Goal: Task Accomplishment & Management: Complete application form

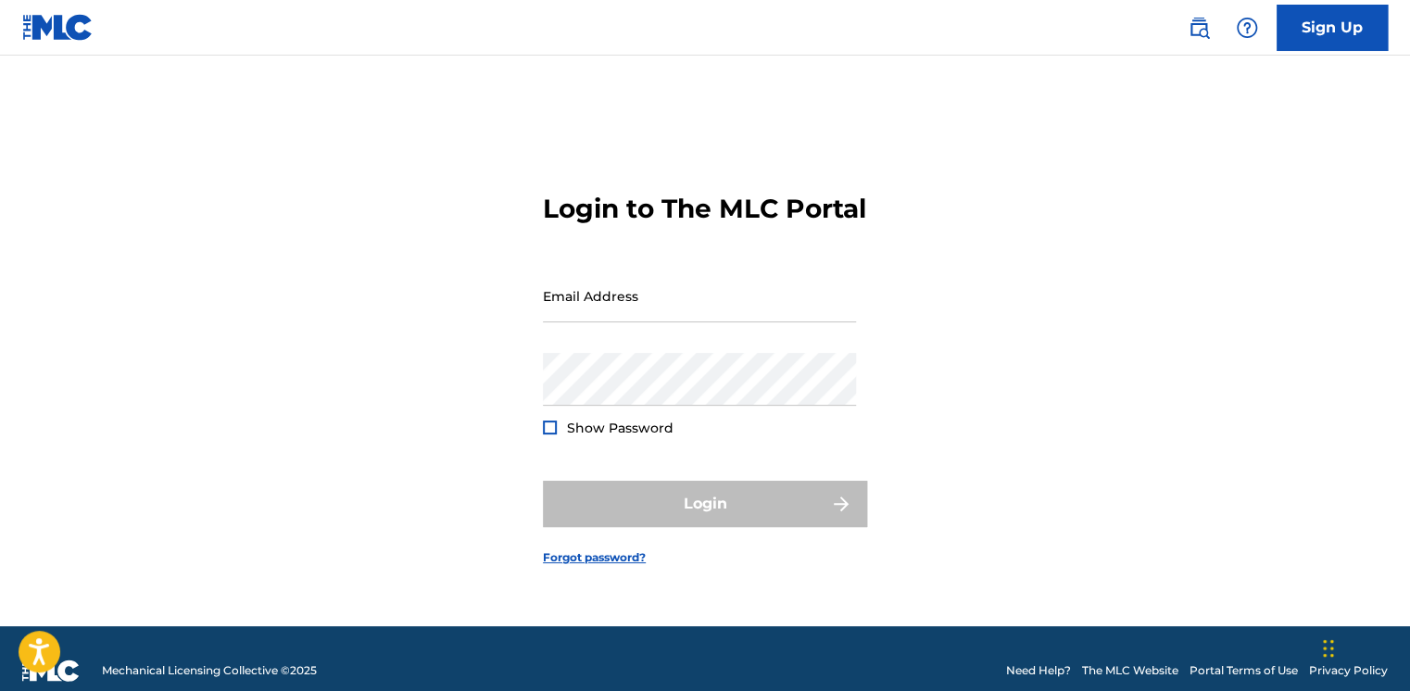
type input "[EMAIL_ADDRESS][PERSON_NAME][DOMAIN_NAME]"
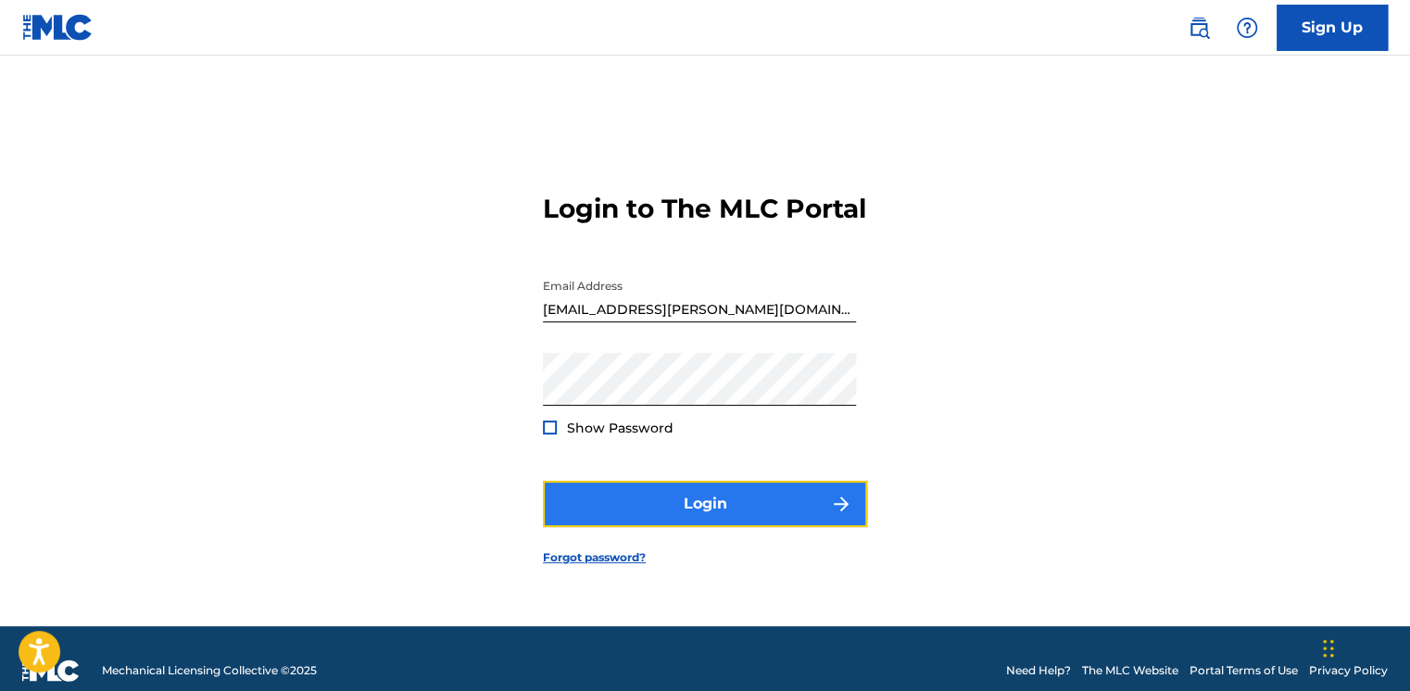
click at [549, 523] on button "Login" at bounding box center [705, 504] width 324 height 46
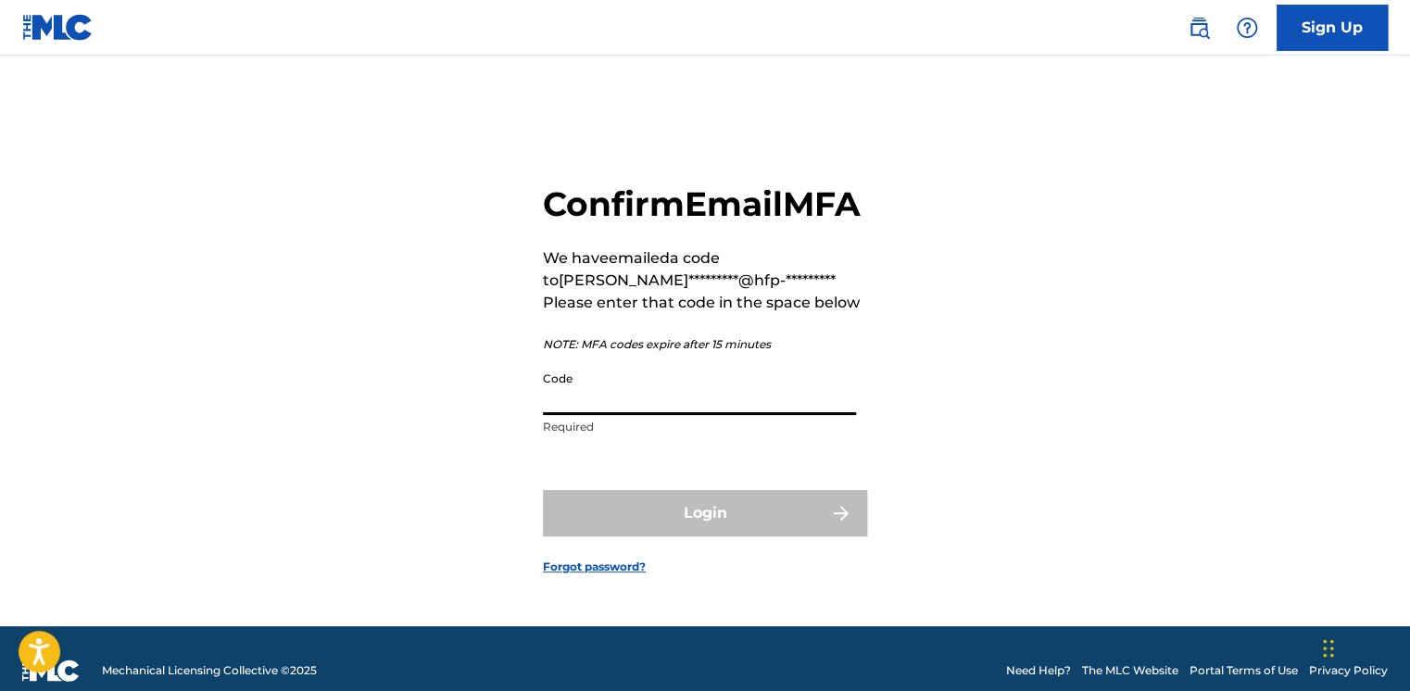
click at [581, 415] on input "Code" at bounding box center [699, 388] width 313 height 53
click at [619, 410] on input "Code" at bounding box center [699, 388] width 313 height 53
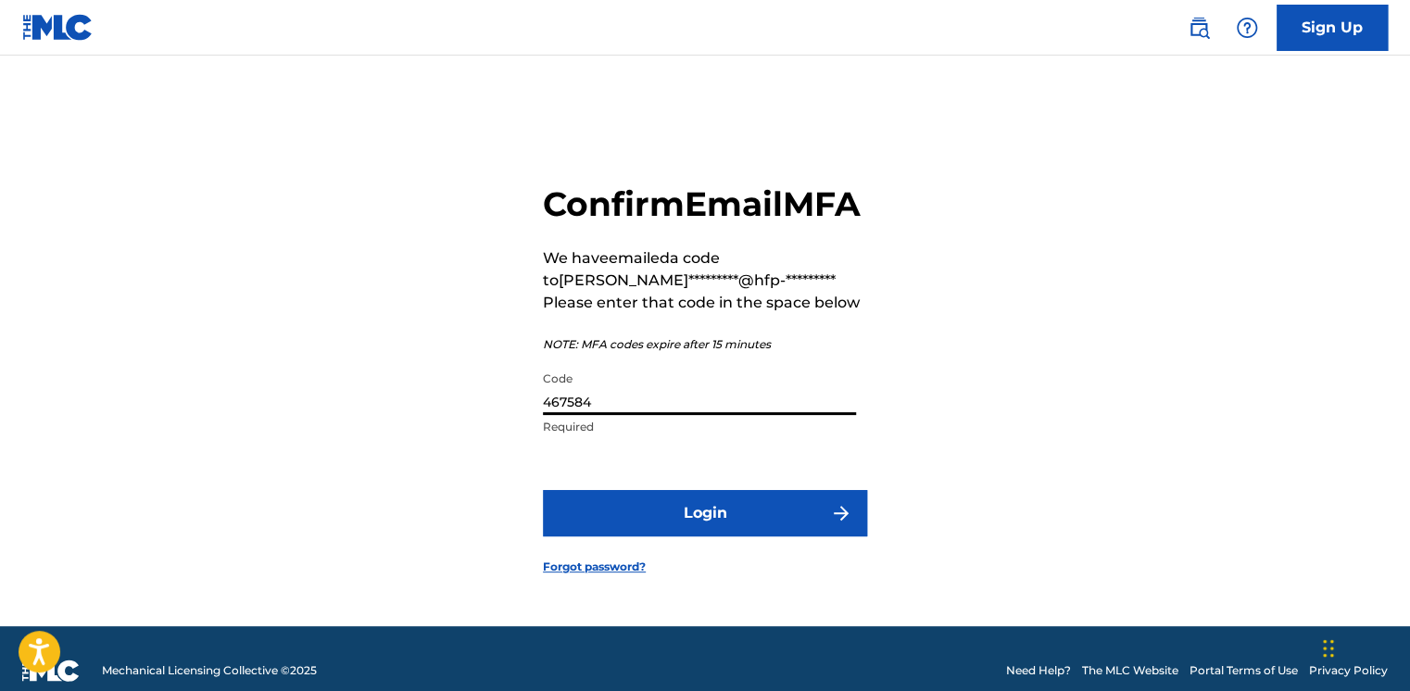
type input "467584"
click at [543, 490] on button "Login" at bounding box center [705, 513] width 324 height 46
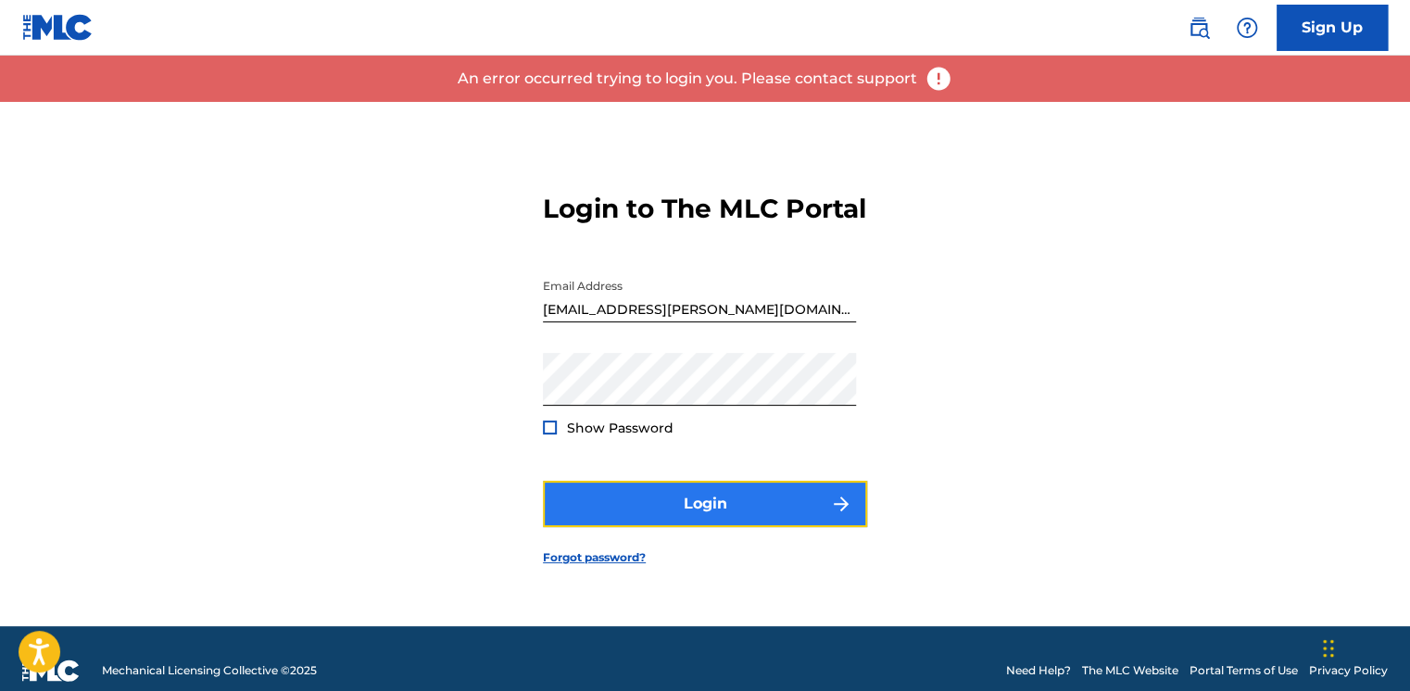
click at [766, 499] on button "Login" at bounding box center [705, 504] width 324 height 46
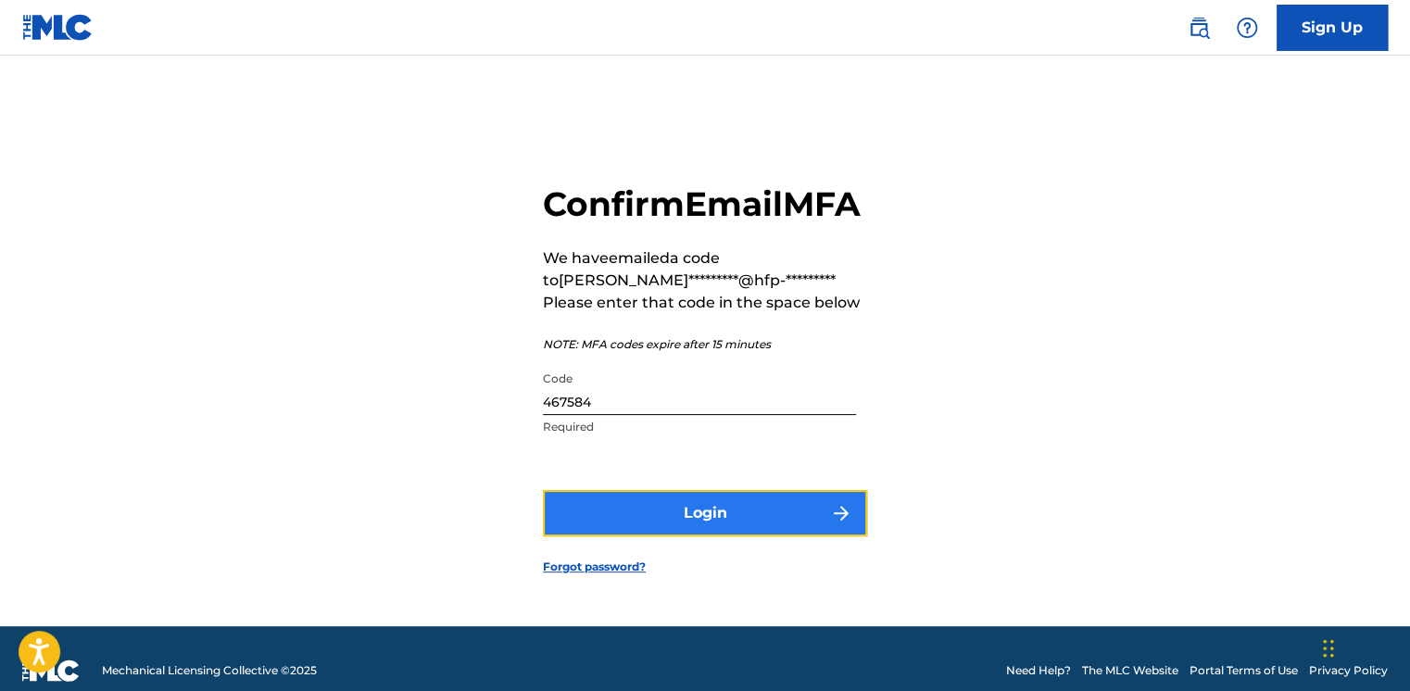
click at [675, 536] on button "Login" at bounding box center [705, 513] width 324 height 46
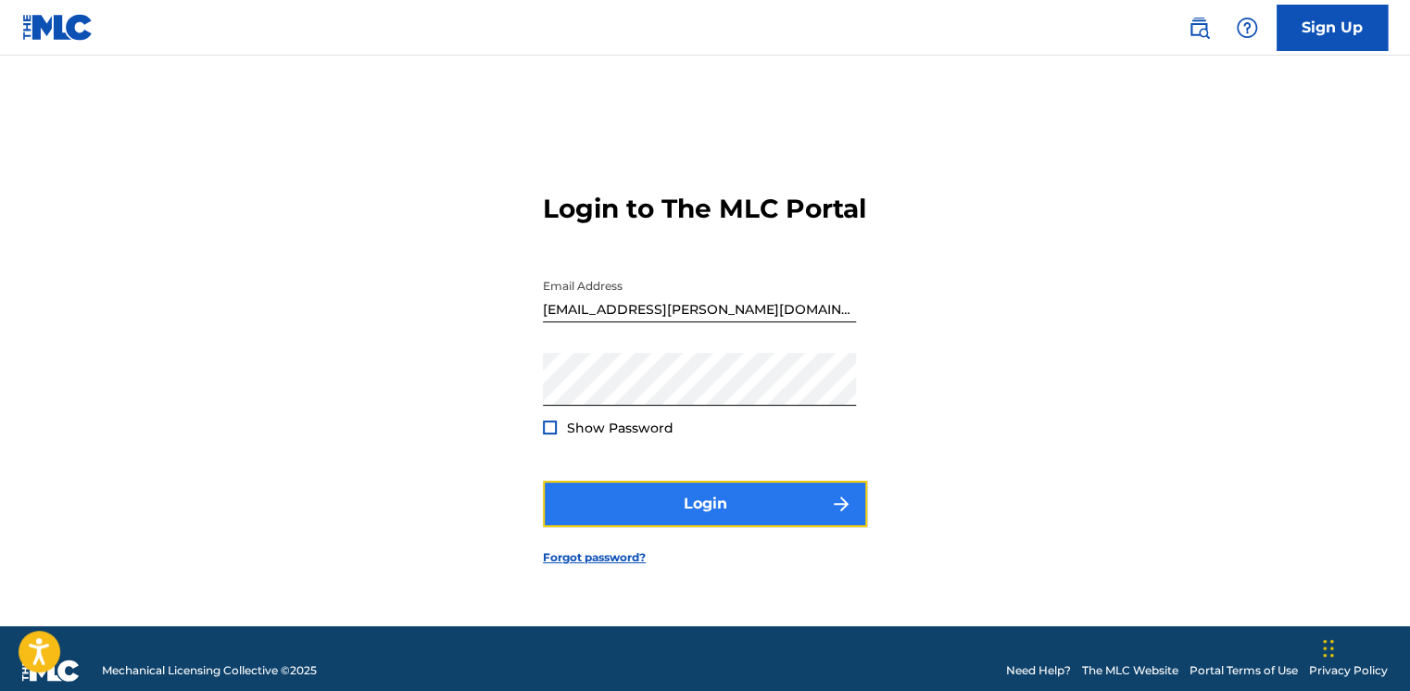
click at [709, 499] on button "Login" at bounding box center [705, 504] width 324 height 46
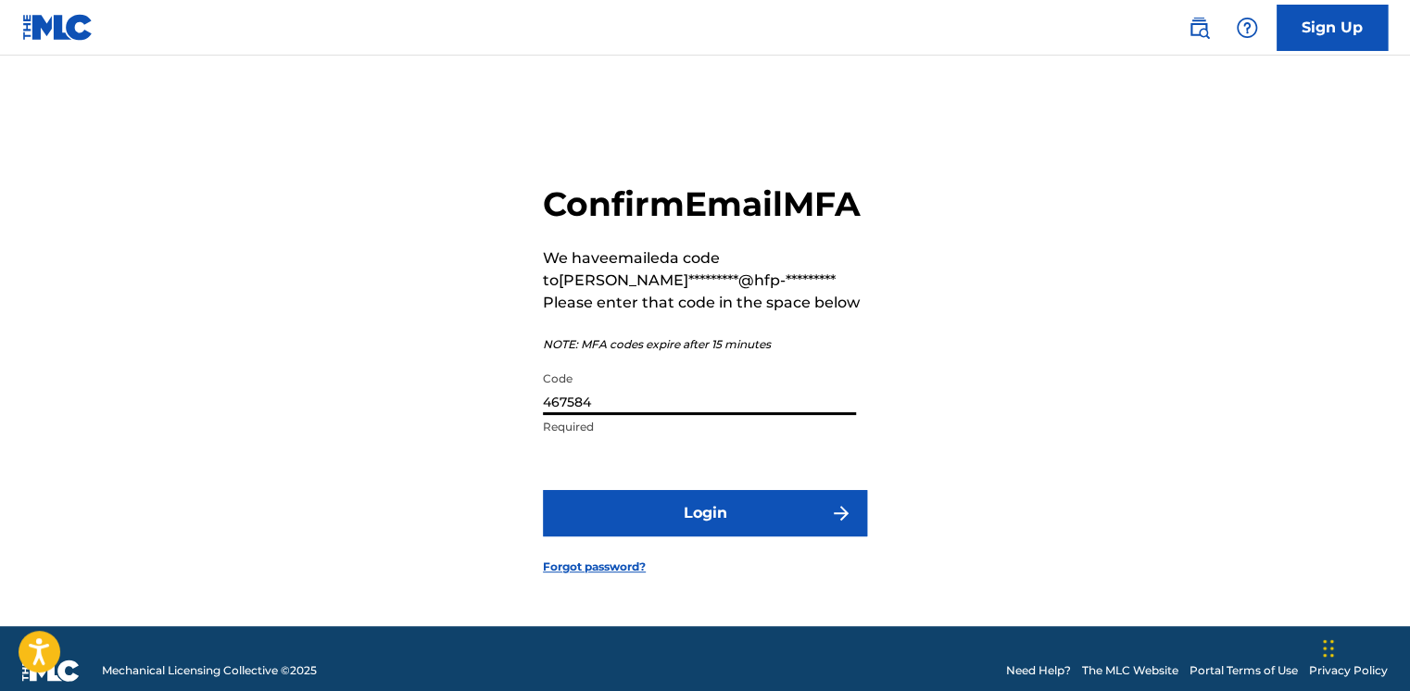
click at [663, 415] on input "467584" at bounding box center [699, 388] width 313 height 53
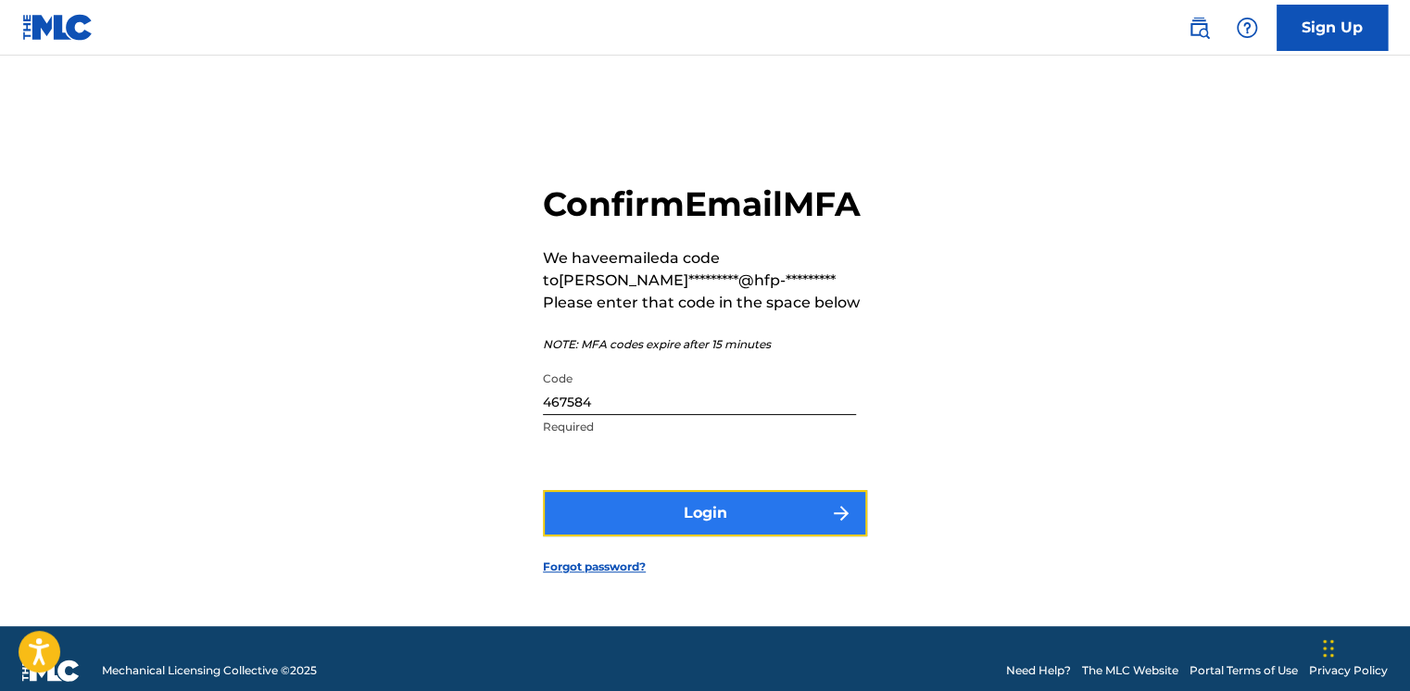
click at [641, 524] on button "Login" at bounding box center [705, 513] width 324 height 46
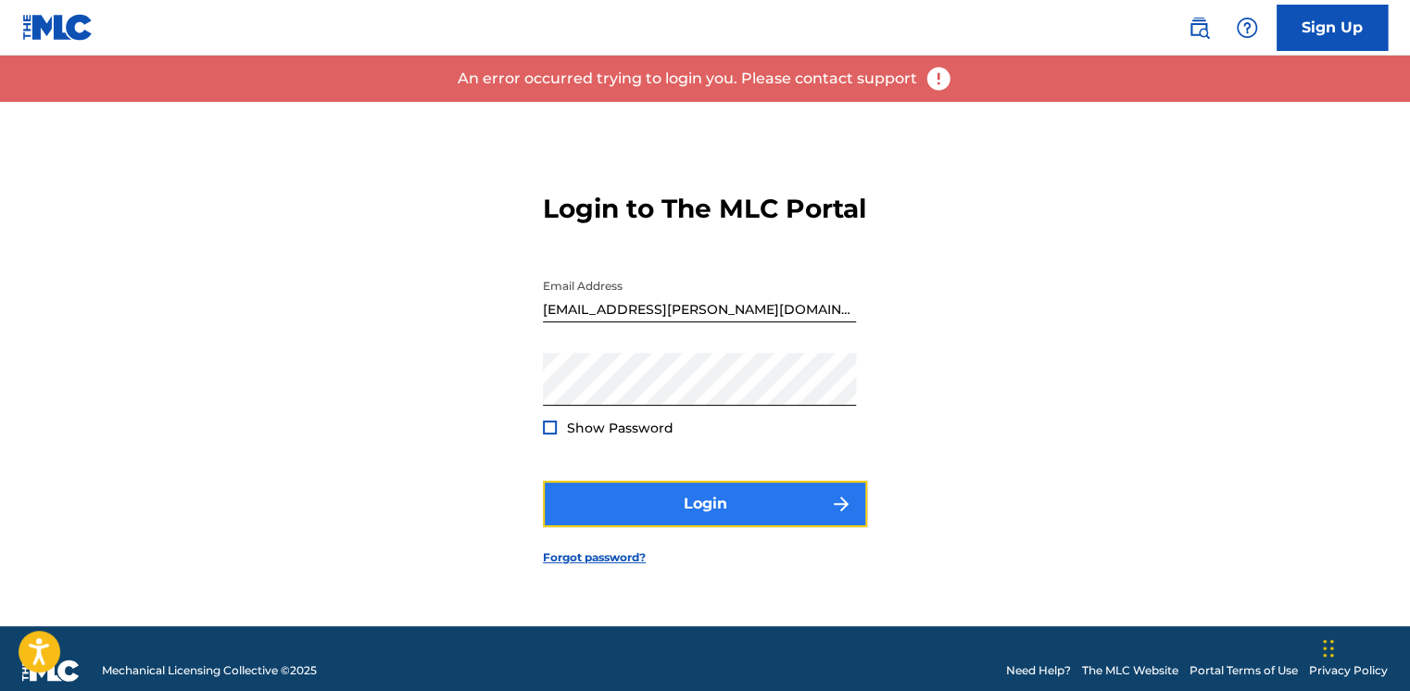
click at [660, 521] on button "Login" at bounding box center [705, 504] width 324 height 46
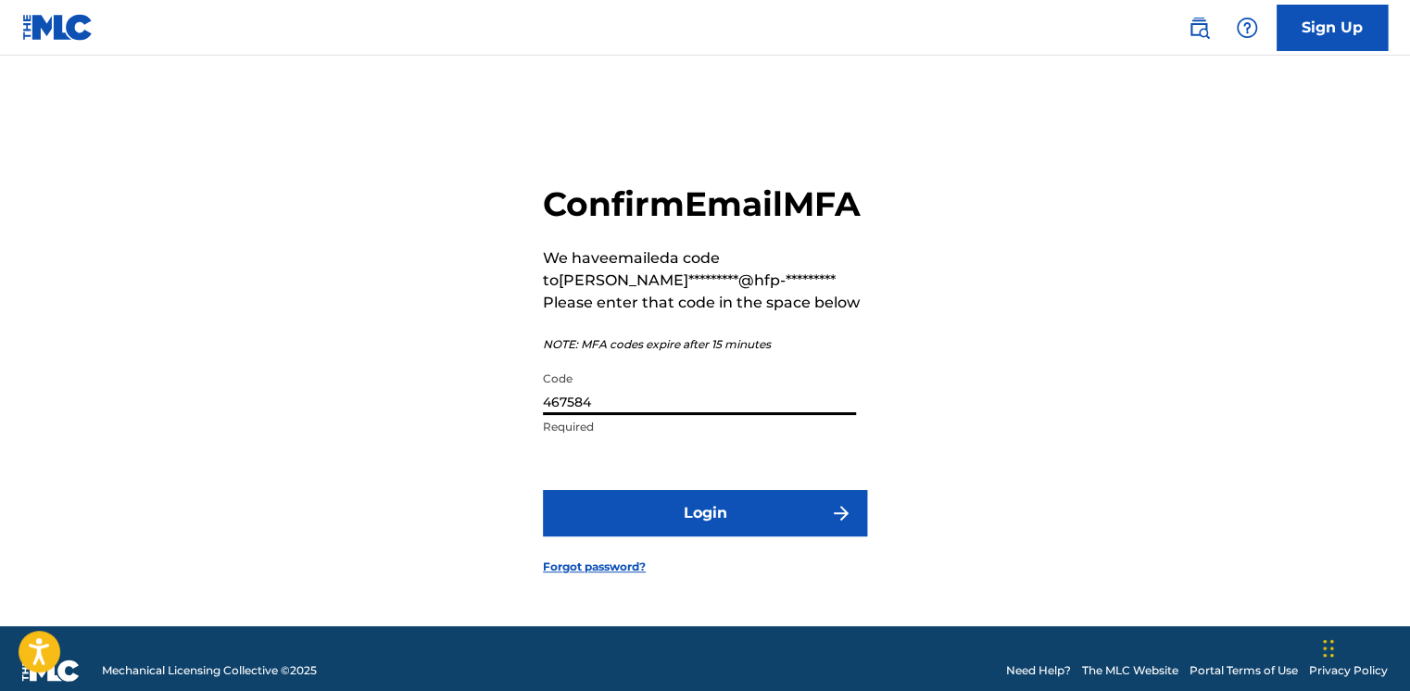
drag, startPoint x: 599, startPoint y: 423, endPoint x: 439, endPoint y: 484, distance: 171.2
click at [439, 484] on div "Confirm Email MFA We have emailed a code to chib*********@hfp-********* Please …" at bounding box center [705, 364] width 1297 height 524
type input "906662"
click at [543, 490] on button "Login" at bounding box center [705, 513] width 324 height 46
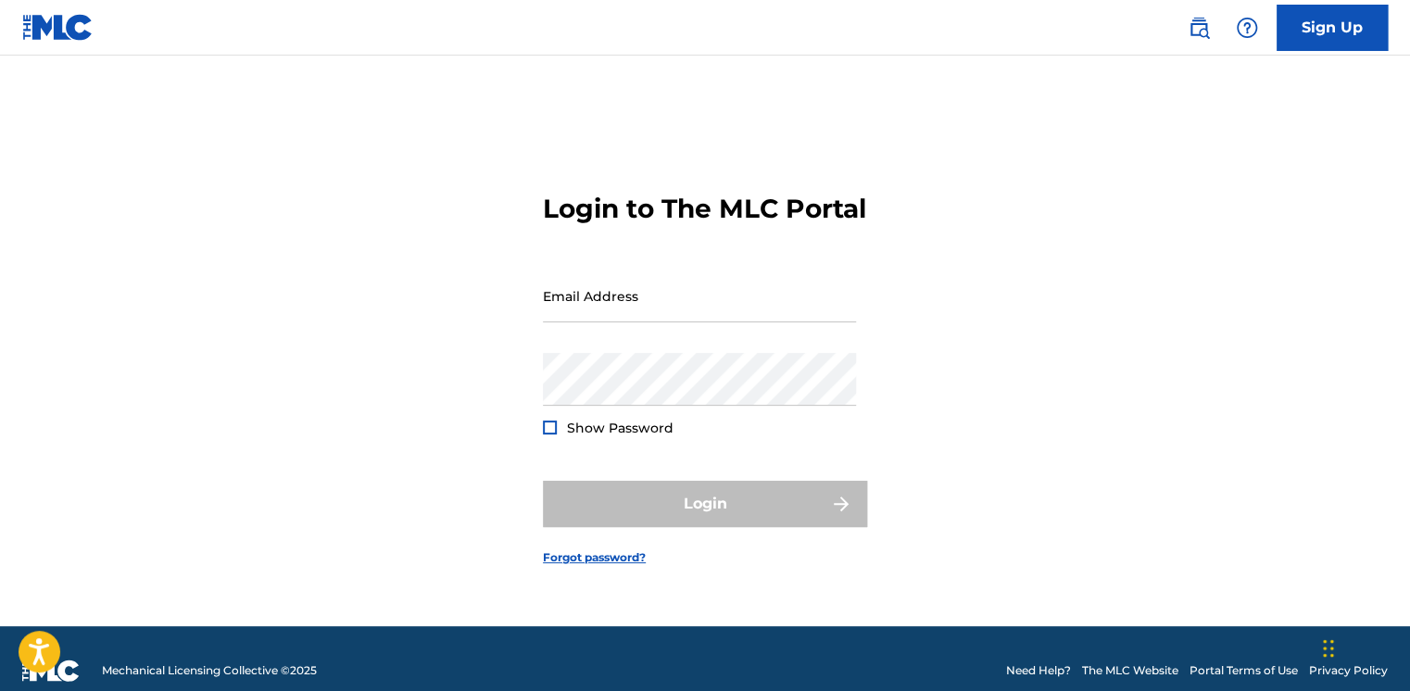
type input "[EMAIL_ADDRESS][PERSON_NAME][DOMAIN_NAME]"
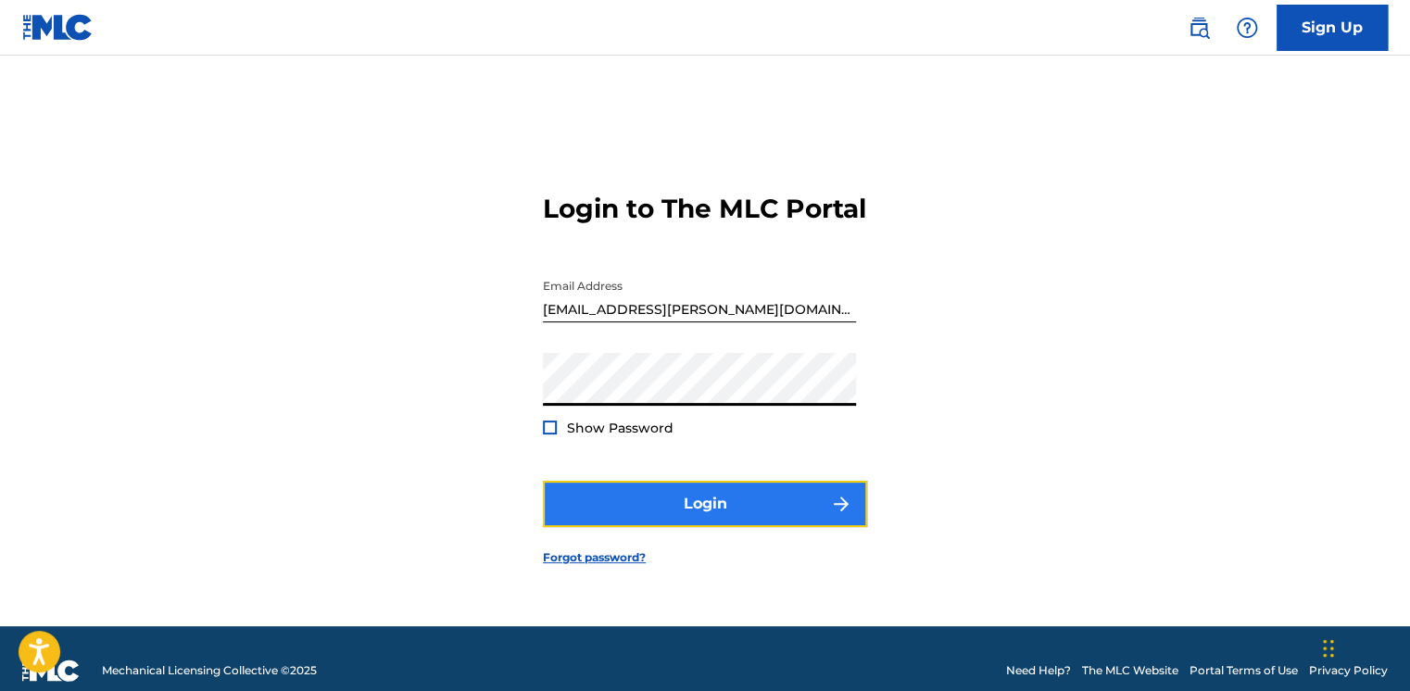
click at [566, 507] on button "Login" at bounding box center [705, 504] width 324 height 46
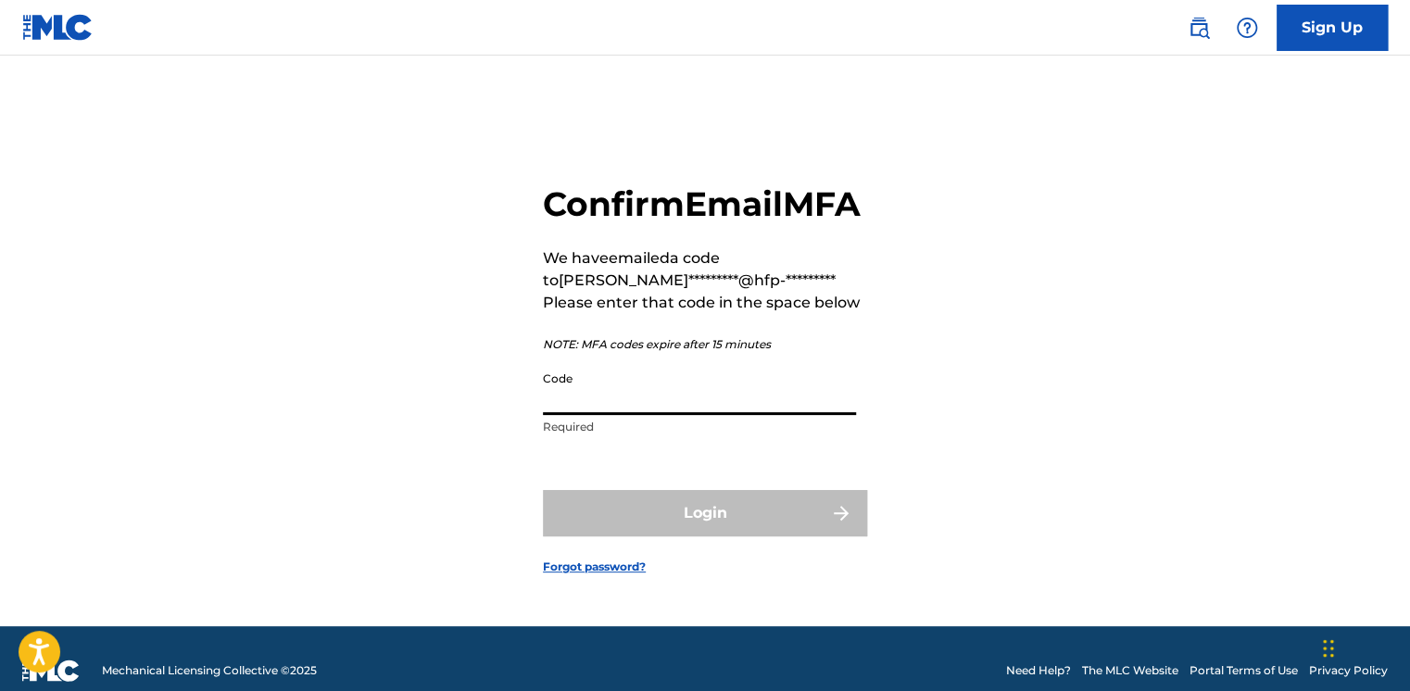
click at [626, 415] on input "Code" at bounding box center [699, 388] width 313 height 53
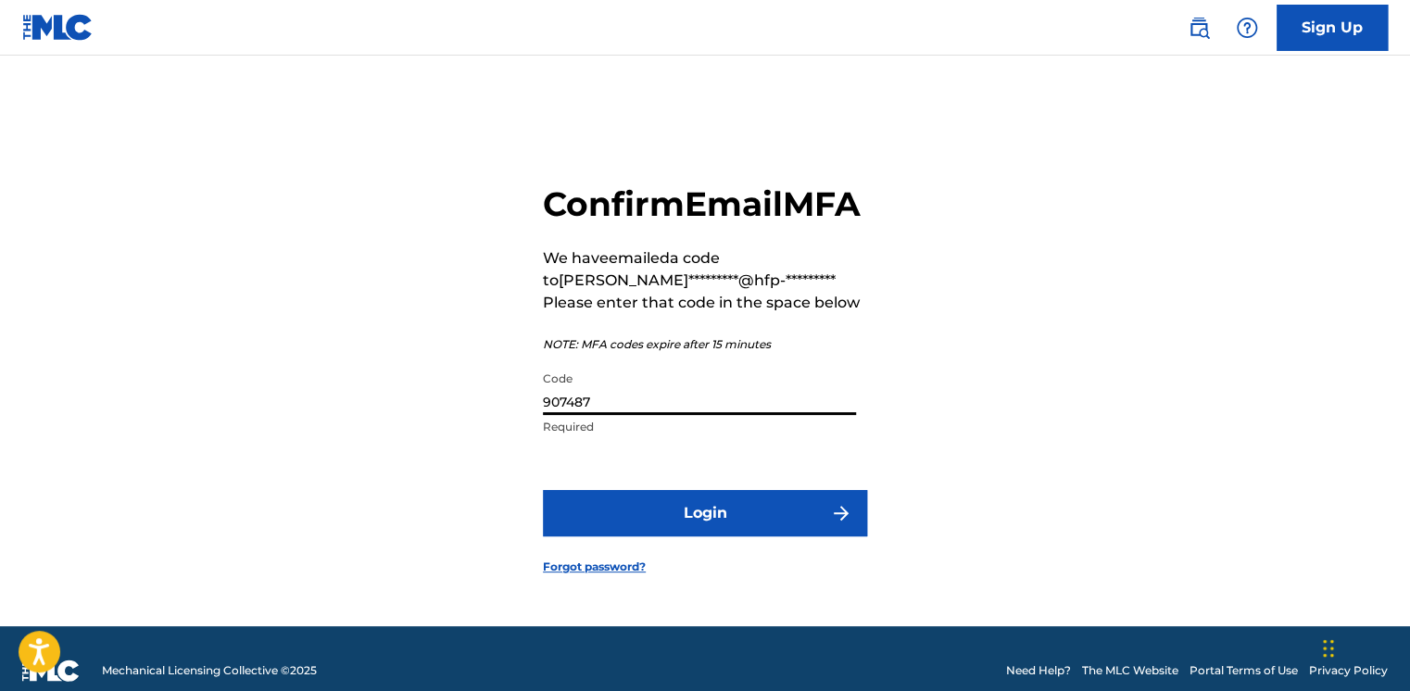
type input "907487"
click at [543, 490] on button "Login" at bounding box center [705, 513] width 324 height 46
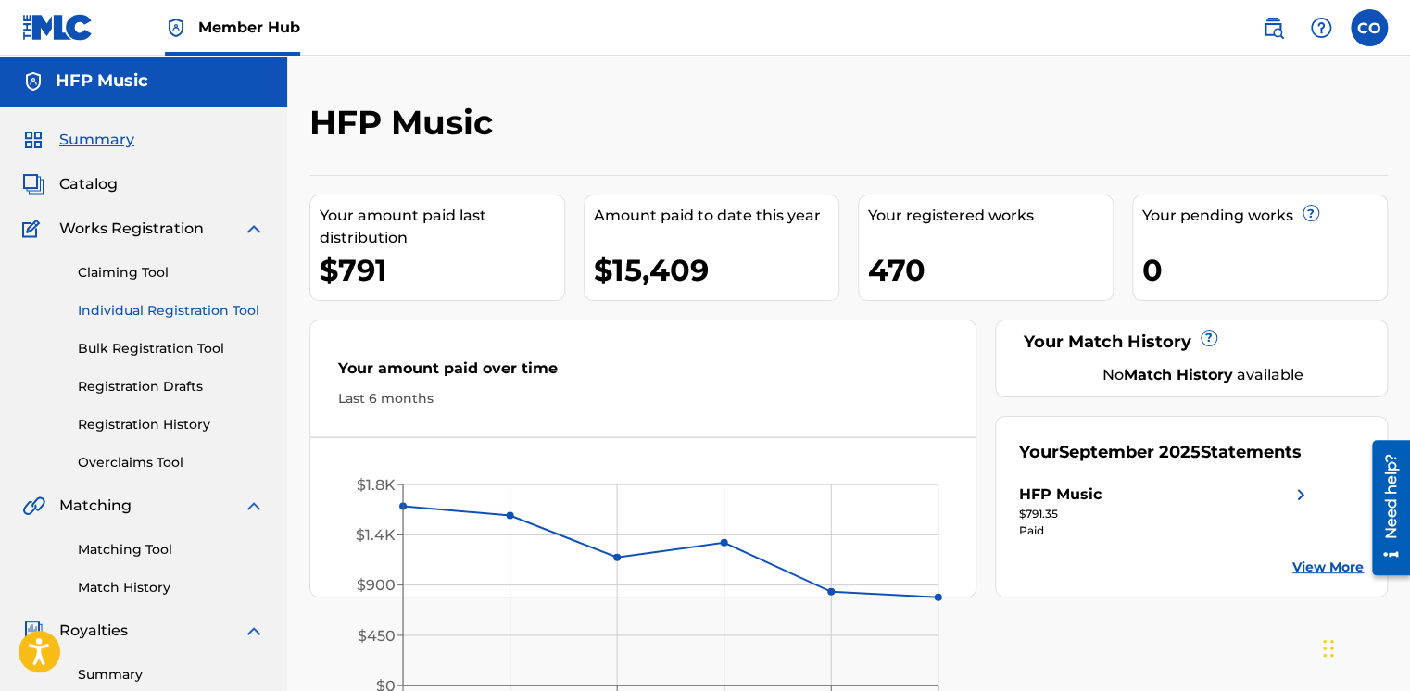
click at [148, 310] on link "Individual Registration Tool" at bounding box center [171, 310] width 187 height 19
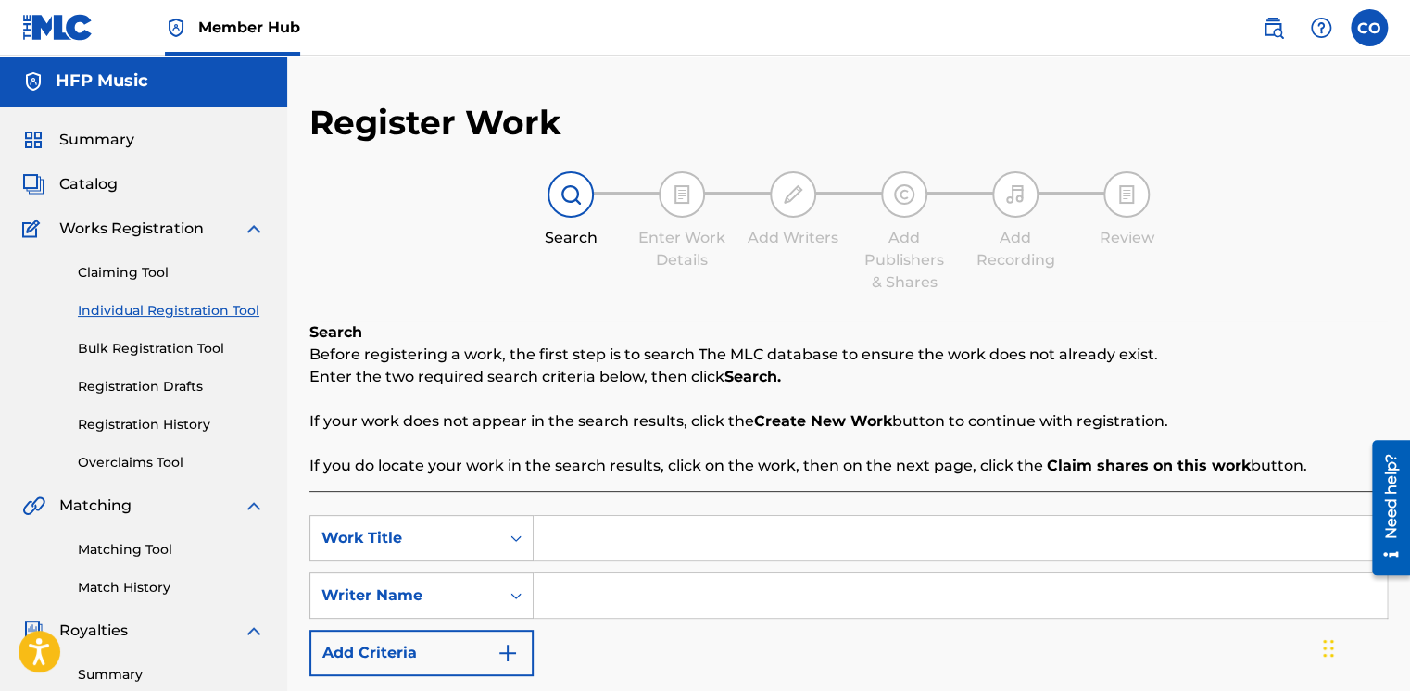
click at [599, 538] on input "Search Form" at bounding box center [960, 538] width 853 height 44
type input "Sing"
click at [582, 597] on input "Search Form" at bounding box center [960, 596] width 853 height 44
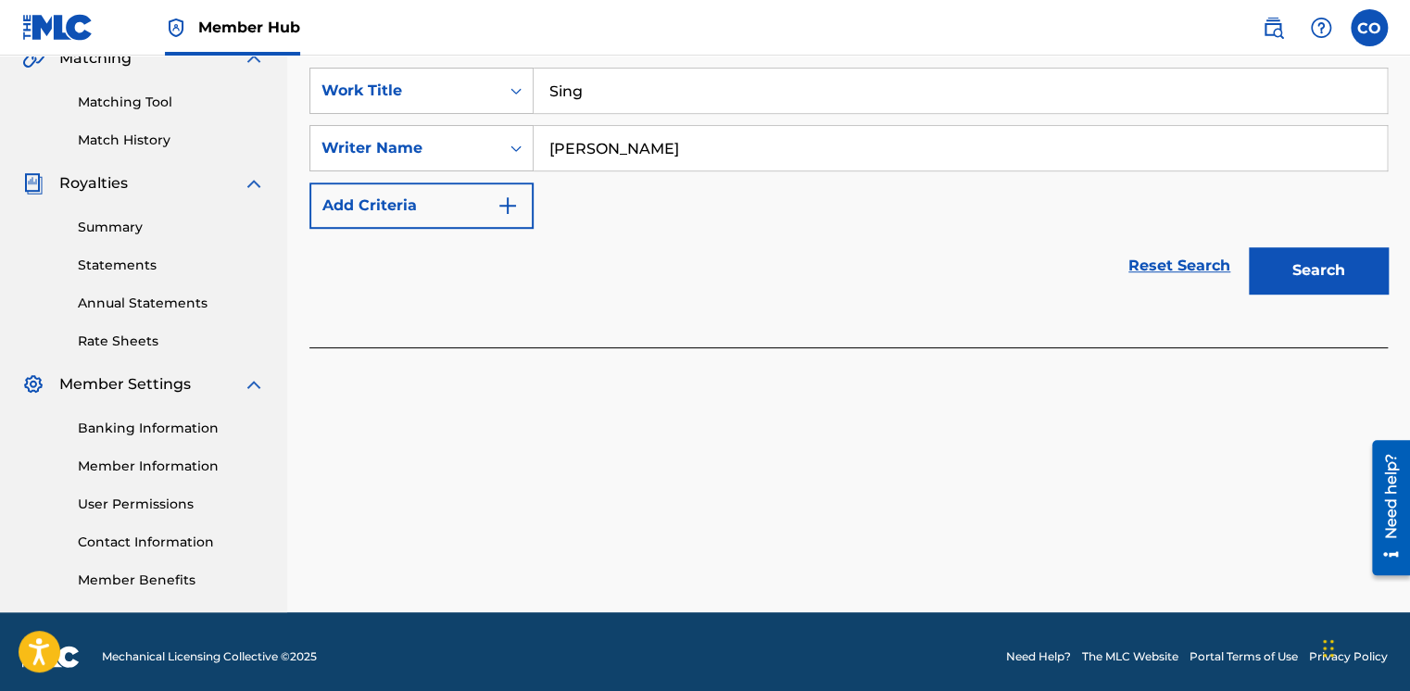
scroll to position [457, 0]
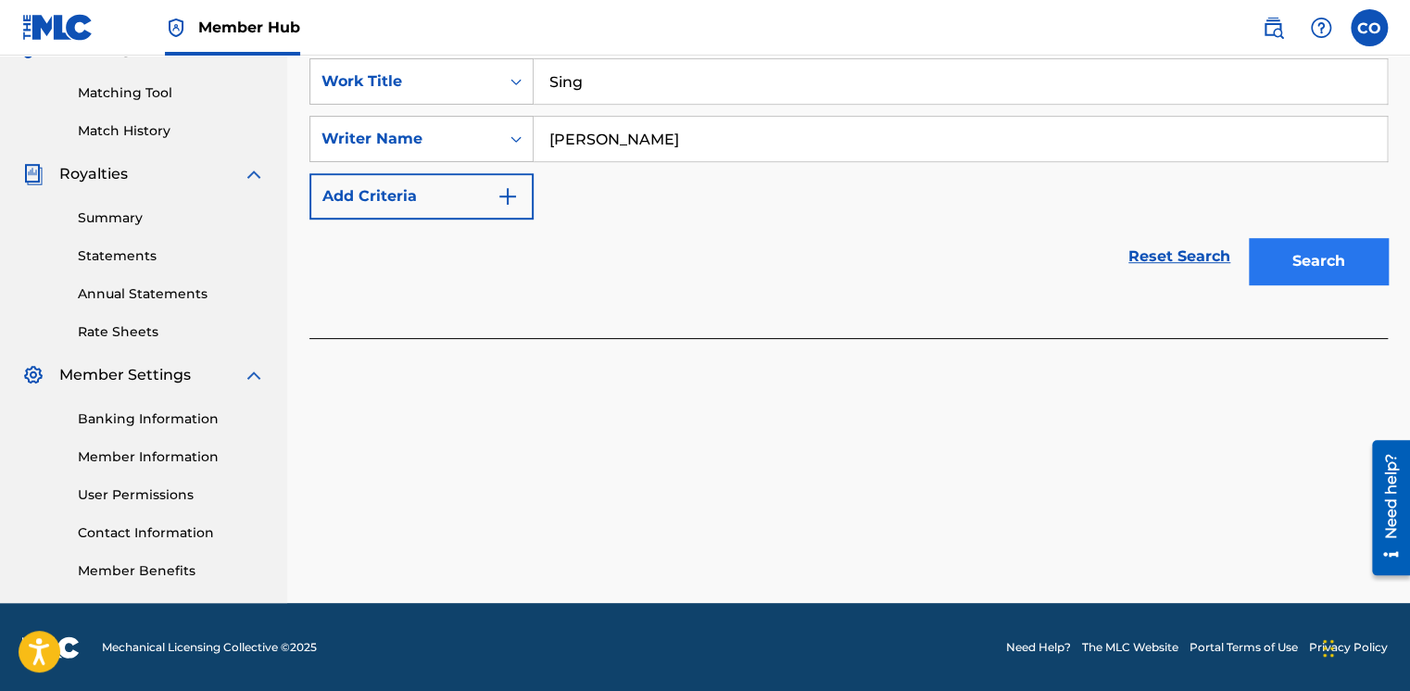
type input "[PERSON_NAME]"
click at [1382, 267] on button "Search" at bounding box center [1318, 261] width 139 height 46
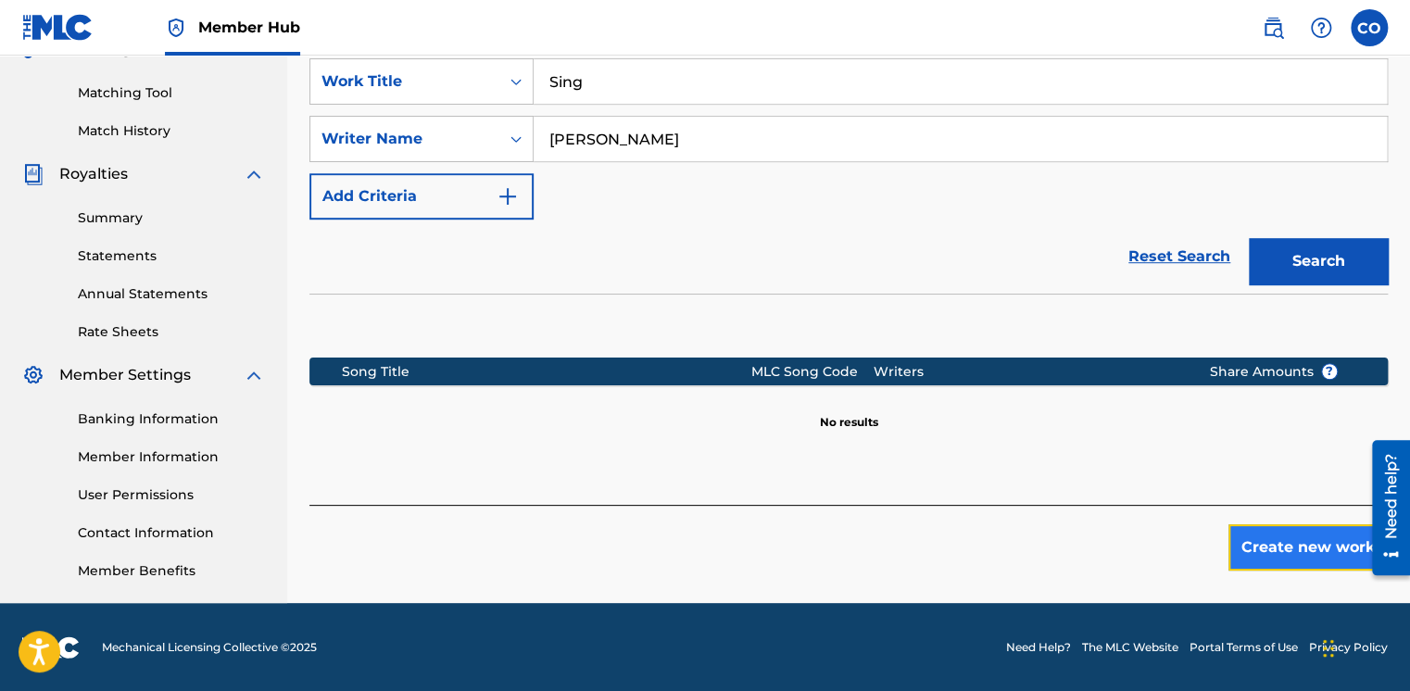
click at [1264, 547] on button "Create new work" at bounding box center [1308, 547] width 159 height 46
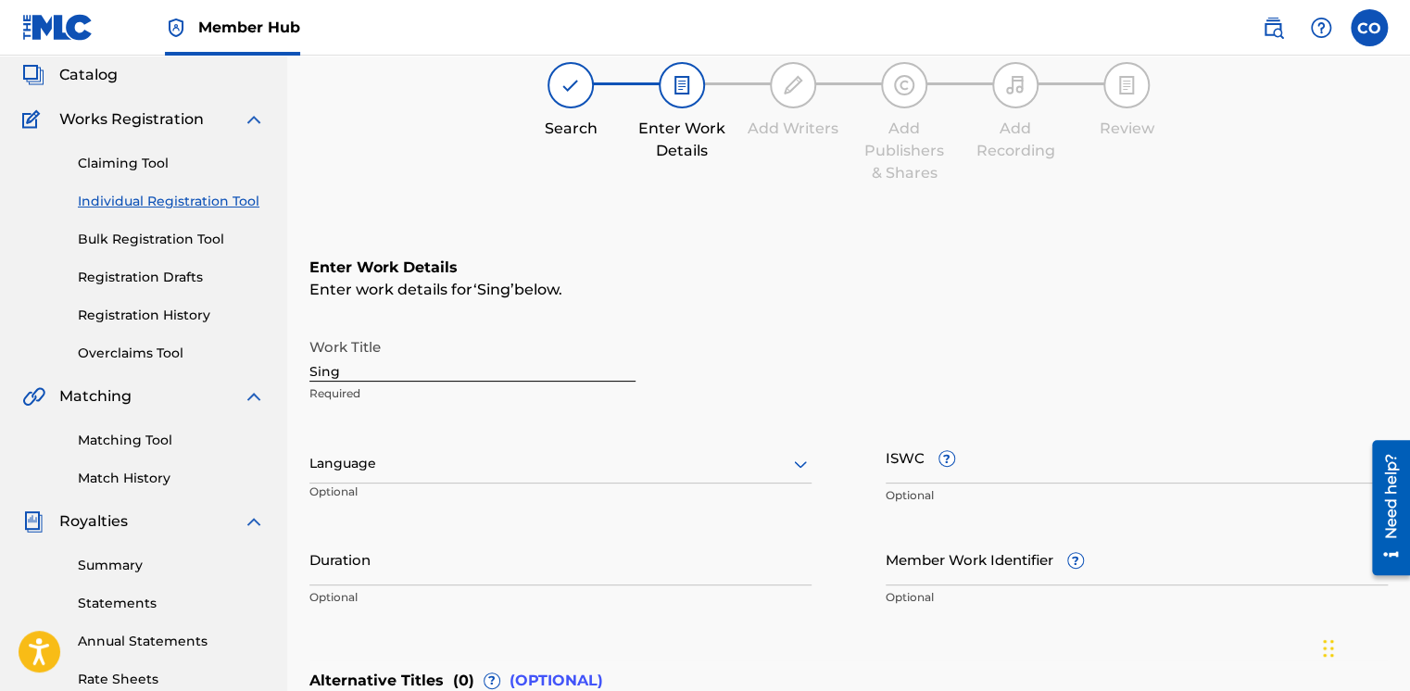
scroll to position [102, 0]
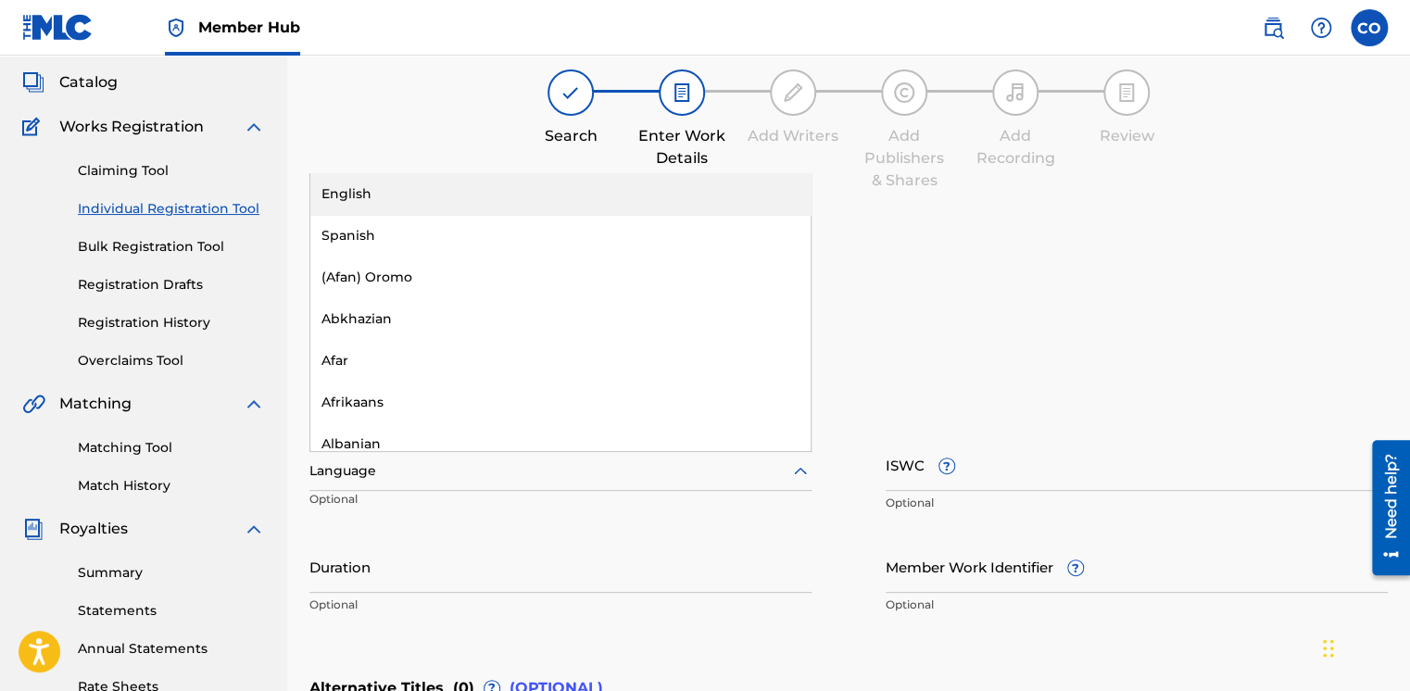
click at [426, 482] on div at bounding box center [560, 471] width 502 height 23
click at [419, 193] on div "English" at bounding box center [560, 194] width 500 height 42
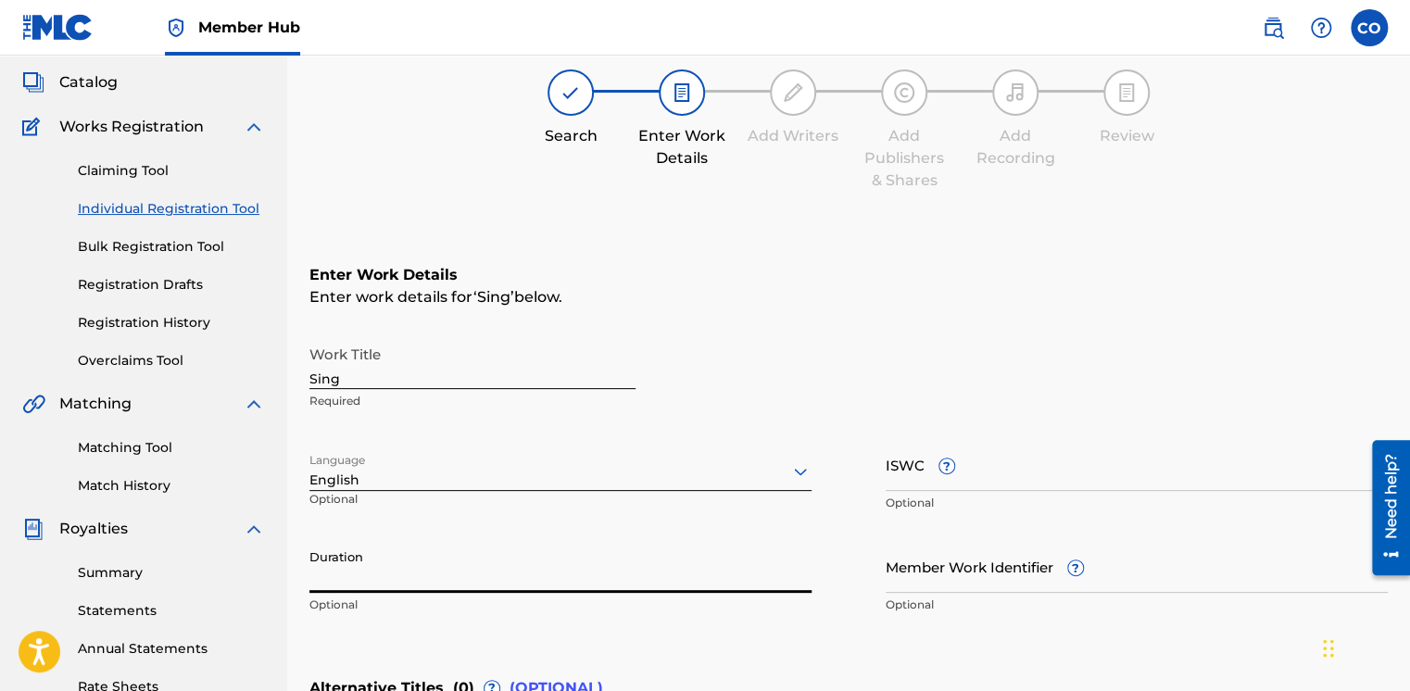
click at [345, 577] on input "Duration" at bounding box center [560, 566] width 502 height 53
type input "03:17"
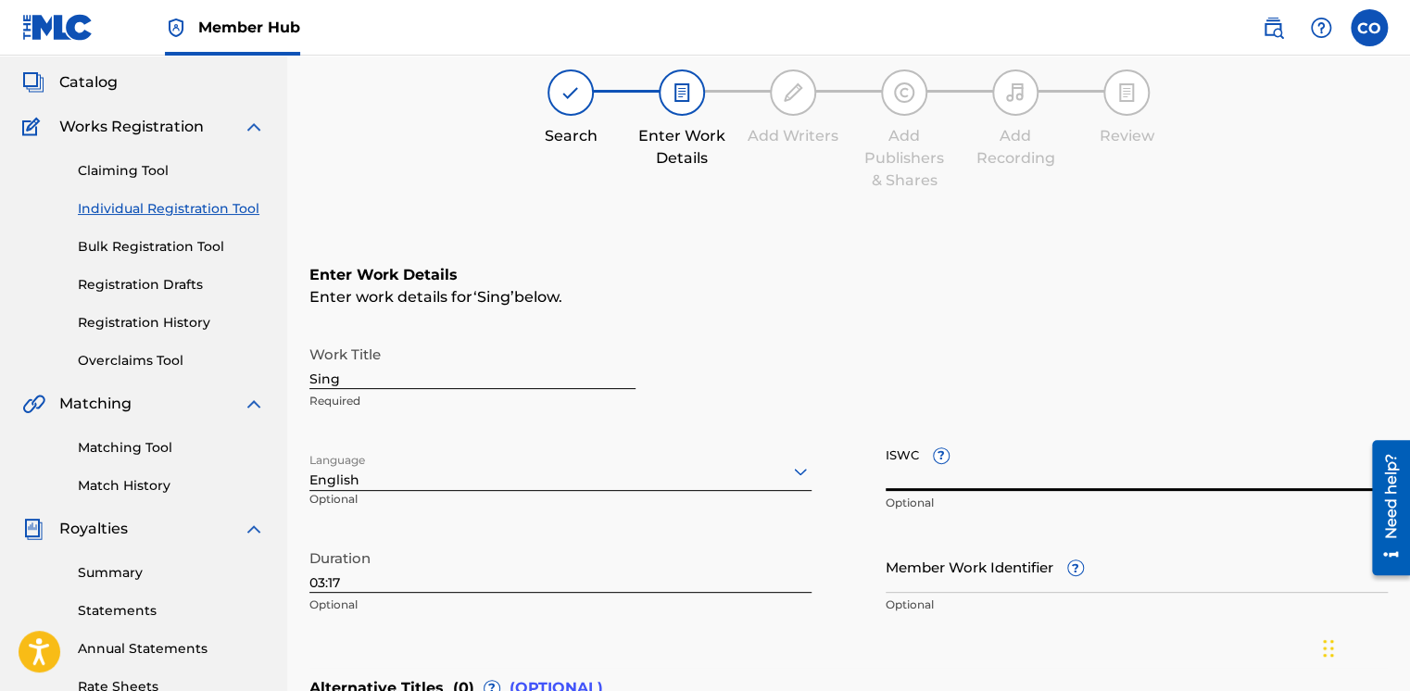
click at [904, 465] on input "ISWC ?" at bounding box center [1137, 464] width 502 height 53
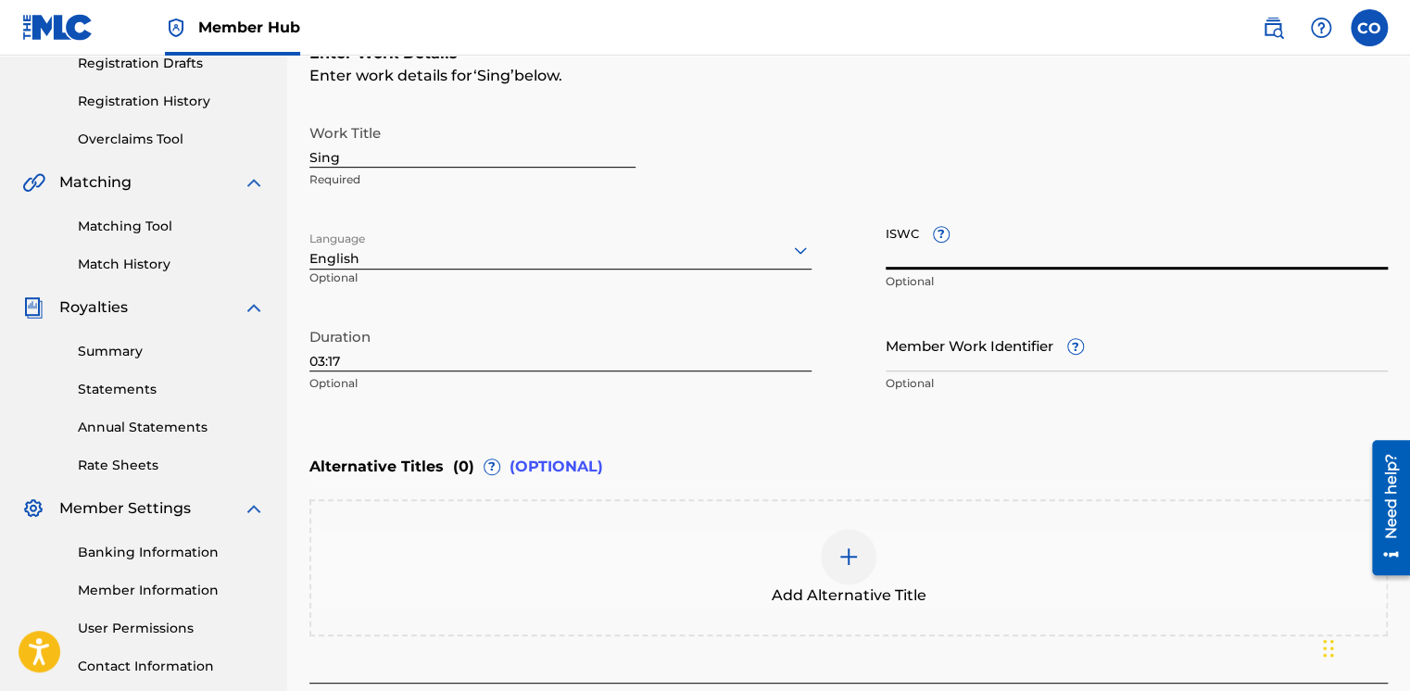
scroll to position [467, 0]
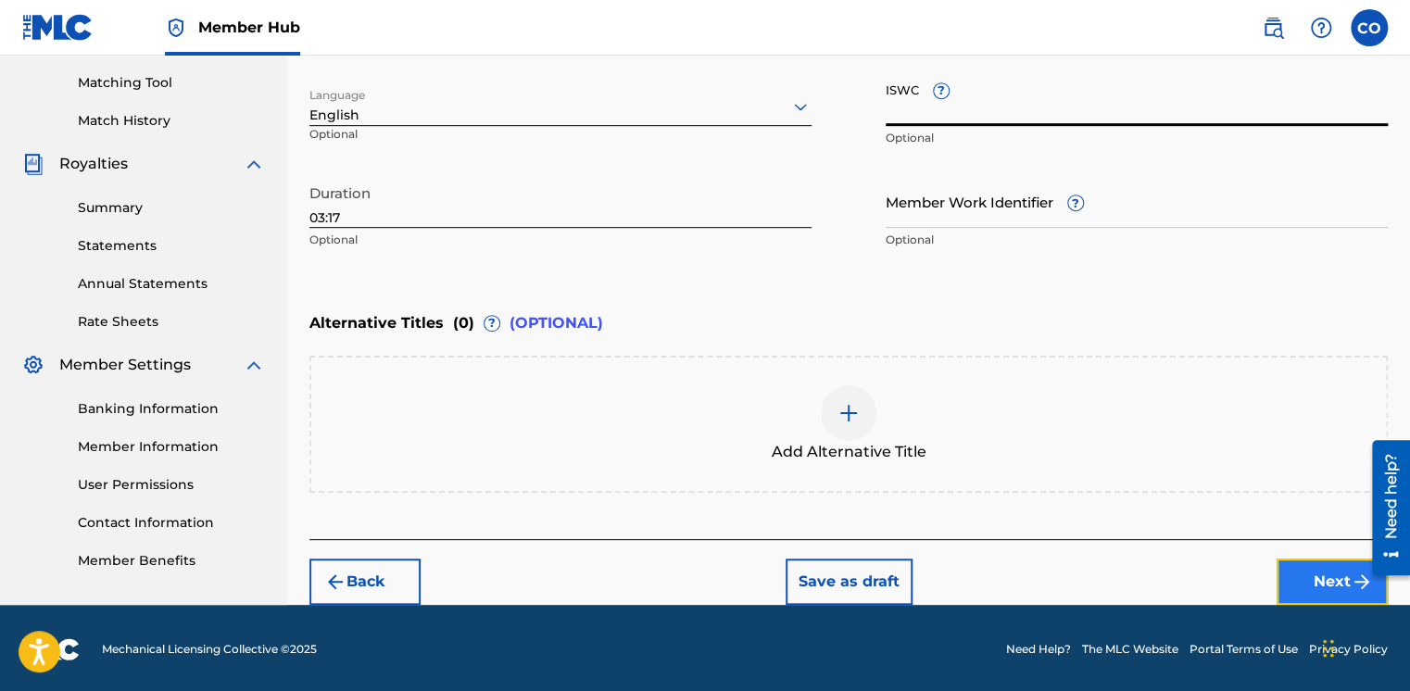
click at [1350, 599] on button "Next" at bounding box center [1332, 582] width 111 height 46
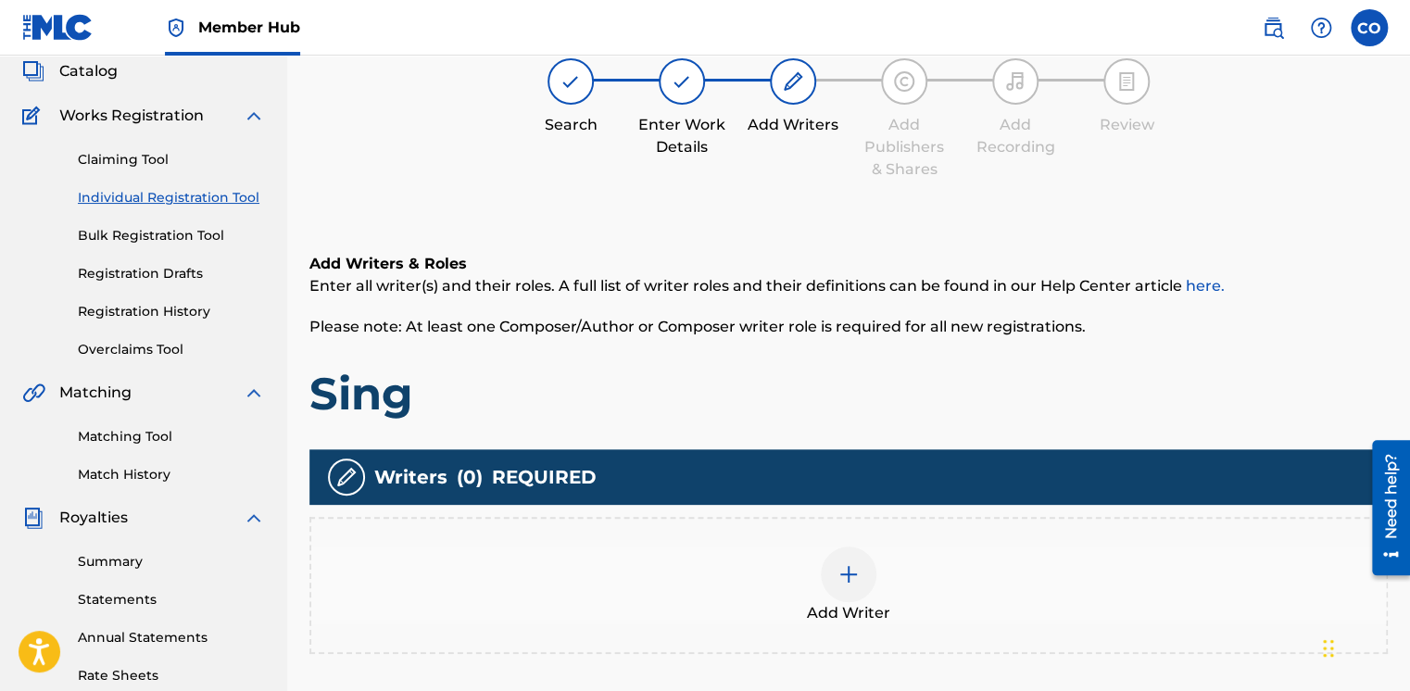
scroll to position [83, 0]
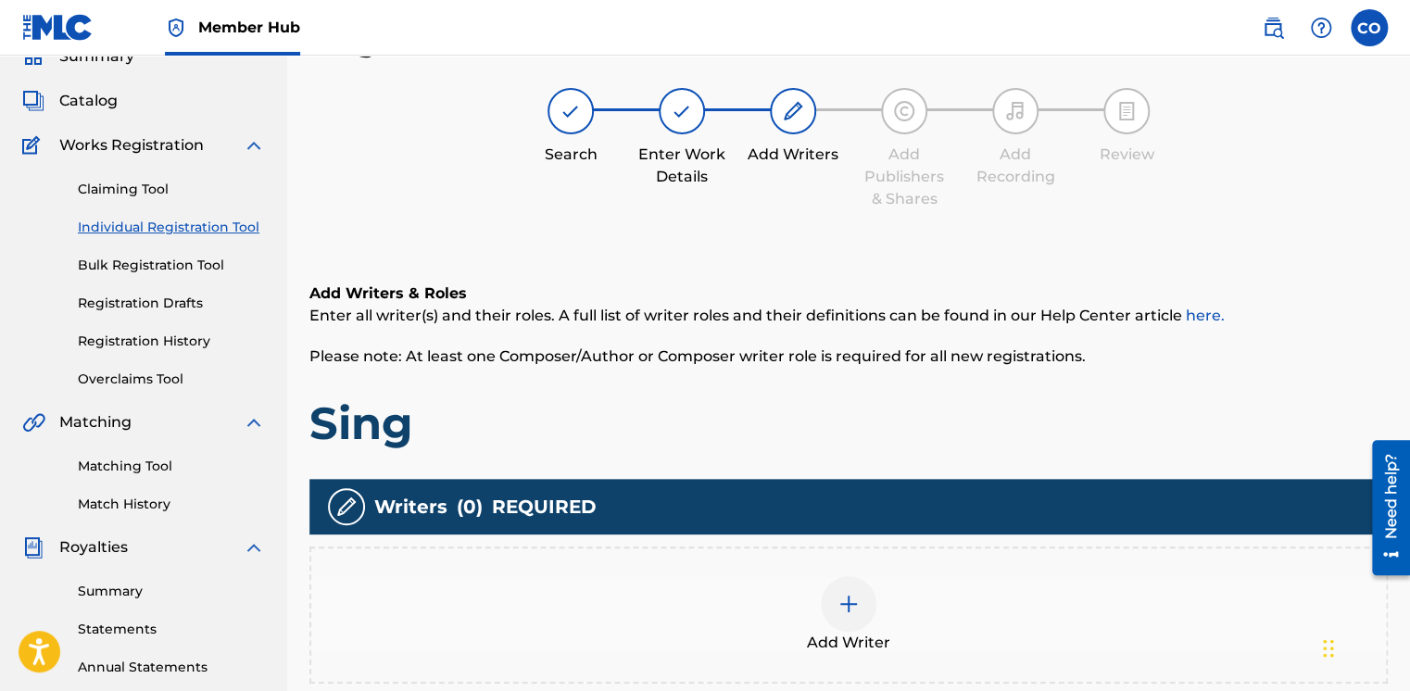
click at [816, 588] on div "Add Writer" at bounding box center [848, 615] width 1075 height 78
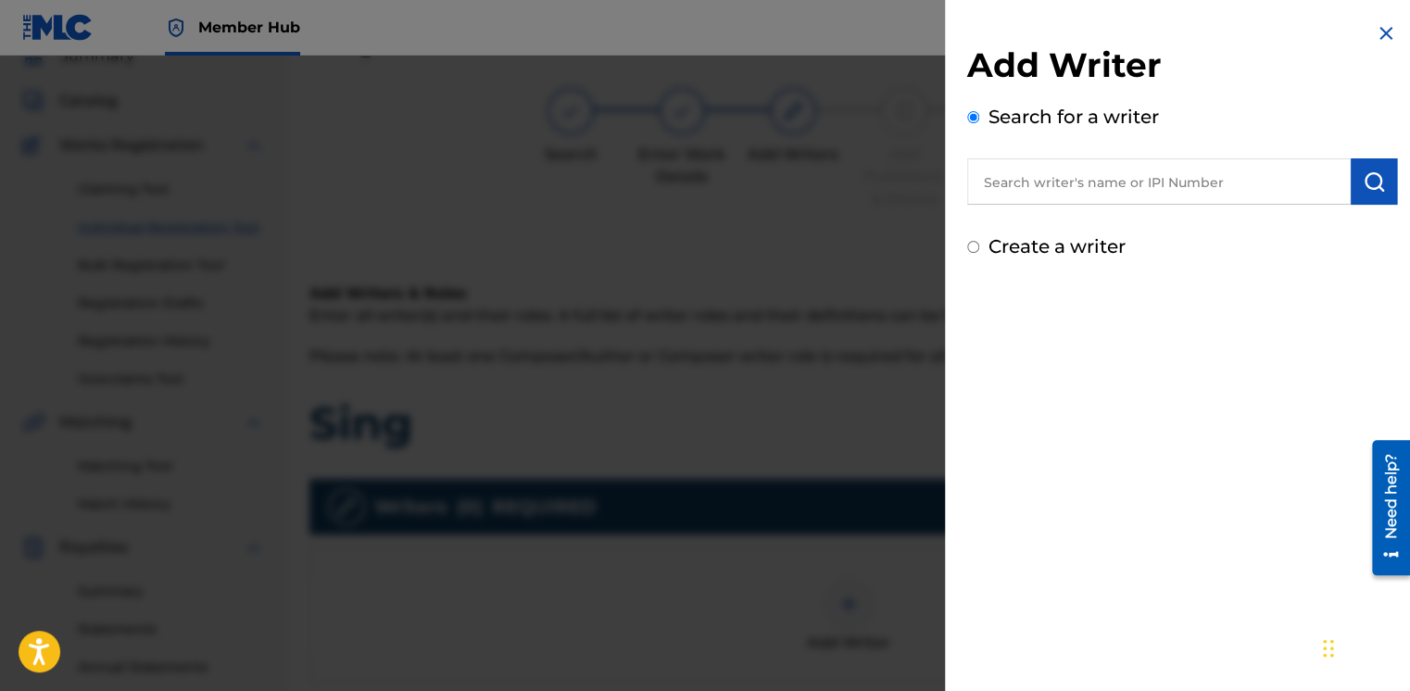
click at [1027, 187] on input "text" at bounding box center [1159, 181] width 384 height 46
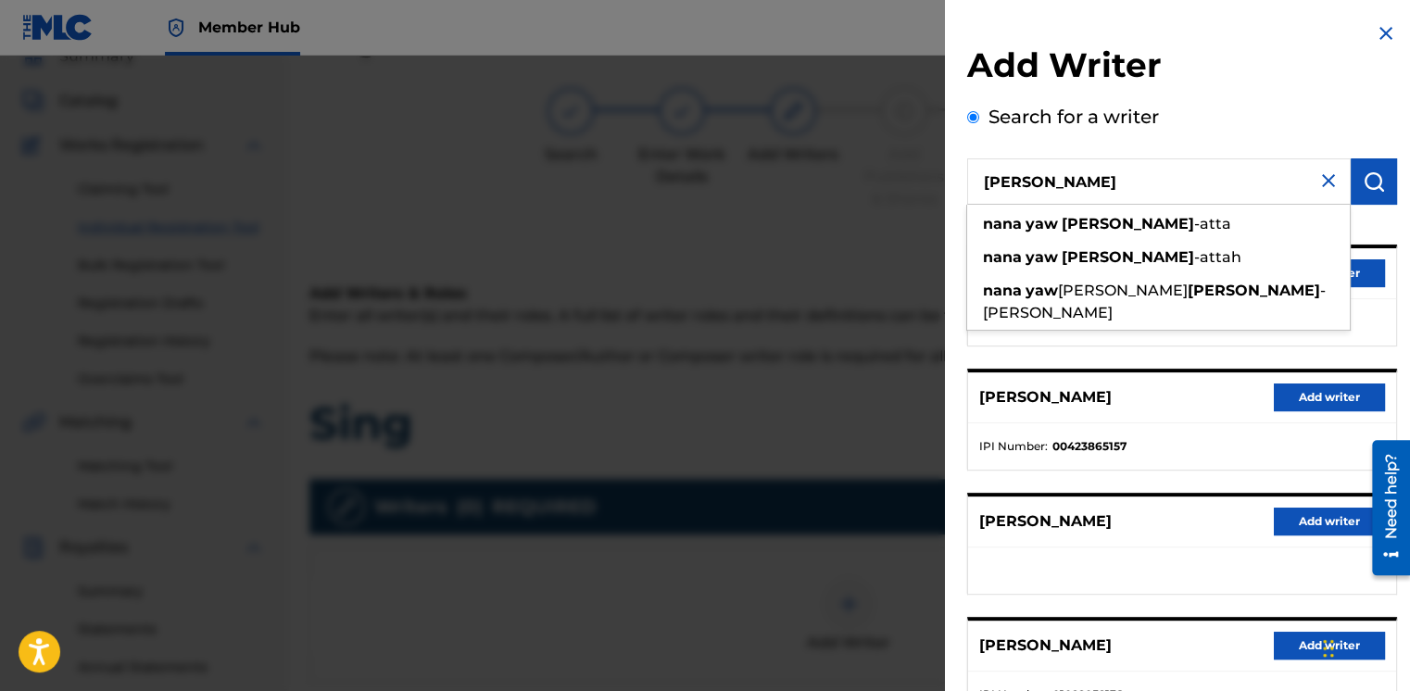
type input "Nana Yaw Ofori"
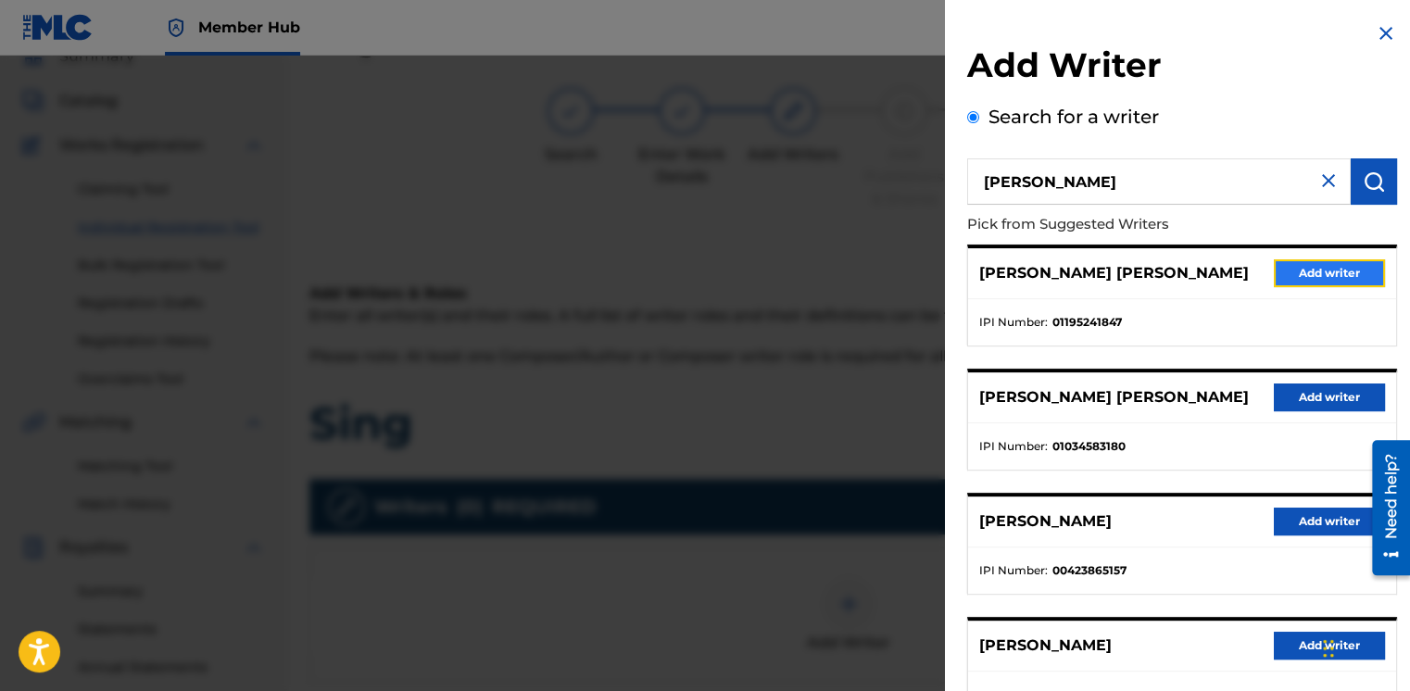
click at [1295, 274] on button "Add writer" at bounding box center [1329, 273] width 111 height 28
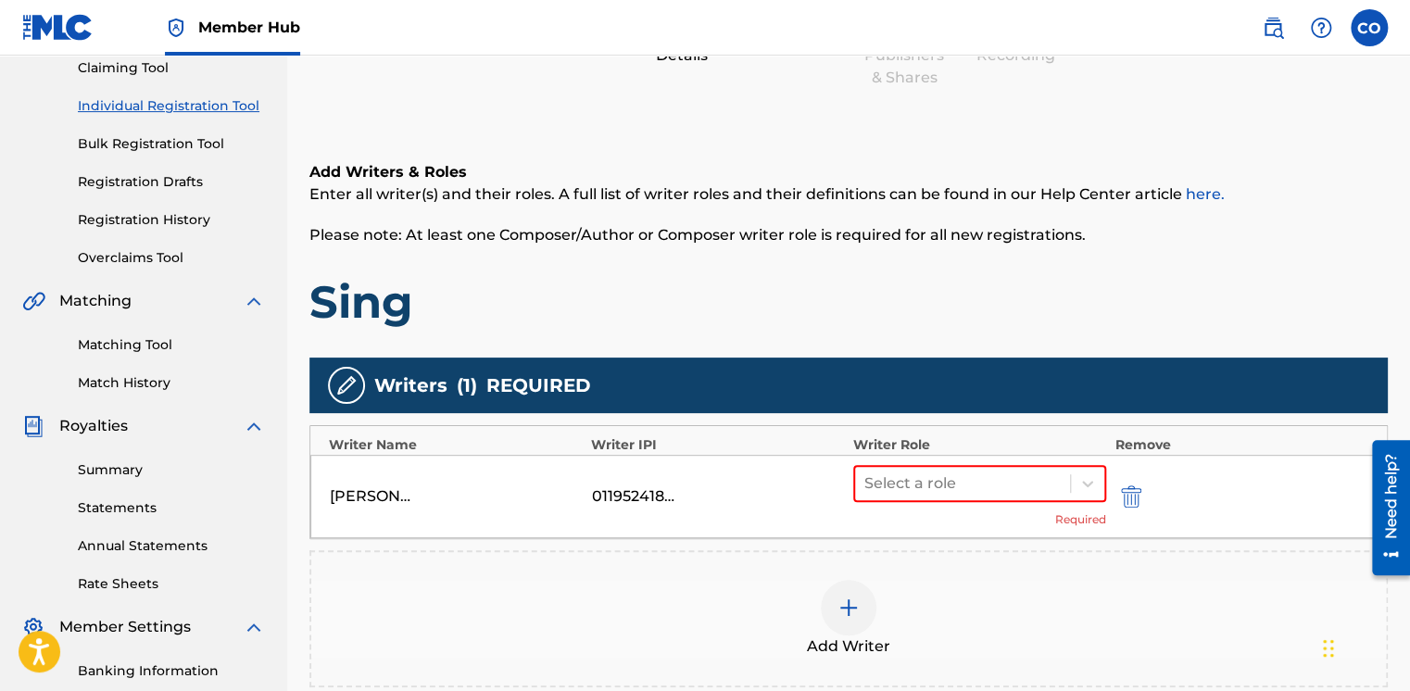
scroll to position [212, 0]
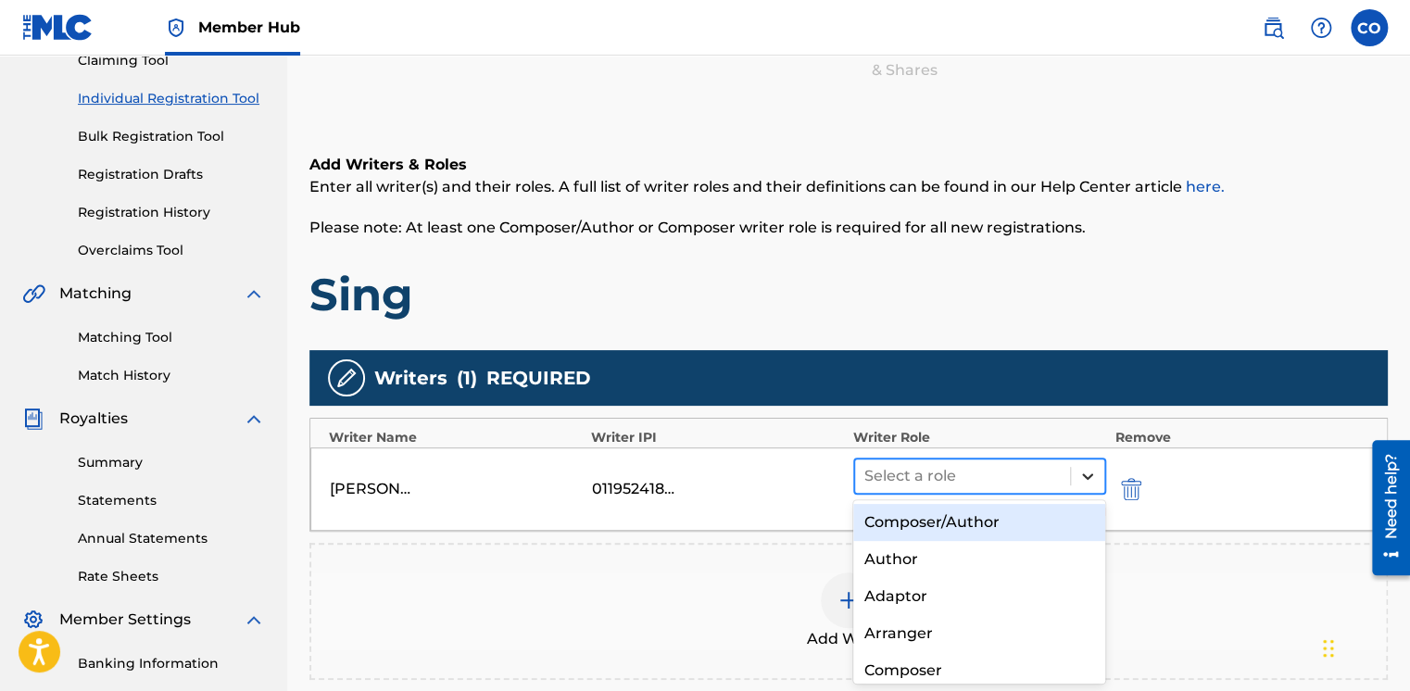
click at [1079, 473] on icon at bounding box center [1088, 476] width 19 height 19
click at [967, 532] on div "Composer/Author" at bounding box center [979, 522] width 253 height 37
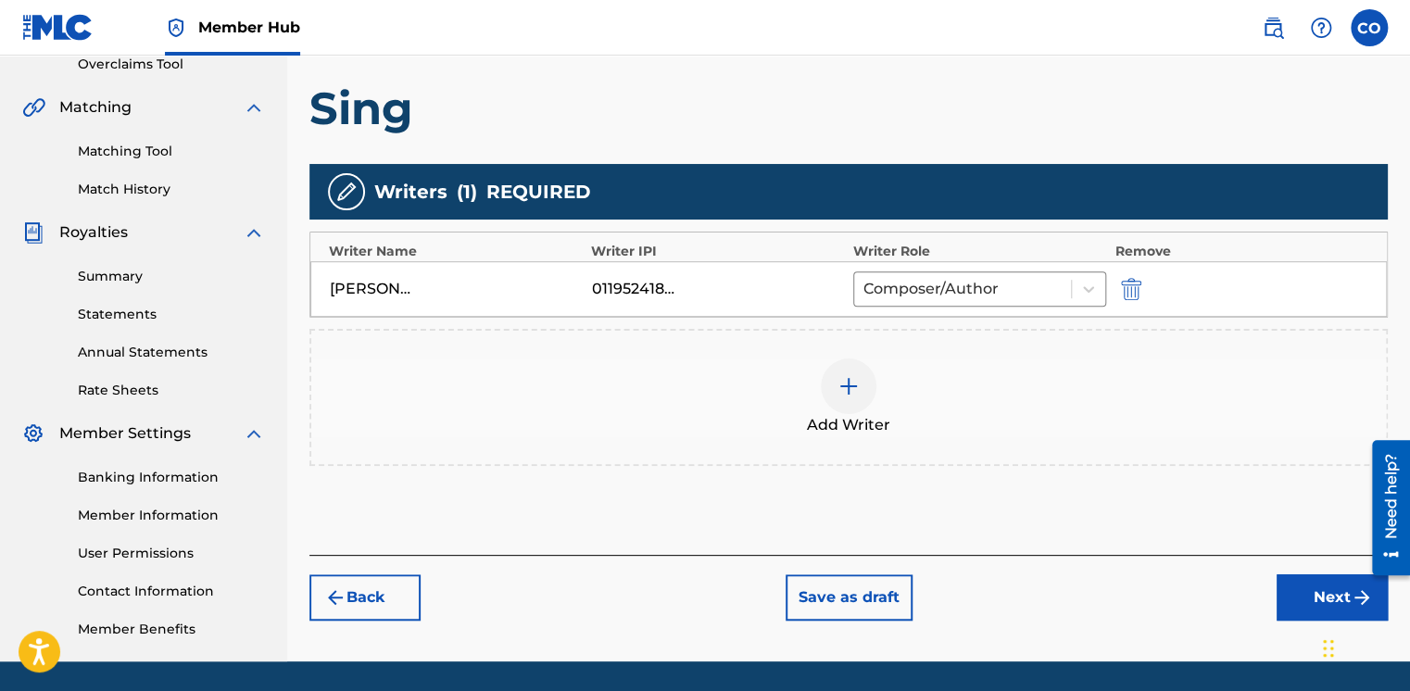
scroll to position [457, 0]
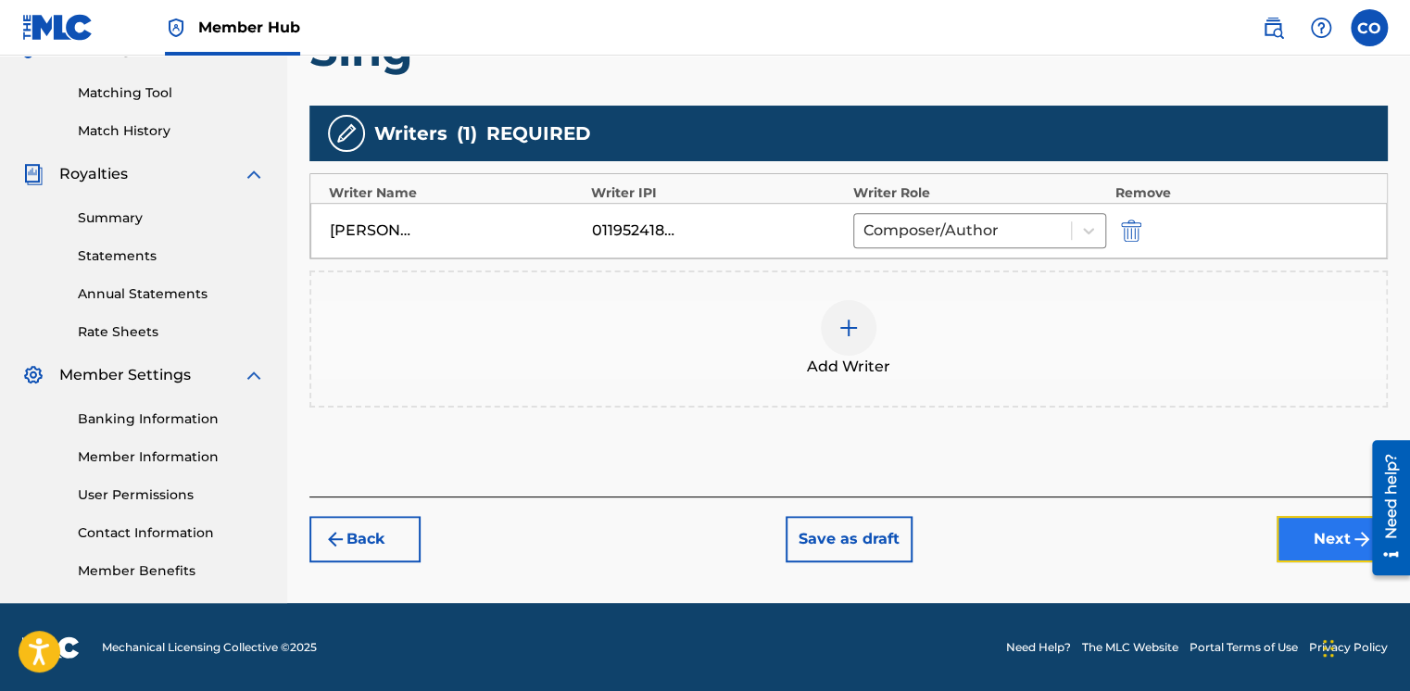
click at [1301, 529] on button "Next" at bounding box center [1332, 539] width 111 height 46
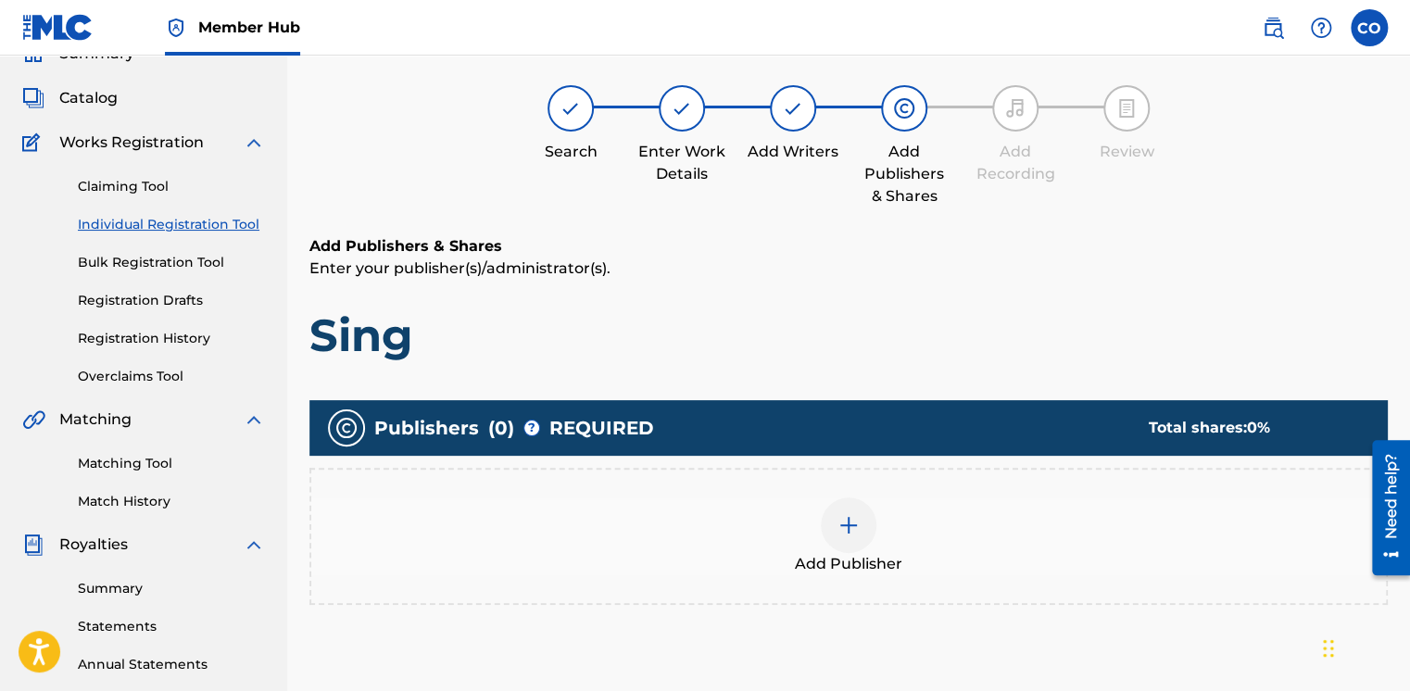
scroll to position [83, 0]
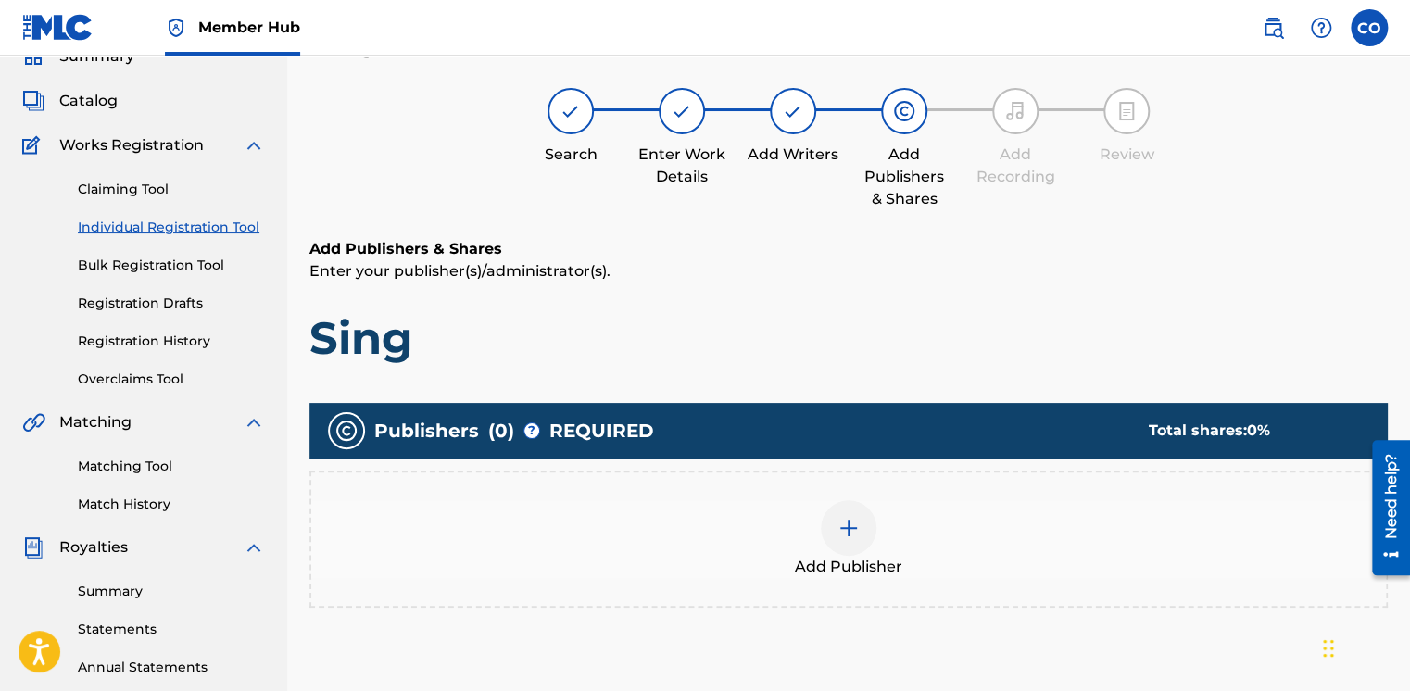
click at [848, 536] on img at bounding box center [849, 528] width 22 height 22
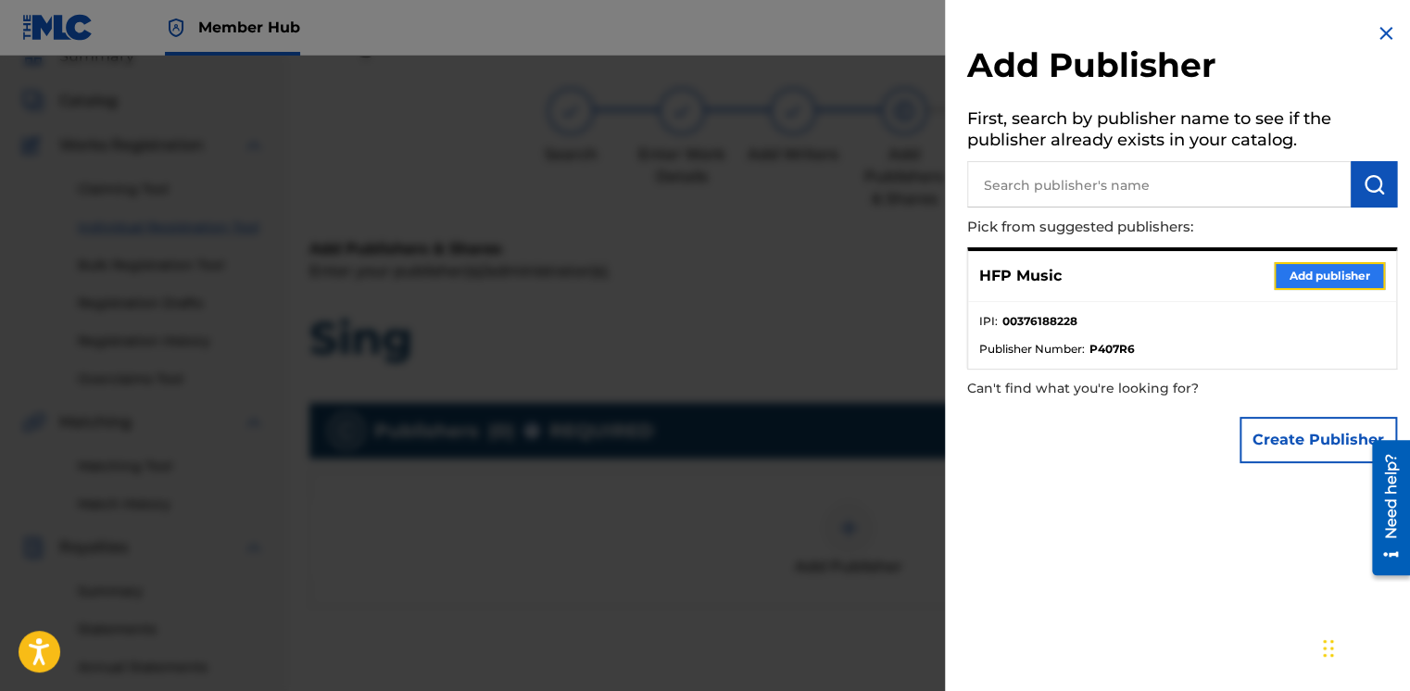
click at [1300, 284] on button "Add publisher" at bounding box center [1329, 276] width 111 height 28
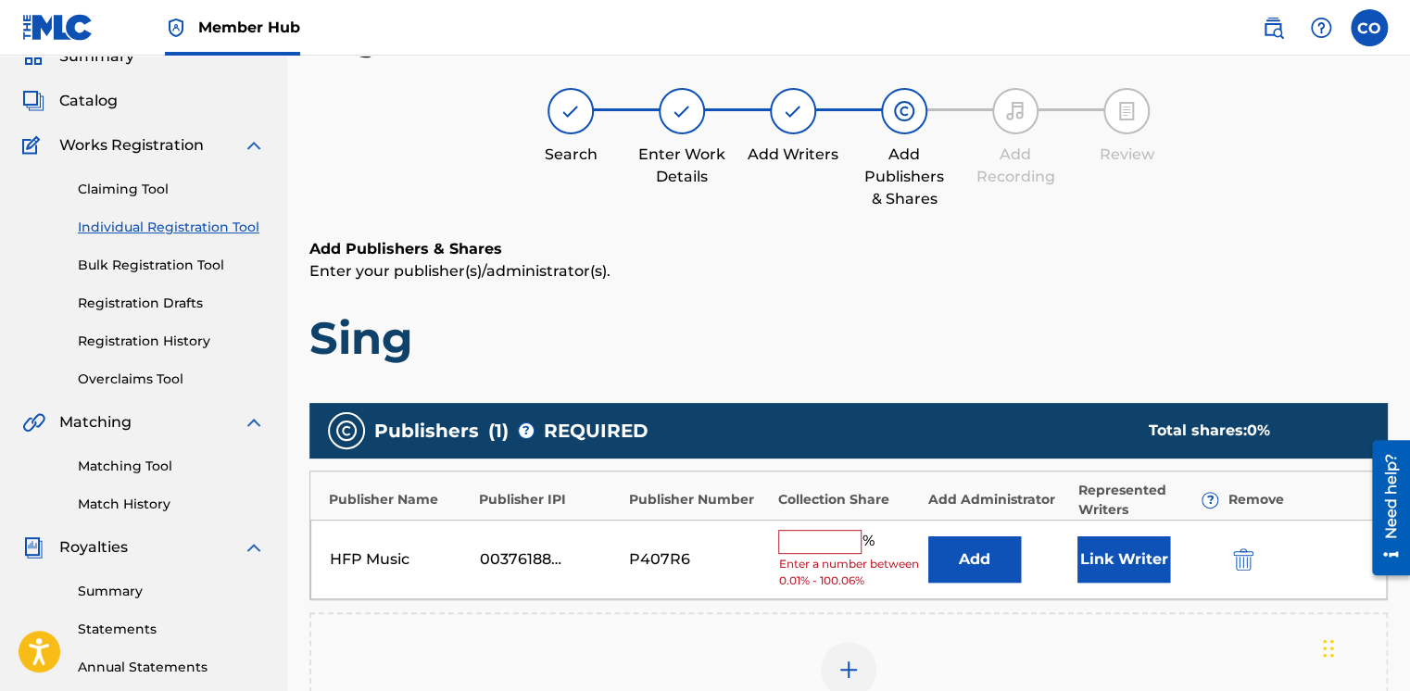
click at [807, 537] on input "text" at bounding box center [819, 542] width 83 height 24
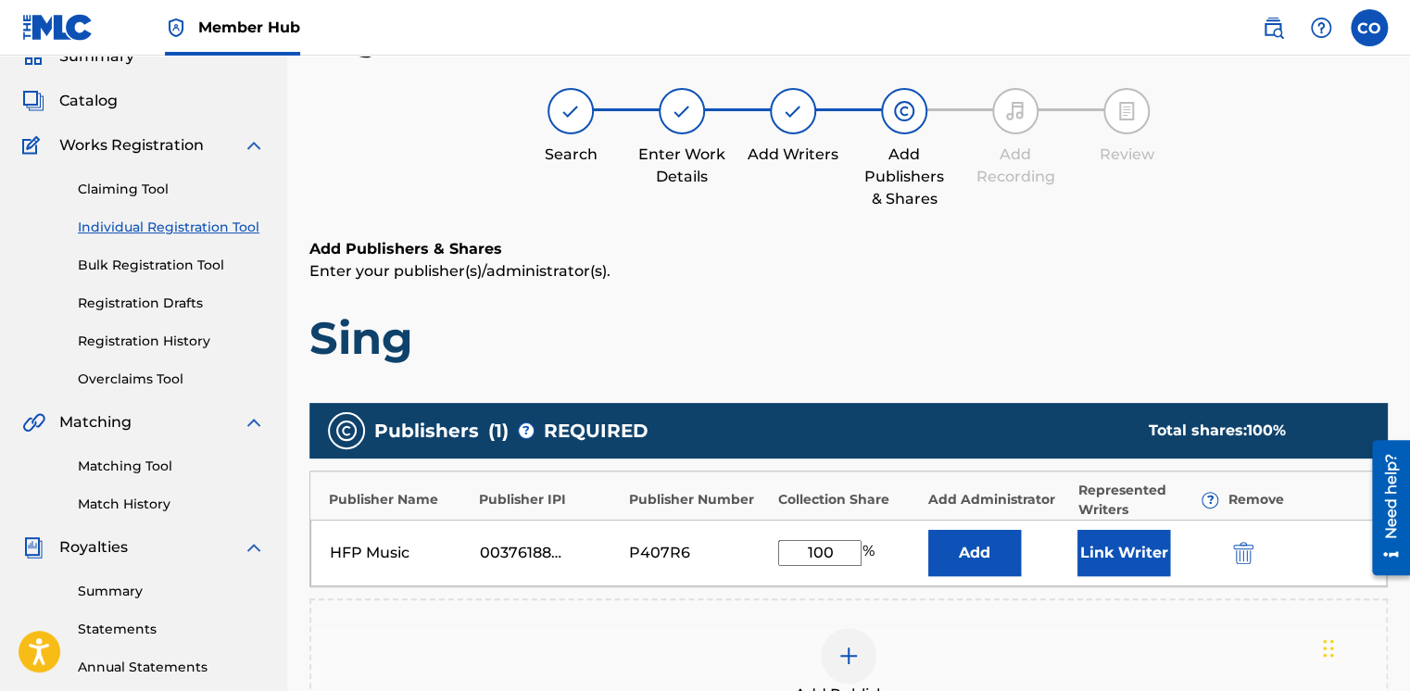
type input "100"
click at [928, 530] on button "Add" at bounding box center [974, 553] width 93 height 46
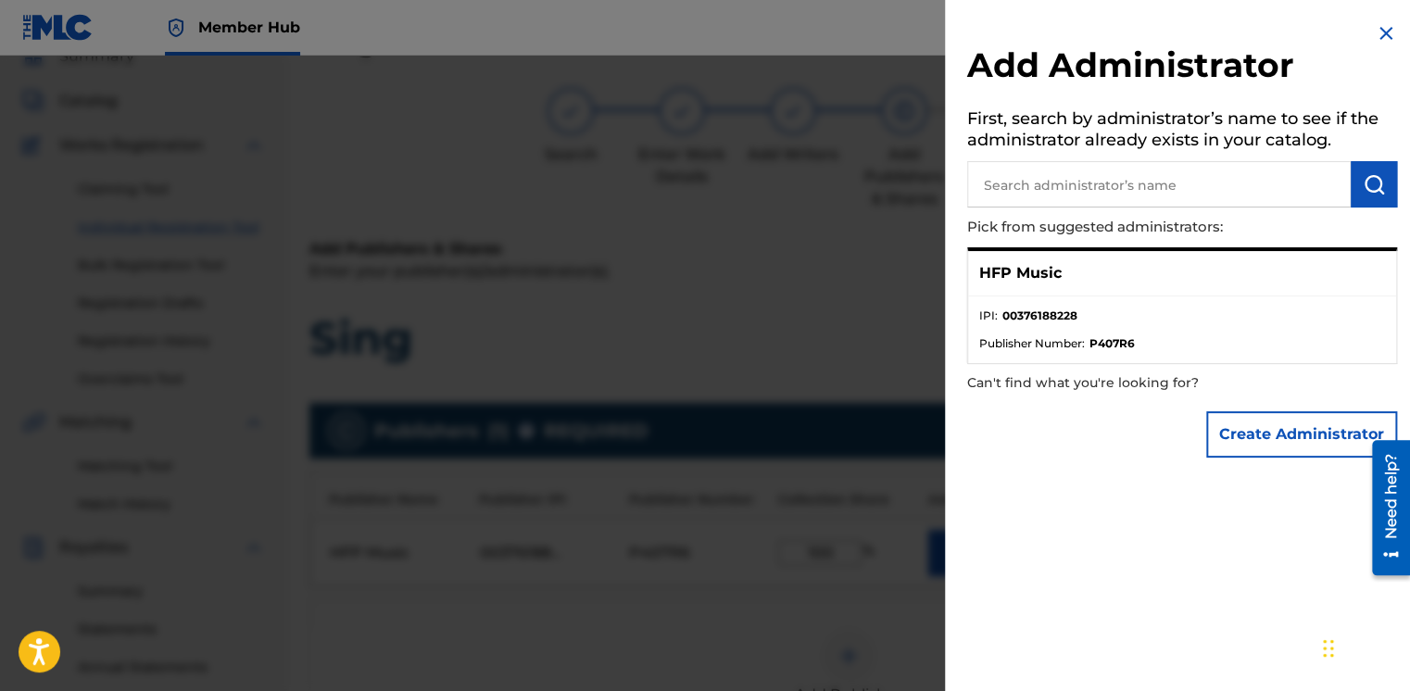
click at [812, 284] on div at bounding box center [705, 401] width 1410 height 691
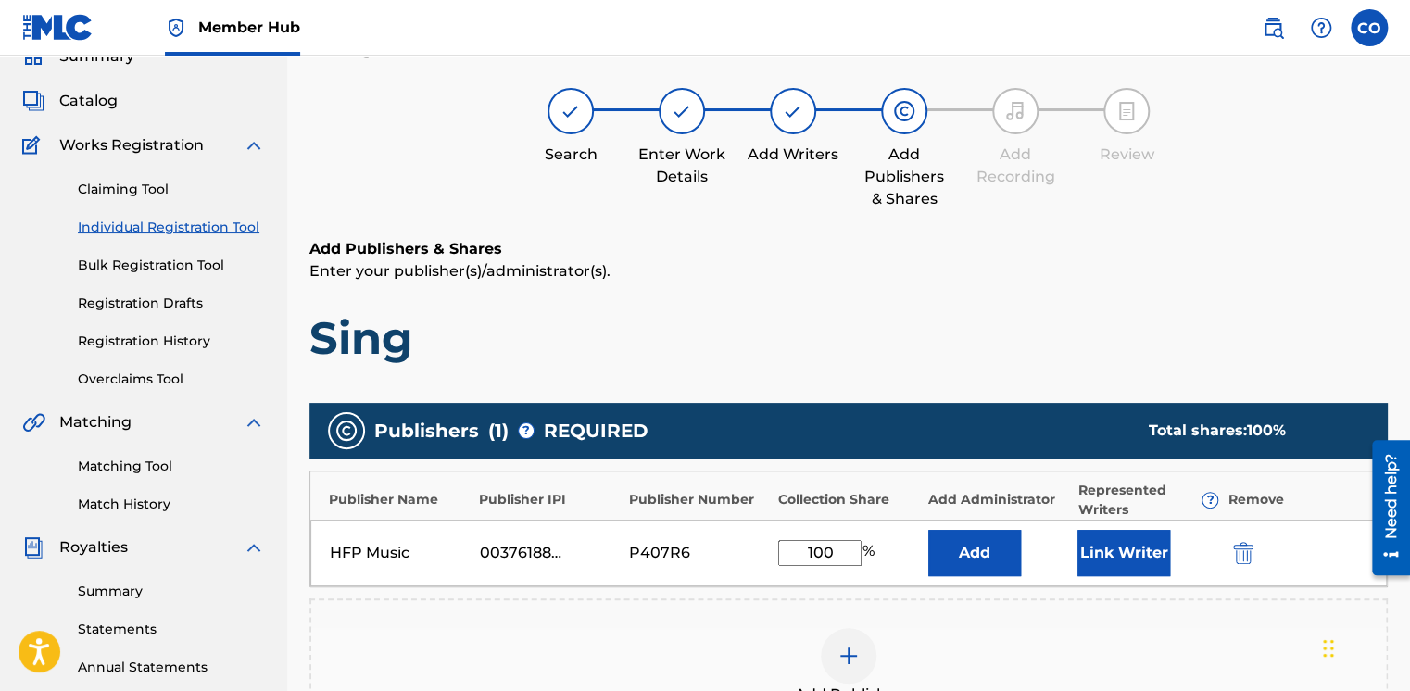
scroll to position [457, 0]
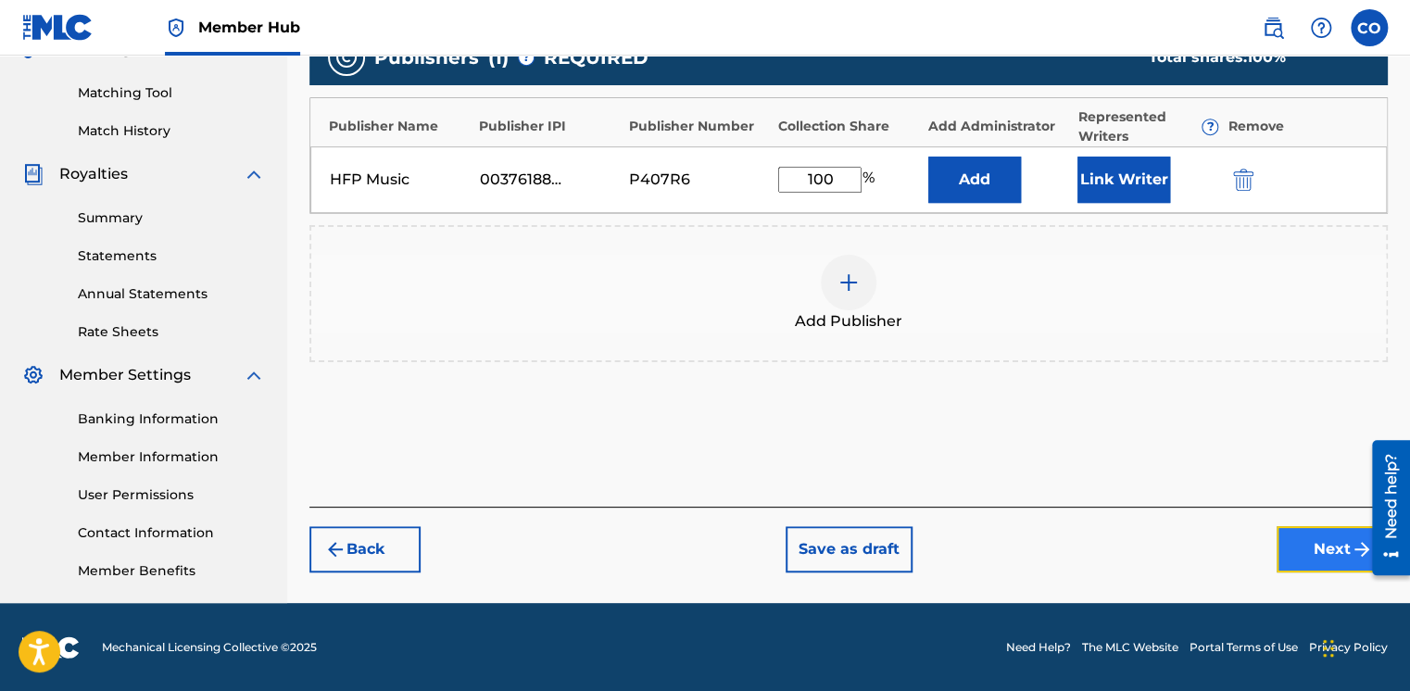
click at [1328, 557] on button "Next" at bounding box center [1332, 549] width 111 height 46
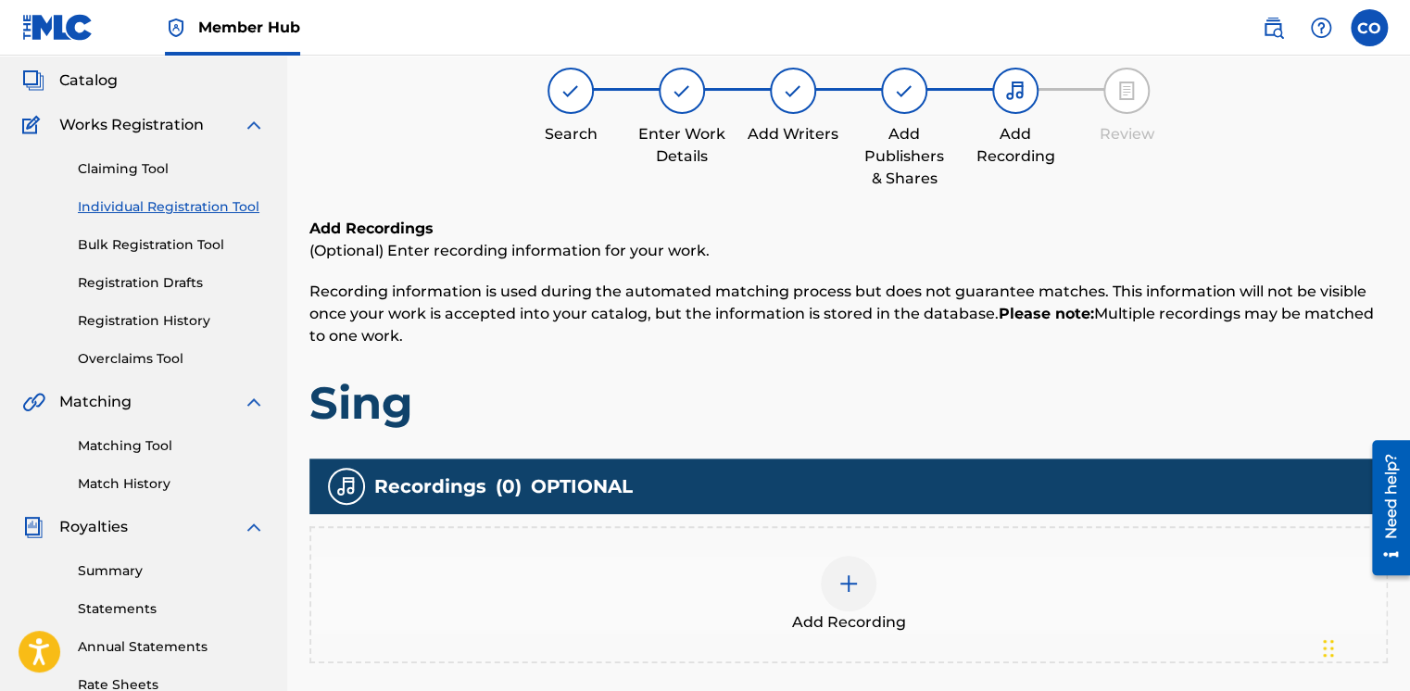
scroll to position [104, 0]
click at [839, 562] on div at bounding box center [849, 584] width 56 height 56
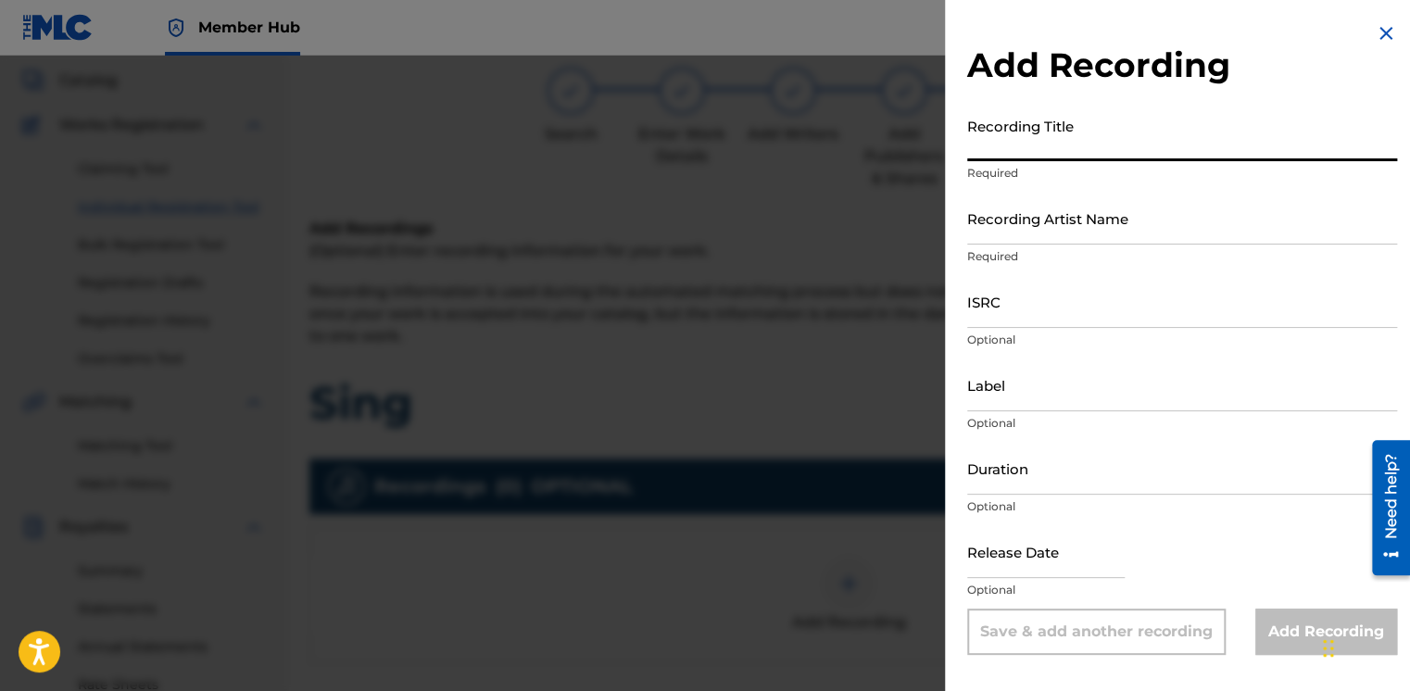
click at [1066, 152] on input "Recording Title" at bounding box center [1182, 134] width 430 height 53
type input "A"
type input "Sing"
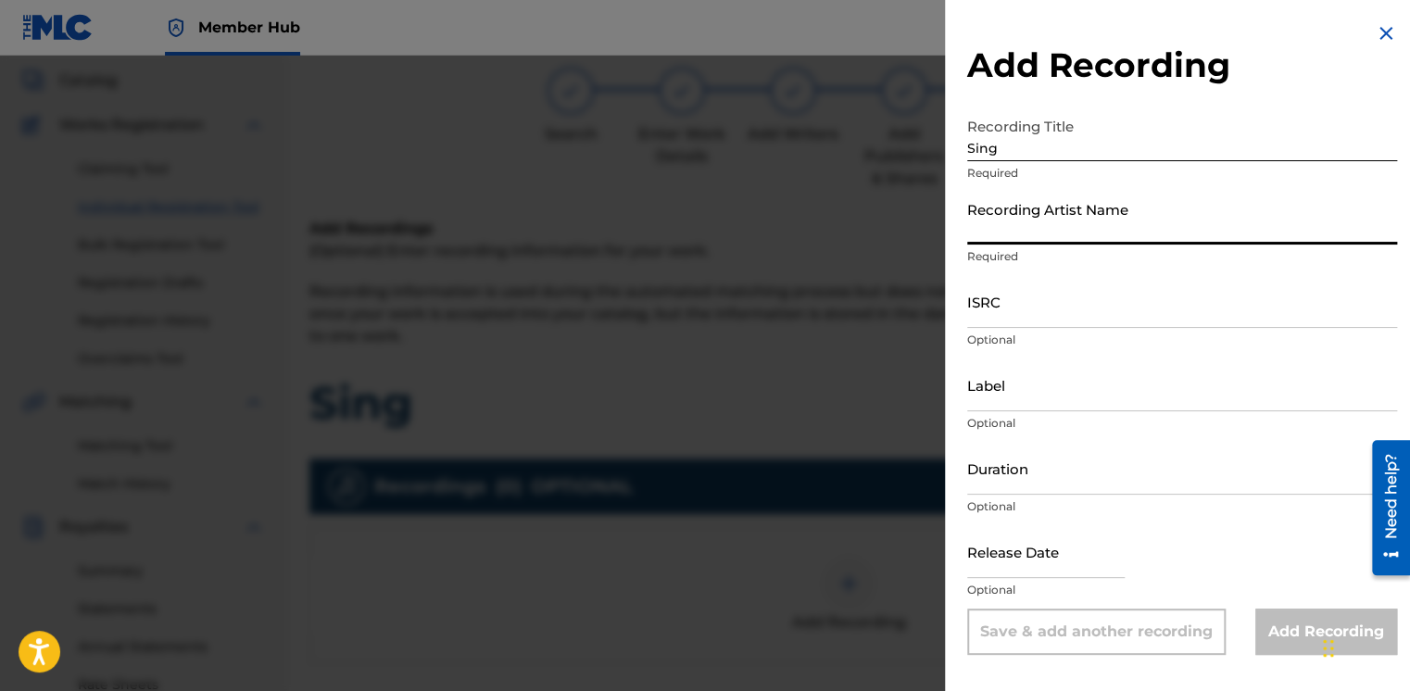
click at [1027, 215] on input "Recording Artist Name" at bounding box center [1182, 218] width 430 height 53
type input "Nana Yaw Ofori-Atta"
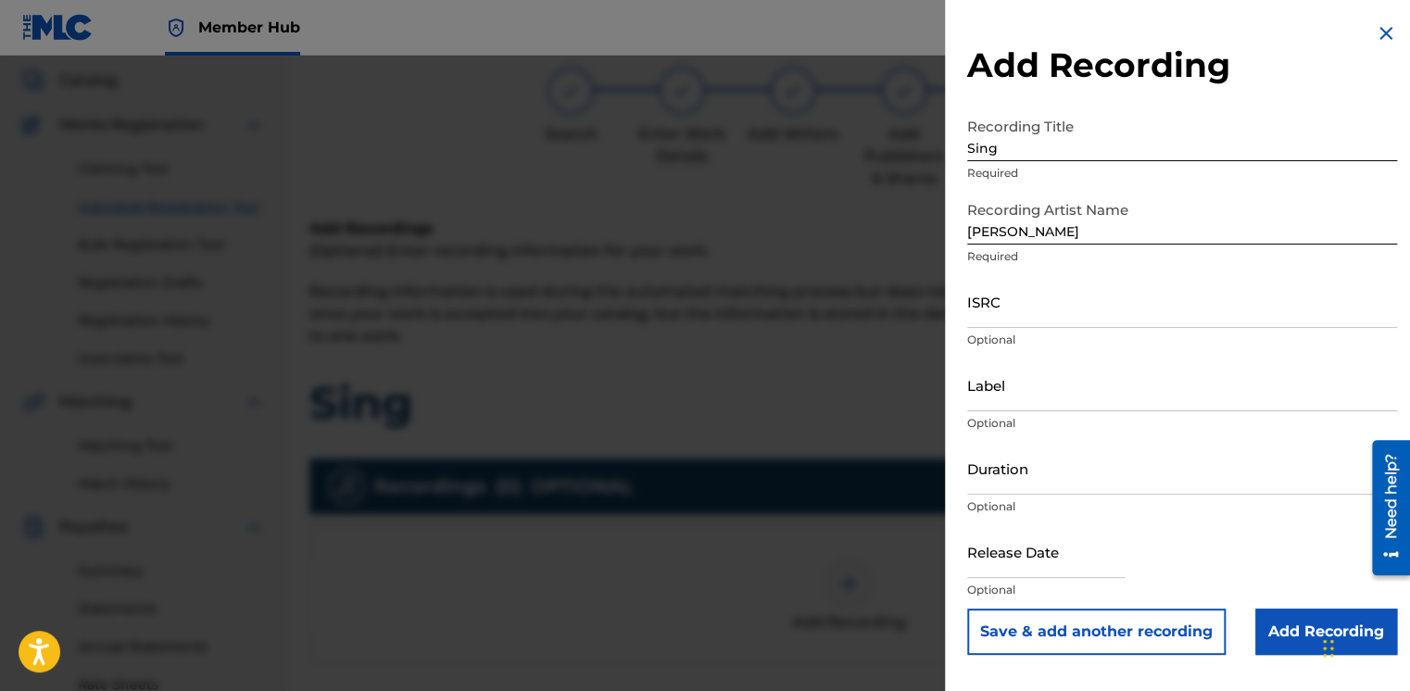
click at [1050, 328] on div "ISRC Optional" at bounding box center [1182, 316] width 430 height 83
click at [1033, 319] on input "ISRC" at bounding box center [1182, 301] width 430 height 53
paste input "UKQJK2410903"
type input "UKQJK2410903"
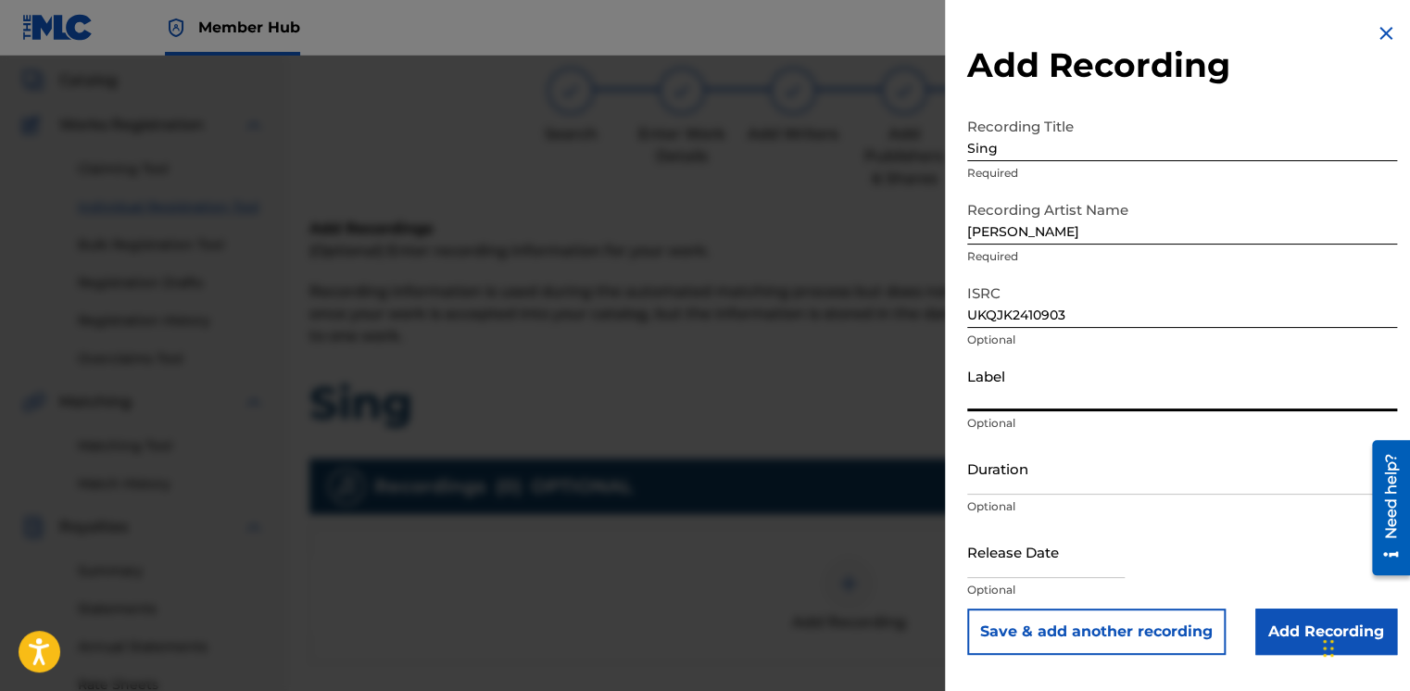
click at [1032, 410] on input "Label" at bounding box center [1182, 385] width 430 height 53
type input "HFP Music"
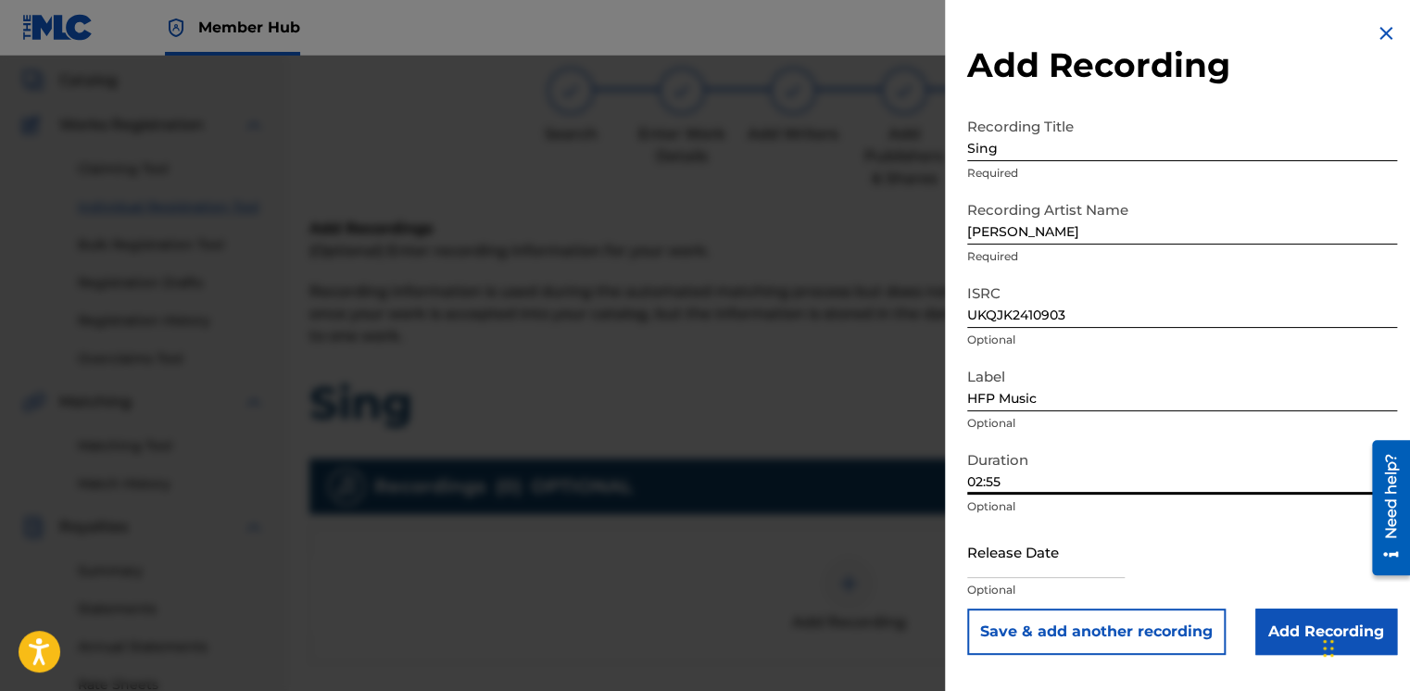
drag, startPoint x: 1064, startPoint y: 491, endPoint x: 945, endPoint y: 510, distance: 120.0
click at [945, 510] on div "Add Recording Recording Title Sing Required Recording Artist Name Nana Yaw Ofor…" at bounding box center [1182, 338] width 474 height 677
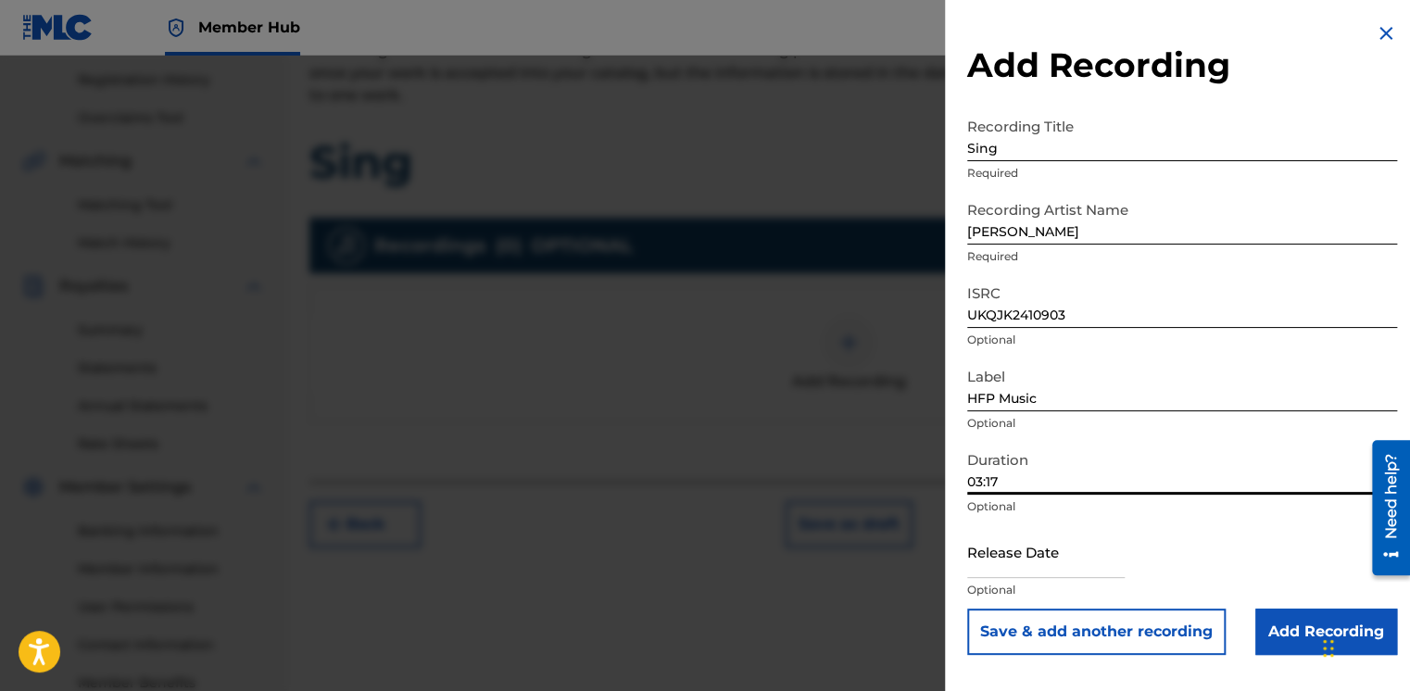
scroll to position [457, 0]
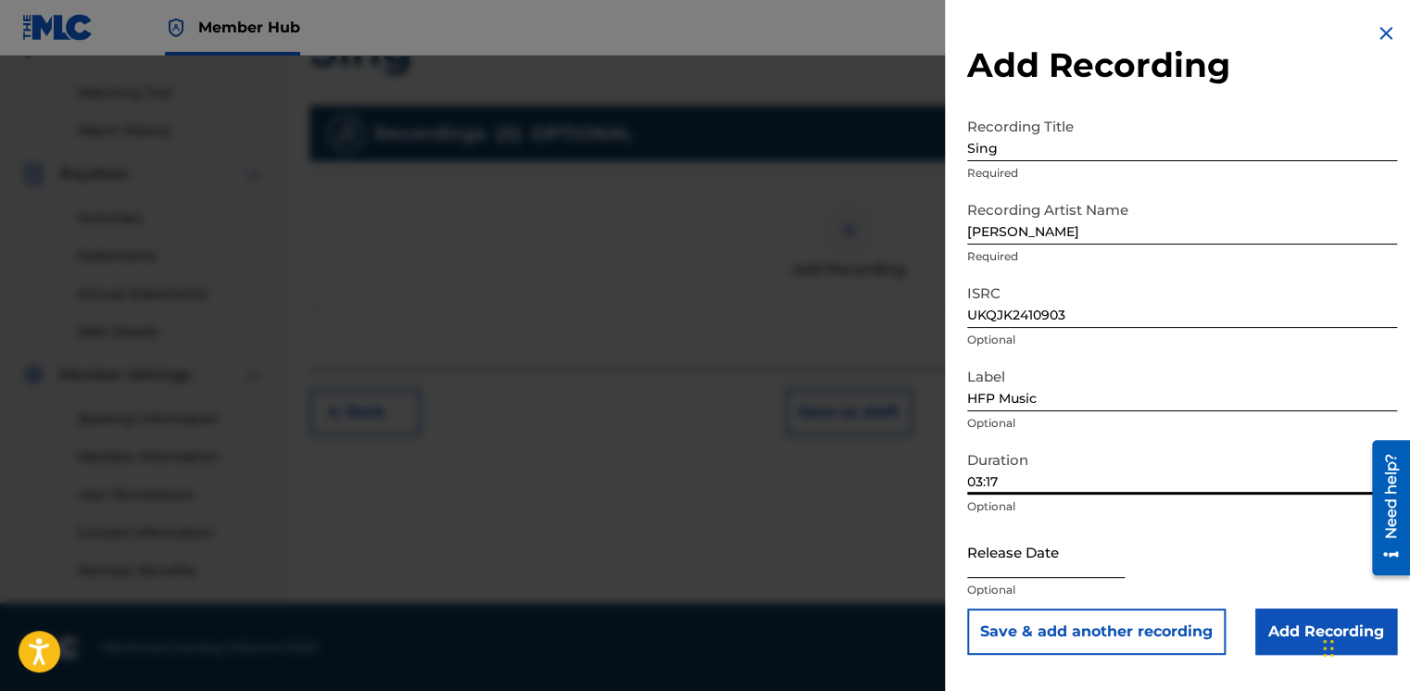
type input "03:17"
click at [1004, 560] on input "text" at bounding box center [1046, 551] width 158 height 53
select select "8"
select select "2025"
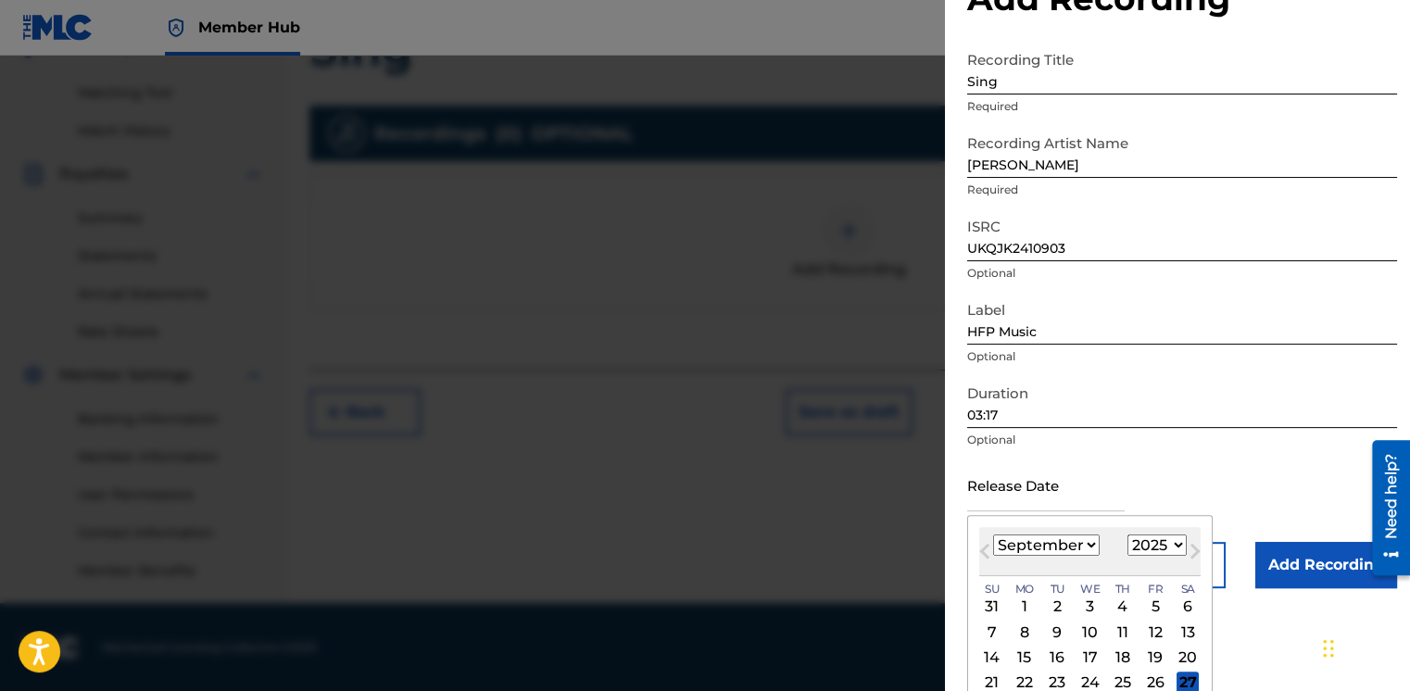
scroll to position [133, 0]
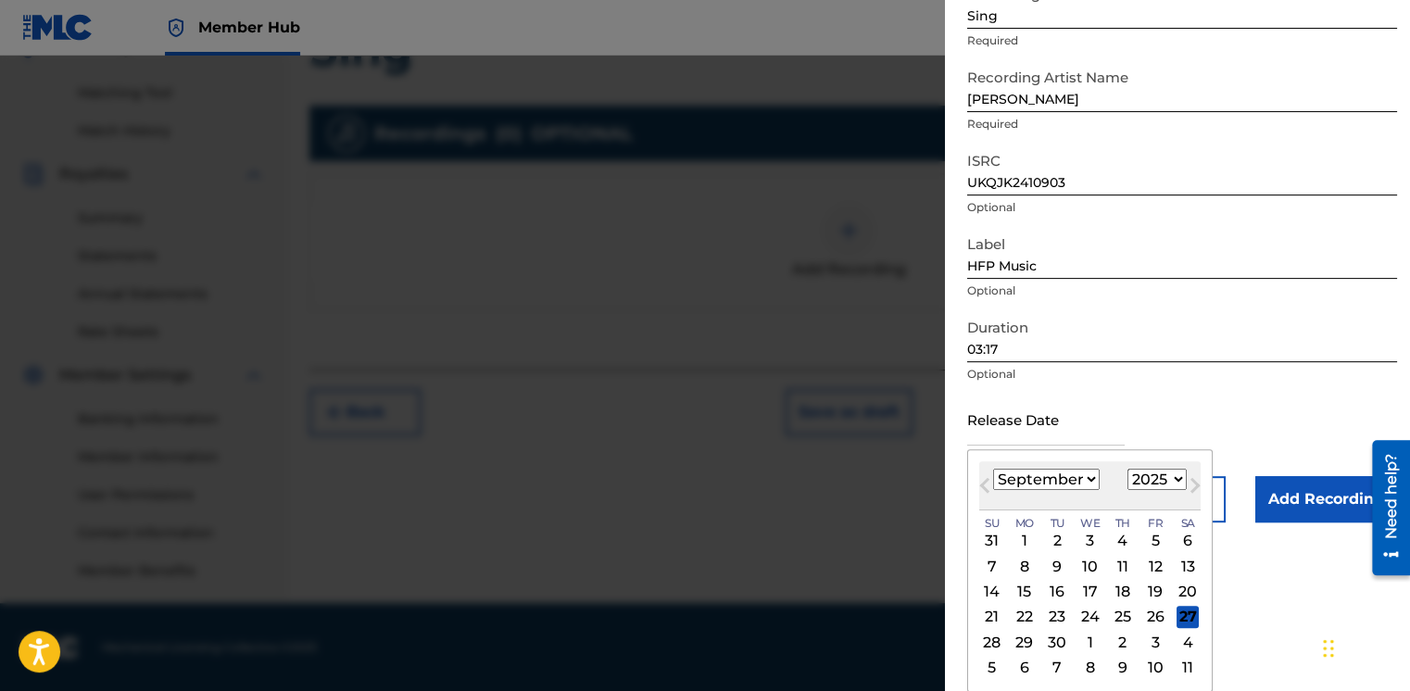
click at [1075, 481] on select "January February March April May June July August September October November De…" at bounding box center [1046, 479] width 107 height 21
select select "4"
click at [993, 469] on select "January February March April May June July August September October November De…" at bounding box center [1046, 479] width 107 height 21
click at [1155, 540] on div "2" at bounding box center [1155, 541] width 22 height 22
type input "May 2 2025"
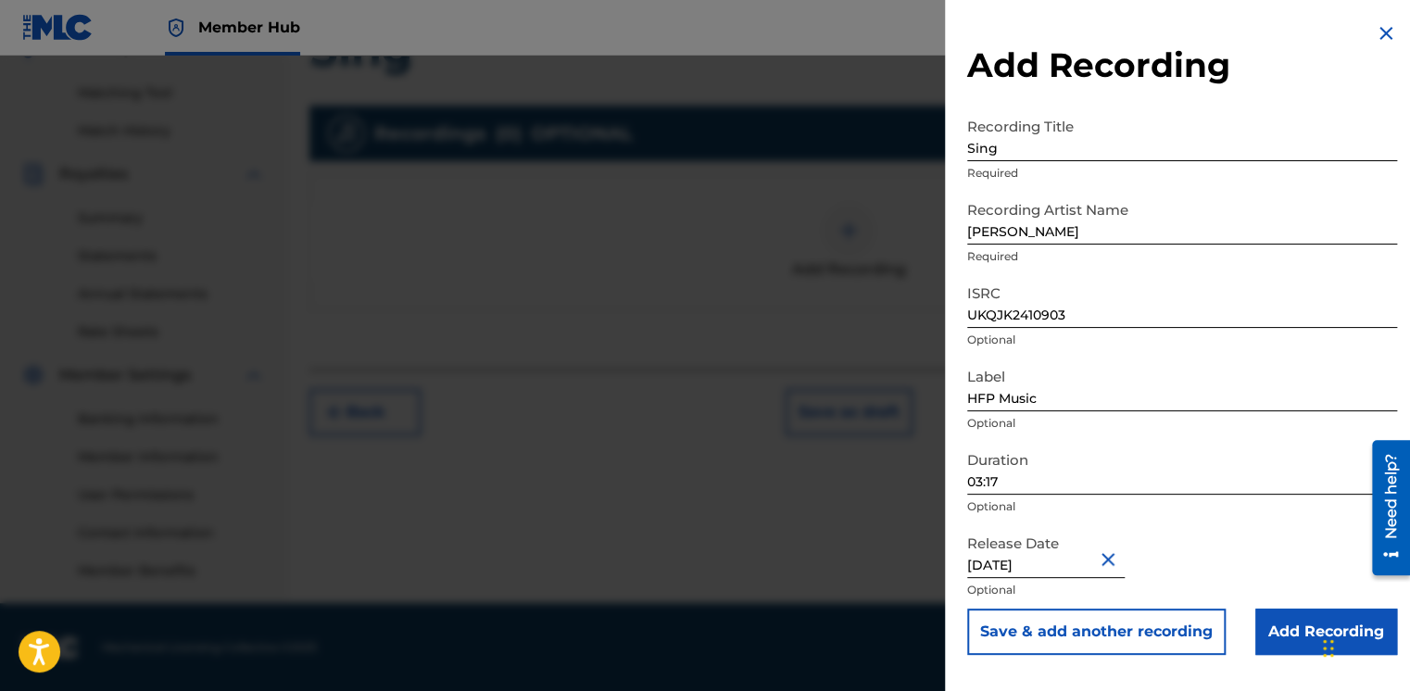
scroll to position [0, 0]
click at [1297, 622] on input "Add Recording" at bounding box center [1327, 632] width 142 height 46
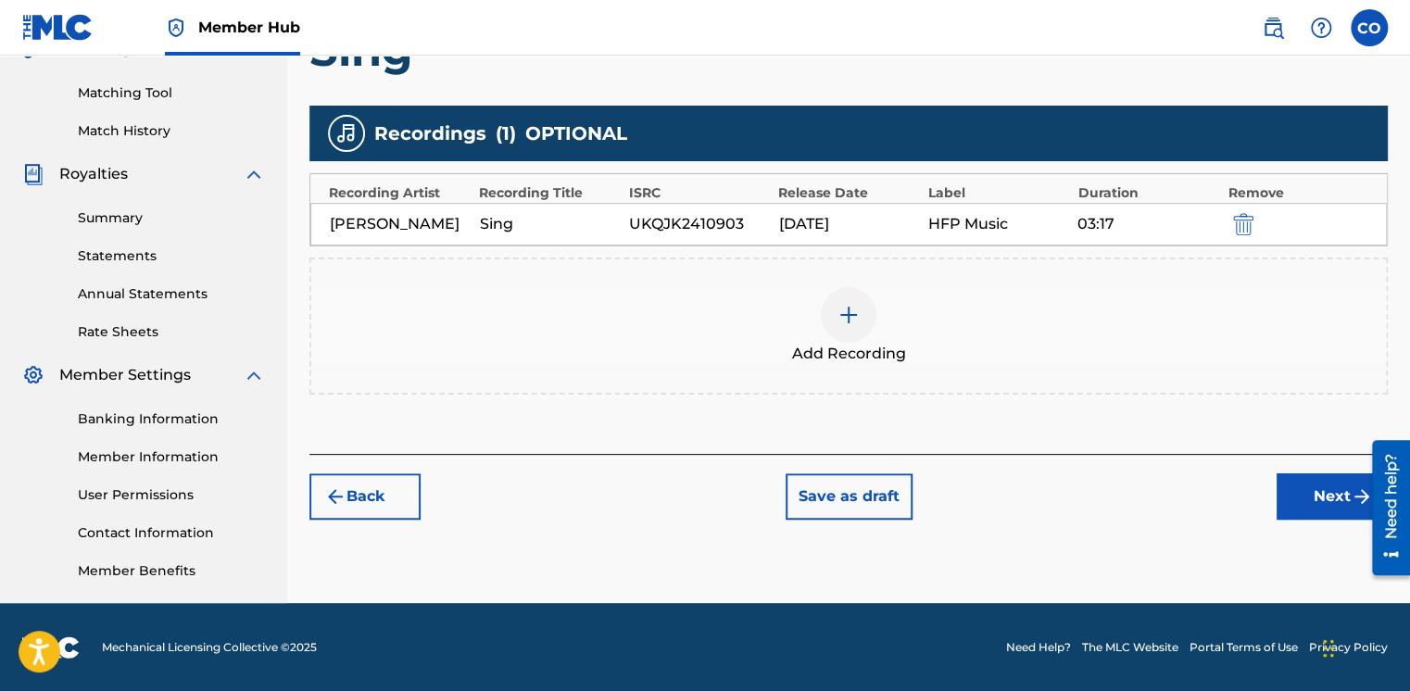
click at [815, 246] on div "Nana Yaw Ofori-Atta Sing UKQJK2410903 05/01/2025 HFP Music 03:17" at bounding box center [848, 224] width 1077 height 43
click at [756, 221] on div "Nana Yaw Ofori-Atta Sing UKQJK2410903 05/01/2025 HFP Music 03:17" at bounding box center [848, 224] width 1077 height 43
click at [1250, 235] on img "submit" at bounding box center [1243, 224] width 20 height 22
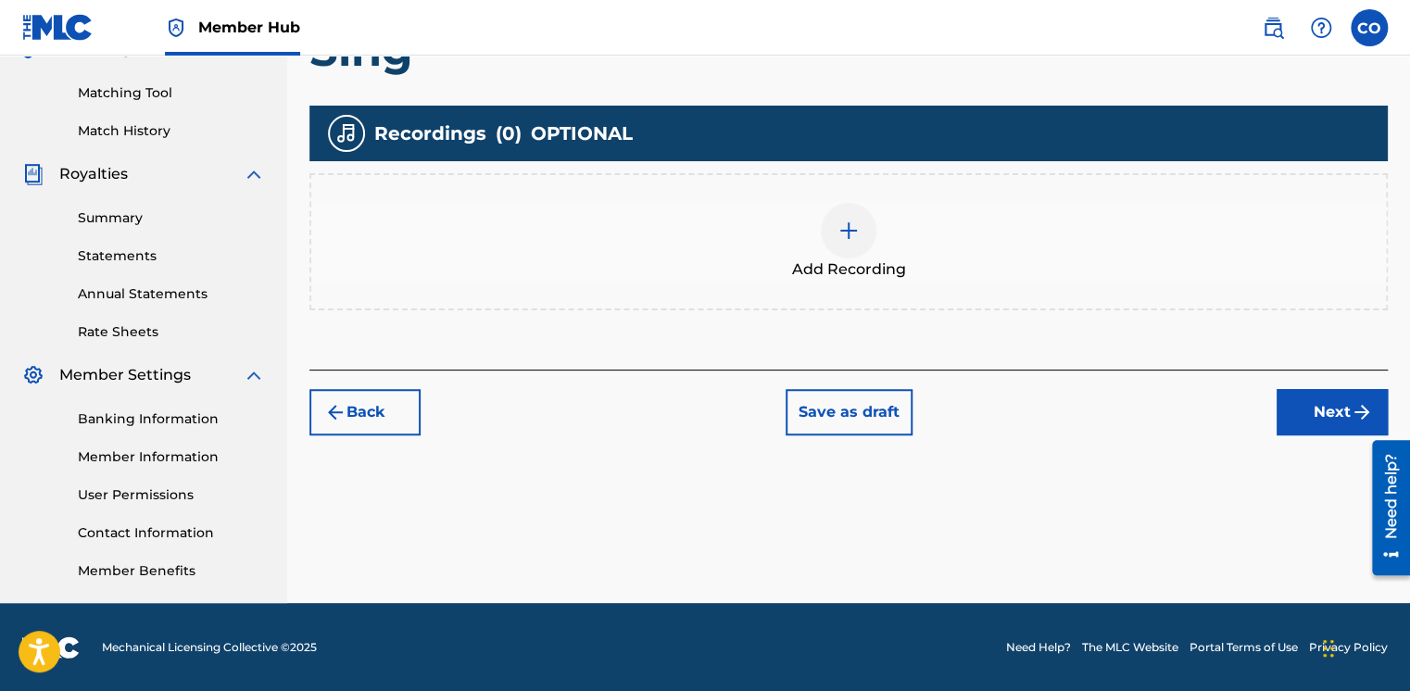
click at [852, 216] on div at bounding box center [849, 231] width 56 height 56
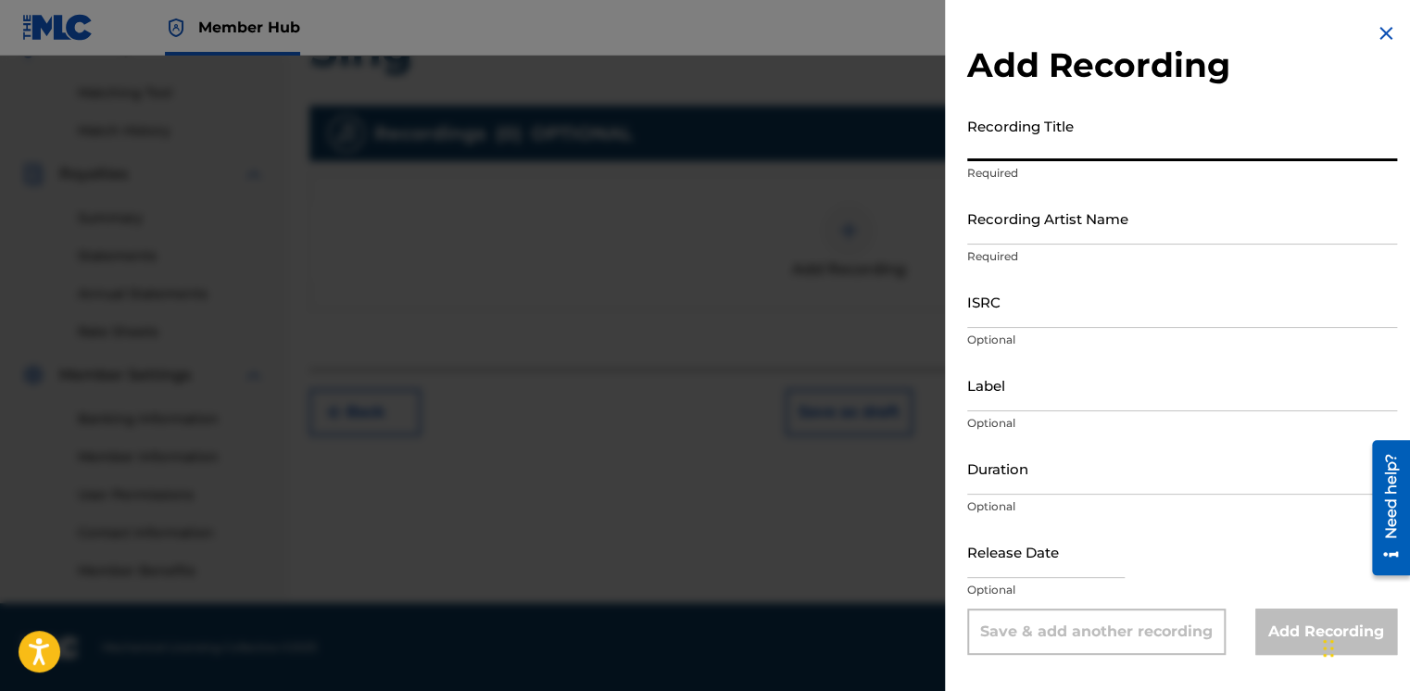
click at [999, 147] on input "Recording Title" at bounding box center [1182, 134] width 430 height 53
type input "Sing"
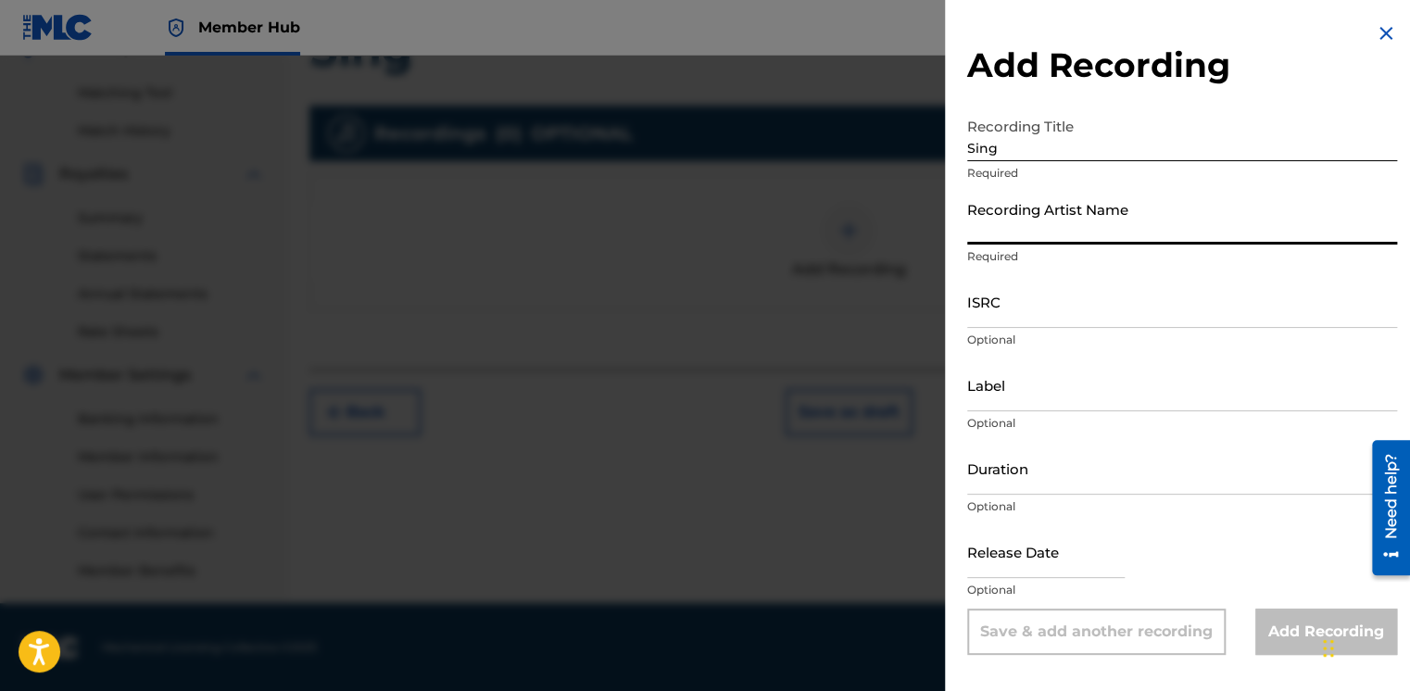
click at [991, 232] on input "Recording Artist Name" at bounding box center [1182, 218] width 430 height 53
type input "Nana Yaw Ofori-Atta"
type input "HFP Music"
type input "03:17"
type input "May 2 2025"
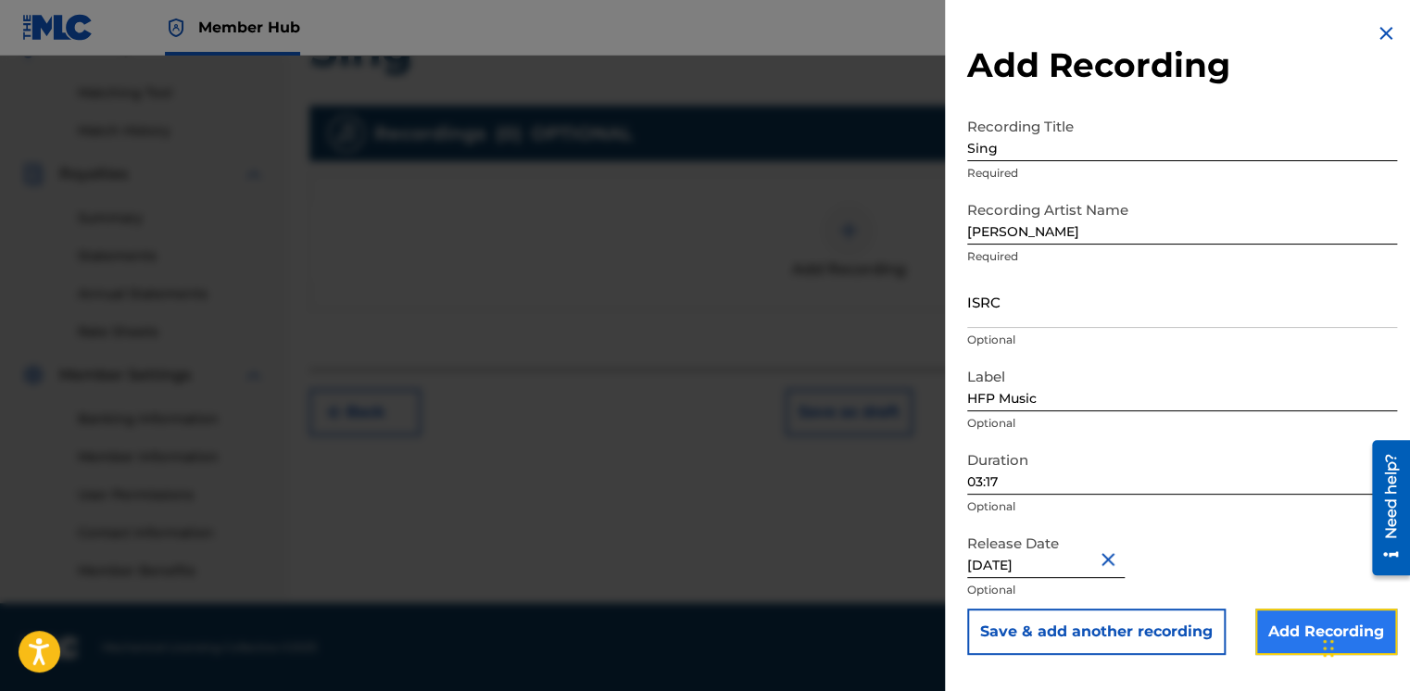
click at [1256, 621] on input "Add Recording" at bounding box center [1327, 632] width 142 height 46
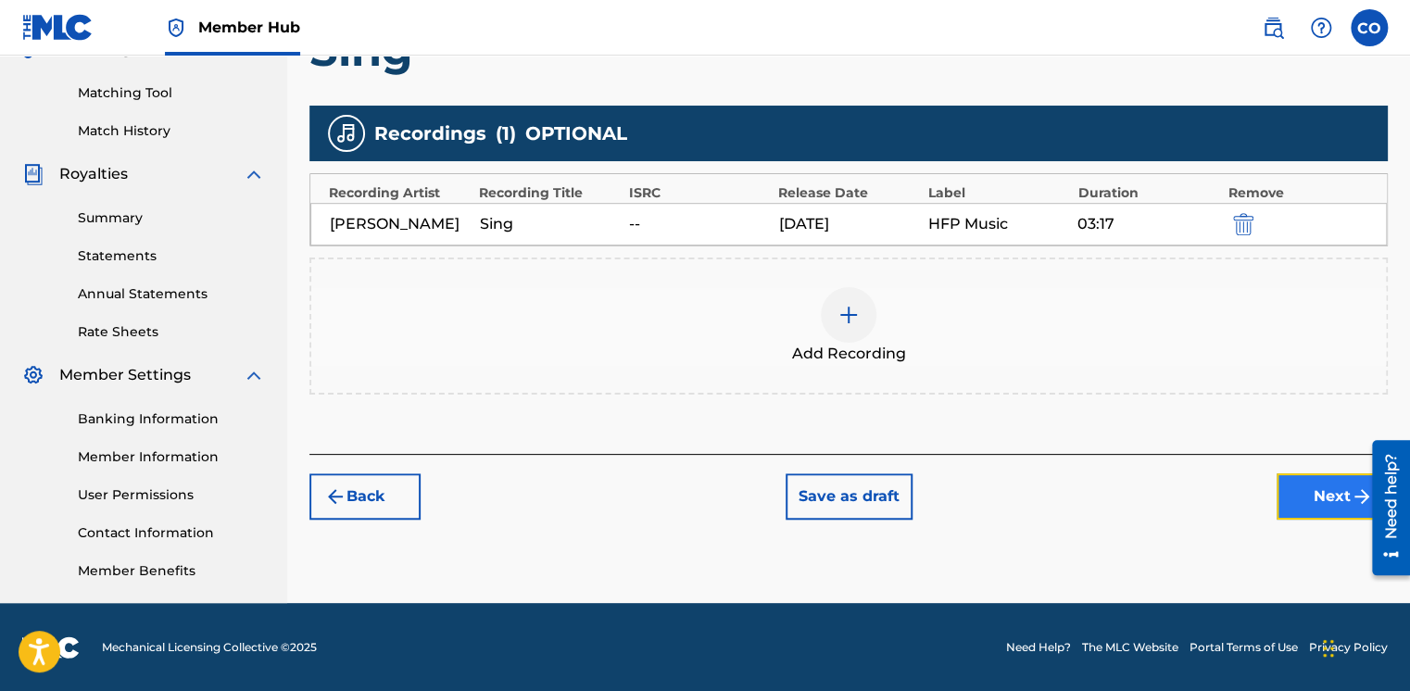
click at [1326, 520] on button "Next" at bounding box center [1332, 496] width 111 height 46
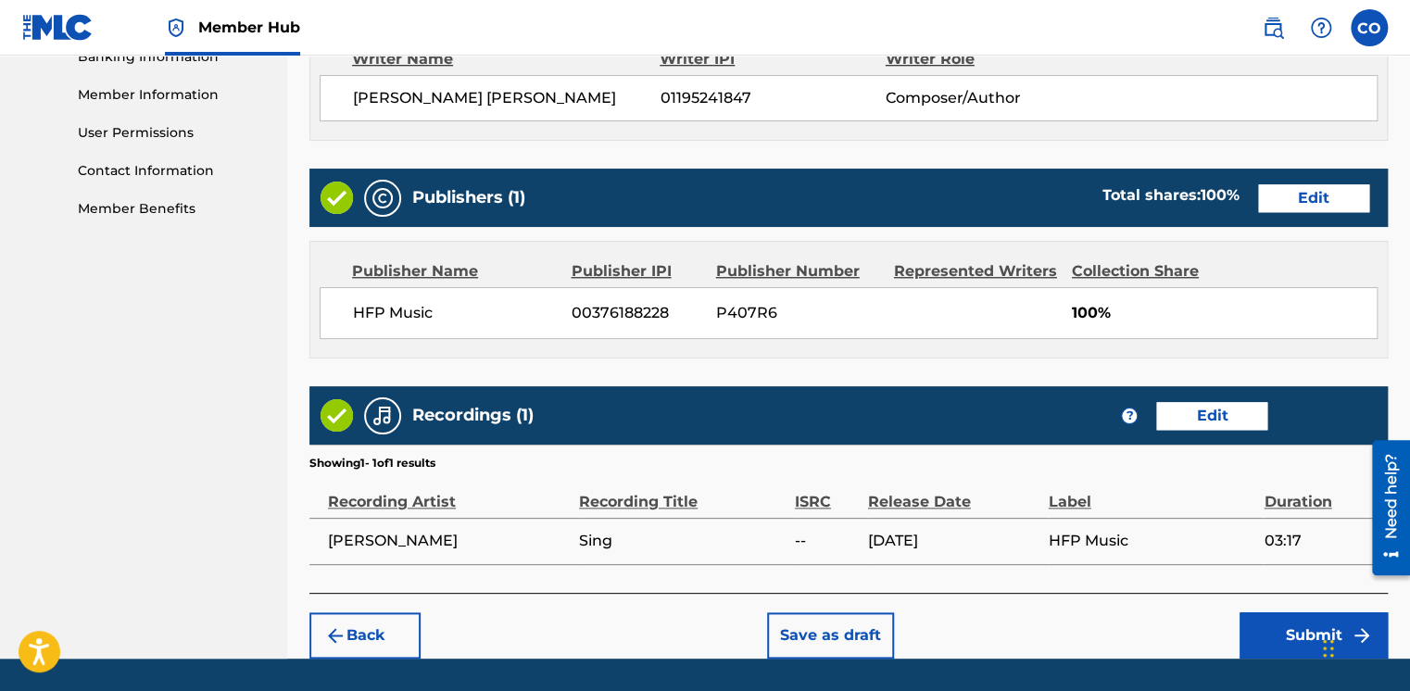
scroll to position [873, 0]
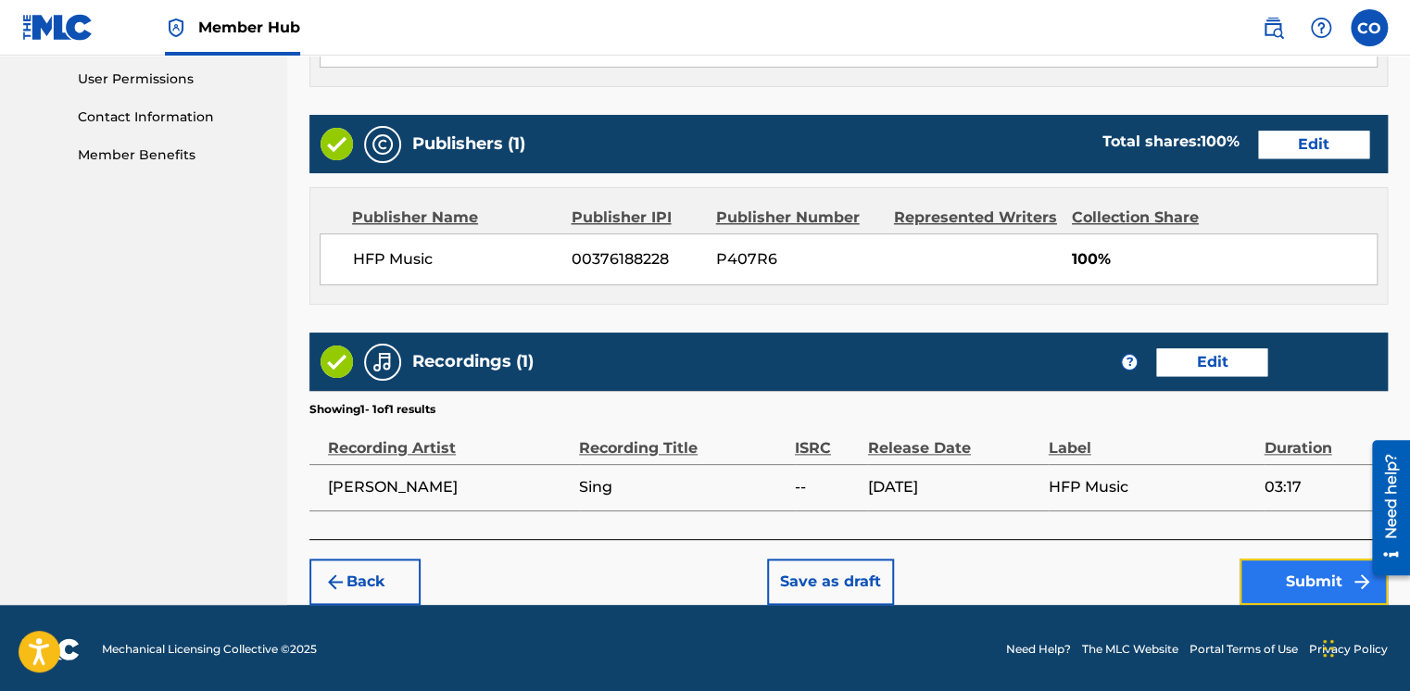
click at [1284, 571] on button "Submit" at bounding box center [1314, 582] width 148 height 46
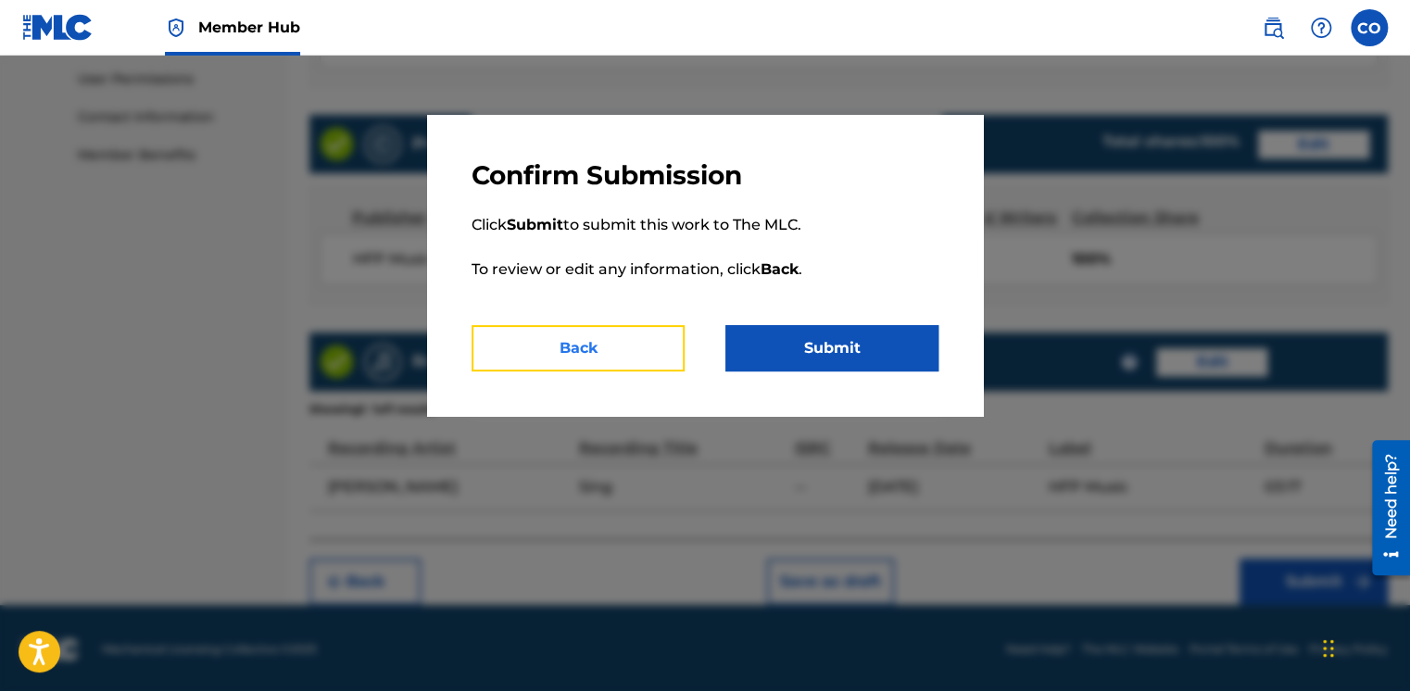
click at [647, 335] on button "Back" at bounding box center [578, 348] width 213 height 46
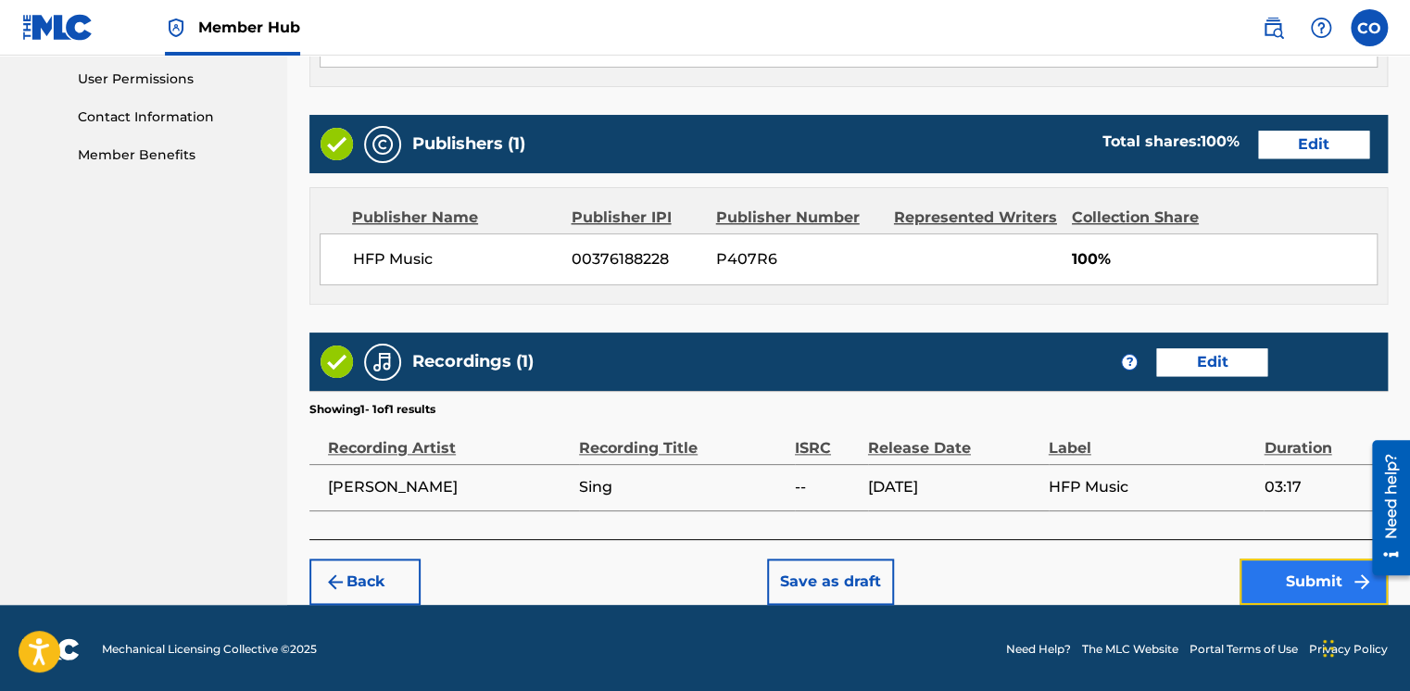
click at [1273, 581] on button "Submit" at bounding box center [1314, 582] width 148 height 46
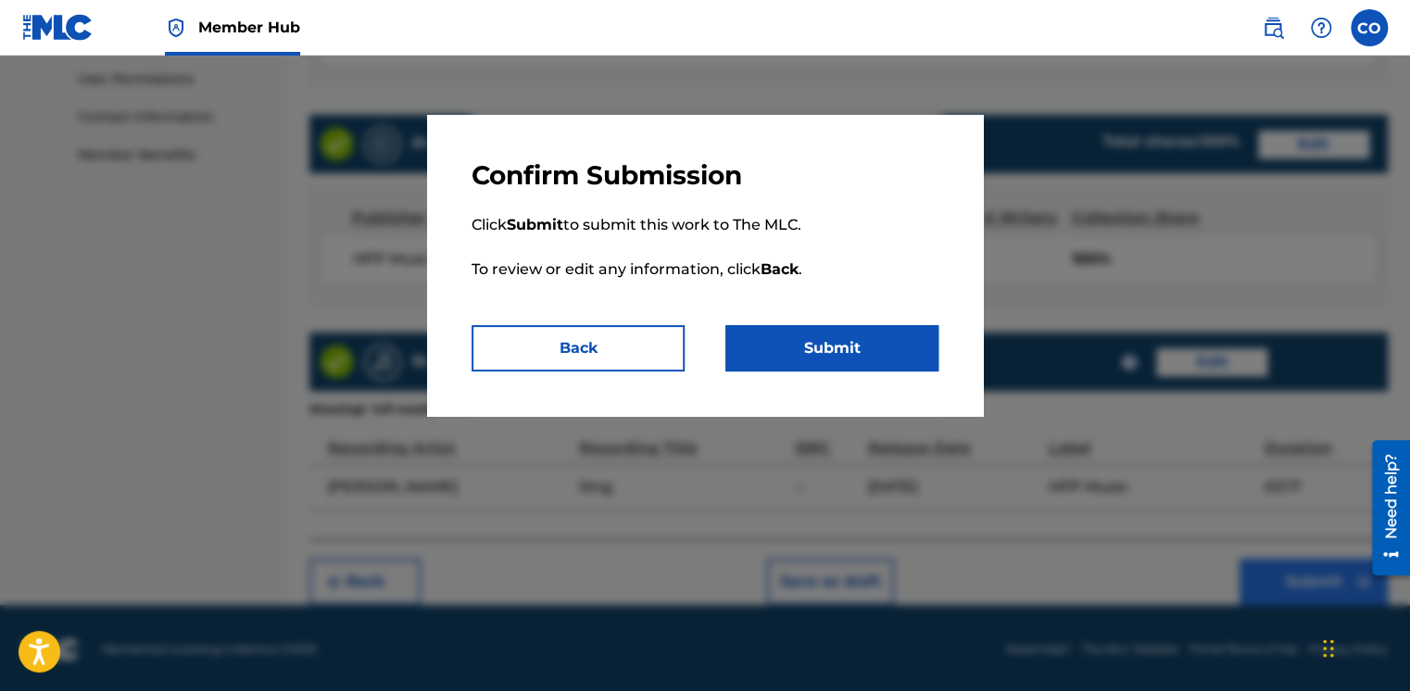
click at [1273, 581] on div at bounding box center [705, 401] width 1410 height 691
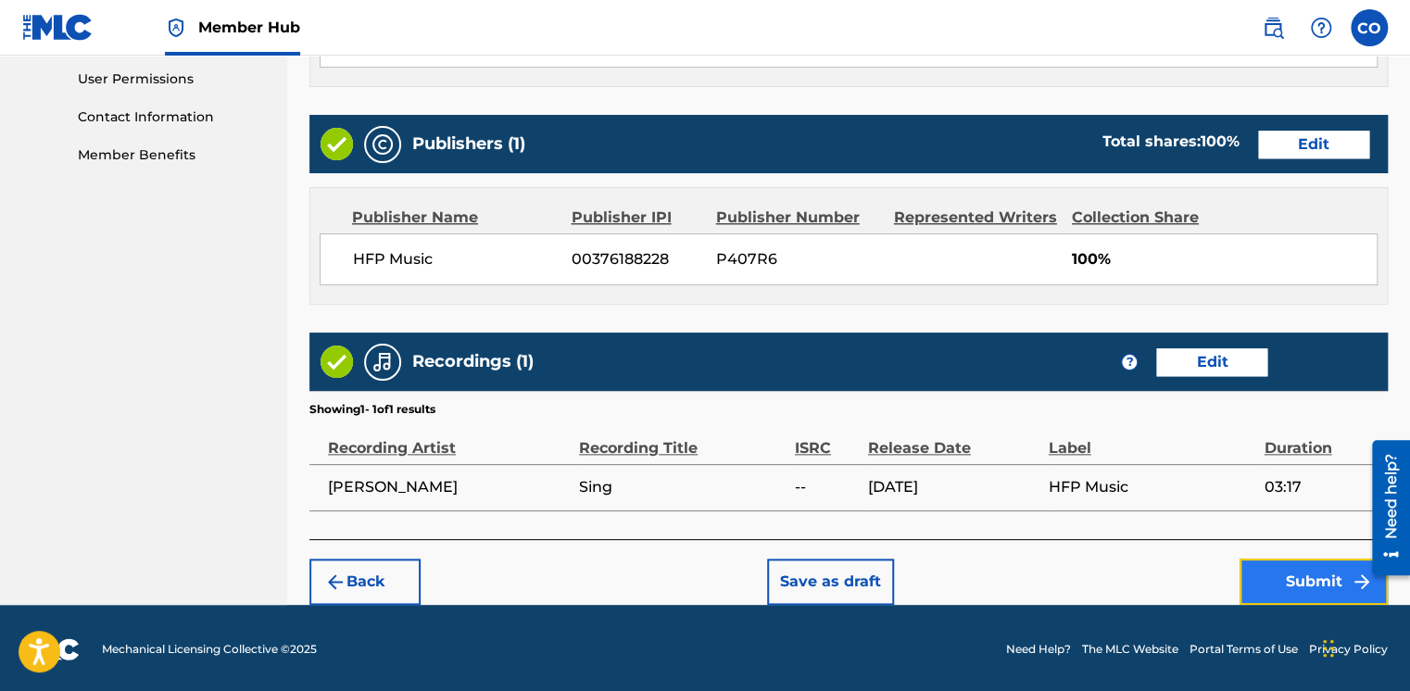
click at [1271, 560] on button "Submit" at bounding box center [1314, 582] width 148 height 46
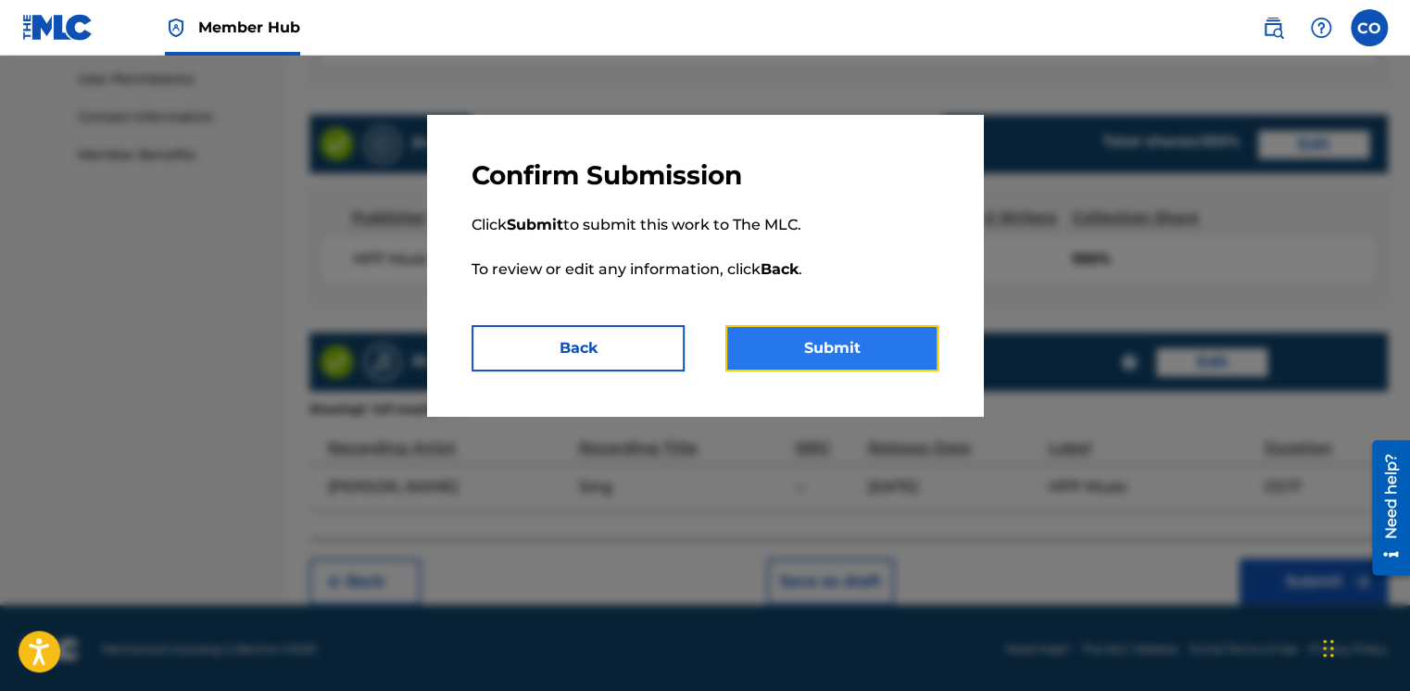
click at [777, 362] on button "Submit" at bounding box center [832, 348] width 213 height 46
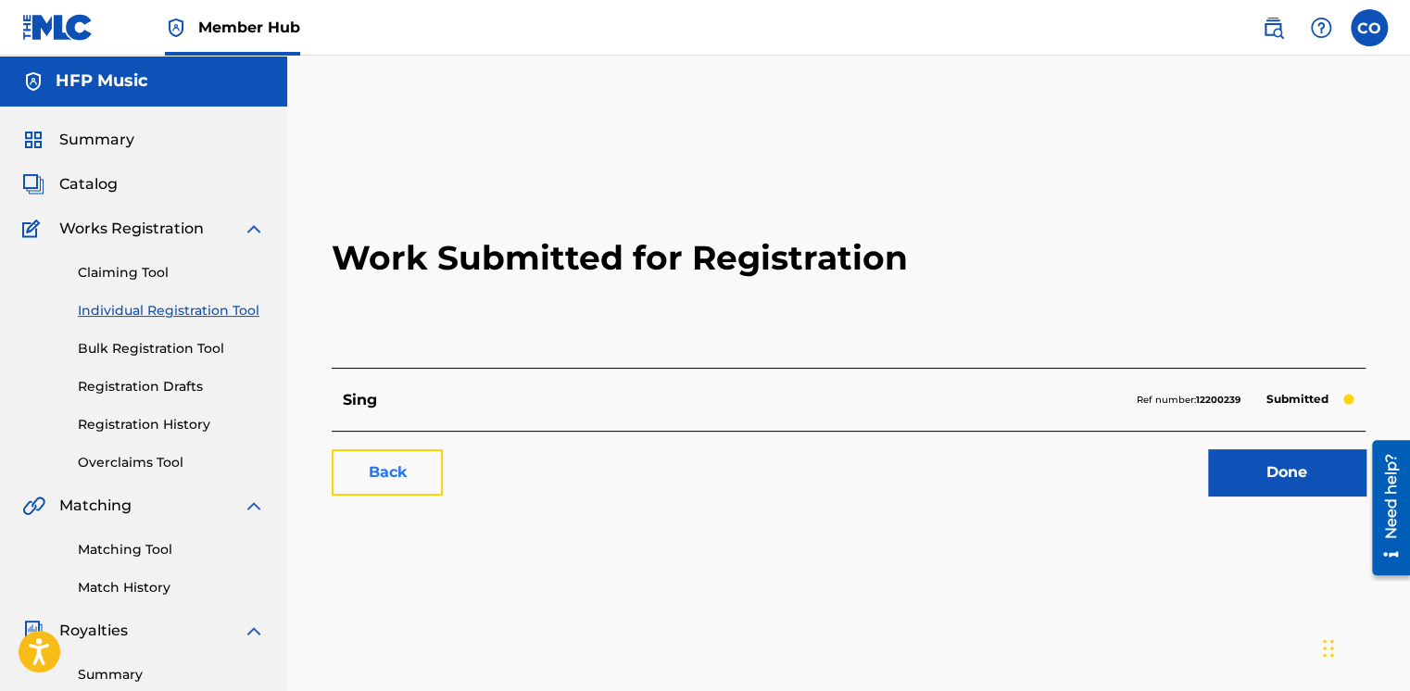
click at [400, 456] on link "Back" at bounding box center [387, 472] width 111 height 46
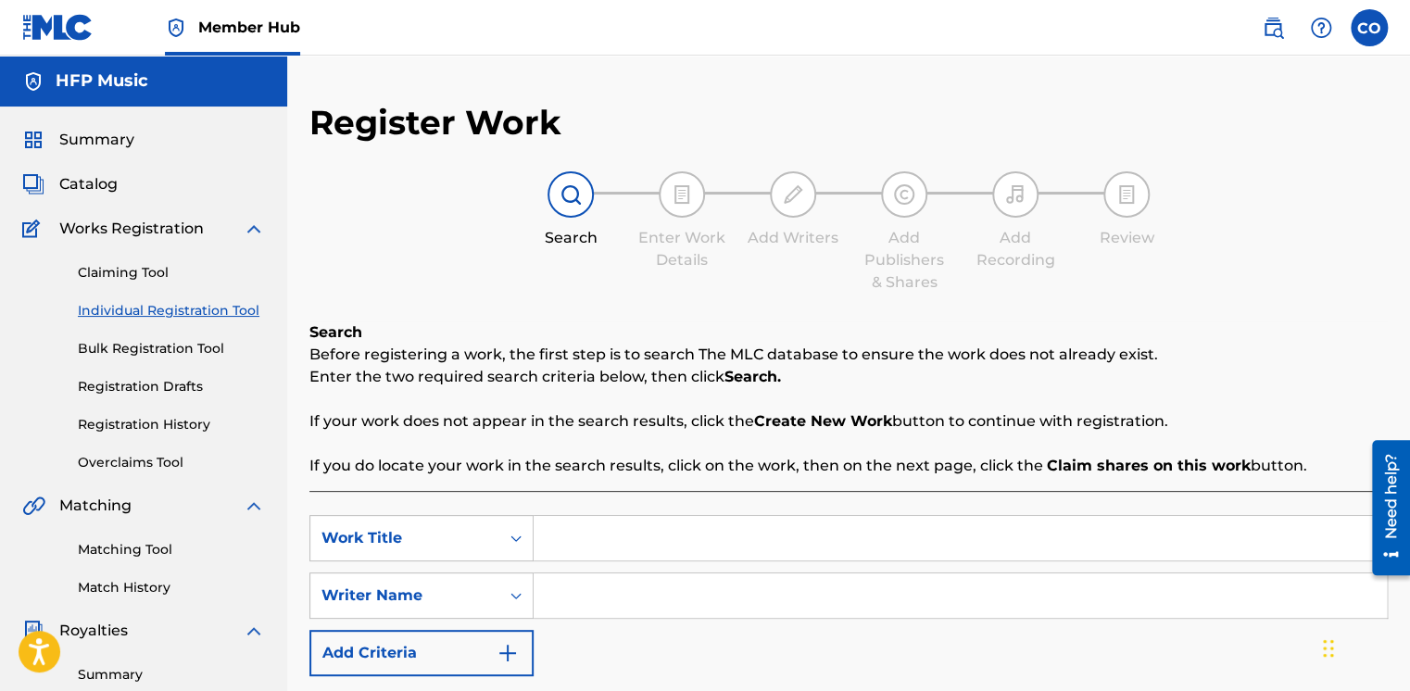
click at [581, 534] on input "Search Form" at bounding box center [960, 538] width 853 height 44
type input "Like I Do"
click at [584, 602] on input "Search Form" at bounding box center [960, 596] width 853 height 44
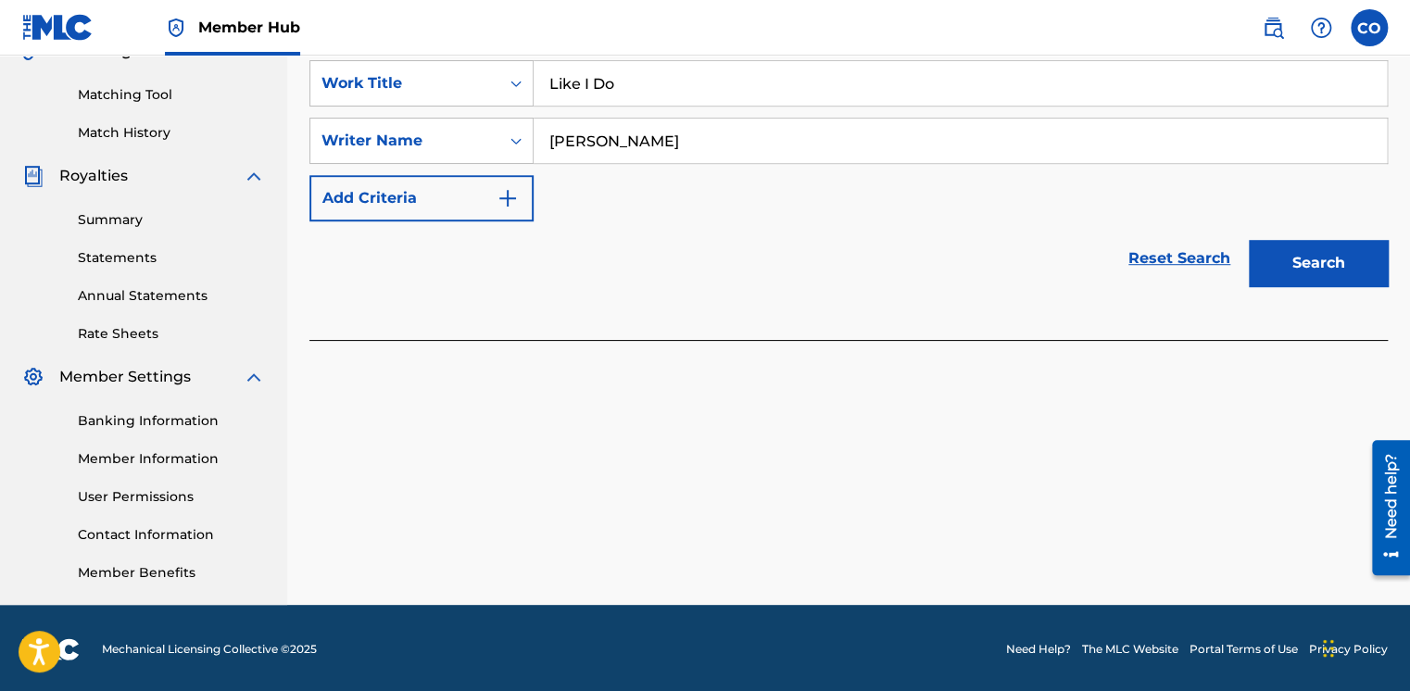
scroll to position [457, 0]
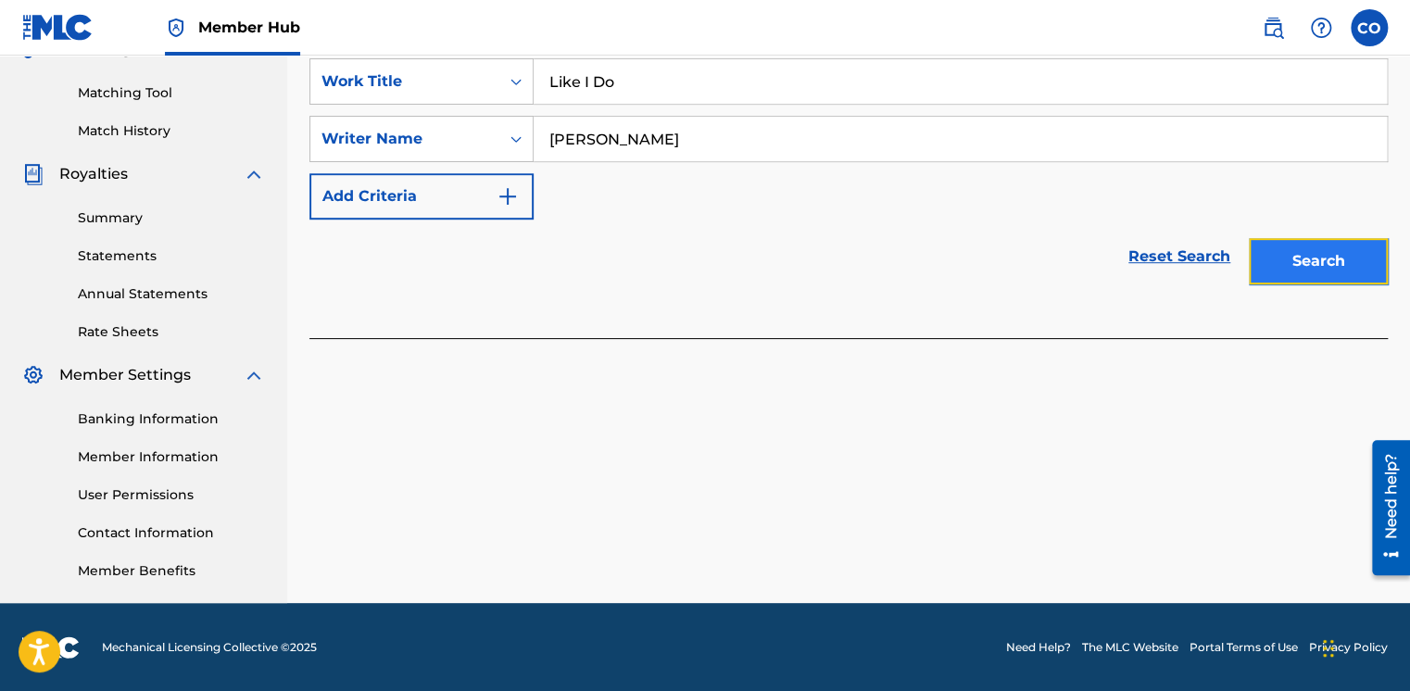
click at [1355, 271] on button "Search" at bounding box center [1318, 261] width 139 height 46
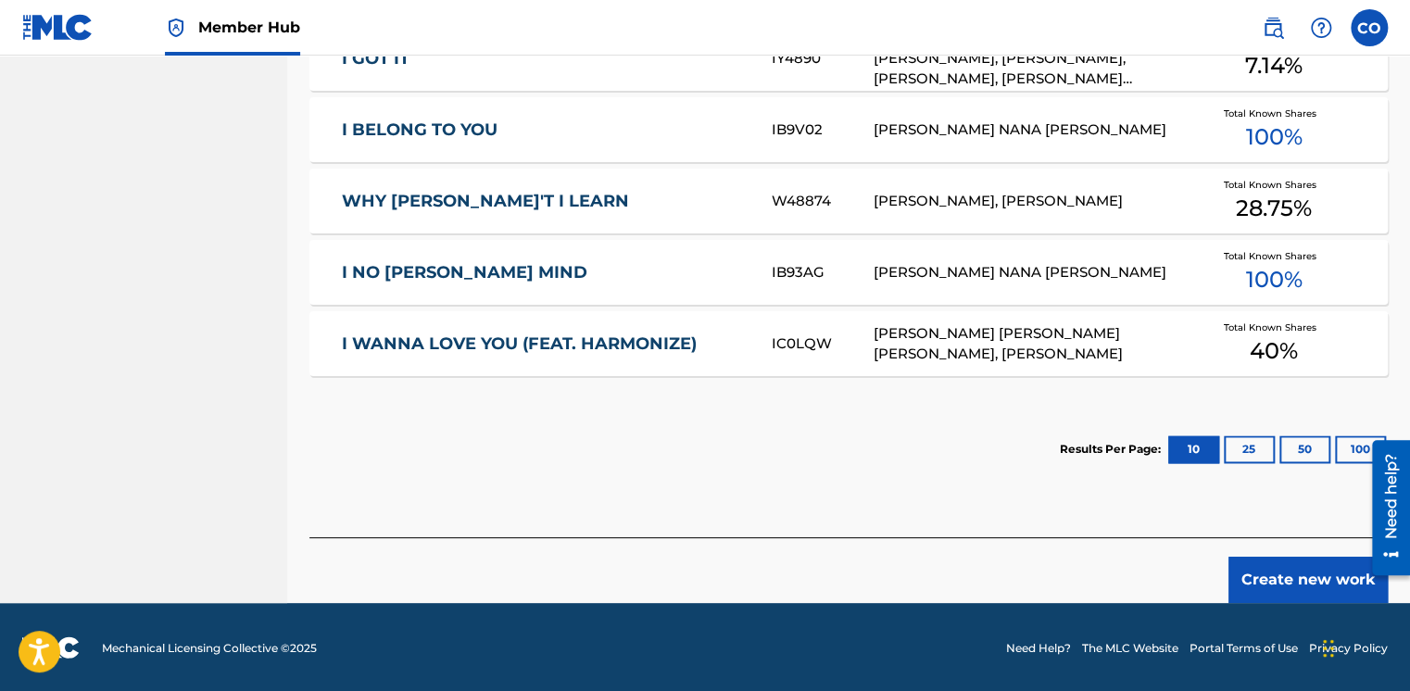
scroll to position [0, 0]
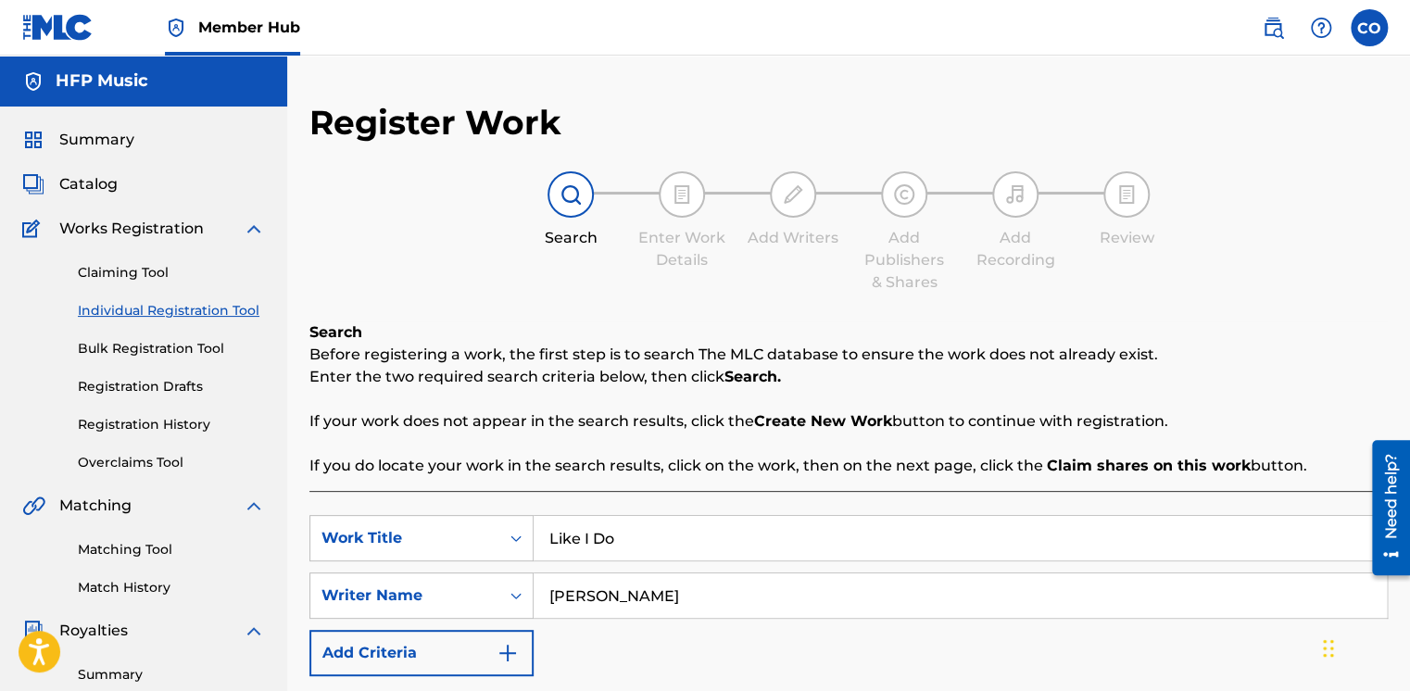
click at [712, 587] on input "Nana Yaw" at bounding box center [960, 596] width 853 height 44
type input "Nana Yaw Ofori-Atta"
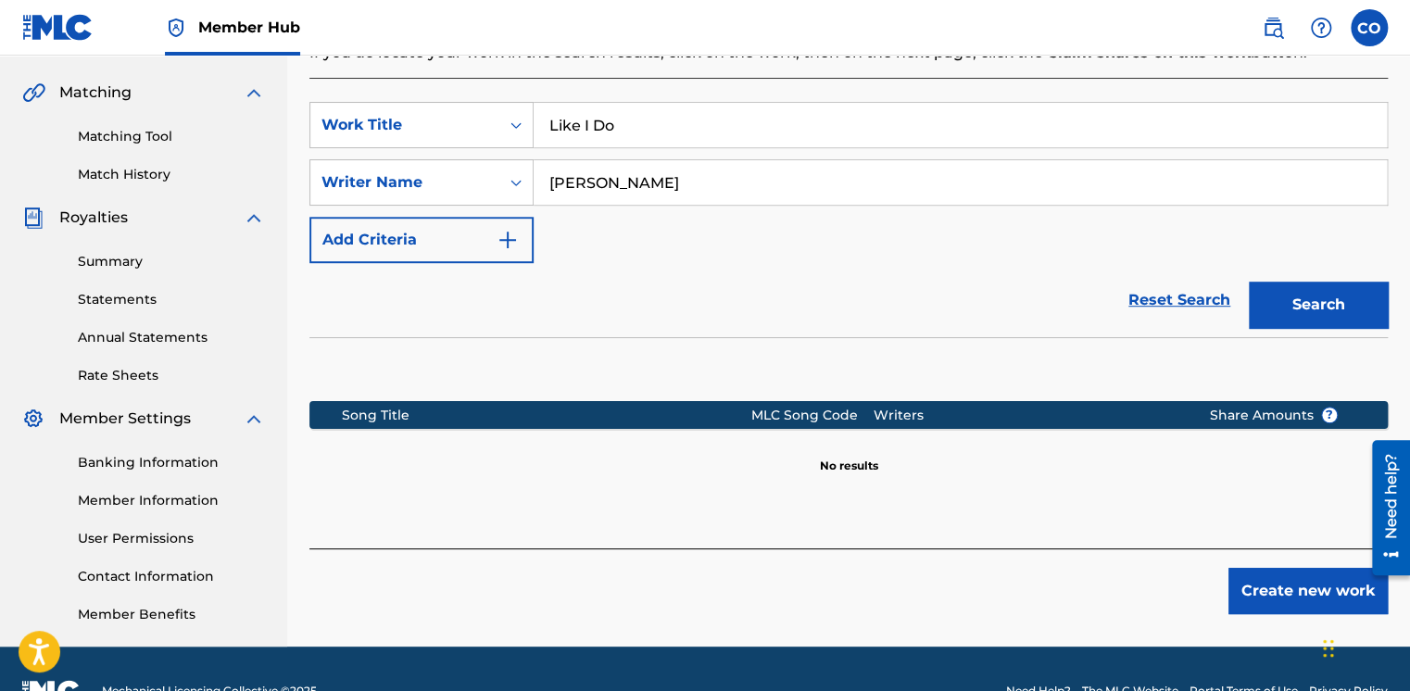
scroll to position [448, 0]
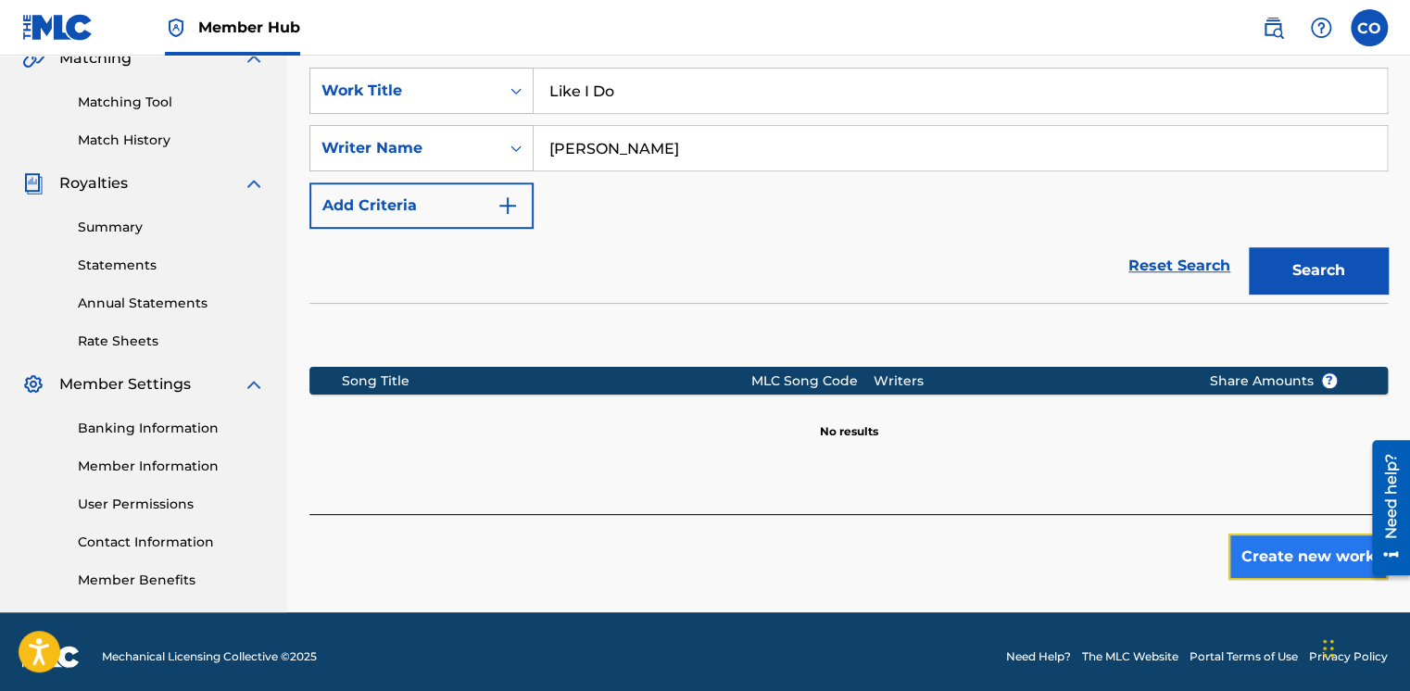
click at [1255, 549] on button "Create new work" at bounding box center [1308, 557] width 159 height 46
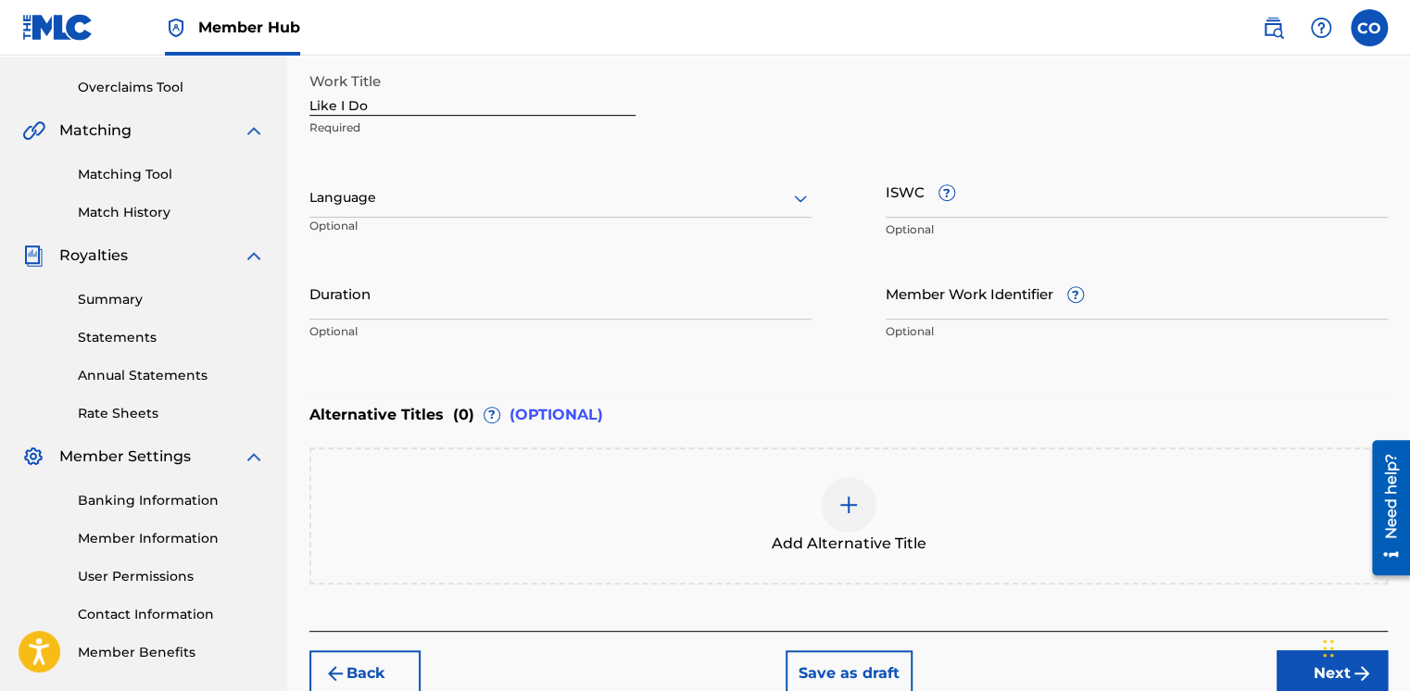
scroll to position [355, 0]
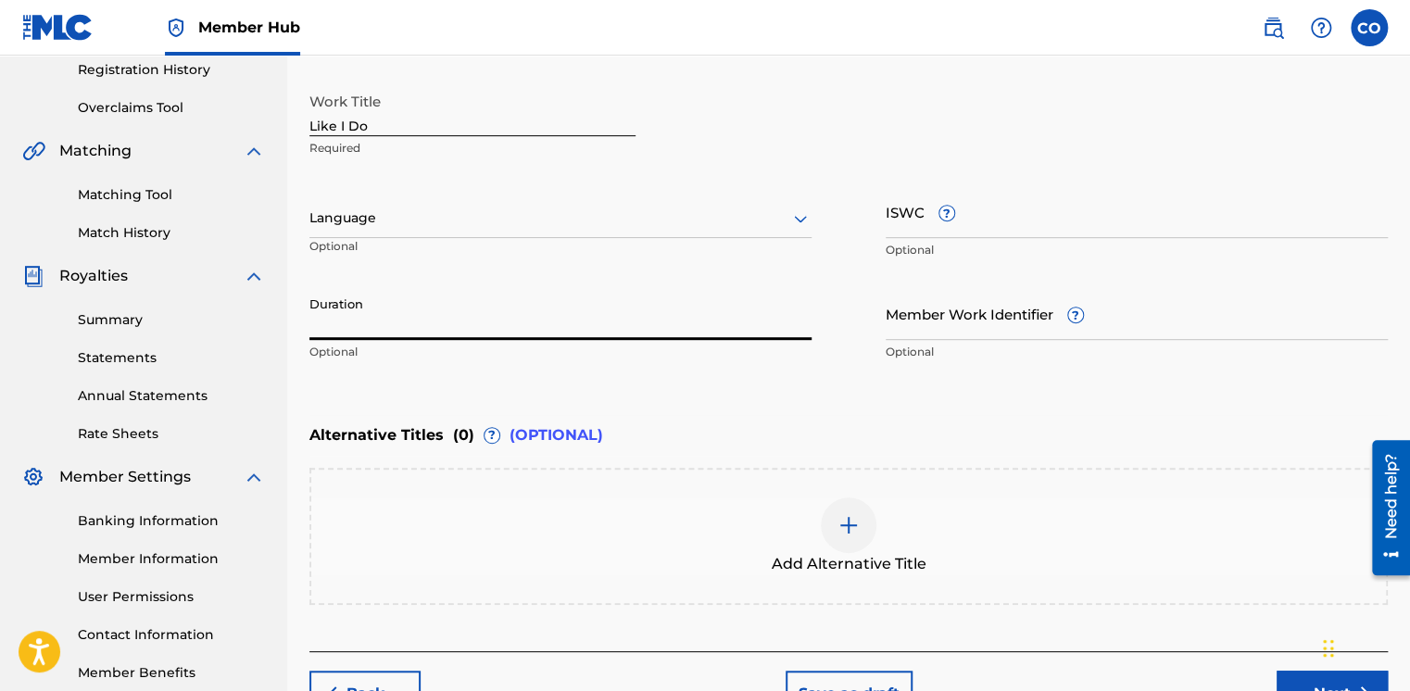
click at [578, 339] on input "Duration" at bounding box center [560, 313] width 502 height 53
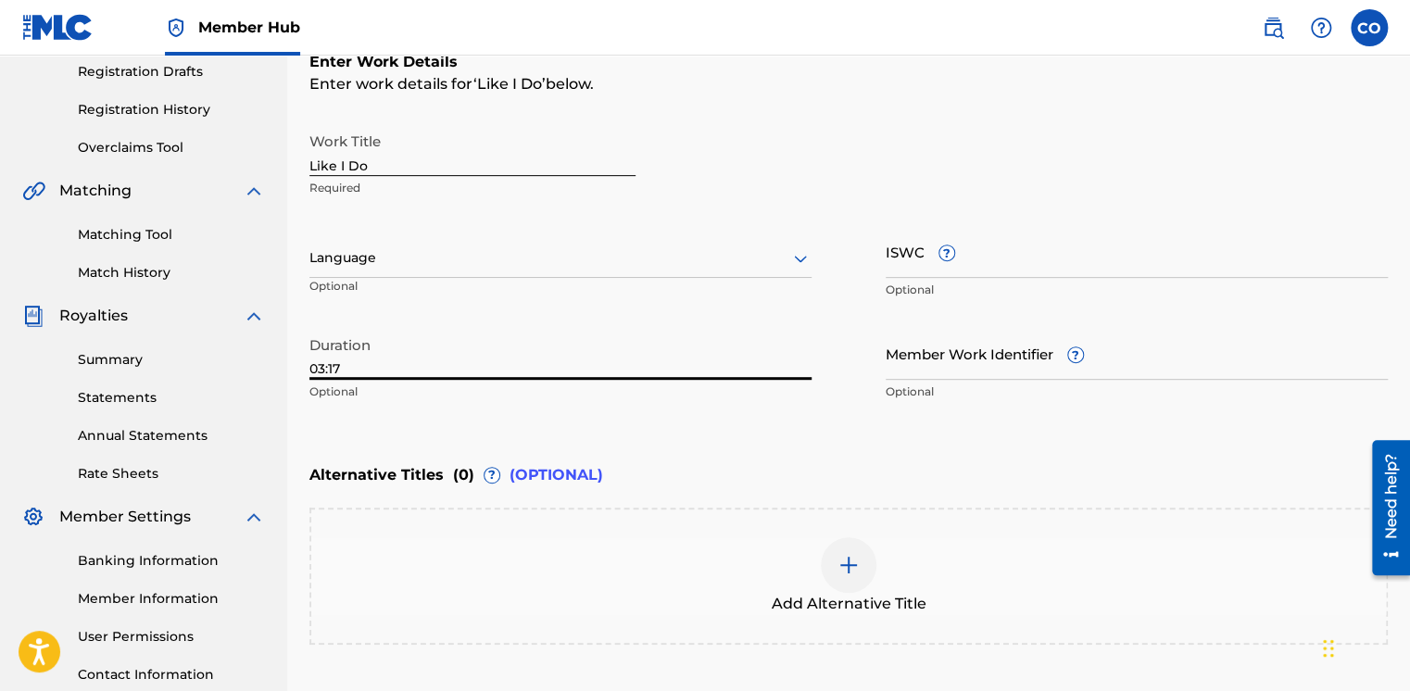
scroll to position [313, 0]
type input "03:17"
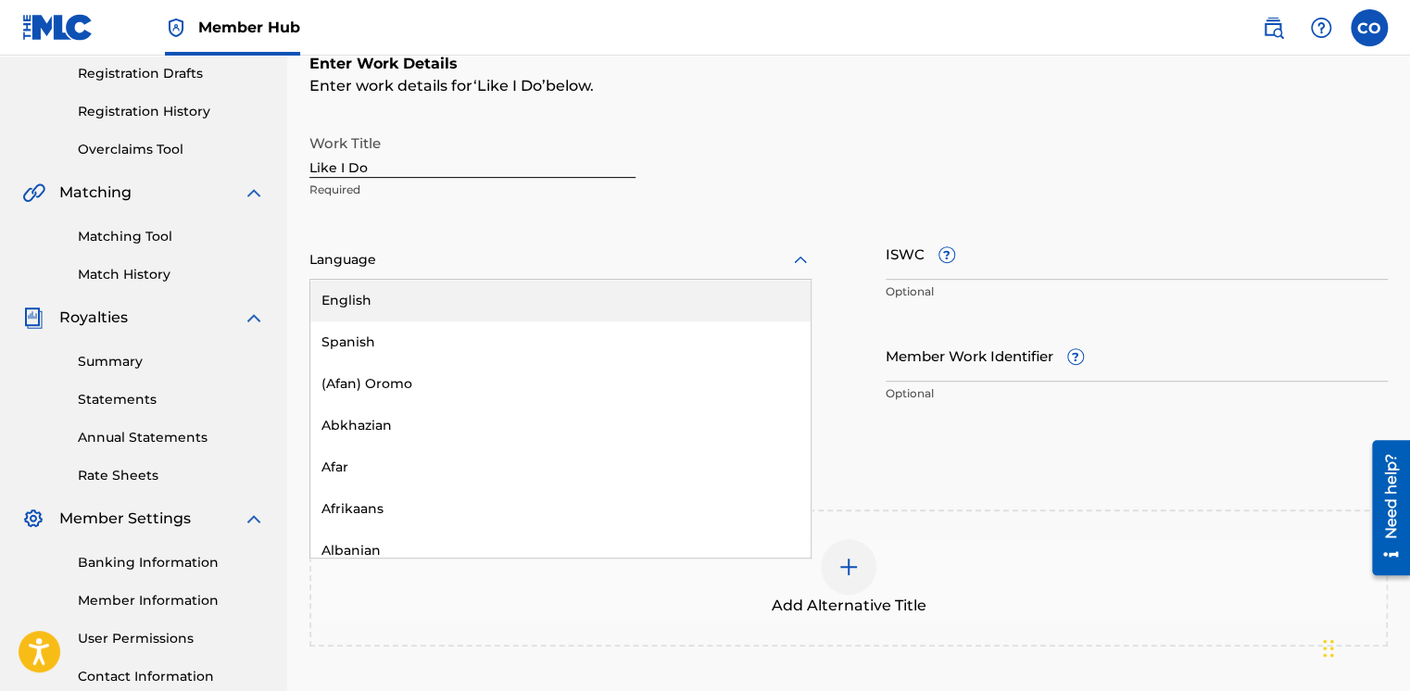
click at [781, 252] on div at bounding box center [560, 259] width 502 height 23
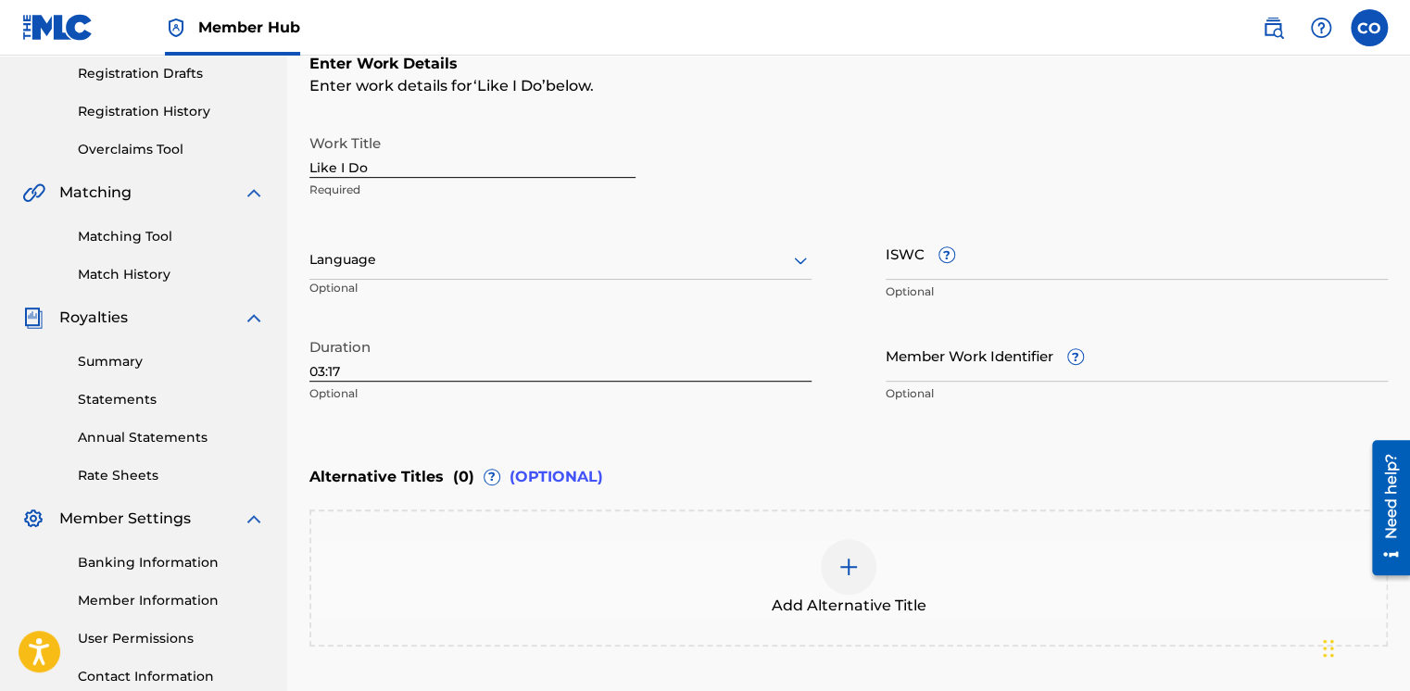
click at [619, 267] on div at bounding box center [560, 259] width 502 height 23
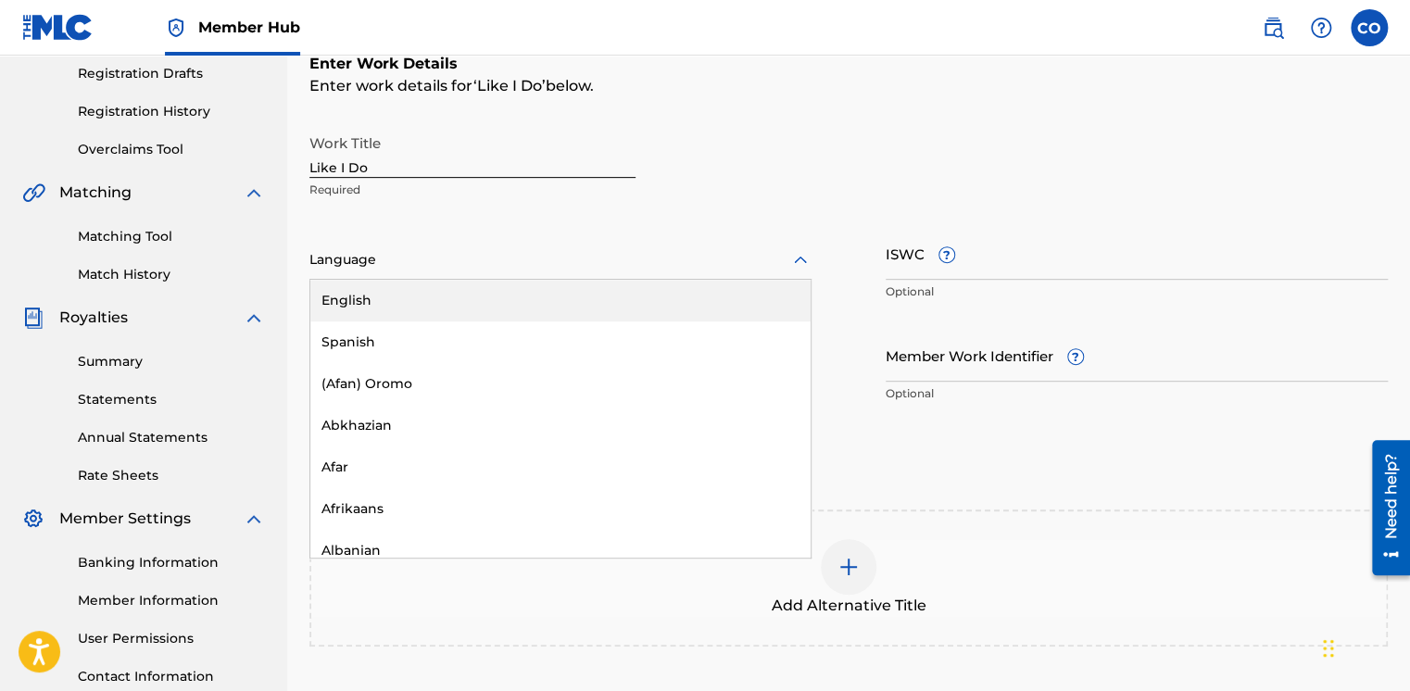
click at [650, 271] on div "Language" at bounding box center [560, 260] width 502 height 39
click at [625, 312] on div "English" at bounding box center [560, 301] width 500 height 42
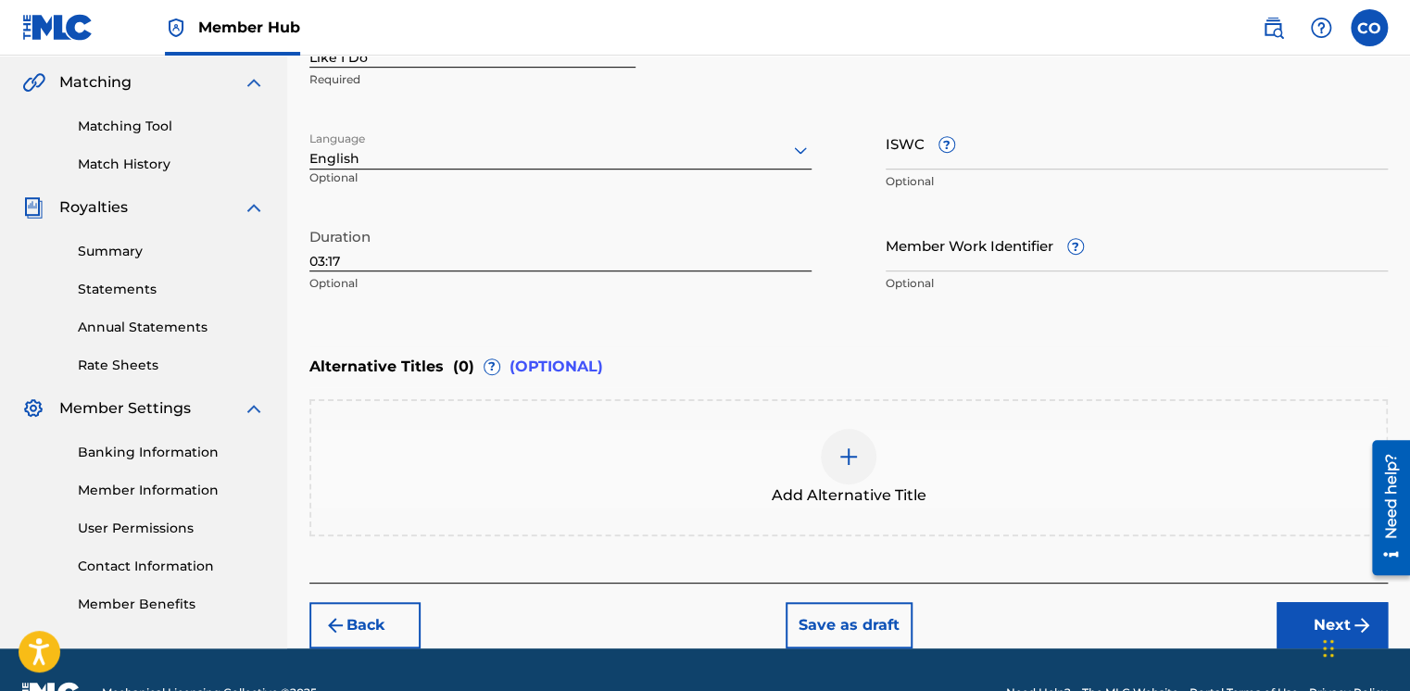
scroll to position [467, 0]
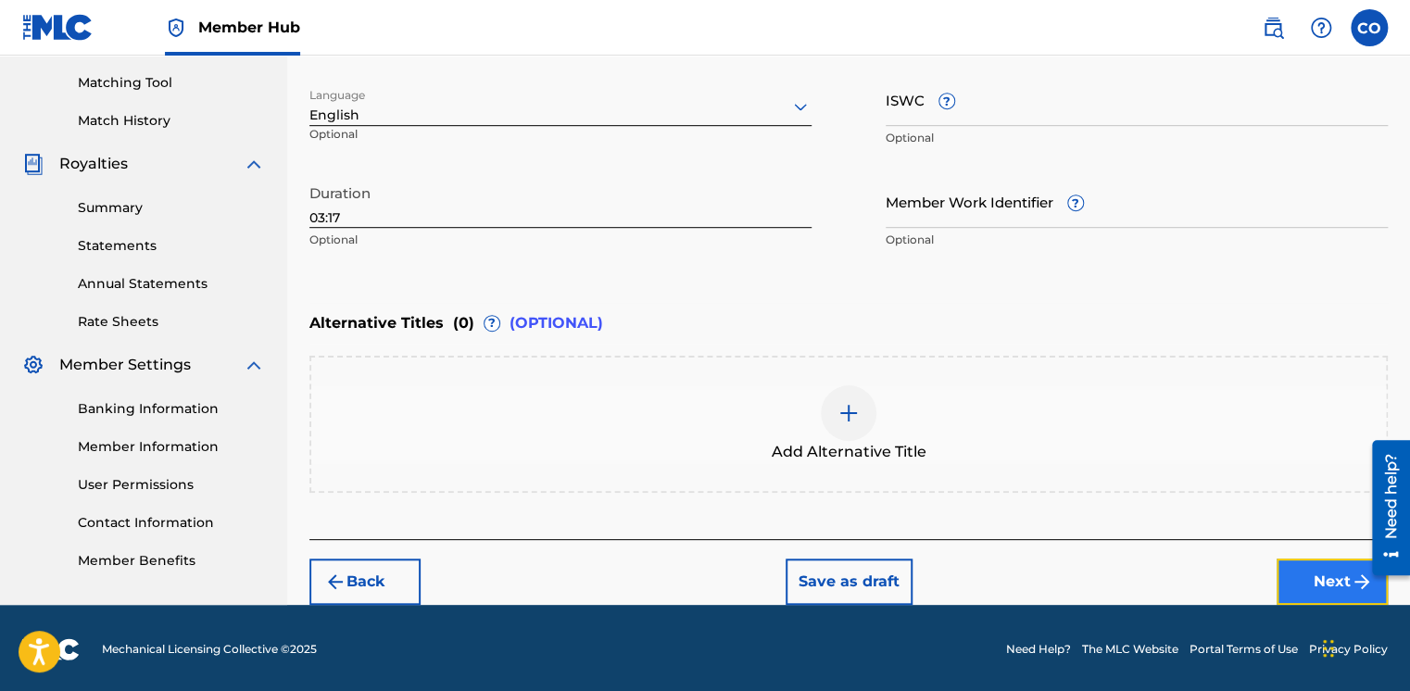
click at [1304, 598] on button "Next" at bounding box center [1332, 582] width 111 height 46
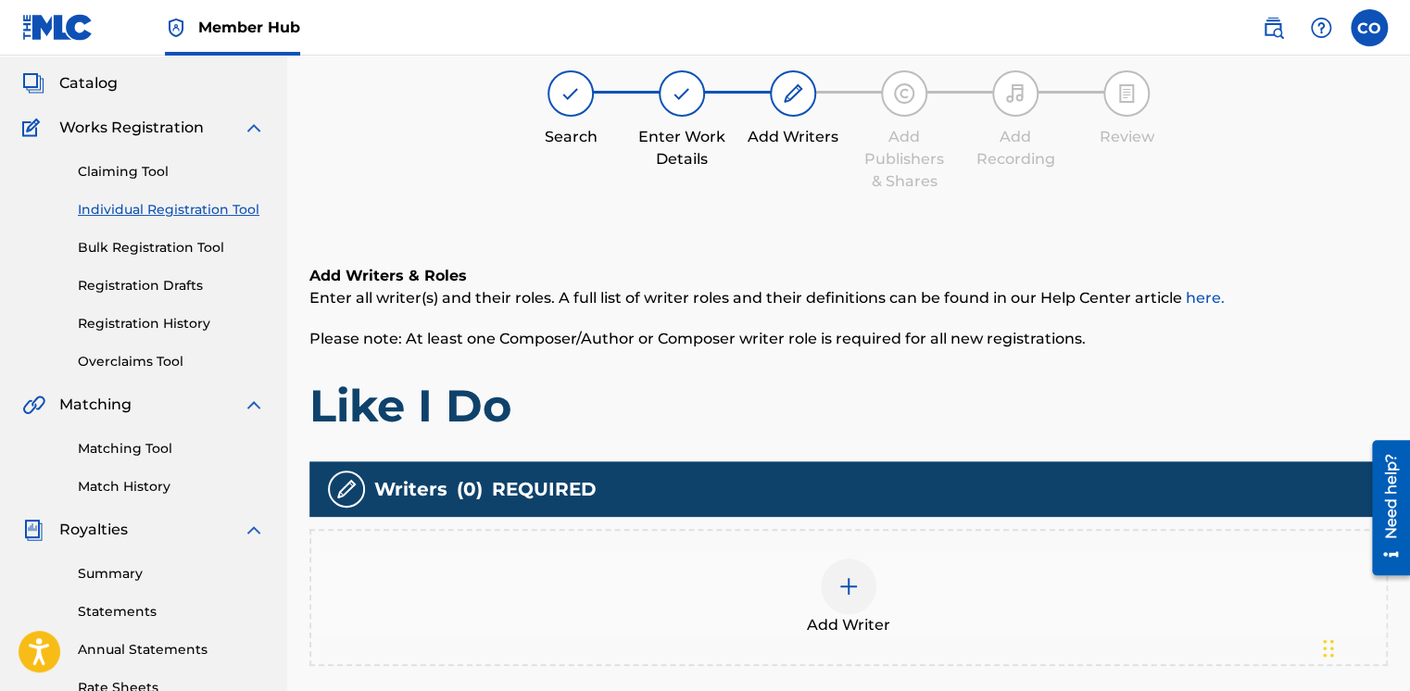
scroll to position [83, 0]
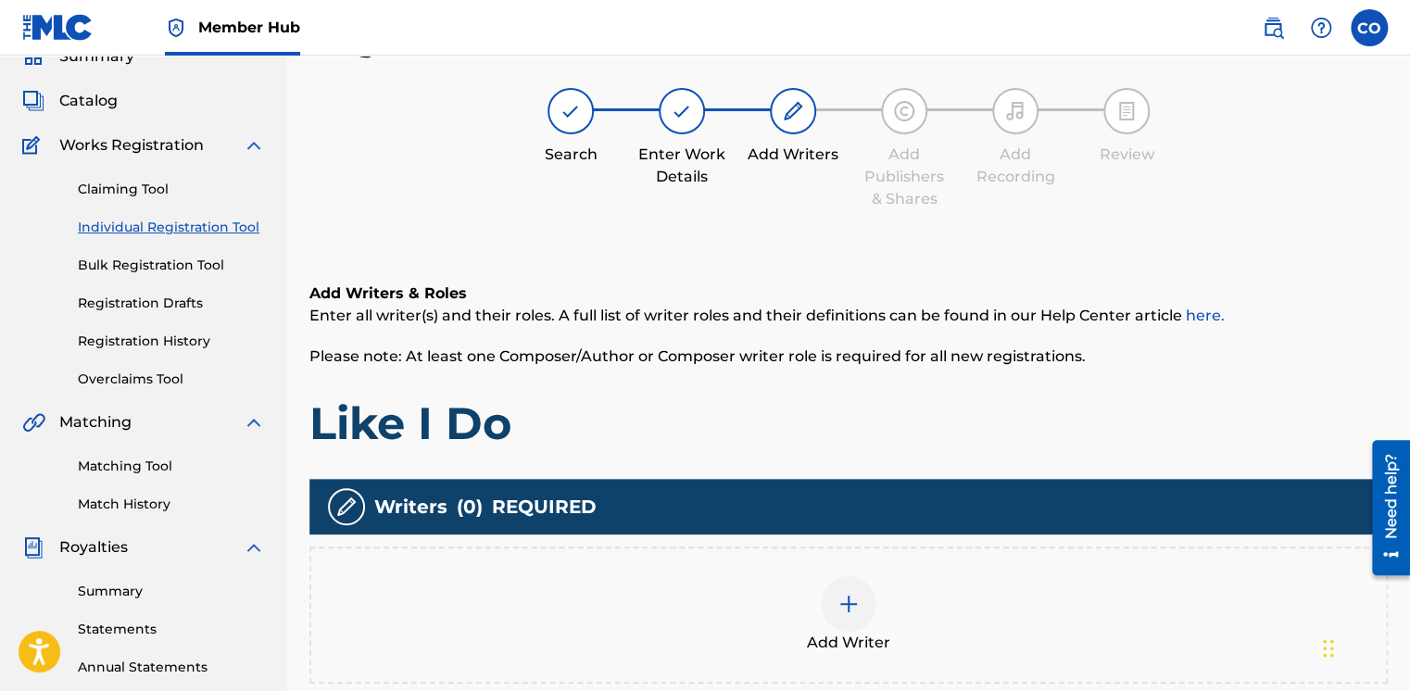
click at [859, 607] on img at bounding box center [849, 604] width 22 height 22
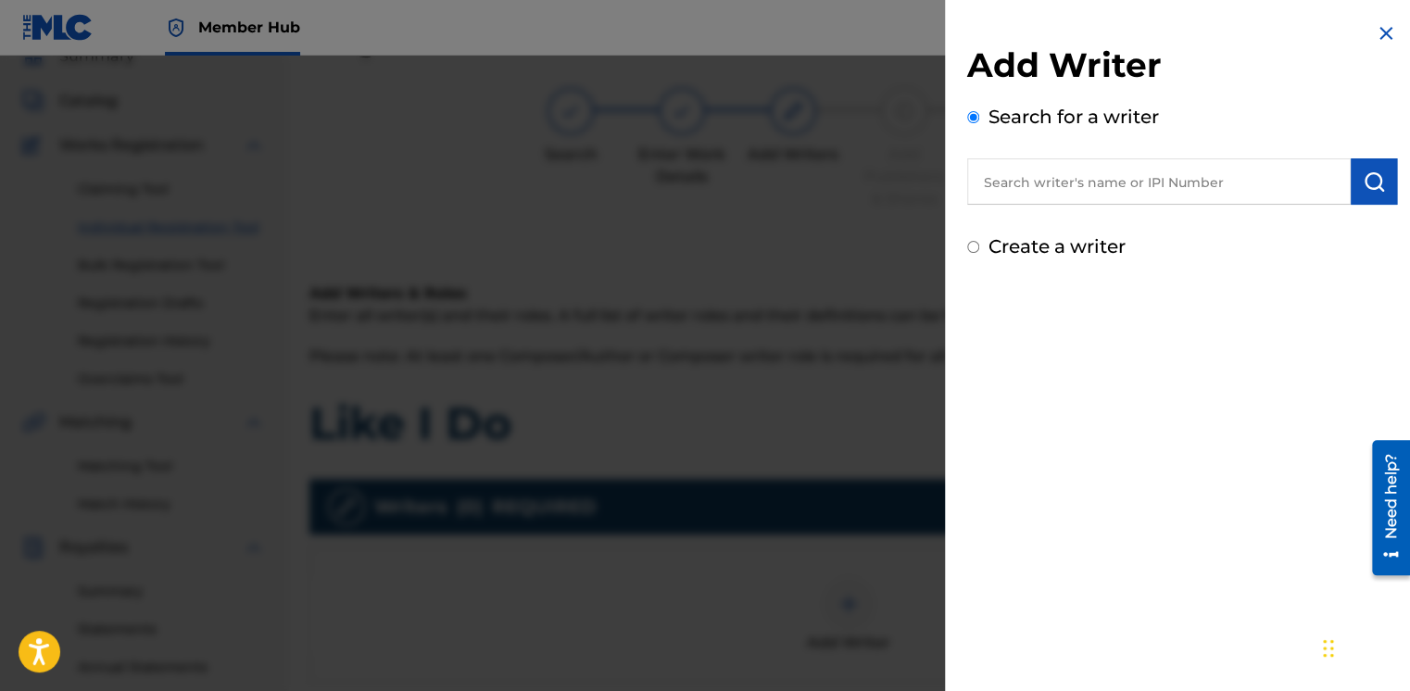
click at [1074, 199] on input "text" at bounding box center [1159, 181] width 384 height 46
click at [1052, 189] on input "text" at bounding box center [1159, 181] width 384 height 46
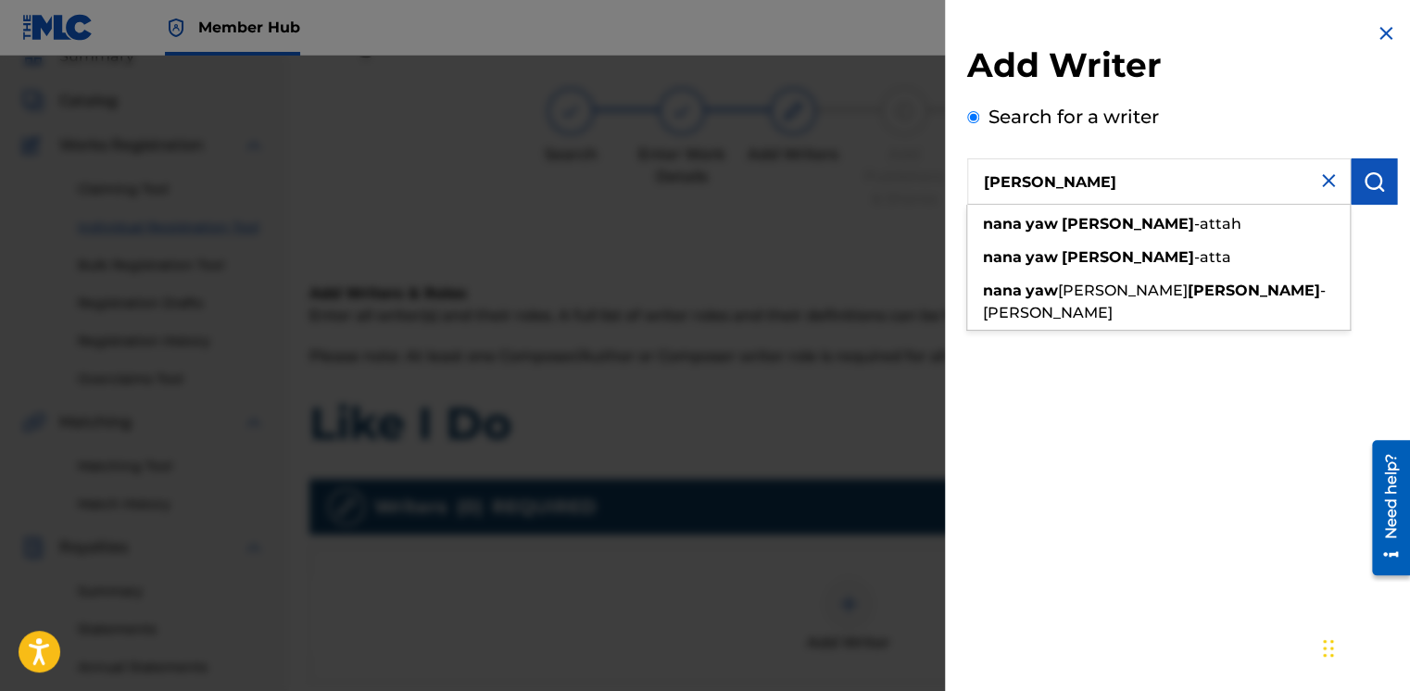
type input "Nana Yaw Ofori"
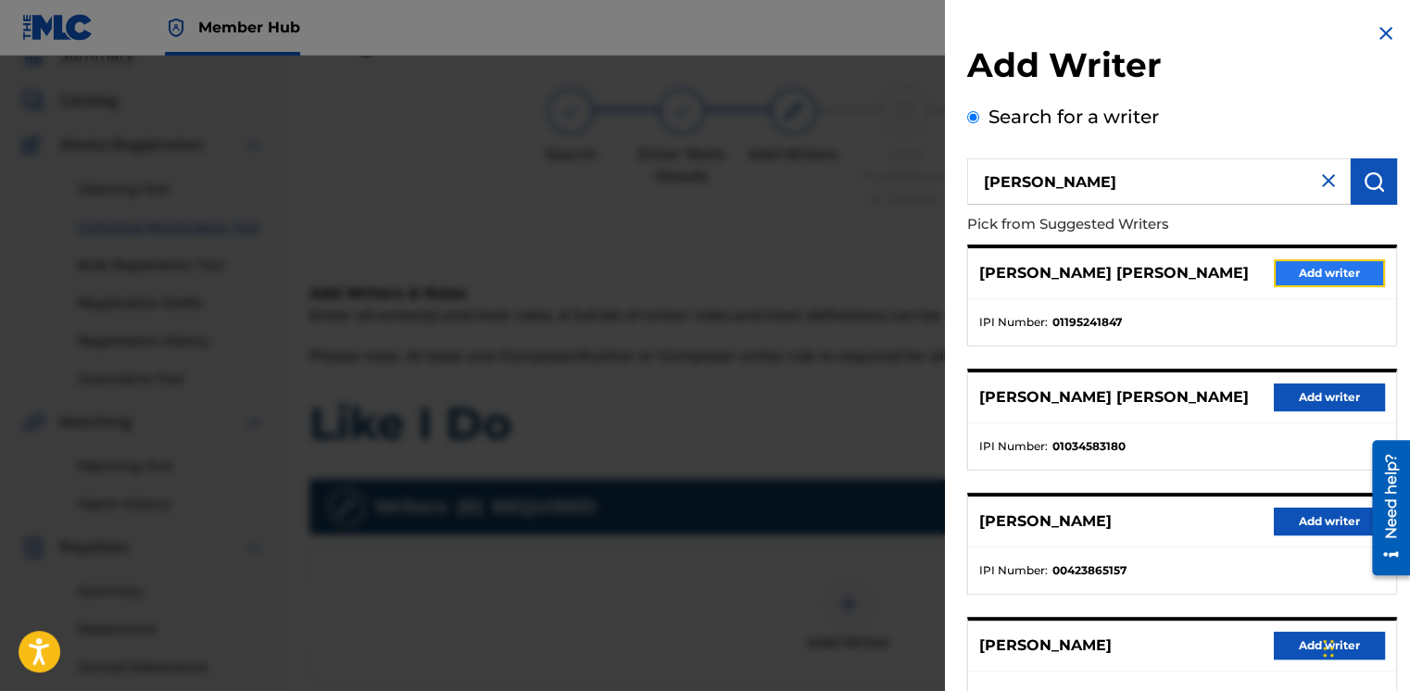
click at [1308, 276] on button "Add writer" at bounding box center [1329, 273] width 111 height 28
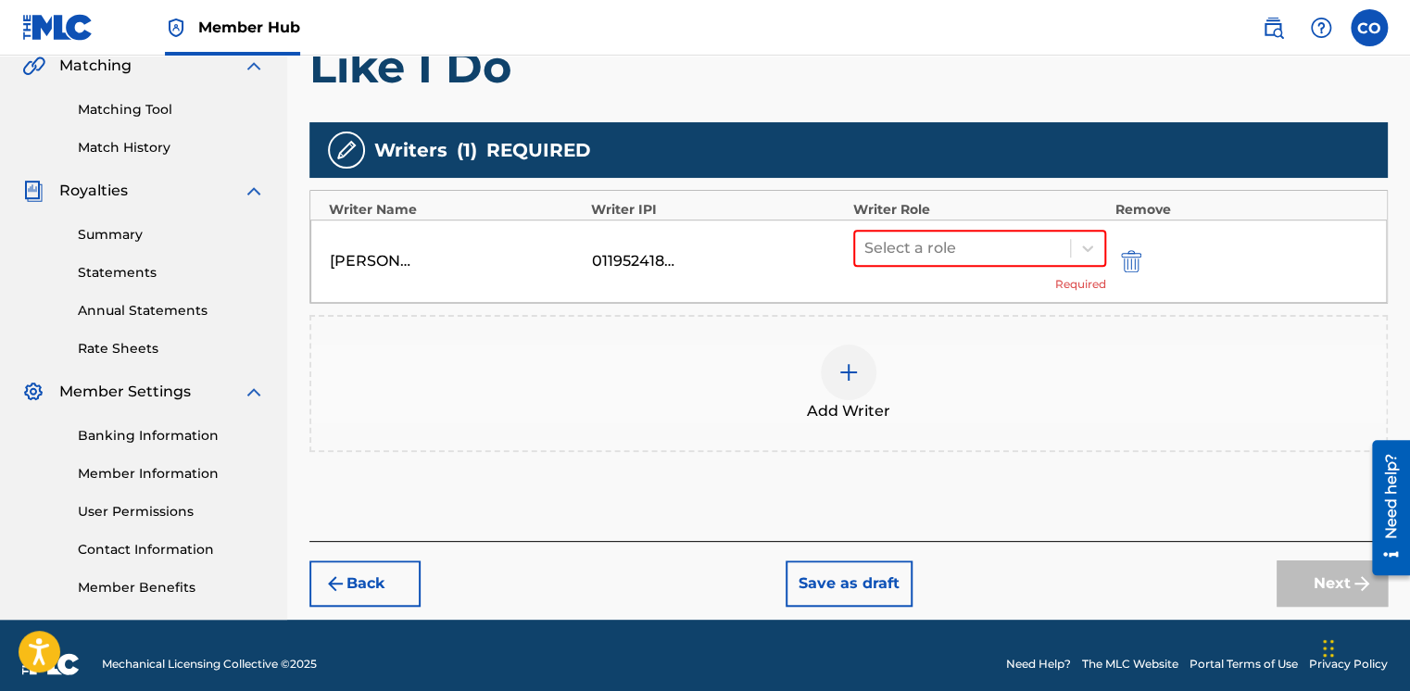
scroll to position [457, 0]
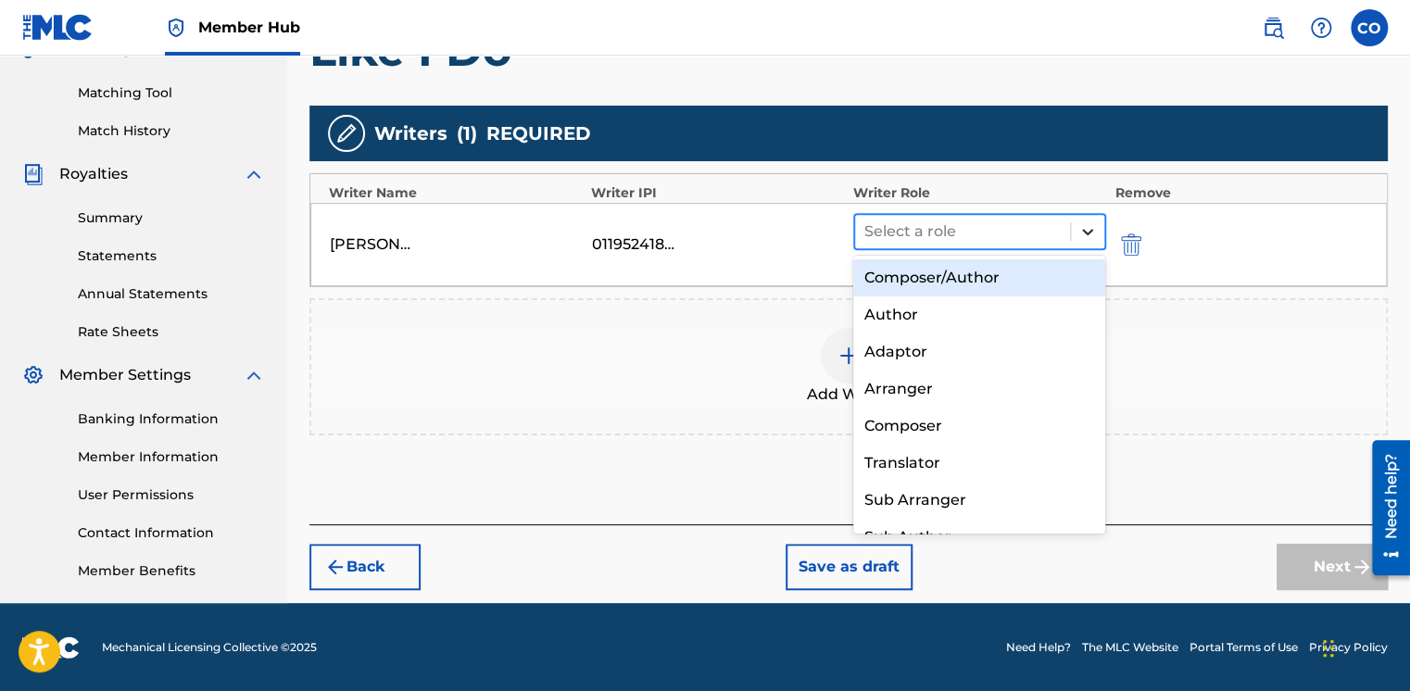
click at [1082, 215] on div at bounding box center [1087, 231] width 33 height 33
click at [1035, 268] on div "Composer/Author" at bounding box center [979, 277] width 253 height 37
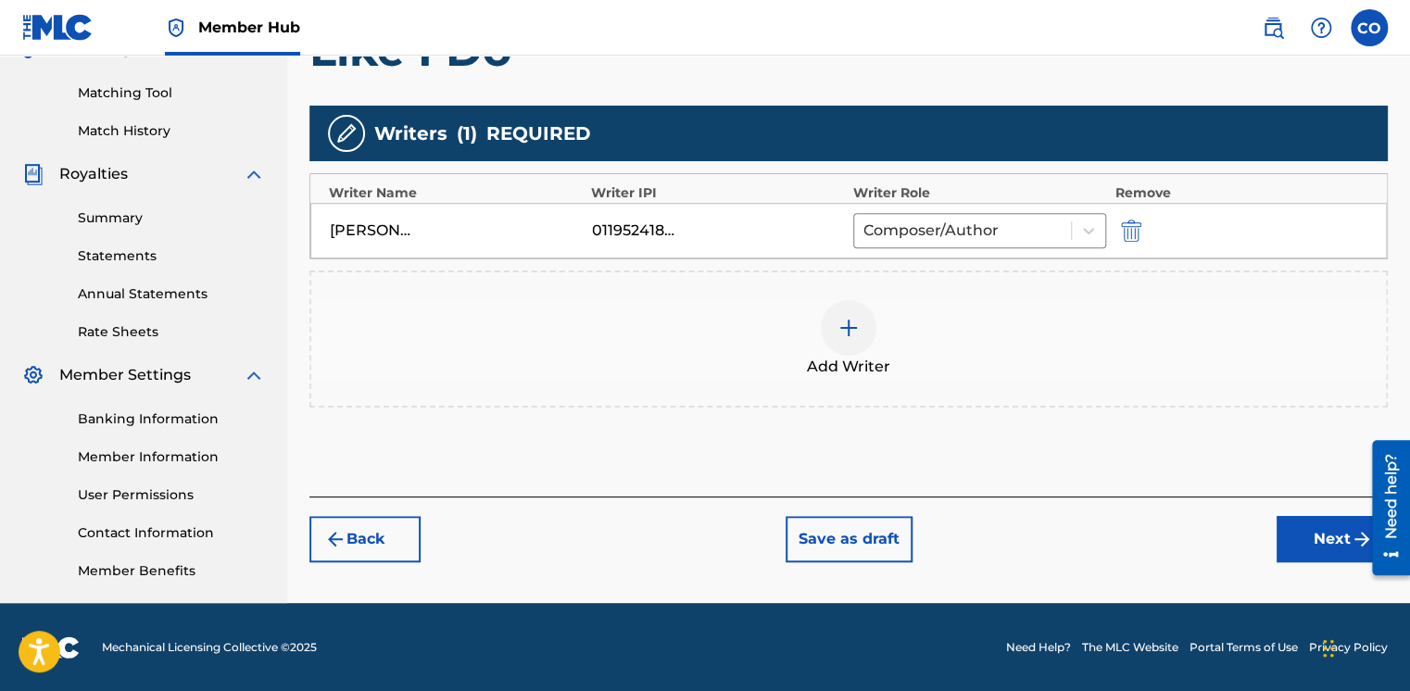
click at [852, 342] on div at bounding box center [849, 328] width 56 height 56
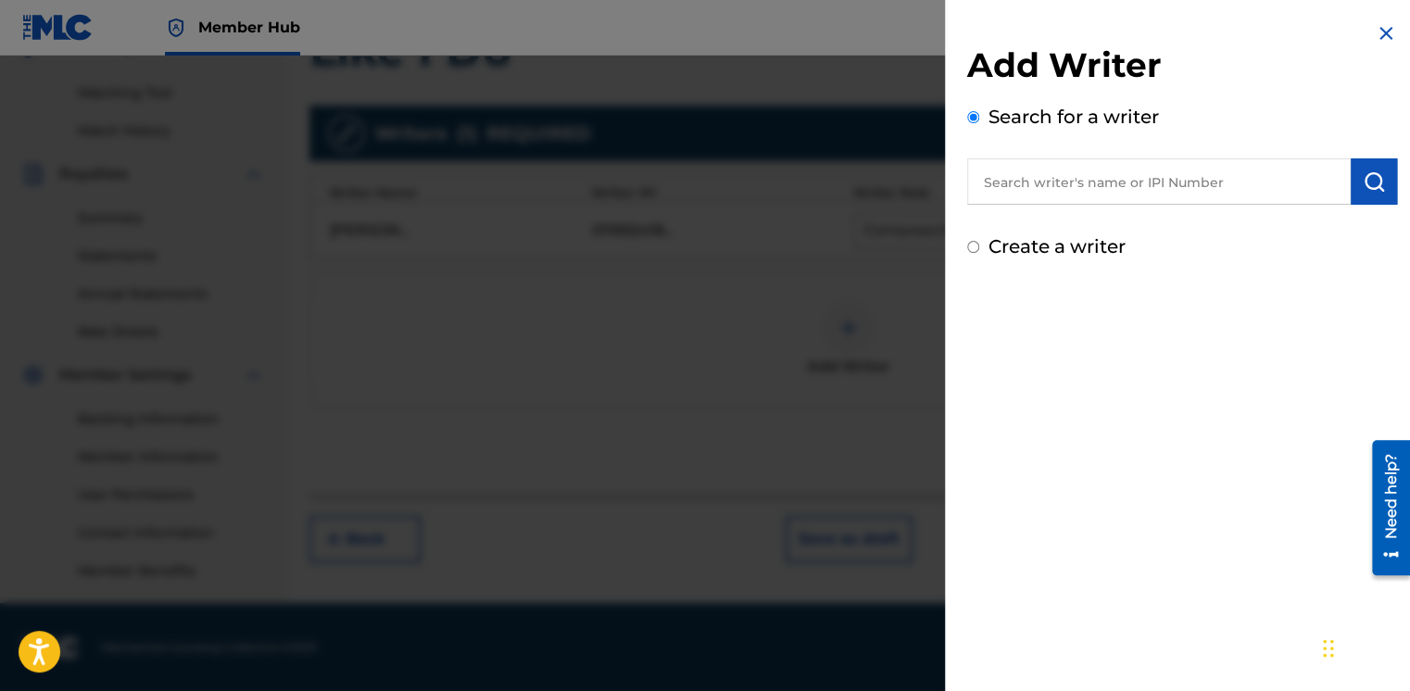
click at [1011, 190] on input "text" at bounding box center [1159, 181] width 384 height 46
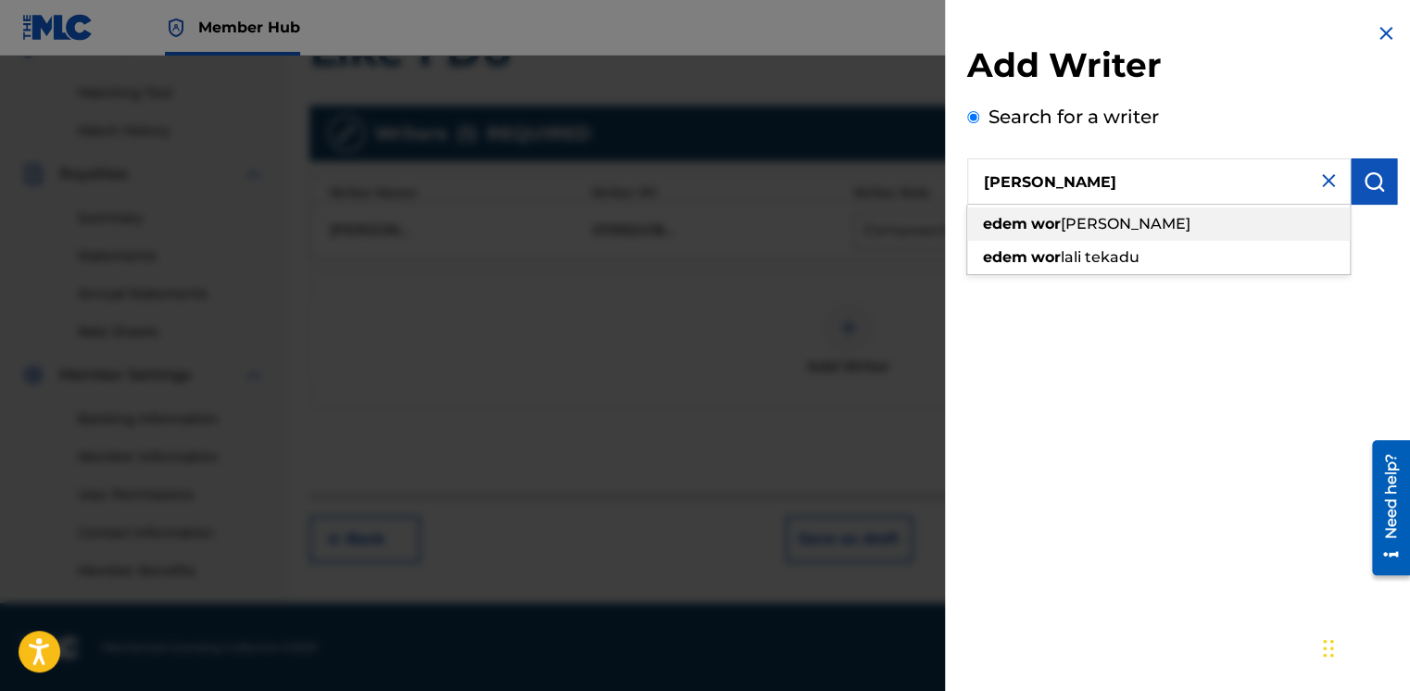
click at [1047, 217] on strong "wor" at bounding box center [1046, 224] width 30 height 18
type input "edem worlali tedeku"
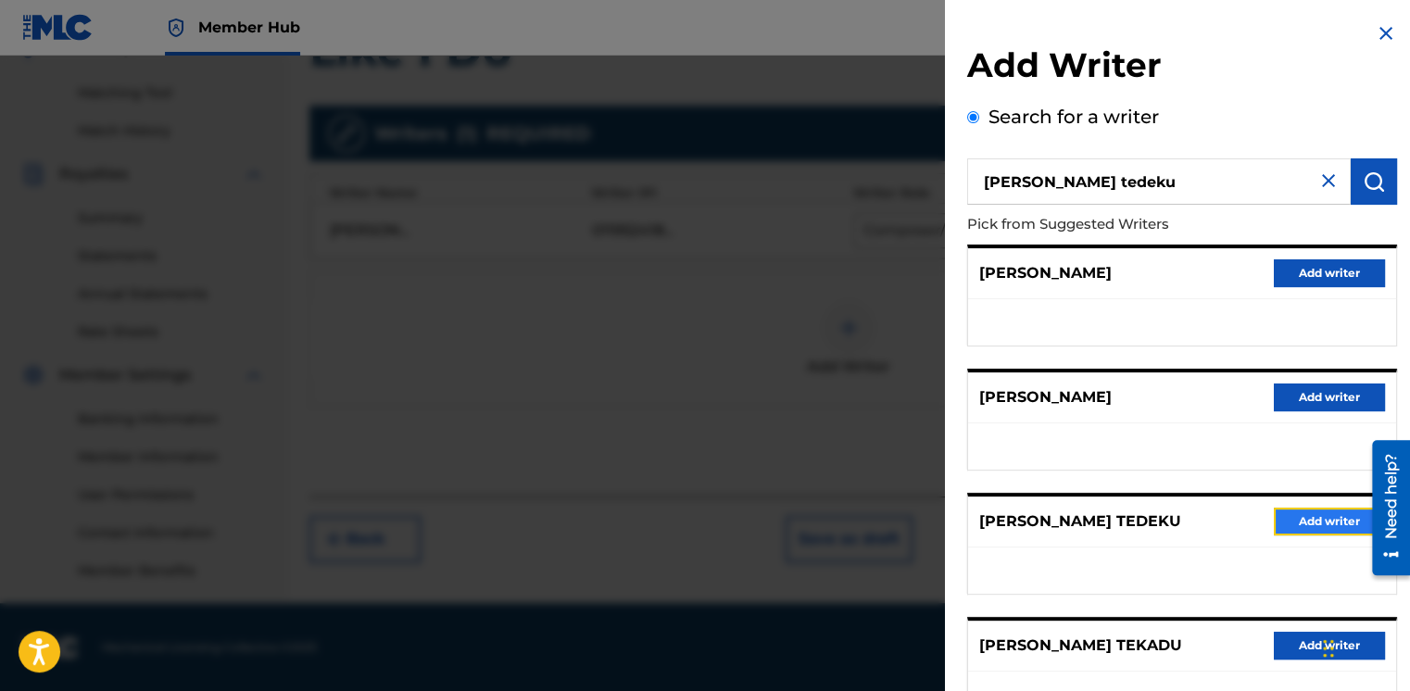
click at [1315, 528] on button "Add writer" at bounding box center [1329, 522] width 111 height 28
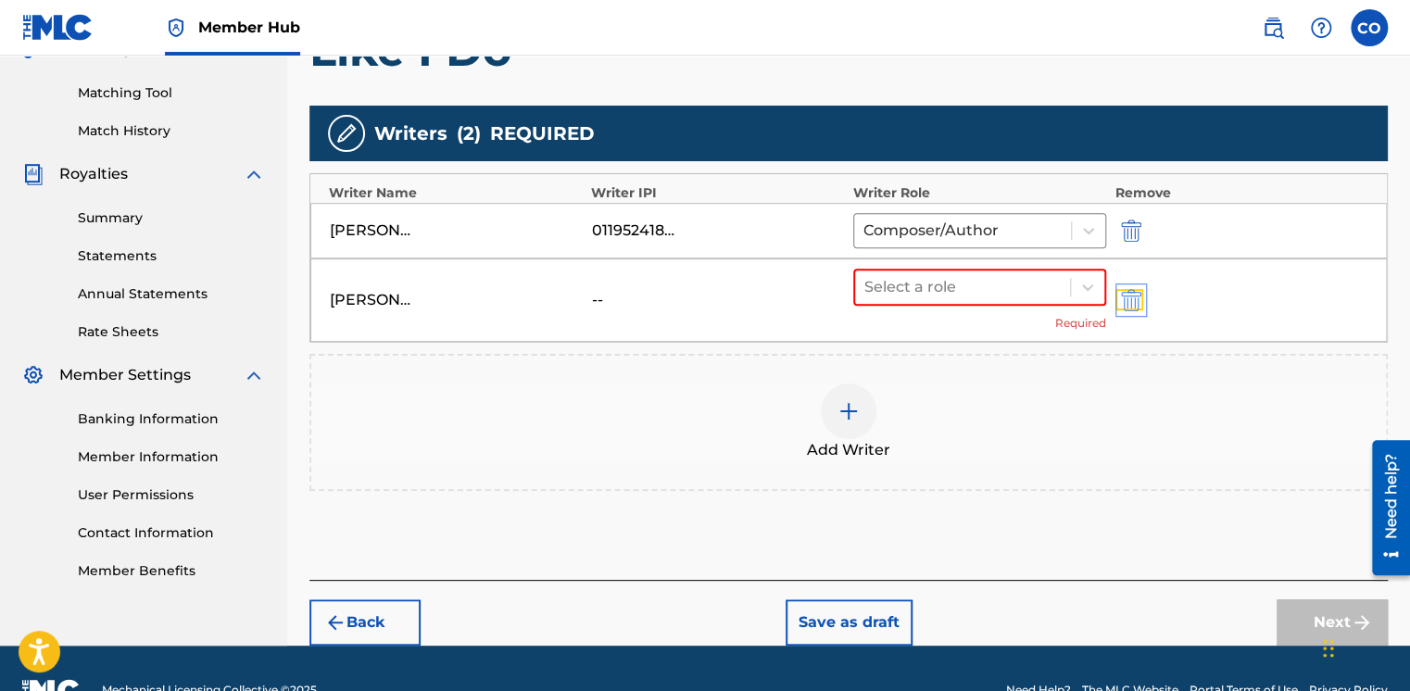
click at [1132, 299] on img "submit" at bounding box center [1131, 300] width 20 height 22
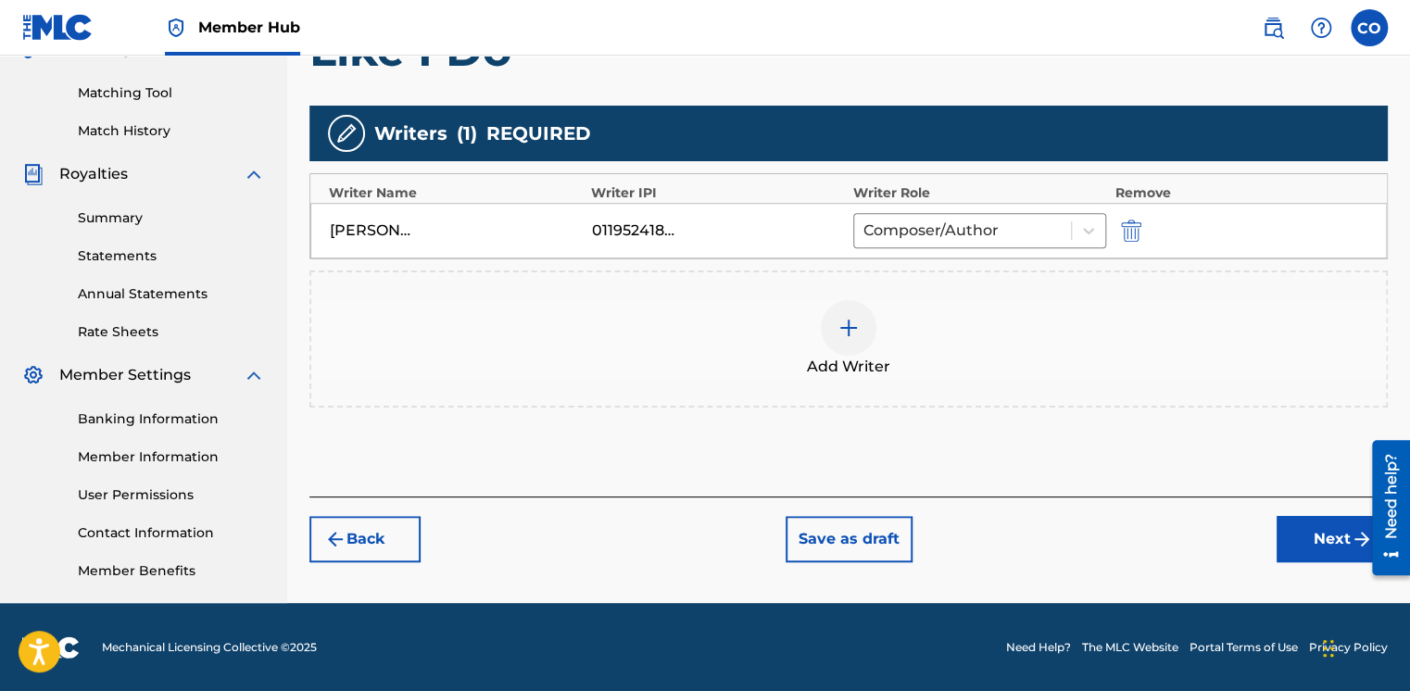
click at [839, 309] on div at bounding box center [849, 328] width 56 height 56
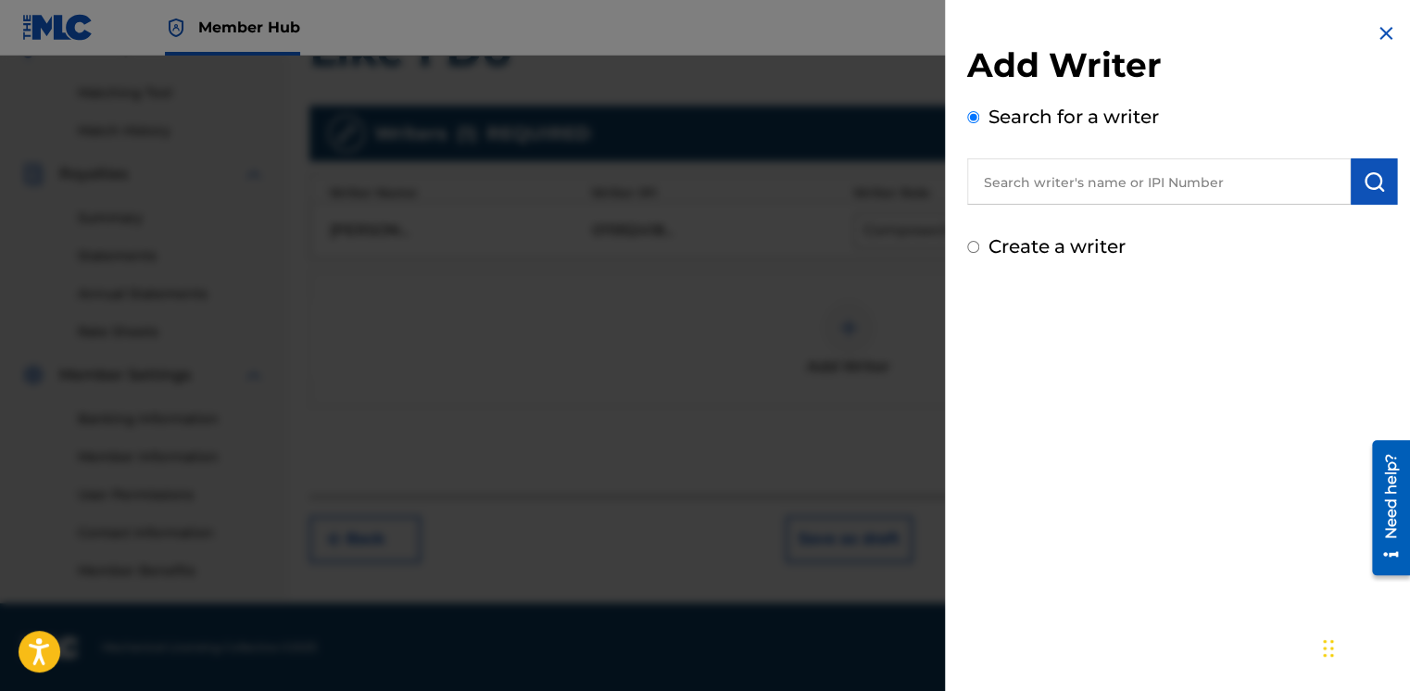
click at [990, 248] on label "Create a writer" at bounding box center [1057, 246] width 137 height 22
radio input "true"
click at [979, 248] on input "Create a writer" at bounding box center [973, 247] width 12 height 12
radio input "false"
radio input "true"
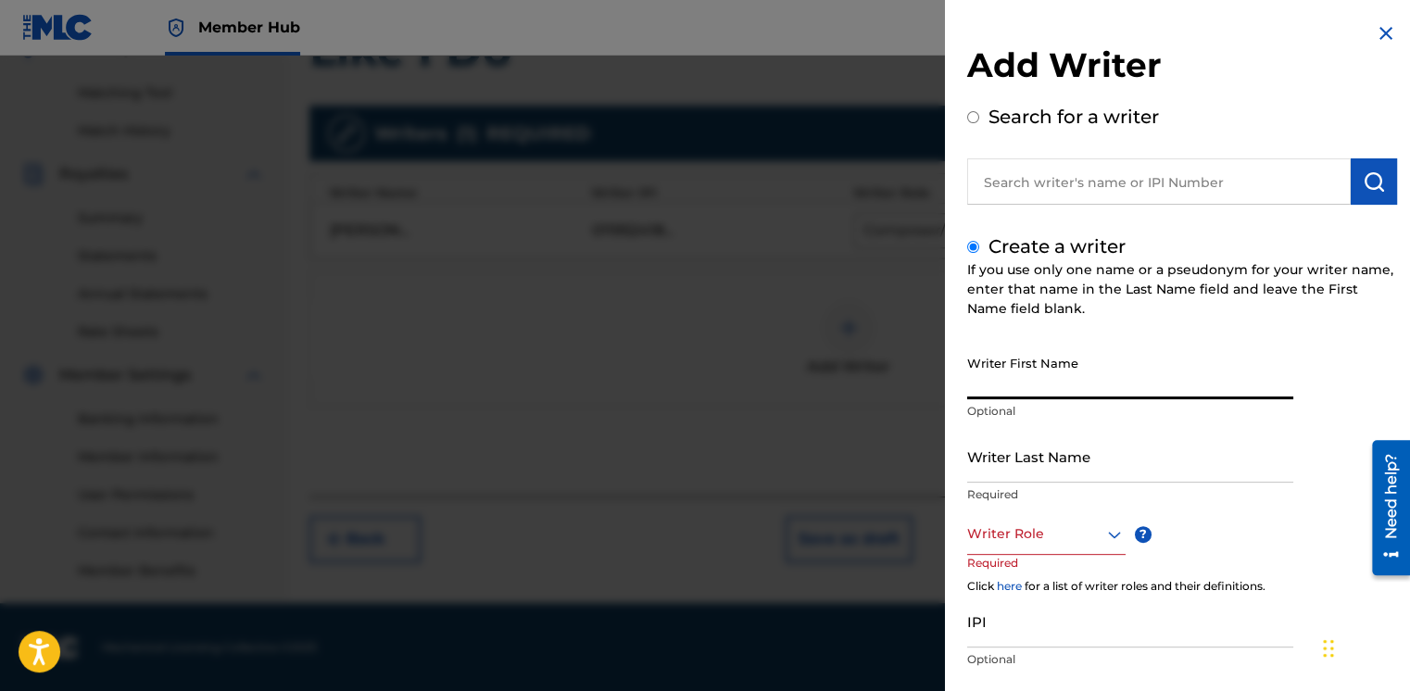
click at [1002, 385] on input "Writer First Name" at bounding box center [1130, 373] width 326 height 53
click at [1033, 384] on input "Edem WOrlali Tedeku" at bounding box center [1130, 373] width 326 height 53
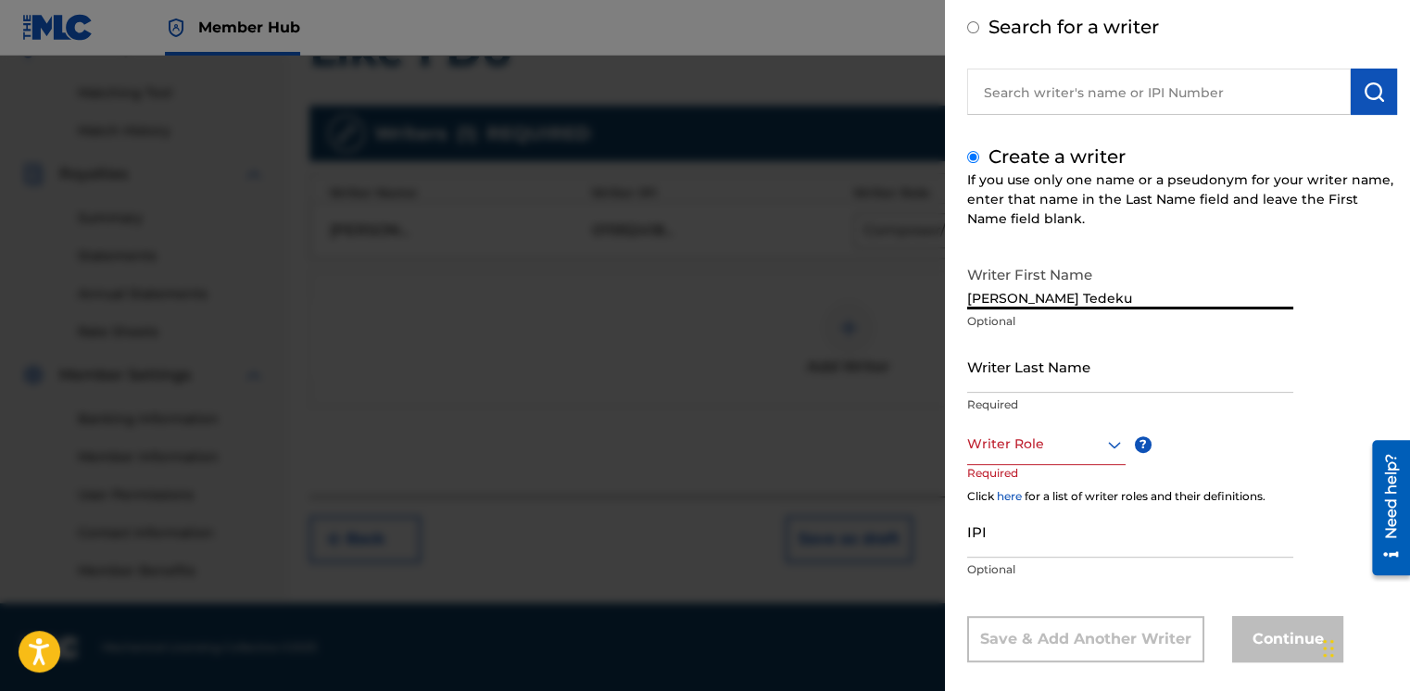
scroll to position [93, 0]
drag, startPoint x: 1014, startPoint y: 299, endPoint x: 1109, endPoint y: 297, distance: 95.5
click at [1109, 297] on input "Edem Worlali Tedeku" at bounding box center [1130, 280] width 326 height 53
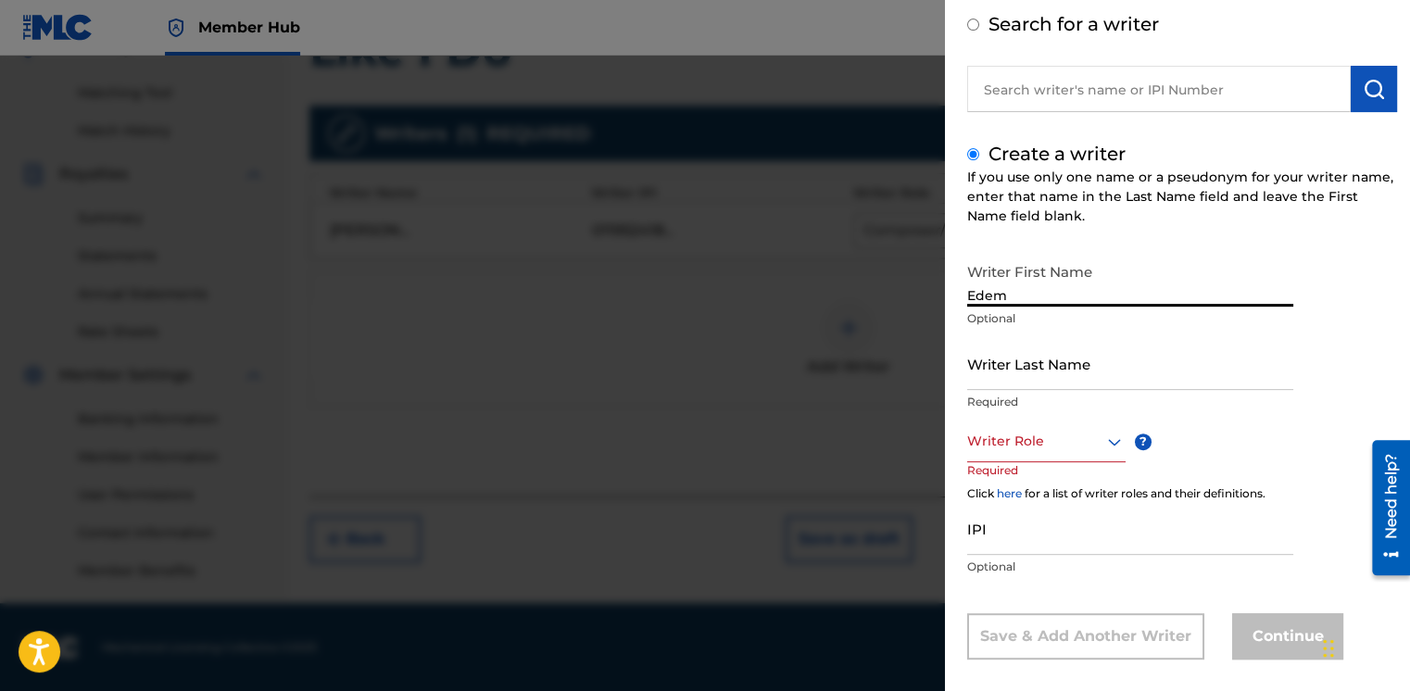
type input "Edem"
type input "W"
type input "Tedeku"
click at [1109, 297] on input "Edem" at bounding box center [1130, 280] width 326 height 53
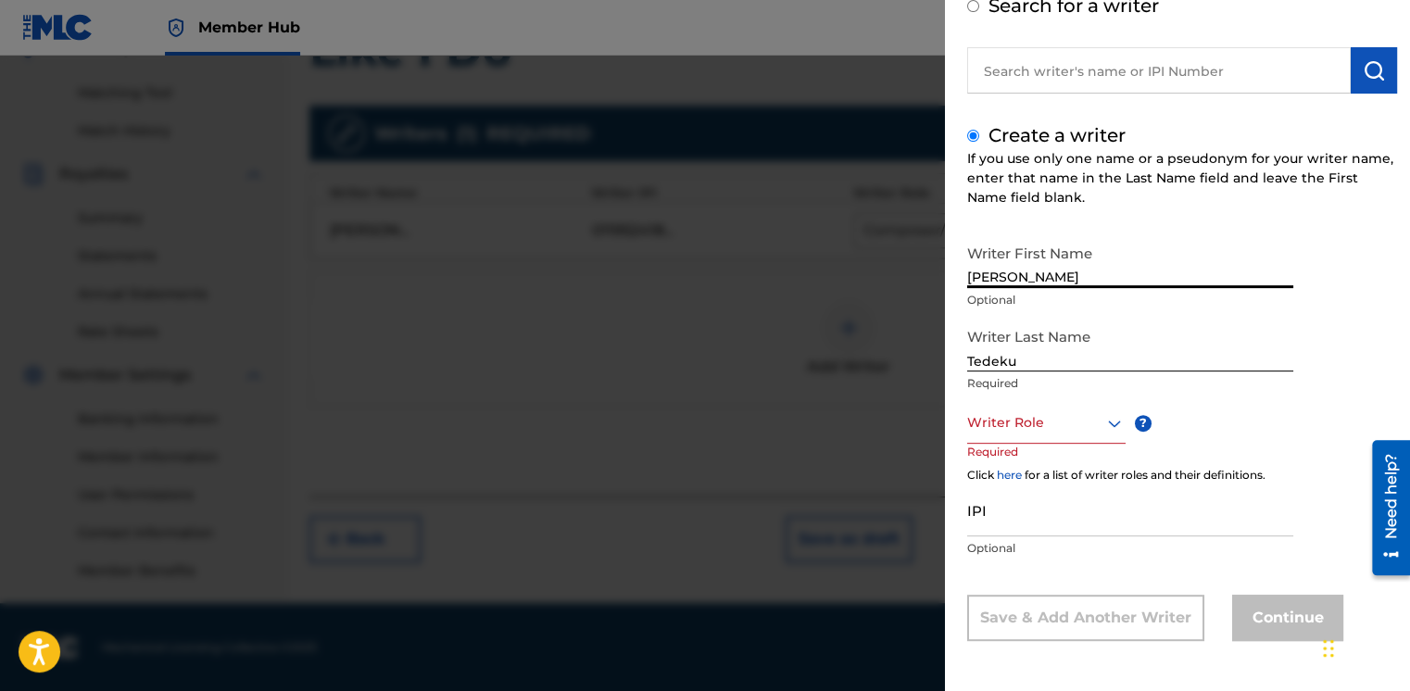
type input "Edem Worlali"
click at [1046, 412] on div at bounding box center [1046, 422] width 158 height 23
click at [1030, 473] on div "Composer/Author" at bounding box center [1046, 465] width 157 height 42
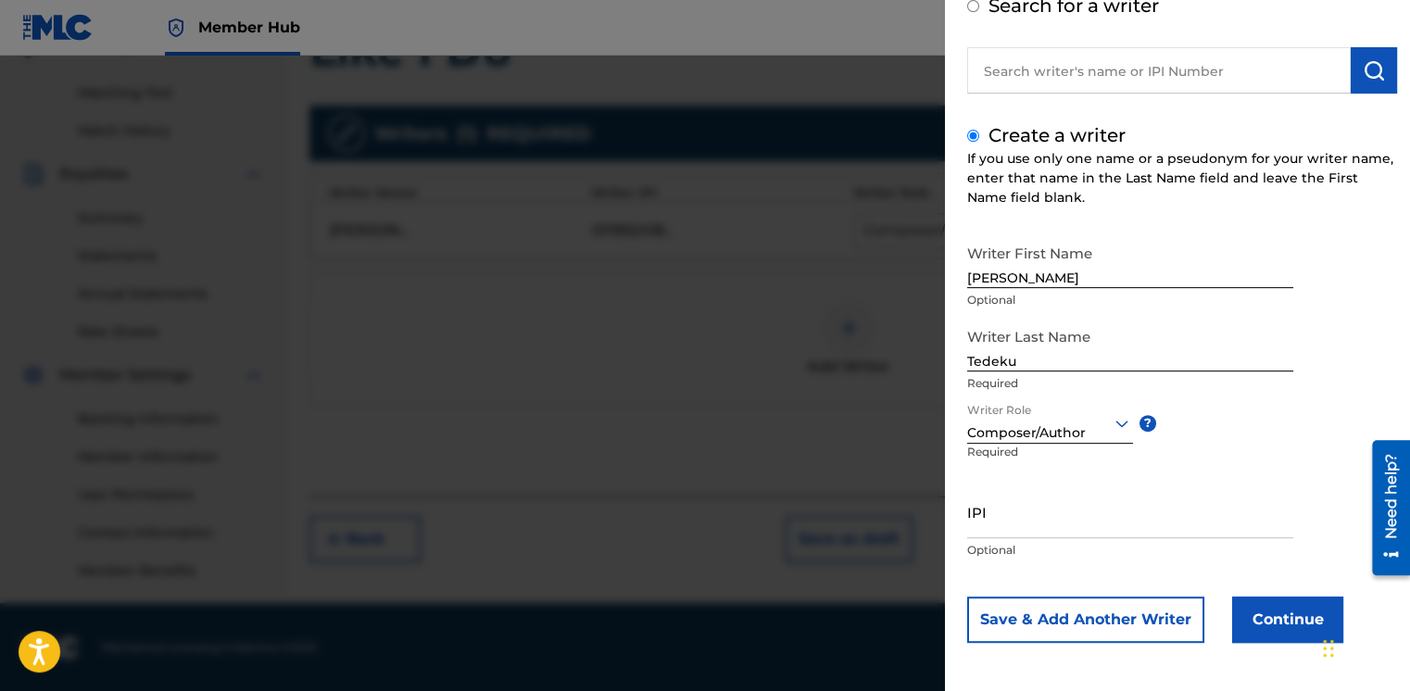
click at [1030, 473] on div "Writer Role Composer/Author ? Required" at bounding box center [1064, 443] width 195 height 83
click at [1067, 531] on input "IPI" at bounding box center [1130, 511] width 326 height 53
paste input "1298823796"
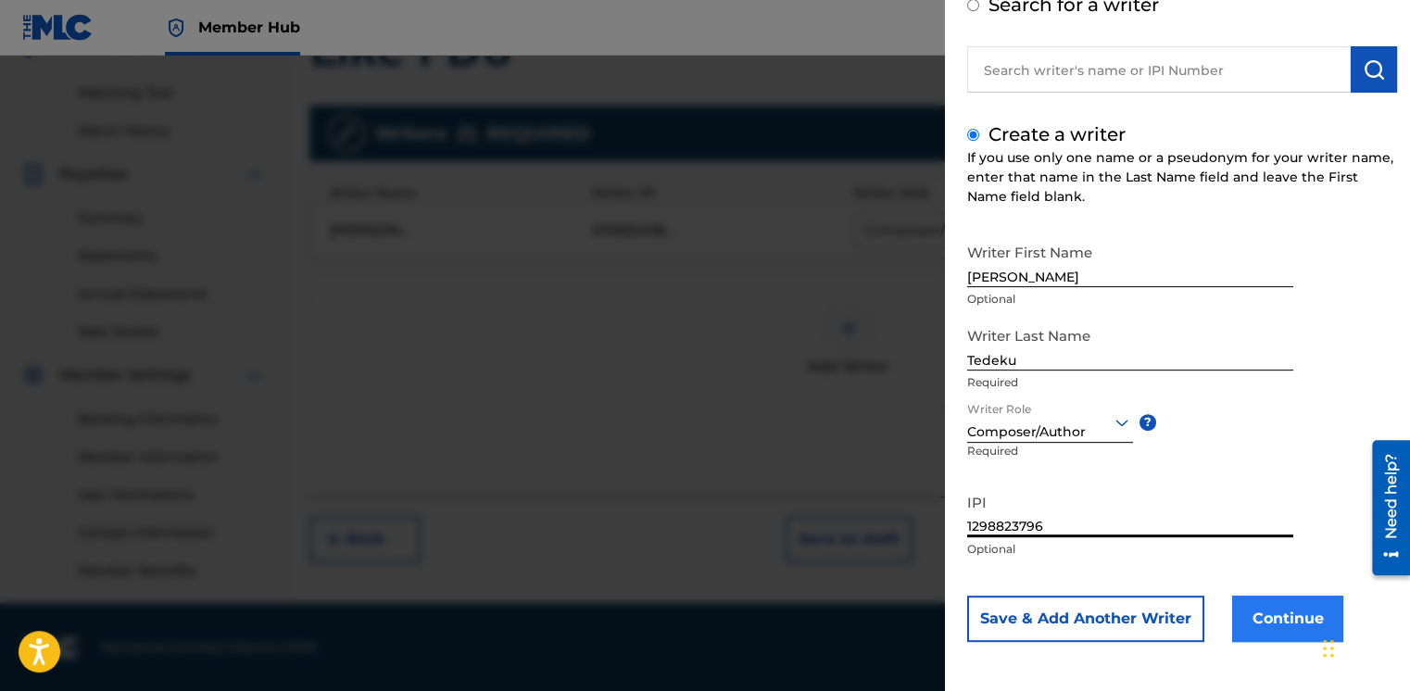
type input "1298823796"
click at [1248, 608] on button "Continue" at bounding box center [1287, 619] width 111 height 46
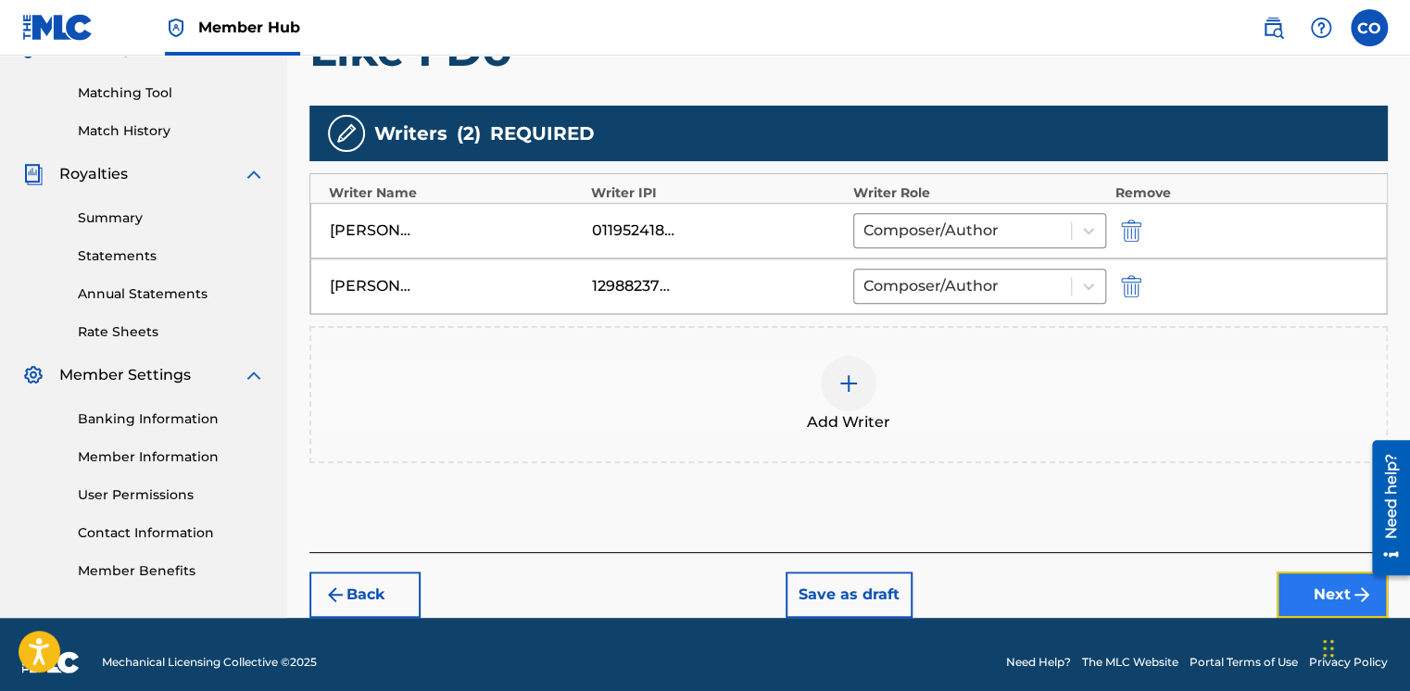
click at [1296, 608] on button "Next" at bounding box center [1332, 595] width 111 height 46
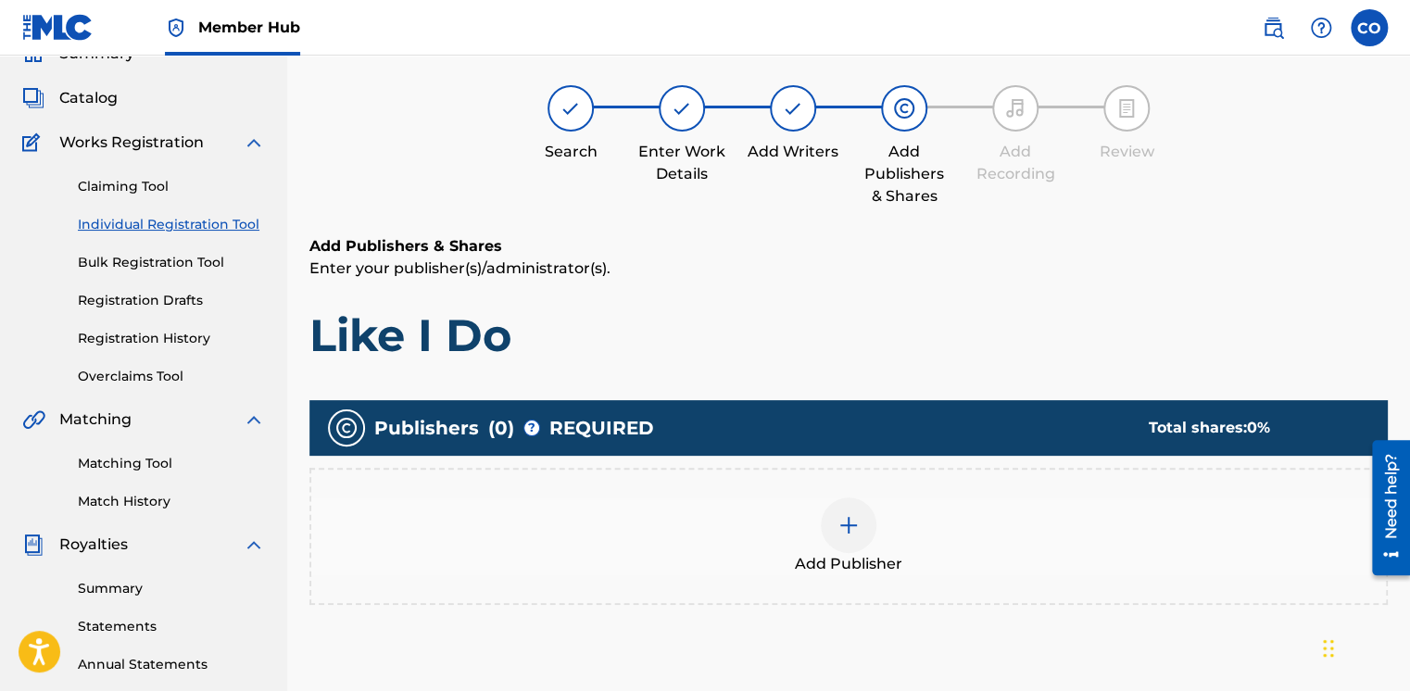
scroll to position [83, 0]
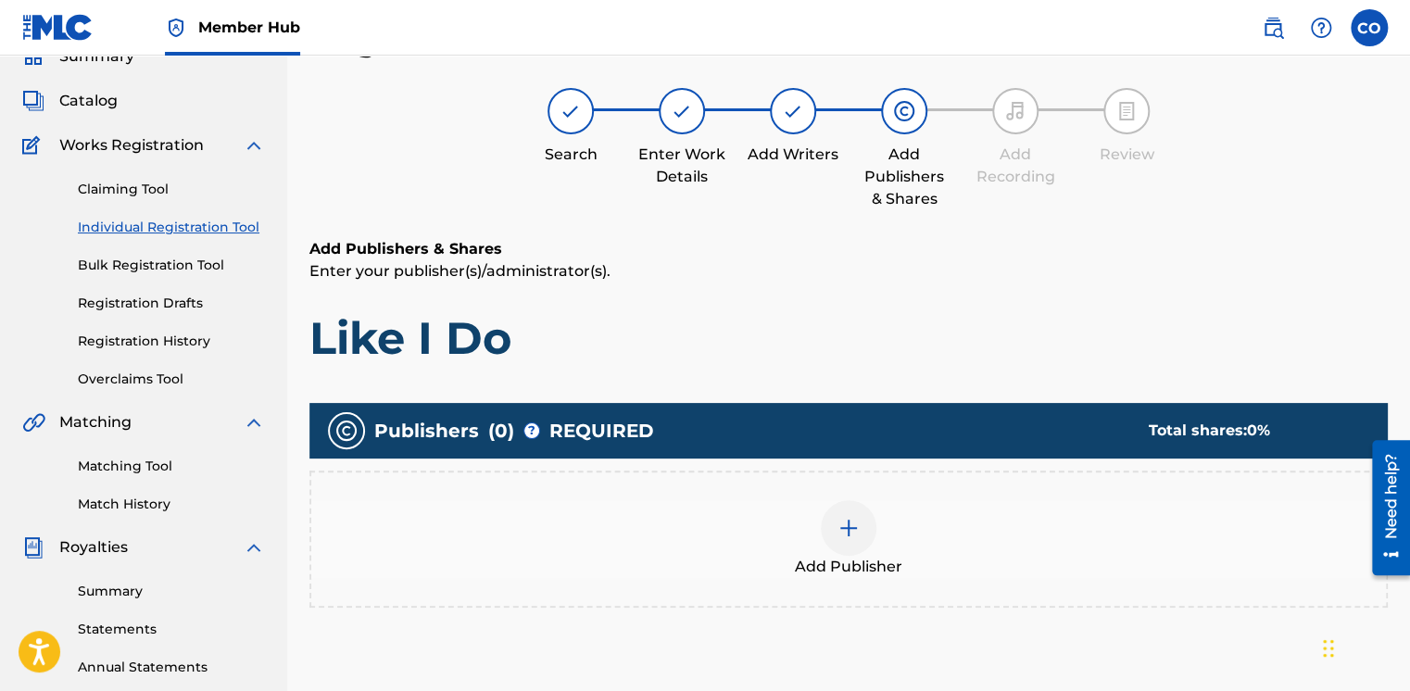
click at [824, 548] on div "Add Publisher" at bounding box center [848, 539] width 1075 height 78
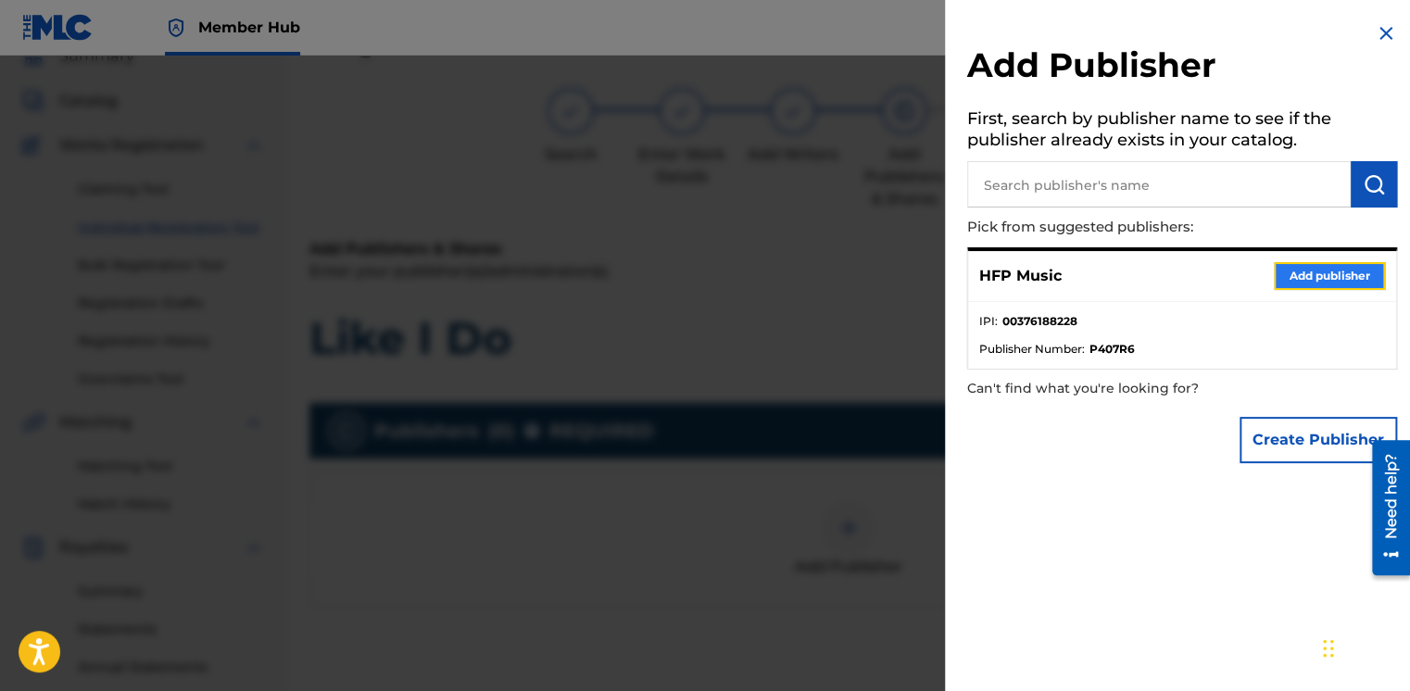
click at [1353, 284] on button "Add publisher" at bounding box center [1329, 276] width 111 height 28
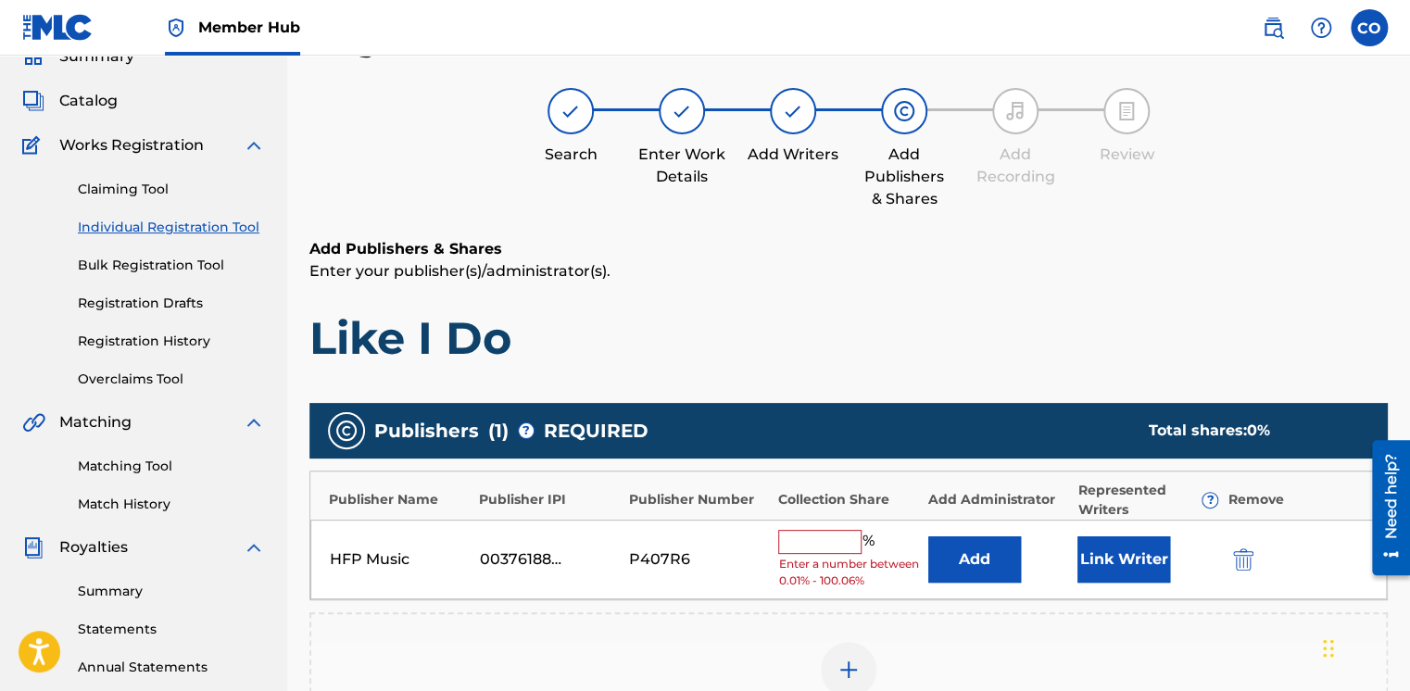
click at [818, 527] on div "HFP Music 00376188228 P407R6 % Enter a number between 0.01% - 100.06% Add Link …" at bounding box center [848, 560] width 1077 height 81
click at [808, 539] on input "text" at bounding box center [819, 542] width 83 height 24
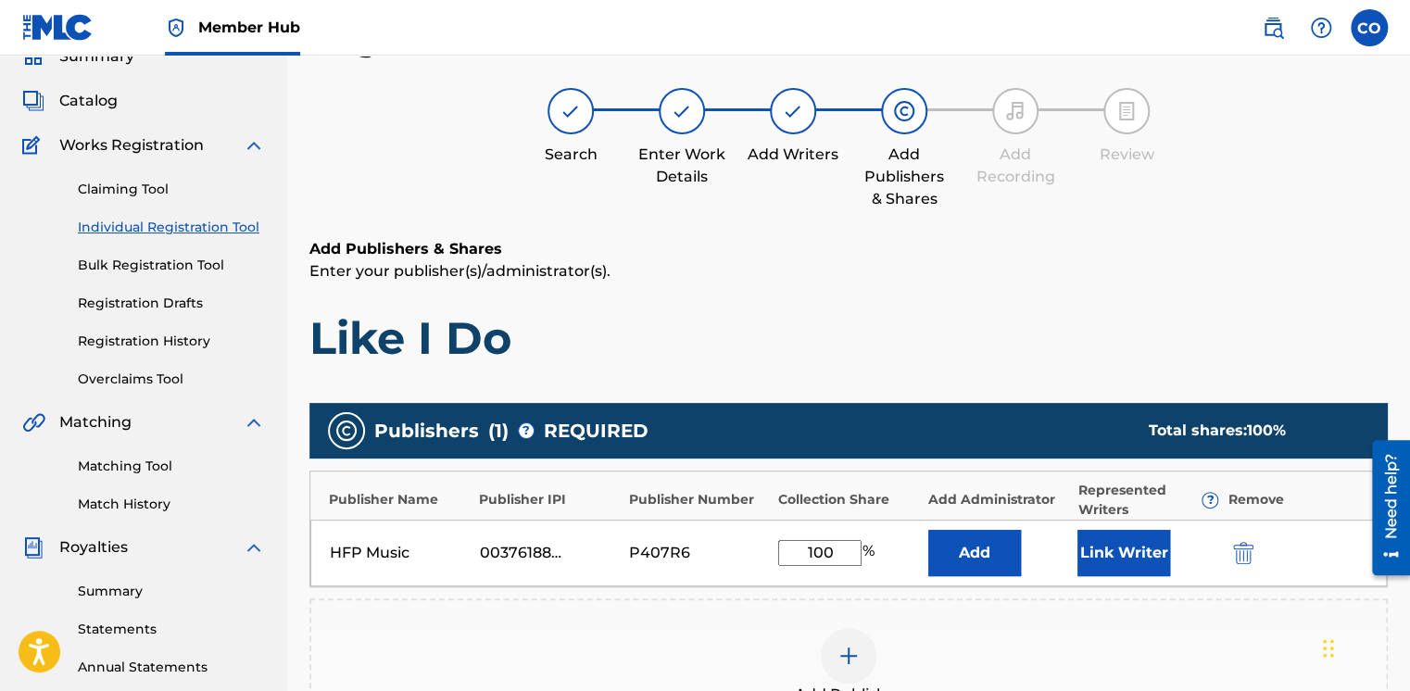
type input "100"
click at [928, 530] on button "Add" at bounding box center [974, 553] width 93 height 46
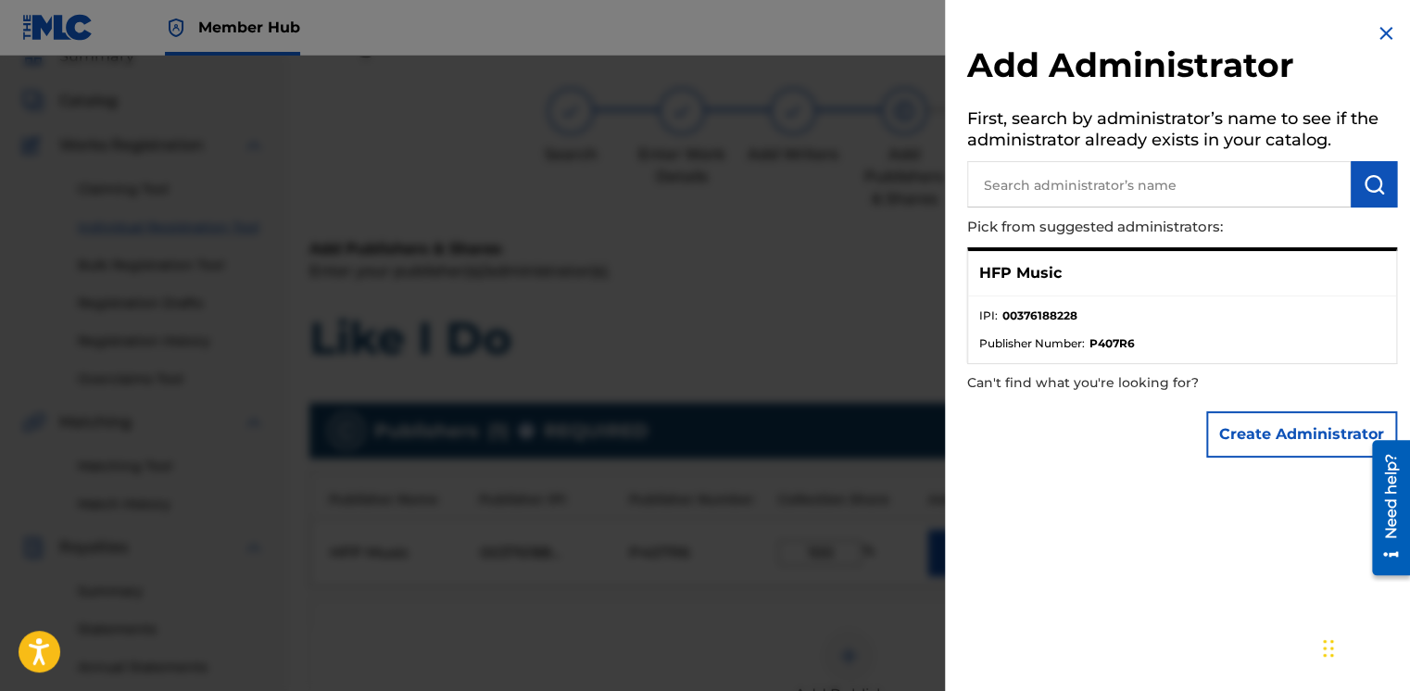
click at [827, 228] on div at bounding box center [705, 401] width 1410 height 691
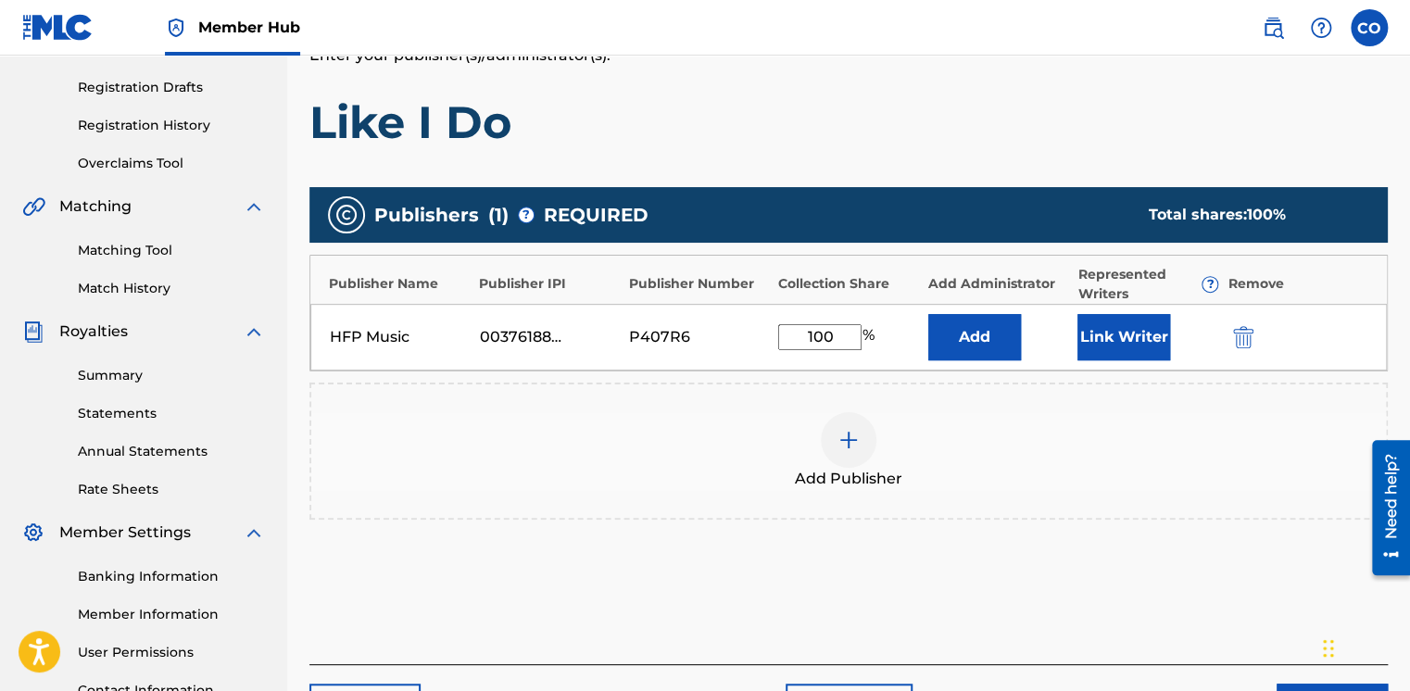
scroll to position [361, 0]
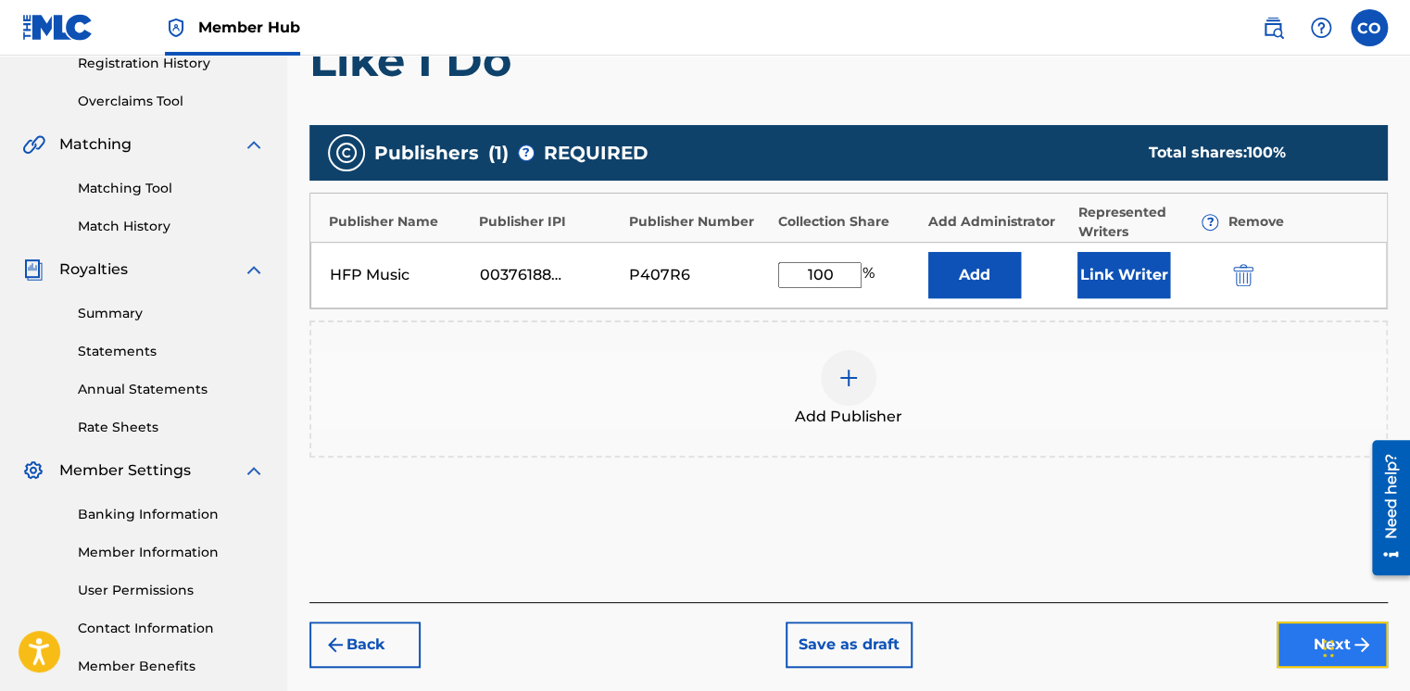
click at [1296, 635] on button "Next" at bounding box center [1332, 645] width 111 height 46
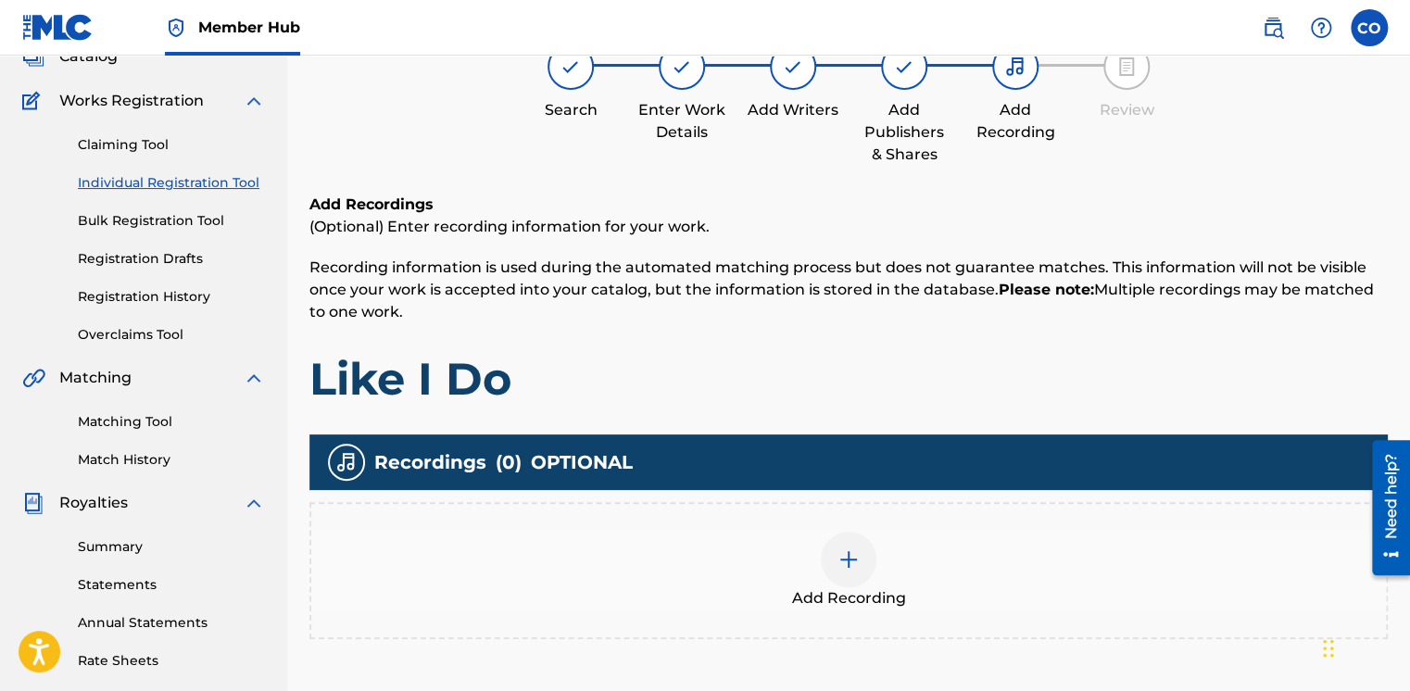
scroll to position [83, 0]
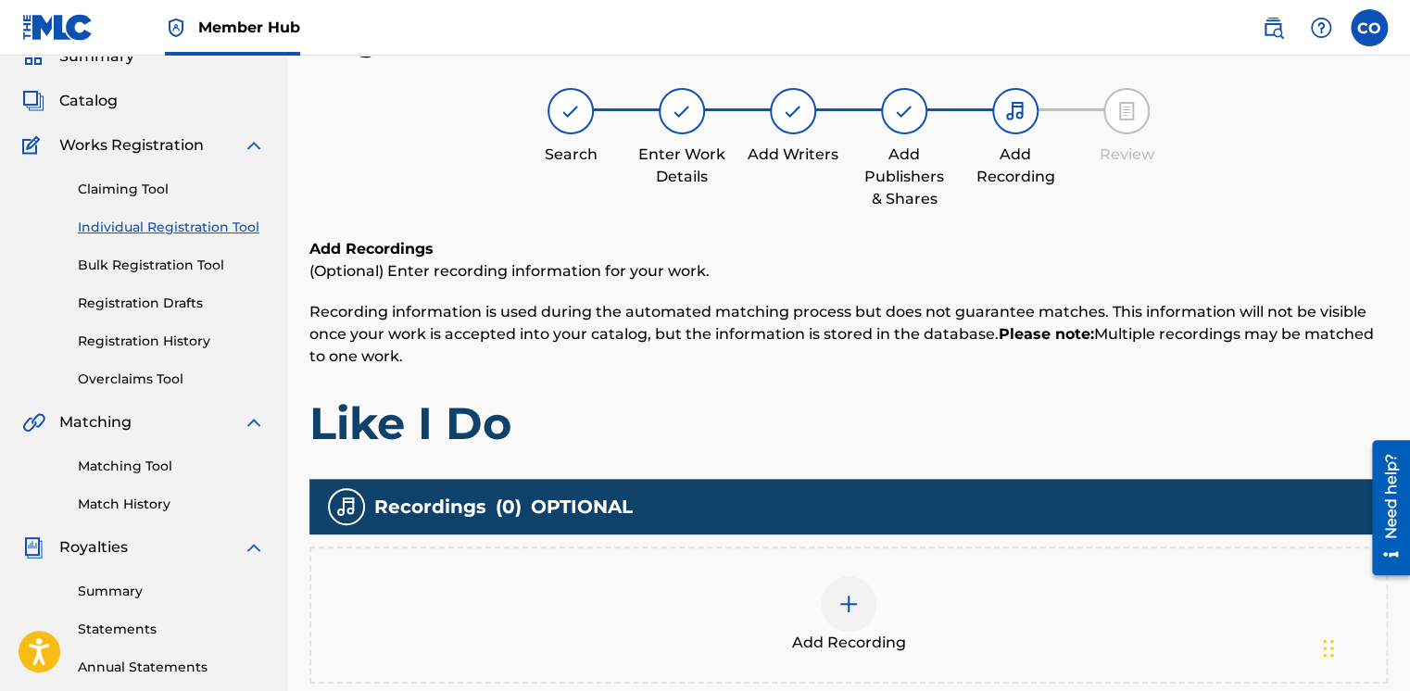
click at [834, 606] on div at bounding box center [849, 604] width 56 height 56
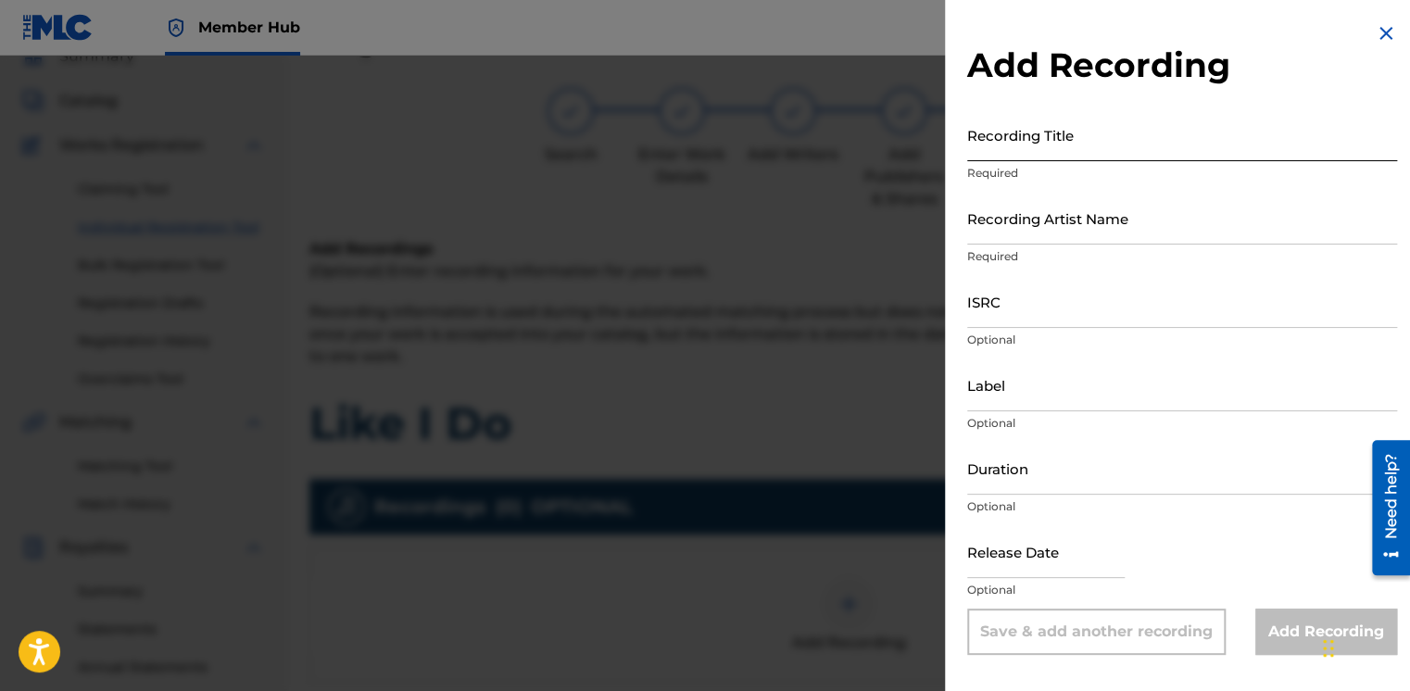
click at [1058, 142] on input "Recording Title" at bounding box center [1182, 134] width 430 height 53
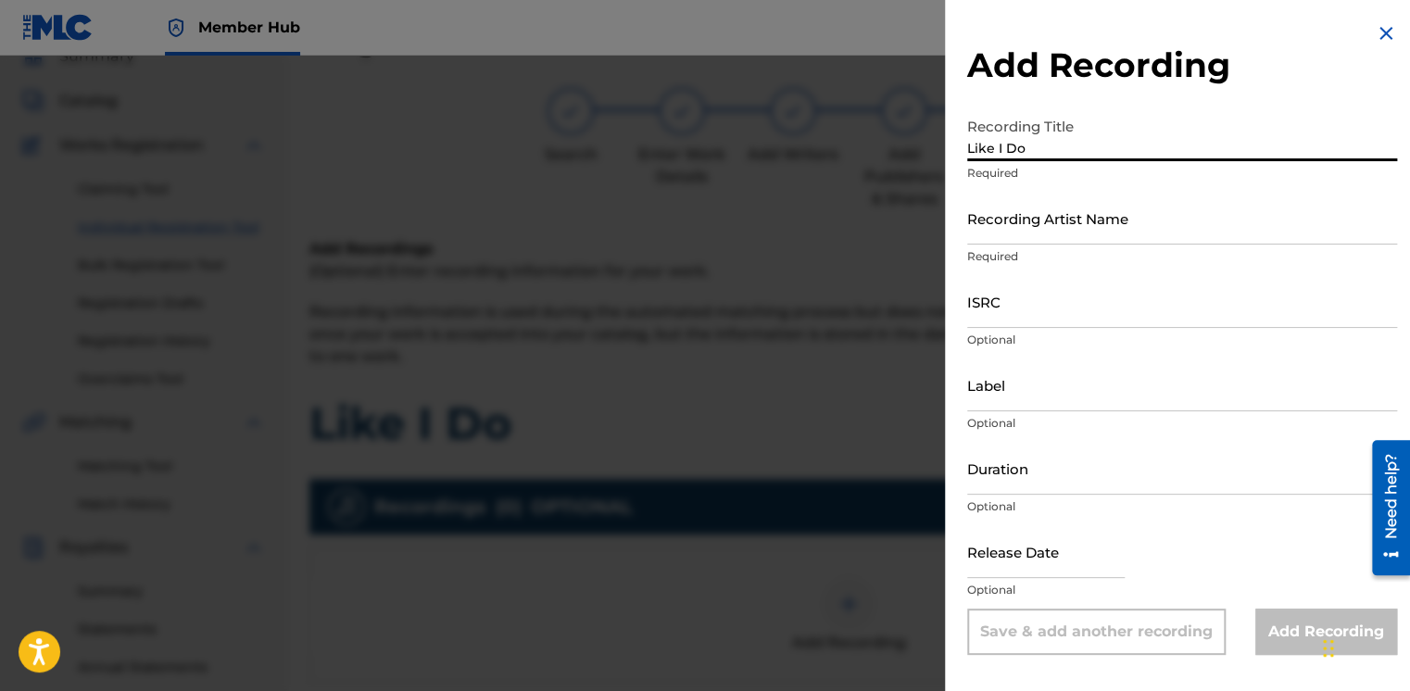
type input "Like I Do"
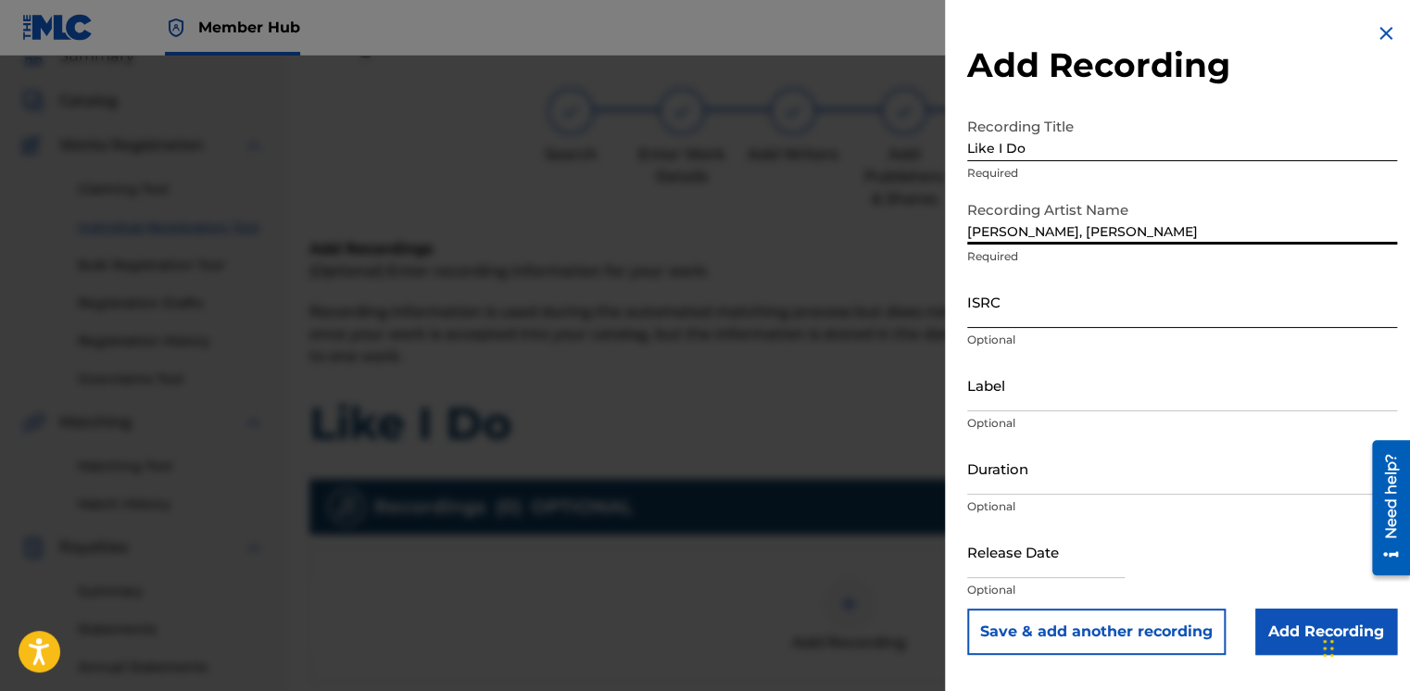
type input "Edem Worlali Tedeku, Nana Yaw Ofori-Atta"
click at [1045, 317] on input "ISRC" at bounding box center [1182, 301] width 430 height 53
paste input "UKQJK2410903"
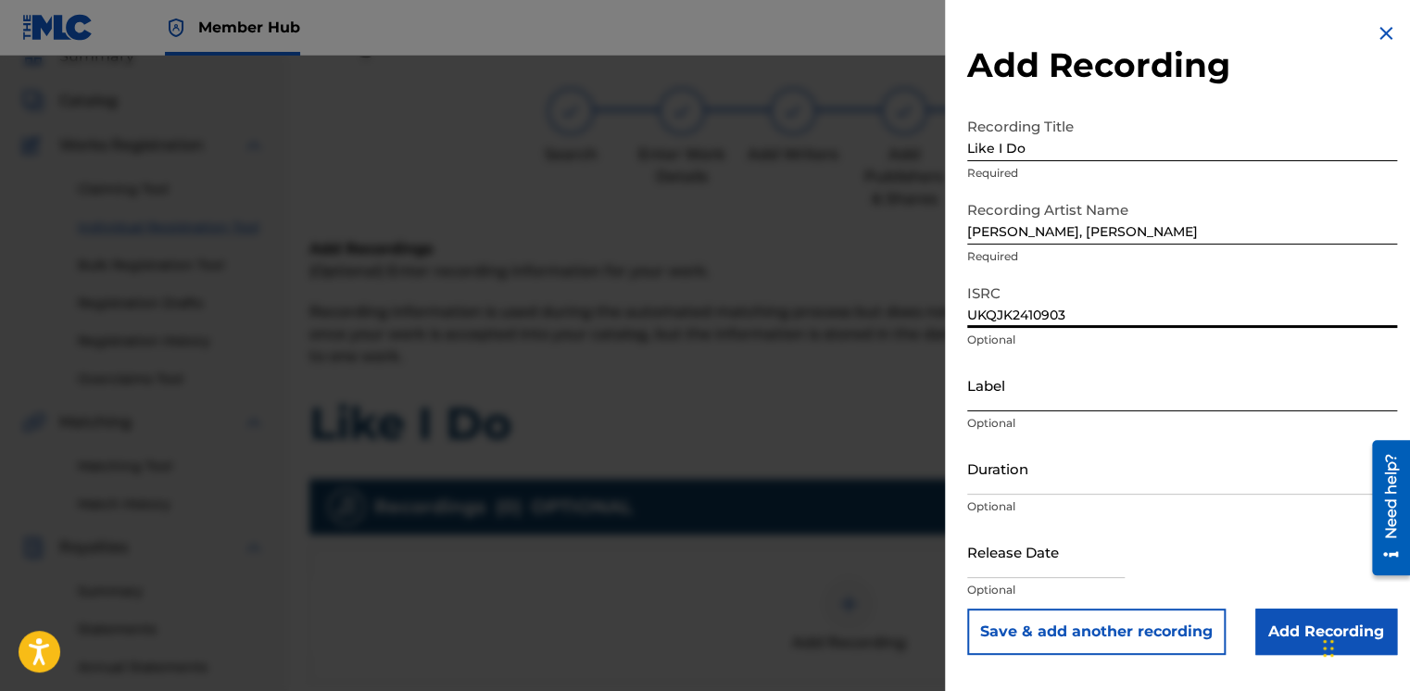
type input "UKQJK2410903"
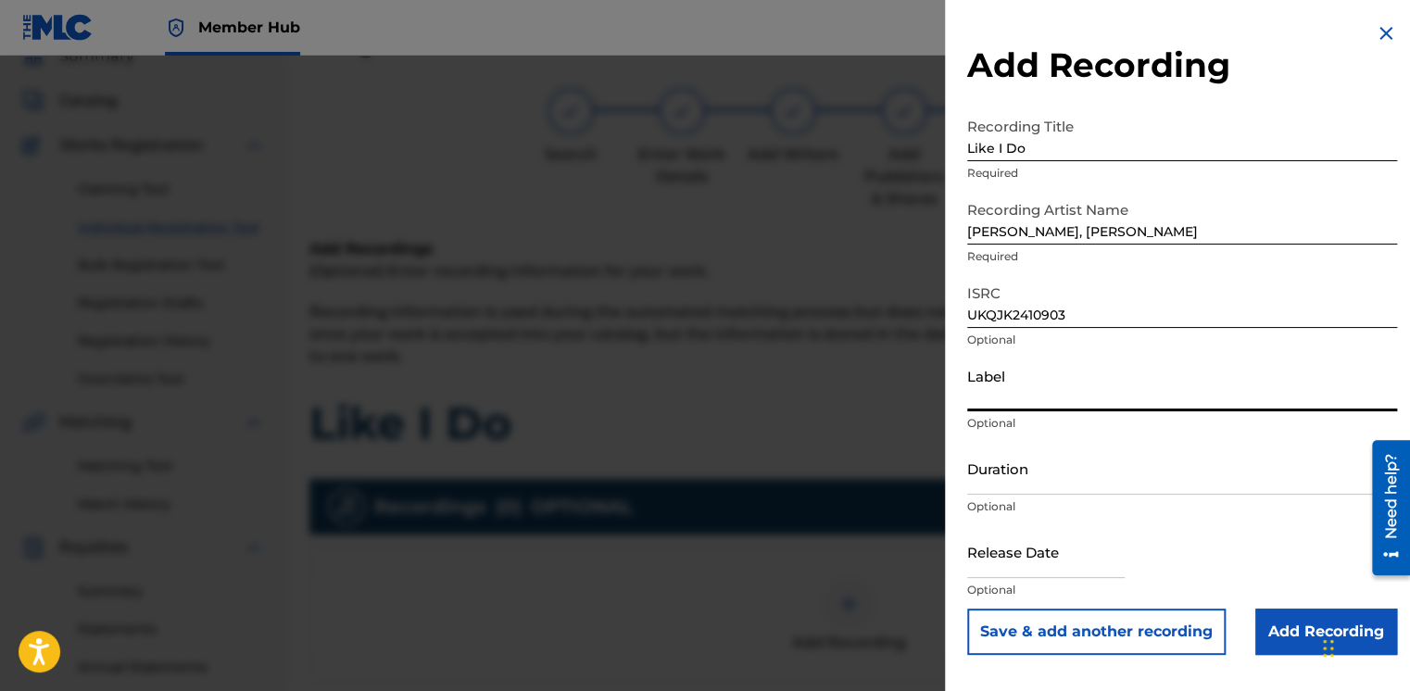
click at [1041, 396] on input "Label" at bounding box center [1182, 385] width 430 height 53
type input "HFP Music"
type input "03:17"
type input "May 2 2025"
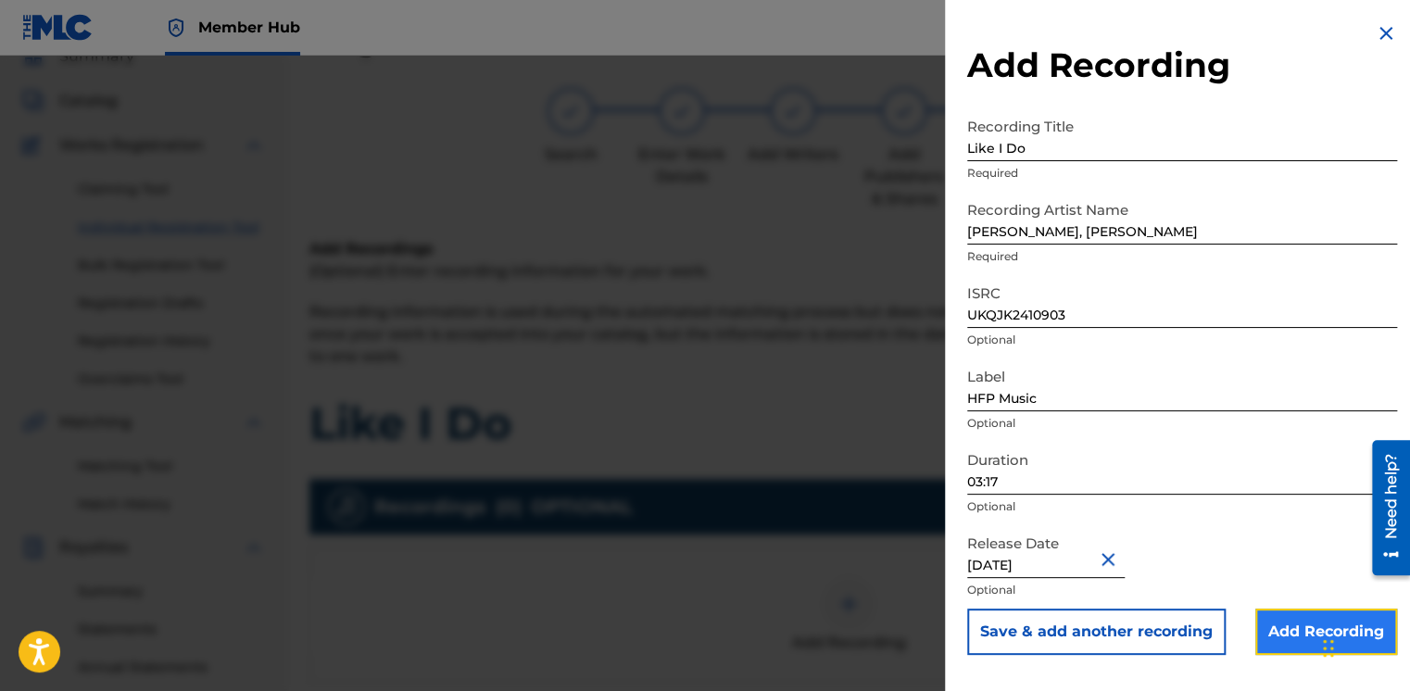
click at [1305, 623] on input "Add Recording" at bounding box center [1327, 632] width 142 height 46
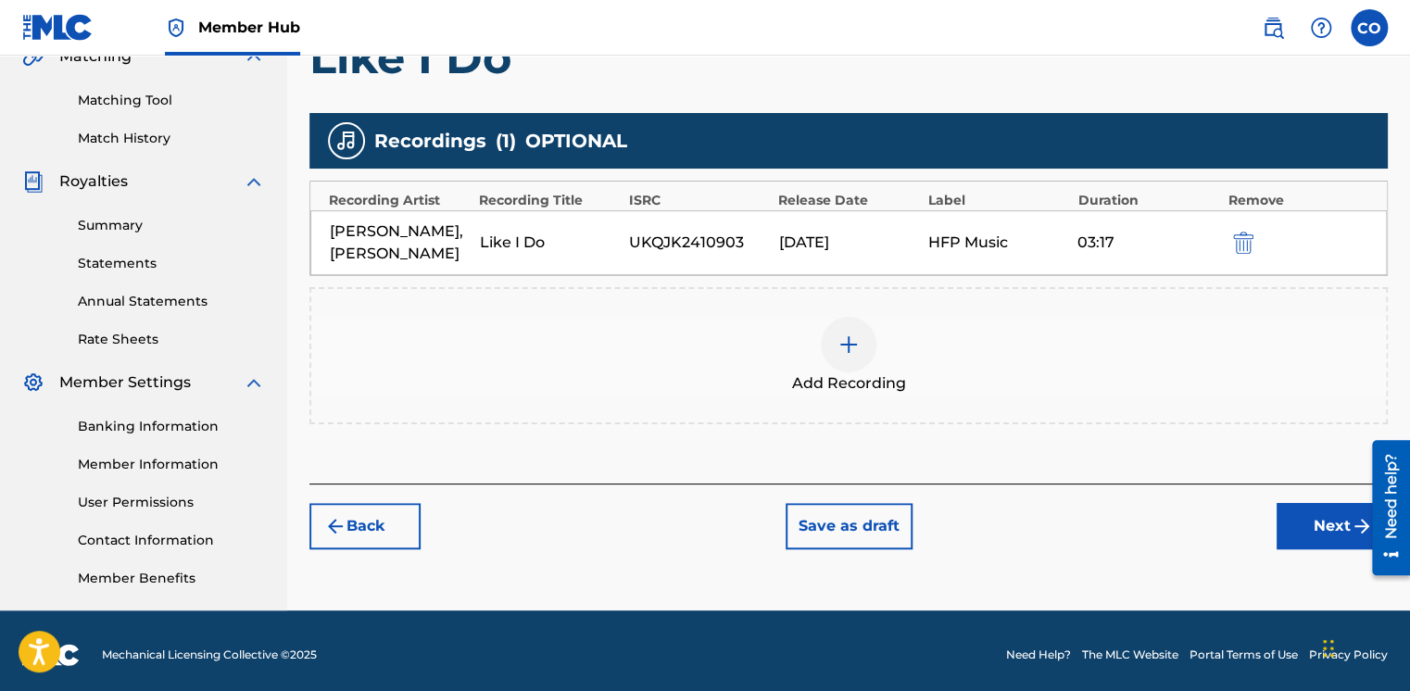
scroll to position [457, 0]
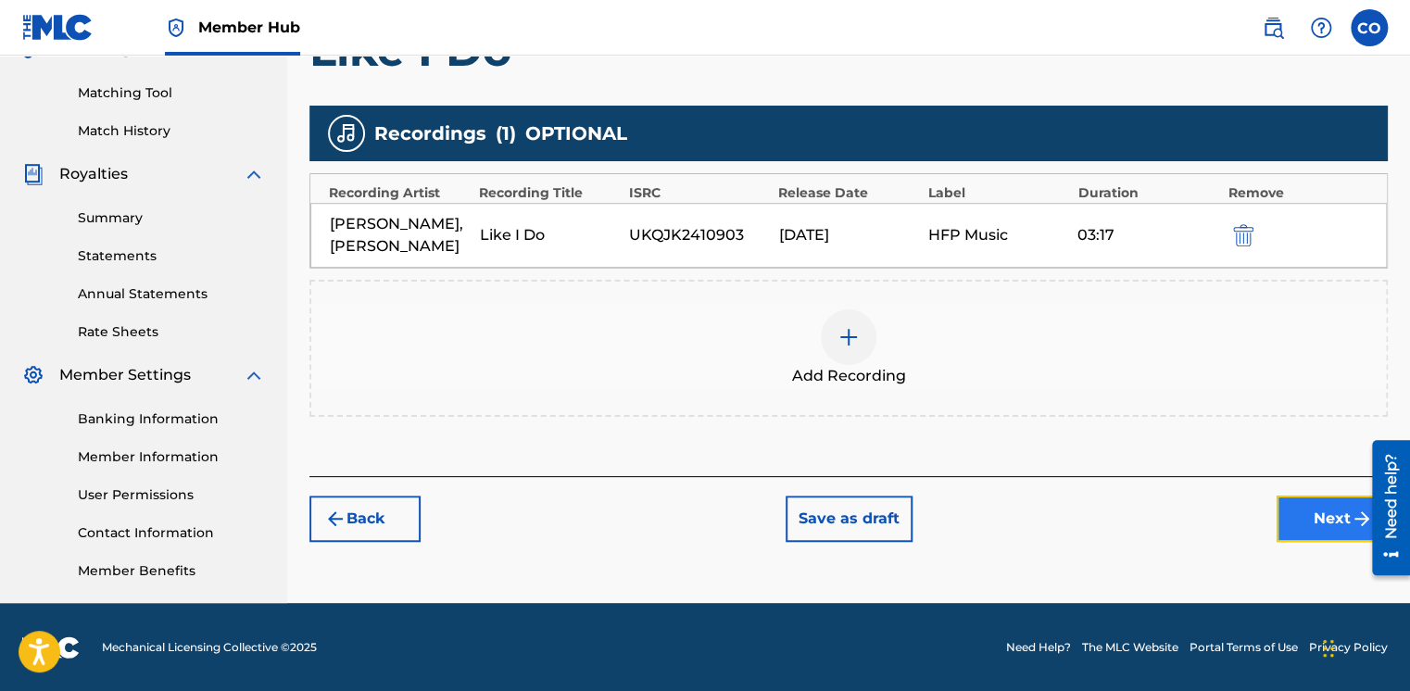
click at [1281, 523] on button "Next" at bounding box center [1332, 519] width 111 height 46
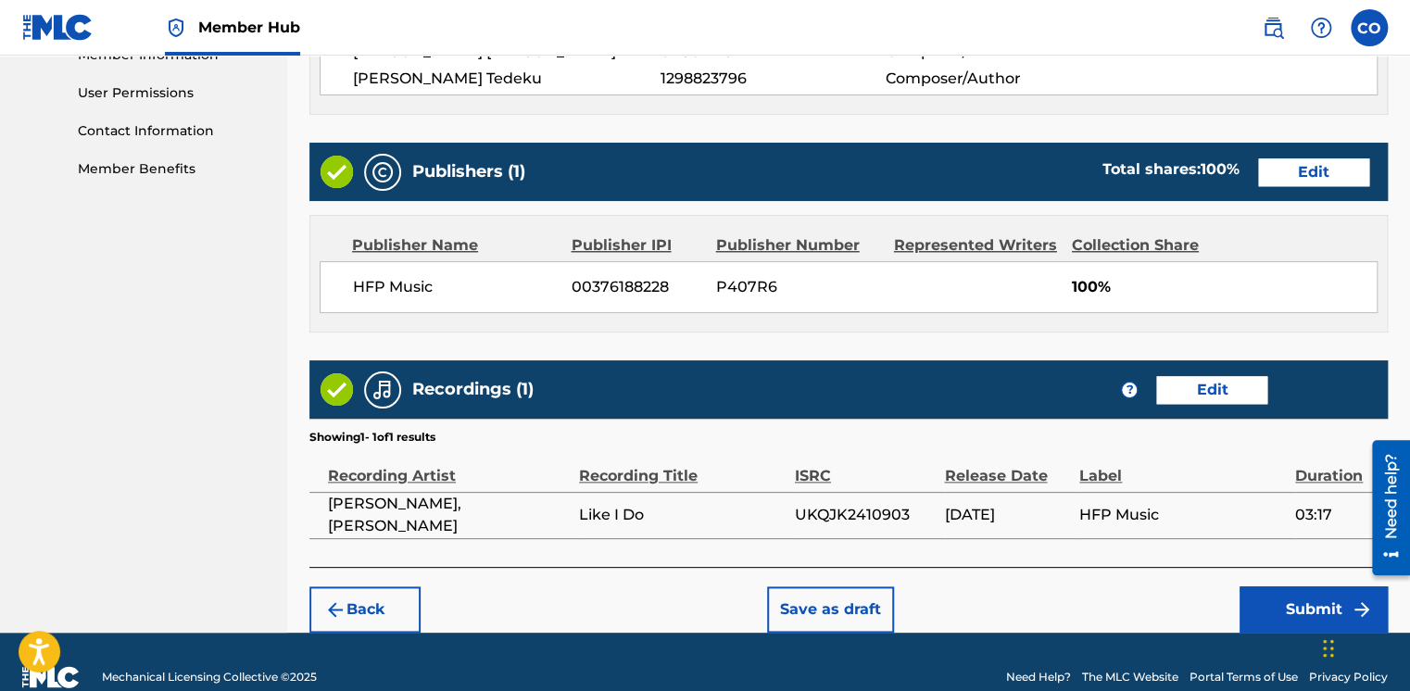
scroll to position [886, 0]
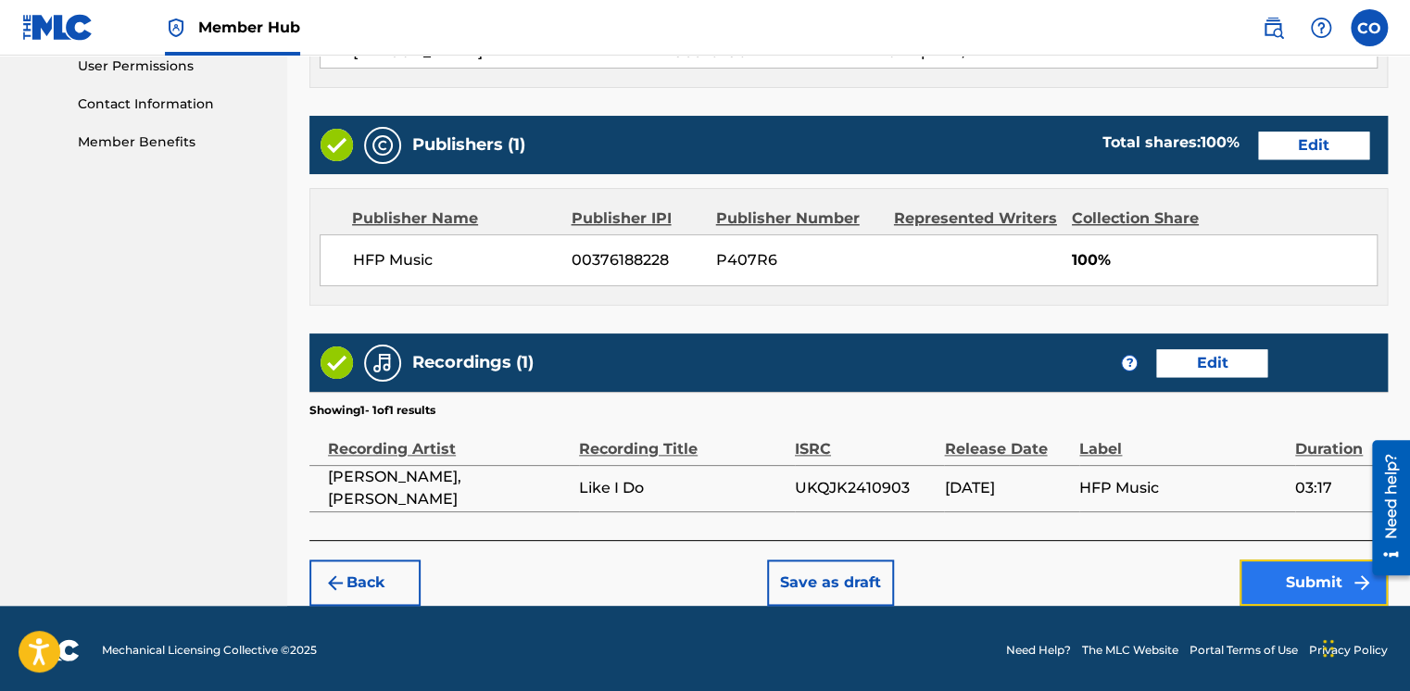
click at [1263, 583] on button "Submit" at bounding box center [1314, 583] width 148 height 46
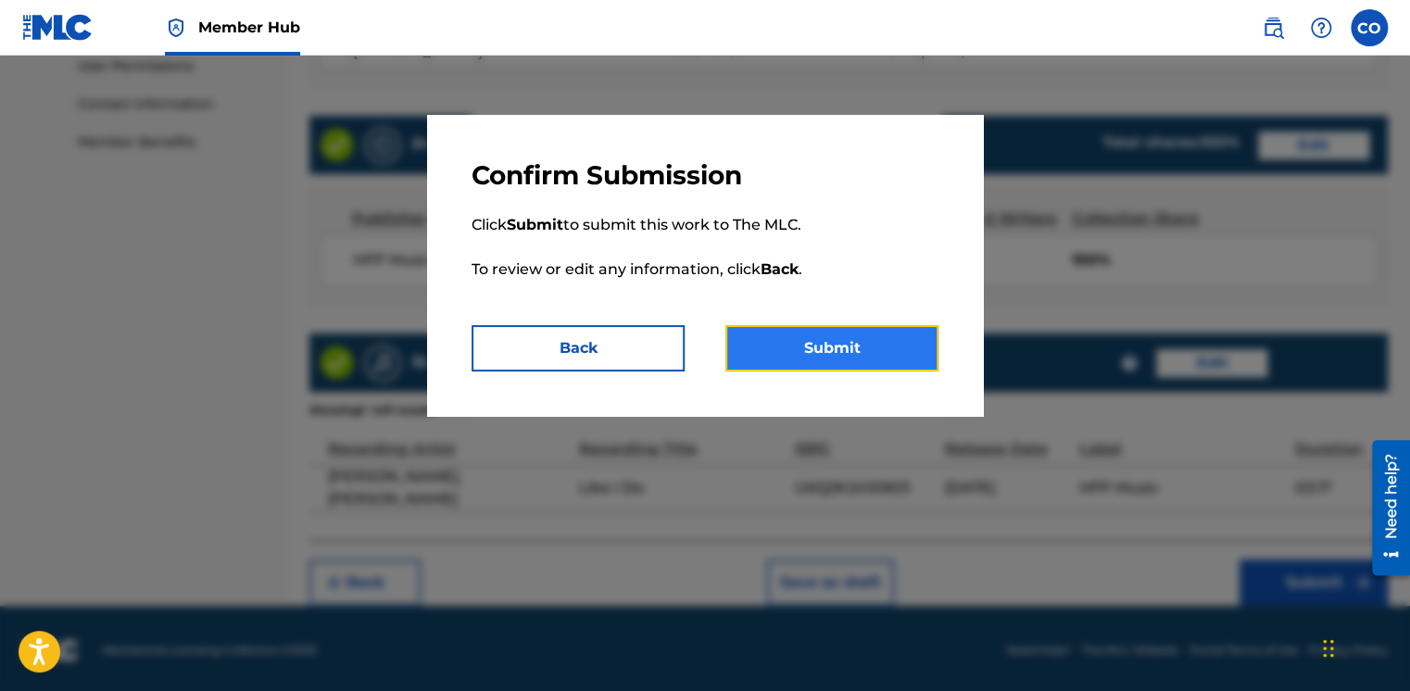
click at [774, 370] on button "Submit" at bounding box center [832, 348] width 213 height 46
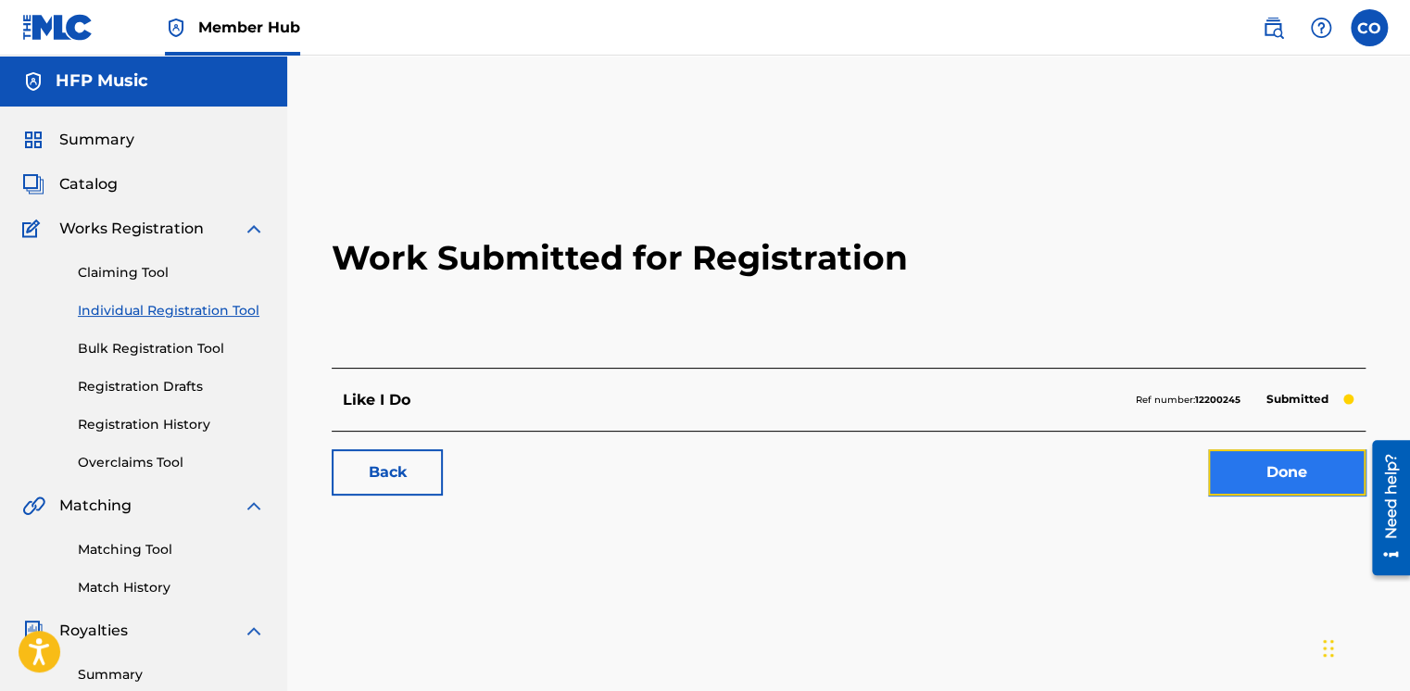
click at [1253, 465] on link "Done" at bounding box center [1287, 472] width 158 height 46
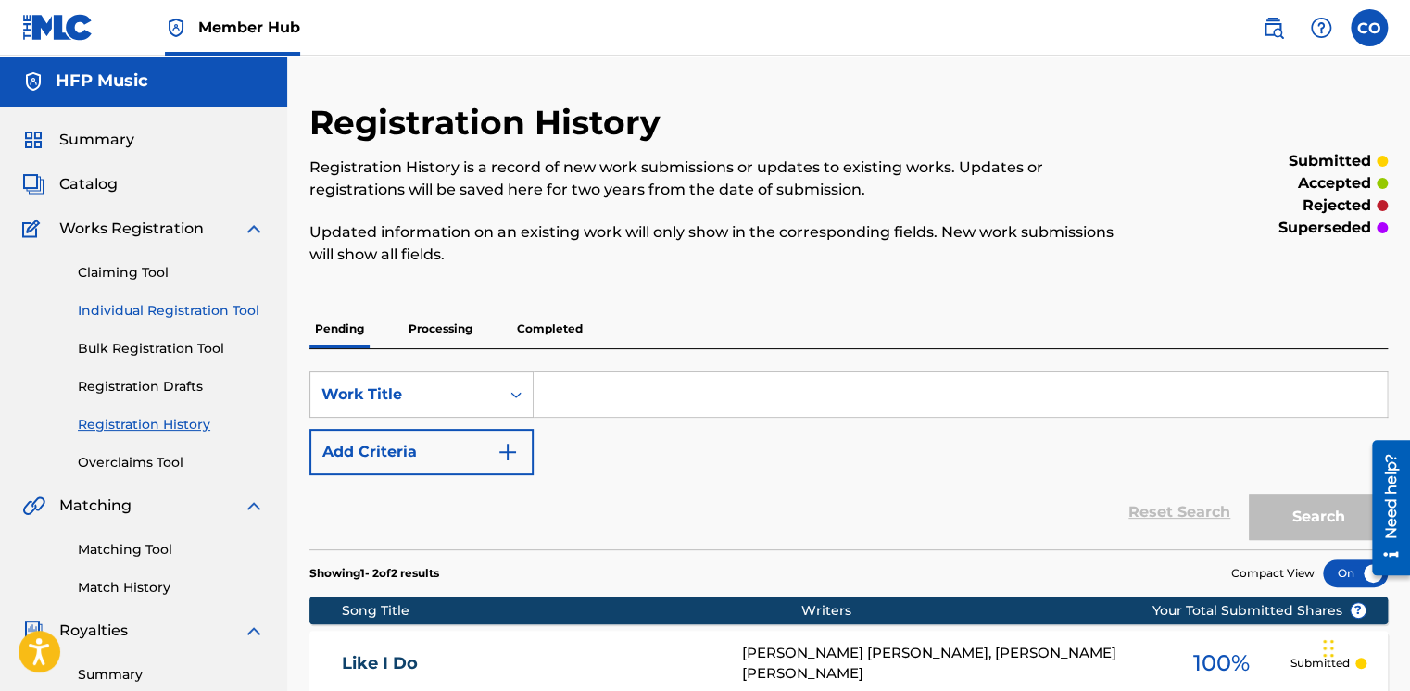
click at [213, 304] on link "Individual Registration Tool" at bounding box center [171, 310] width 187 height 19
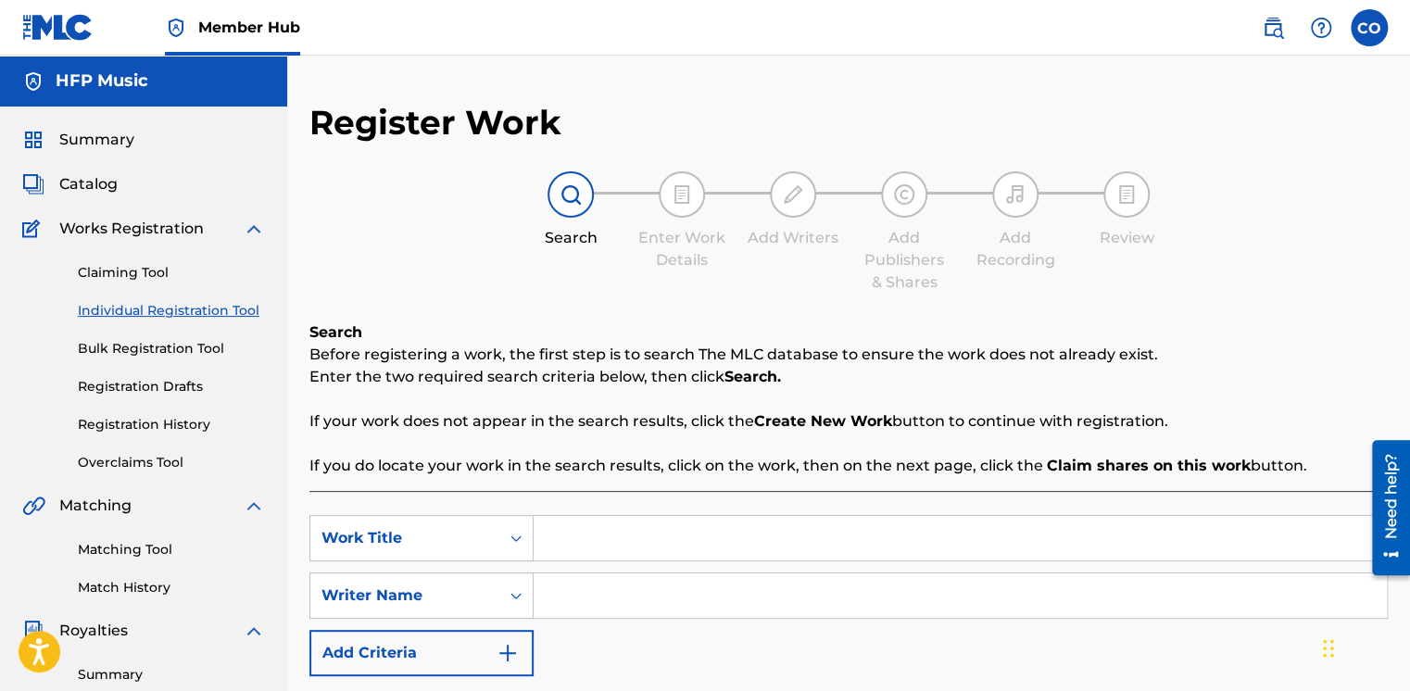
click at [572, 555] on input "Search Form" at bounding box center [960, 538] width 853 height 44
paste input "Afromedley"
type input "Afromedley"
click at [568, 578] on input "Search Form" at bounding box center [960, 596] width 853 height 44
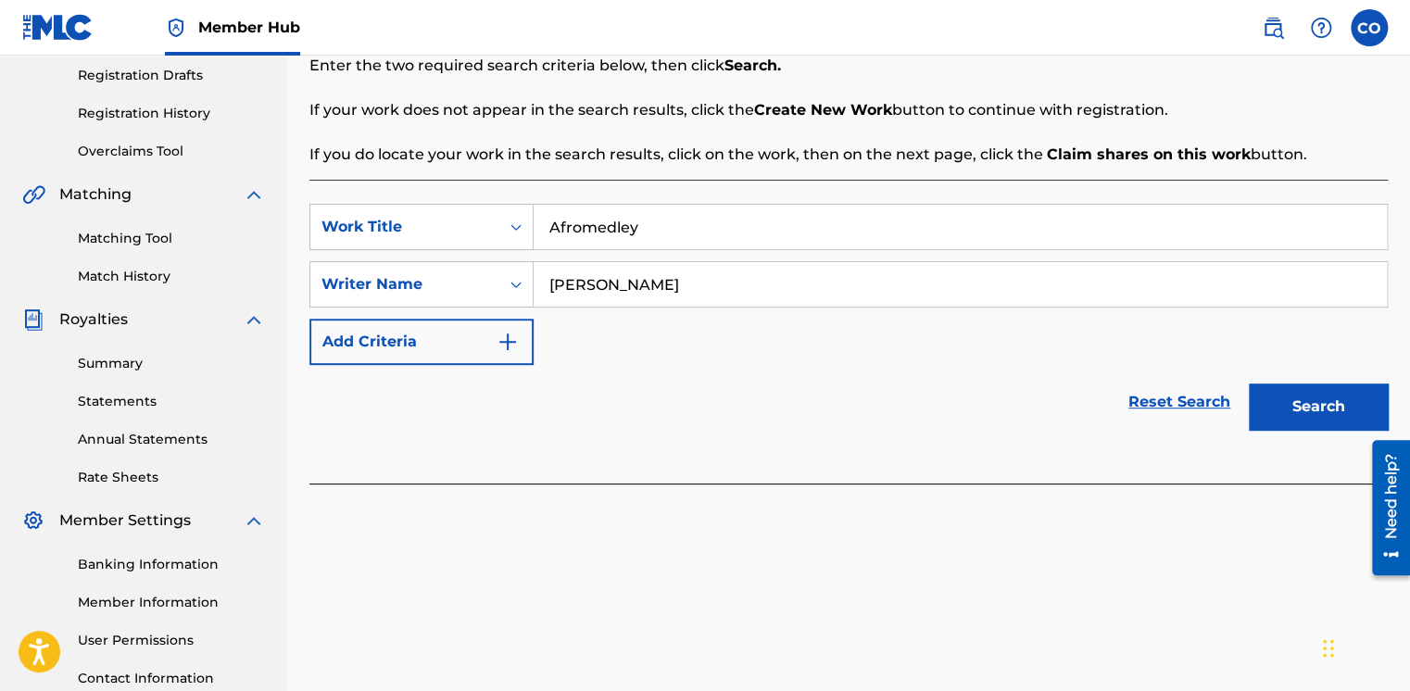
scroll to position [349, 0]
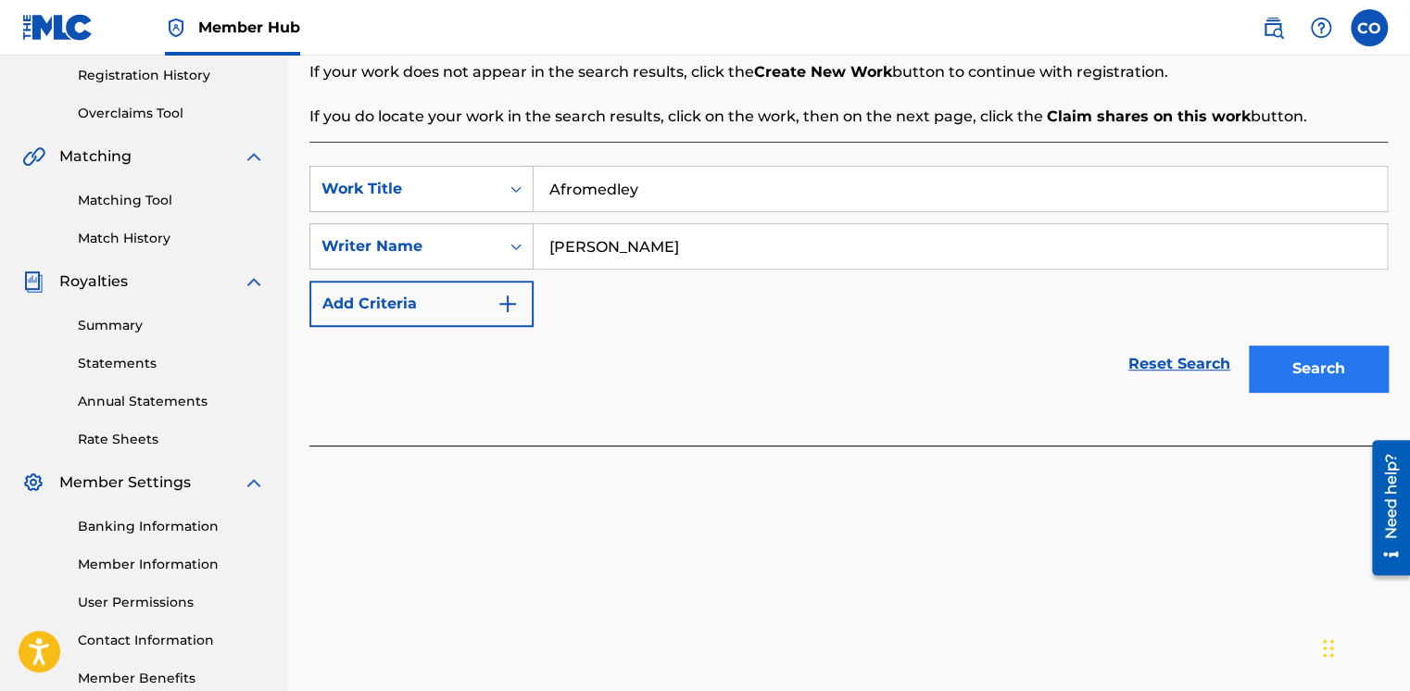
type input "Nana Yaw Ofori-Atta"
click at [1382, 369] on button "Search" at bounding box center [1318, 369] width 139 height 46
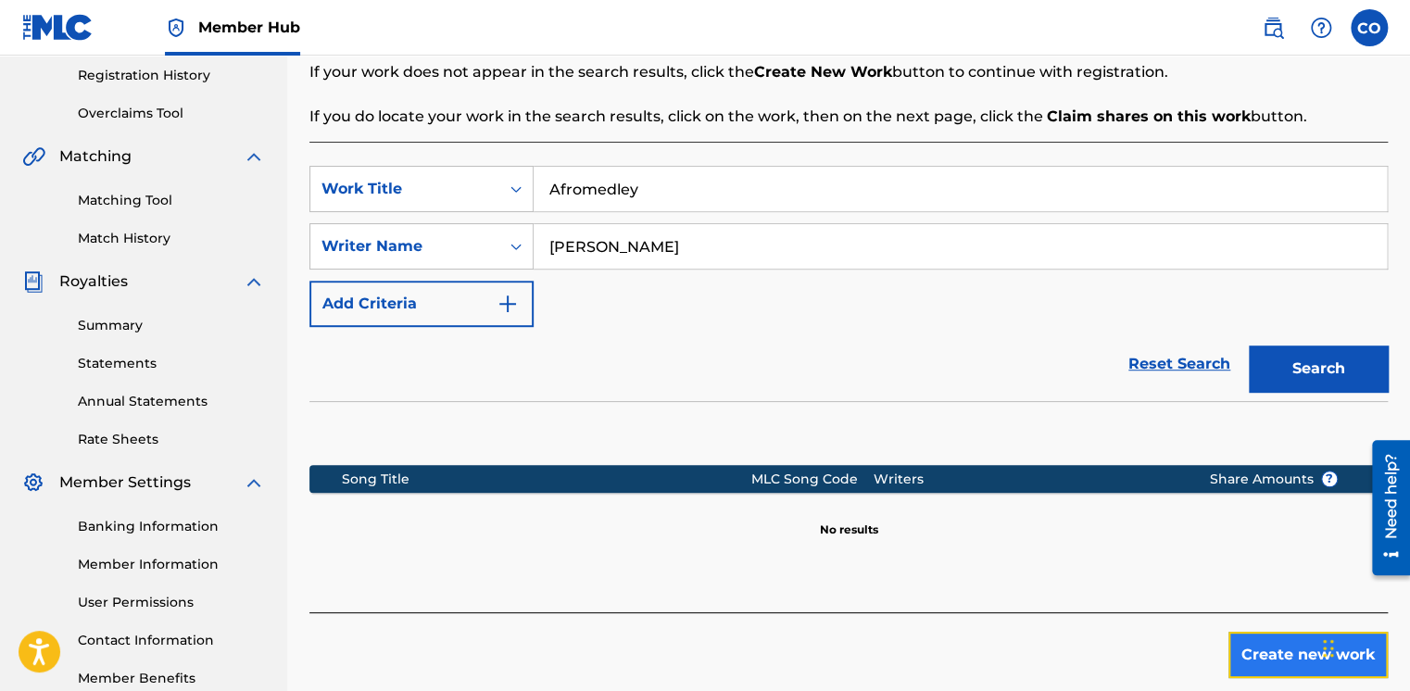
click at [1295, 647] on button "Create new work" at bounding box center [1308, 655] width 159 height 46
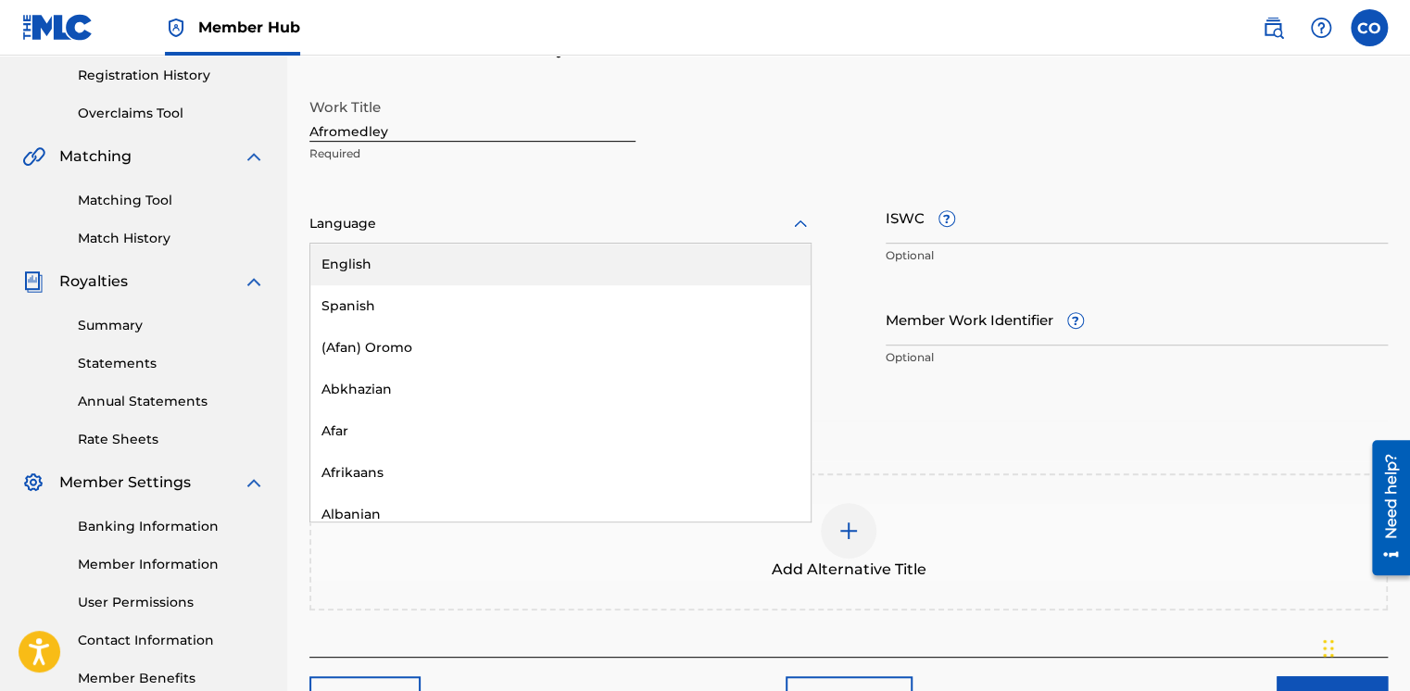
click at [500, 208] on div "Language" at bounding box center [560, 224] width 502 height 39
click at [482, 262] on div "English" at bounding box center [560, 265] width 500 height 42
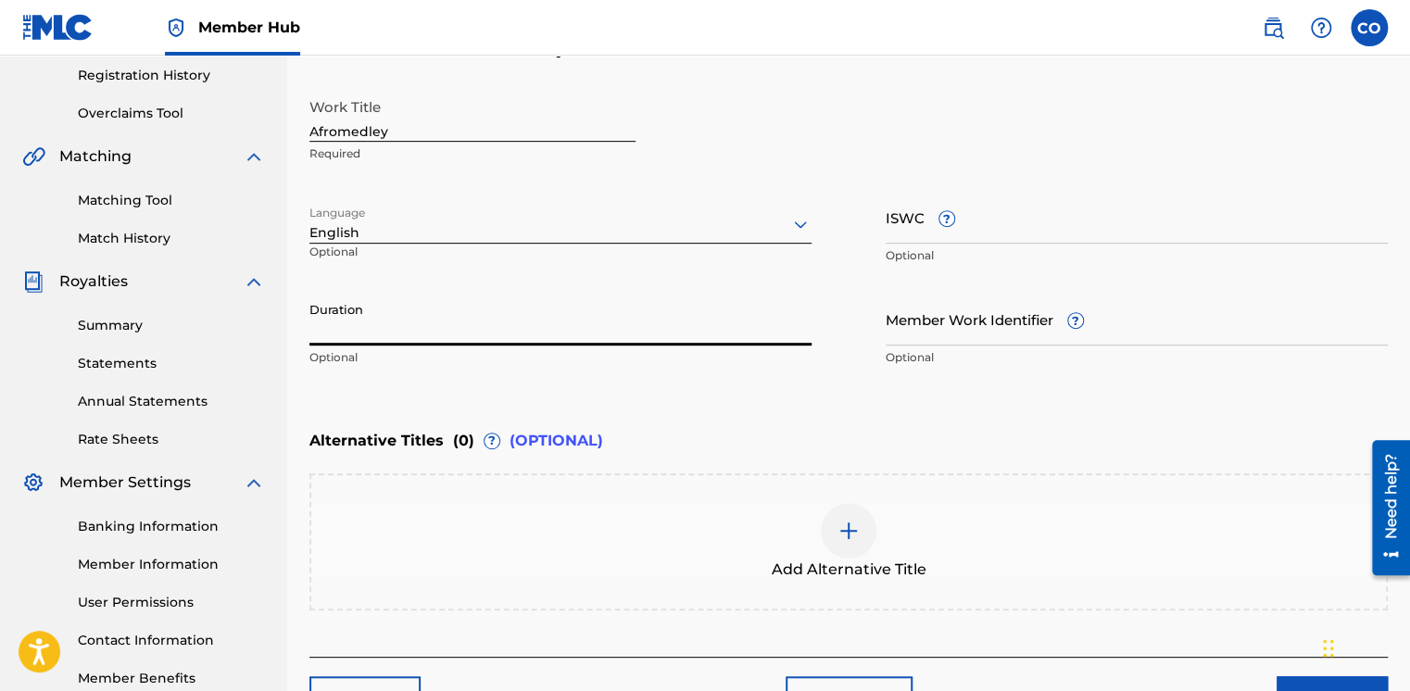
click at [456, 316] on input "Duration" at bounding box center [560, 319] width 502 height 53
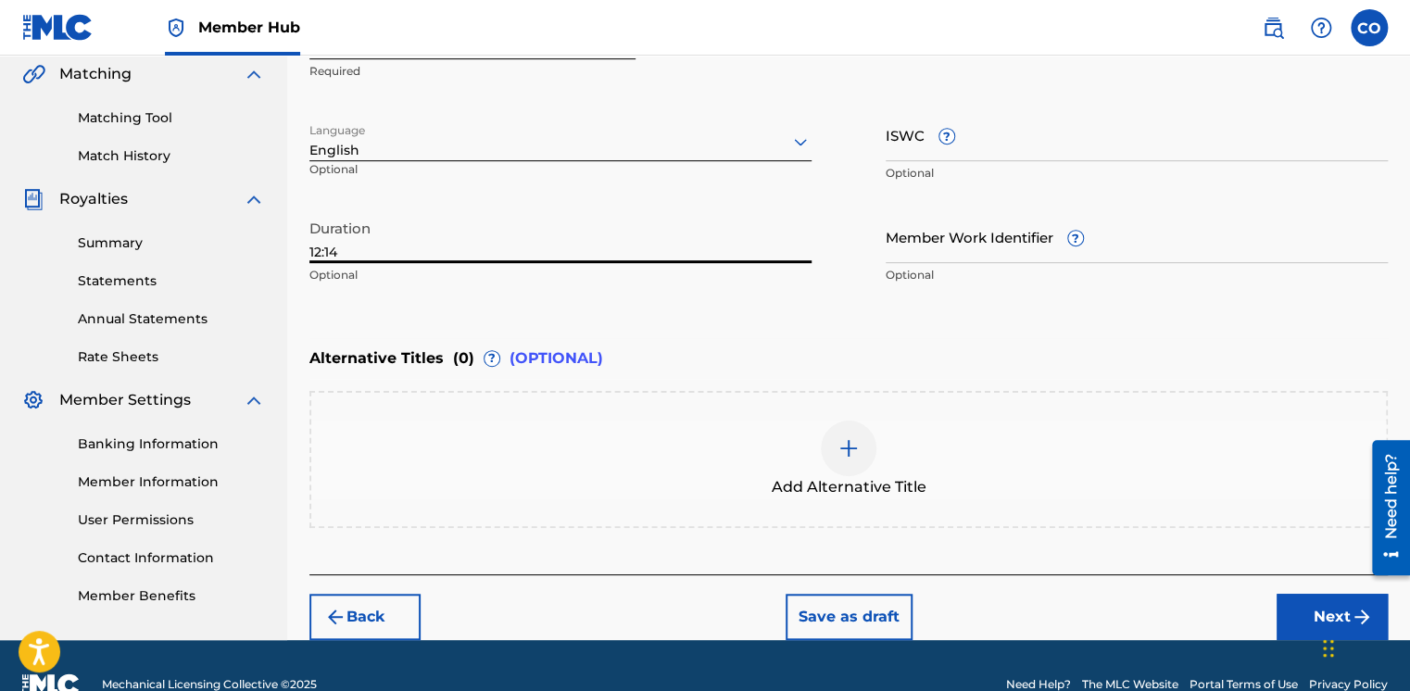
scroll to position [467, 0]
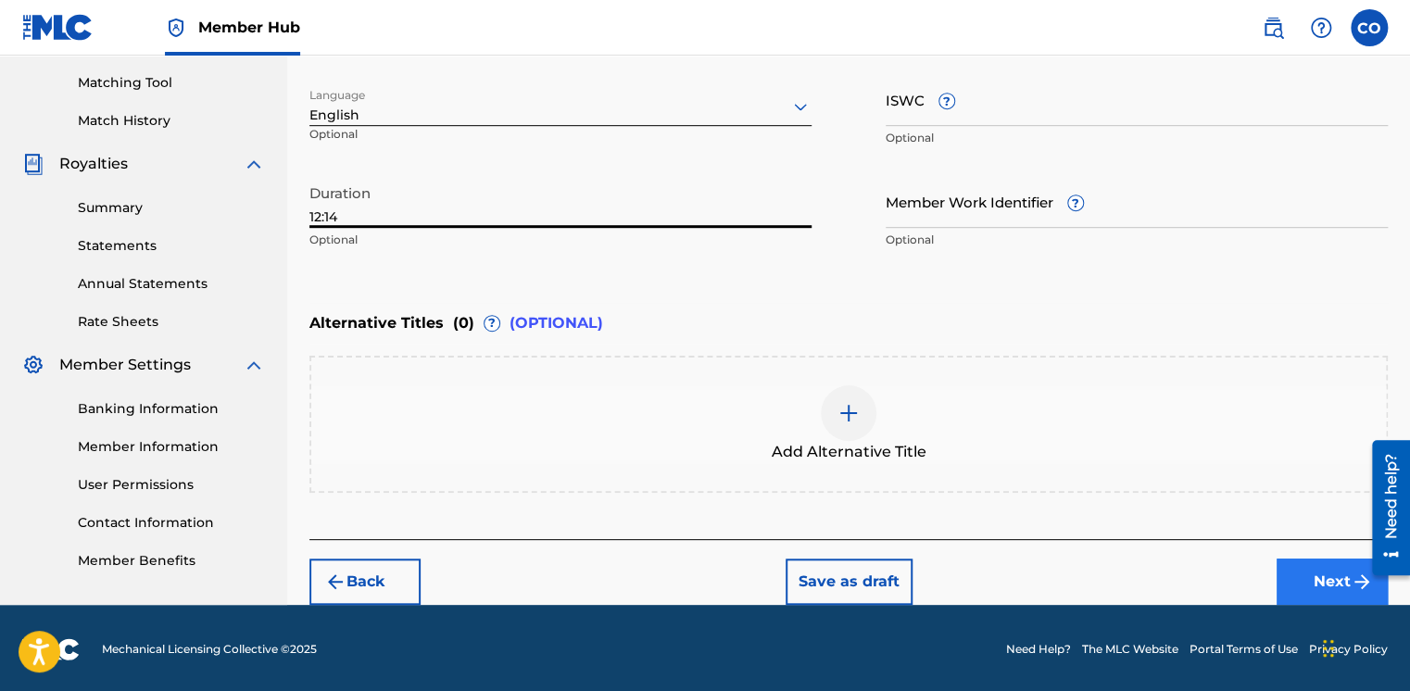
type input "12:14"
click at [1286, 569] on button "Next" at bounding box center [1332, 582] width 111 height 46
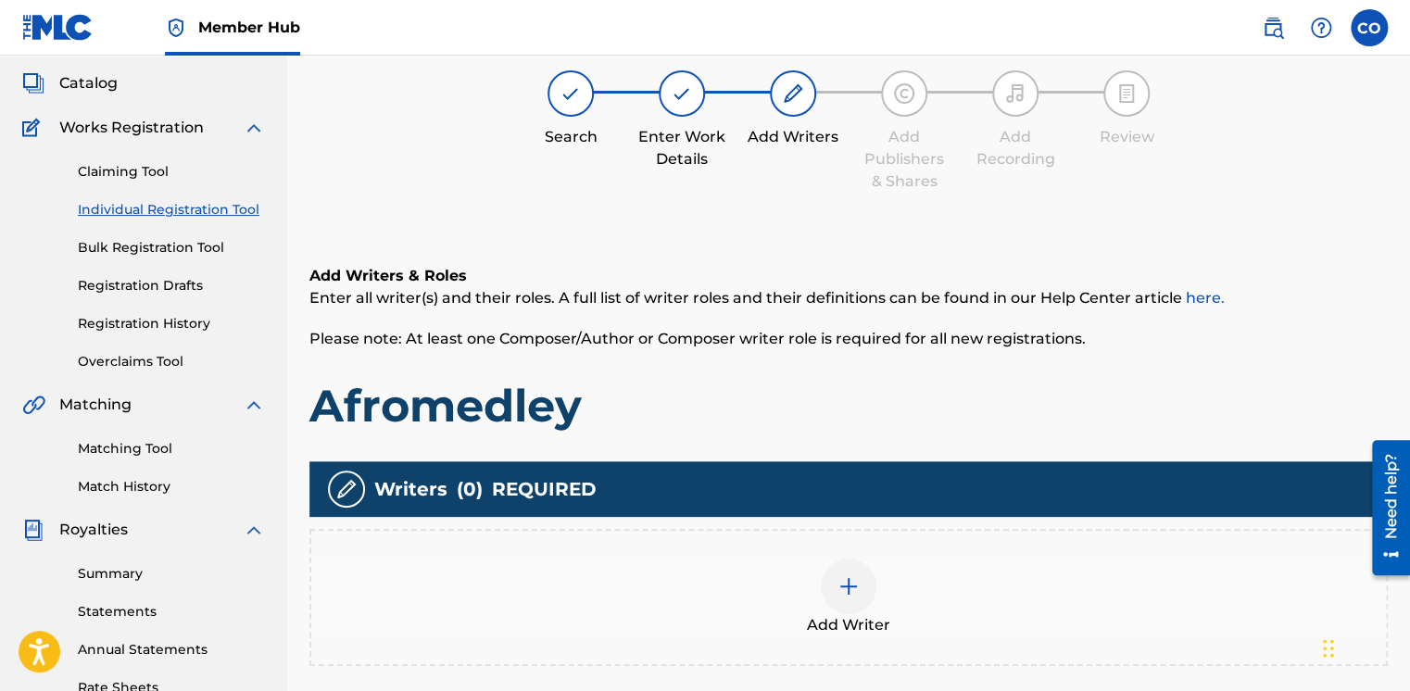
scroll to position [83, 0]
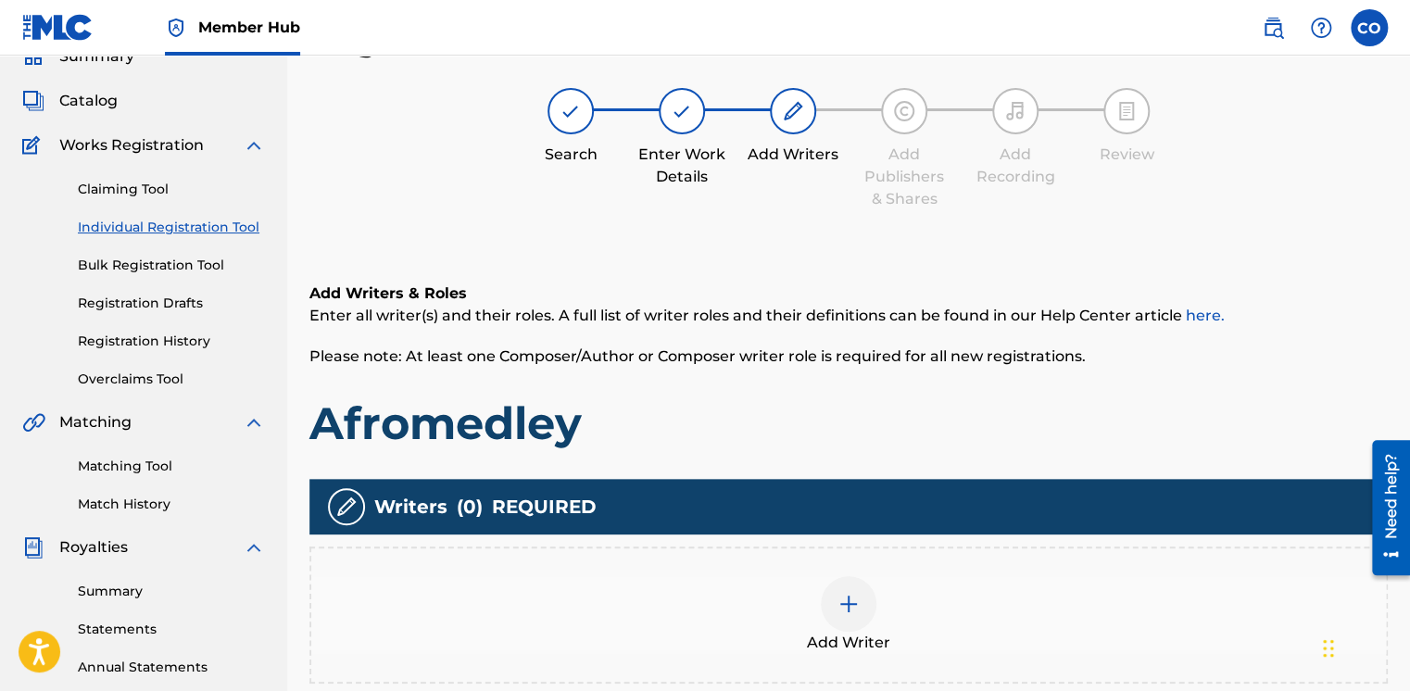
click at [839, 606] on img at bounding box center [849, 604] width 22 height 22
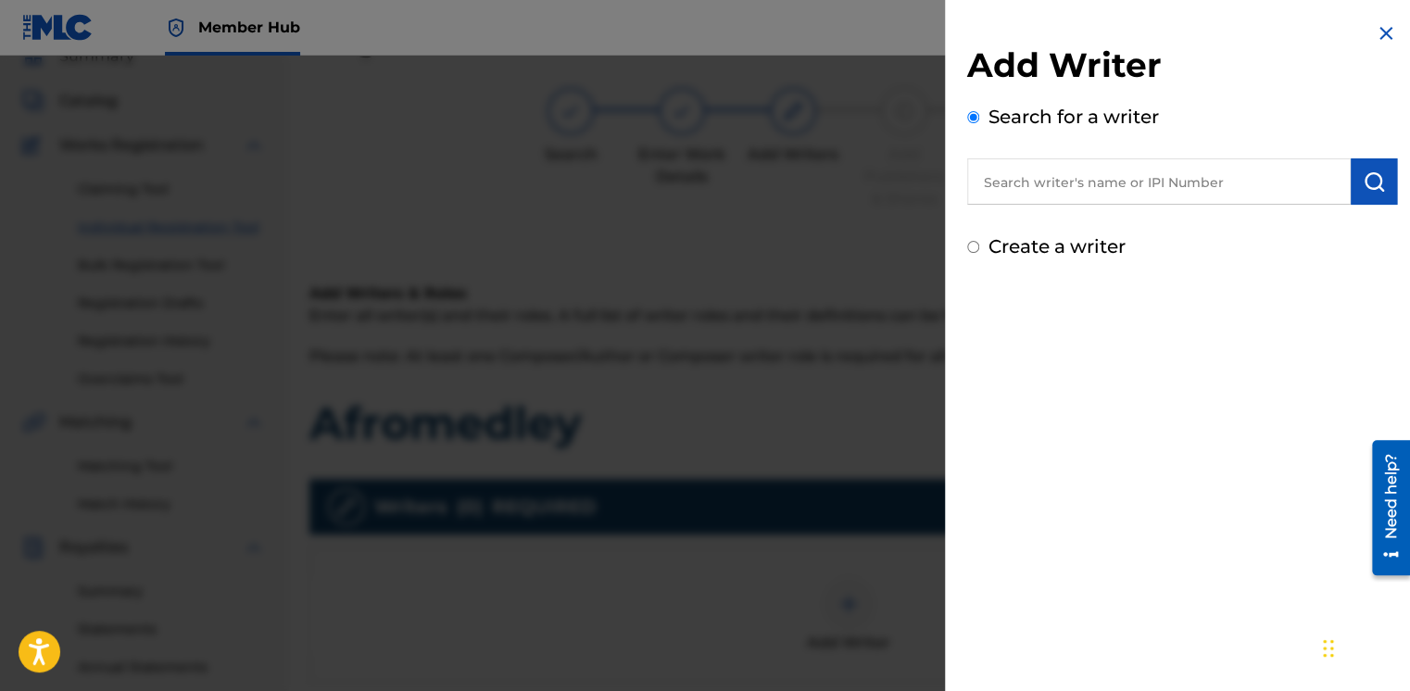
click at [1019, 185] on input "text" at bounding box center [1159, 181] width 384 height 46
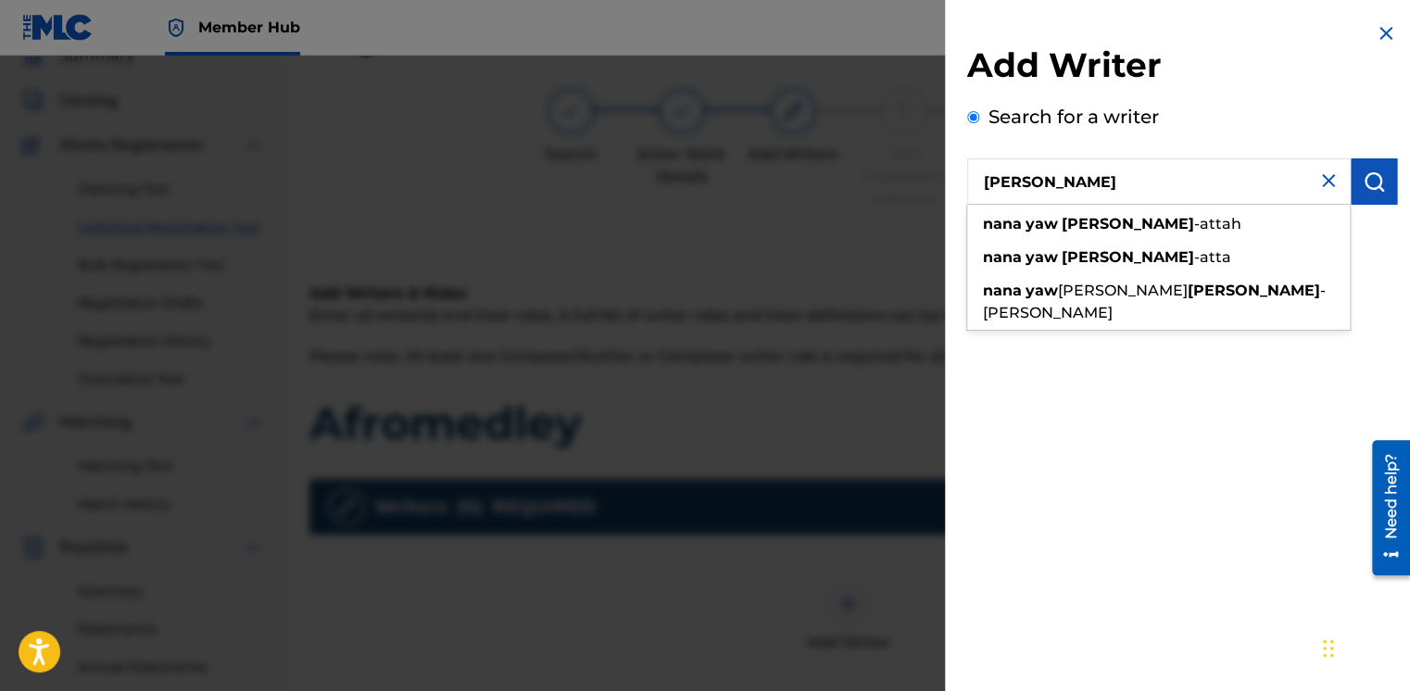
type input "Nana Yaw Ofori"
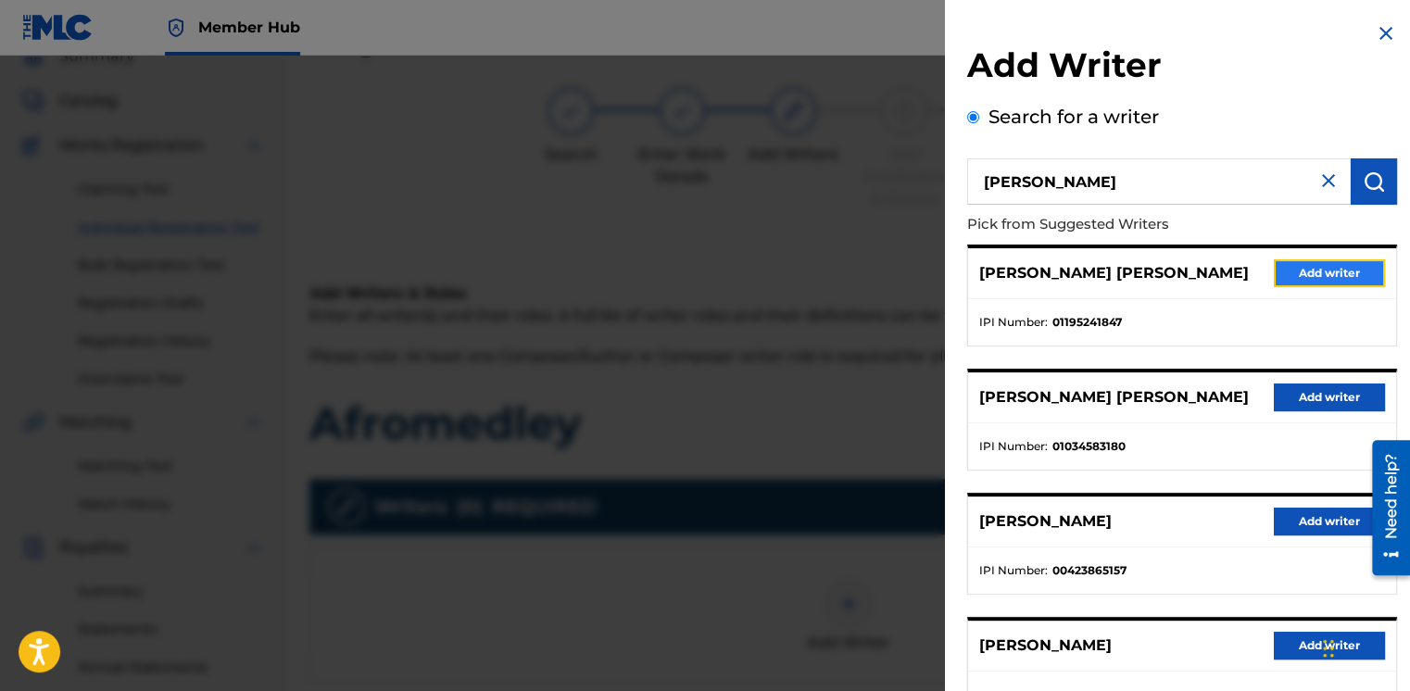
click at [1318, 265] on button "Add writer" at bounding box center [1329, 273] width 111 height 28
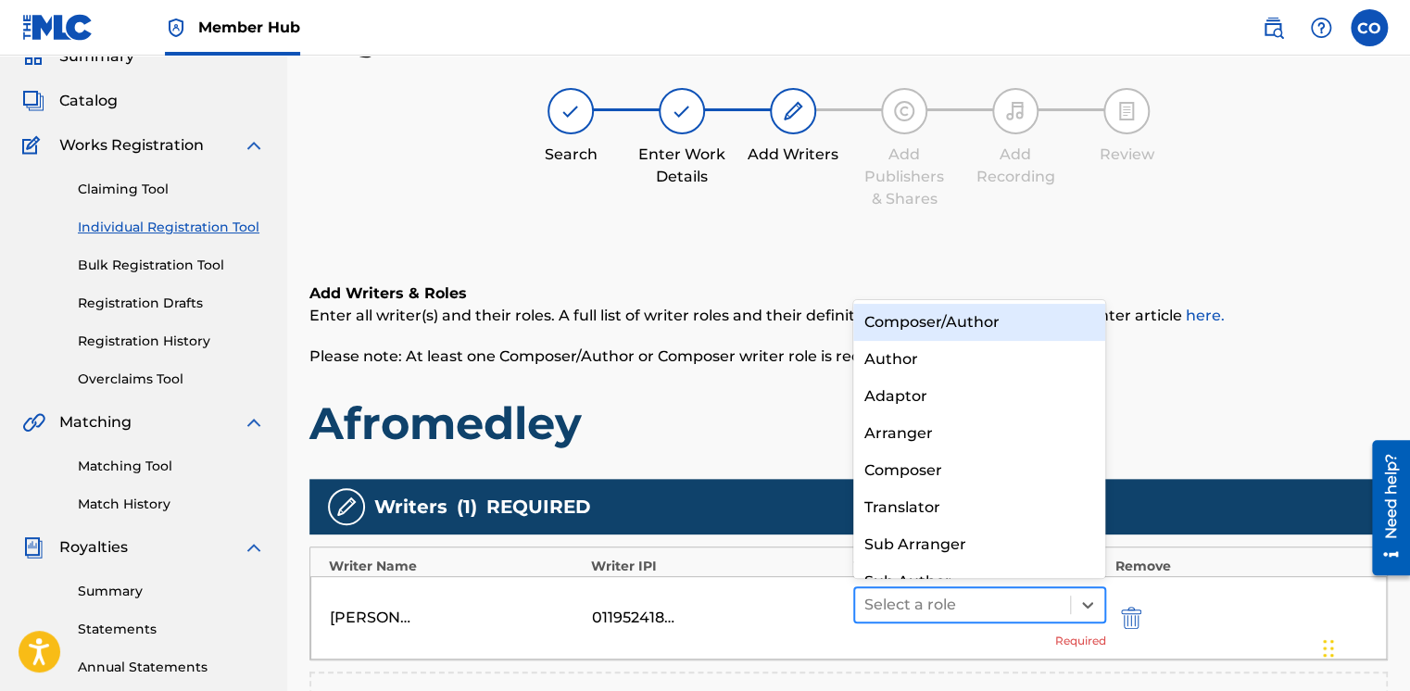
drag, startPoint x: 1318, startPoint y: 265, endPoint x: 889, endPoint y: 588, distance: 537.2
click at [889, 588] on div "Select a role" at bounding box center [962, 604] width 215 height 33
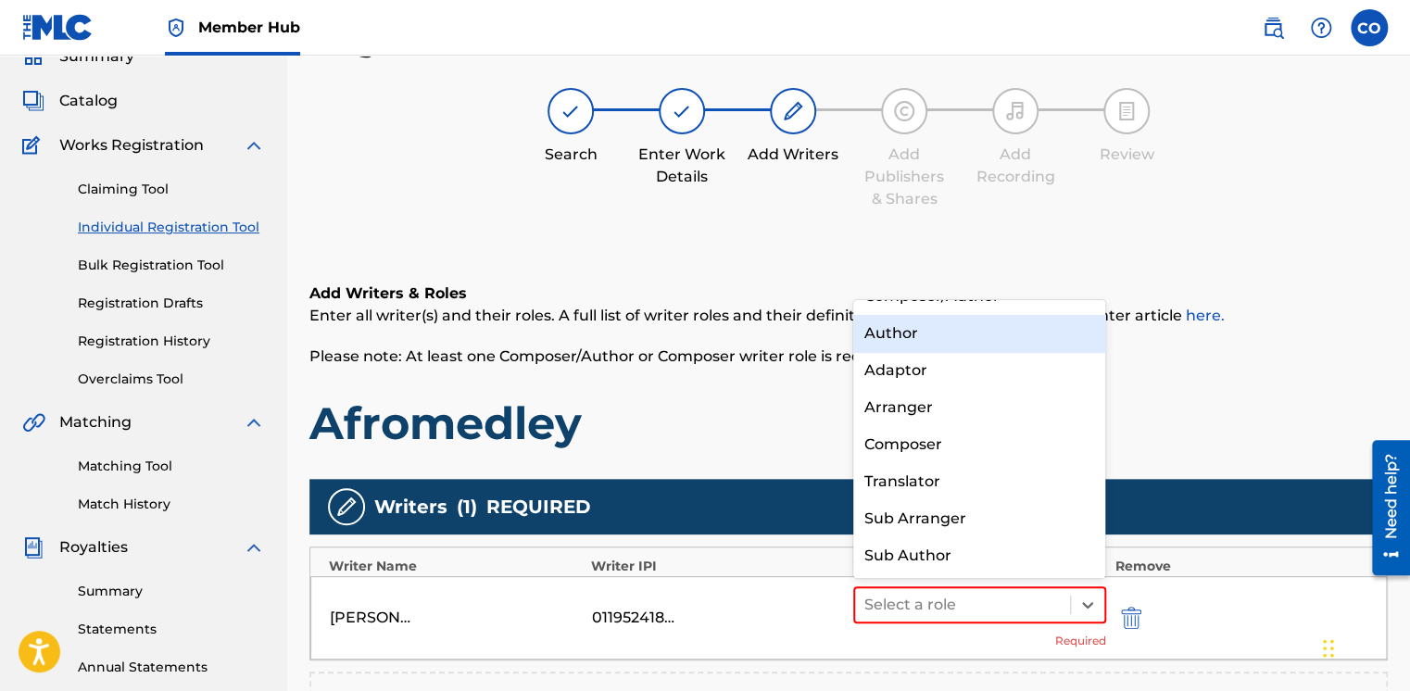
scroll to position [0, 0]
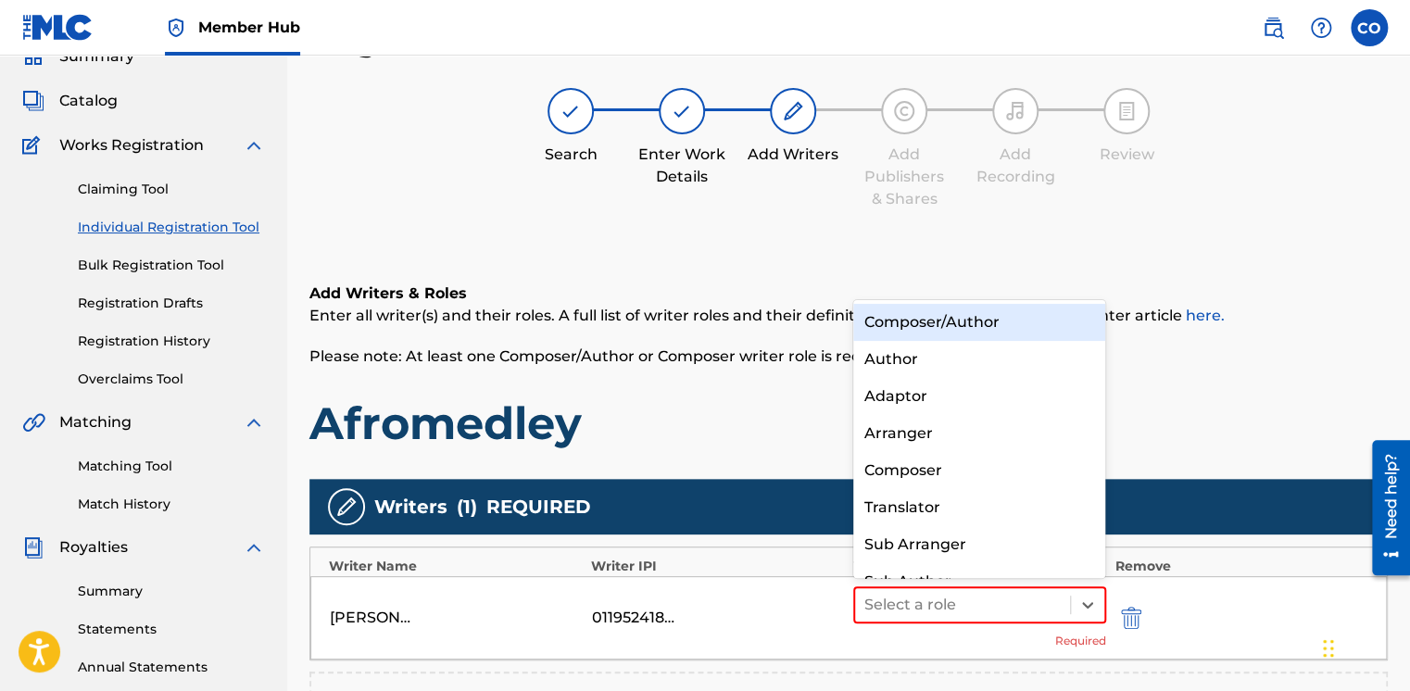
click at [926, 319] on div "Composer/Author" at bounding box center [979, 322] width 253 height 37
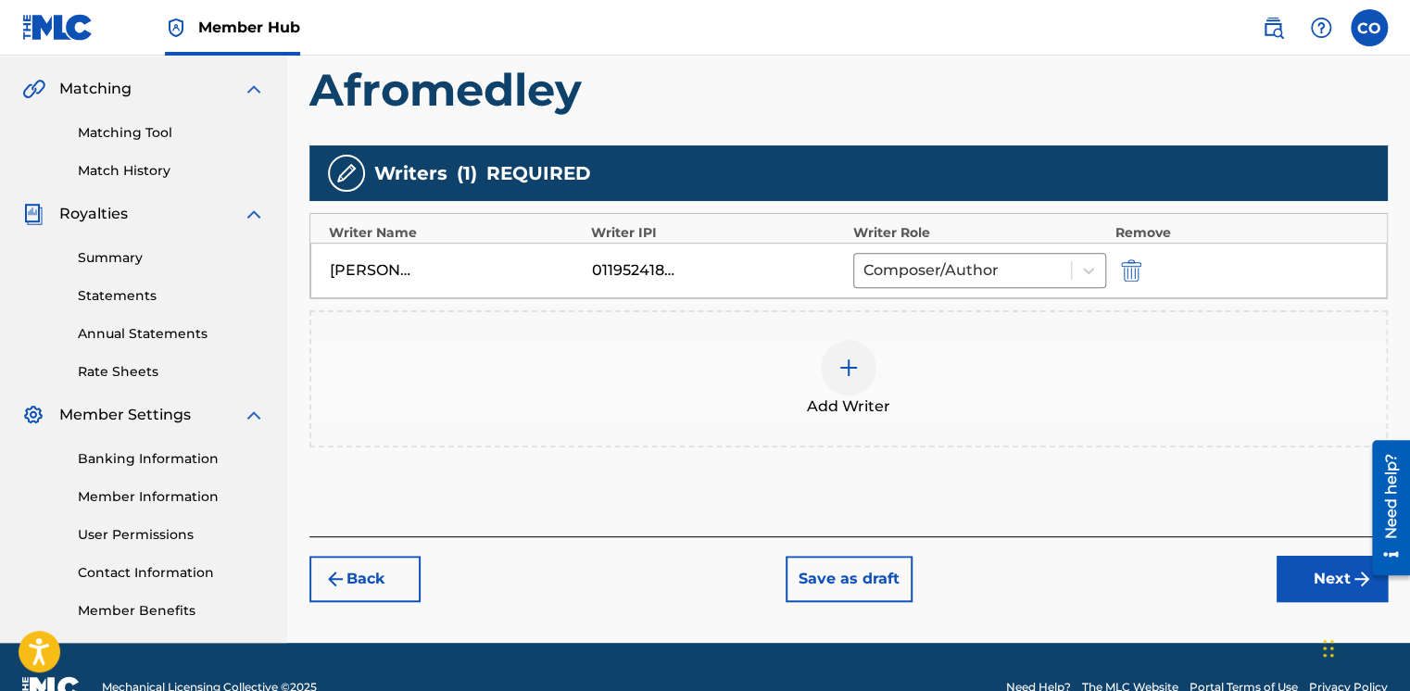
scroll to position [457, 0]
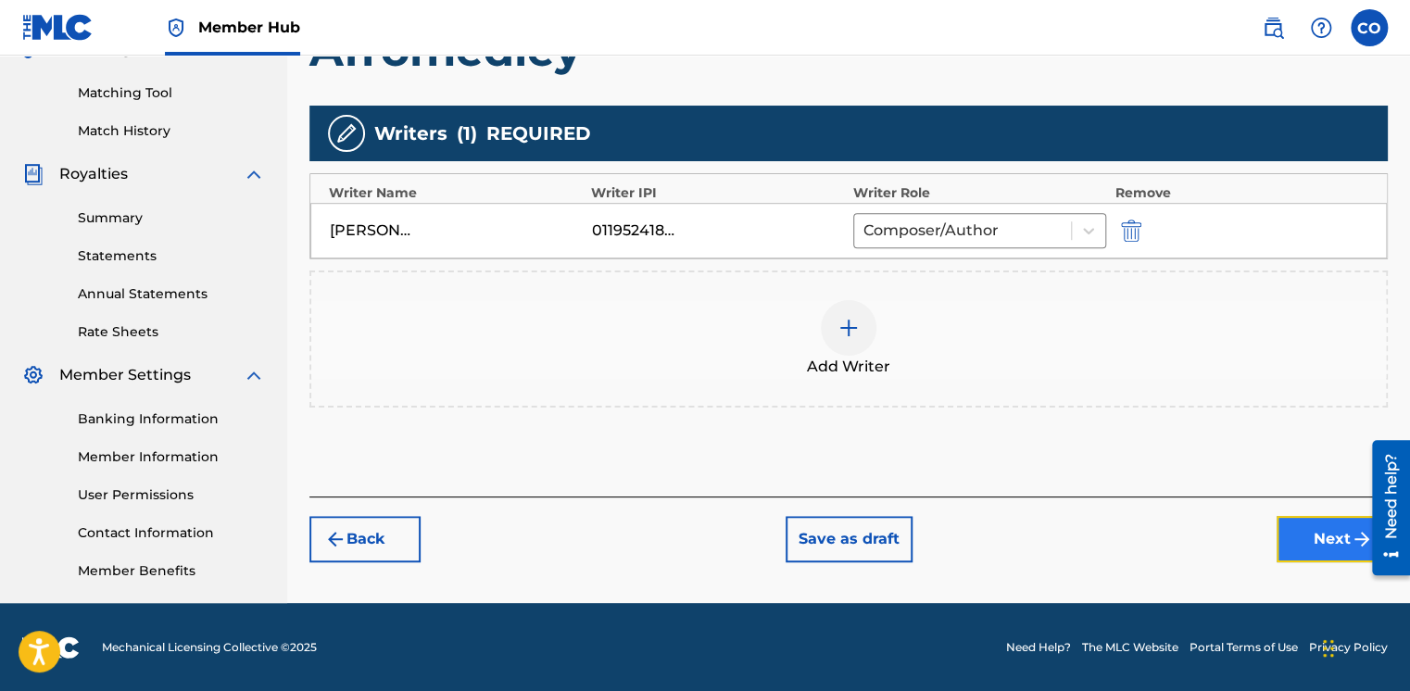
click at [1355, 537] on img "submit" at bounding box center [1362, 539] width 22 height 22
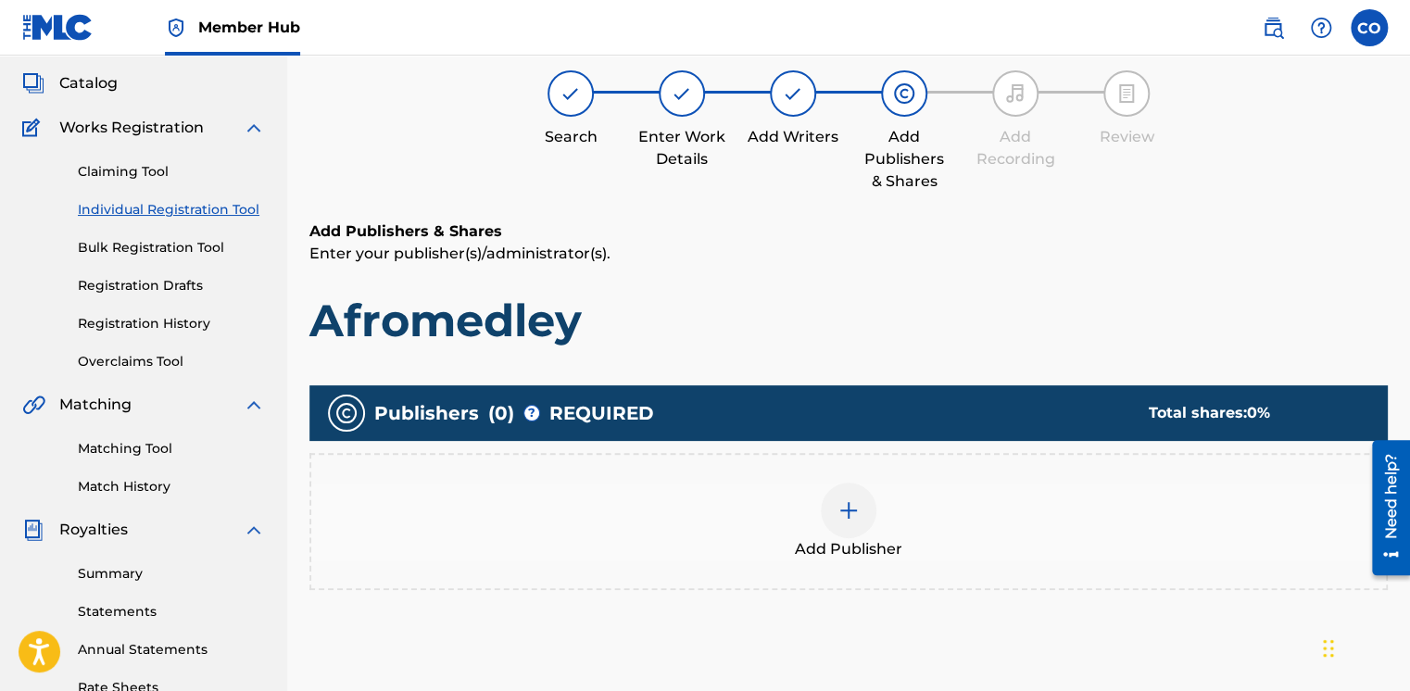
scroll to position [83, 0]
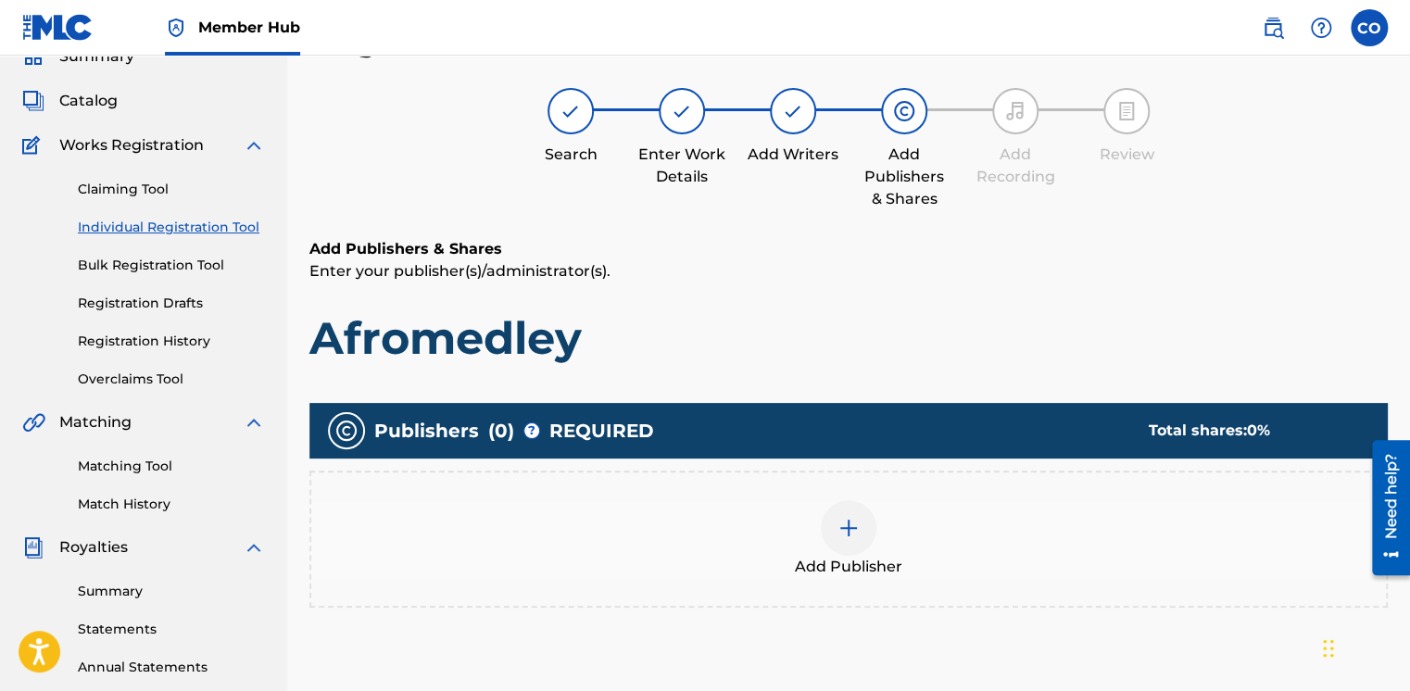
click at [842, 550] on div at bounding box center [849, 528] width 56 height 56
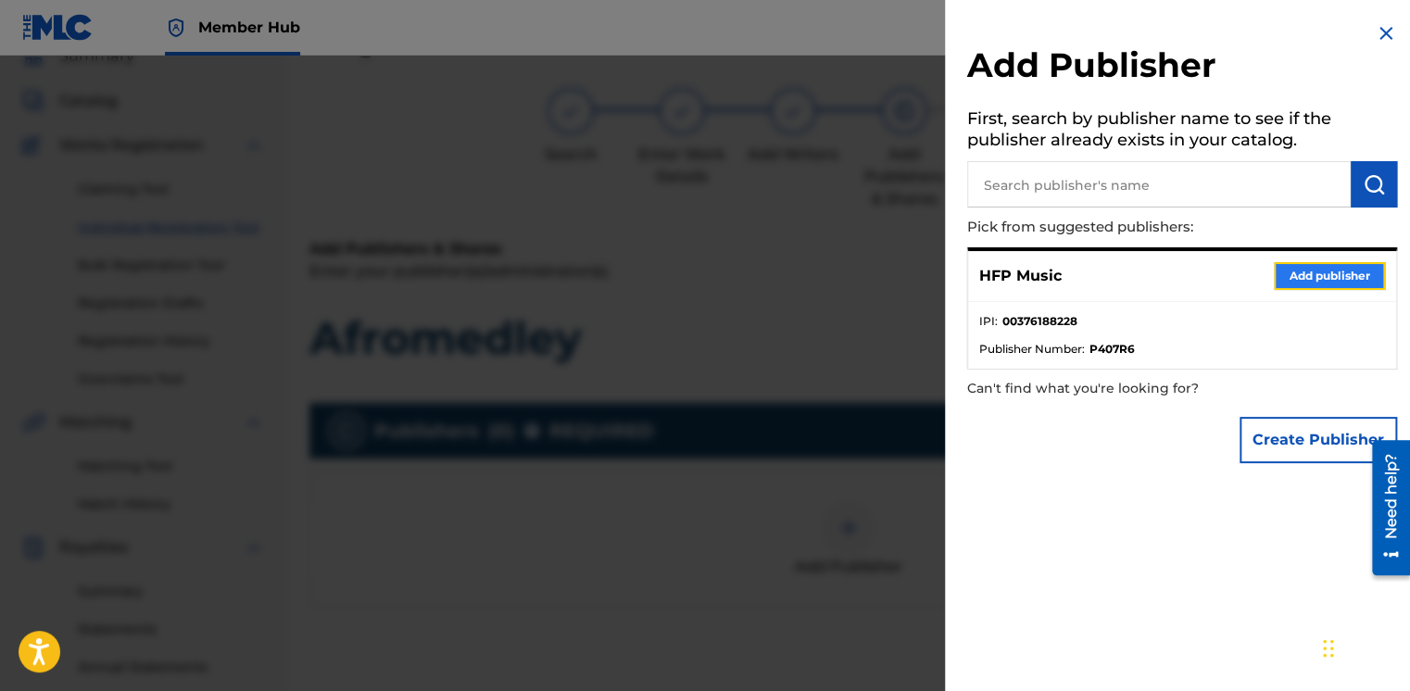
click at [1291, 269] on button "Add publisher" at bounding box center [1329, 276] width 111 height 28
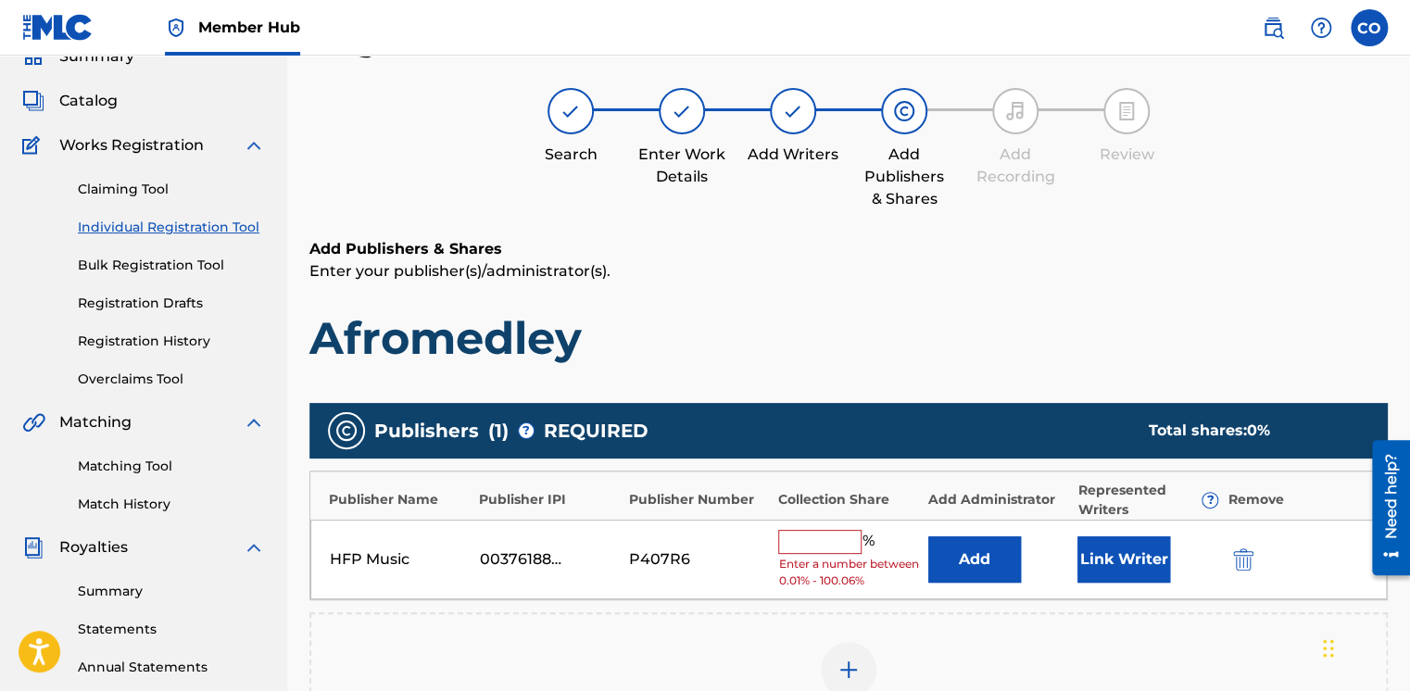
click at [810, 536] on input "text" at bounding box center [819, 542] width 83 height 24
type input "r"
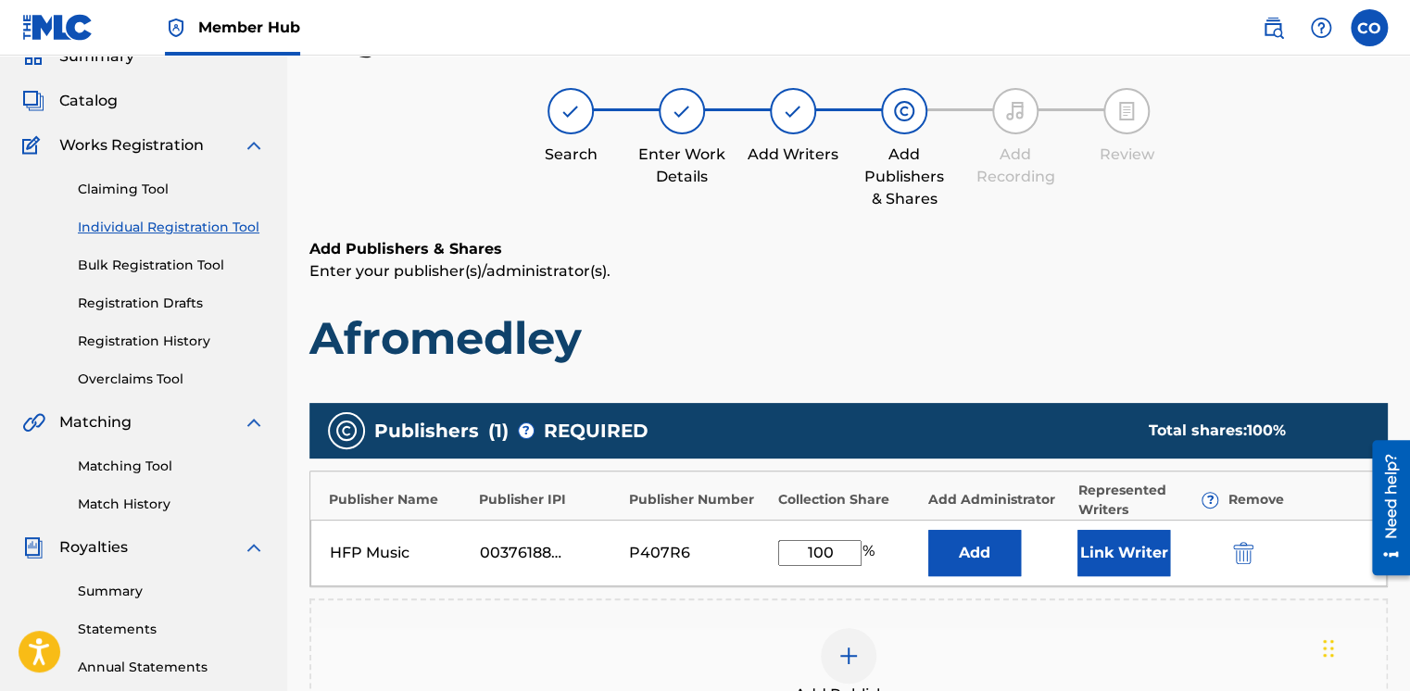
type input "100"
click at [928, 530] on button "Add" at bounding box center [974, 553] width 93 height 46
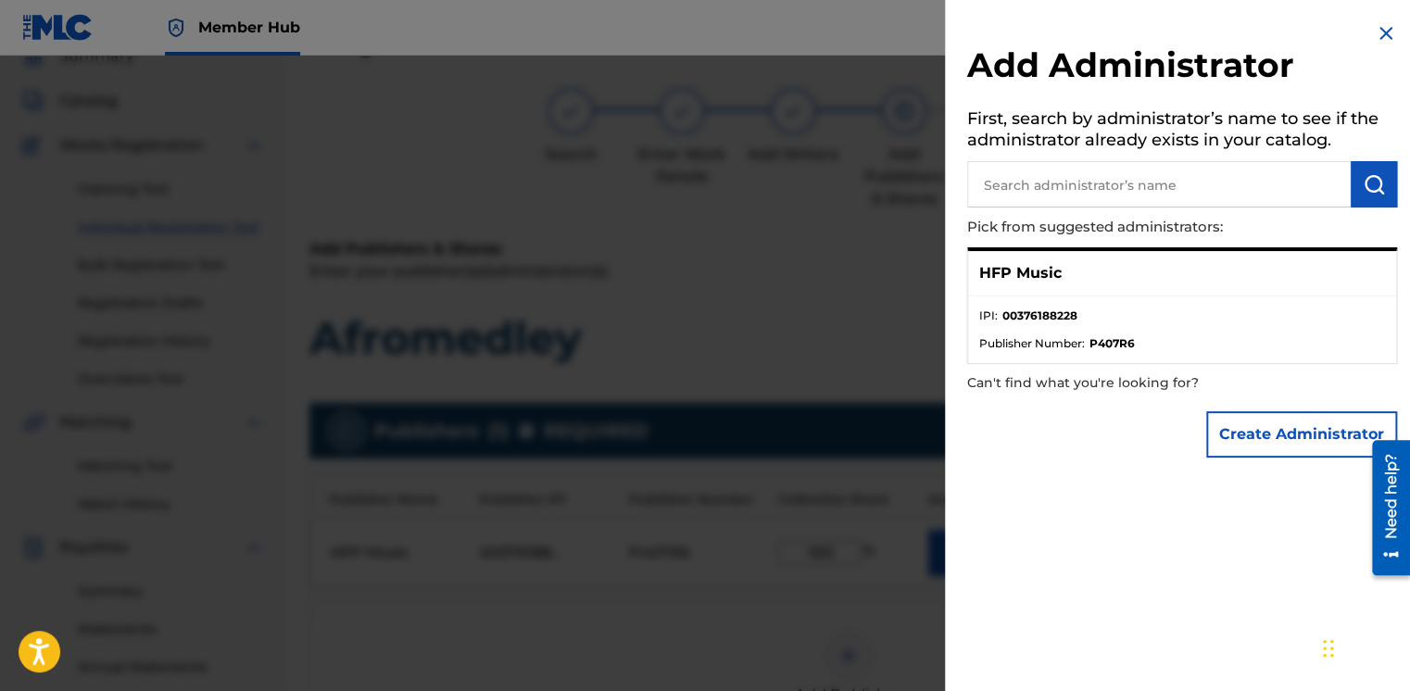
click at [1389, 29] on img at bounding box center [1386, 33] width 22 height 22
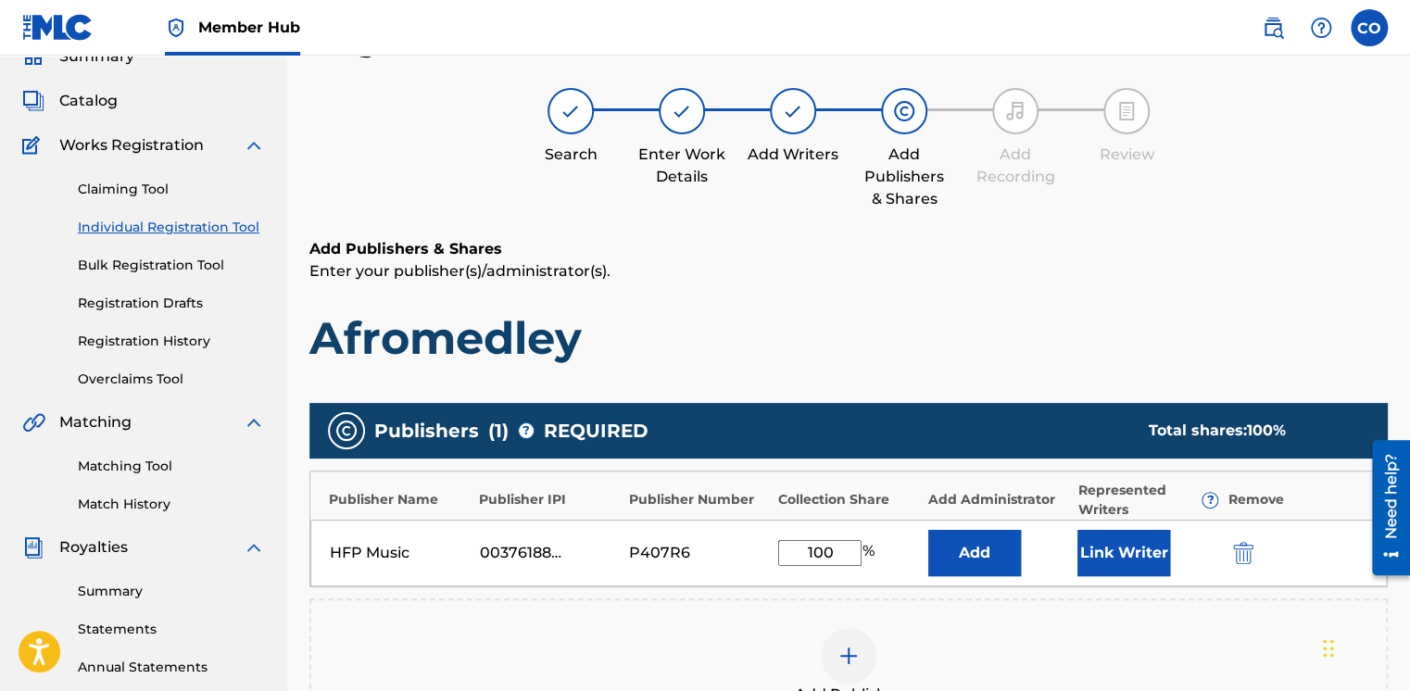
click at [993, 232] on div "Register Work Search Enter Work Details Add Writers Add Publishers & Shares Add…" at bounding box center [848, 483] width 1079 height 928
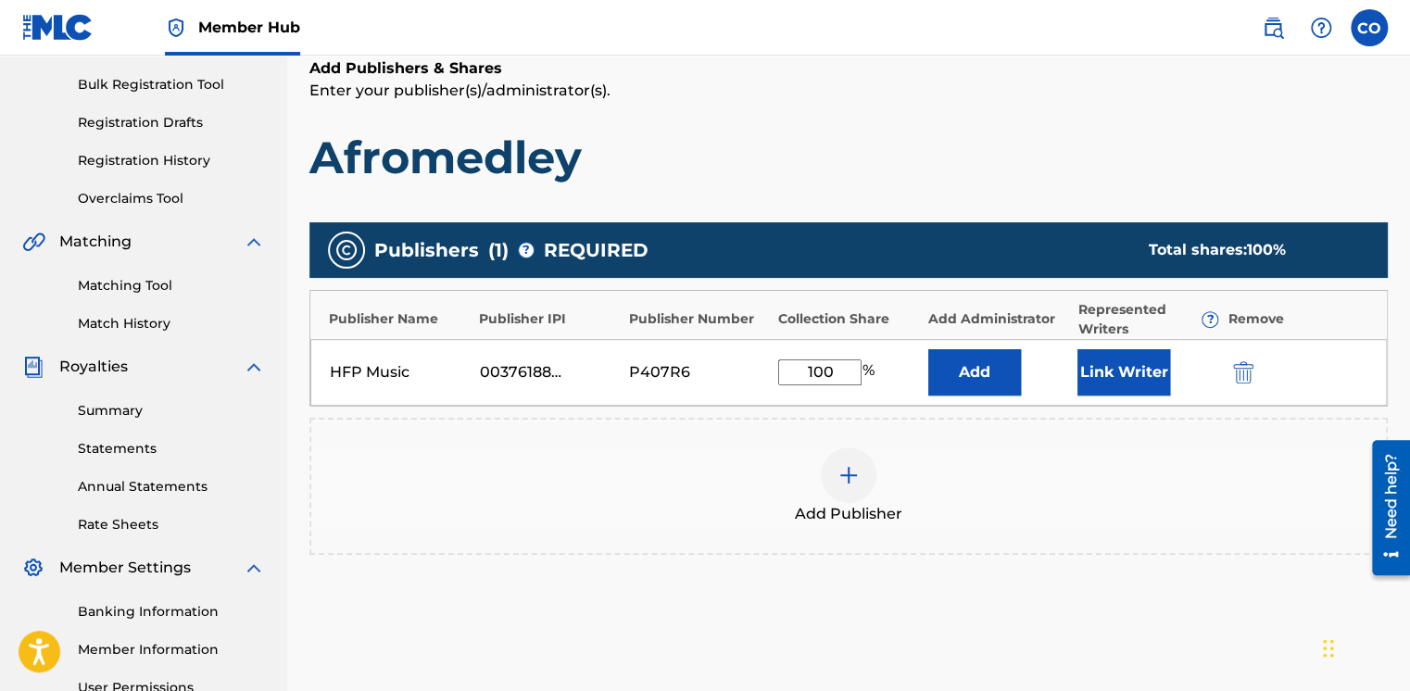
scroll to position [457, 0]
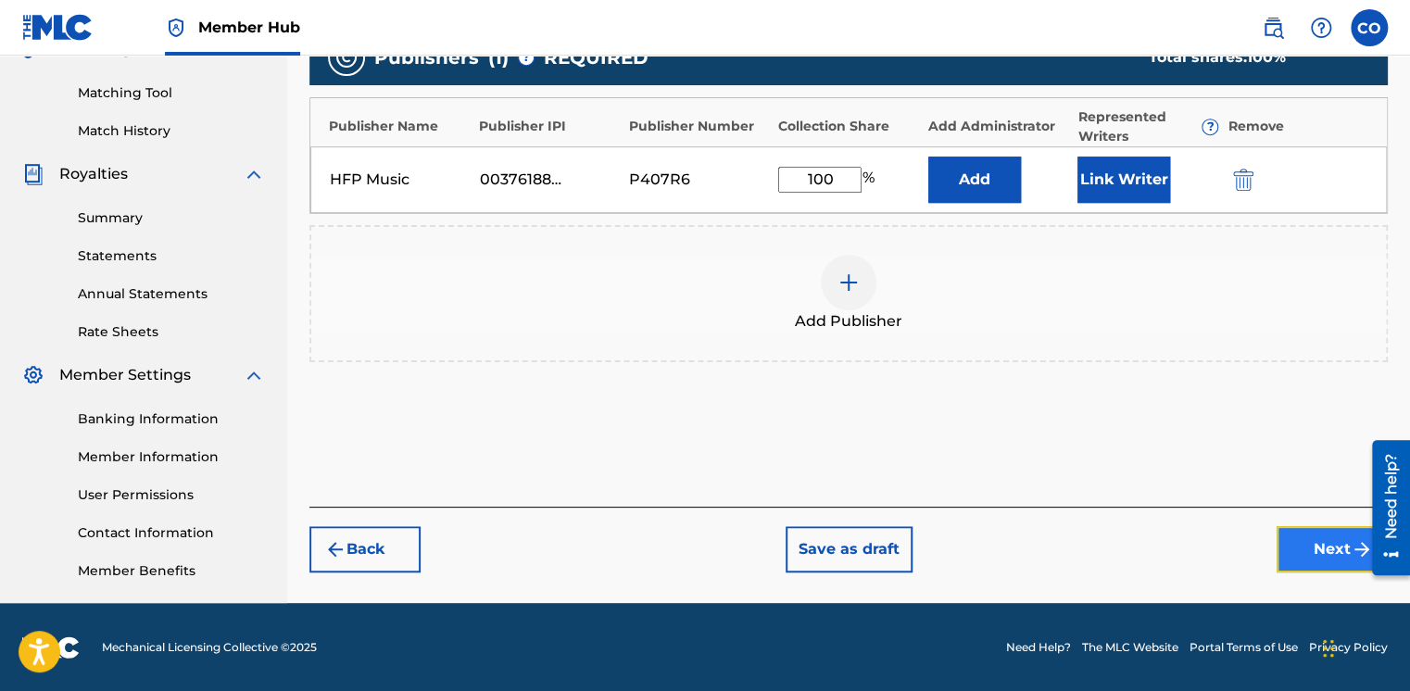
click at [1319, 561] on button "Next" at bounding box center [1332, 549] width 111 height 46
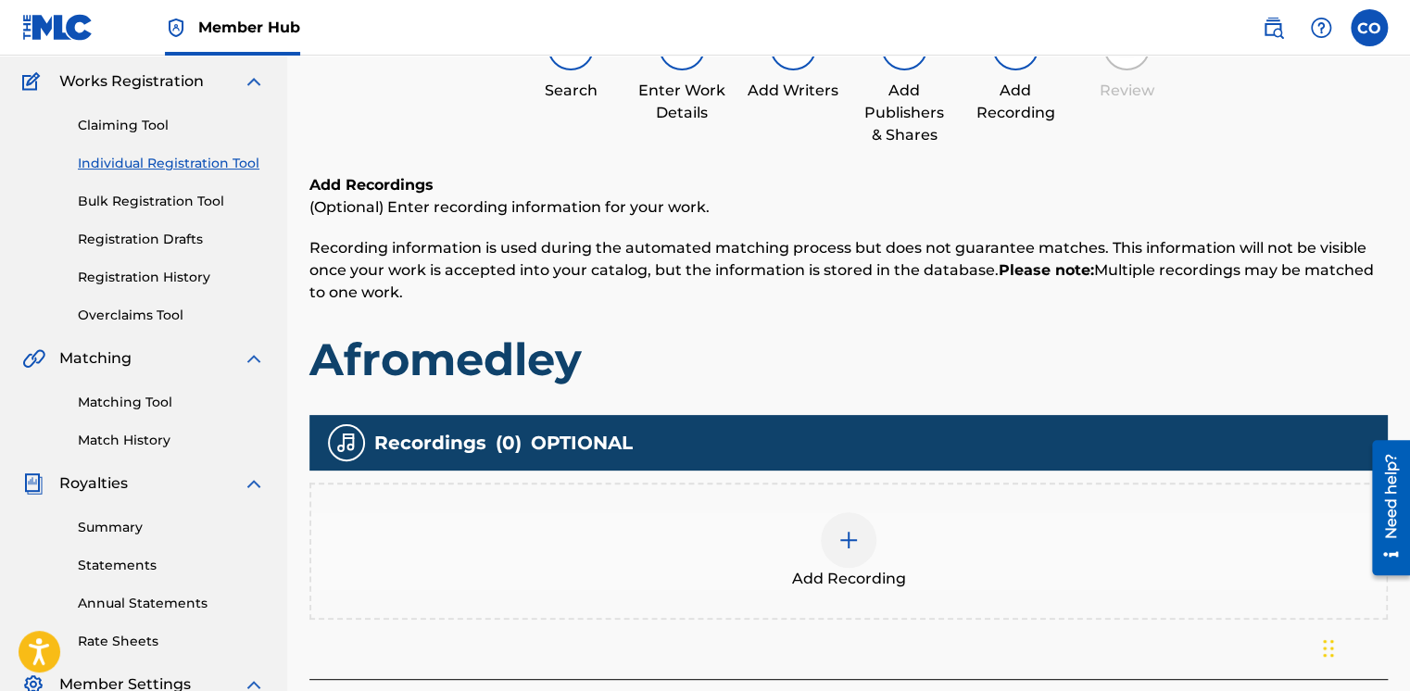
scroll to position [83, 0]
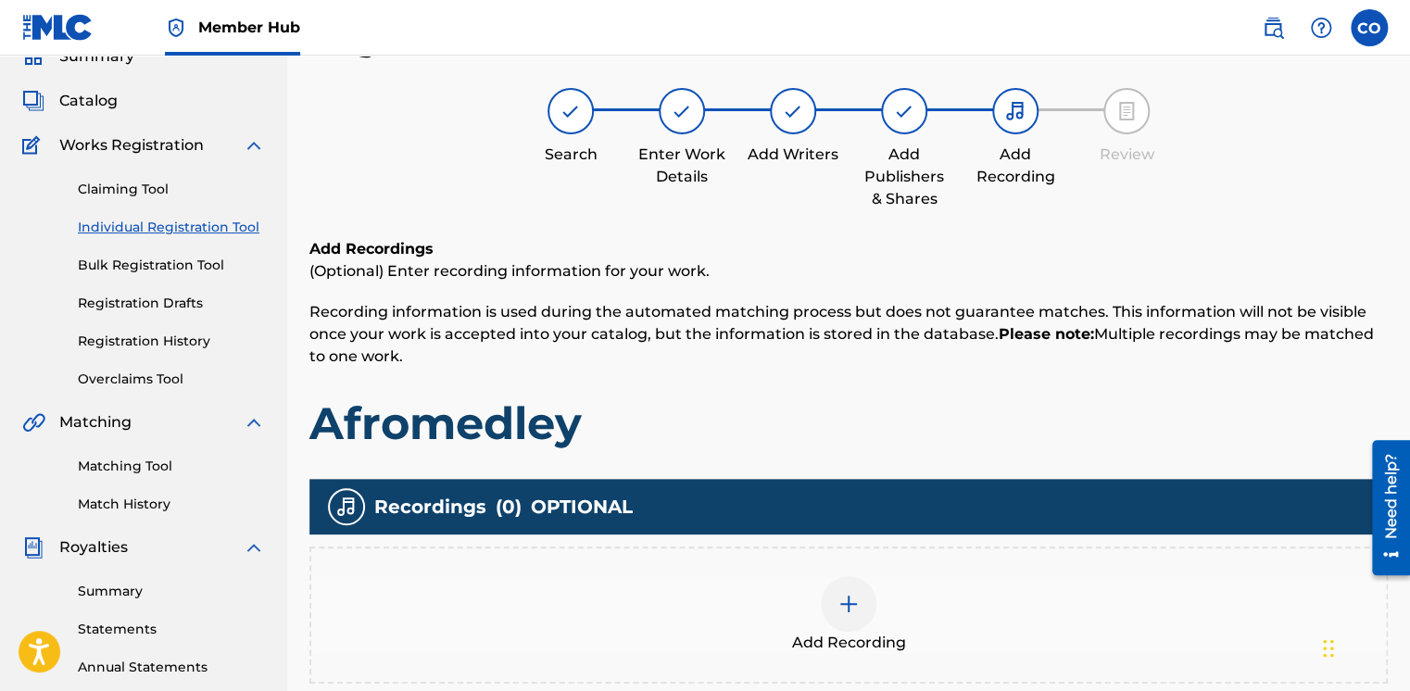
click at [876, 596] on div "Add Recording" at bounding box center [848, 615] width 1075 height 78
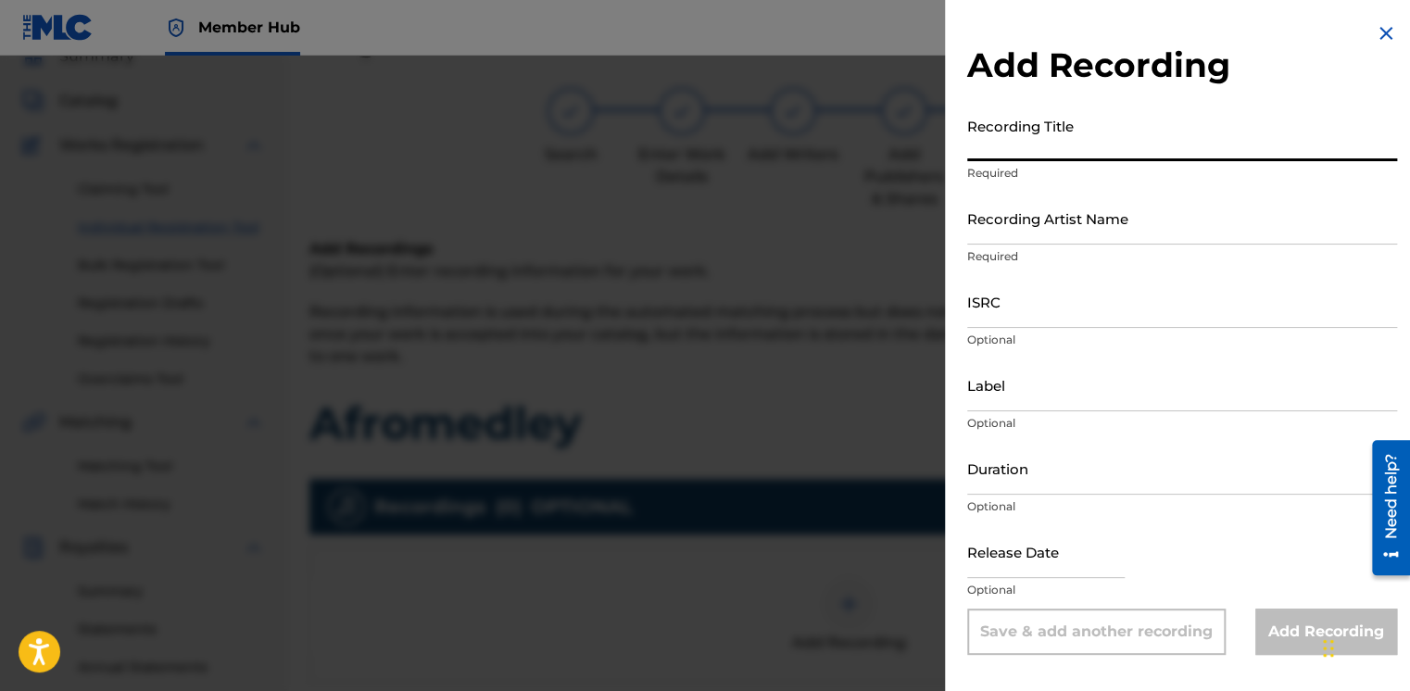
click at [1031, 149] on input "Recording Title" at bounding box center [1182, 134] width 430 height 53
type input "Afromedley"
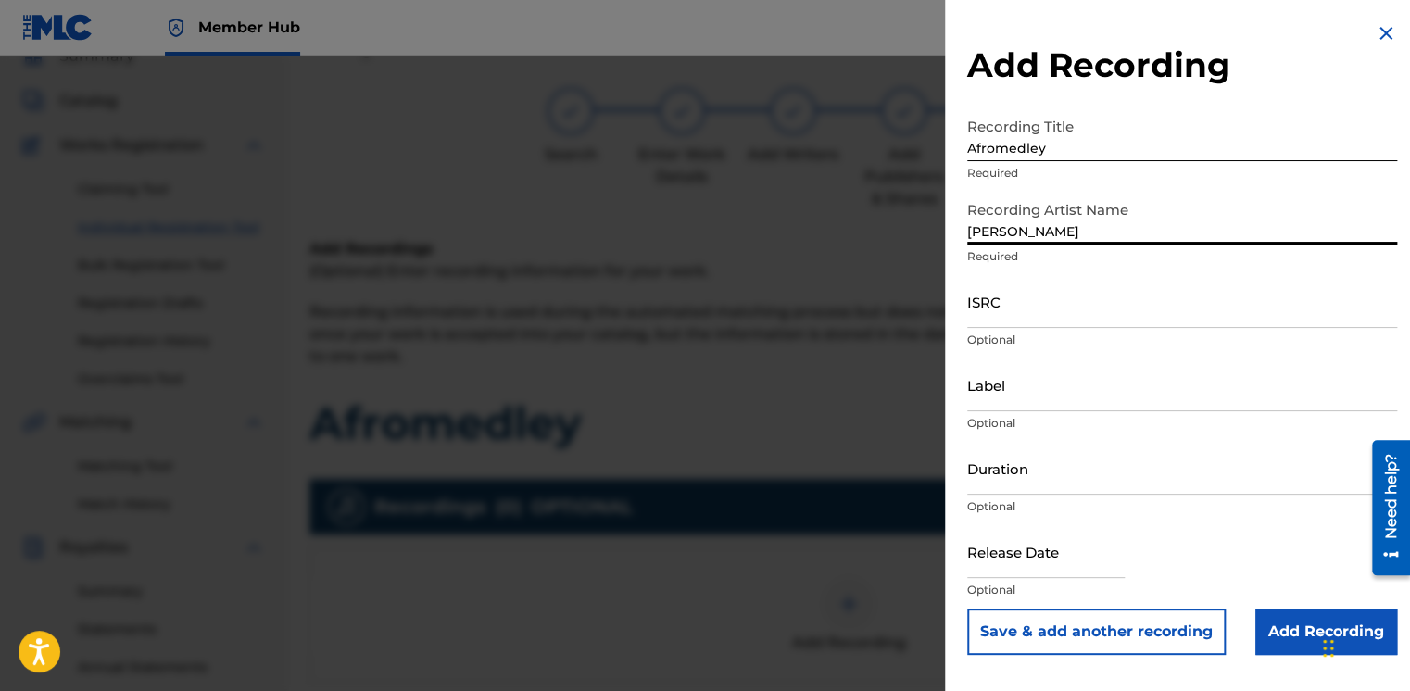
type input "Nana Yaw Ofori-Atta"
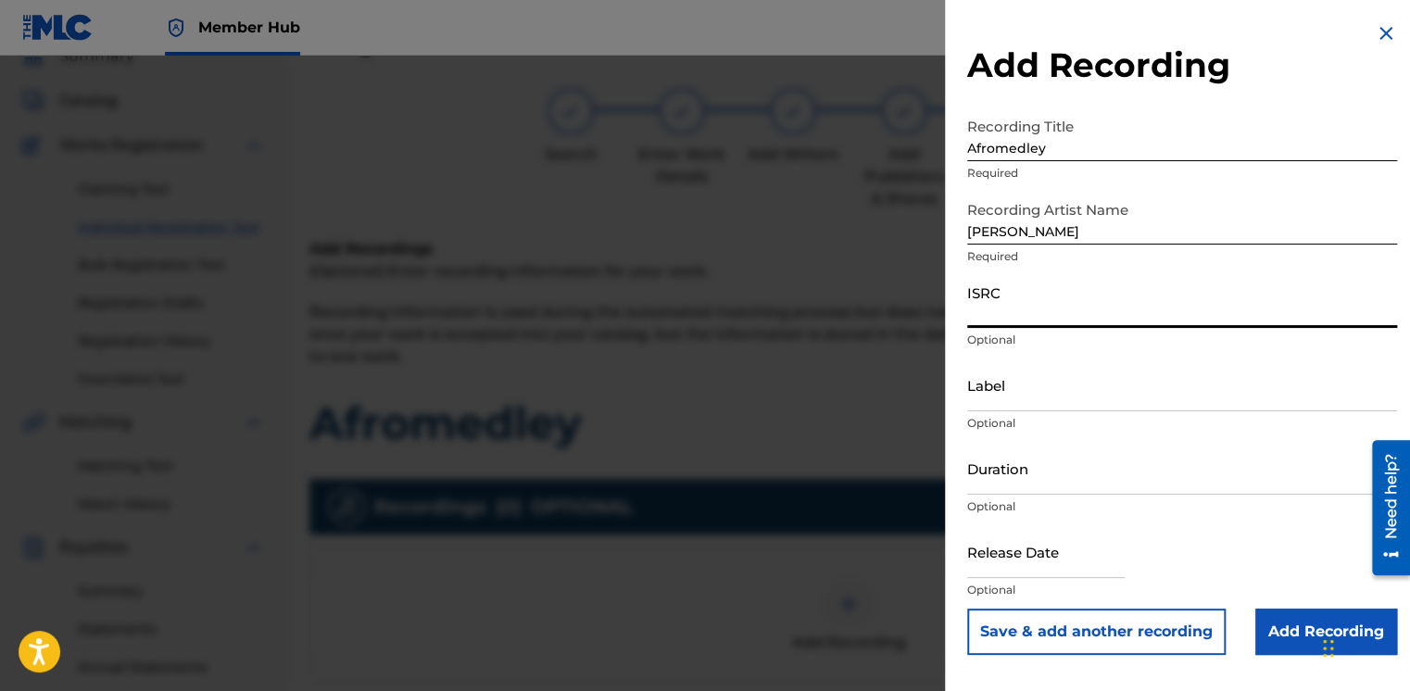
paste input "UKQJK2511406"
type input "UKQJK2511406"
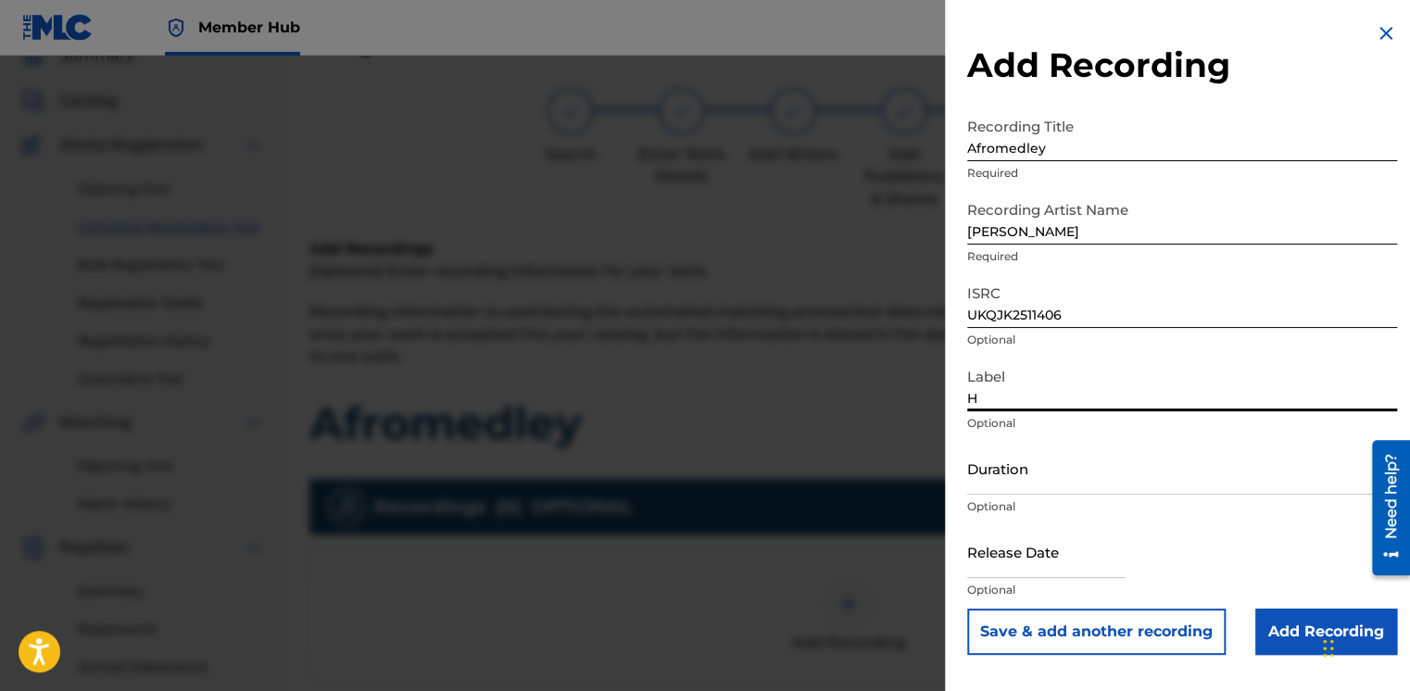
type input "HFP Music"
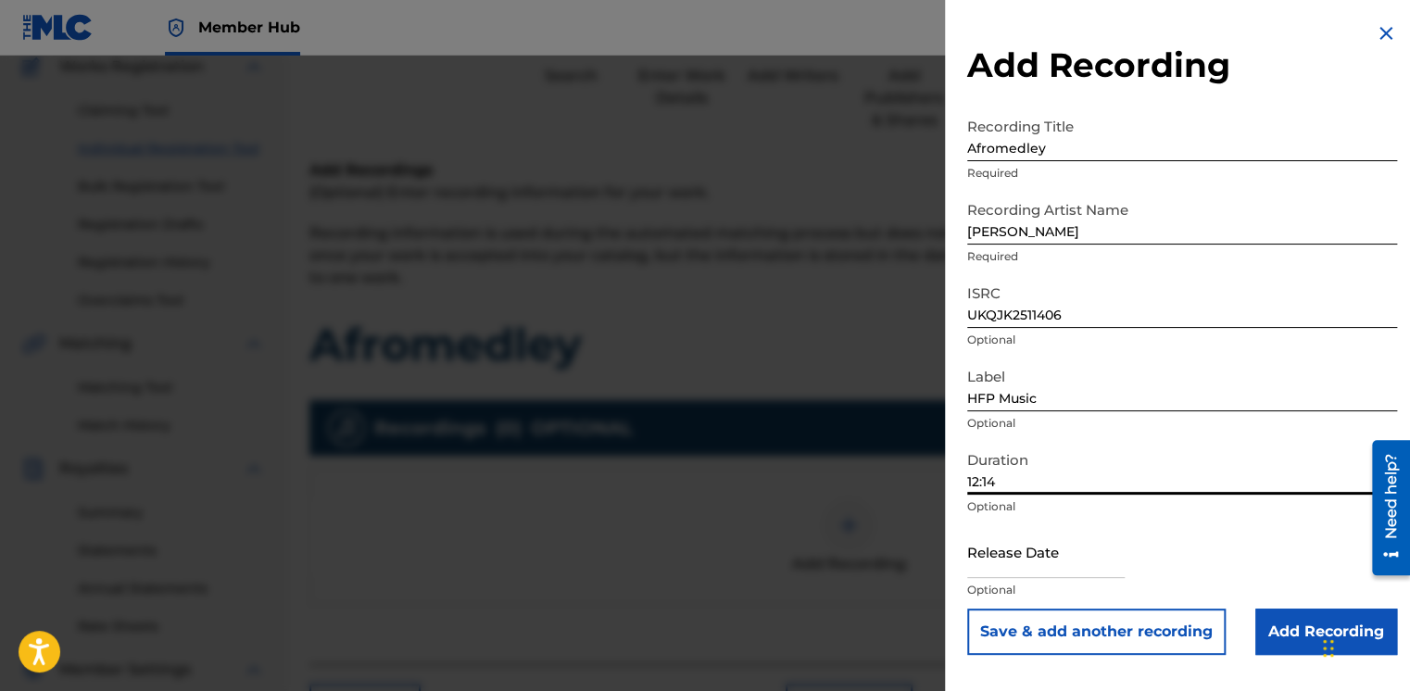
scroll to position [457, 0]
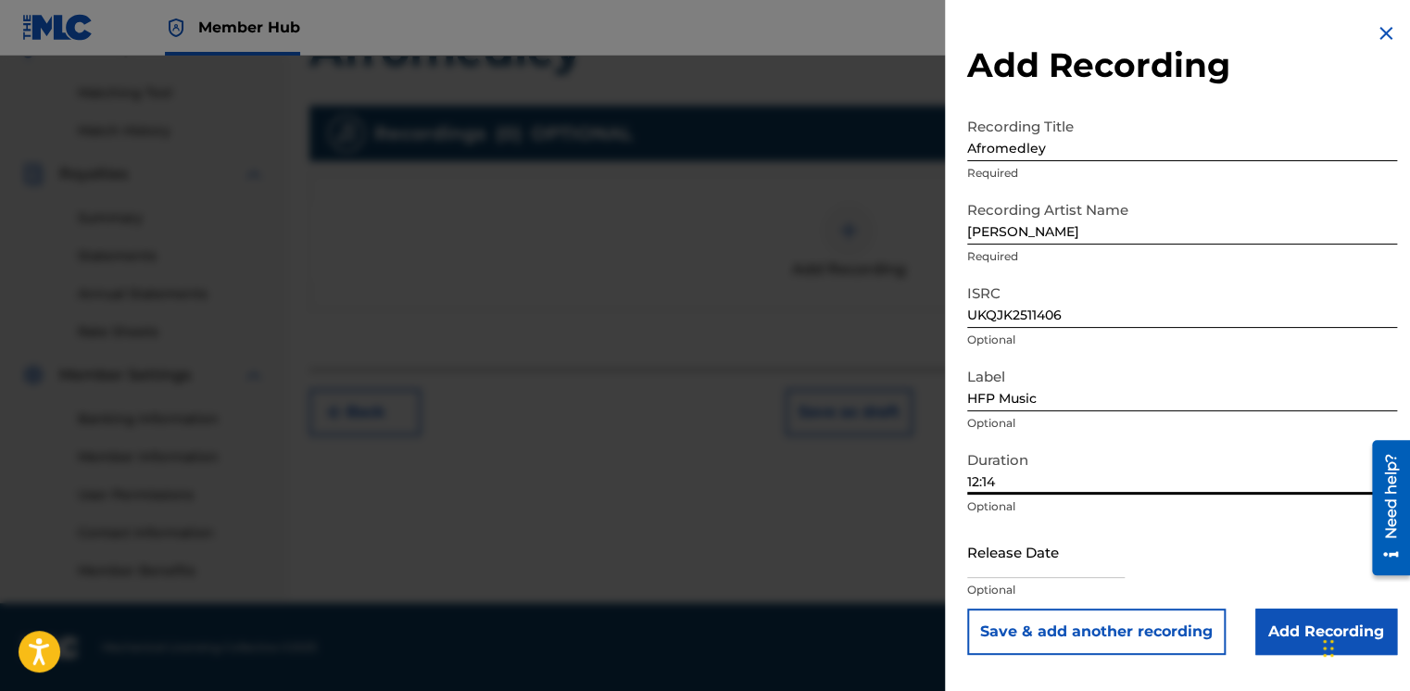
type input "12:14"
click at [1021, 570] on input "text" at bounding box center [1046, 551] width 158 height 53
select select "8"
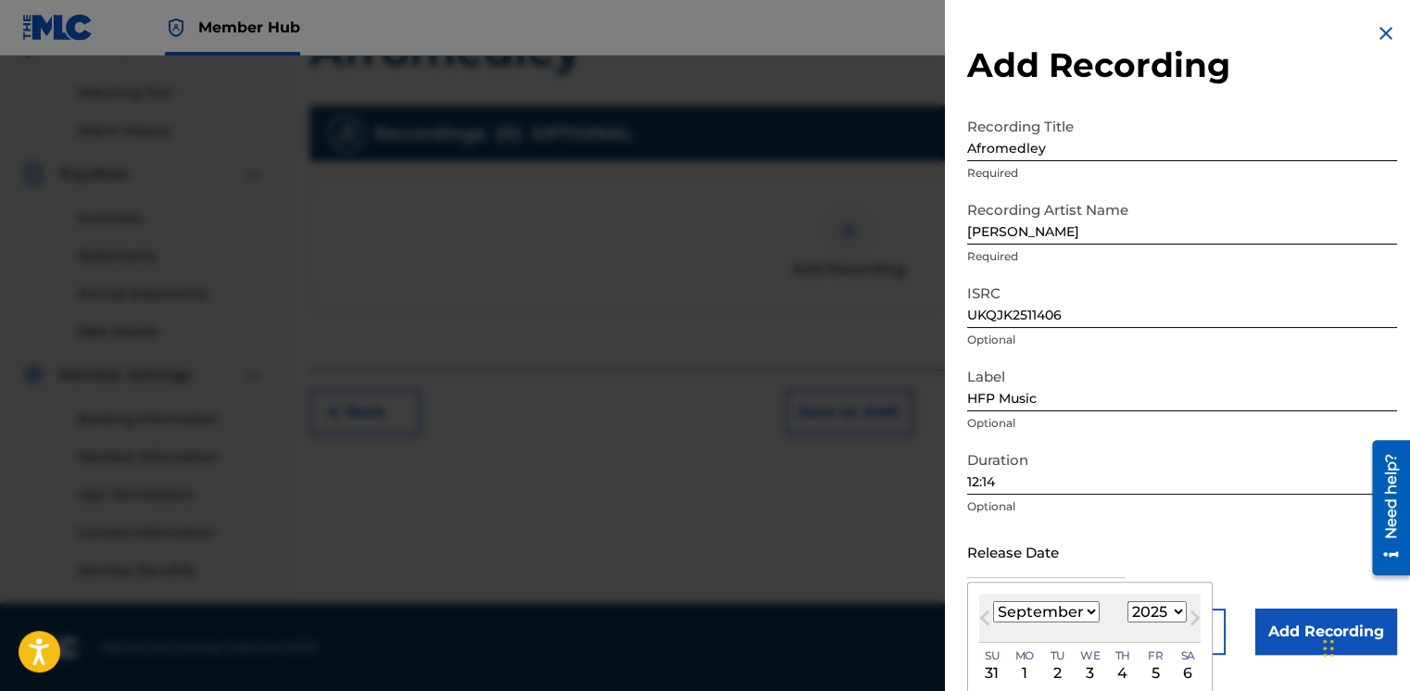
click at [1142, 610] on select "1900 1901 1902 1903 1904 1905 1906 1907 1908 1909 1910 1911 1912 1913 1914 1915…" at bounding box center [1157, 611] width 59 height 21
select select "2024"
click at [1128, 601] on select "1900 1901 1902 1903 1904 1905 1906 1907 1908 1909 1910 1911 1912 1913 1914 1915…" at bounding box center [1157, 611] width 59 height 21
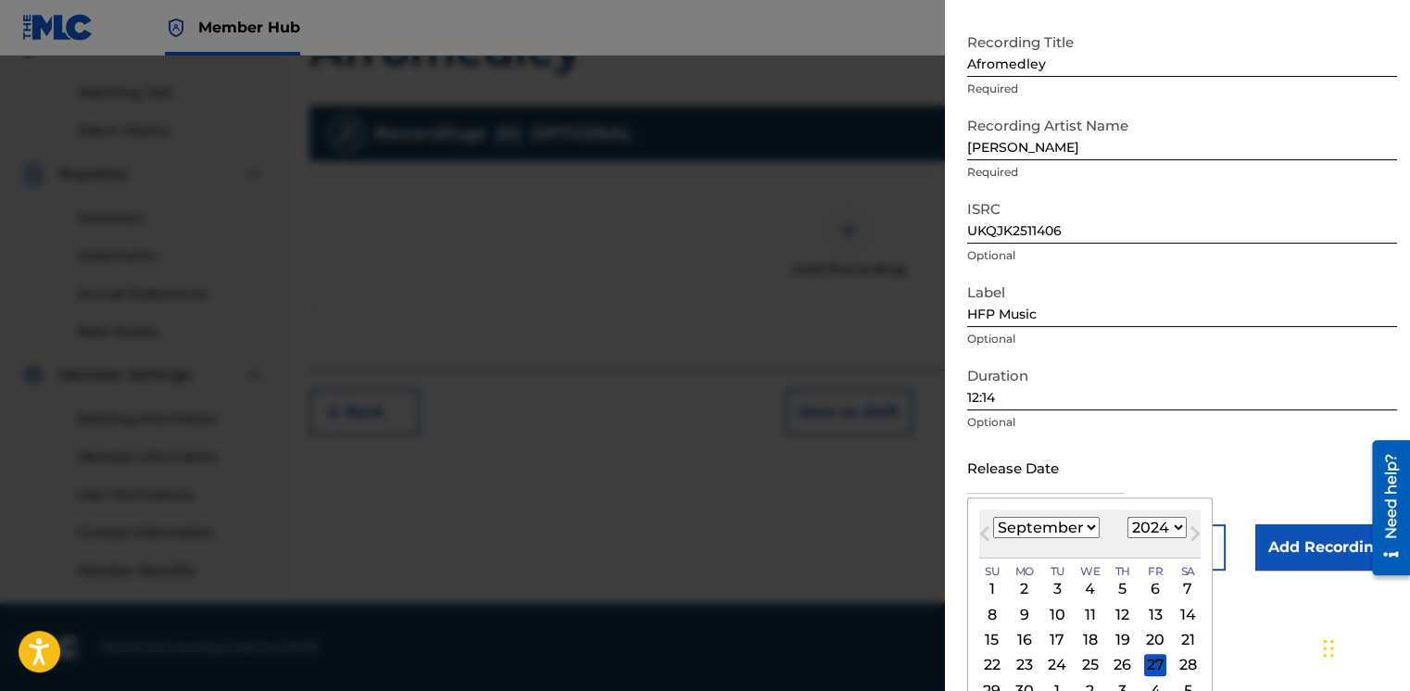
scroll to position [133, 0]
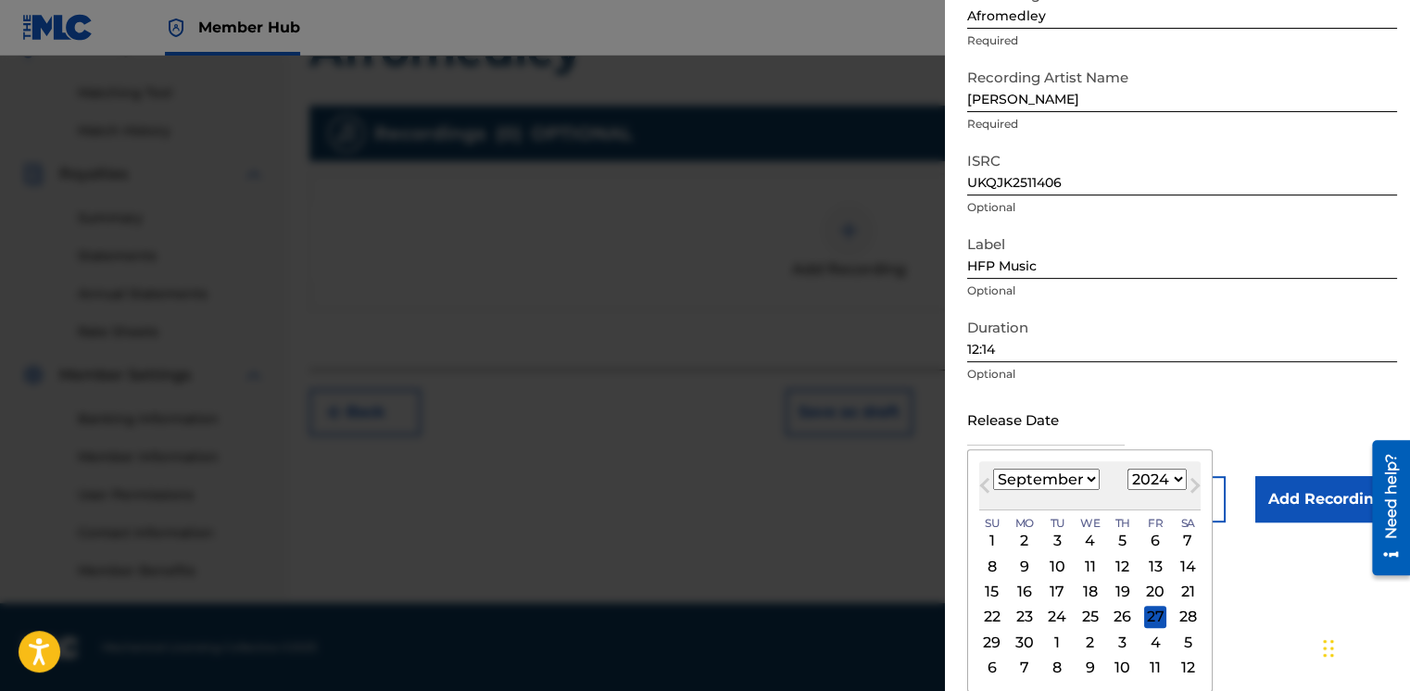
click at [1053, 479] on select "January February March April May June July August September October November De…" at bounding box center [1046, 479] width 107 height 21
select select "5"
click at [993, 469] on select "January February March April May June July August September October November De…" at bounding box center [1046, 479] width 107 height 21
click at [1030, 562] on div "3" at bounding box center [1025, 566] width 22 height 22
type input "June 3 2024"
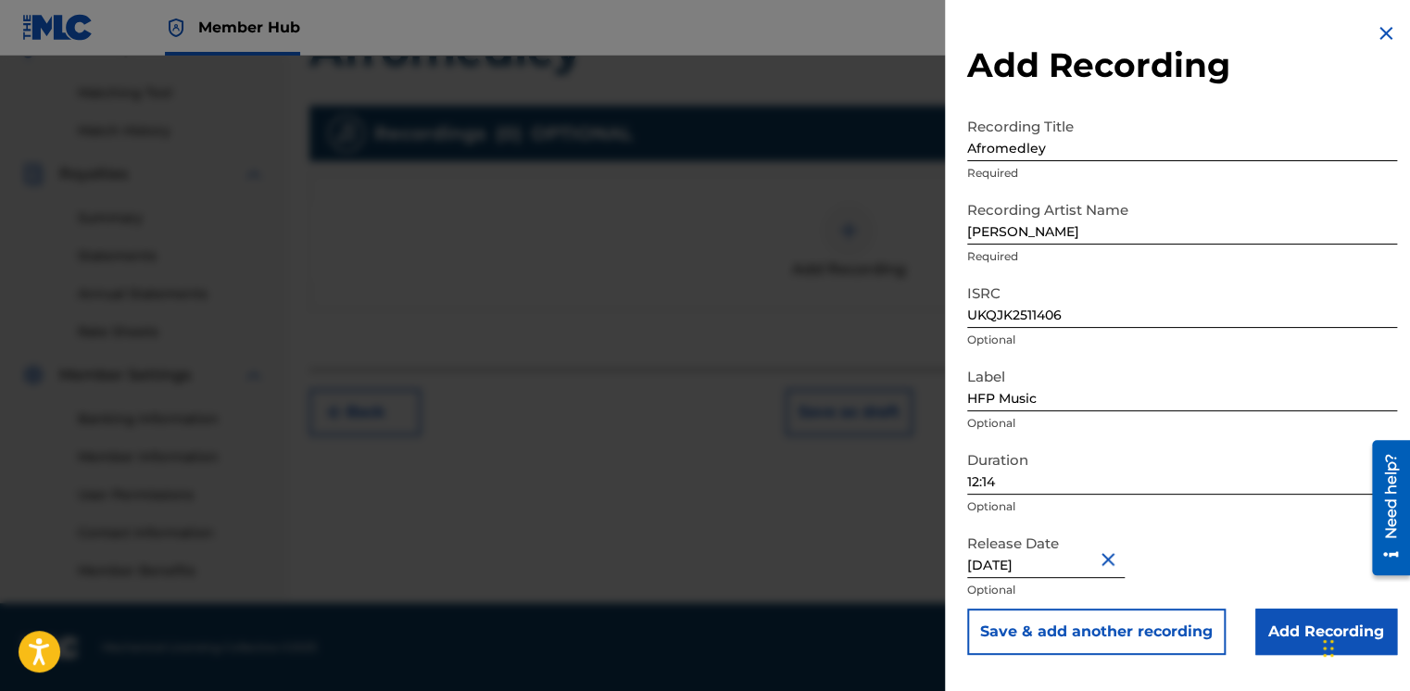
scroll to position [0, 0]
click at [1260, 625] on input "Add Recording" at bounding box center [1327, 632] width 142 height 46
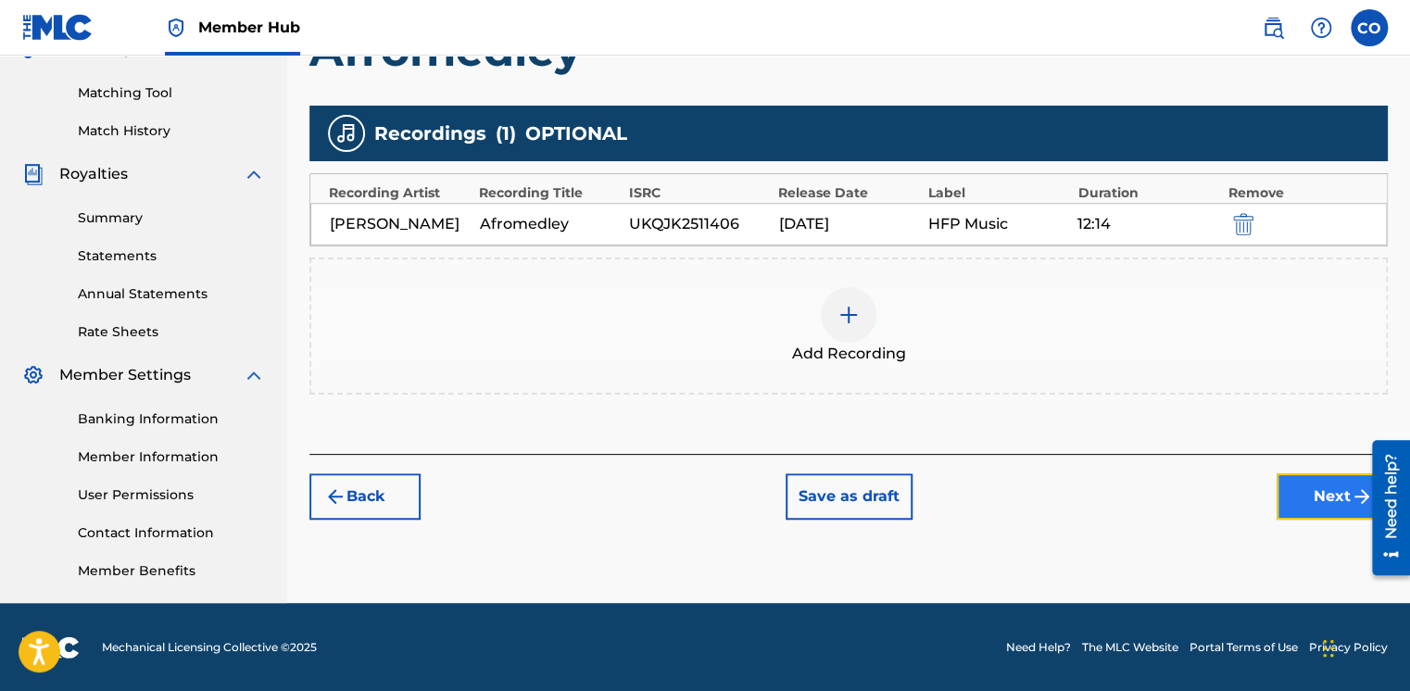
click at [1336, 495] on button "Next" at bounding box center [1332, 496] width 111 height 46
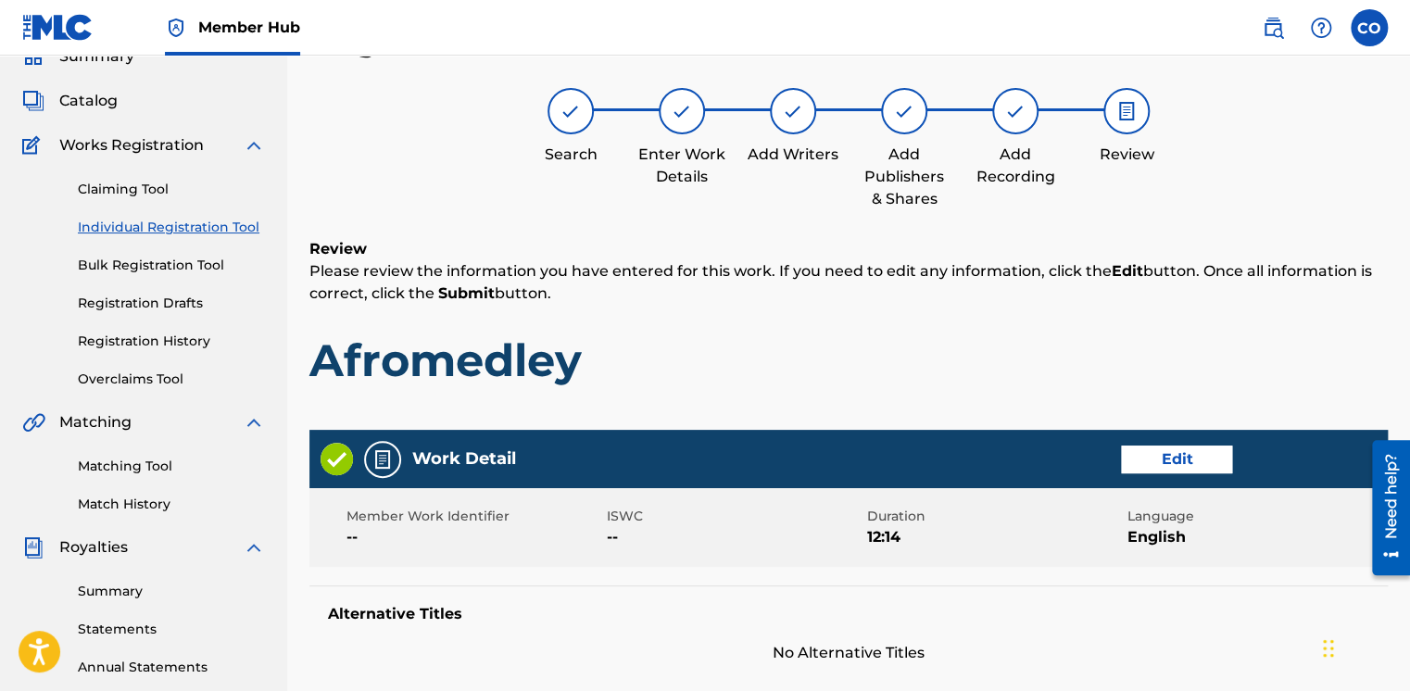
scroll to position [873, 0]
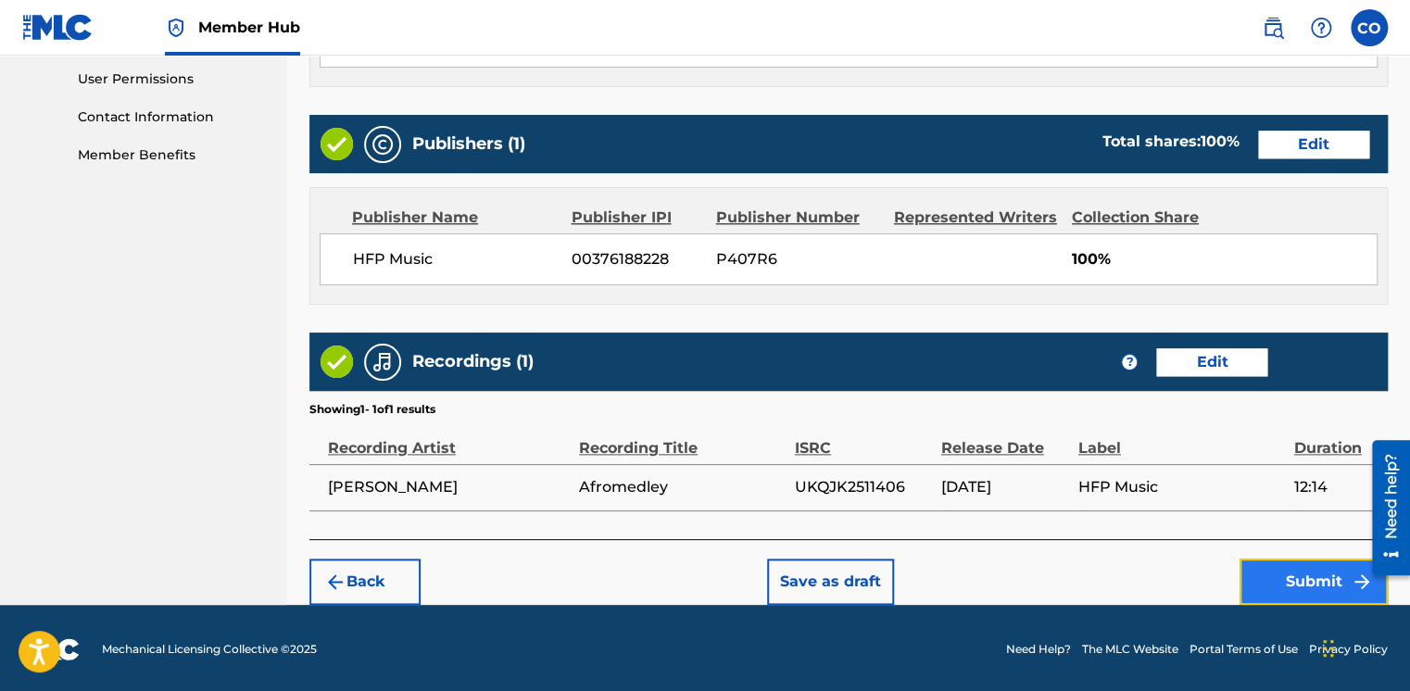
click at [1344, 599] on button "Submit" at bounding box center [1314, 582] width 148 height 46
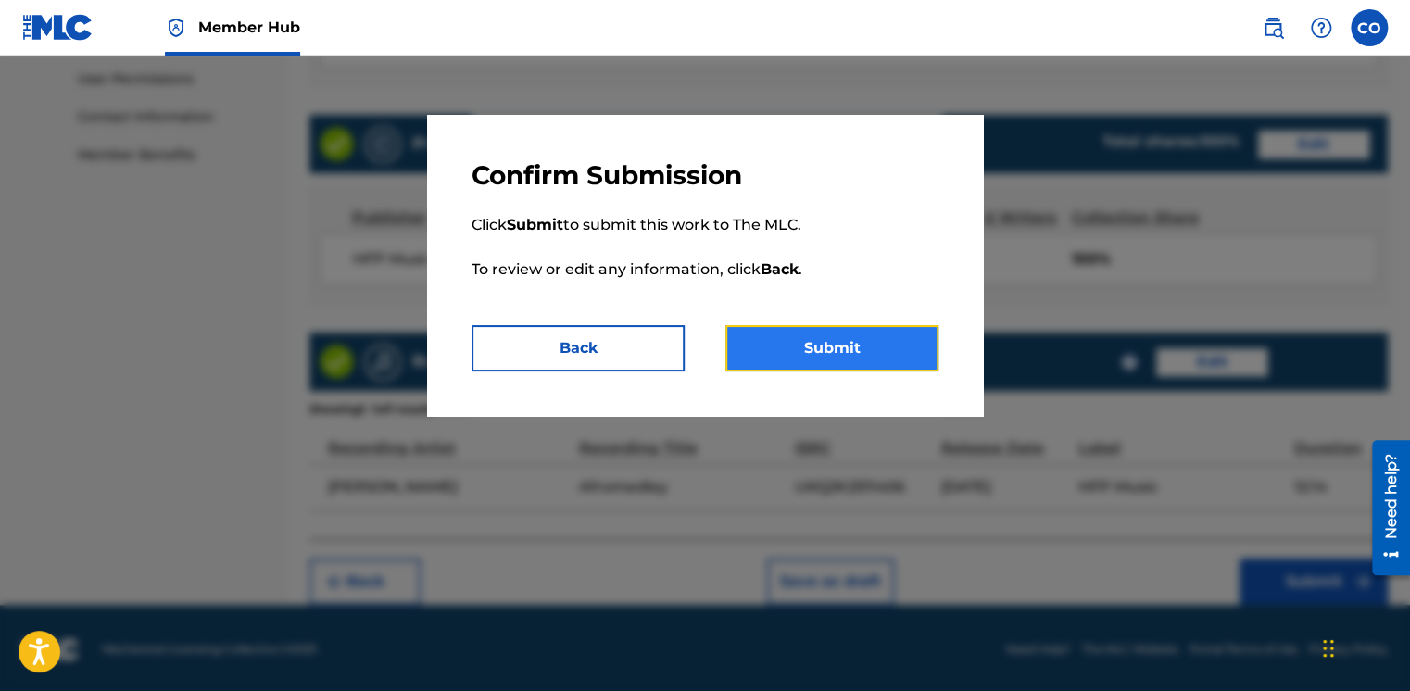
click at [852, 354] on button "Submit" at bounding box center [832, 348] width 213 height 46
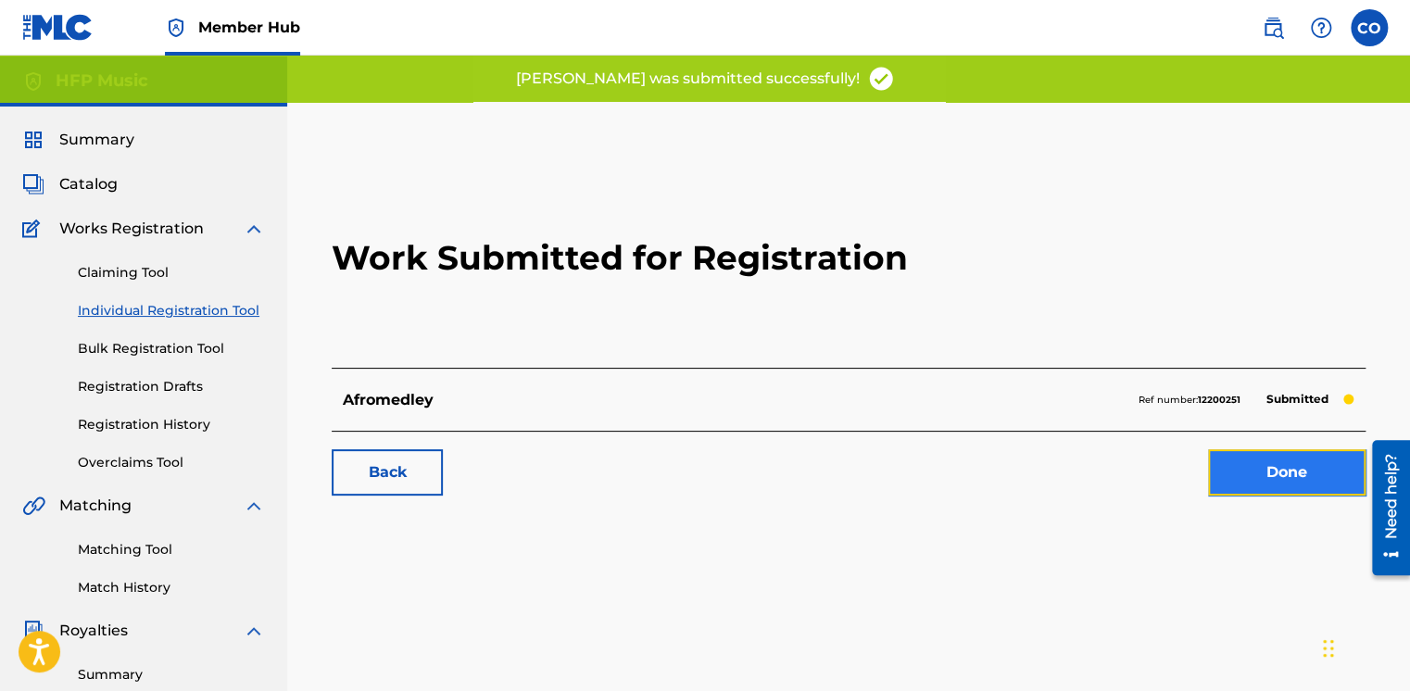
click at [1234, 484] on link "Done" at bounding box center [1287, 472] width 158 height 46
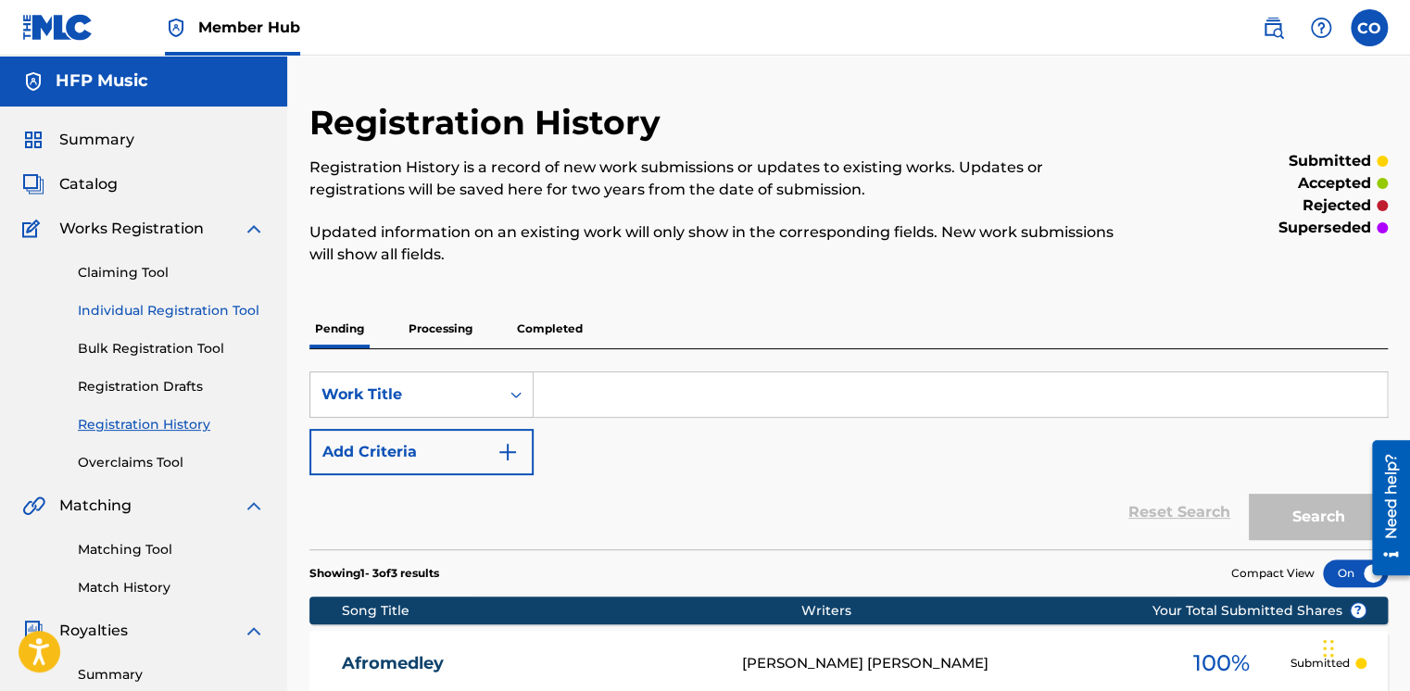
click at [215, 317] on link "Individual Registration Tool" at bounding box center [171, 310] width 187 height 19
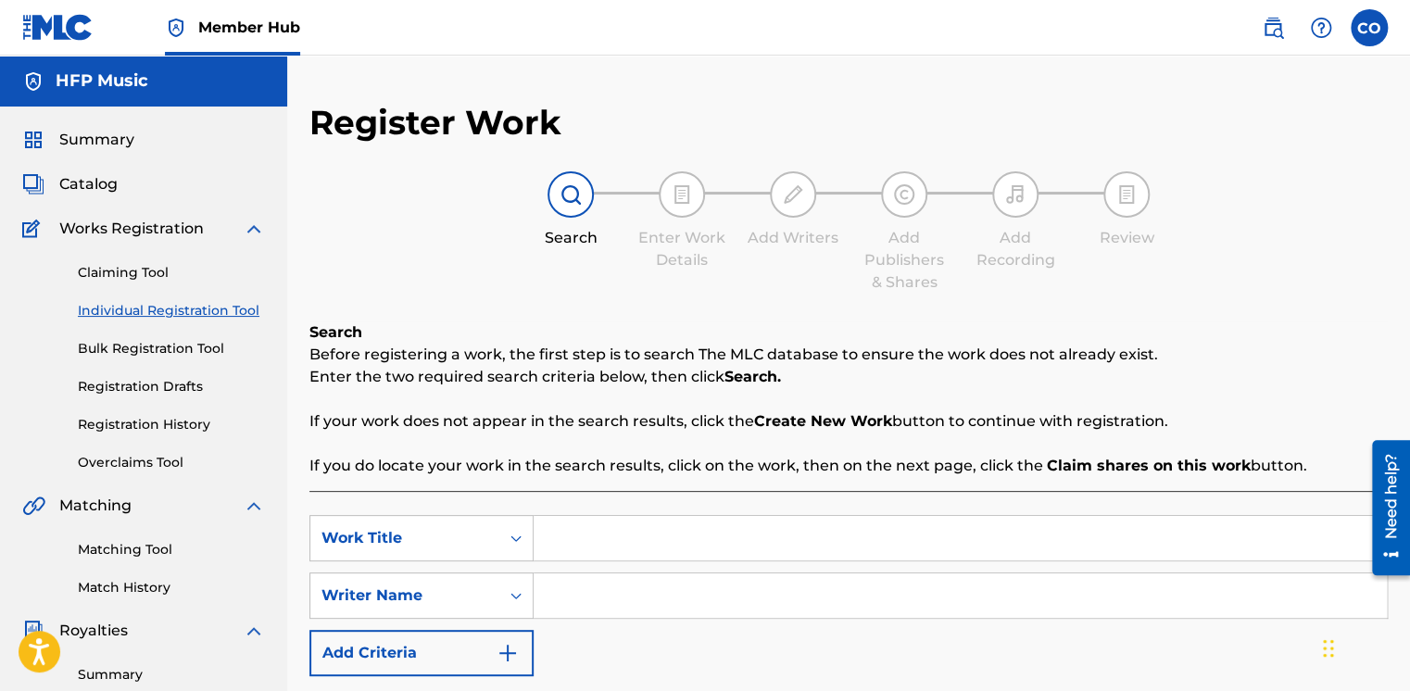
click at [558, 541] on input "Search Form" at bounding box center [960, 538] width 853 height 44
type input "Gratitude"
type input "s"
type input "Sarah Wonders"
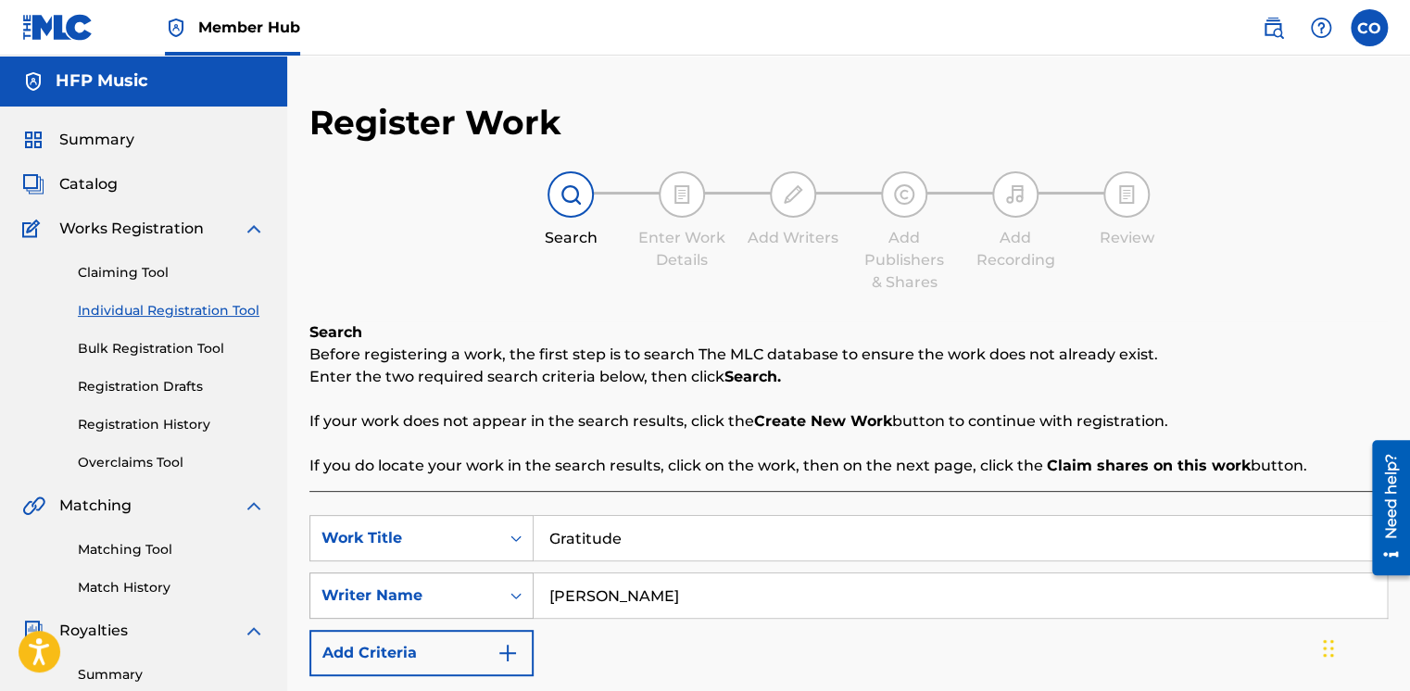
drag, startPoint x: 688, startPoint y: 579, endPoint x: 419, endPoint y: 592, distance: 269.0
click at [419, 594] on div "SearchWithCriteriabac0b2f2-1c8d-4886-adfa-b09f411687ff Writer Name Sarah Wonders" at bounding box center [848, 596] width 1079 height 46
drag, startPoint x: 630, startPoint y: 536, endPoint x: 351, endPoint y: 597, distance: 285.5
click at [351, 597] on div "SearchWithCriteria7d9f03d8-ea60-43bf-92b0-76c57dfc28c6 Work Title Gratitude Sea…" at bounding box center [848, 595] width 1079 height 161
paste input "[DEMOGRAPHIC_DATA] 19 (The Heavens Declare)"
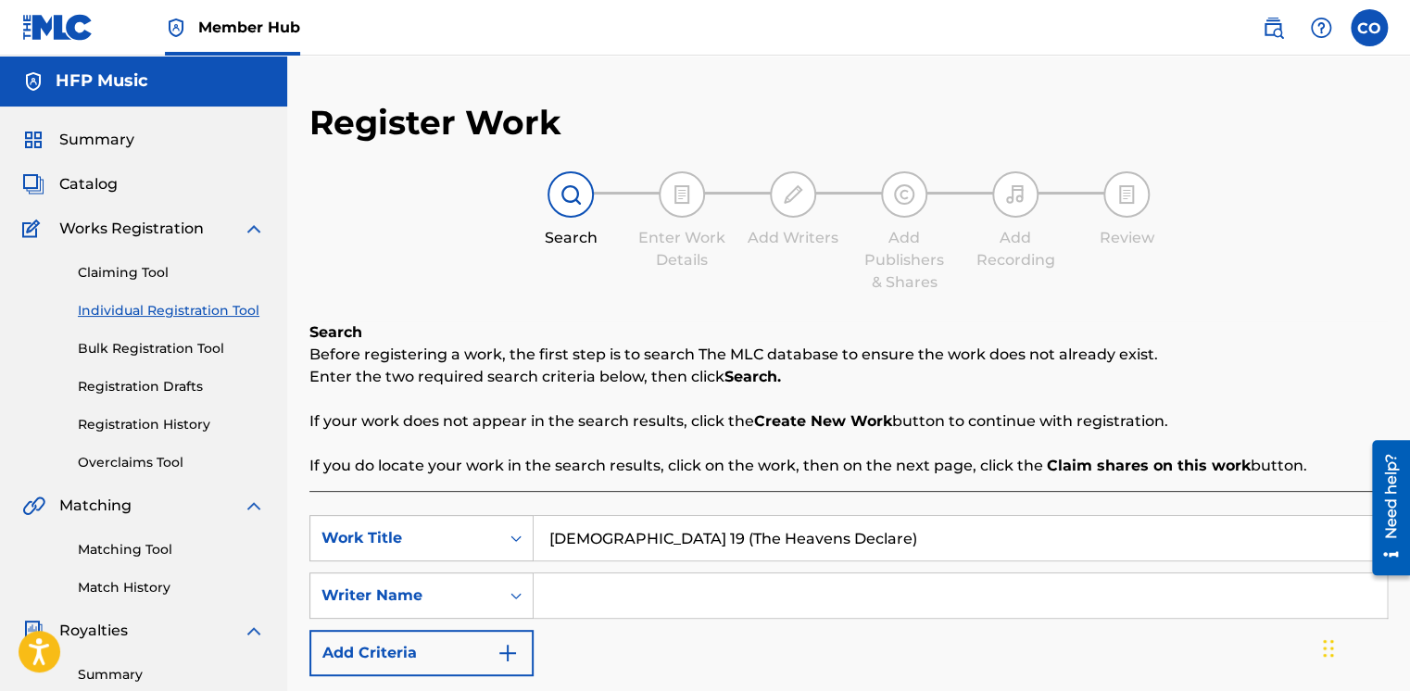
type input "[DEMOGRAPHIC_DATA] 19 (The Heavens Declare)"
drag, startPoint x: 591, startPoint y: 608, endPoint x: 597, endPoint y: 595, distance: 14.1
click at [597, 595] on div "Search Form" at bounding box center [961, 596] width 854 height 46
click at [597, 594] on input "Search Form" at bounding box center [960, 596] width 853 height 44
type input "Will Gray"
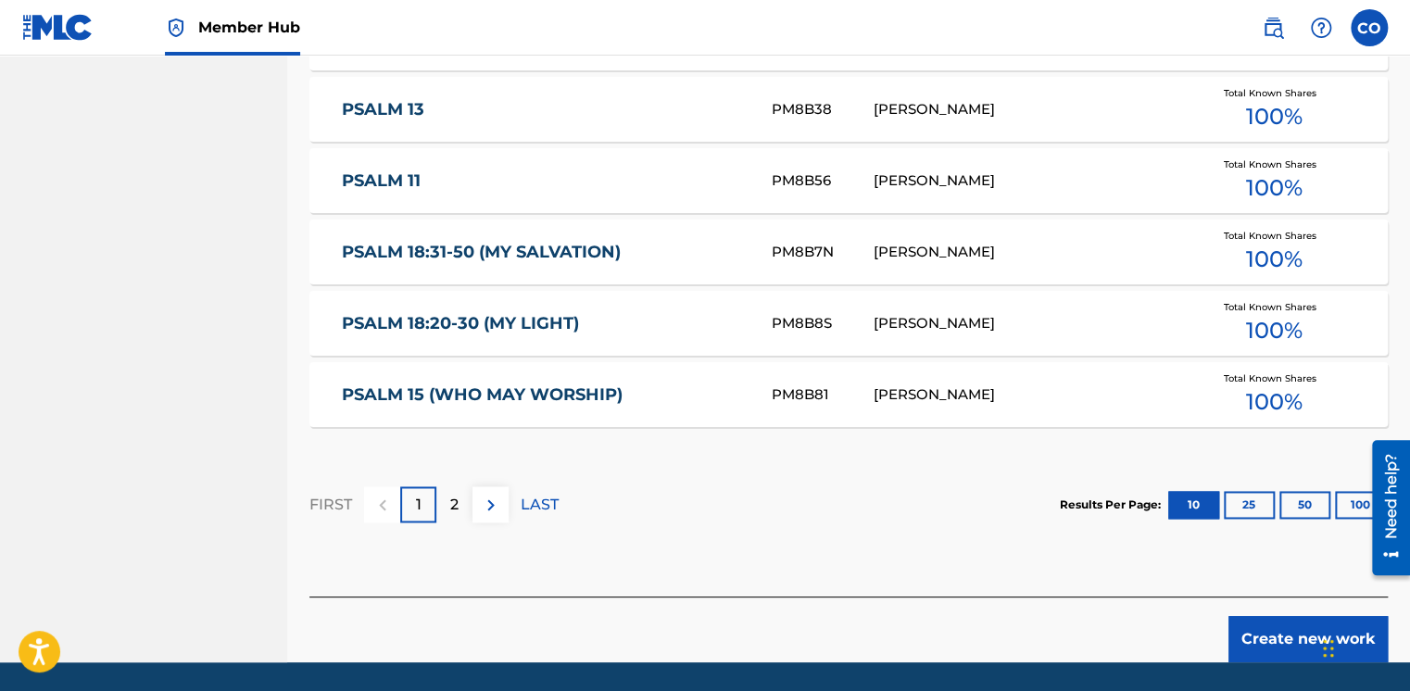
scroll to position [1205, 0]
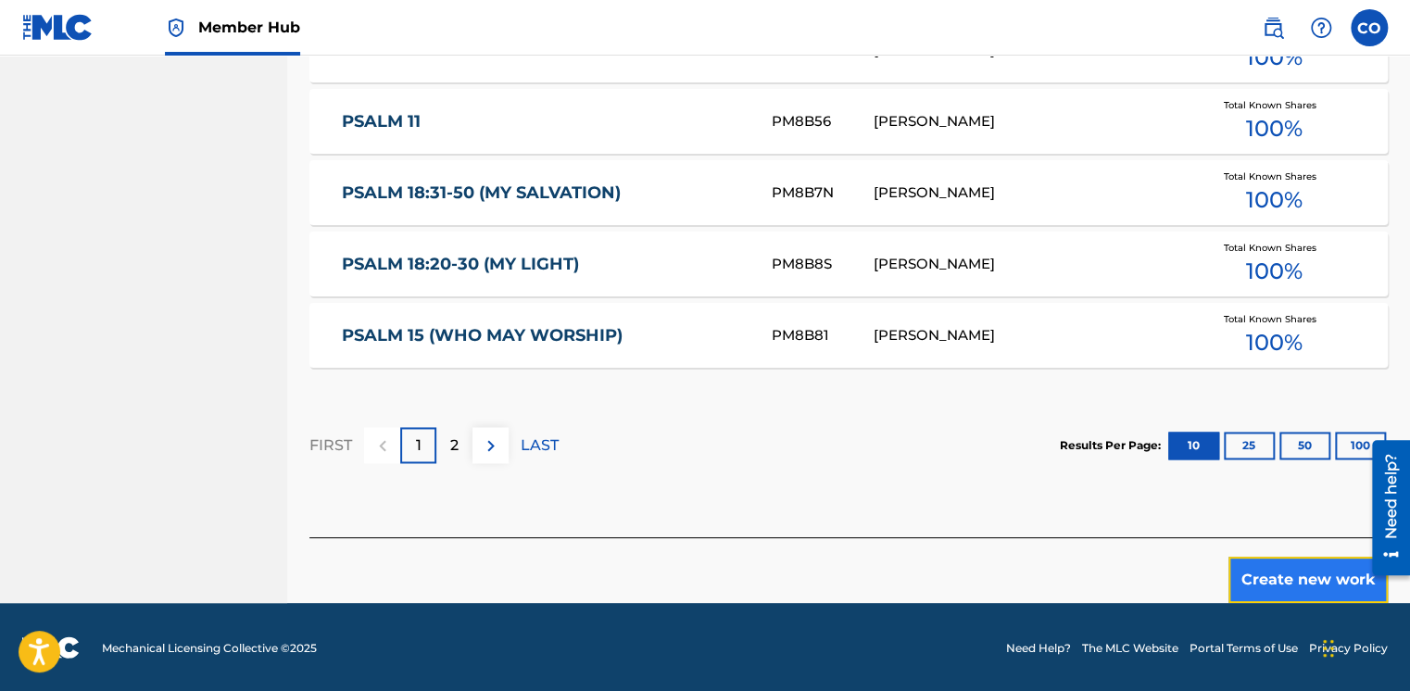
click at [1271, 574] on button "Create new work" at bounding box center [1308, 580] width 159 height 46
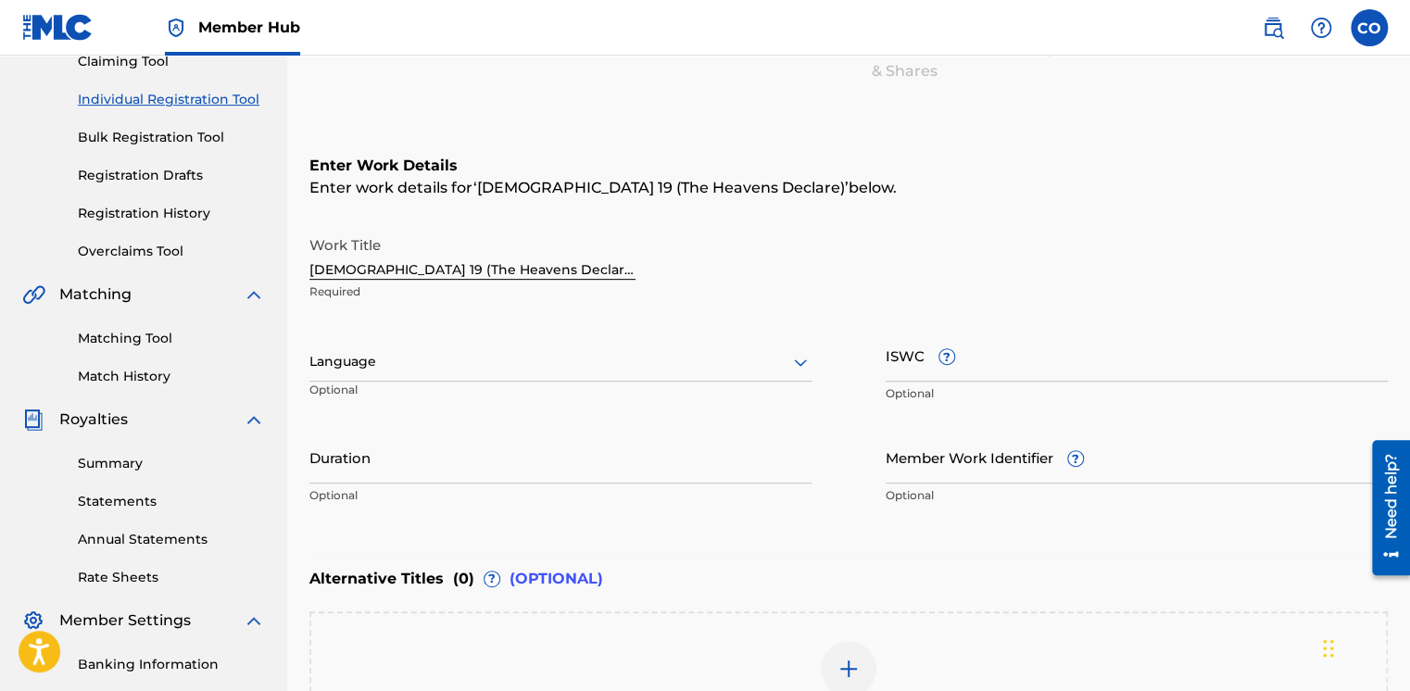
scroll to position [467, 0]
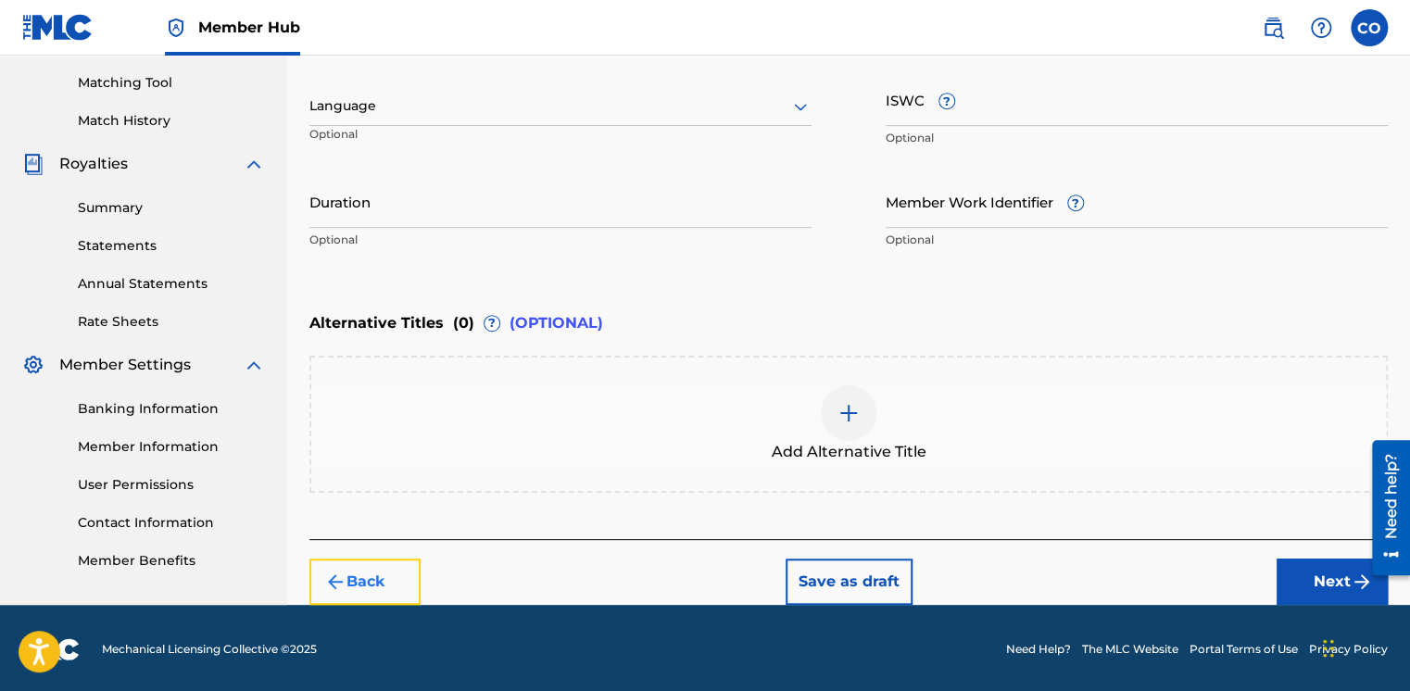
click at [380, 563] on button "Back" at bounding box center [364, 582] width 111 height 46
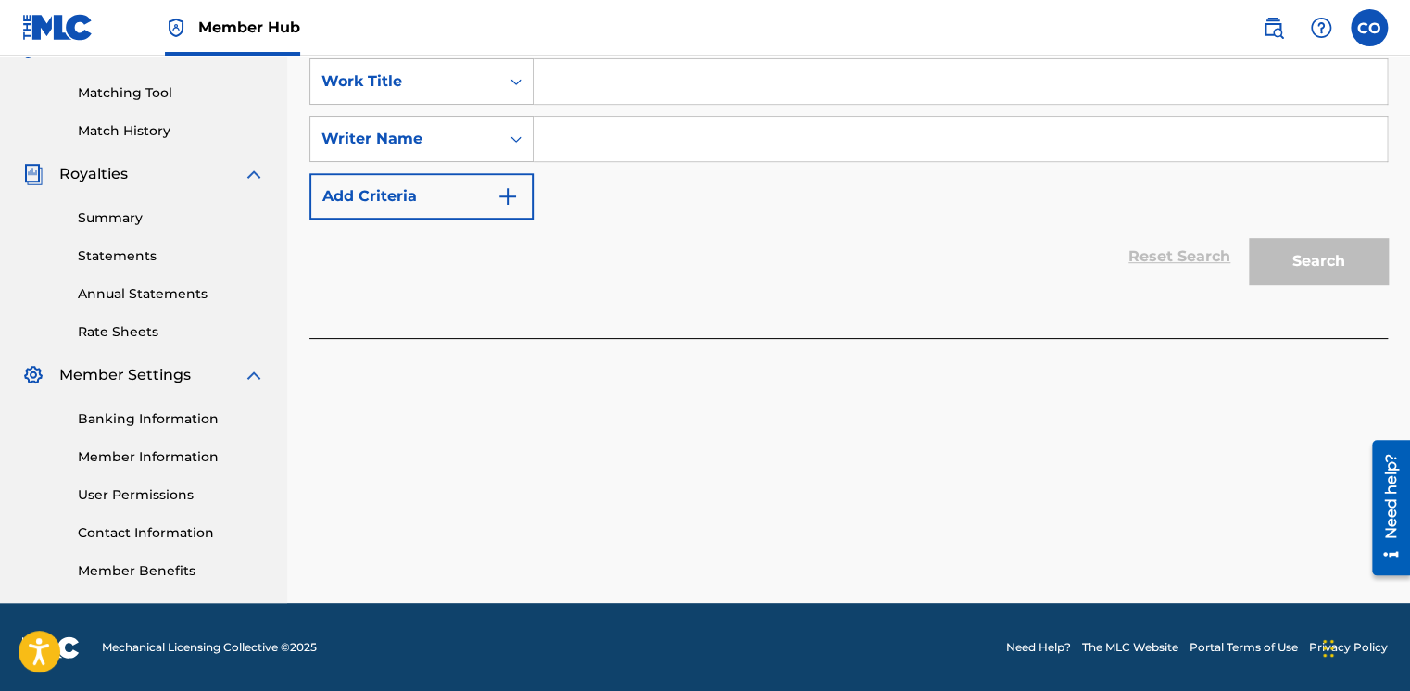
scroll to position [0, 0]
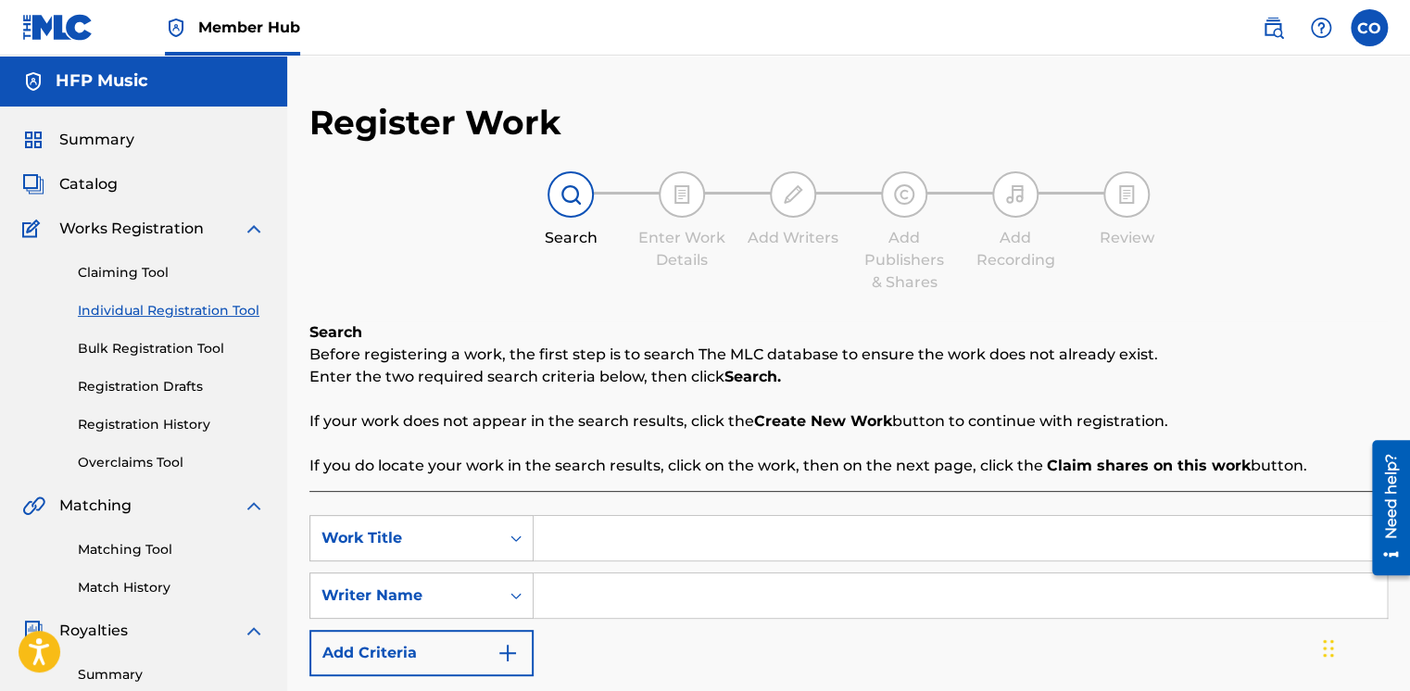
click at [593, 547] on input "Search Form" at bounding box center [960, 538] width 853 height 44
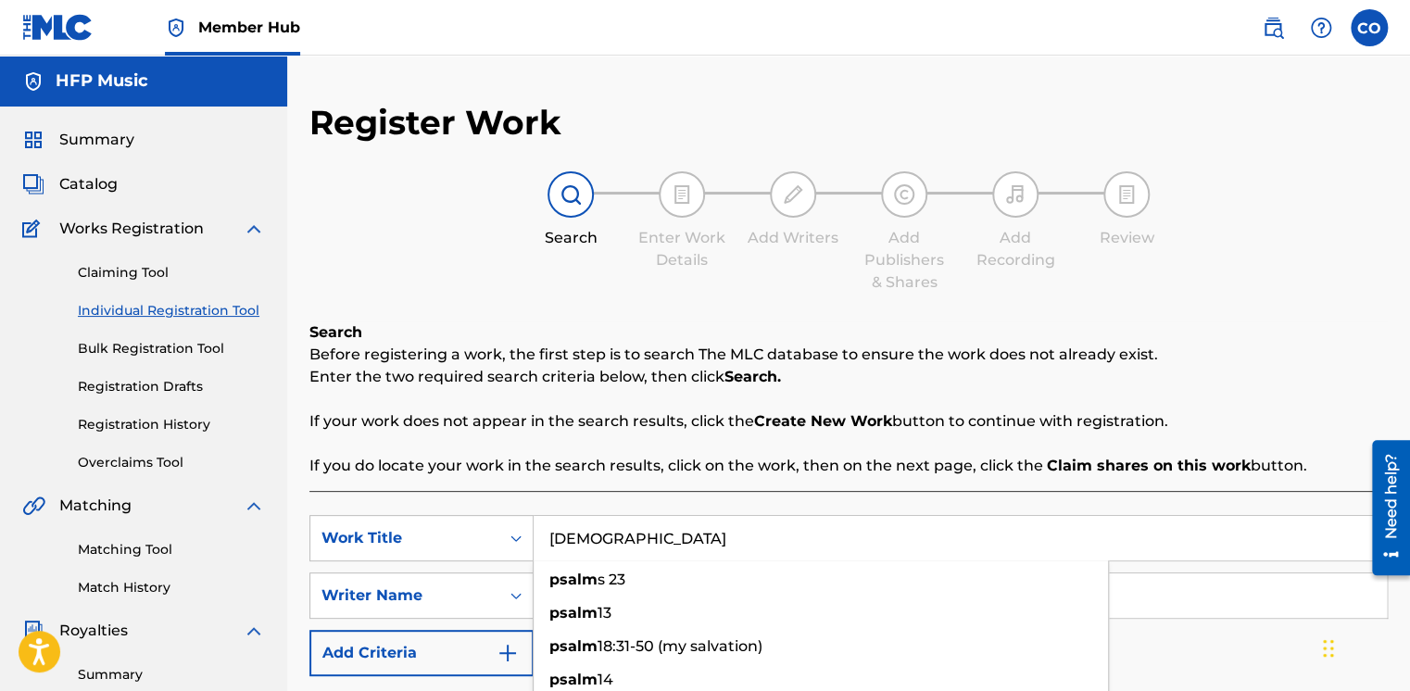
type input "Psalm"
click at [1143, 597] on input "Search Form" at bounding box center [960, 596] width 853 height 44
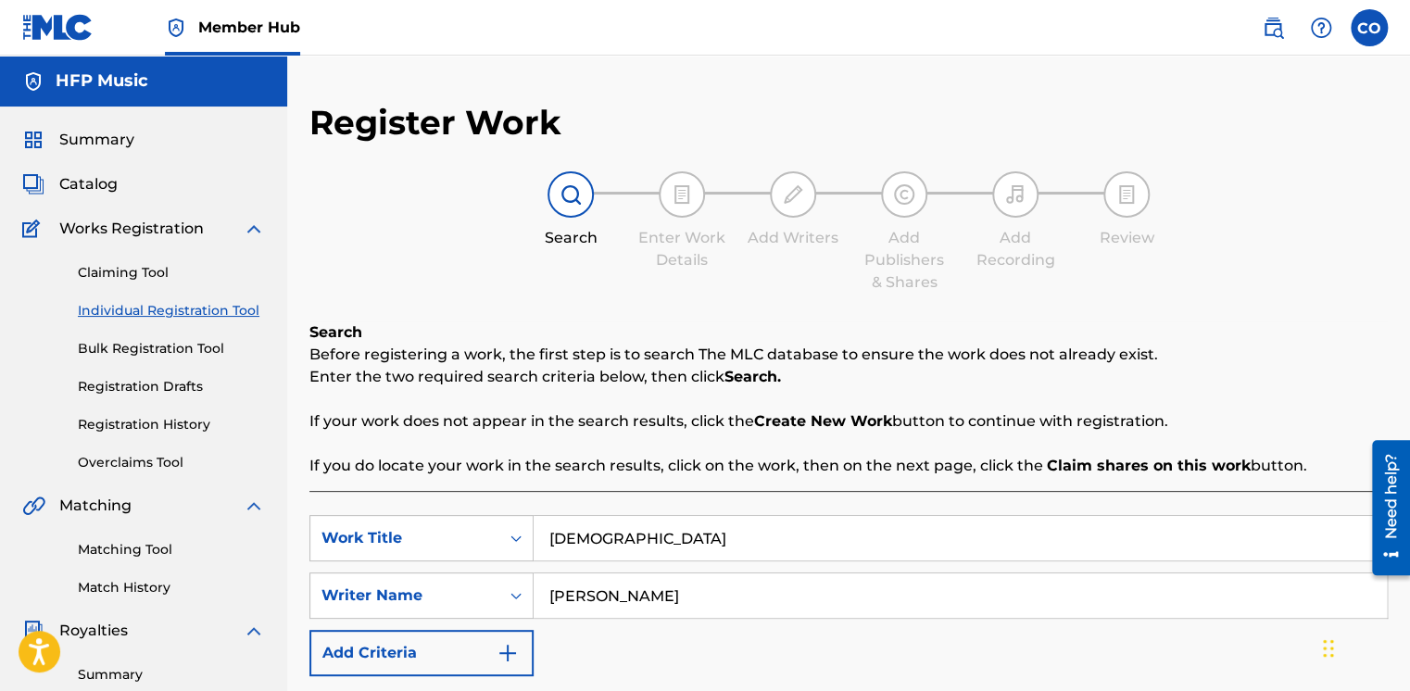
type input "Will Gray"
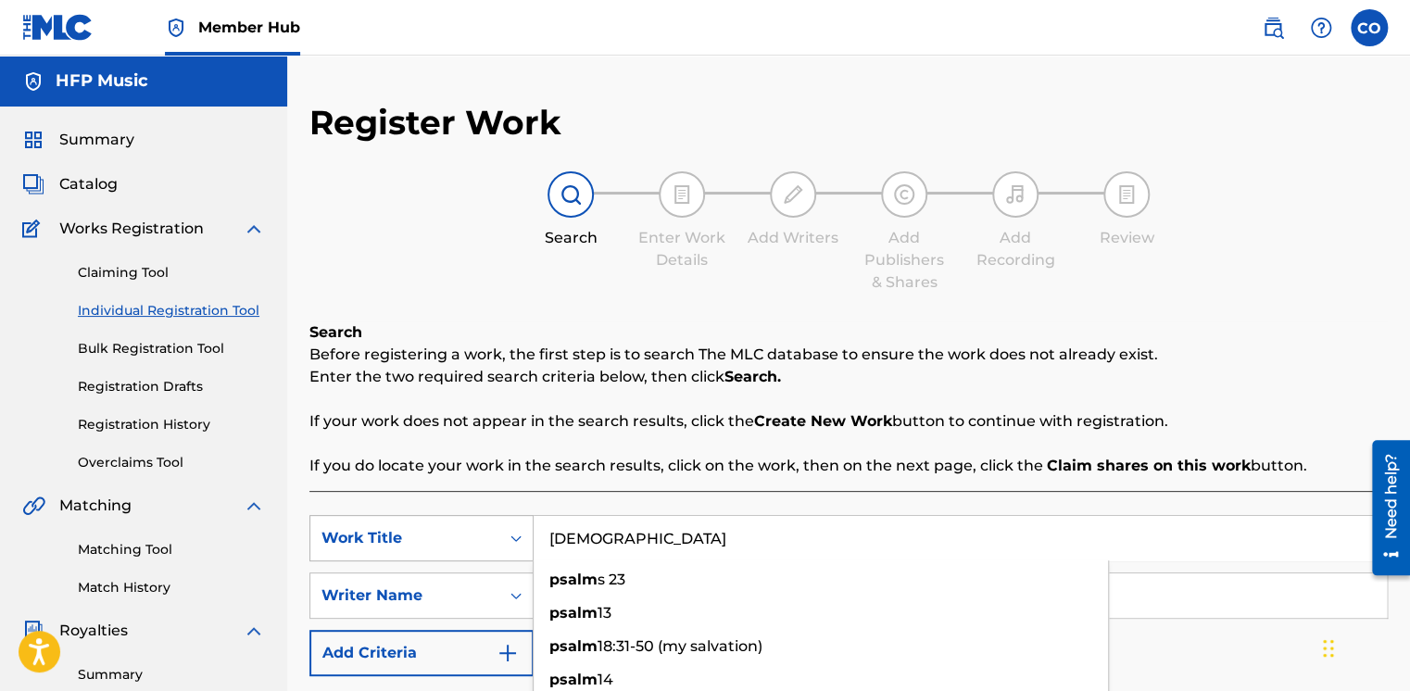
drag, startPoint x: 620, startPoint y: 549, endPoint x: 430, endPoint y: 524, distance: 191.6
click at [444, 536] on div "SearchWithCriteria7d9f03d8-ea60-43bf-92b0-76c57dfc28c6 Work Title Psalm psalm s…" at bounding box center [848, 538] width 1079 height 46
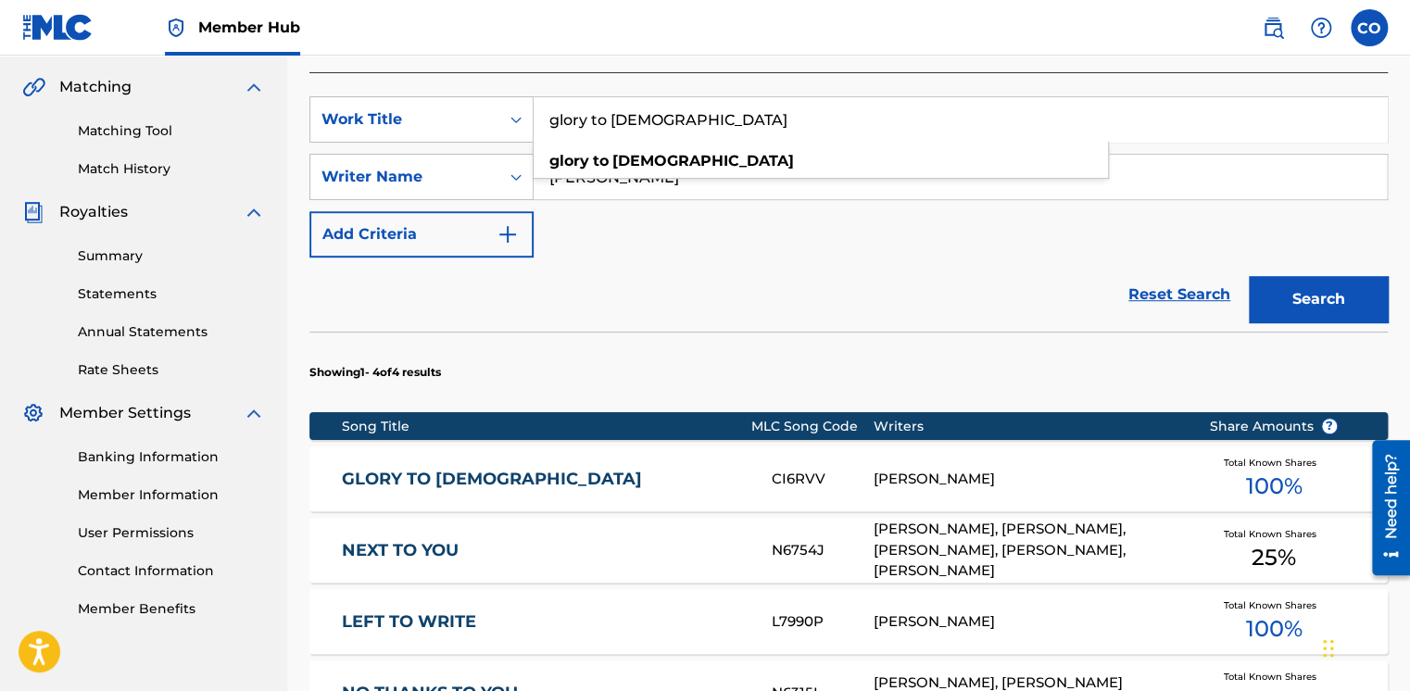
scroll to position [385, 0]
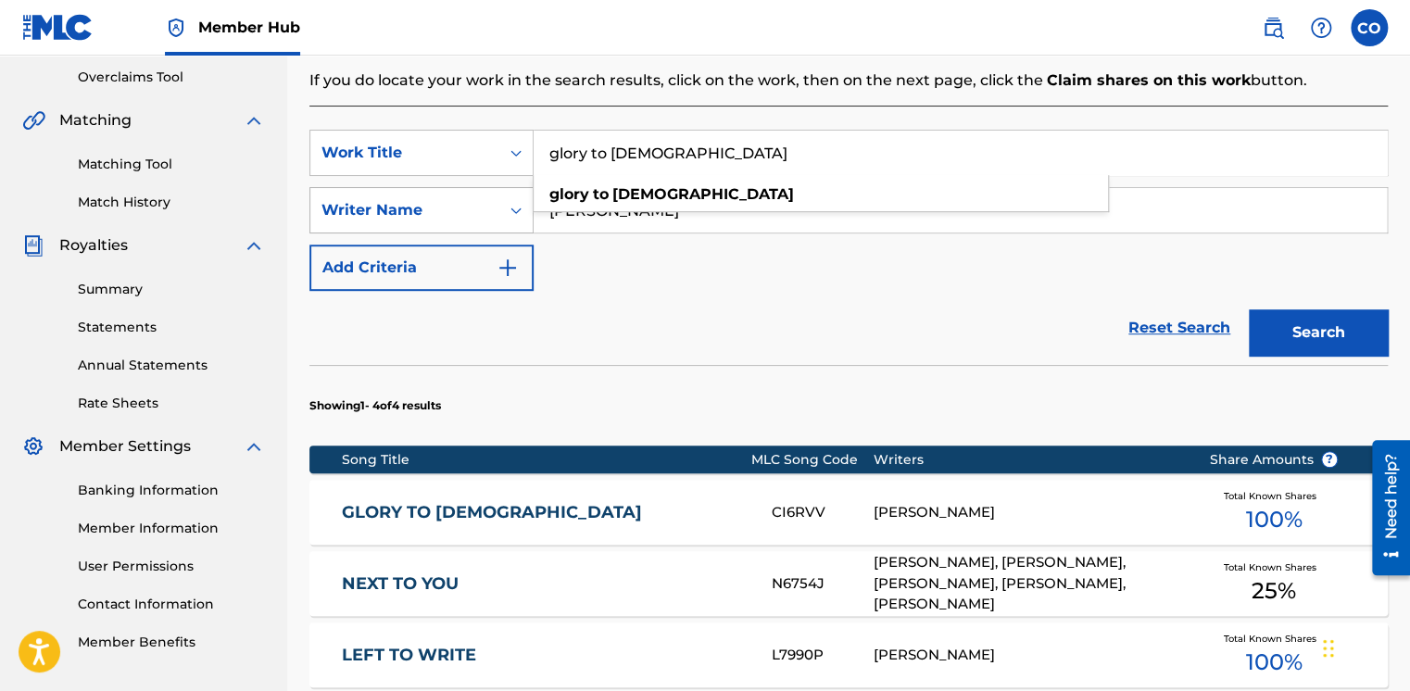
drag, startPoint x: 659, startPoint y: 145, endPoint x: 342, endPoint y: 227, distance: 327.4
click at [342, 227] on div "SearchWithCriteria7d9f03d8-ea60-43bf-92b0-76c57dfc28c6 Work Title glory to god …" at bounding box center [848, 210] width 1079 height 161
click at [1249, 309] on button "Search" at bounding box center [1318, 332] width 139 height 46
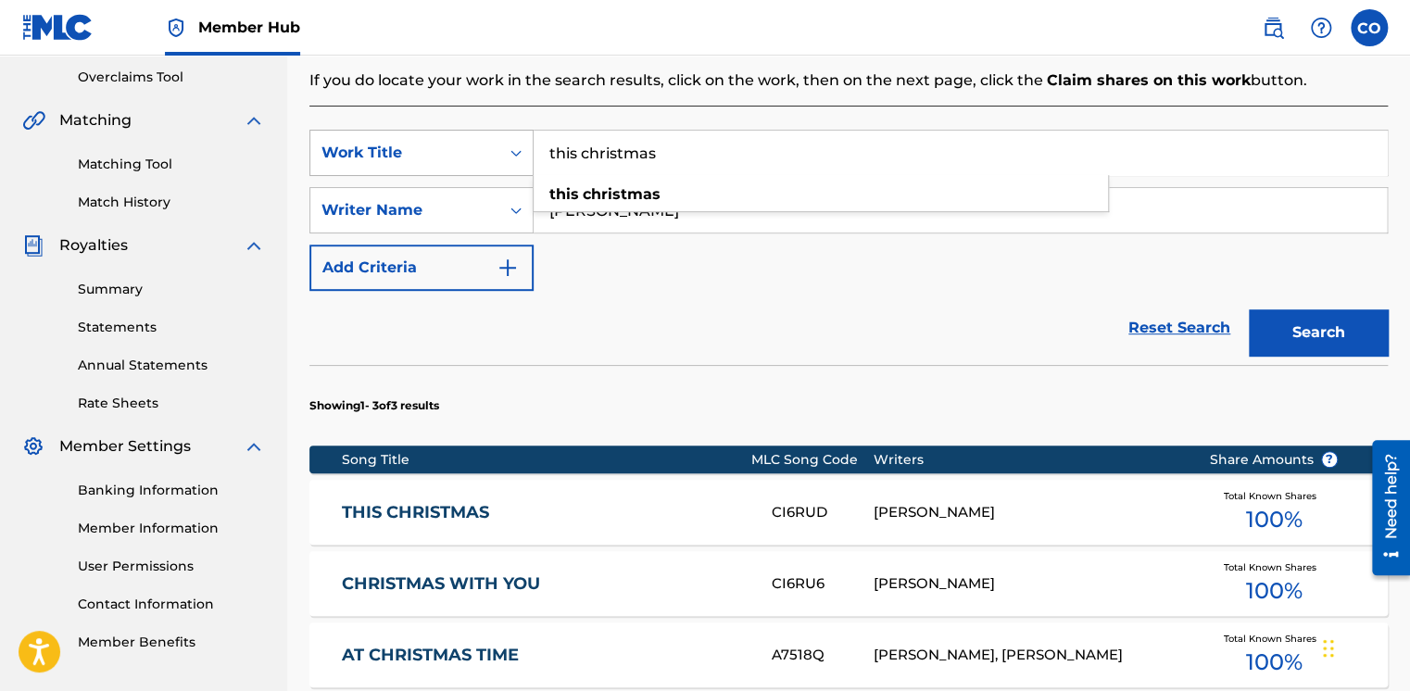
drag, startPoint x: 669, startPoint y: 158, endPoint x: 500, endPoint y: 152, distance: 168.8
click at [501, 152] on div "SearchWithCriteria7d9f03d8-ea60-43bf-92b0-76c57dfc28c6 Work Title this christma…" at bounding box center [848, 153] width 1079 height 46
click at [1249, 309] on button "Search" at bounding box center [1318, 332] width 139 height 46
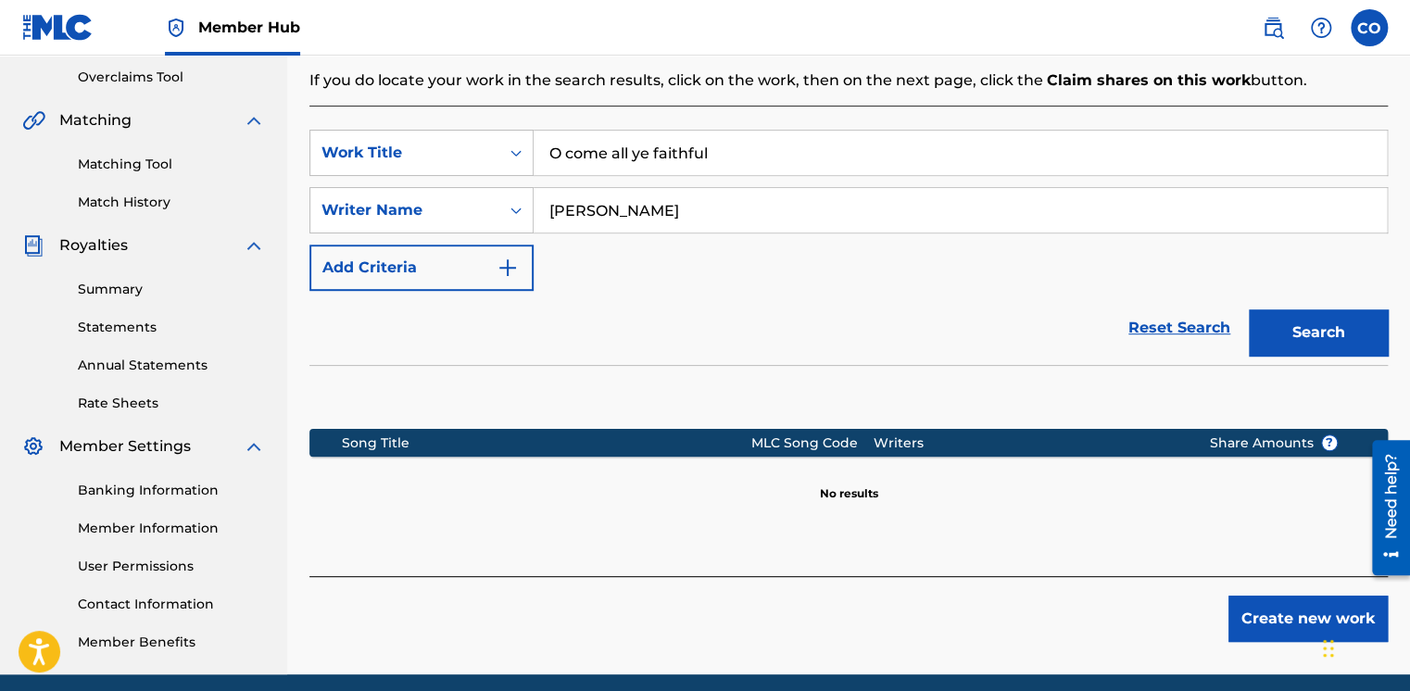
type input "O come all ye faithful"
click at [1249, 309] on button "Search" at bounding box center [1318, 332] width 139 height 46
drag, startPoint x: 728, startPoint y: 145, endPoint x: 484, endPoint y: 165, distance: 245.5
click at [484, 165] on div "SearchWithCriteria7d9f03d8-ea60-43bf-92b0-76c57dfc28c6 Work Title O come all ye…" at bounding box center [848, 153] width 1079 height 46
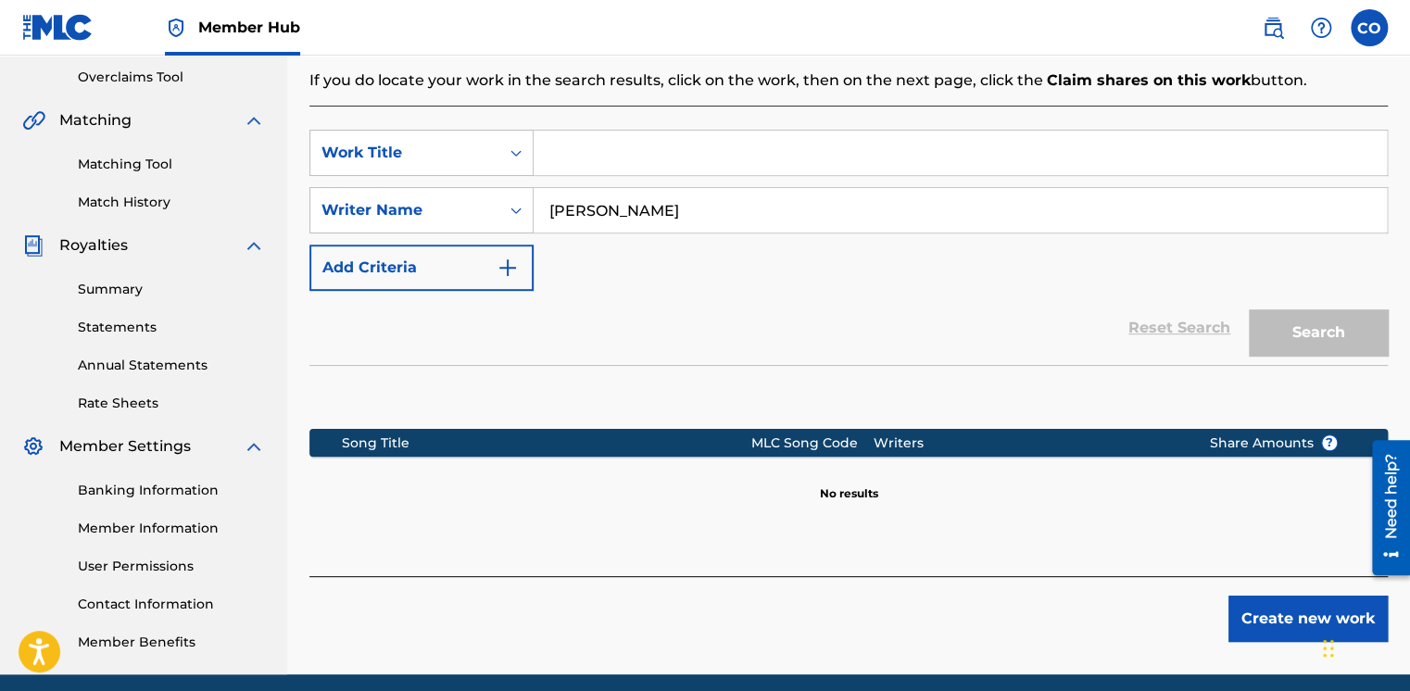
paste input "O Come All Ye Faithful"
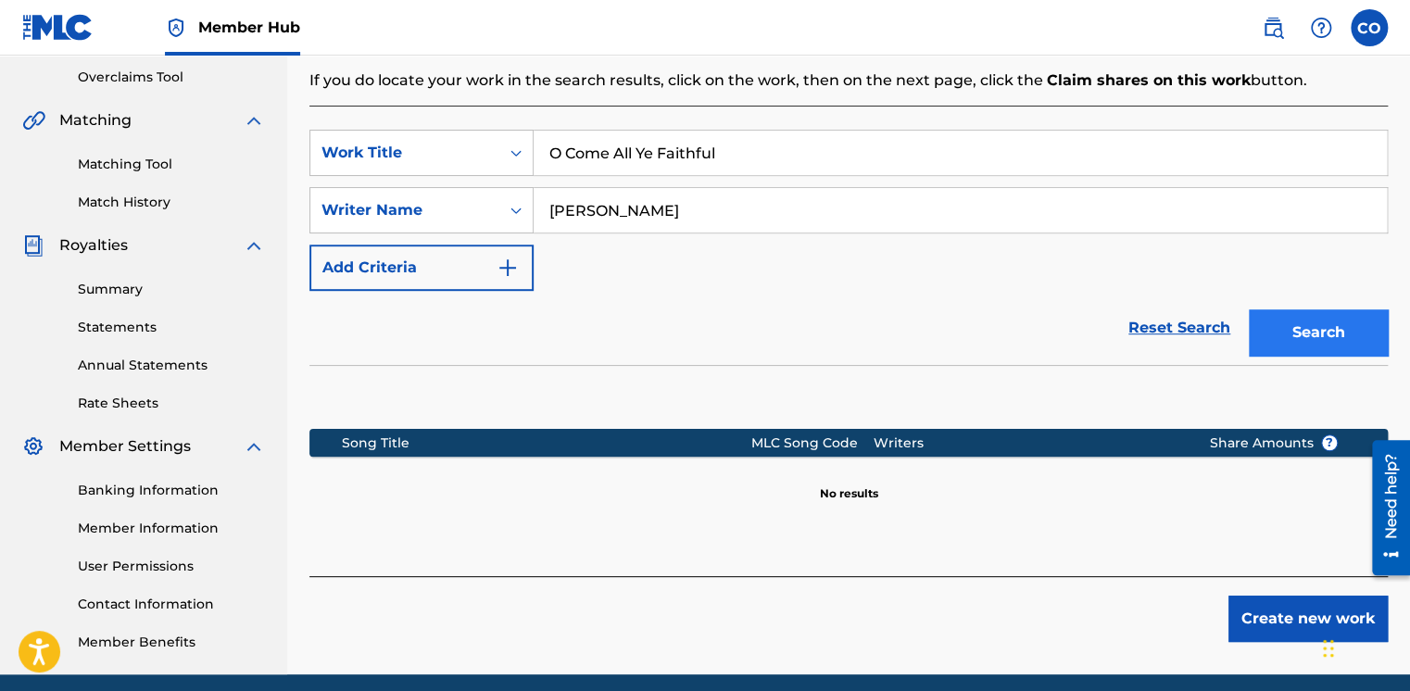
type input "O Come All Ye Faithful"
click at [1313, 340] on button "Search" at bounding box center [1318, 332] width 139 height 46
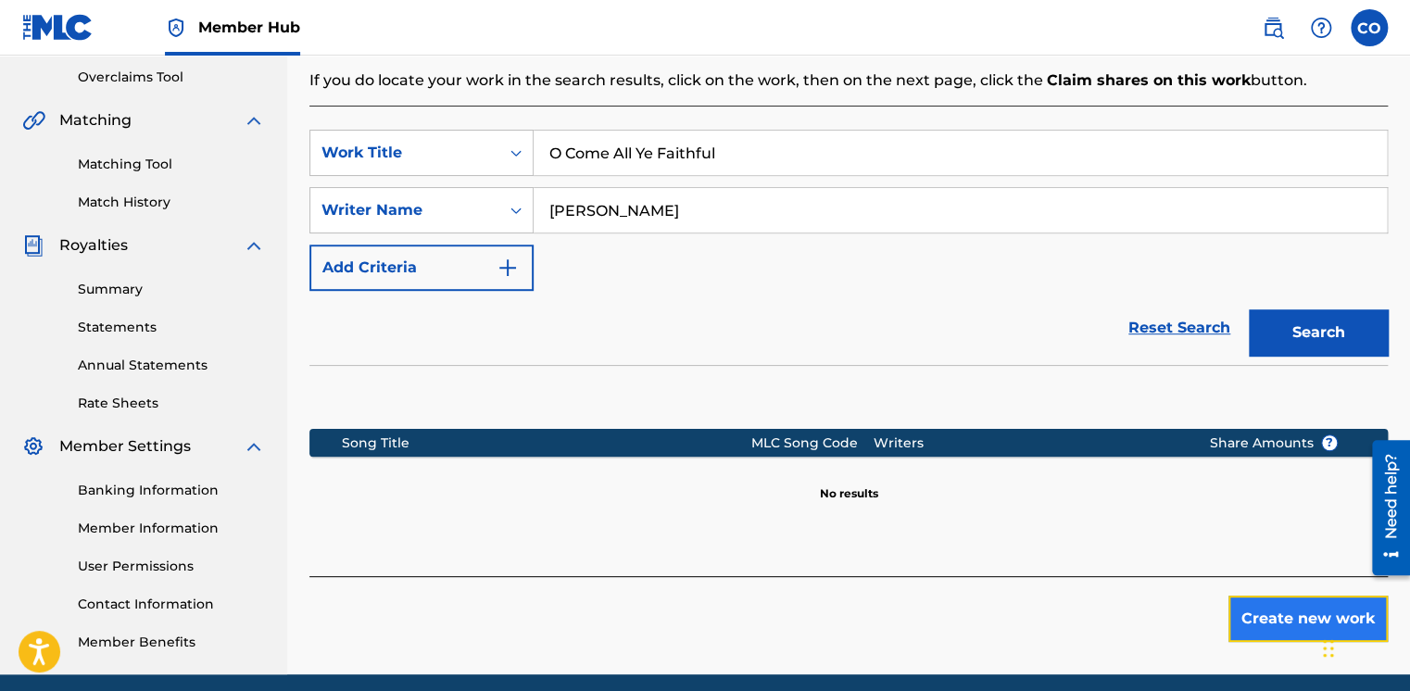
click at [1264, 609] on button "Create new work" at bounding box center [1308, 619] width 159 height 46
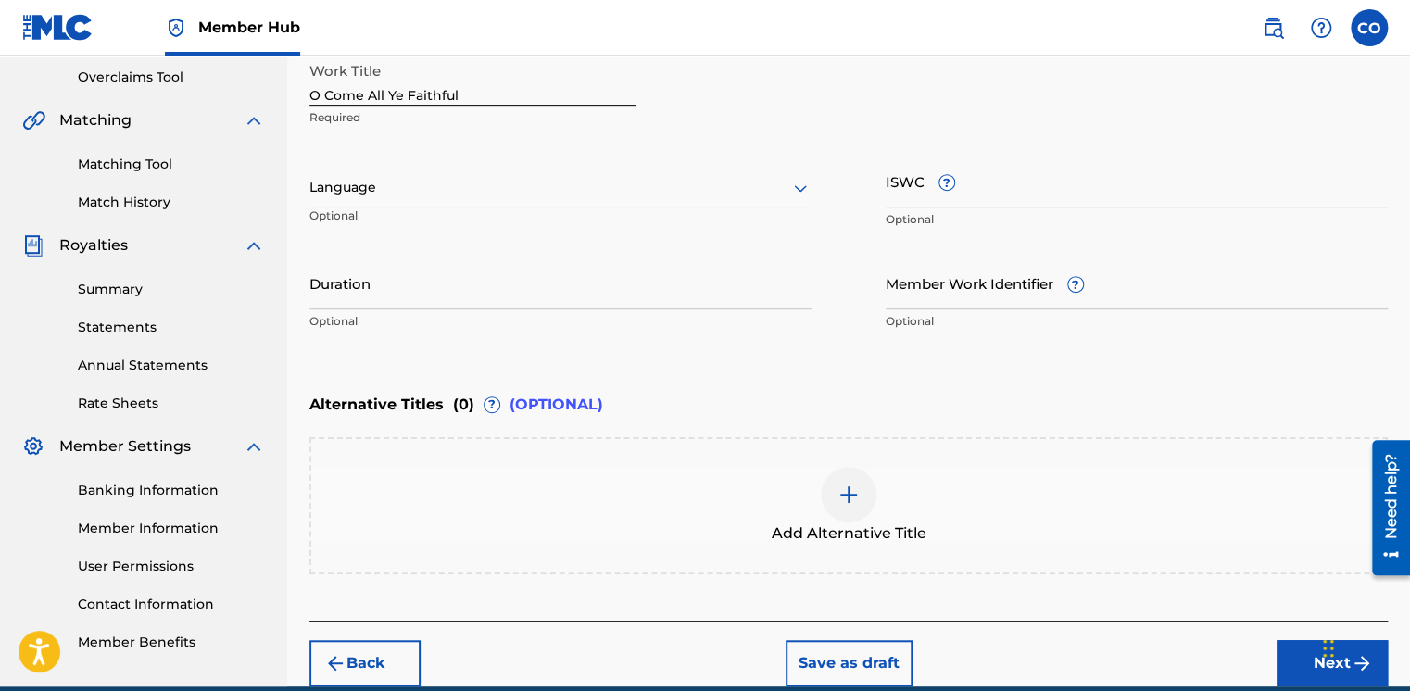
click at [686, 191] on div at bounding box center [560, 187] width 502 height 23
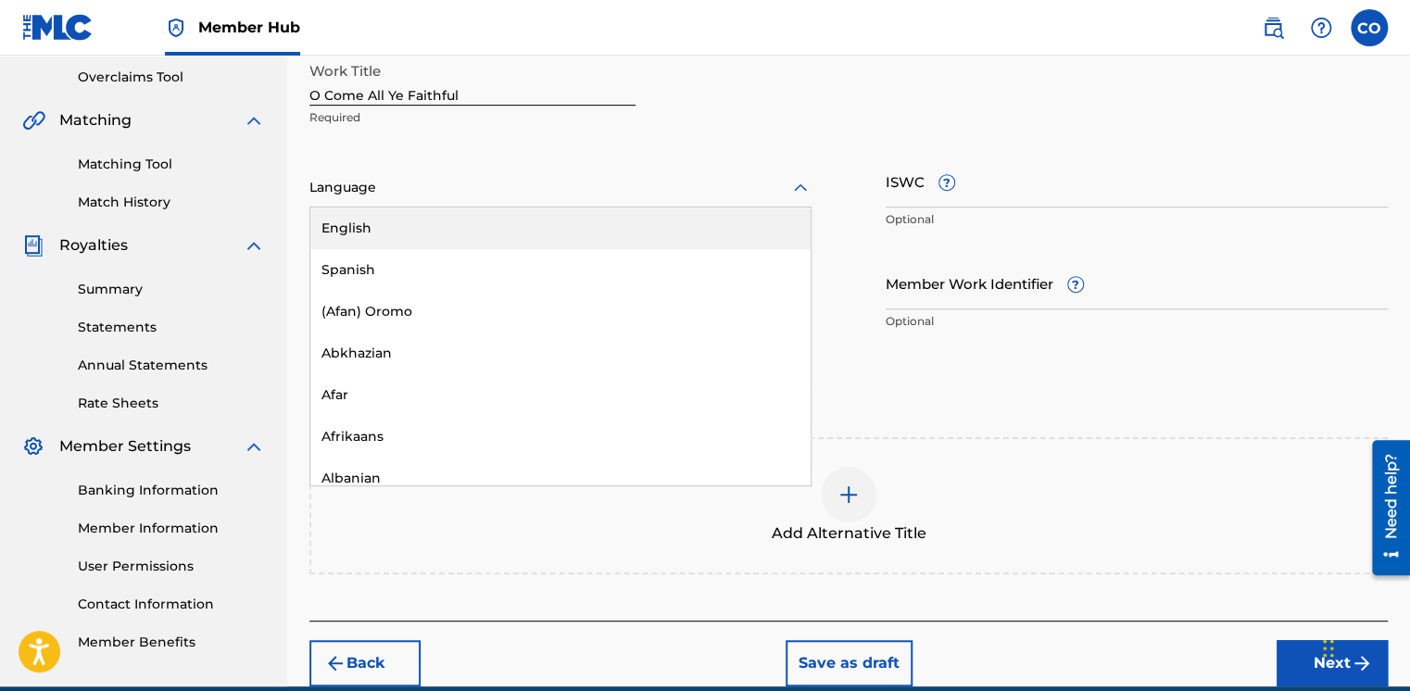
click at [615, 206] on div "Language" at bounding box center [560, 188] width 502 height 39
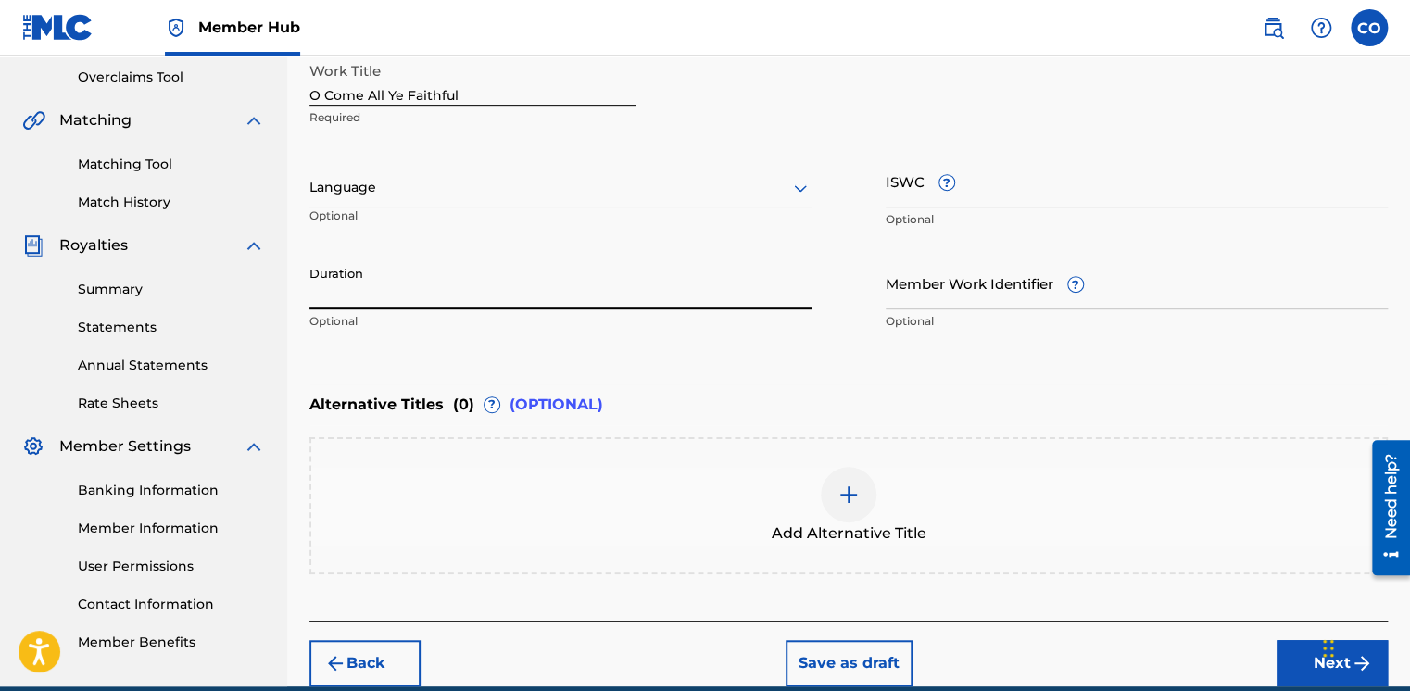
click at [487, 291] on input "Duration" at bounding box center [560, 283] width 502 height 53
type input "03:42"
click at [530, 198] on div "Language" at bounding box center [560, 188] width 502 height 39
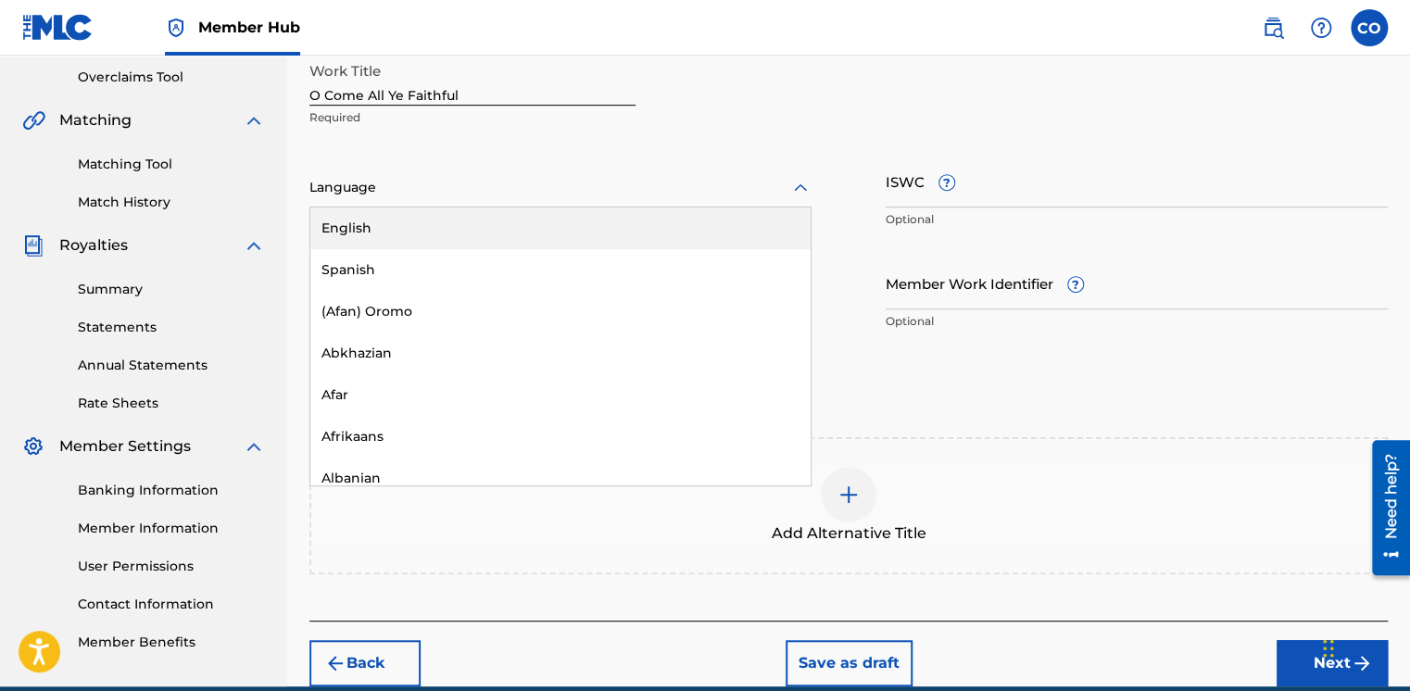
click at [506, 235] on div "English" at bounding box center [560, 229] width 500 height 42
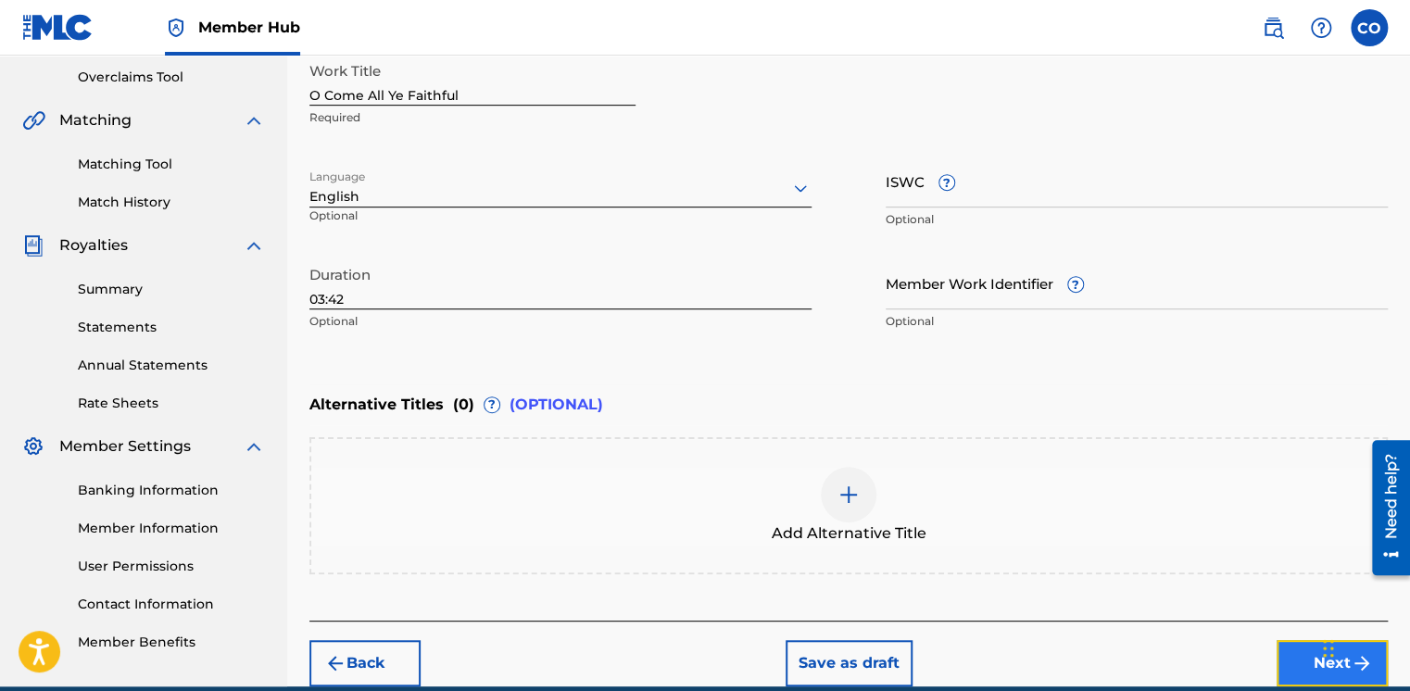
click at [1301, 650] on button "Next" at bounding box center [1332, 663] width 111 height 46
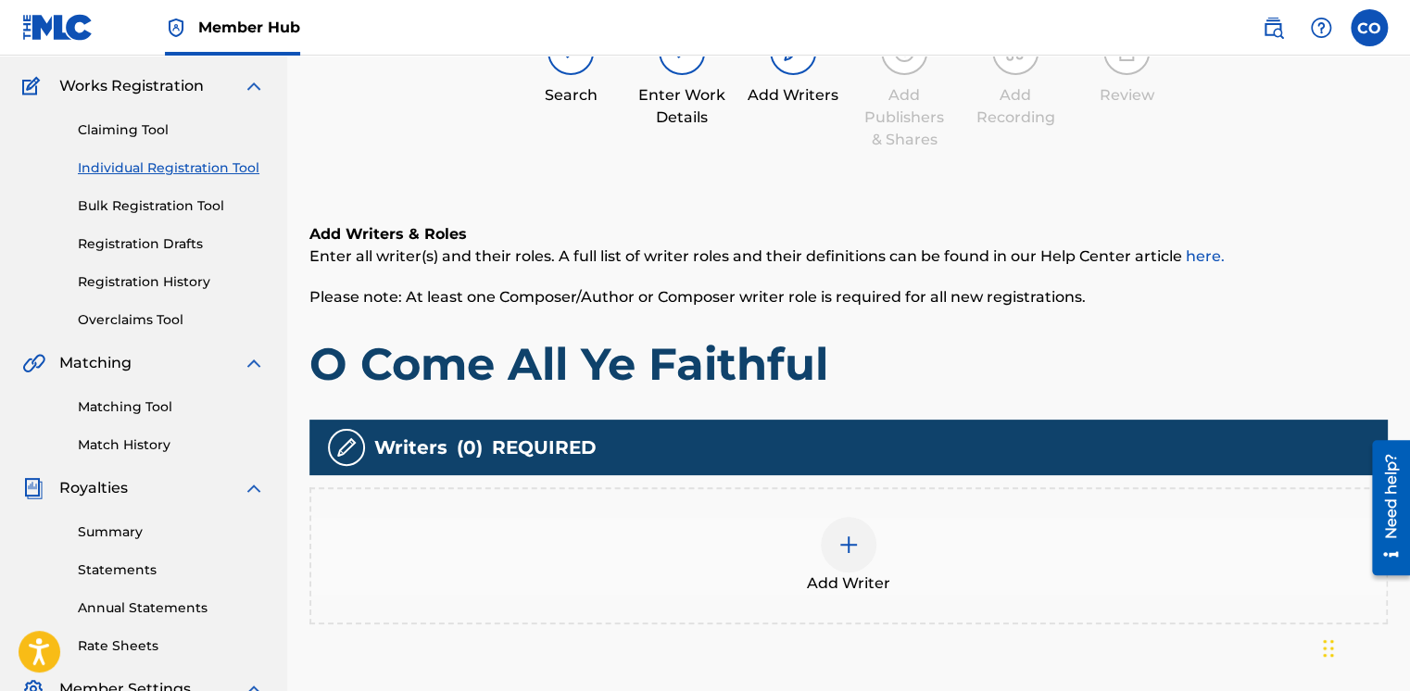
scroll to position [83, 0]
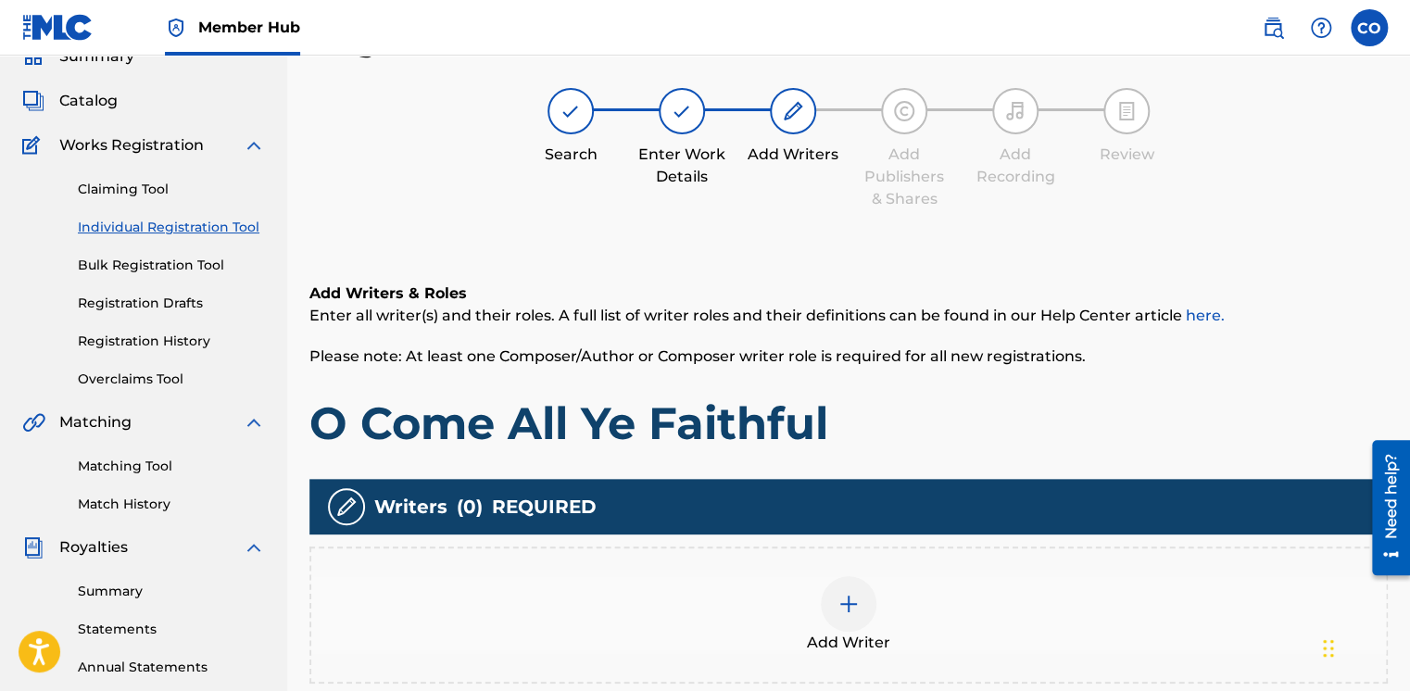
click at [865, 595] on div at bounding box center [849, 604] width 56 height 56
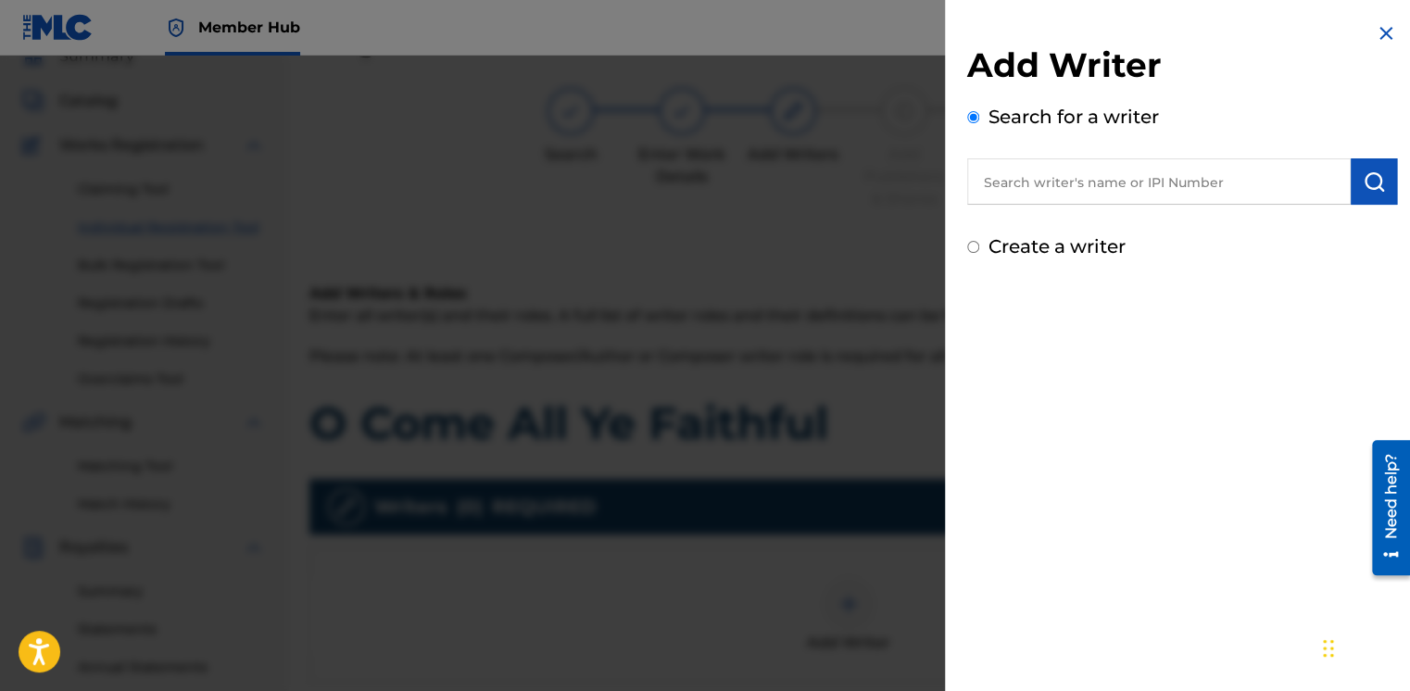
click at [1113, 171] on input "text" at bounding box center [1159, 181] width 384 height 46
paste input "33630618"
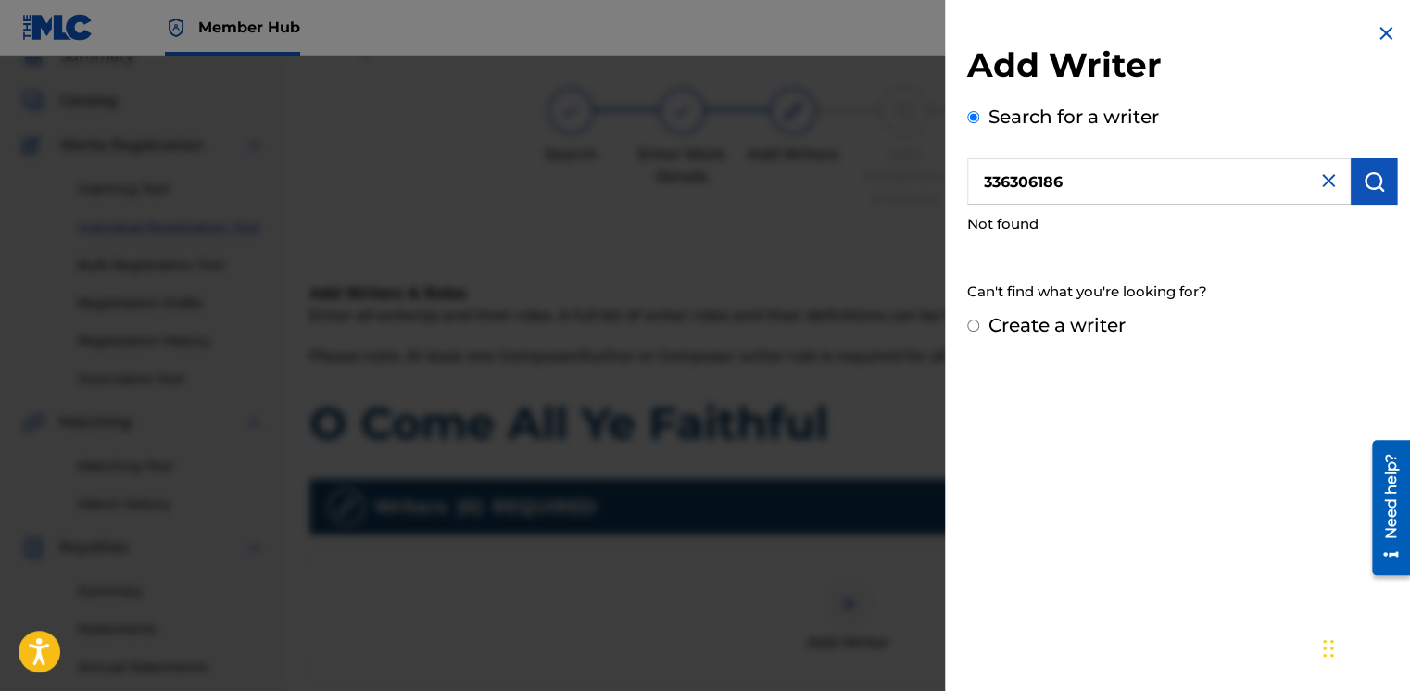
click at [976, 182] on input "336306186" at bounding box center [1159, 181] width 384 height 46
type input "0336306186"
click at [610, 222] on div at bounding box center [705, 401] width 1410 height 691
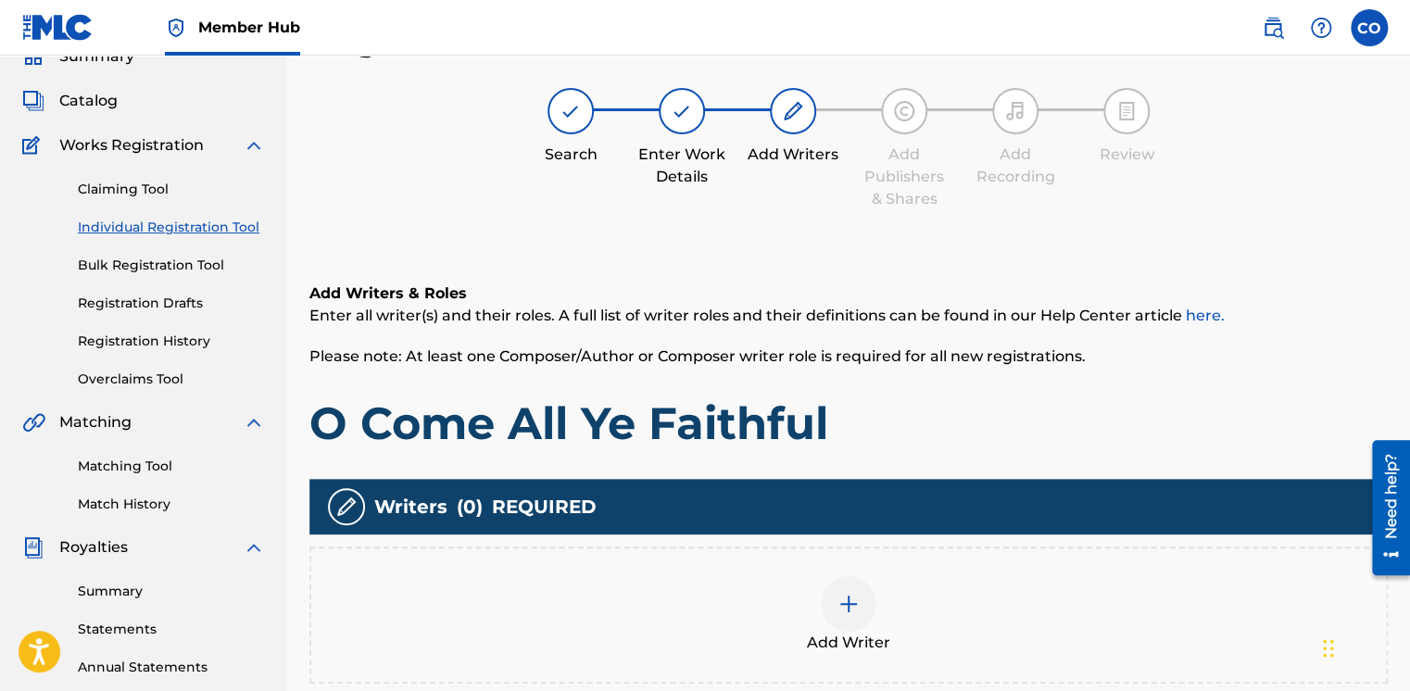
click at [145, 120] on div "Summary Catalog Works Registration Claiming Tool Individual Registration Tool B…" at bounding box center [143, 499] width 287 height 953
drag, startPoint x: 107, startPoint y: 114, endPoint x: 85, endPoint y: 102, distance: 25.3
click at [85, 102] on div "Summary Catalog Works Registration Claiming Tool Individual Registration Tool B…" at bounding box center [143, 499] width 287 height 953
click at [85, 102] on span "Catalog" at bounding box center [88, 101] width 58 height 22
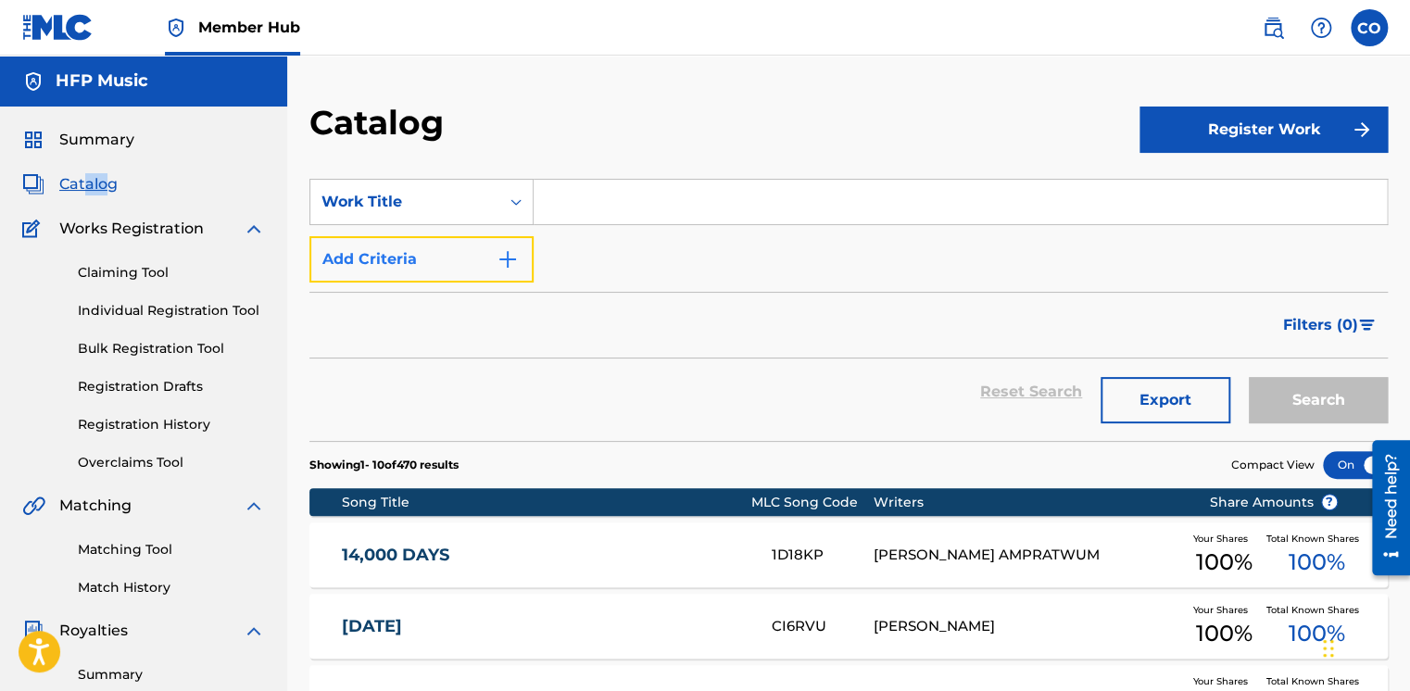
click at [478, 256] on button "Add Criteria" at bounding box center [421, 259] width 224 height 46
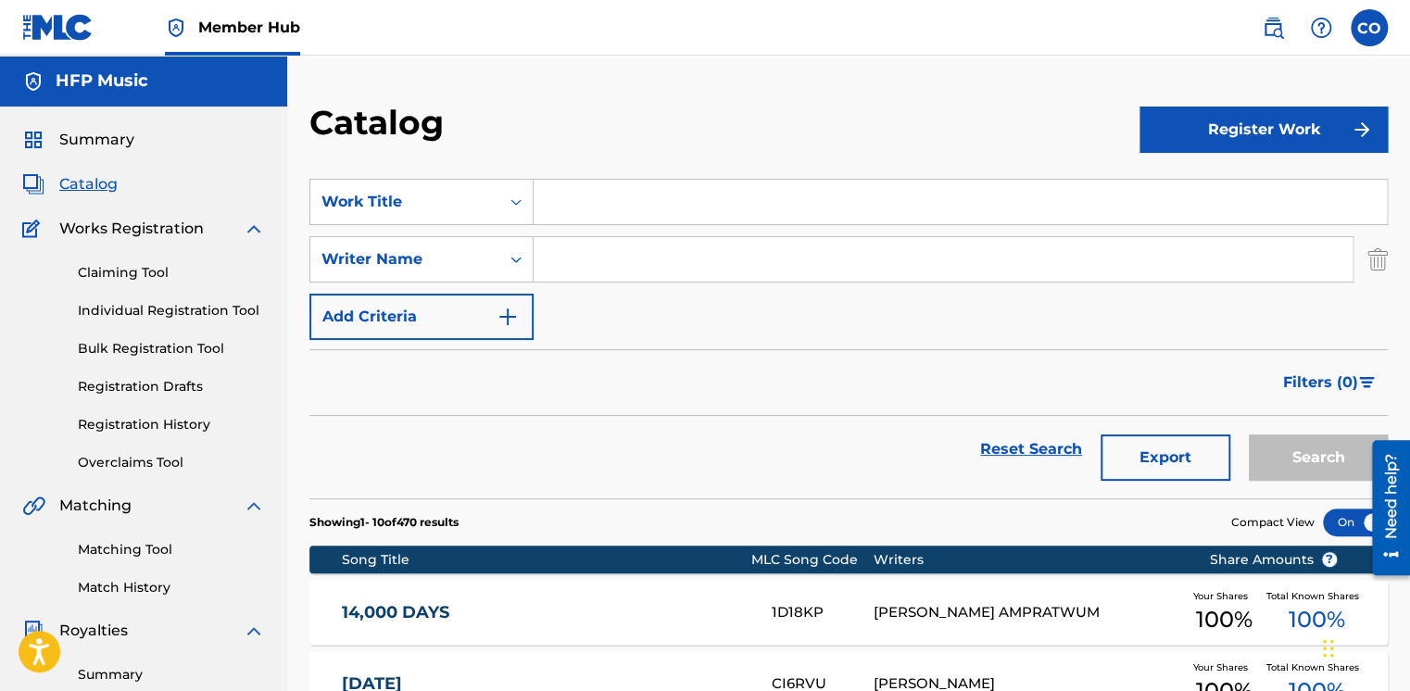
click at [589, 267] on input "Search Form" at bounding box center [943, 259] width 819 height 44
type input "Will"
click at [1249, 435] on button "Search" at bounding box center [1318, 458] width 139 height 46
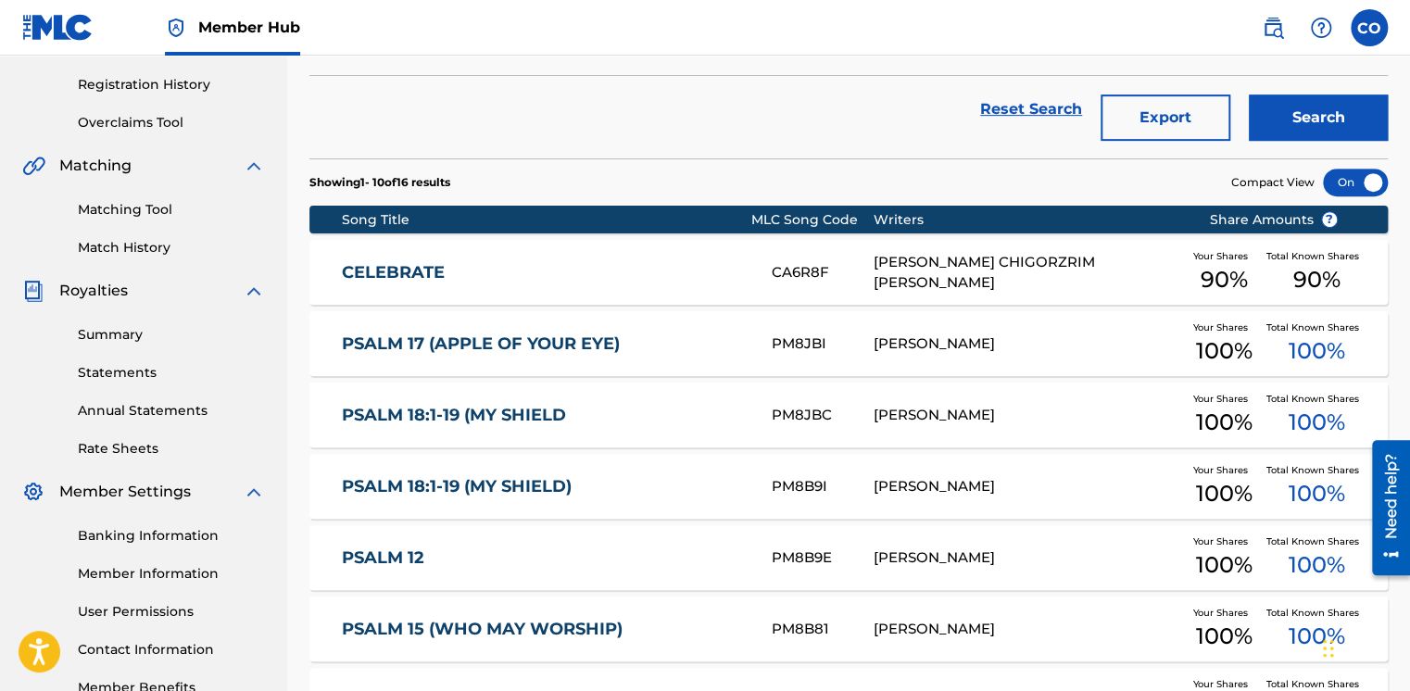
scroll to position [349, 0]
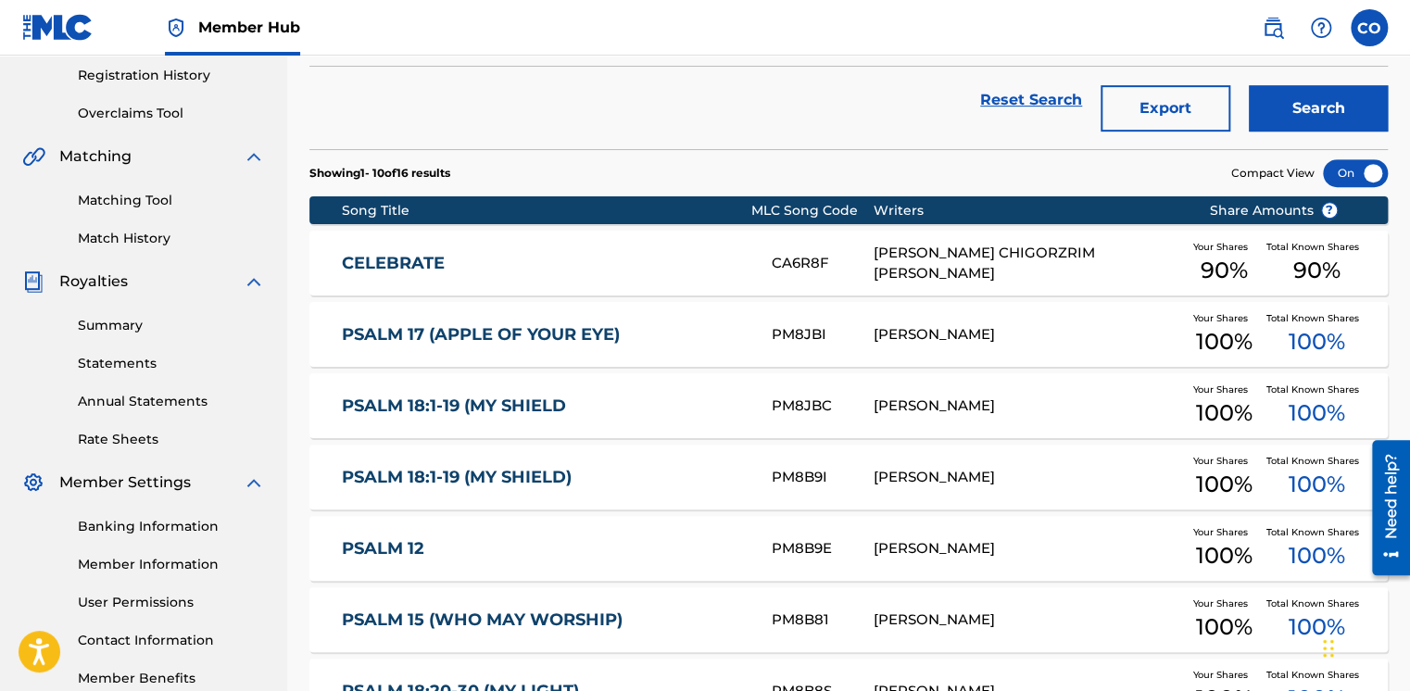
click at [544, 327] on link "PSALM 17 (APPLE OF YOUR EYE)" at bounding box center [544, 334] width 405 height 21
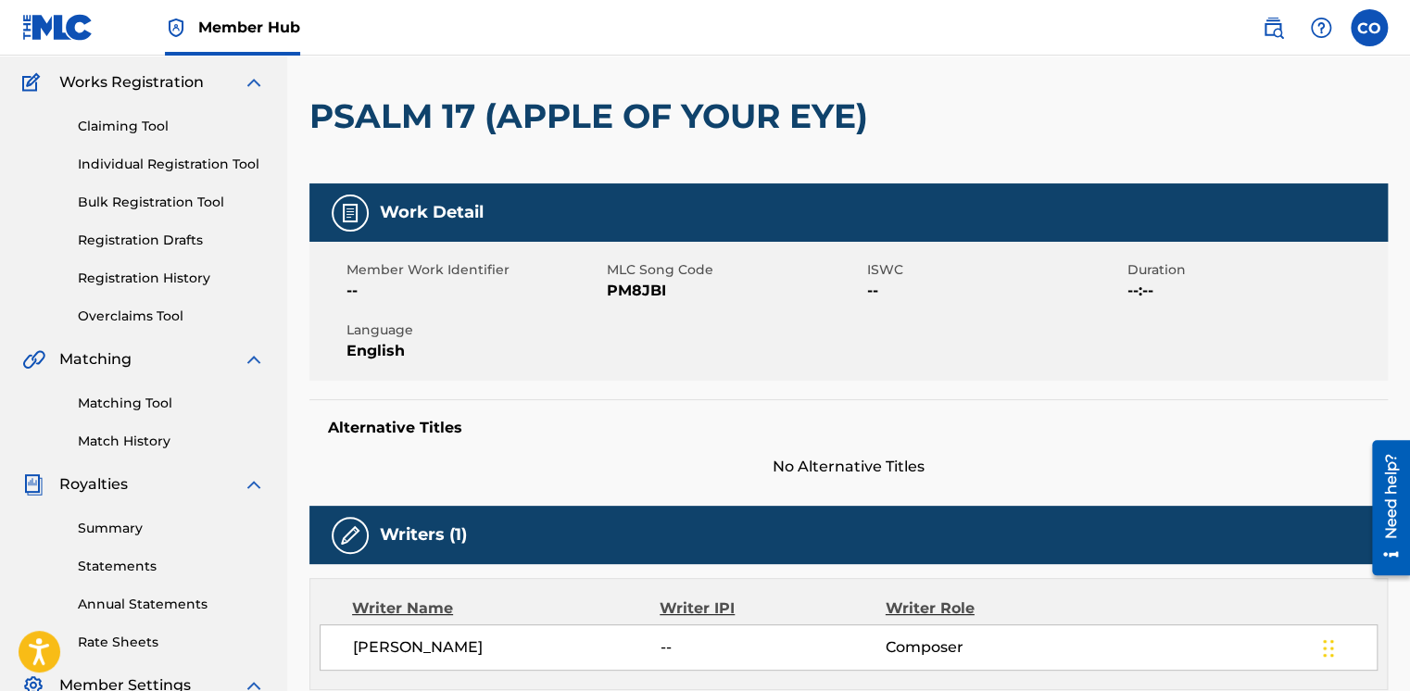
scroll to position [145, 0]
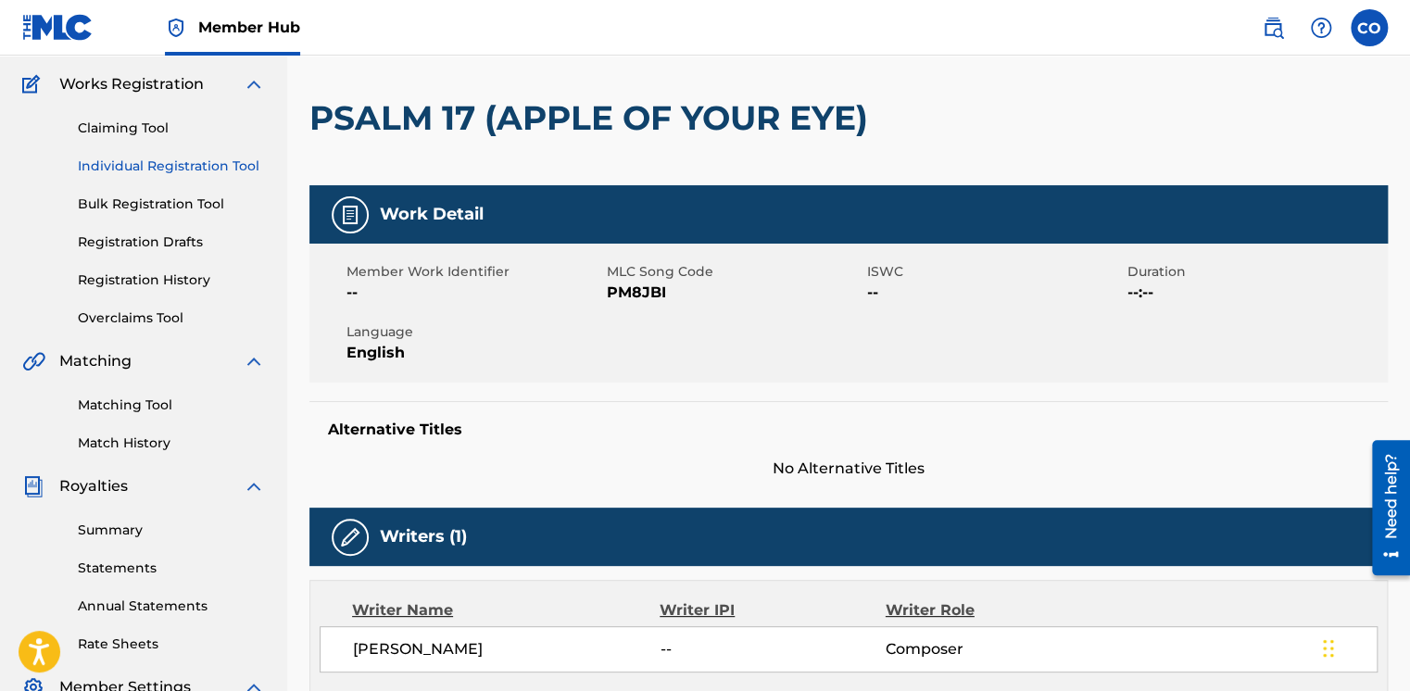
click at [138, 171] on link "Individual Registration Tool" at bounding box center [171, 166] width 187 height 19
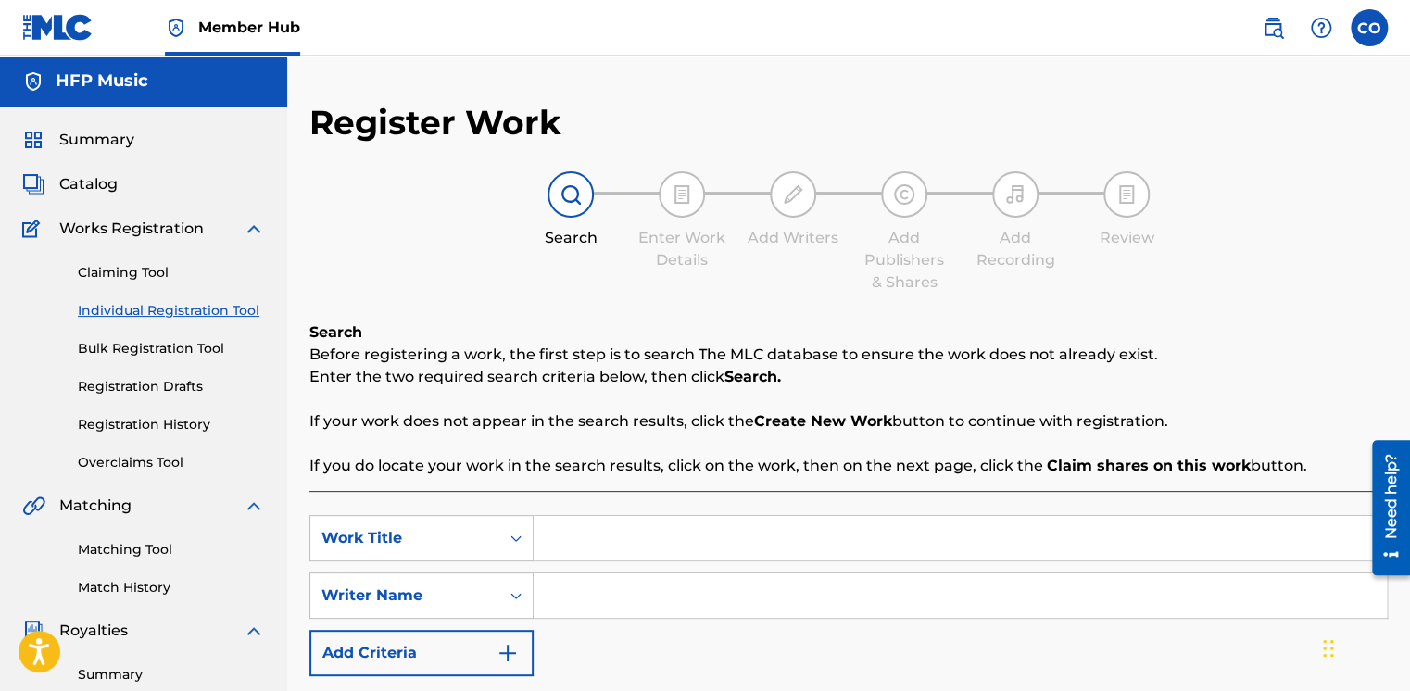
click at [594, 530] on input "Search Form" at bounding box center [960, 538] width 853 height 44
type input "O Come All Ye Faithful"
click at [590, 589] on input "Search Form" at bounding box center [960, 596] width 853 height 44
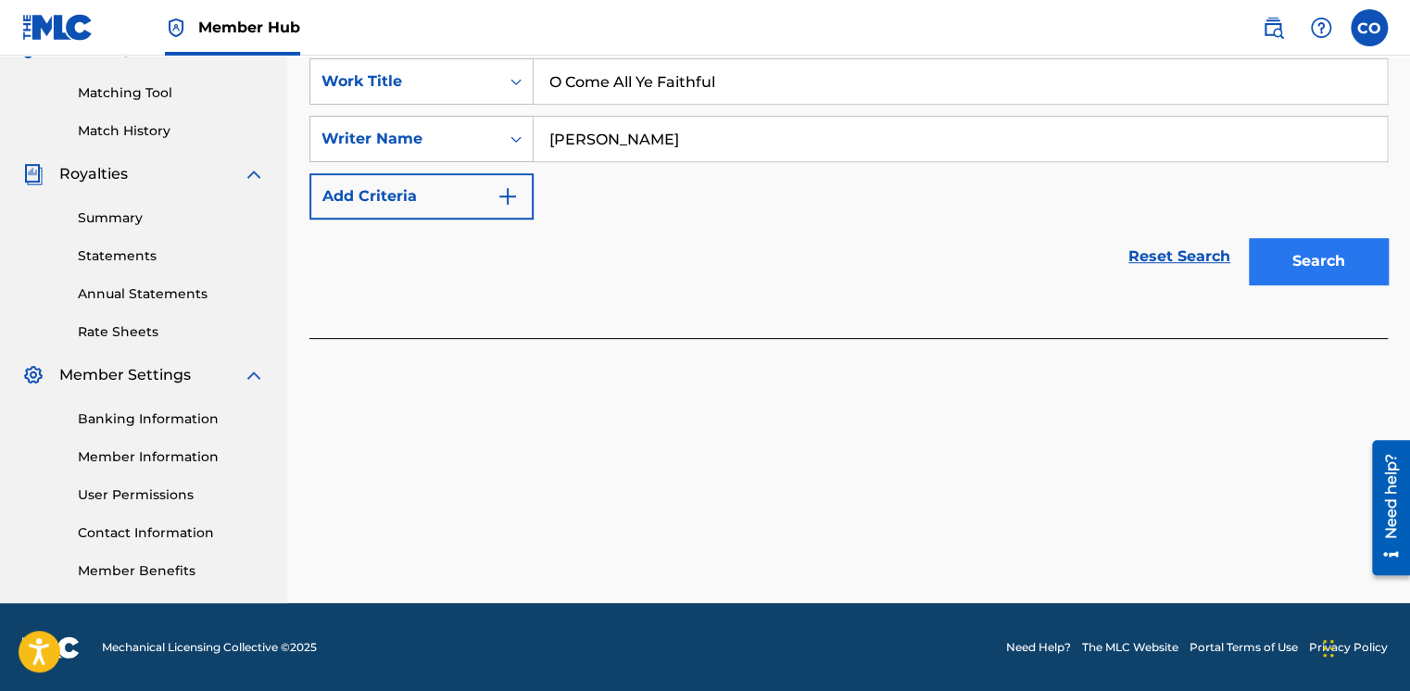
type input "Will Gray"
click at [1282, 253] on button "Search" at bounding box center [1318, 261] width 139 height 46
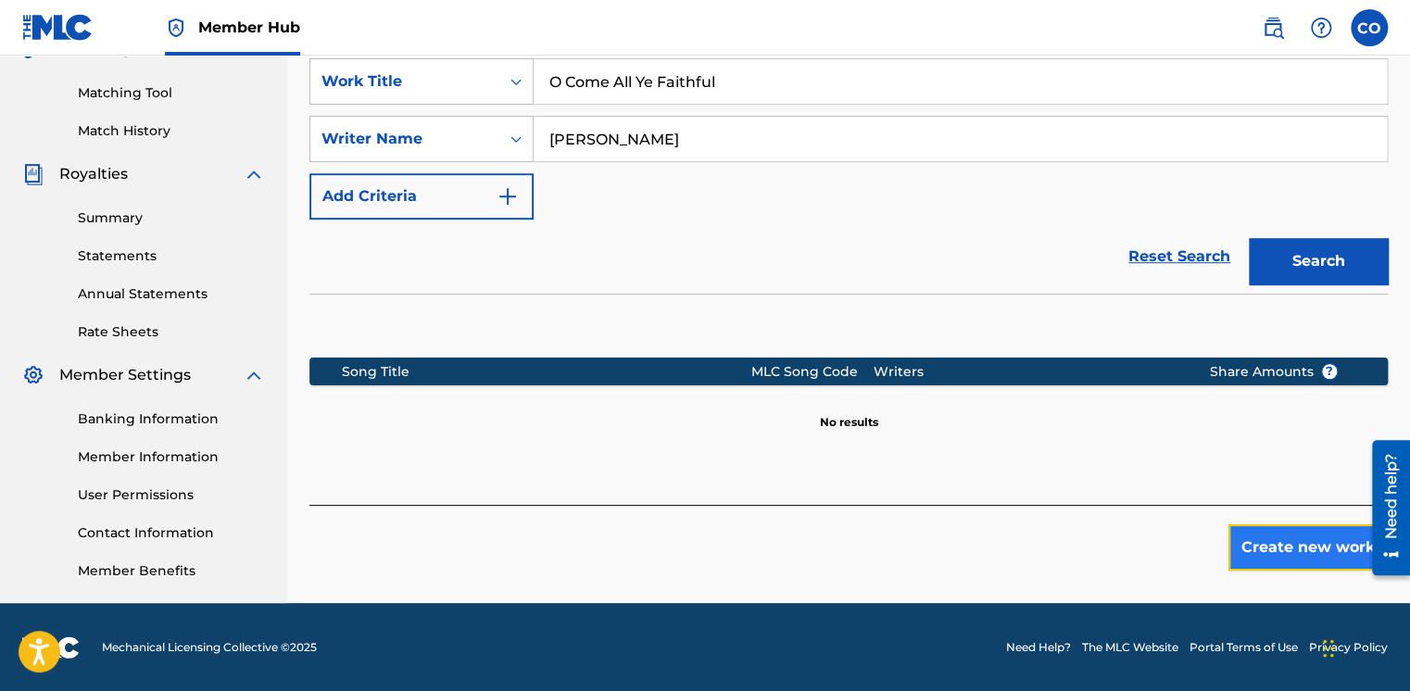
click at [1342, 567] on button "Create new work" at bounding box center [1308, 547] width 159 height 46
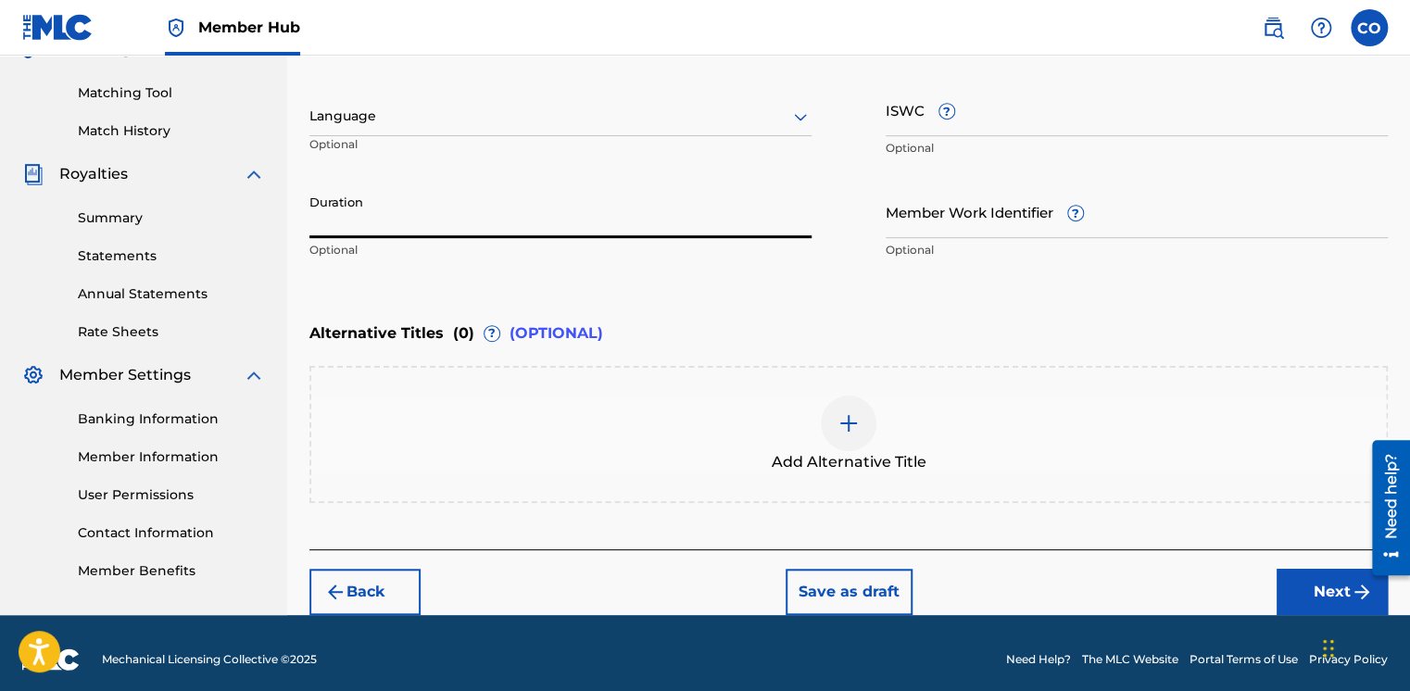
click at [378, 232] on input "Duration" at bounding box center [560, 211] width 502 height 53
type input "03:42"
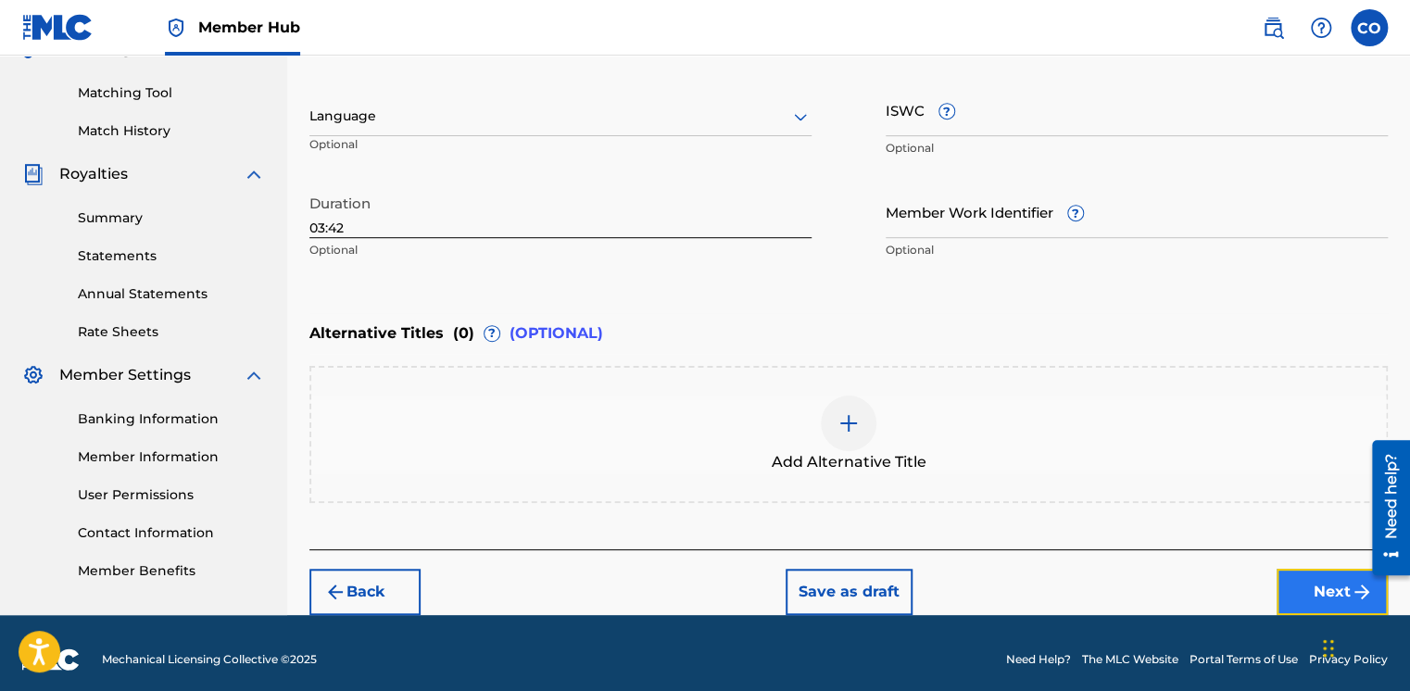
click at [1281, 575] on button "Next" at bounding box center [1332, 592] width 111 height 46
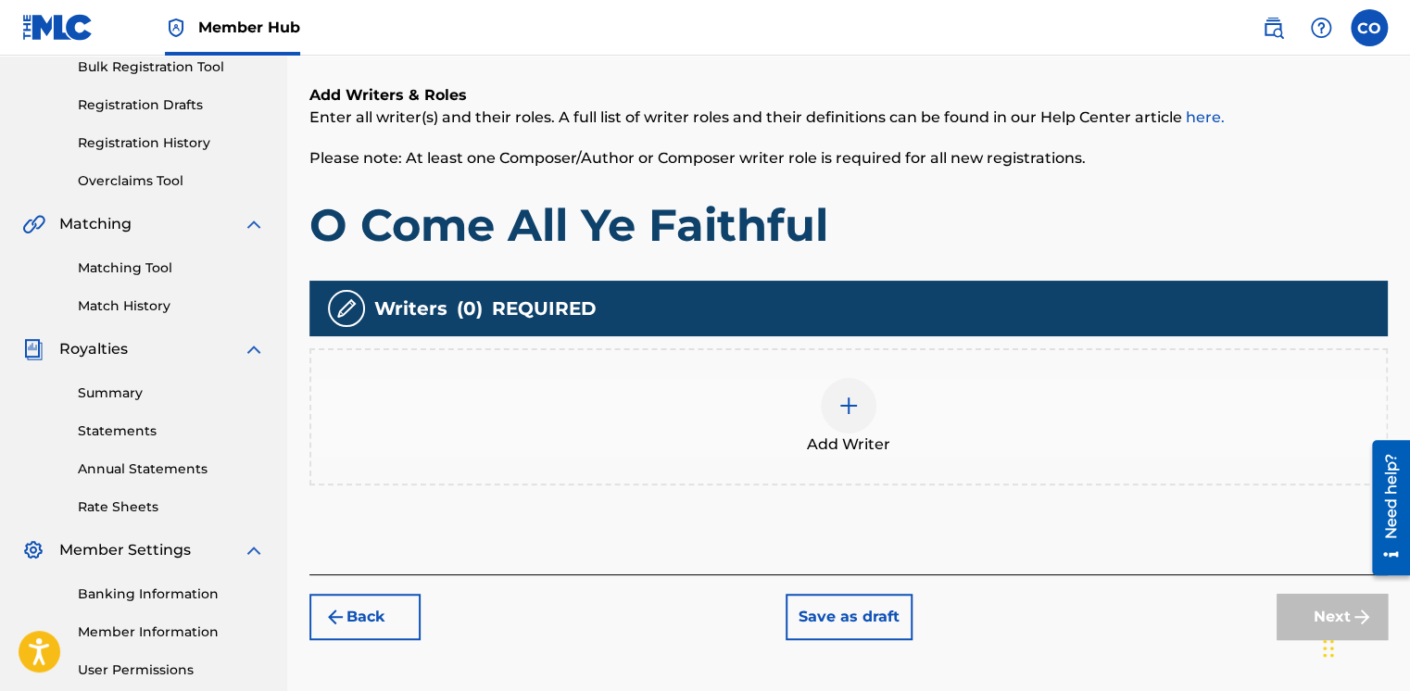
scroll to position [300, 0]
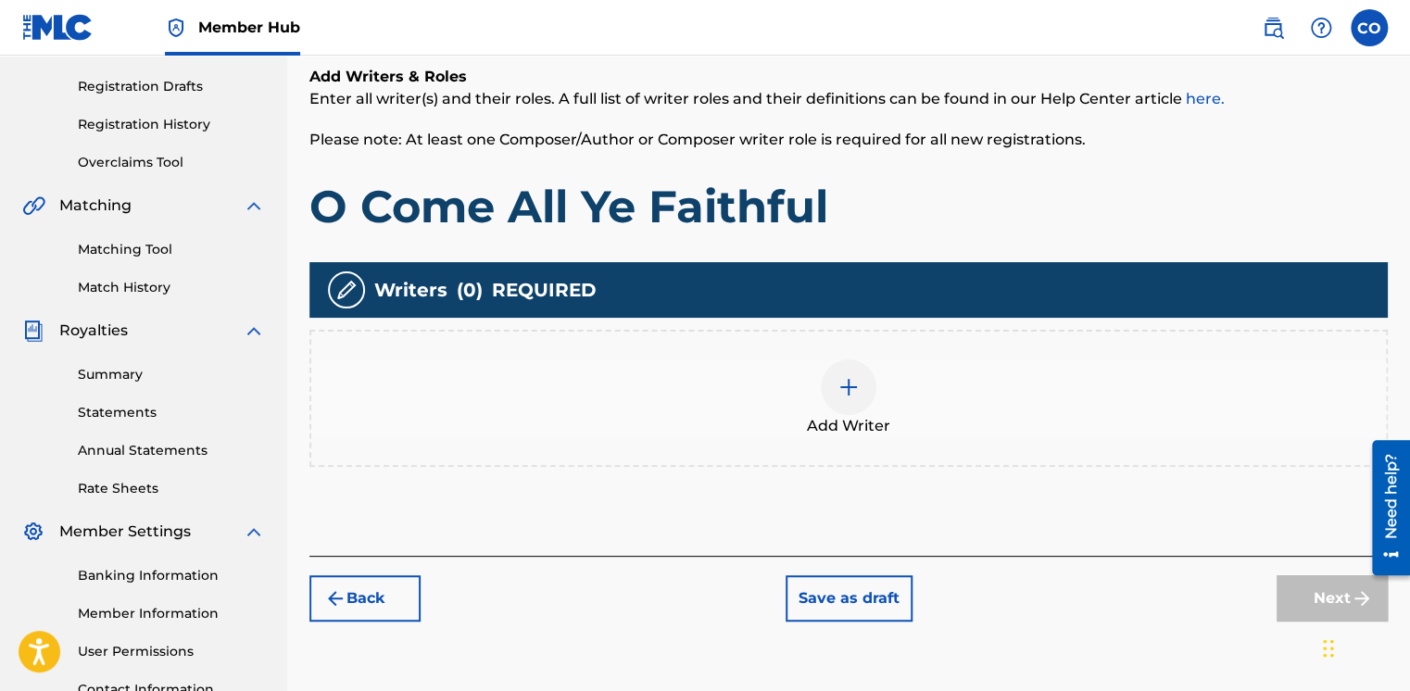
click at [829, 384] on div at bounding box center [849, 388] width 56 height 56
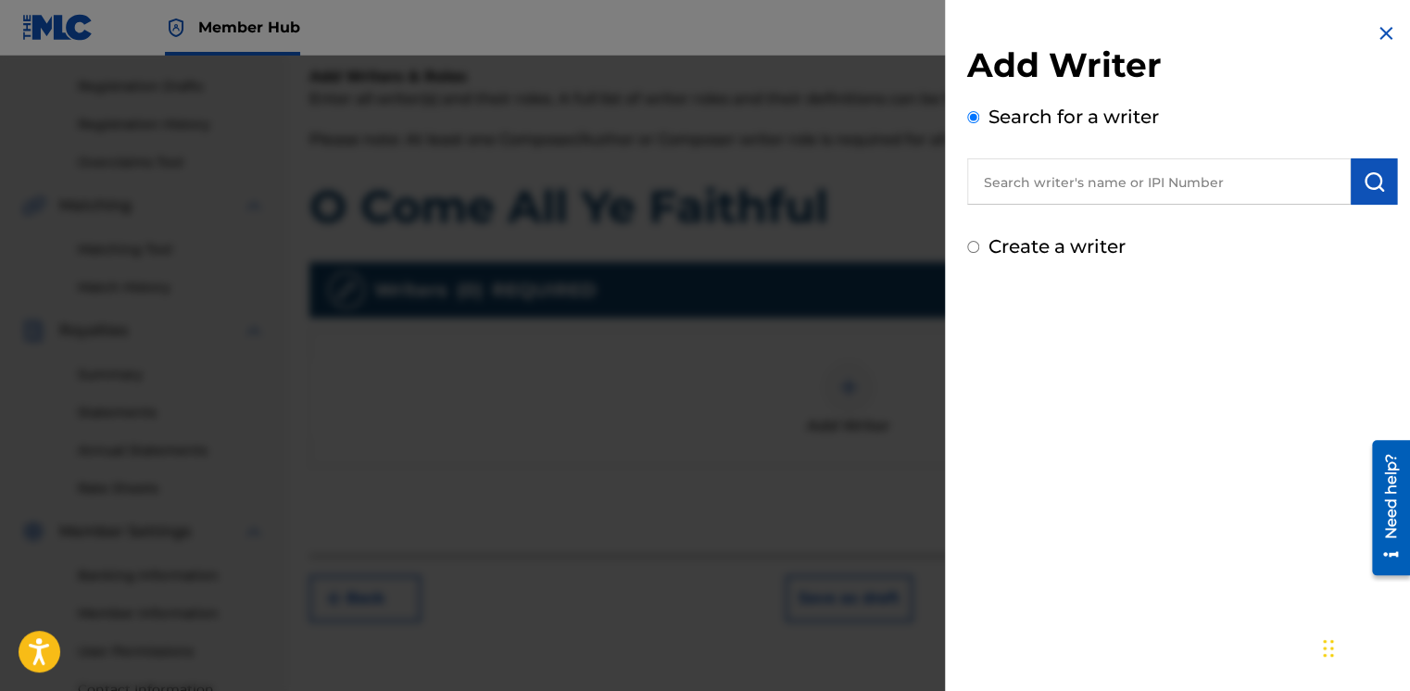
click at [1051, 180] on input "text" at bounding box center [1159, 181] width 384 height 46
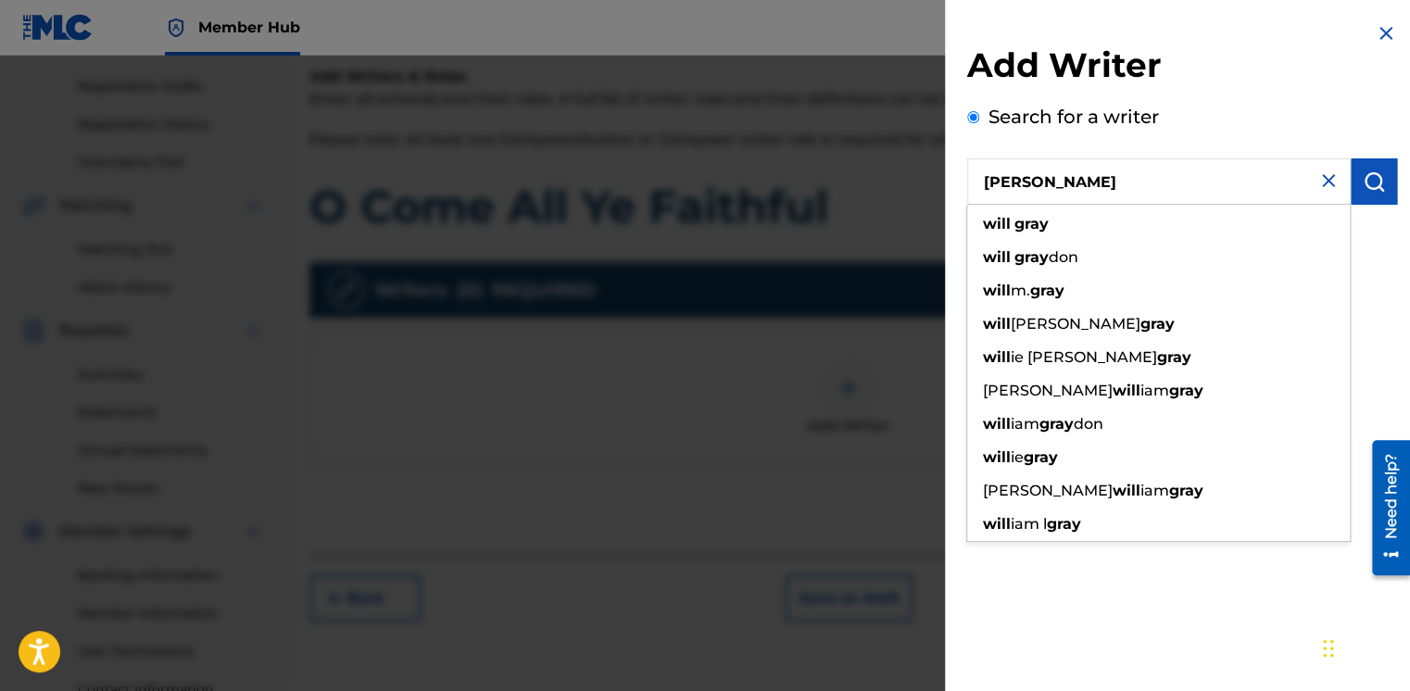
type input "Will Gray"
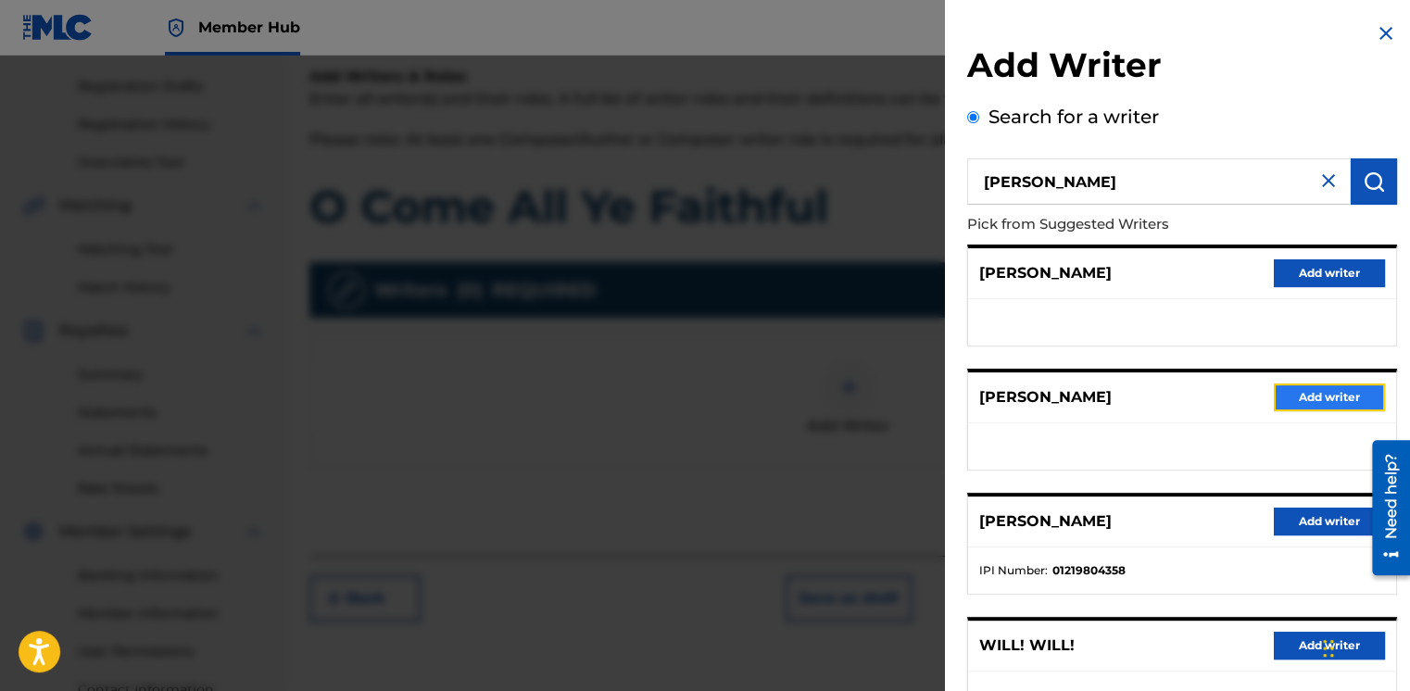
click at [1325, 398] on button "Add writer" at bounding box center [1329, 398] width 111 height 28
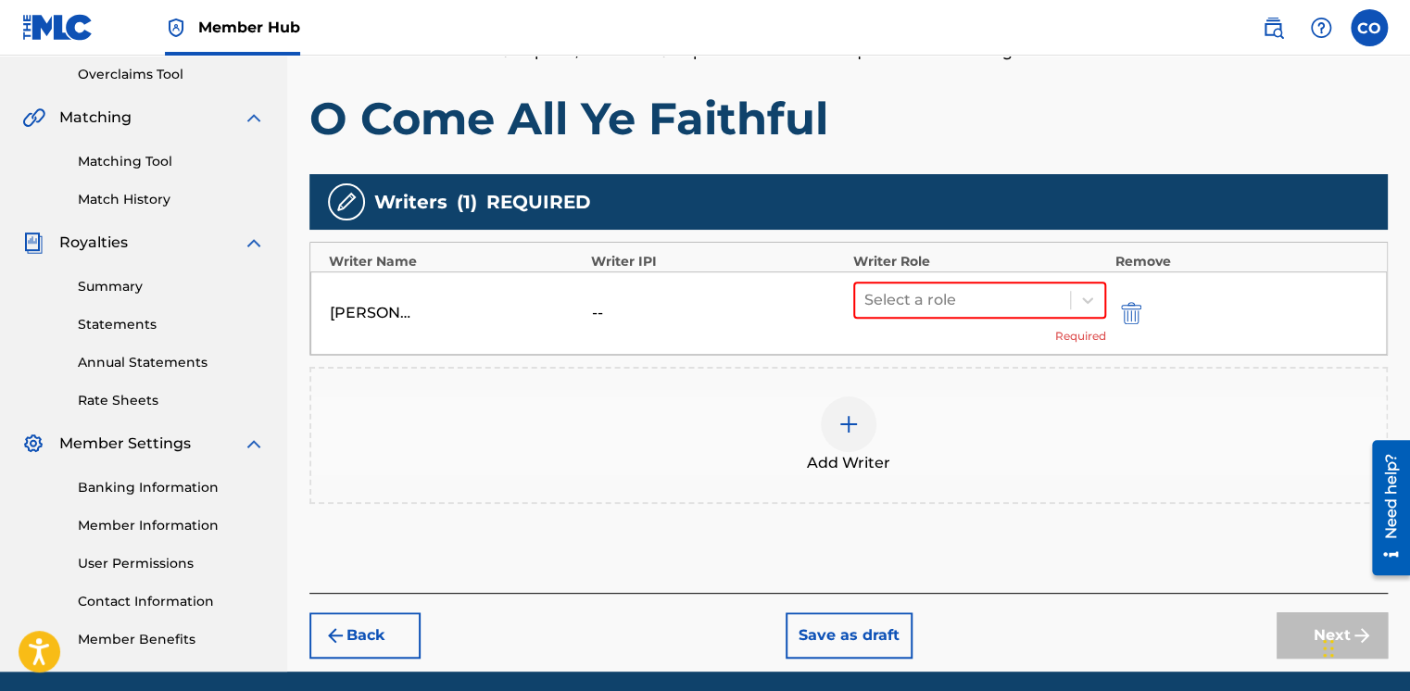
scroll to position [457, 0]
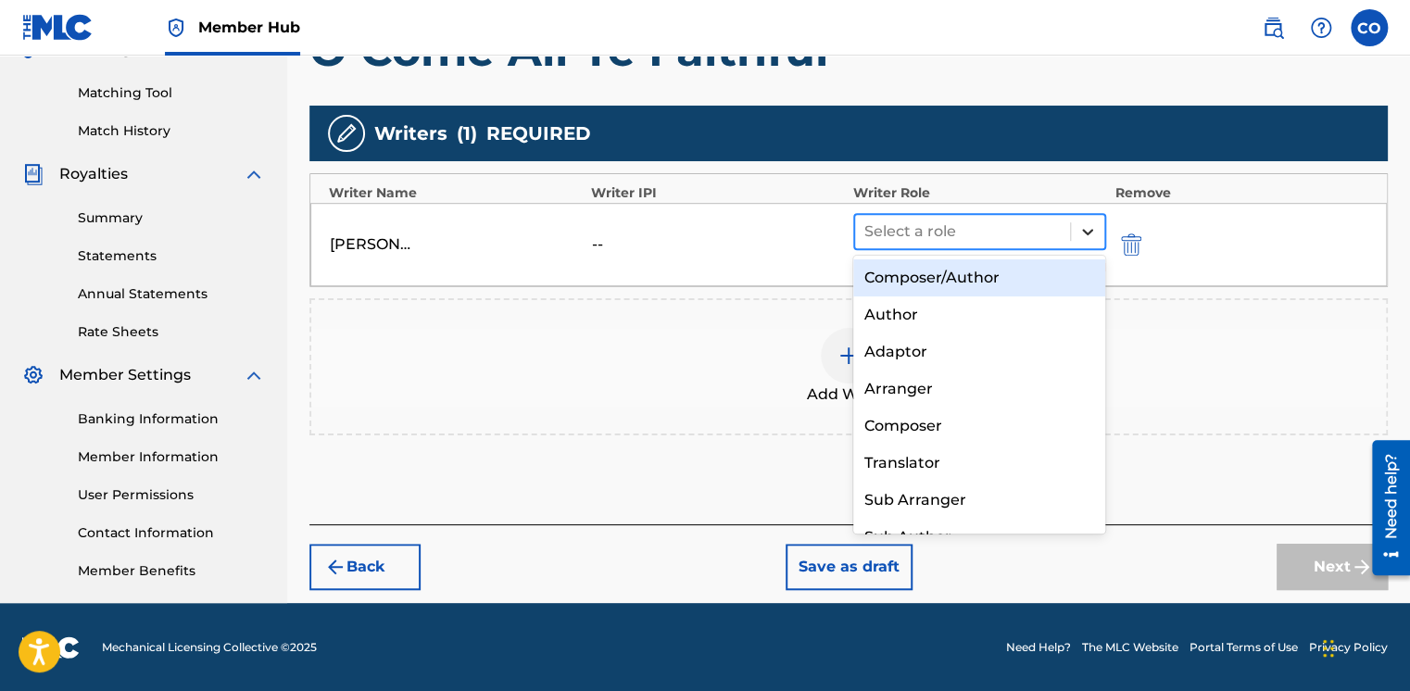
click at [1086, 245] on div at bounding box center [1087, 231] width 33 height 33
click at [1013, 272] on div "Composer/Author" at bounding box center [979, 277] width 253 height 37
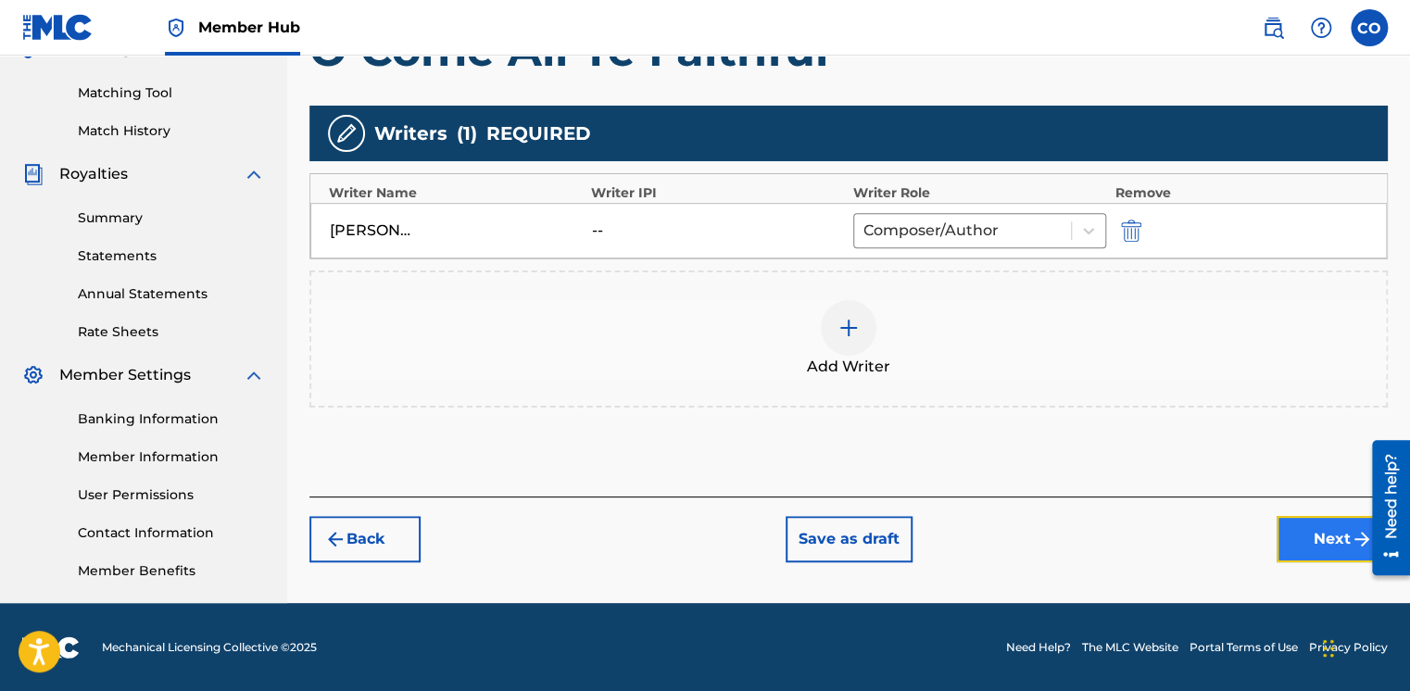
click at [1345, 554] on button "Next" at bounding box center [1332, 539] width 111 height 46
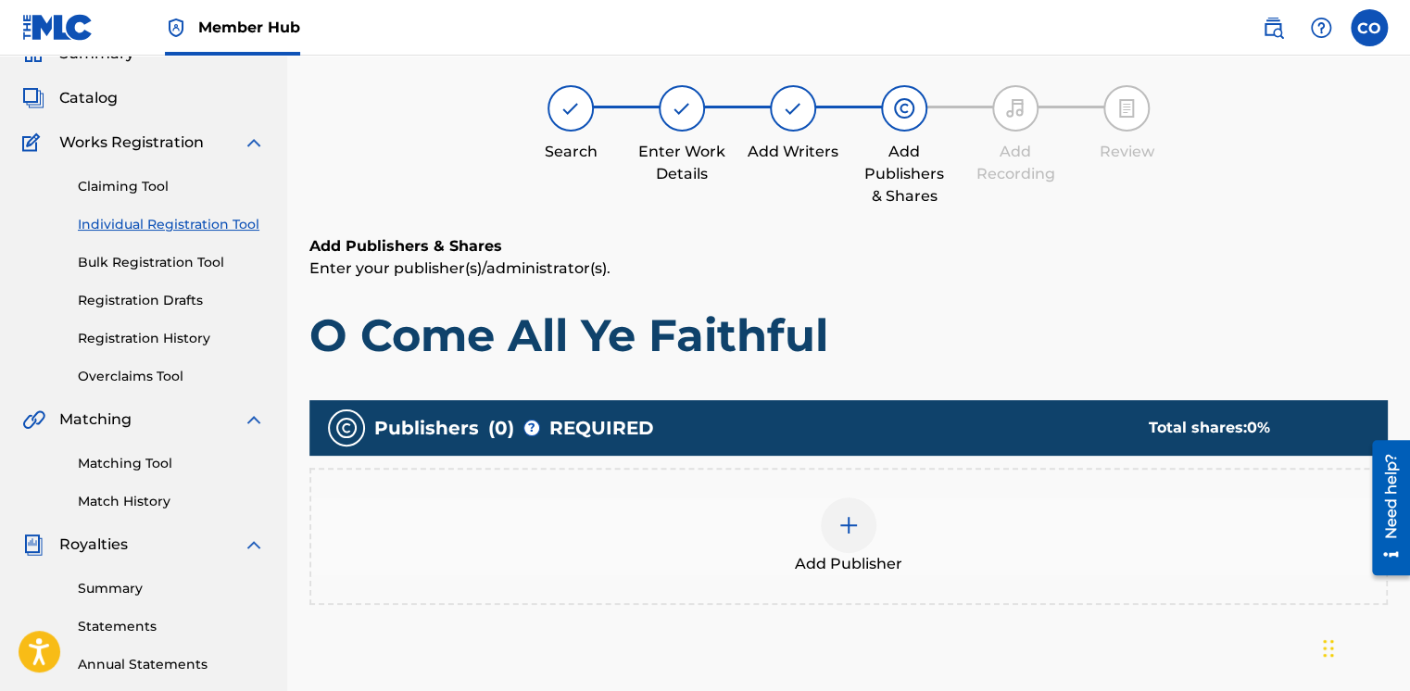
scroll to position [83, 0]
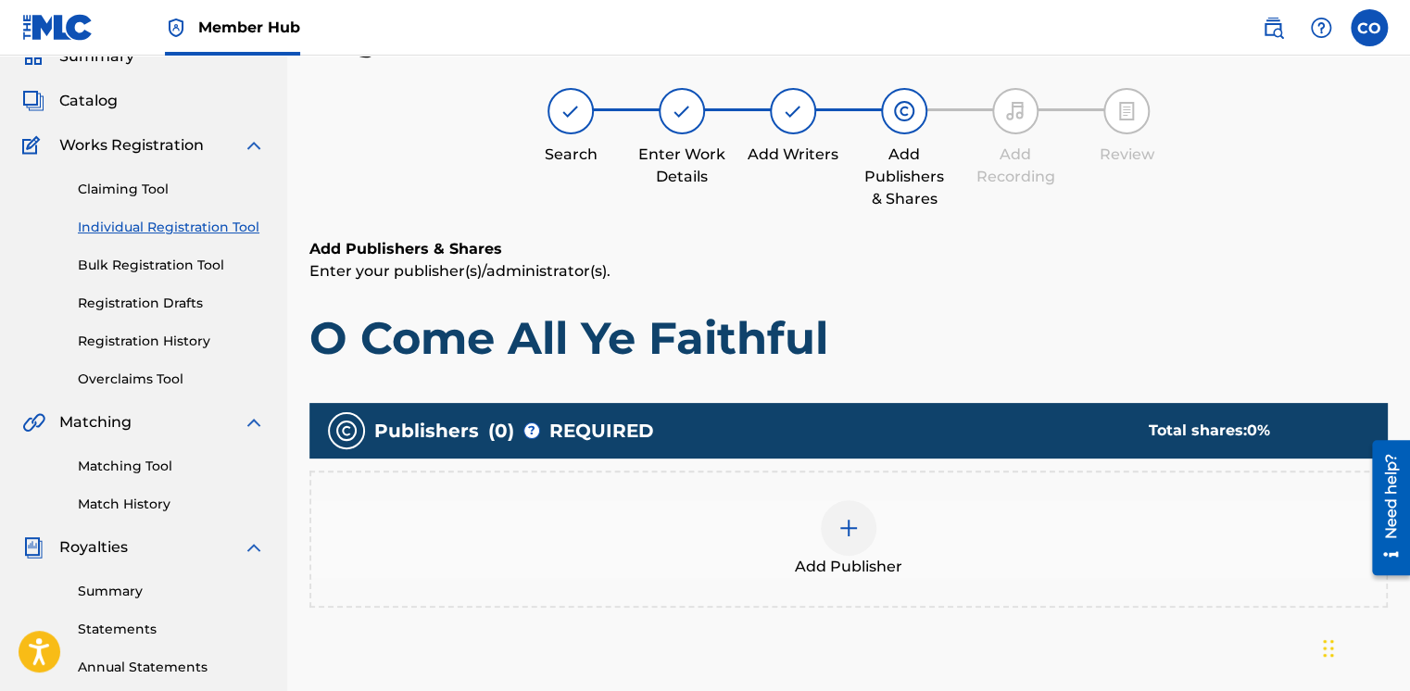
click at [867, 545] on div at bounding box center [849, 528] width 56 height 56
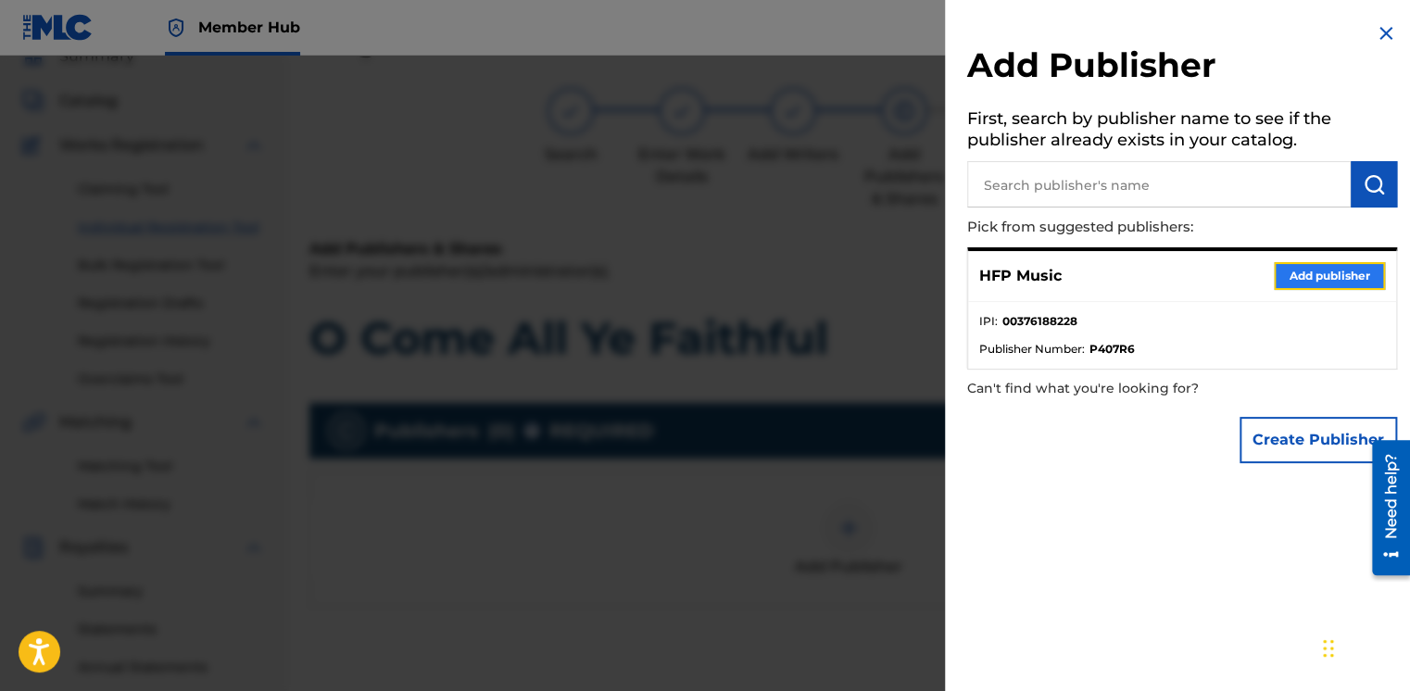
click at [1286, 275] on button "Add publisher" at bounding box center [1329, 276] width 111 height 28
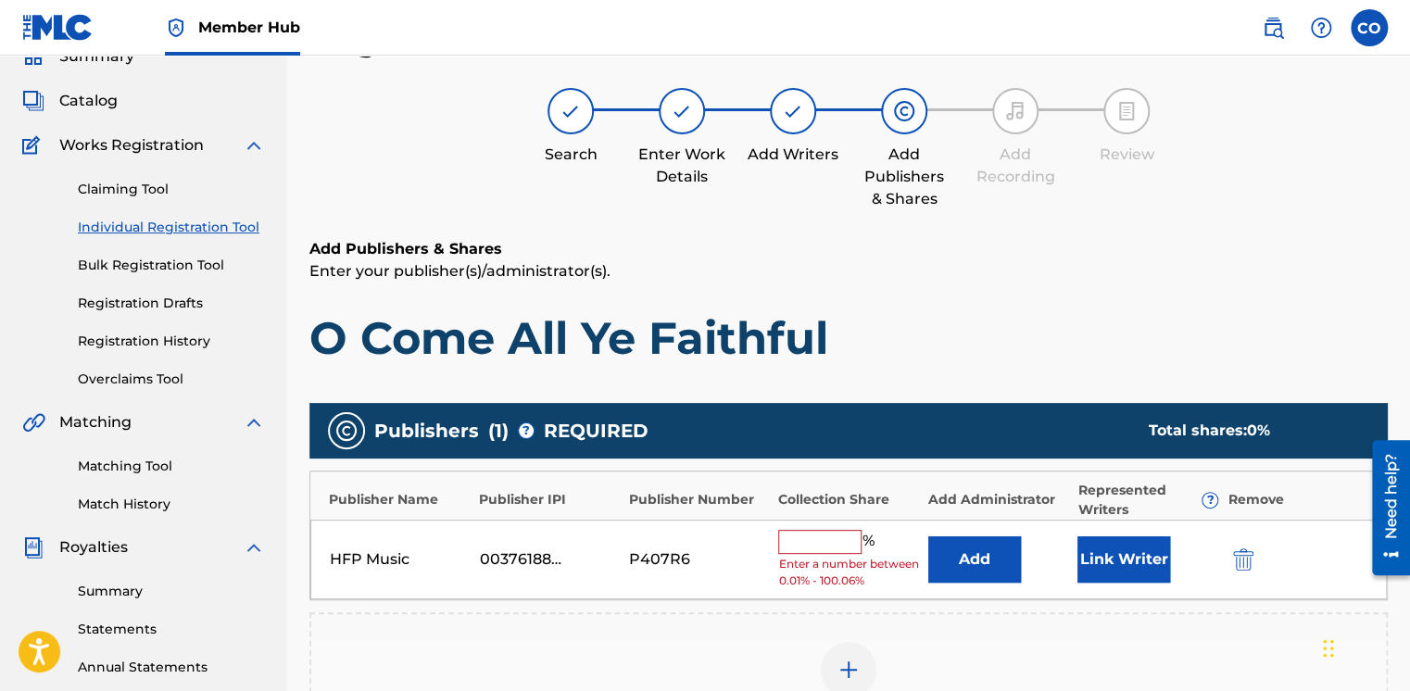
click at [794, 531] on input "text" at bounding box center [819, 542] width 83 height 24
type input "100"
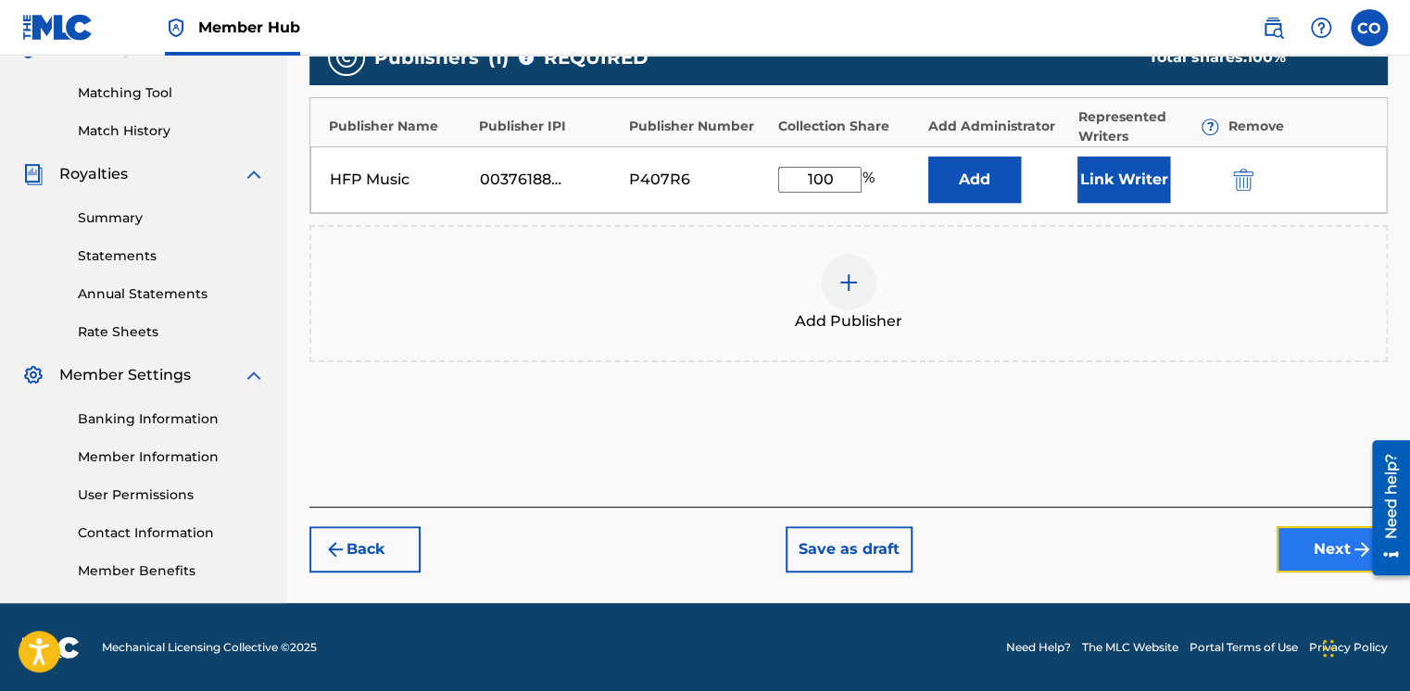
click at [1288, 562] on button "Next" at bounding box center [1332, 549] width 111 height 46
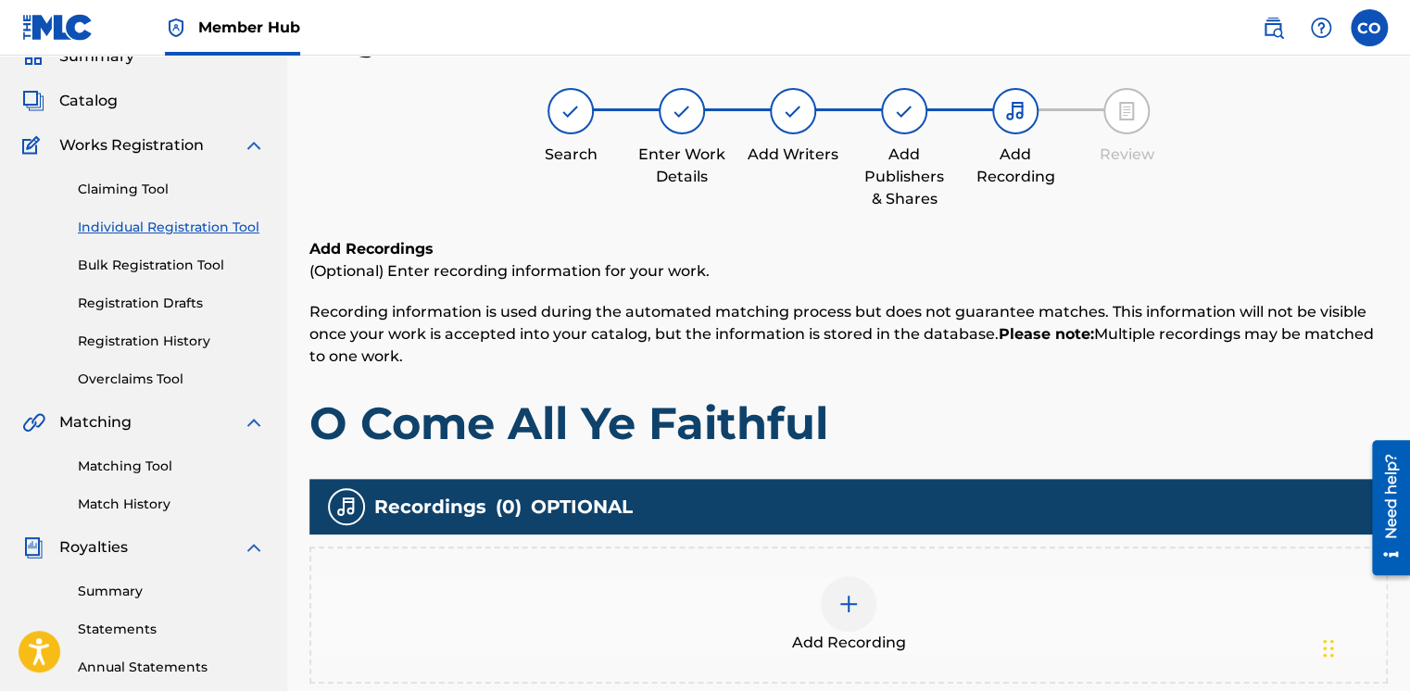
click at [865, 593] on div at bounding box center [849, 604] width 56 height 56
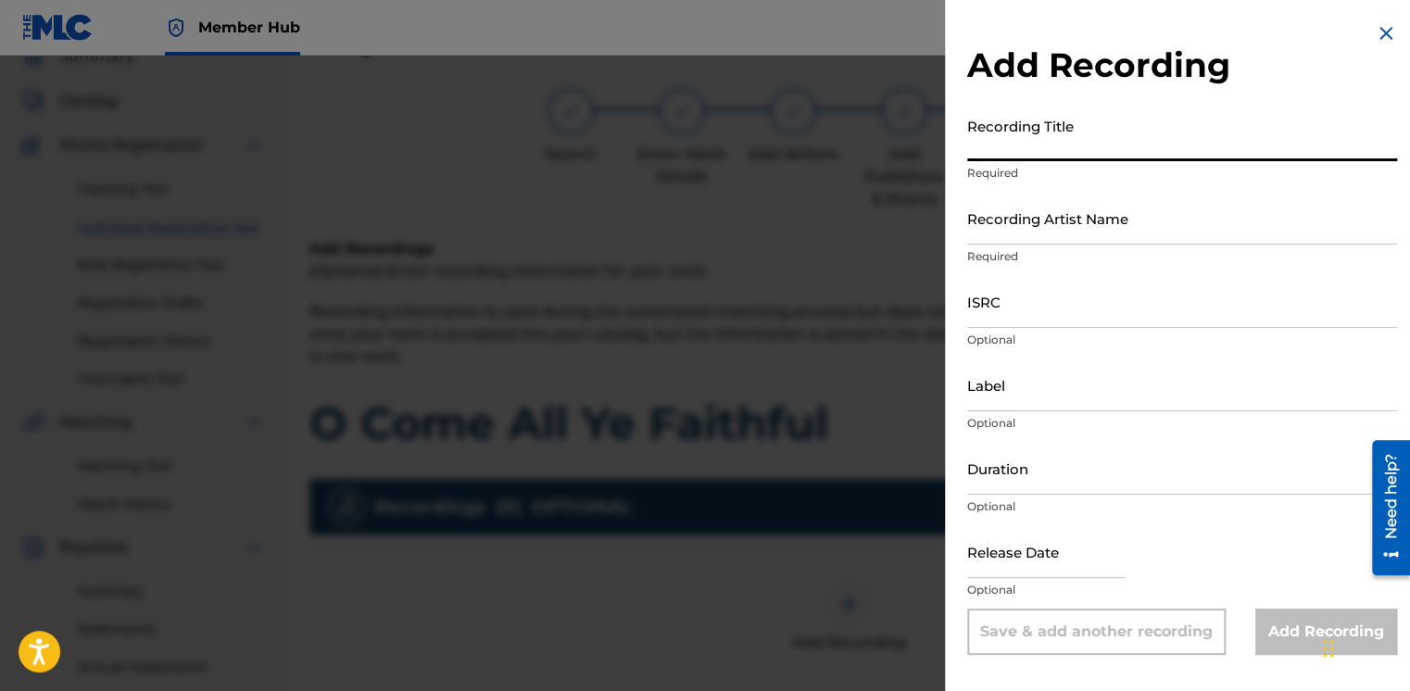
click at [1006, 136] on input "Recording Title" at bounding box center [1182, 134] width 430 height 53
type input "O Come All Ye Faithful"
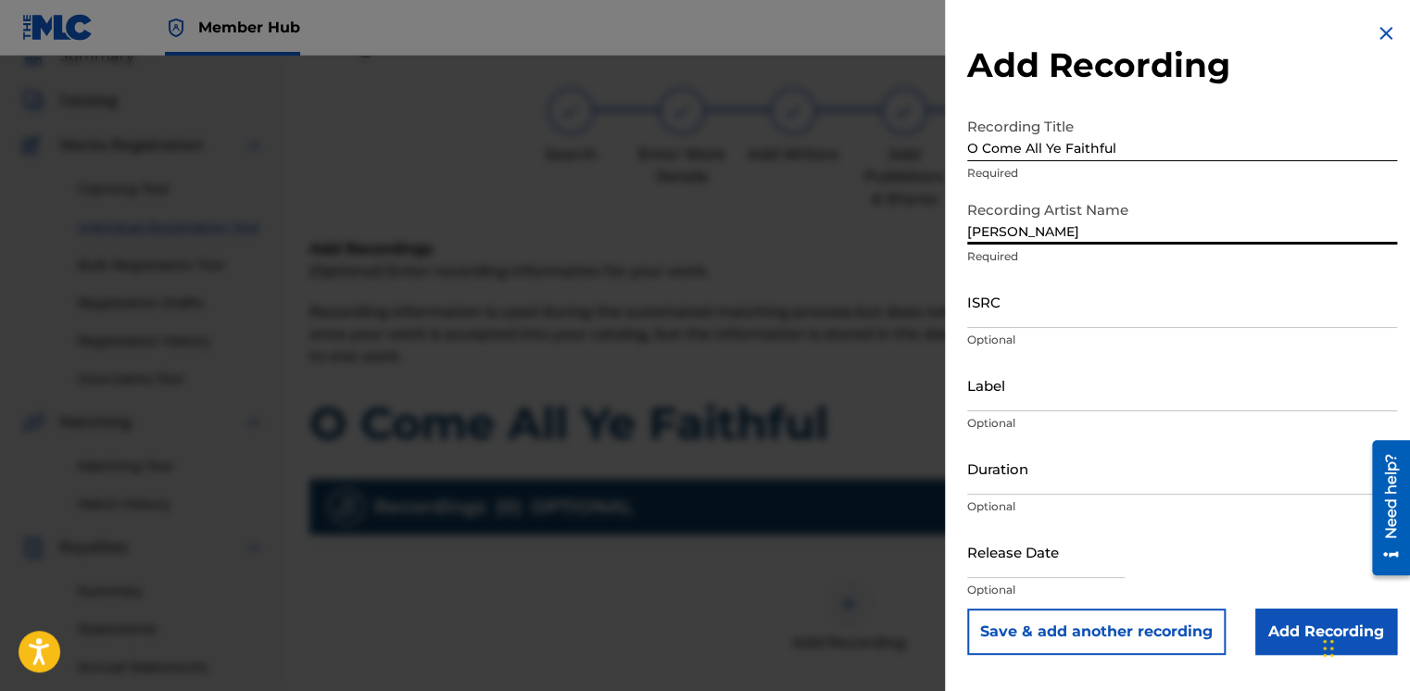
type input "Will Gray"
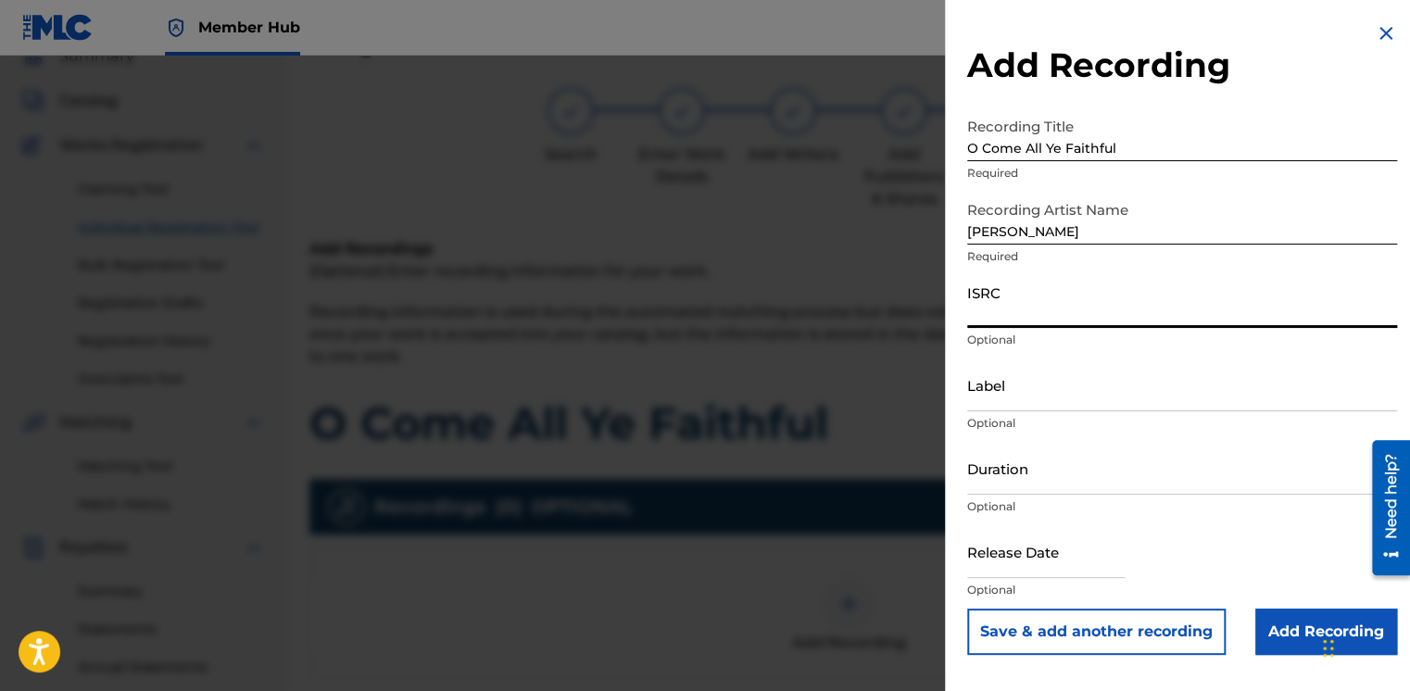
click at [1038, 322] on input "ISRC" at bounding box center [1182, 301] width 430 height 53
paste input "UKQJK2311613"
type input "UKQJK2311613"
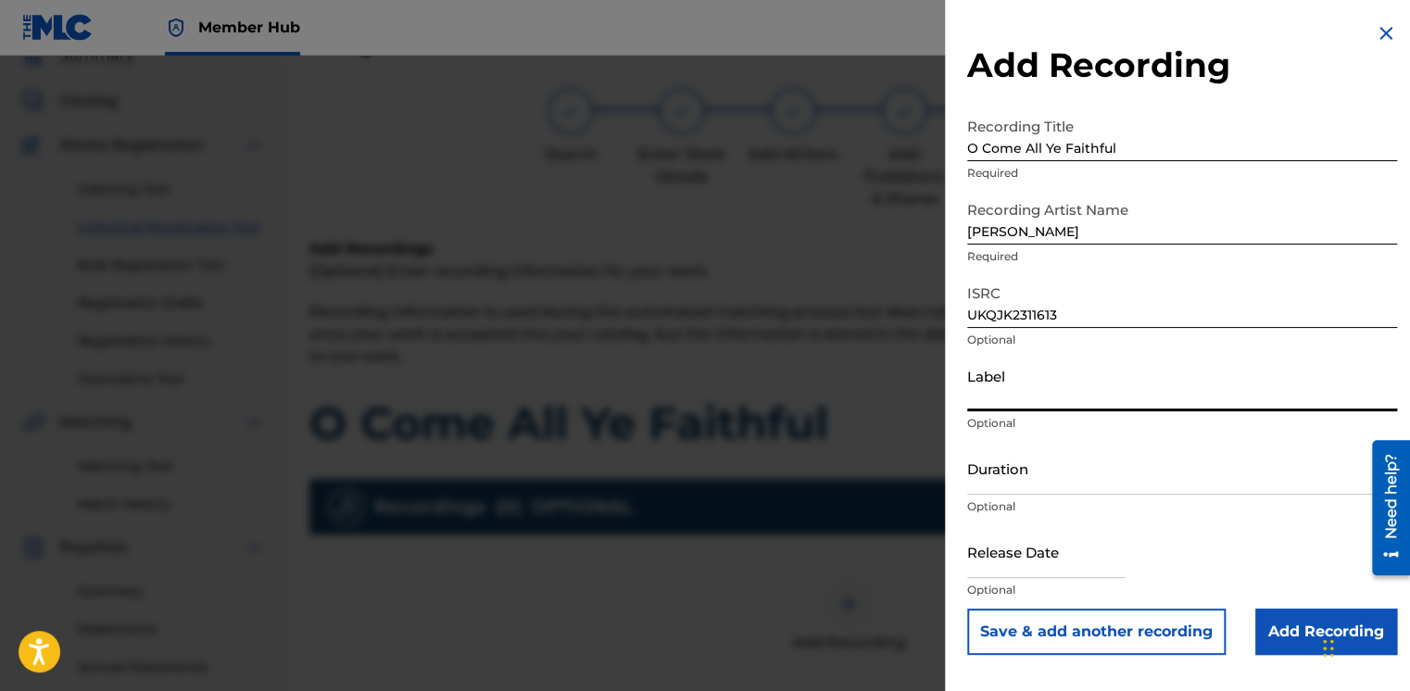
click at [1011, 397] on input "Label" at bounding box center [1182, 385] width 430 height 53
type input "HFP Music"
type input "12:14"
type input "June 3 2024"
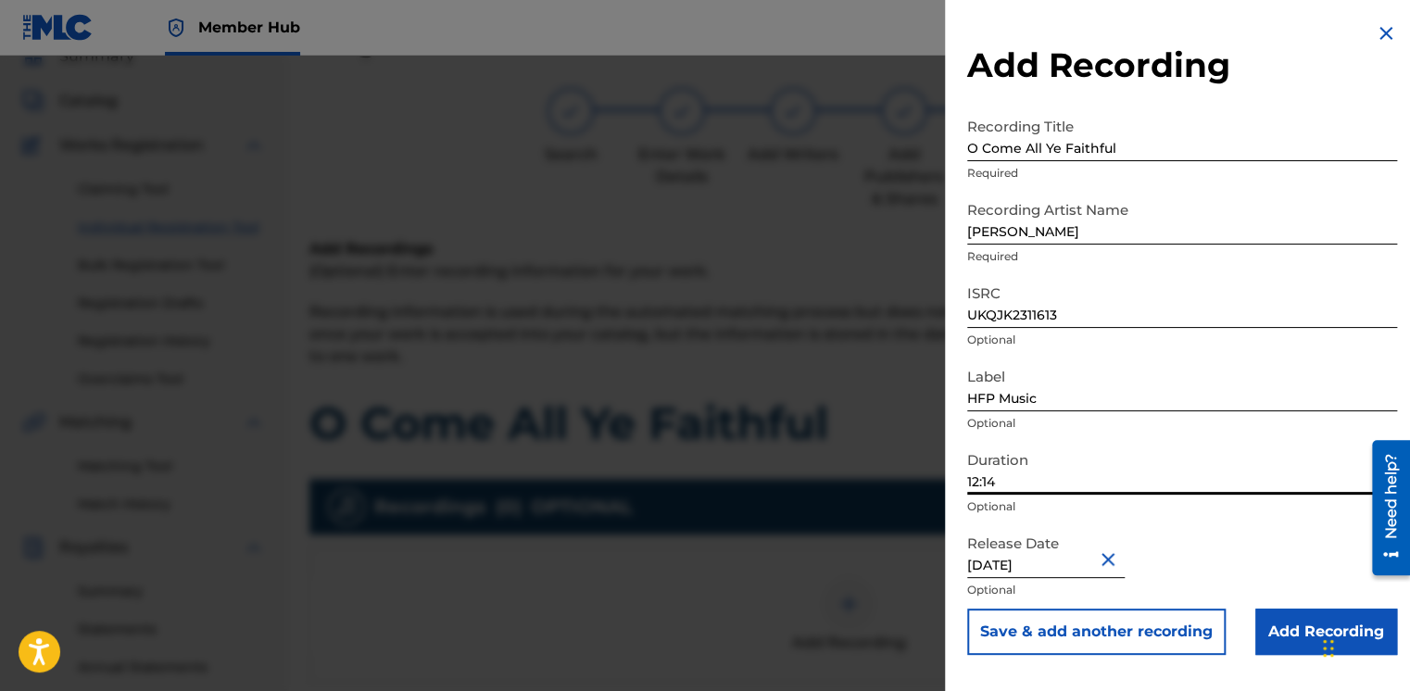
drag, startPoint x: 1019, startPoint y: 481, endPoint x: 861, endPoint y: 493, distance: 158.9
click at [861, 493] on div "Add Recording Recording Title O Come All Ye Faithful Required Recording Artist …" at bounding box center [705, 374] width 1410 height 636
type input "03:42"
click at [1015, 565] on input "June 3 2024" at bounding box center [1046, 551] width 158 height 53
select select "5"
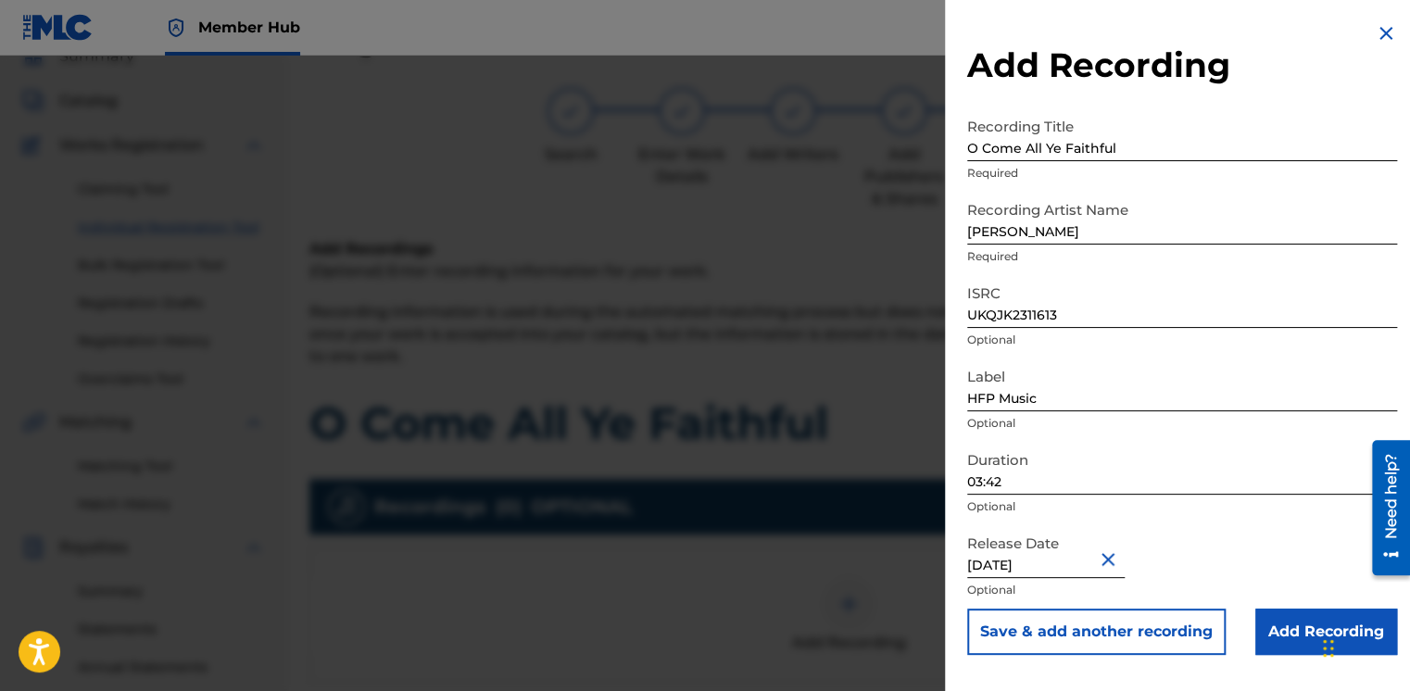
select select "2024"
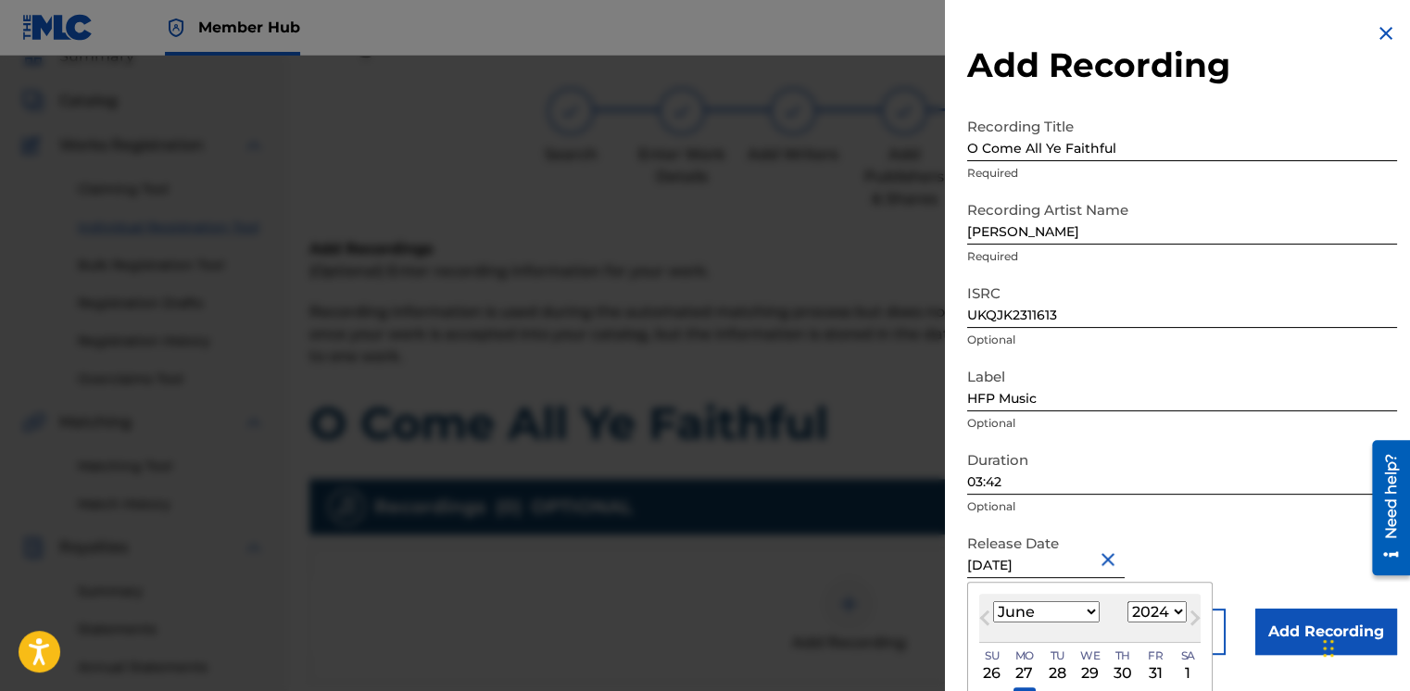
click at [1063, 618] on select "January February March April May June July August September October November De…" at bounding box center [1046, 611] width 107 height 21
select select "10"
click at [993, 601] on select "January February March April May June July August September October November De…" at bounding box center [1046, 611] width 107 height 21
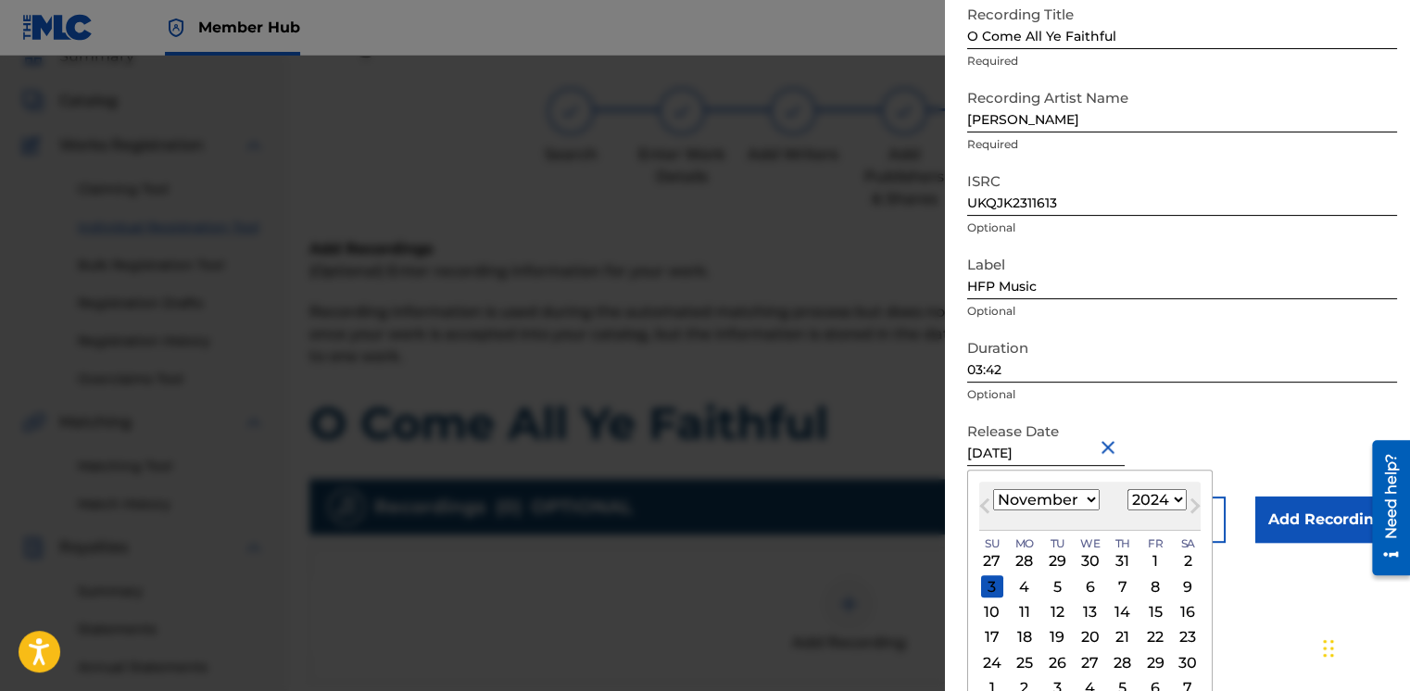
scroll to position [133, 0]
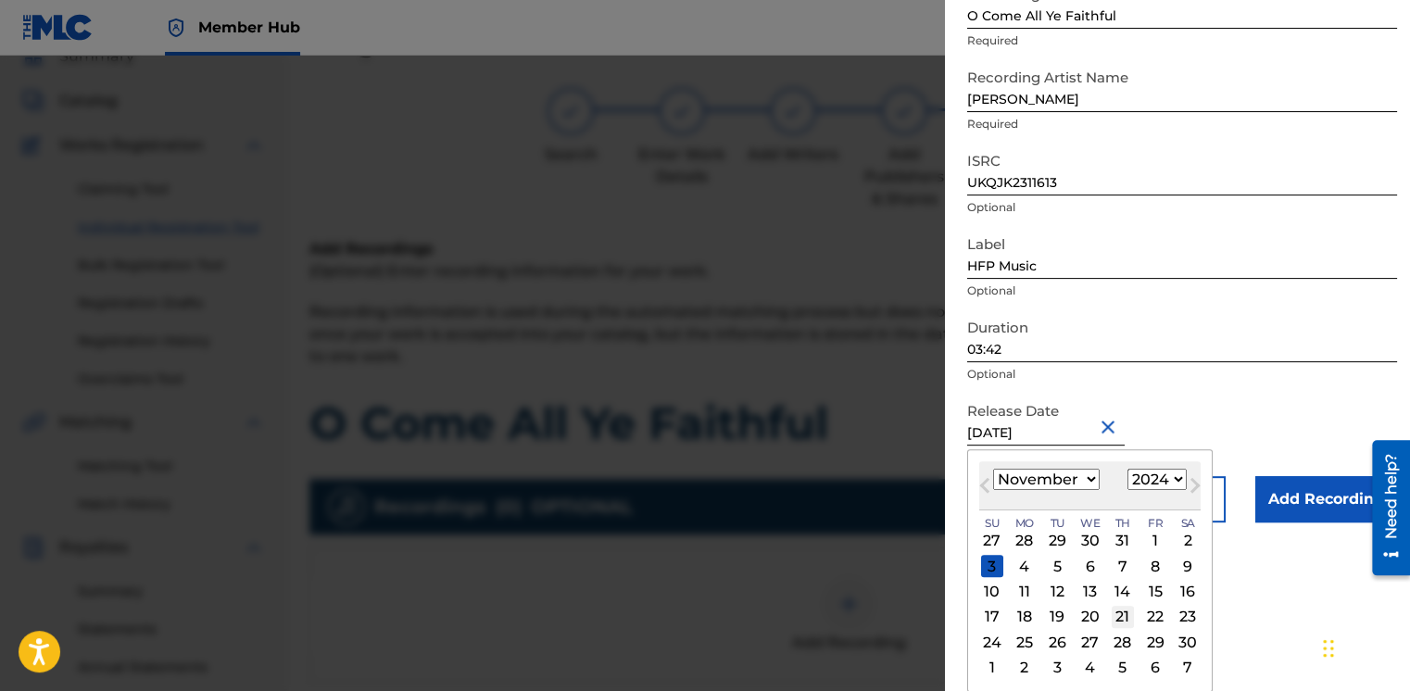
click at [1126, 619] on div "21" at bounding box center [1123, 617] width 22 height 22
type input "November 21 2024"
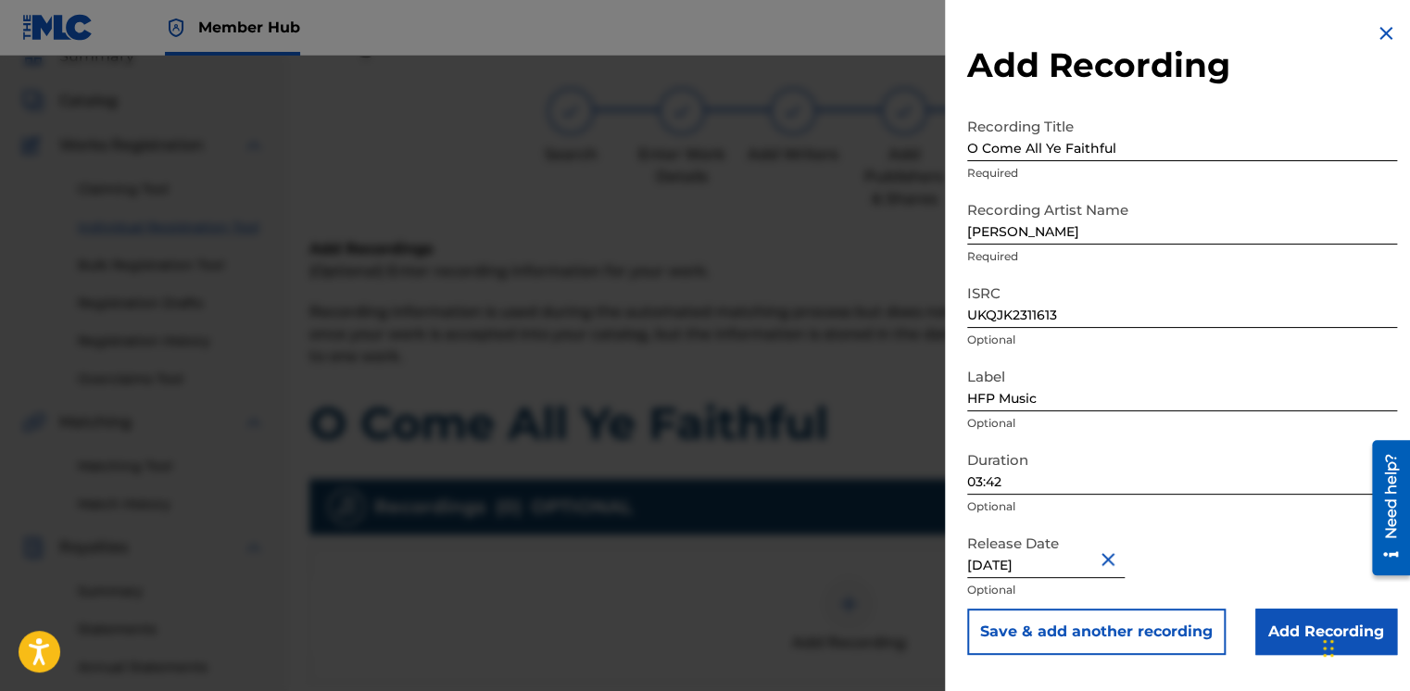
click at [1093, 562] on input "November 21 2024" at bounding box center [1046, 551] width 158 height 53
select select "10"
select select "2024"
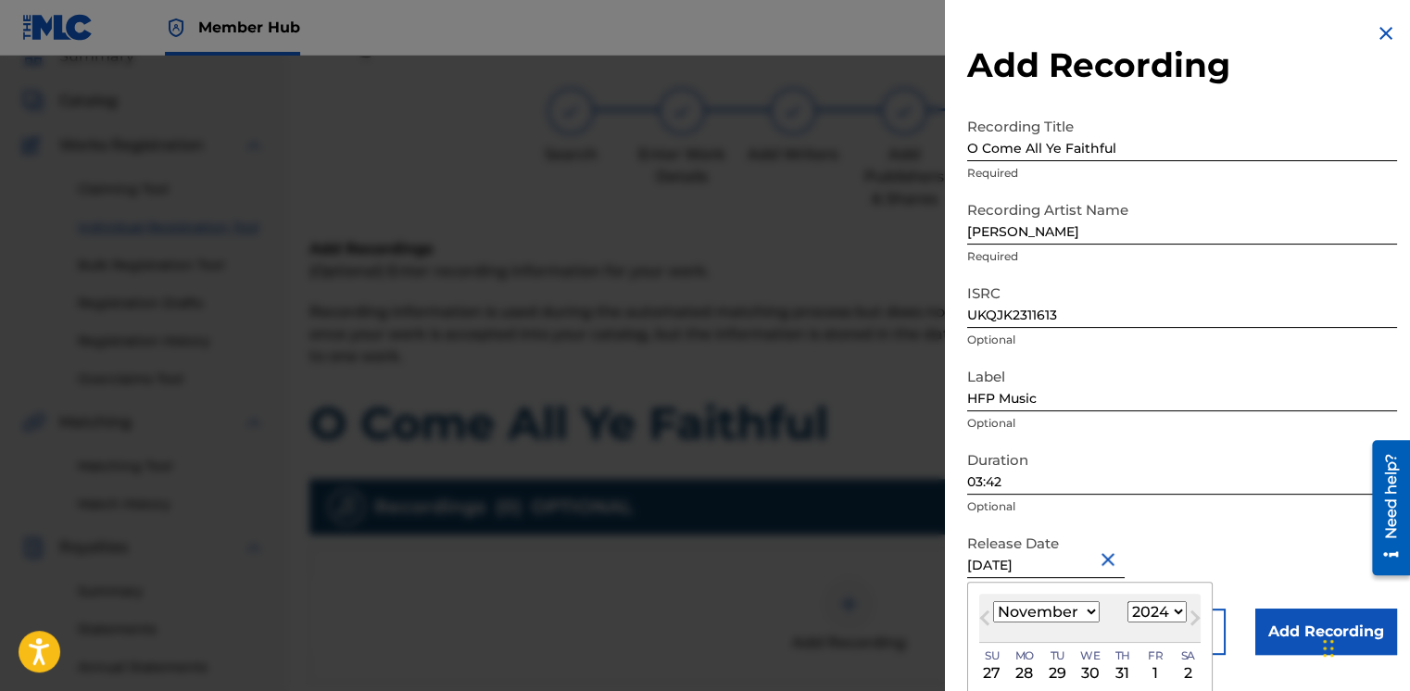
click at [1060, 609] on select "January February March April May June July August September October November De…" at bounding box center [1046, 611] width 107 height 21
select select "9"
click at [993, 601] on select "January February March April May June July August September October November De…" at bounding box center [1046, 611] width 107 height 21
type input "October 21 2024"
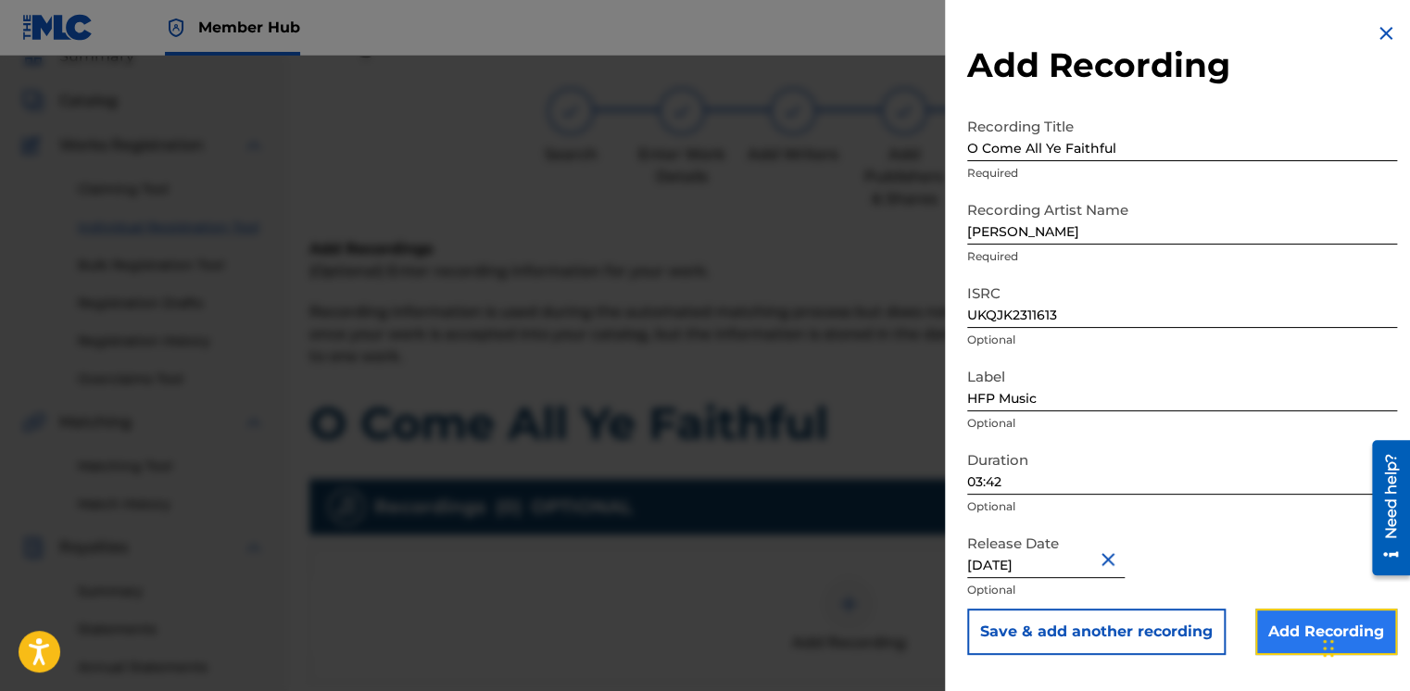
click at [1267, 625] on input "Add Recording" at bounding box center [1327, 632] width 142 height 46
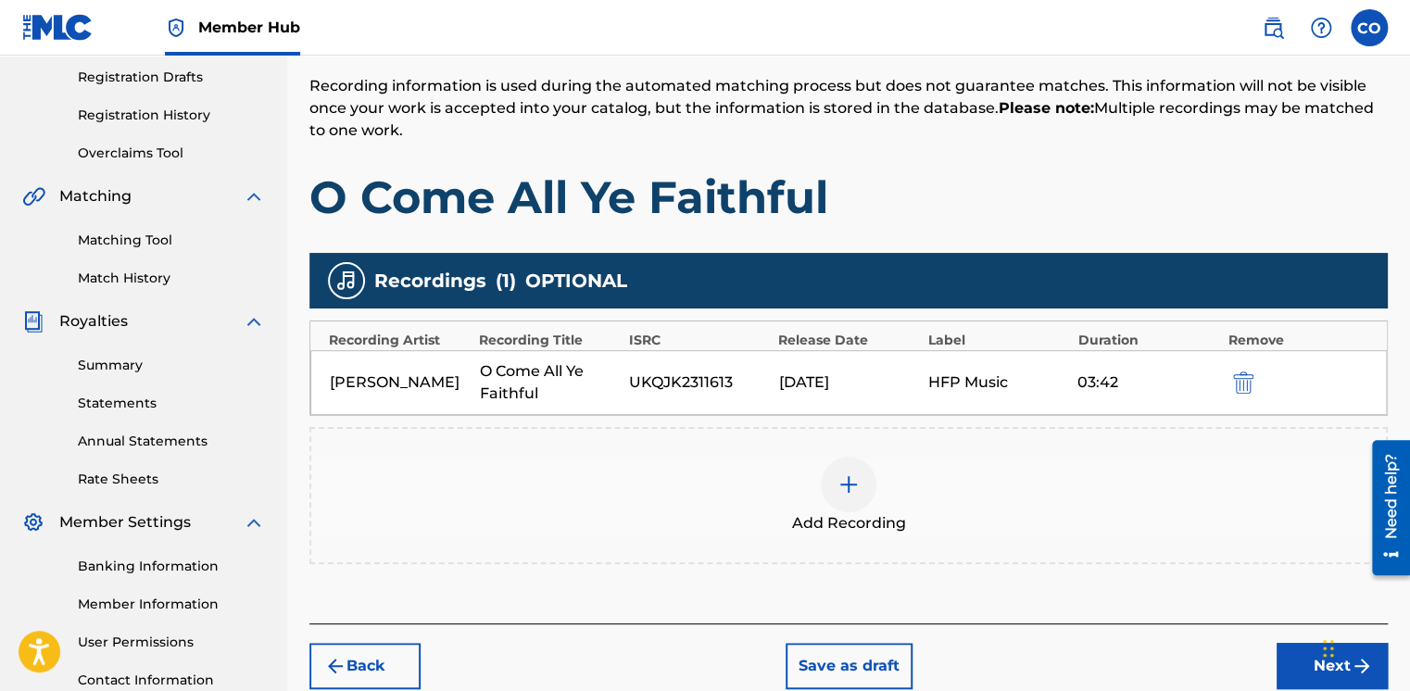
scroll to position [330, 0]
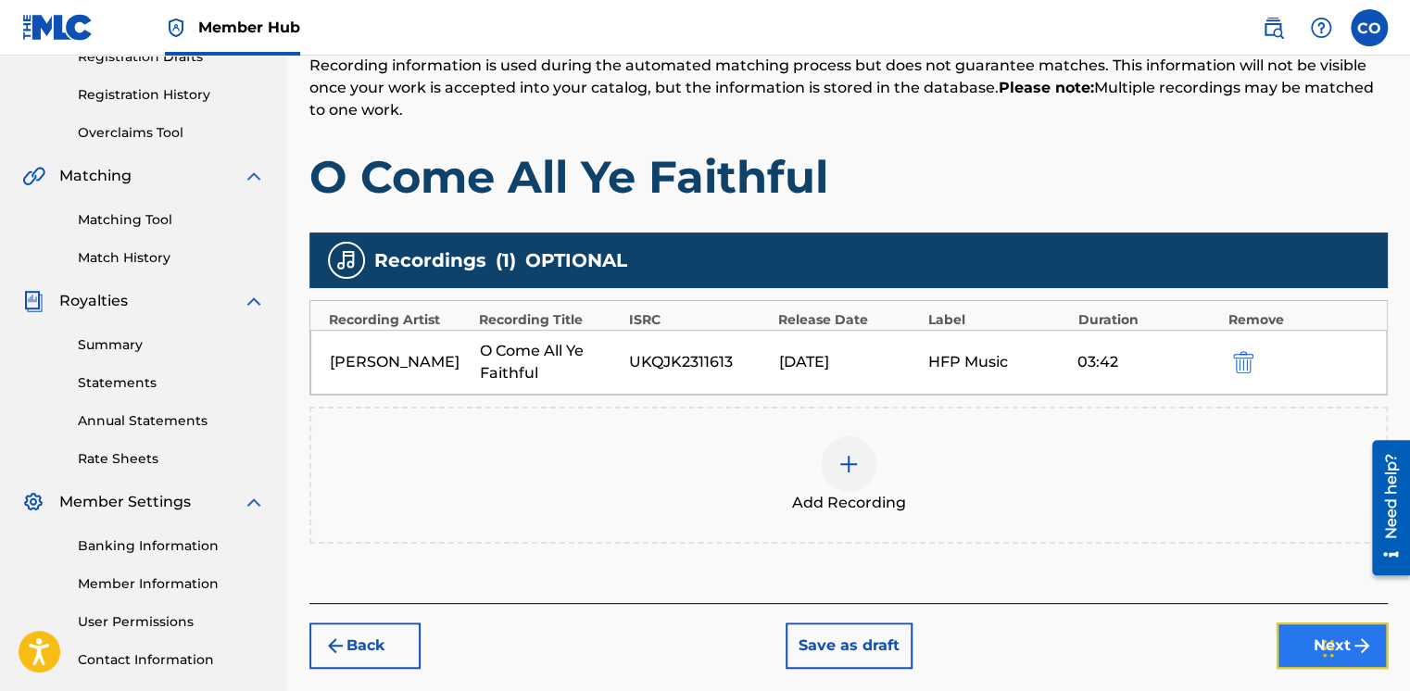
click at [1286, 629] on button "Next" at bounding box center [1332, 646] width 111 height 46
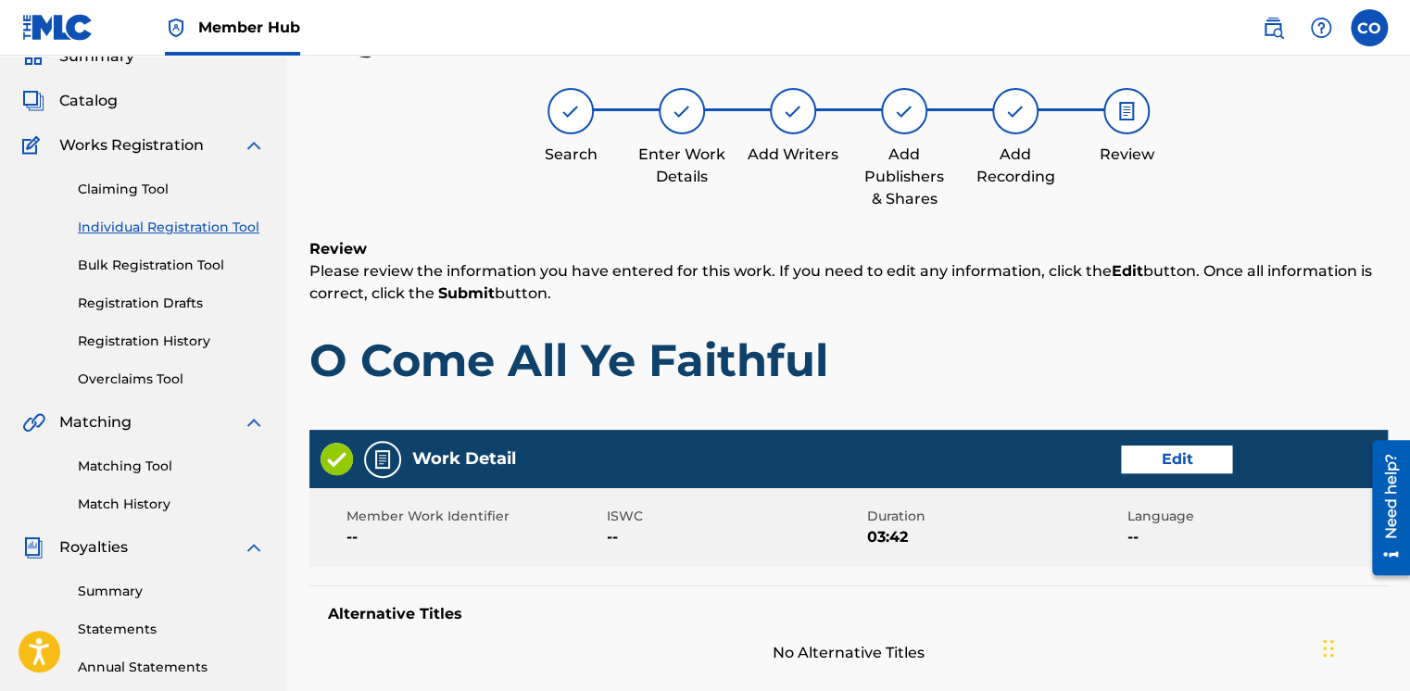
scroll to position [873, 0]
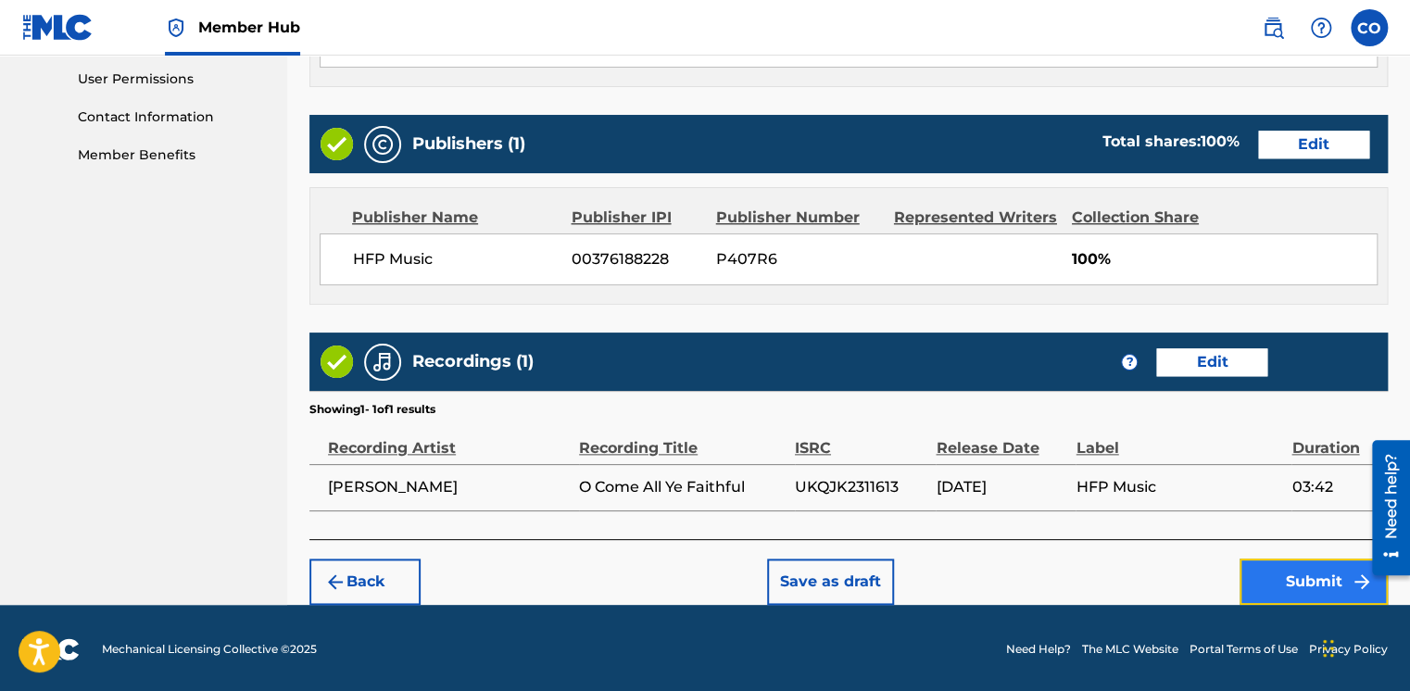
click at [1277, 569] on button "Submit" at bounding box center [1314, 582] width 148 height 46
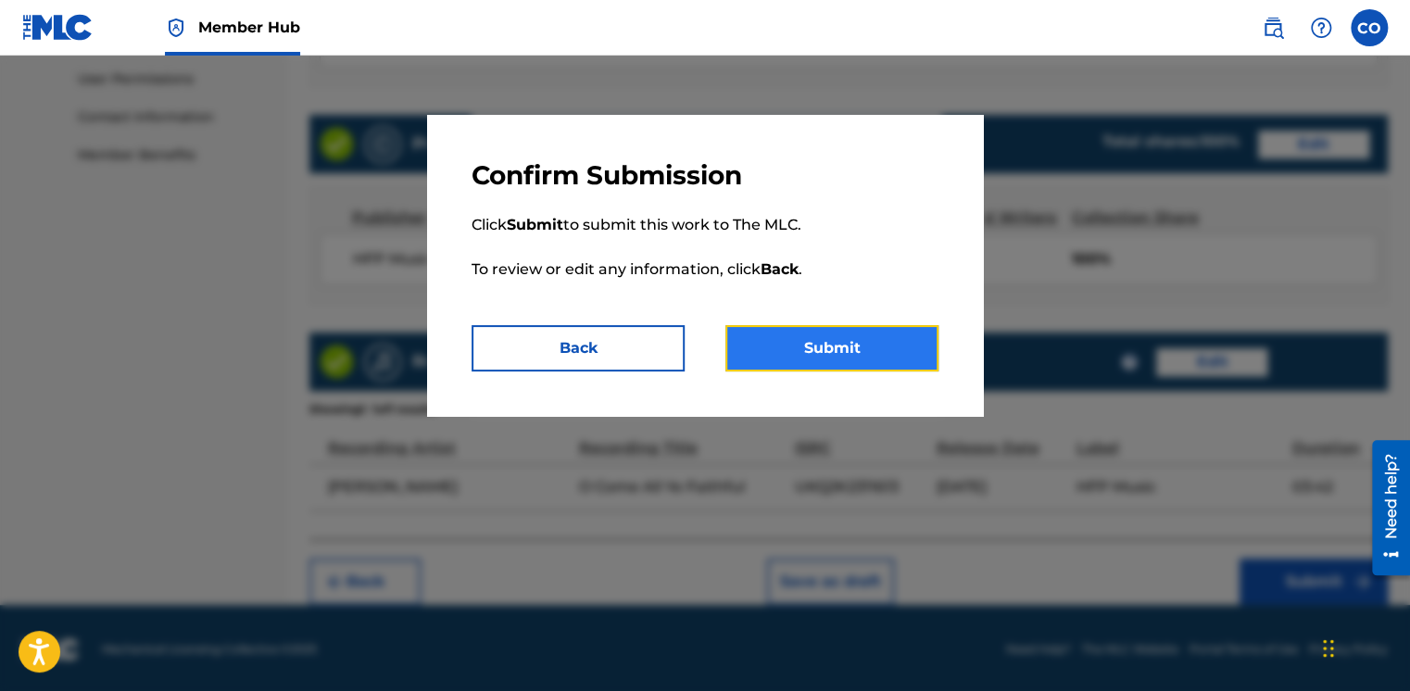
click at [847, 332] on button "Submit" at bounding box center [832, 348] width 213 height 46
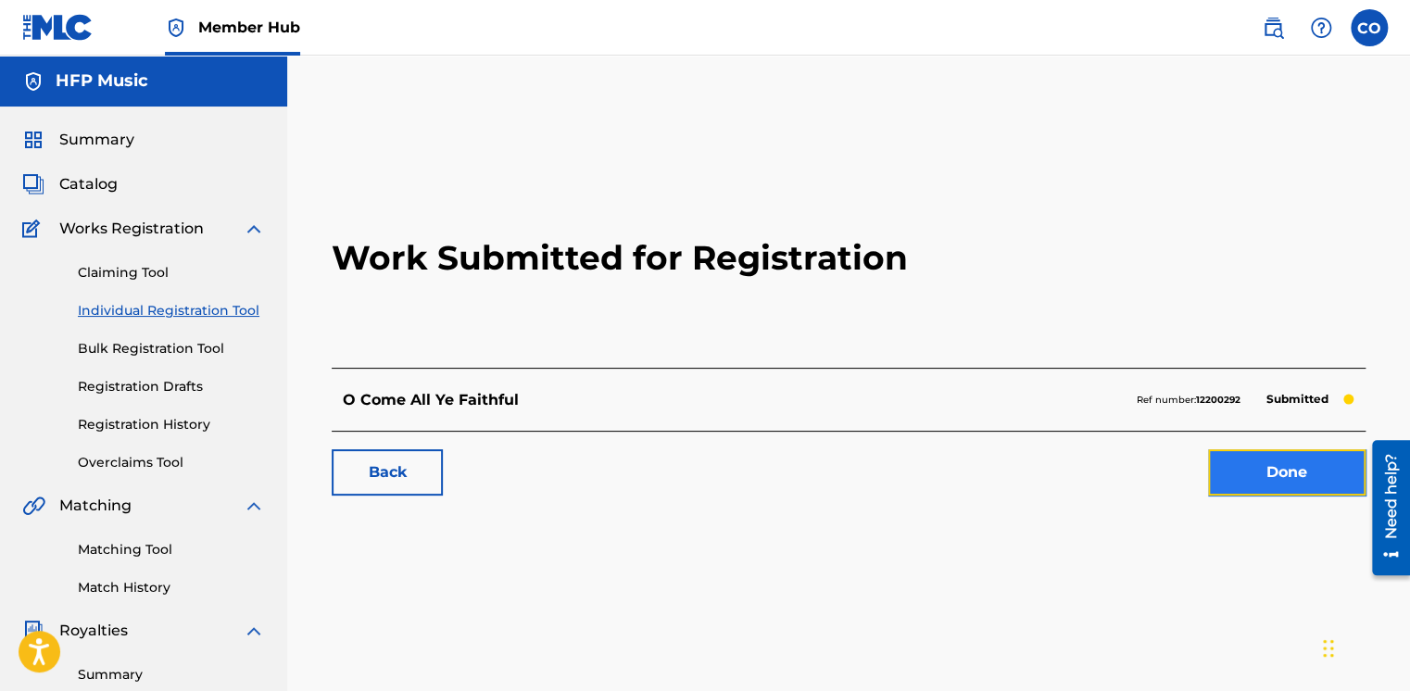
click at [1264, 491] on link "Done" at bounding box center [1287, 472] width 158 height 46
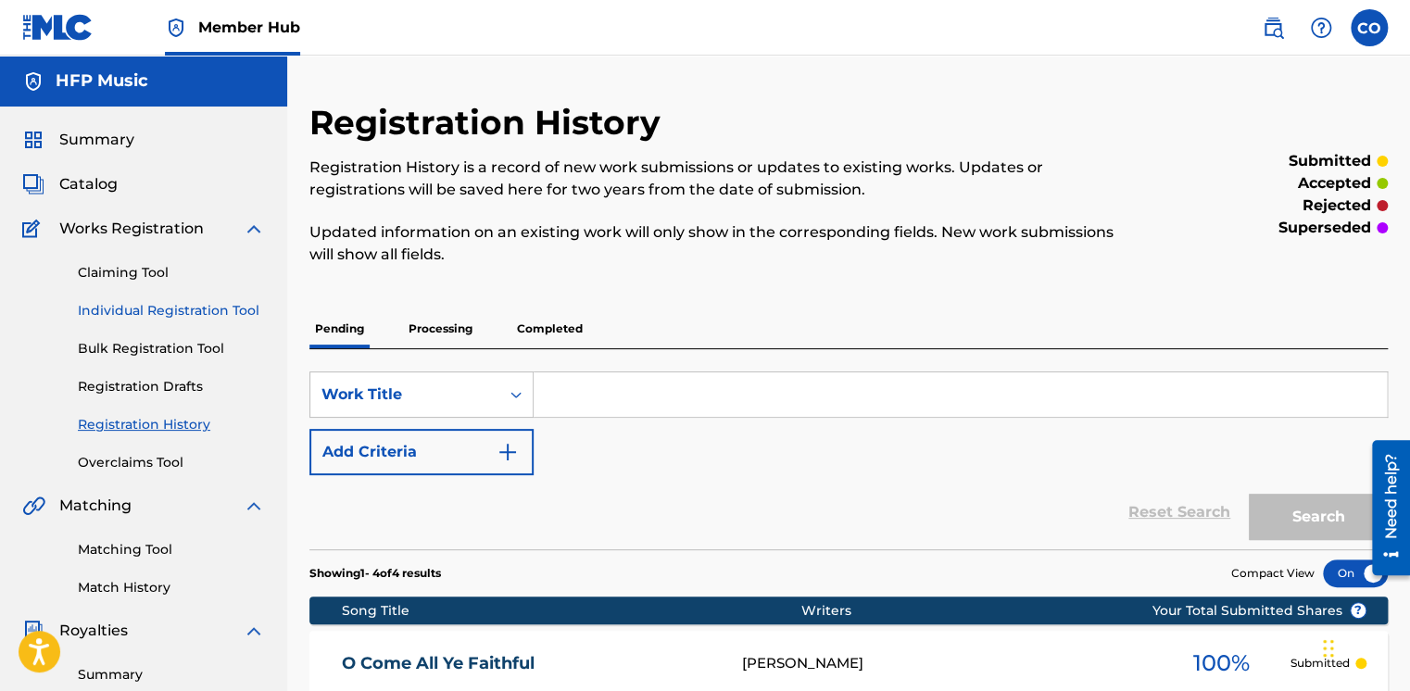
click at [179, 310] on link "Individual Registration Tool" at bounding box center [171, 310] width 187 height 19
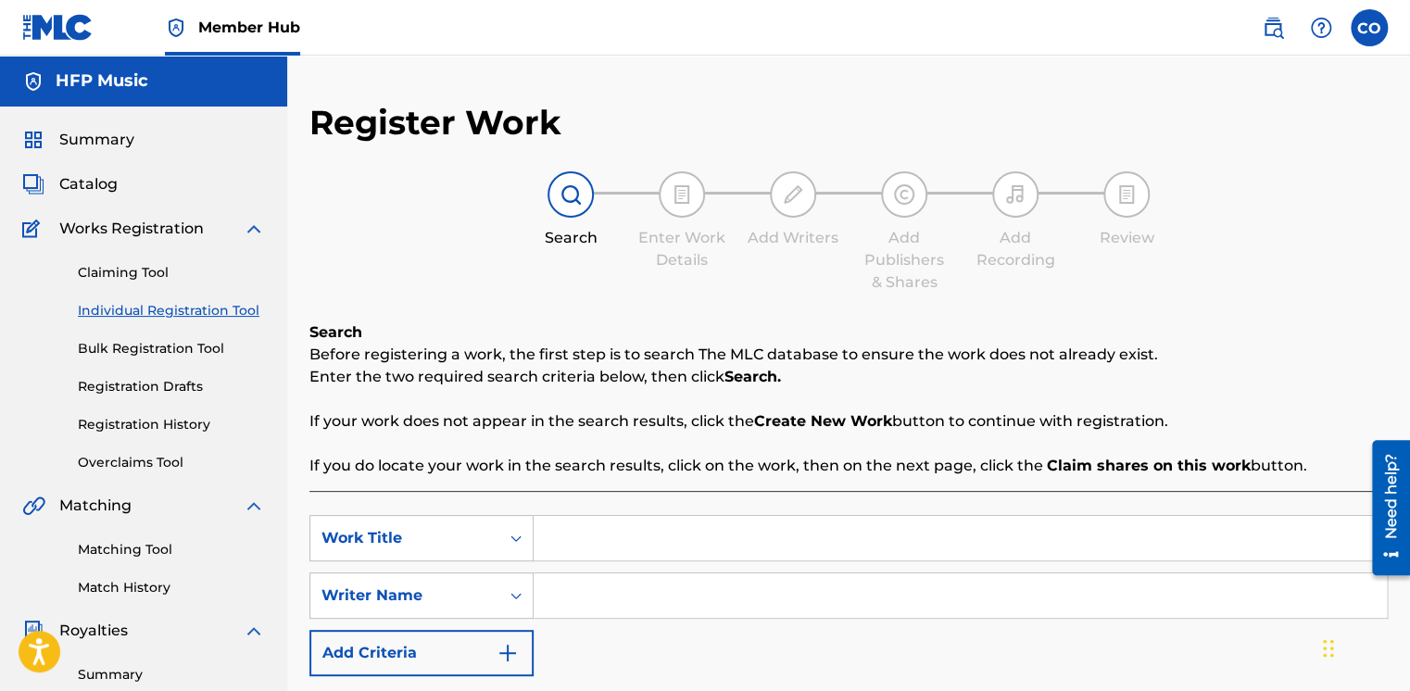
click at [670, 529] on input "Search Form" at bounding box center [960, 538] width 853 height 44
paste input "[DEMOGRAPHIC_DATA] 19 (The Heavens Declare)"
drag, startPoint x: 670, startPoint y: 529, endPoint x: 634, endPoint y: 590, distance: 71.0
click at [634, 590] on div "SearchWithCriteria7d9f03d8-ea60-43bf-92b0-76c57dfc28c6 Work Title Psalm 19 (The…" at bounding box center [848, 595] width 1079 height 161
type input "[DEMOGRAPHIC_DATA] 19 (The Heavens Declare)"
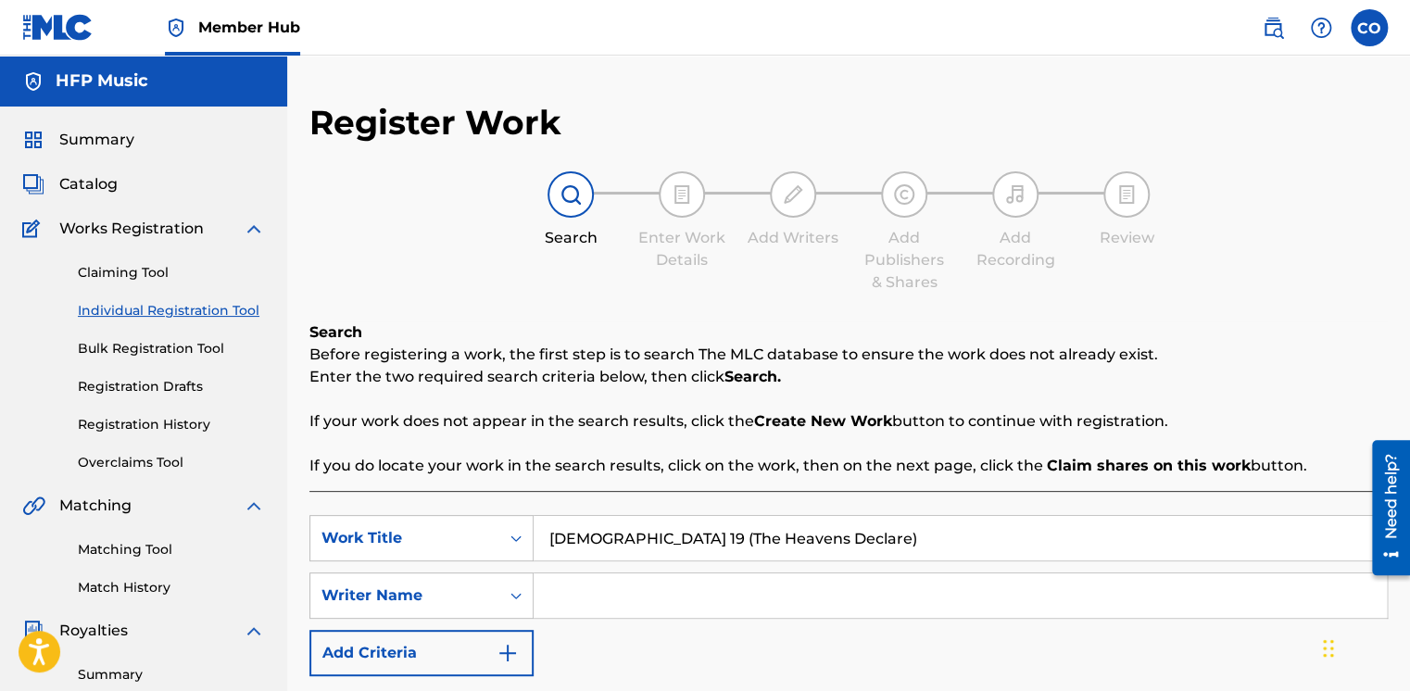
click at [634, 590] on input "Search Form" at bounding box center [960, 596] width 853 height 44
type input "Will Gray"
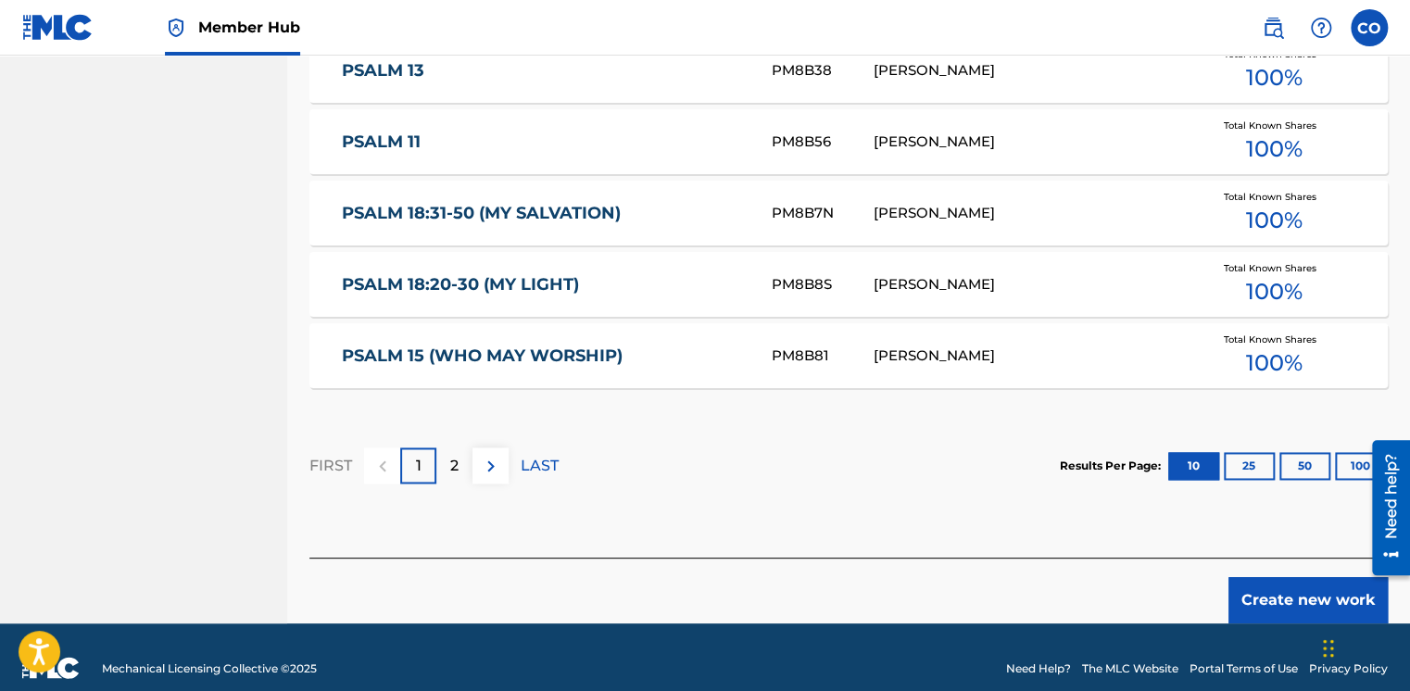
scroll to position [1205, 0]
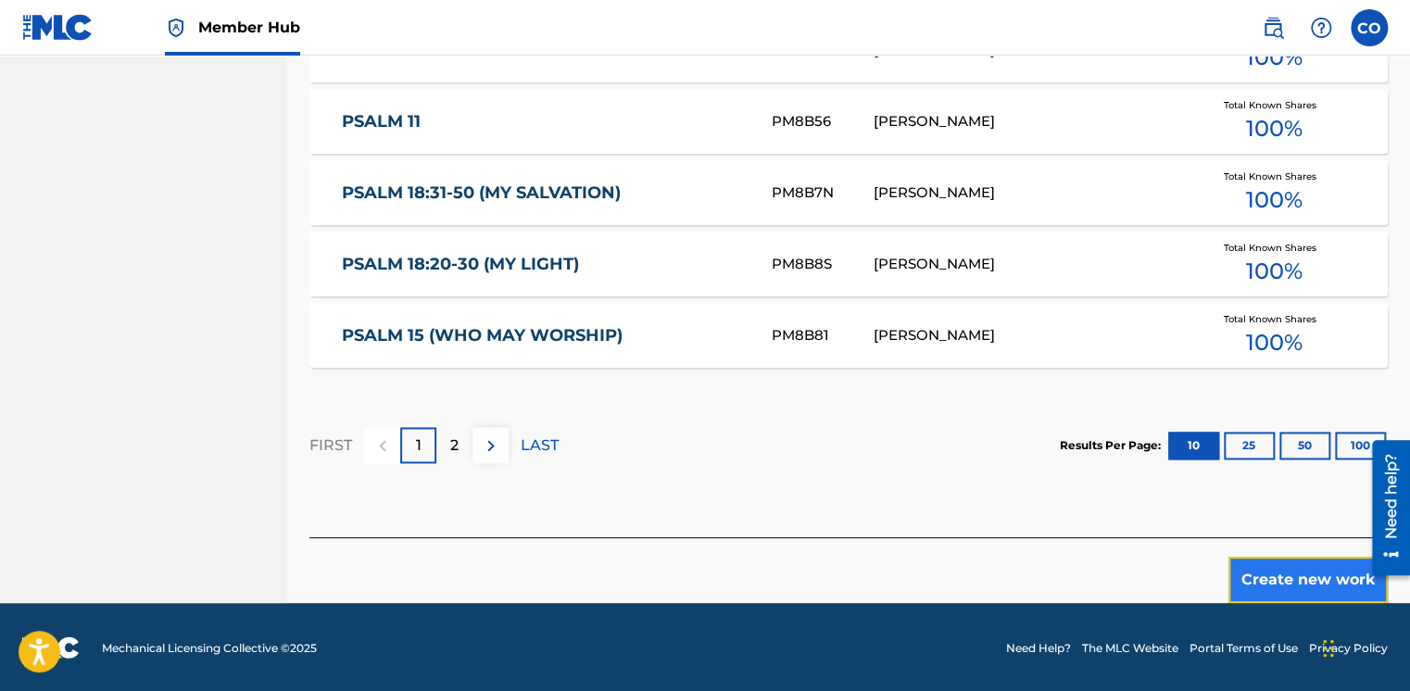
click at [1261, 580] on button "Create new work" at bounding box center [1308, 580] width 159 height 46
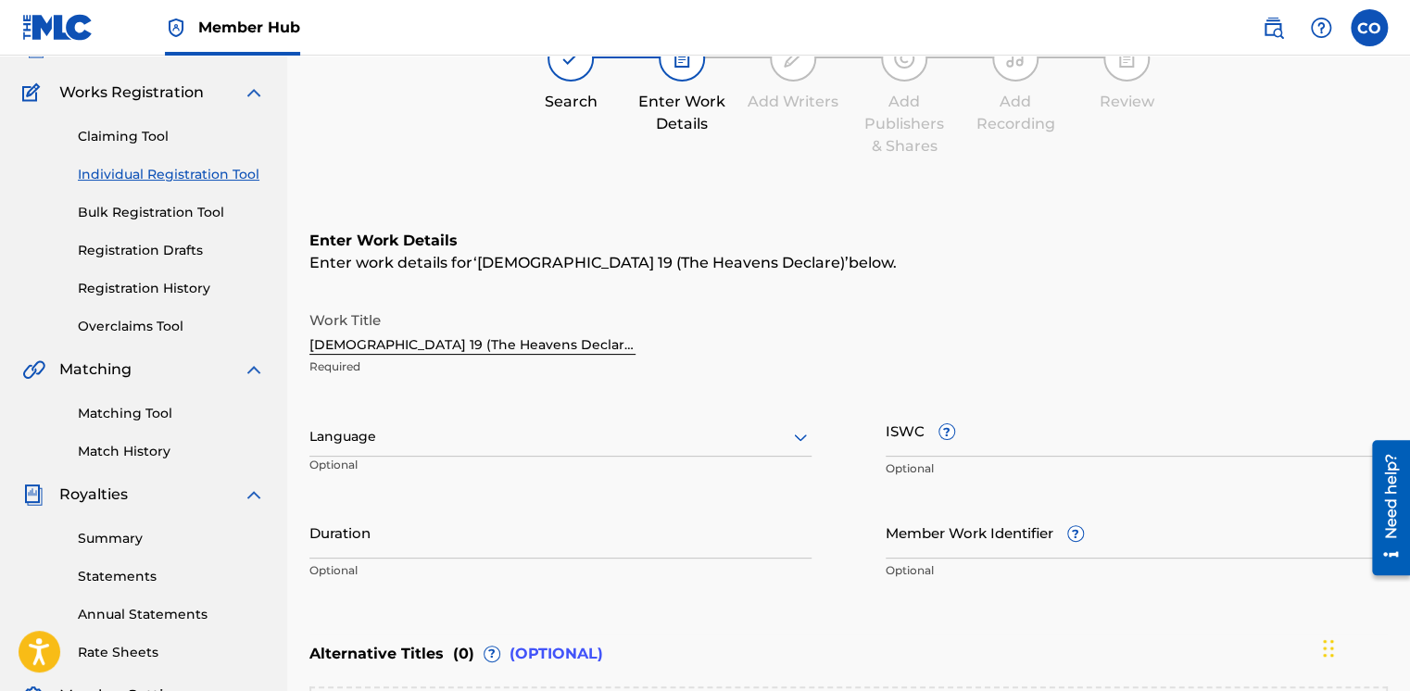
scroll to position [128, 0]
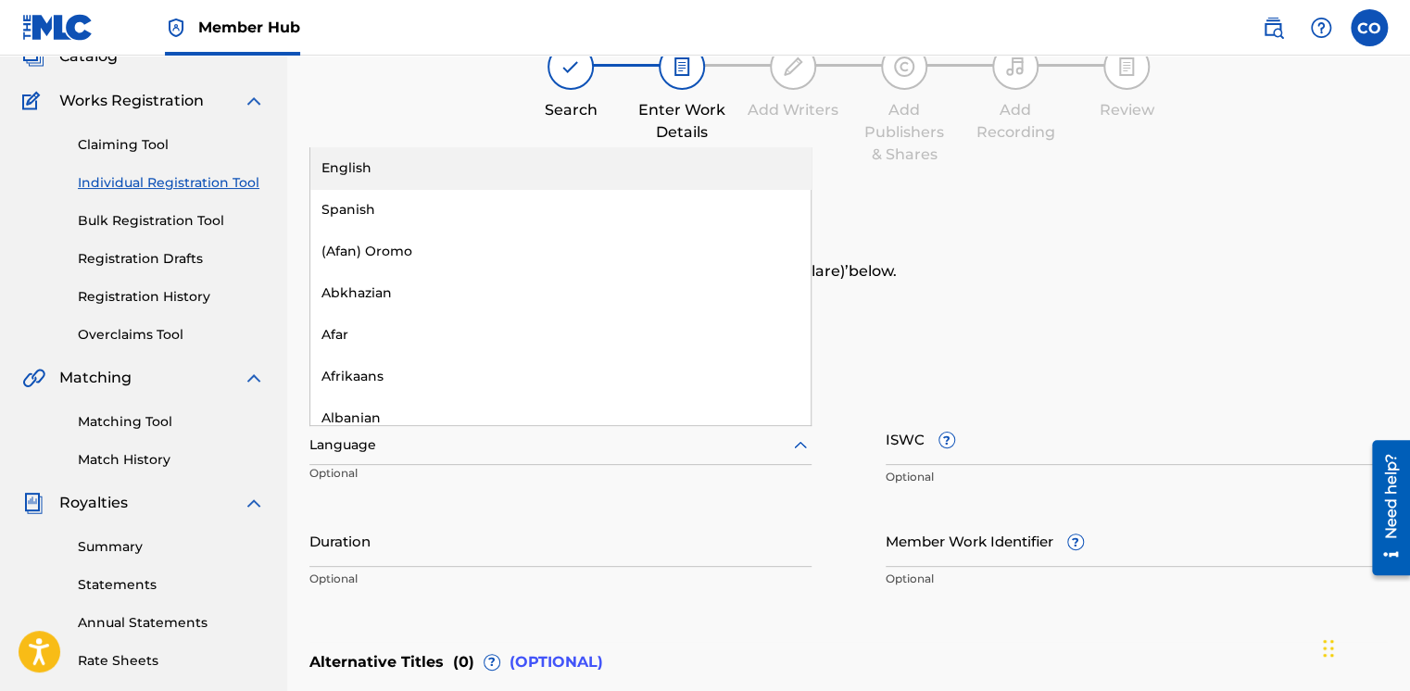
click at [797, 440] on icon at bounding box center [800, 446] width 22 height 22
click at [517, 183] on div "English" at bounding box center [560, 168] width 500 height 42
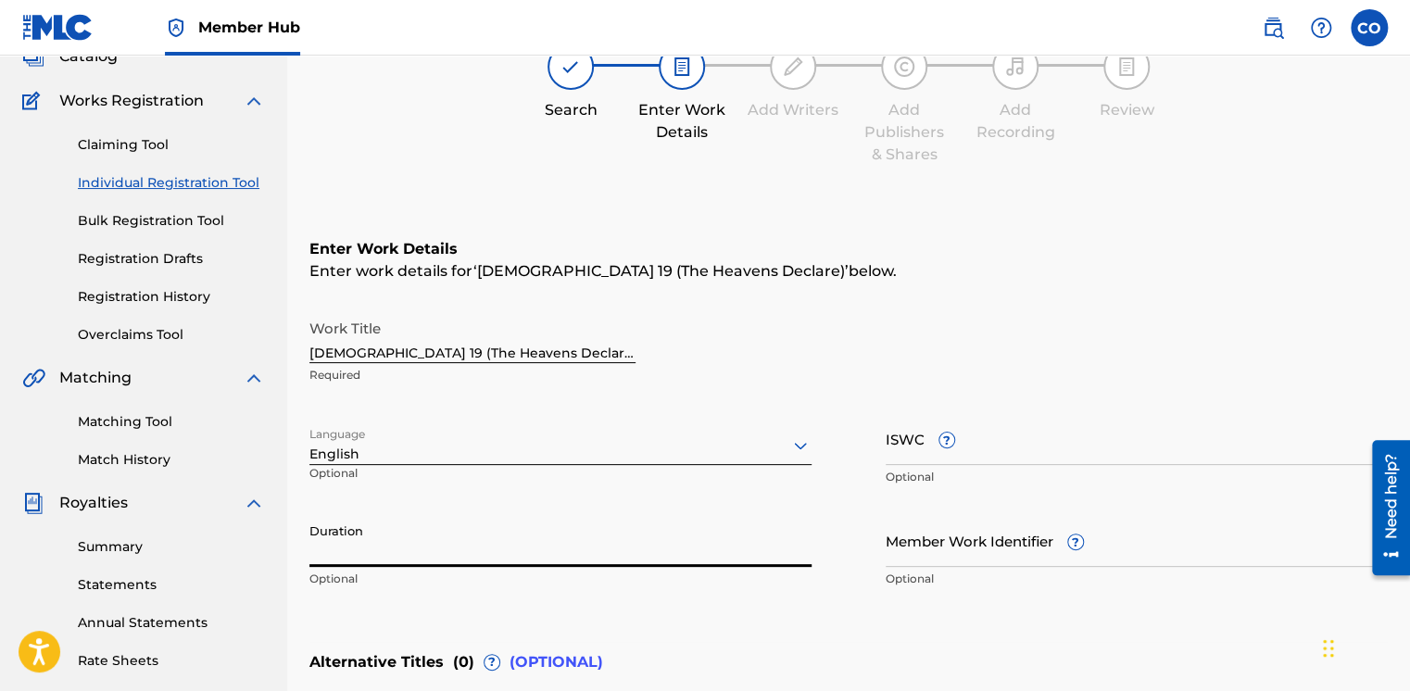
click at [473, 518] on input "Duration" at bounding box center [560, 540] width 502 height 53
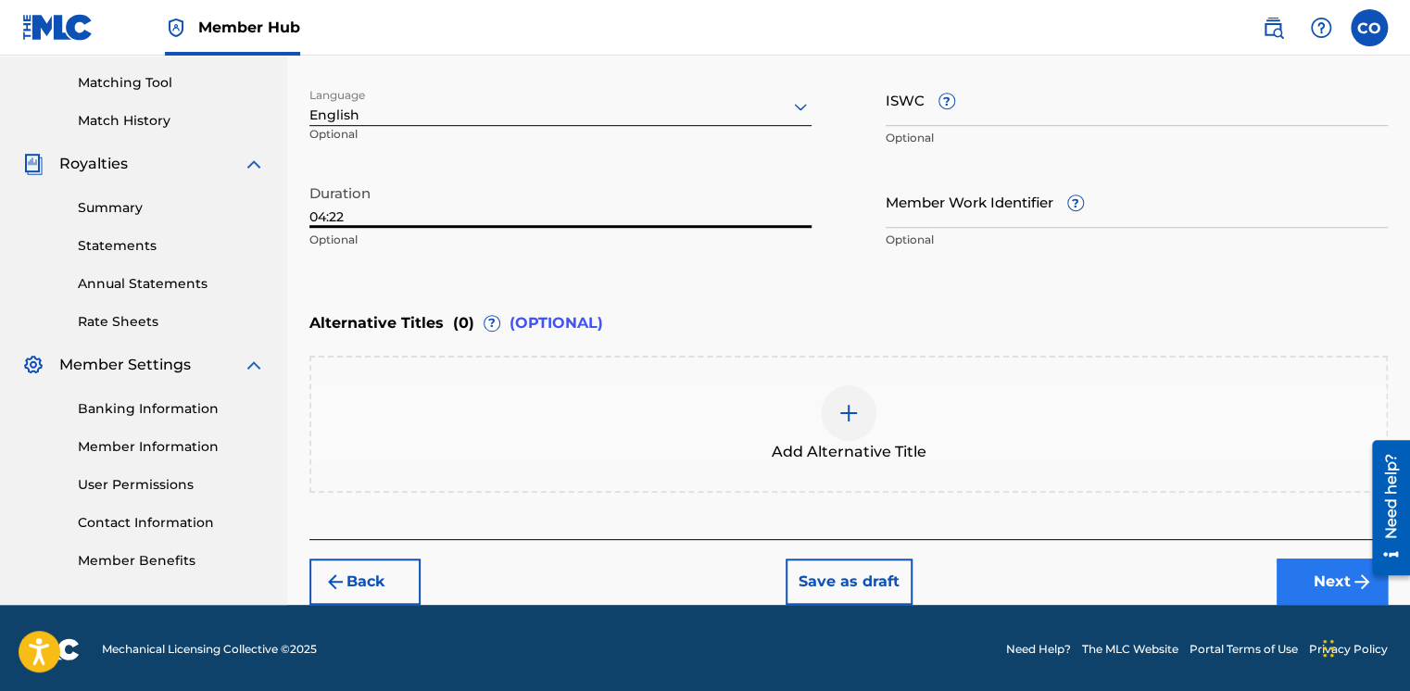
type input "04:22"
click at [1293, 593] on button "Next" at bounding box center [1332, 582] width 111 height 46
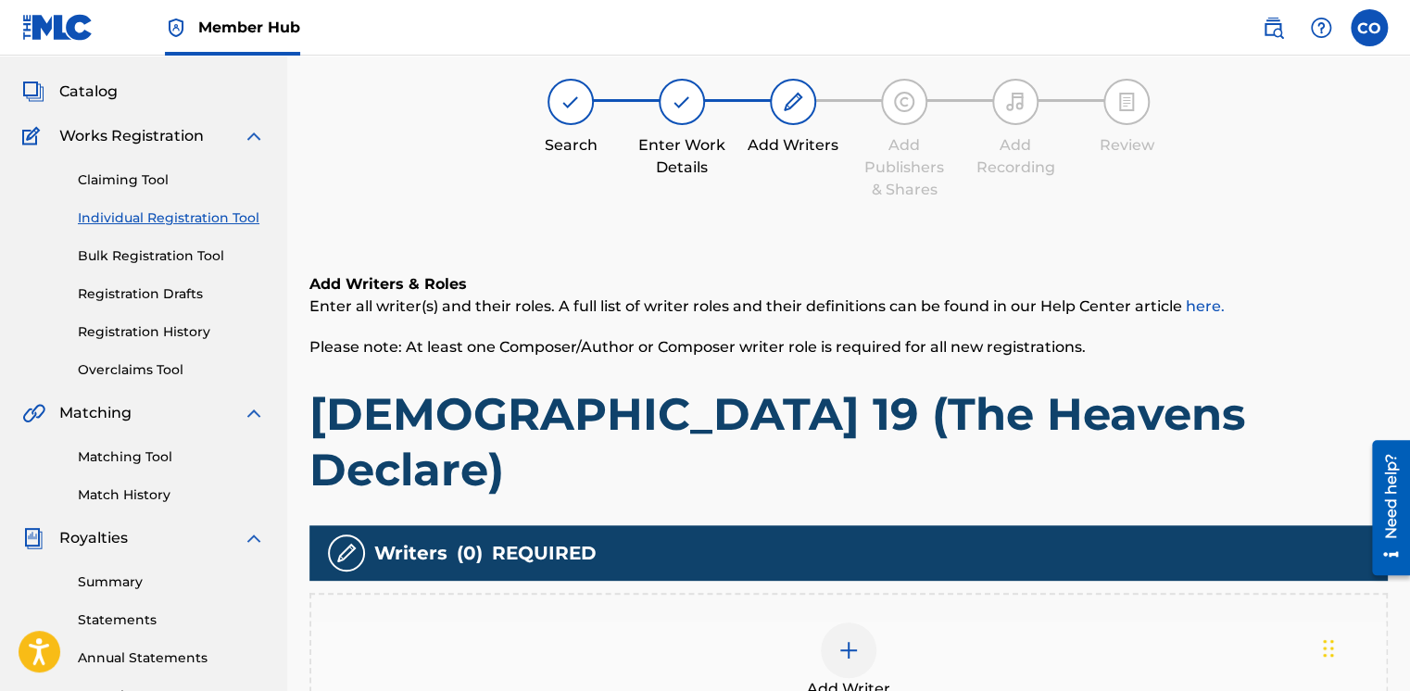
scroll to position [83, 0]
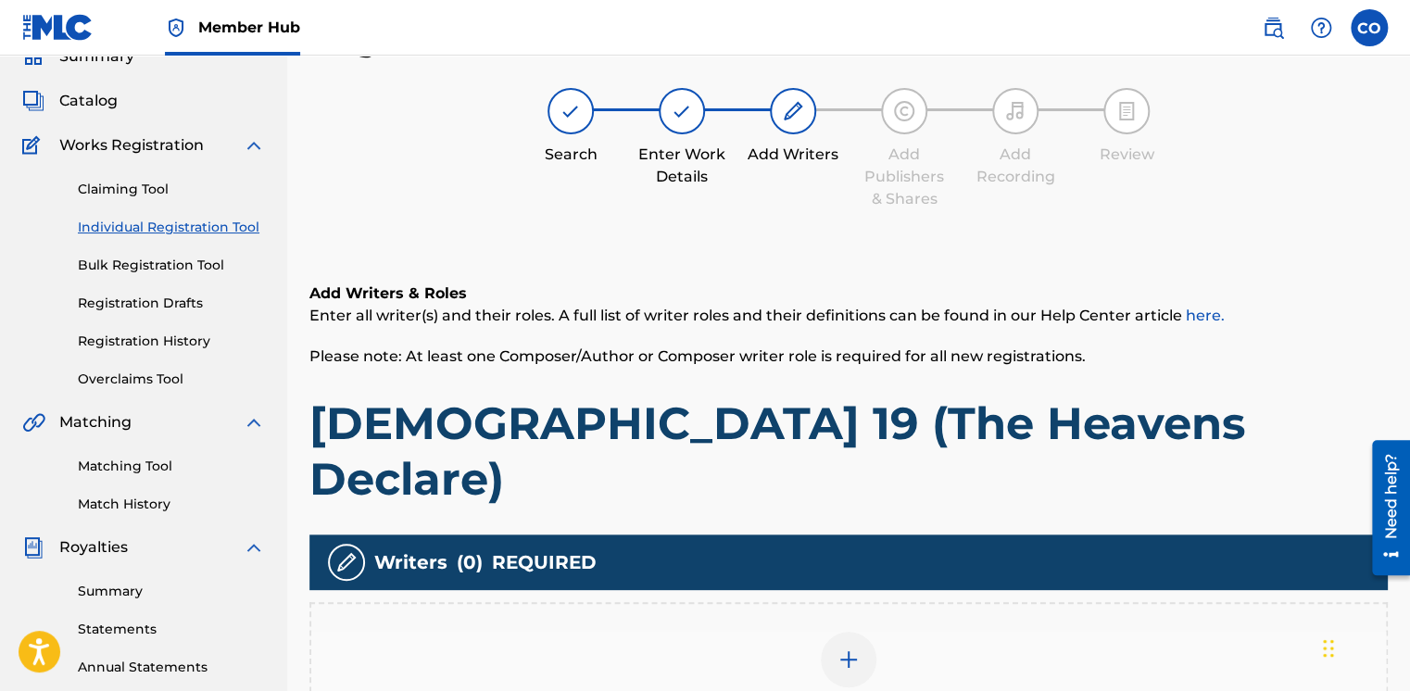
click at [827, 632] on div at bounding box center [849, 660] width 56 height 56
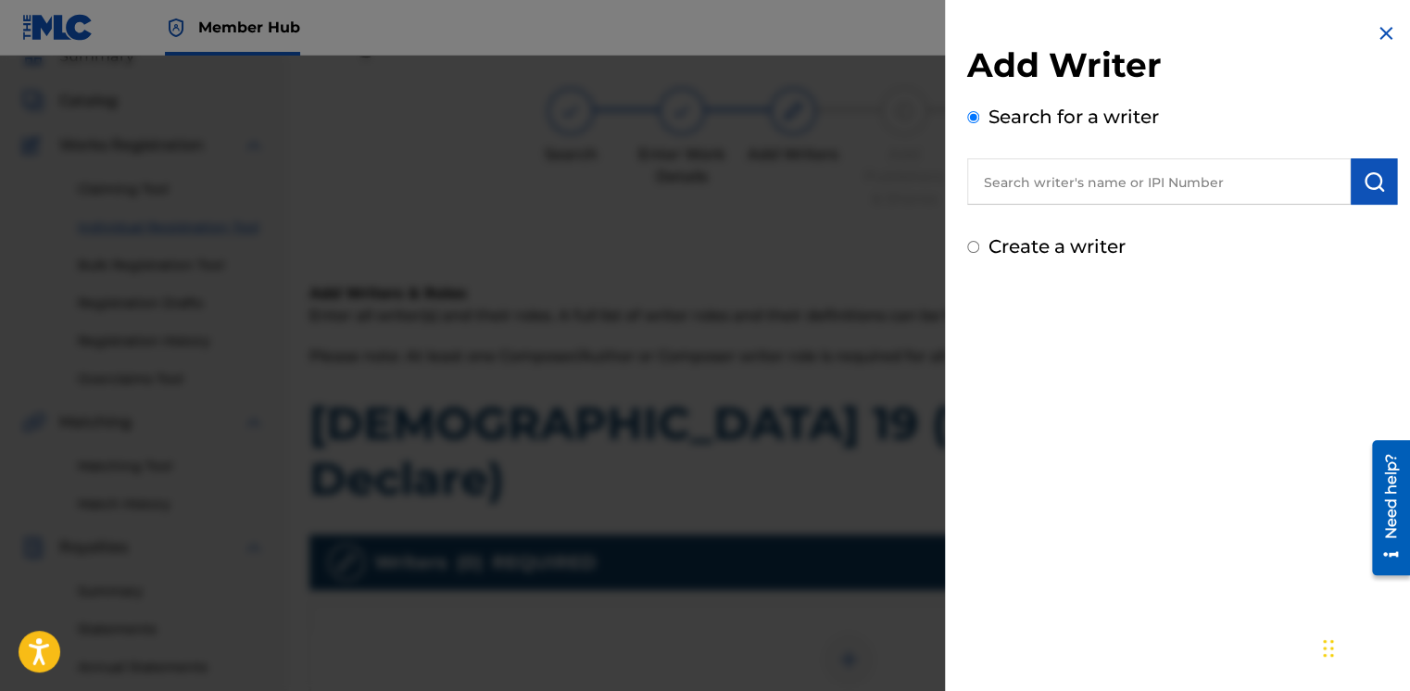
click at [1097, 198] on input "text" at bounding box center [1159, 181] width 384 height 46
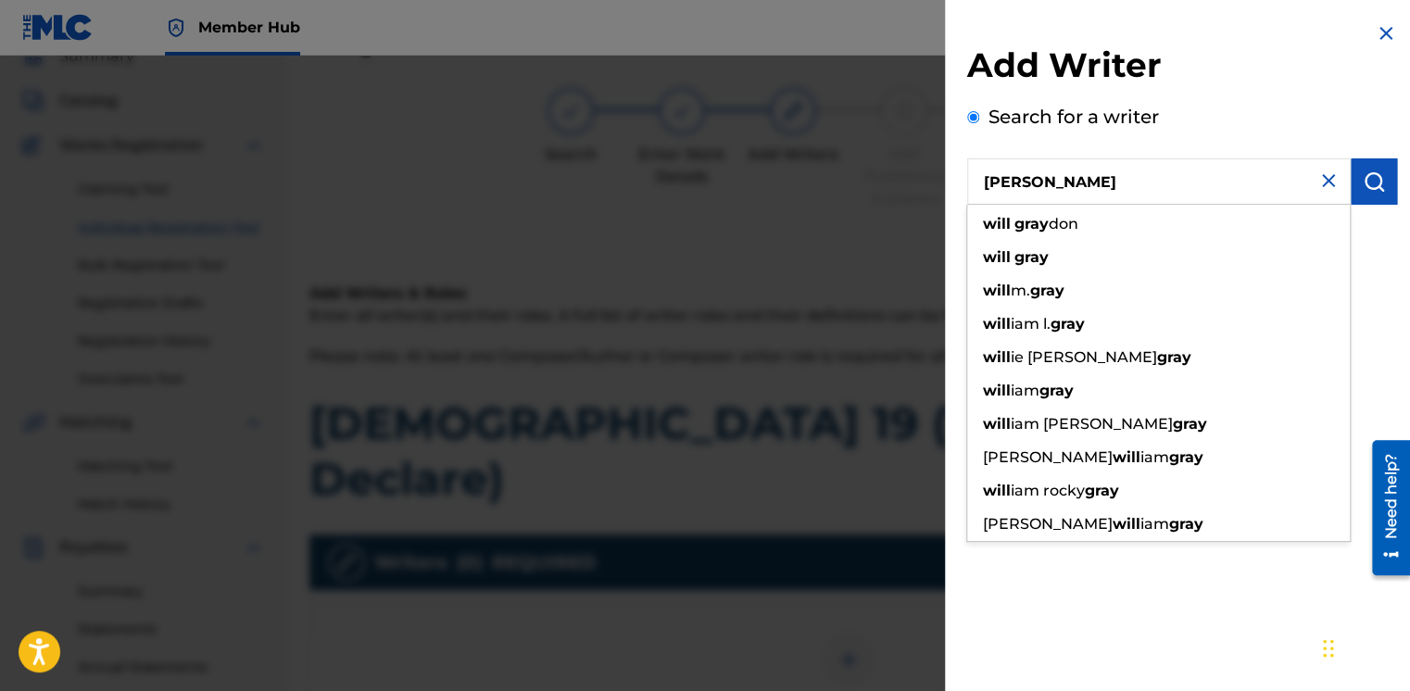
type input "Will Gray"
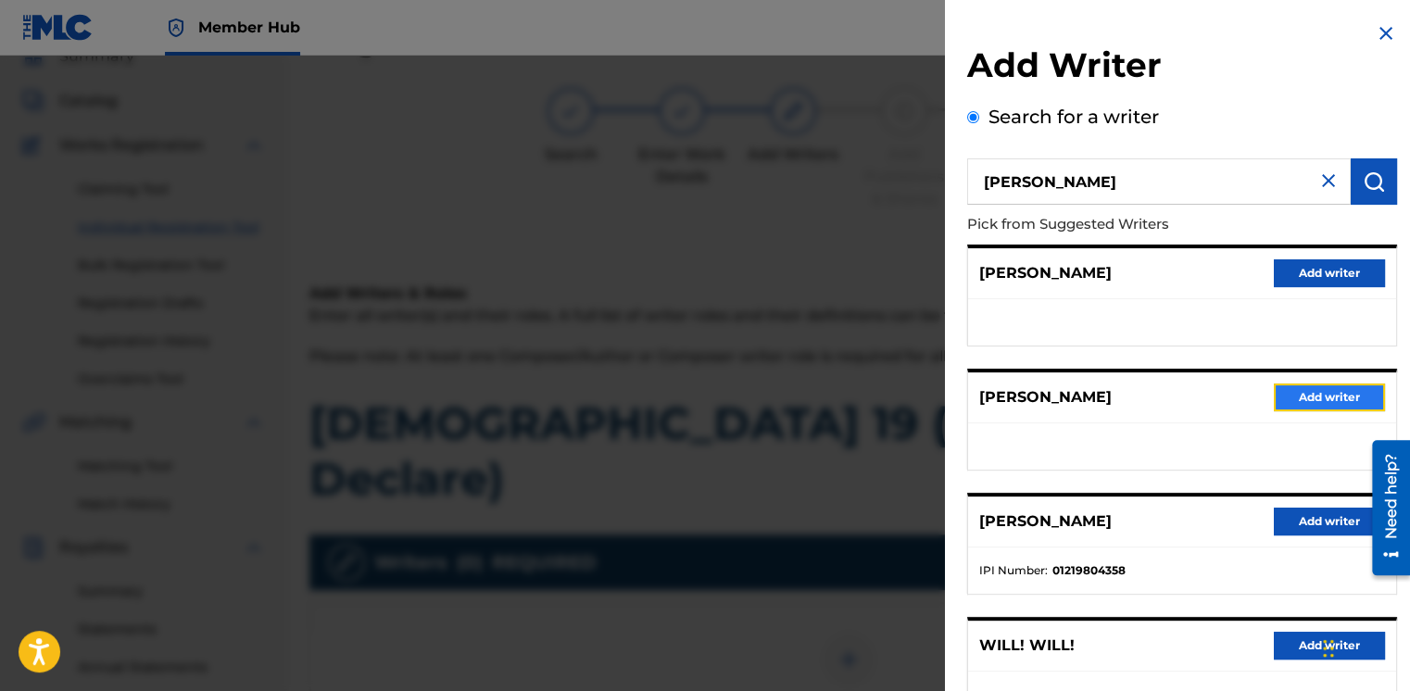
click at [1307, 389] on button "Add writer" at bounding box center [1329, 398] width 111 height 28
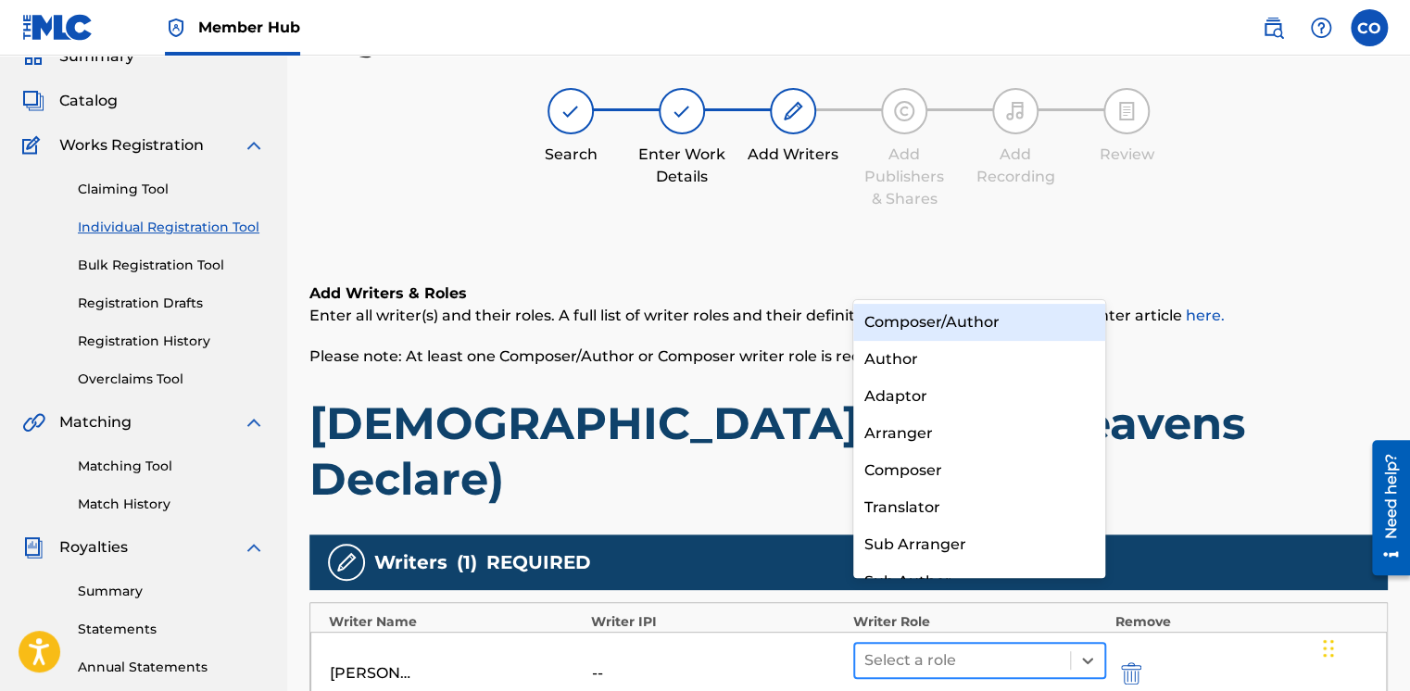
click at [1027, 644] on div "Select a role" at bounding box center [962, 660] width 215 height 33
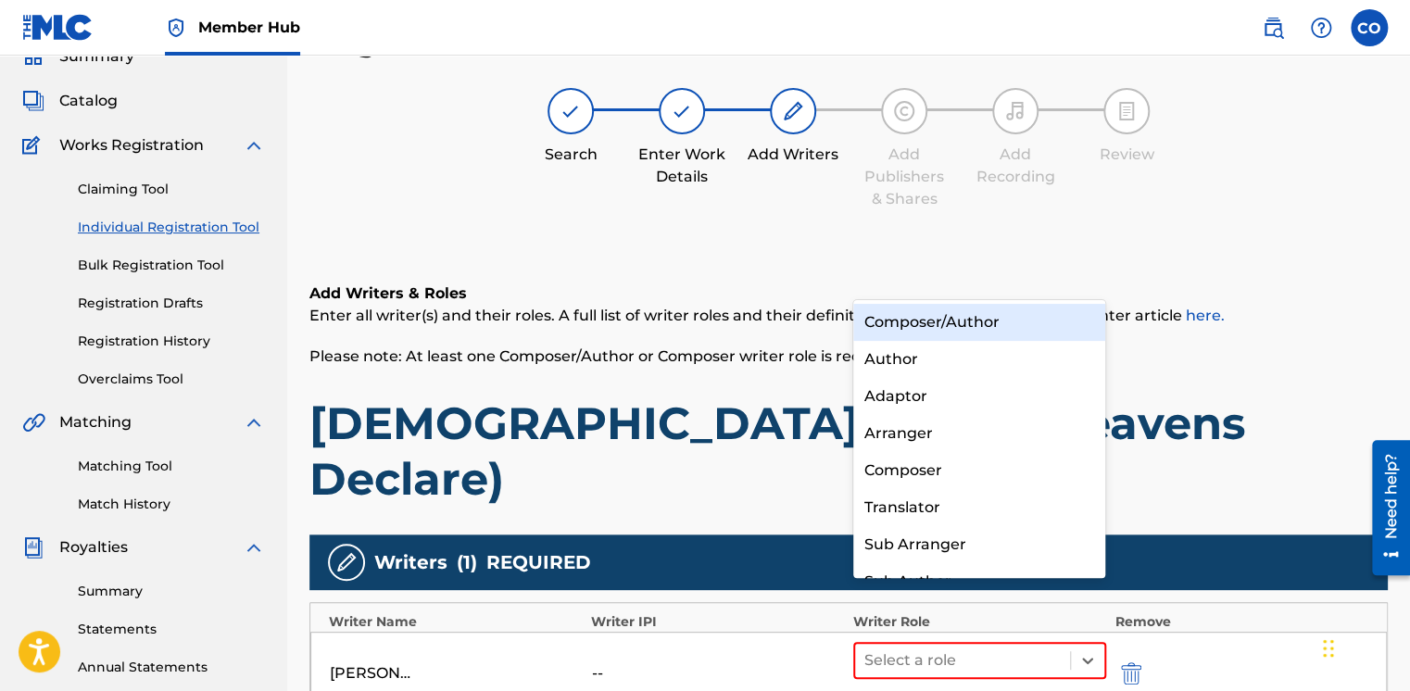
click at [960, 317] on div "Composer/Author" at bounding box center [979, 322] width 253 height 37
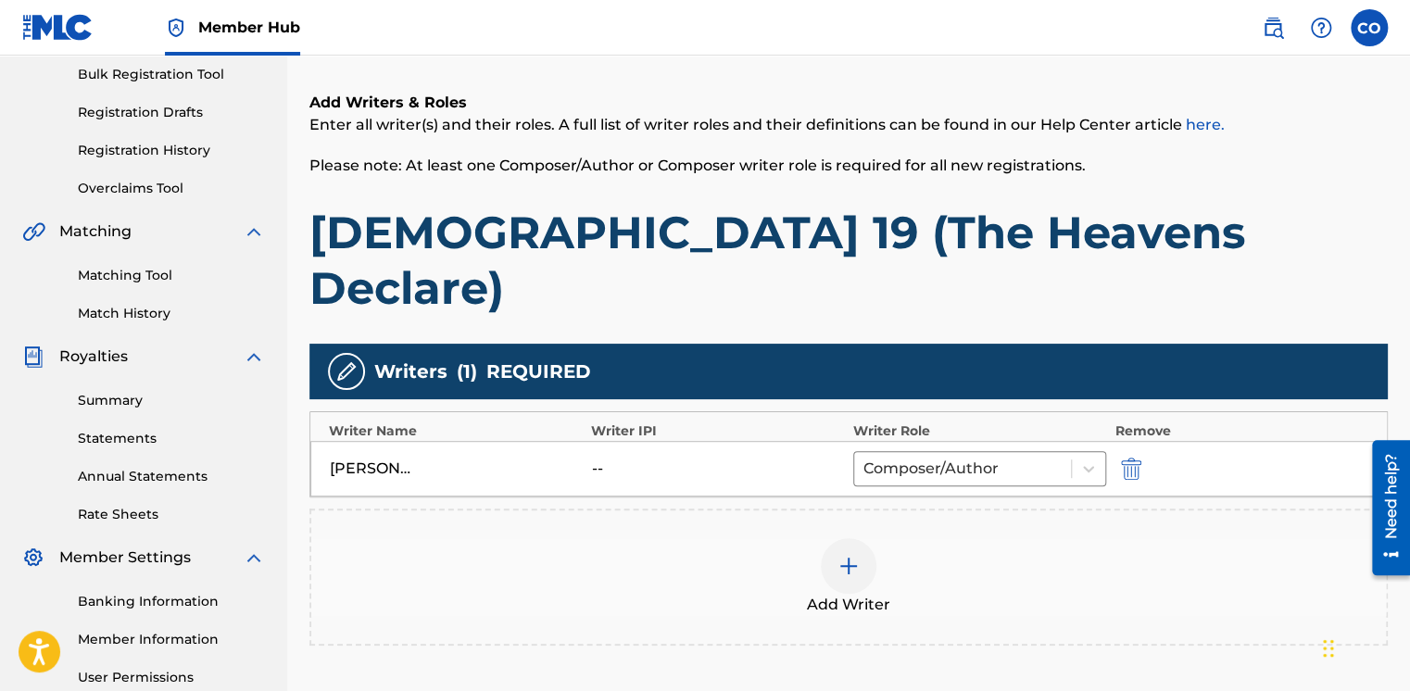
scroll to position [335, 0]
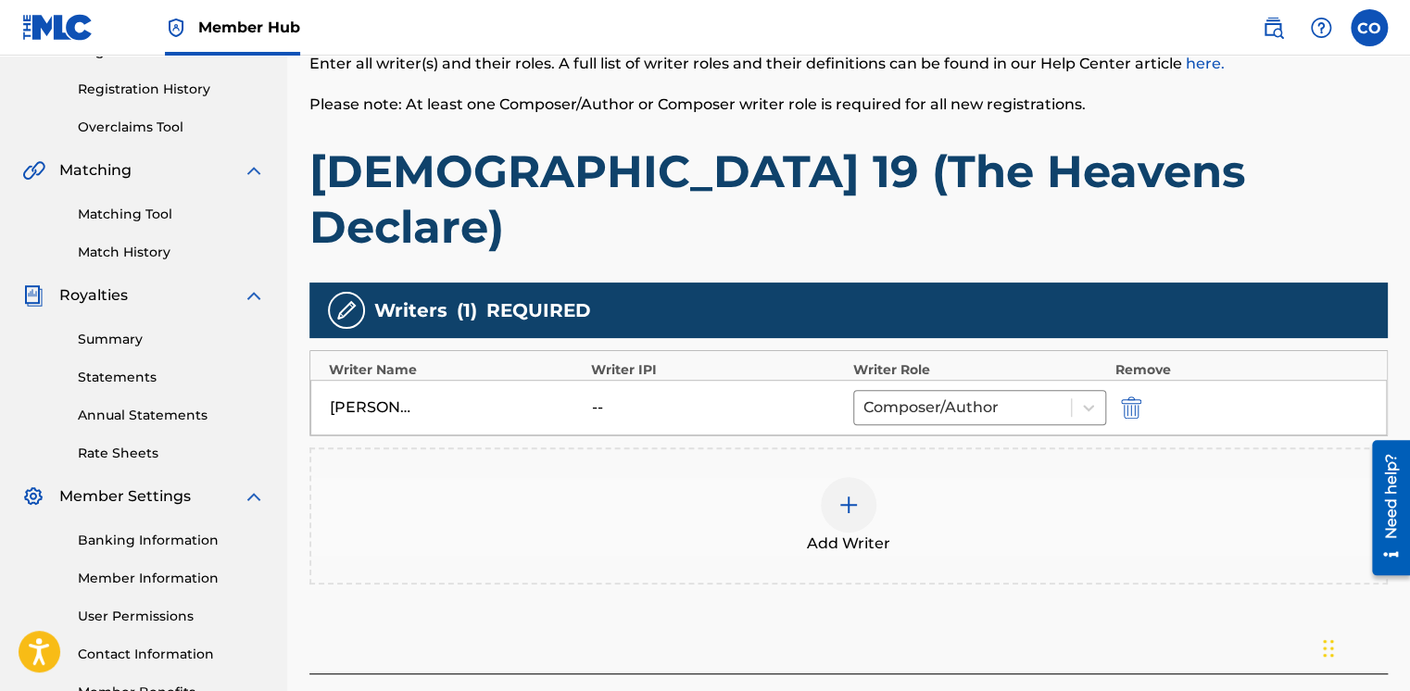
click at [812, 533] on span "Add Writer" at bounding box center [848, 544] width 83 height 22
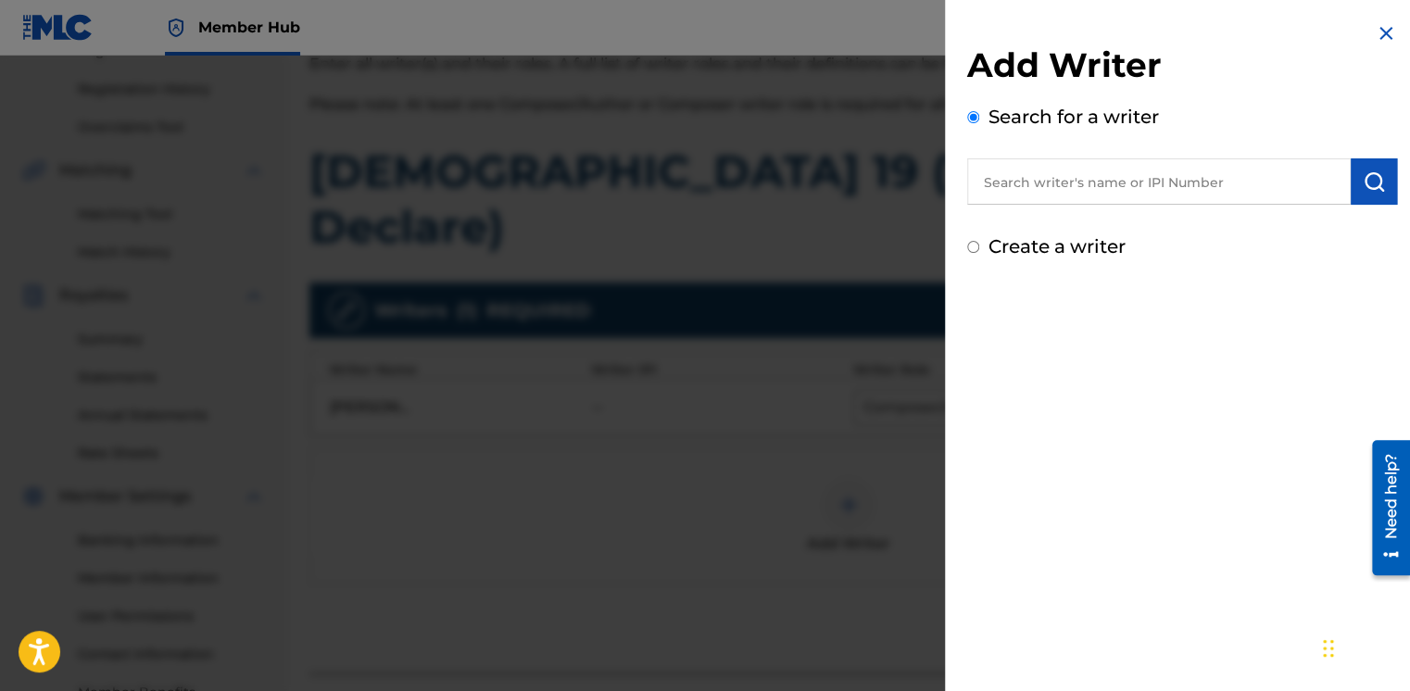
click at [1046, 180] on input "text" at bounding box center [1159, 181] width 384 height 46
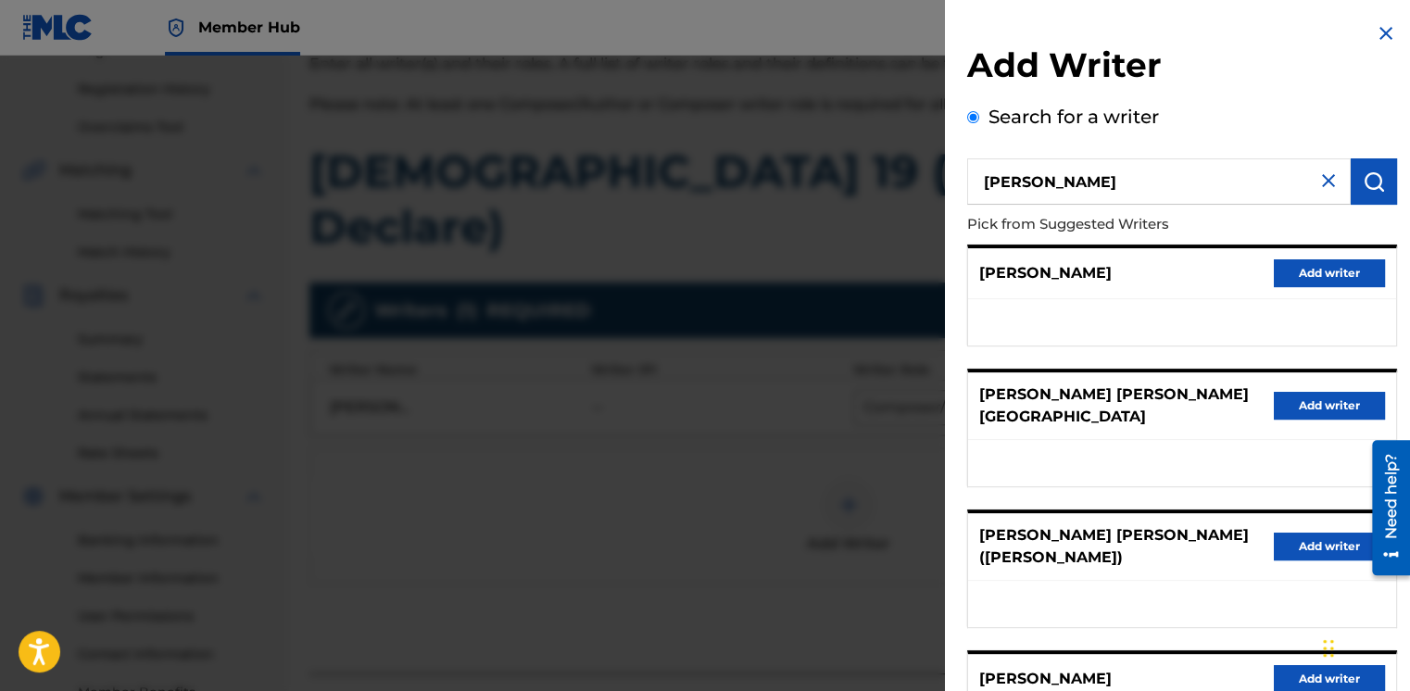
drag, startPoint x: 1056, startPoint y: 187, endPoint x: 1001, endPoint y: 193, distance: 55.9
click at [1001, 193] on input "Jeremiah Paine" at bounding box center [1159, 181] width 384 height 46
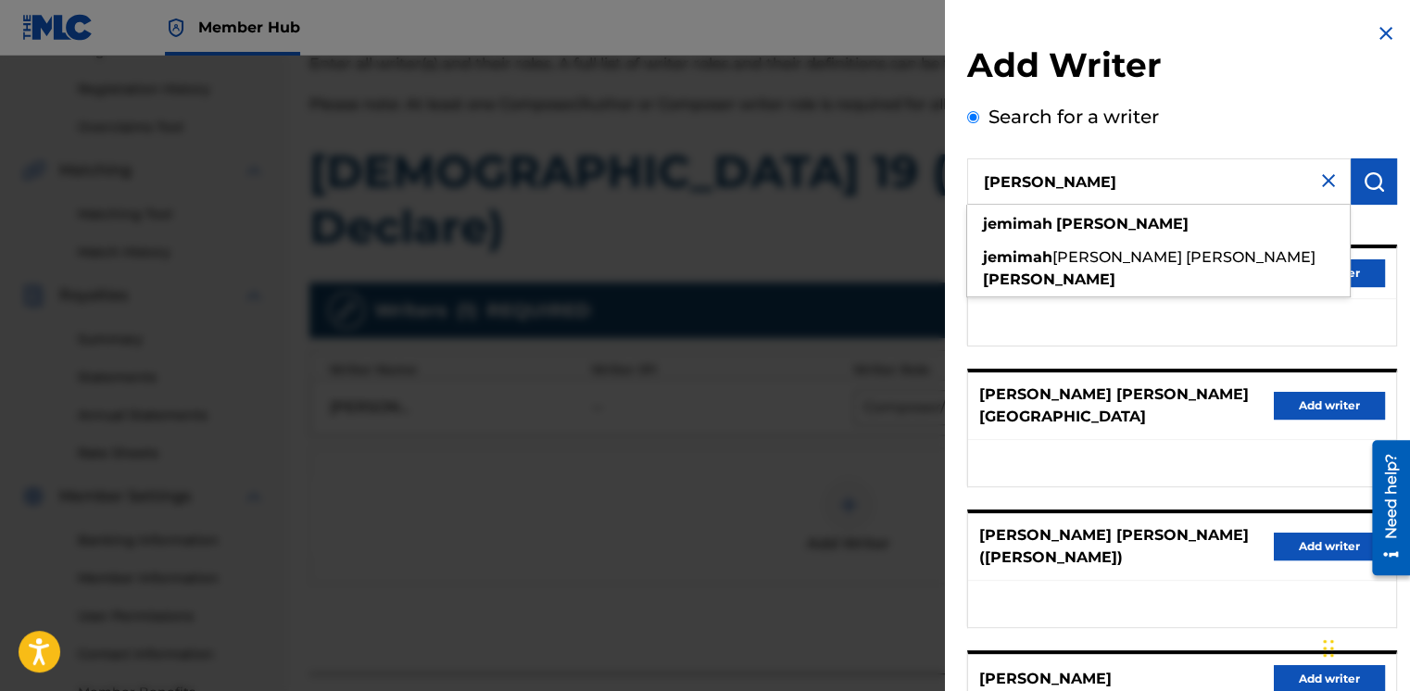
type input "Jemimah Paine"
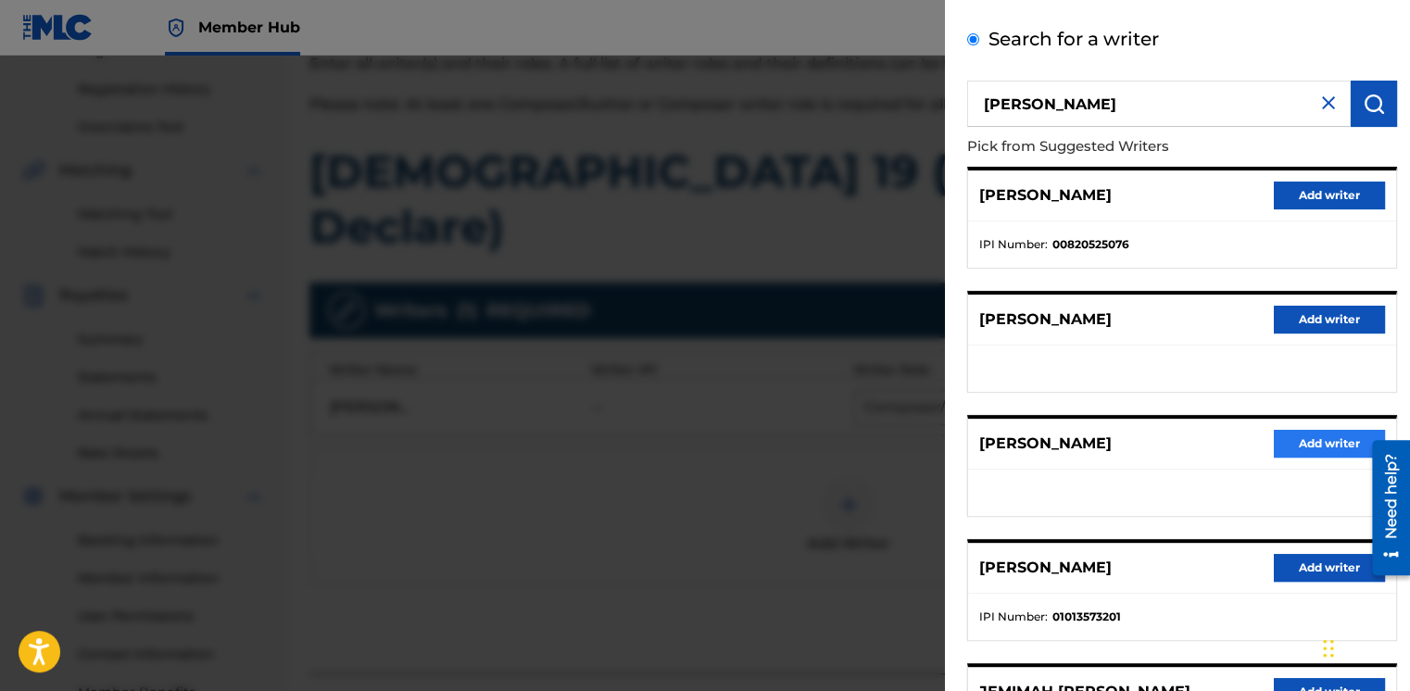
scroll to position [82, 0]
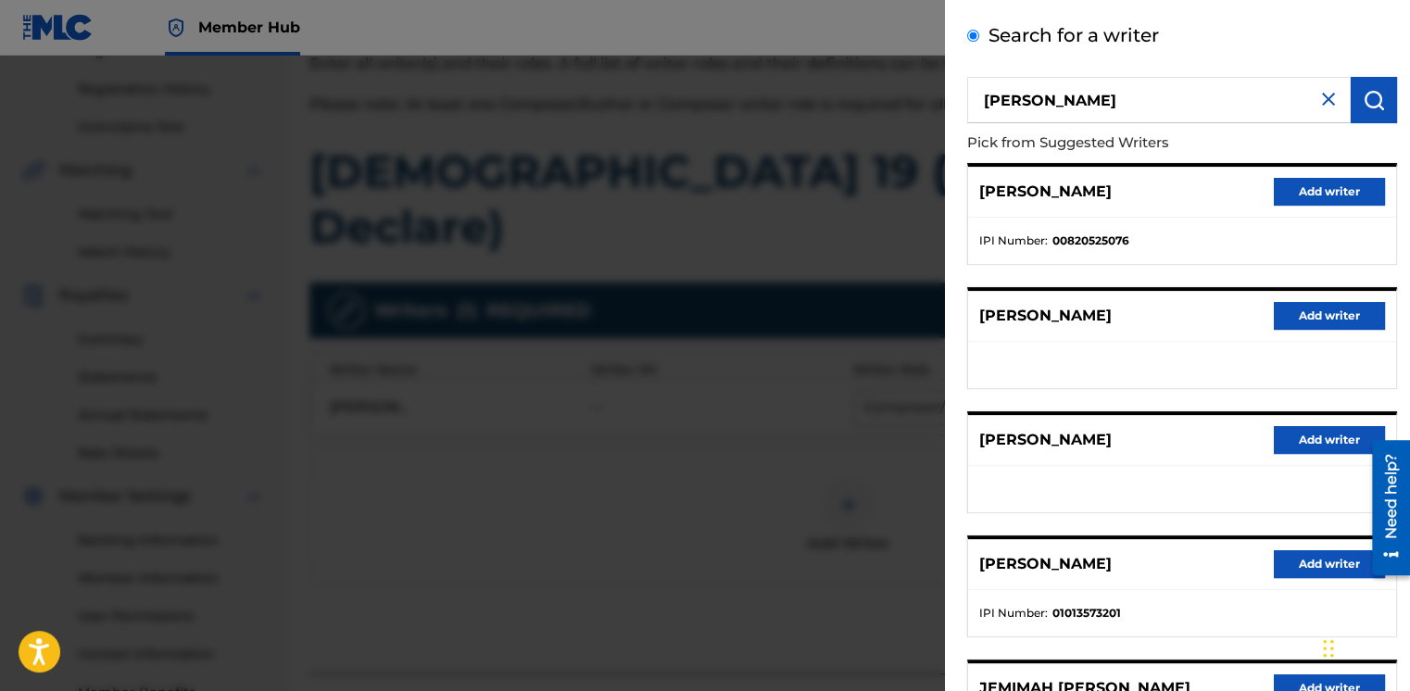
click at [1229, 70] on div "Search for a writer Jemimah Paine Pick from Suggested Writers JEMIMAH BARNETTE …" at bounding box center [1182, 424] width 430 height 807
click at [1285, 435] on button "Add writer" at bounding box center [1329, 440] width 111 height 28
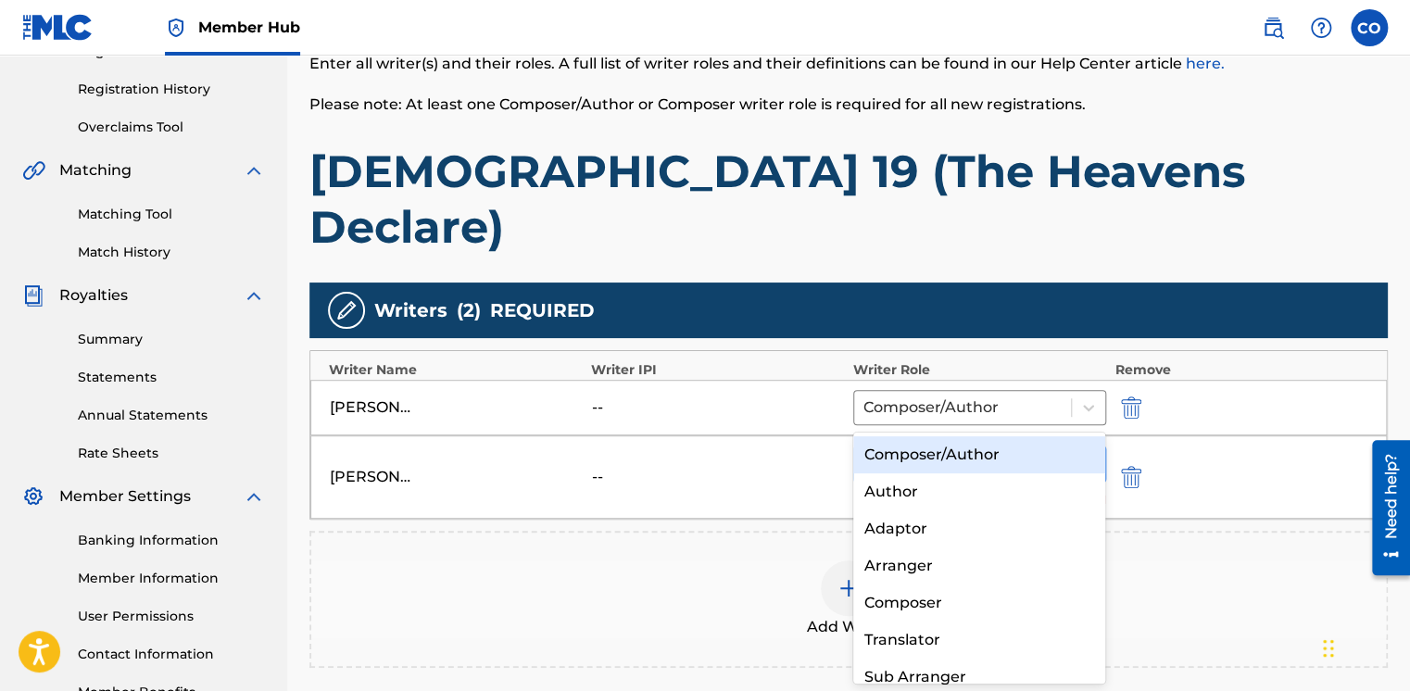
click at [1051, 451] on div at bounding box center [963, 464] width 196 height 26
click at [1009, 456] on div "Composer/Author" at bounding box center [979, 454] width 253 height 37
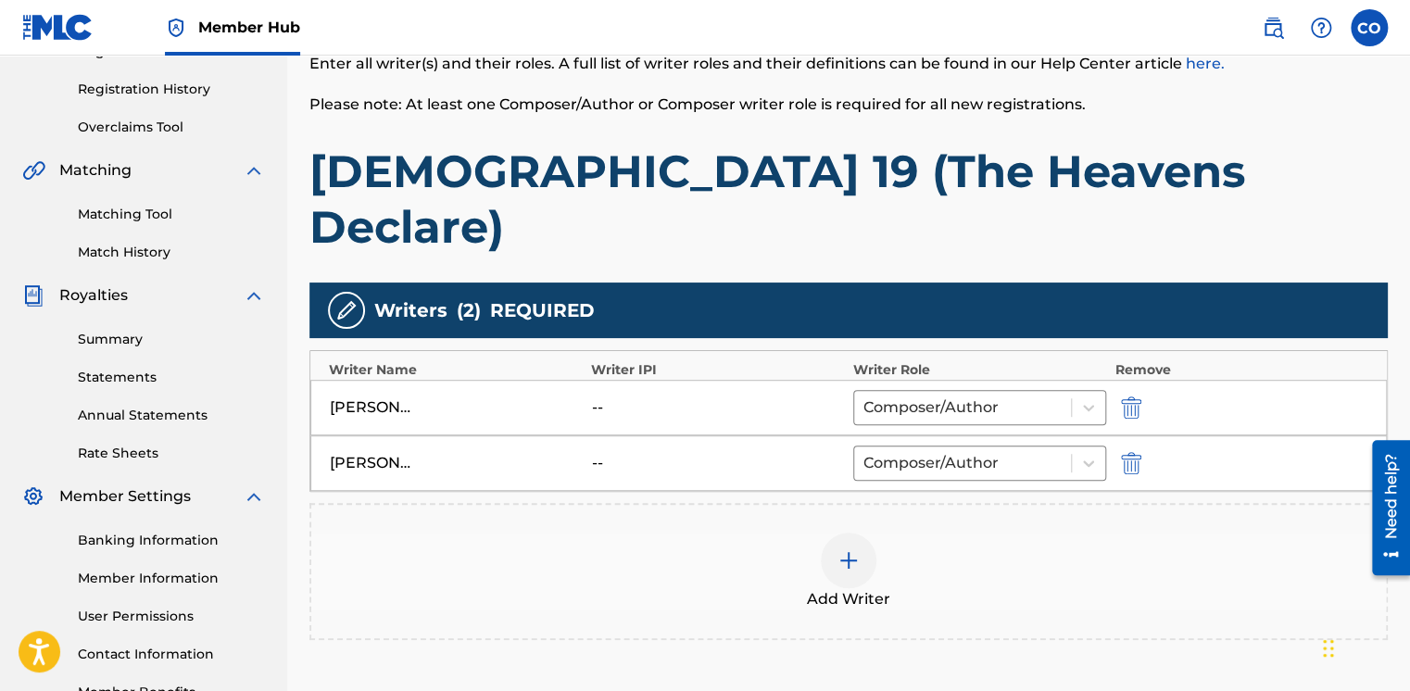
scroll to position [470, 0]
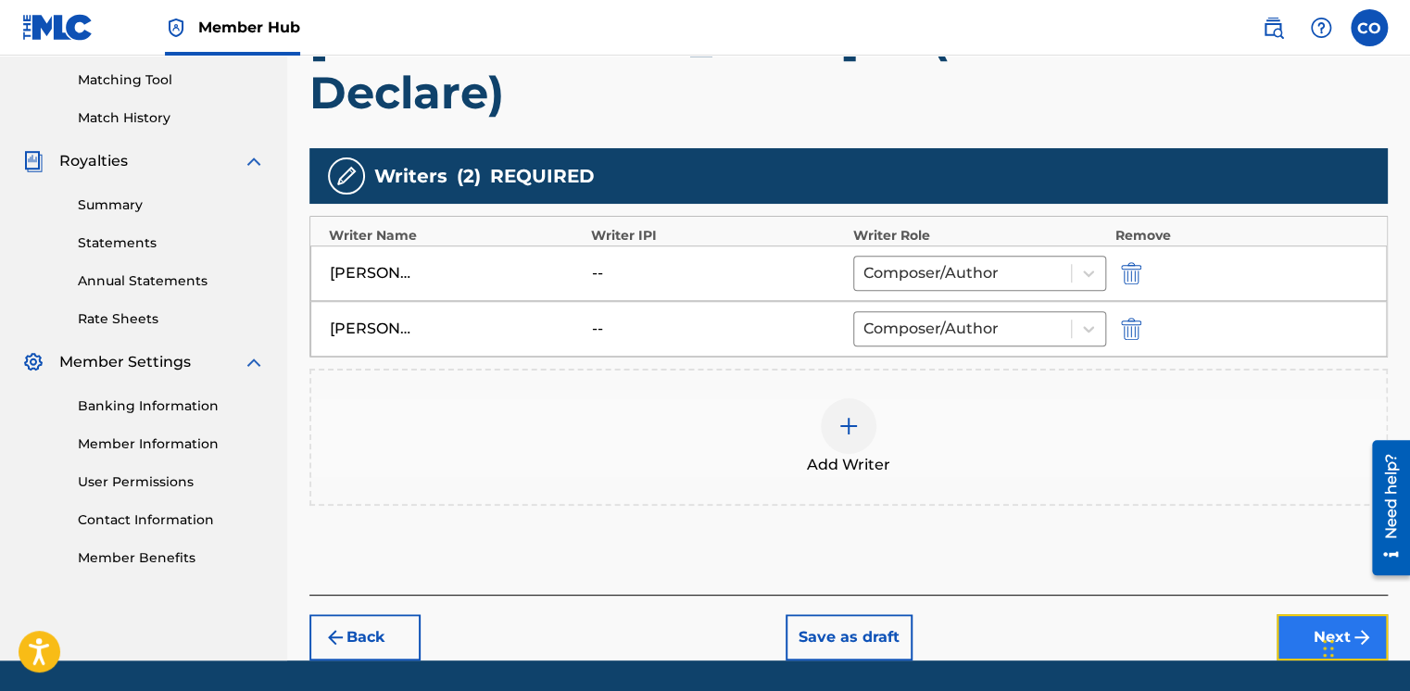
click at [1308, 614] on button "Next" at bounding box center [1332, 637] width 111 height 46
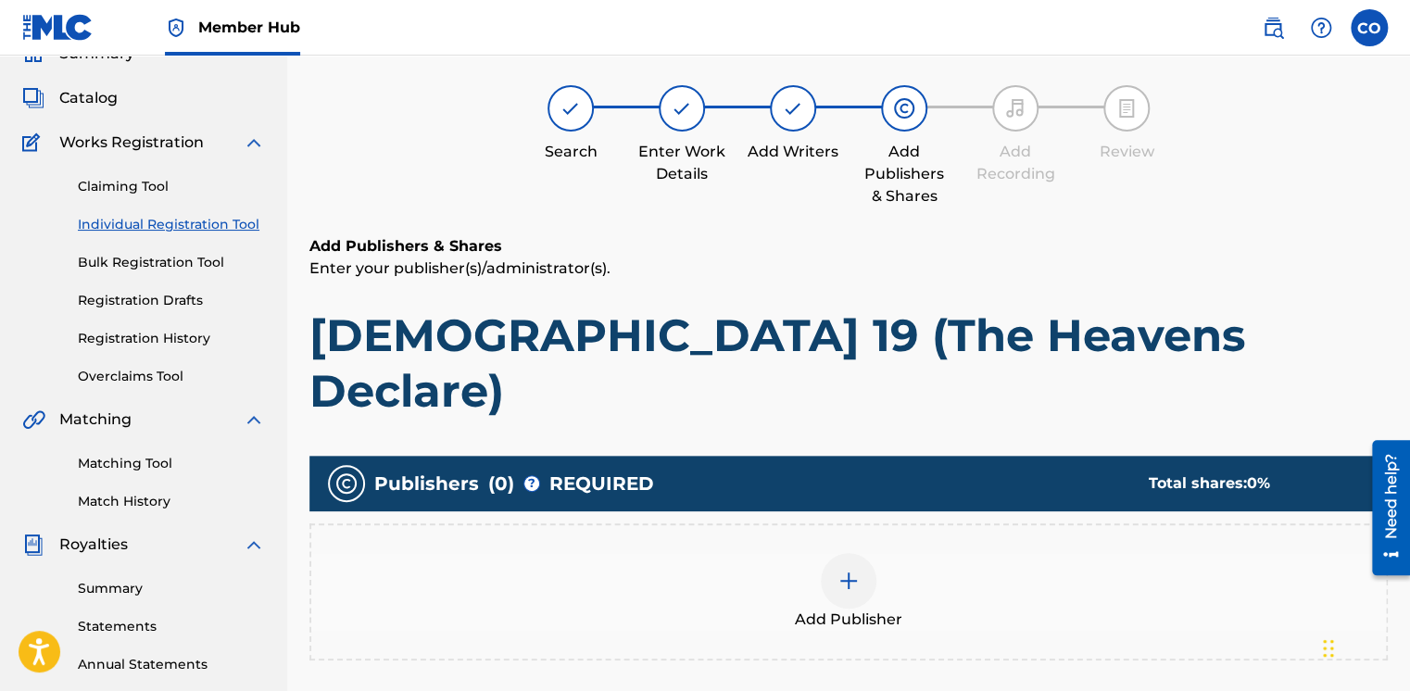
scroll to position [83, 0]
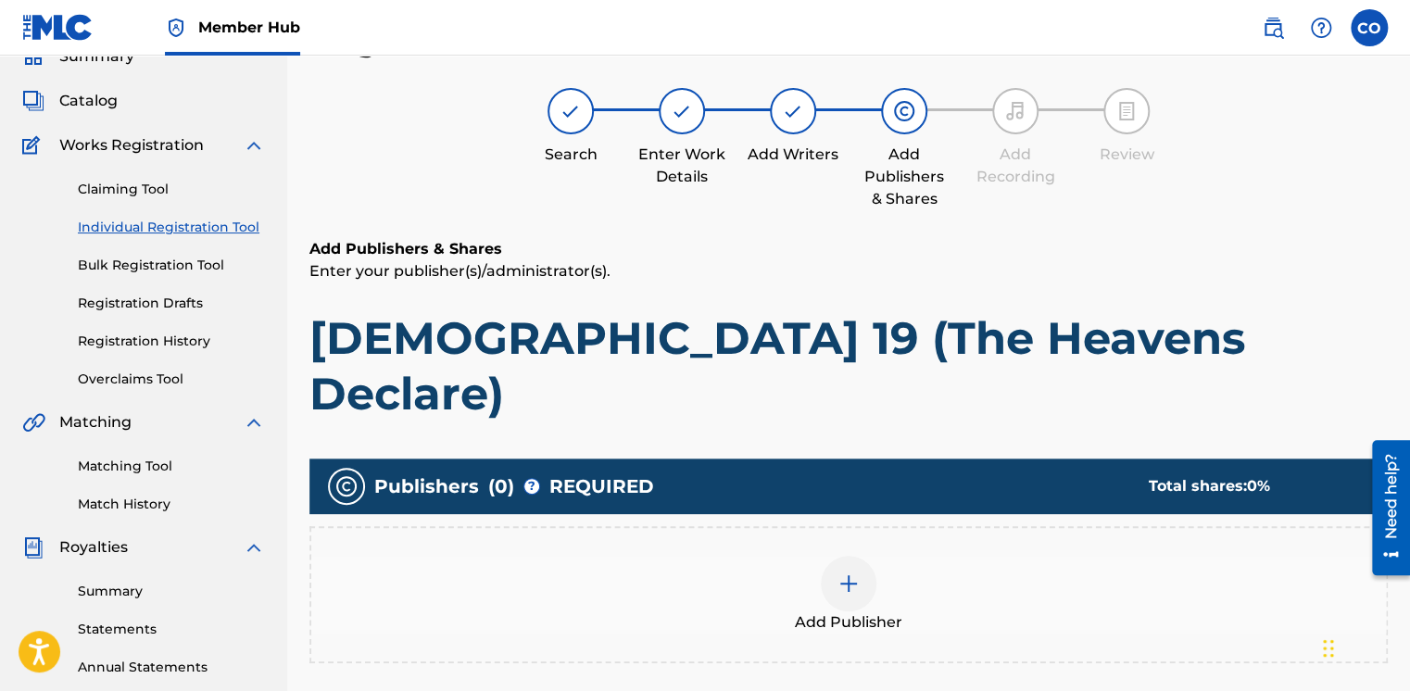
click at [873, 526] on div "Add Publisher" at bounding box center [848, 594] width 1079 height 137
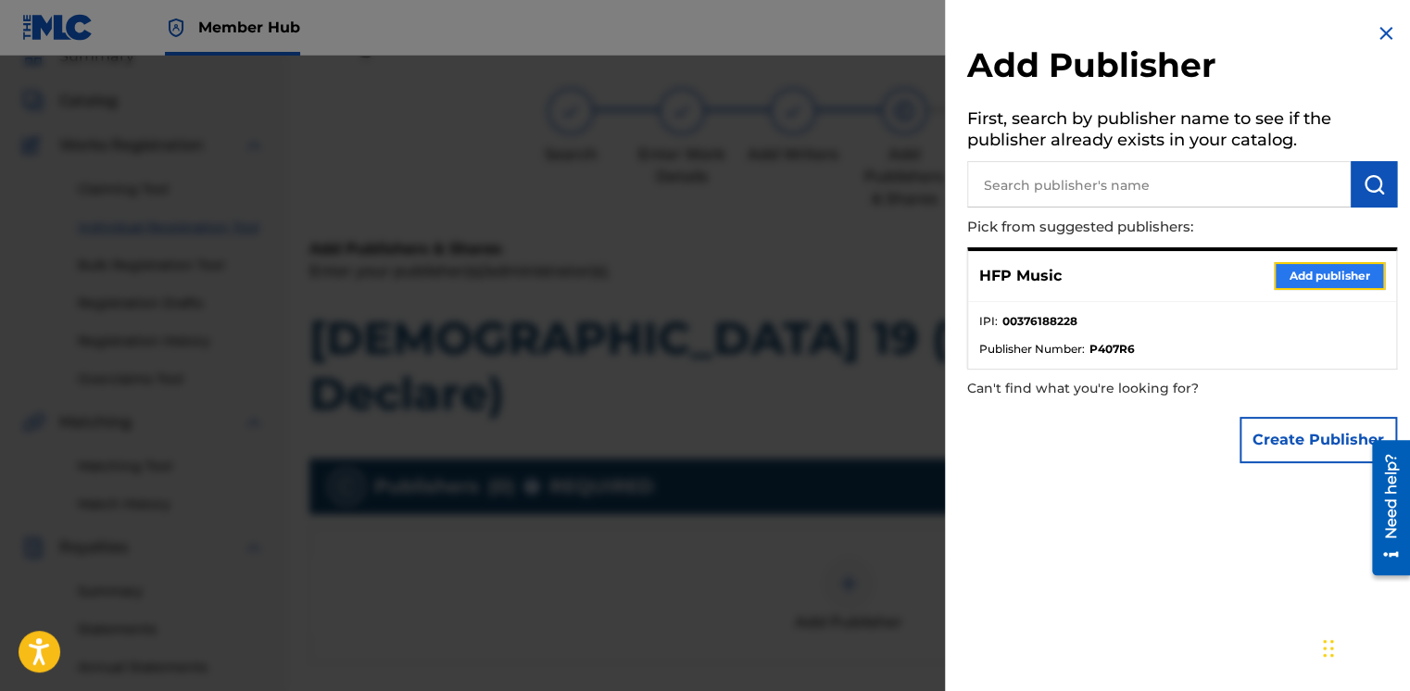
click at [1361, 287] on button "Add publisher" at bounding box center [1329, 276] width 111 height 28
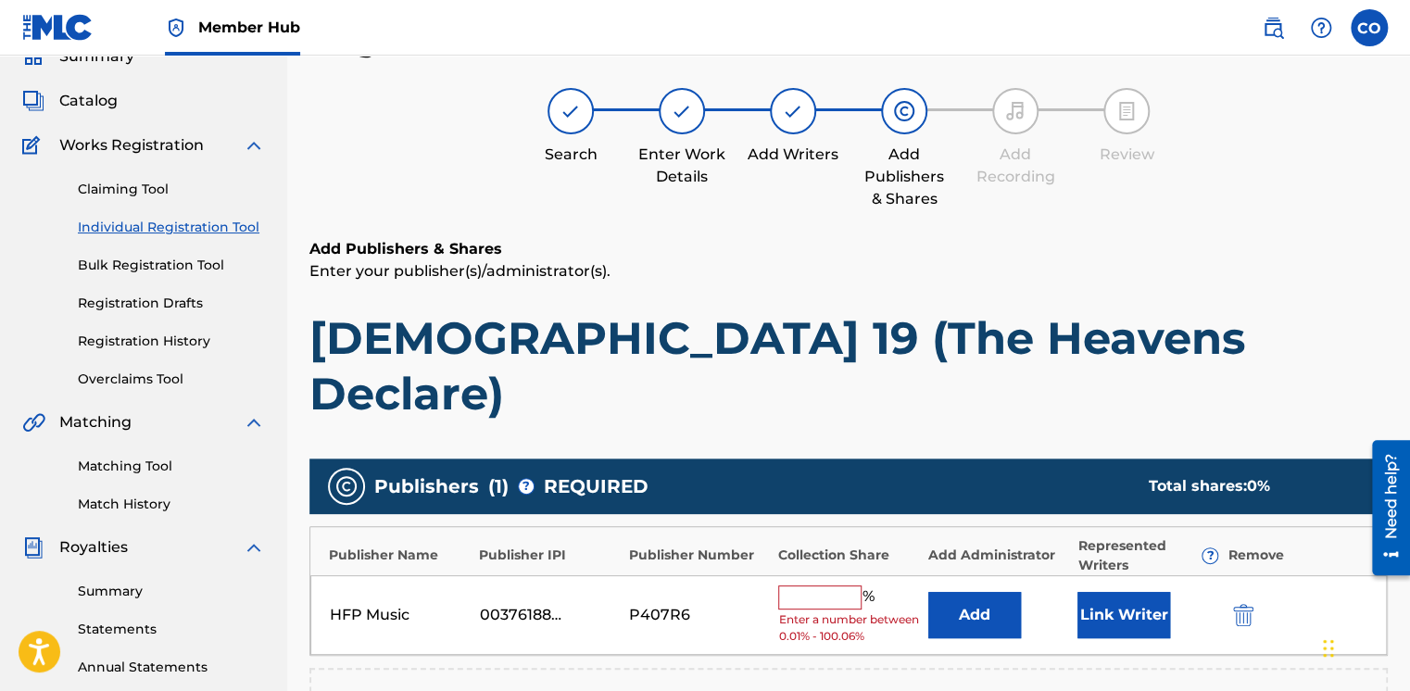
click at [827, 586] on input "text" at bounding box center [819, 598] width 83 height 24
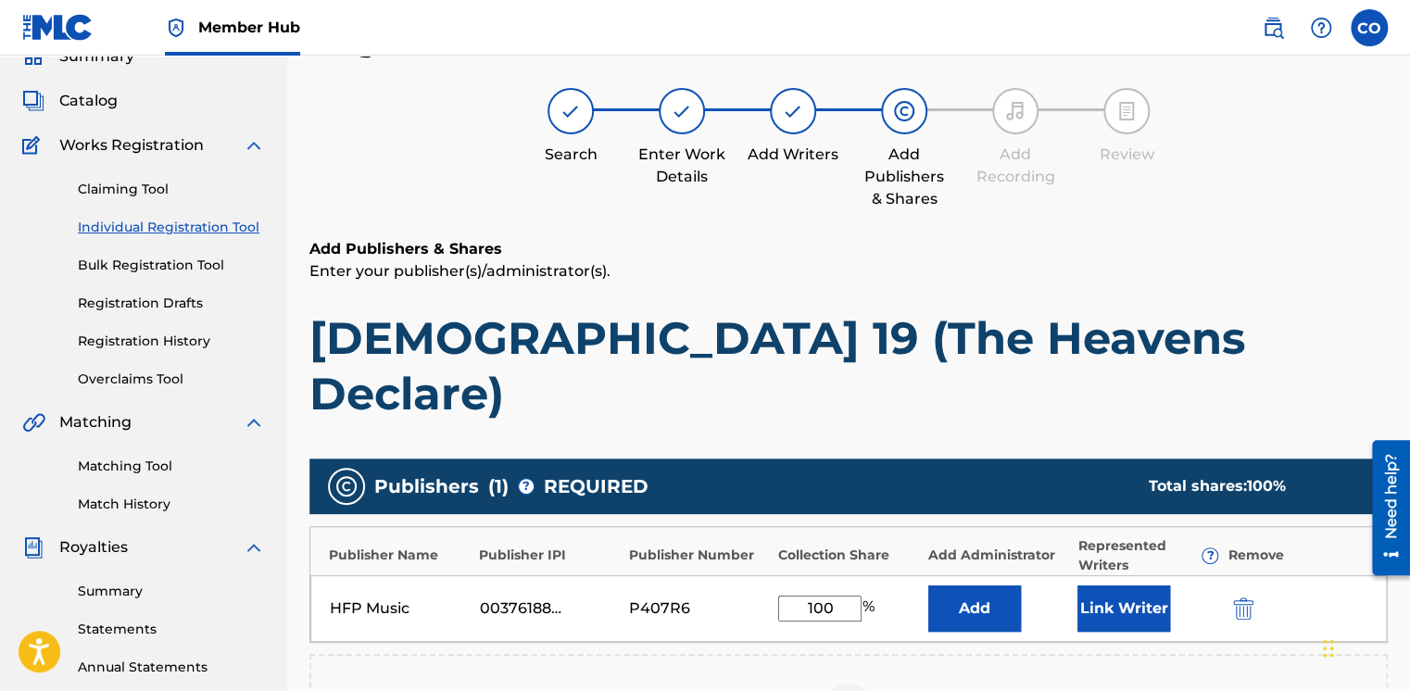
type input "100"
click at [928, 586] on button "Add" at bounding box center [974, 609] width 93 height 46
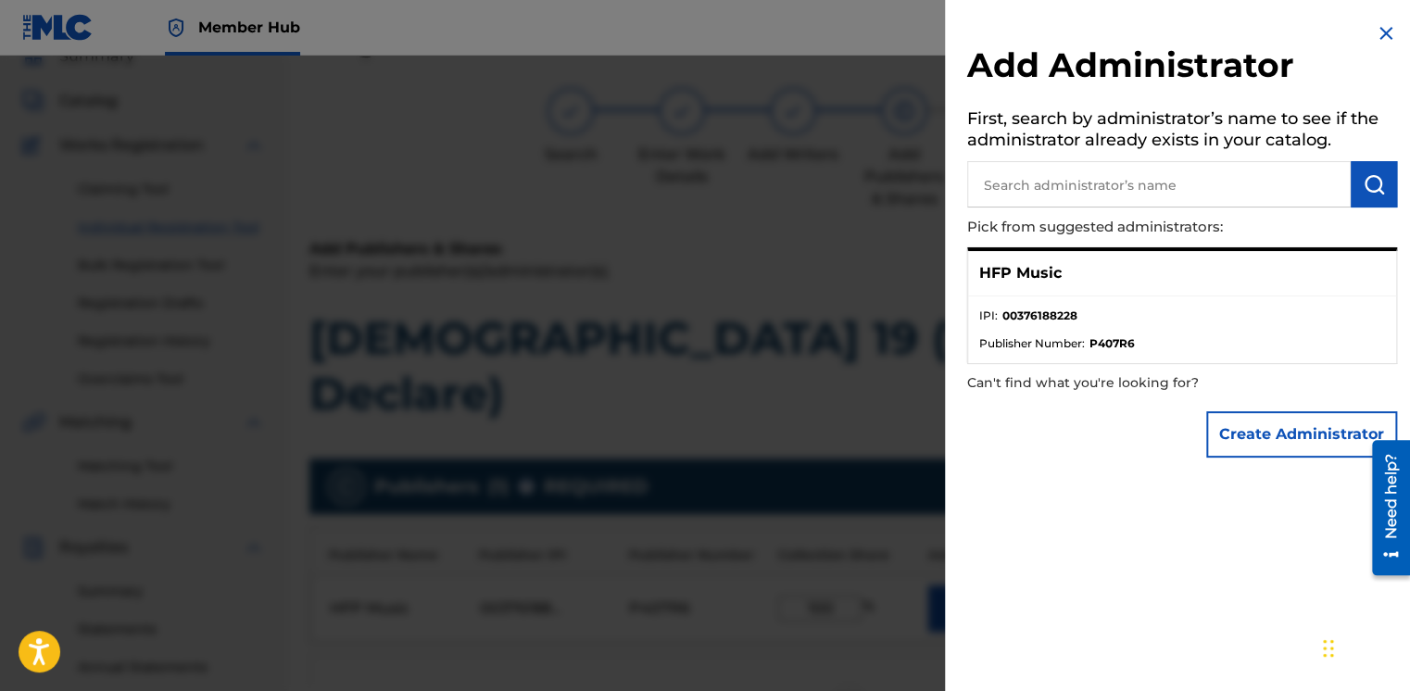
click at [851, 298] on div at bounding box center [705, 401] width 1410 height 691
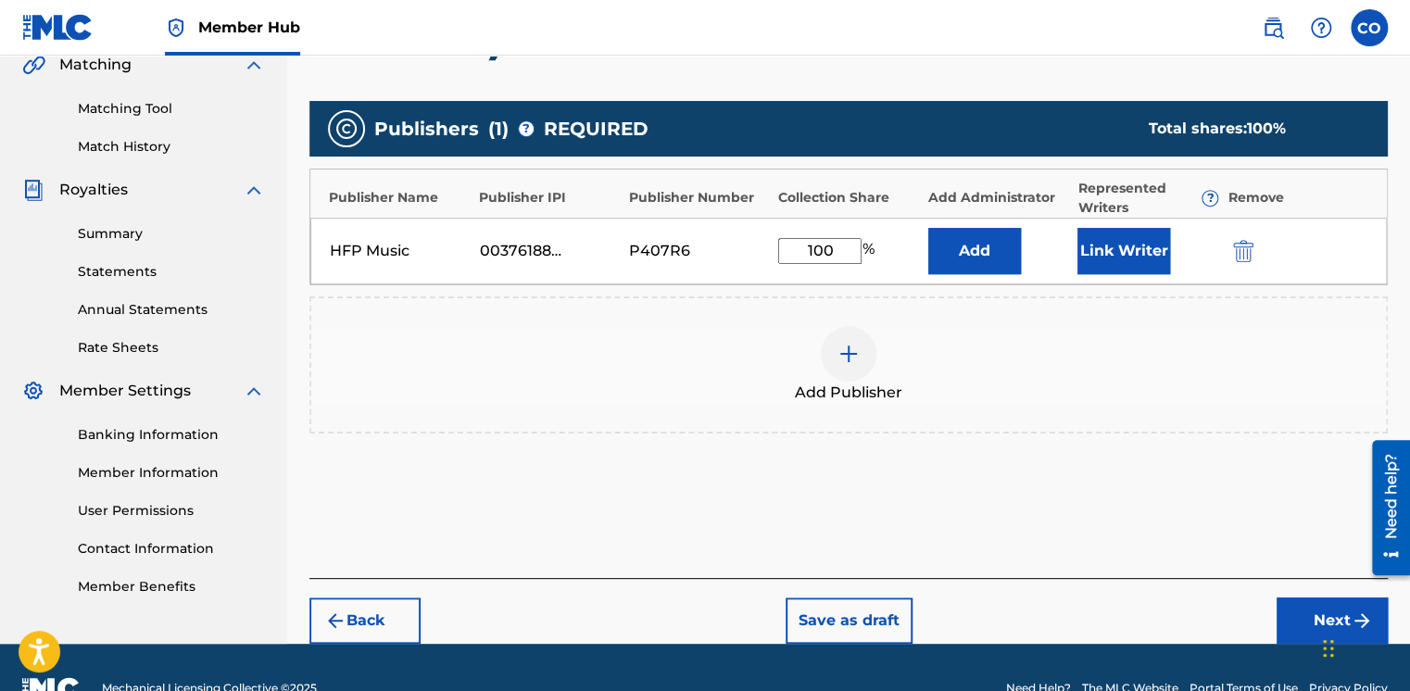
scroll to position [457, 0]
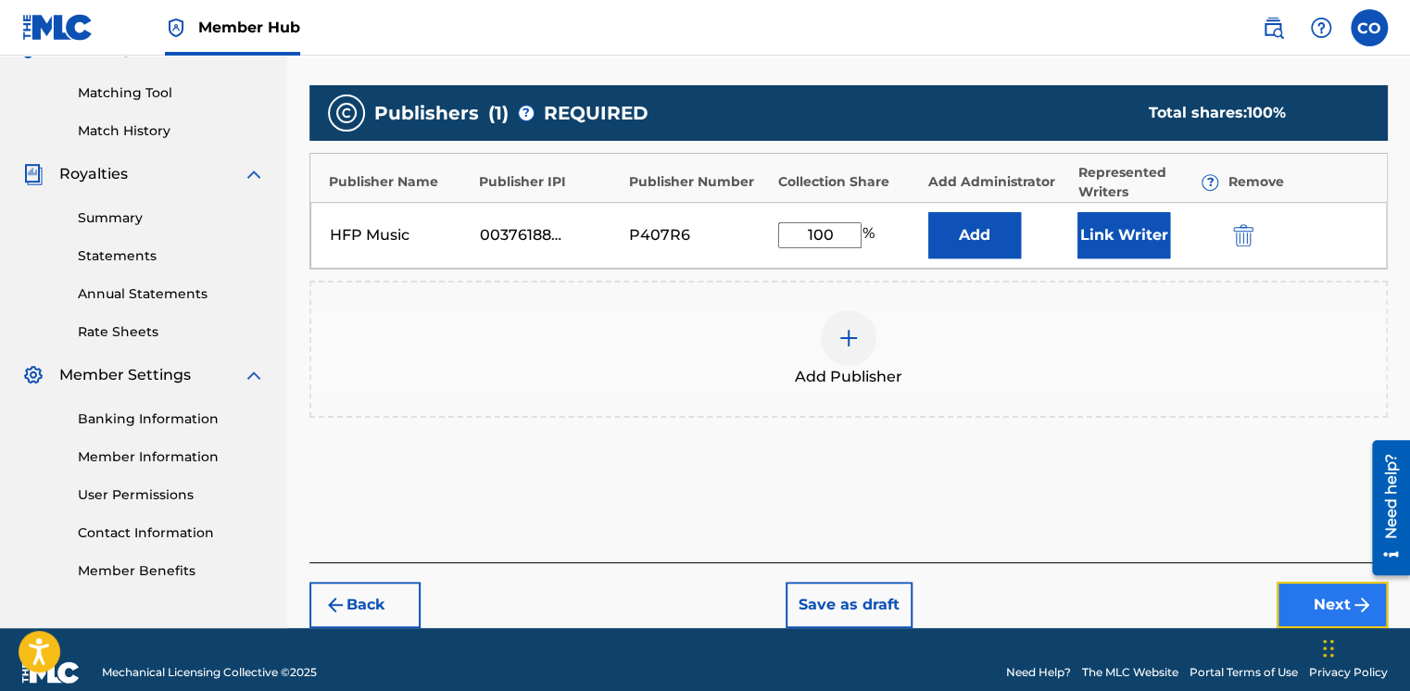
click at [1313, 582] on button "Next" at bounding box center [1332, 605] width 111 height 46
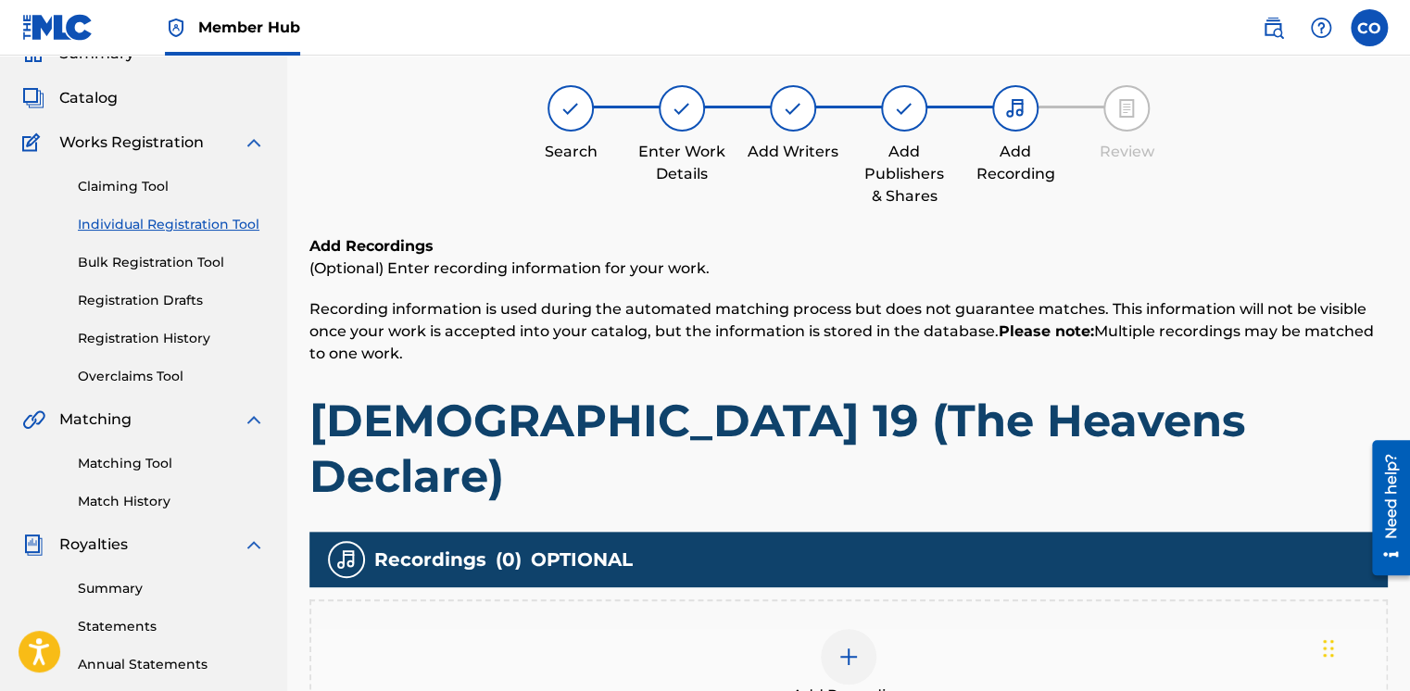
scroll to position [83, 0]
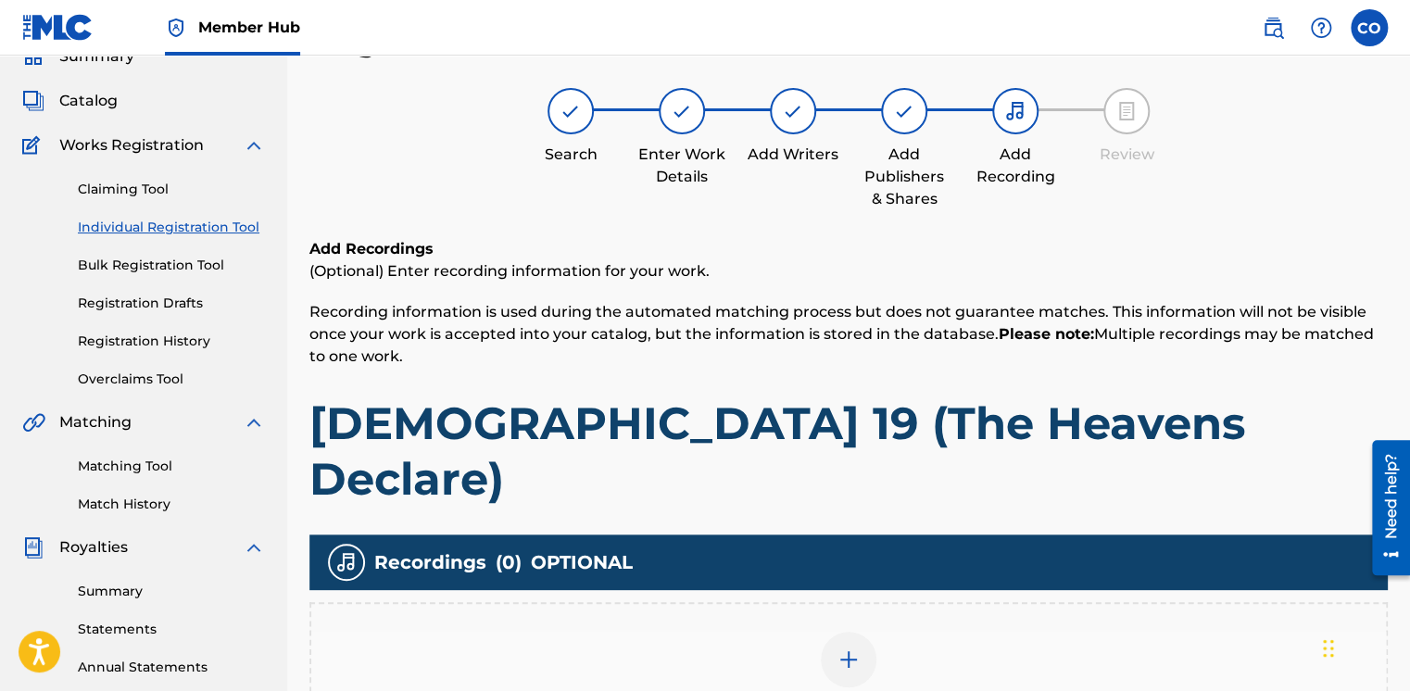
click at [811, 632] on div "Add Recording" at bounding box center [848, 671] width 1075 height 78
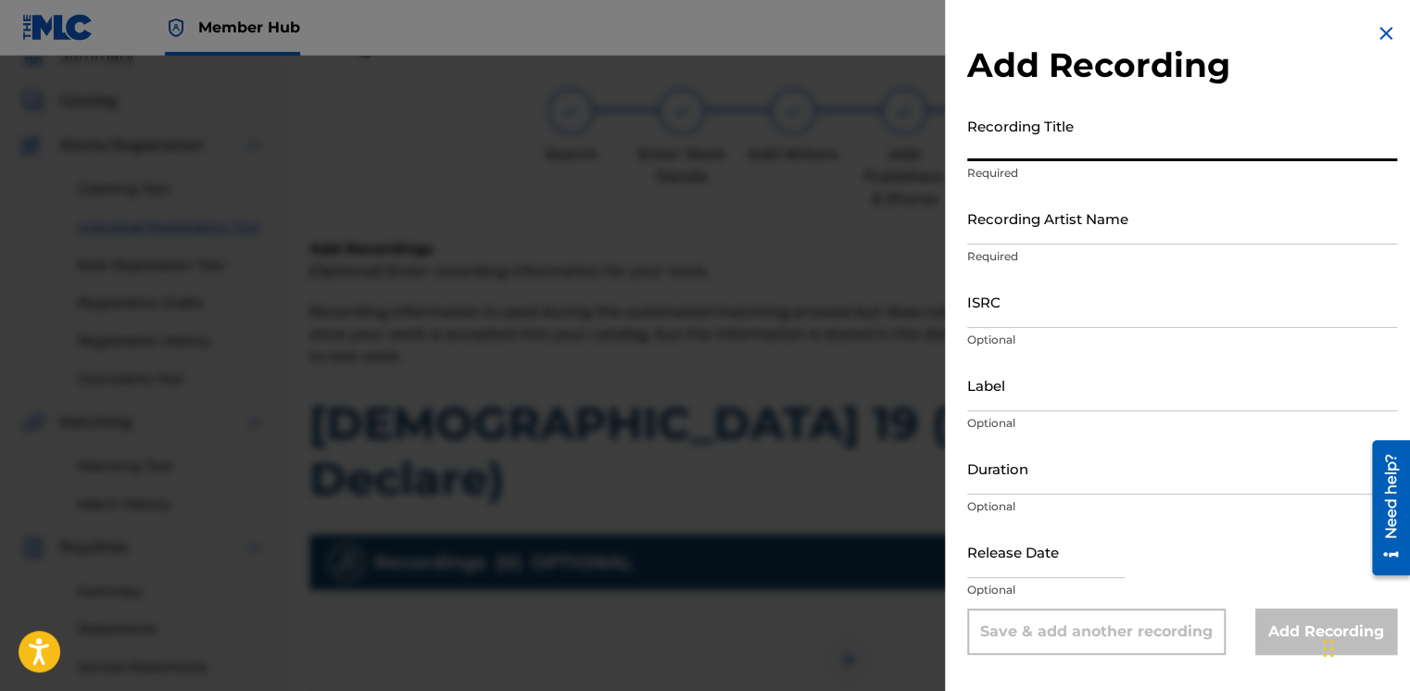
click at [1090, 158] on input "Recording Title" at bounding box center [1182, 134] width 430 height 53
paste input "[DEMOGRAPHIC_DATA] 19 (The Heavens Declare)"
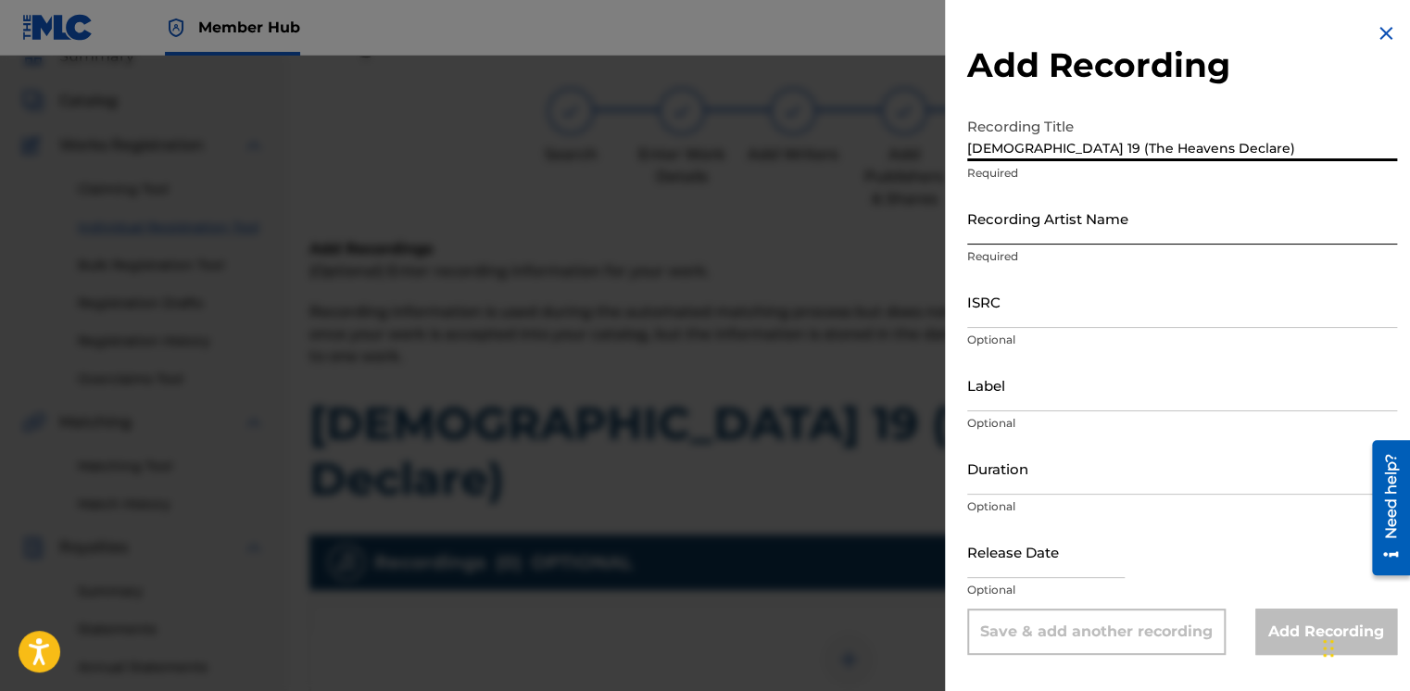
type input "[DEMOGRAPHIC_DATA] 19 (The Heavens Declare)"
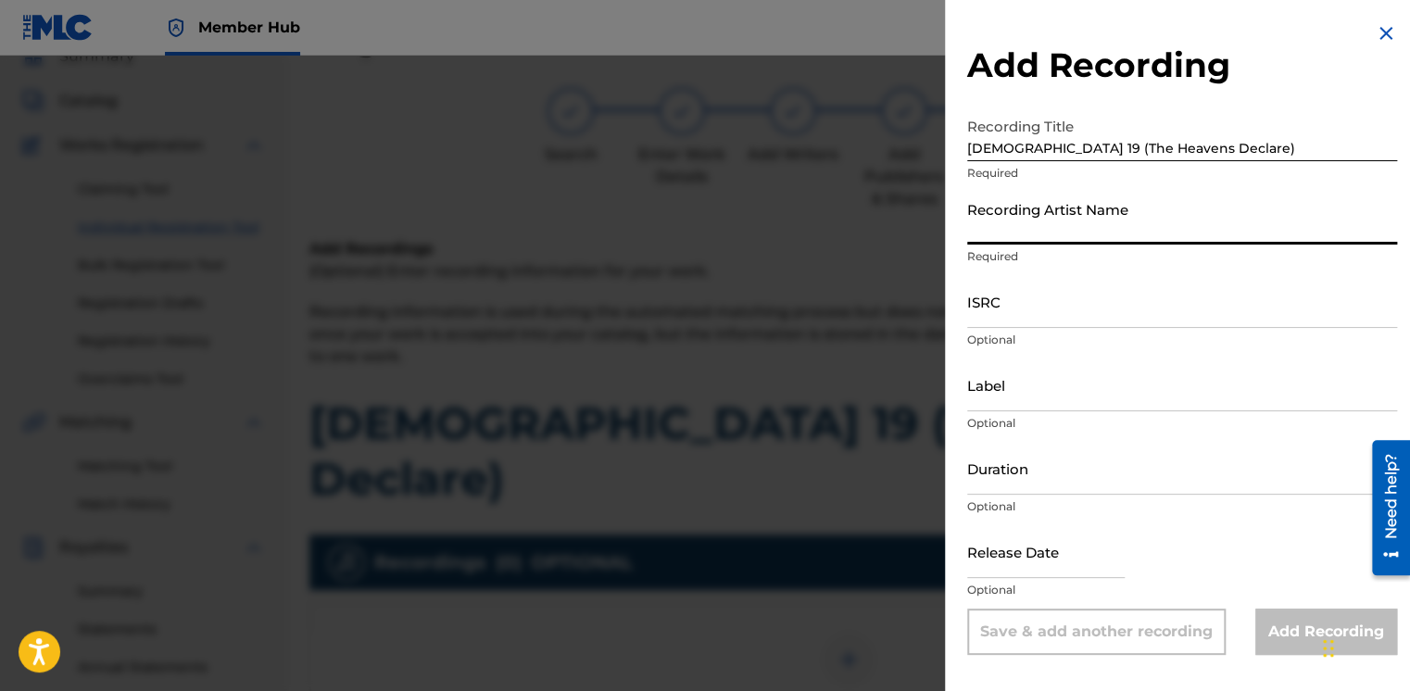
click at [1044, 232] on input "Recording Artist Name" at bounding box center [1182, 218] width 430 height 53
type input "Will Gray"
type input "HFP Music"
type input "03:42"
type input "October 21 2024"
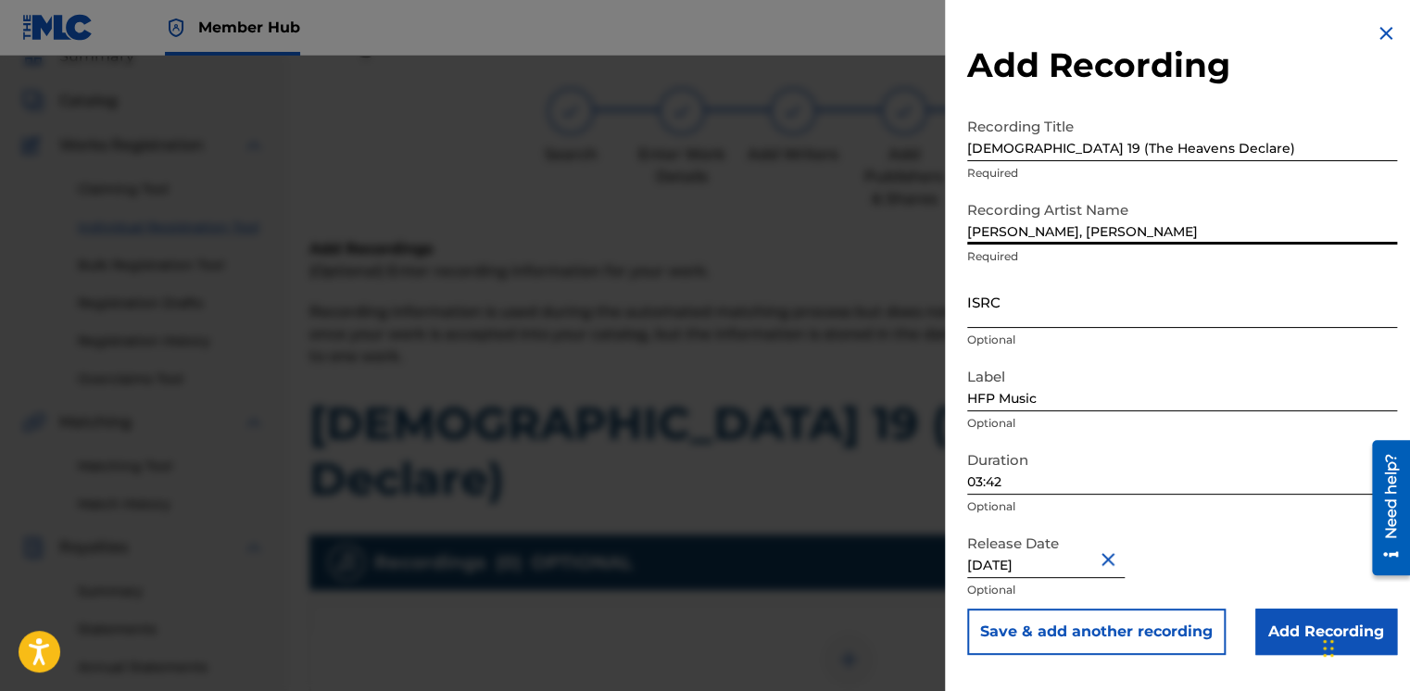
type input "Will Gray, Jemimah Paine"
click at [1058, 319] on input "ISRC" at bounding box center [1182, 301] width 430 height 53
paste input "UKQJK2311614"
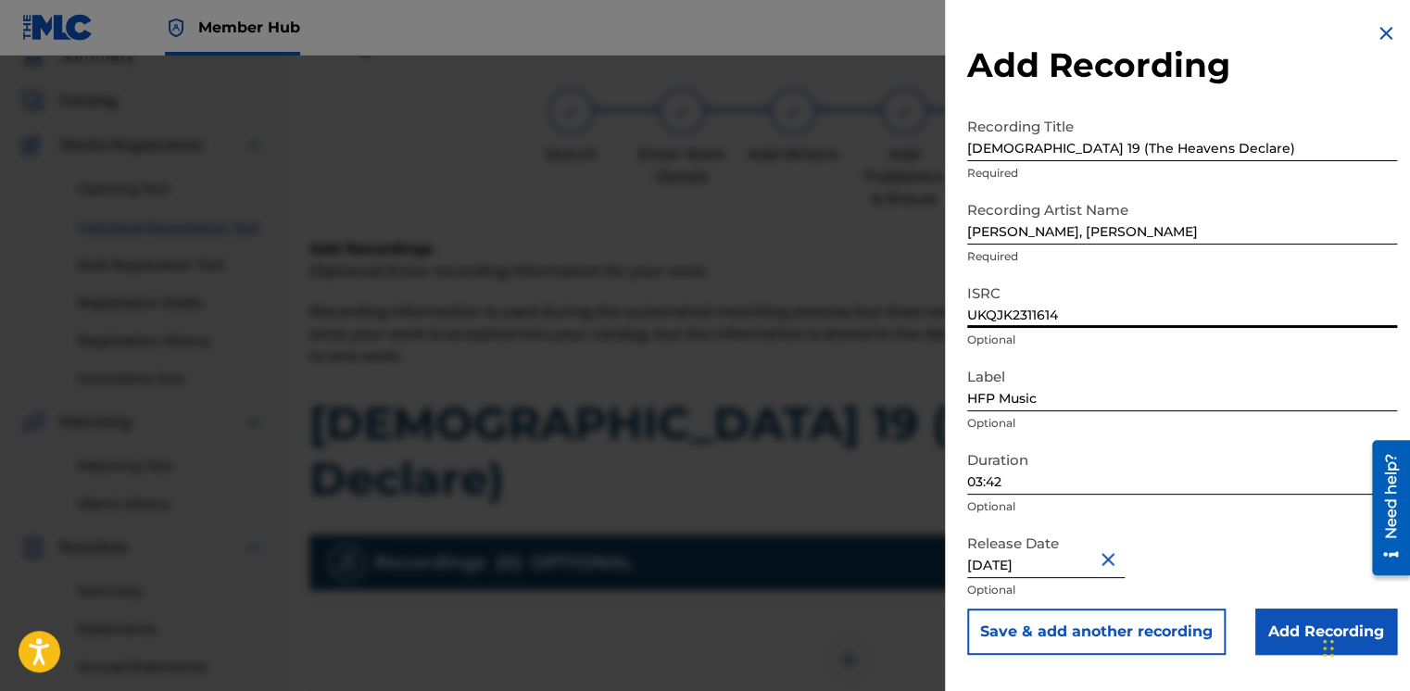
type input "UKQJK2311614"
click at [1024, 485] on input "03:42" at bounding box center [1182, 468] width 430 height 53
drag, startPoint x: 1019, startPoint y: 473, endPoint x: 907, endPoint y: 489, distance: 113.4
click at [907, 489] on div "Add Recording Recording Title Psalm 19 (The Heavens Declare) Required Recording…" at bounding box center [705, 374] width 1410 height 636
type input "04:22"
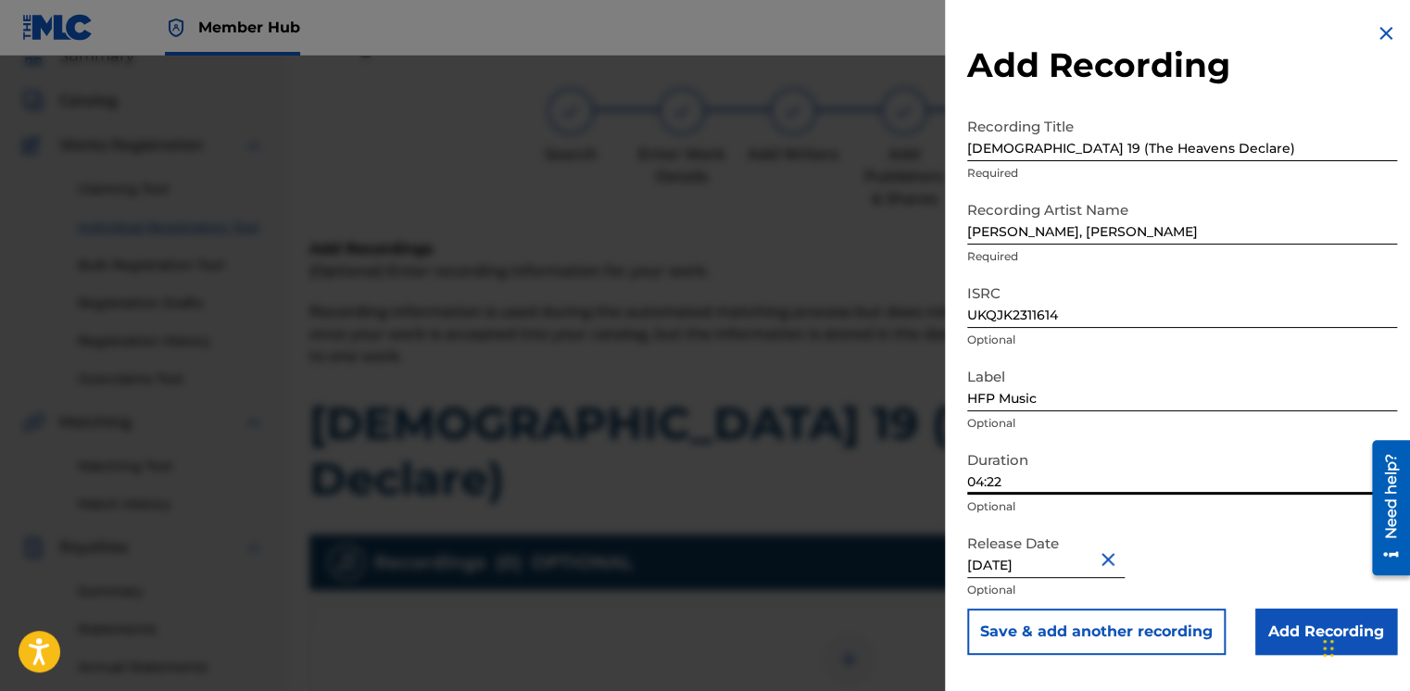
click at [1024, 566] on input "October 21 2024" at bounding box center [1046, 551] width 158 height 53
select select "9"
select select "2024"
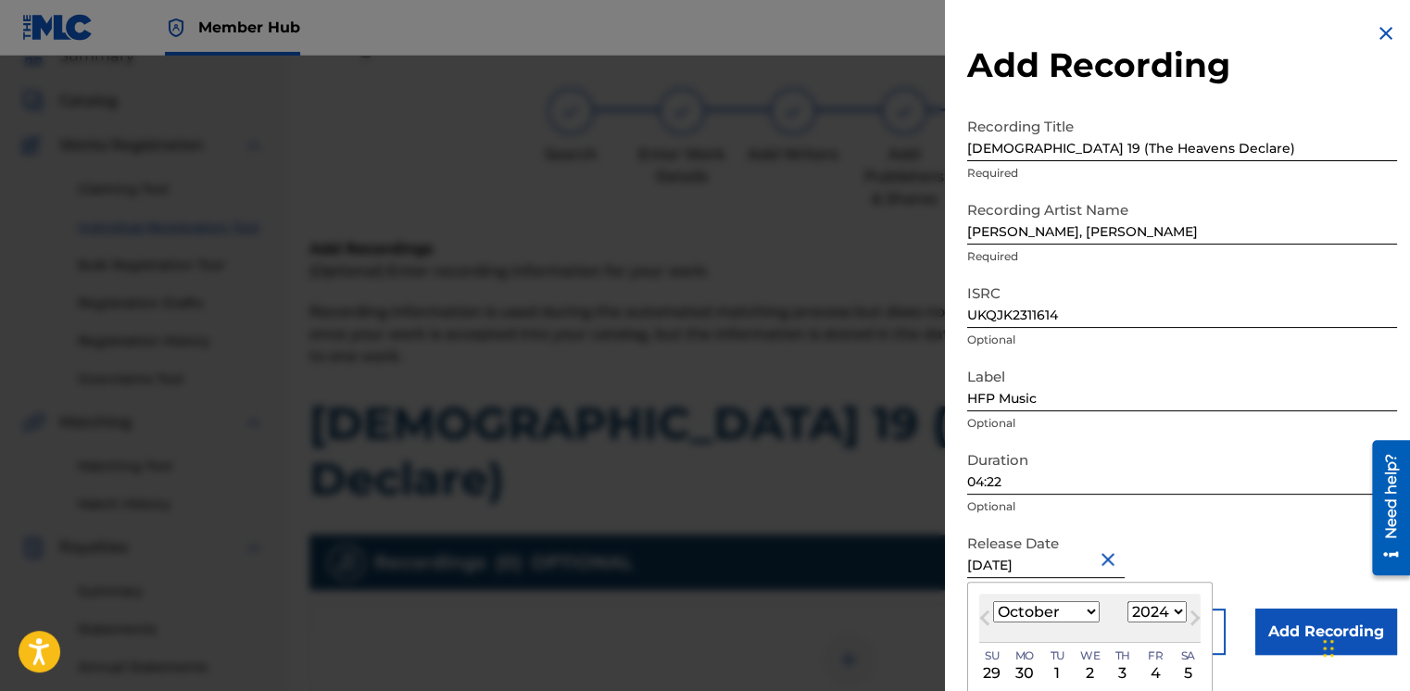
click at [1086, 621] on select "January February March April May June July August September October November De…" at bounding box center [1046, 611] width 107 height 21
select select "11"
click at [993, 601] on select "January February March April May June July August September October November De…" at bounding box center [1046, 611] width 107 height 21
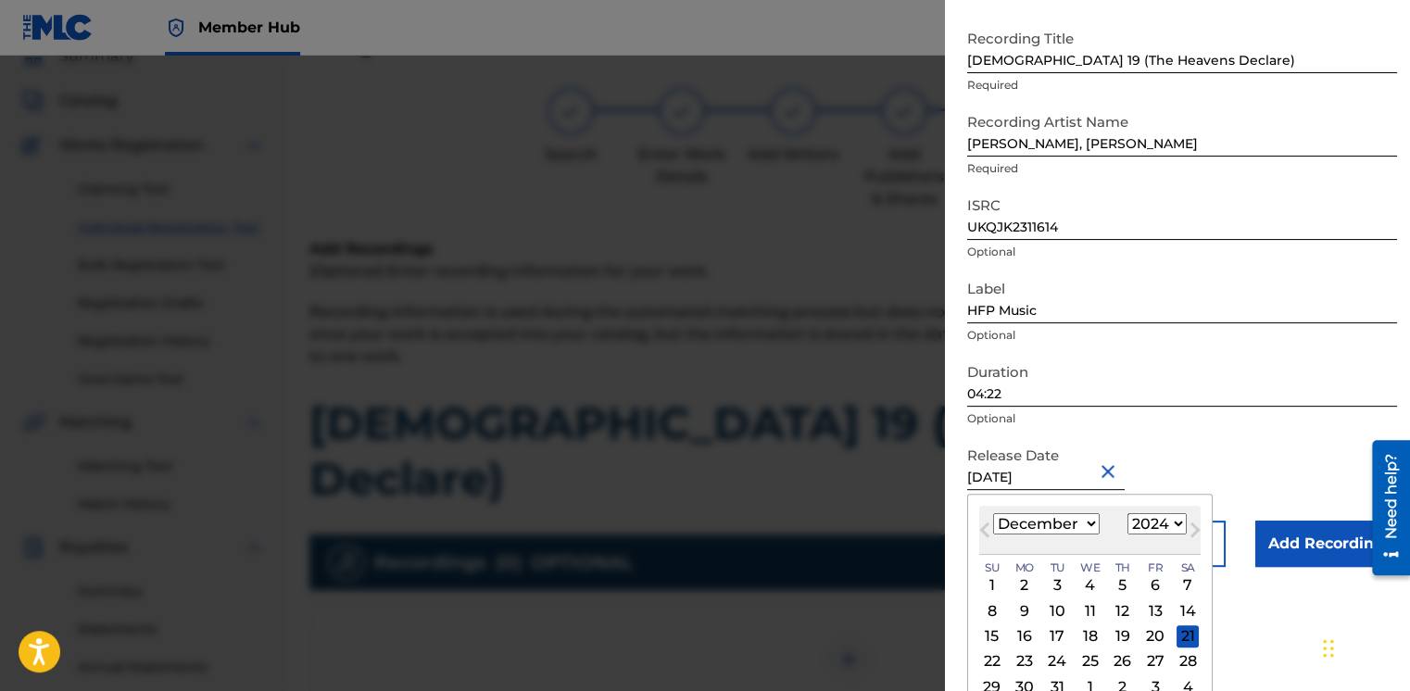
scroll to position [133, 0]
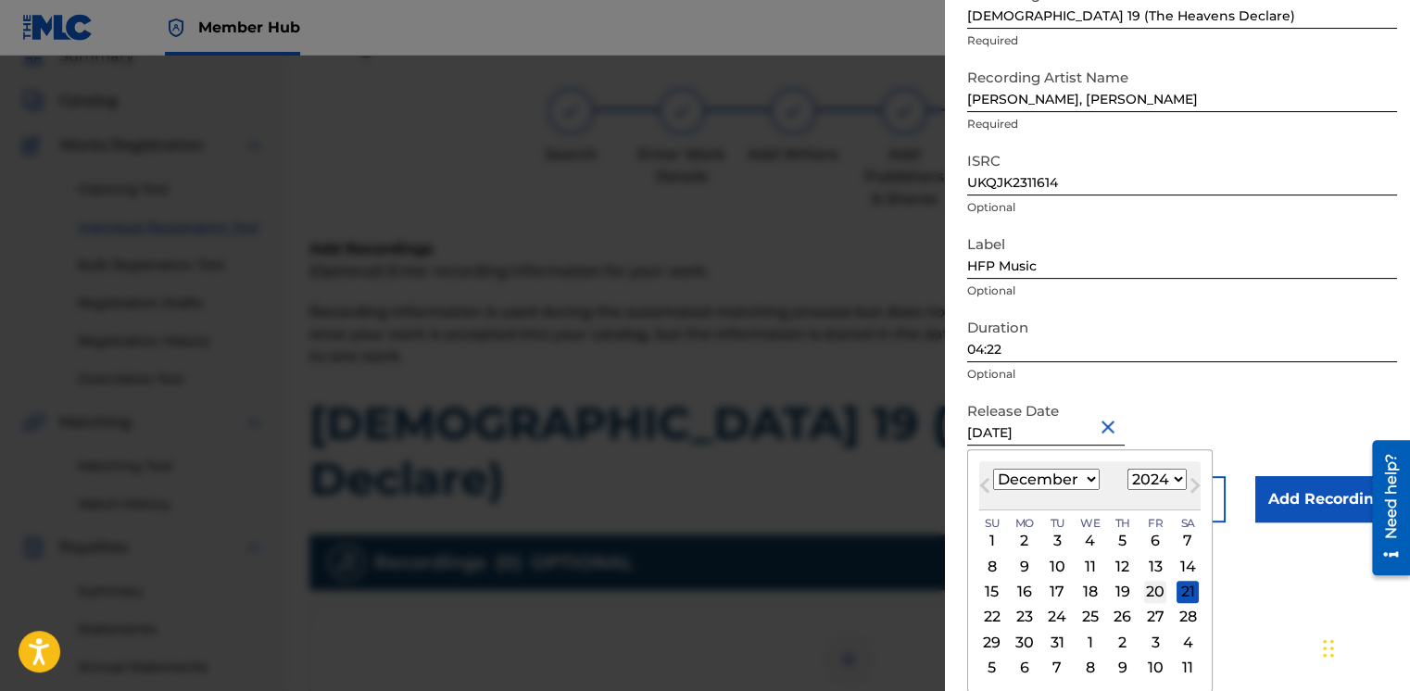
click at [1153, 596] on div "20" at bounding box center [1155, 592] width 22 height 22
type input "December 20 2024"
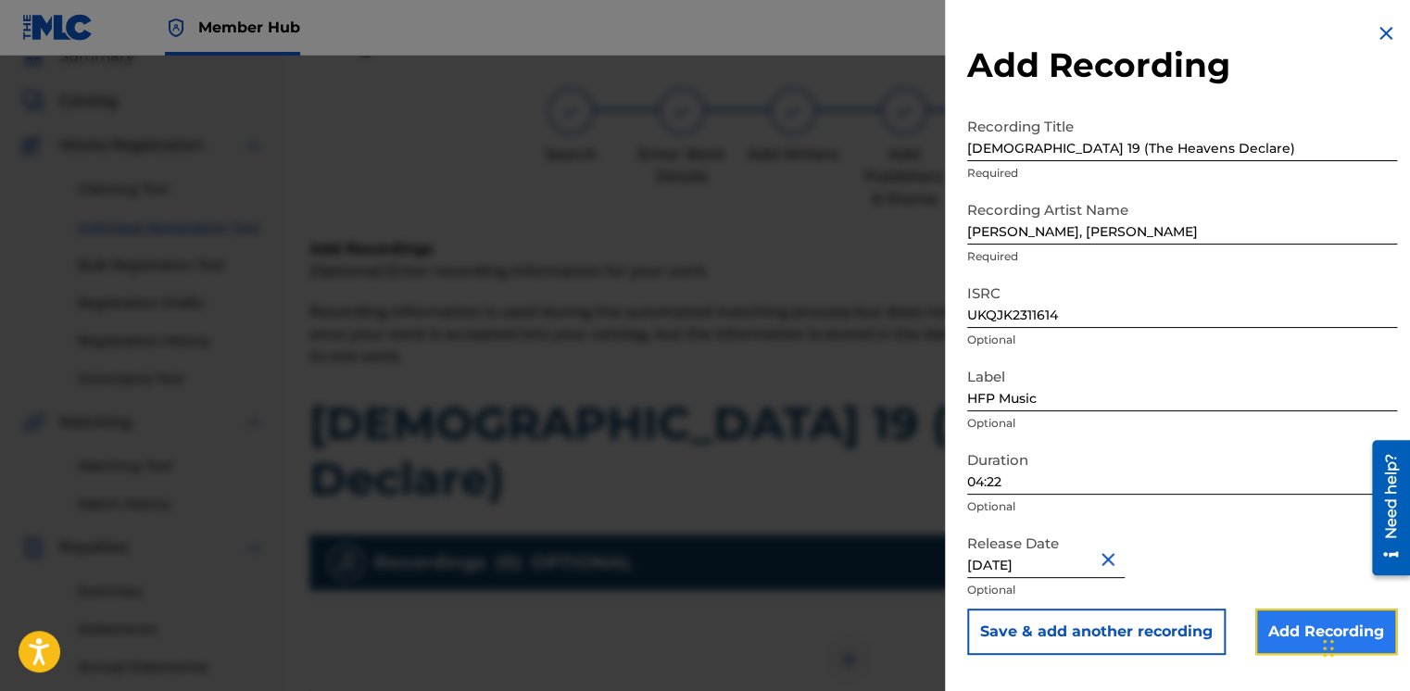
click at [1286, 638] on input "Add Recording" at bounding box center [1327, 632] width 142 height 46
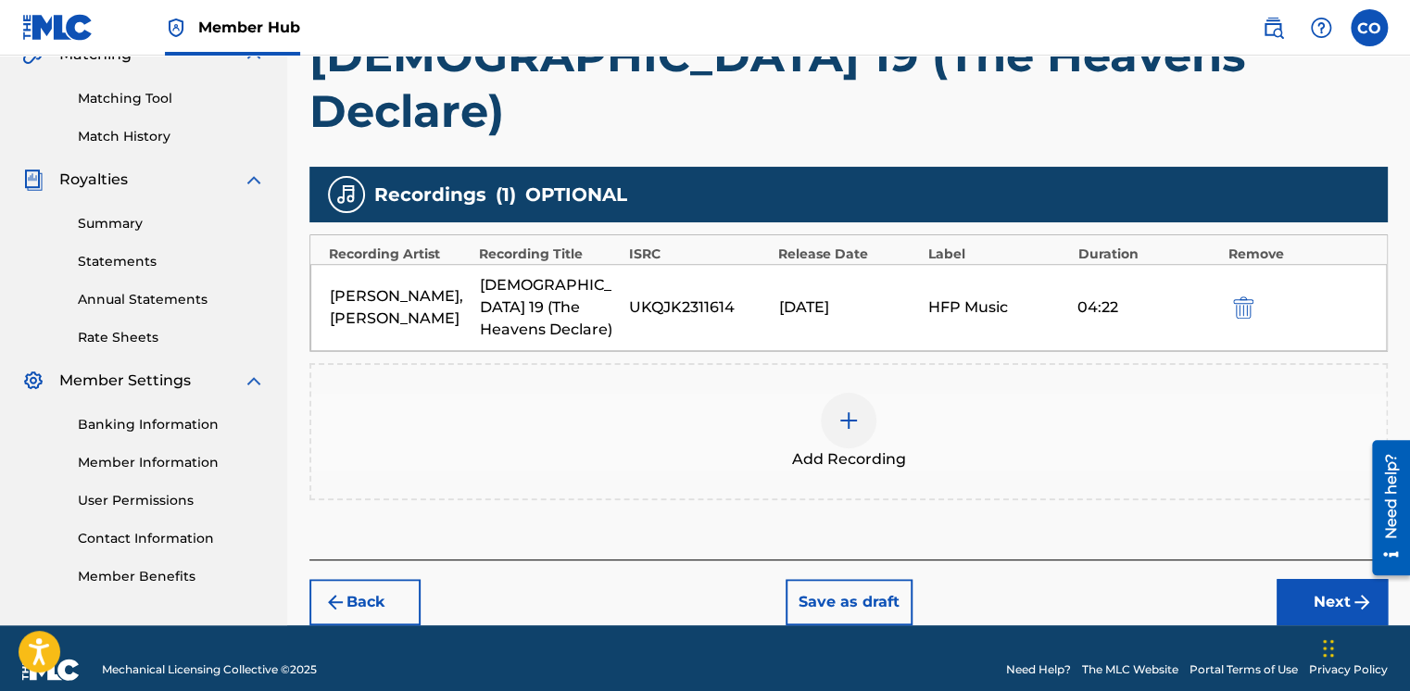
scroll to position [457, 0]
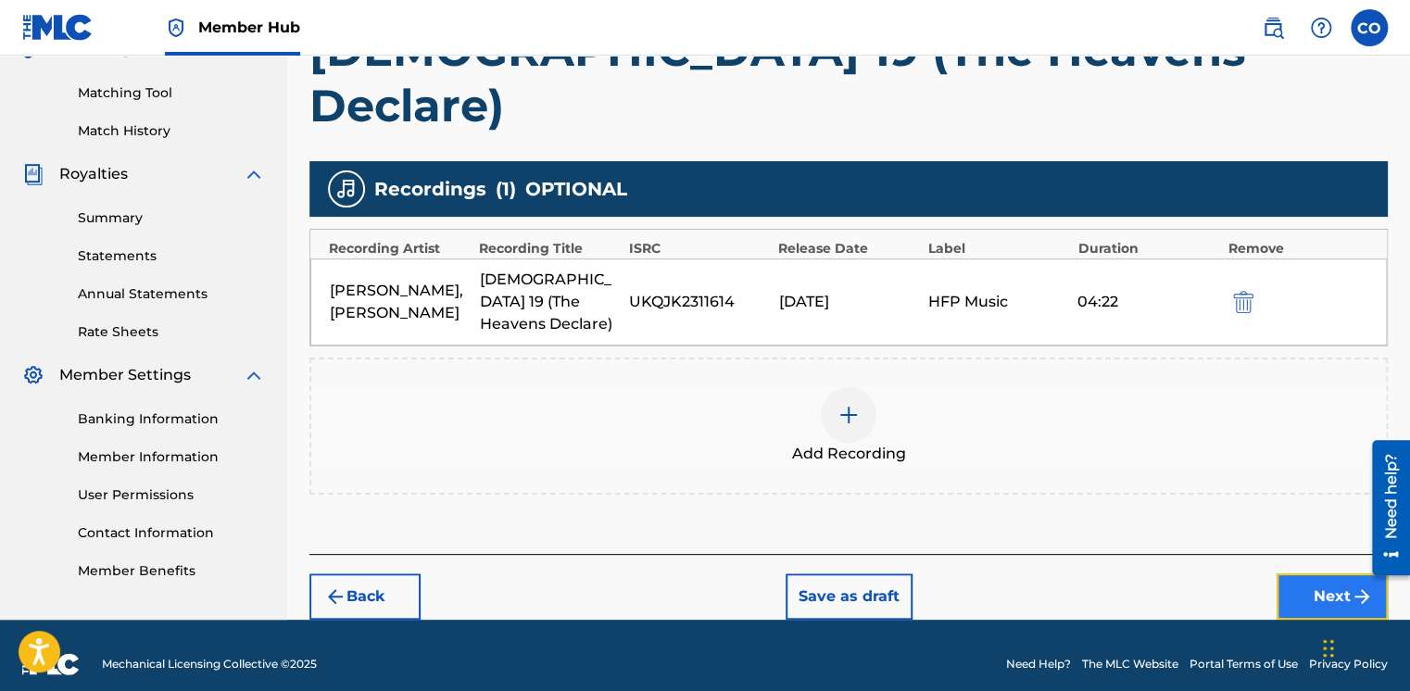
click at [1286, 574] on button "Next" at bounding box center [1332, 597] width 111 height 46
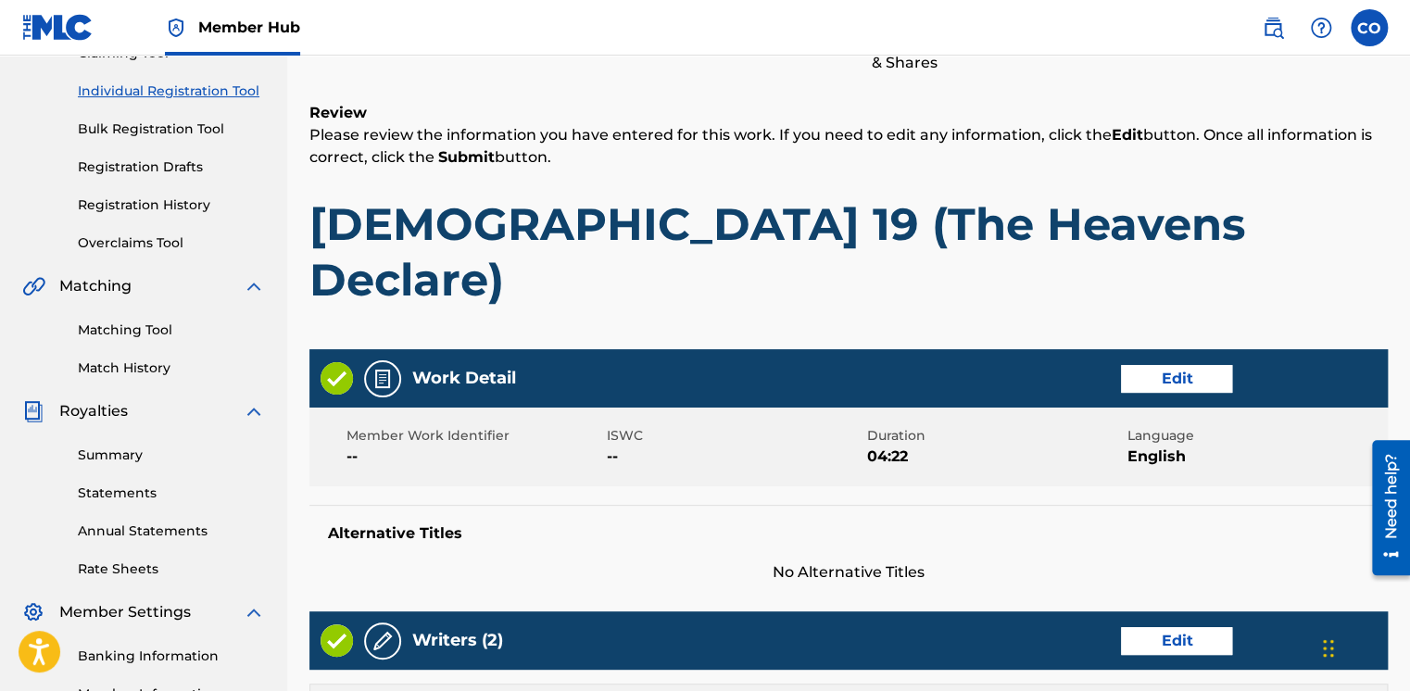
scroll to position [83, 0]
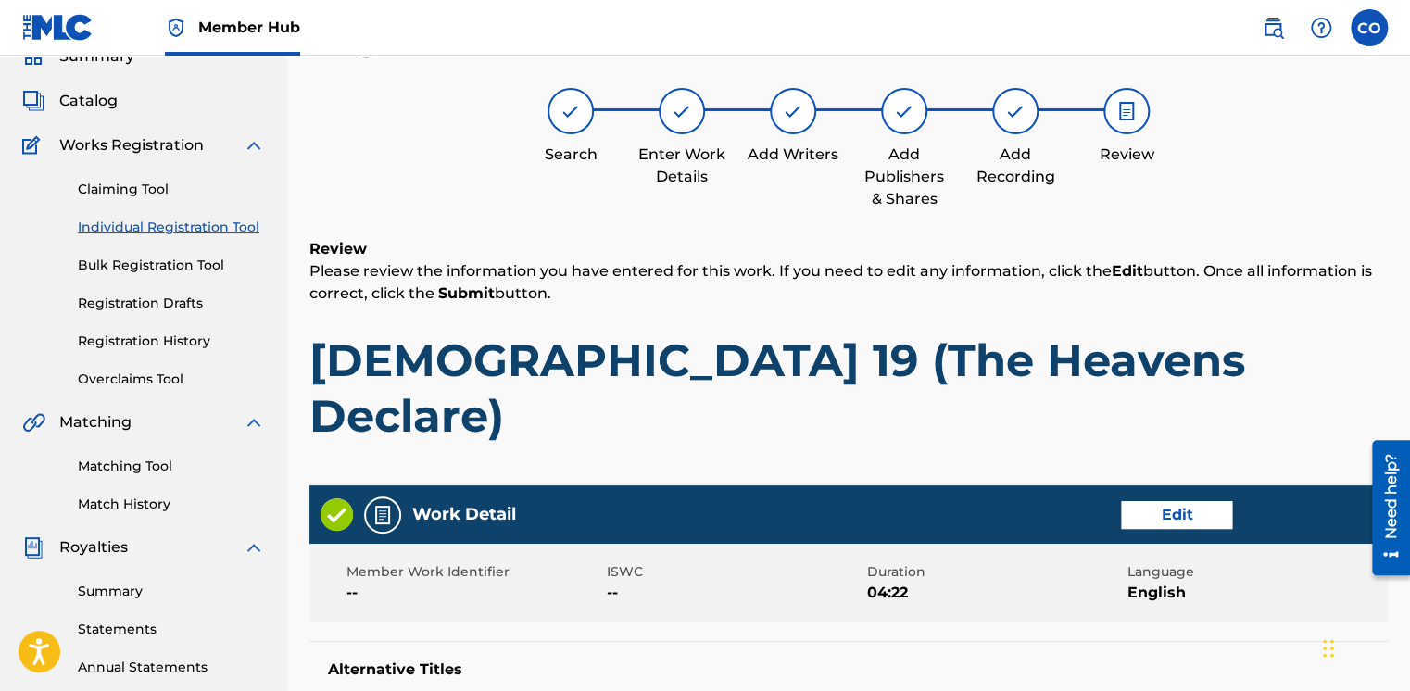
click at [1286, 562] on span "Language" at bounding box center [1256, 571] width 256 height 19
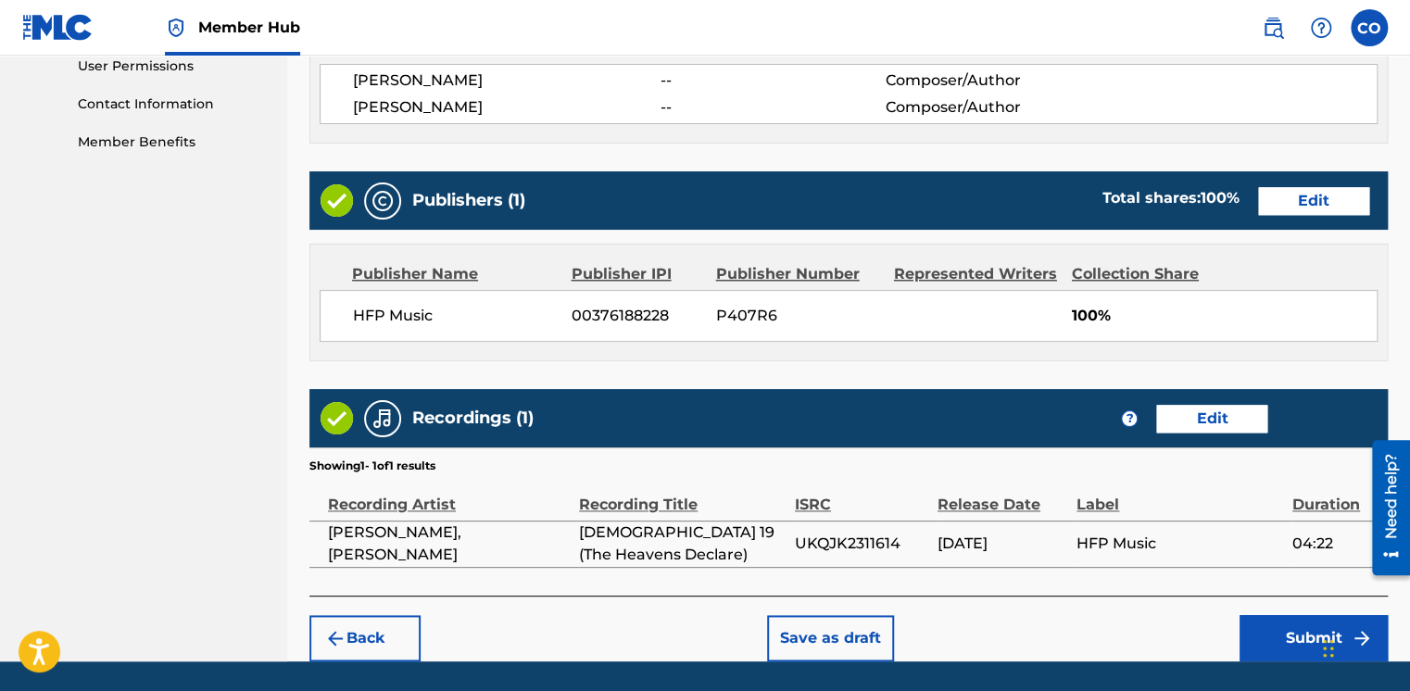
scroll to position [886, 0]
click at [1320, 615] on button "Submit" at bounding box center [1314, 638] width 148 height 46
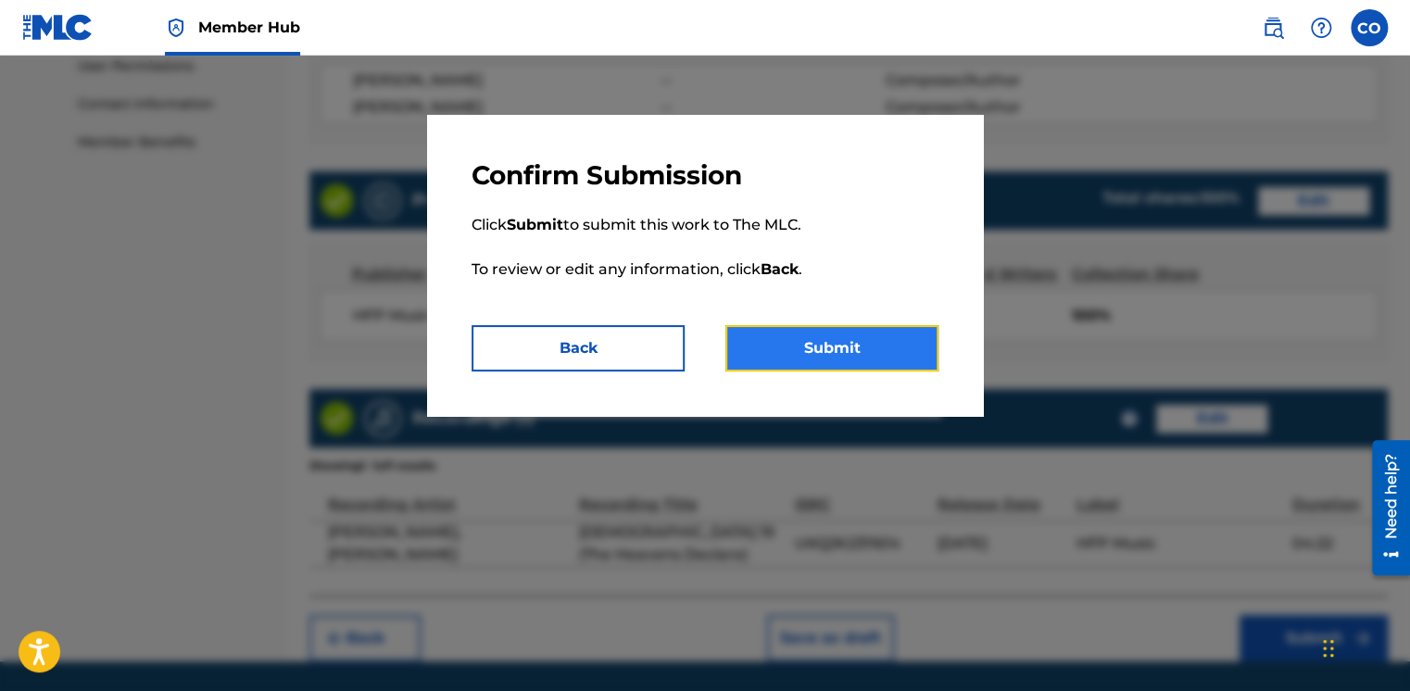
click at [809, 346] on button "Submit" at bounding box center [832, 348] width 213 height 46
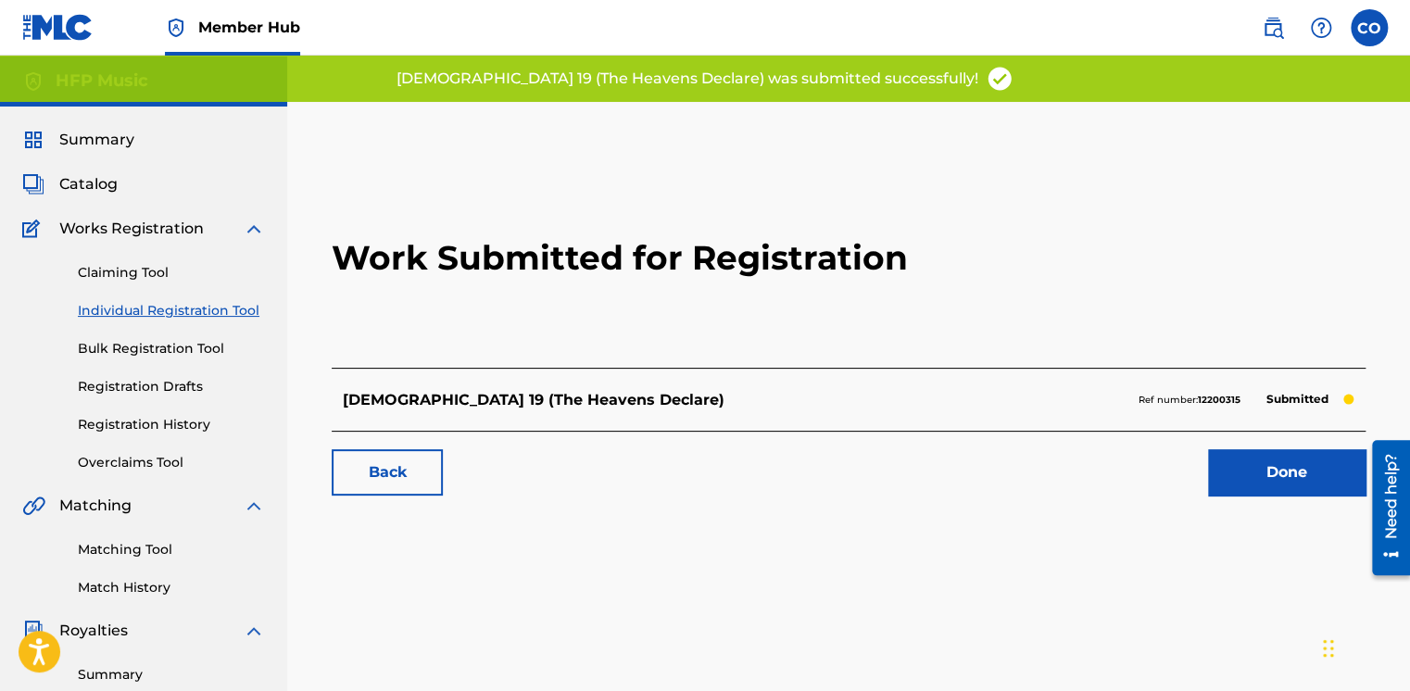
click at [122, 309] on link "Individual Registration Tool" at bounding box center [171, 310] width 187 height 19
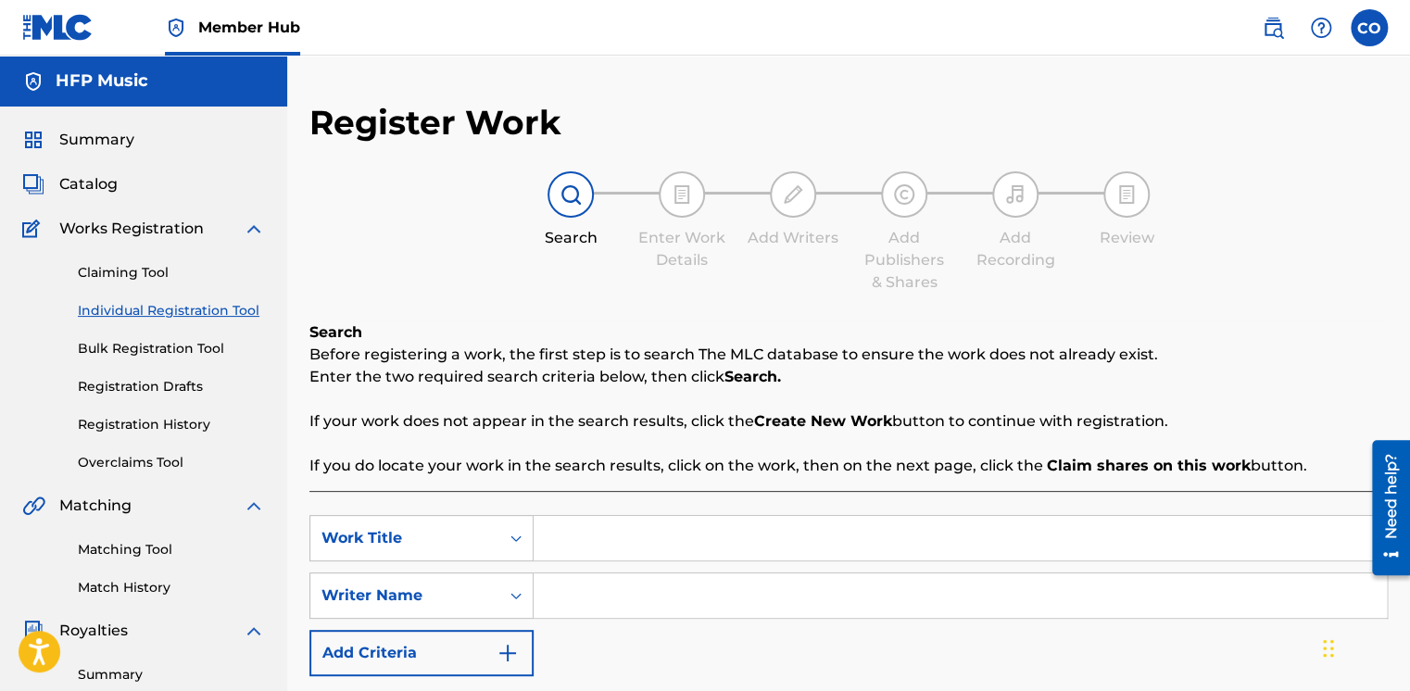
click at [603, 535] on input "Search Form" at bounding box center [960, 538] width 853 height 44
paste input "[PERSON_NAME]"
type input "[PERSON_NAME]"
click at [675, 598] on input "Search Form" at bounding box center [960, 596] width 853 height 44
type input "Joy Jiths"
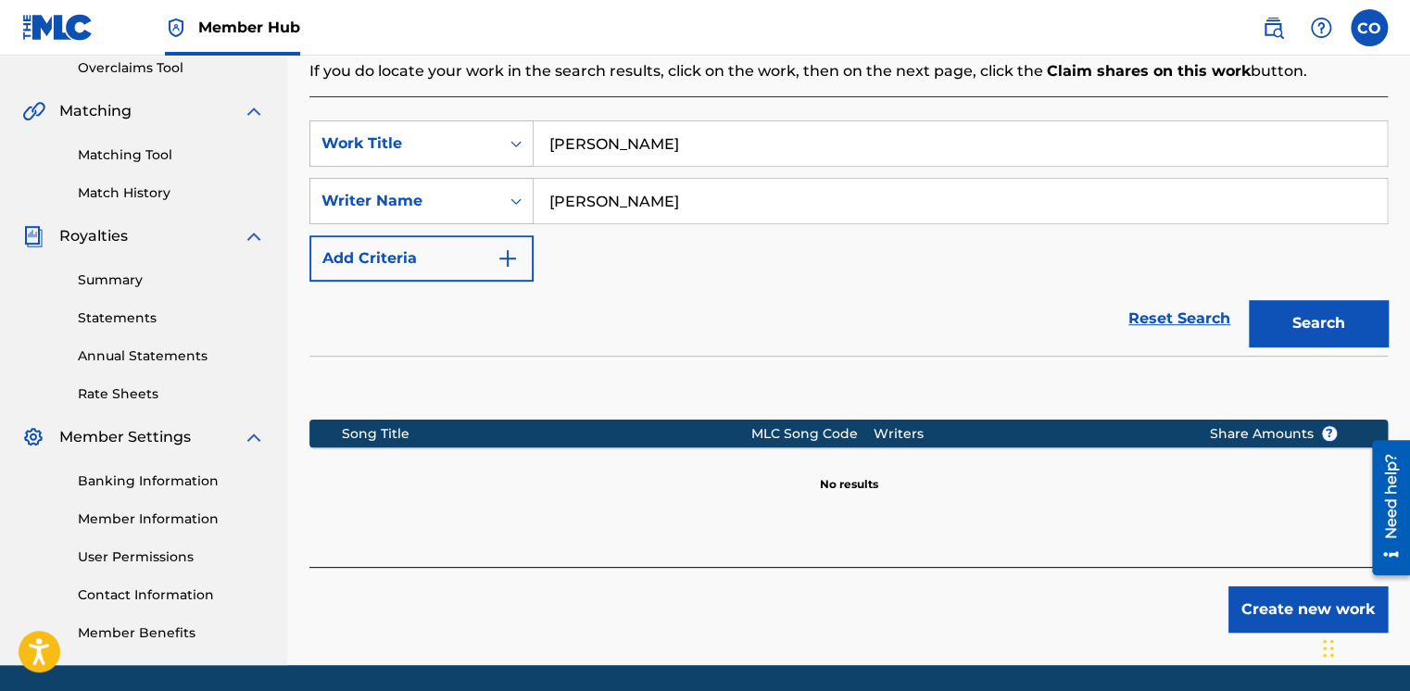
scroll to position [457, 0]
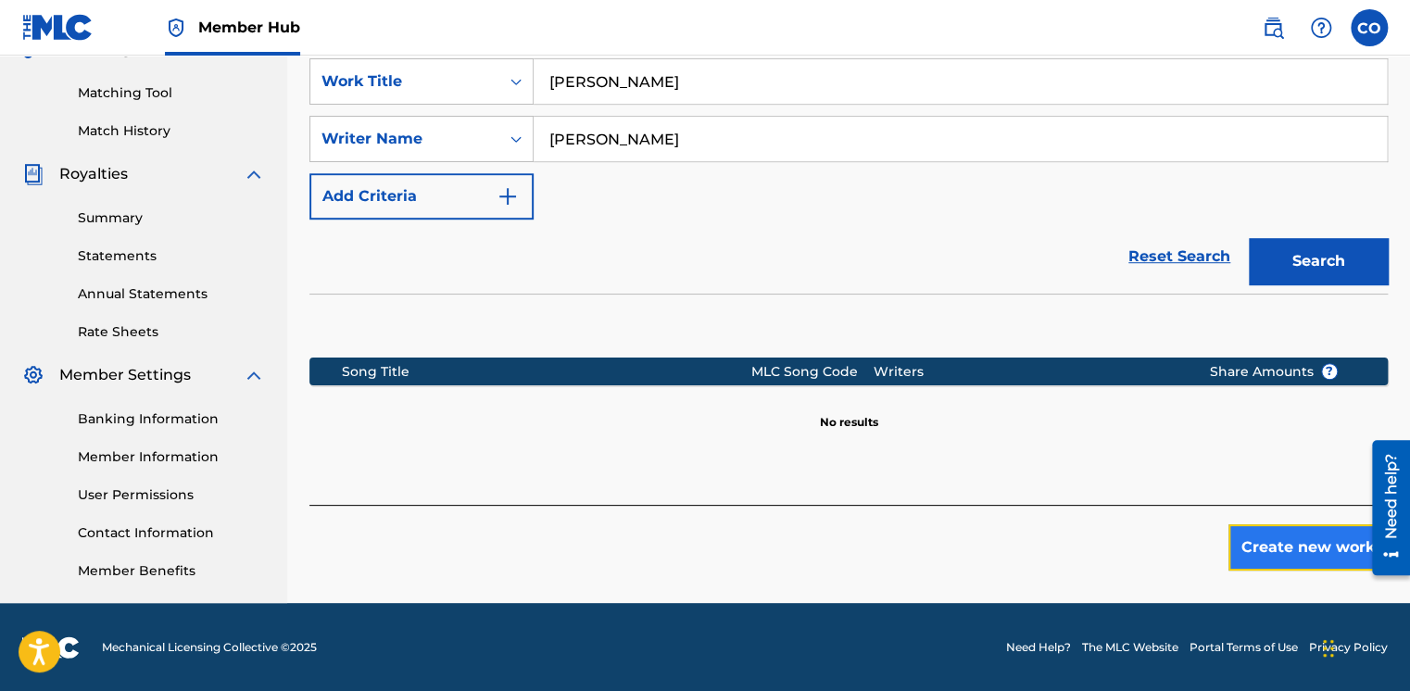
click at [1279, 538] on button "Create new work" at bounding box center [1308, 547] width 159 height 46
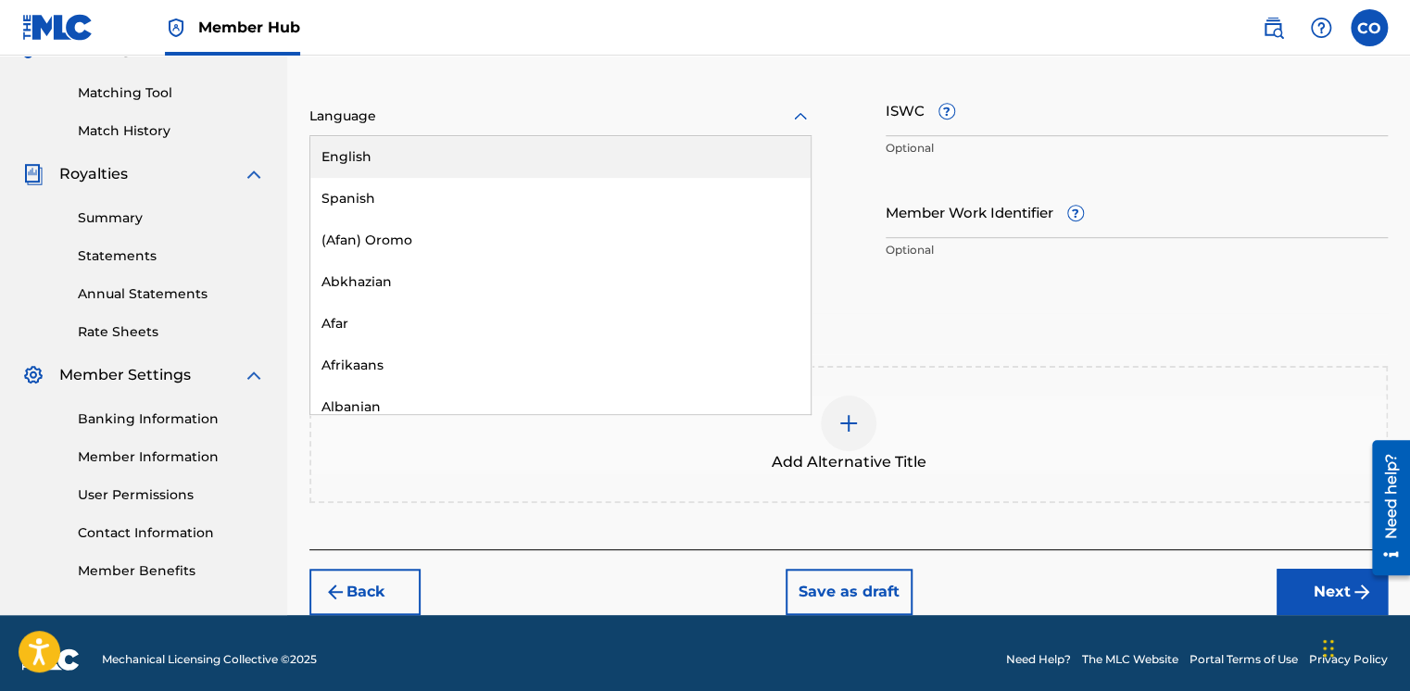
click at [667, 120] on div at bounding box center [560, 116] width 502 height 23
click at [621, 146] on div "English" at bounding box center [560, 157] width 500 height 42
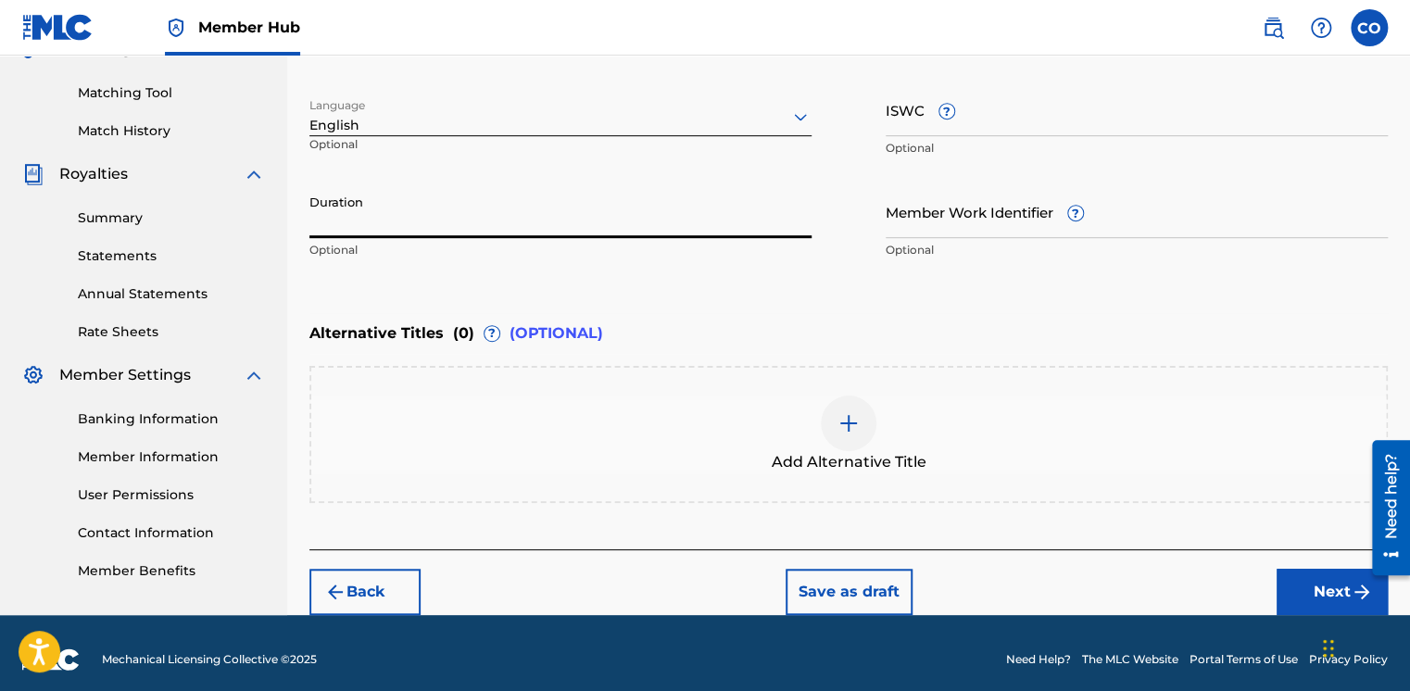
click at [572, 234] on input "Duration" at bounding box center [560, 211] width 502 height 53
type input "03:14"
click at [1305, 582] on button "Next" at bounding box center [1332, 592] width 111 height 46
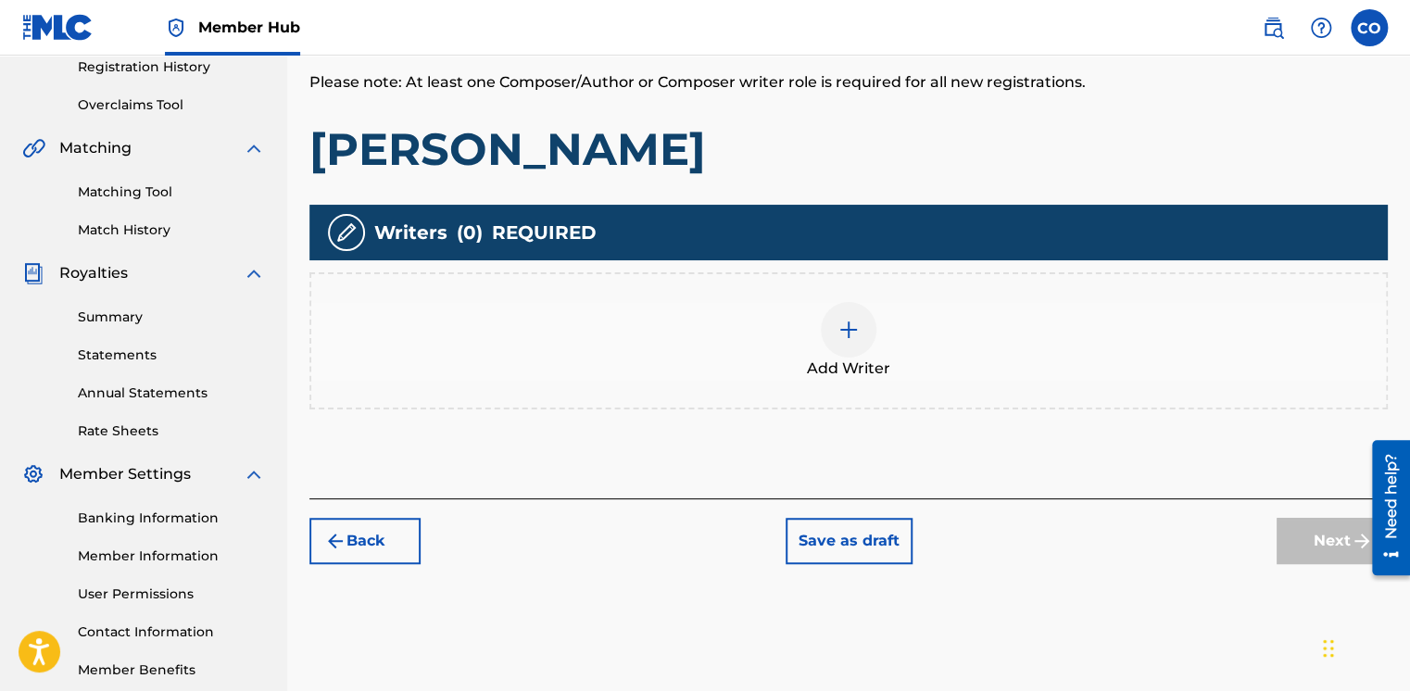
scroll to position [83, 0]
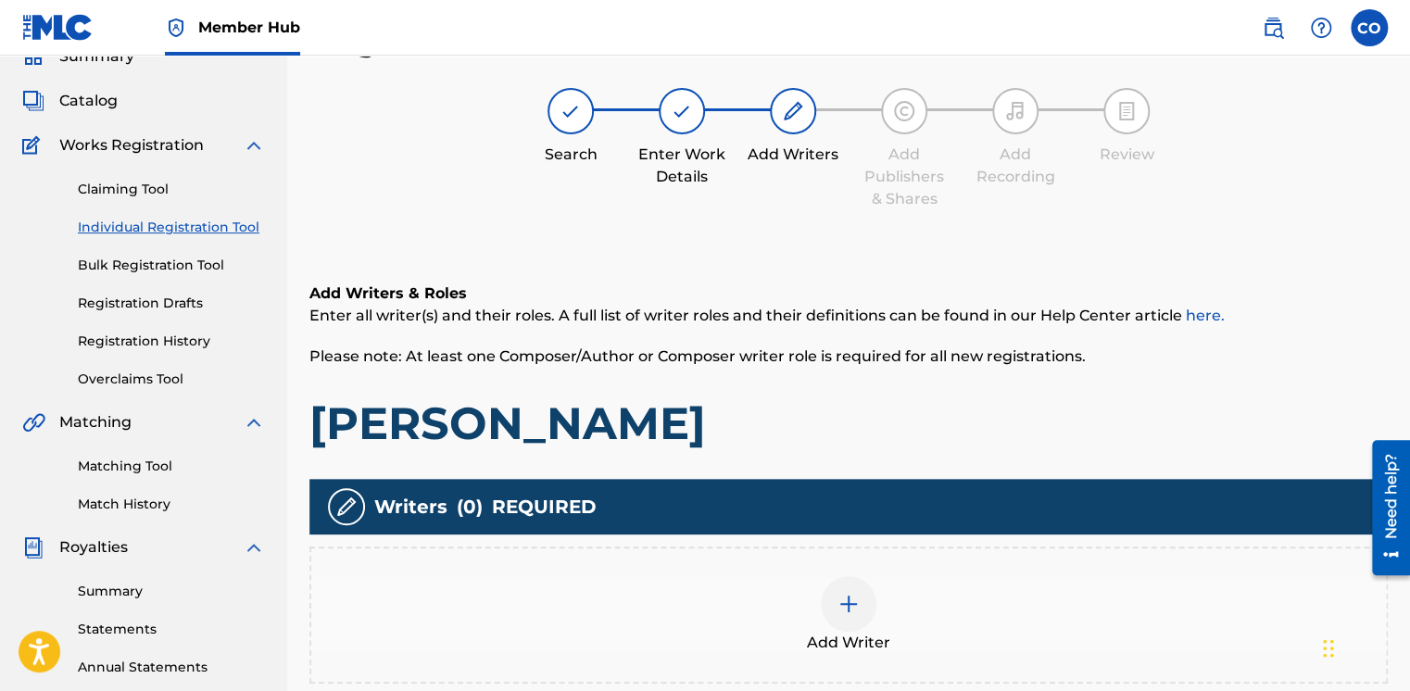
click at [826, 596] on div at bounding box center [849, 604] width 56 height 56
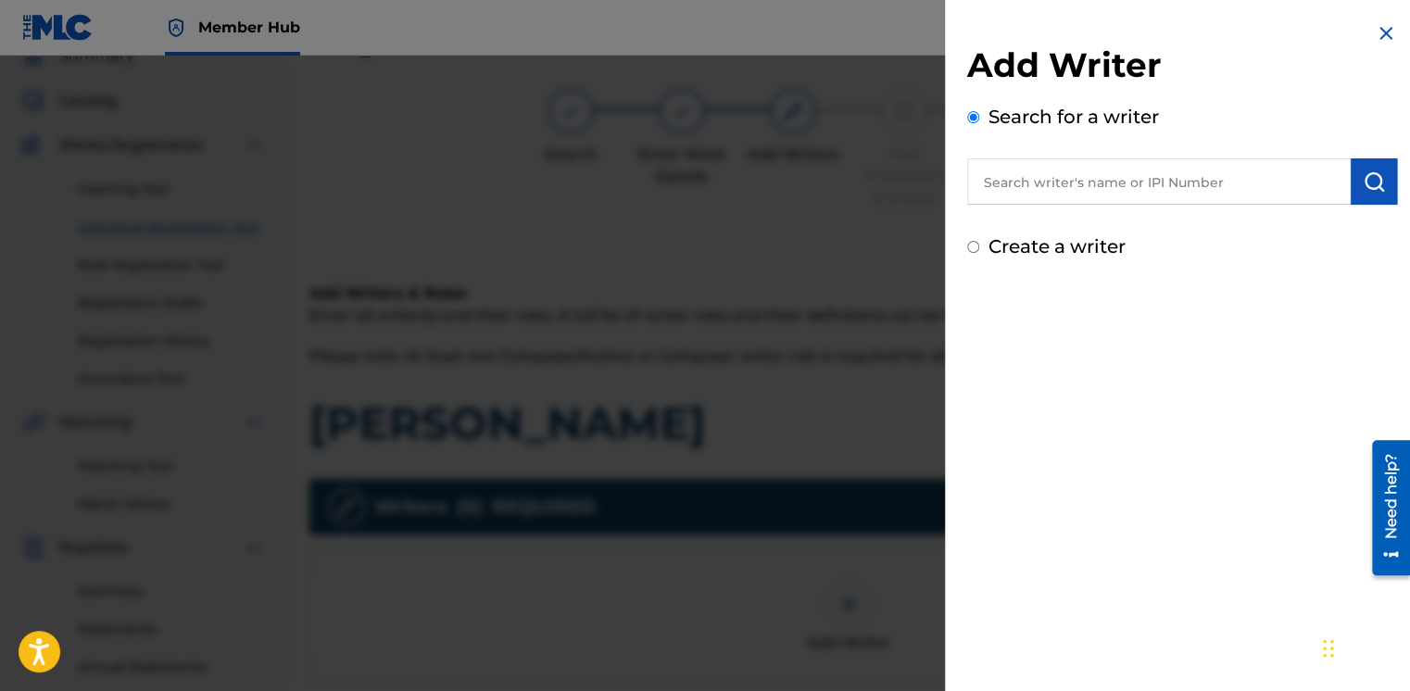
click at [986, 181] on input "text" at bounding box center [1159, 181] width 384 height 46
type input "j"
type input "[PERSON_NAME]"
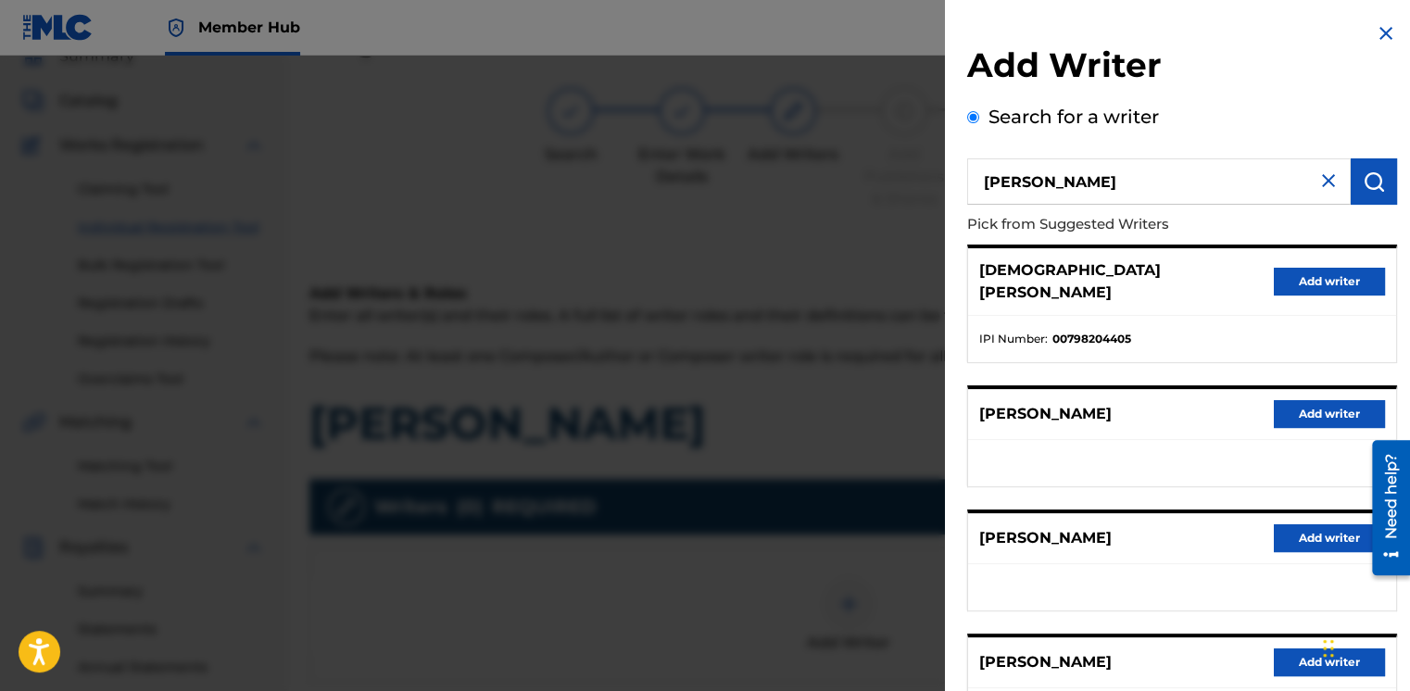
click at [1325, 180] on img at bounding box center [1329, 181] width 22 height 22
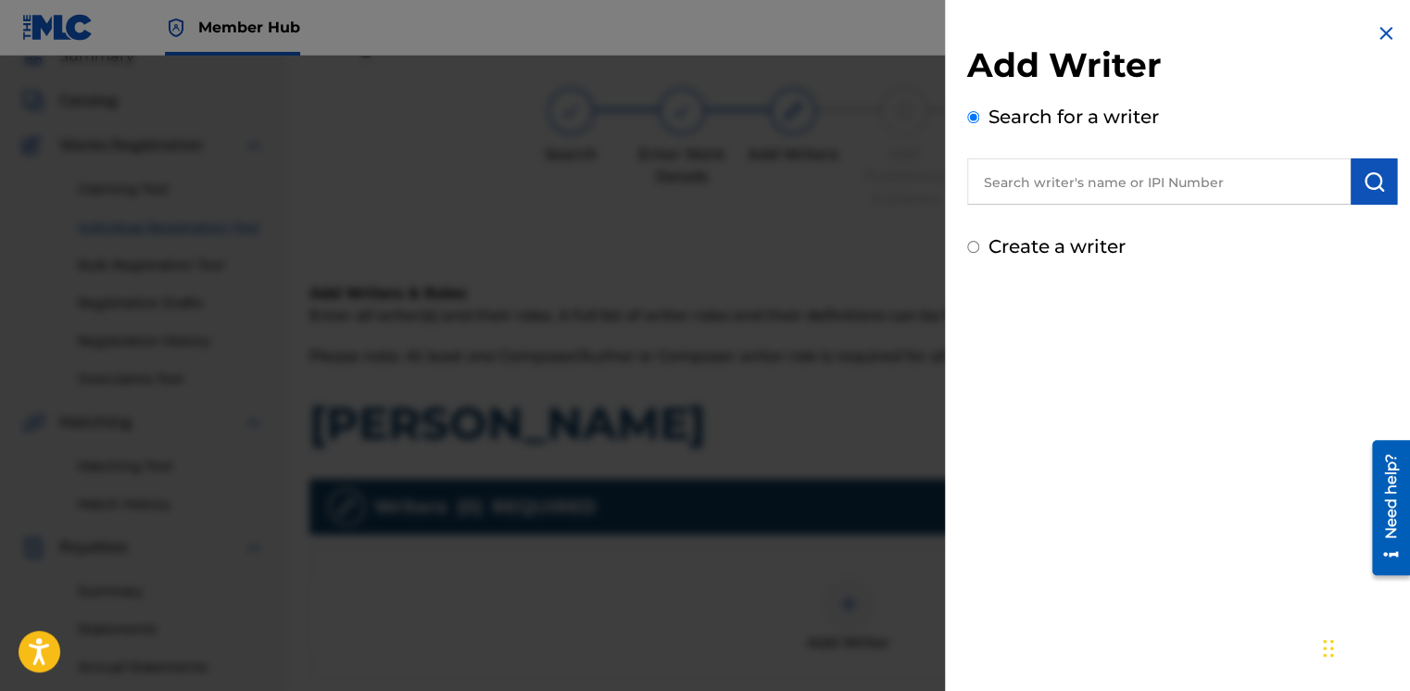
click at [1203, 188] on input "text" at bounding box center [1159, 181] width 384 height 46
click at [975, 249] on input "Create a writer" at bounding box center [973, 247] width 12 height 12
radio input "false"
radio input "true"
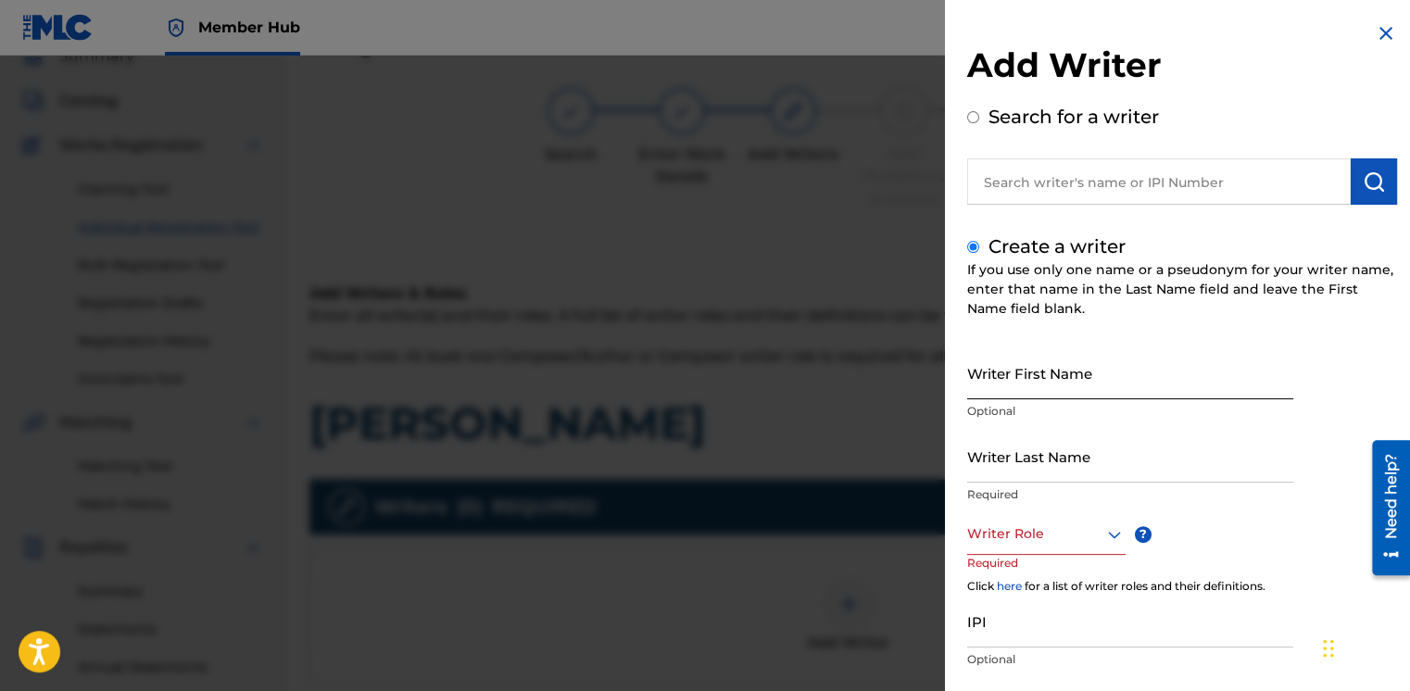
click at [1038, 369] on input "Writer First Name" at bounding box center [1130, 373] width 326 height 53
type input "Joy"
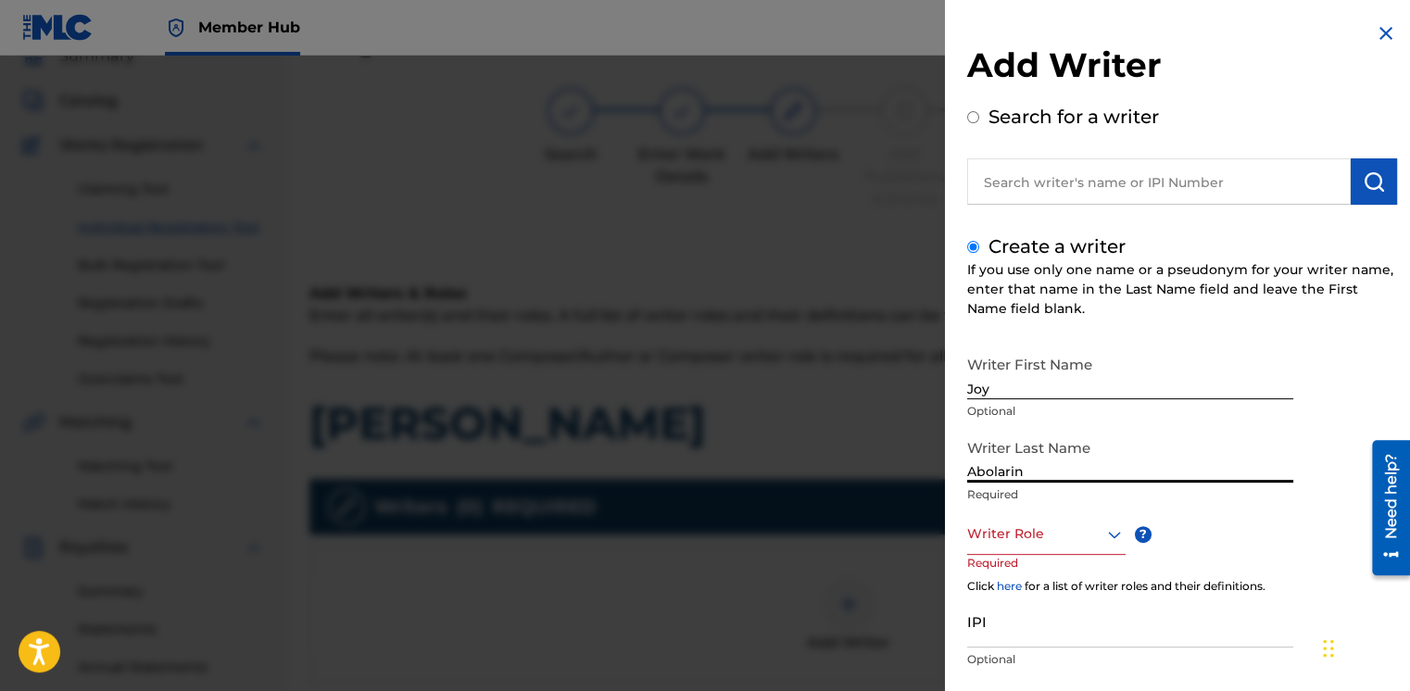
type input "Abolarin"
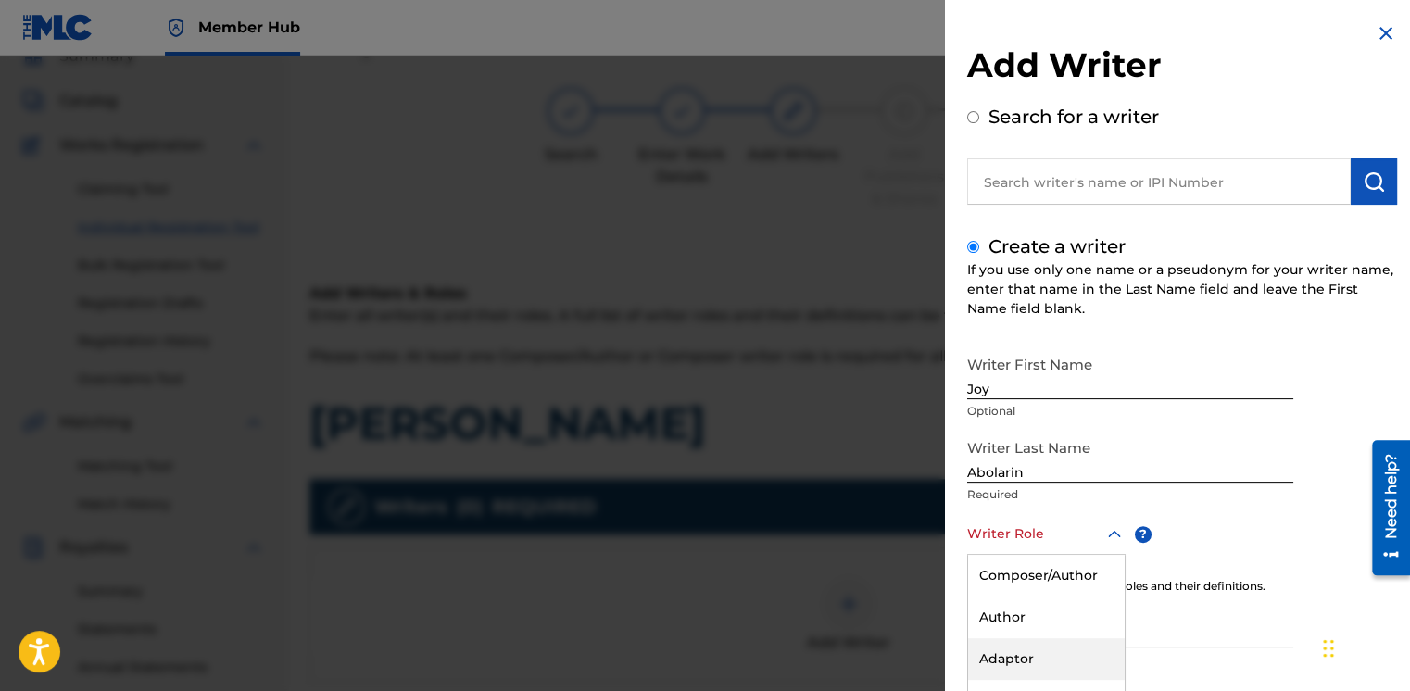
scroll to position [111, 0]
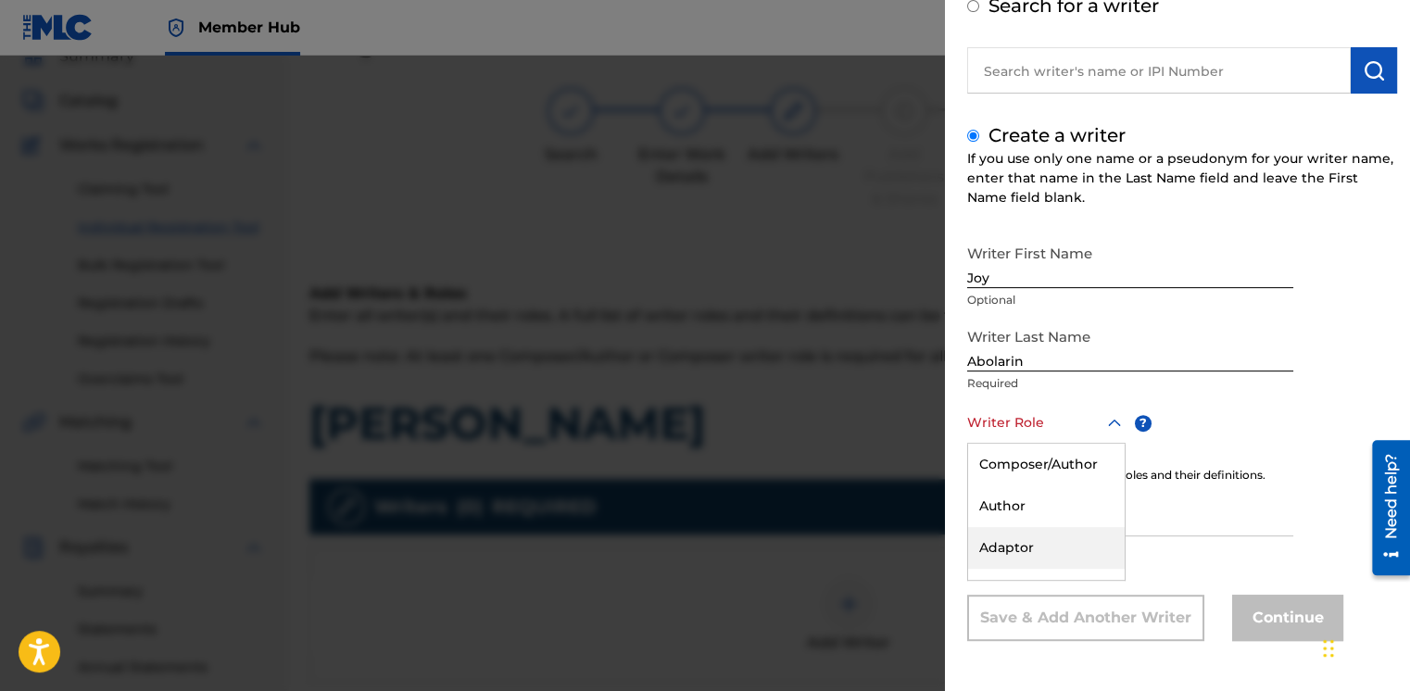
click at [1035, 444] on div "8 results available. Use Up and Down to choose options, press Enter to select t…" at bounding box center [1046, 423] width 158 height 42
click at [1052, 469] on div "Composer/Author" at bounding box center [1046, 465] width 157 height 42
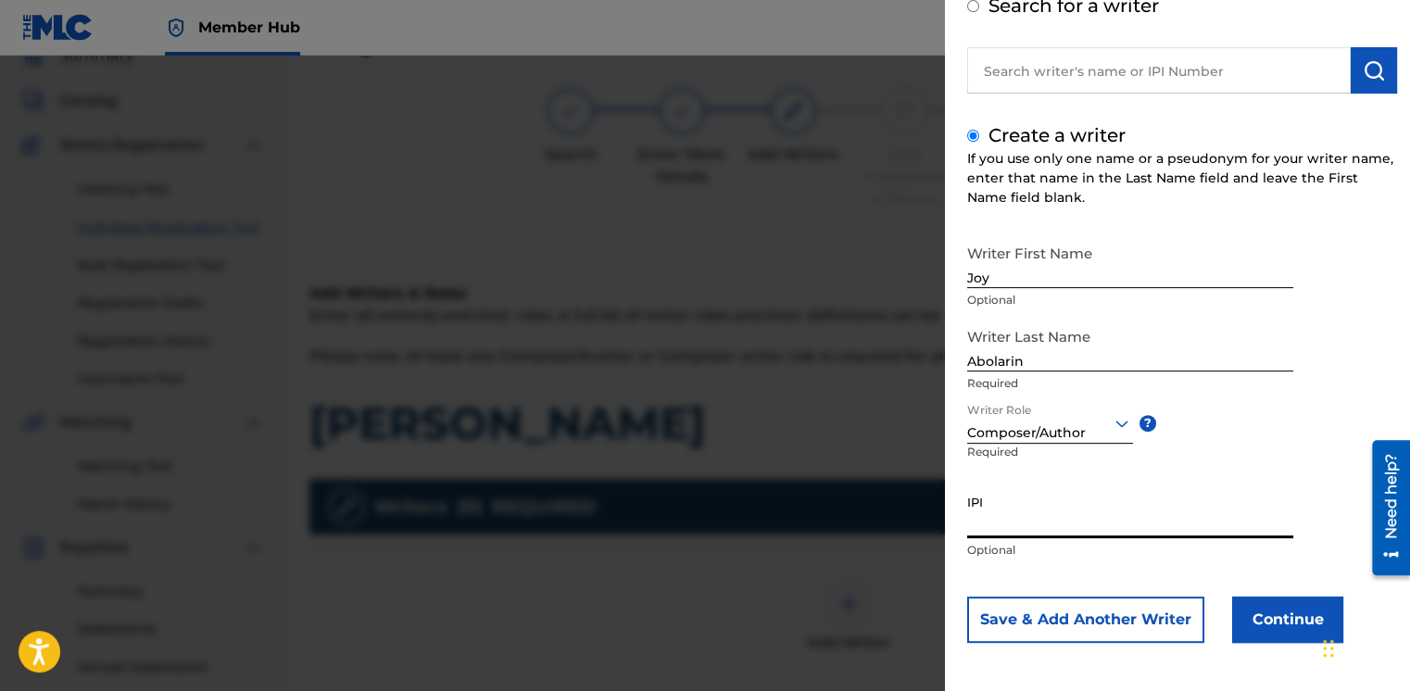
click at [1041, 536] on input "IPI" at bounding box center [1130, 512] width 326 height 53
paste input "[PERSON_NAME]"
type input "[PERSON_NAME]"
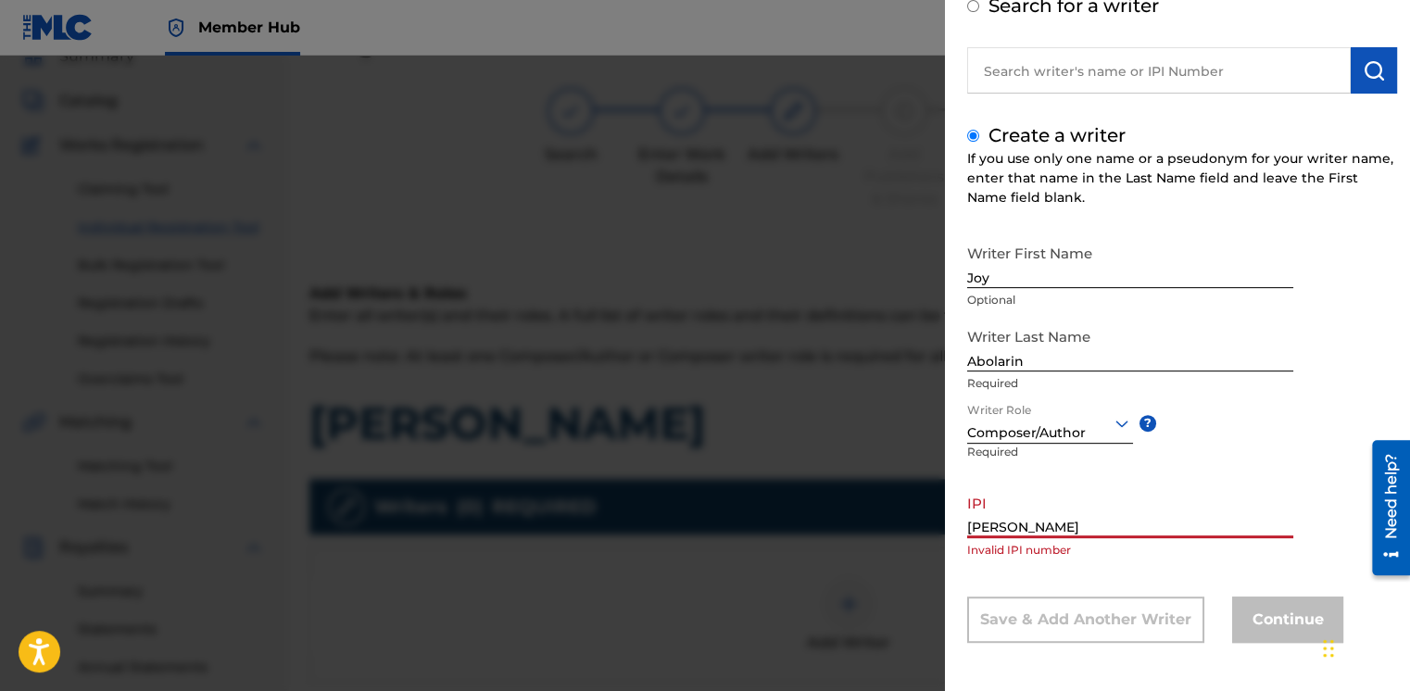
drag, startPoint x: 1090, startPoint y: 529, endPoint x: 543, endPoint y: 484, distance: 548.6
click at [545, 484] on div "Add Writer Search for a writer Create a writer If you use only one name or a ps…" at bounding box center [705, 374] width 1410 height 636
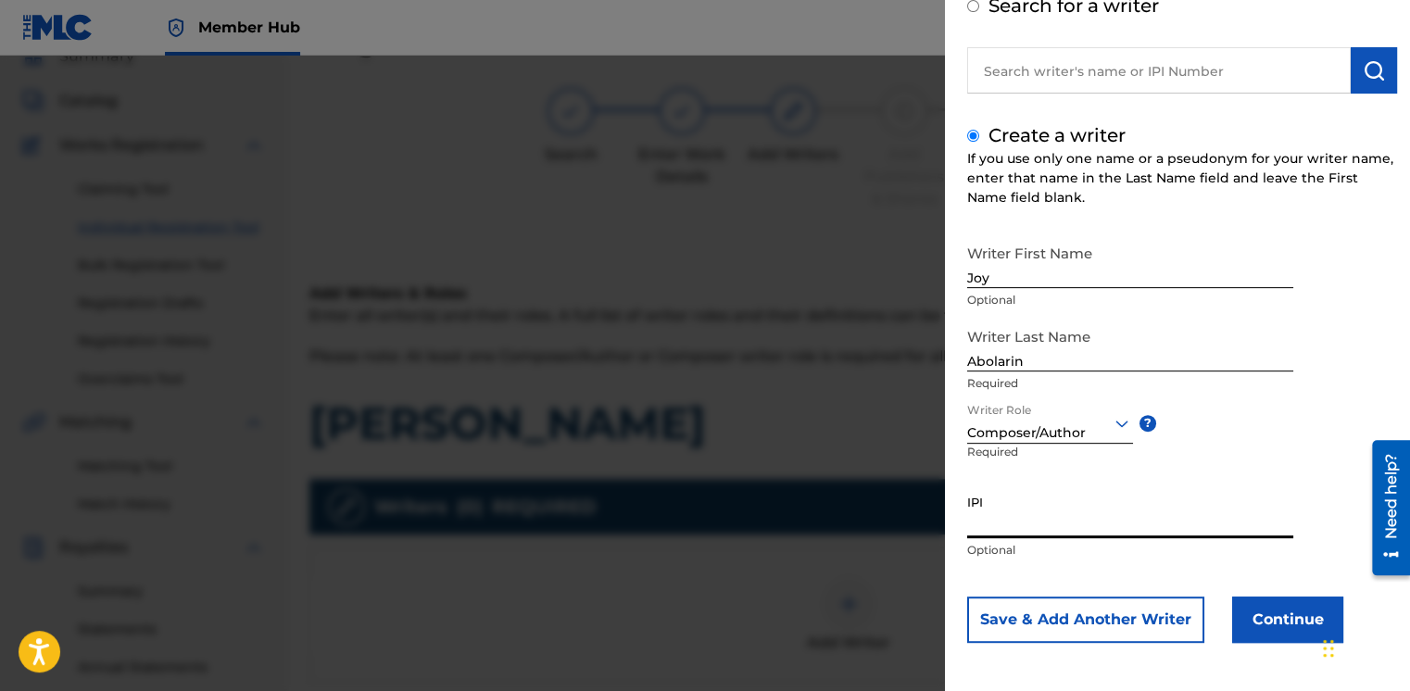
paste input "01305392180"
type input "01305392180"
click at [1310, 619] on button "Continue" at bounding box center [1287, 620] width 111 height 46
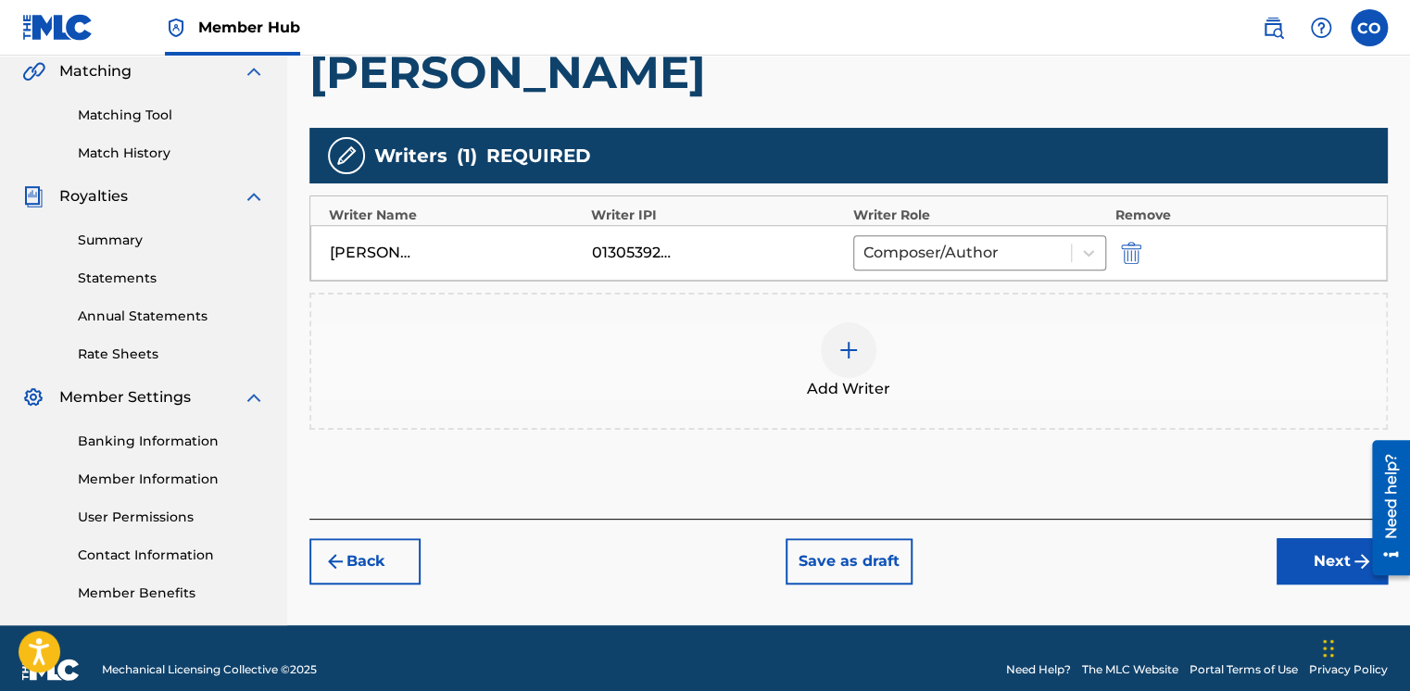
scroll to position [457, 0]
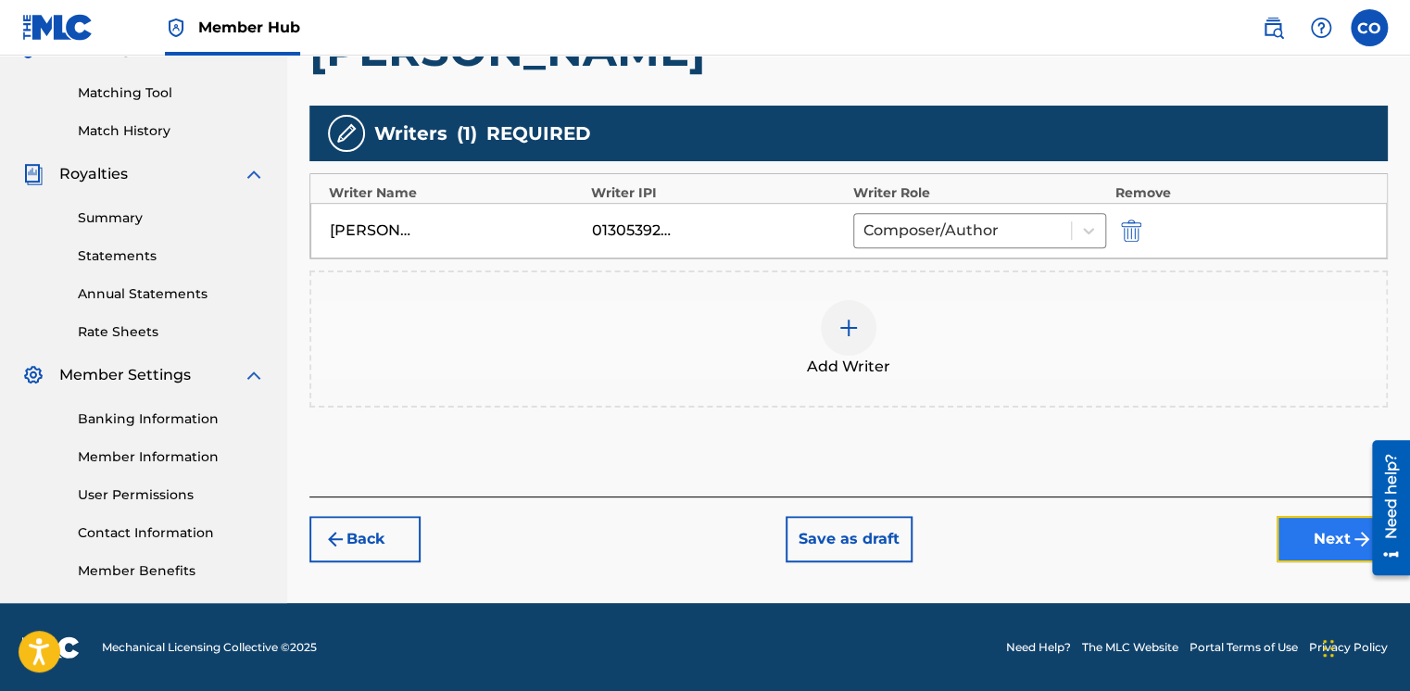
click at [1294, 532] on button "Next" at bounding box center [1332, 539] width 111 height 46
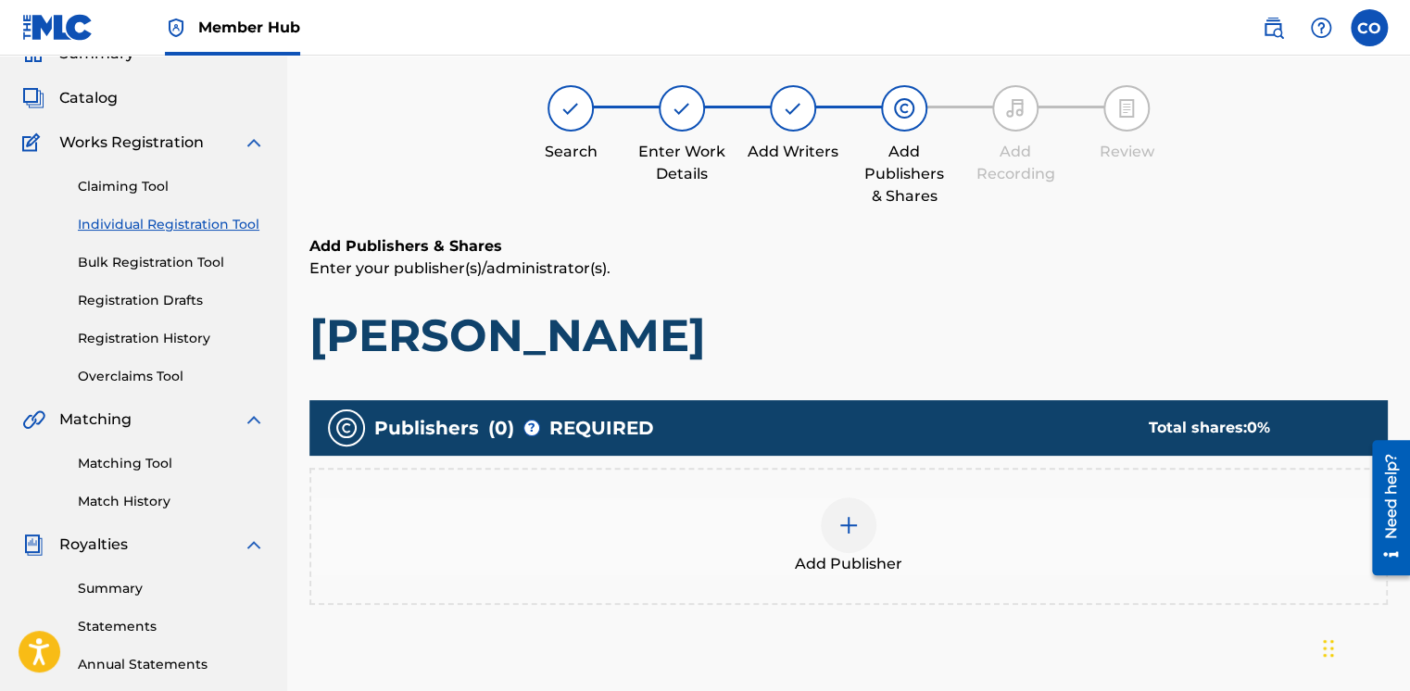
scroll to position [83, 0]
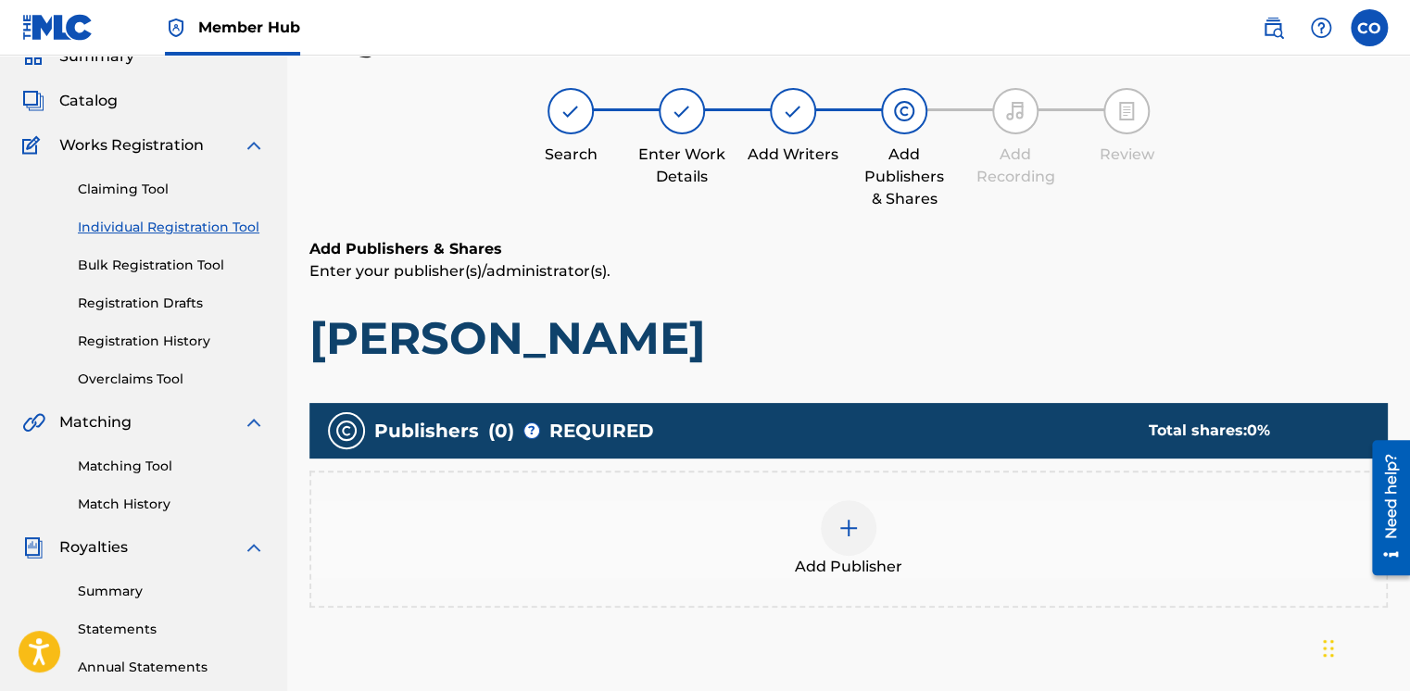
click at [827, 507] on div at bounding box center [849, 528] width 56 height 56
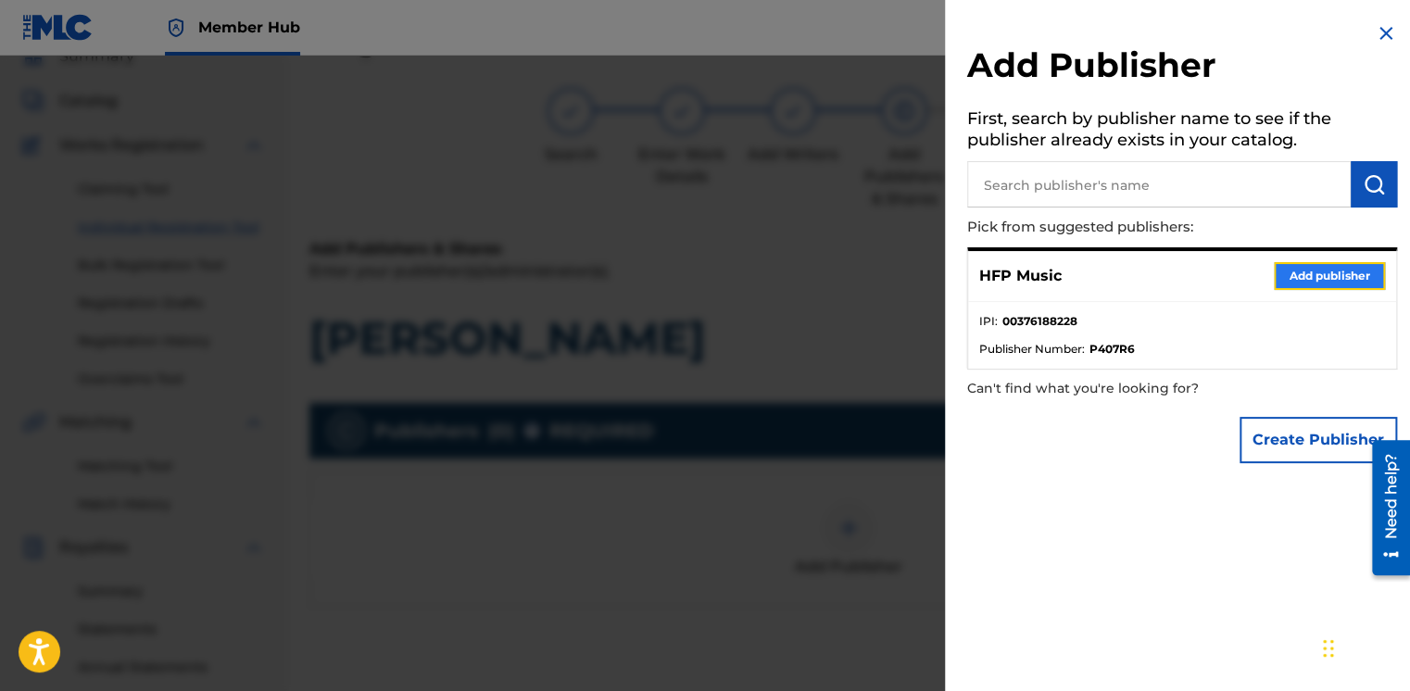
click at [1274, 271] on button "Add publisher" at bounding box center [1329, 276] width 111 height 28
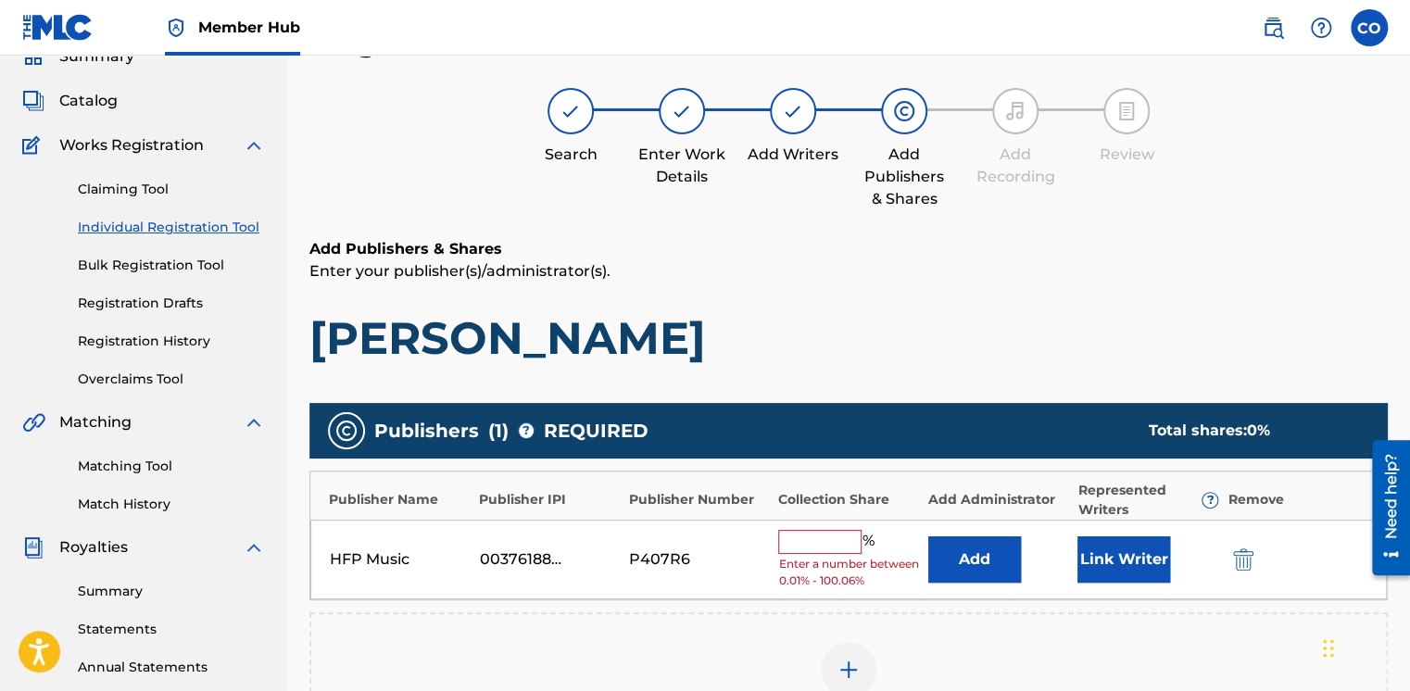
click at [833, 542] on input "text" at bounding box center [819, 542] width 83 height 24
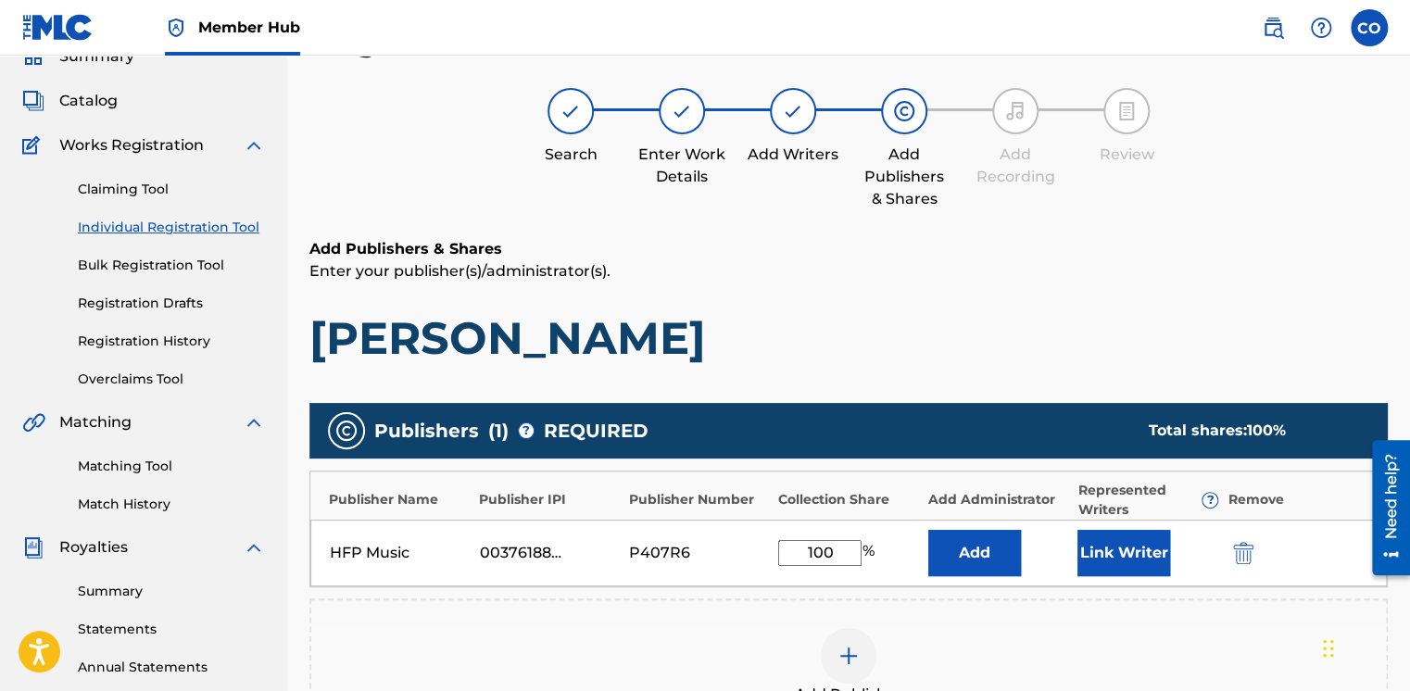
type input "100"
click at [928, 530] on button "Add" at bounding box center [974, 553] width 93 height 46
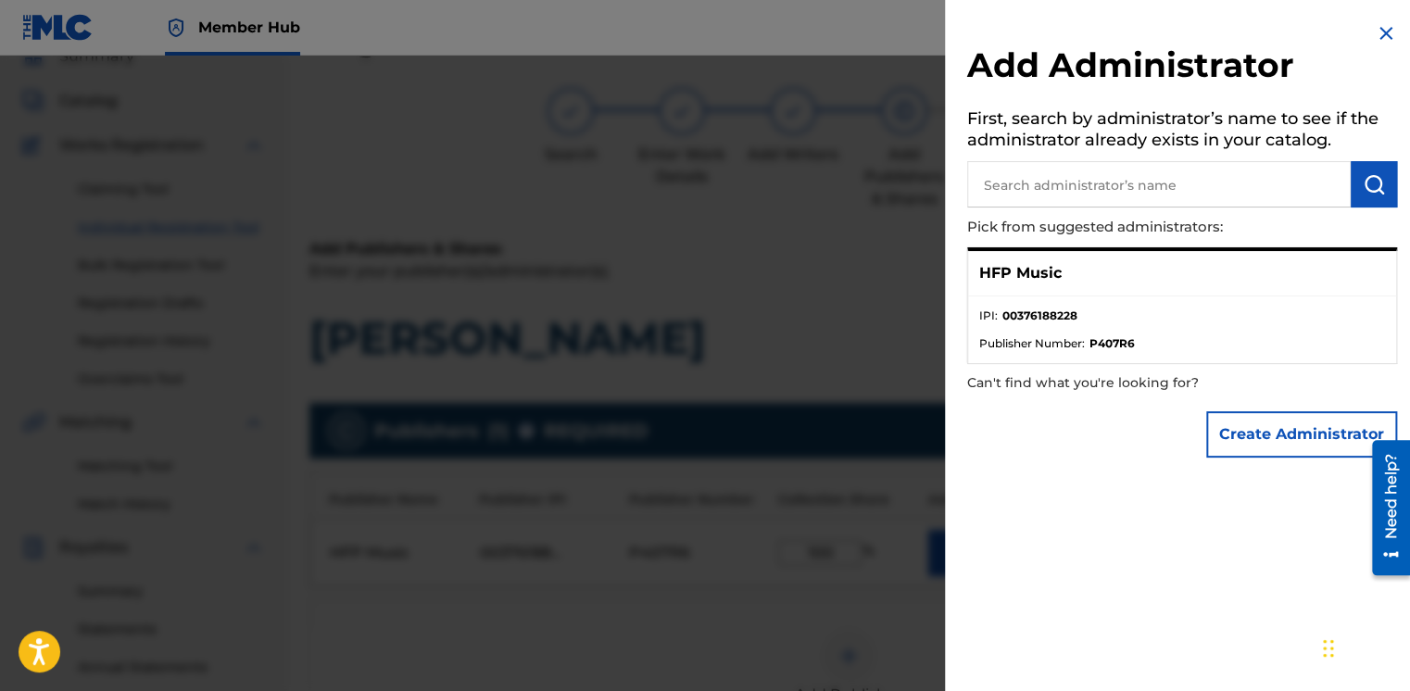
click at [928, 302] on div at bounding box center [705, 401] width 1410 height 691
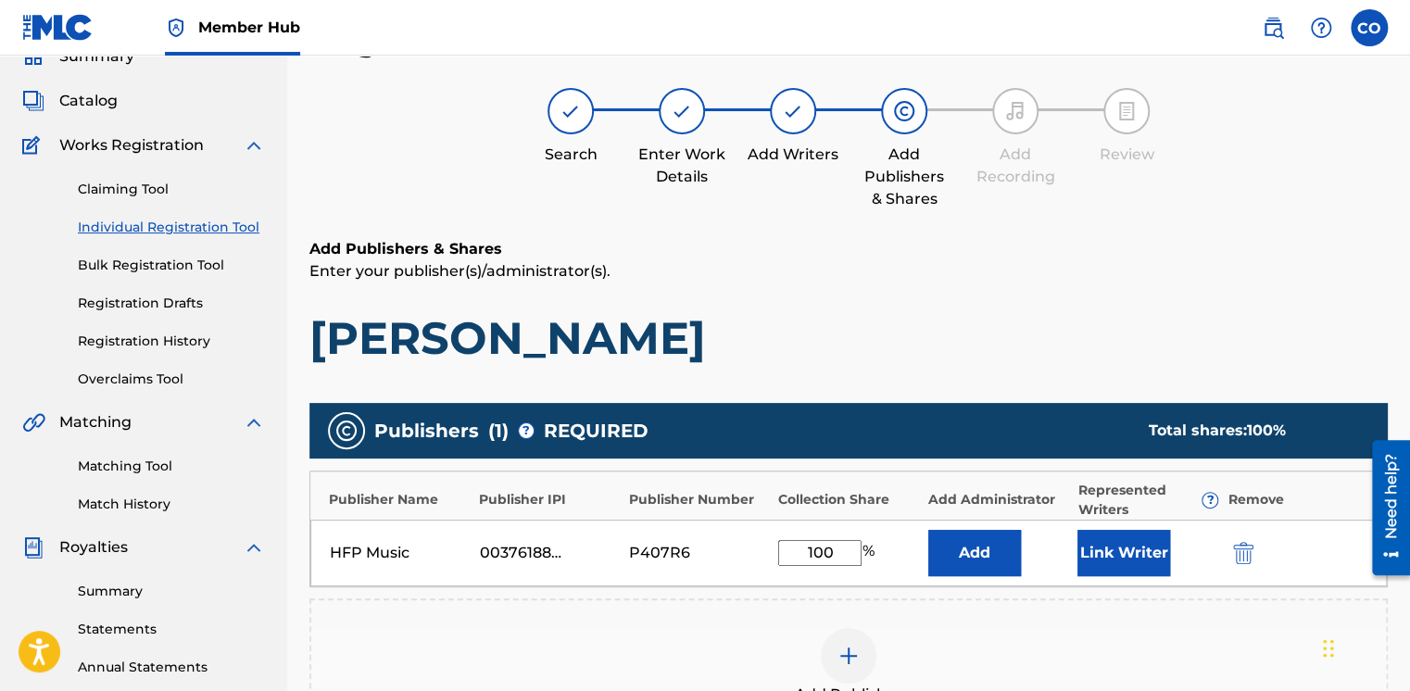
scroll to position [457, 0]
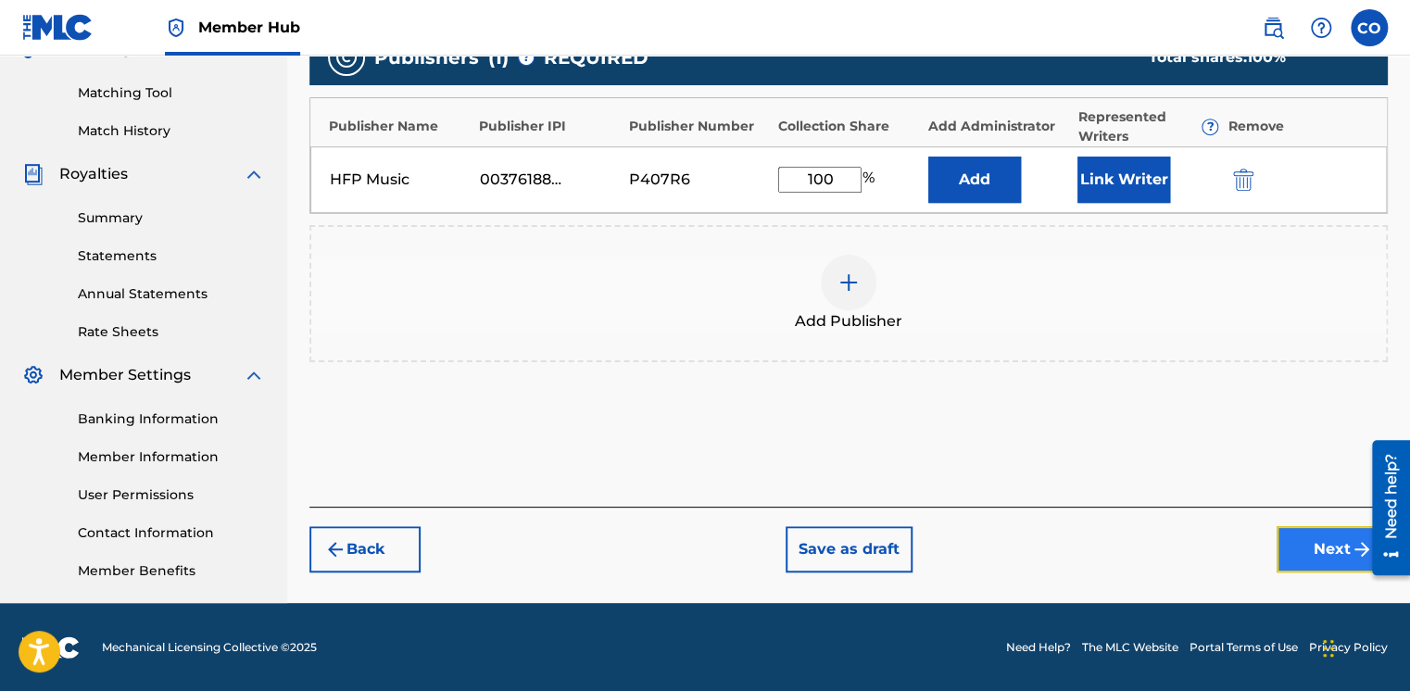
click at [1357, 540] on img "submit" at bounding box center [1362, 549] width 22 height 22
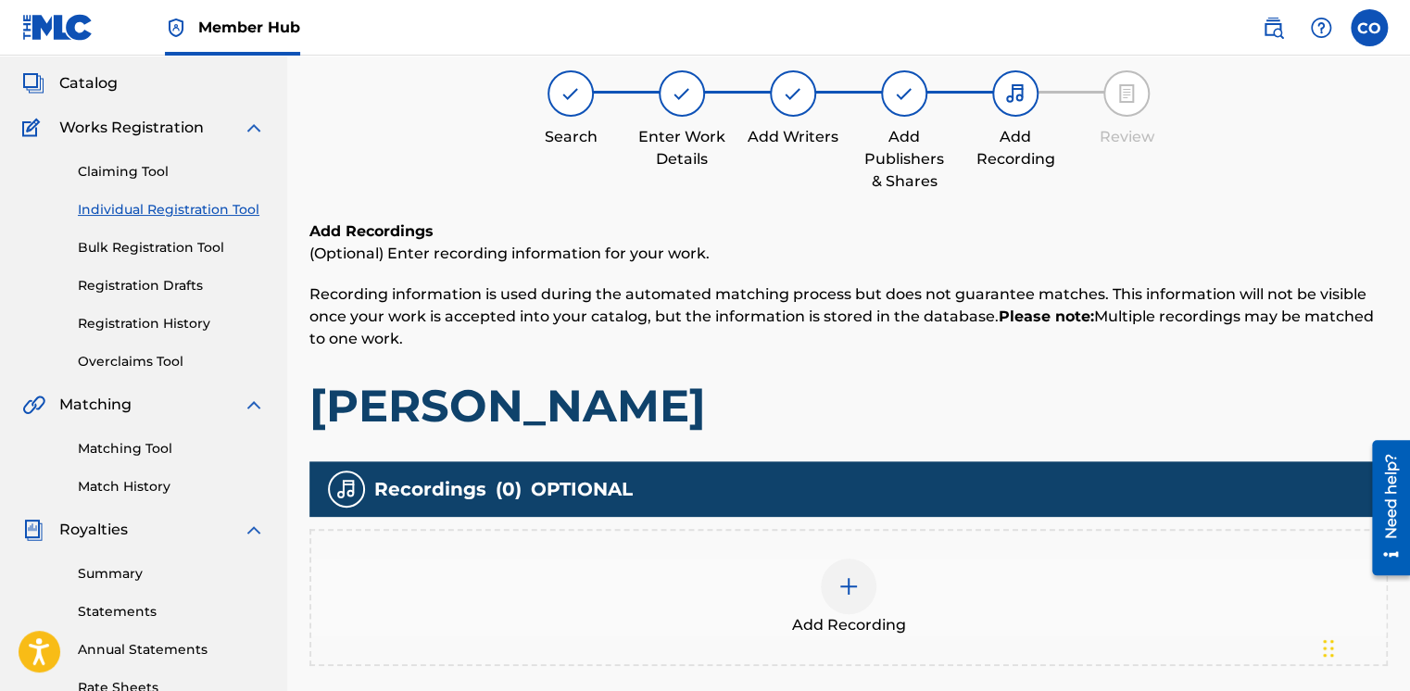
scroll to position [83, 0]
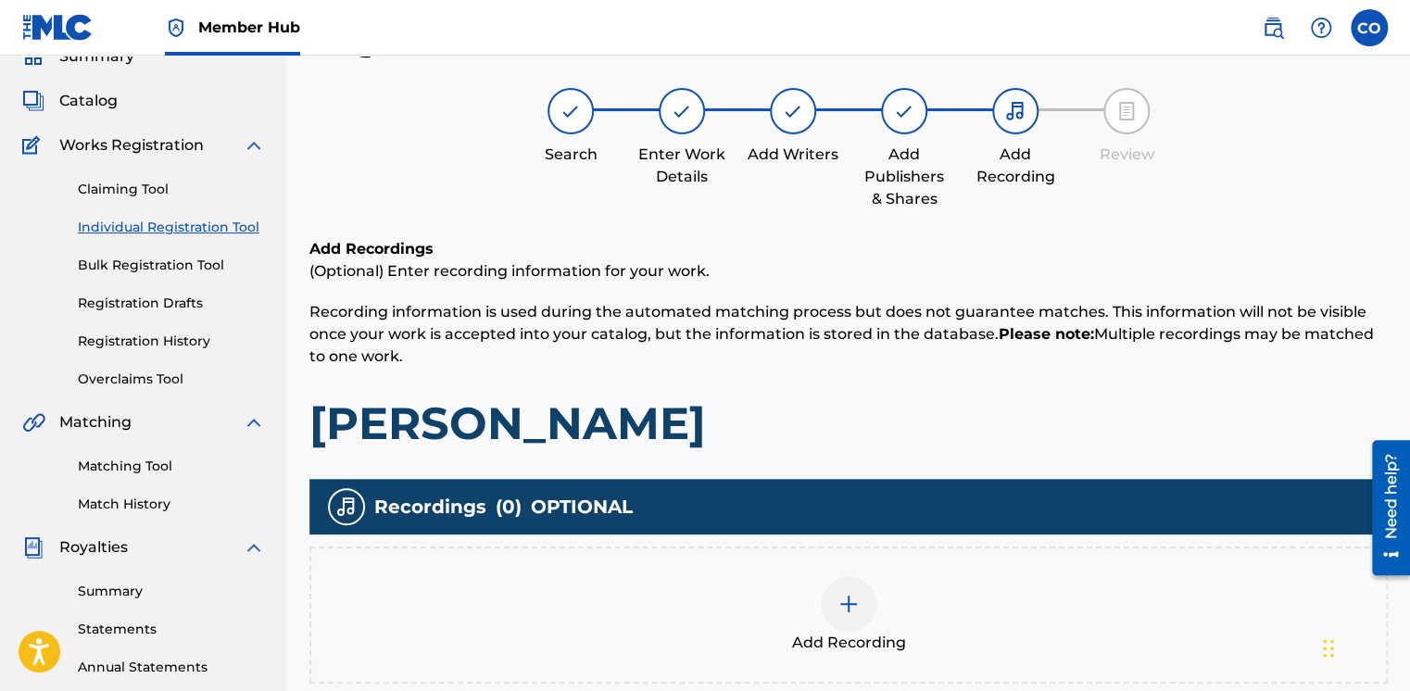
click at [823, 604] on div at bounding box center [849, 604] width 56 height 56
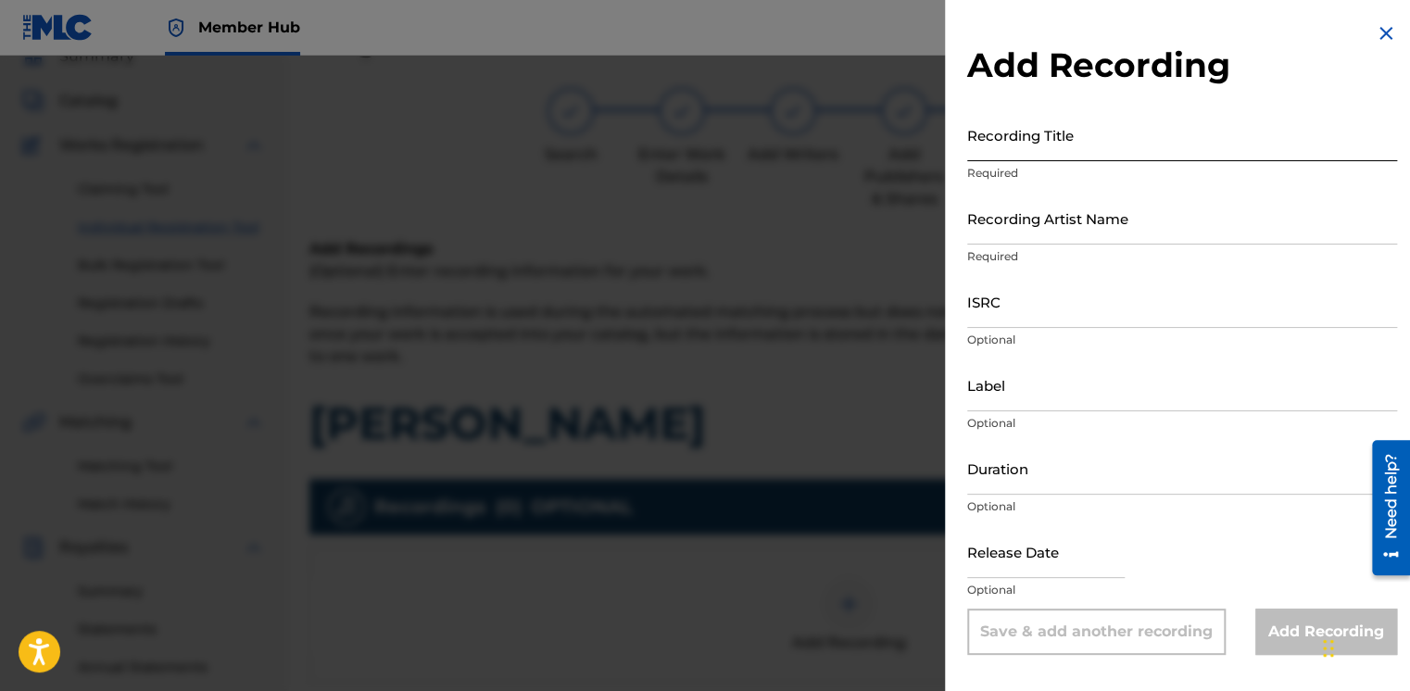
click at [1067, 158] on input "Recording Title" at bounding box center [1182, 134] width 430 height 53
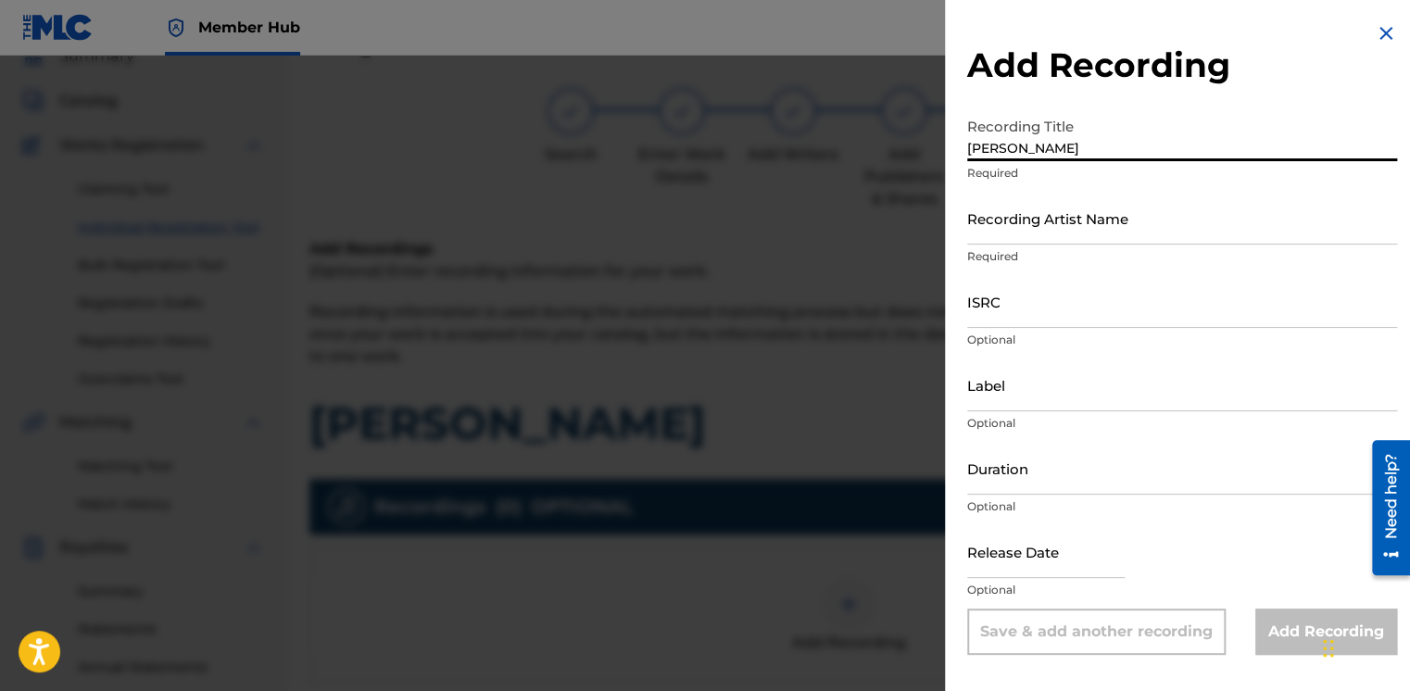
type input "[PERSON_NAME]"
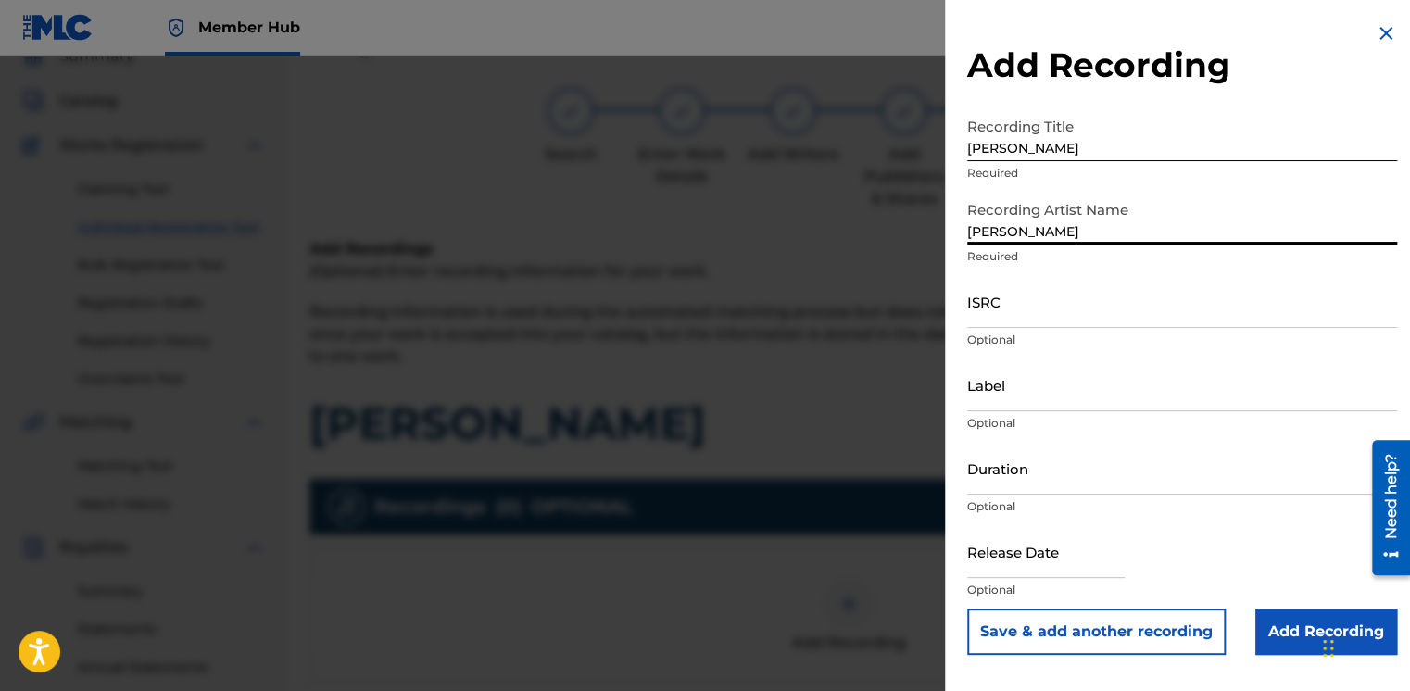
type input "Joy Jiths"
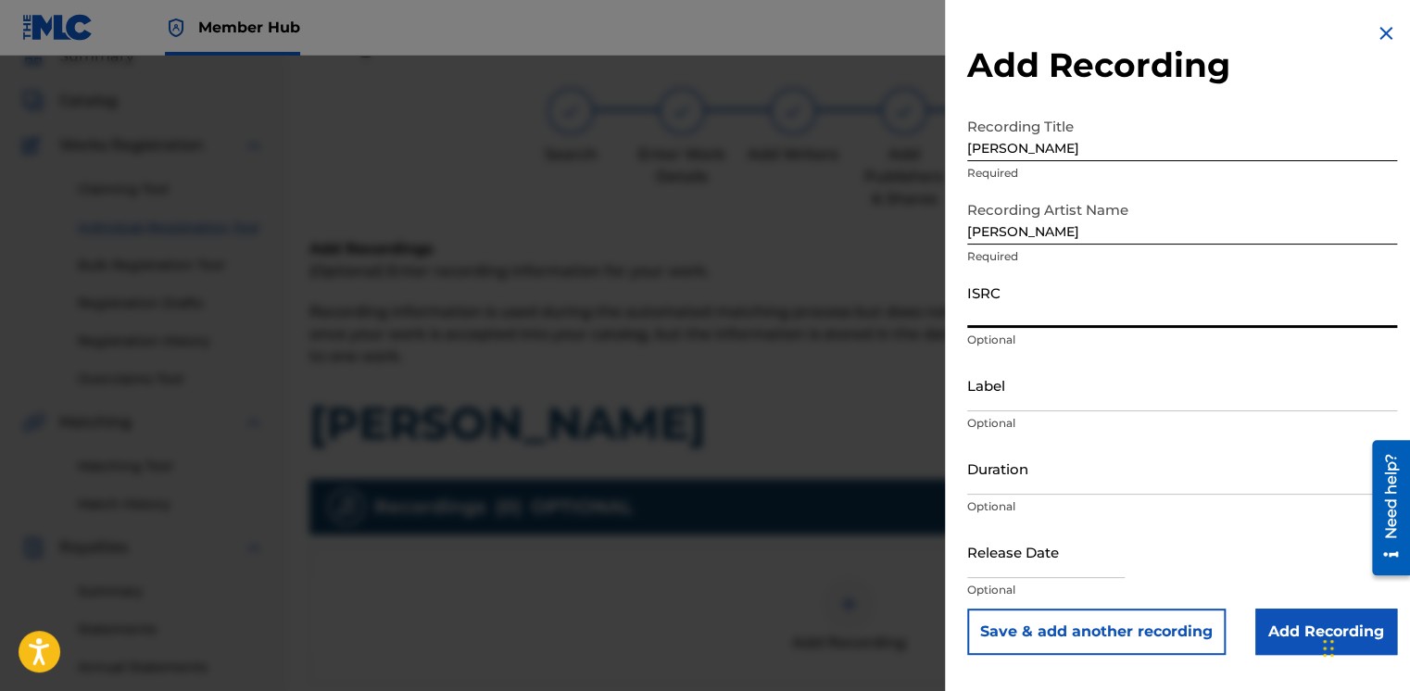
paste input "UKQJK2512101"
type input "UKQJK2512101"
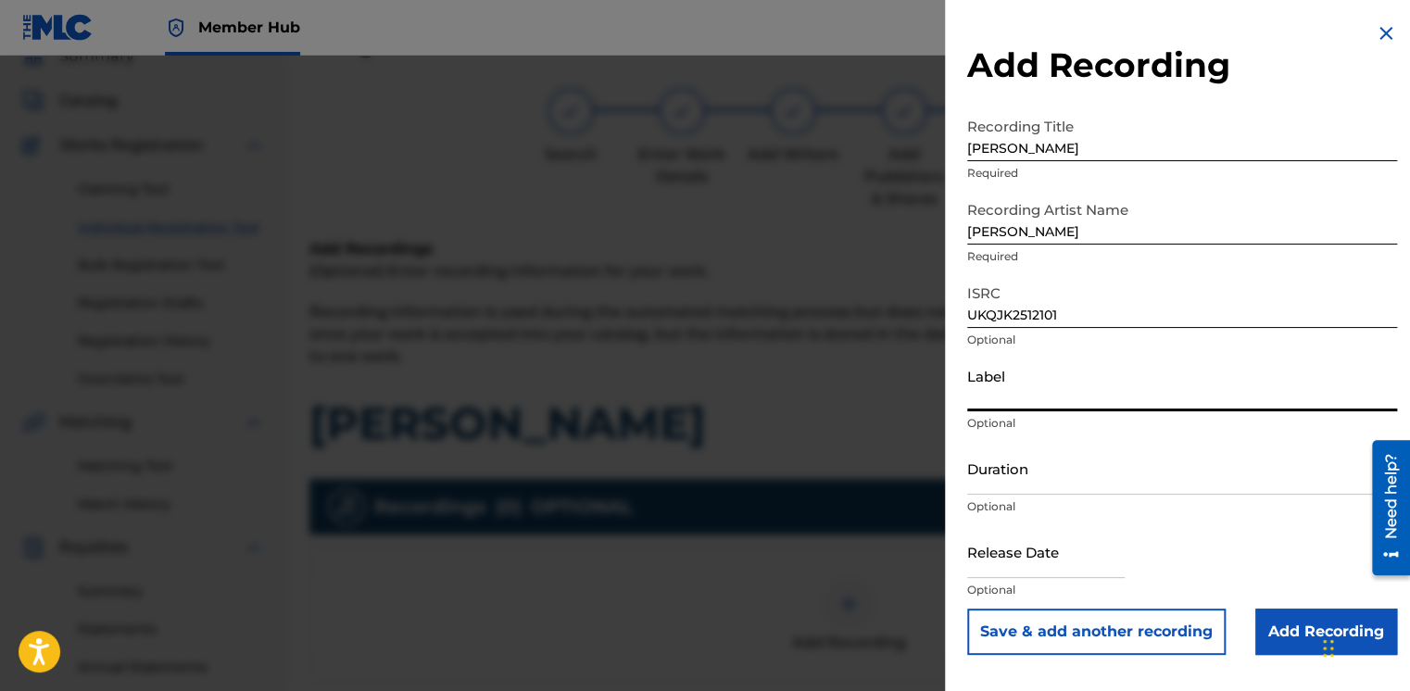
click at [984, 384] on input "Label" at bounding box center [1182, 385] width 430 height 53
type input "HFP Music"
type input "04:22"
type input "December 20 2024"
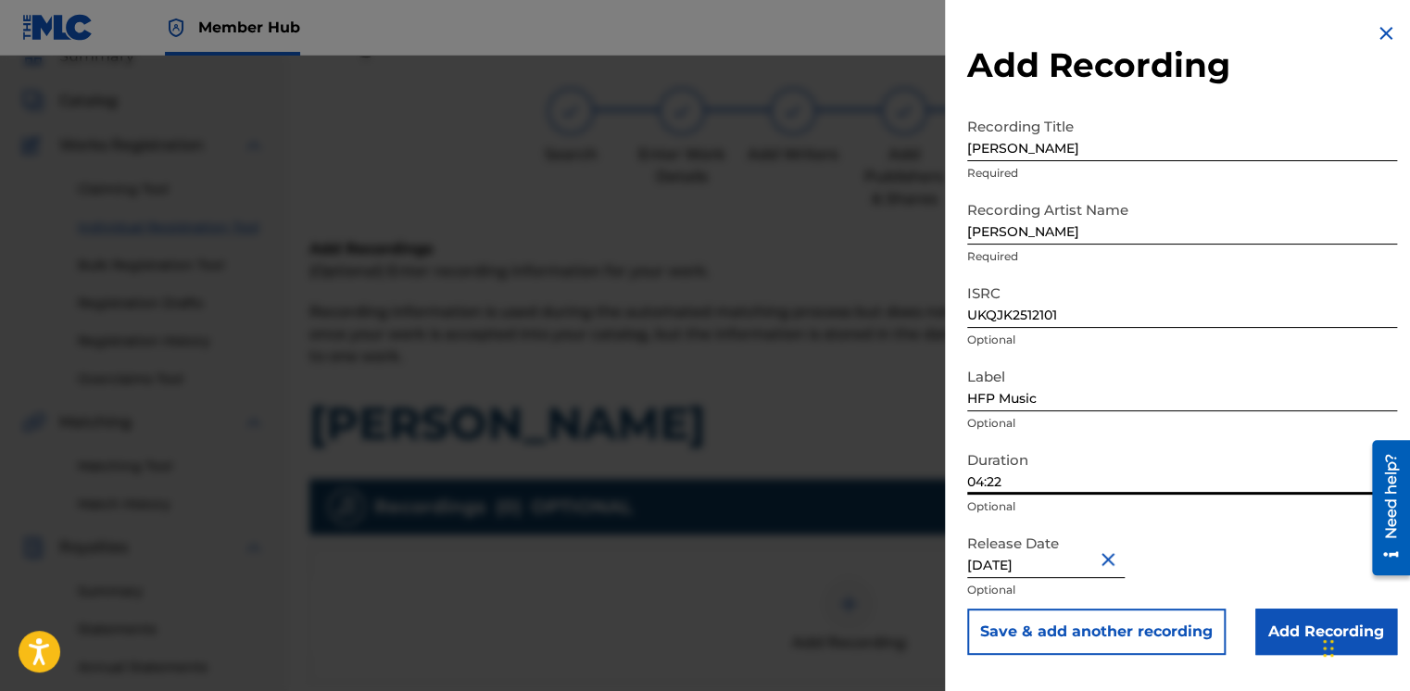
drag, startPoint x: 1025, startPoint y: 494, endPoint x: 934, endPoint y: 487, distance: 91.0
click at [934, 487] on div "Add Recording Recording Title Omo Baba Required Recording Artist Name Joy Jiths…" at bounding box center [705, 374] width 1410 height 636
type input "03:14"
click at [1105, 559] on button "Close" at bounding box center [1111, 559] width 28 height 57
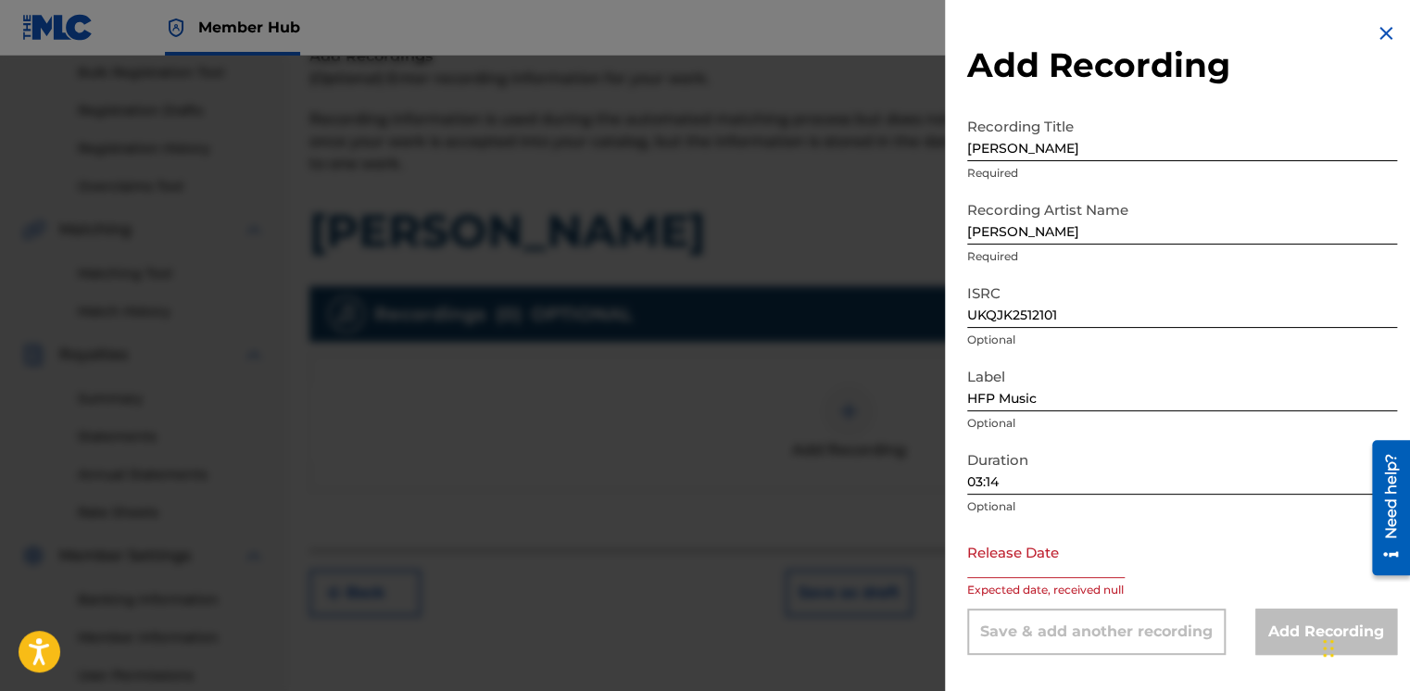
scroll to position [279, 0]
click at [1216, 575] on div "Release Date Expected date, received null" at bounding box center [1182, 566] width 430 height 83
click at [1211, 561] on div "Release Date Expected date, received null" at bounding box center [1182, 566] width 430 height 83
click at [1104, 480] on input "03:14" at bounding box center [1182, 468] width 430 height 53
click at [1386, 35] on img at bounding box center [1386, 33] width 22 height 22
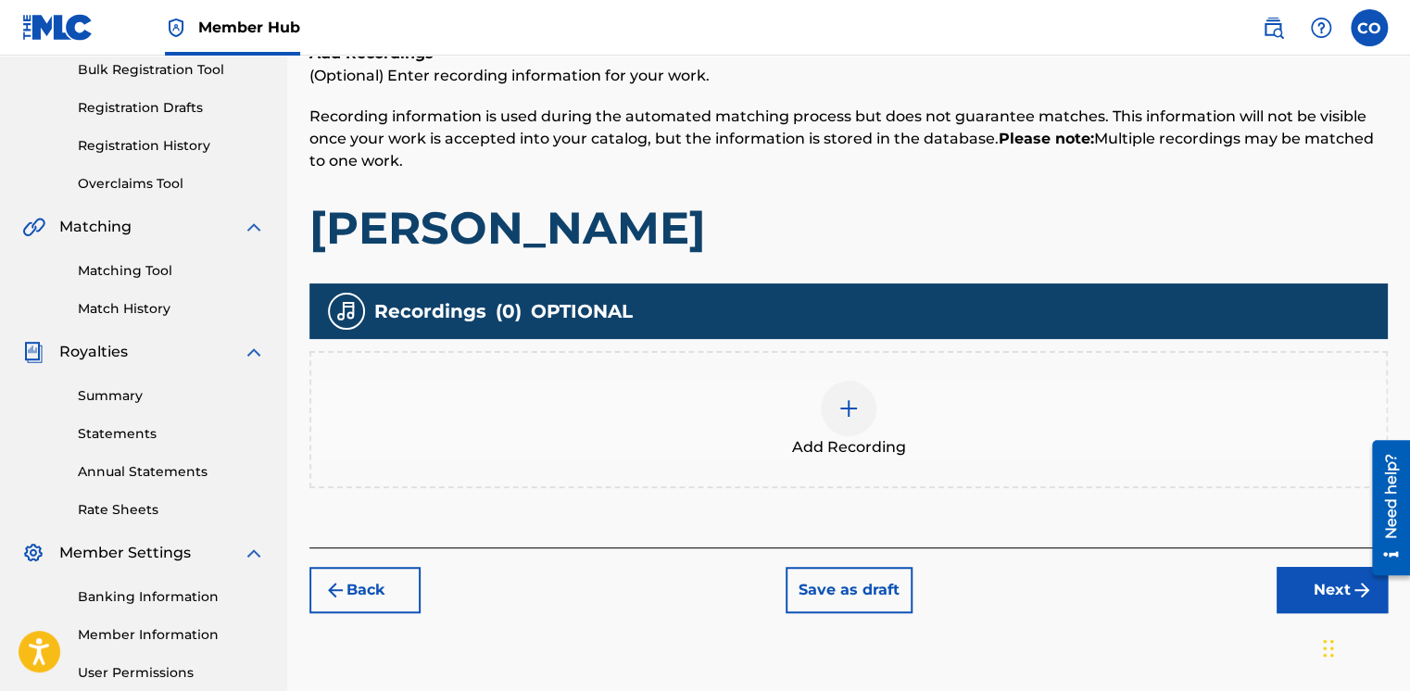
click at [860, 410] on div at bounding box center [849, 409] width 56 height 56
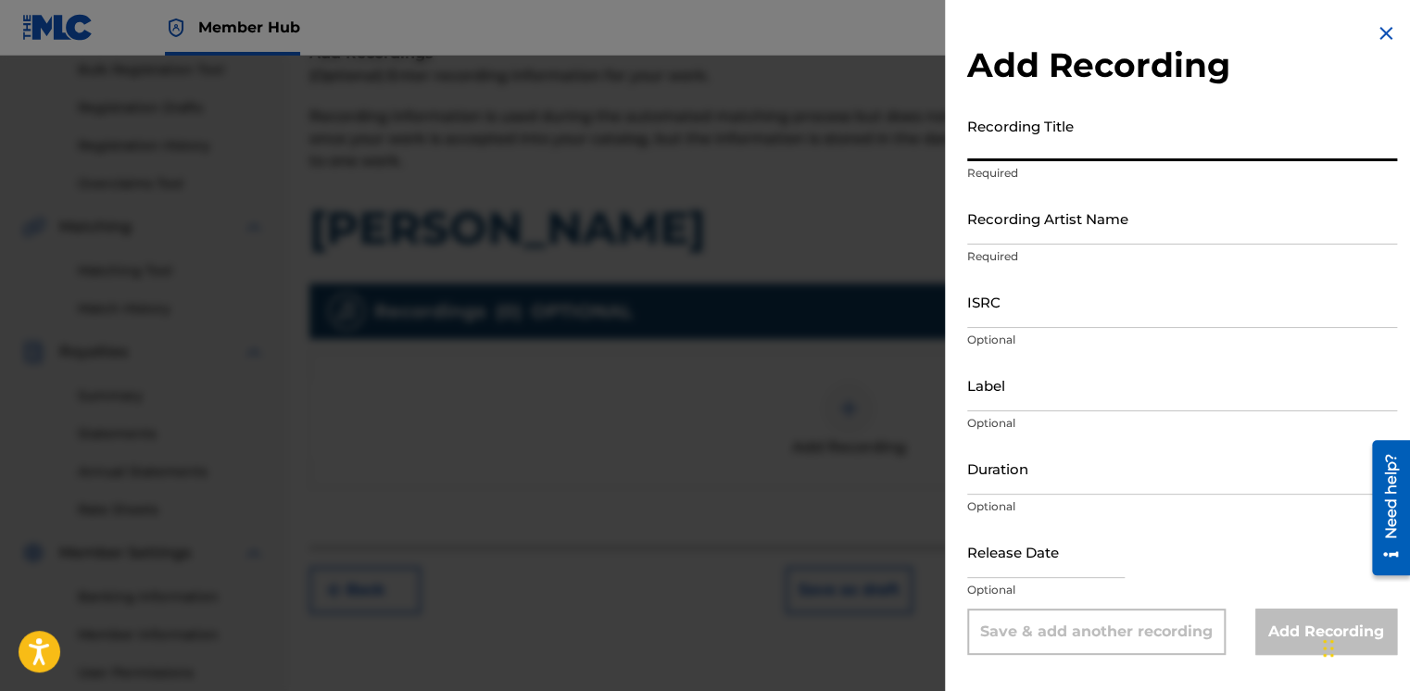
click at [1041, 137] on input "Recording Title" at bounding box center [1182, 134] width 430 height 53
type input "[PERSON_NAME]"
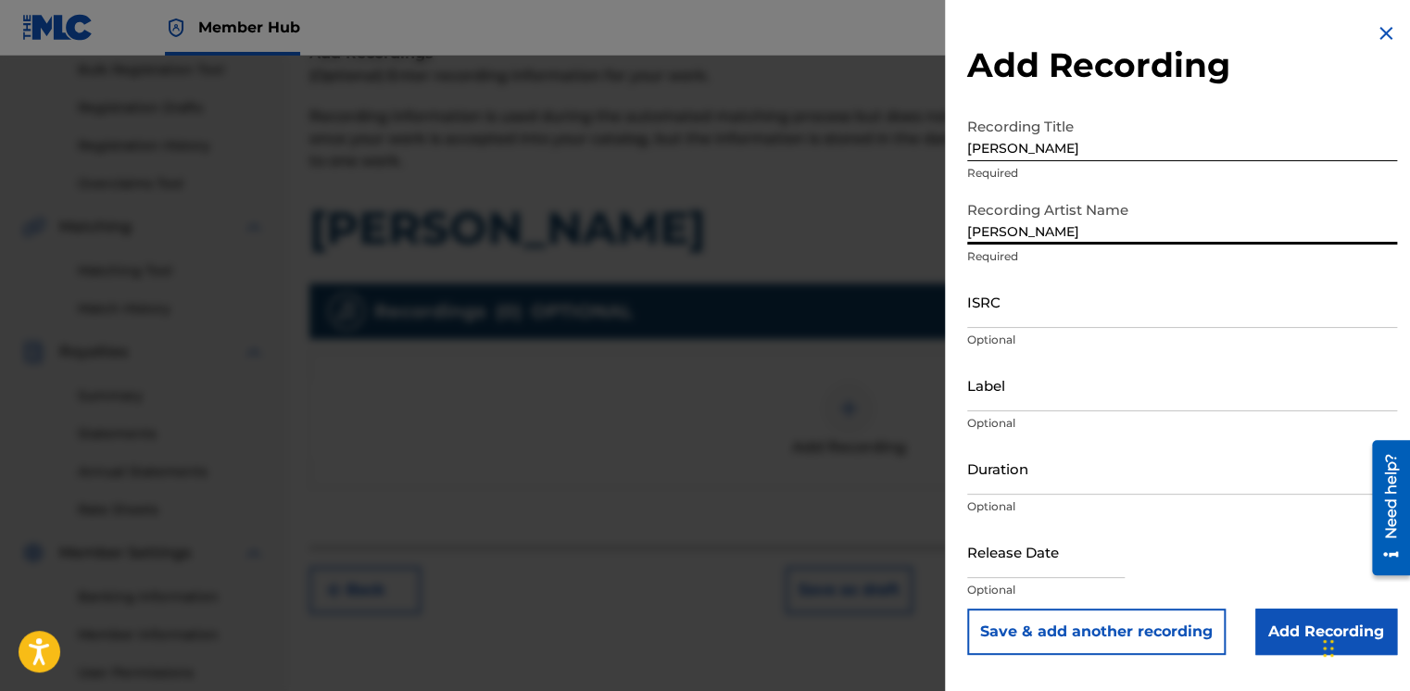
type input "Joy Jiths"
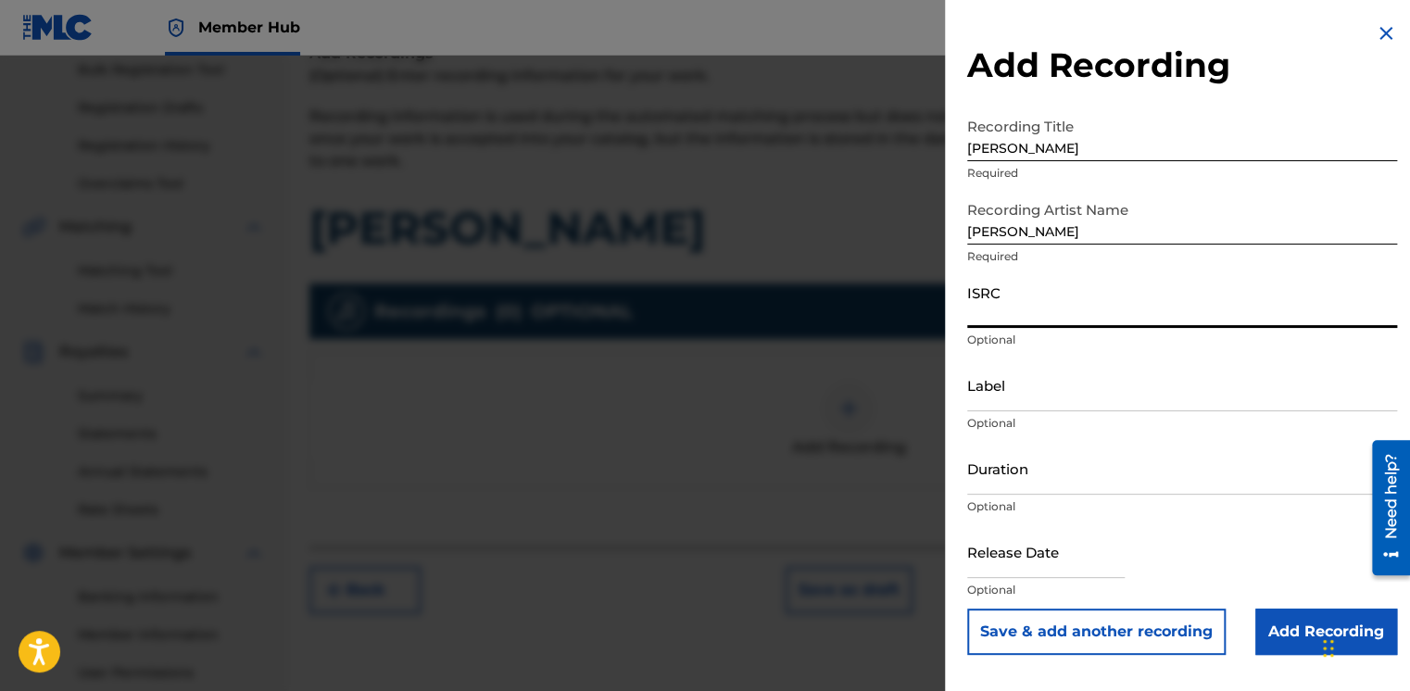
paste input "UKQJK2512101"
type input "UKQJK2512101"
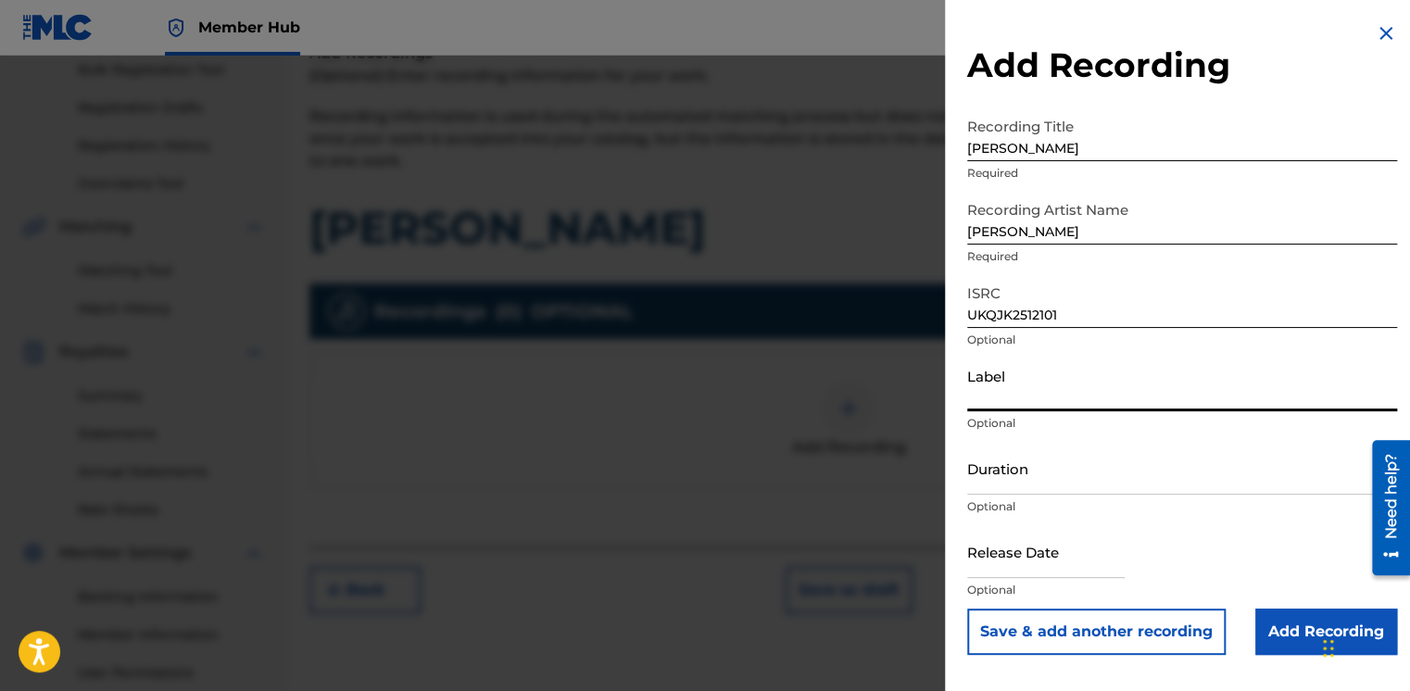
click at [973, 387] on input "Label" at bounding box center [1182, 385] width 430 height 53
type input "HFP Music"
type input "03:14"
type input "December 20 2024"
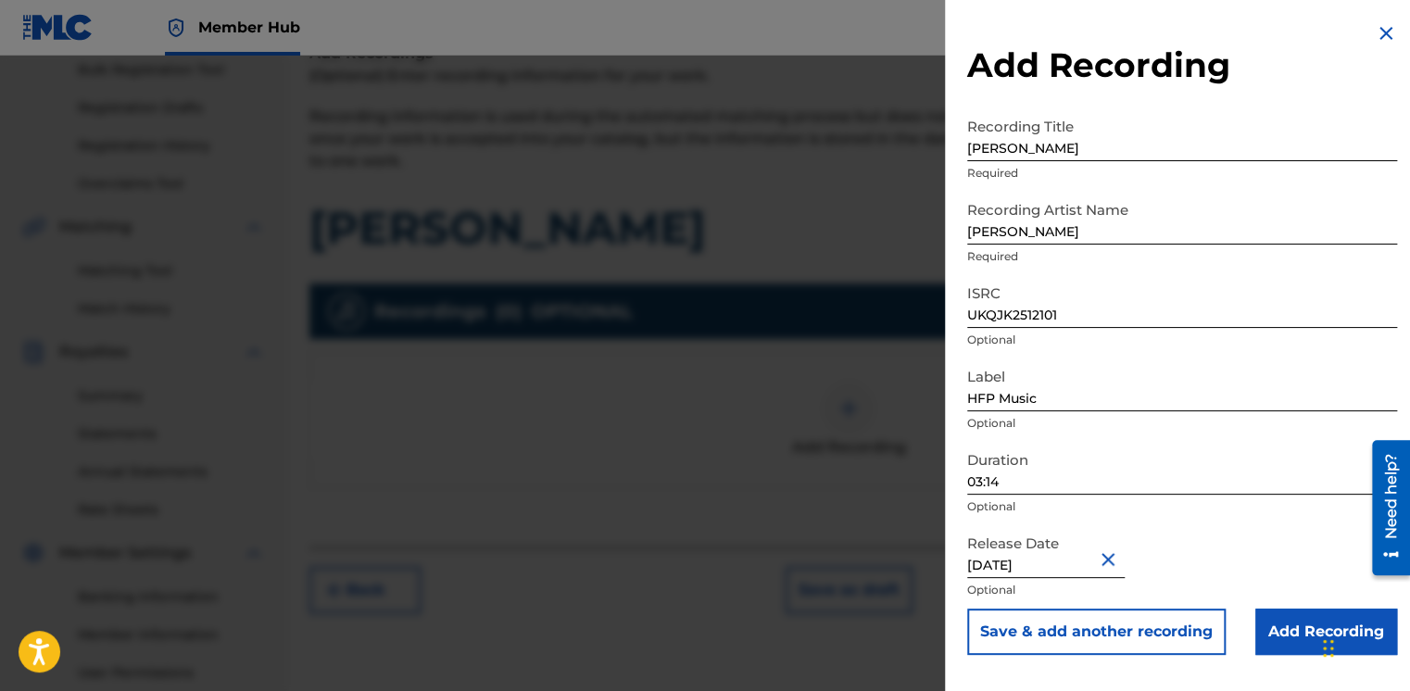
click at [1112, 558] on button "Close" at bounding box center [1111, 559] width 28 height 57
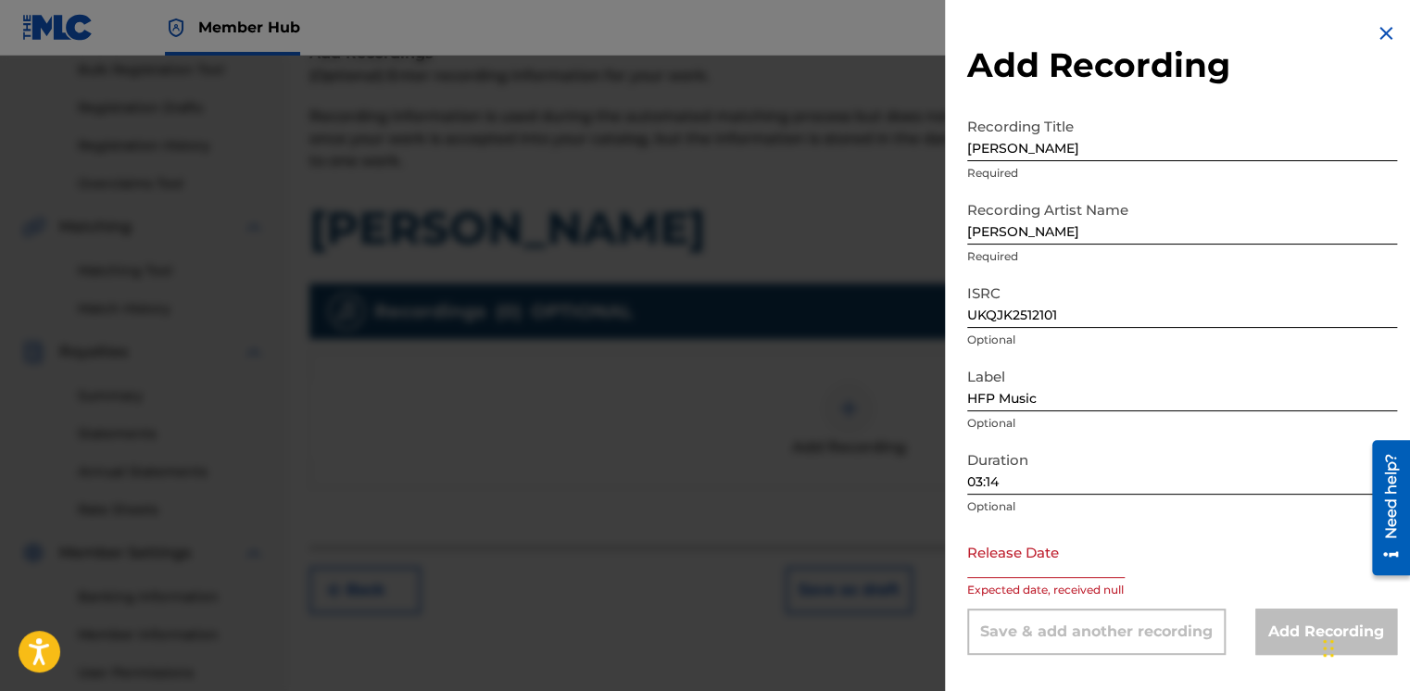
click at [850, 384] on div at bounding box center [705, 401] width 1410 height 691
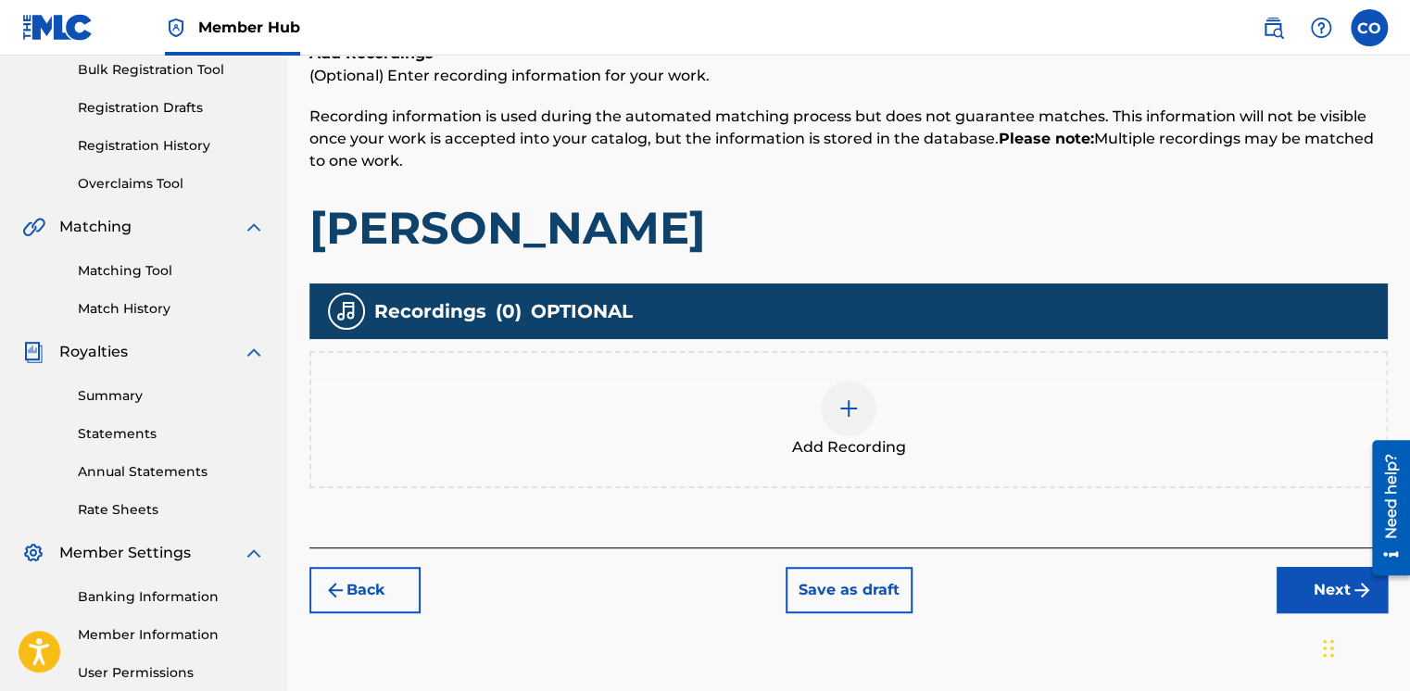
click at [858, 378] on div "Add Recording" at bounding box center [848, 419] width 1079 height 137
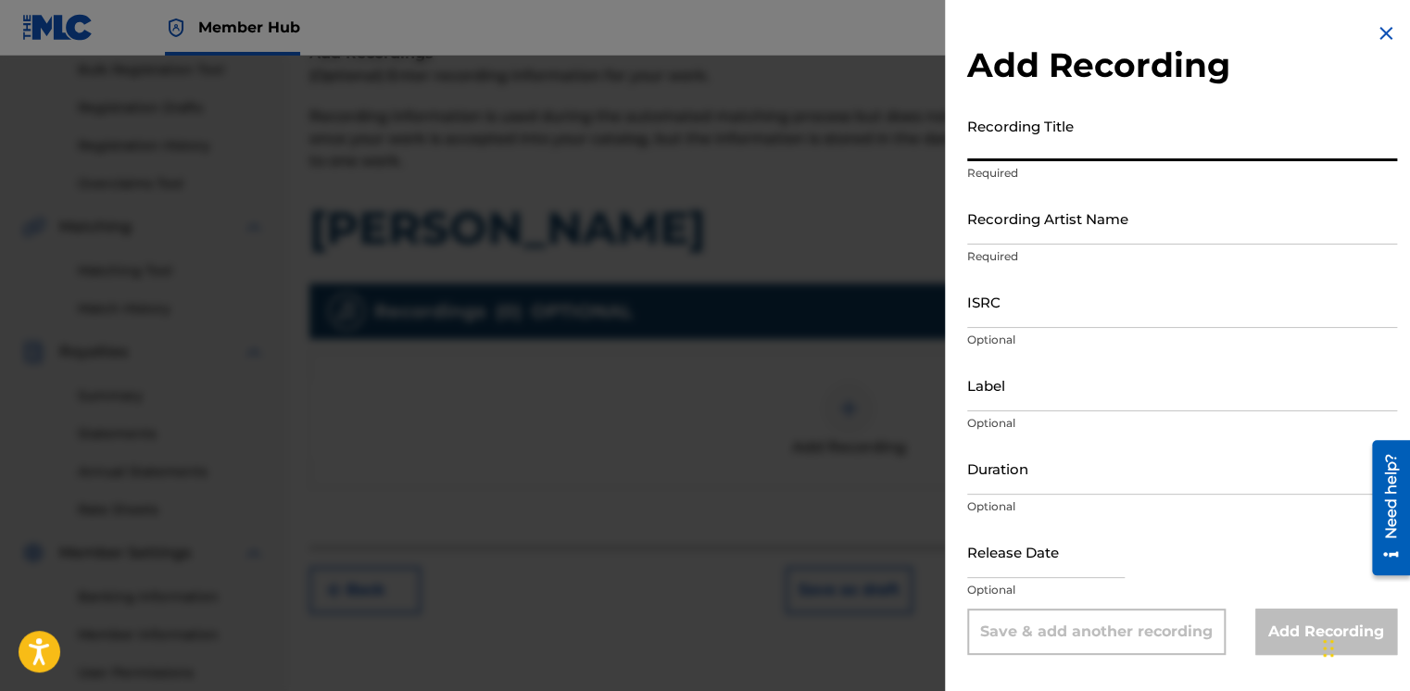
click at [1024, 152] on input "Recording Title" at bounding box center [1182, 134] width 430 height 53
type input "[PERSON_NAME]"
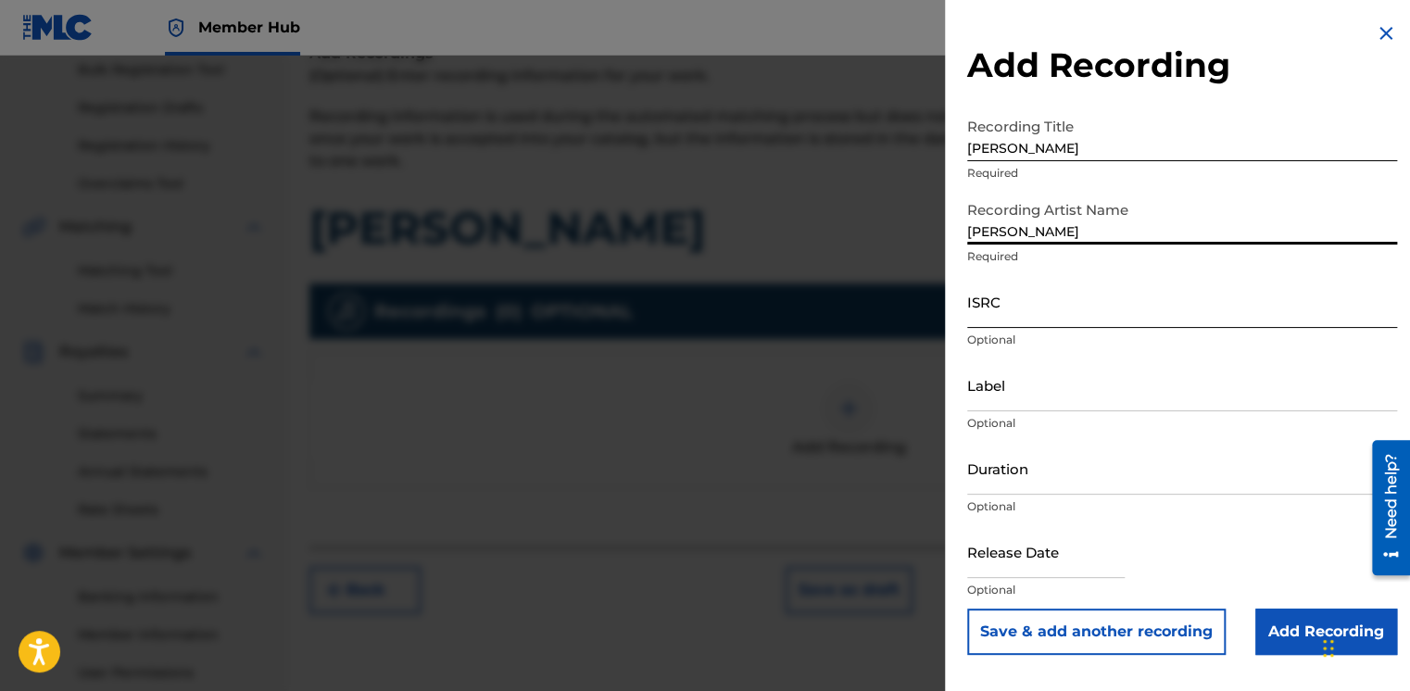
type input "Joy Jiths"
click at [971, 291] on input "ISRC" at bounding box center [1182, 301] width 430 height 53
paste input "UKQJK2512101"
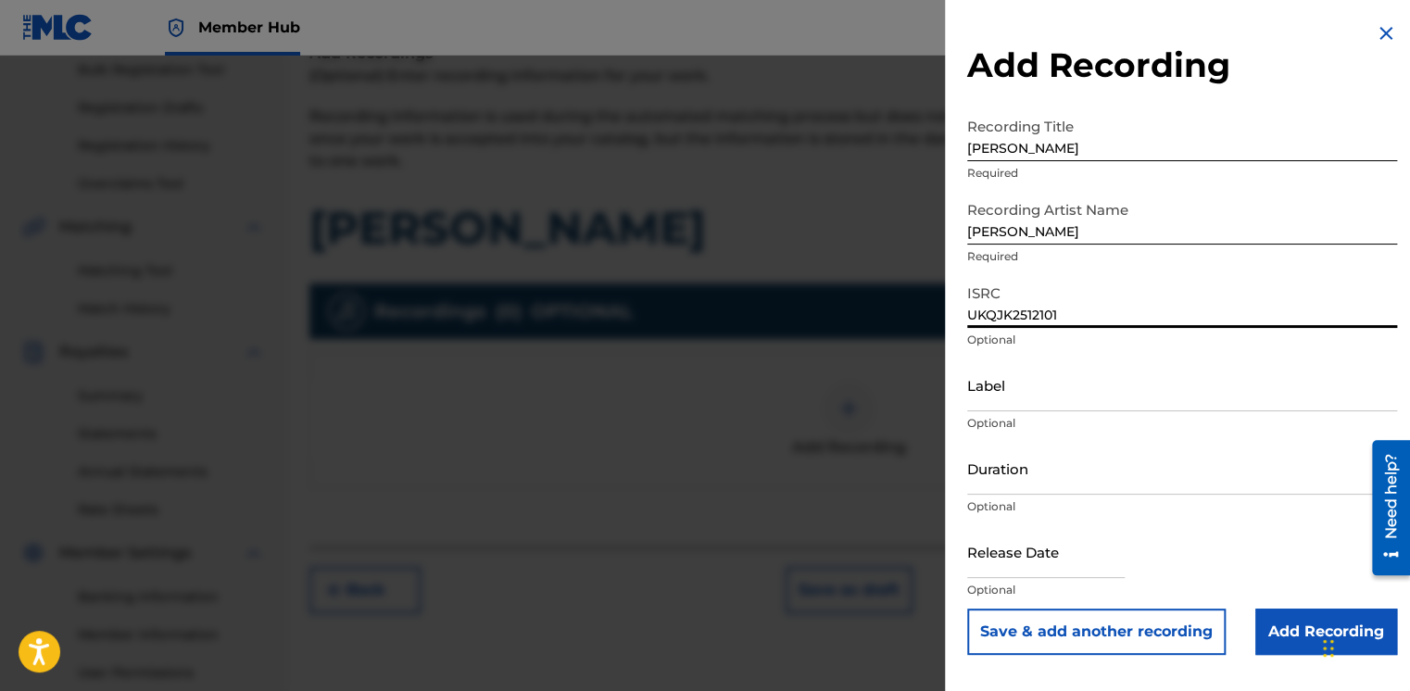
type input "UKQJK2512101"
click at [962, 388] on div "Add Recording Recording Title Omo Baba Required Recording Artist Name Joy Jiths…" at bounding box center [1182, 338] width 474 height 677
click at [985, 398] on input "Label" at bounding box center [1182, 385] width 430 height 53
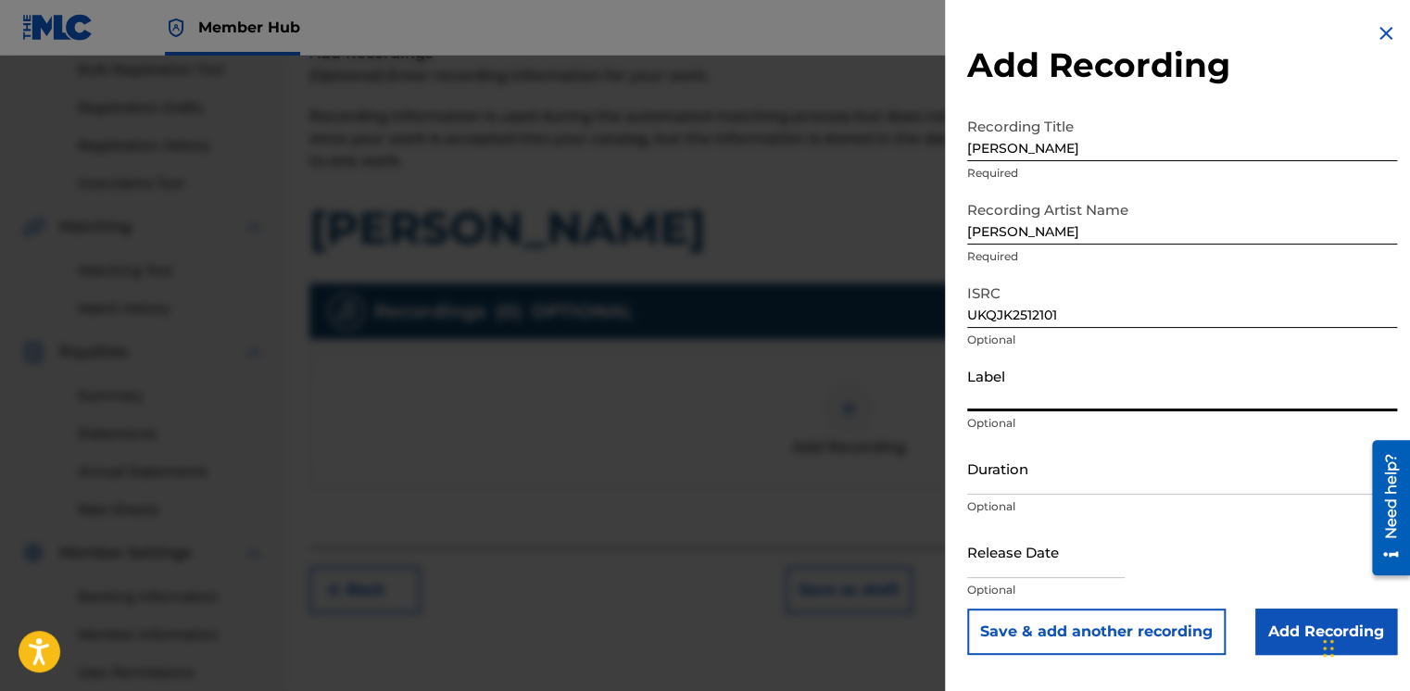
type input "HFP Music"
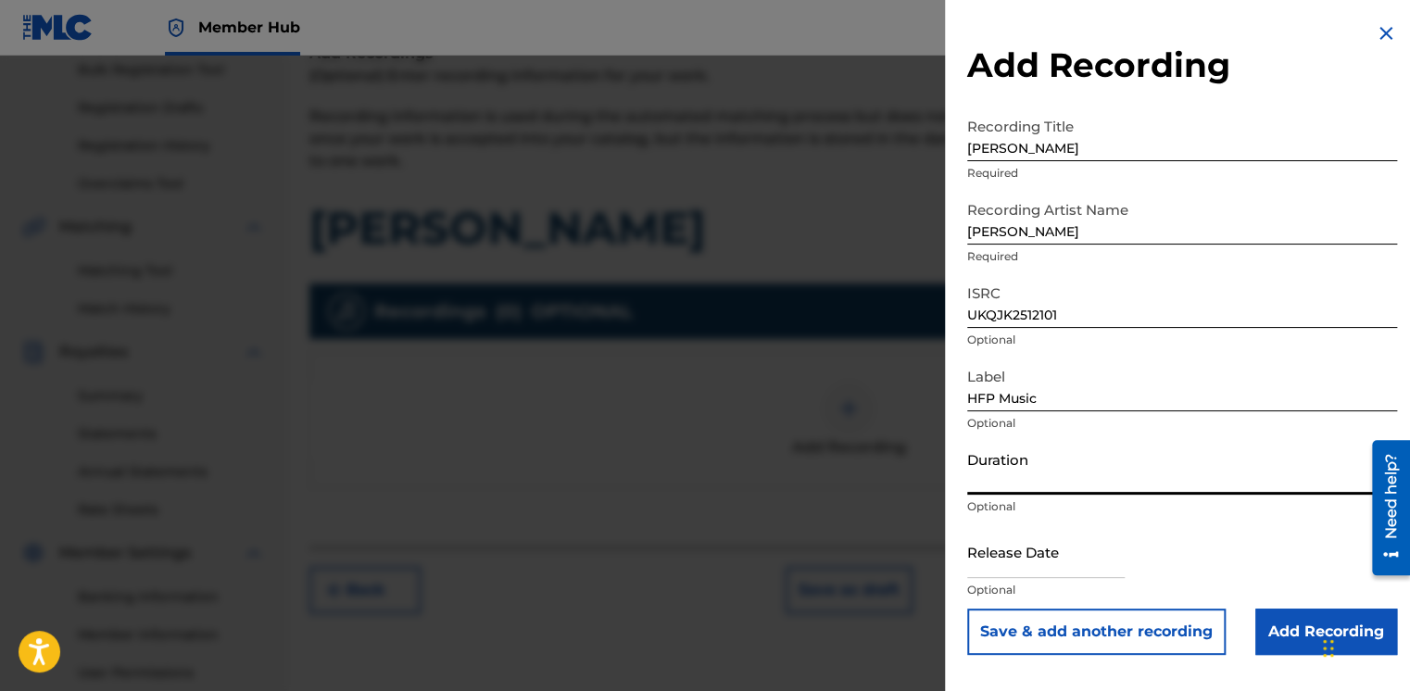
click at [1022, 488] on input "Duration" at bounding box center [1182, 468] width 430 height 53
type input "03:14"
click at [967, 609] on button "Save & add another recording" at bounding box center [1096, 632] width 259 height 46
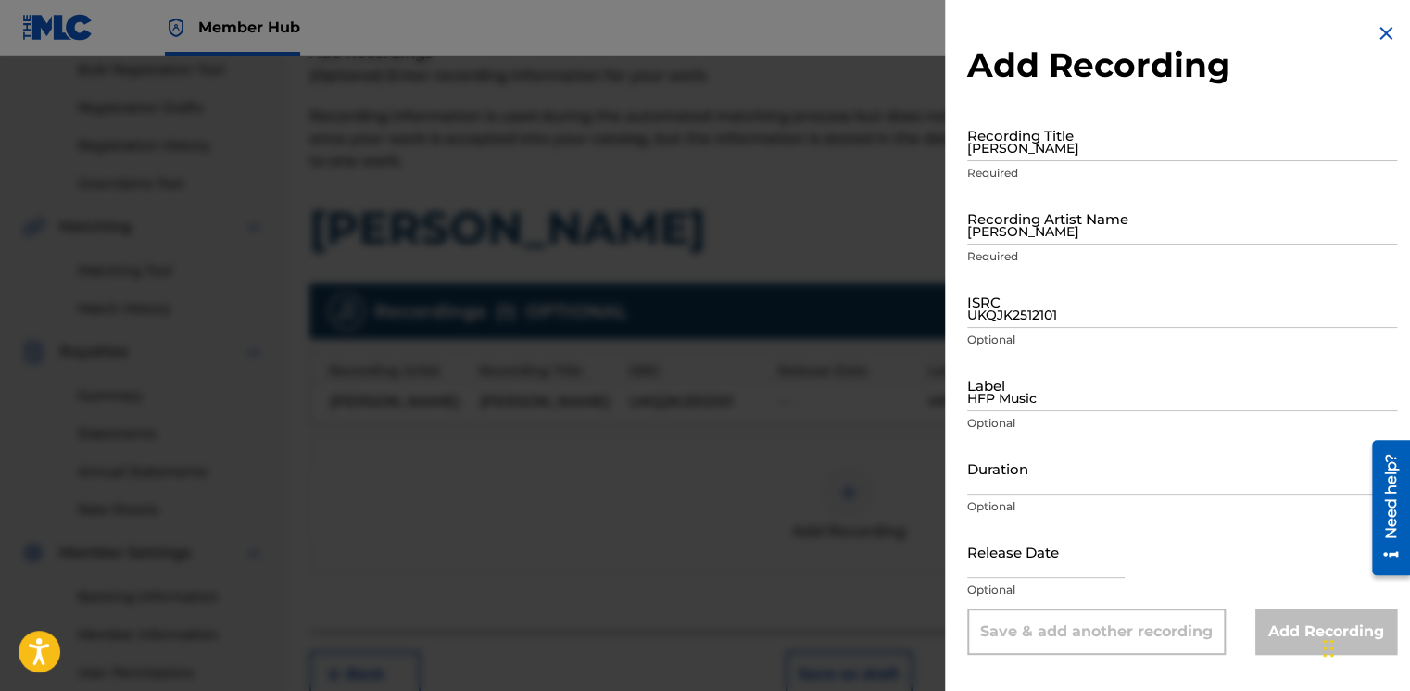
click at [865, 347] on div at bounding box center [705, 401] width 1410 height 691
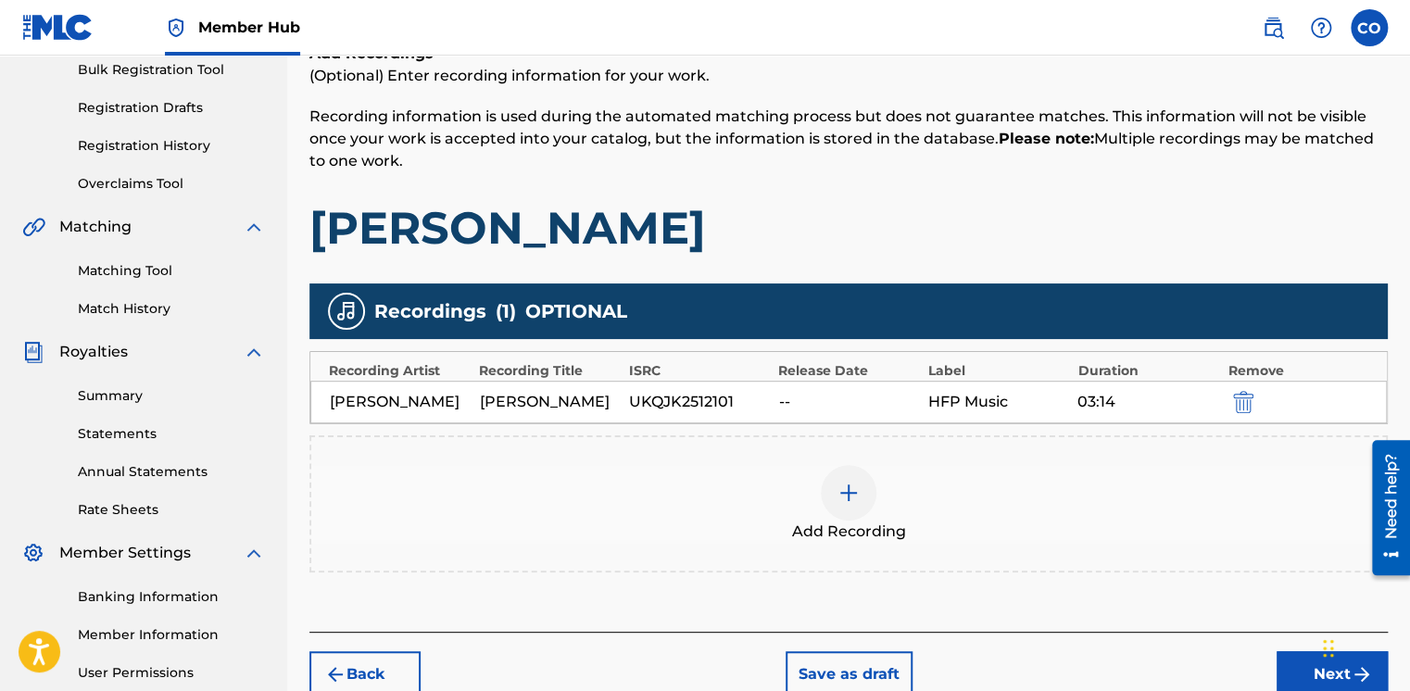
click at [865, 347] on div "Recordings ( 1 ) OPTIONAL Recording Artist Recording Title ISRC Release Date La…" at bounding box center [848, 428] width 1079 height 289
click at [1284, 657] on button "Next" at bounding box center [1332, 674] width 111 height 46
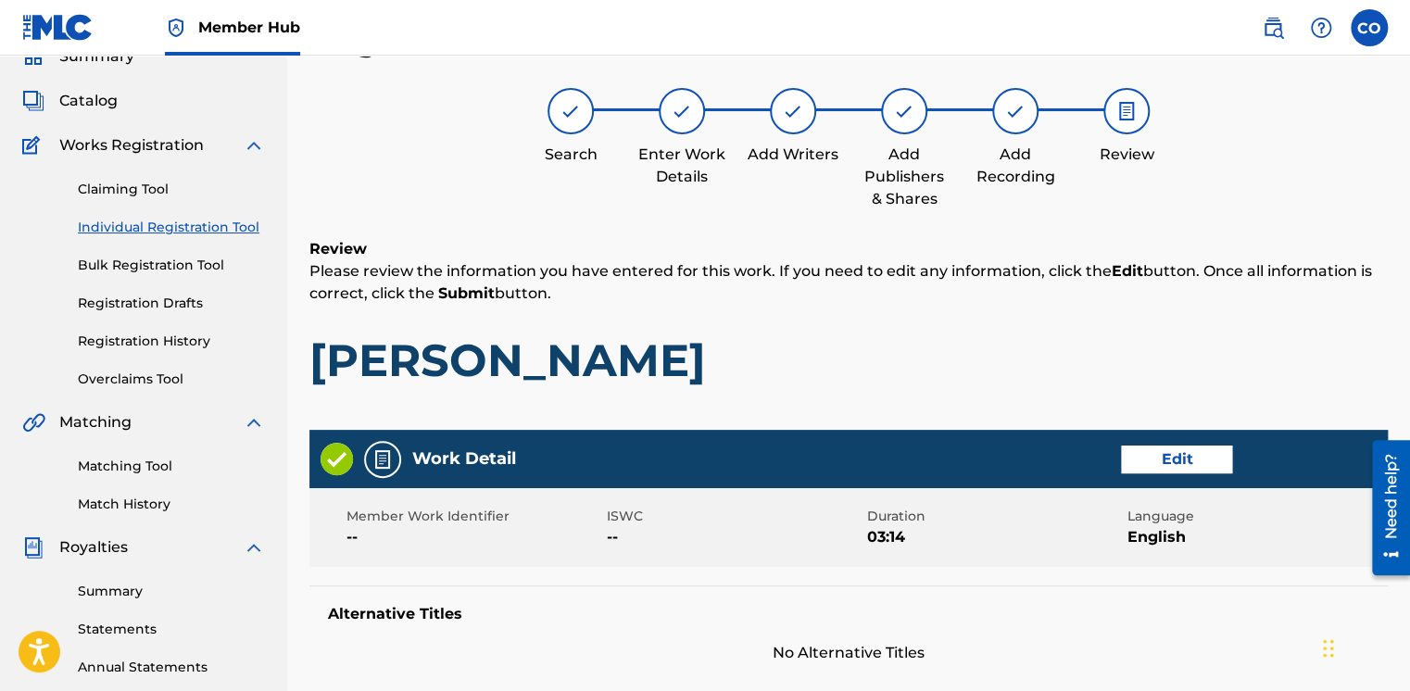
scroll to position [873, 0]
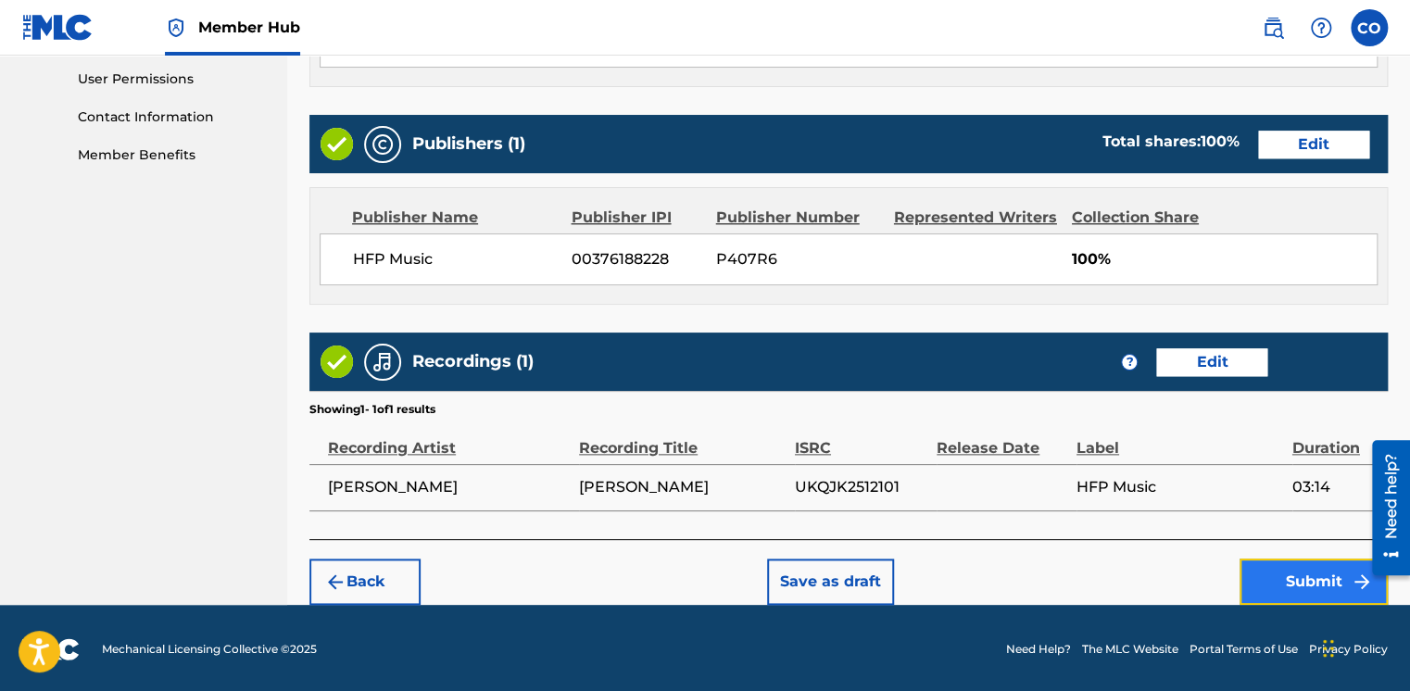
click at [1332, 575] on button "Submit" at bounding box center [1314, 582] width 148 height 46
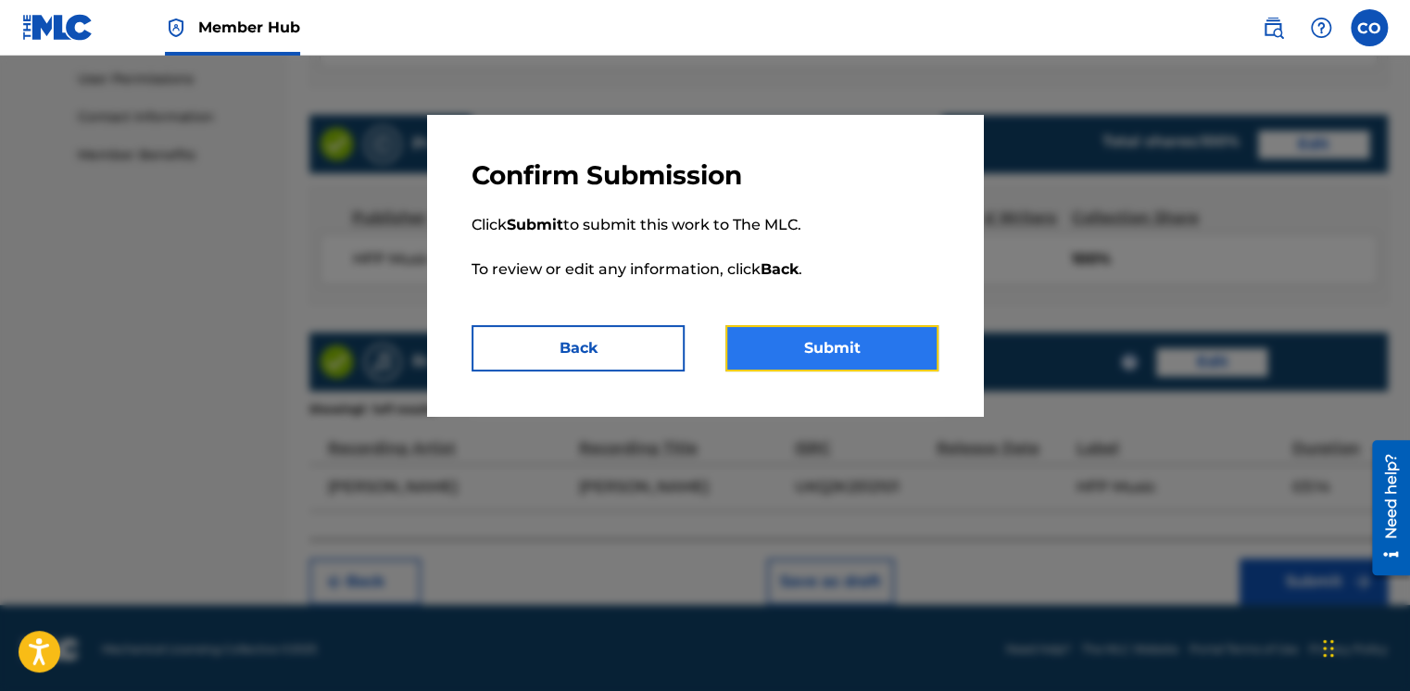
click at [849, 369] on button "Submit" at bounding box center [832, 348] width 213 height 46
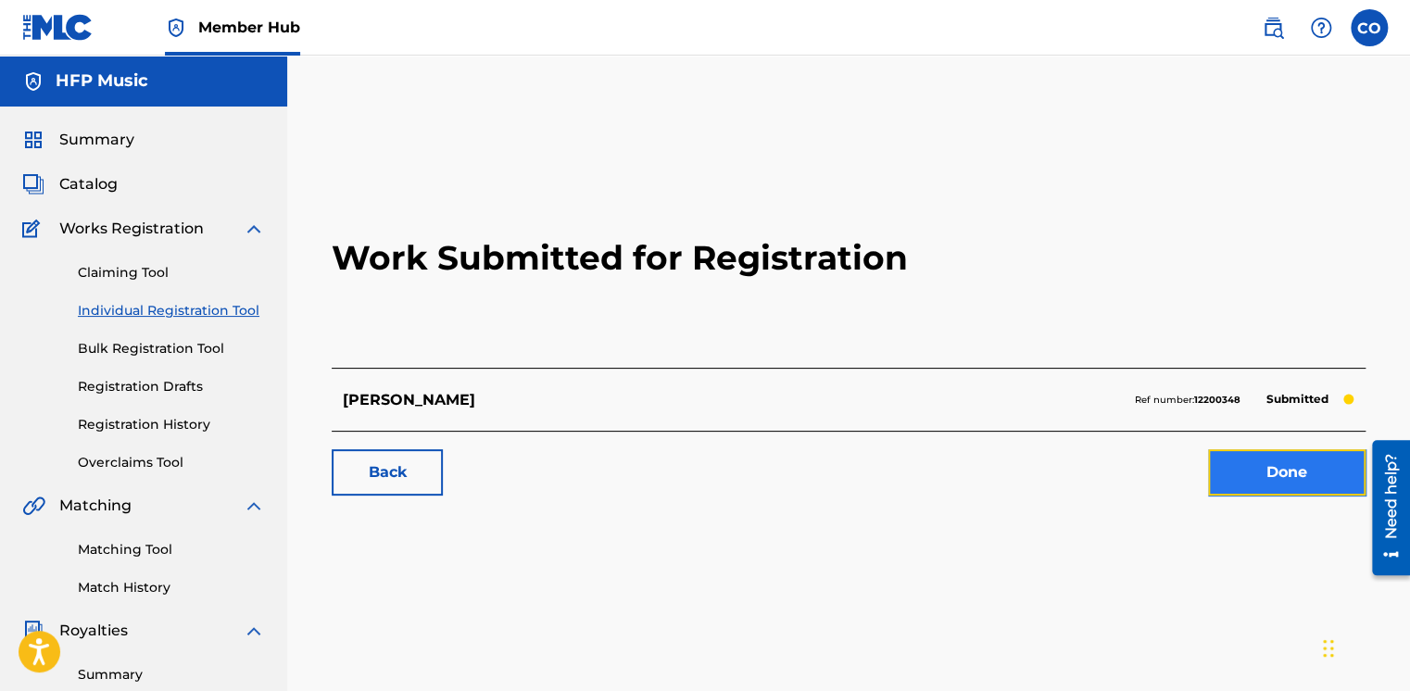
click at [1254, 474] on link "Done" at bounding box center [1287, 472] width 158 height 46
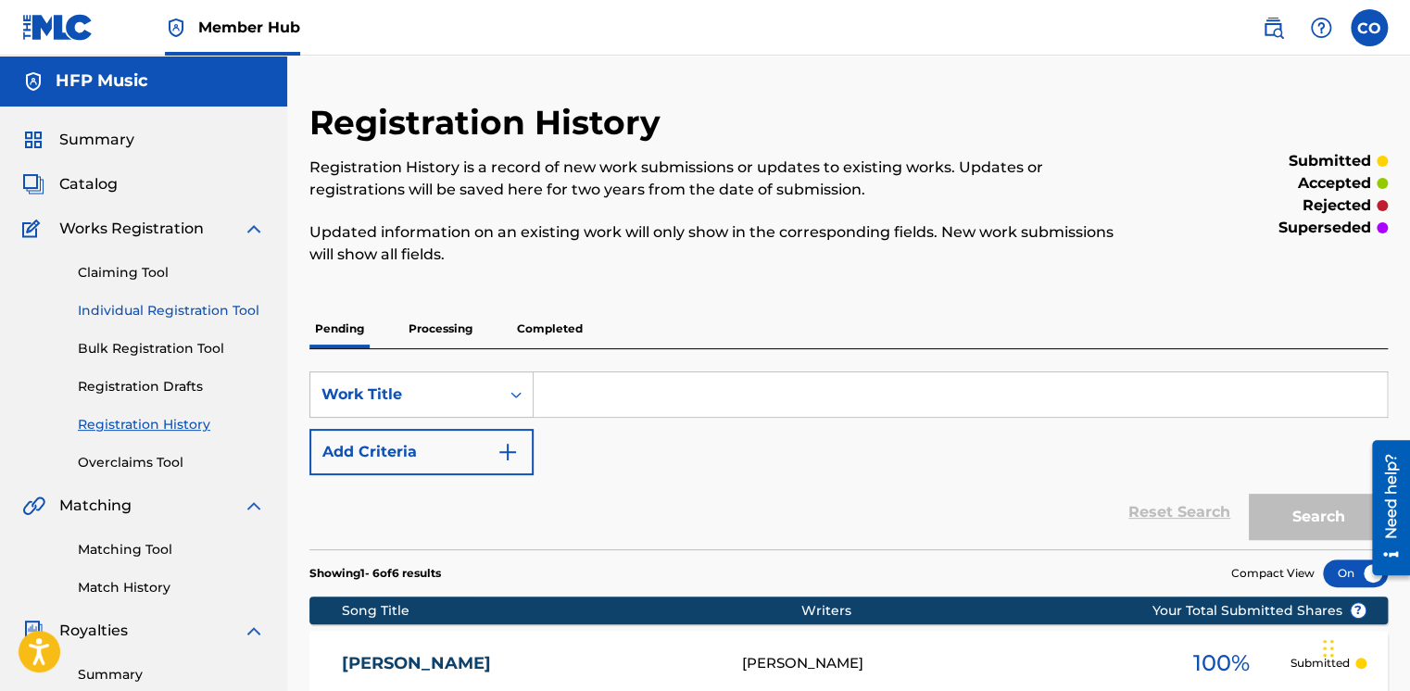
click at [235, 303] on link "Individual Registration Tool" at bounding box center [171, 310] width 187 height 19
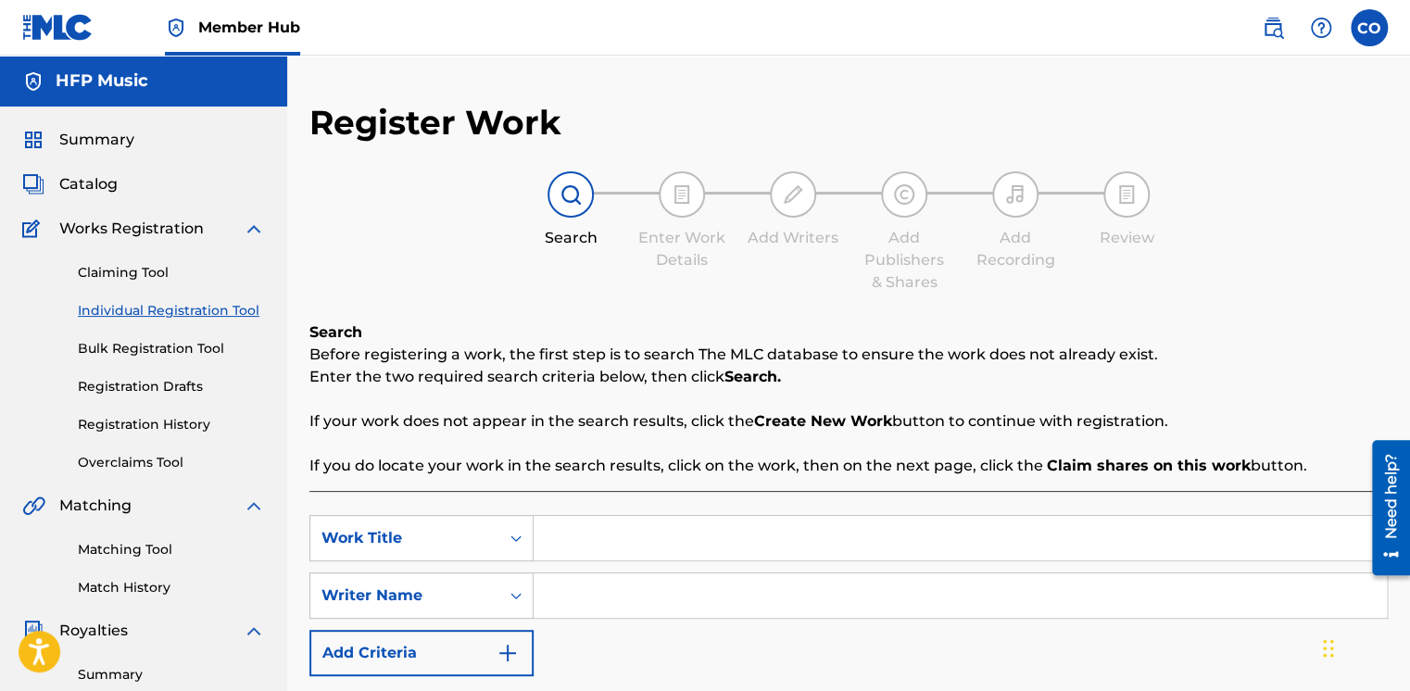
click at [599, 536] on input "Search Form" at bounding box center [960, 538] width 853 height 44
drag, startPoint x: 663, startPoint y: 532, endPoint x: 582, endPoint y: 546, distance: 82.7
click at [582, 545] on input "Tha :ast" at bounding box center [960, 538] width 853 height 44
type input "The Last Days"
click at [561, 599] on input "Search Form" at bounding box center [960, 596] width 853 height 44
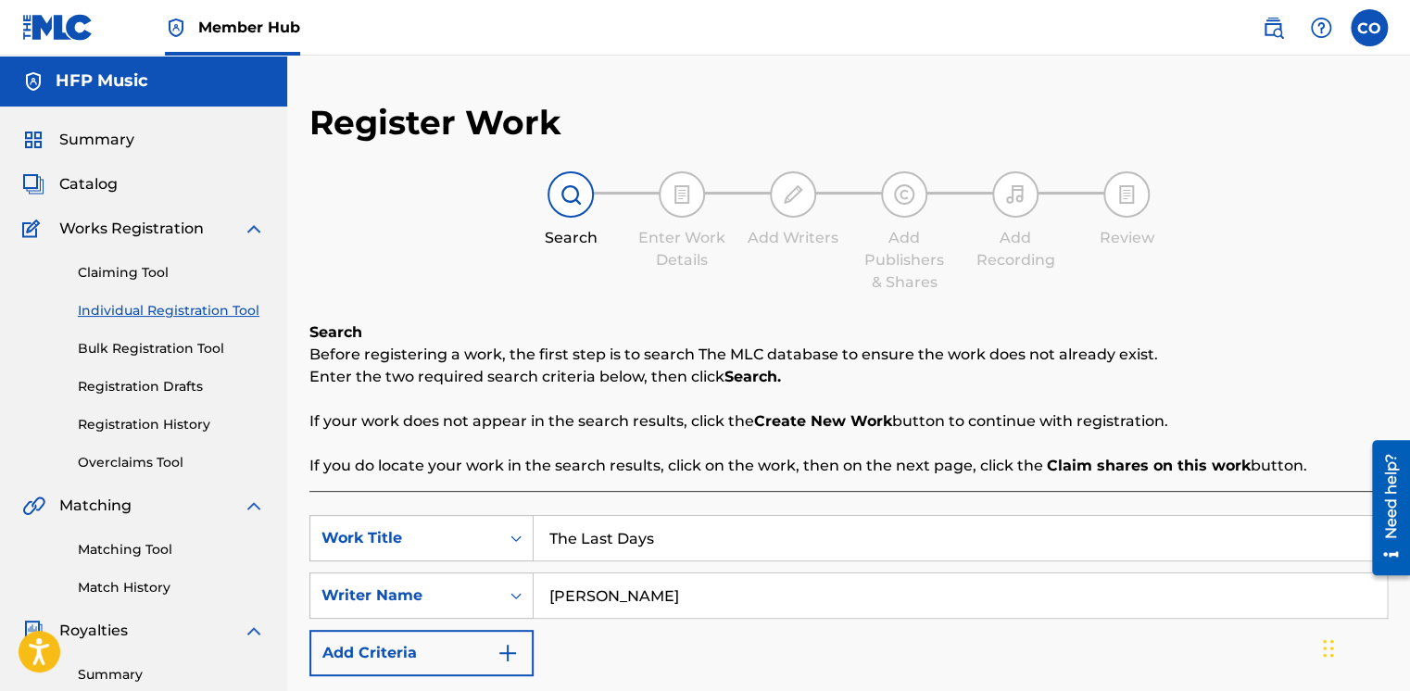
type input "Royden Fraser"
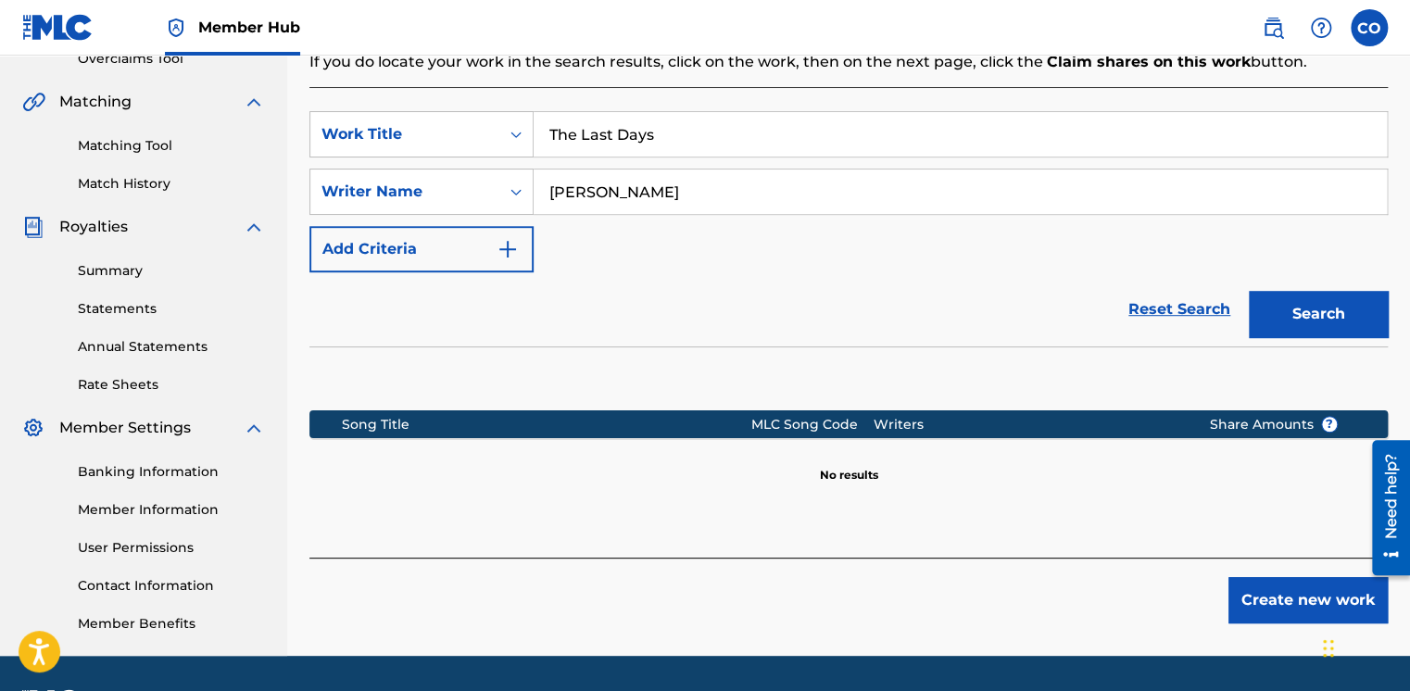
scroll to position [457, 0]
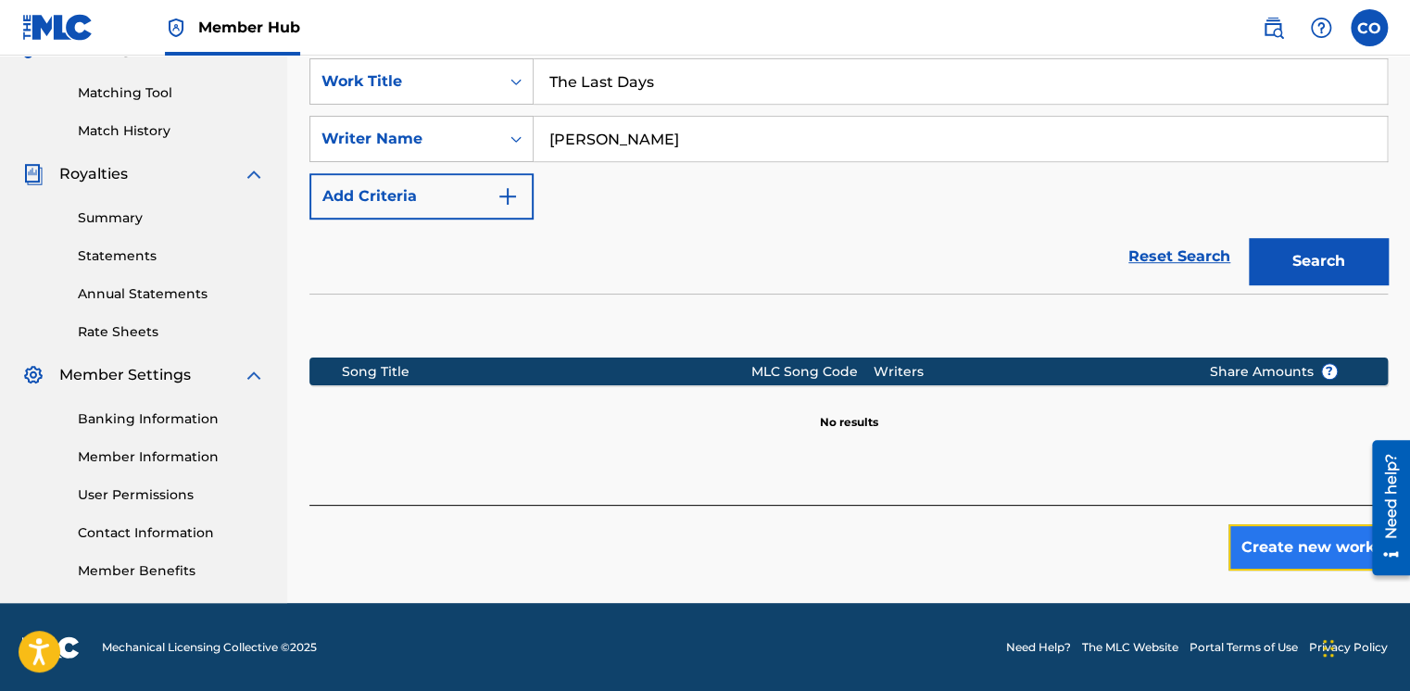
click at [1263, 554] on button "Create new work" at bounding box center [1308, 547] width 159 height 46
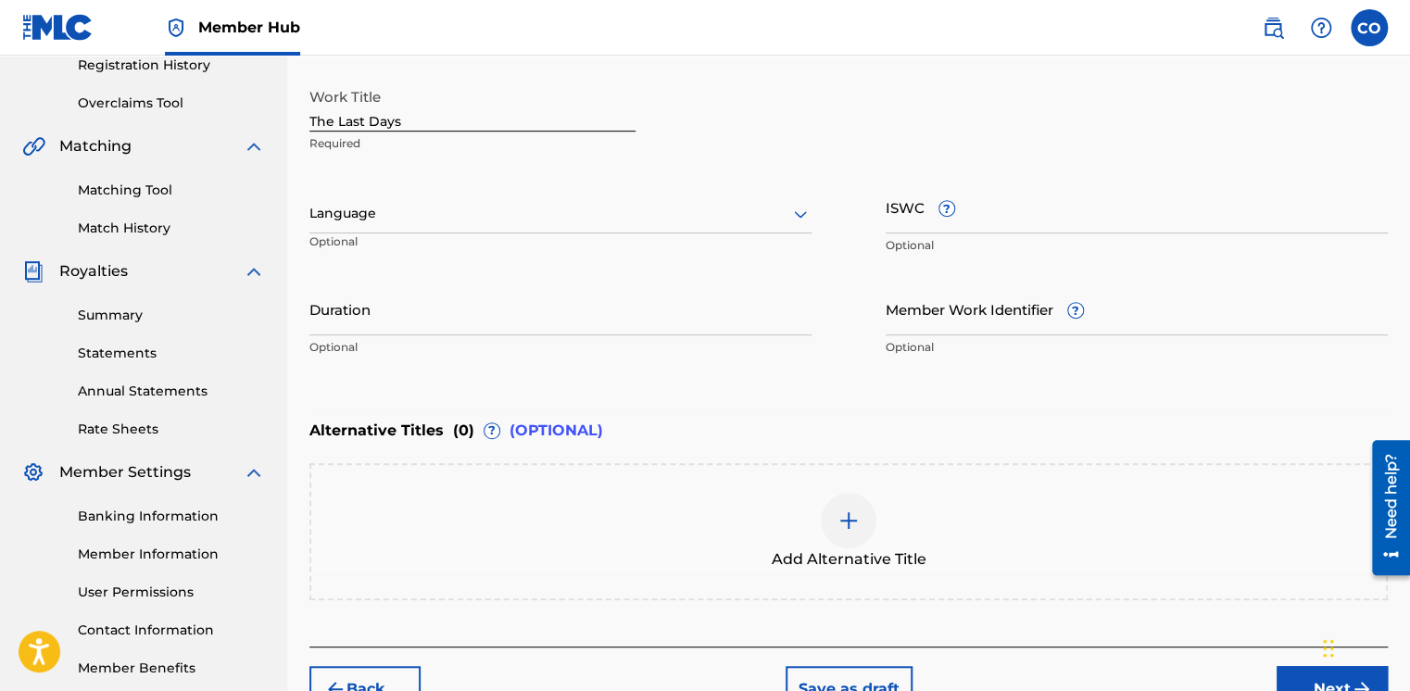
scroll to position [360, 0]
click at [619, 233] on div "Language Optional" at bounding box center [560, 222] width 502 height 83
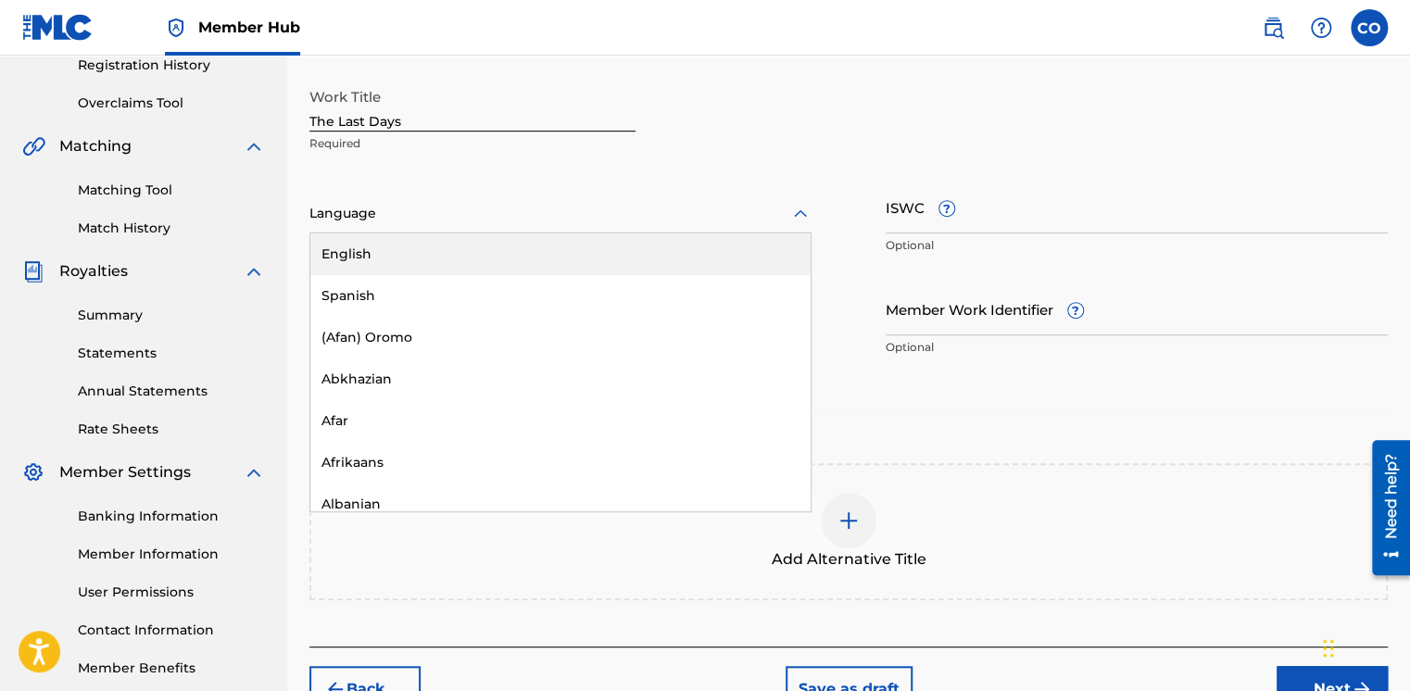
click at [559, 202] on div at bounding box center [560, 213] width 502 height 23
click at [519, 245] on div "English" at bounding box center [560, 254] width 500 height 42
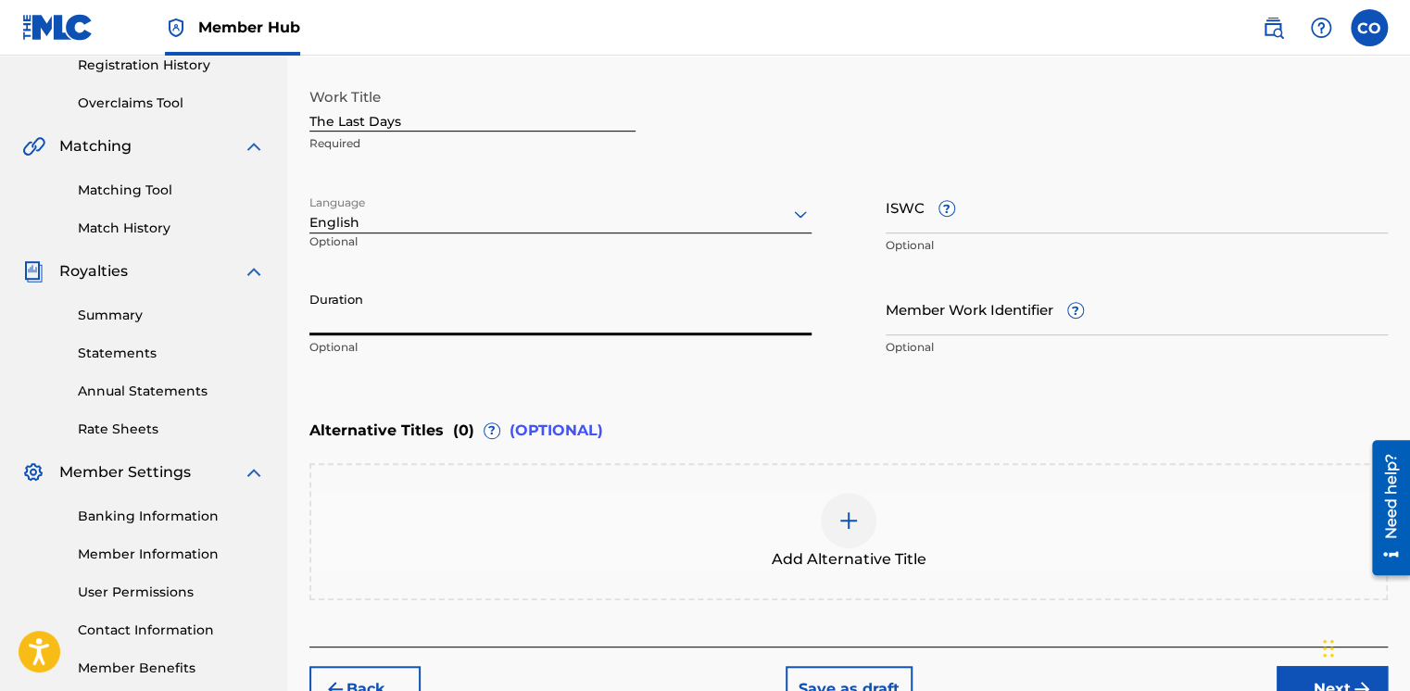
click at [479, 327] on input "Duration" at bounding box center [560, 309] width 502 height 53
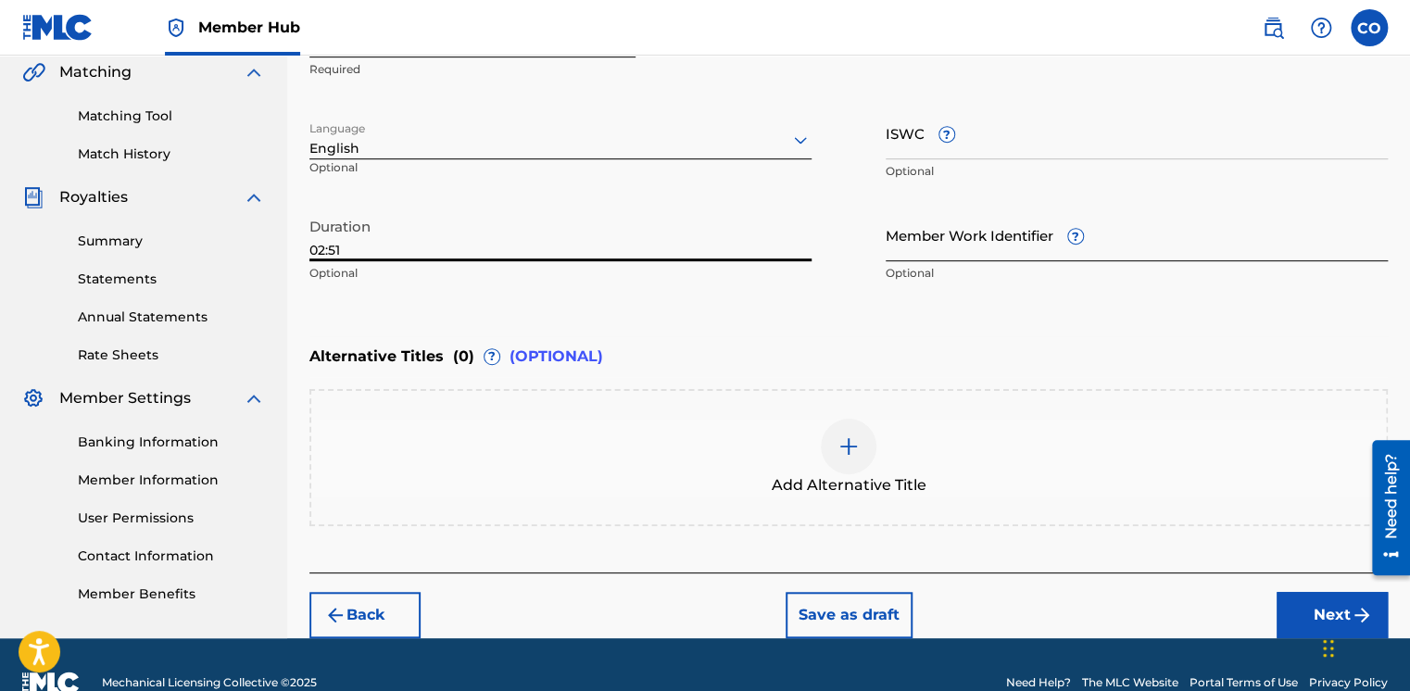
scroll to position [467, 0]
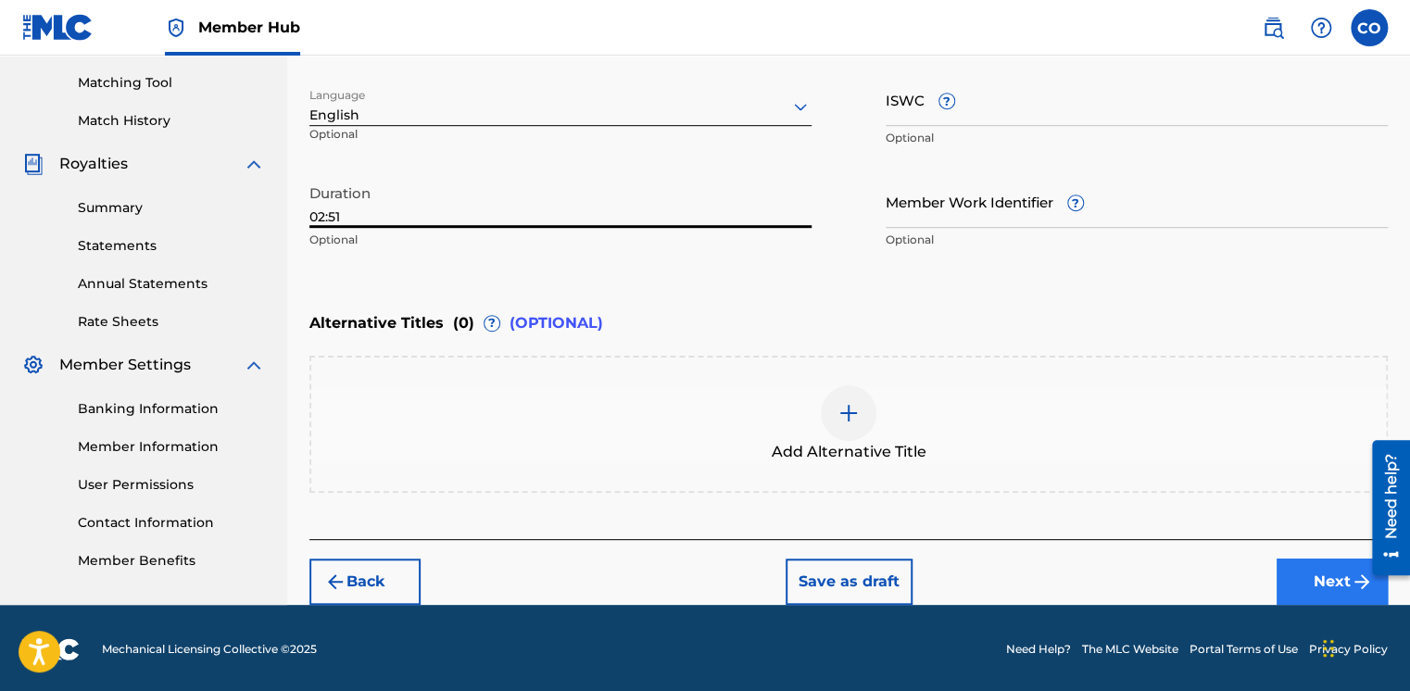
type input "02:51"
click at [1305, 568] on button "Next" at bounding box center [1332, 582] width 111 height 46
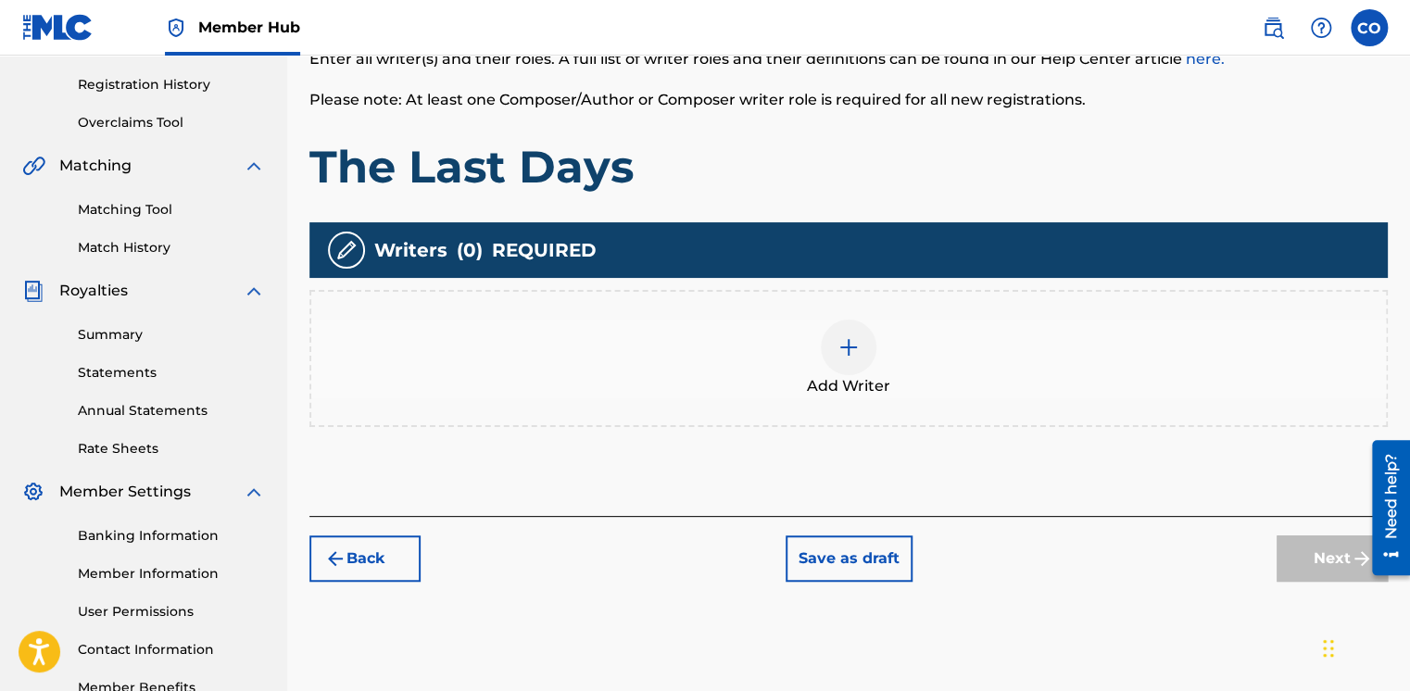
scroll to position [341, 0]
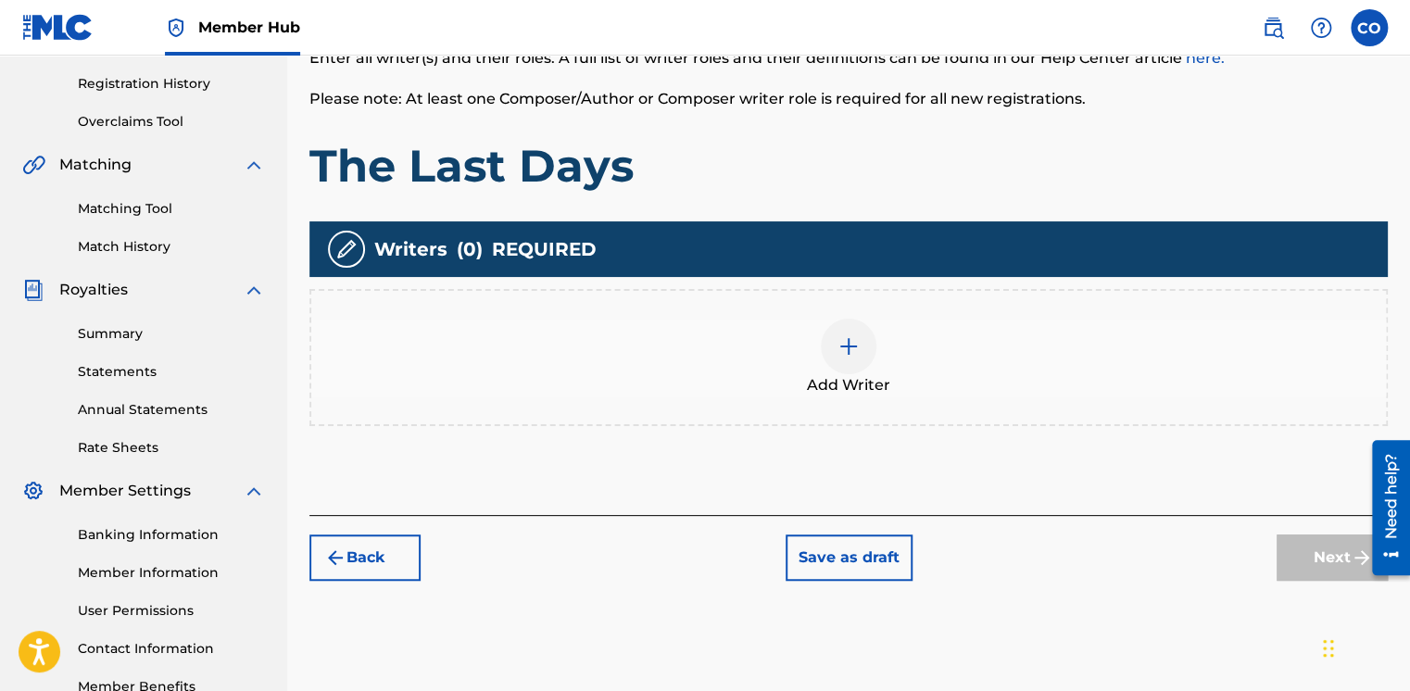
click at [860, 365] on div at bounding box center [849, 347] width 56 height 56
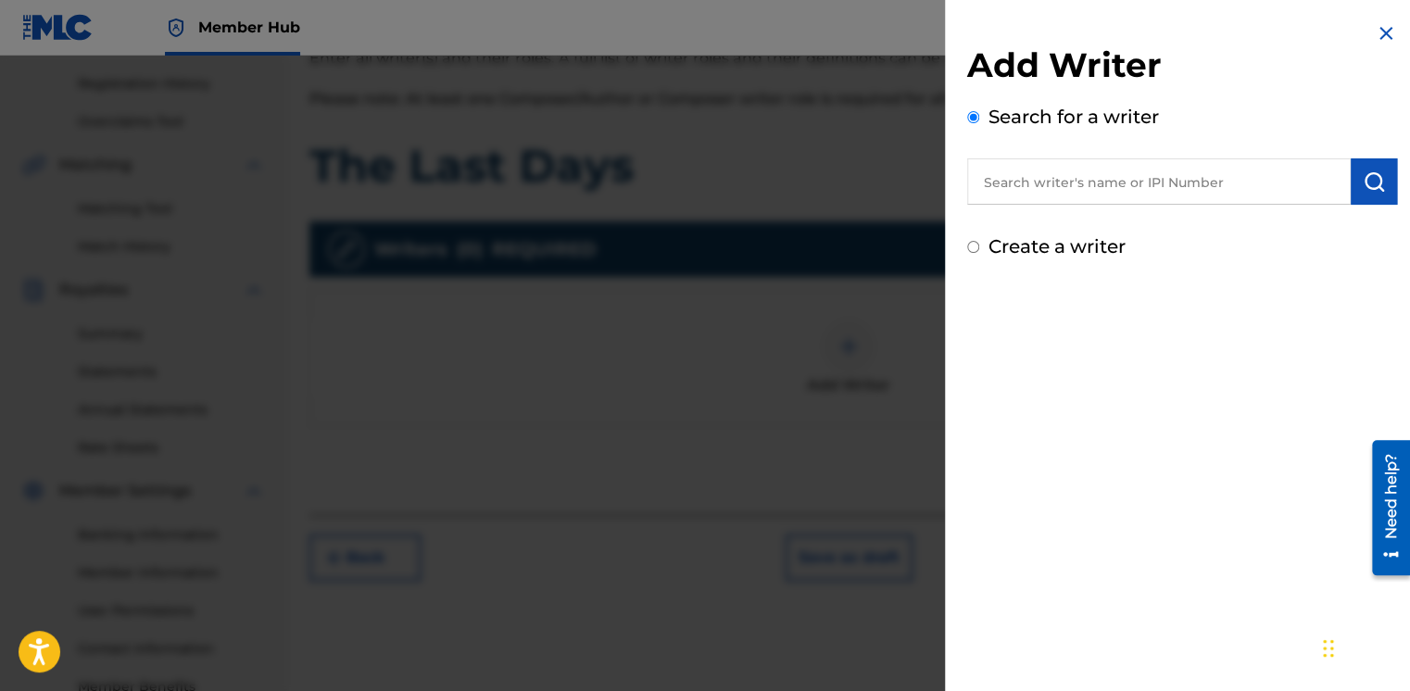
click at [719, 224] on div at bounding box center [705, 401] width 1410 height 691
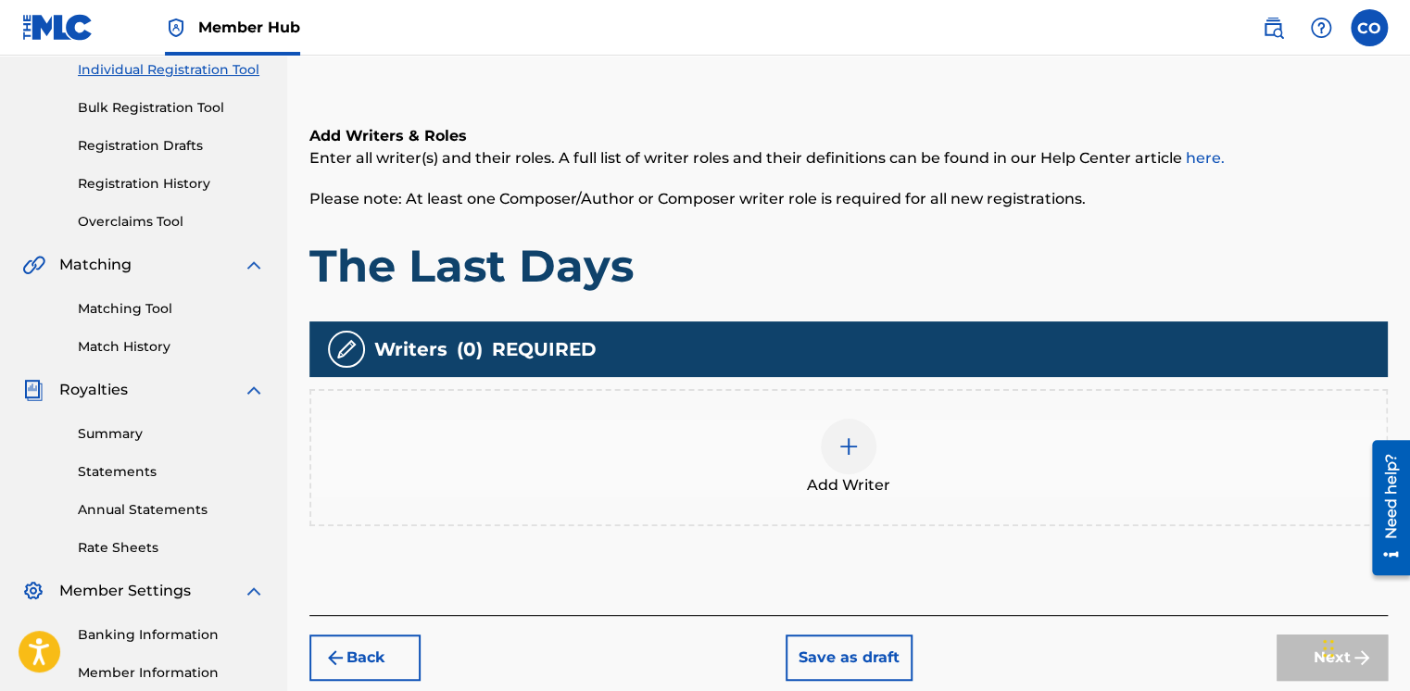
scroll to position [218, 0]
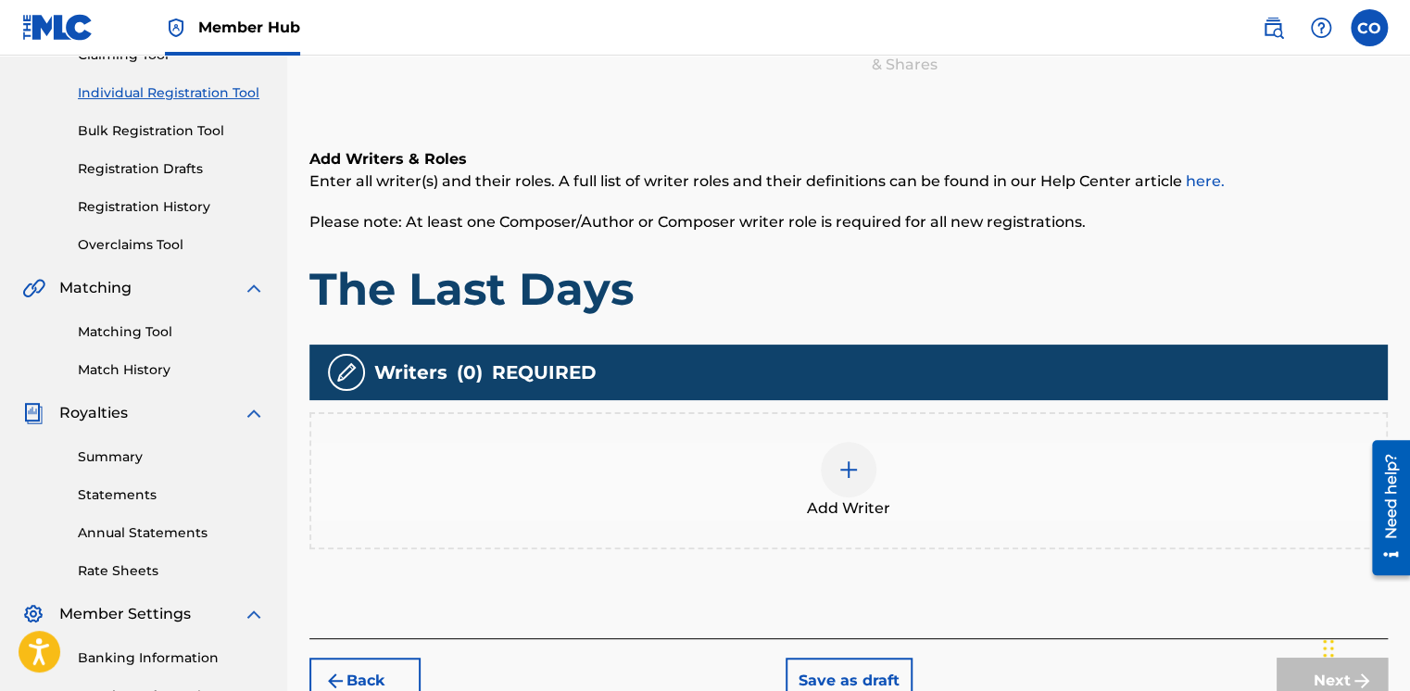
click at [185, 102] on link "Individual Registration Tool" at bounding box center [171, 92] width 187 height 19
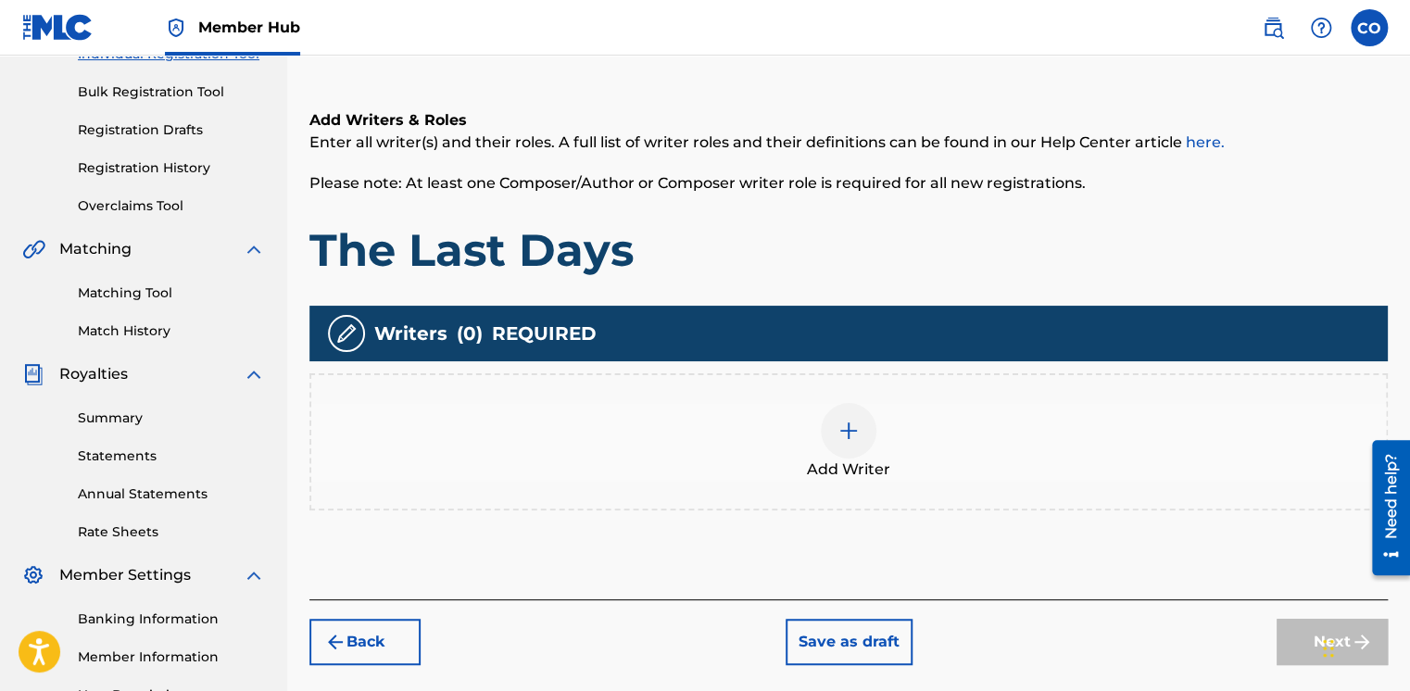
scroll to position [283, 0]
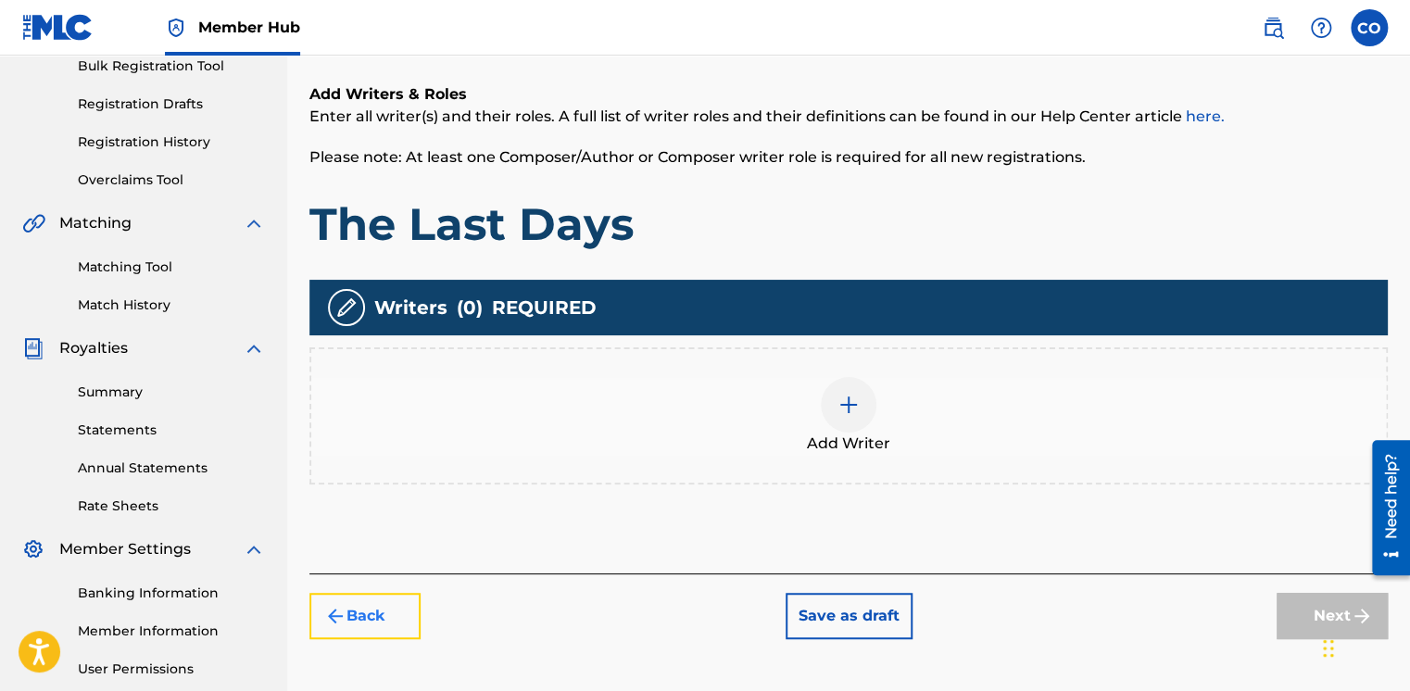
click at [354, 593] on button "Back" at bounding box center [364, 616] width 111 height 46
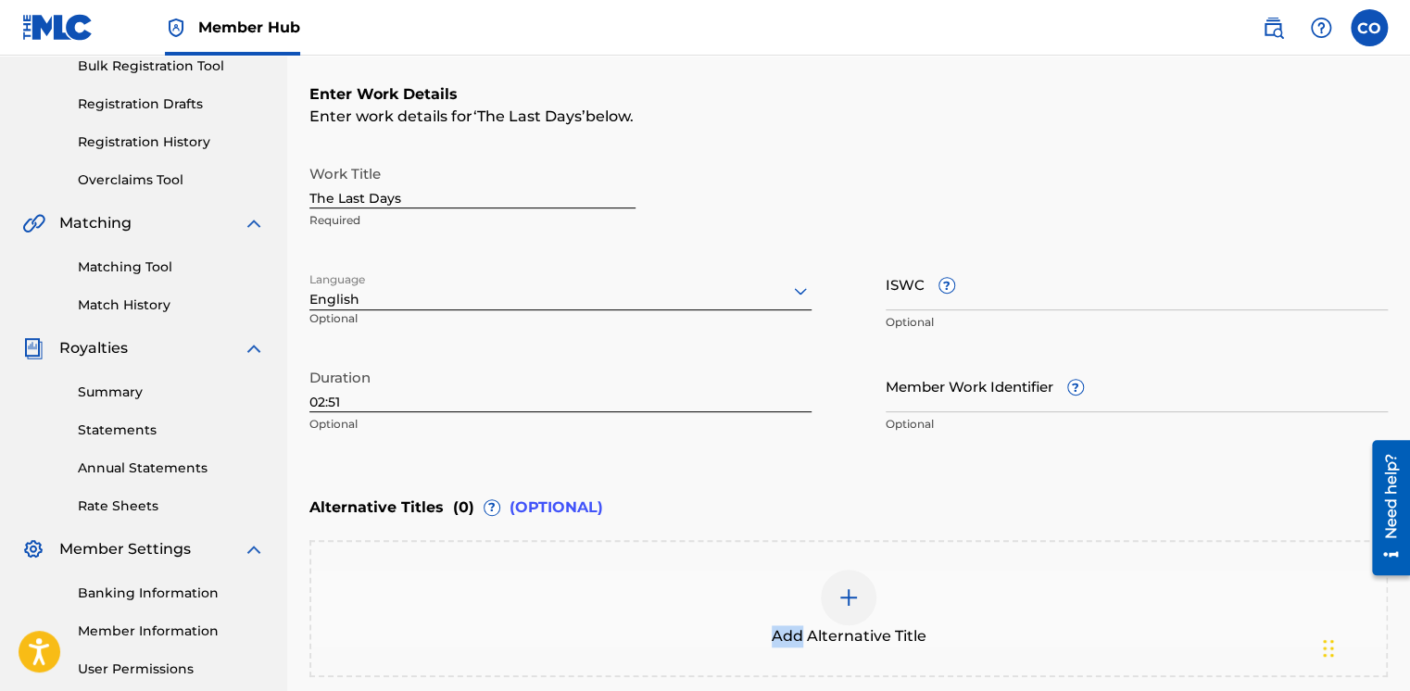
drag, startPoint x: 354, startPoint y: 591, endPoint x: 352, endPoint y: 632, distance: 40.8
click at [352, 632] on div "Add Alternative Title" at bounding box center [848, 609] width 1075 height 78
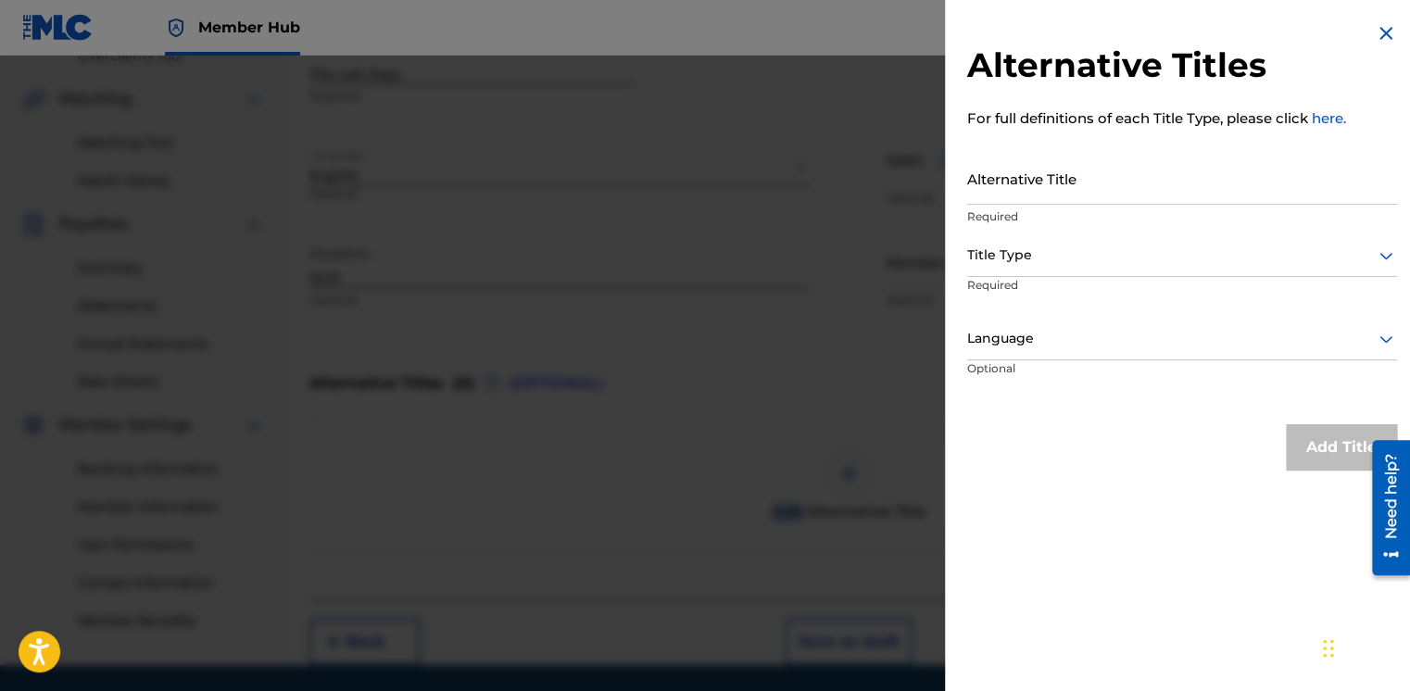
scroll to position [467, 0]
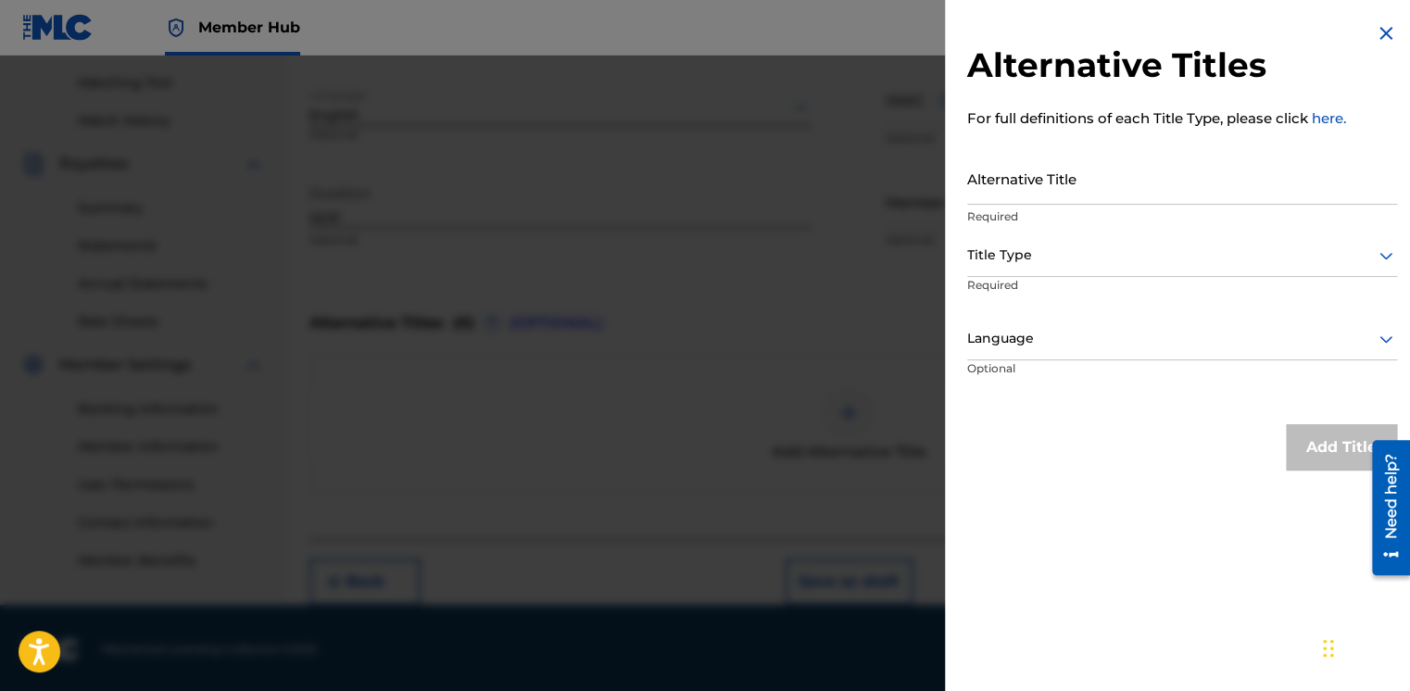
click at [434, 403] on div at bounding box center [705, 401] width 1410 height 691
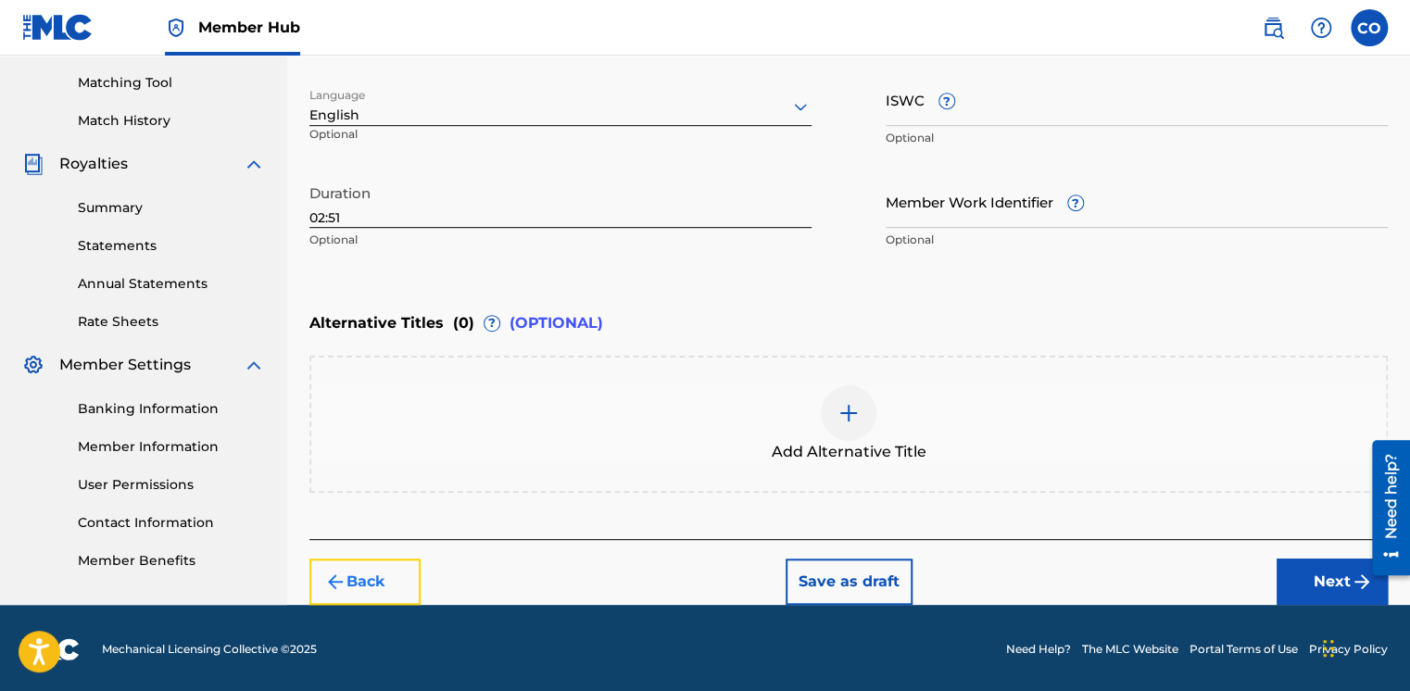
click at [360, 571] on button "Back" at bounding box center [364, 582] width 111 height 46
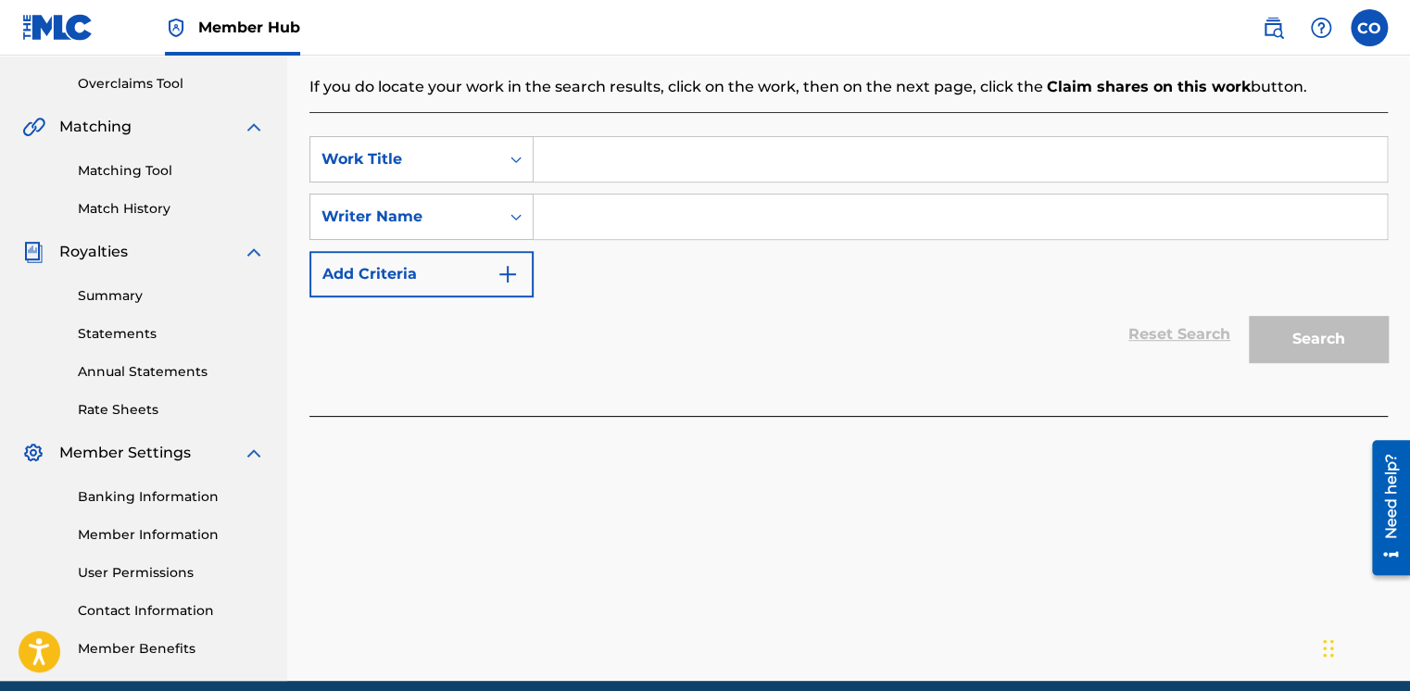
scroll to position [374, 0]
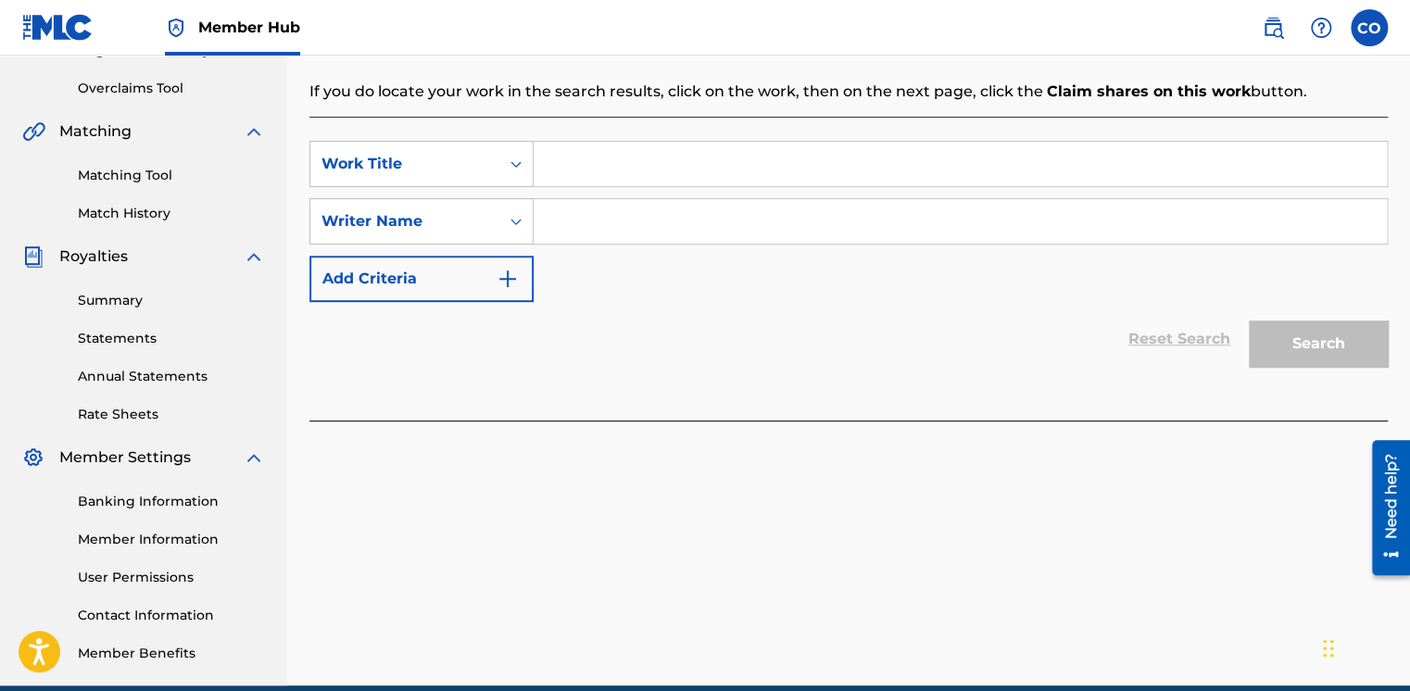
click at [629, 162] on input "Search Form" at bounding box center [960, 164] width 853 height 44
type input "Celebrate"
click at [1197, 219] on input "Search Form" at bounding box center [960, 221] width 853 height 44
click at [1186, 222] on input "Search Form" at bounding box center [960, 221] width 853 height 44
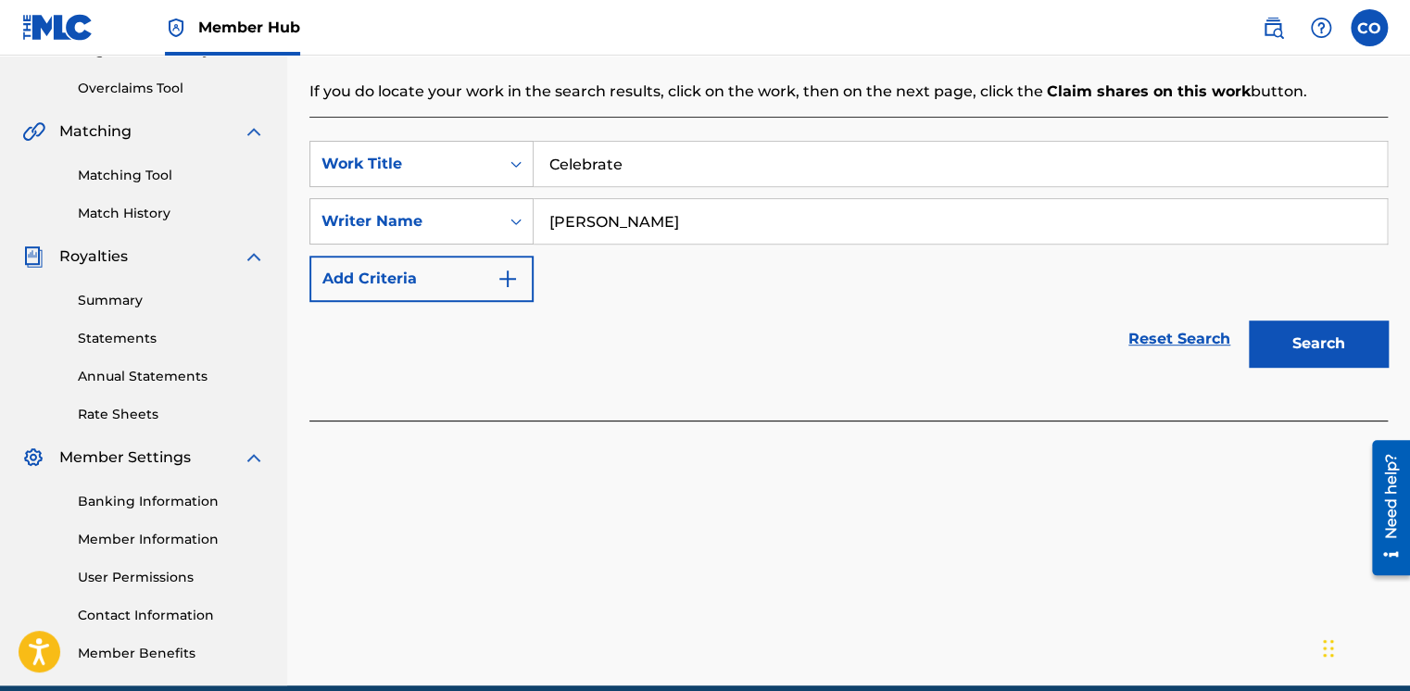
type input "Ebi Oginni"
click at [1249, 321] on button "Search" at bounding box center [1318, 344] width 139 height 46
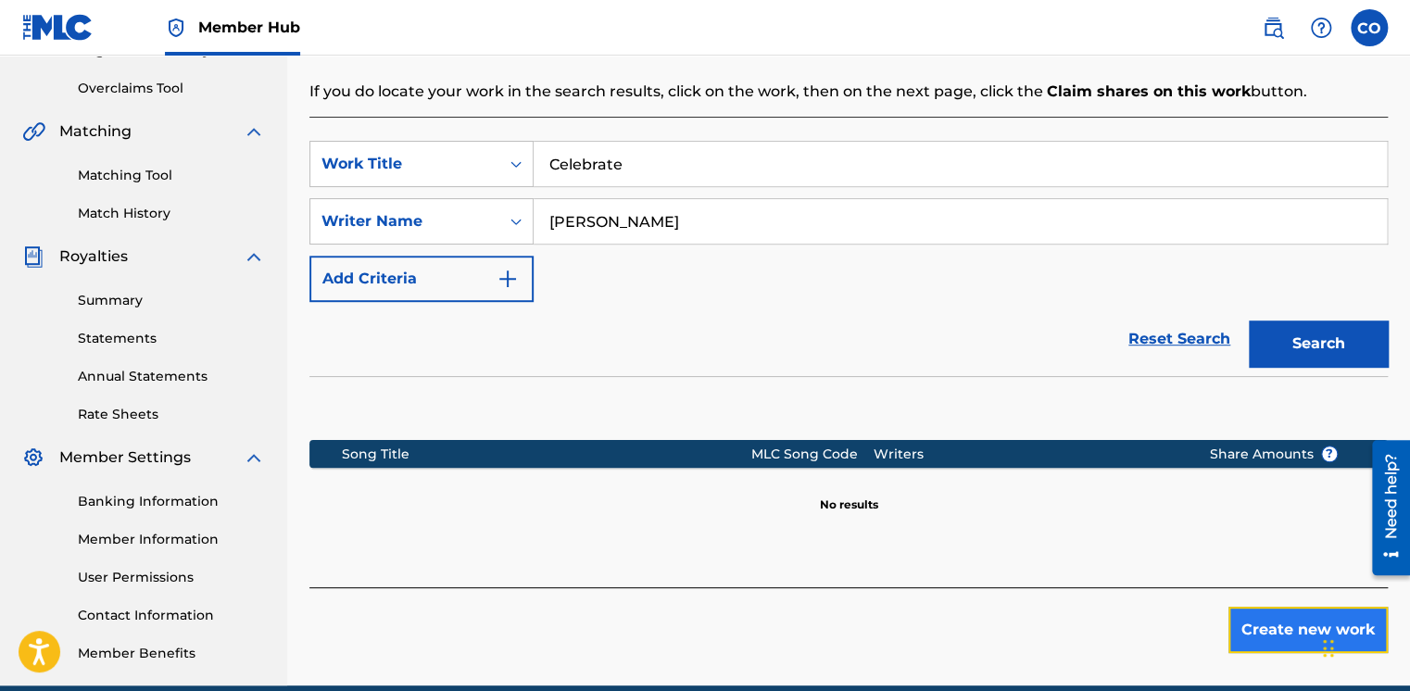
click at [1243, 628] on button "Create new work" at bounding box center [1308, 630] width 159 height 46
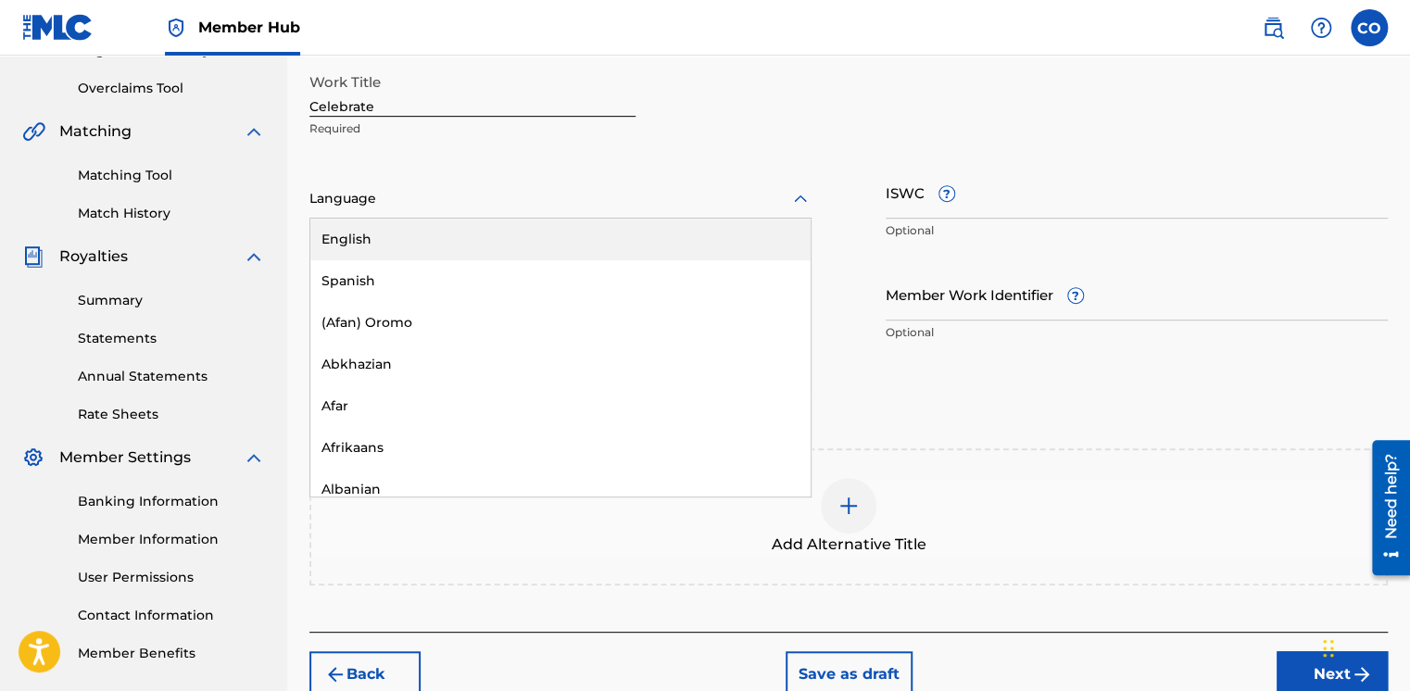
click at [423, 212] on div "Language" at bounding box center [560, 199] width 502 height 39
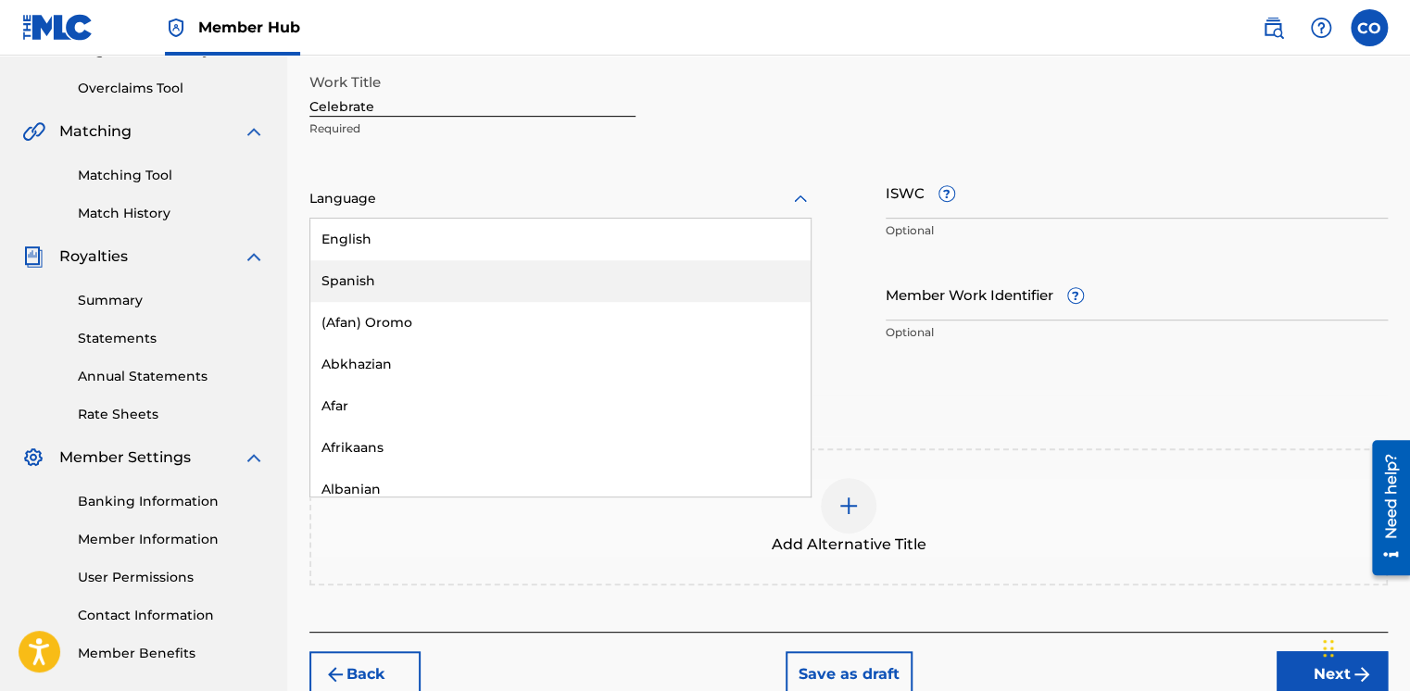
click at [441, 267] on div "Spanish" at bounding box center [560, 281] width 500 height 42
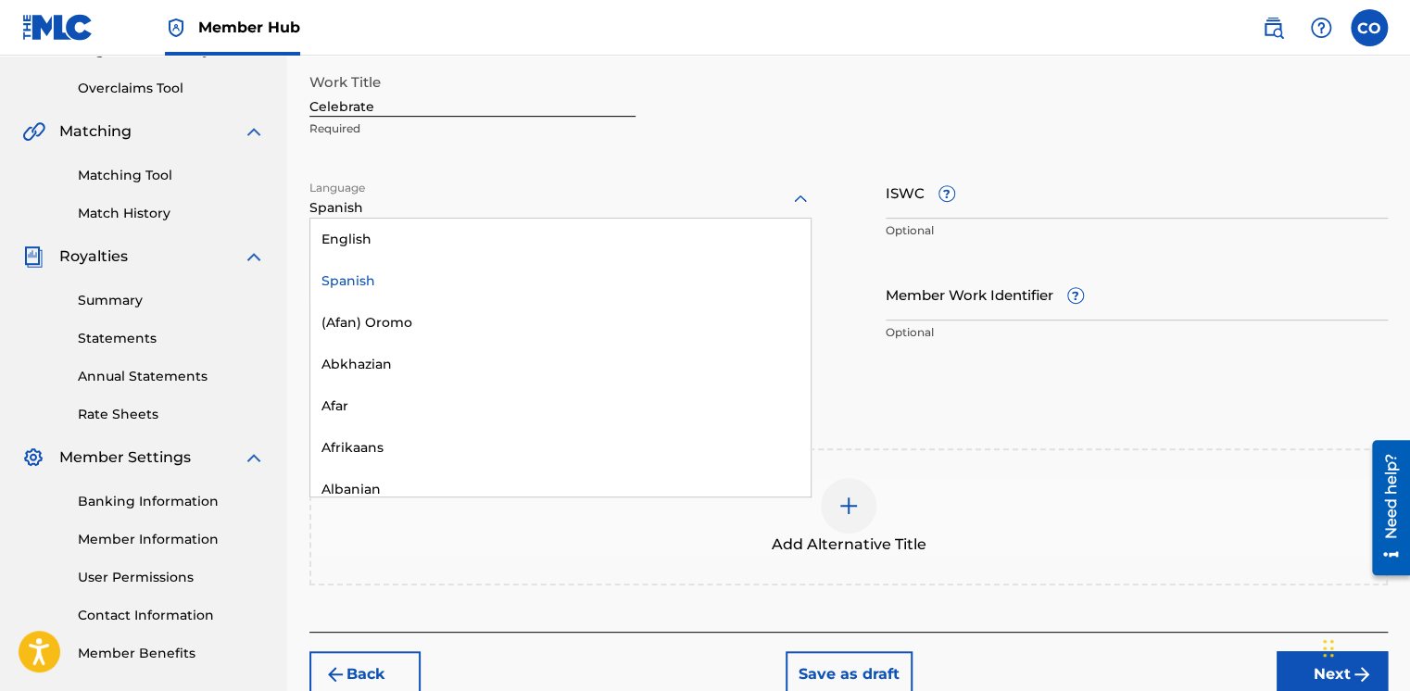
click at [432, 191] on div at bounding box center [560, 198] width 502 height 23
drag, startPoint x: 401, startPoint y: 270, endPoint x: 405, endPoint y: 250, distance: 19.8
click at [405, 250] on div "English Spanish (Afan) Oromo Abkhazian Afar Afrikaans Albanian Amharic Arabic A…" at bounding box center [560, 358] width 500 height 278
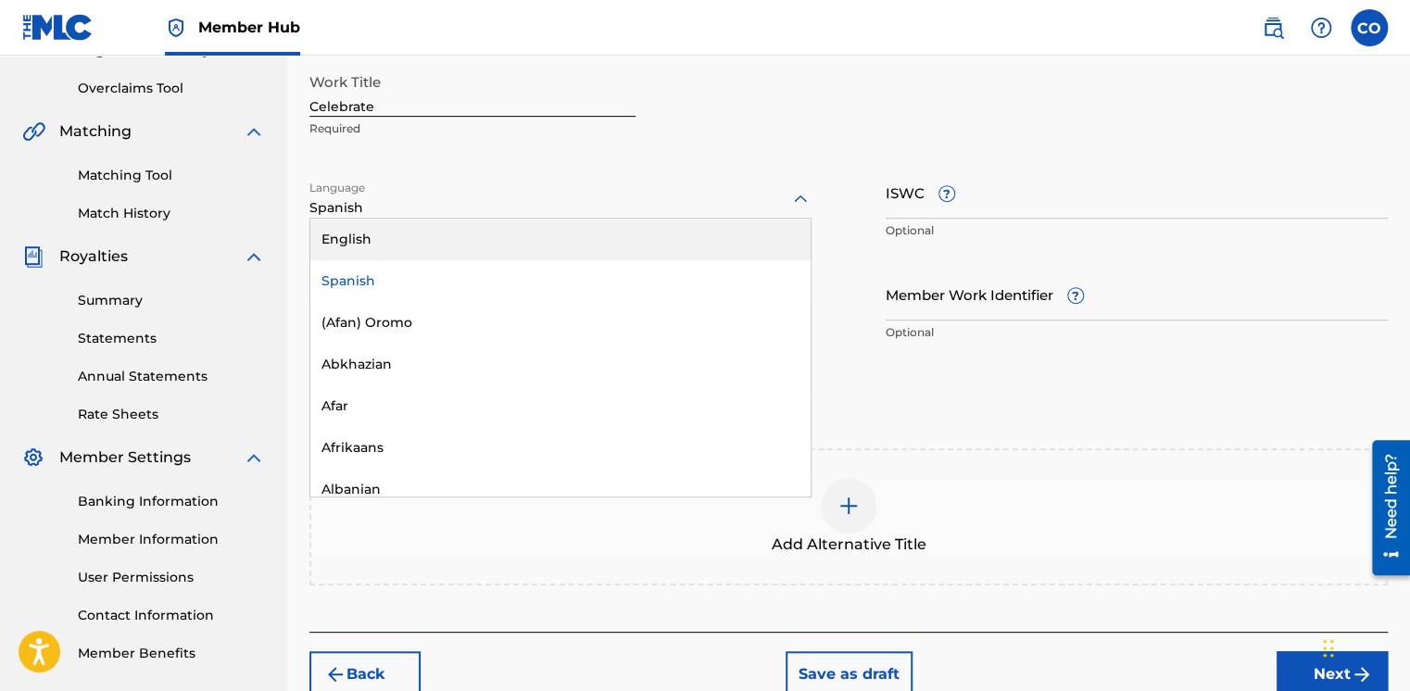
click at [405, 250] on div "English" at bounding box center [560, 240] width 500 height 42
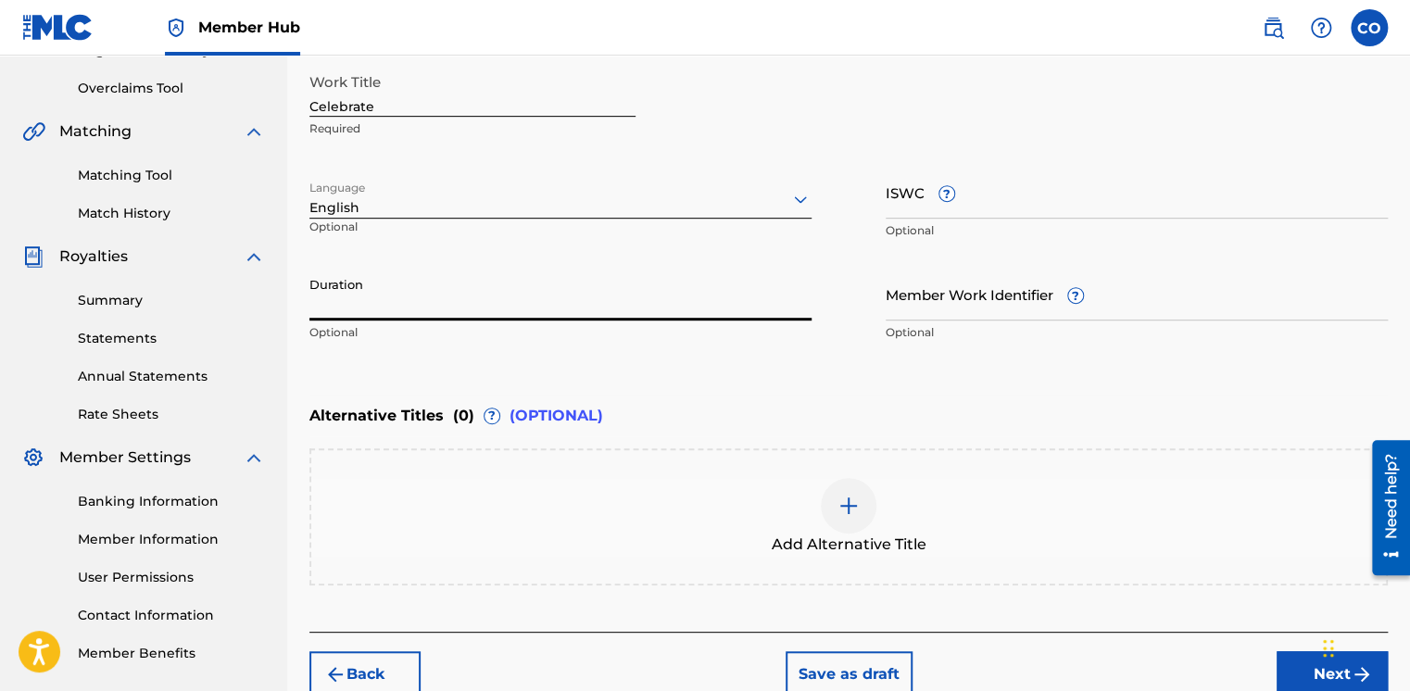
click at [313, 300] on input "Duration" at bounding box center [560, 294] width 502 height 53
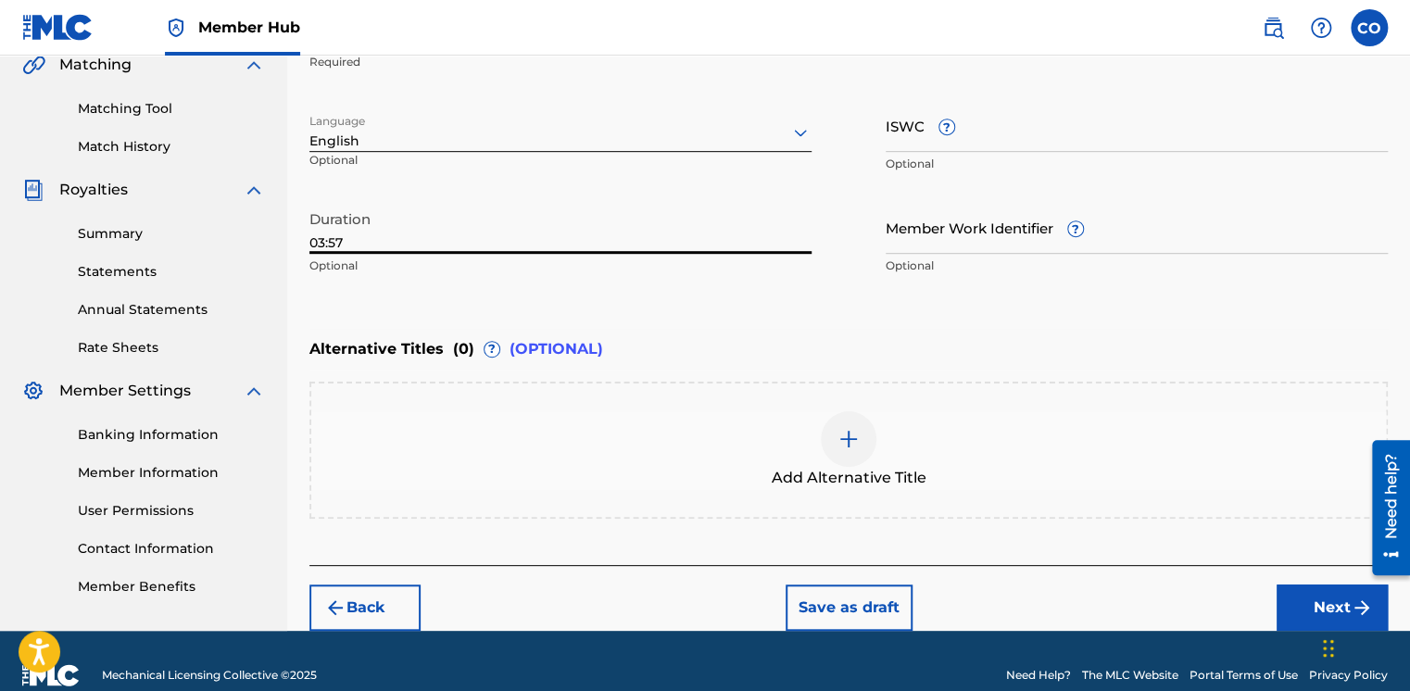
scroll to position [467, 0]
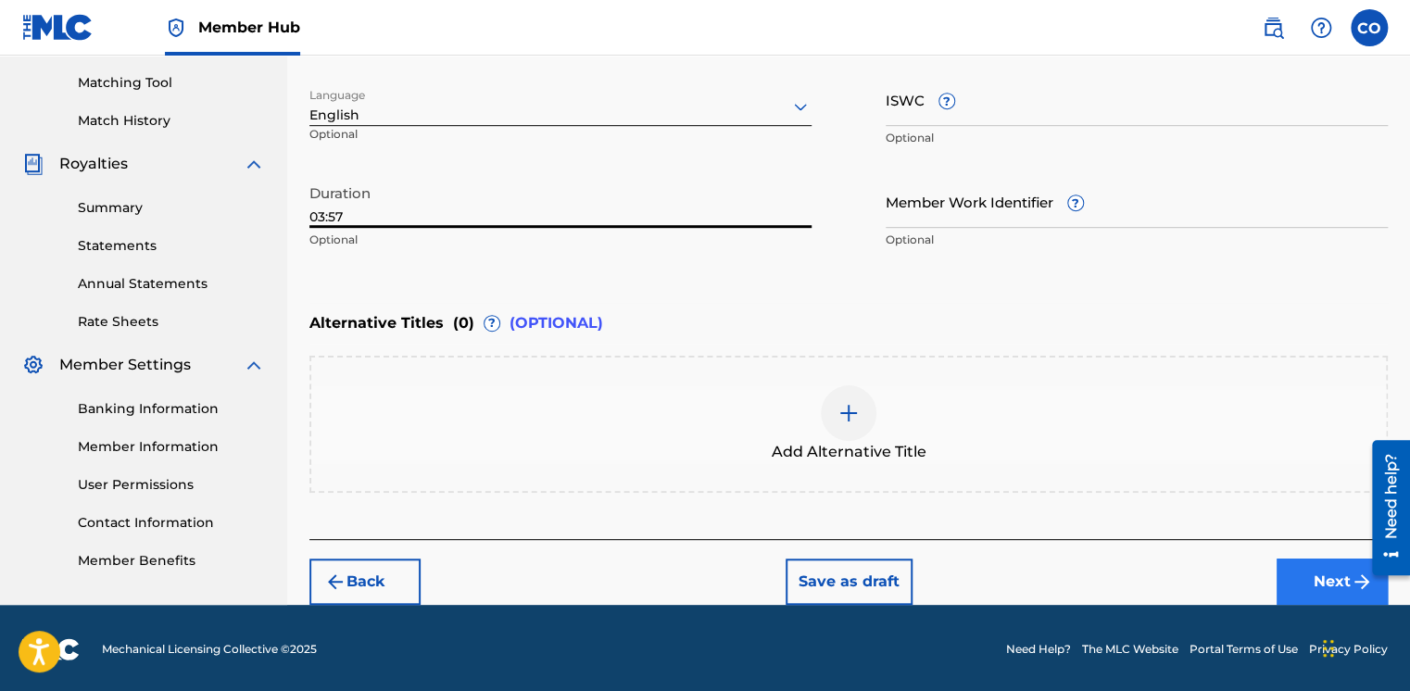
type input "03:57"
click at [1295, 572] on button "Next" at bounding box center [1332, 582] width 111 height 46
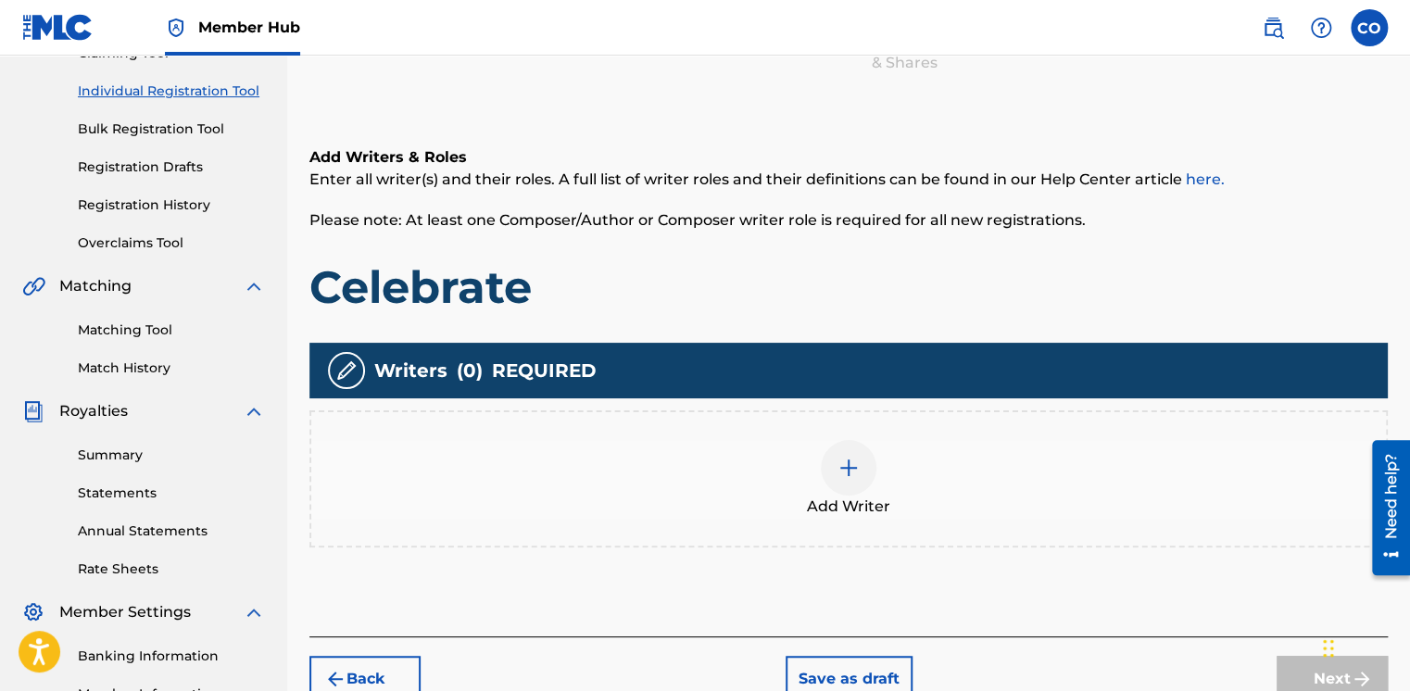
scroll to position [83, 0]
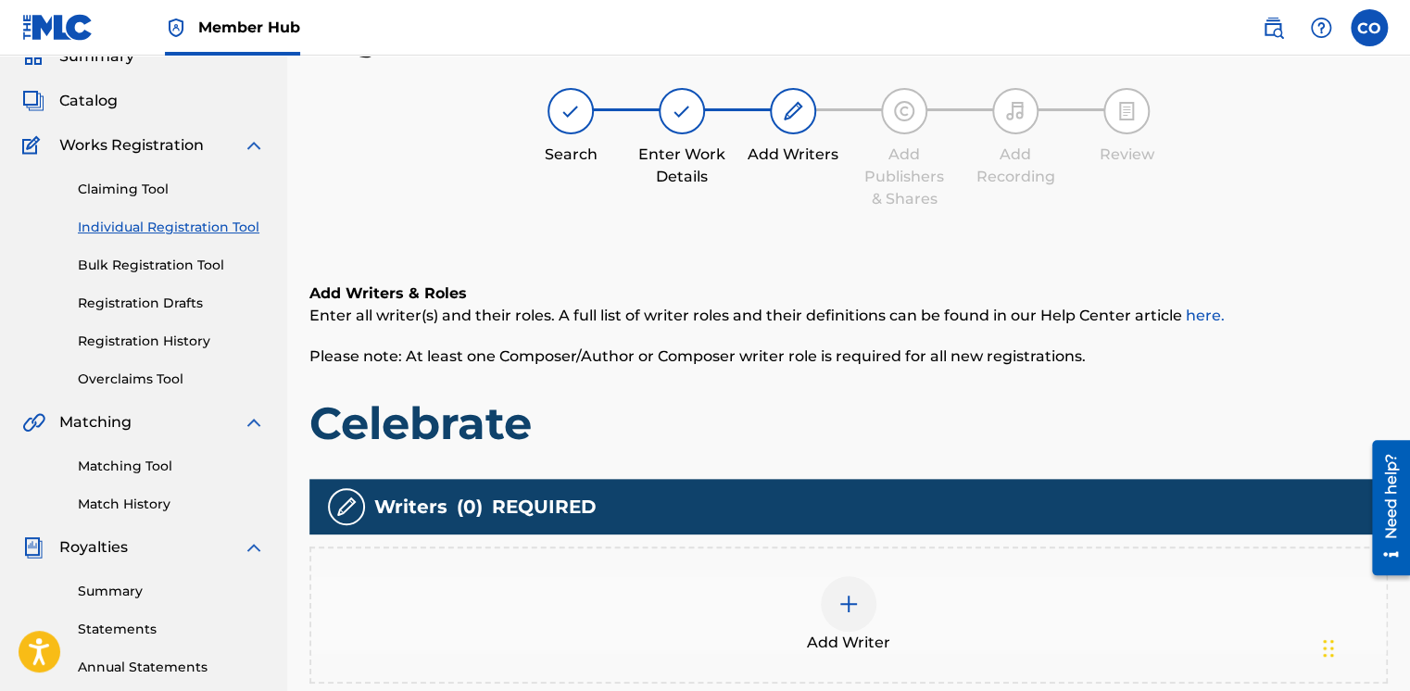
click at [838, 613] on img at bounding box center [849, 604] width 22 height 22
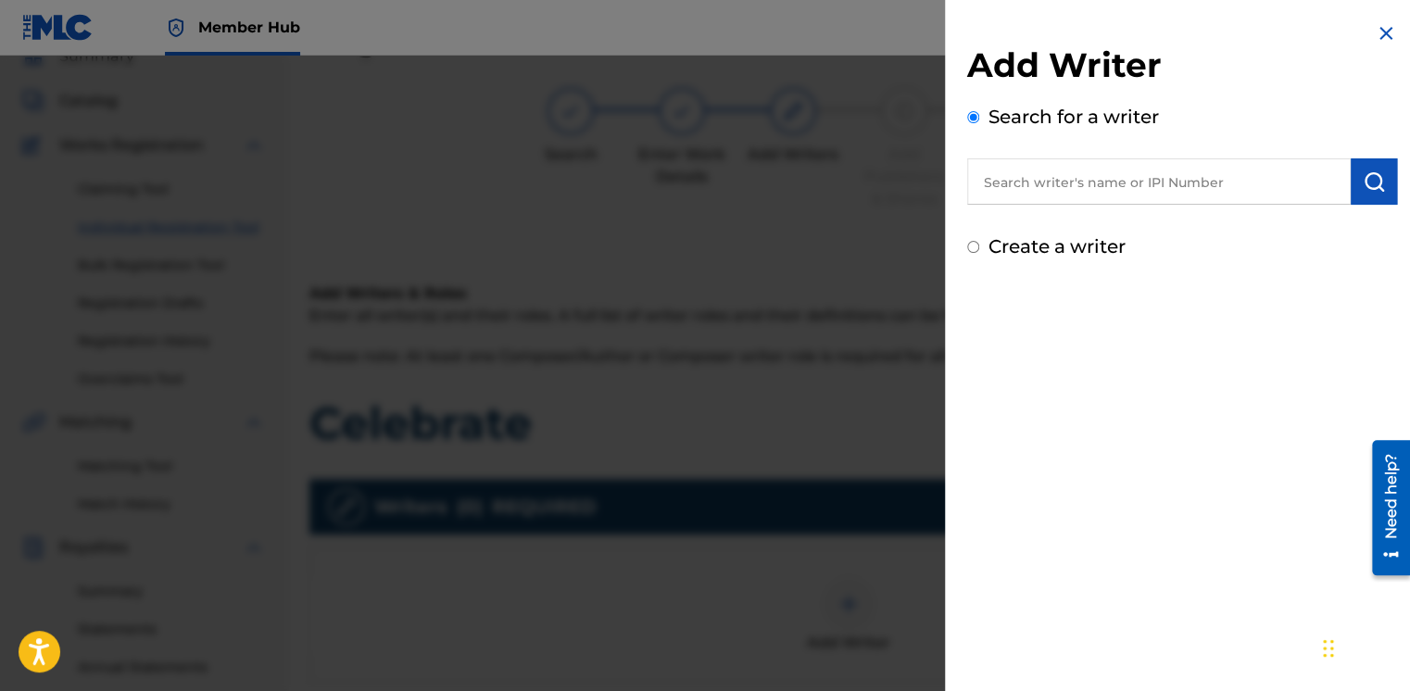
click at [1049, 195] on input "text" at bounding box center [1159, 181] width 384 height 46
paste input "1073726751"
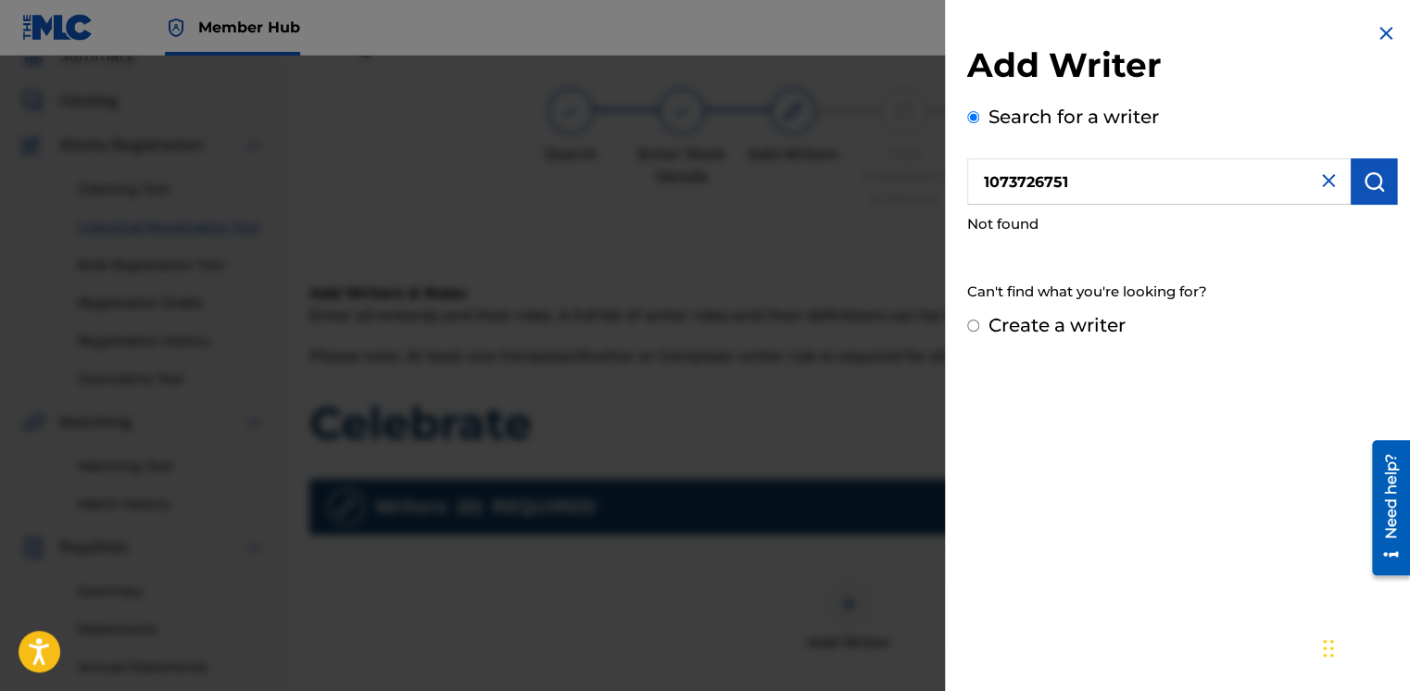
drag, startPoint x: 1082, startPoint y: 191, endPoint x: 841, endPoint y: 218, distance: 242.4
click at [842, 218] on div "Add Writer Search for a writer 1073726751 Not found Can't find what you're look…" at bounding box center [705, 374] width 1410 height 636
paste input "1073726653"
drag, startPoint x: 1174, startPoint y: 189, endPoint x: 801, endPoint y: 184, distance: 373.4
click at [801, 184] on div "Add Writer Search for a writer 1073726653 Not found Can't find what you're look…" at bounding box center [705, 374] width 1410 height 636
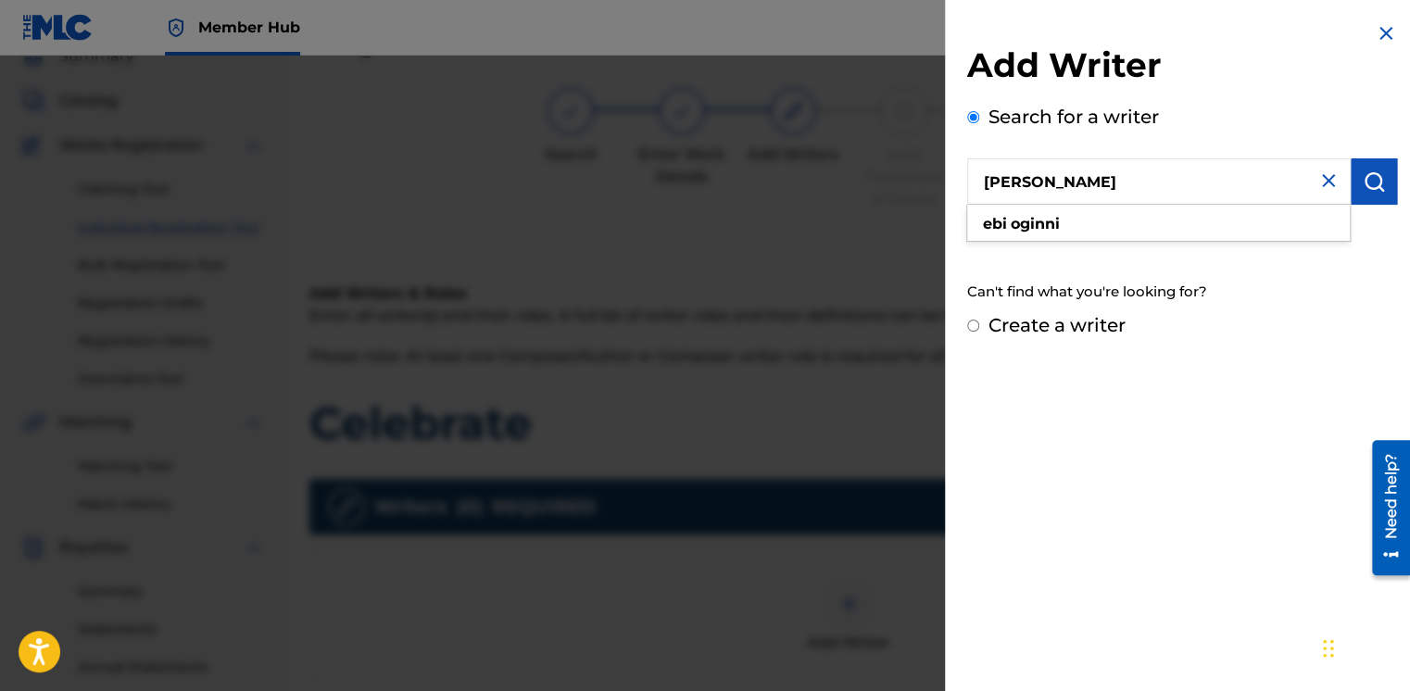
type input "Ebi Oginni"
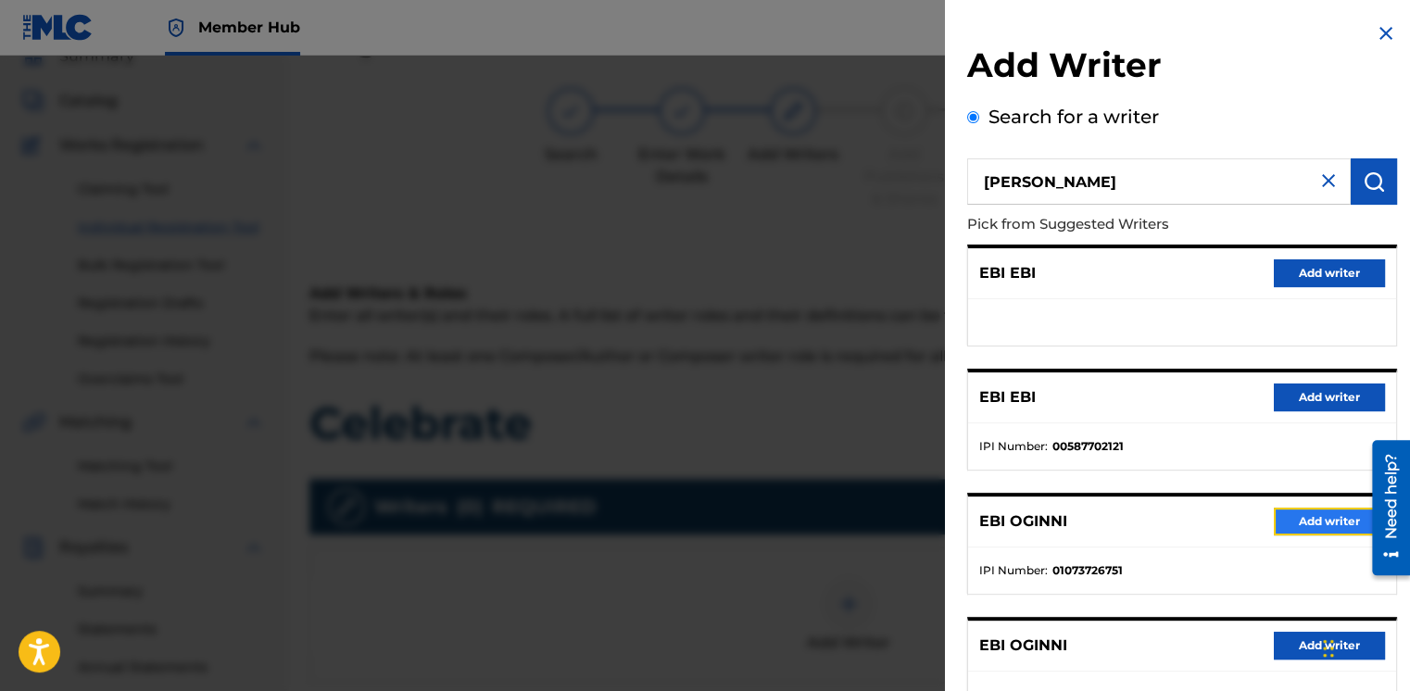
click at [1286, 521] on button "Add writer" at bounding box center [1329, 522] width 111 height 28
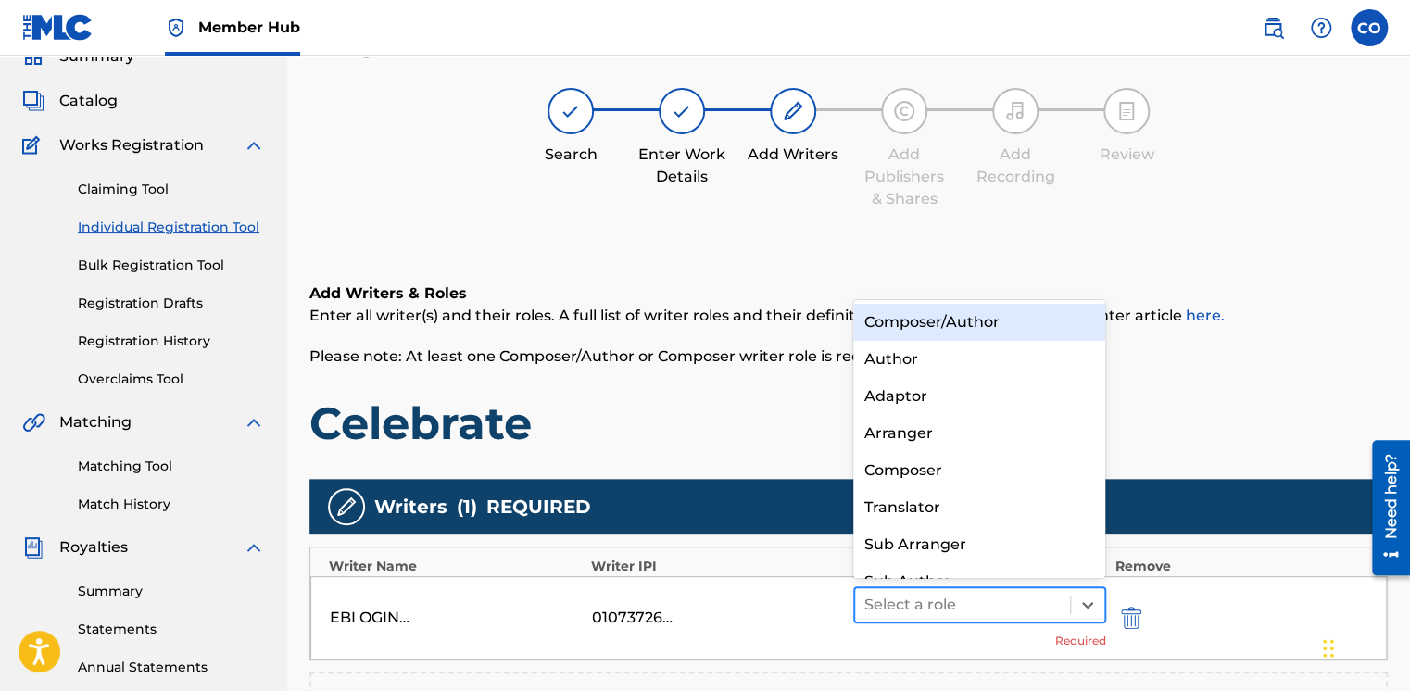
click at [1027, 603] on div at bounding box center [963, 605] width 196 height 26
click at [945, 338] on div "Composer/Author" at bounding box center [979, 322] width 253 height 37
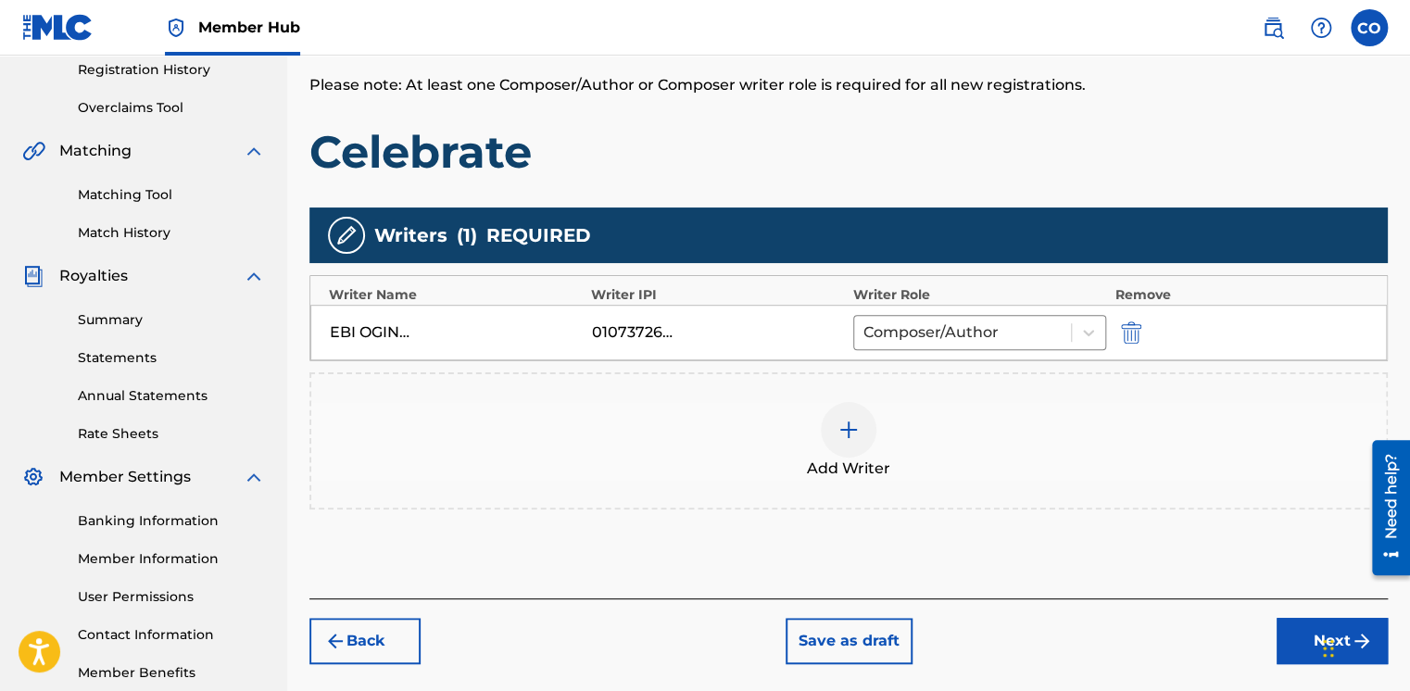
scroll to position [356, 0]
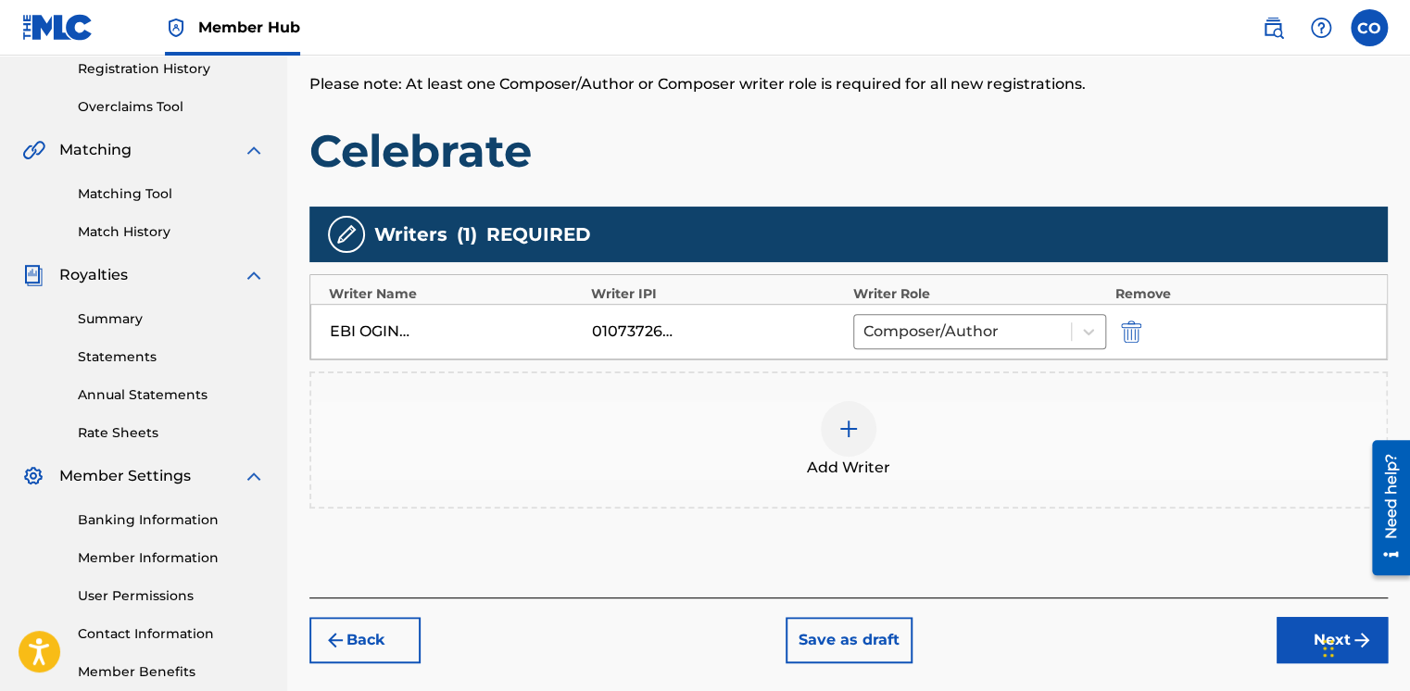
click at [830, 424] on div at bounding box center [849, 429] width 56 height 56
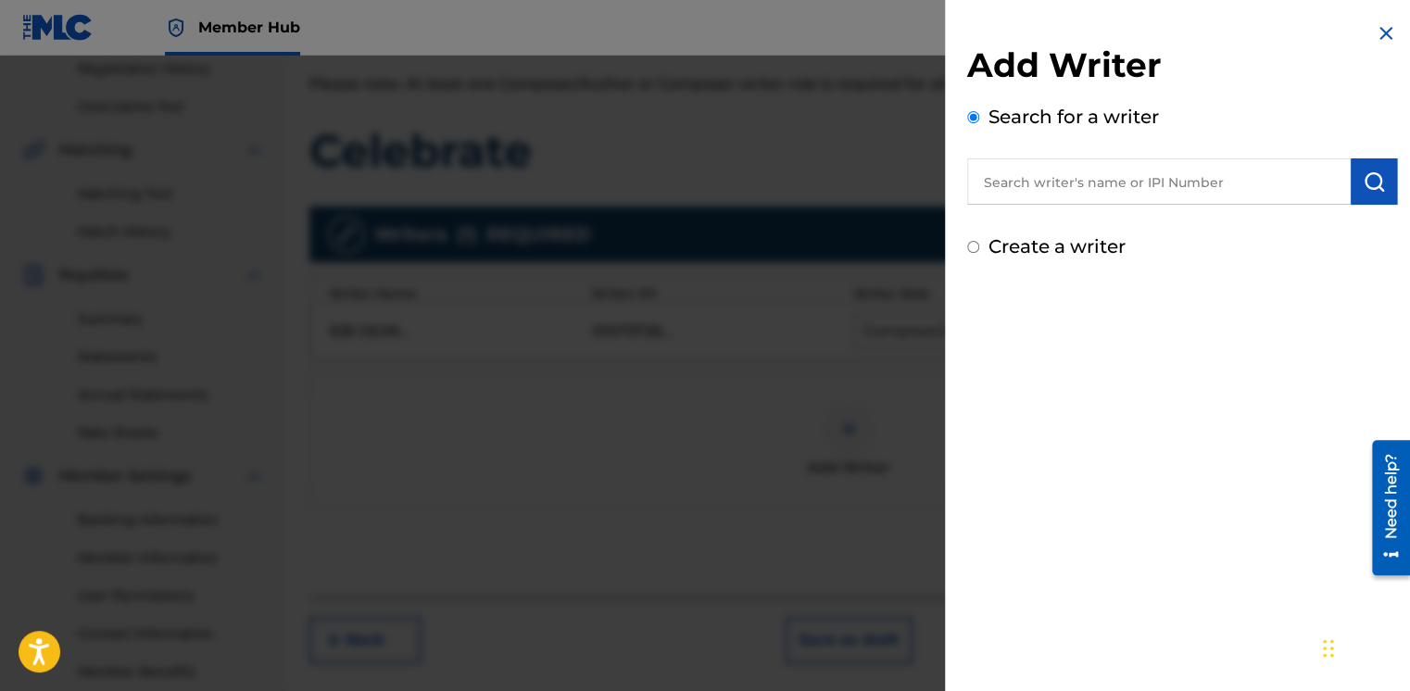
click at [997, 172] on input "text" at bounding box center [1159, 181] width 384 height 46
click at [866, 189] on div at bounding box center [705, 401] width 1410 height 691
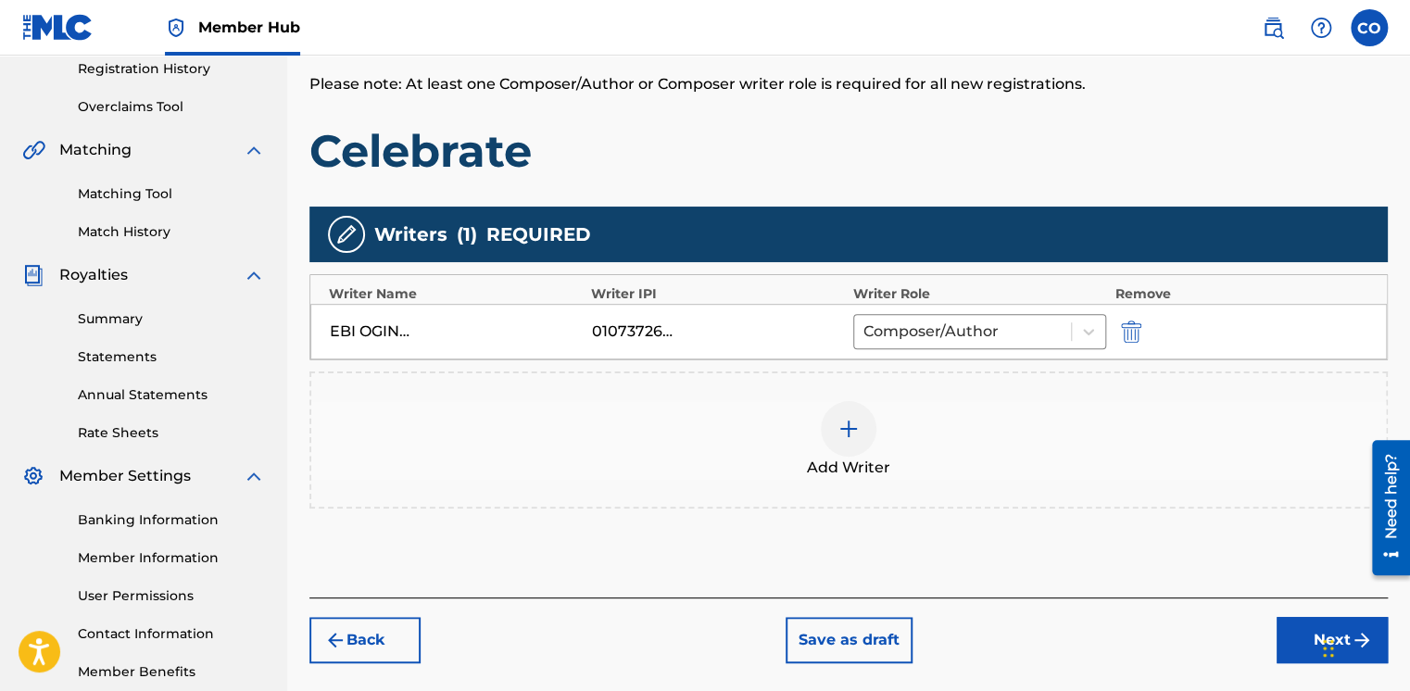
click at [1331, 651] on div "Chat Widget" at bounding box center [1364, 646] width 93 height 89
click at [1323, 633] on div "Chat Widget" at bounding box center [1364, 646] width 93 height 89
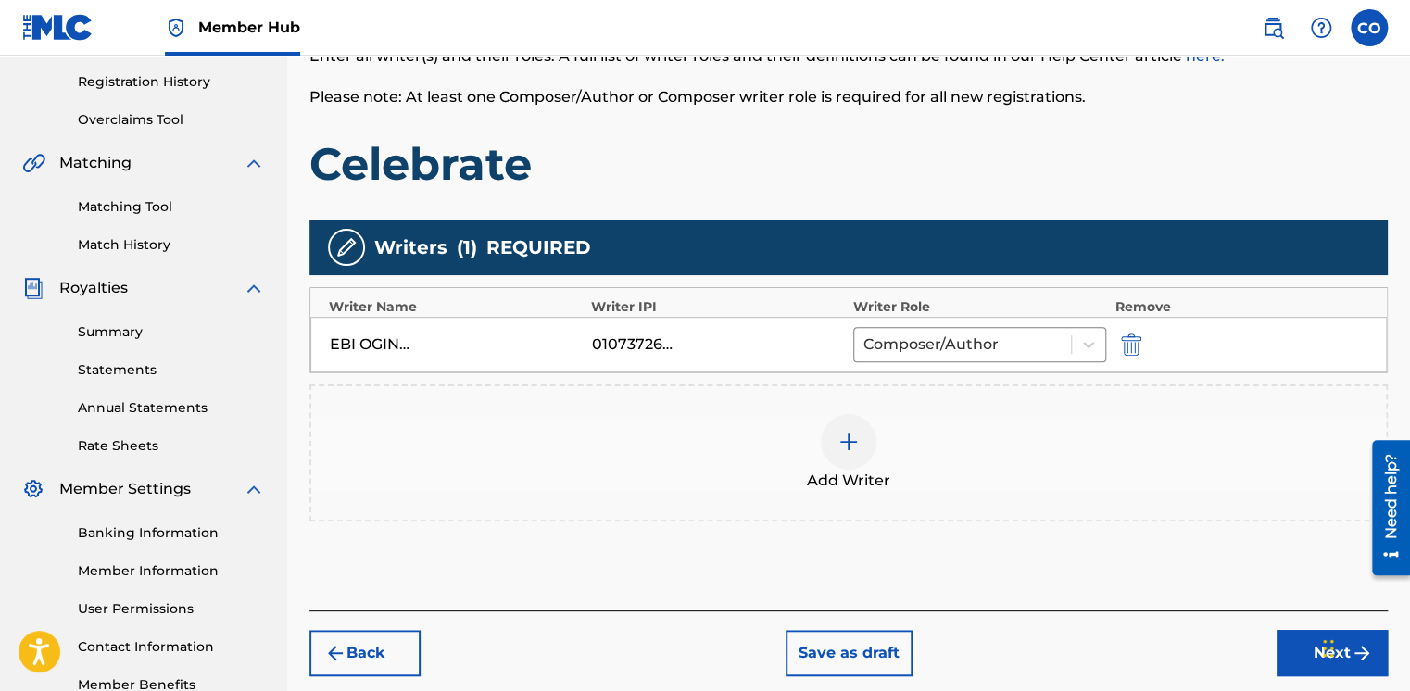
scroll to position [360, 0]
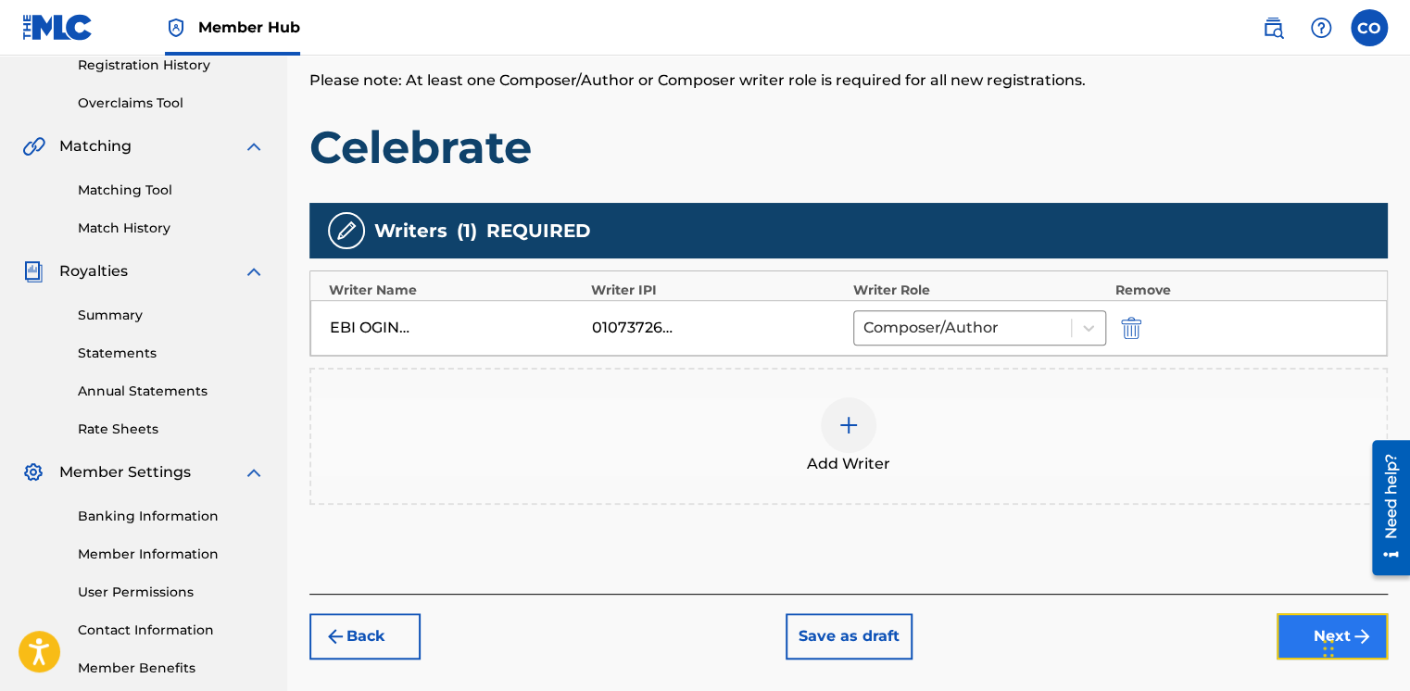
click at [1301, 625] on button "Next" at bounding box center [1332, 636] width 111 height 46
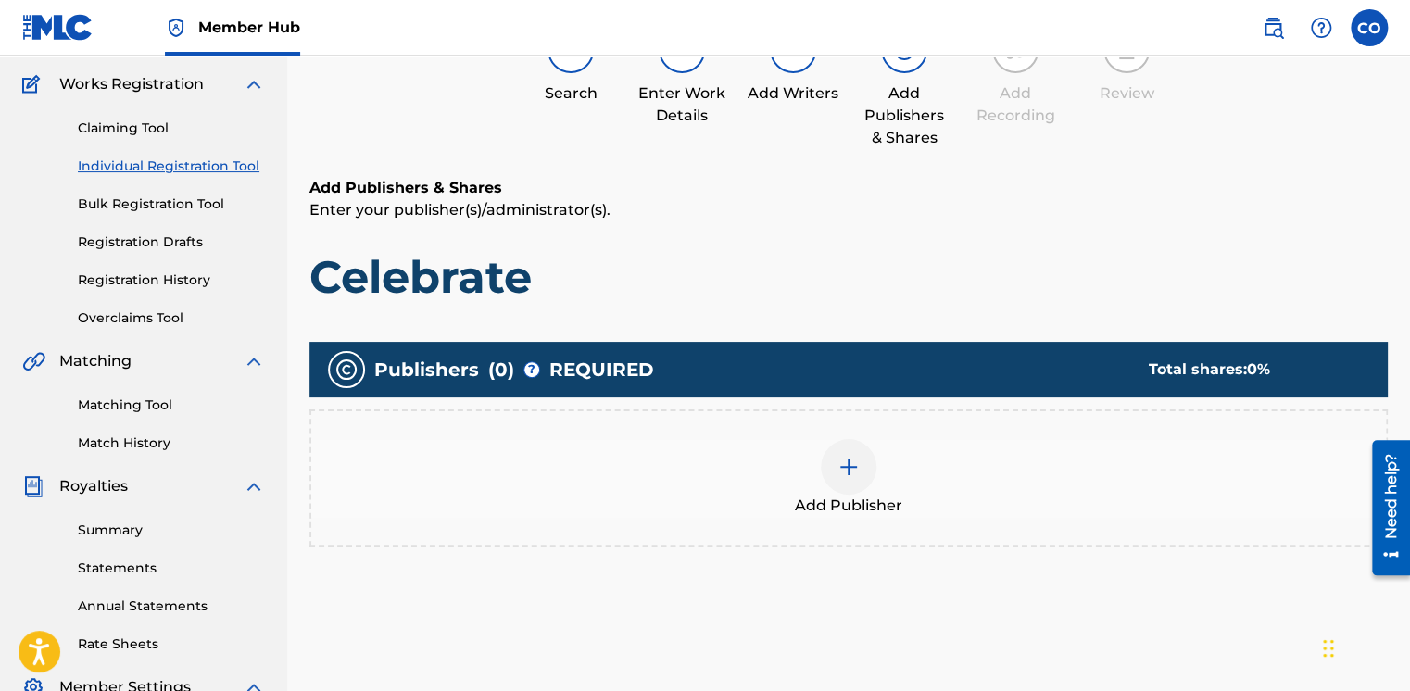
scroll to position [83, 0]
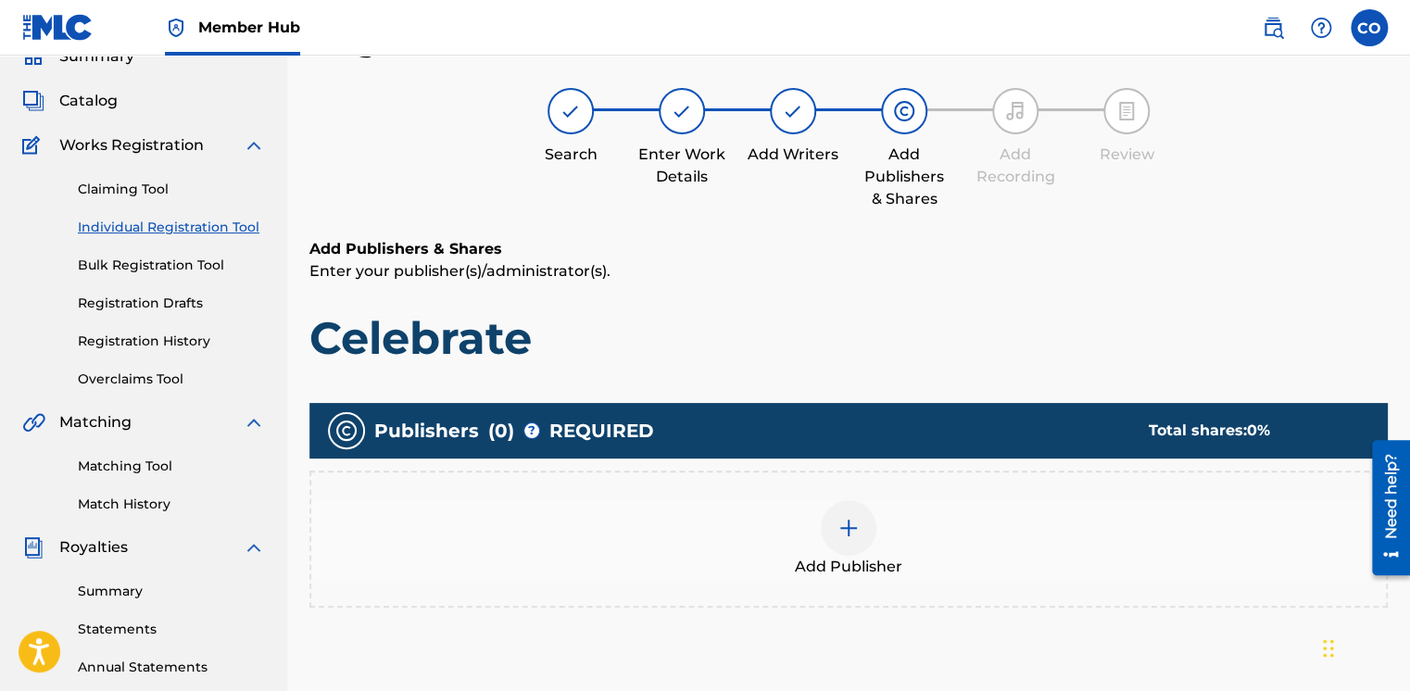
click at [845, 536] on img at bounding box center [849, 528] width 22 height 22
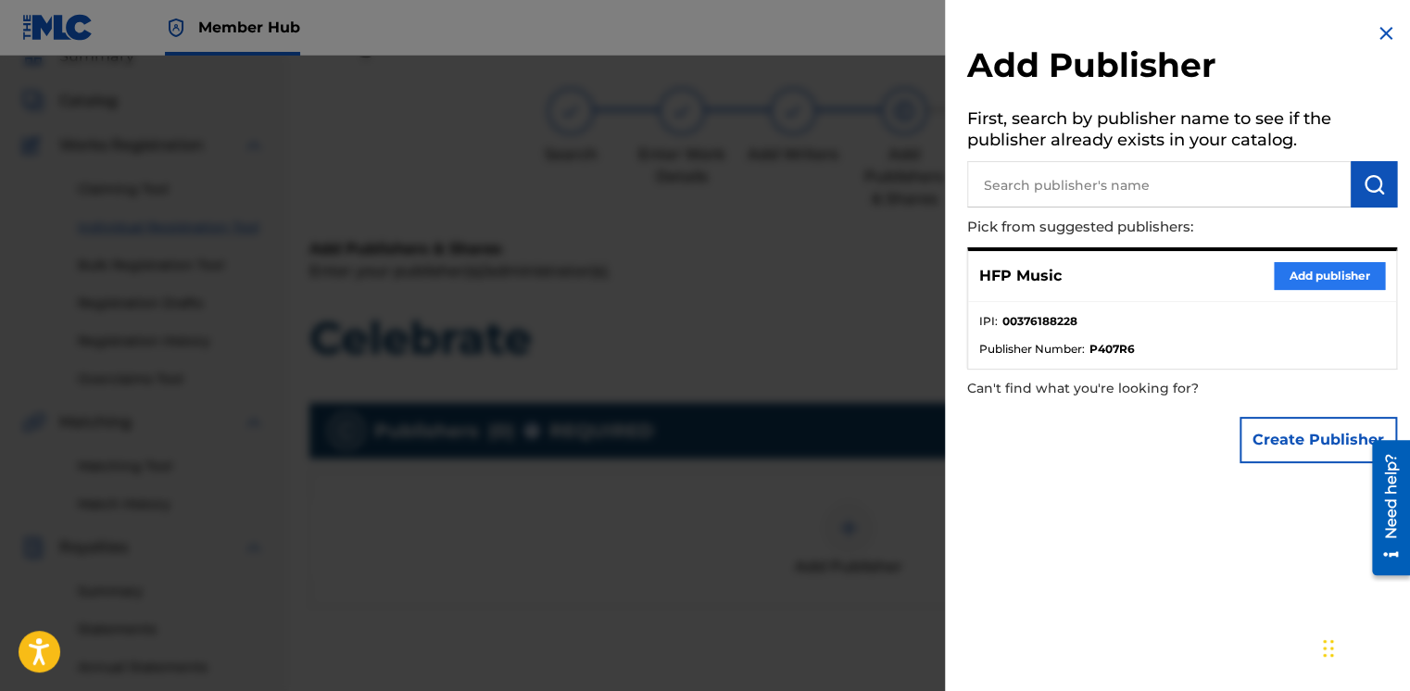
drag, startPoint x: 1071, startPoint y: 194, endPoint x: 1306, endPoint y: 280, distance: 249.8
click at [1306, 280] on div "Add Publisher First, search by publisher name to see if the publisher already e…" at bounding box center [1182, 247] width 474 height 495
click at [1306, 280] on button "Add publisher" at bounding box center [1329, 276] width 111 height 28
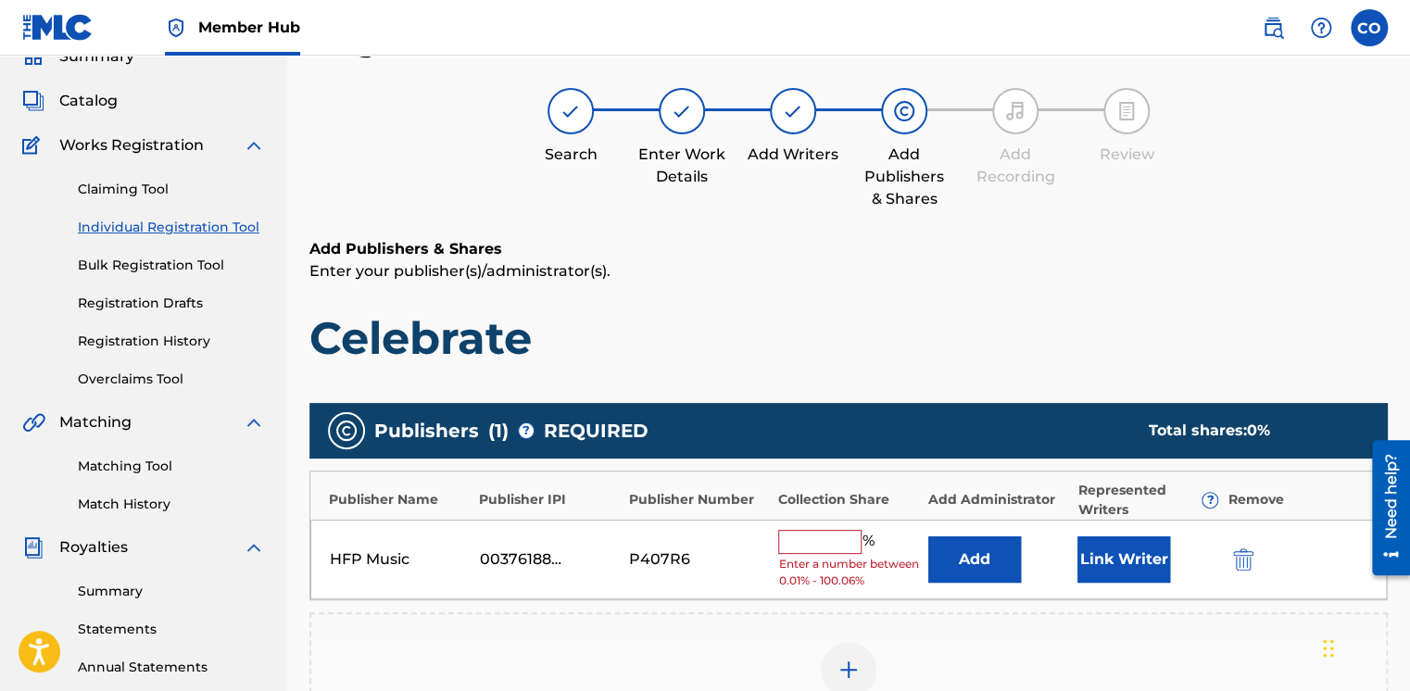
click at [815, 534] on input "text" at bounding box center [819, 542] width 83 height 24
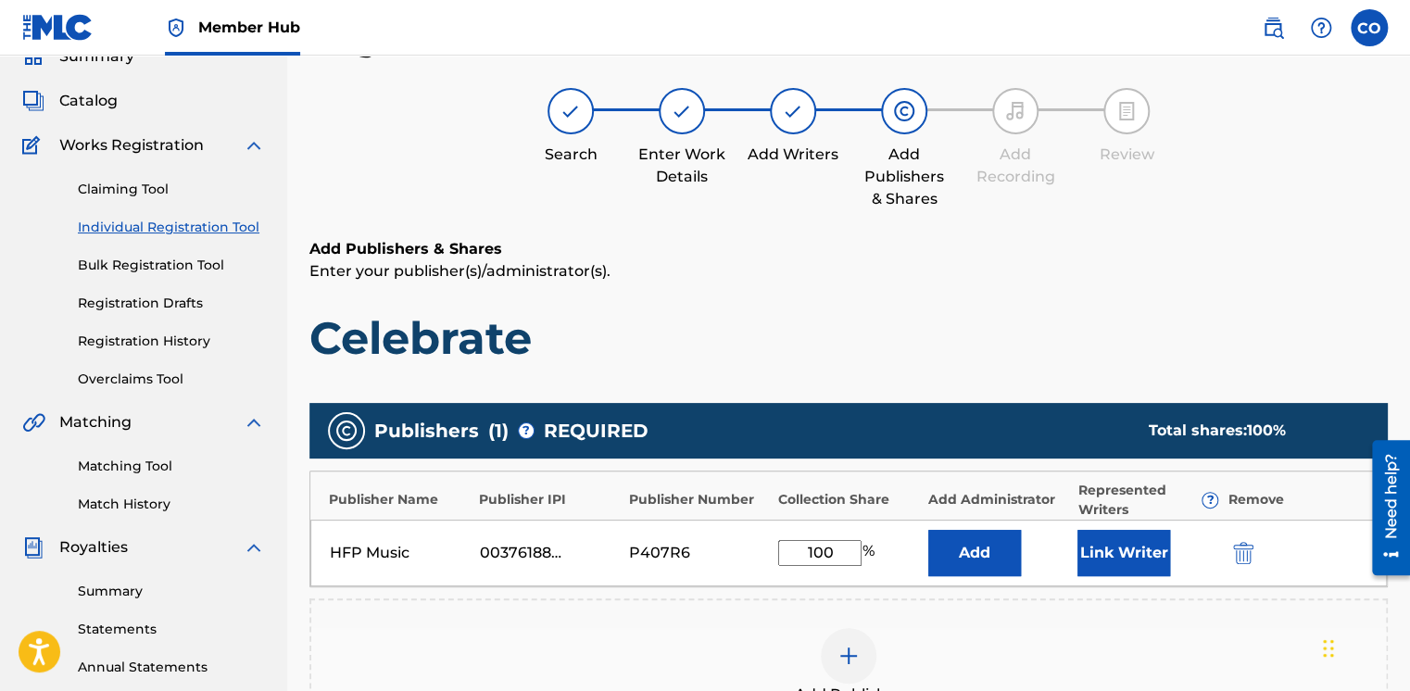
scroll to position [457, 0]
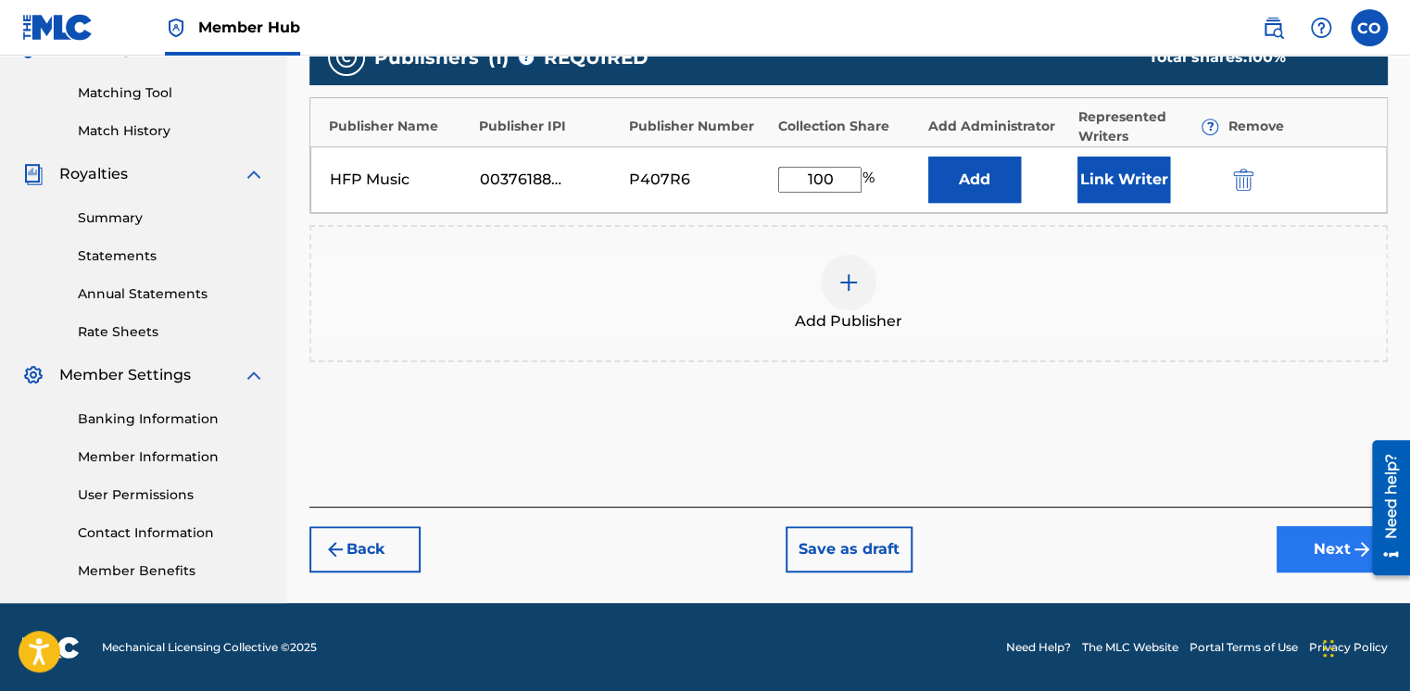
type input "100"
click at [1279, 526] on button "Next" at bounding box center [1332, 549] width 111 height 46
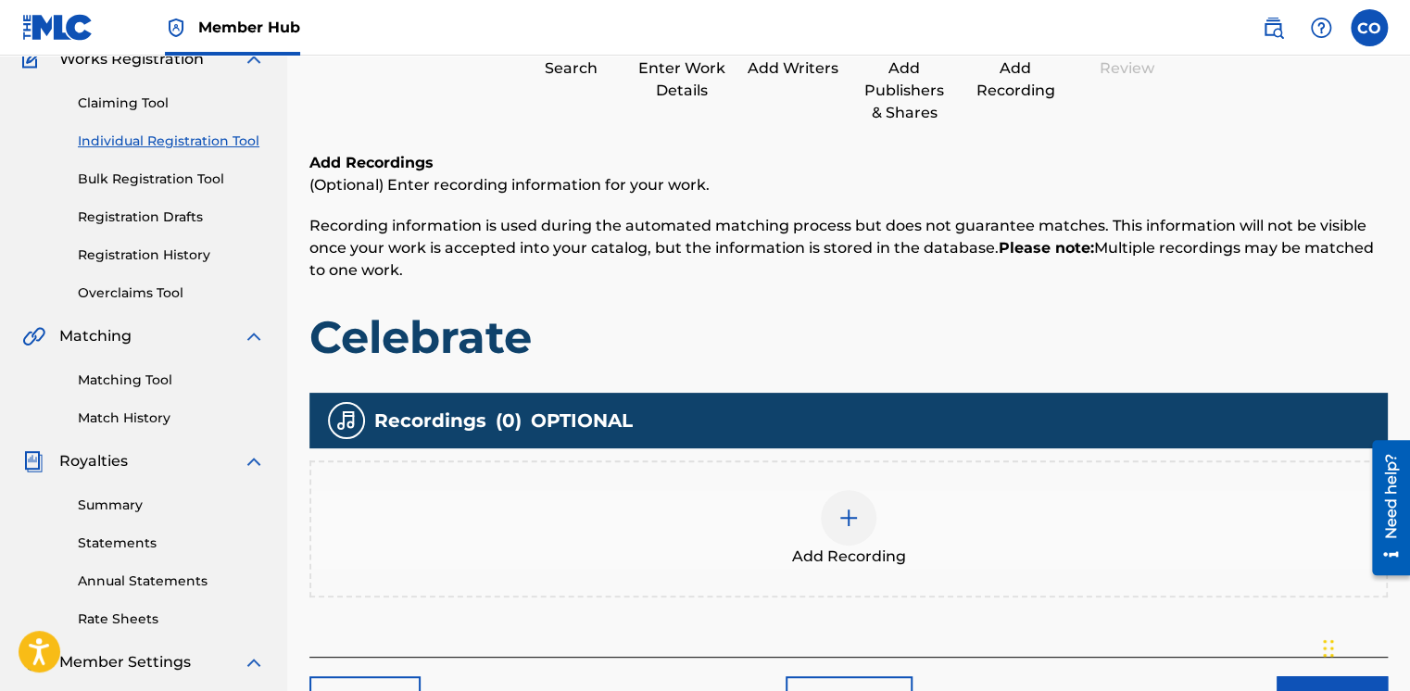
scroll to position [83, 0]
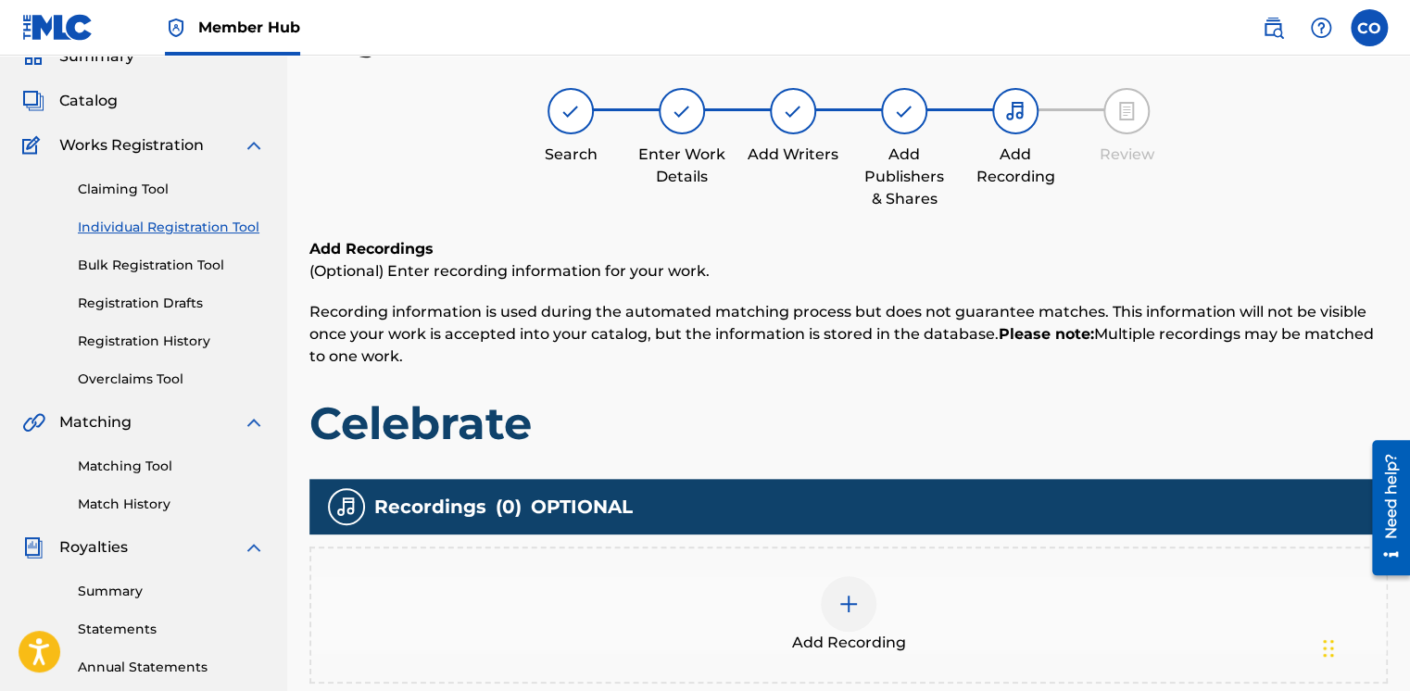
click at [824, 580] on div "Add Recording" at bounding box center [848, 615] width 1075 height 78
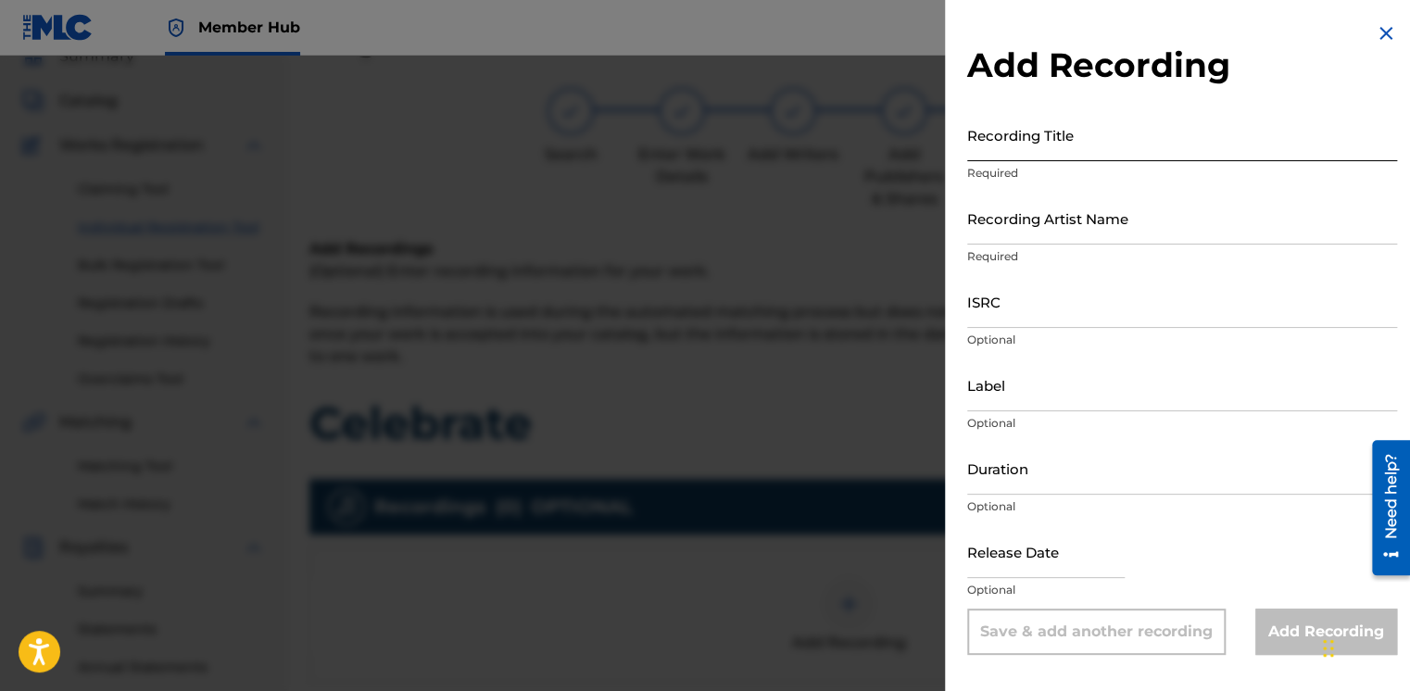
click at [1089, 135] on input "Recording Title" at bounding box center [1182, 134] width 430 height 53
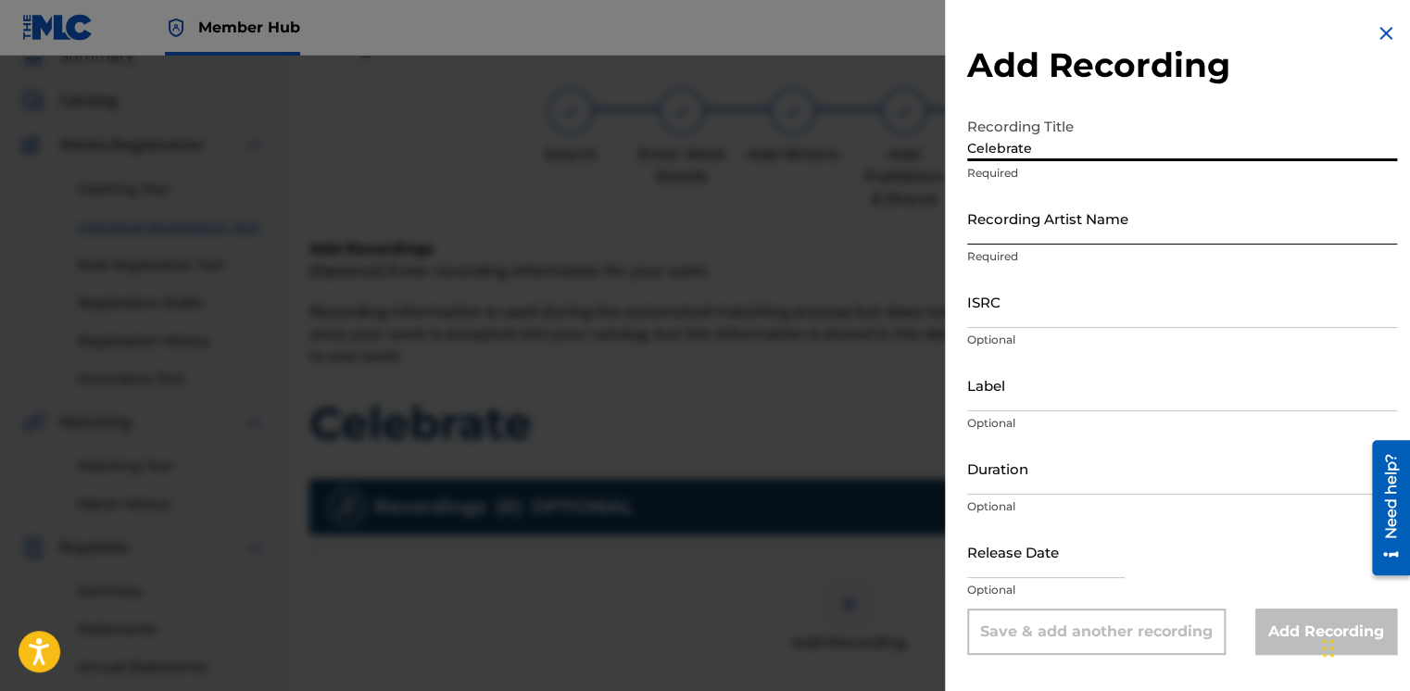
type input "Celebrate"
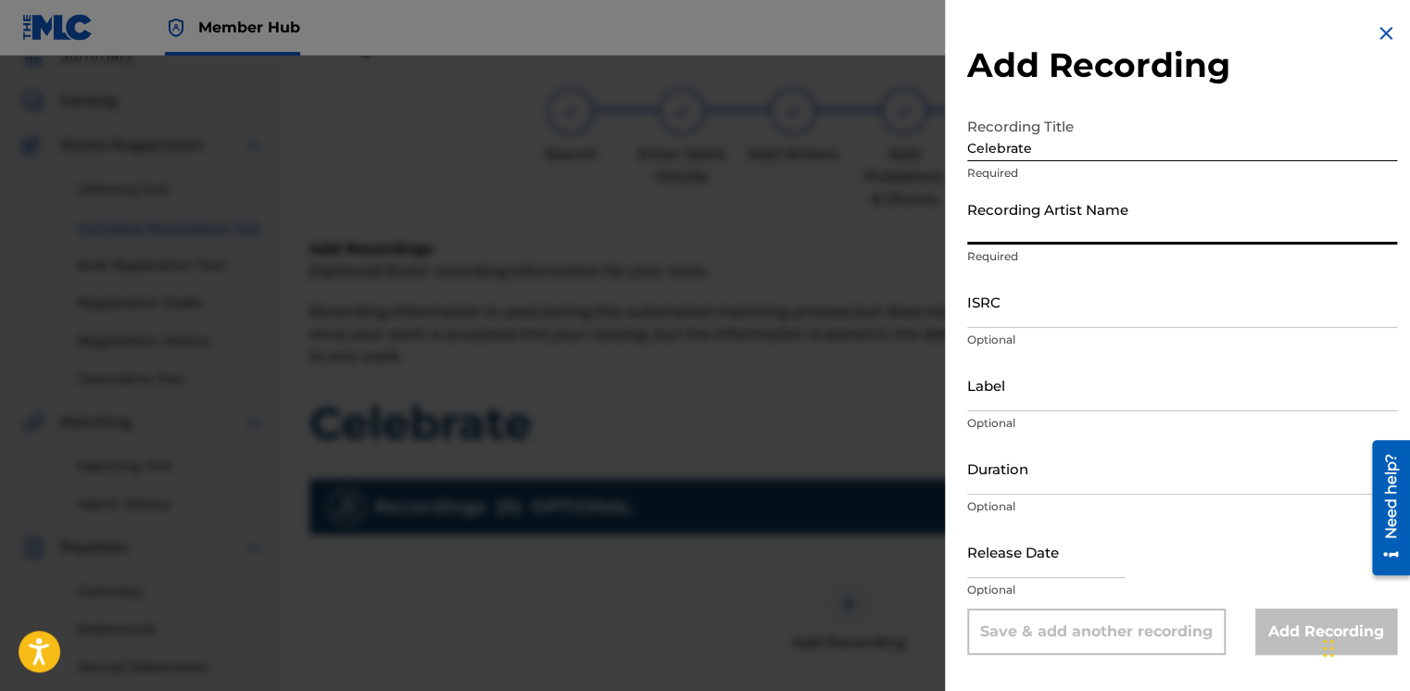
click at [972, 239] on input "Recording Artist Name" at bounding box center [1182, 218] width 430 height 53
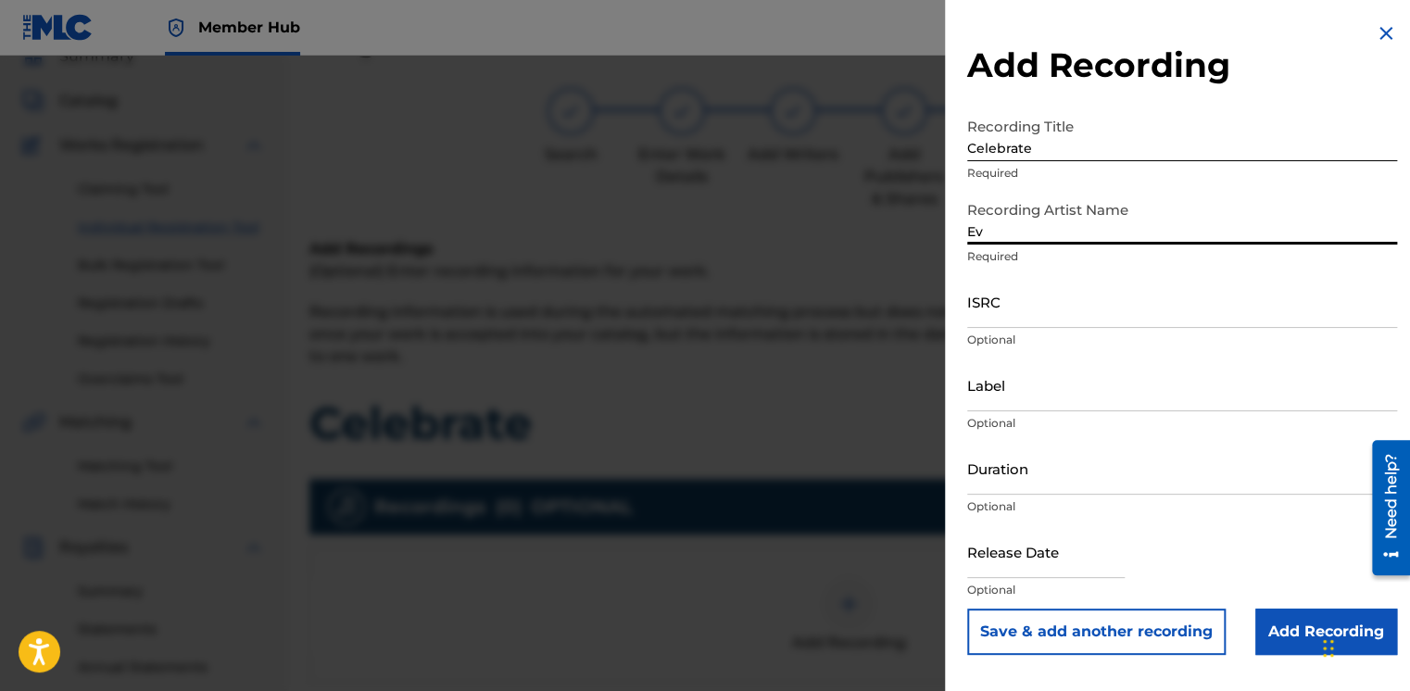
type input "E"
type input "b"
type input "Ebi Oginni, Loso"
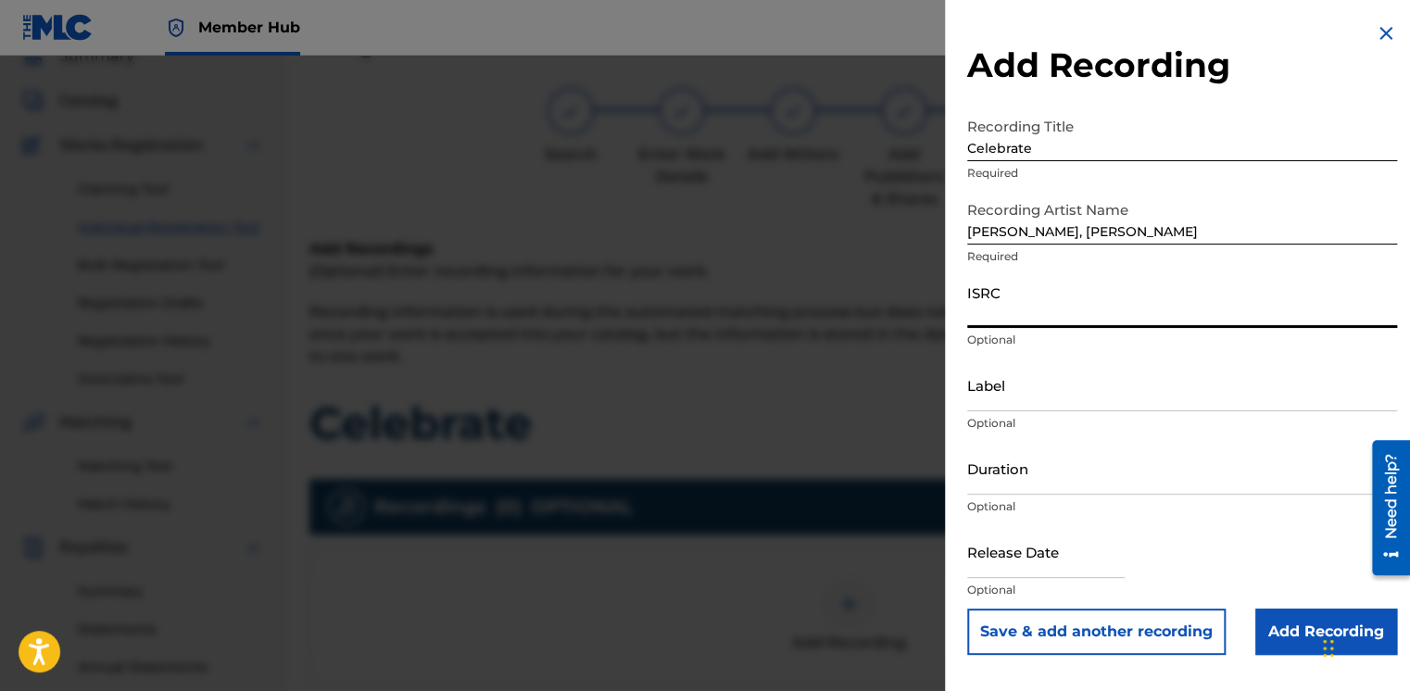
click at [990, 308] on input "ISRC" at bounding box center [1182, 301] width 430 height 53
paste input "UKQJK2510301"
type input "UKQJK2510301"
click at [997, 417] on p "Optional" at bounding box center [1182, 423] width 430 height 17
click at [997, 404] on input "Label" at bounding box center [1182, 385] width 430 height 53
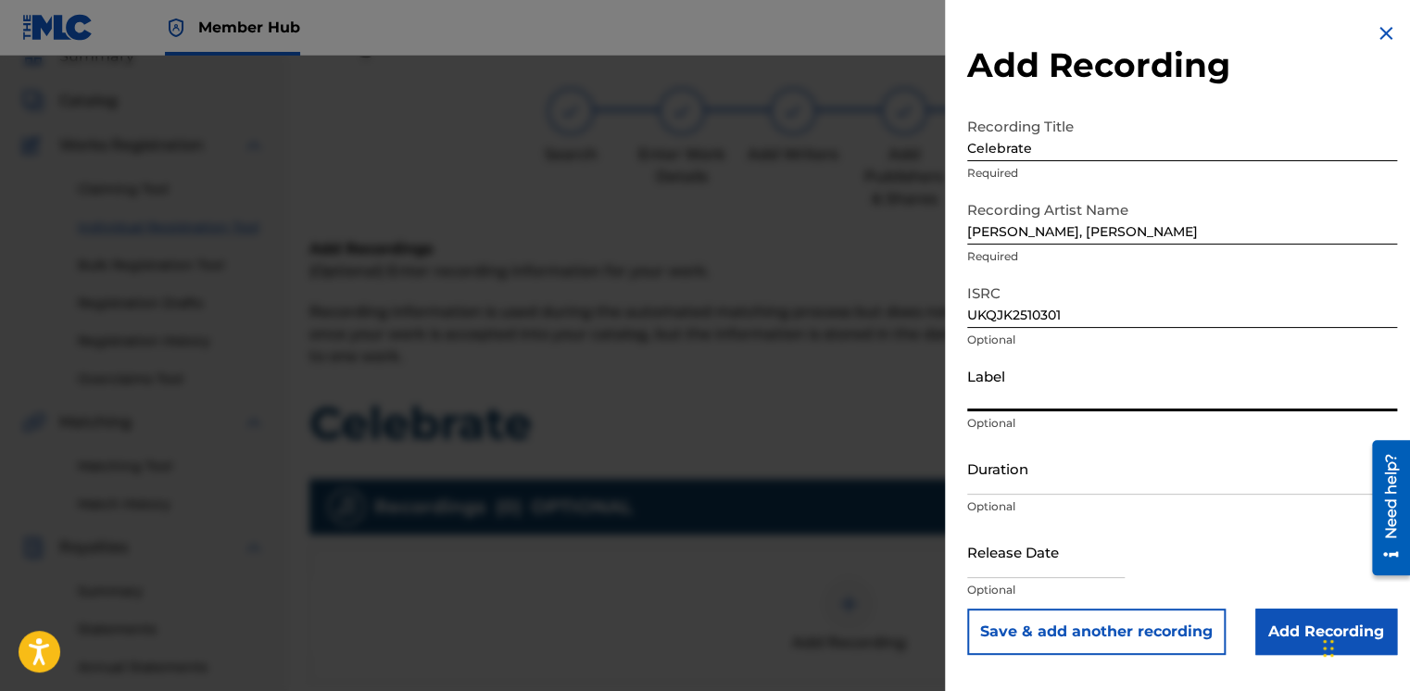
type input "HFP Music"
click at [1029, 487] on input "03:14" at bounding box center [1182, 468] width 430 height 53
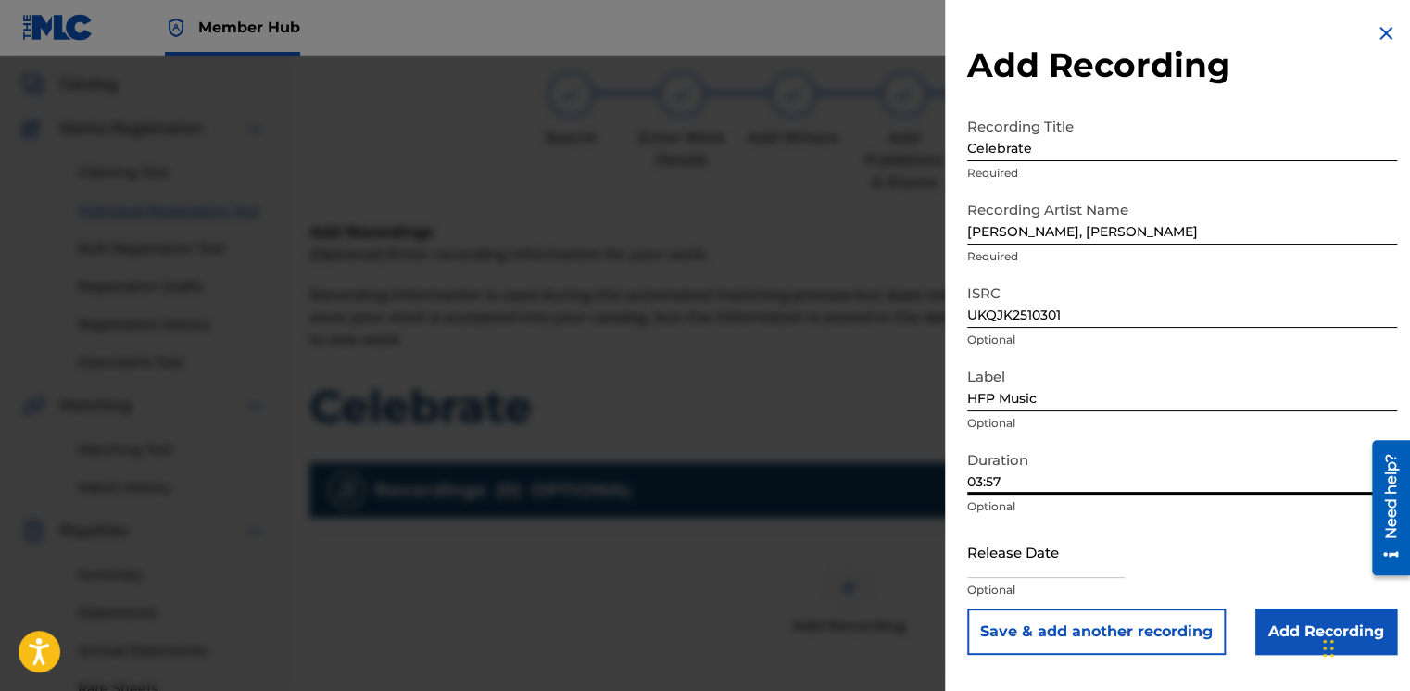
scroll to position [104, 0]
type input "03:57"
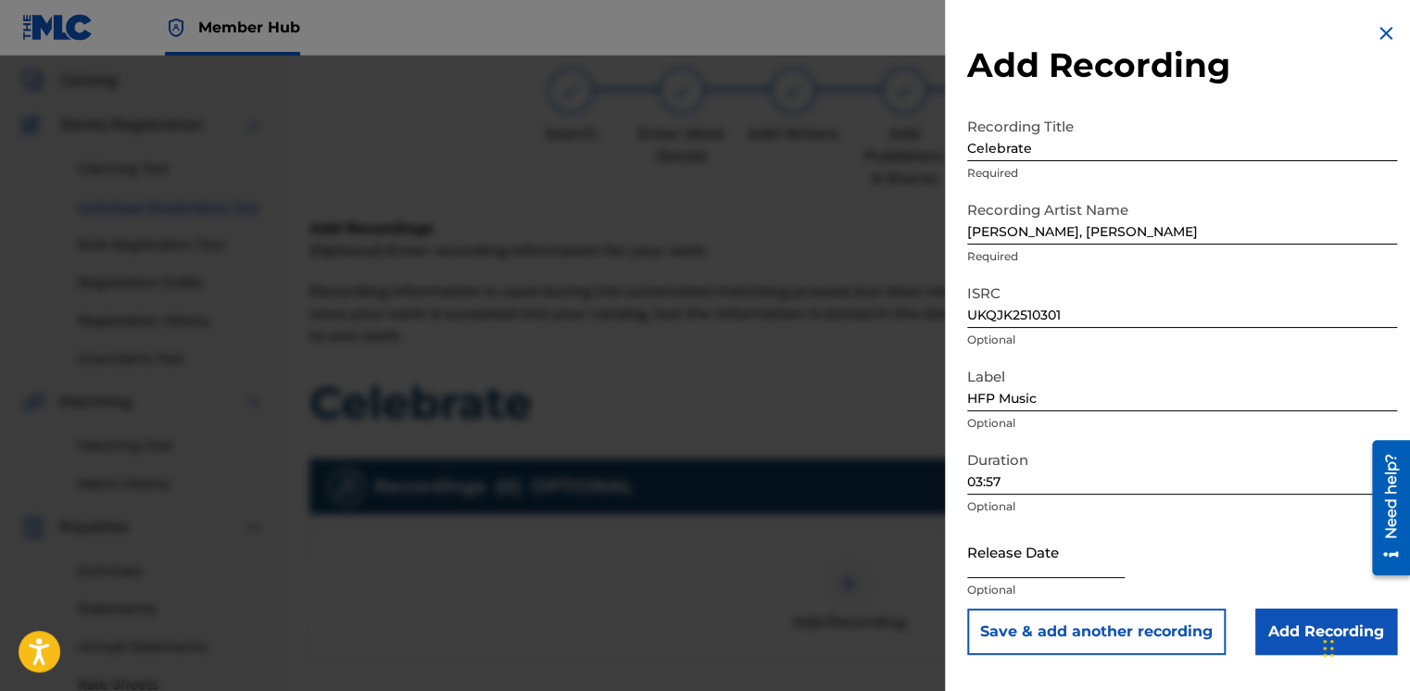
click at [992, 544] on input "text" at bounding box center [1046, 551] width 158 height 53
select select "8"
select select "2025"
click at [1155, 435] on div "Label HFP Music Optional" at bounding box center [1182, 400] width 430 height 83
click at [1294, 628] on input "Add Recording" at bounding box center [1327, 632] width 142 height 46
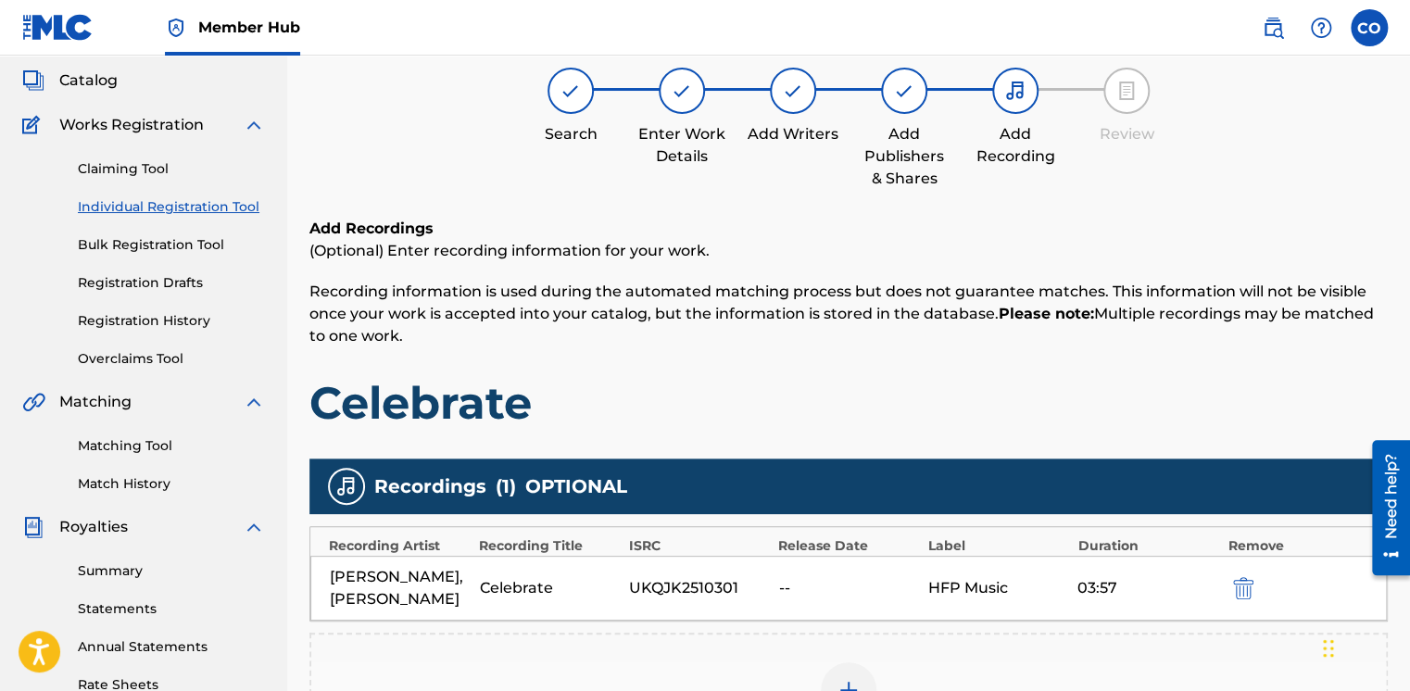
scroll to position [457, 0]
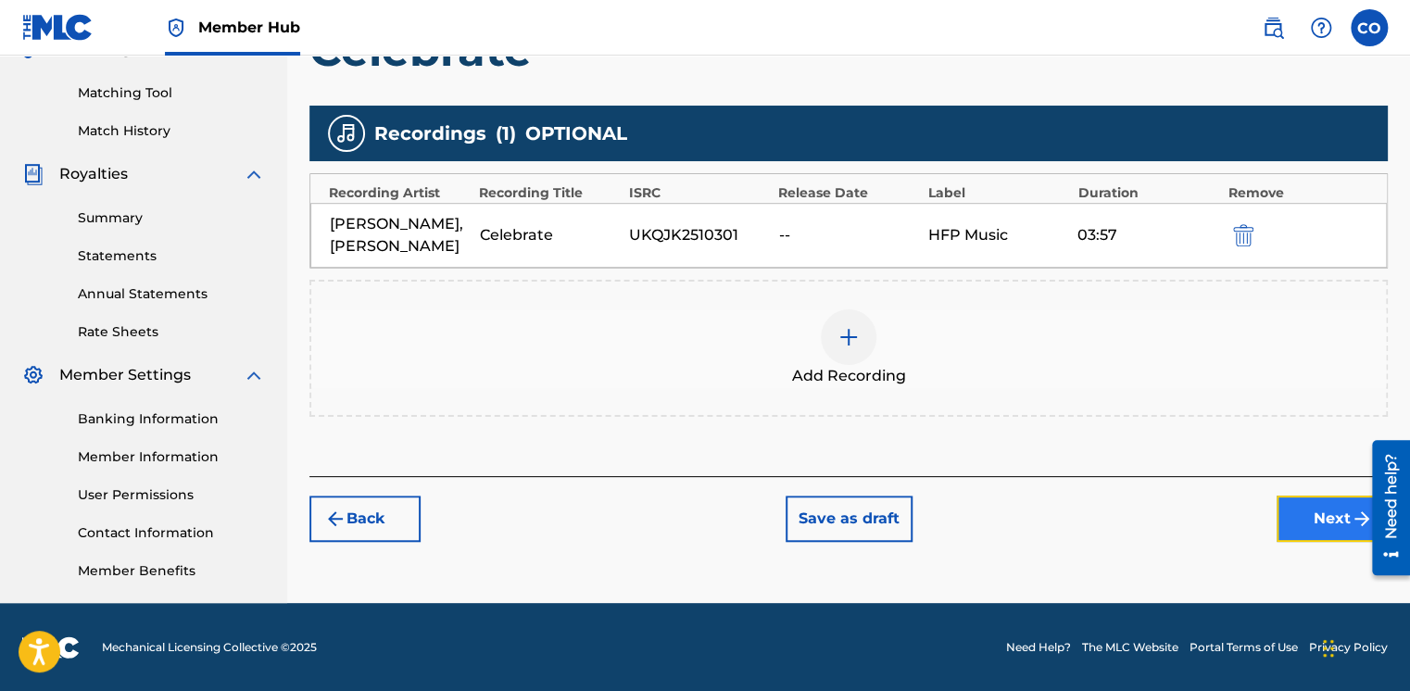
click at [1302, 496] on button "Next" at bounding box center [1332, 519] width 111 height 46
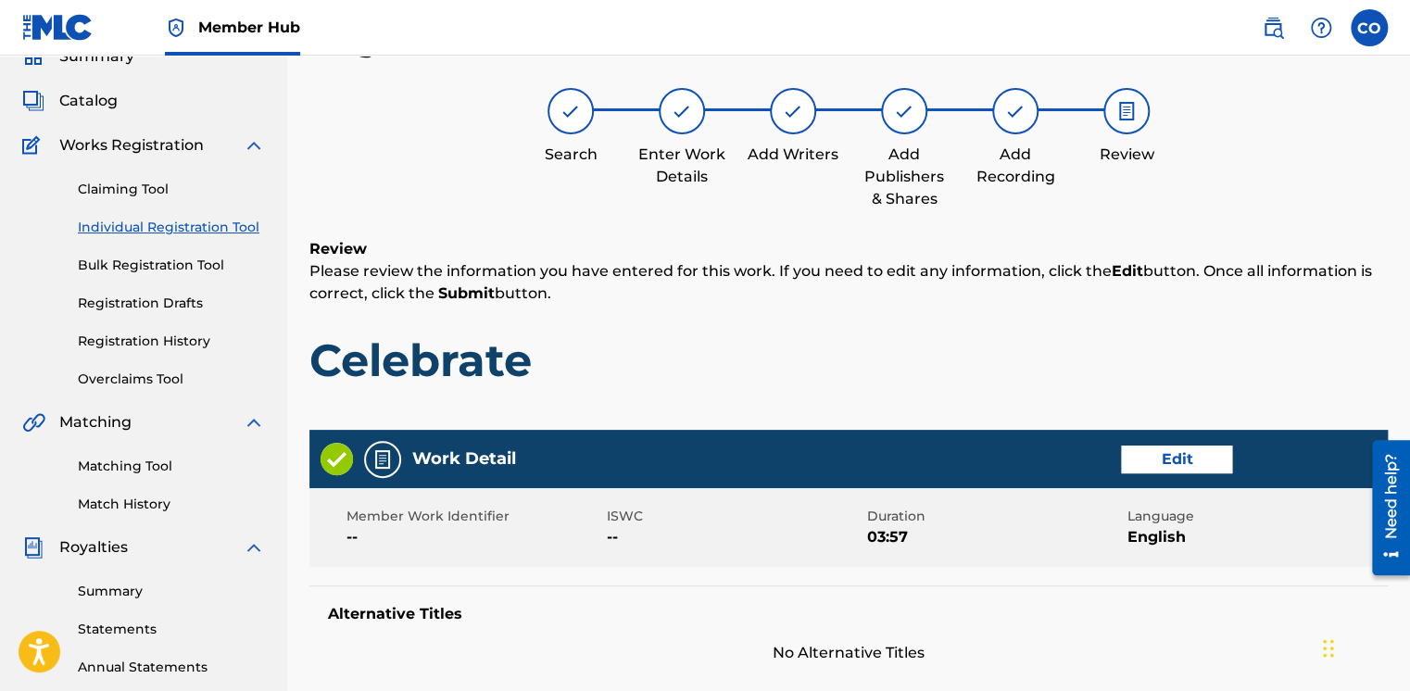
scroll to position [873, 0]
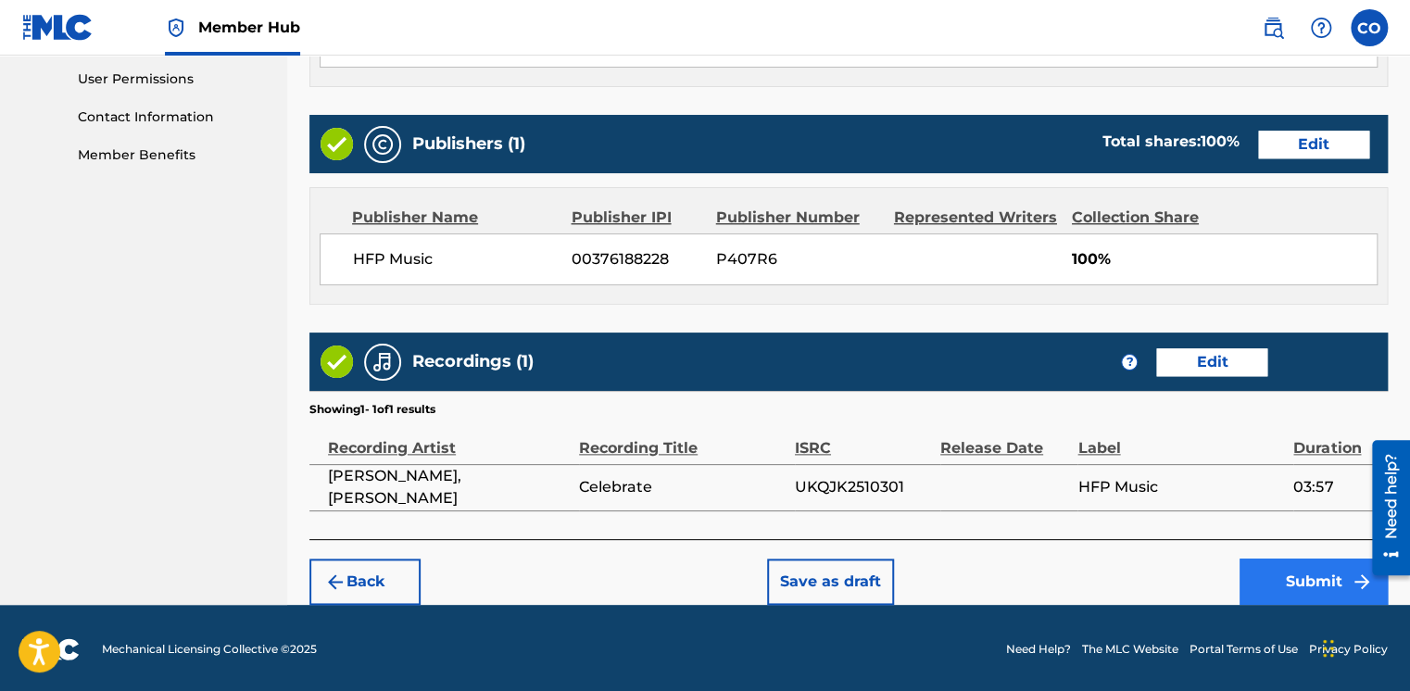
drag, startPoint x: 1227, startPoint y: 570, endPoint x: 1256, endPoint y: 570, distance: 29.7
click at [1256, 570] on div "Back Save as draft Submit" at bounding box center [848, 572] width 1079 height 66
click at [1256, 570] on button "Submit" at bounding box center [1314, 582] width 148 height 46
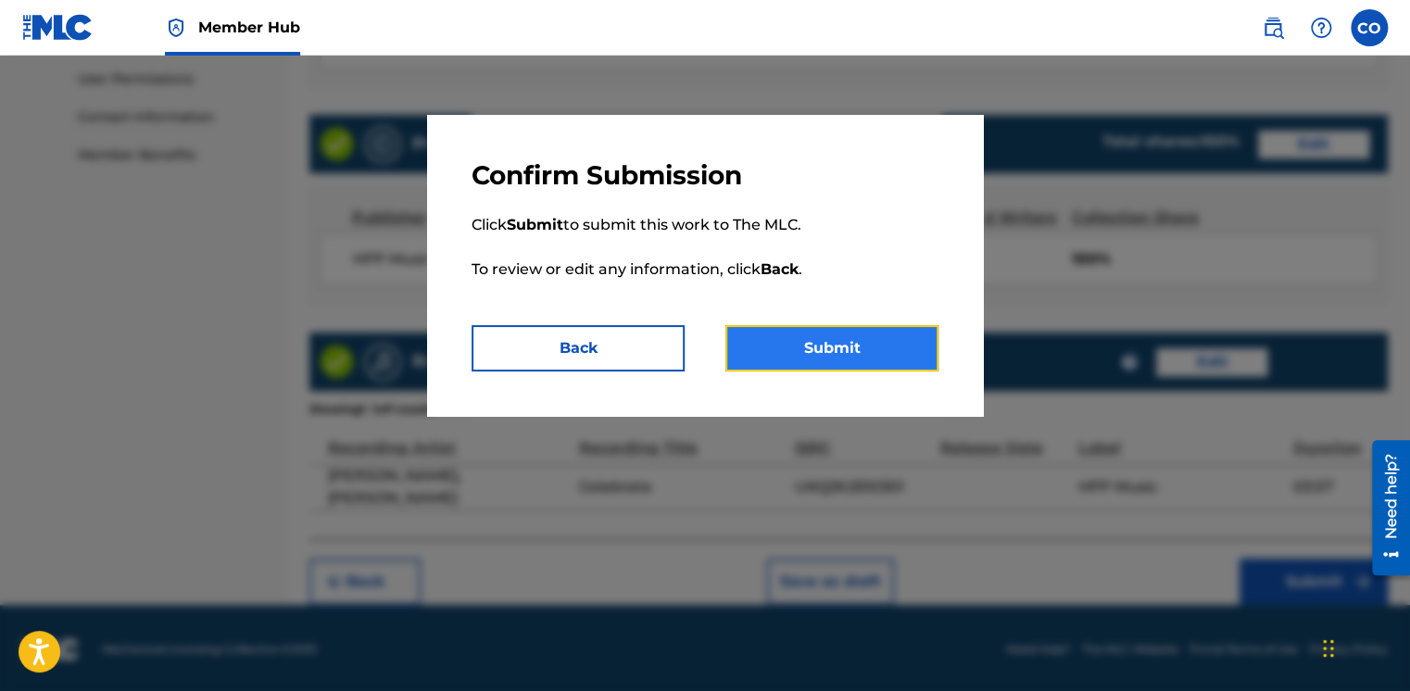
click at [866, 365] on button "Submit" at bounding box center [832, 348] width 213 height 46
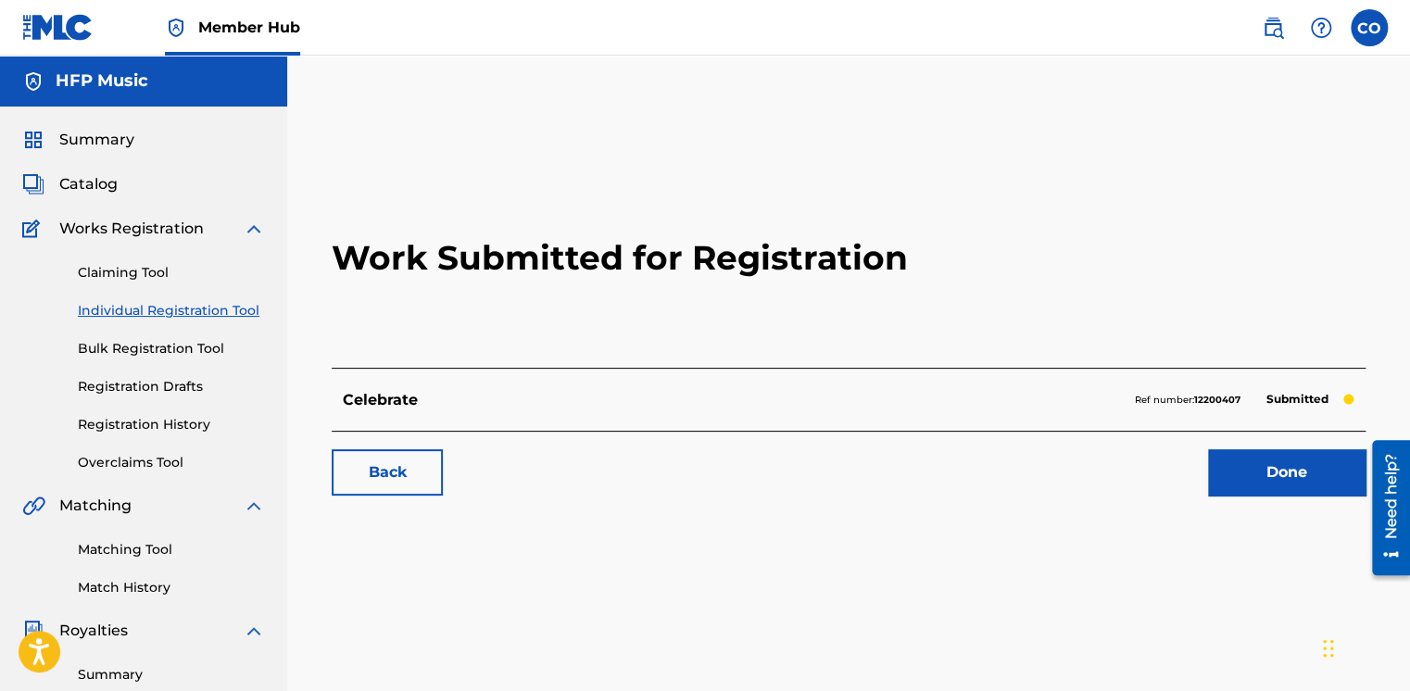
click at [195, 316] on link "Individual Registration Tool" at bounding box center [171, 310] width 187 height 19
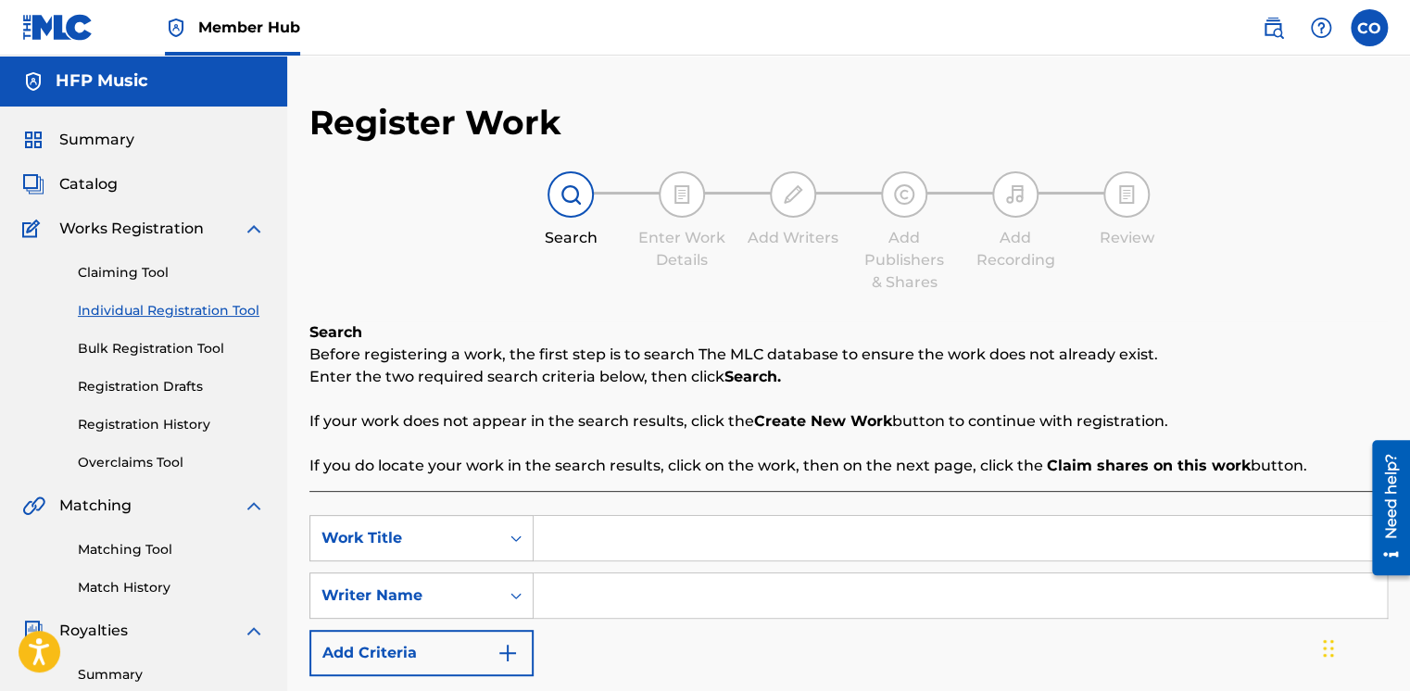
click at [583, 547] on input "Search Form" at bounding box center [960, 538] width 853 height 44
paste input "Fiyin Adeniyi featuring Dolapo Martha"
drag, startPoint x: 841, startPoint y: 536, endPoint x: 649, endPoint y: 547, distance: 193.0
click at [649, 547] on input "Fiyin Adeniyi featuring Dolapo Martha" at bounding box center [960, 538] width 853 height 44
type input "[PERSON_NAME]"
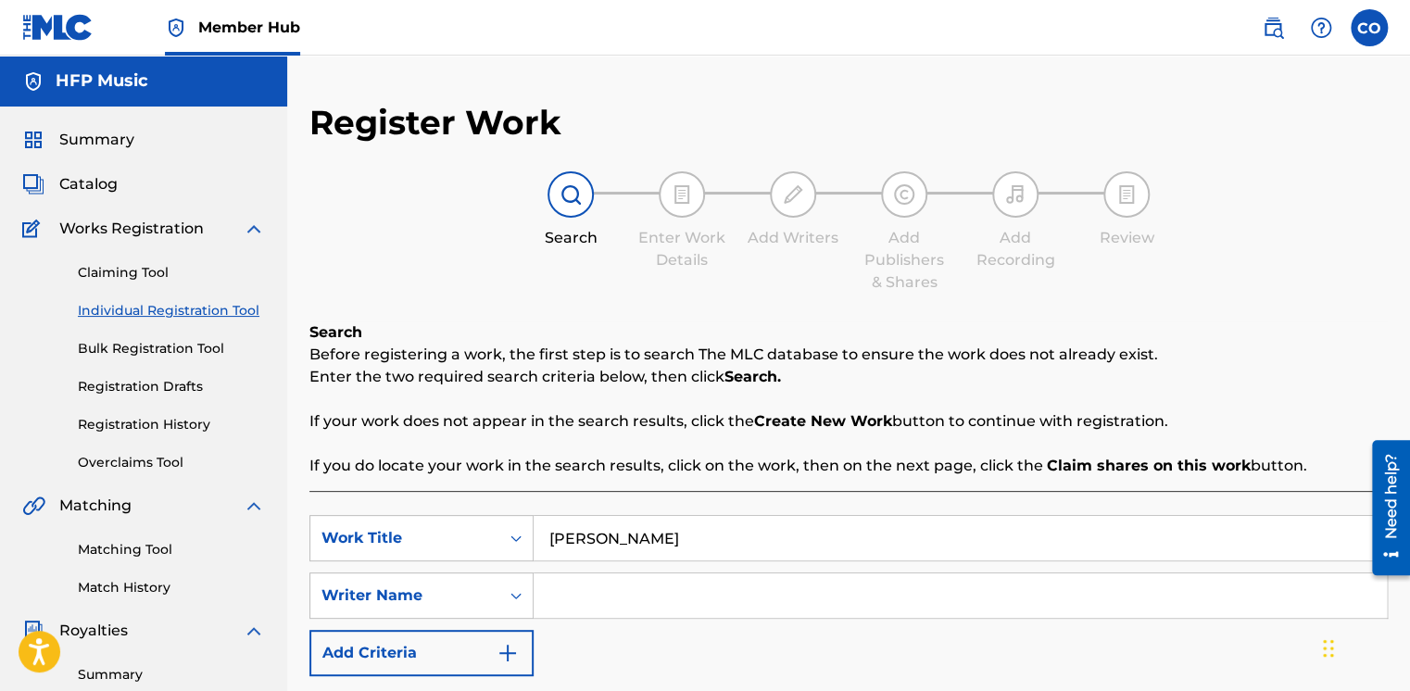
click at [632, 585] on input "Search Form" at bounding box center [960, 596] width 853 height 44
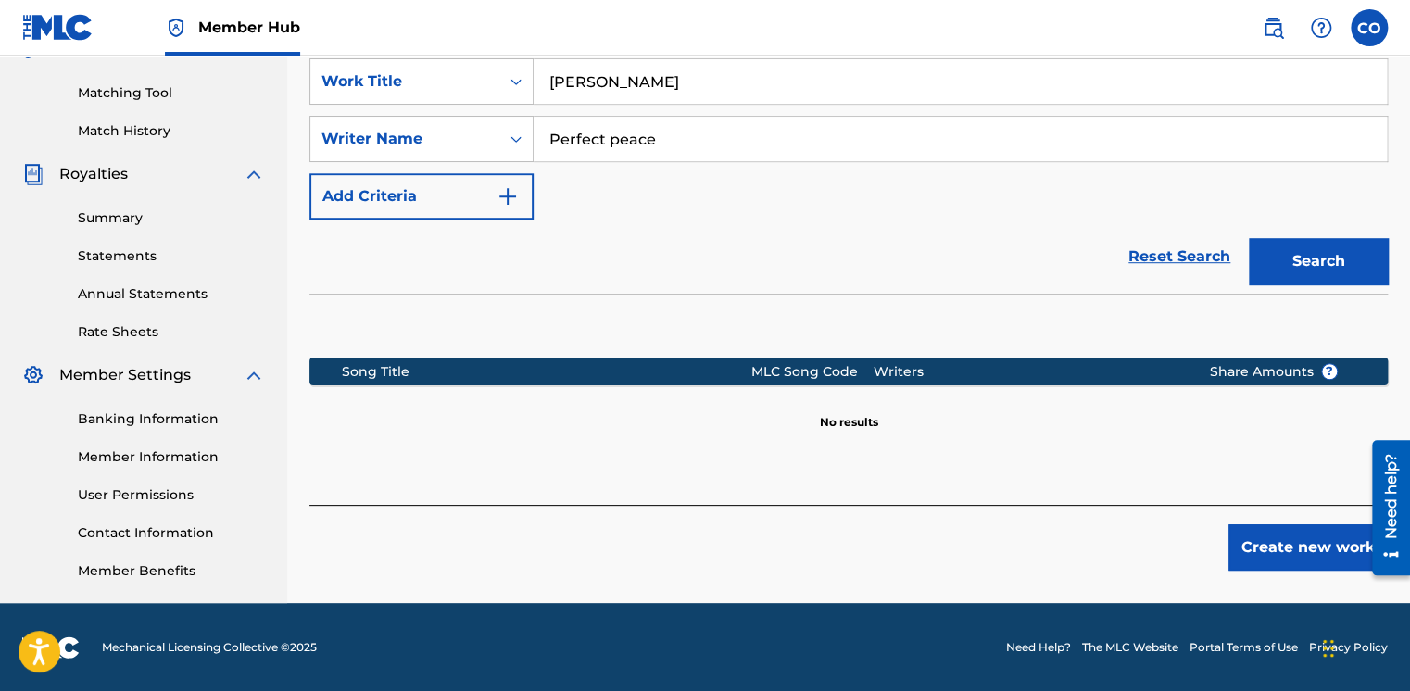
click at [617, 142] on input "Perfect peace" at bounding box center [960, 139] width 853 height 44
type input "Perfect Peace"
click at [1356, 281] on button "Search" at bounding box center [1318, 261] width 139 height 46
click at [1256, 539] on button "Create new work" at bounding box center [1308, 547] width 159 height 46
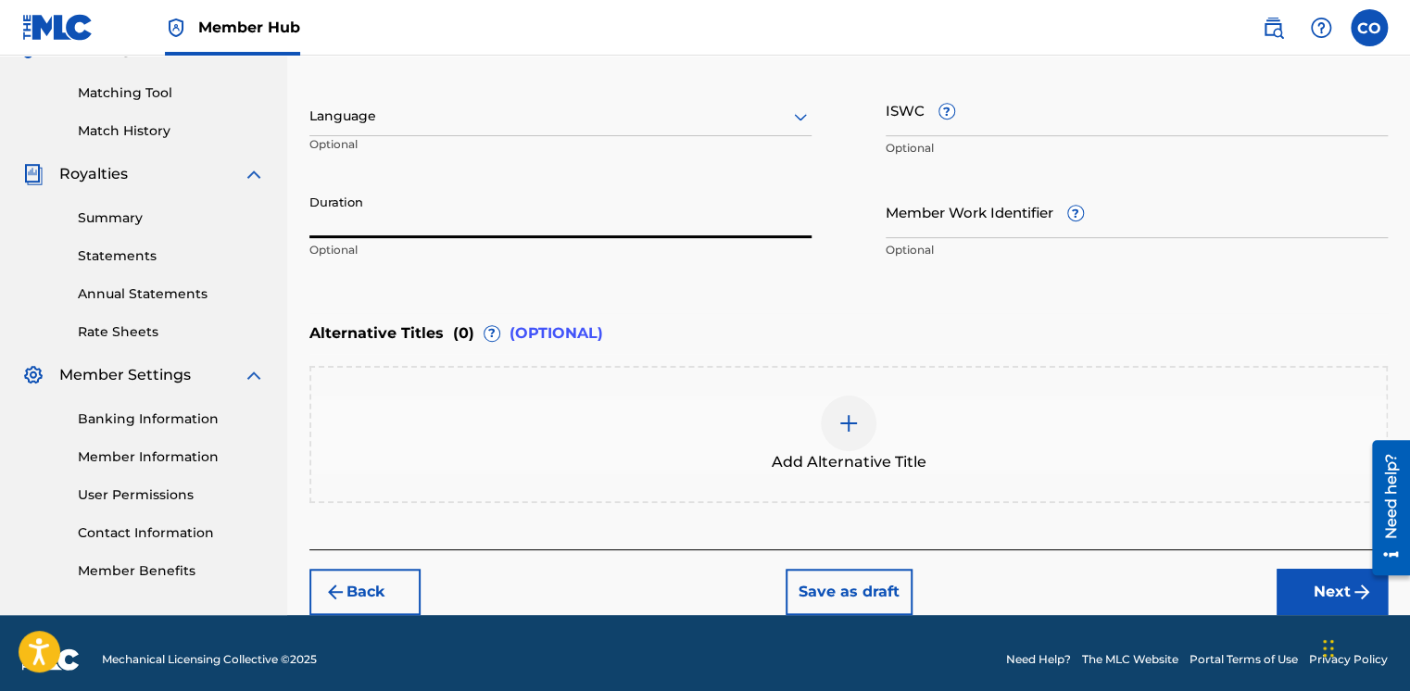
click at [485, 215] on input "Duration" at bounding box center [560, 211] width 502 height 53
type input "04:53"
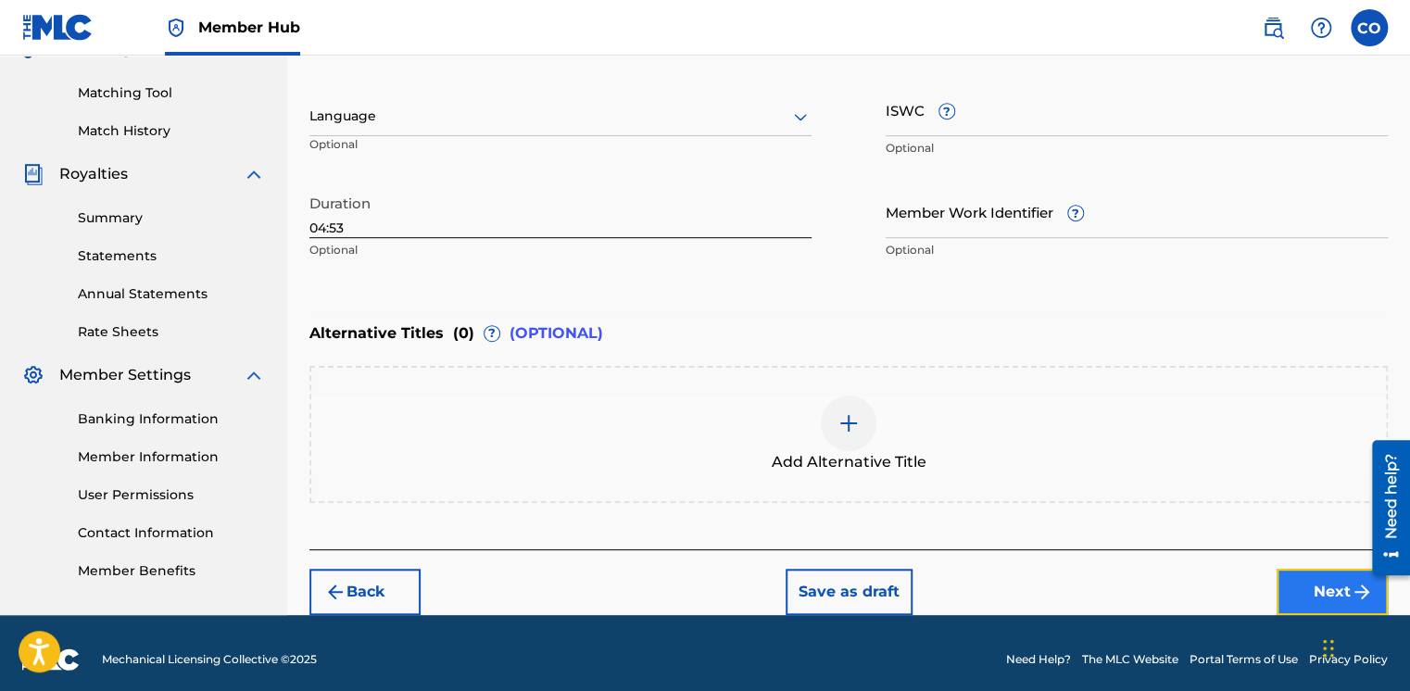
click at [1309, 578] on button "Next" at bounding box center [1332, 592] width 111 height 46
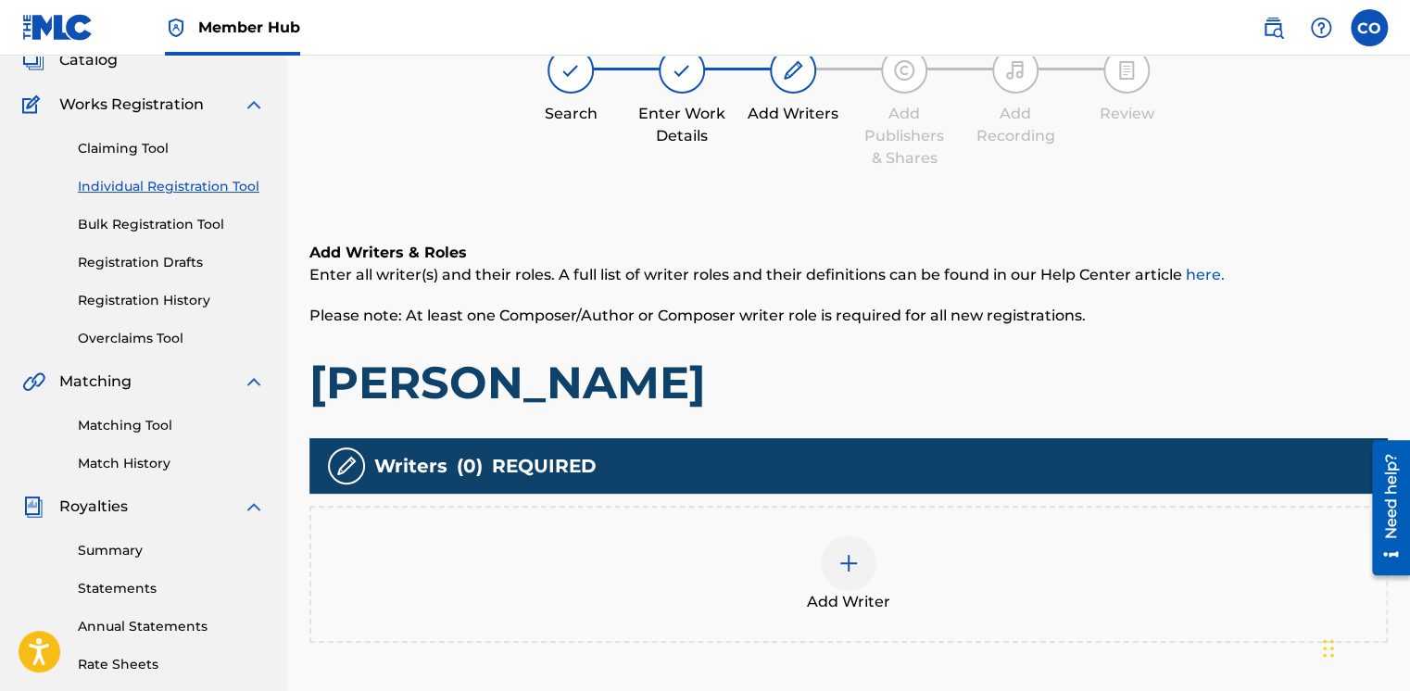
scroll to position [150, 0]
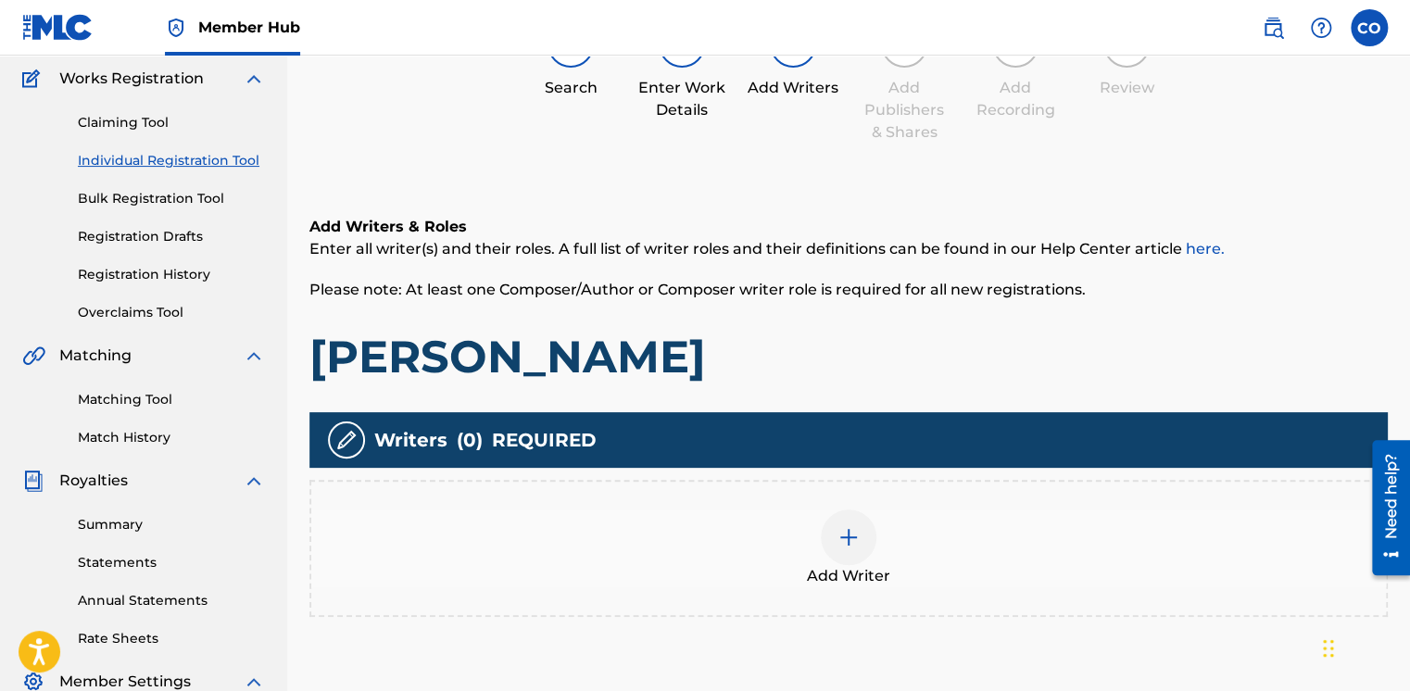
click at [827, 536] on div at bounding box center [849, 538] width 56 height 56
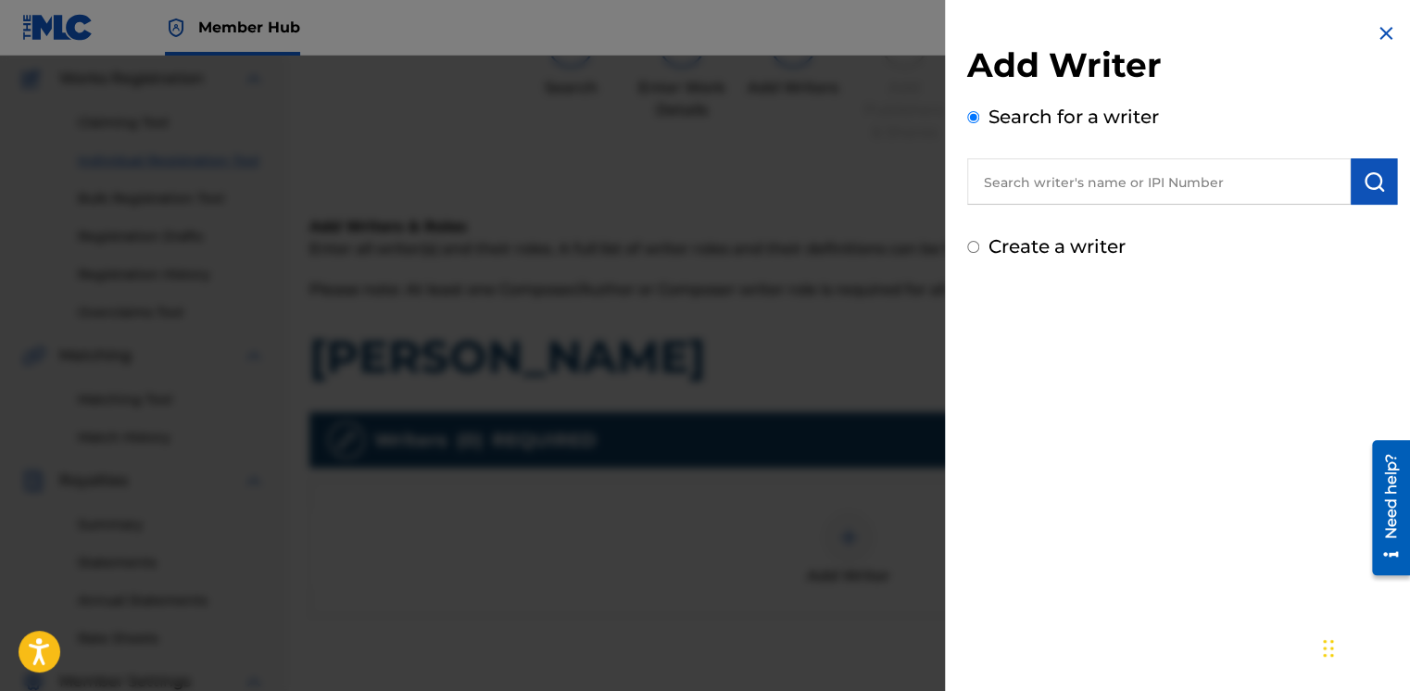
click at [980, 176] on input "text" at bounding box center [1159, 181] width 384 height 46
click at [1026, 180] on input "text" at bounding box center [1159, 181] width 384 height 46
click at [1026, 180] on input "Fiyin iAden" at bounding box center [1159, 181] width 384 height 46
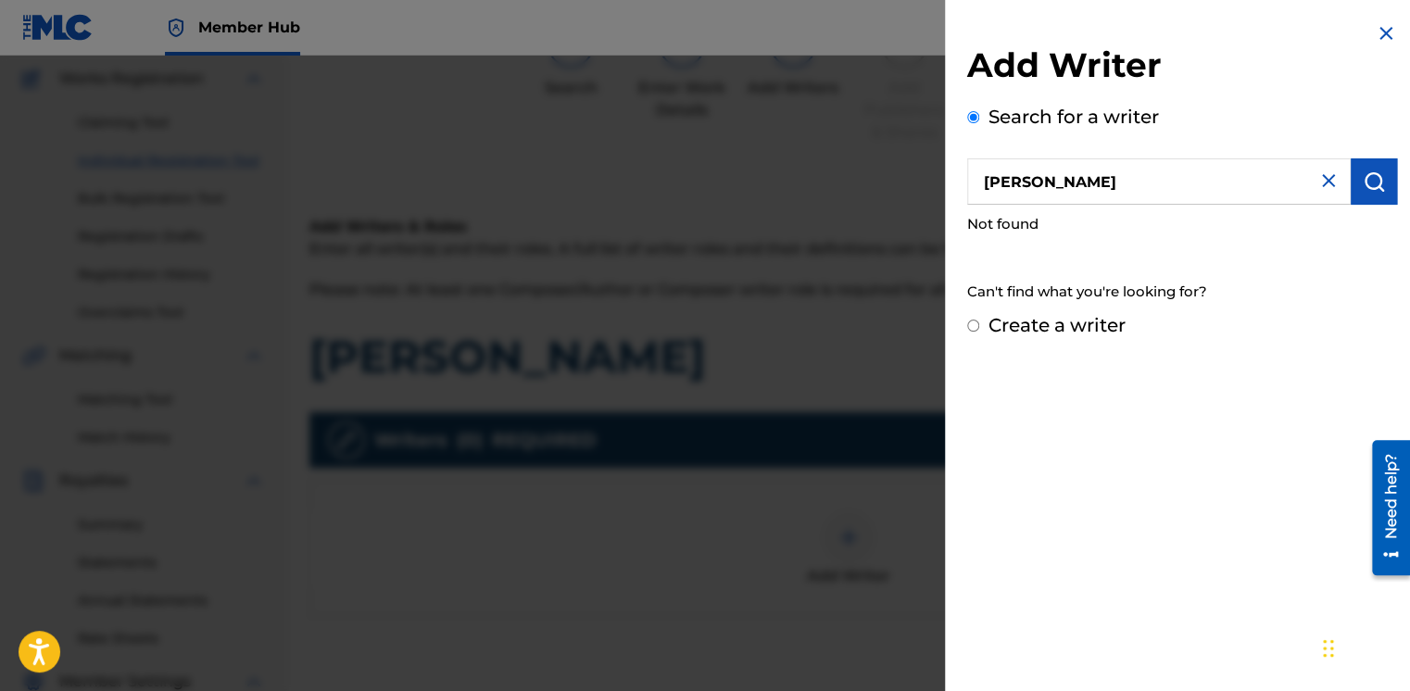
click at [1116, 170] on input "Fiyin Aden" at bounding box center [1159, 181] width 384 height 46
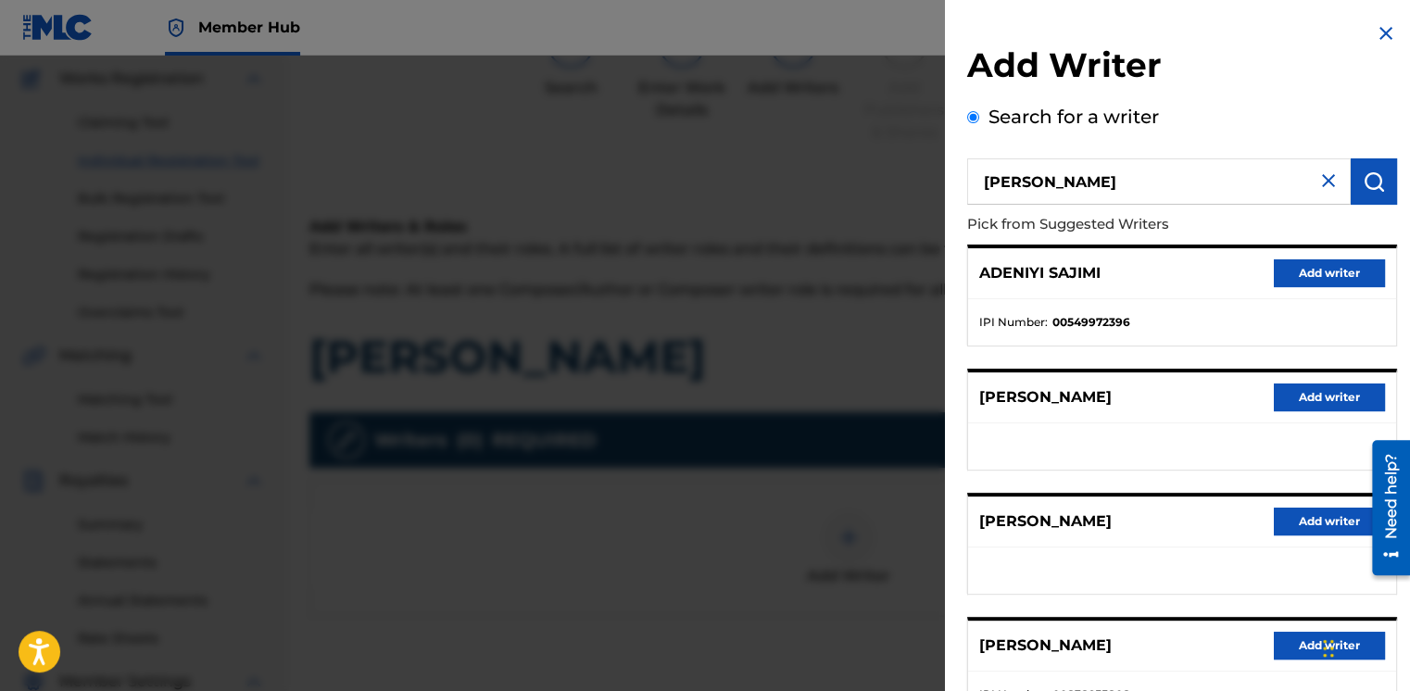
drag, startPoint x: 1095, startPoint y: 187, endPoint x: 853, endPoint y: 168, distance: 242.6
click at [853, 168] on div "Add Writer Search for a writer Fiyin Adeniyi Pick from Suggested Writers ADENIY…" at bounding box center [705, 374] width 1410 height 636
paste input "01308178456"
type input "01308178456"
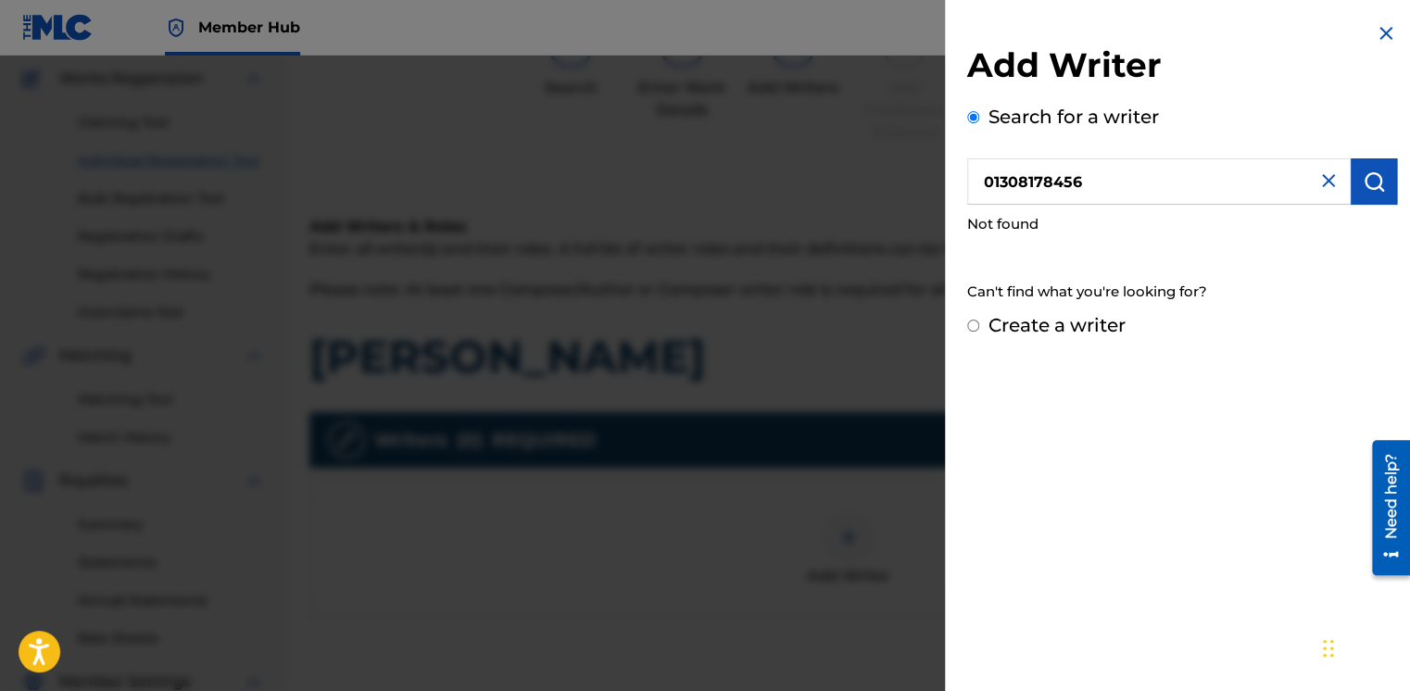
click at [967, 324] on input "Create a writer" at bounding box center [973, 326] width 12 height 12
radio input "false"
radio input "true"
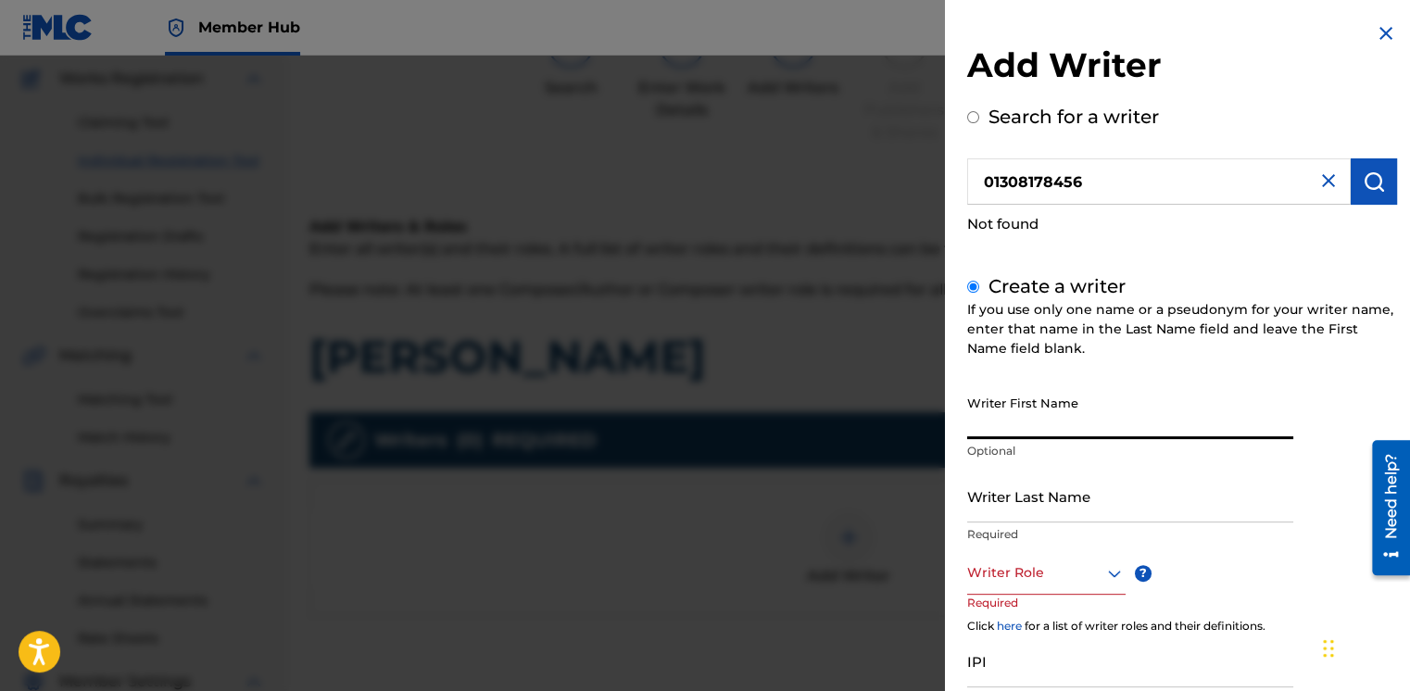
click at [1021, 413] on input "Writer First Name" at bounding box center [1130, 412] width 326 height 53
type input "Fiyin"
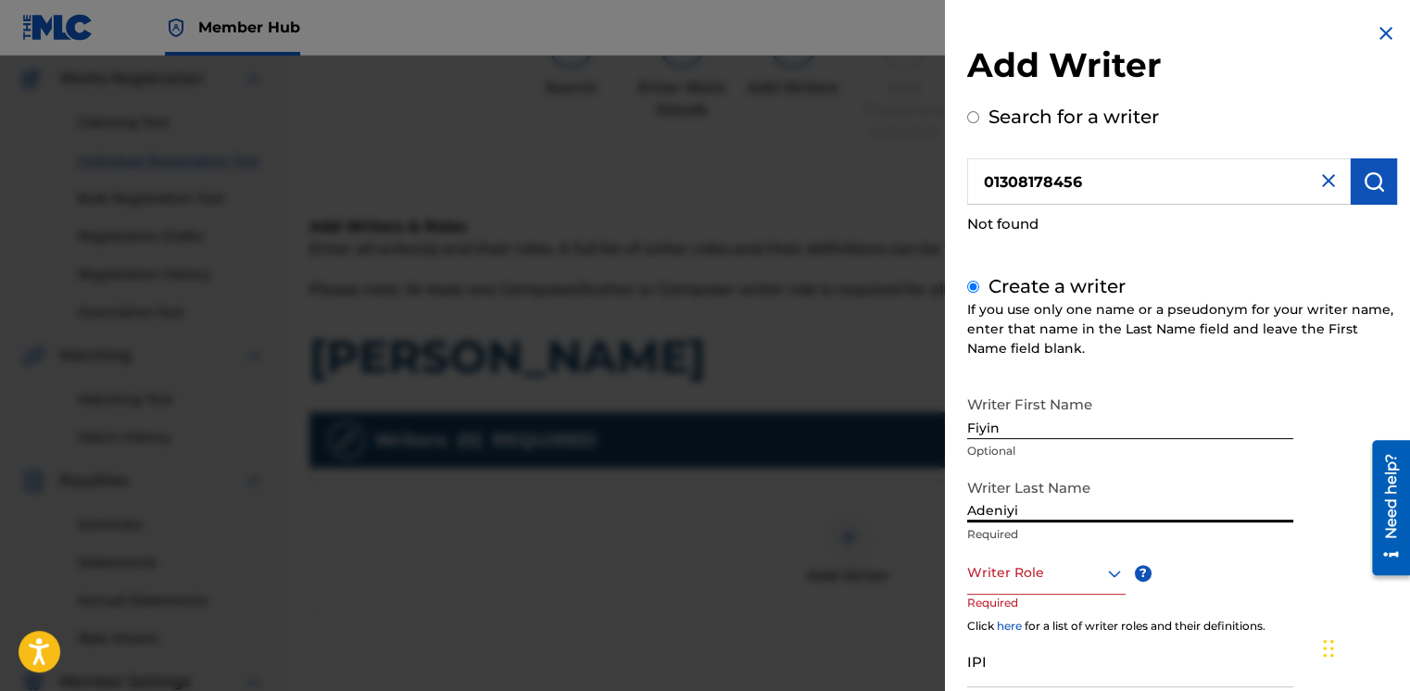
type input "Adeniyi"
click at [1045, 572] on div at bounding box center [1046, 573] width 158 height 23
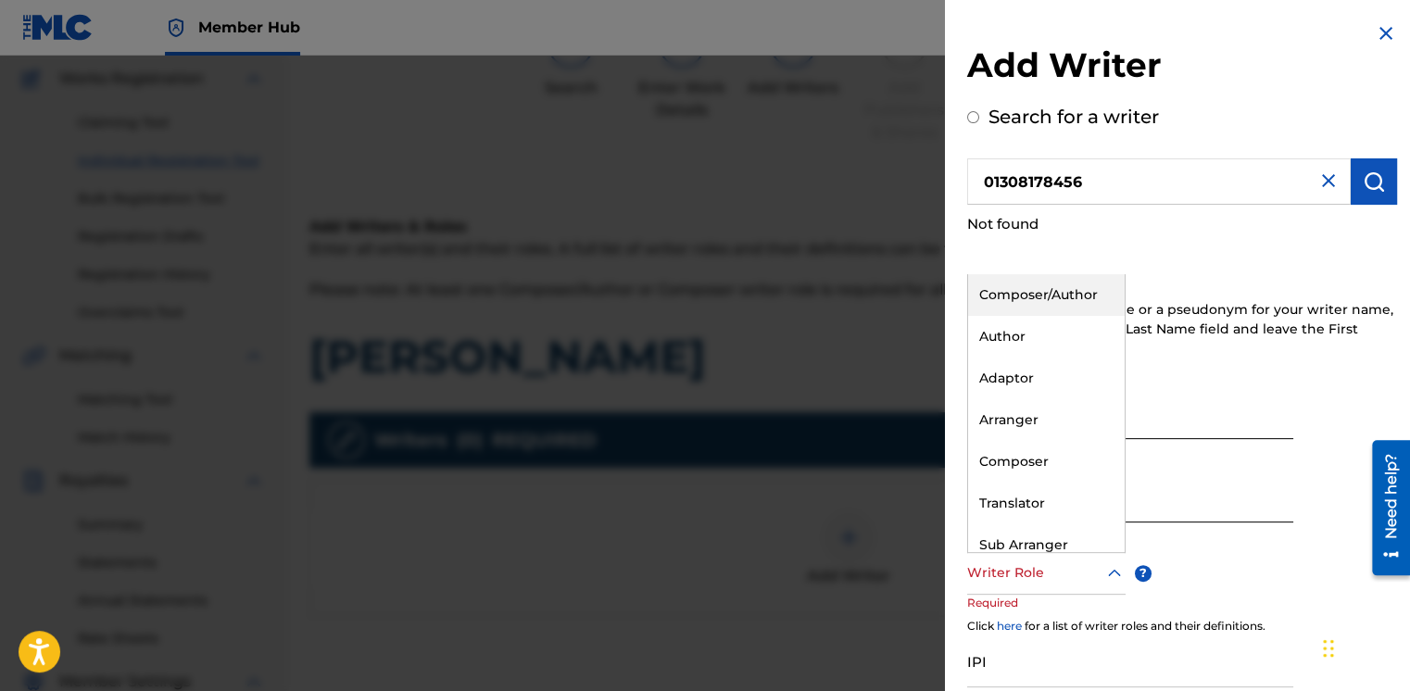
click at [1041, 298] on div "Composer/Author" at bounding box center [1046, 295] width 157 height 42
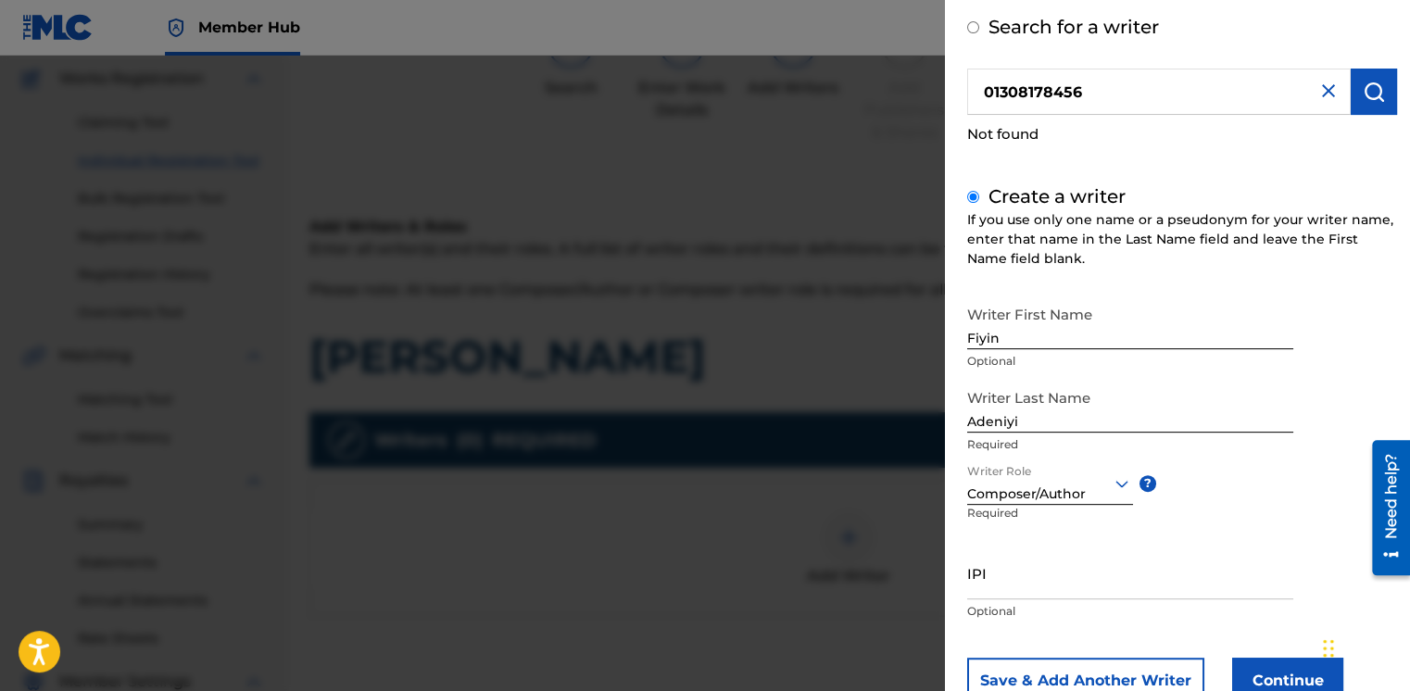
scroll to position [152, 0]
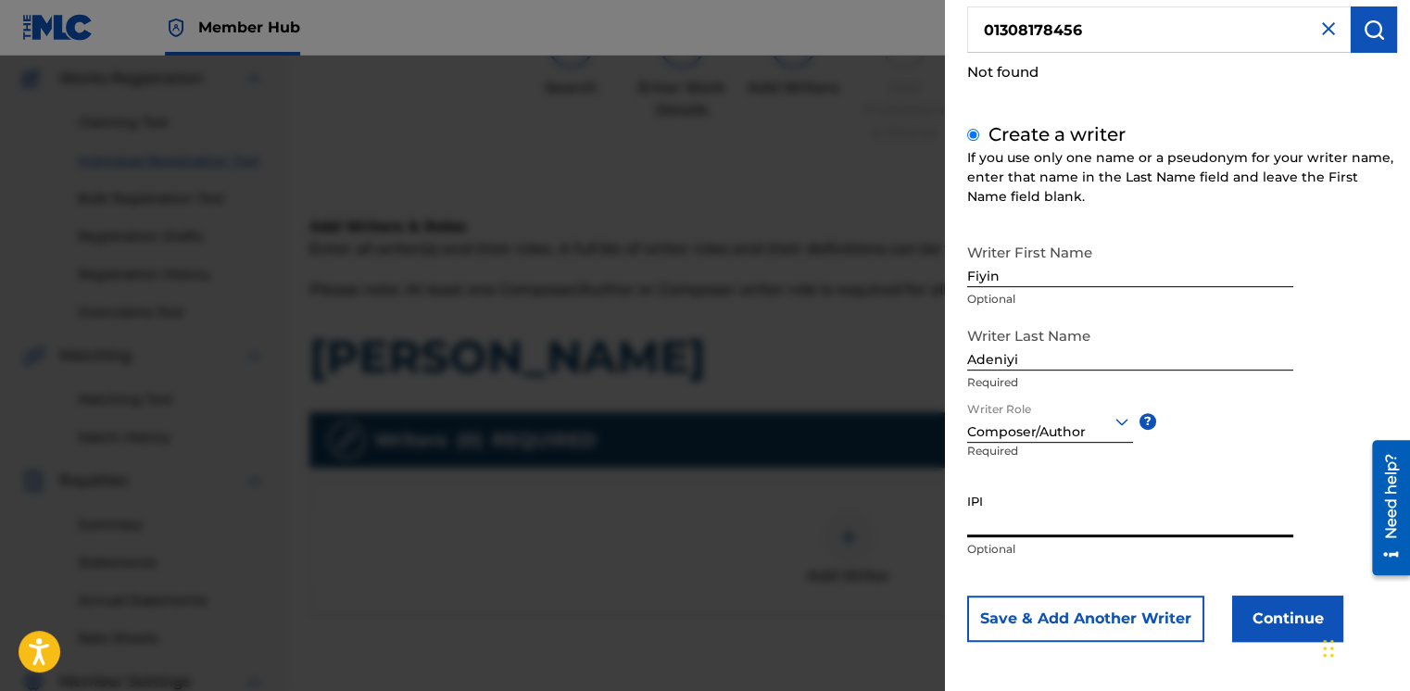
click at [1010, 502] on input "IPI" at bounding box center [1130, 511] width 326 height 53
paste input "01308178456"
type input "01308178456"
click at [1258, 606] on button "Continue" at bounding box center [1287, 619] width 111 height 46
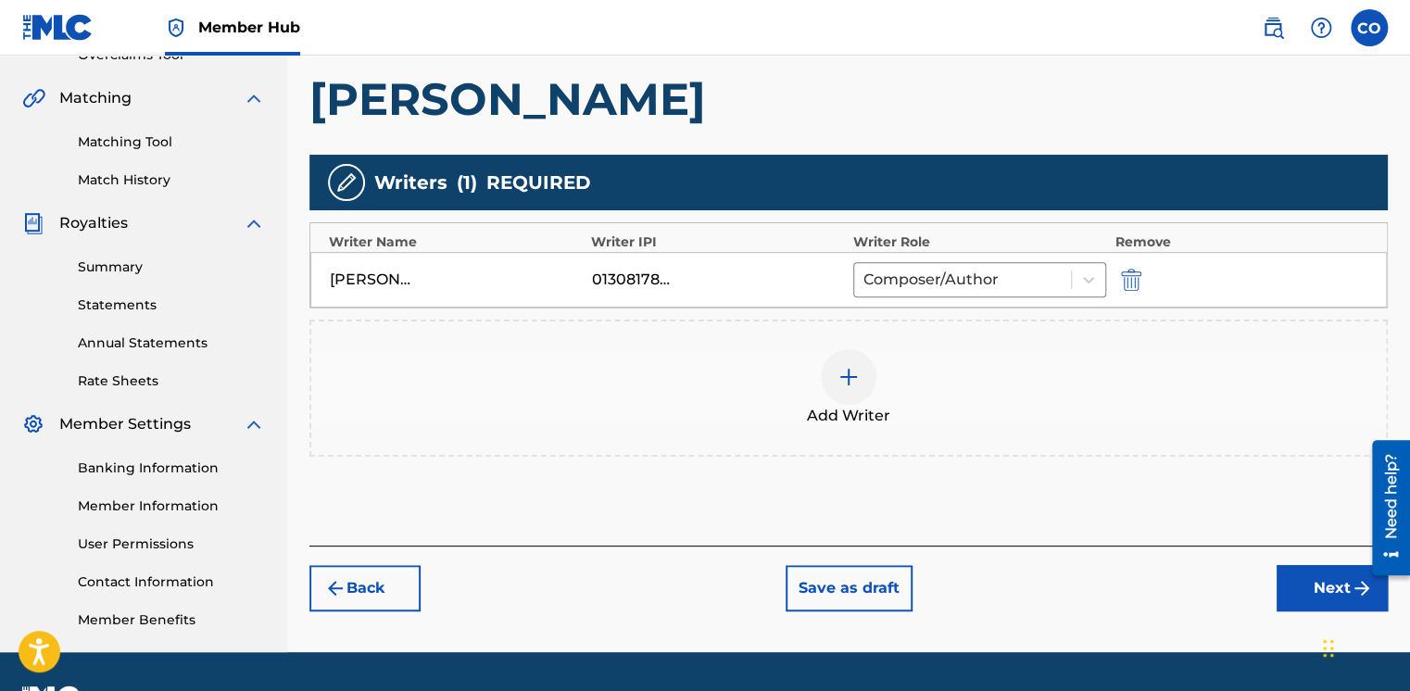
scroll to position [457, 0]
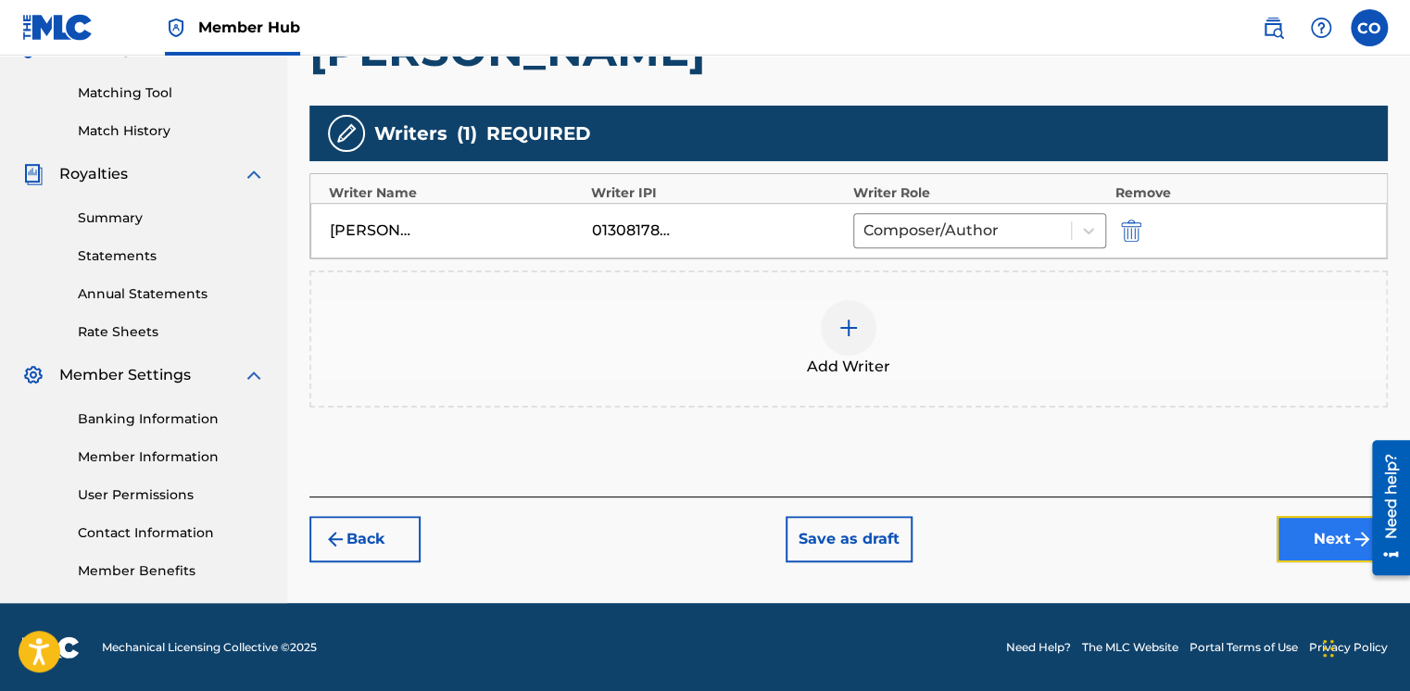
click at [1310, 527] on button "Next" at bounding box center [1332, 539] width 111 height 46
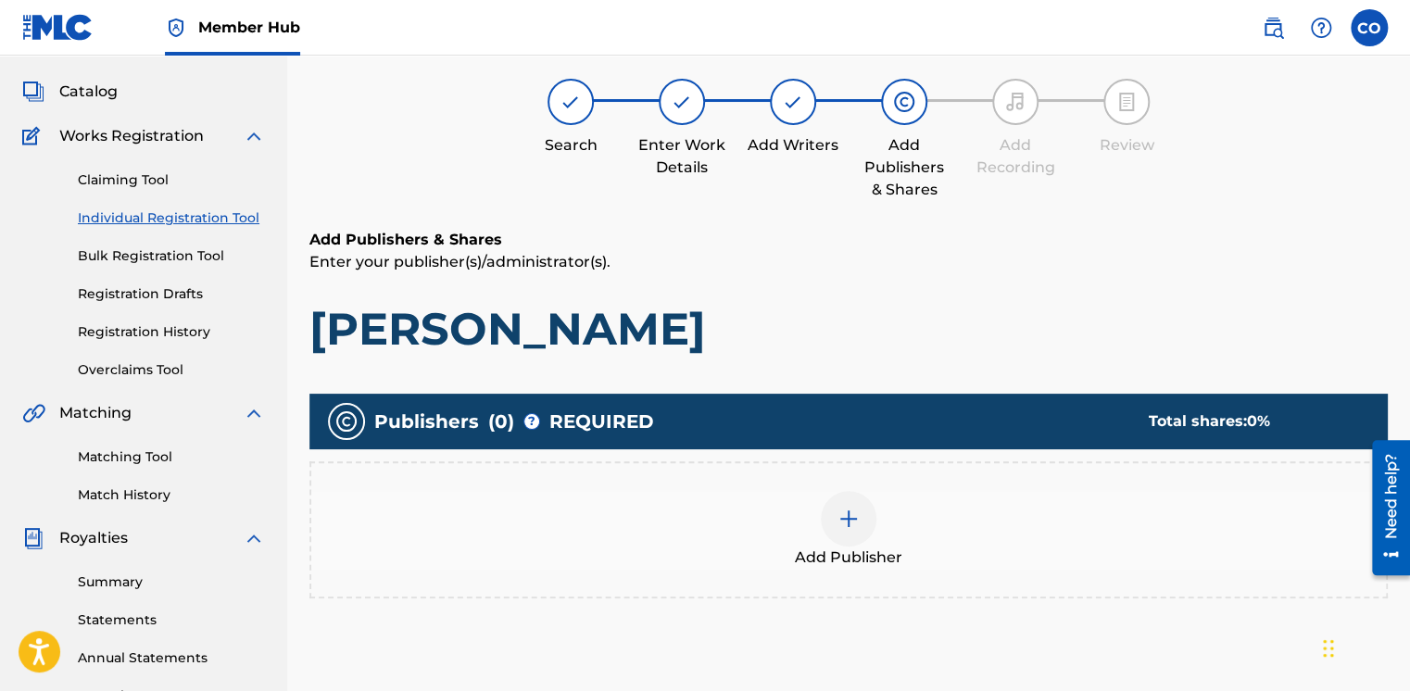
scroll to position [83, 0]
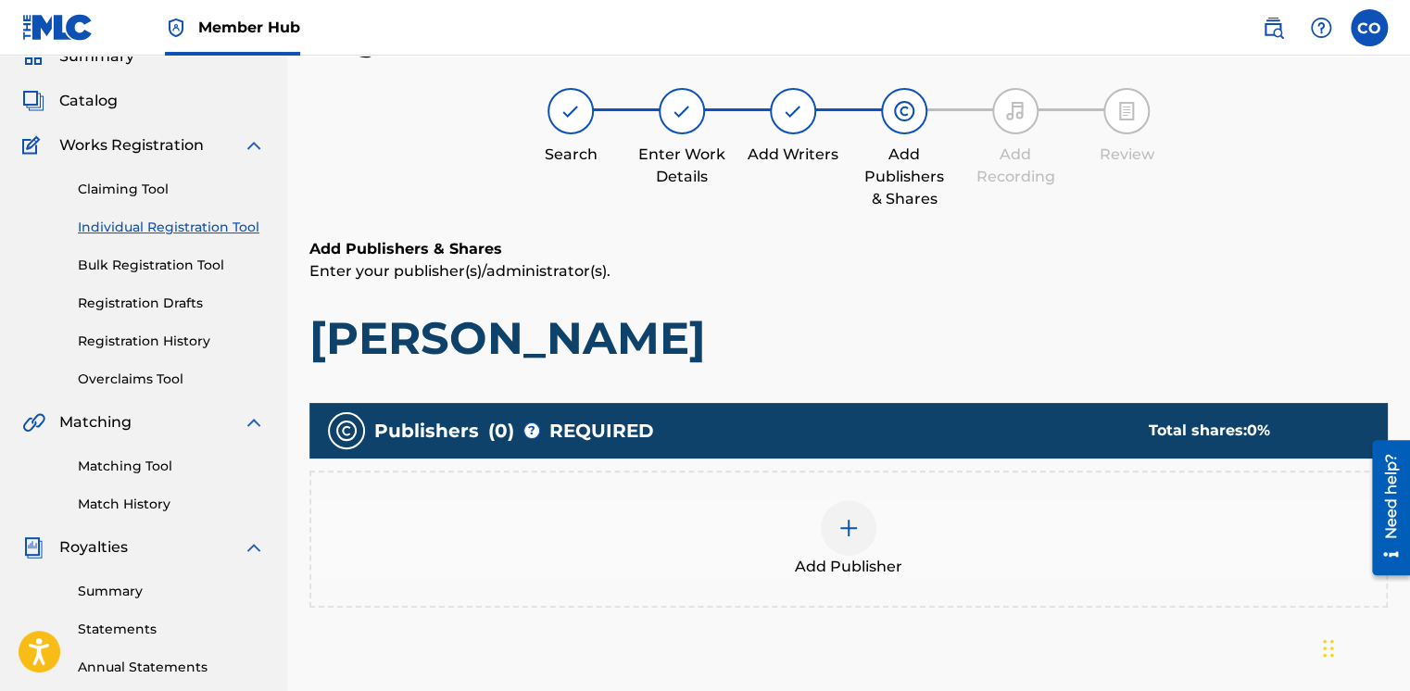
click at [838, 510] on div at bounding box center [849, 528] width 56 height 56
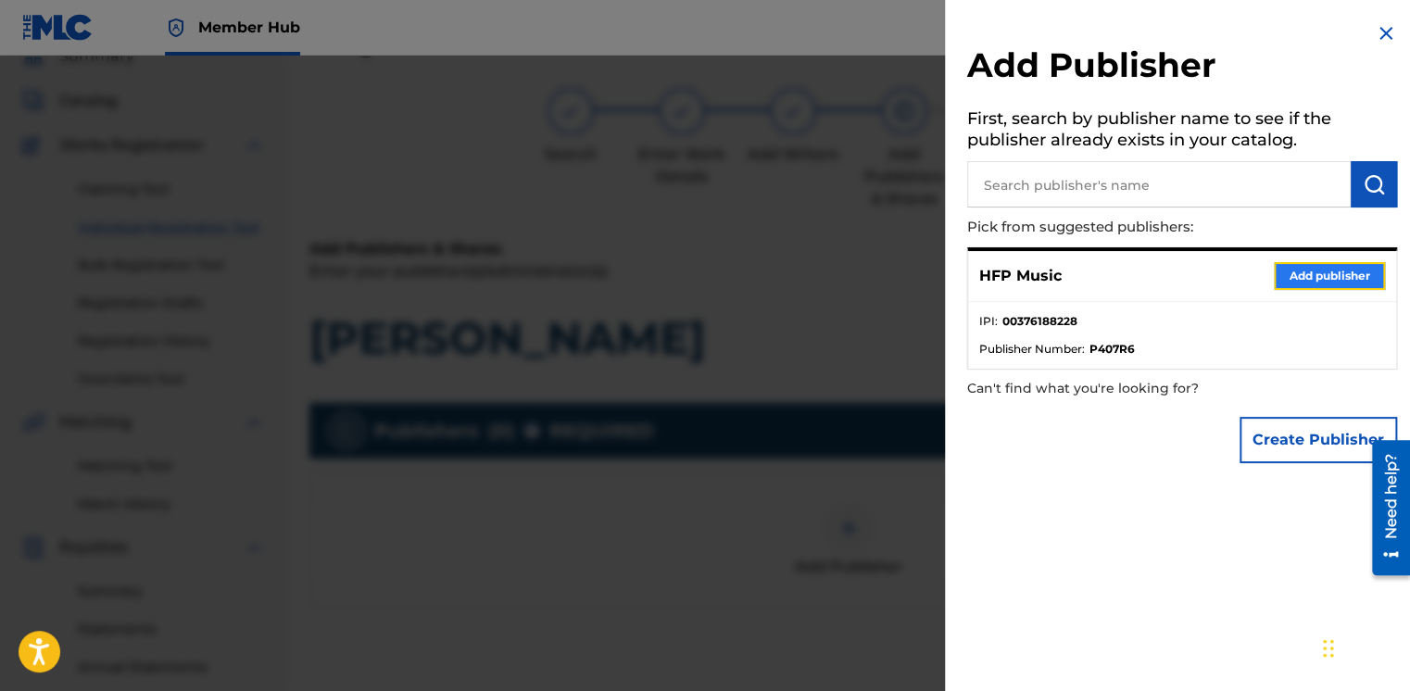
click at [1275, 272] on button "Add publisher" at bounding box center [1329, 276] width 111 height 28
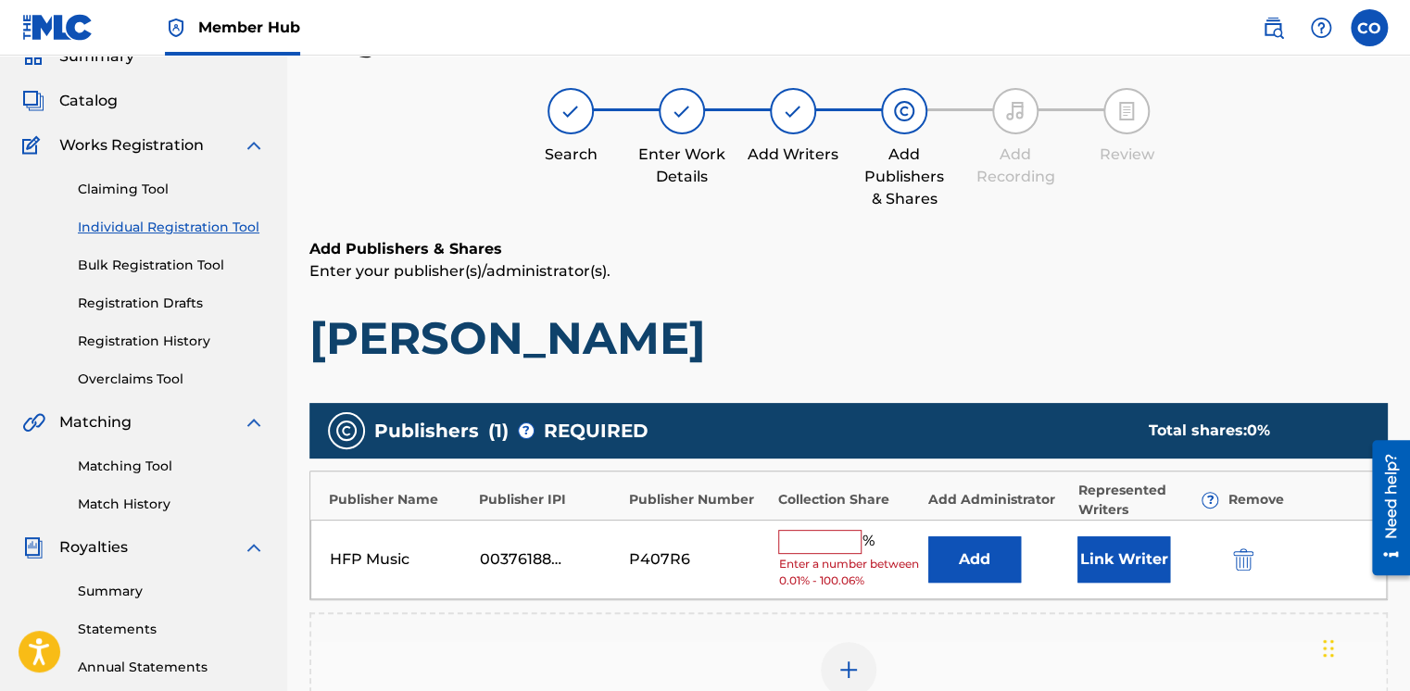
click at [809, 543] on input "text" at bounding box center [819, 542] width 83 height 24
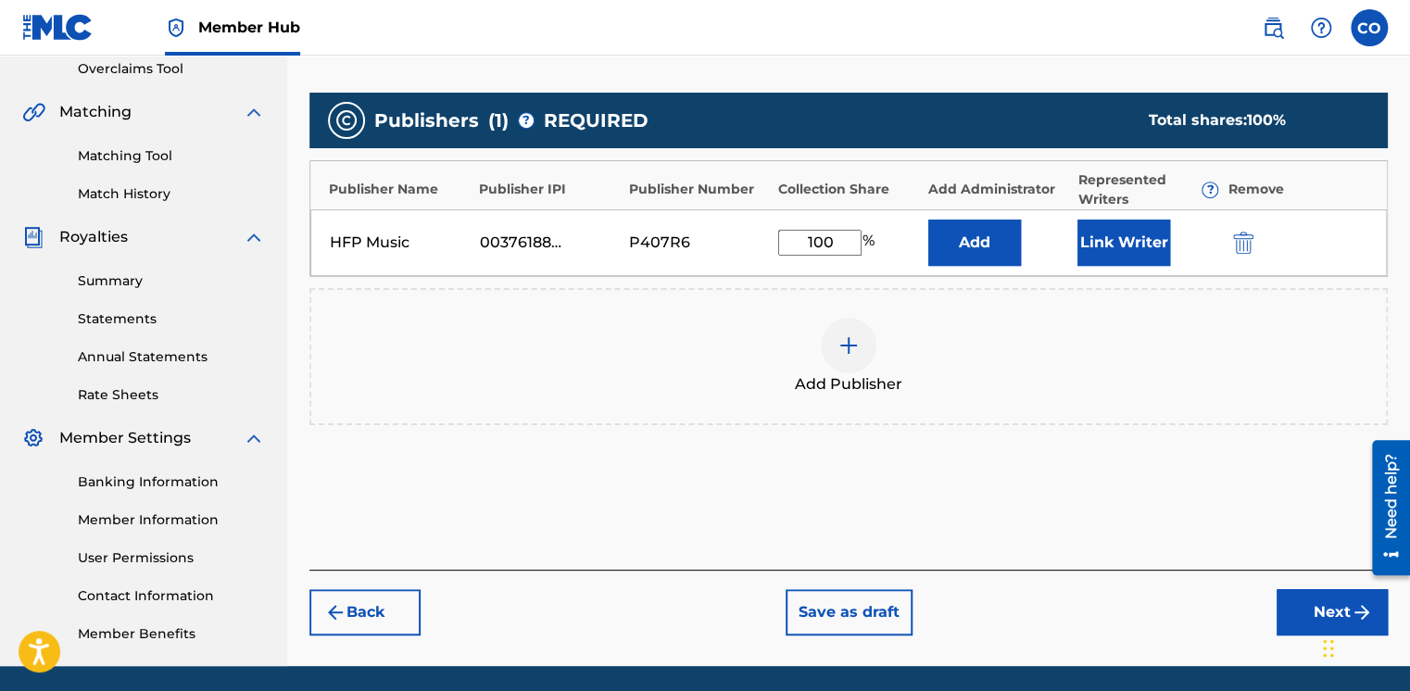
scroll to position [438, 0]
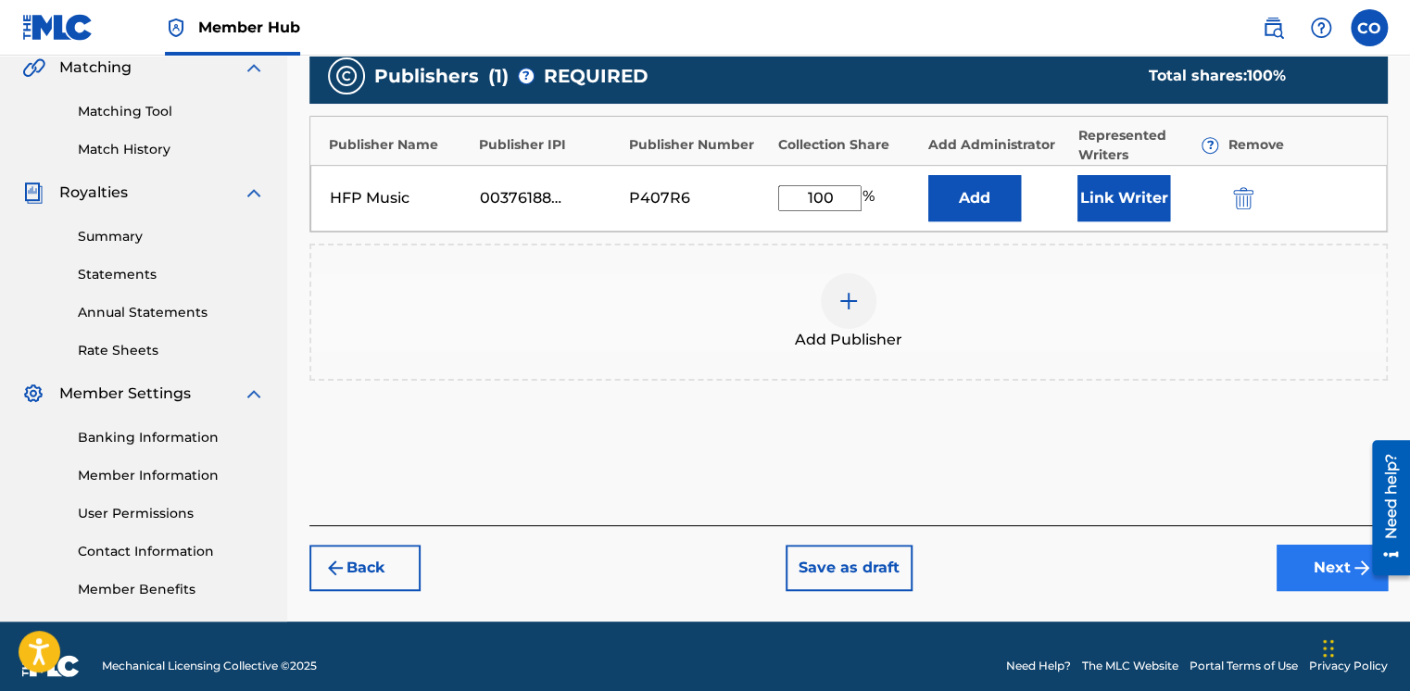
type input "100"
click at [1309, 546] on button "Next" at bounding box center [1332, 568] width 111 height 46
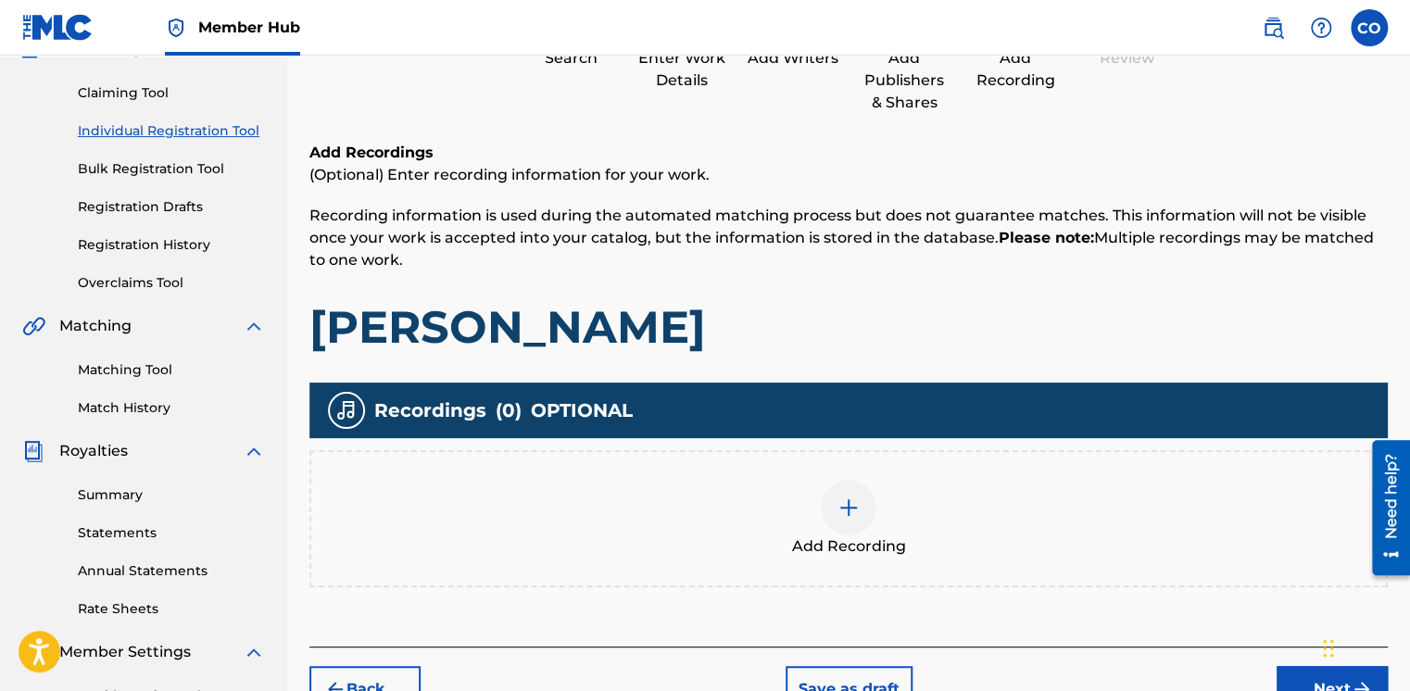
scroll to position [83, 0]
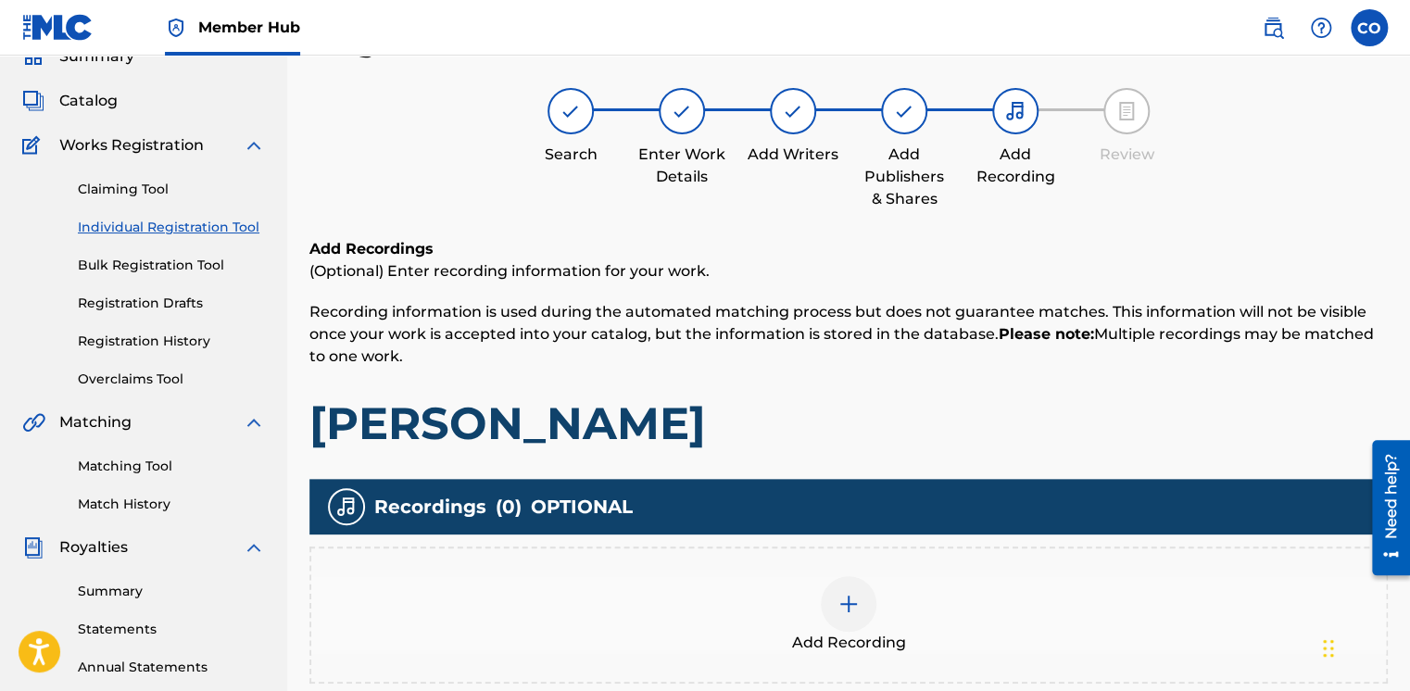
click at [864, 621] on div at bounding box center [849, 604] width 56 height 56
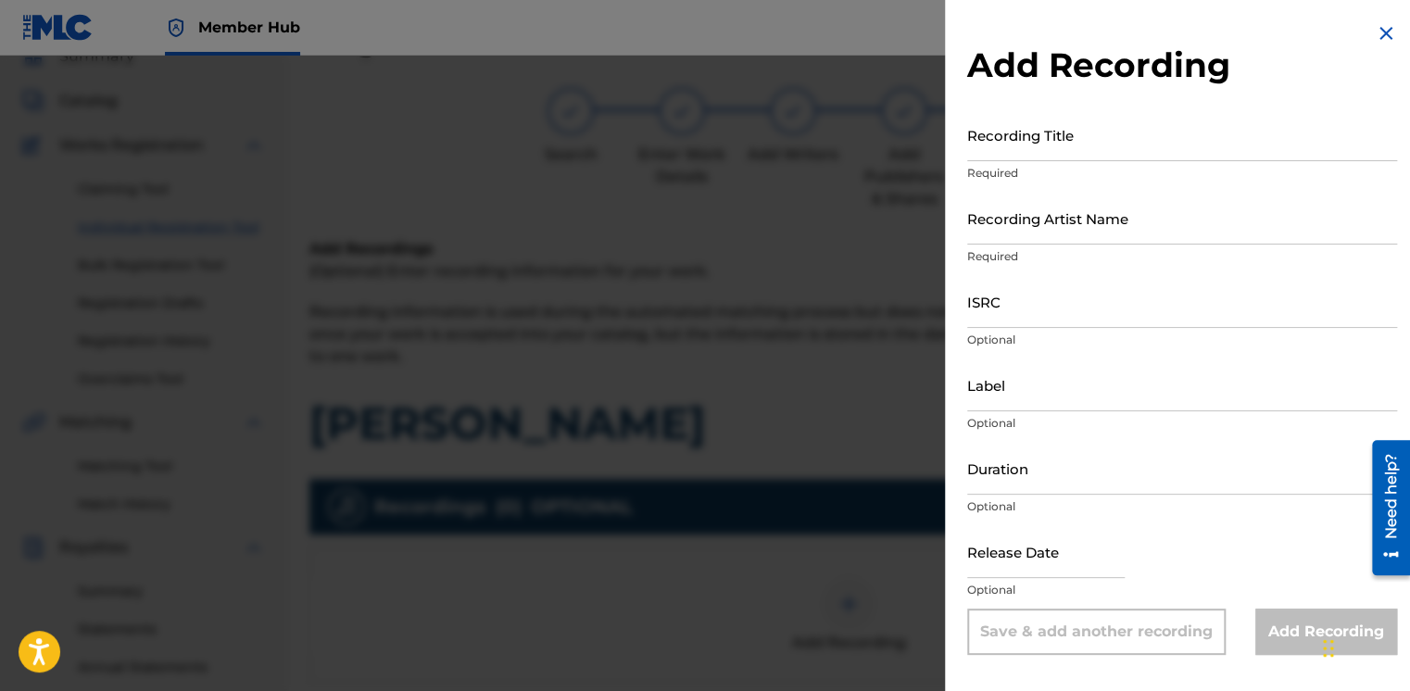
click at [1030, 161] on div "Recording Title Required" at bounding box center [1182, 149] width 430 height 83
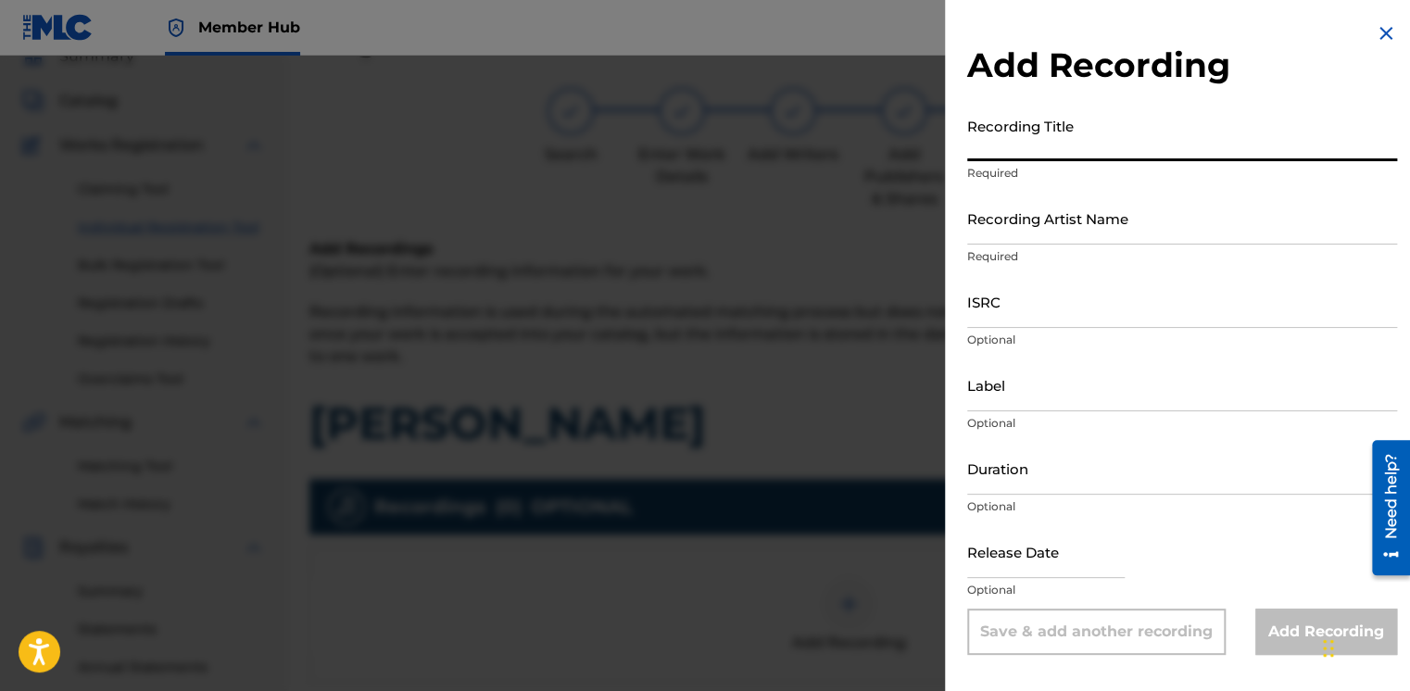
click at [1016, 127] on input "Recording Title" at bounding box center [1182, 134] width 430 height 53
click at [694, 186] on div at bounding box center [705, 401] width 1410 height 691
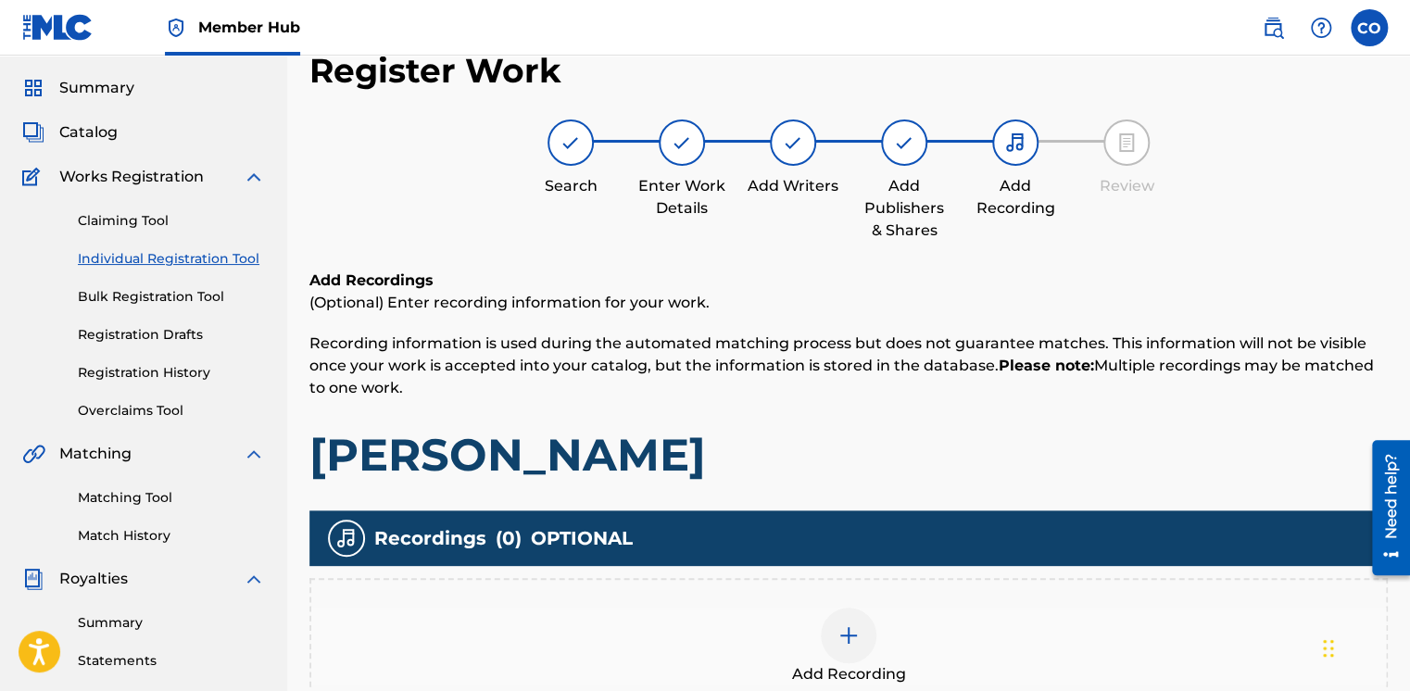
scroll to position [0, 0]
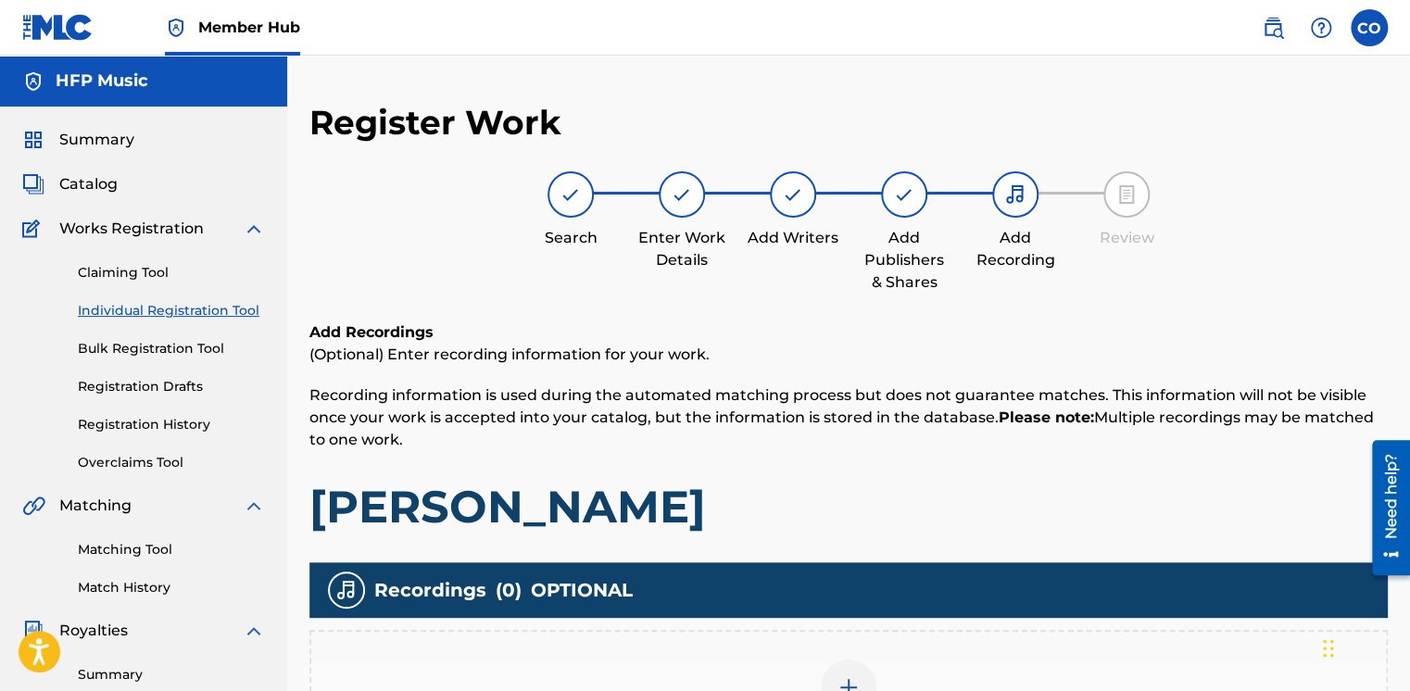
click at [676, 200] on img at bounding box center [682, 194] width 22 height 22
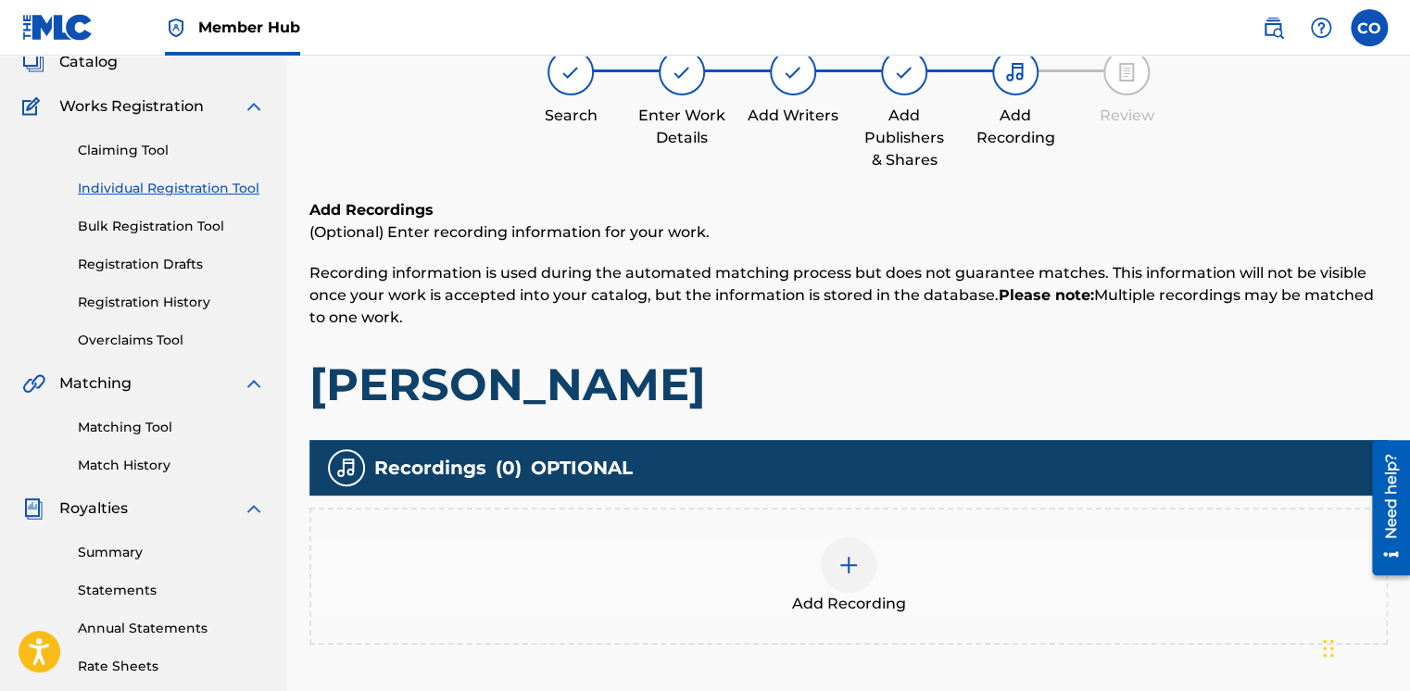
scroll to position [309, 0]
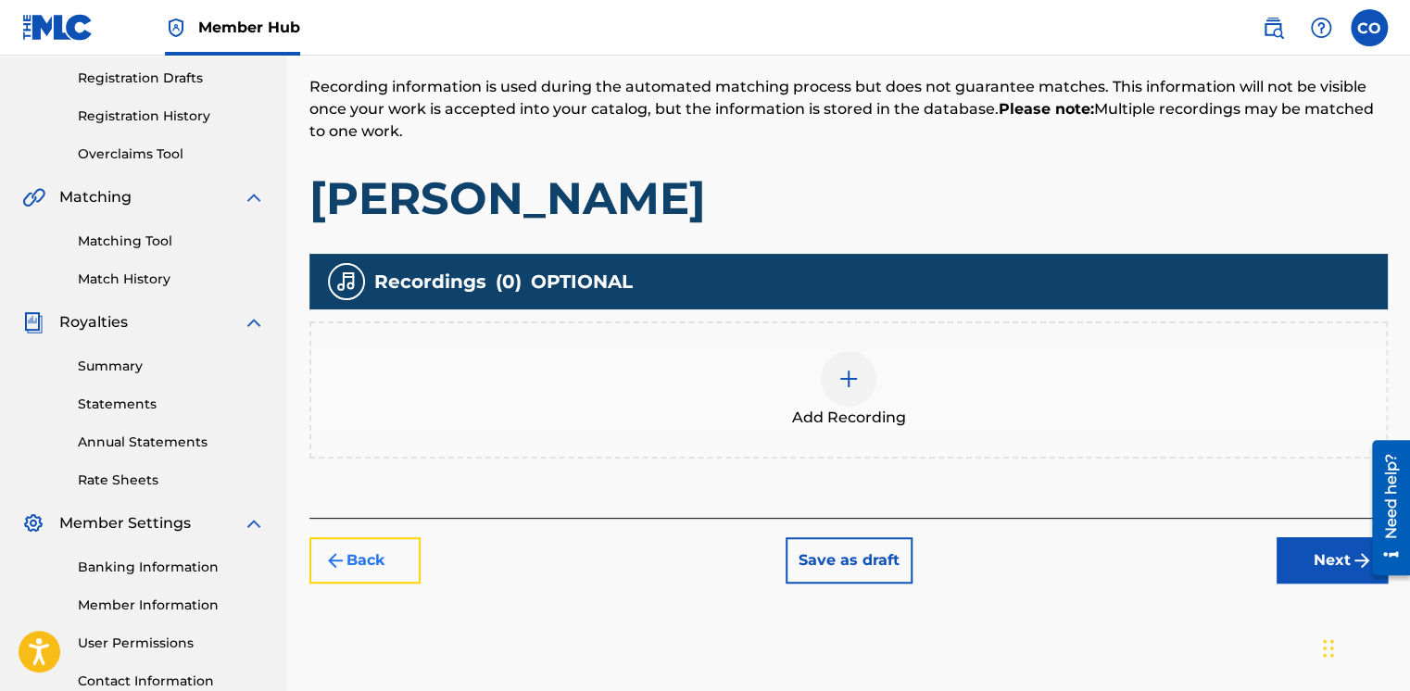
click at [363, 564] on button "Back" at bounding box center [364, 560] width 111 height 46
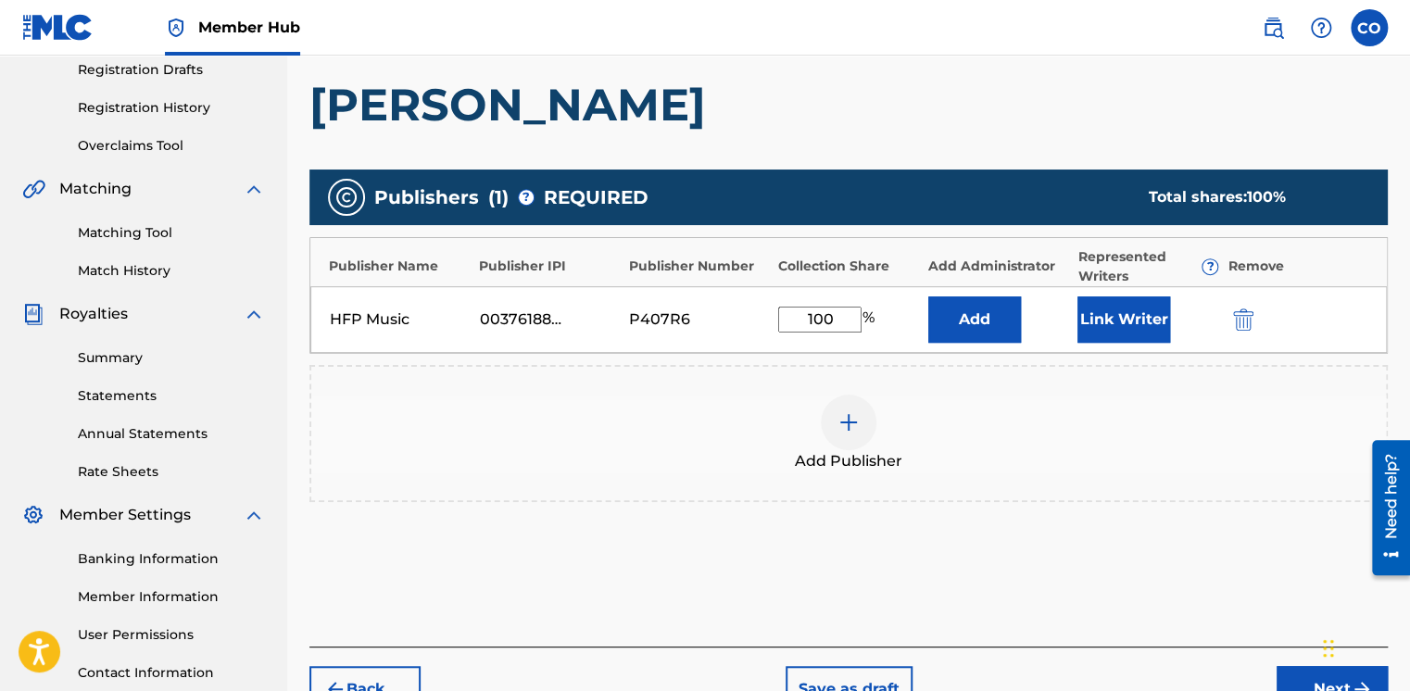
scroll to position [329, 0]
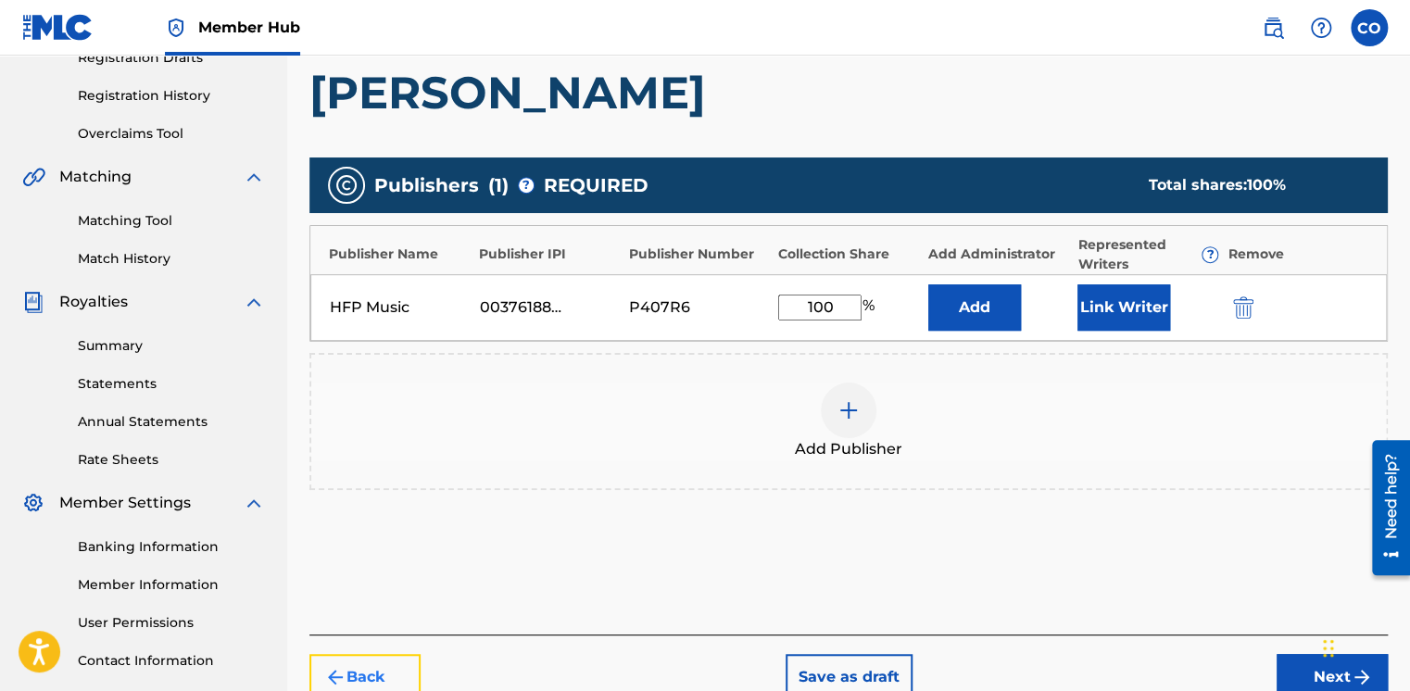
click at [332, 661] on button "Back" at bounding box center [364, 677] width 111 height 46
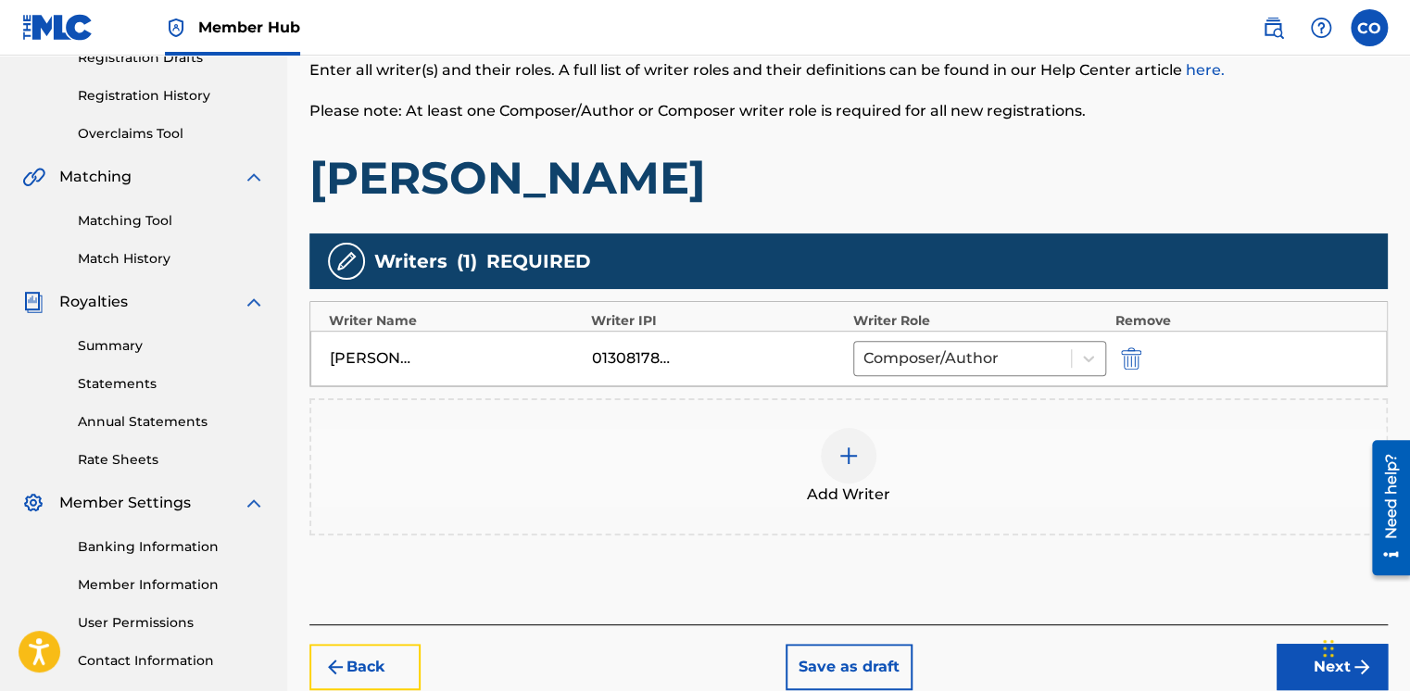
click at [332, 661] on img "submit" at bounding box center [335, 667] width 22 height 22
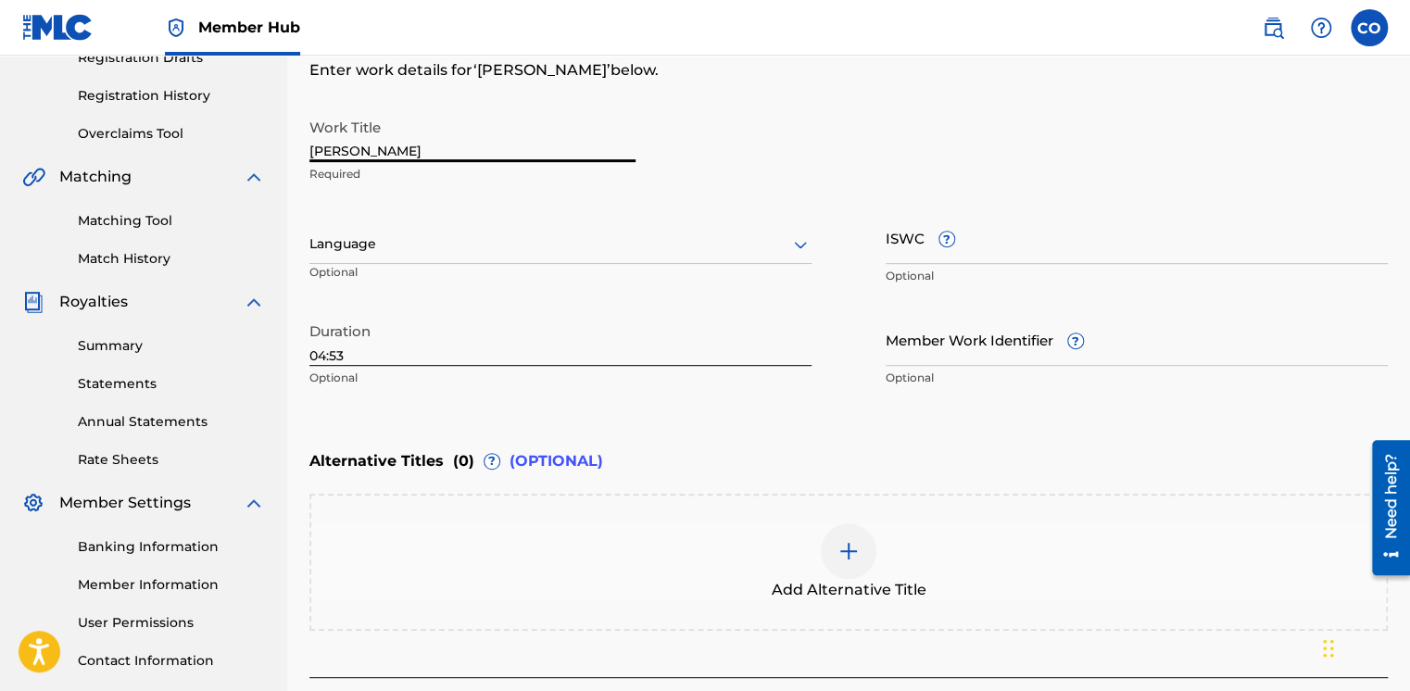
drag, startPoint x: 399, startPoint y: 155, endPoint x: 309, endPoint y: 152, distance: 89.9
drag, startPoint x: 309, startPoint y: 152, endPoint x: 422, endPoint y: 135, distance: 113.4
click at [422, 135] on input "[PERSON_NAME]" at bounding box center [472, 135] width 326 height 53
drag, startPoint x: 414, startPoint y: 151, endPoint x: 219, endPoint y: 167, distance: 196.1
click at [219, 167] on main "HFP Music Summary Catalog Works Registration Claiming Tool Individual Registrat…" at bounding box center [705, 235] width 1410 height 1016
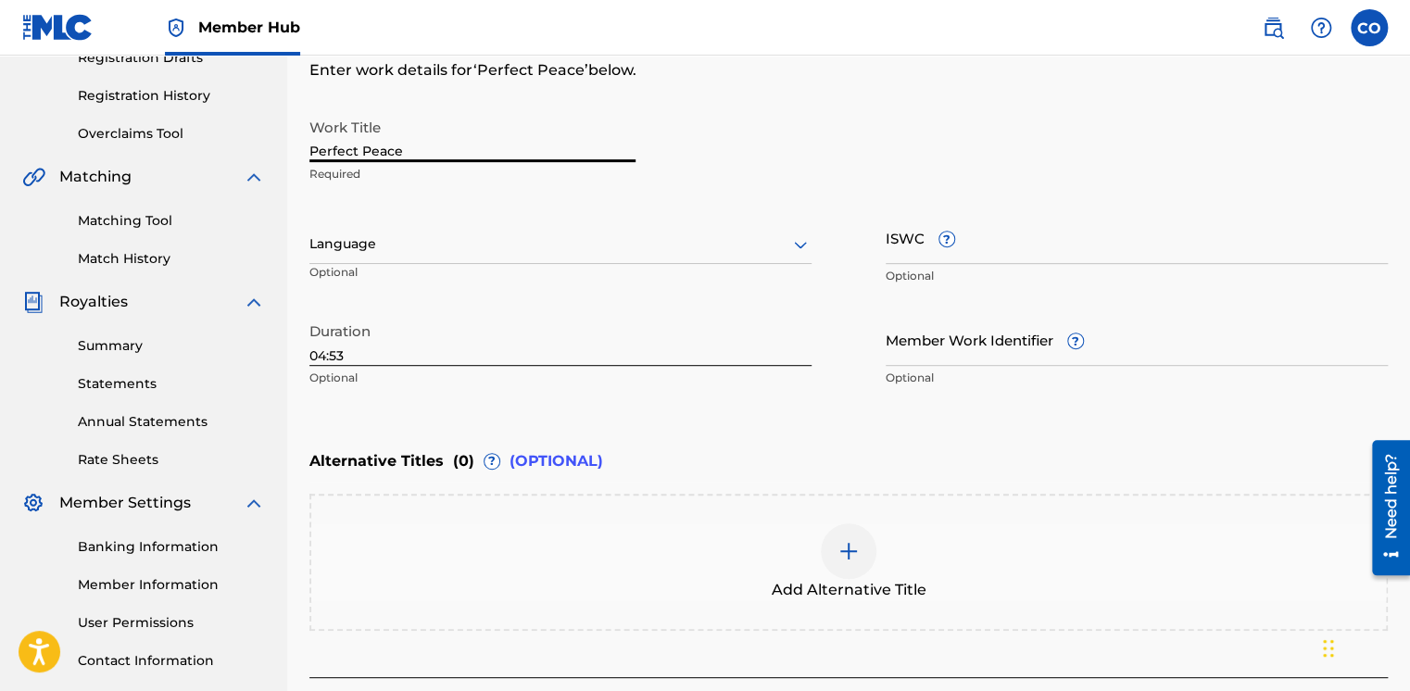
type input "Perfect Peace"
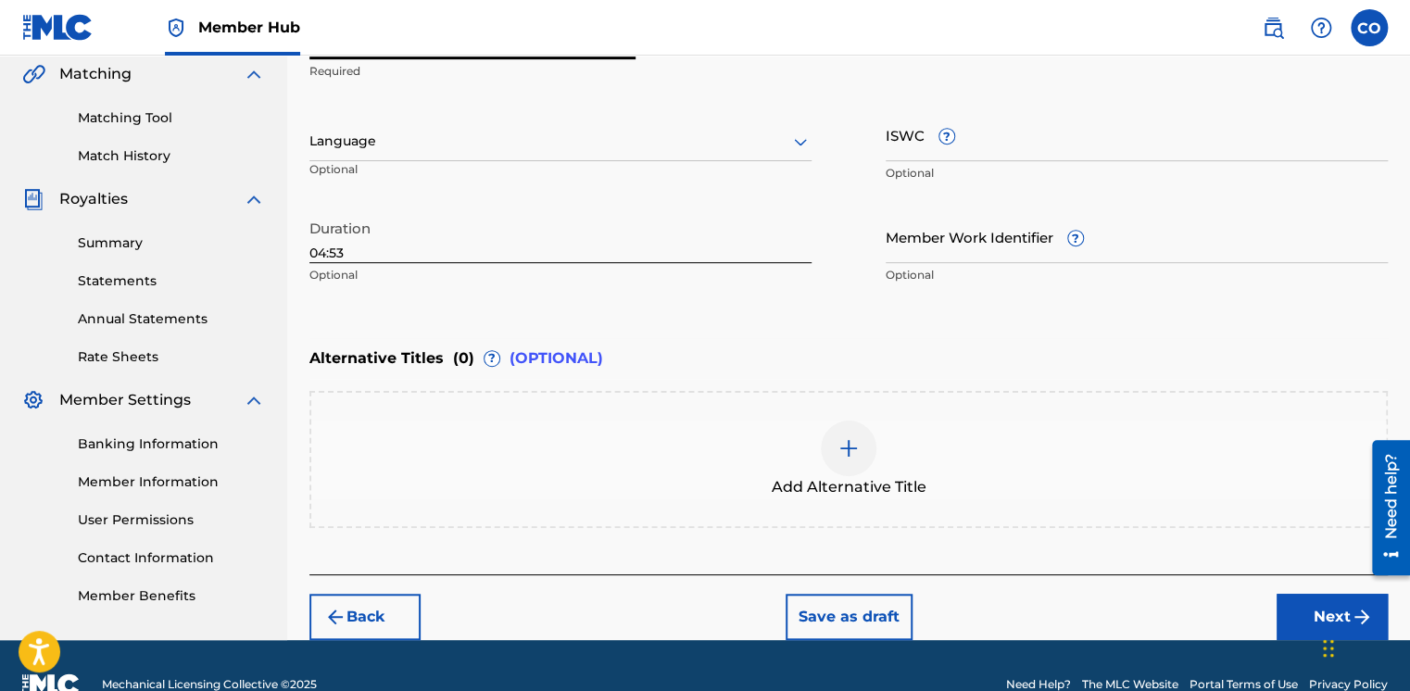
scroll to position [467, 0]
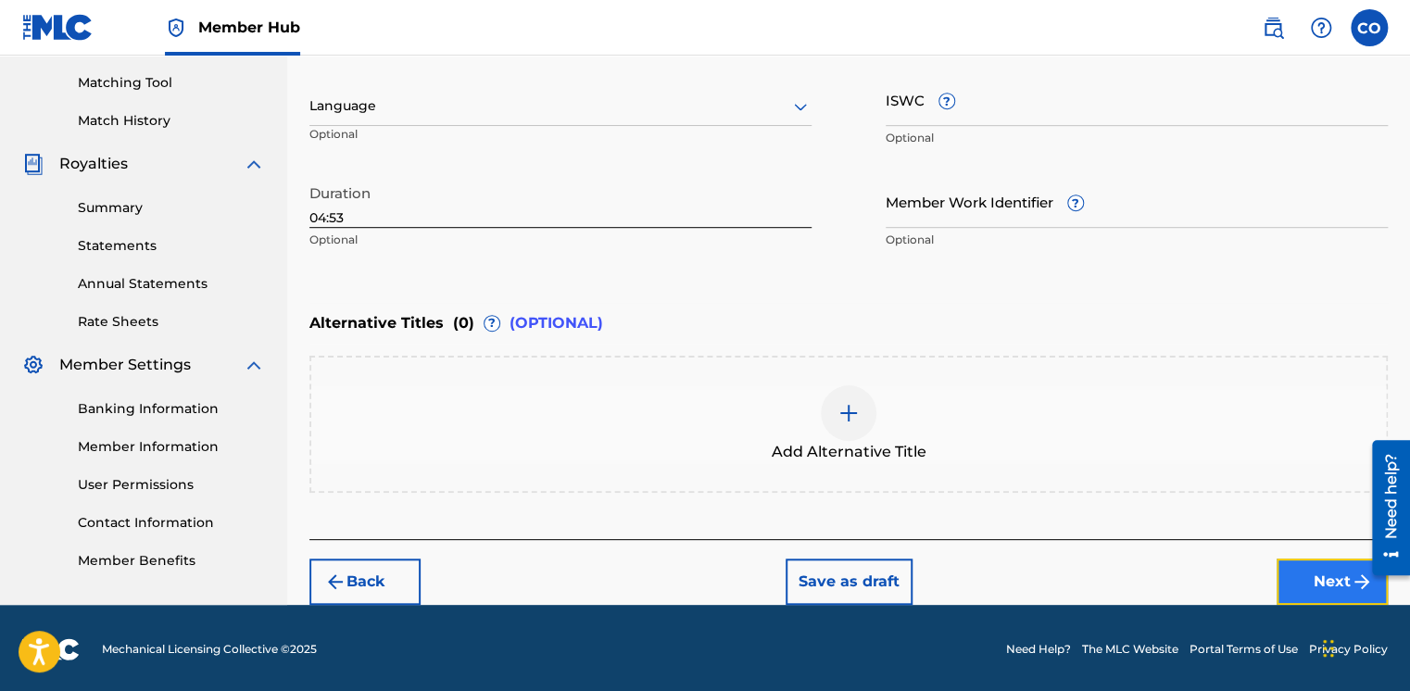
click at [1301, 576] on button "Next" at bounding box center [1332, 582] width 111 height 46
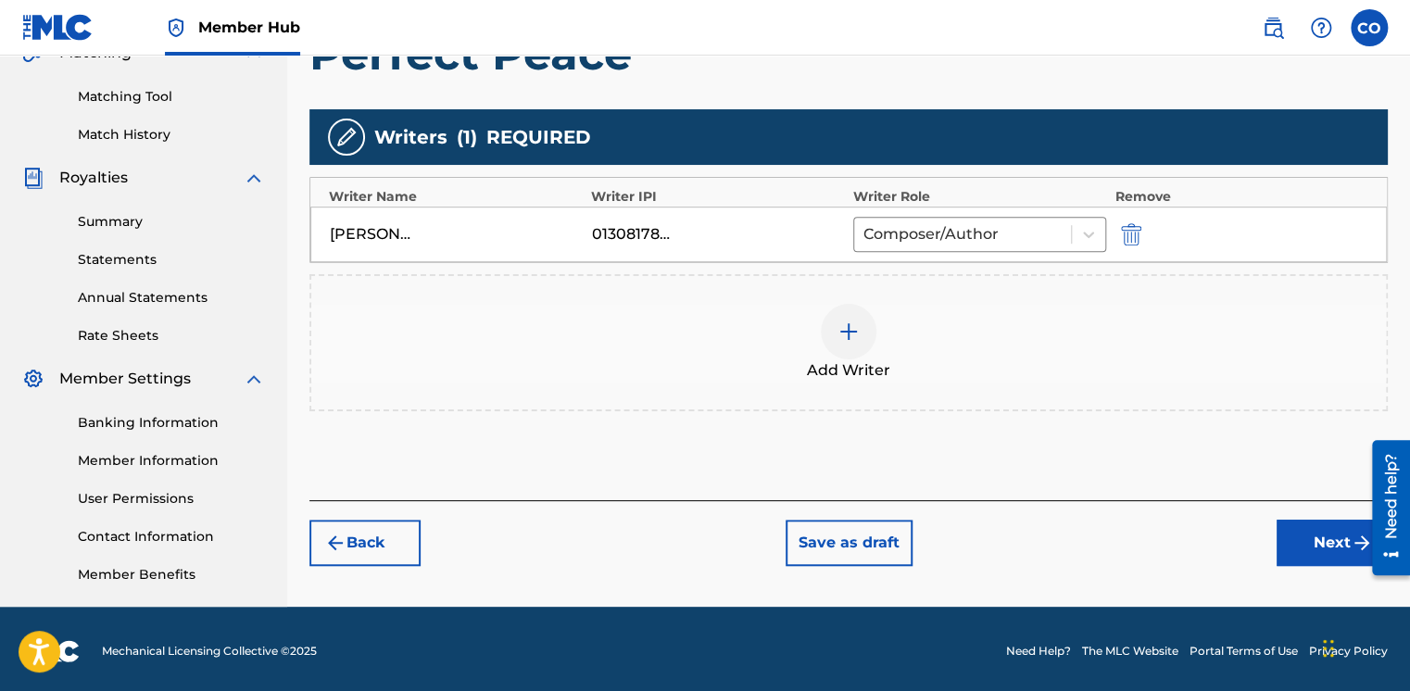
scroll to position [457, 0]
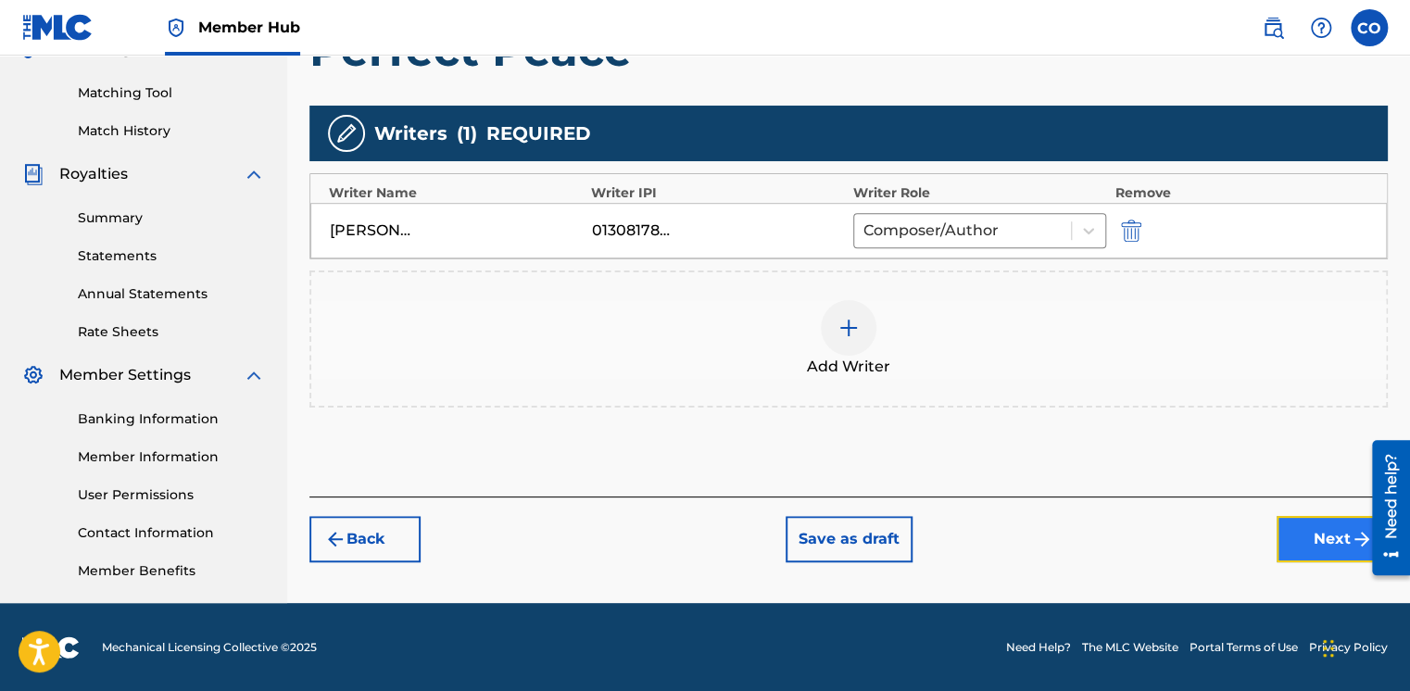
click at [1301, 559] on button "Next" at bounding box center [1332, 539] width 111 height 46
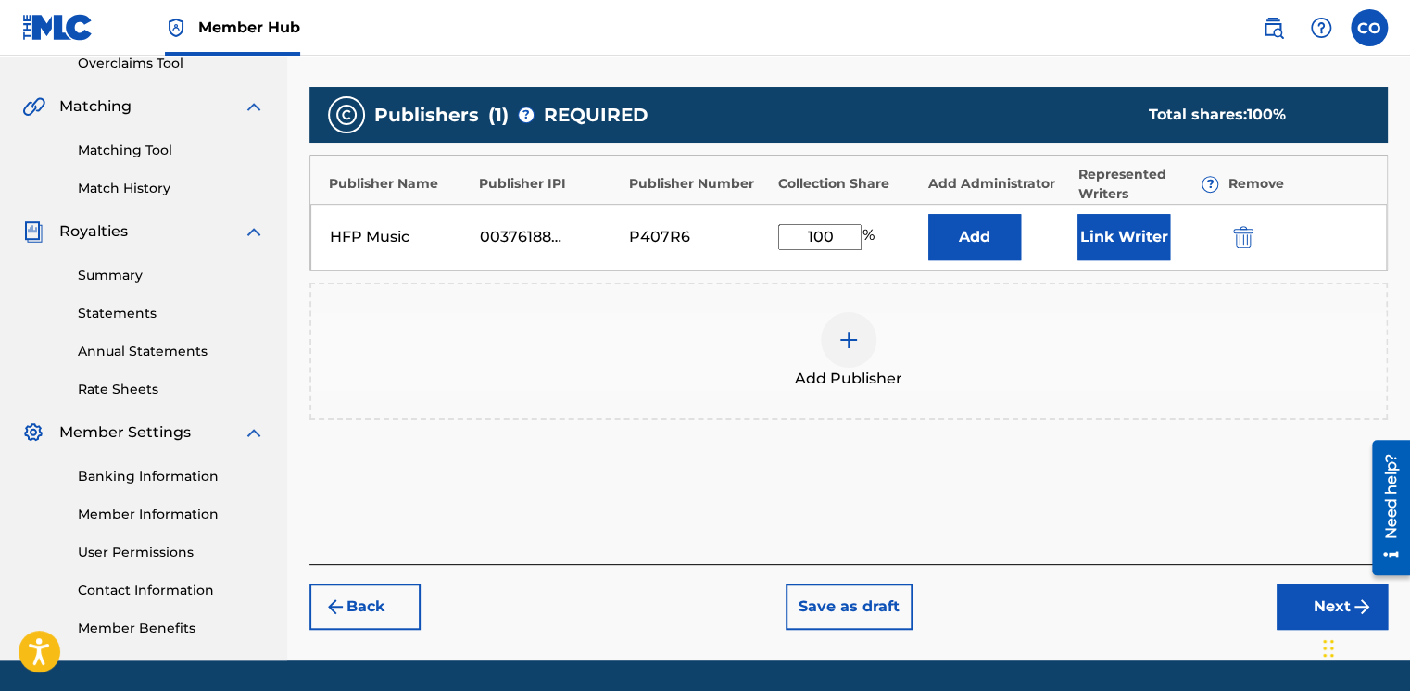
scroll to position [408, 0]
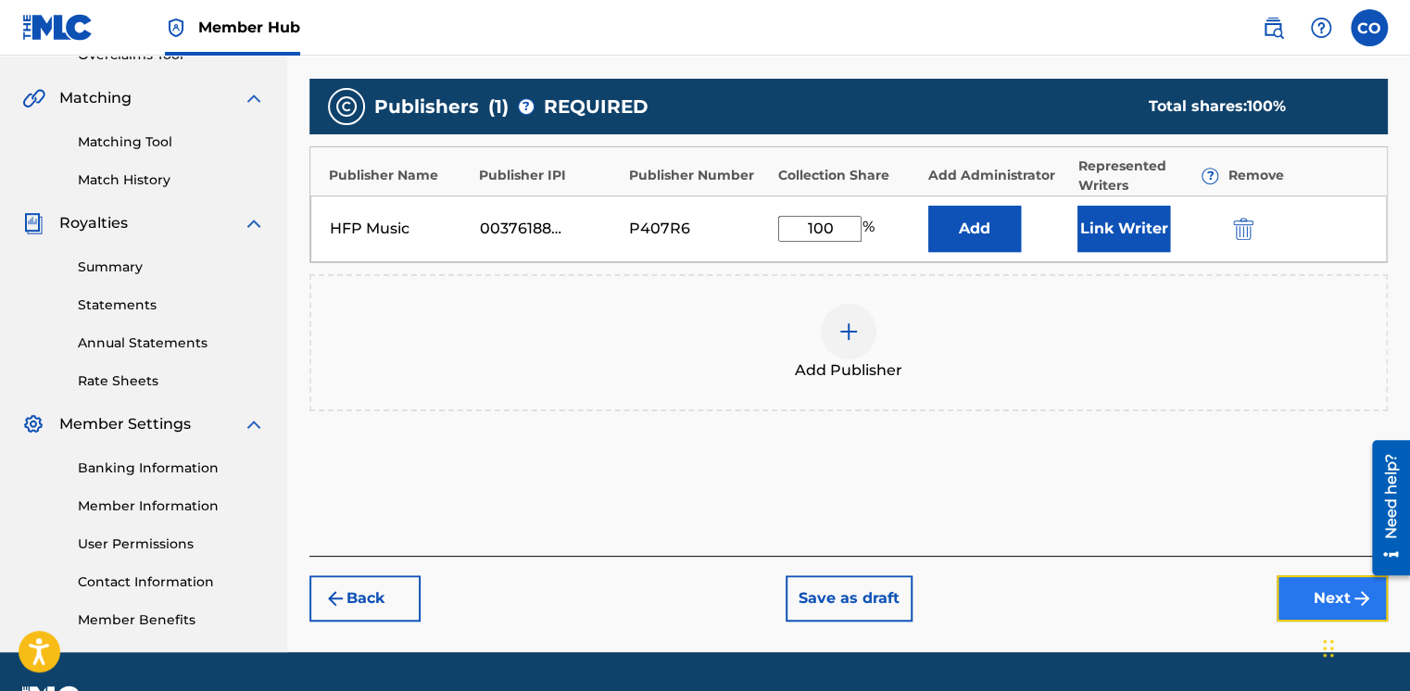
click at [1315, 594] on button "Next" at bounding box center [1332, 598] width 111 height 46
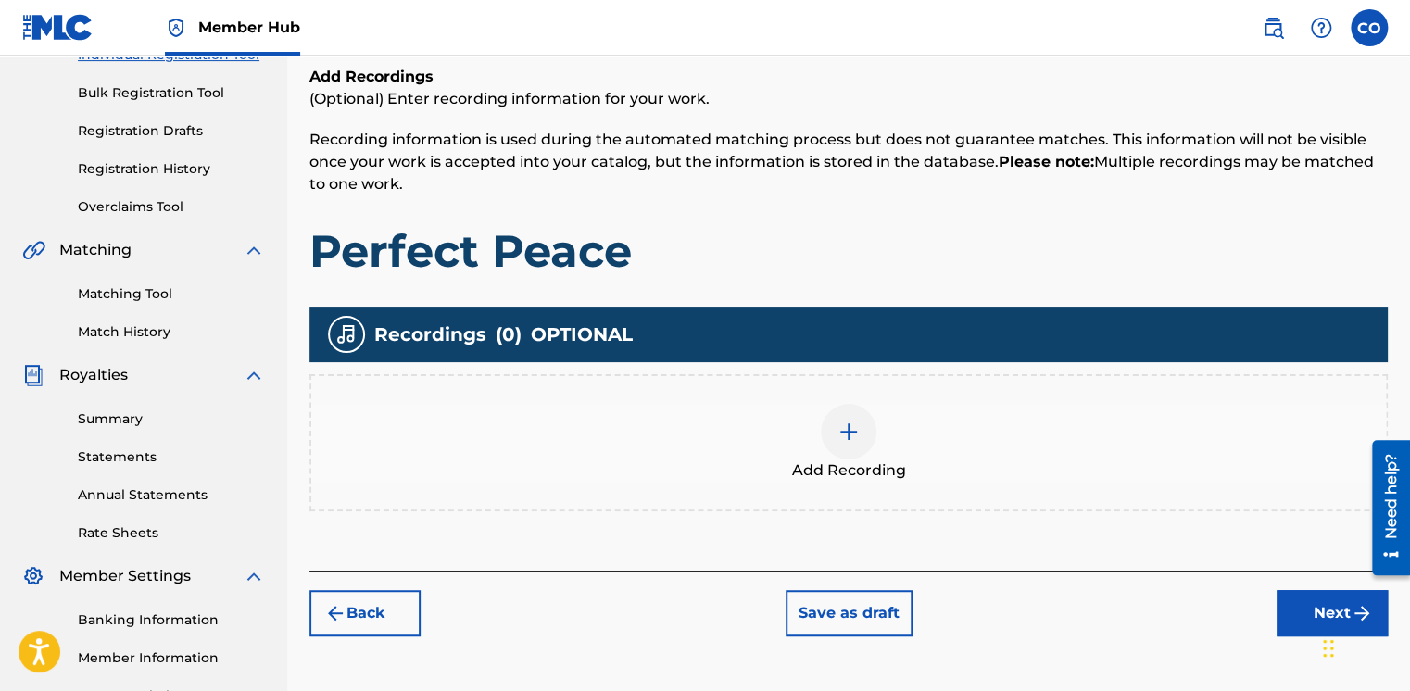
scroll to position [263, 0]
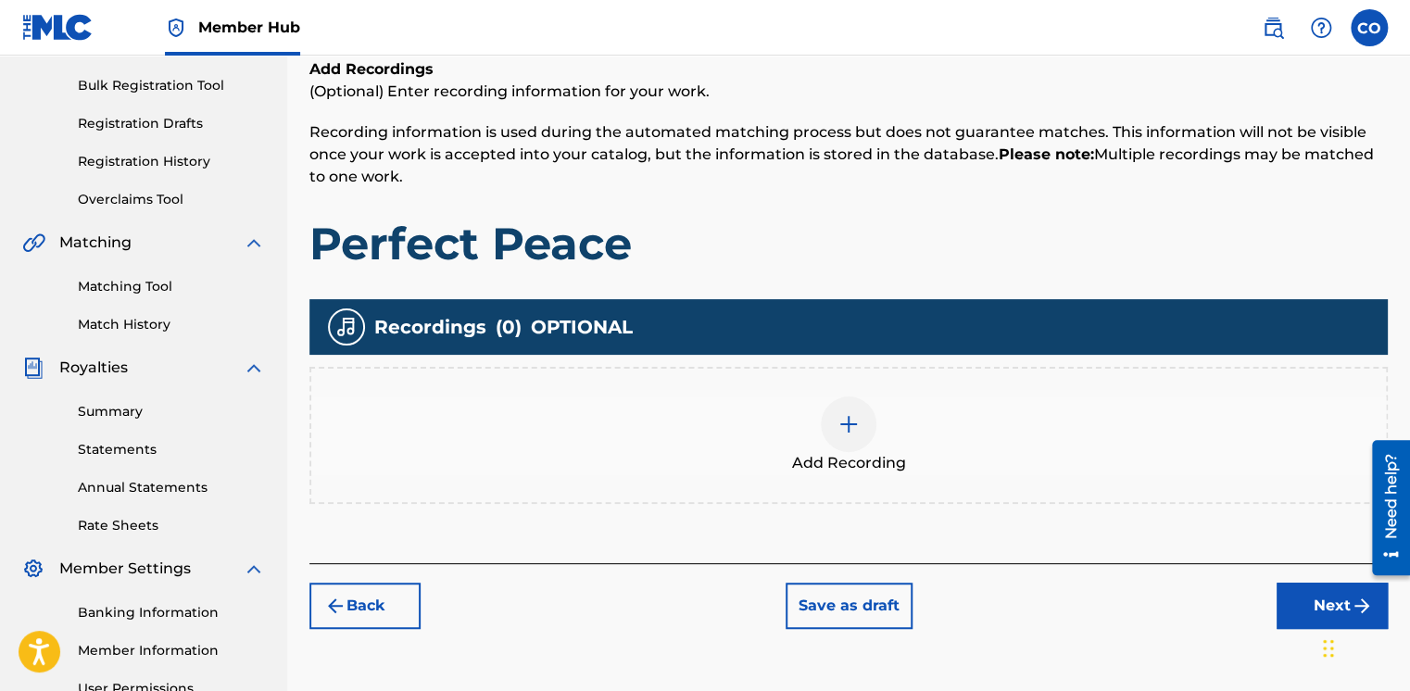
click at [841, 423] on img at bounding box center [849, 424] width 22 height 22
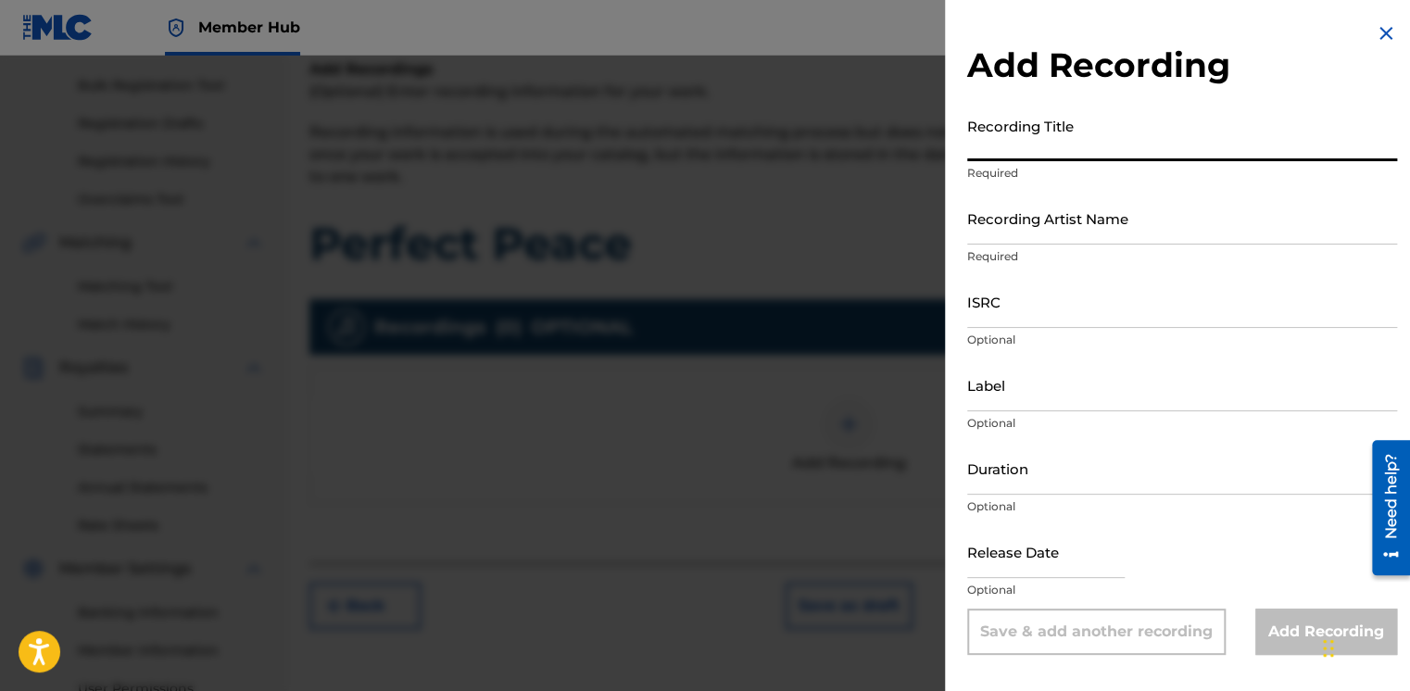
click at [1102, 141] on input "Recording Title" at bounding box center [1182, 134] width 430 height 53
type input "Perfect Peace"
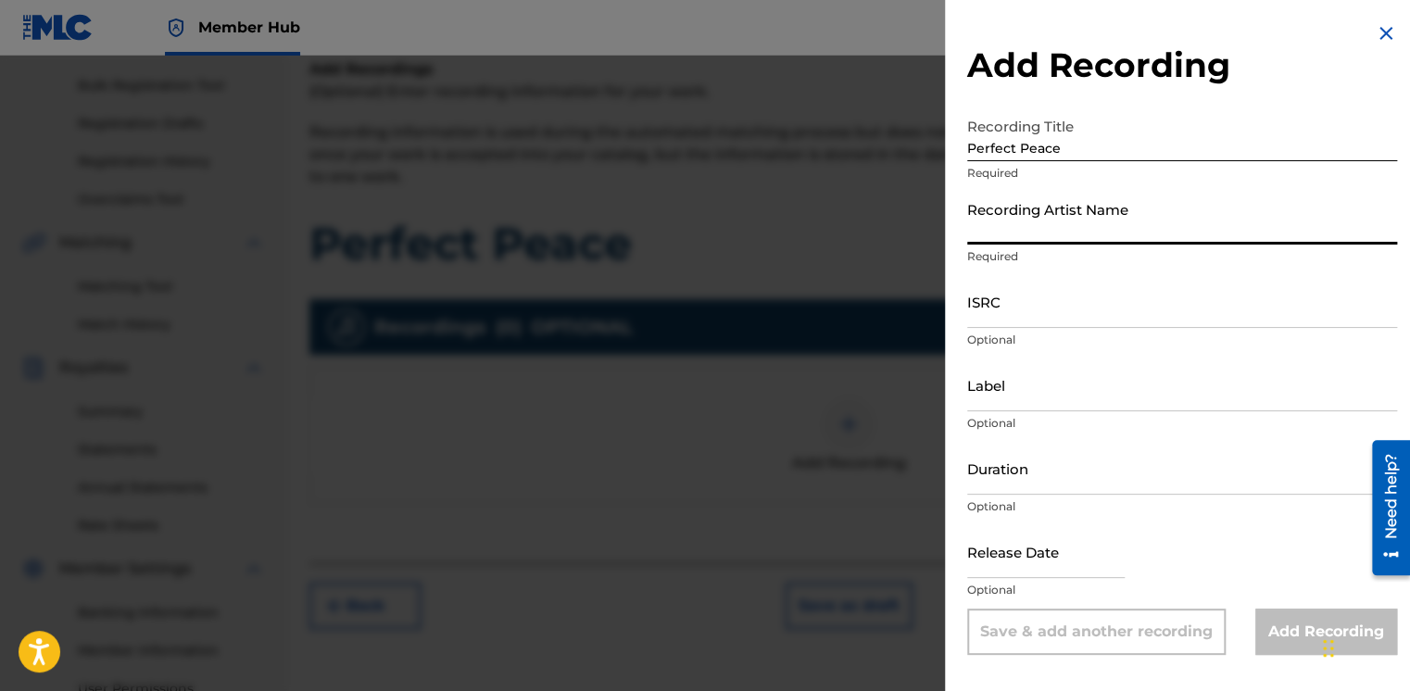
click at [1045, 221] on input "Recording Artist Name" at bounding box center [1182, 218] width 430 height 53
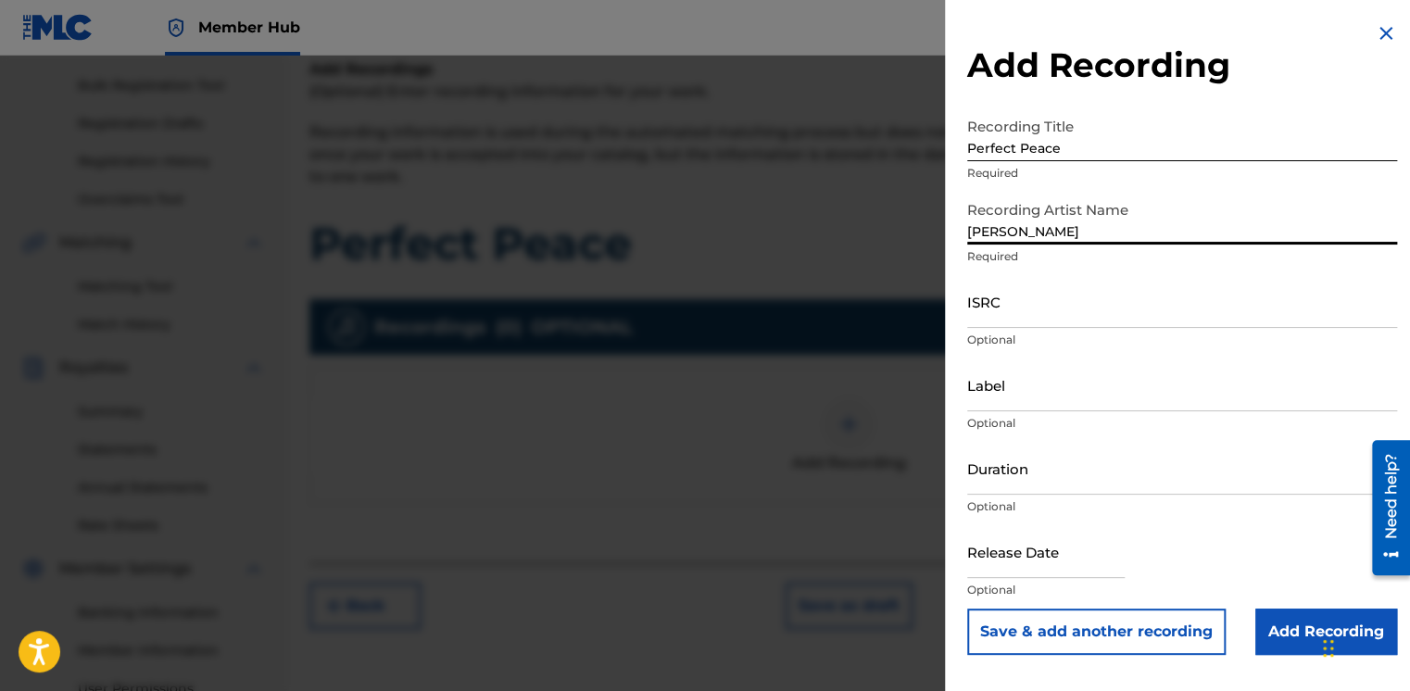
type input "[PERSON_NAME]"
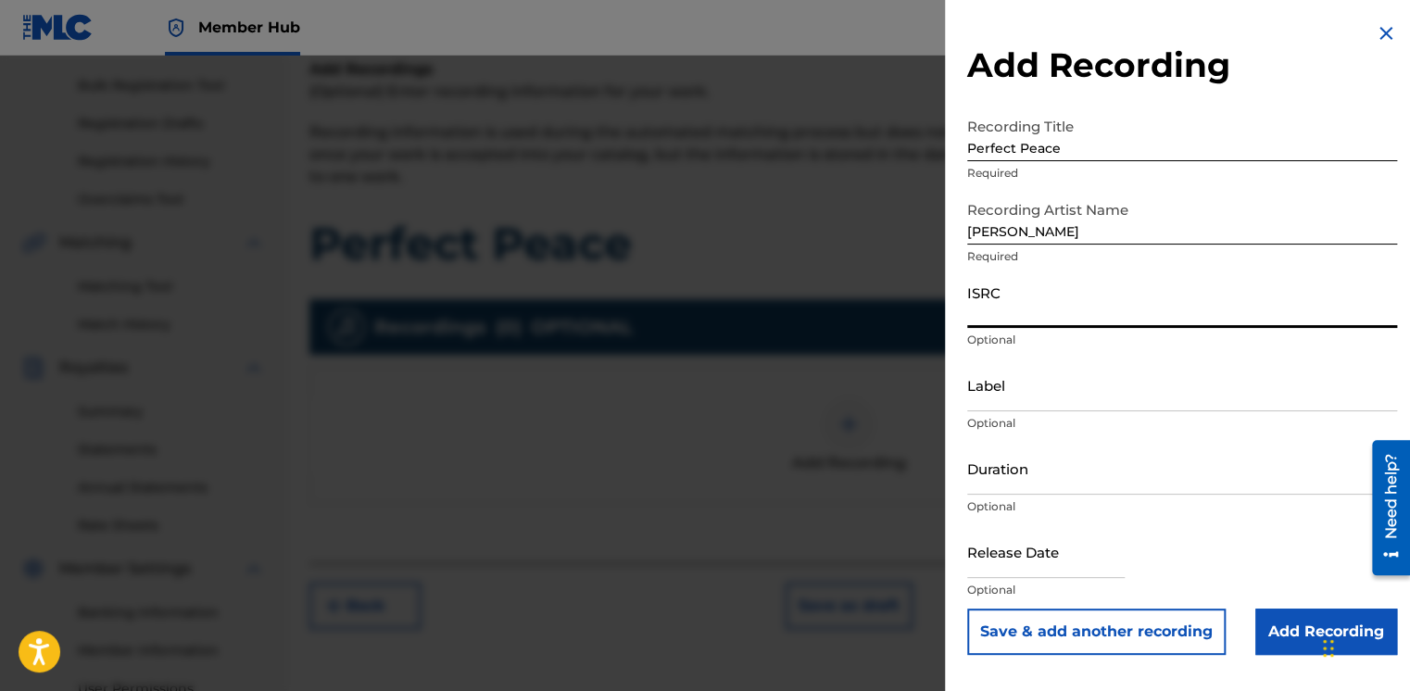
click at [1000, 324] on input "ISRC" at bounding box center [1182, 301] width 430 height 53
paste input "QZMEQ2068568"
type input "QZMEQ2068568"
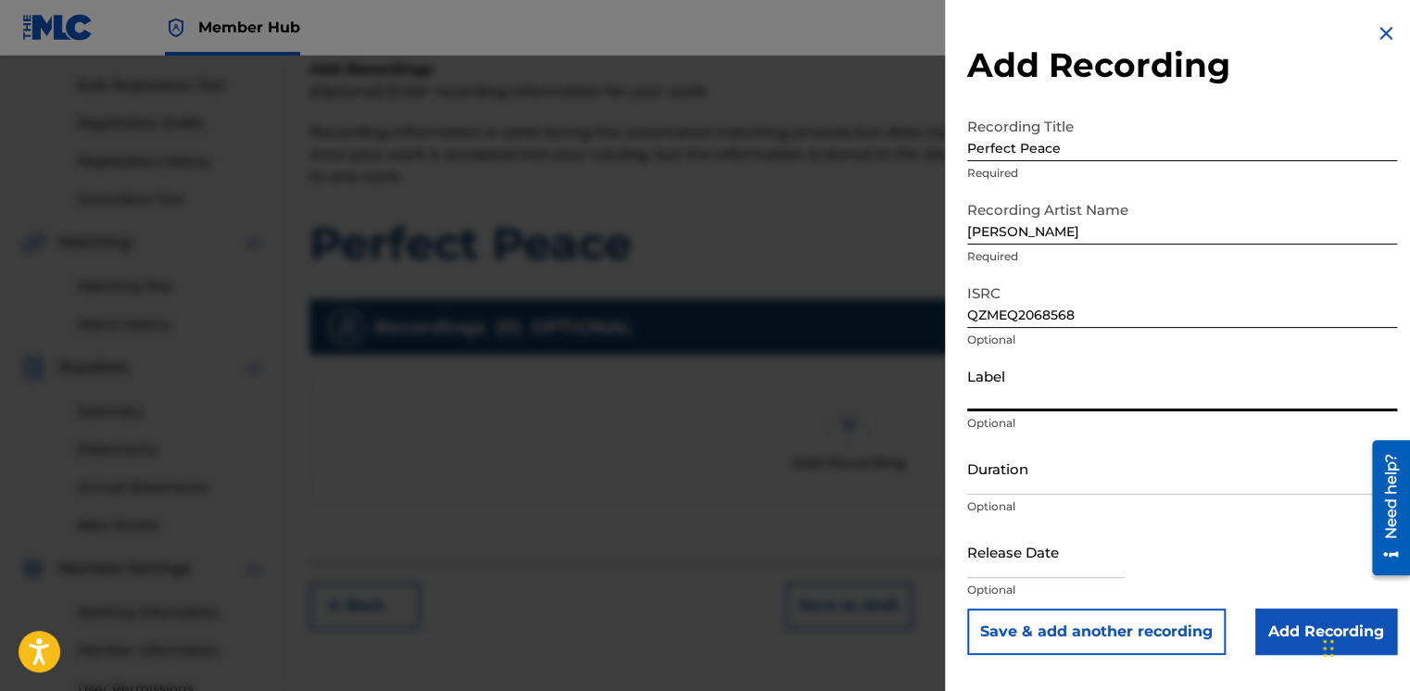
click at [1009, 387] on input "Label" at bounding box center [1182, 385] width 430 height 53
type input "HFP Music"
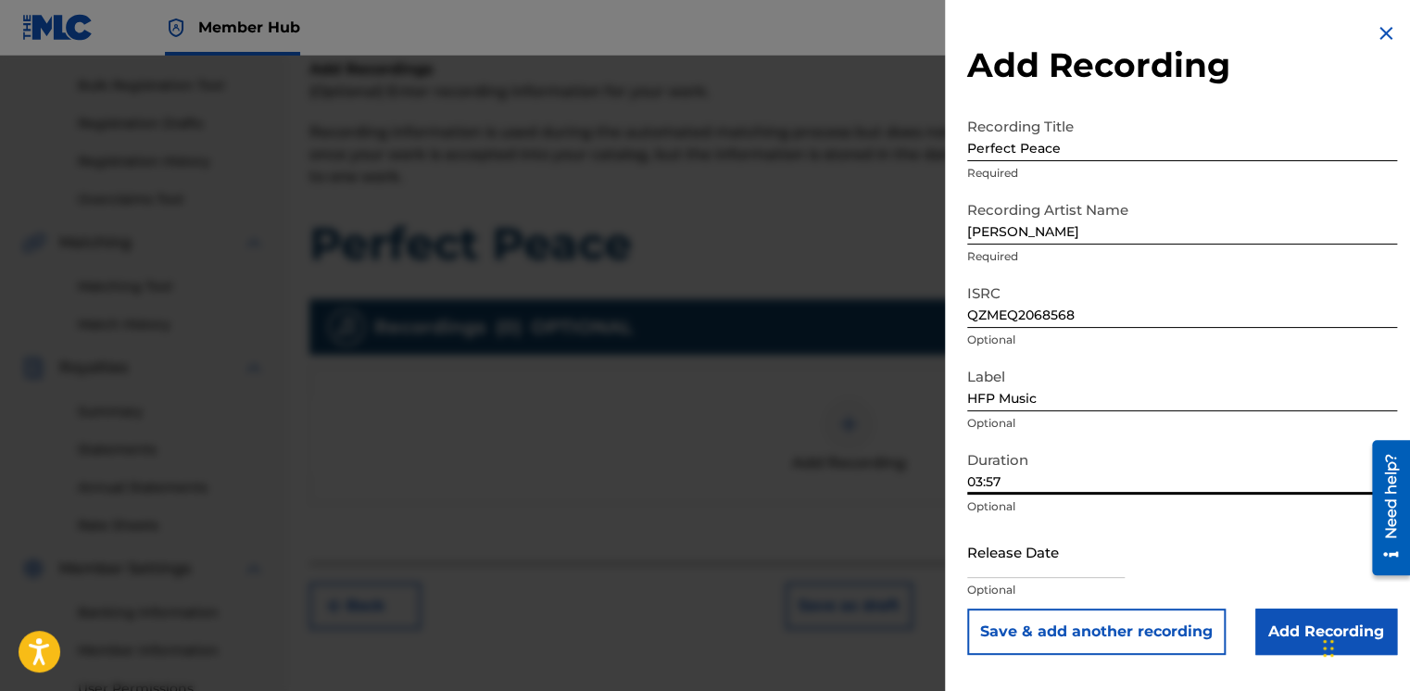
drag, startPoint x: 1092, startPoint y: 486, endPoint x: 865, endPoint y: 461, distance: 227.6
click at [865, 461] on div "Add Recording Recording Title Perfect Peace Required Recording Artist Name Fiyi…" at bounding box center [705, 374] width 1410 height 636
type input "04:53"
click at [1294, 639] on input "Add Recording" at bounding box center [1327, 632] width 142 height 46
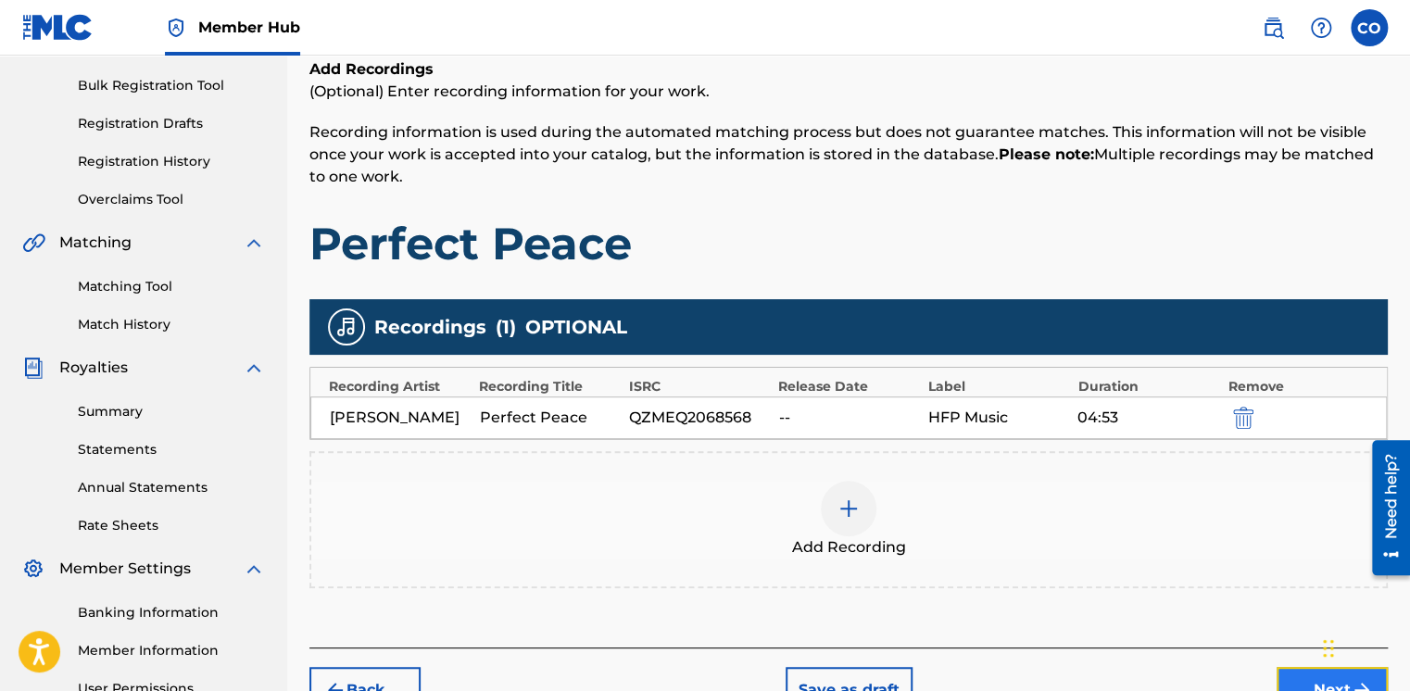
click at [1310, 674] on button "Next" at bounding box center [1332, 690] width 111 height 46
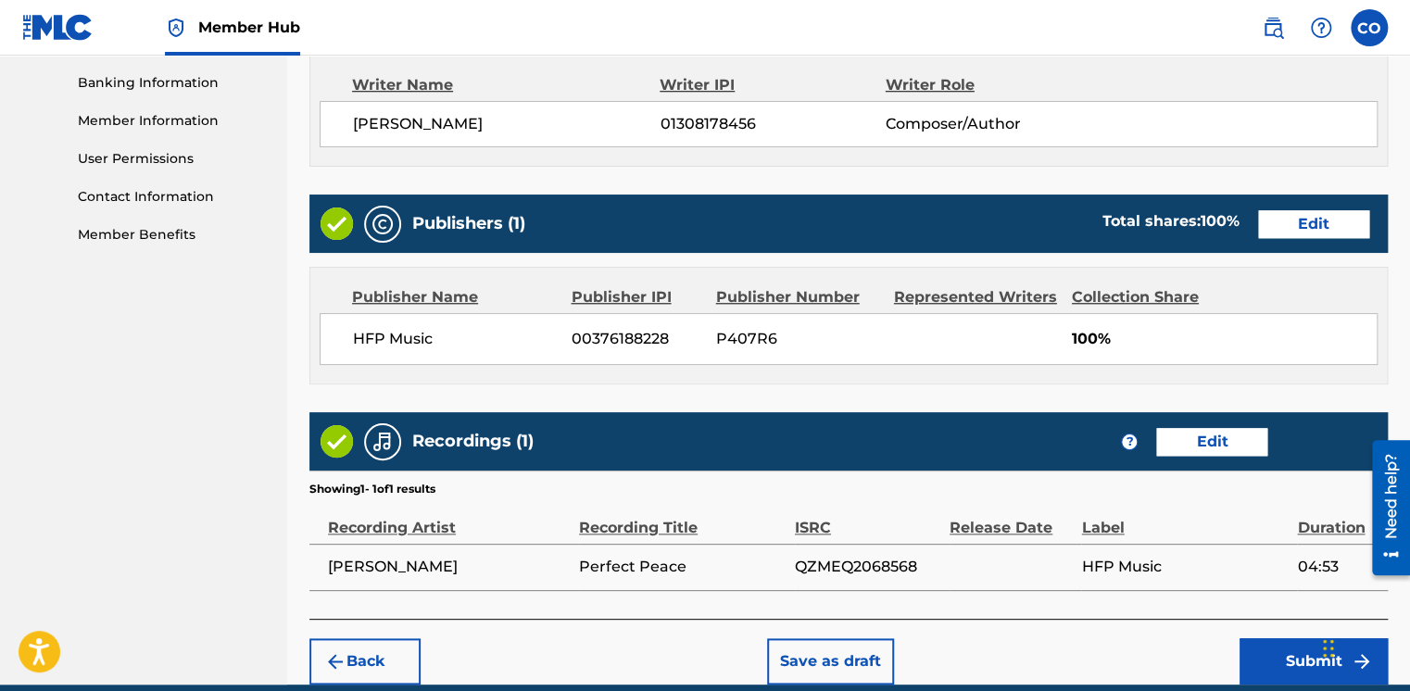
scroll to position [799, 0]
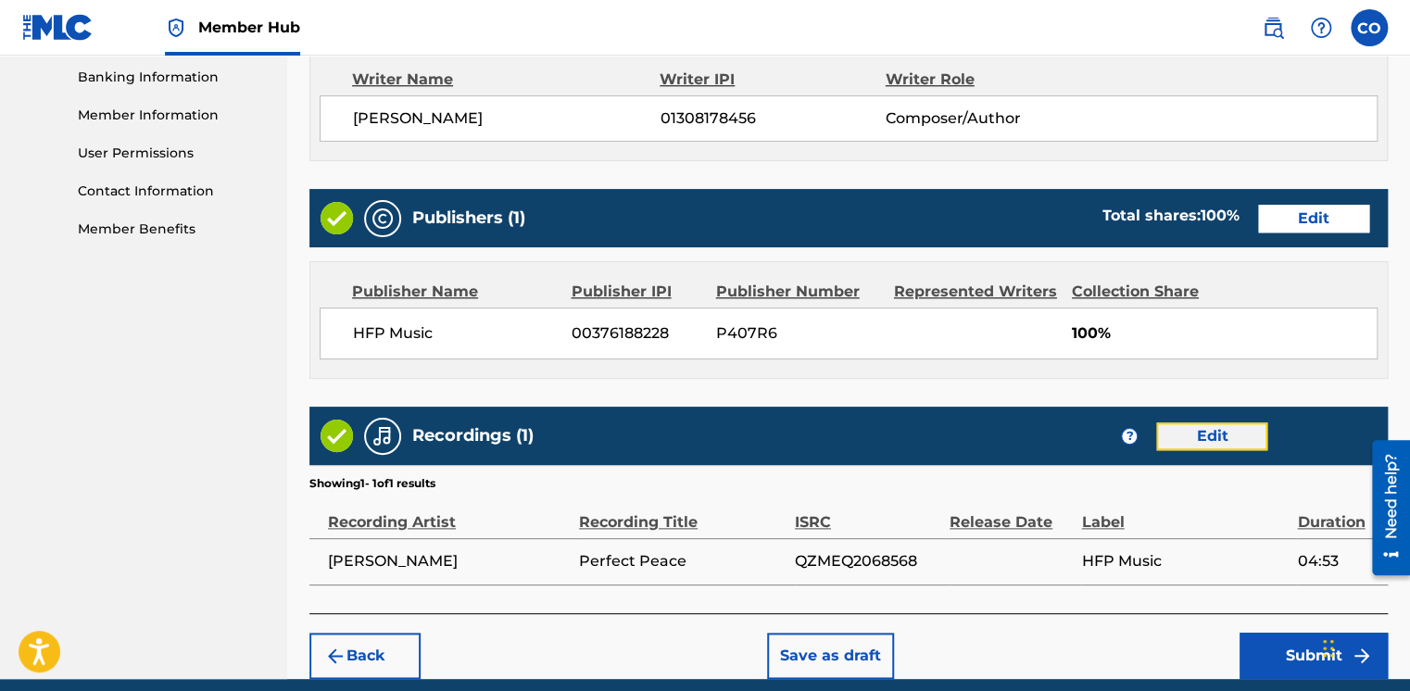
click at [1168, 433] on button "Edit" at bounding box center [1211, 437] width 111 height 28
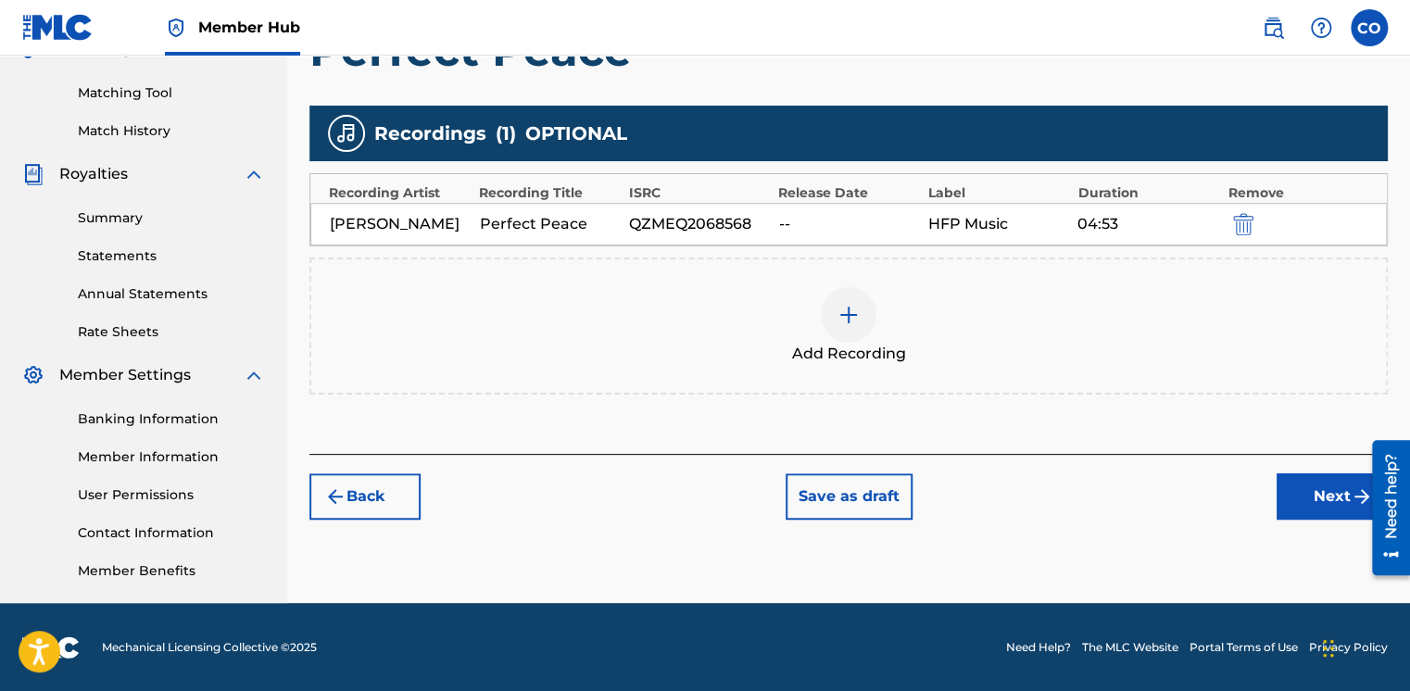
click at [879, 206] on div "Fiyin Adeniyi Perfect Peace QZMEQ2068568 -- HFP Music 04:53" at bounding box center [848, 224] width 1077 height 43
click at [752, 213] on div "QZMEQ2068568" at bounding box center [699, 224] width 140 height 22
click at [751, 213] on div "QZMEQ2068568" at bounding box center [699, 224] width 140 height 22
click at [1230, 217] on button "submit" at bounding box center [1242, 223] width 28 height 21
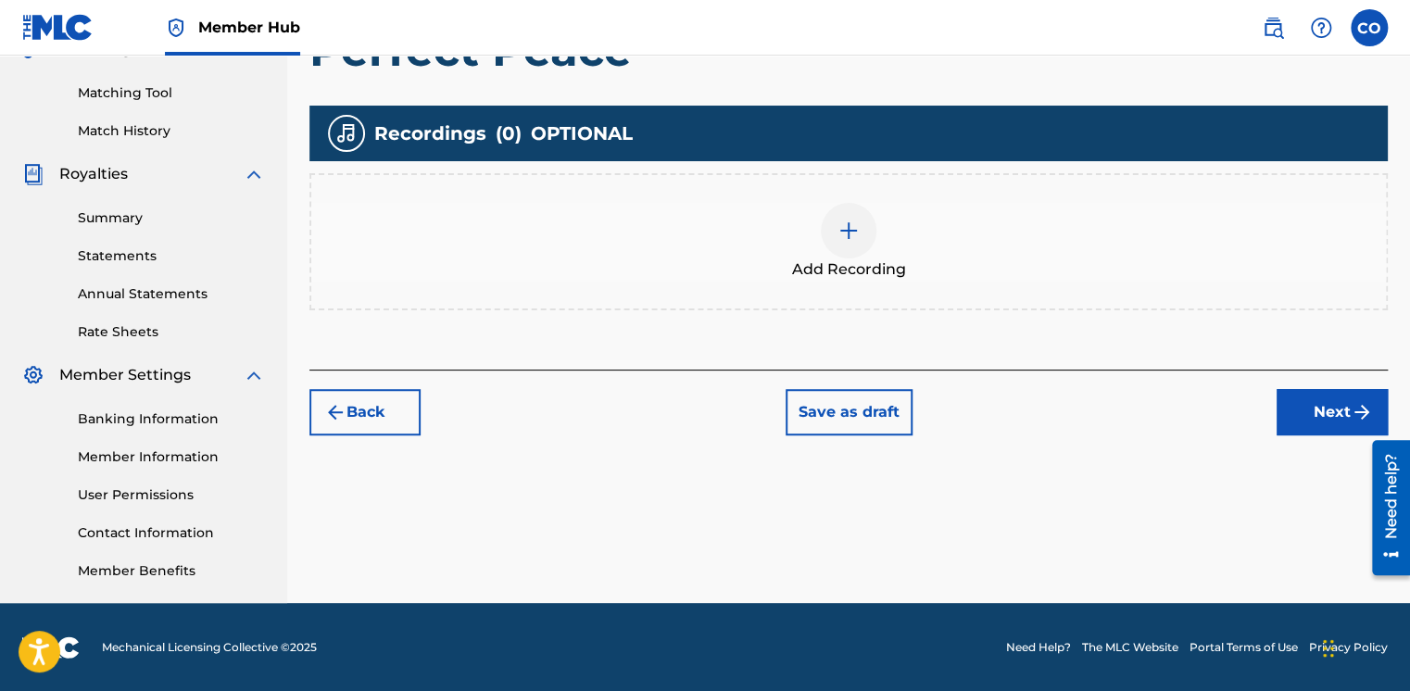
click at [1093, 194] on div "Add Recording" at bounding box center [848, 241] width 1079 height 137
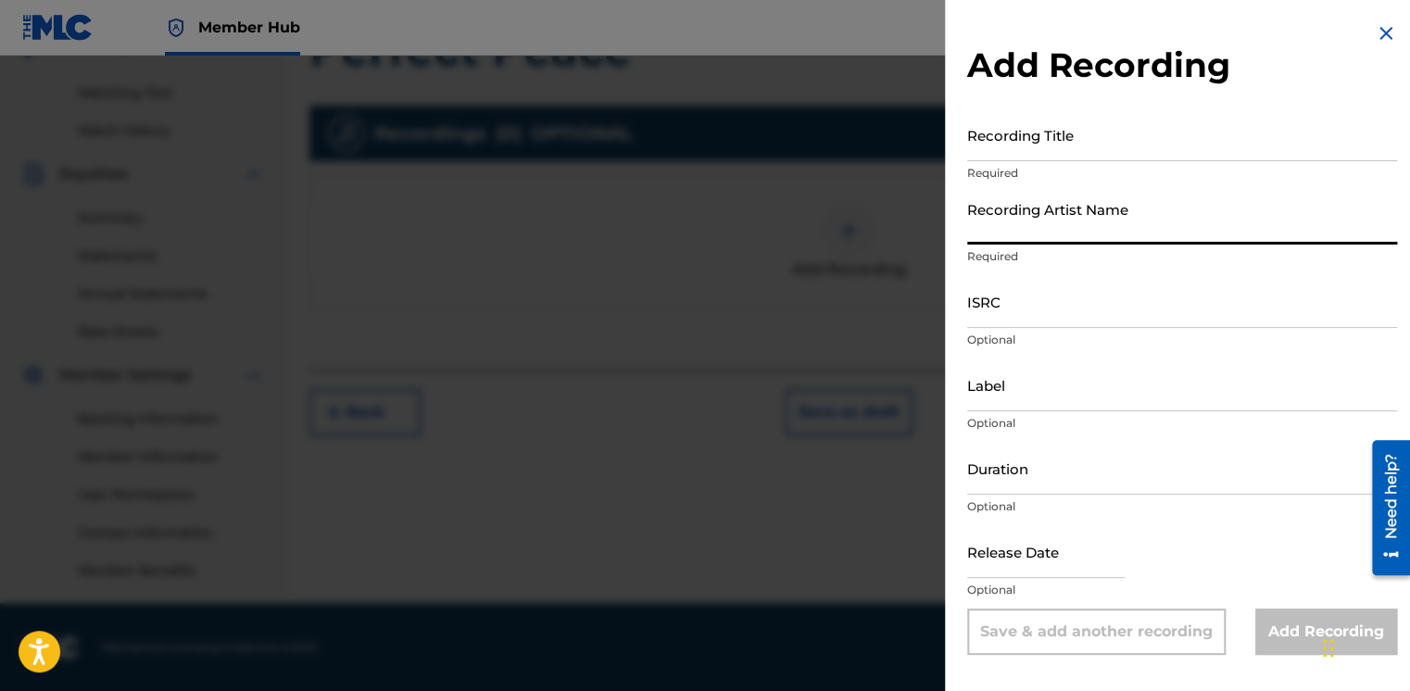
click at [1093, 194] on input "Recording Artist Name" at bounding box center [1182, 218] width 430 height 53
type input "[PERSON_NAME]"
type input "HFP Music"
type input "04:53"
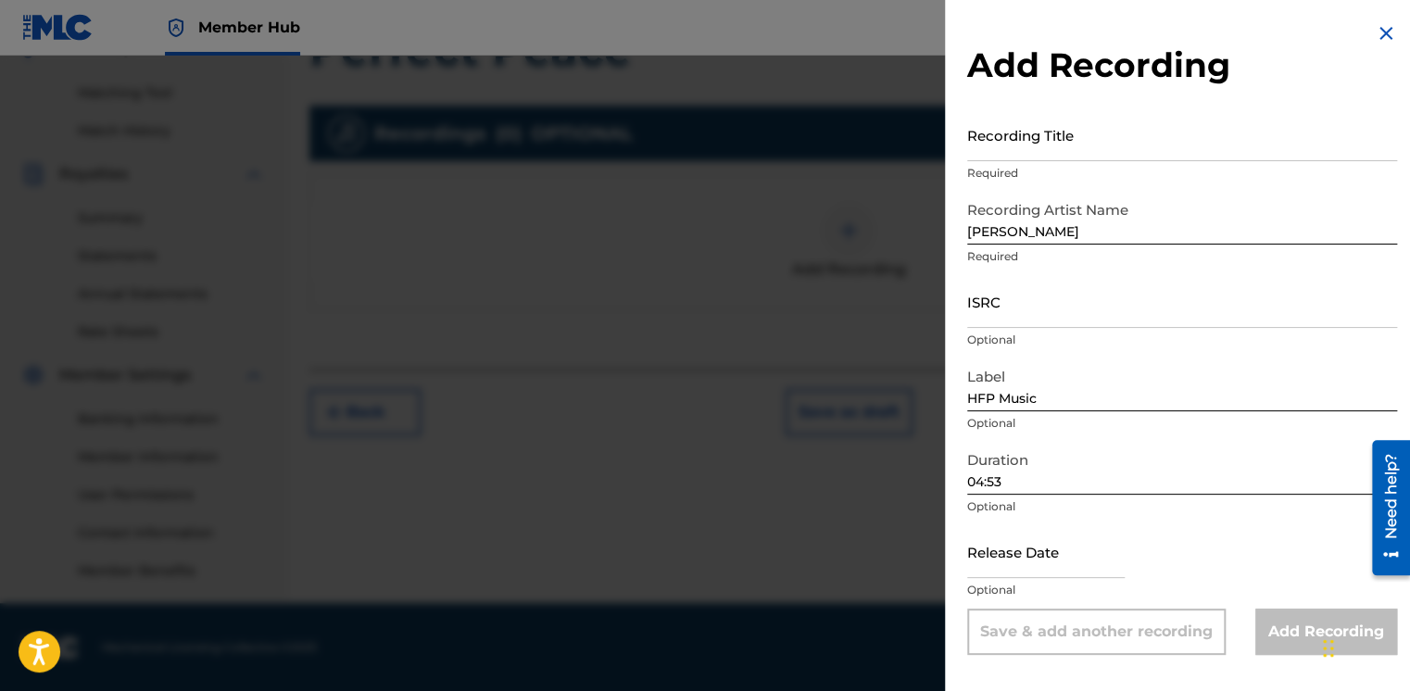
click at [988, 332] on p "Optional" at bounding box center [1182, 340] width 430 height 17
click at [992, 308] on input "ISRC" at bounding box center [1182, 301] width 430 height 53
paste input "QZMEQ2068568"
type input "QZMEQ2068568"
click at [1066, 234] on input "[PERSON_NAME]" at bounding box center [1182, 218] width 430 height 53
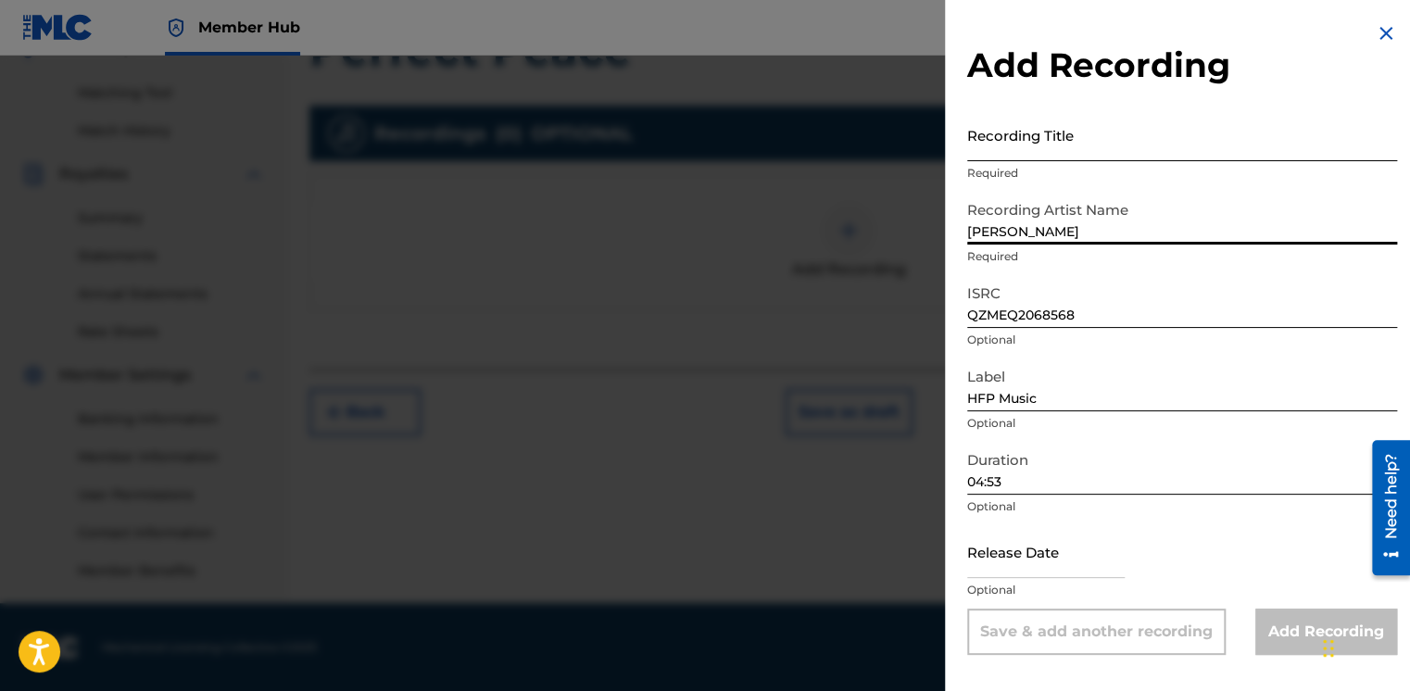
type input "Fiyin Adeniyi, Dolapo Martha"
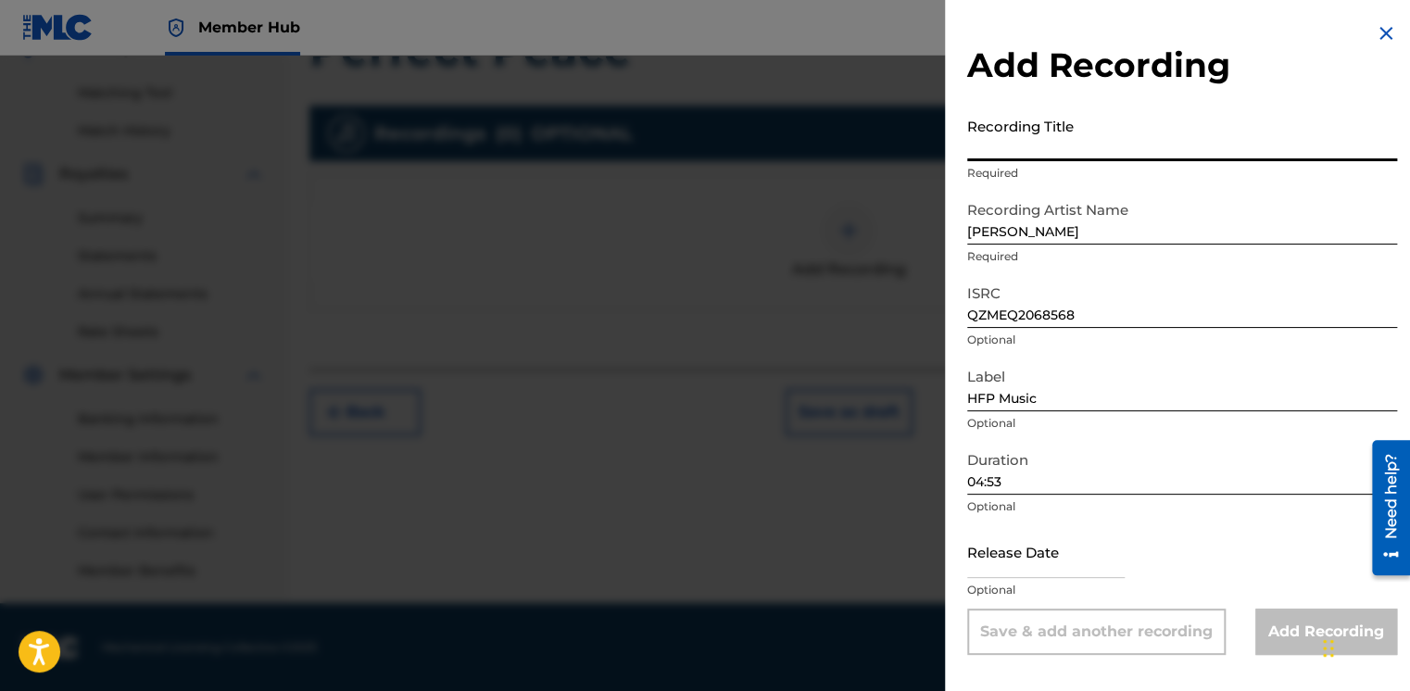
click at [1079, 135] on input "Recording Title" at bounding box center [1182, 134] width 430 height 53
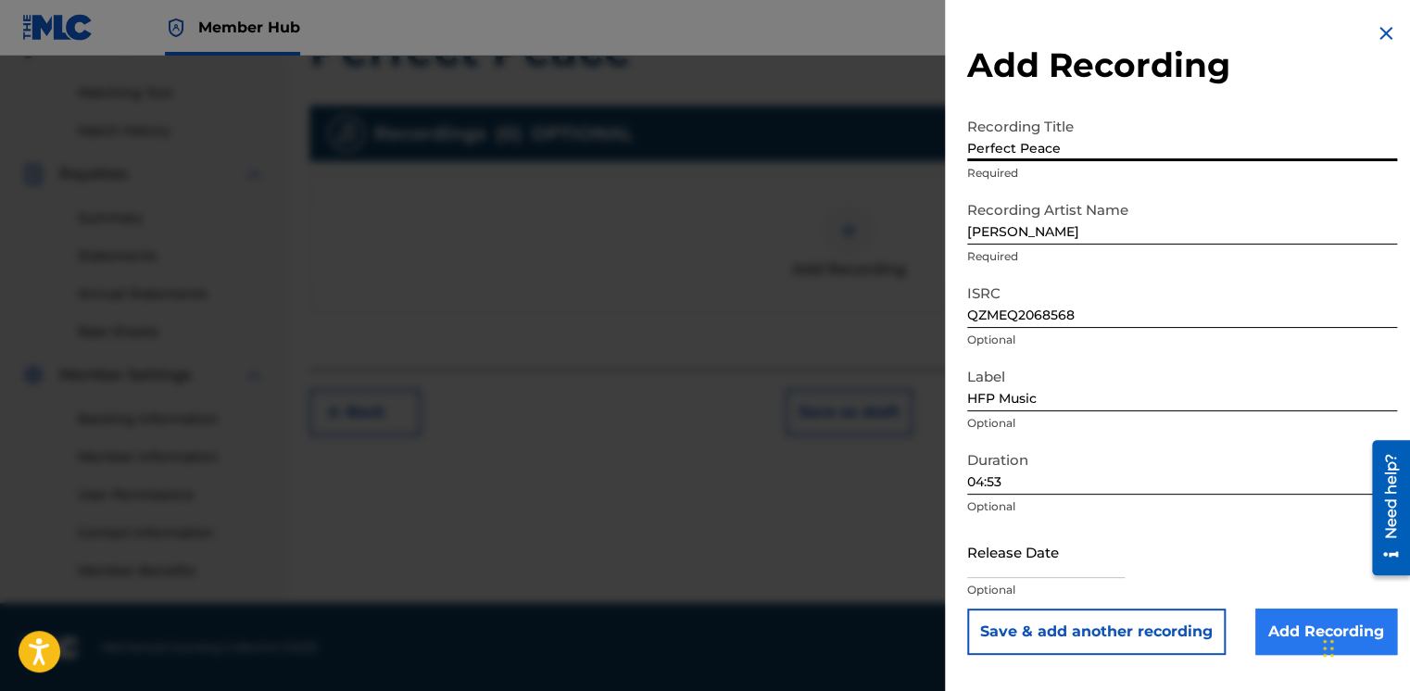
type input "Perfect Peace"
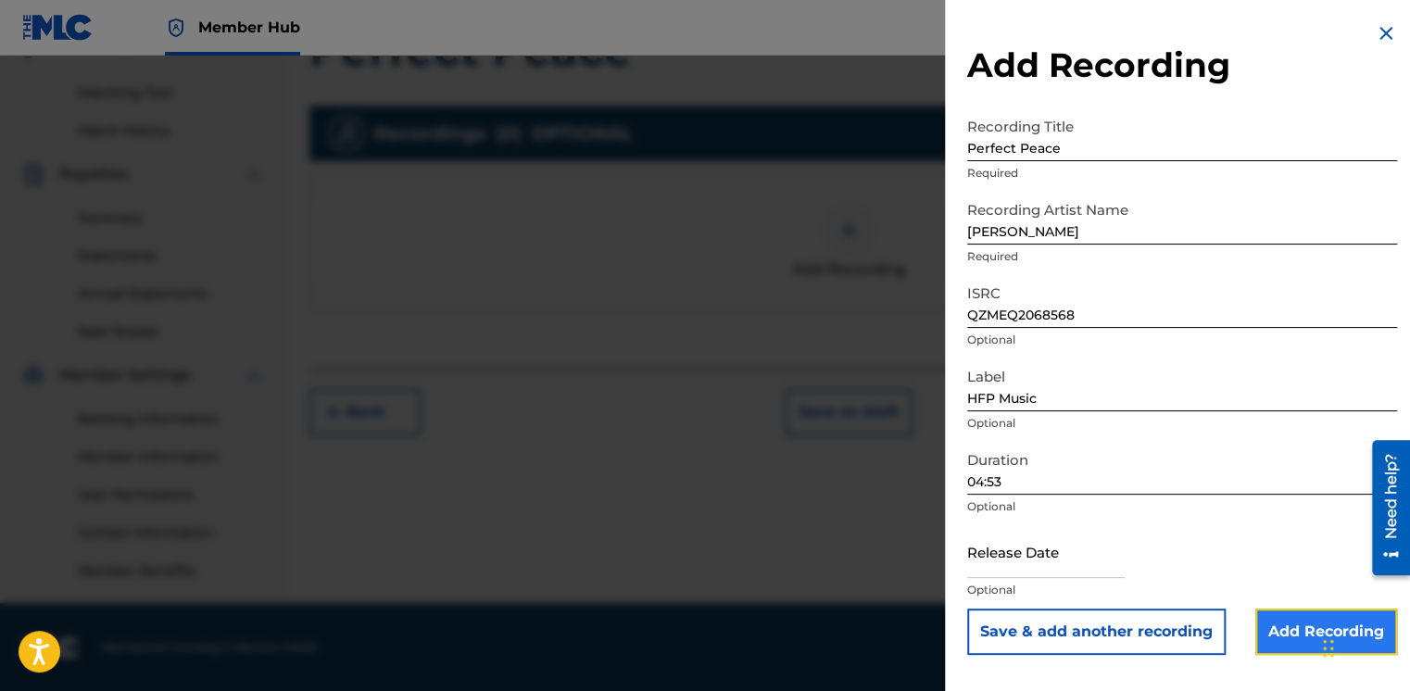
click at [1294, 623] on input "Add Recording" at bounding box center [1327, 632] width 142 height 46
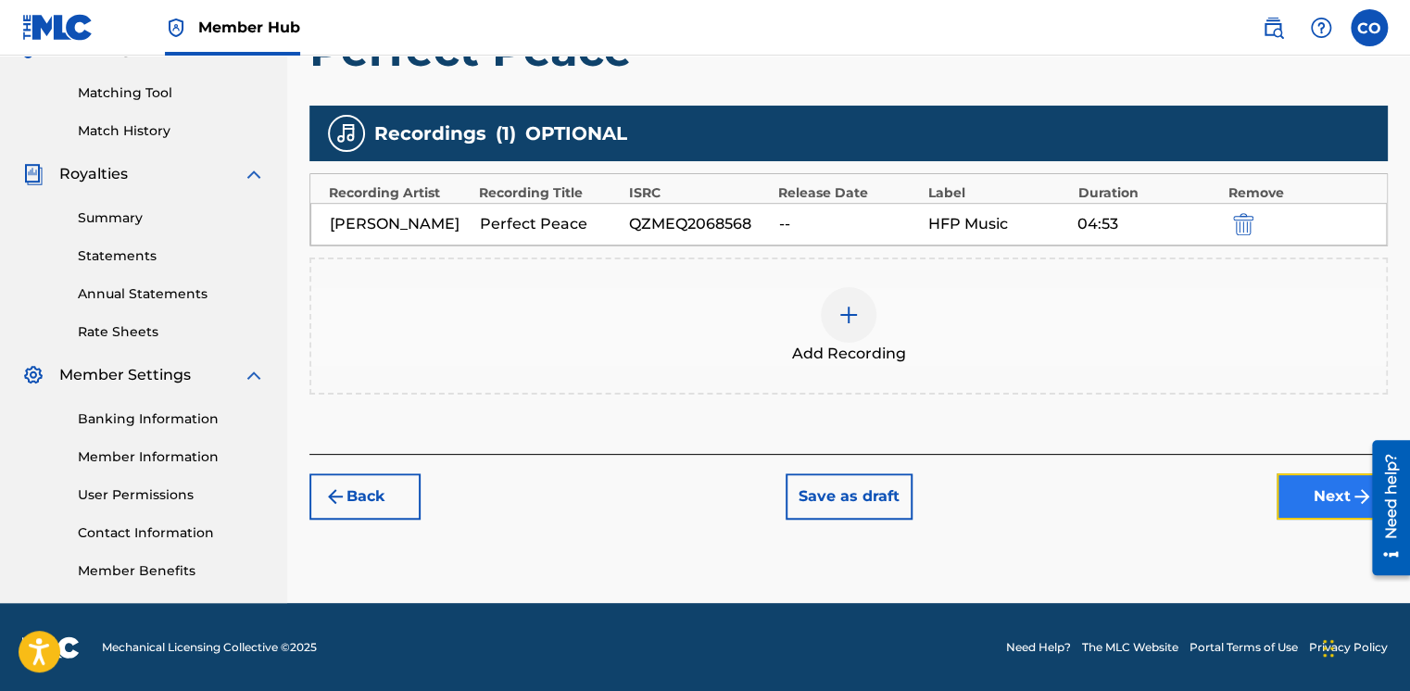
click at [1309, 511] on button "Next" at bounding box center [1332, 496] width 111 height 46
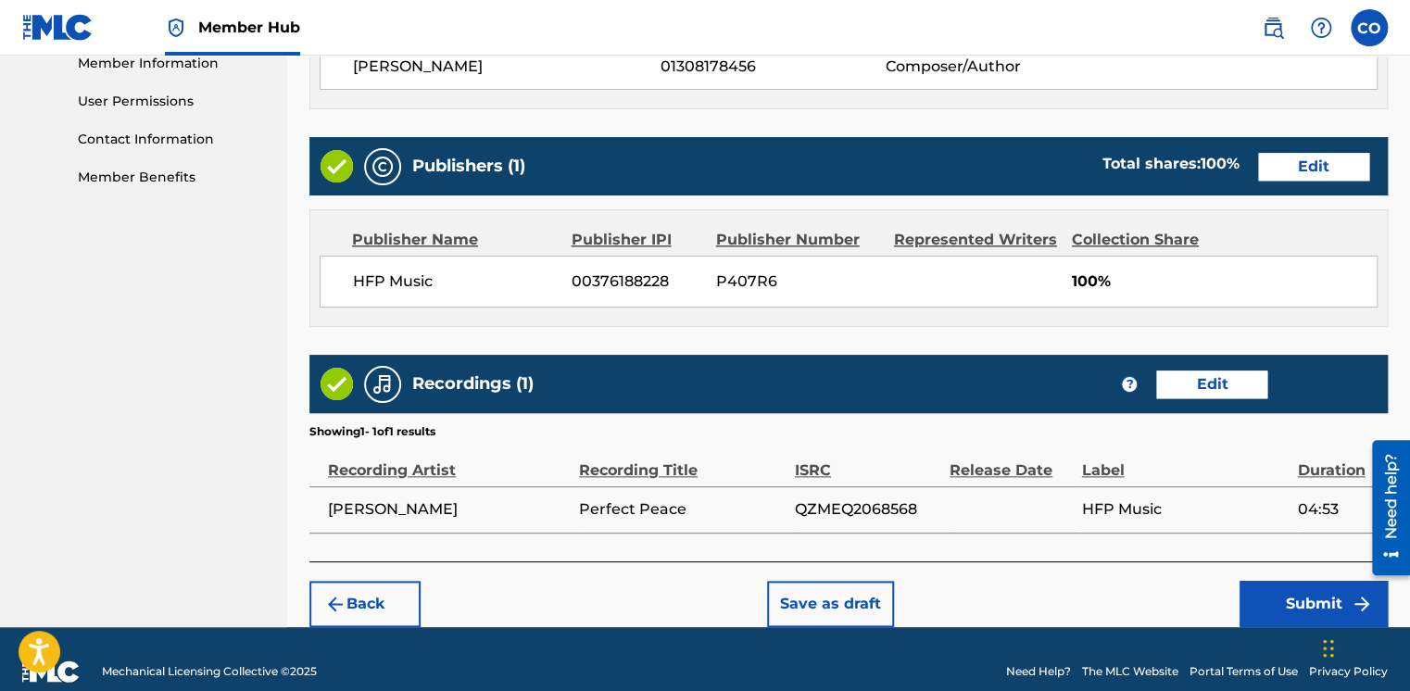
scroll to position [873, 0]
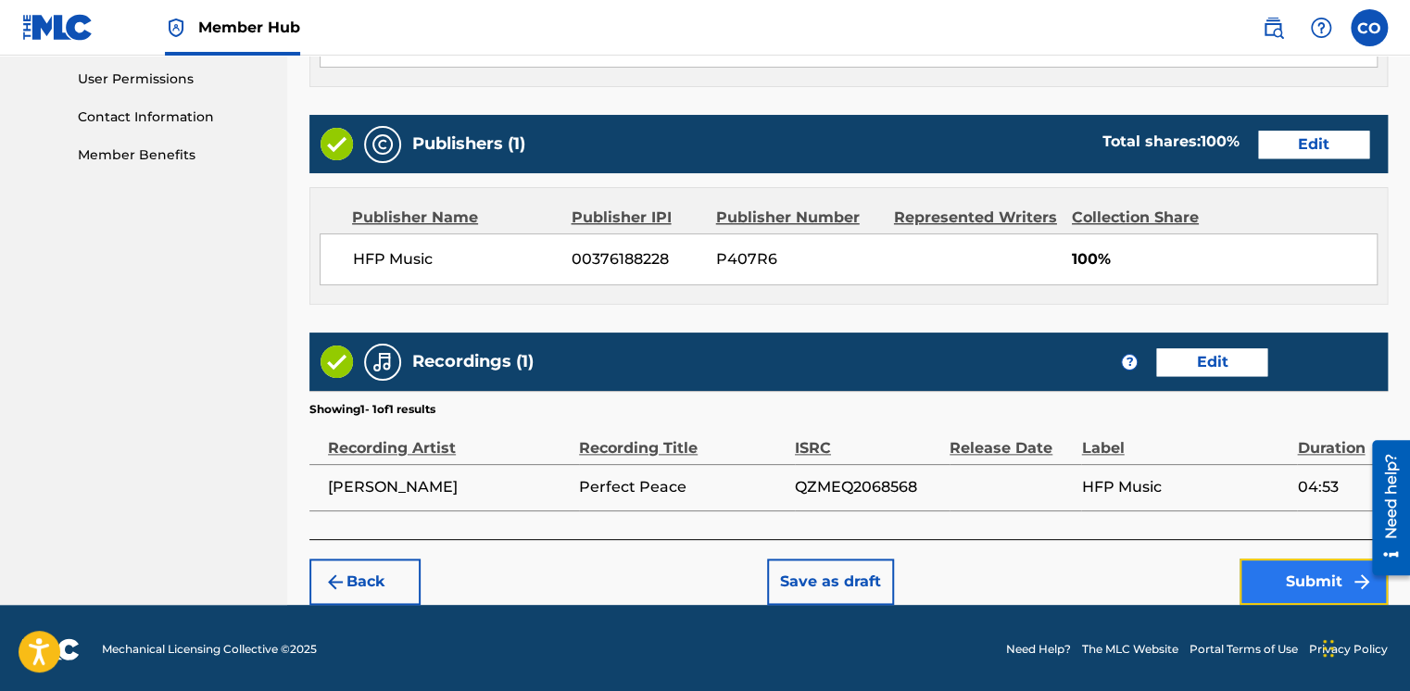
click at [1303, 570] on button "Submit" at bounding box center [1314, 582] width 148 height 46
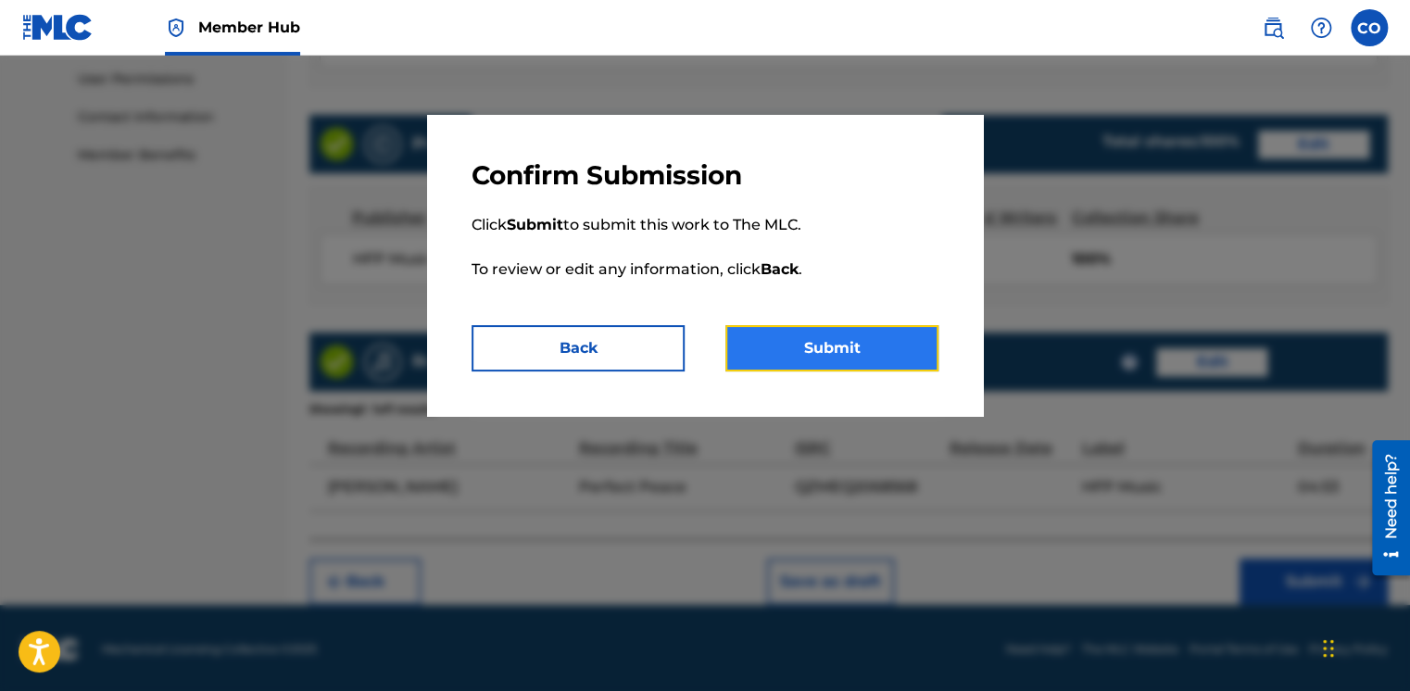
click at [827, 347] on button "Submit" at bounding box center [832, 348] width 213 height 46
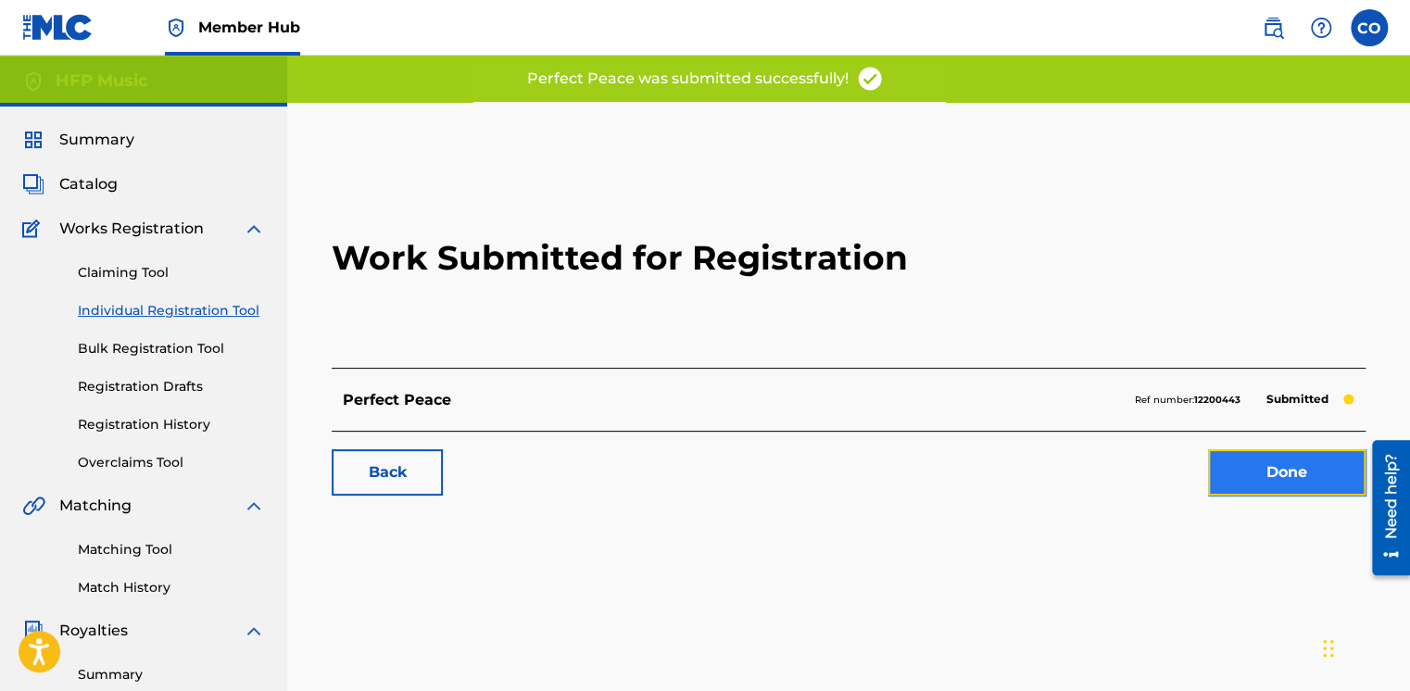
click at [1219, 460] on link "Done" at bounding box center [1287, 472] width 158 height 46
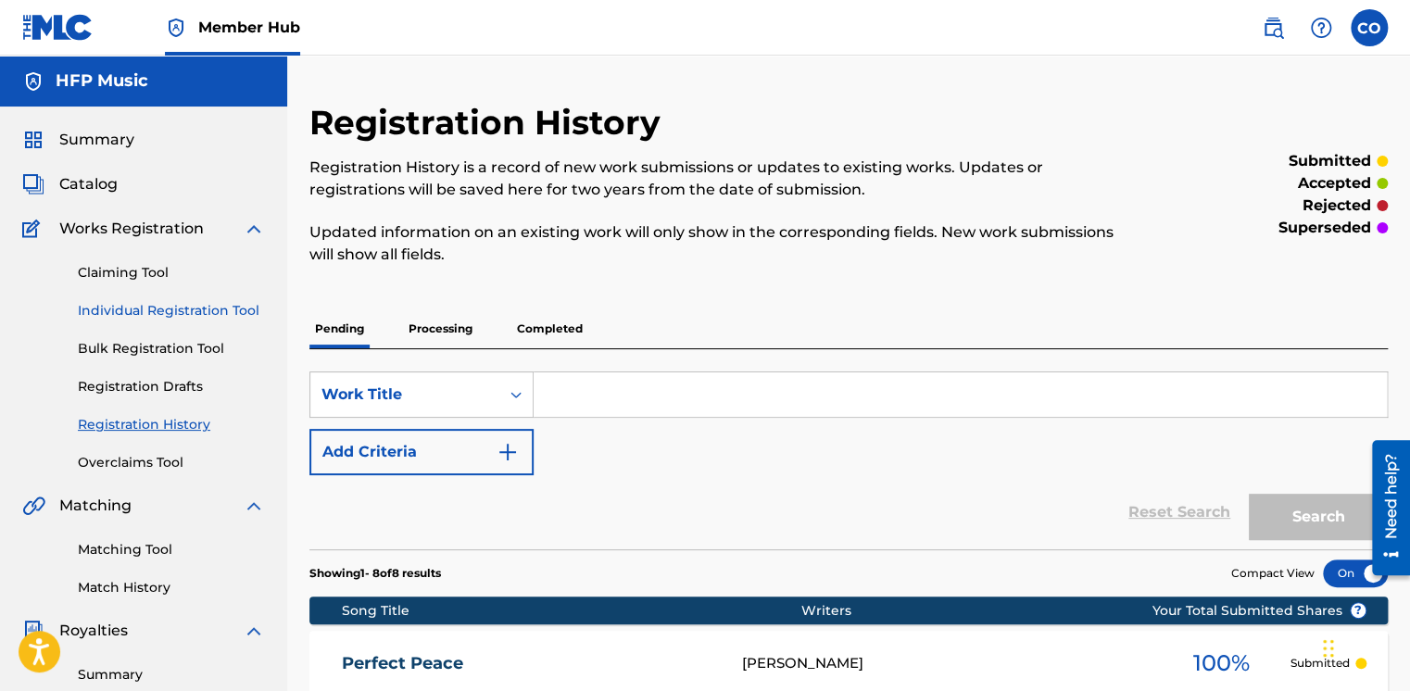
click at [236, 315] on link "Individual Registration Tool" at bounding box center [171, 310] width 187 height 19
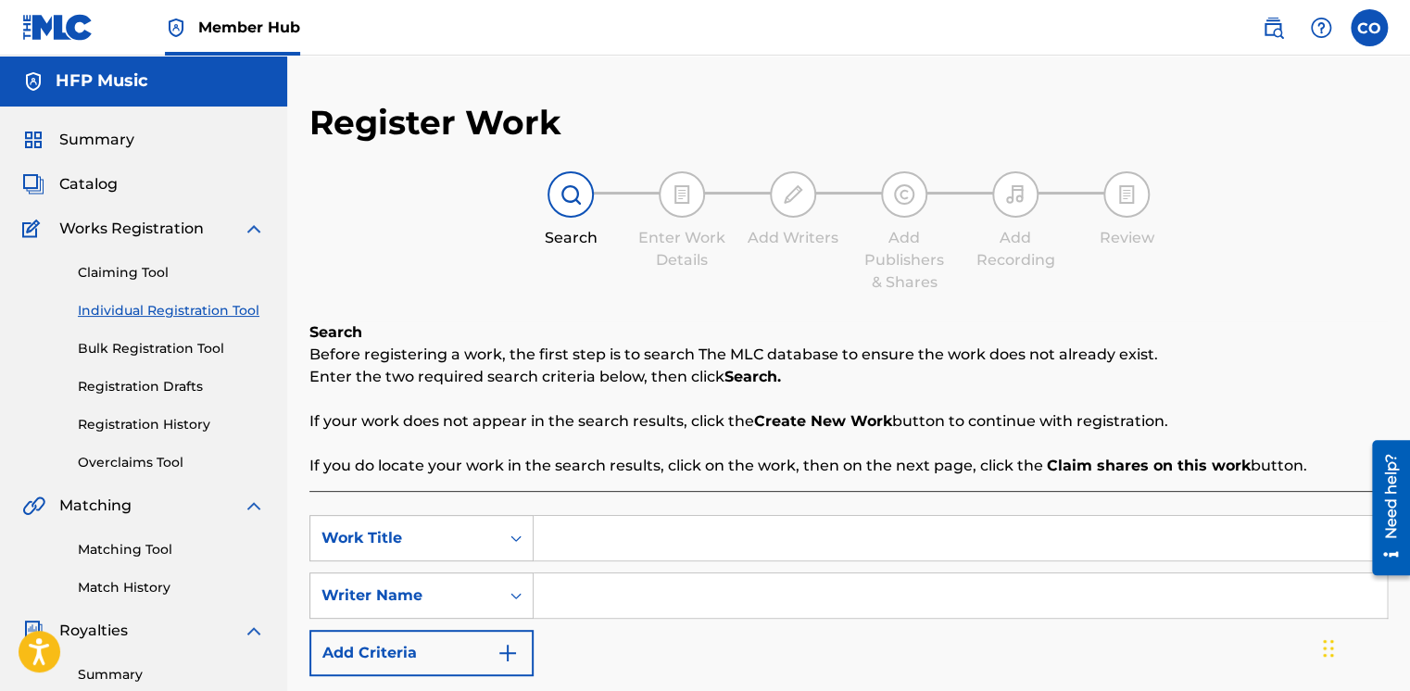
click at [604, 528] on input "Search Form" at bounding box center [960, 538] width 853 height 44
type input "f"
type input "[PERSON_NAME]"
click at [576, 593] on input "Search Form" at bounding box center [960, 596] width 853 height 44
type input "The Name Of The Lord"
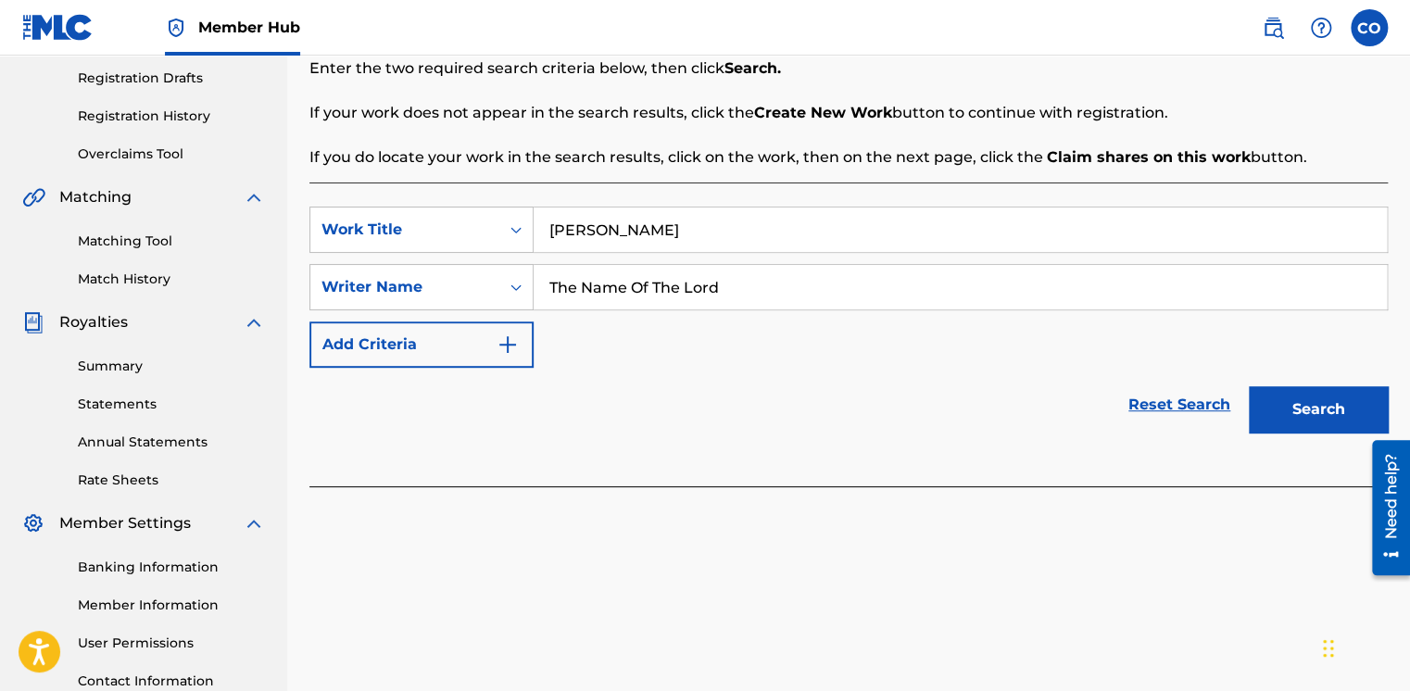
scroll to position [457, 0]
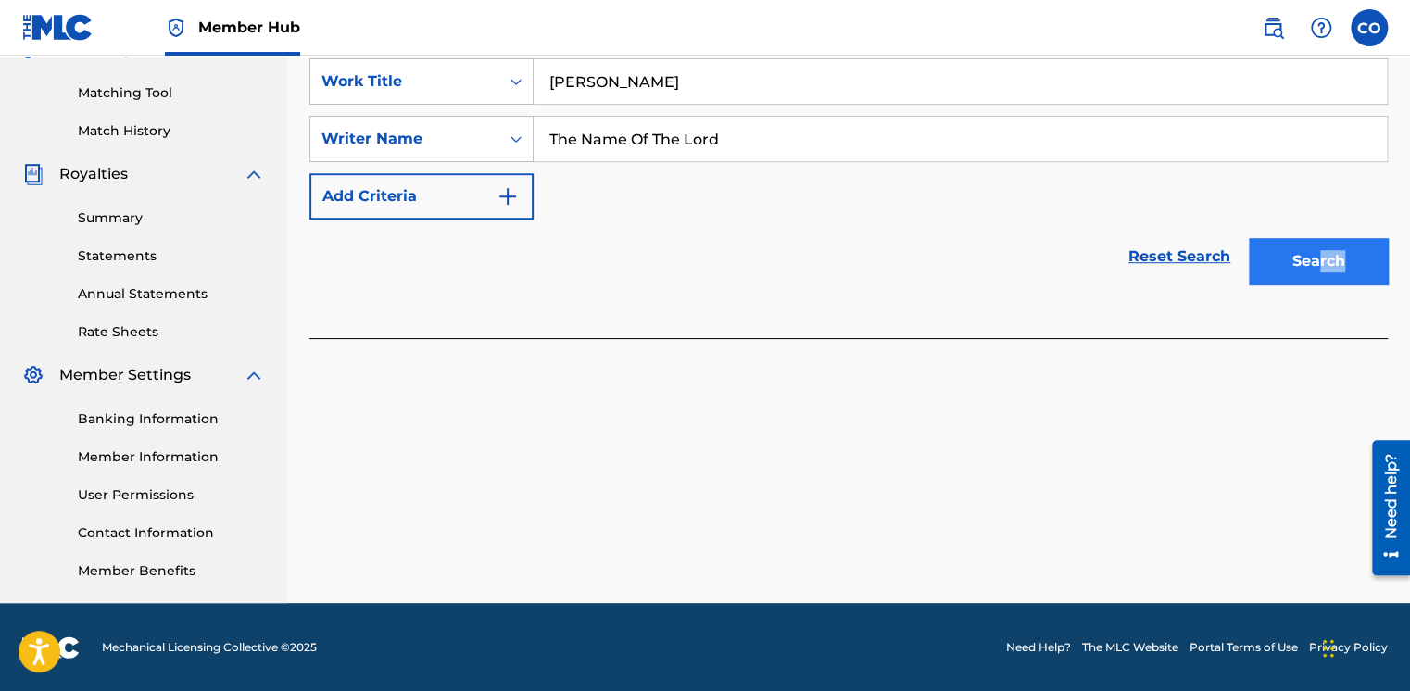
drag, startPoint x: 1349, startPoint y: 284, endPoint x: 1319, endPoint y: 268, distance: 33.6
click at [1319, 268] on div "Search" at bounding box center [1314, 257] width 148 height 74
click at [1319, 268] on button "Search" at bounding box center [1318, 261] width 139 height 46
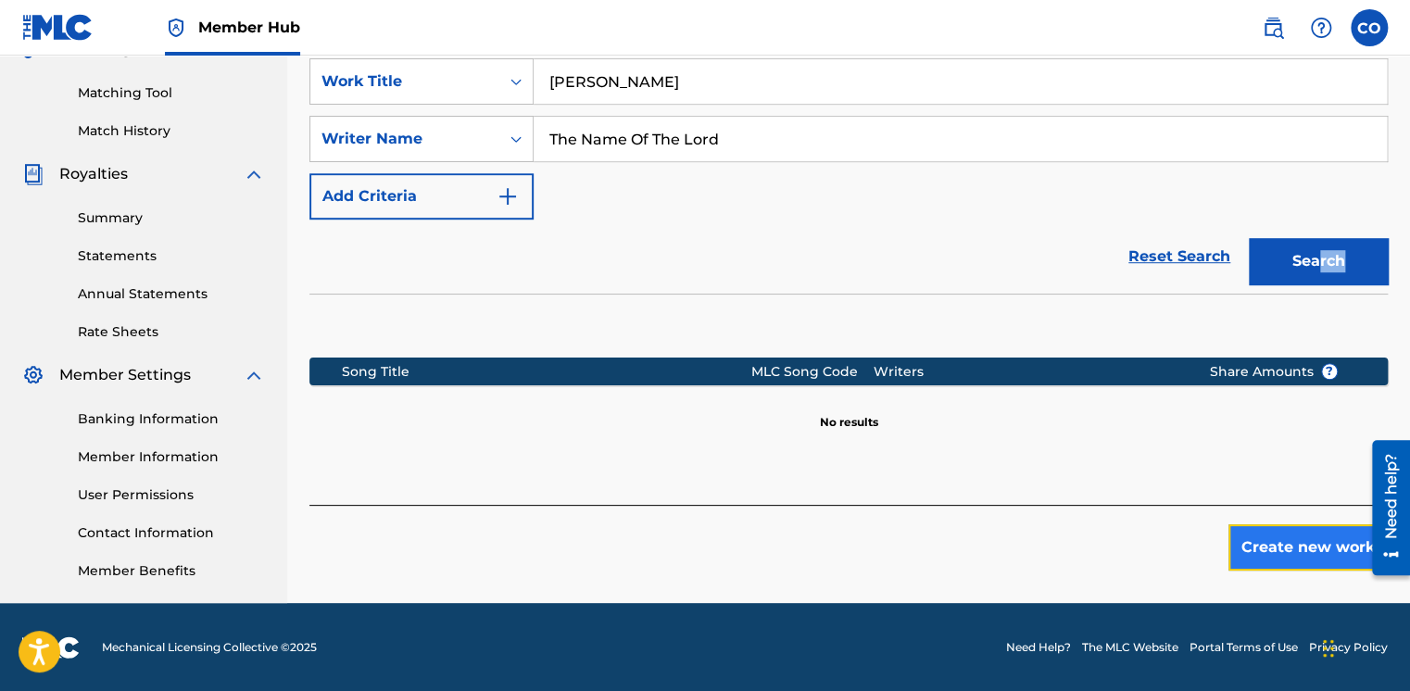
click at [1249, 524] on button "Create new work" at bounding box center [1308, 547] width 159 height 46
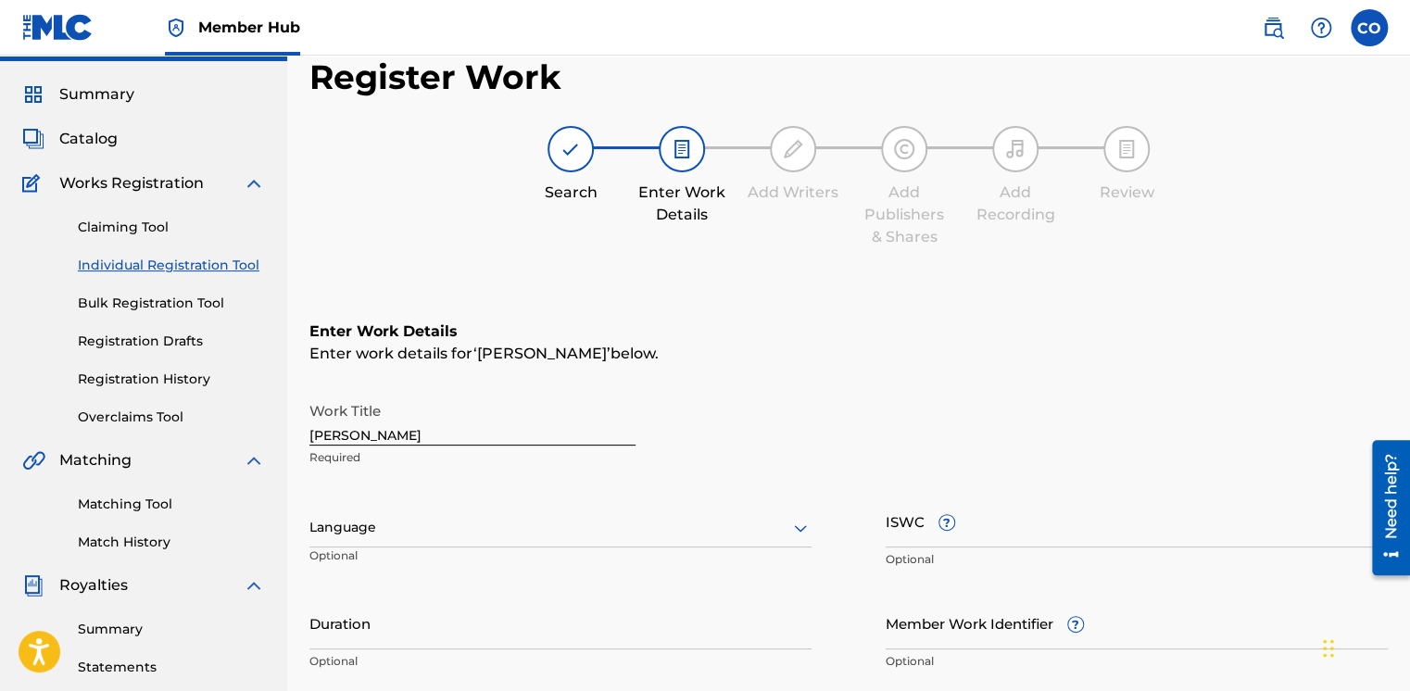
scroll to position [44, 0]
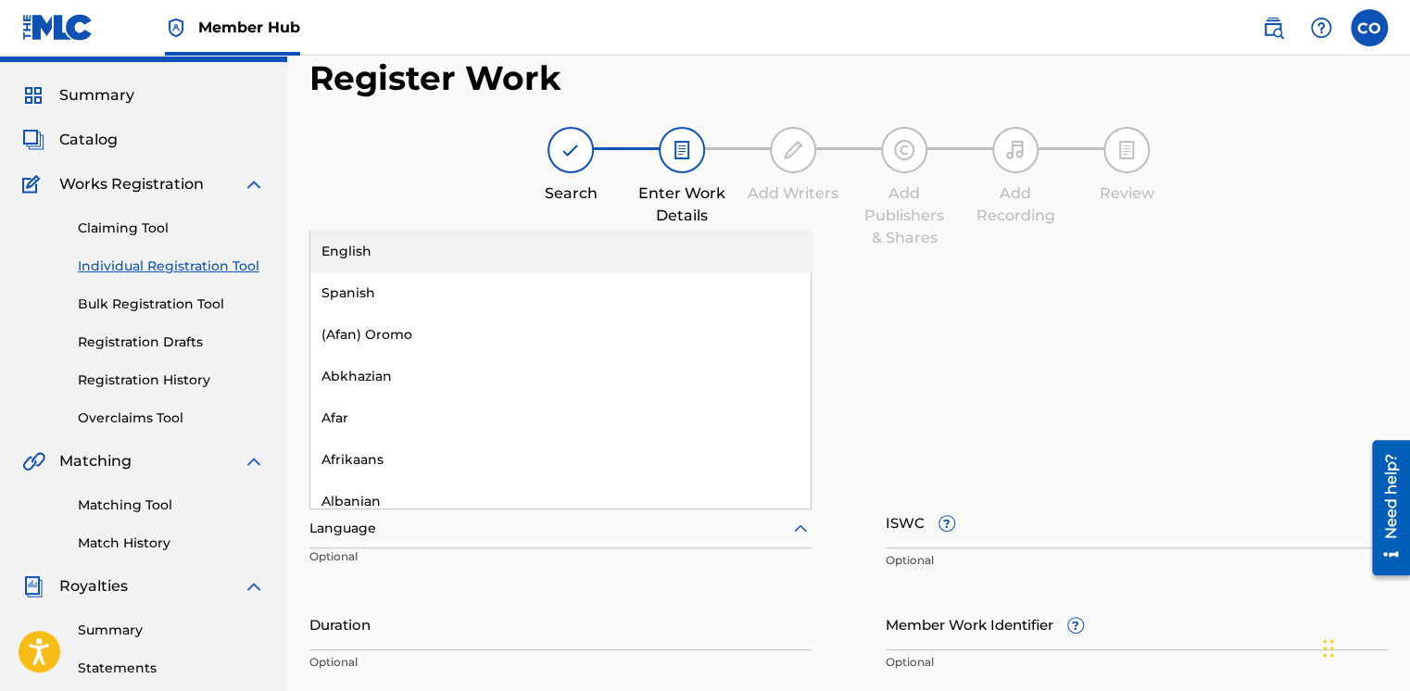
click at [483, 536] on div at bounding box center [560, 528] width 502 height 23
click at [543, 250] on div "English" at bounding box center [560, 252] width 500 height 42
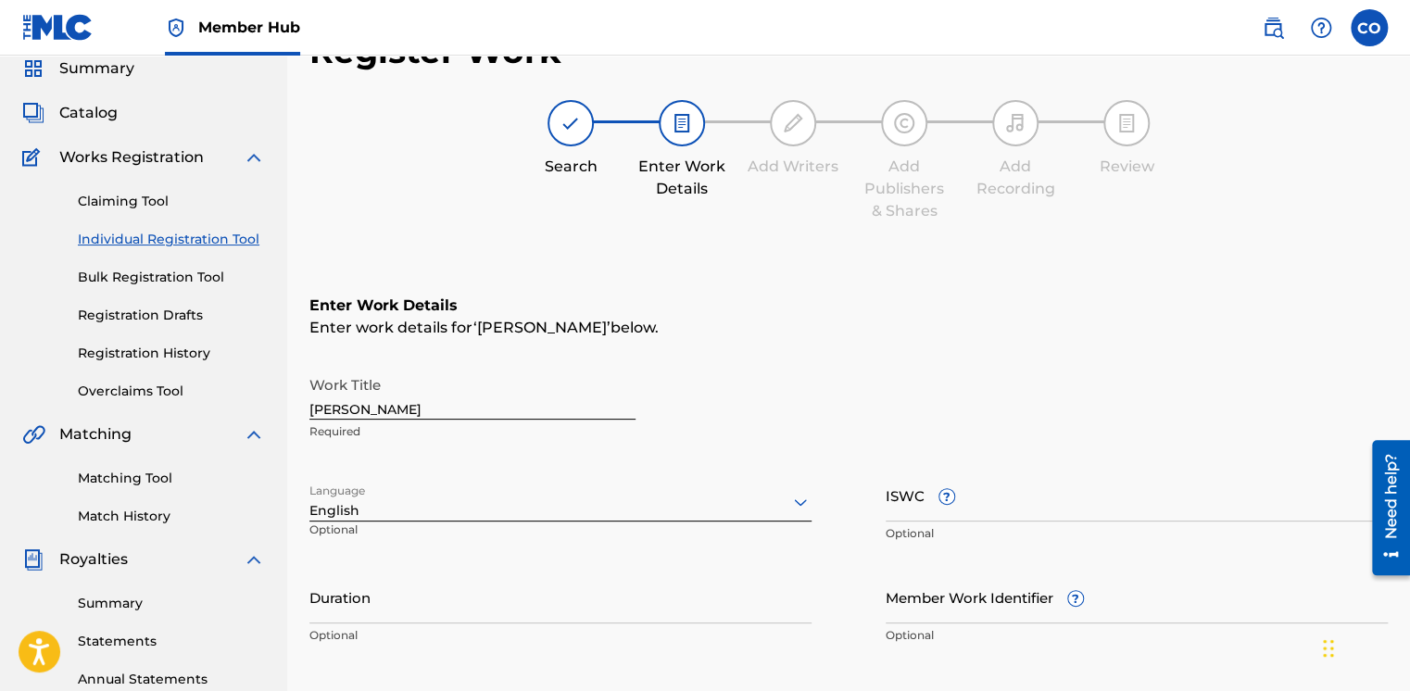
scroll to position [82, 0]
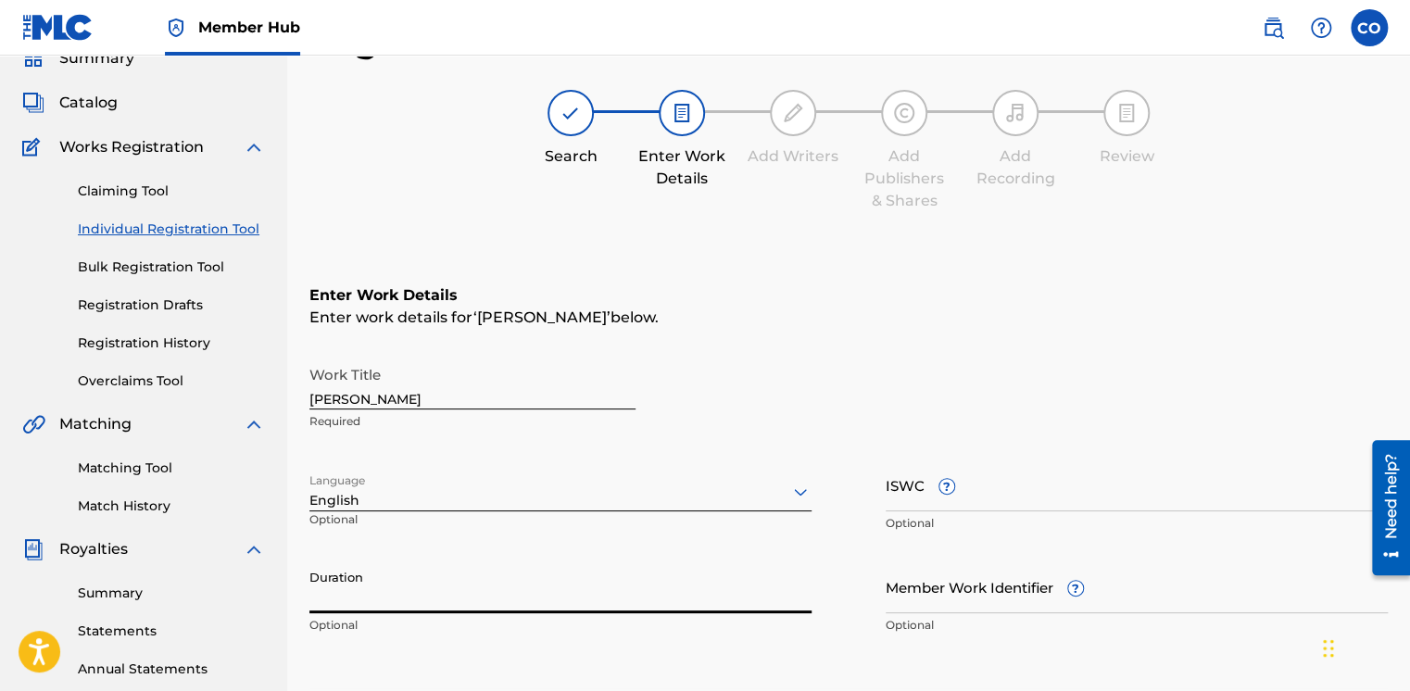
click at [350, 594] on input "Duration" at bounding box center [560, 587] width 502 height 53
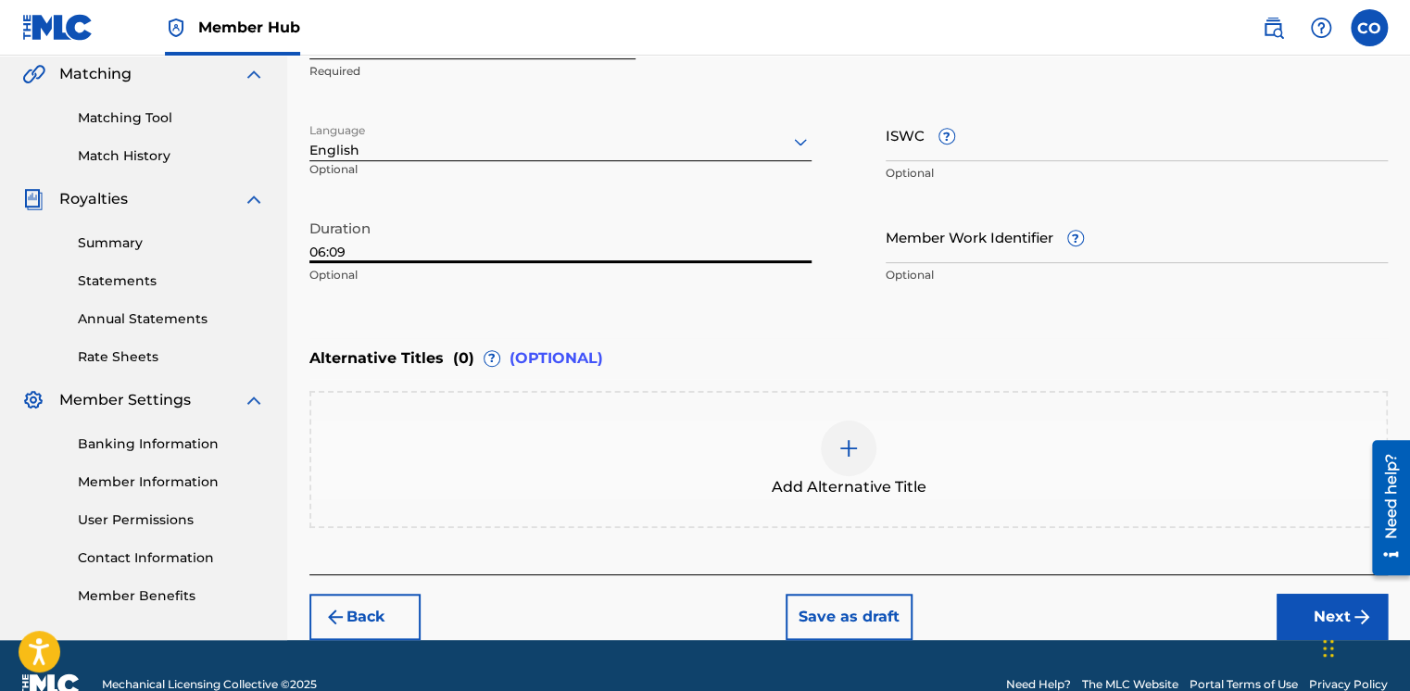
scroll to position [467, 0]
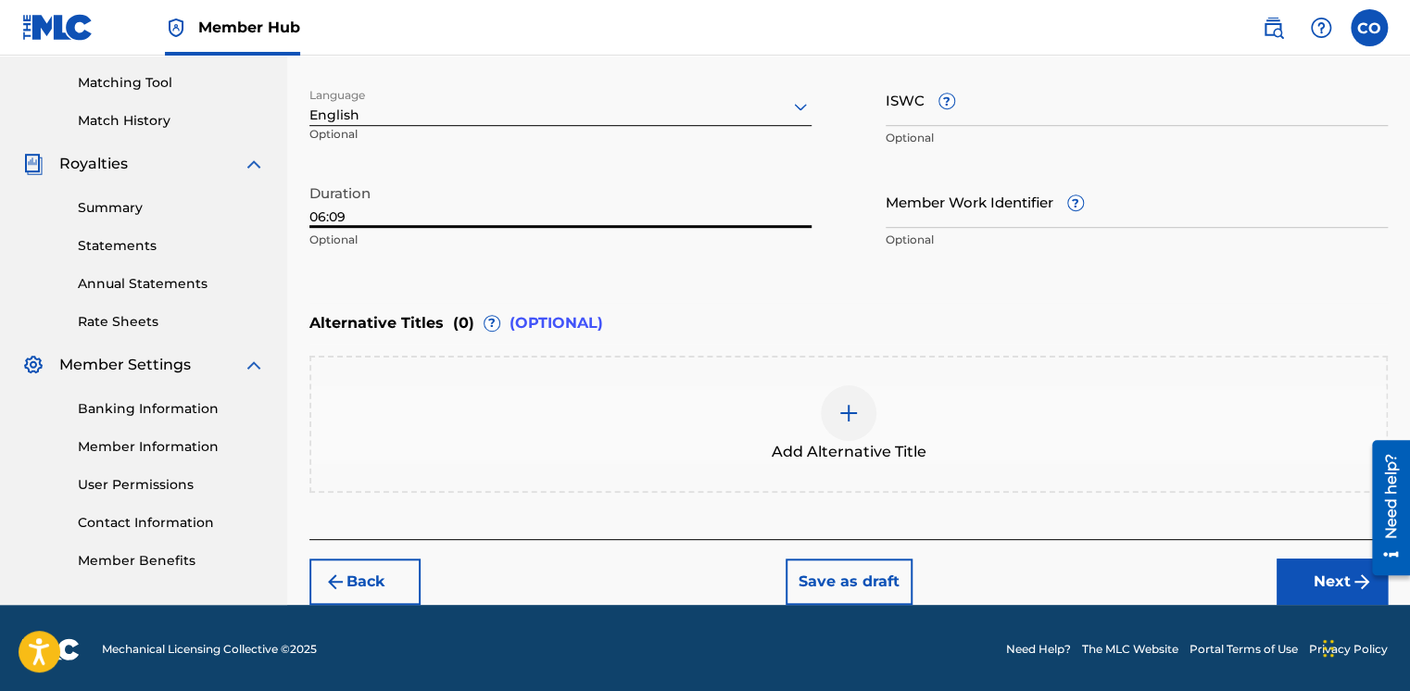
type input "06:09"
click at [1288, 554] on div "Back Save as draft Next" at bounding box center [848, 572] width 1079 height 66
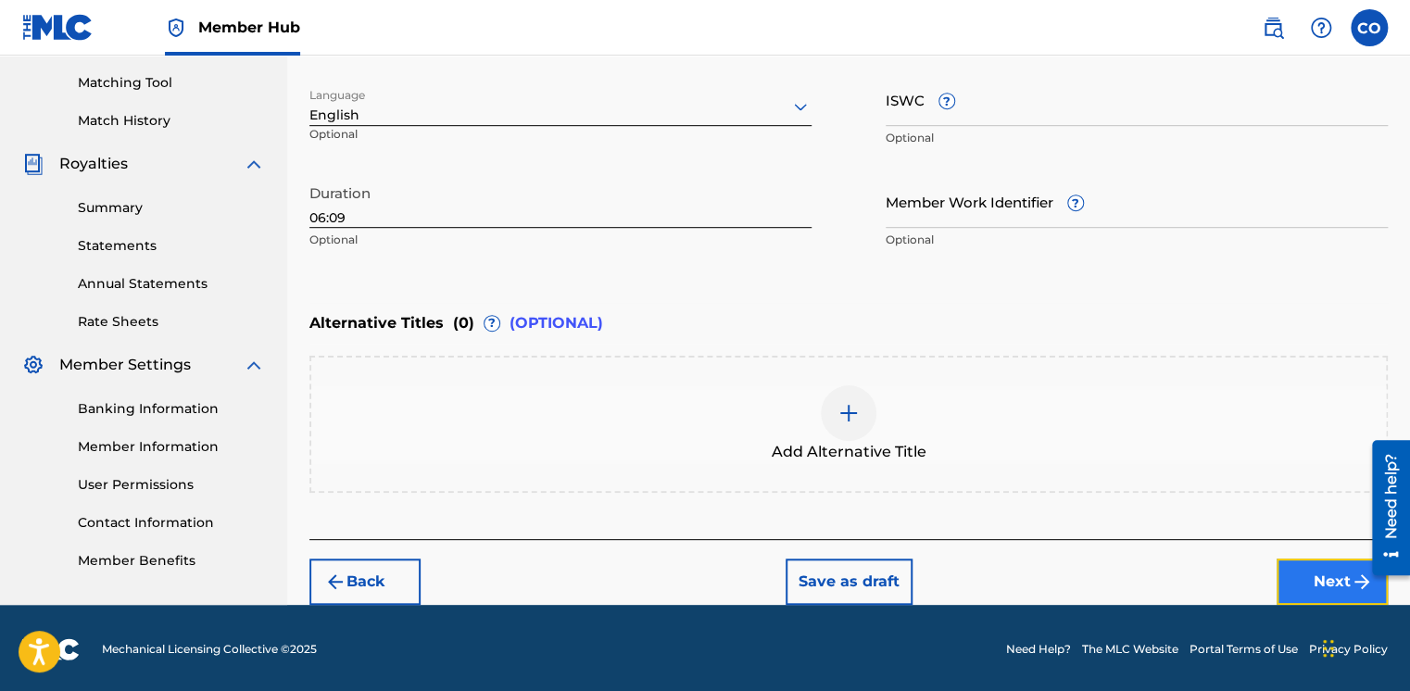
click at [1286, 573] on button "Next" at bounding box center [1332, 582] width 111 height 46
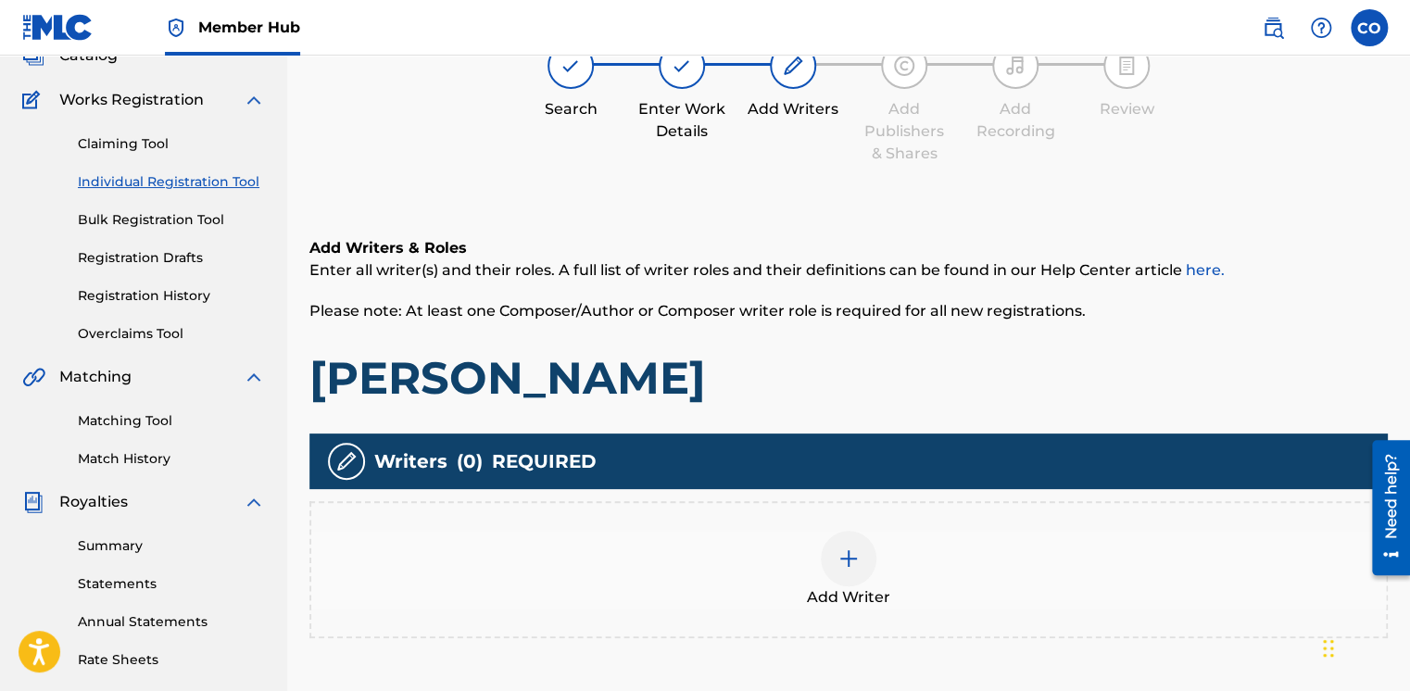
scroll to position [83, 0]
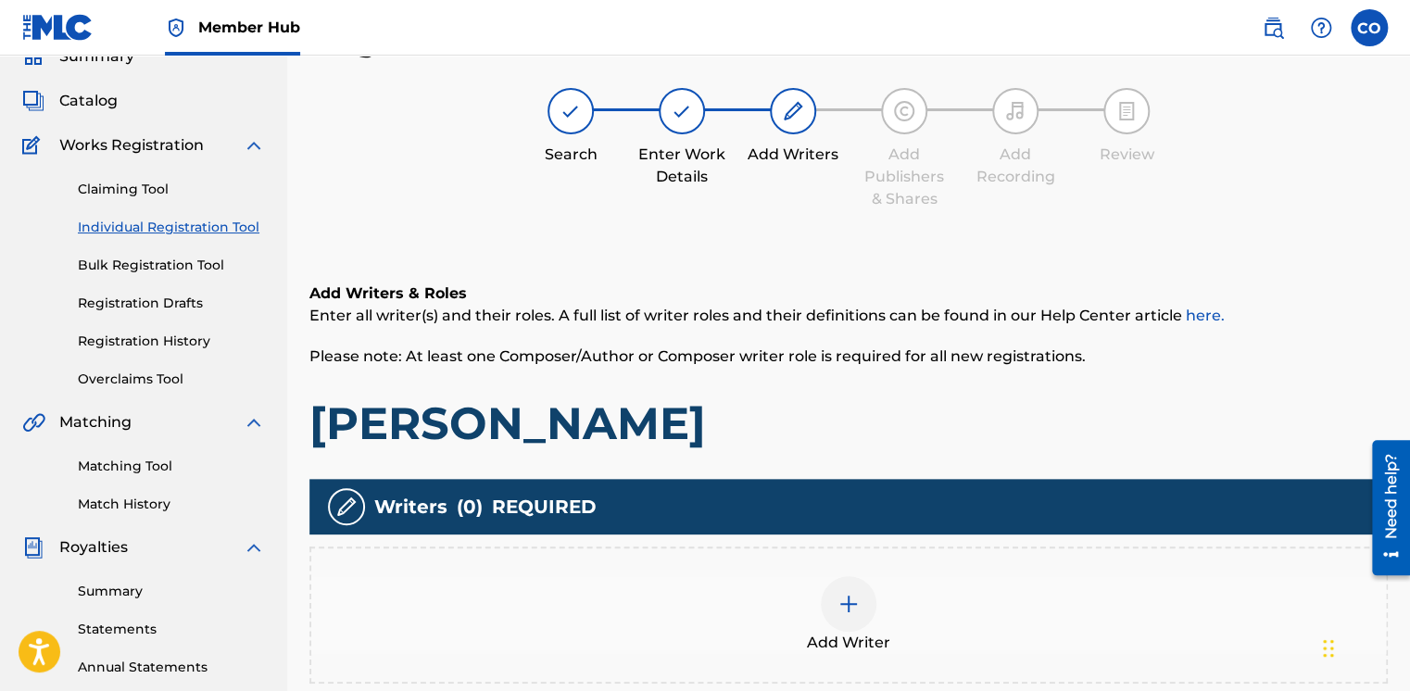
click at [882, 604] on div "Add Writer" at bounding box center [848, 615] width 1075 height 78
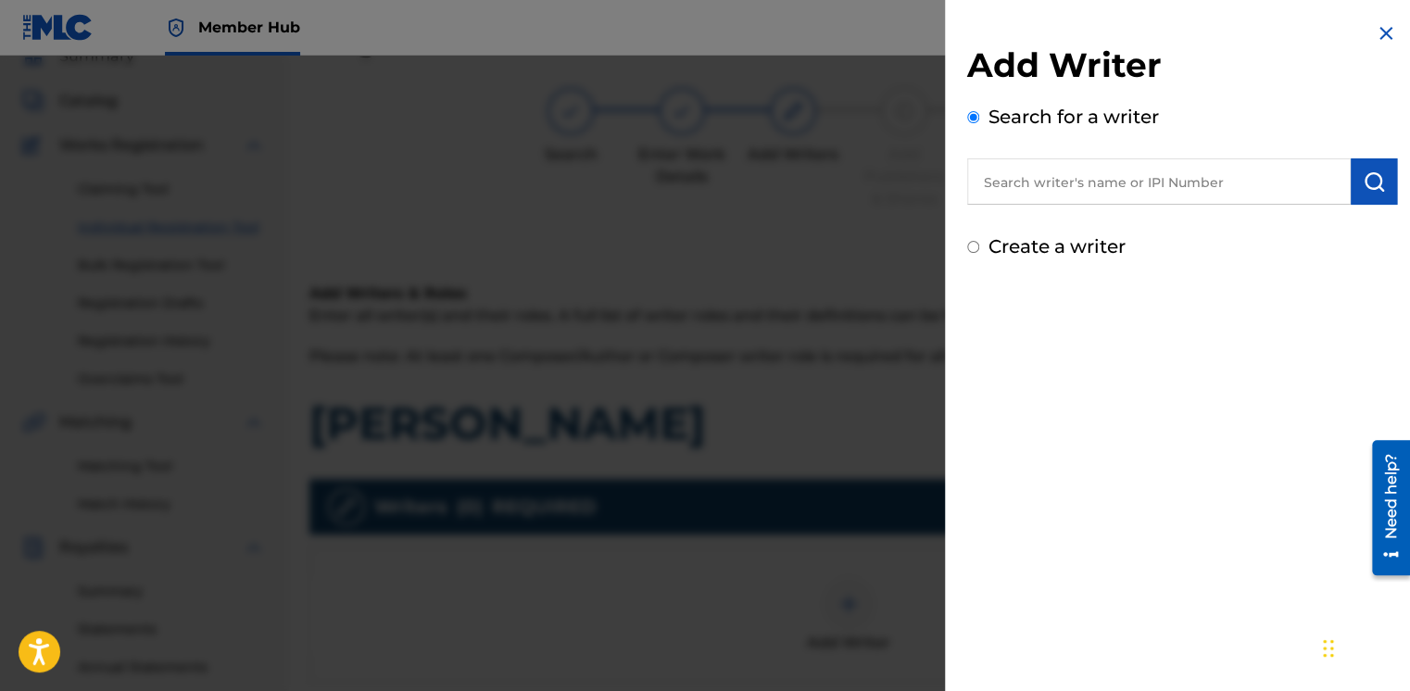
click at [1068, 185] on input "text" at bounding box center [1159, 181] width 384 height 46
type input "[PERSON_NAME]"
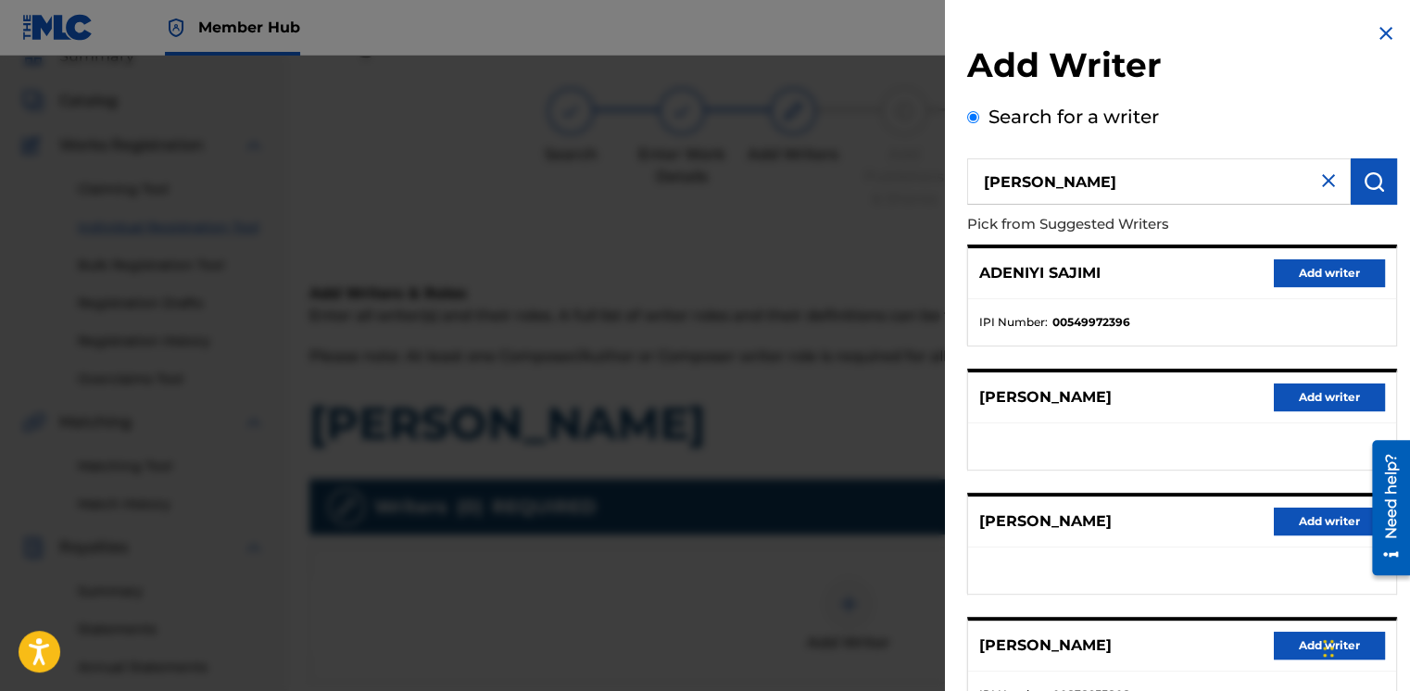
click at [1327, 186] on img at bounding box center [1329, 181] width 22 height 22
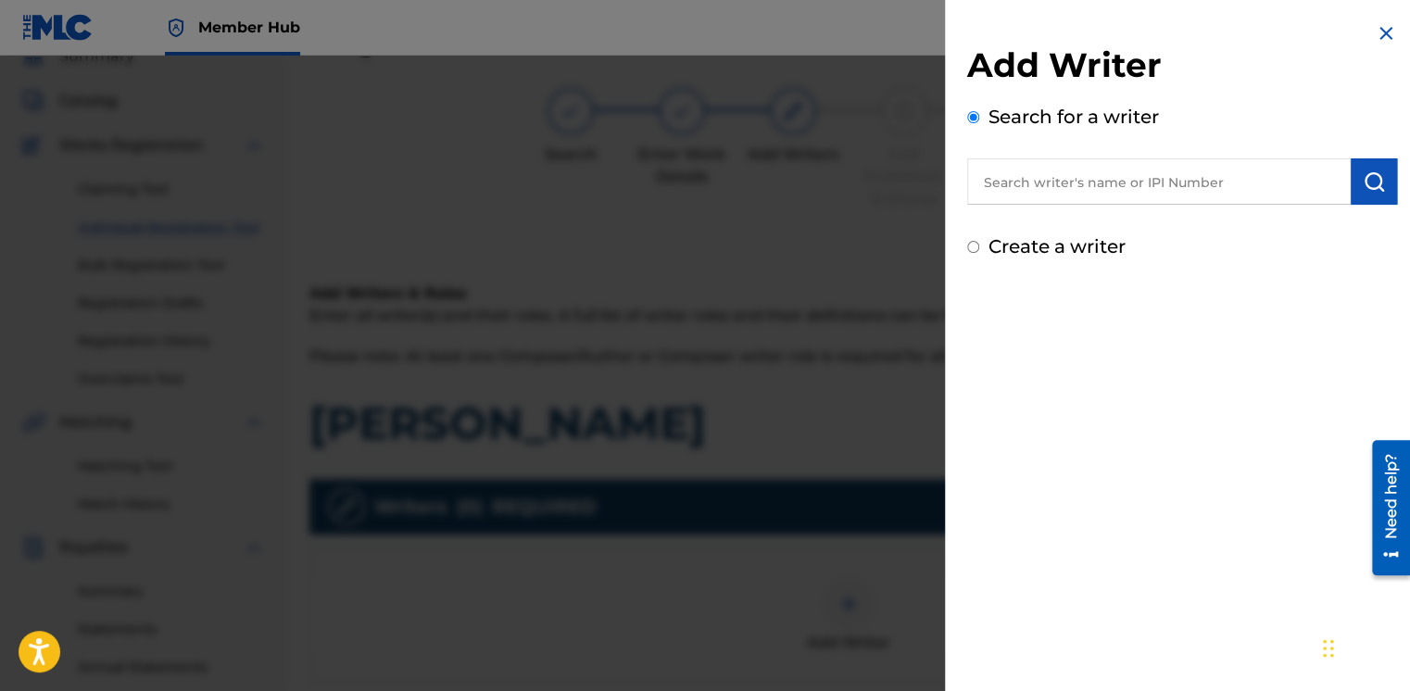
click at [975, 248] on input "Create a writer" at bounding box center [973, 247] width 12 height 12
radio input "false"
radio input "true"
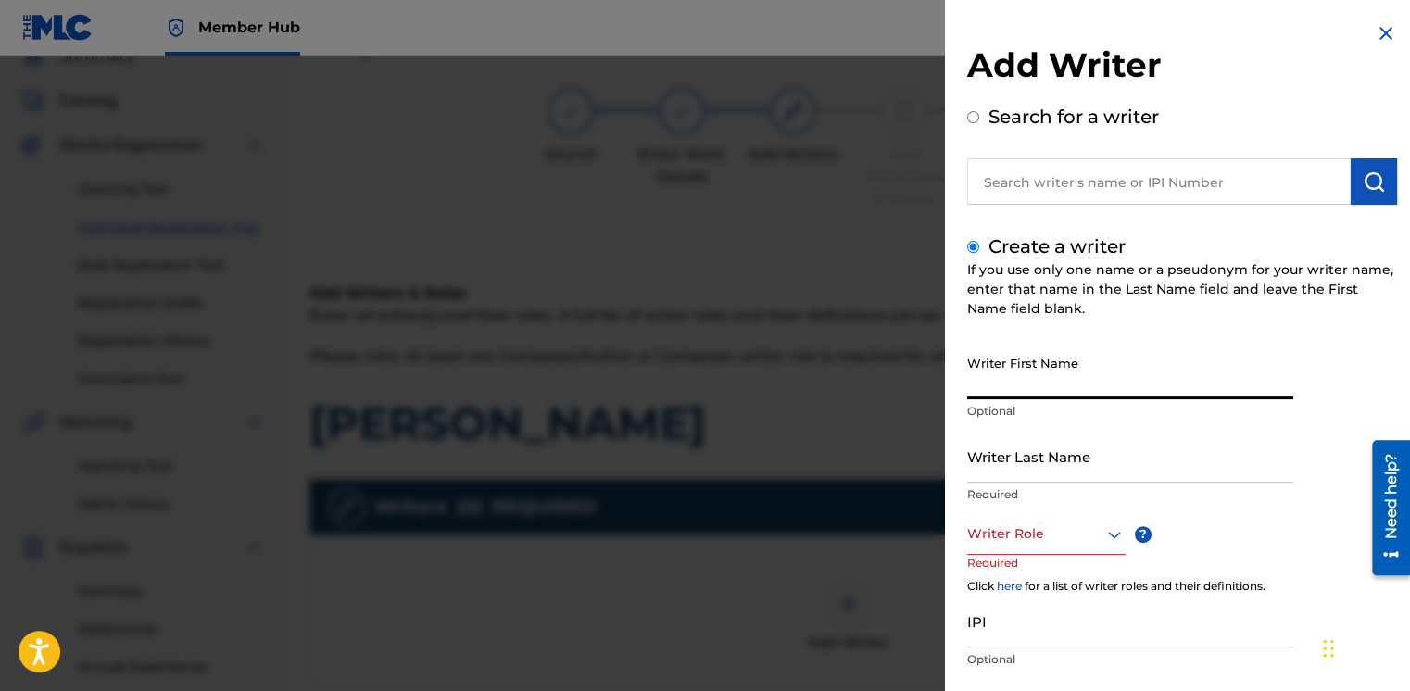
click at [1030, 376] on input "Writer First Name" at bounding box center [1130, 373] width 326 height 53
type input "Fiyin"
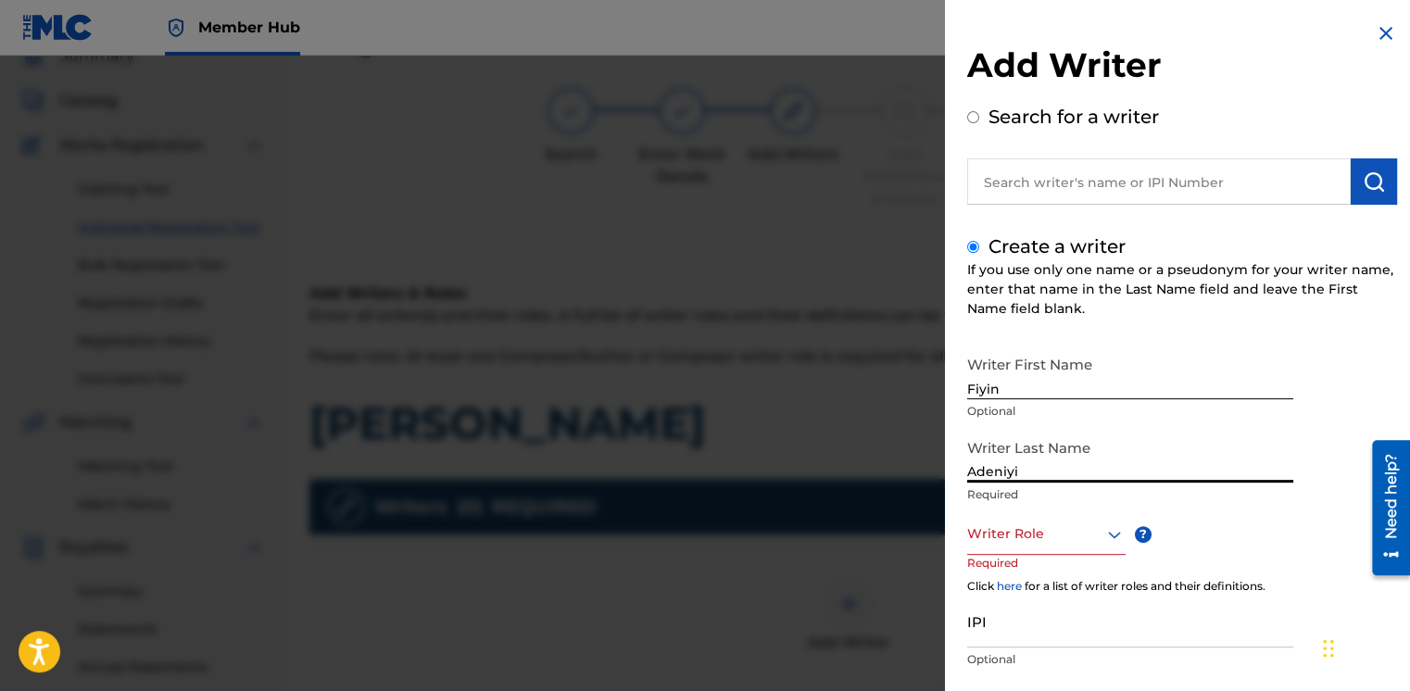
type input "Adeniyi"
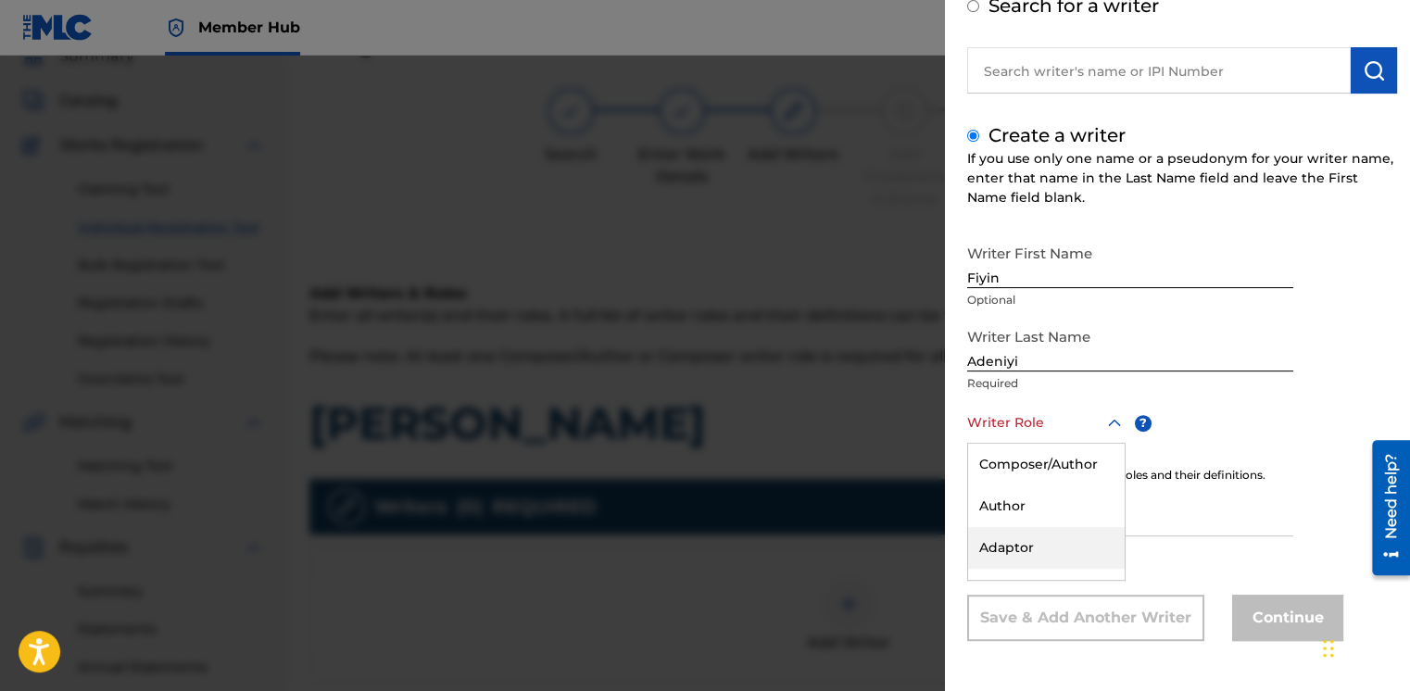
click at [1025, 444] on div "8 results available. Use Up and Down to choose options, press Enter to select t…" at bounding box center [1046, 423] width 158 height 42
click at [1028, 476] on div "Composer/Author" at bounding box center [1046, 465] width 157 height 42
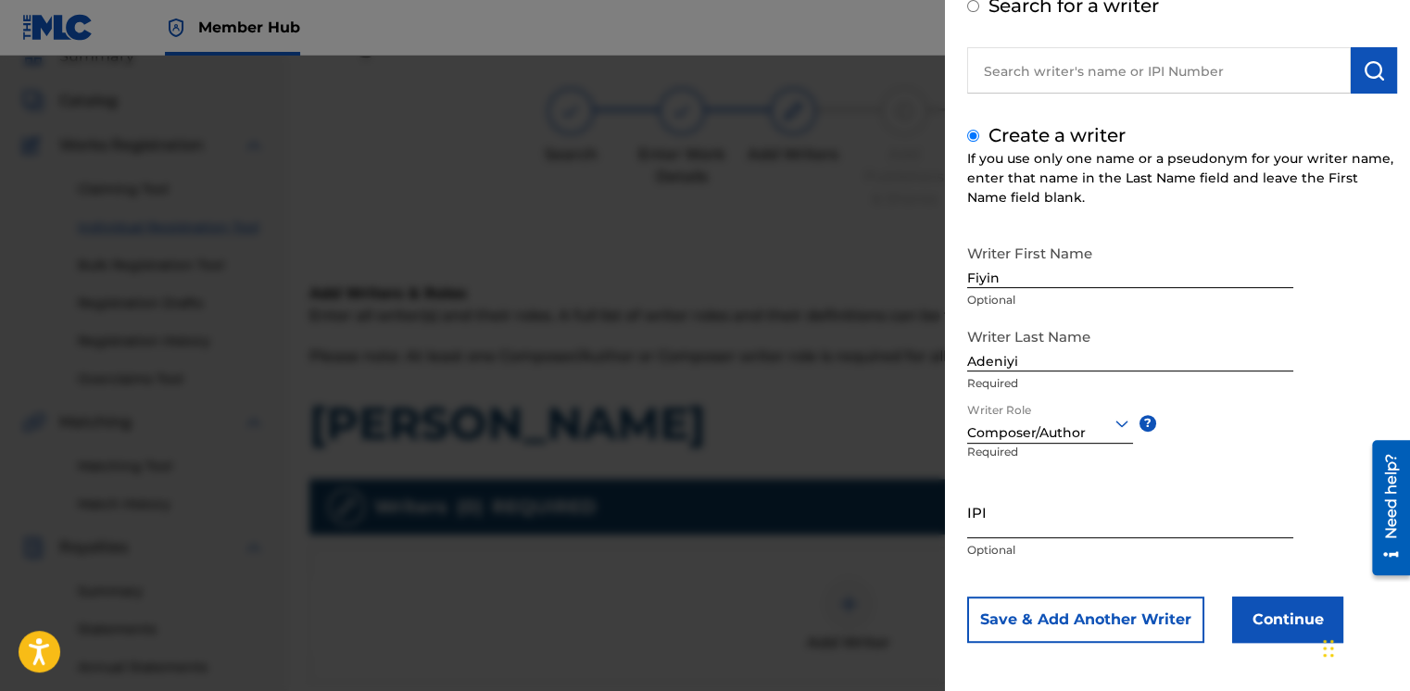
click at [1046, 510] on input "IPI" at bounding box center [1130, 512] width 326 height 53
paste input "01308178456"
type input "01308178456"
click at [1278, 612] on button "Continue" at bounding box center [1287, 620] width 111 height 46
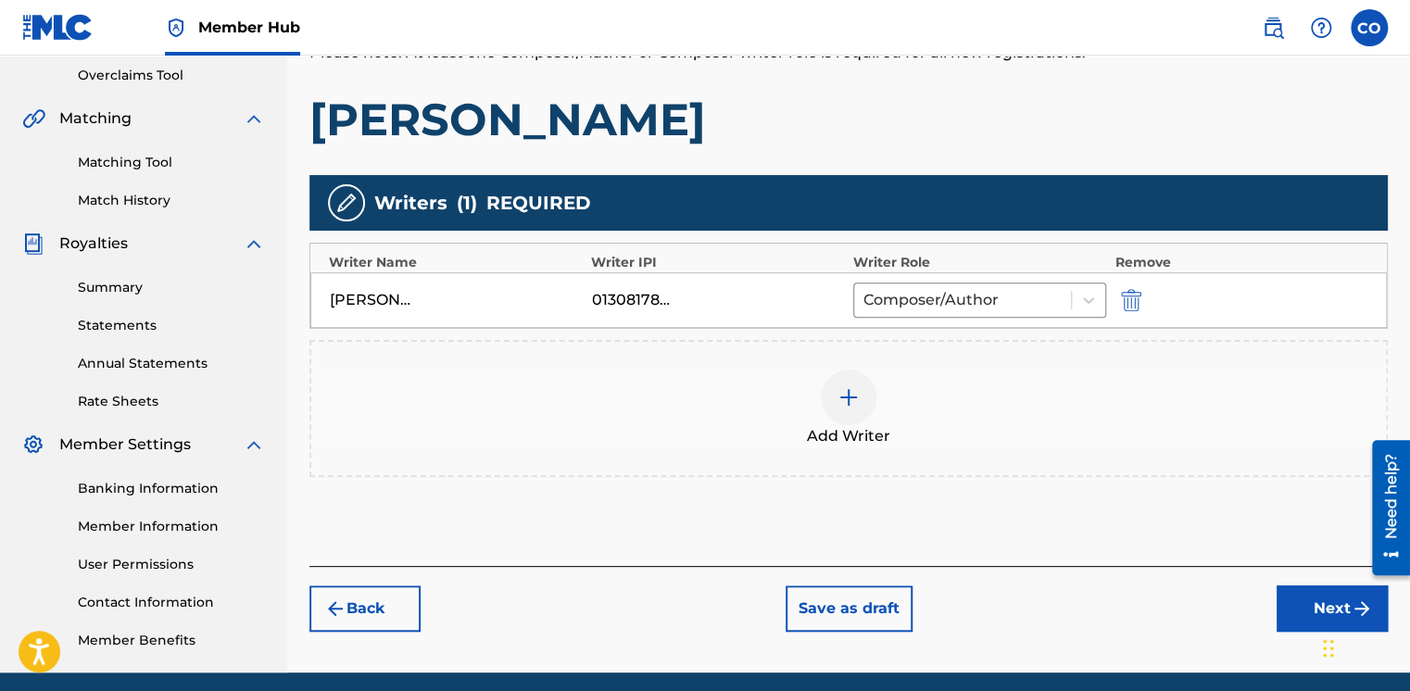
scroll to position [393, 0]
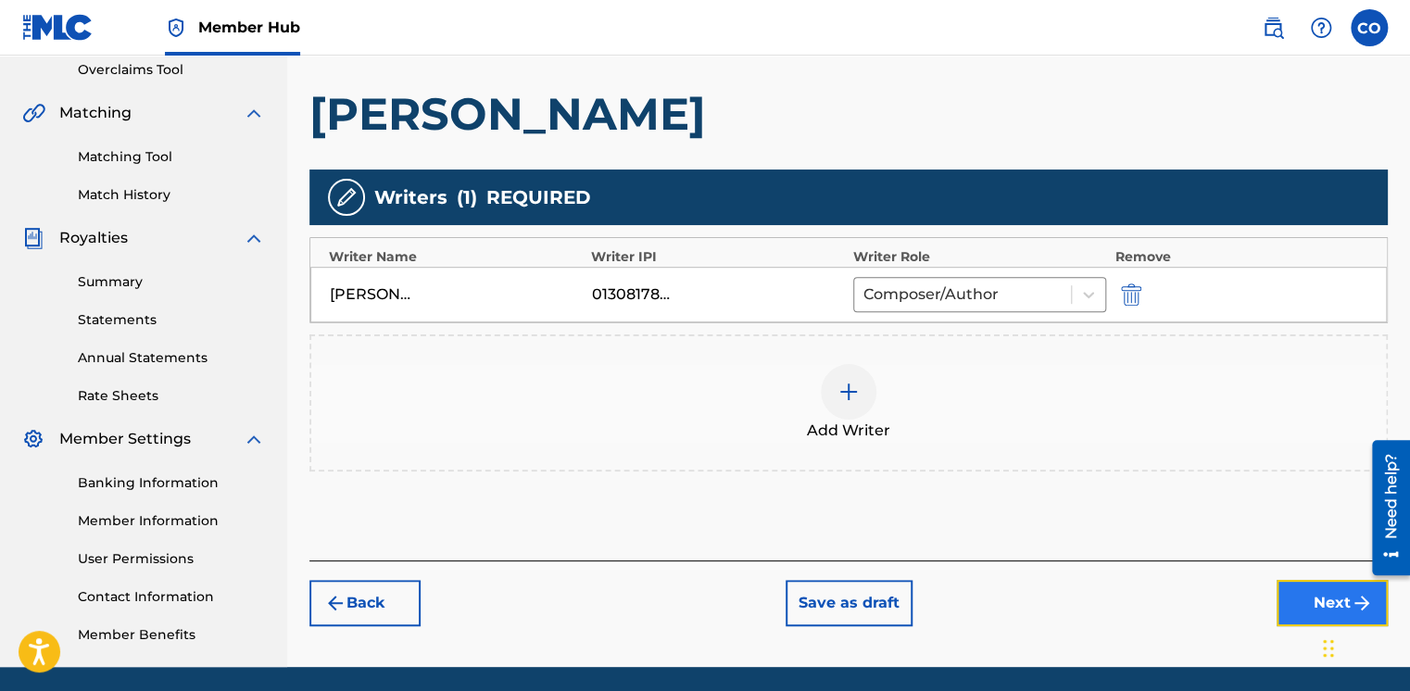
click at [1285, 584] on button "Next" at bounding box center [1332, 603] width 111 height 46
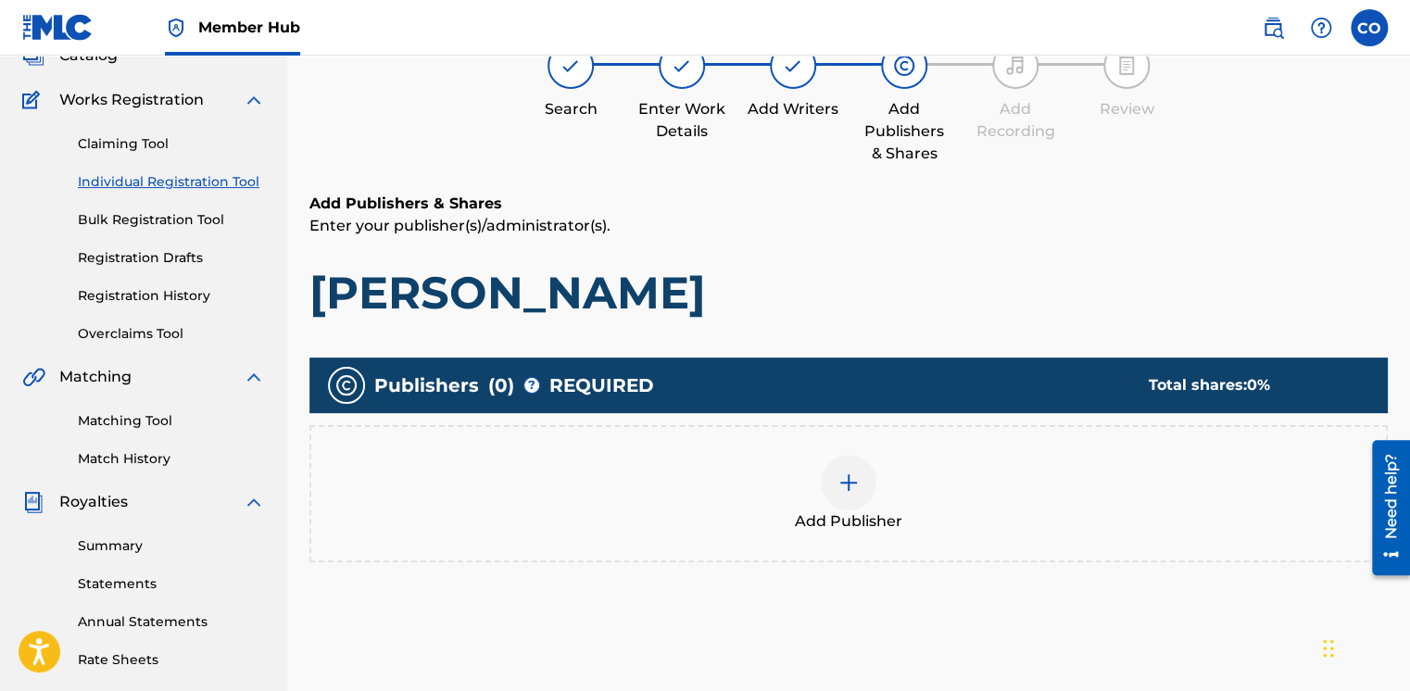
scroll to position [83, 0]
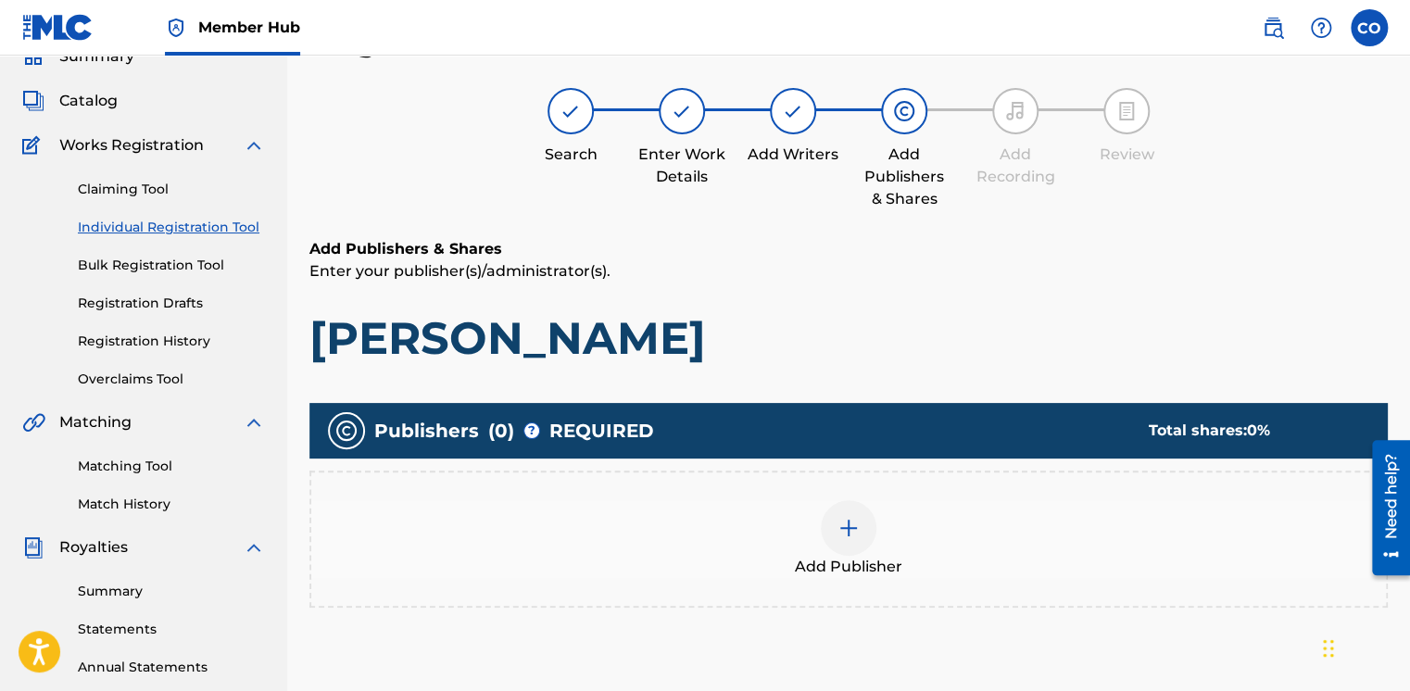
click at [830, 508] on div at bounding box center [849, 528] width 56 height 56
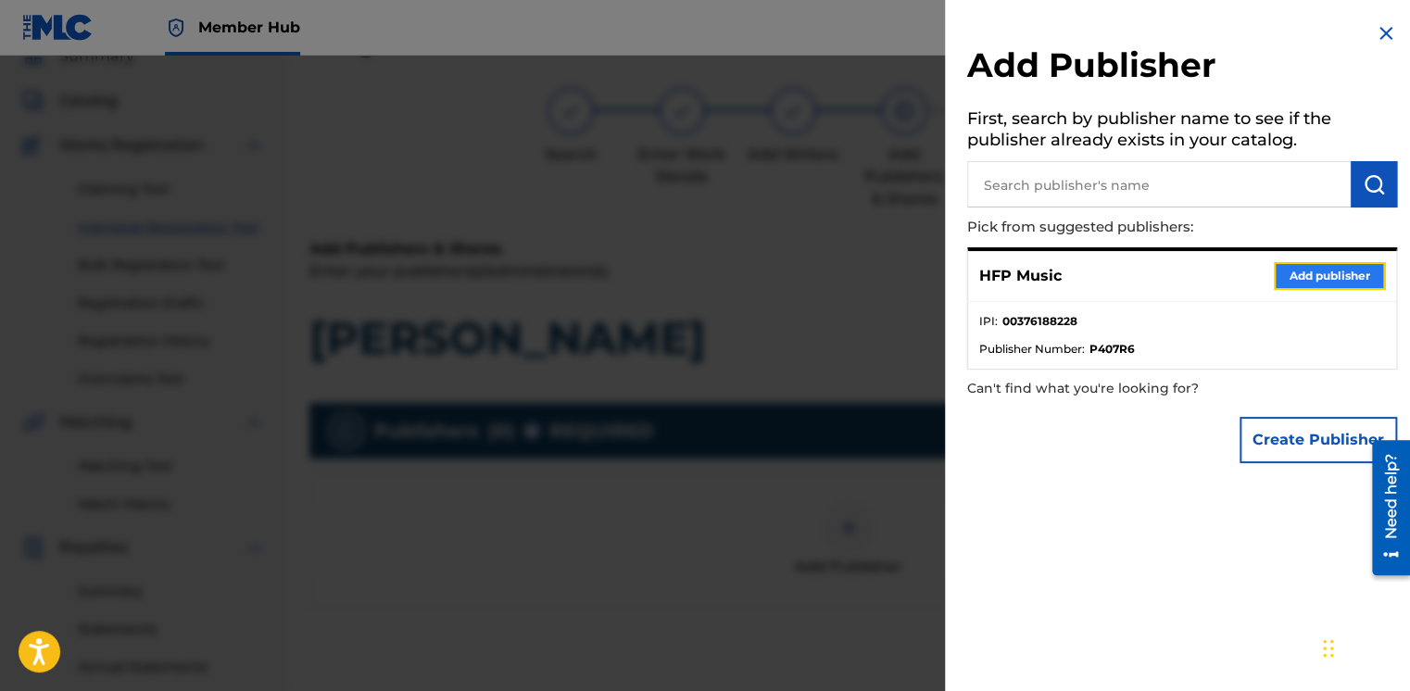
click at [1279, 283] on button "Add publisher" at bounding box center [1329, 276] width 111 height 28
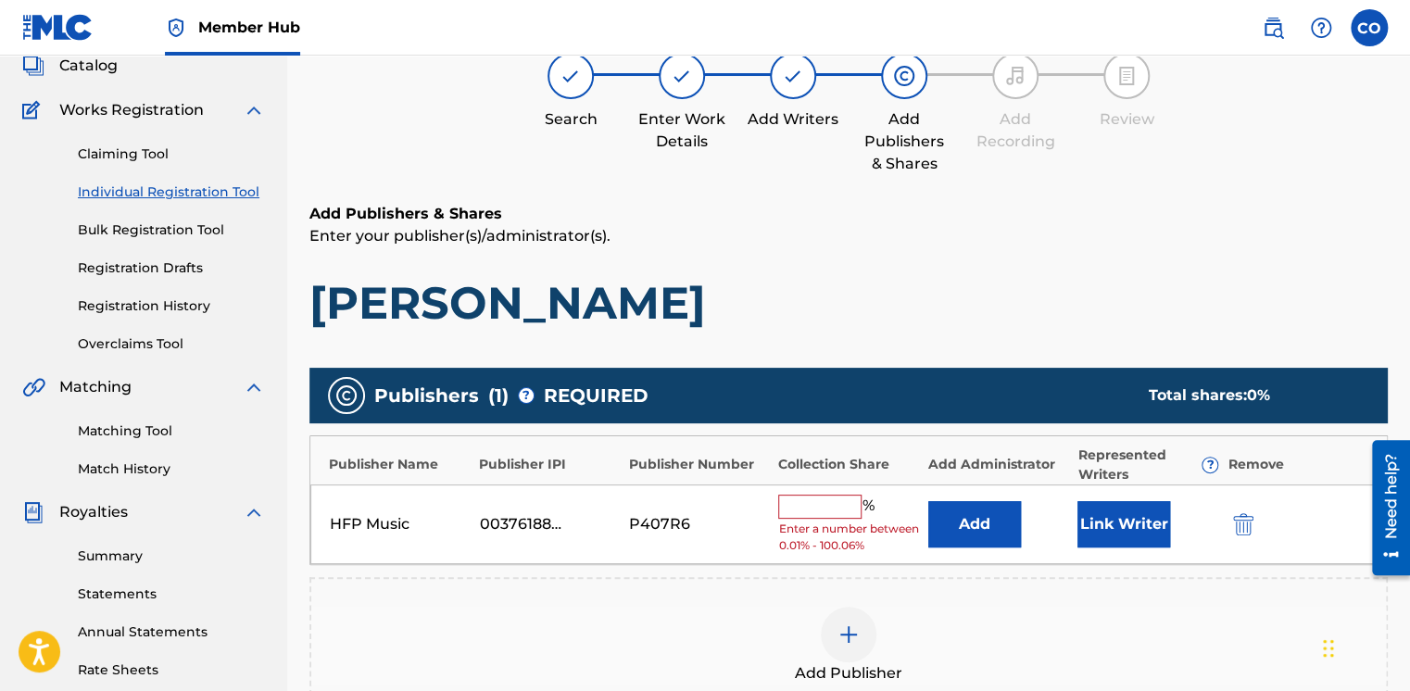
scroll to position [120, 0]
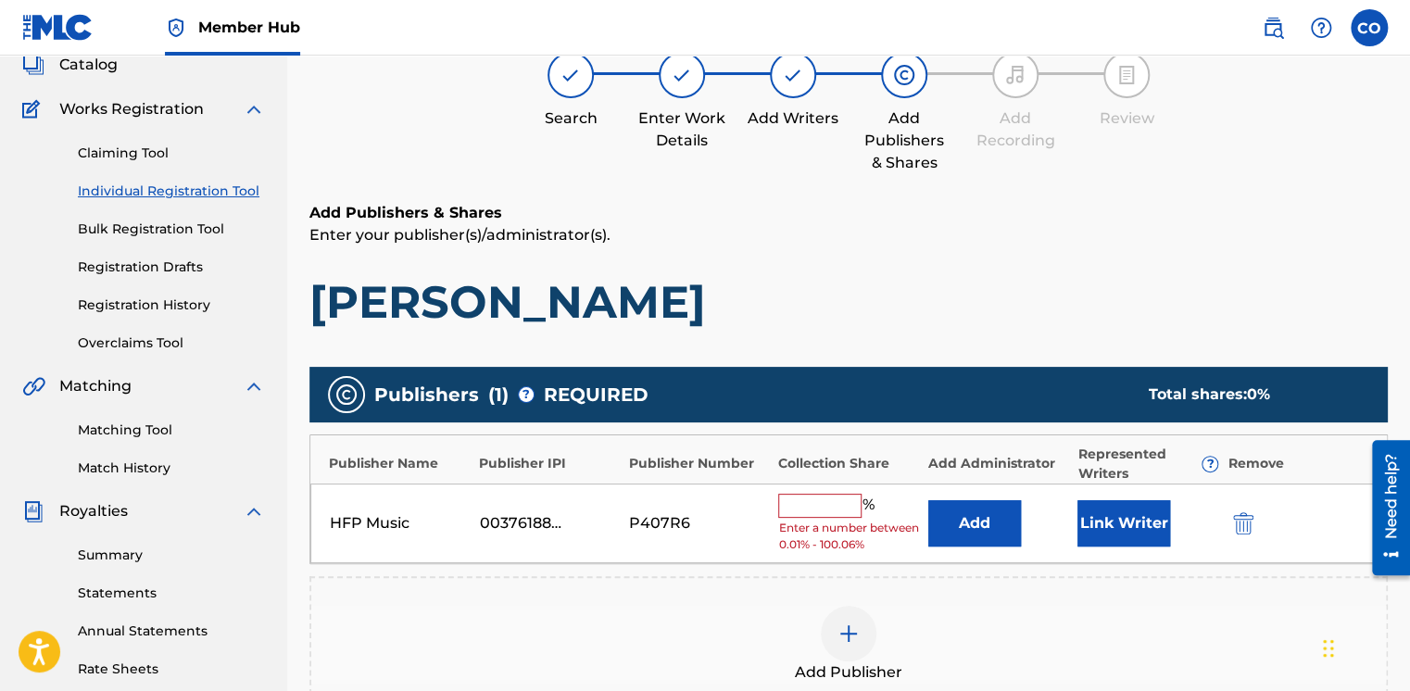
click at [793, 503] on input "text" at bounding box center [819, 506] width 83 height 24
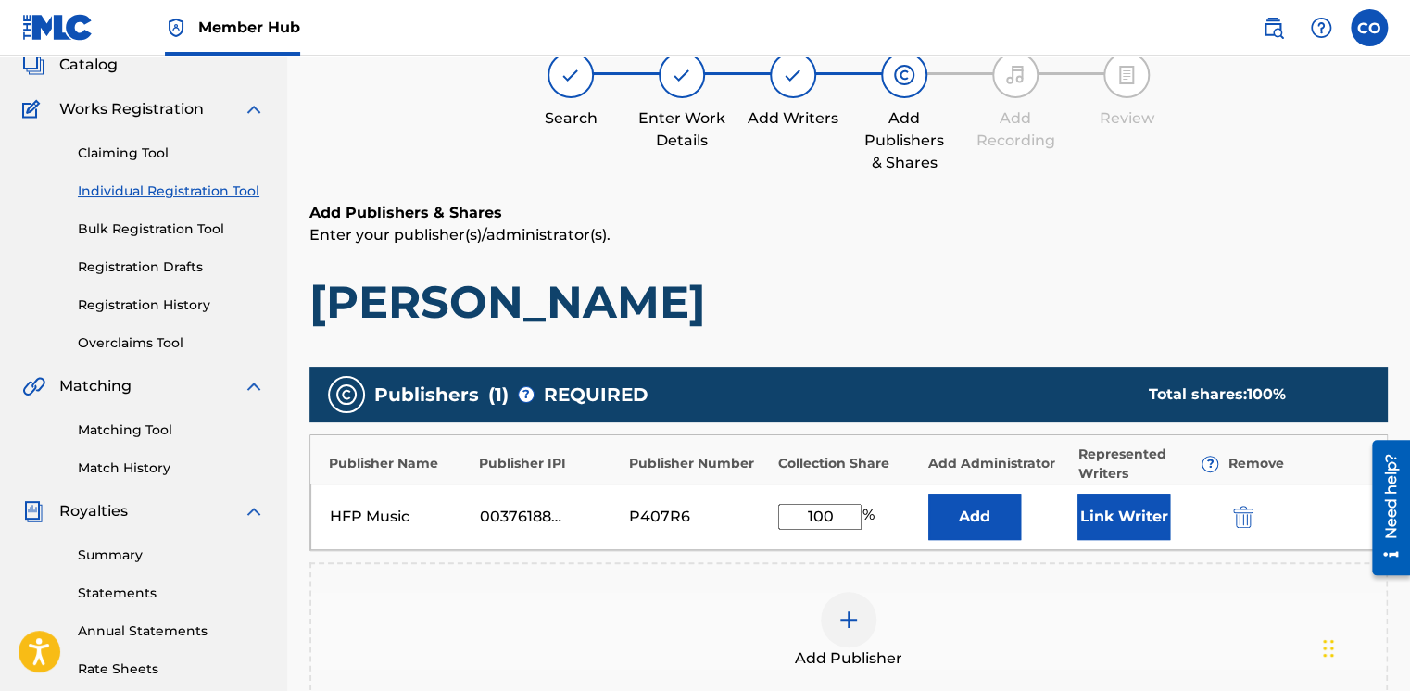
type input "100"
click at [928, 494] on button "Add" at bounding box center [974, 517] width 93 height 46
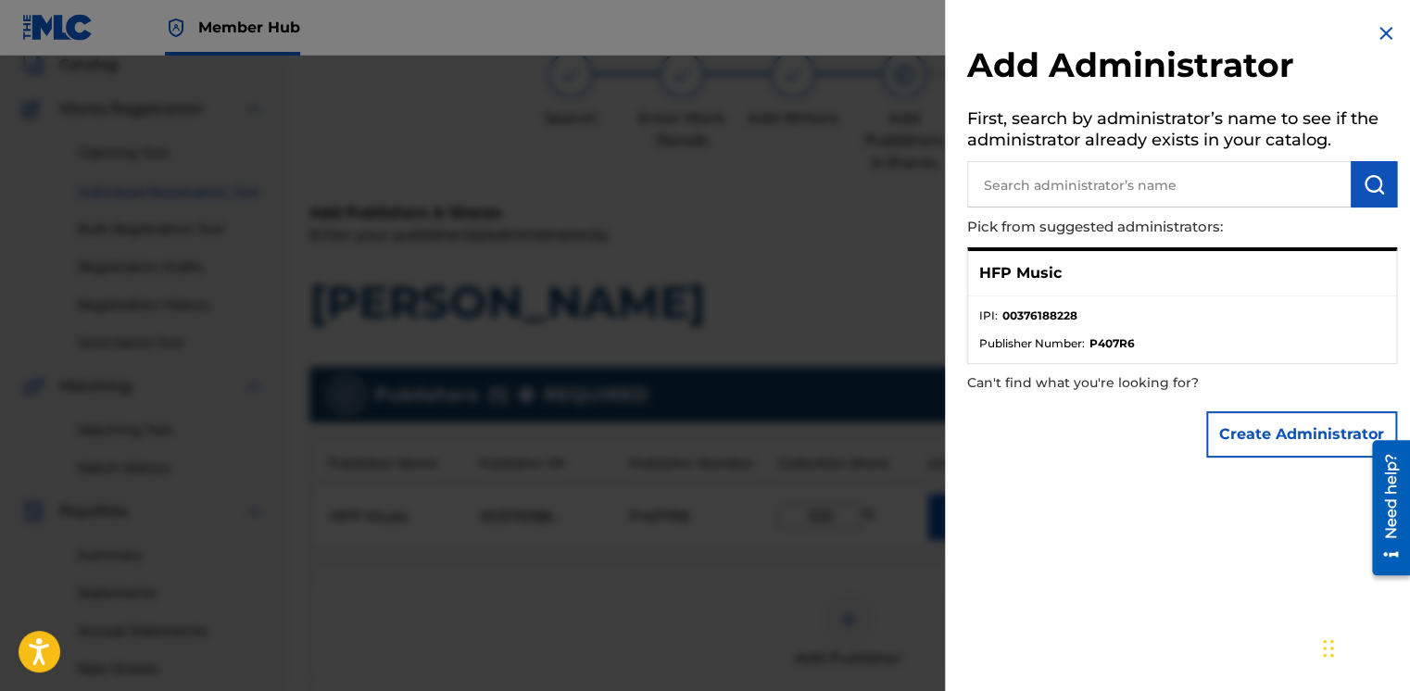
click at [803, 432] on div at bounding box center [705, 401] width 1410 height 691
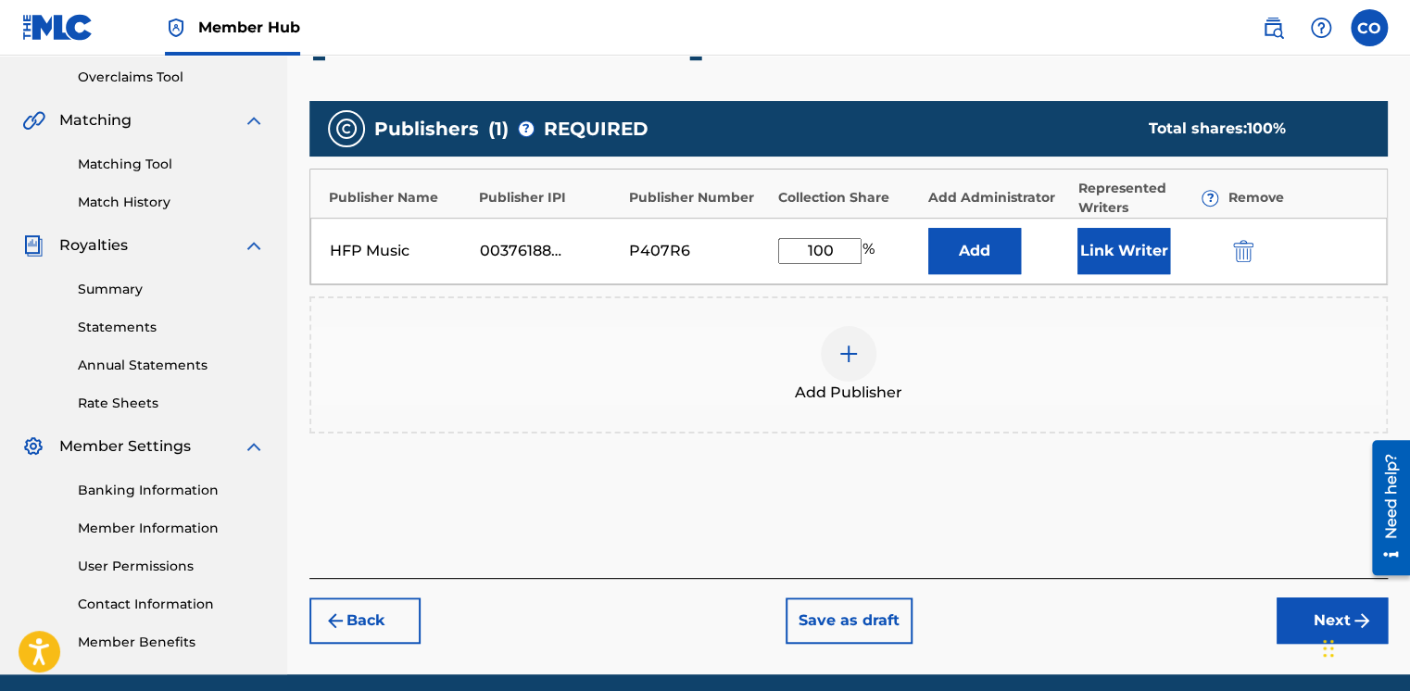
scroll to position [457, 0]
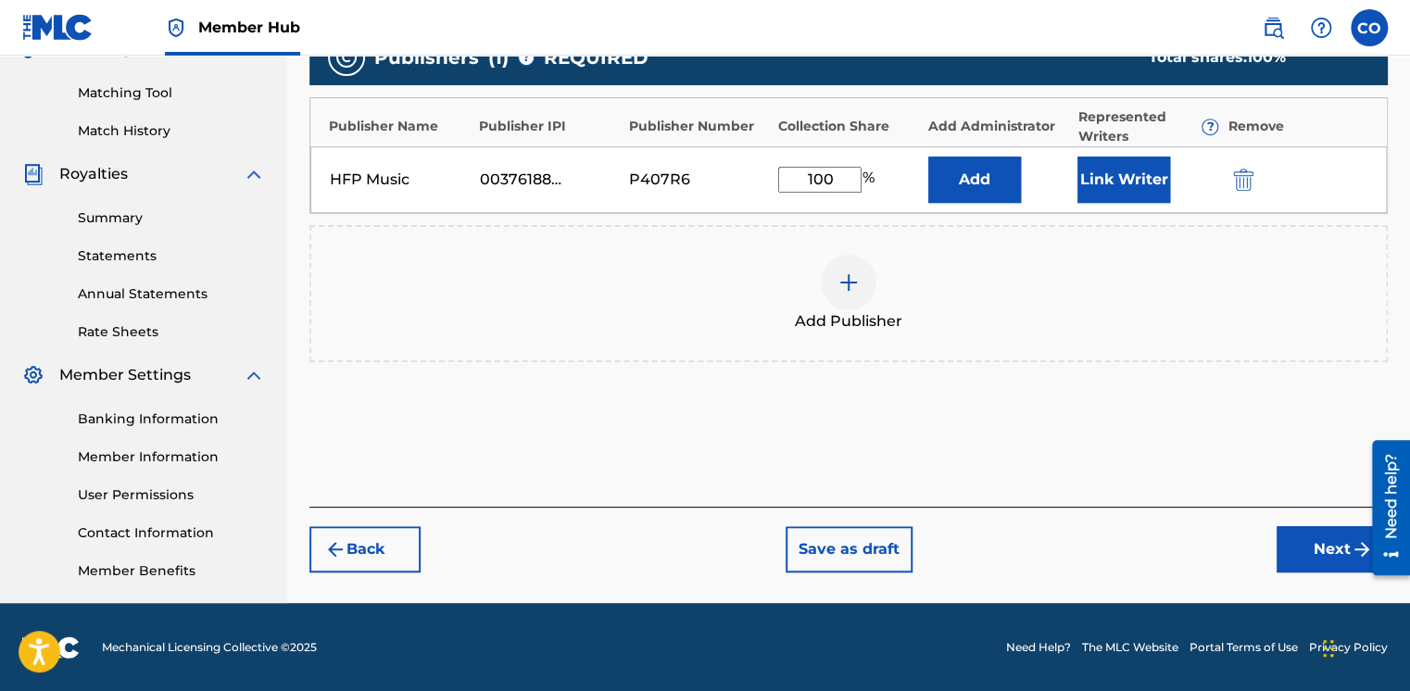
click at [1287, 517] on div "Back Save as draft Next" at bounding box center [848, 540] width 1079 height 66
click at [1282, 542] on button "Next" at bounding box center [1332, 549] width 111 height 46
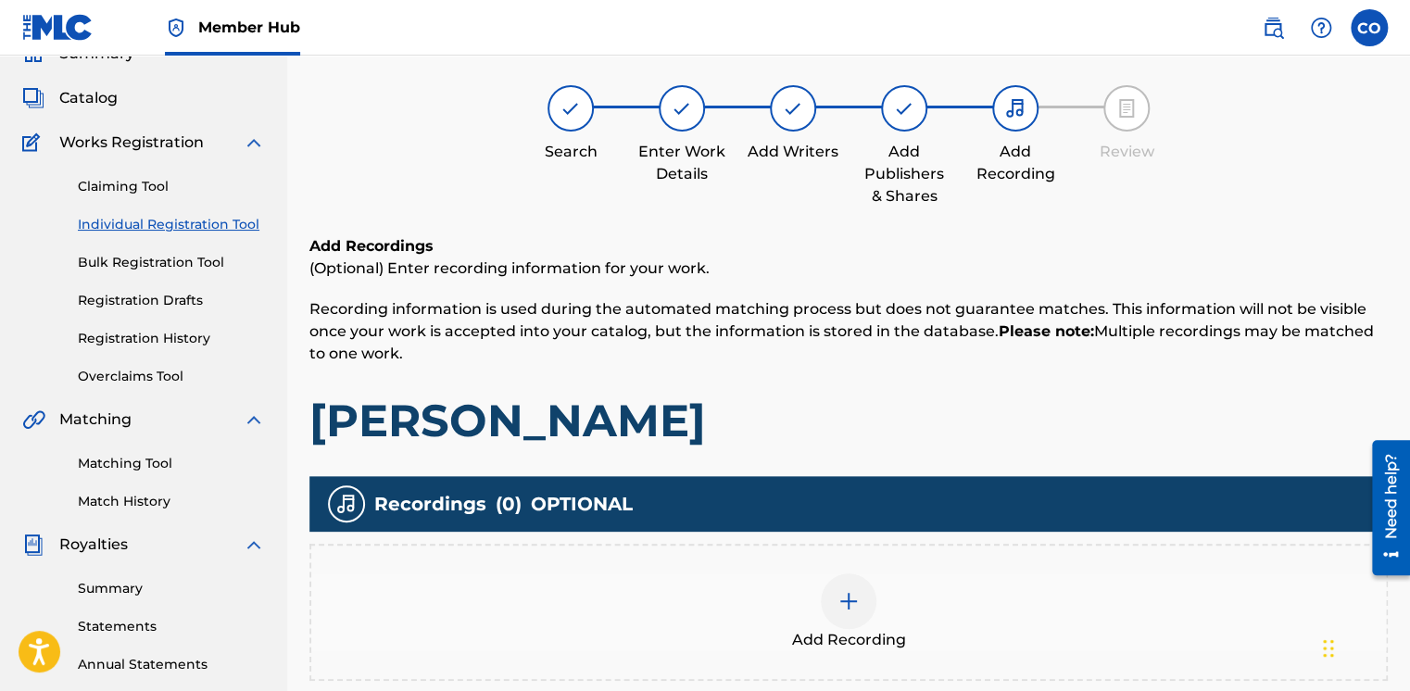
scroll to position [83, 0]
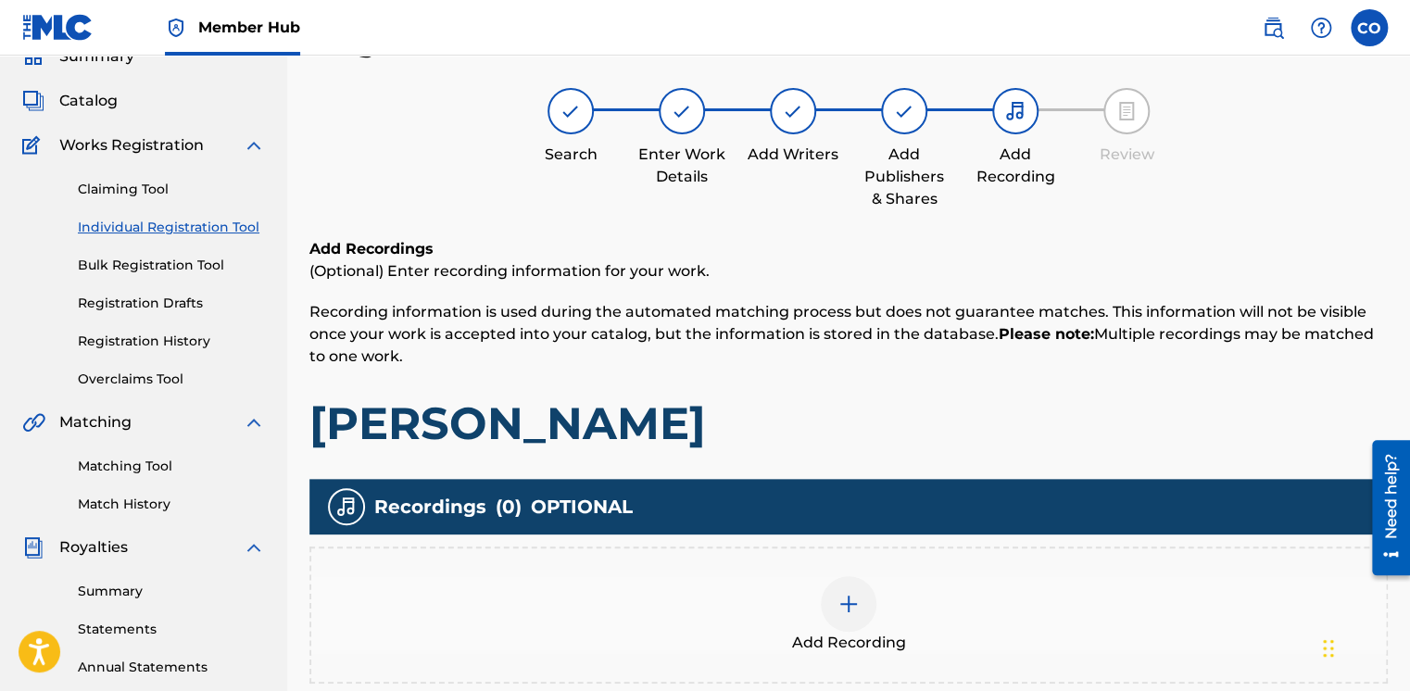
click at [839, 614] on div at bounding box center [849, 604] width 56 height 56
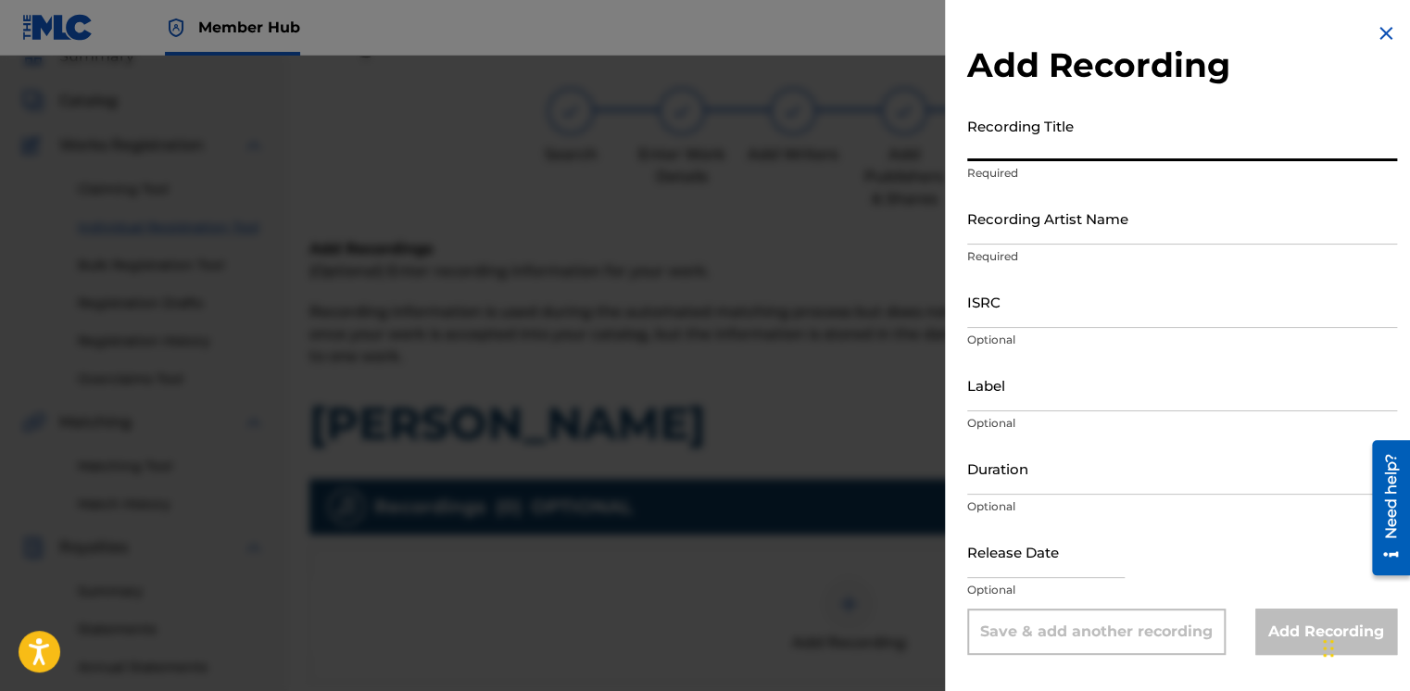
click at [1047, 151] on input "Recording Title" at bounding box center [1182, 134] width 430 height 53
type input "The Name Of The Lord"
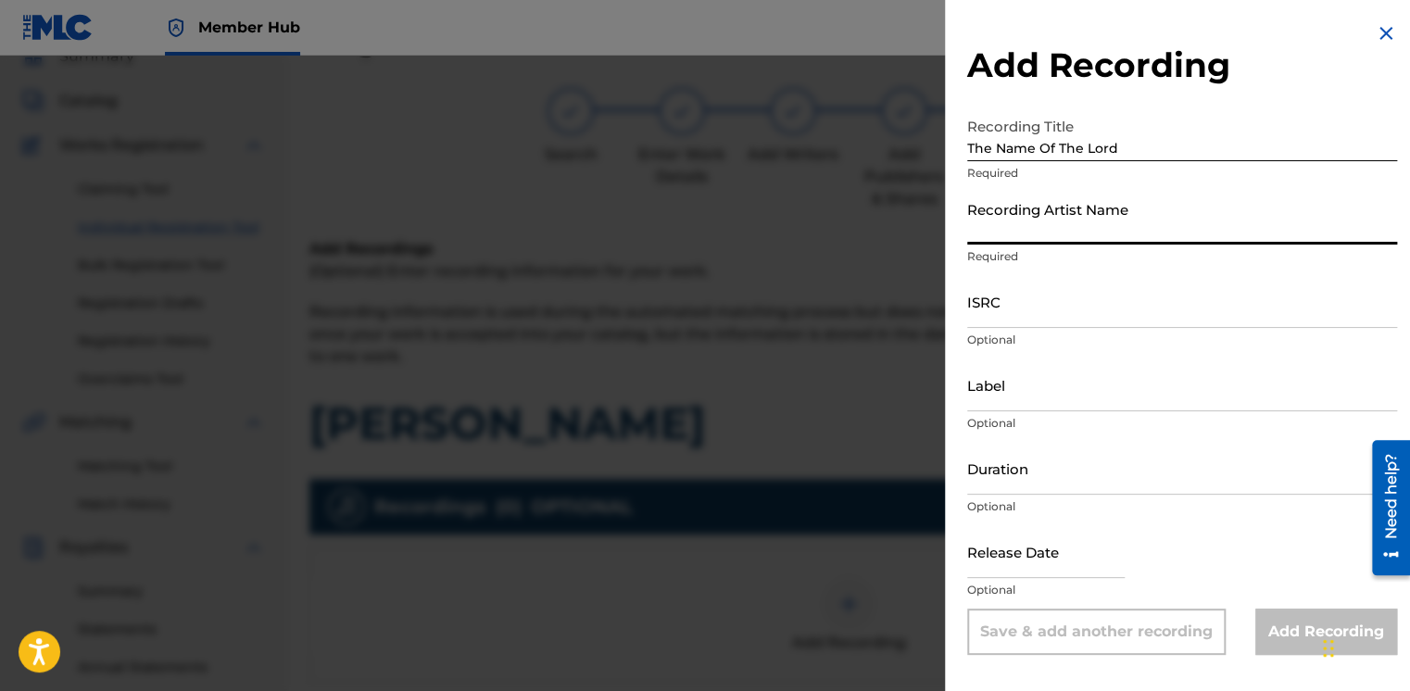
click at [1025, 237] on input "Recording Artist Name" at bounding box center [1182, 218] width 430 height 53
type input "Fiyin Adeniyi, Dolapo Martha"
type input "HFP Music"
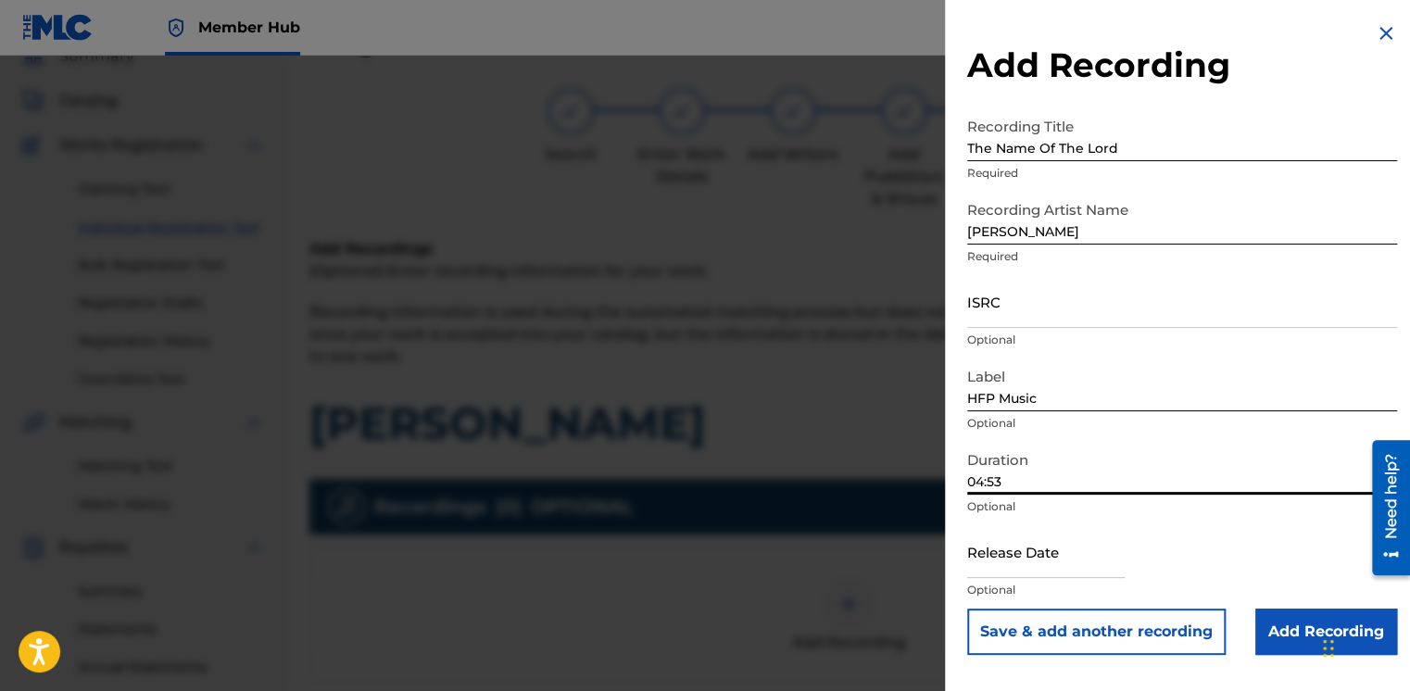
drag, startPoint x: 1035, startPoint y: 489, endPoint x: 846, endPoint y: 515, distance: 190.8
click at [846, 515] on div "Add Recording Recording Title The Name Of The Lord Required Recording Artist Na…" at bounding box center [705, 374] width 1410 height 636
type input "06:09"
click at [1303, 627] on input "Add Recording" at bounding box center [1327, 632] width 142 height 46
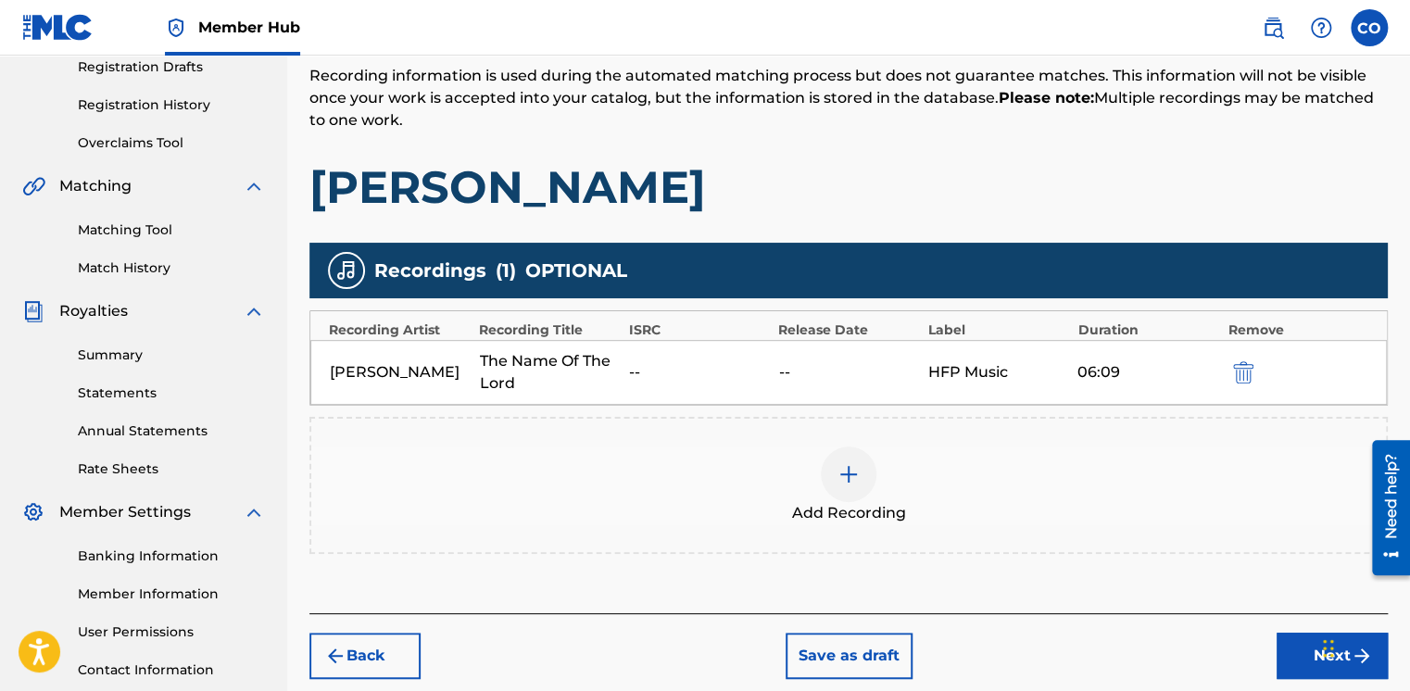
scroll to position [315, 0]
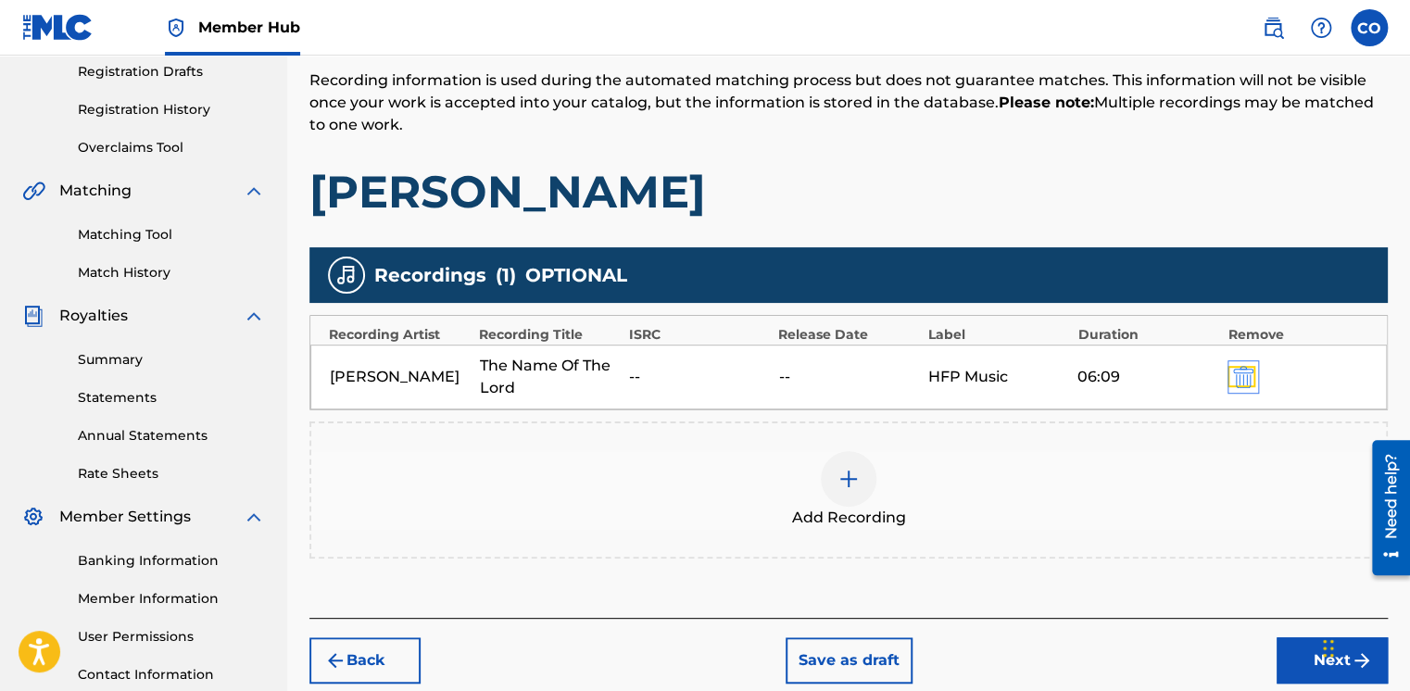
click at [1237, 381] on img "submit" at bounding box center [1243, 377] width 20 height 22
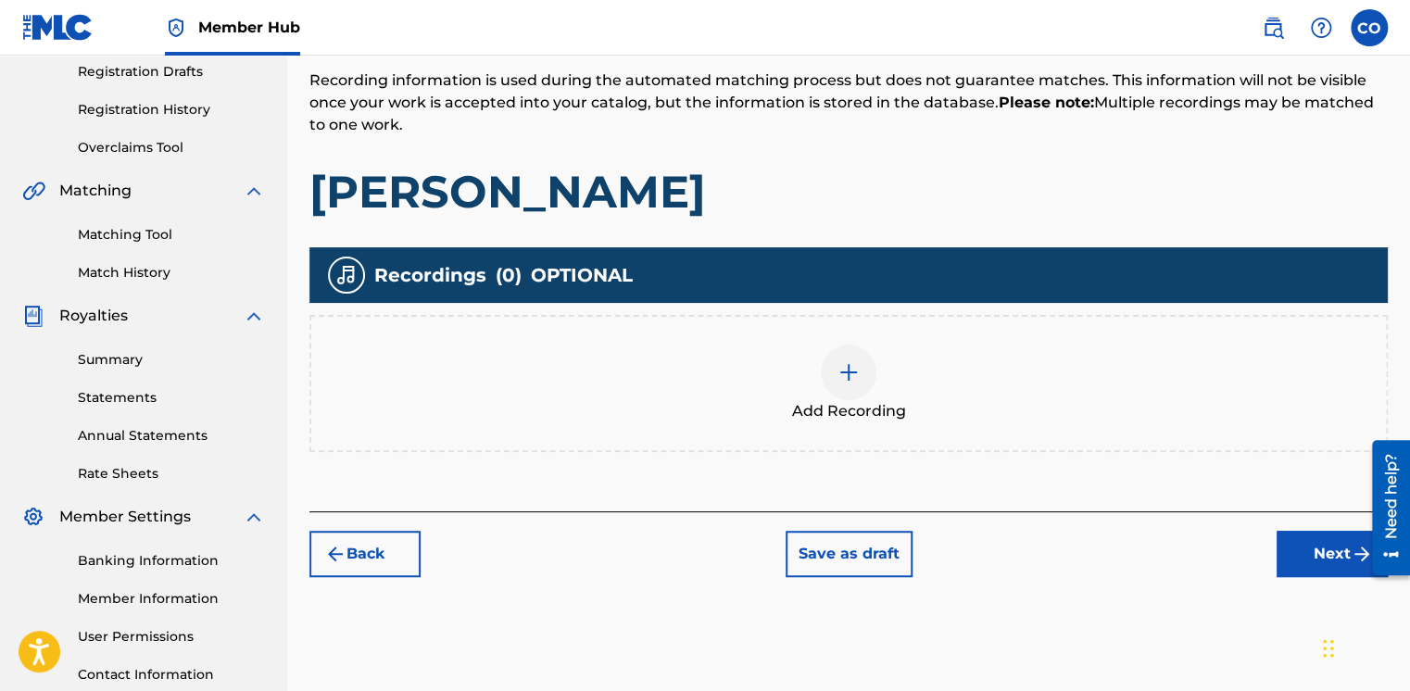
click at [817, 370] on div "Add Recording" at bounding box center [848, 384] width 1075 height 78
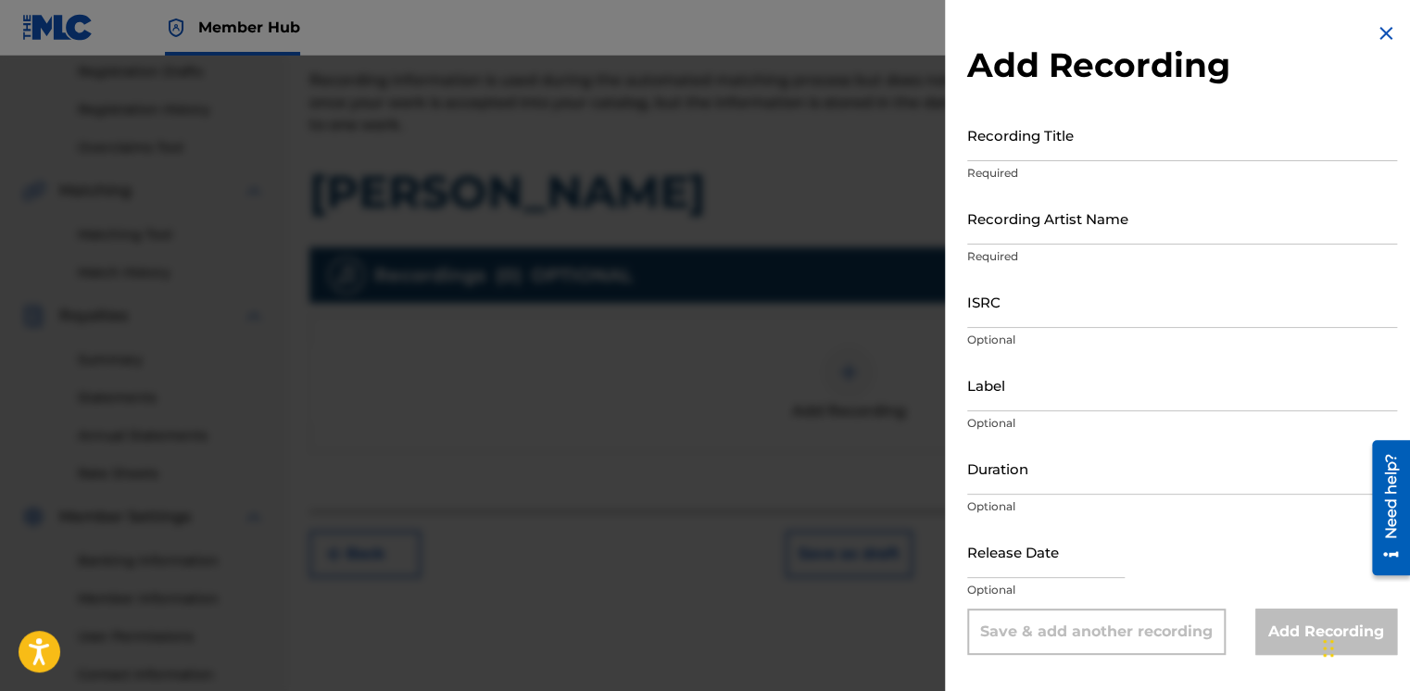
click at [1010, 164] on div "Recording Title Required" at bounding box center [1182, 149] width 430 height 83
click at [1023, 143] on input "Recording Title" at bounding box center [1182, 134] width 430 height 53
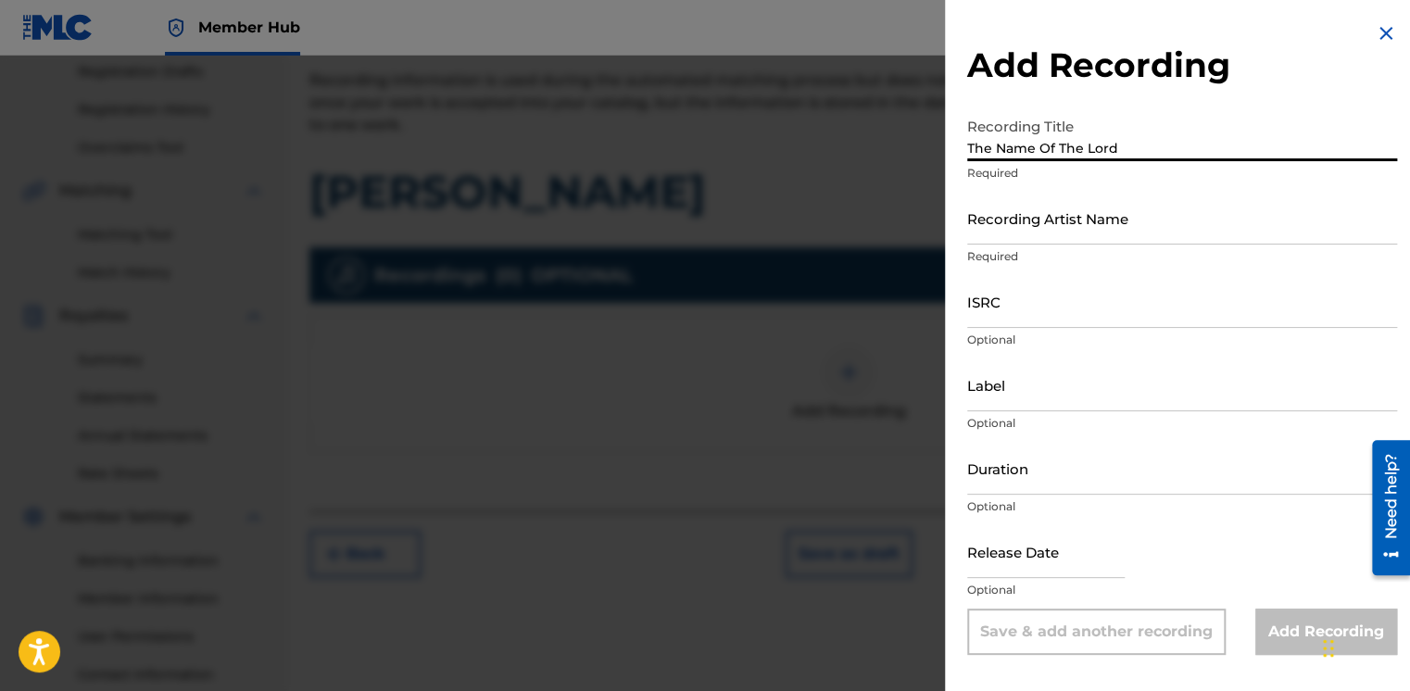
type input "The Name Of The Lord"
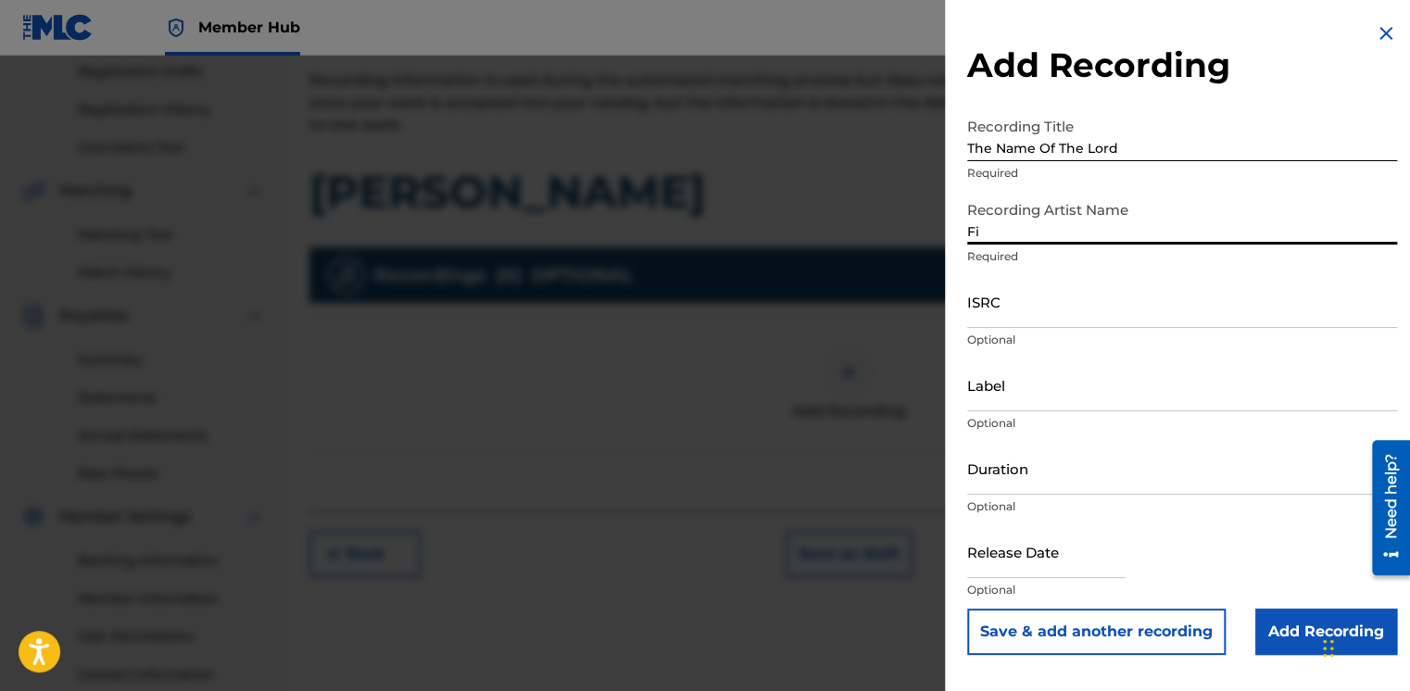
type input "Fiyin Adeniyi, Dolapo Martha"
drag, startPoint x: 1164, startPoint y: 224, endPoint x: 1050, endPoint y: 250, distance: 116.9
click at [1050, 250] on div "Recording Artist Name Fiyin Adeniyi, Dolapo Martha Required" at bounding box center [1182, 233] width 430 height 83
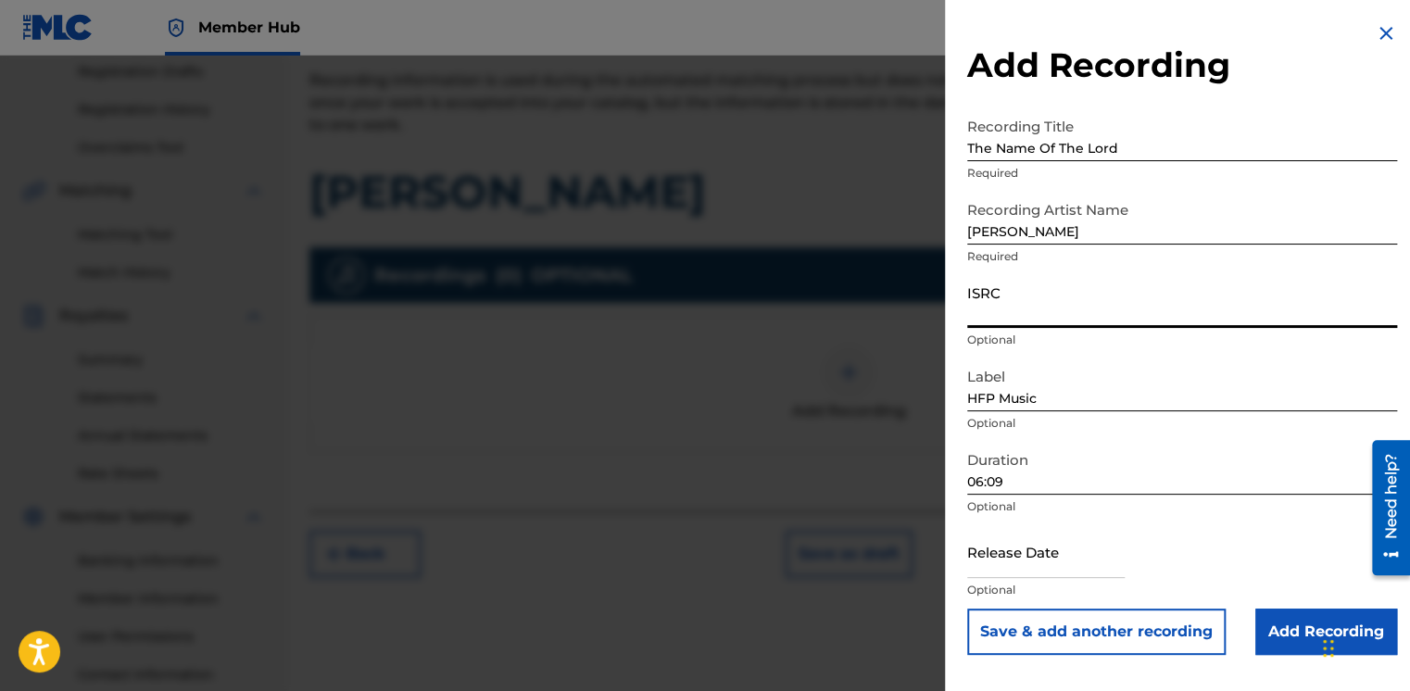
click at [989, 305] on input "ISRC" at bounding box center [1182, 301] width 430 height 53
paste input "UKQJK2513200"
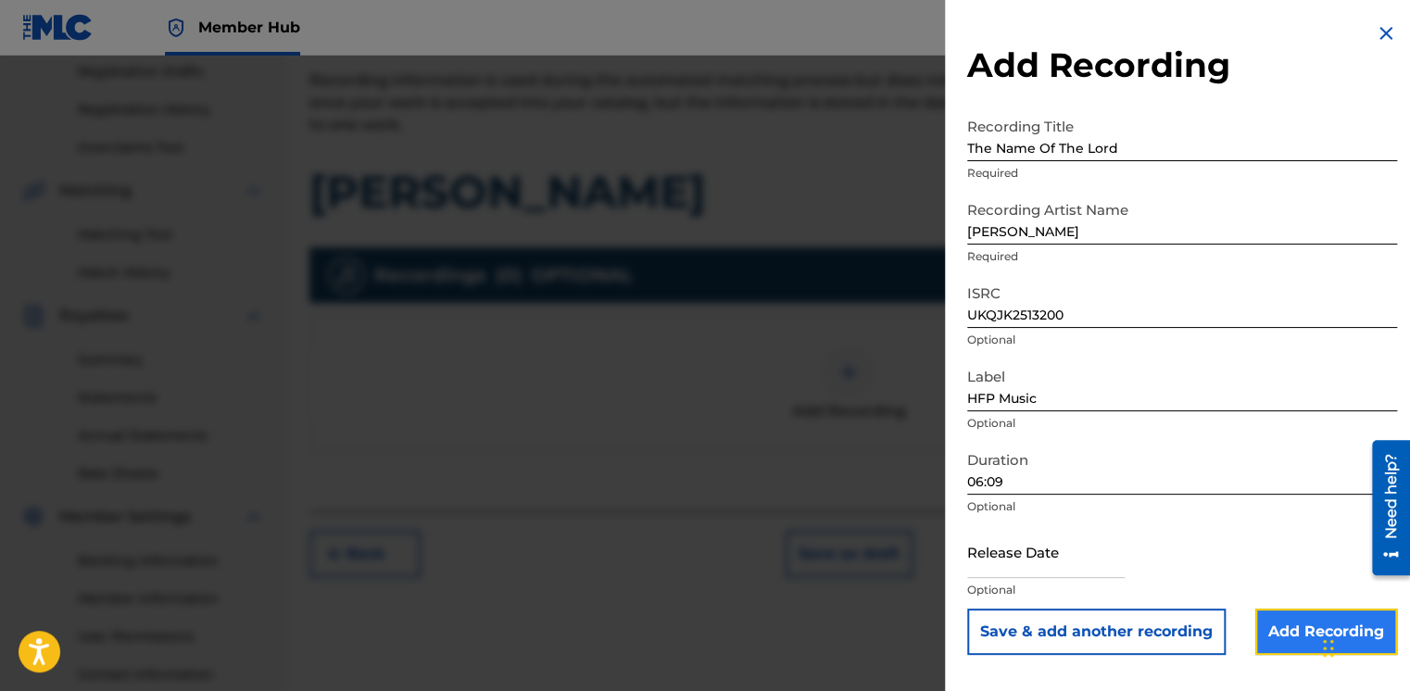
click at [1312, 629] on input "Add Recording" at bounding box center [1327, 632] width 142 height 46
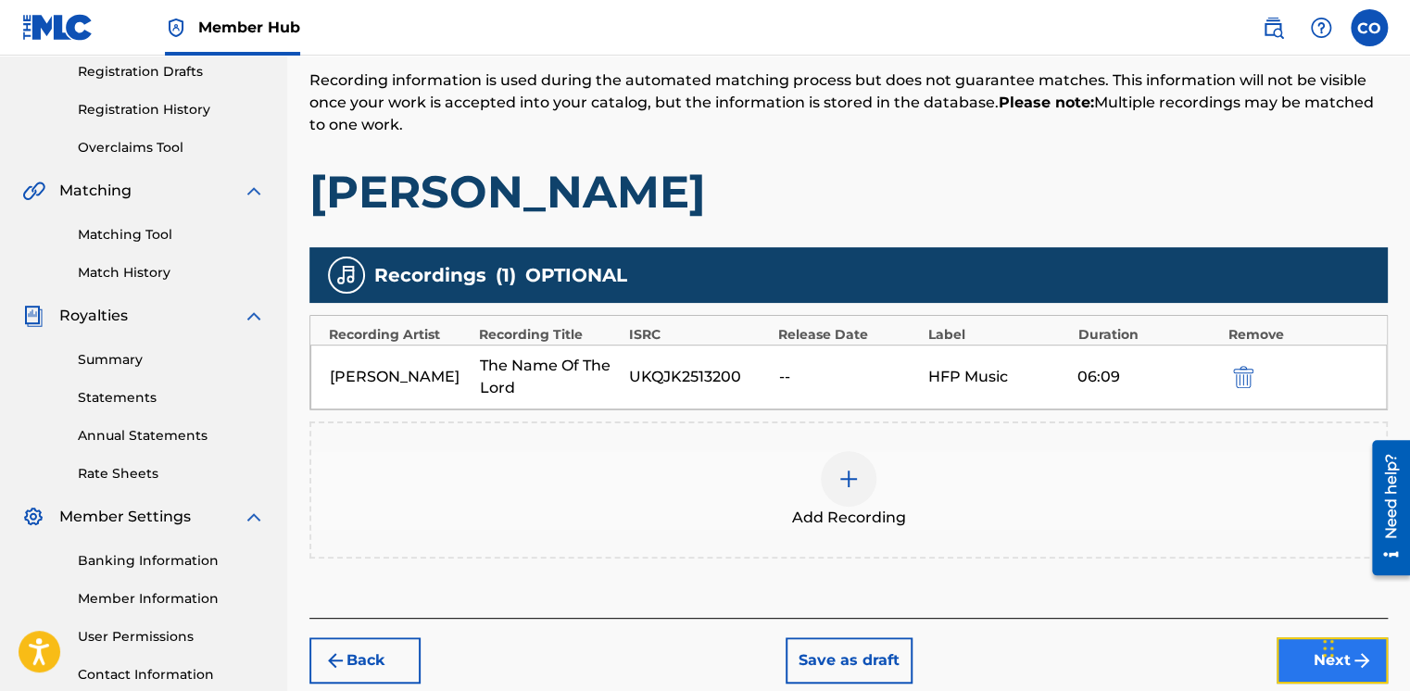
click at [1306, 643] on button "Next" at bounding box center [1332, 660] width 111 height 46
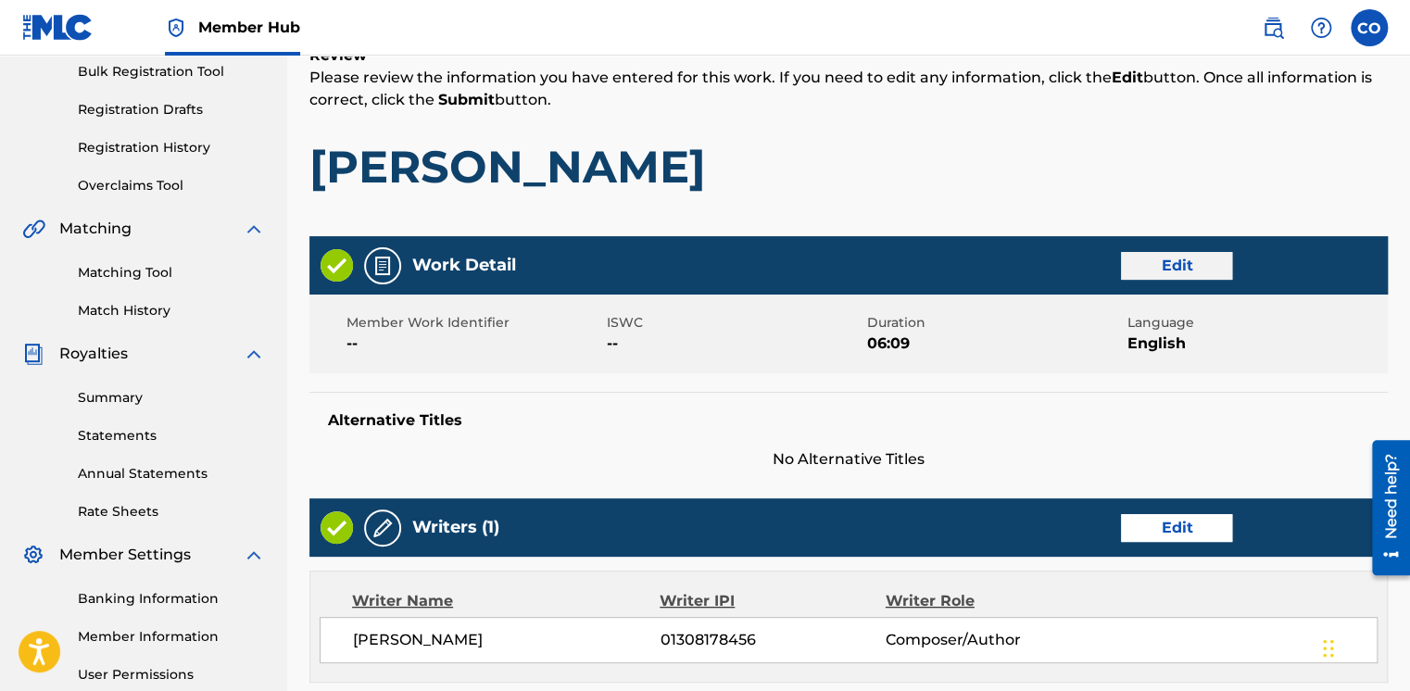
scroll to position [289, 0]
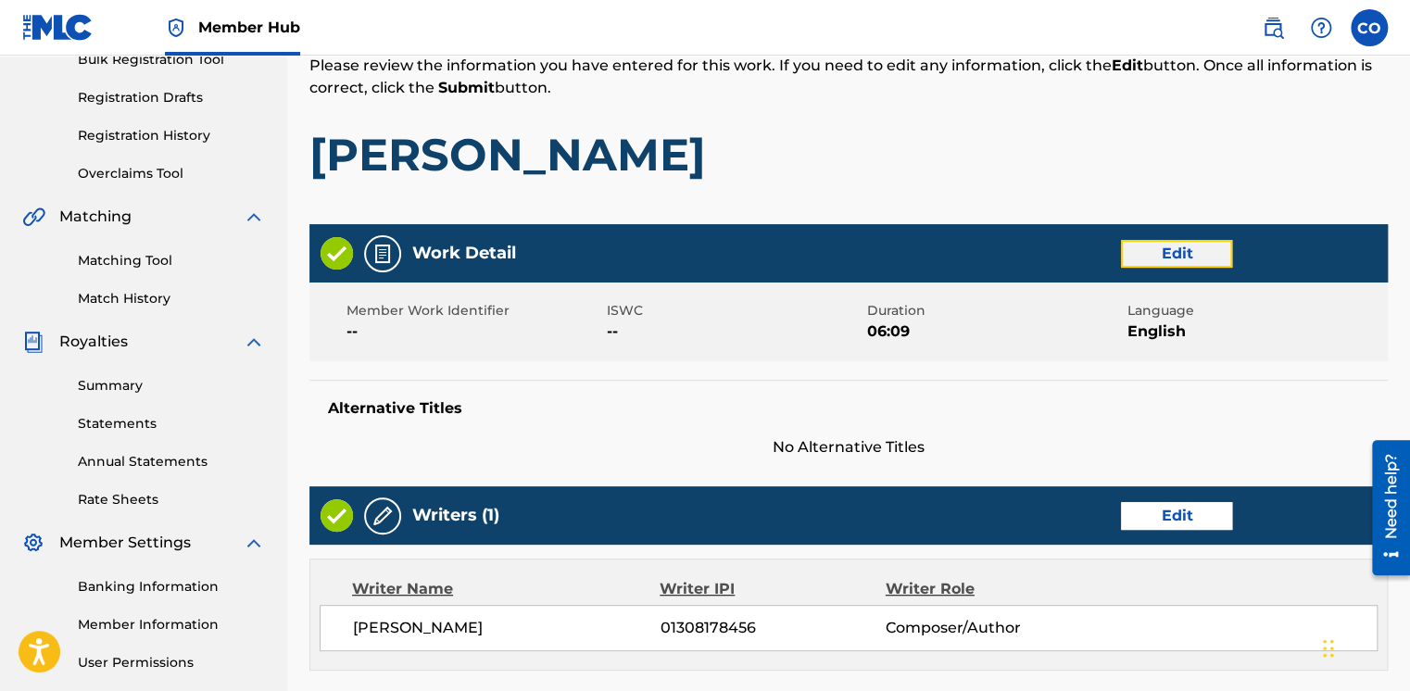
click at [1203, 264] on button "Edit" at bounding box center [1176, 254] width 111 height 28
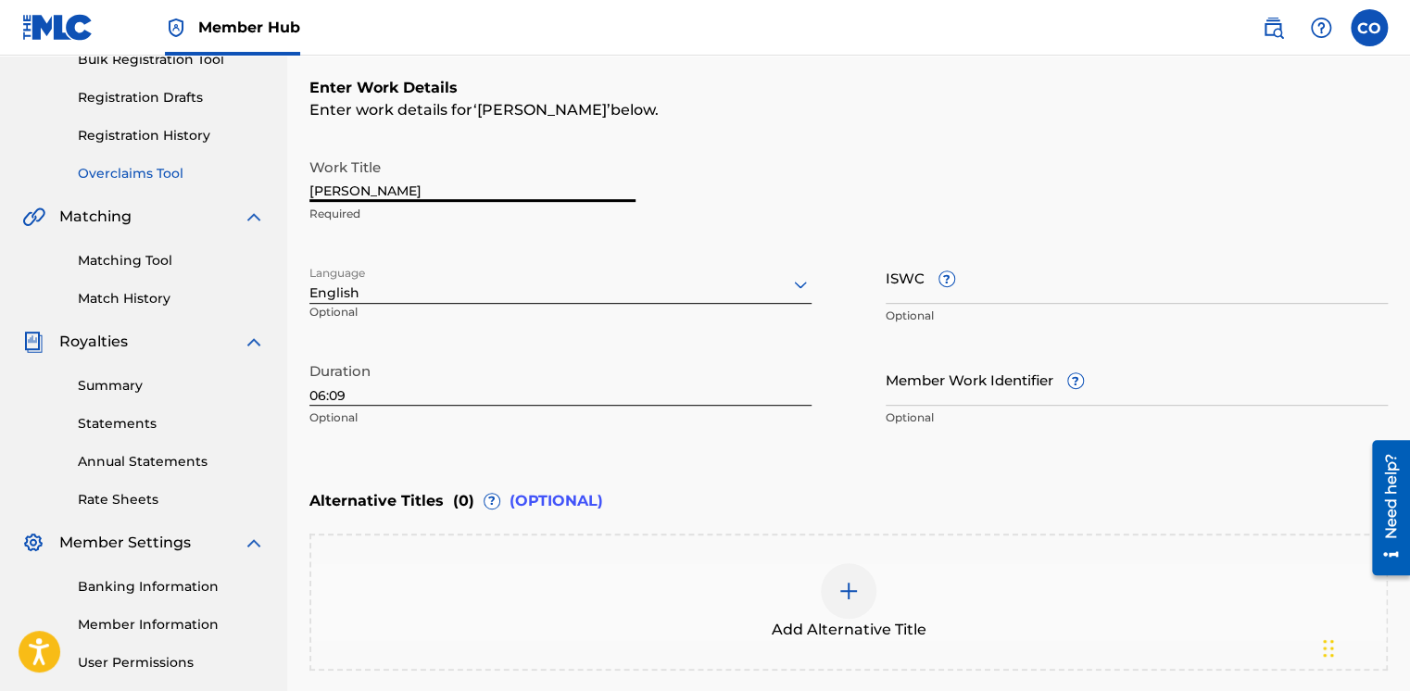
drag, startPoint x: 476, startPoint y: 183, endPoint x: 172, endPoint y: 164, distance: 304.5
click at [173, 165] on main "HFP Music Summary Catalog Works Registration Claiming Tool Individual Registrat…" at bounding box center [705, 275] width 1410 height 1016
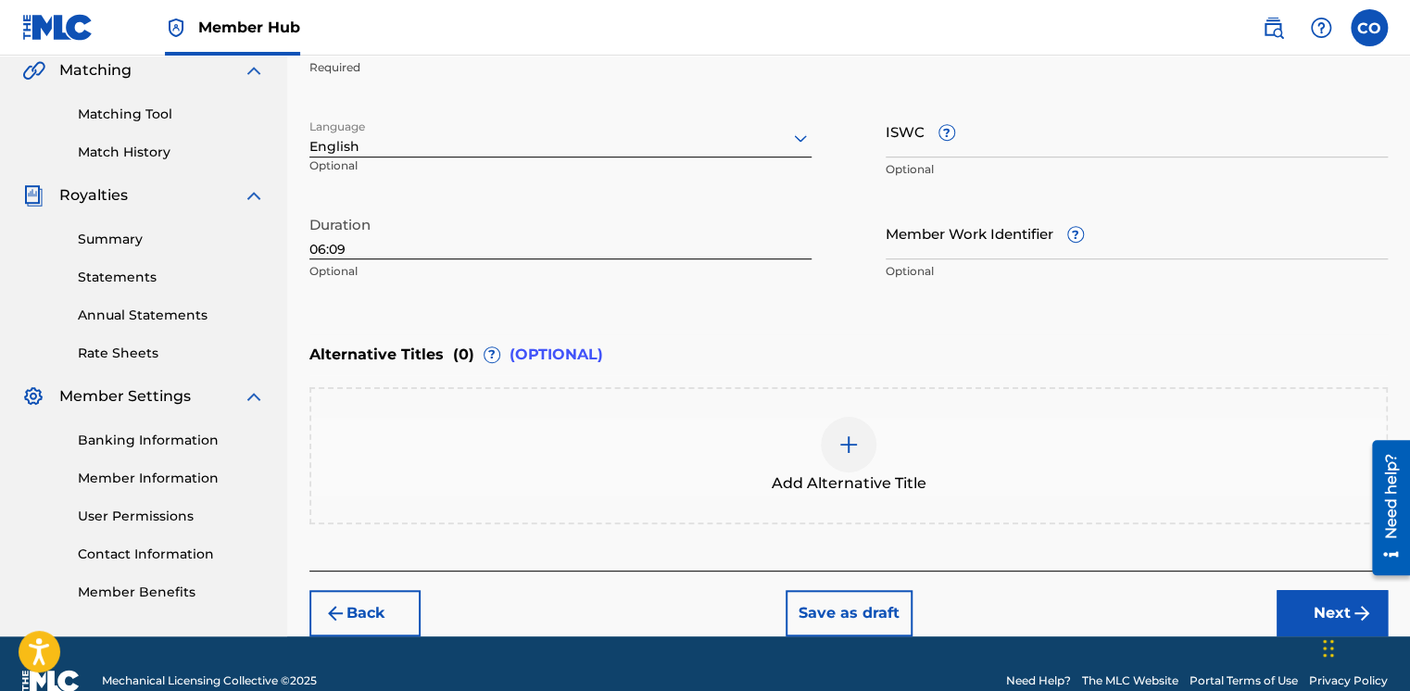
scroll to position [467, 0]
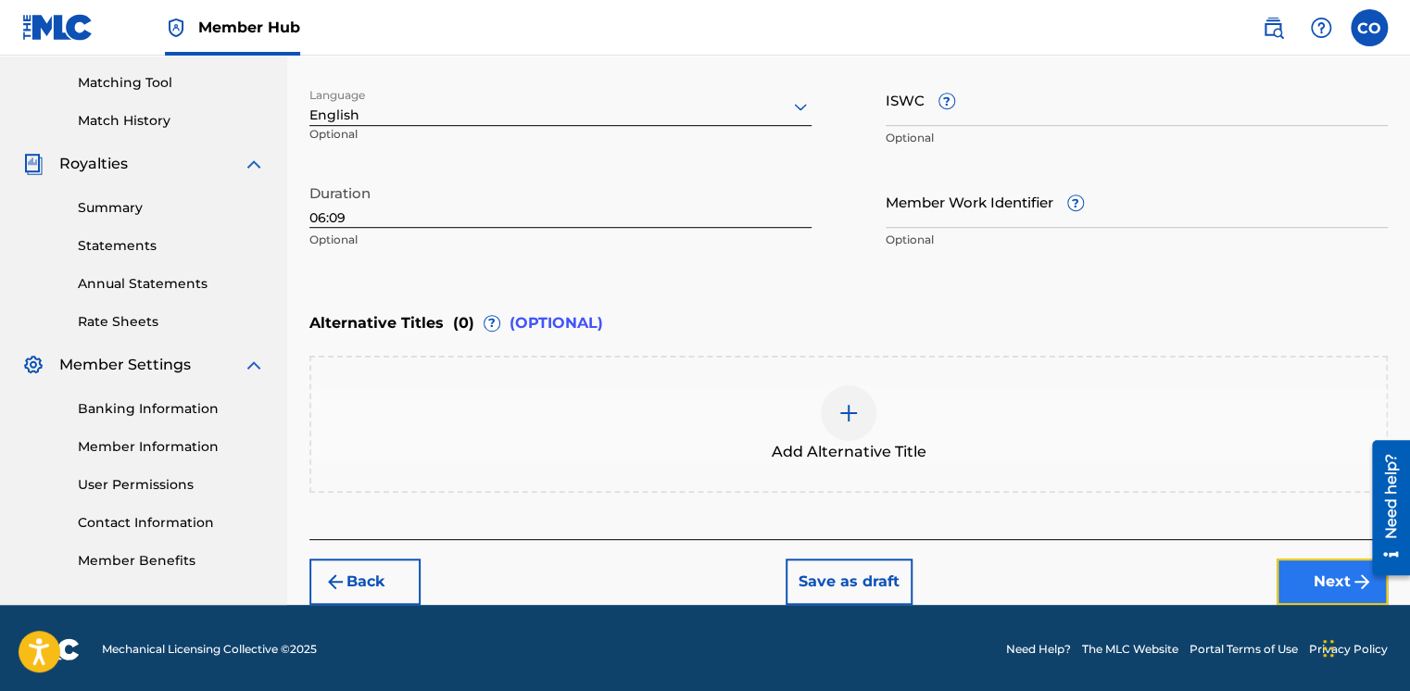
click at [1294, 572] on button "Next" at bounding box center [1332, 582] width 111 height 46
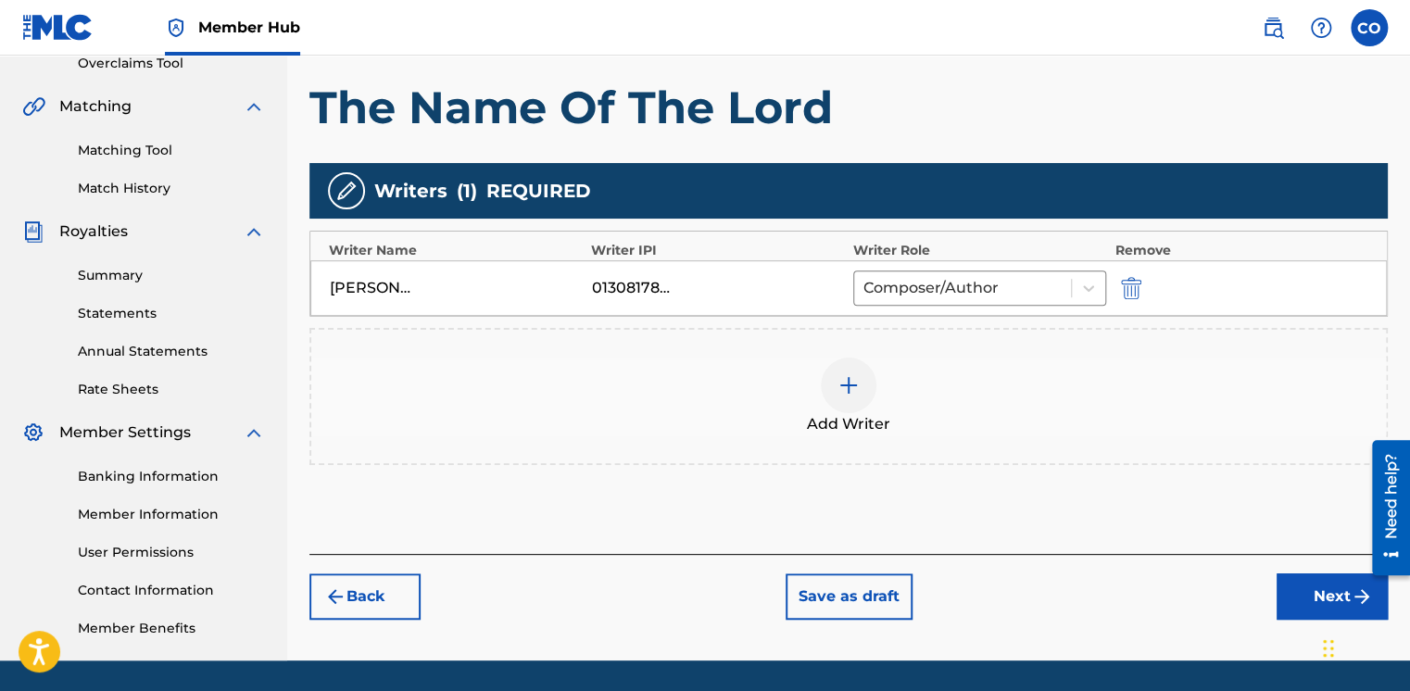
scroll to position [457, 0]
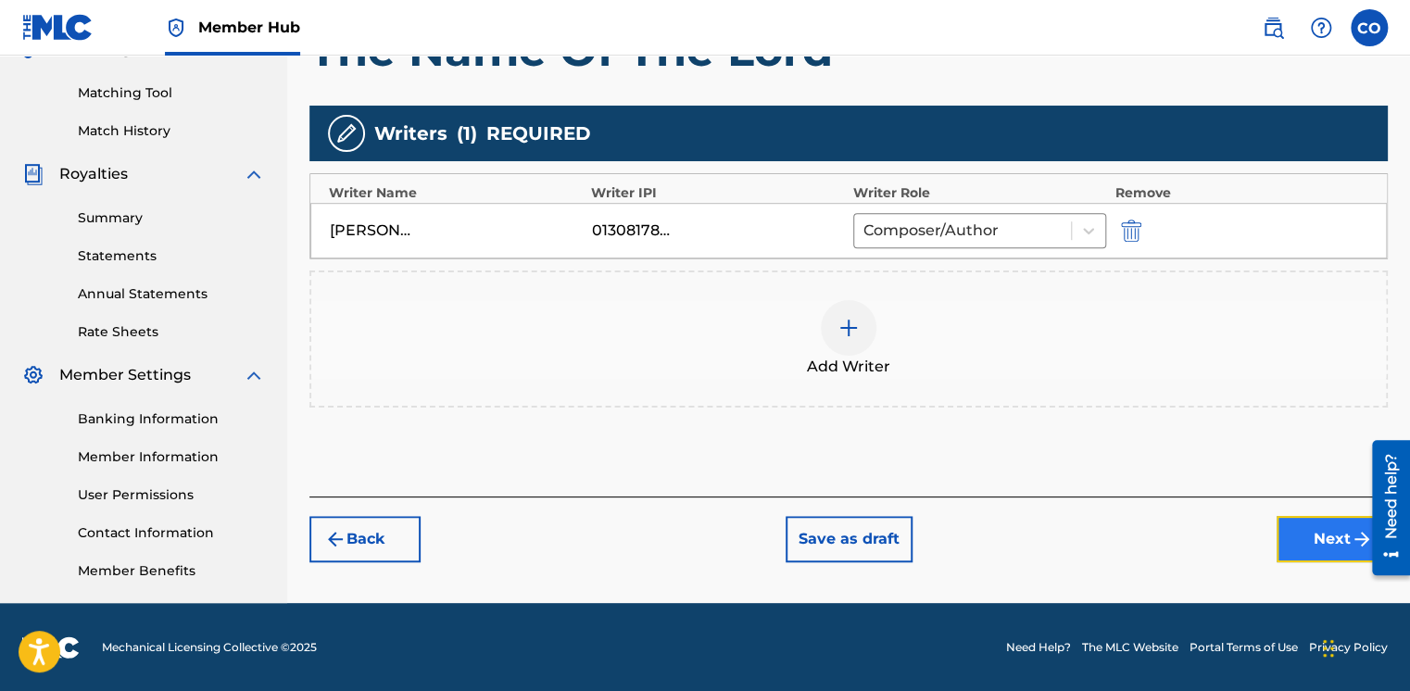
click at [1327, 528] on button "Next" at bounding box center [1332, 539] width 111 height 46
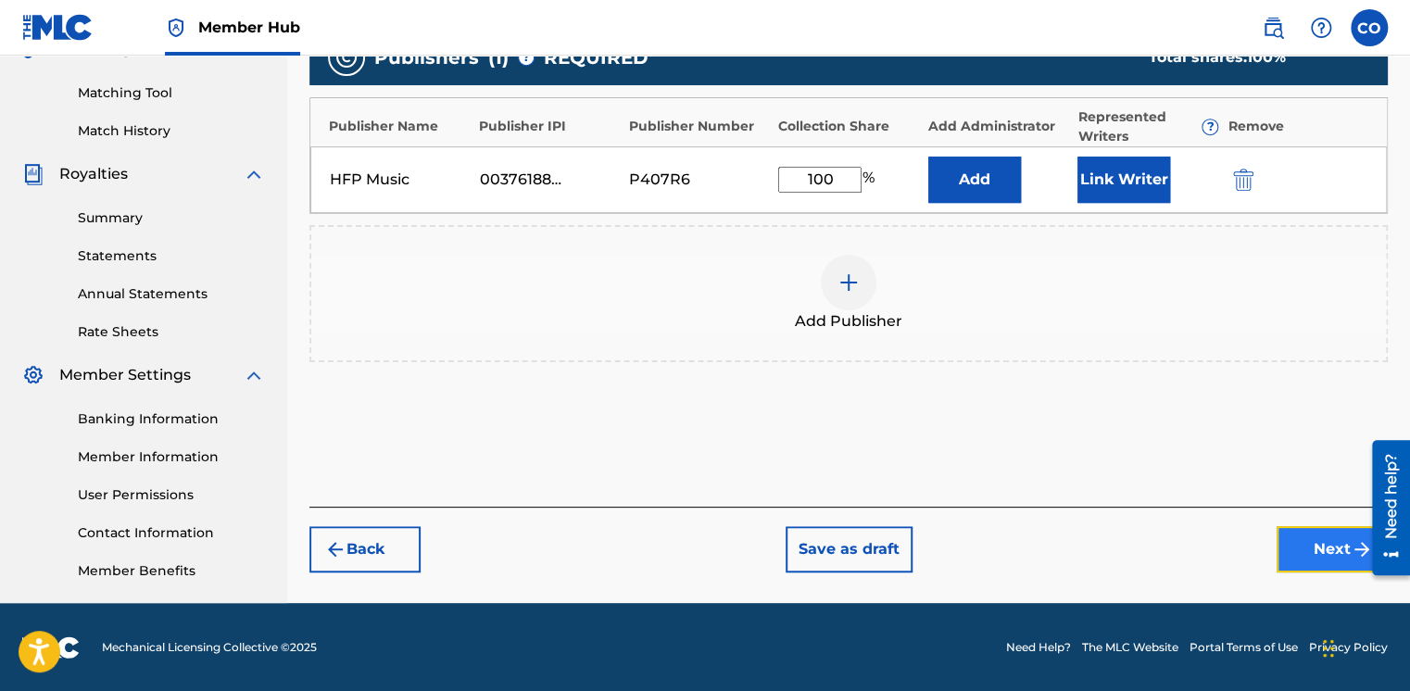
click at [1310, 543] on button "Next" at bounding box center [1332, 549] width 111 height 46
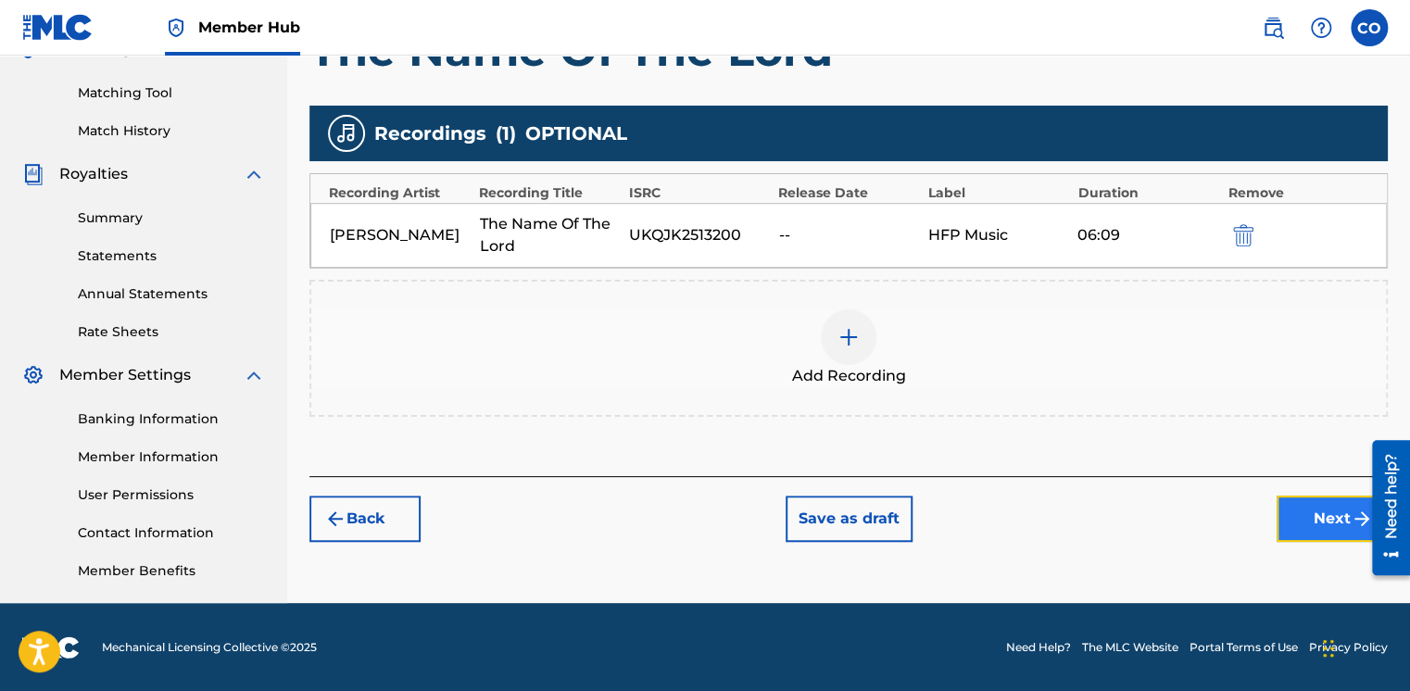
click at [1308, 523] on button "Next" at bounding box center [1332, 519] width 111 height 46
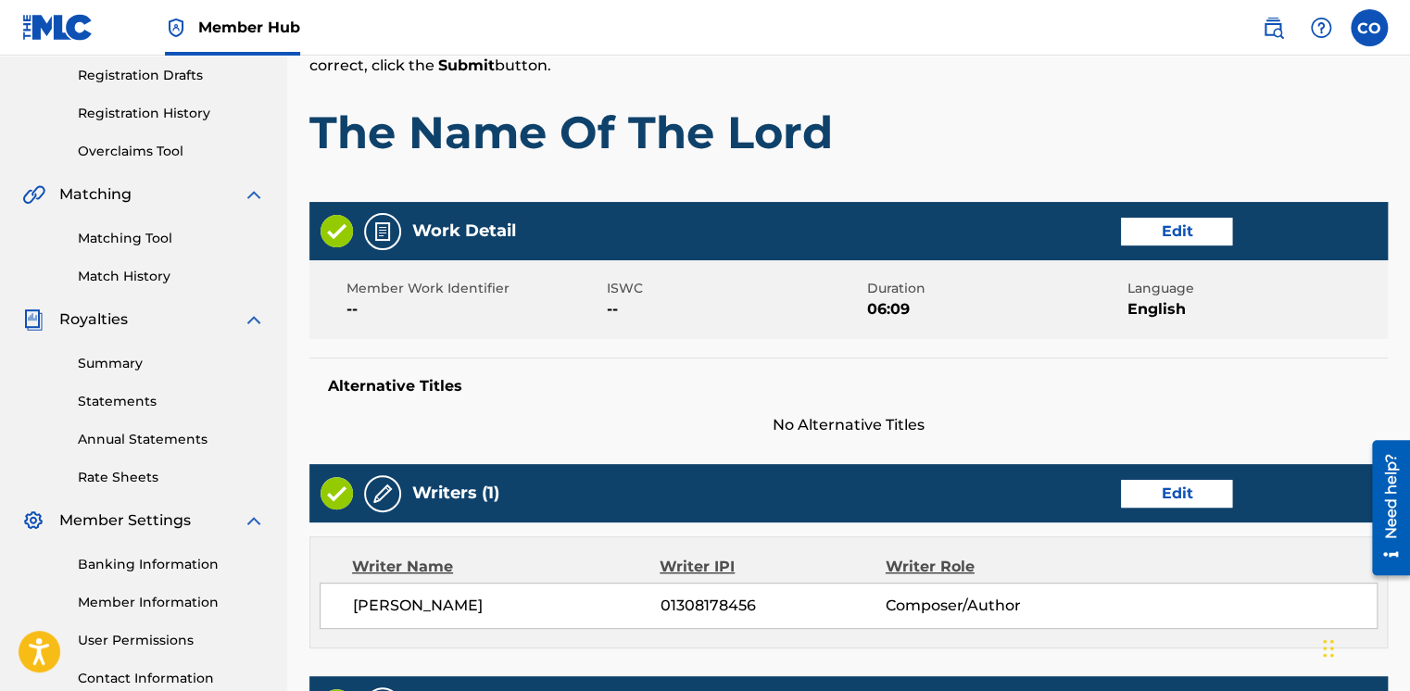
scroll to position [873, 0]
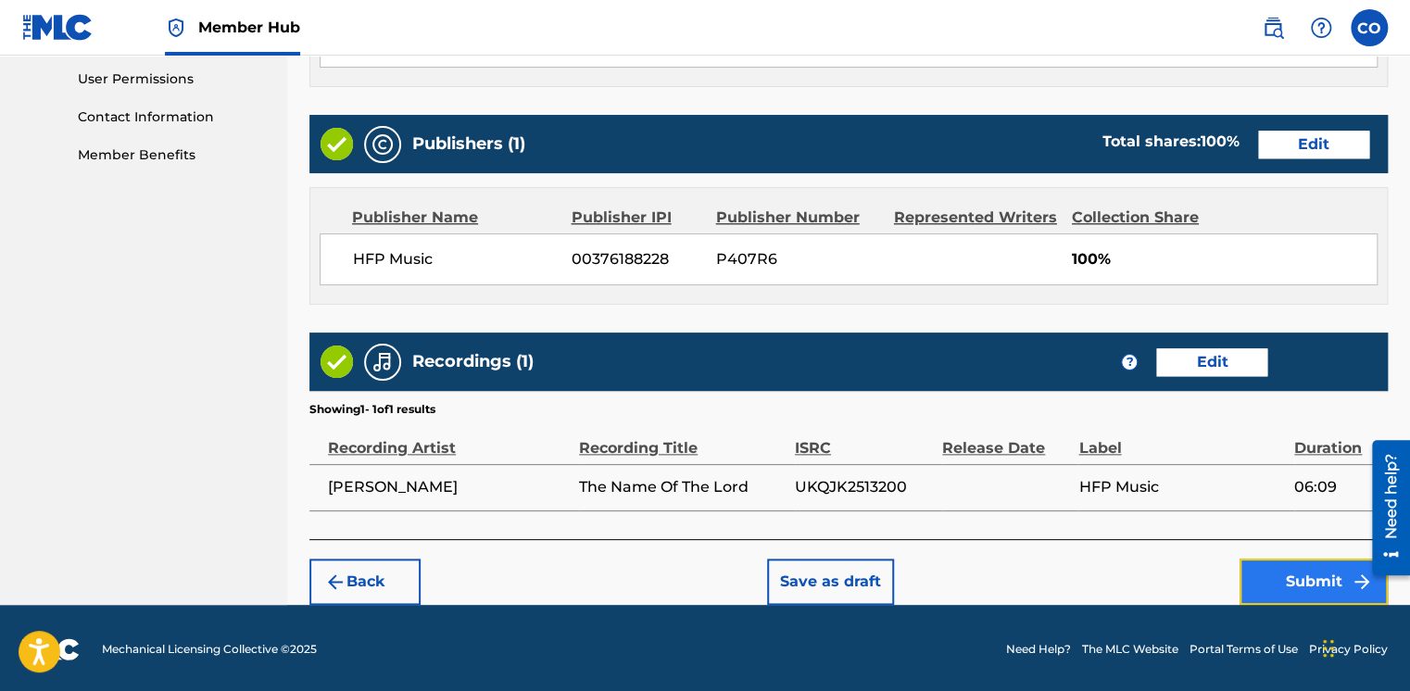
click at [1281, 591] on button "Submit" at bounding box center [1314, 582] width 148 height 46
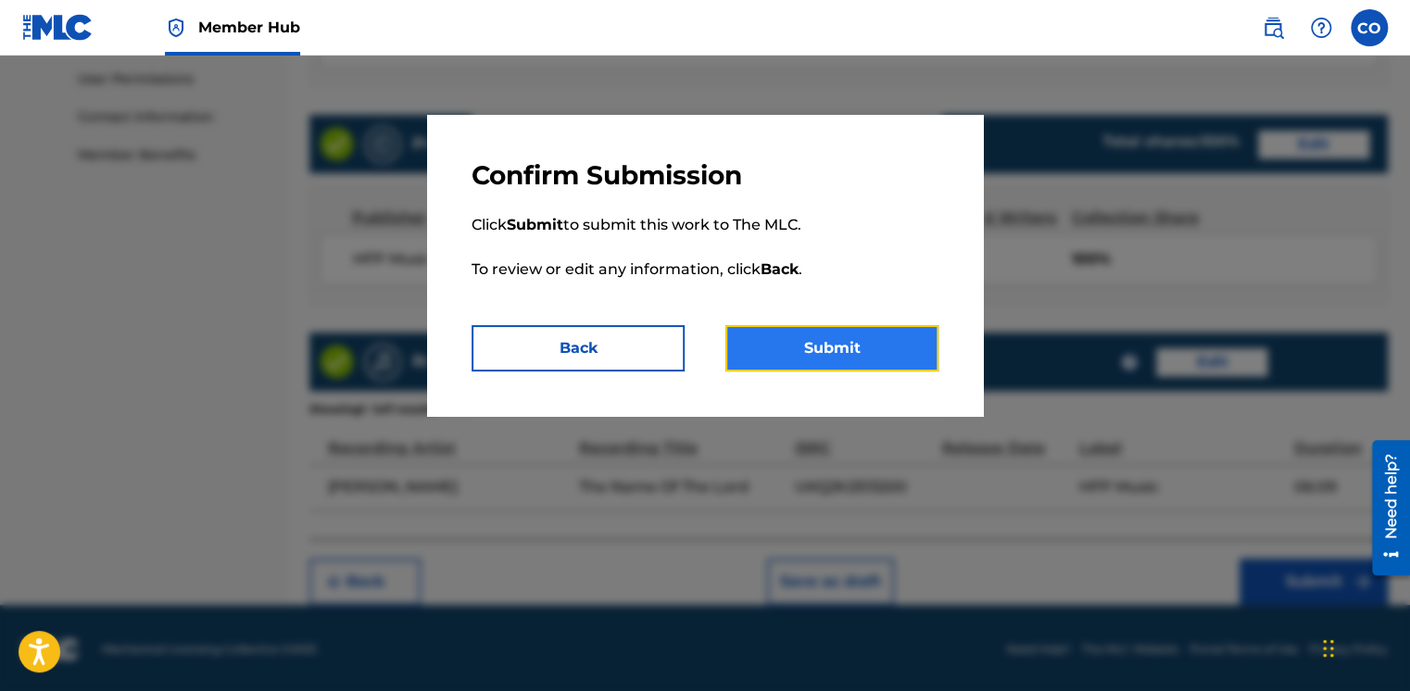
click at [879, 348] on button "Submit" at bounding box center [832, 348] width 213 height 46
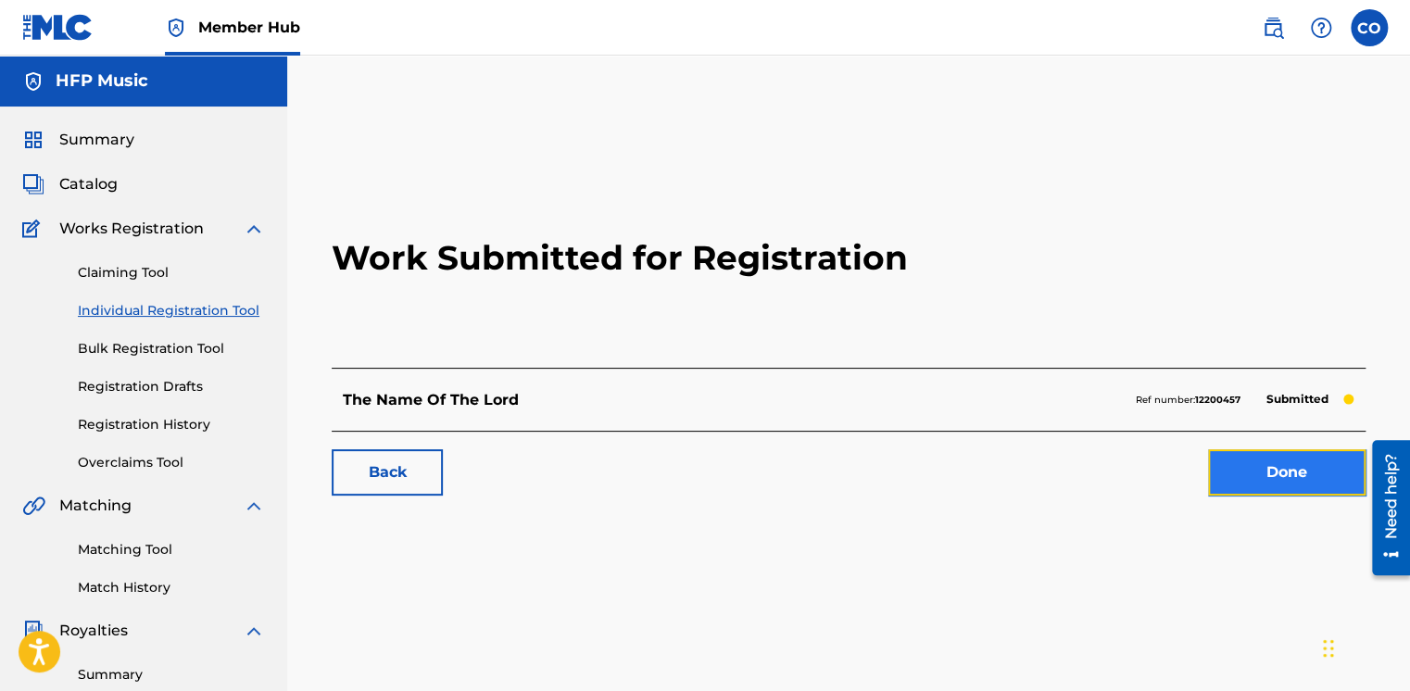
click at [1268, 454] on link "Done" at bounding box center [1287, 472] width 158 height 46
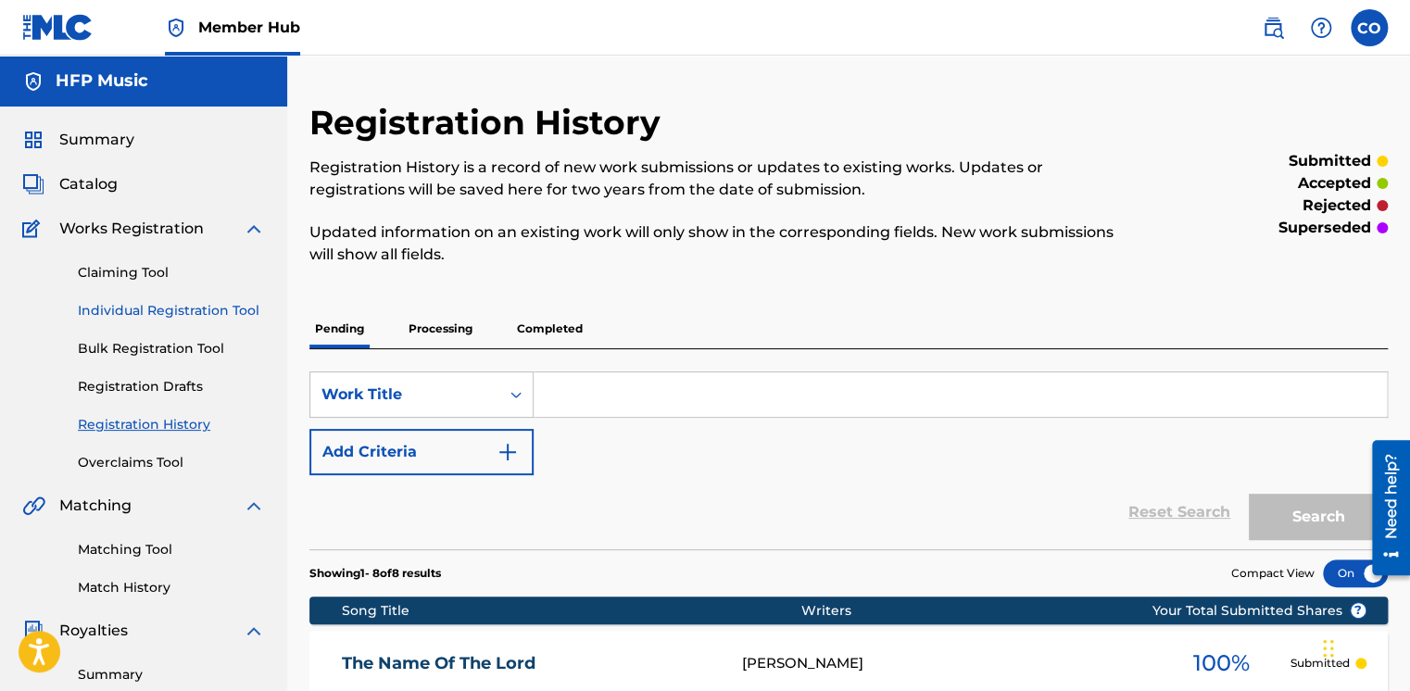
click at [153, 316] on div "Claiming Tool Individual Registration Tool Bulk Registration Tool Registration …" at bounding box center [143, 356] width 243 height 233
click at [153, 316] on link "Individual Registration Tool" at bounding box center [171, 310] width 187 height 19
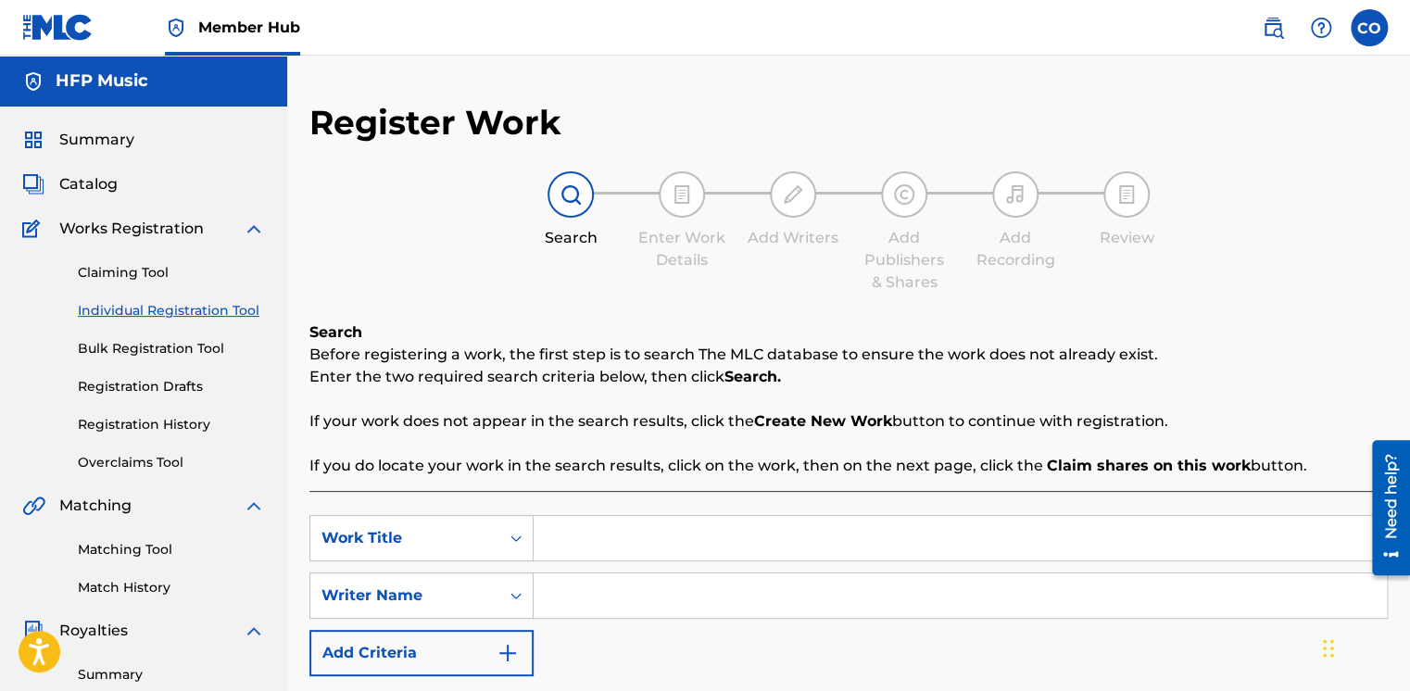
click at [643, 541] on input "Search Form" at bounding box center [960, 538] width 853 height 44
paste input "Deep Prophetic Worship"
click at [563, 592] on input "Search Form" at bounding box center [960, 596] width 853 height 44
click at [567, 597] on input "Fitin Adeniyi" at bounding box center [960, 596] width 853 height 44
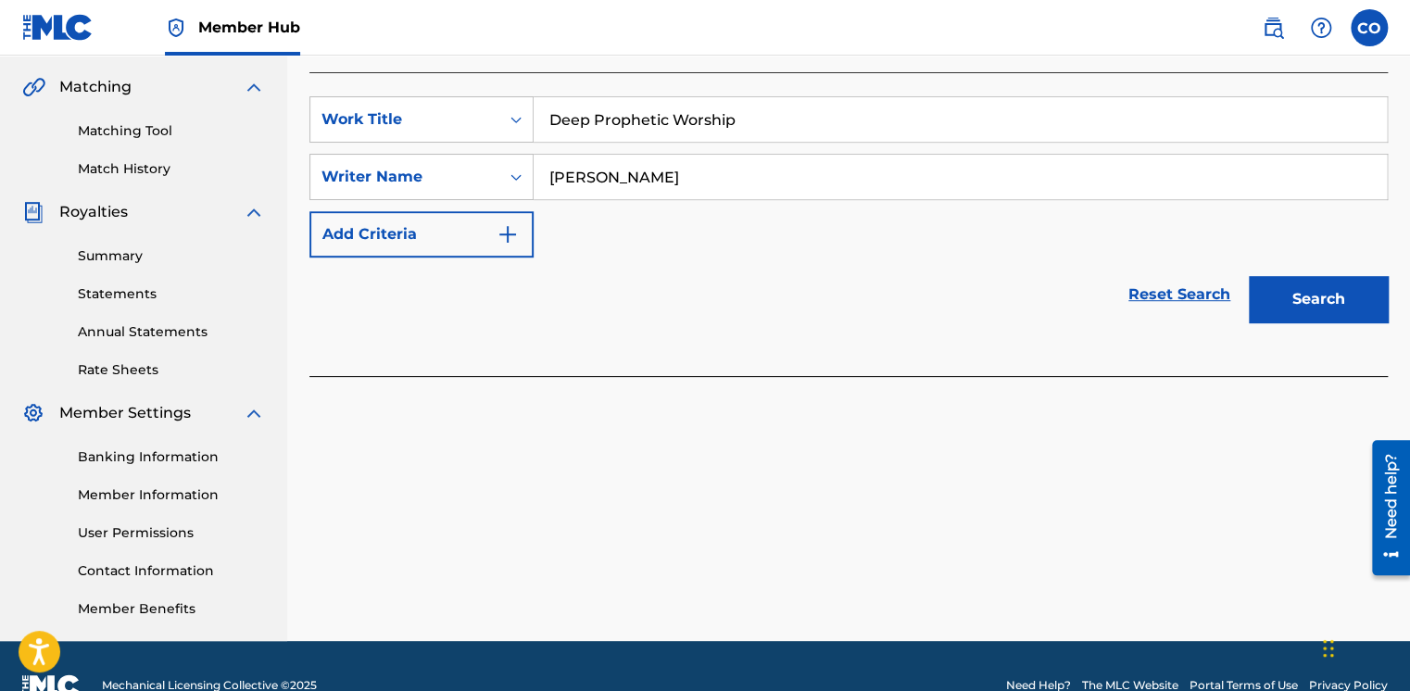
scroll to position [457, 0]
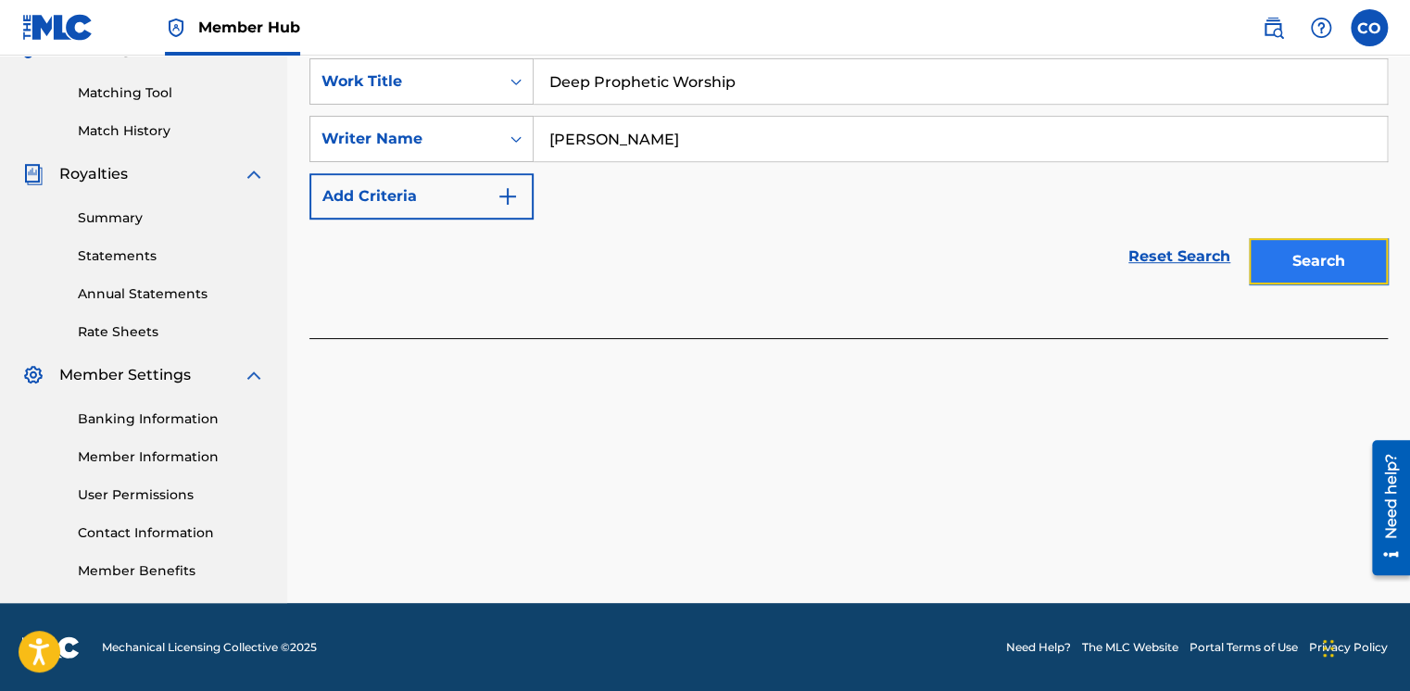
click at [1334, 250] on button "Search" at bounding box center [1318, 261] width 139 height 46
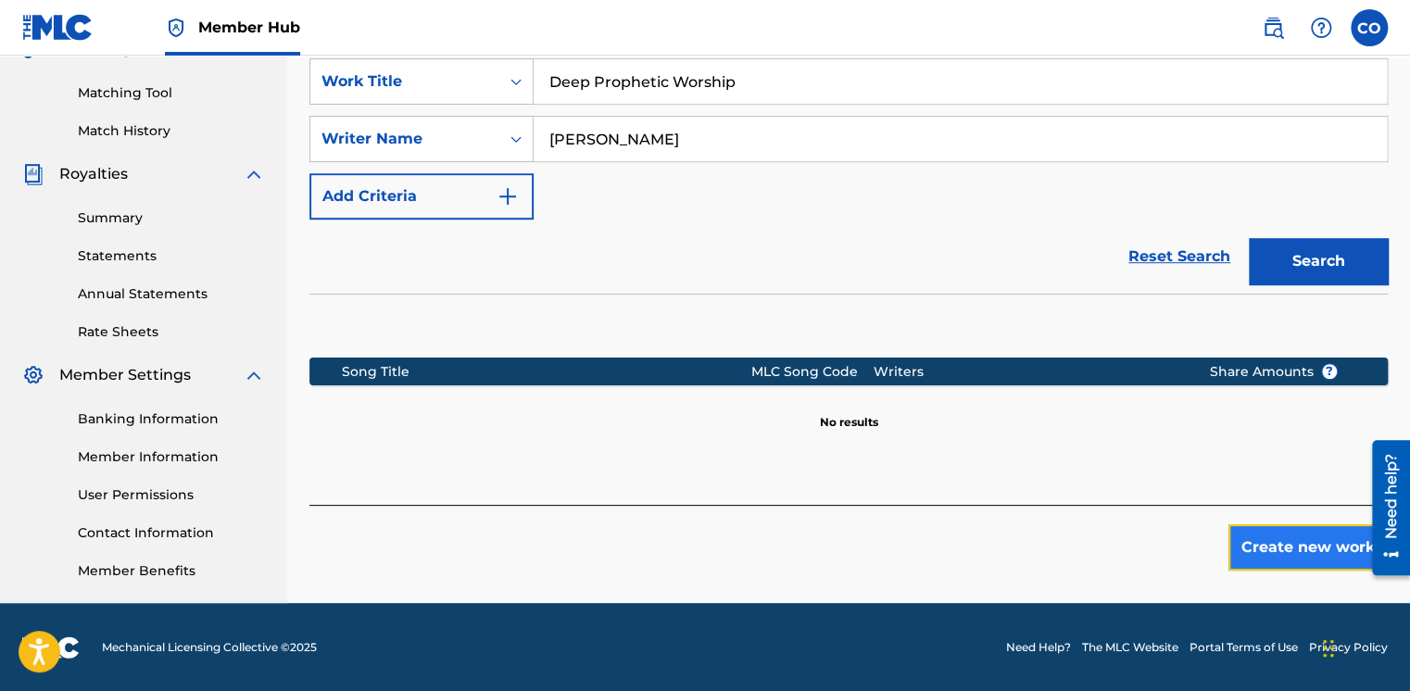
click at [1278, 543] on button "Create new work" at bounding box center [1308, 547] width 159 height 46
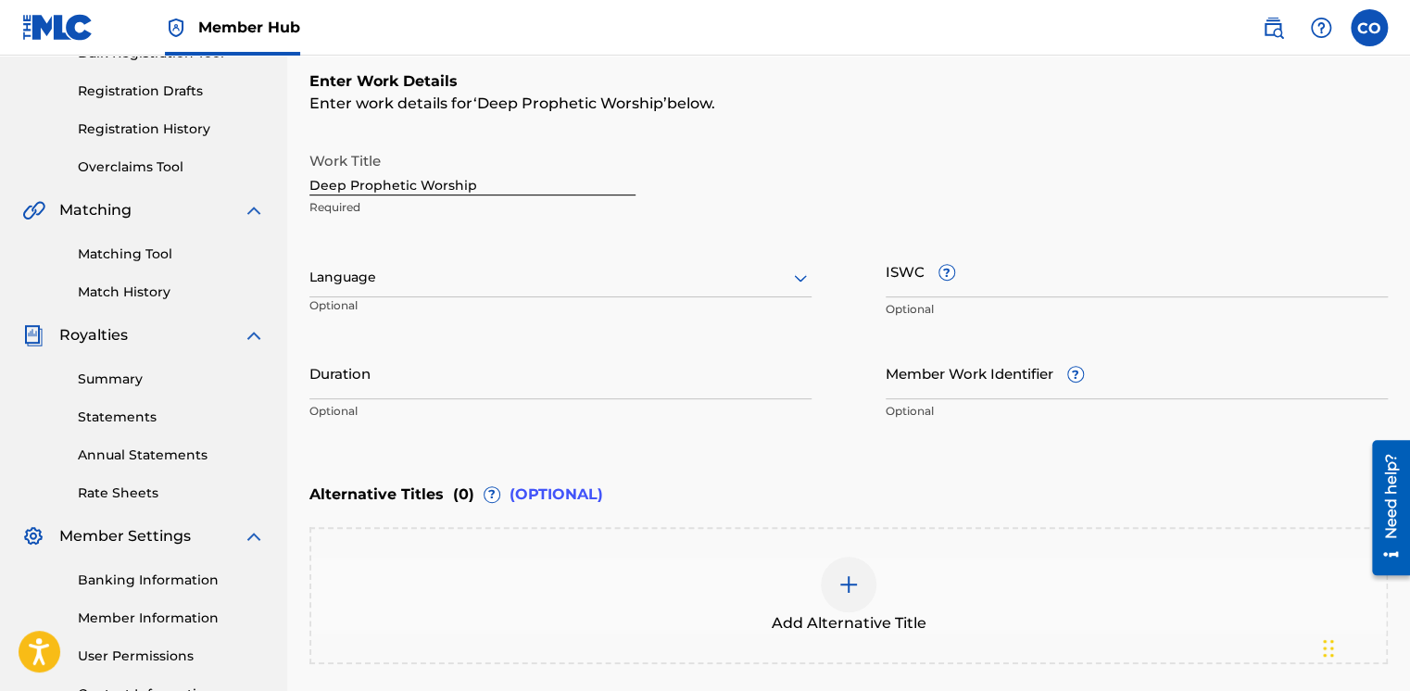
scroll to position [293, 0]
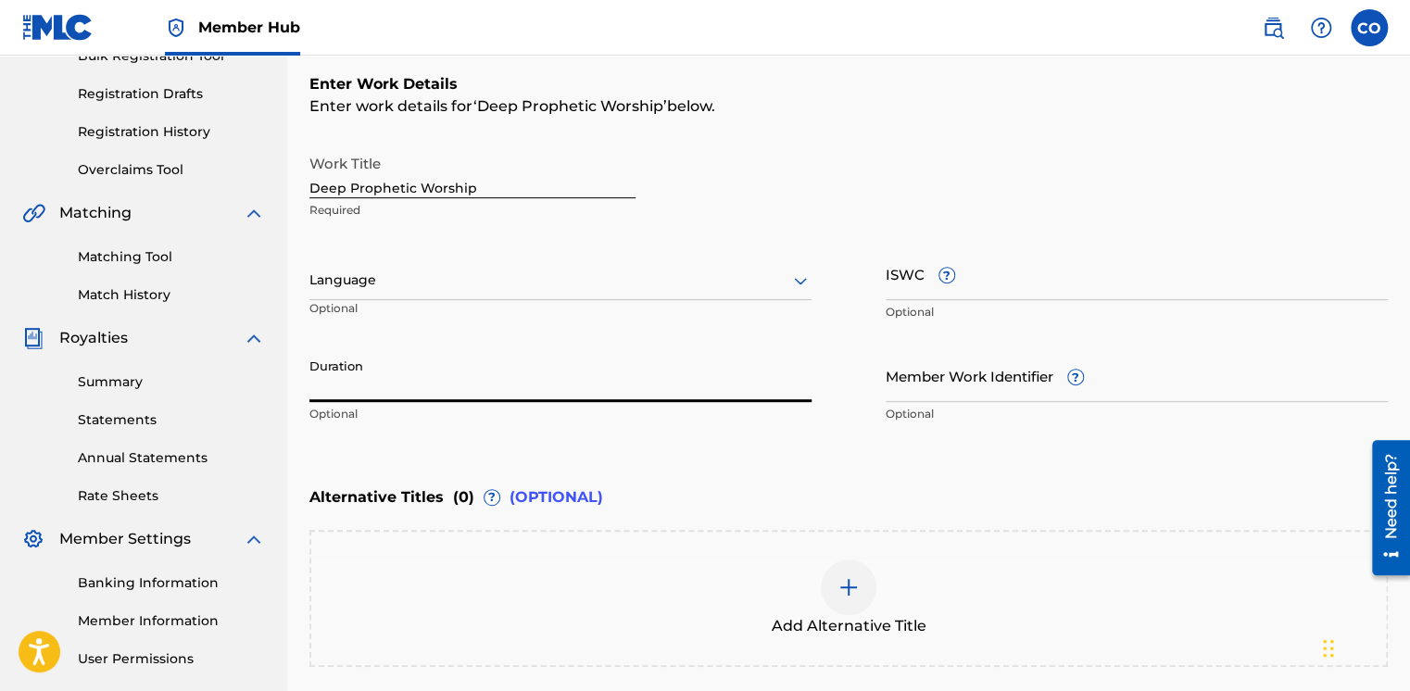
click at [452, 367] on input "Duration" at bounding box center [560, 375] width 502 height 53
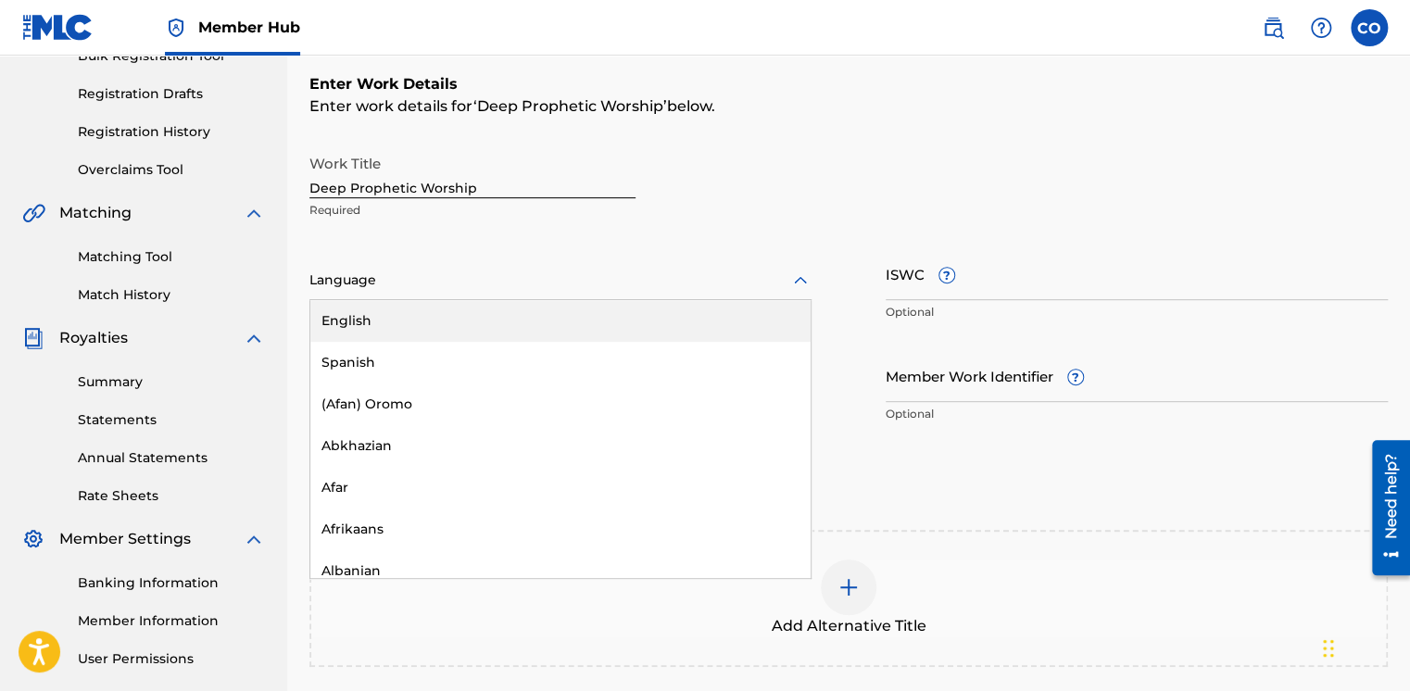
click at [684, 288] on div at bounding box center [560, 280] width 502 height 23
click at [608, 322] on div "English" at bounding box center [560, 321] width 500 height 42
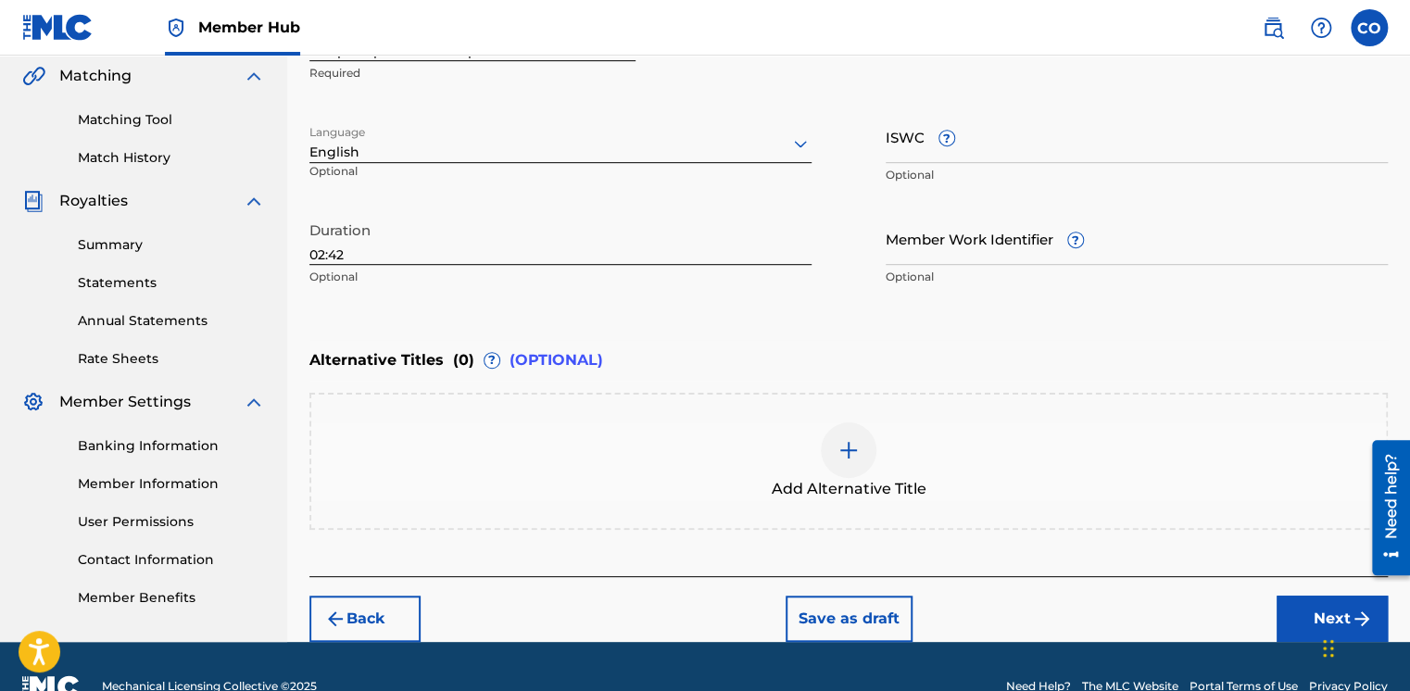
scroll to position [467, 0]
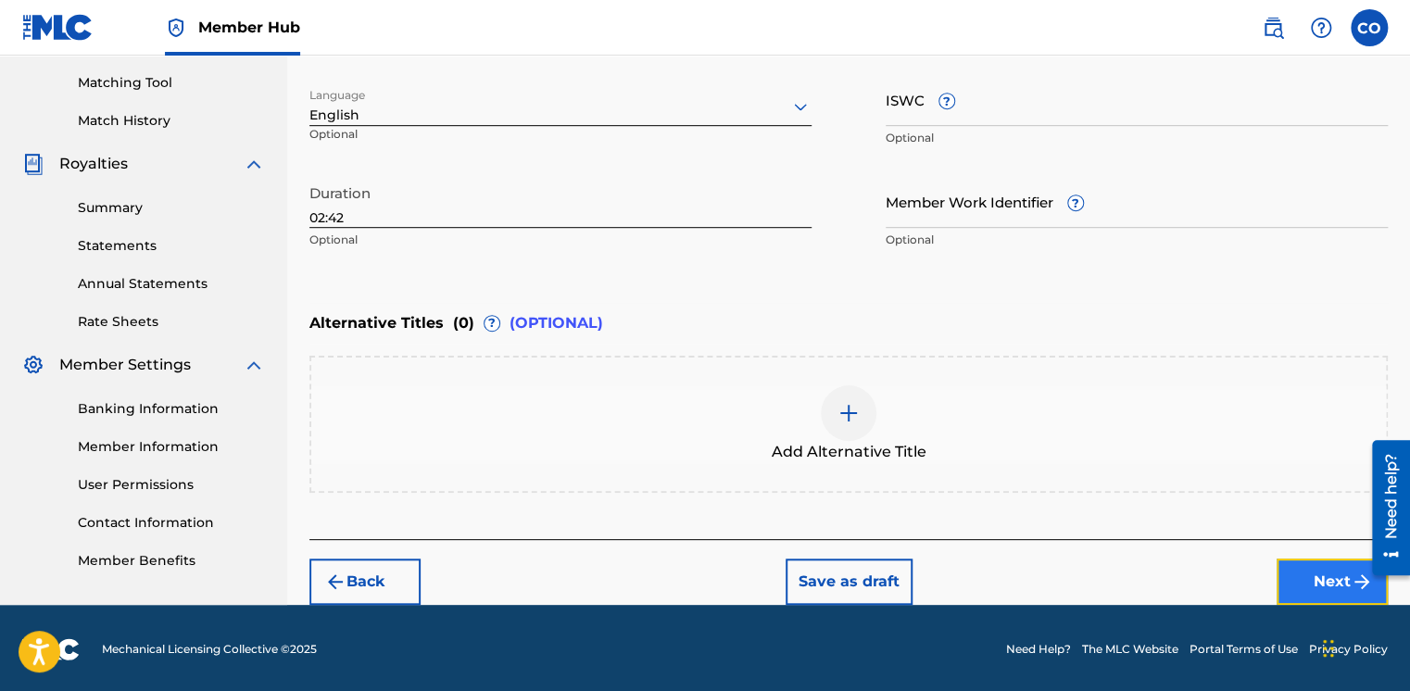
click at [1307, 565] on button "Next" at bounding box center [1332, 582] width 111 height 46
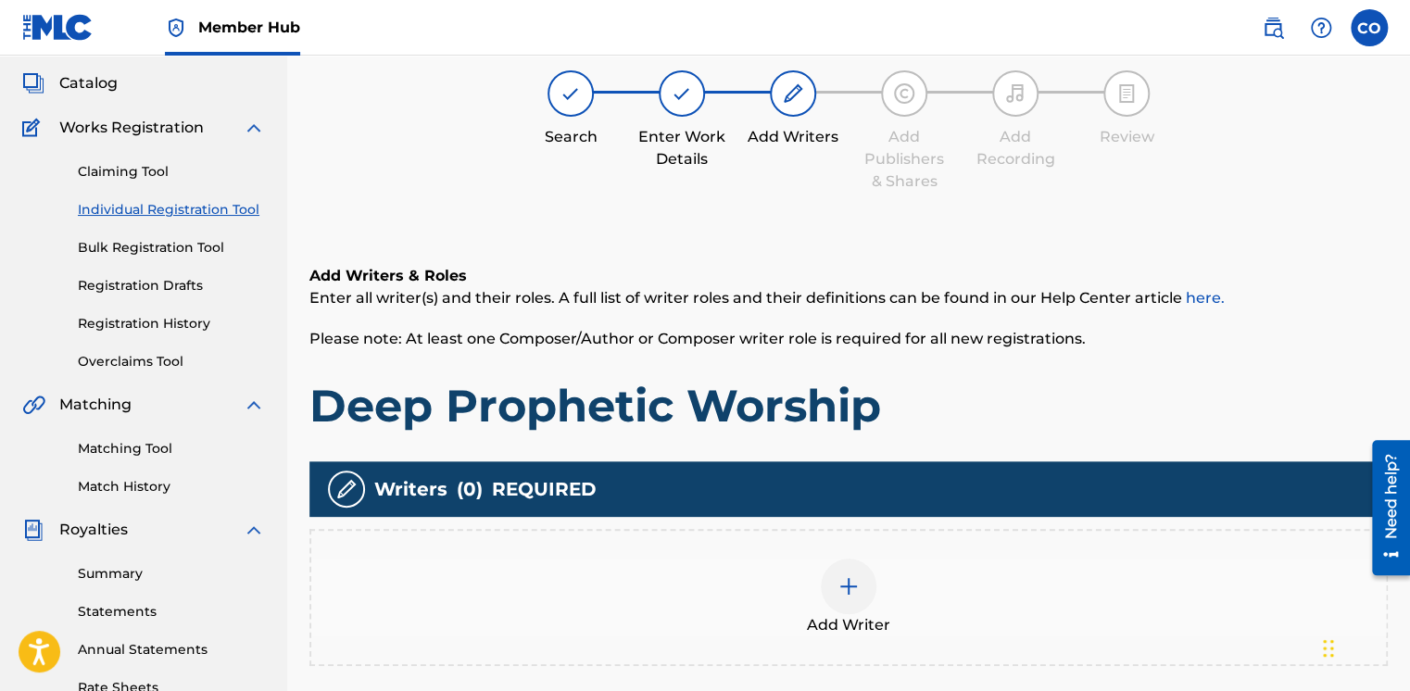
scroll to position [83, 0]
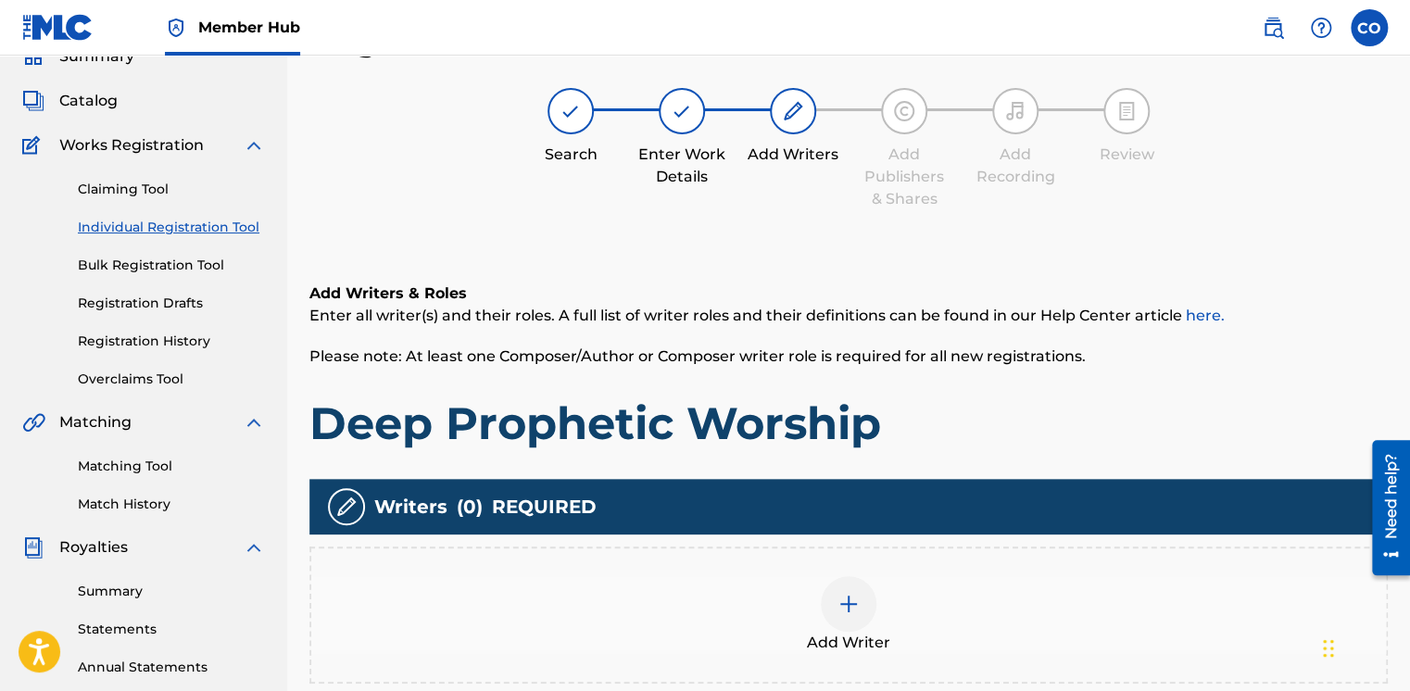
click at [864, 612] on div at bounding box center [849, 604] width 56 height 56
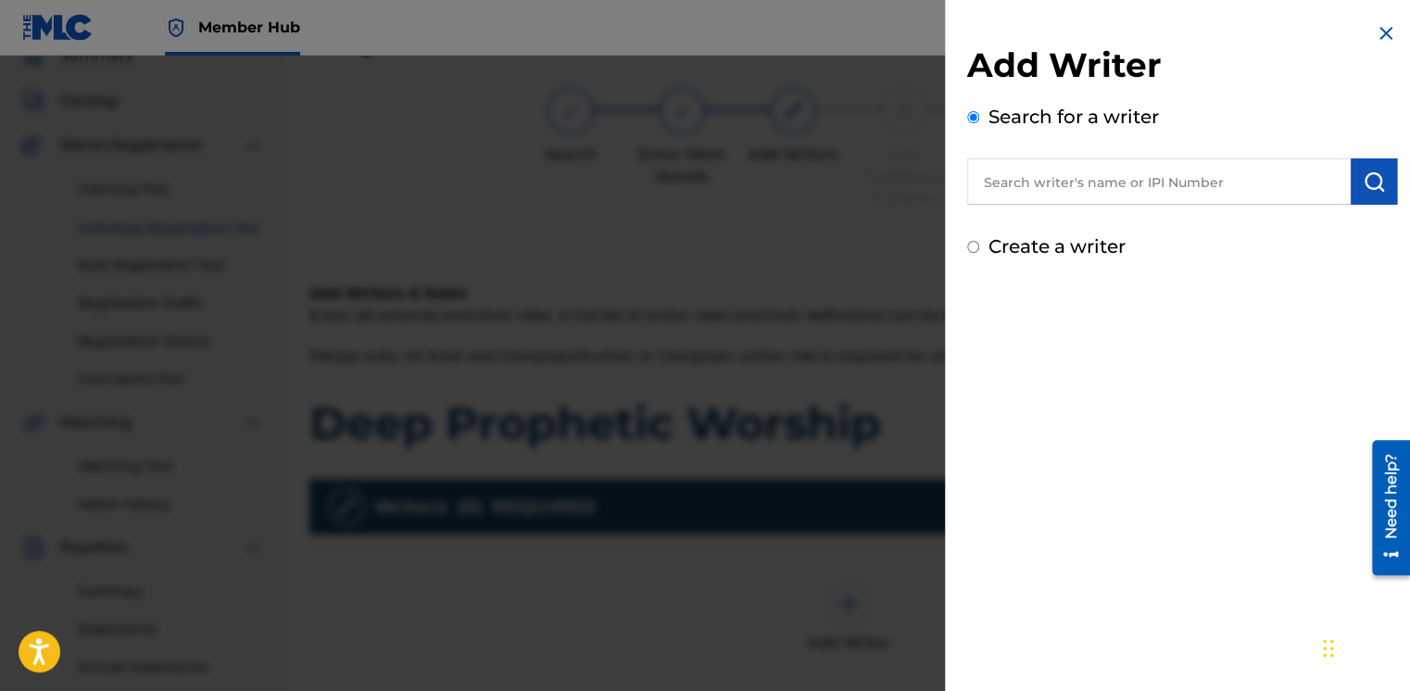
click at [1143, 187] on input "text" at bounding box center [1159, 181] width 384 height 46
click at [974, 246] on input "Create a writer" at bounding box center [973, 247] width 12 height 12
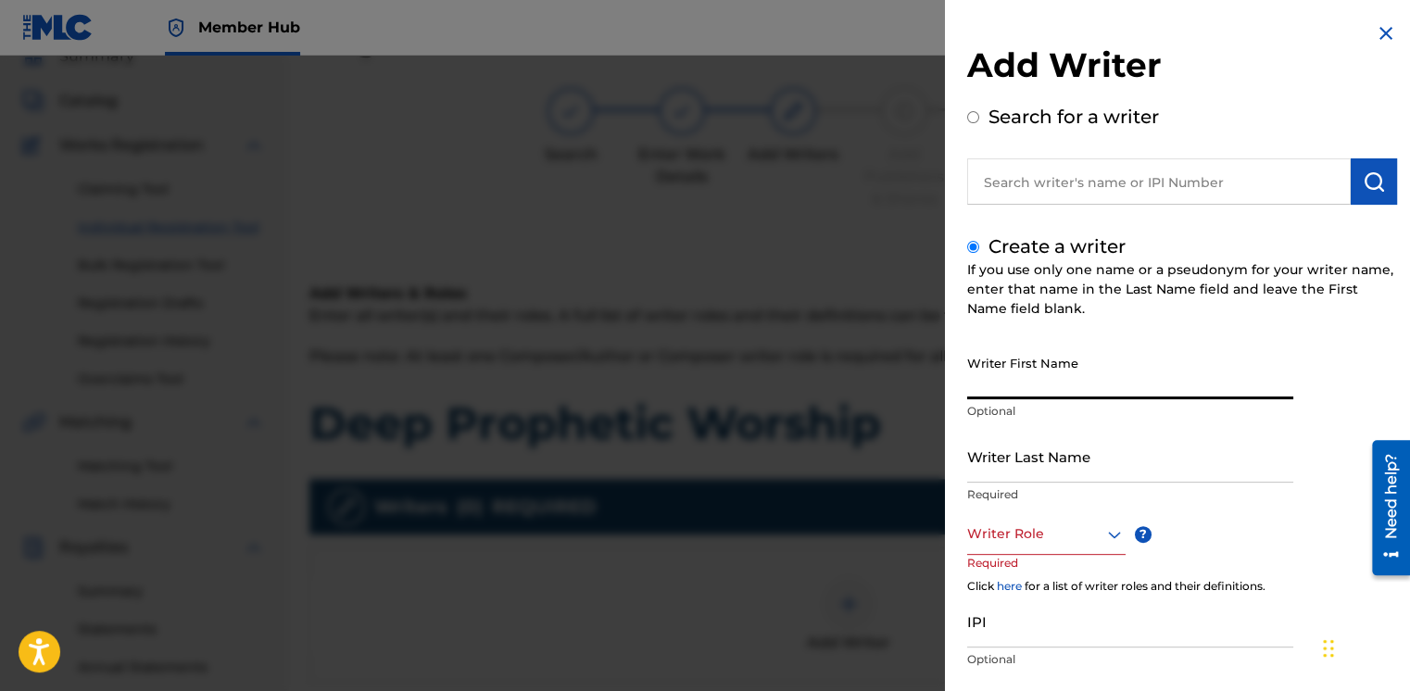
click at [1019, 360] on input "Writer First Name" at bounding box center [1130, 373] width 326 height 53
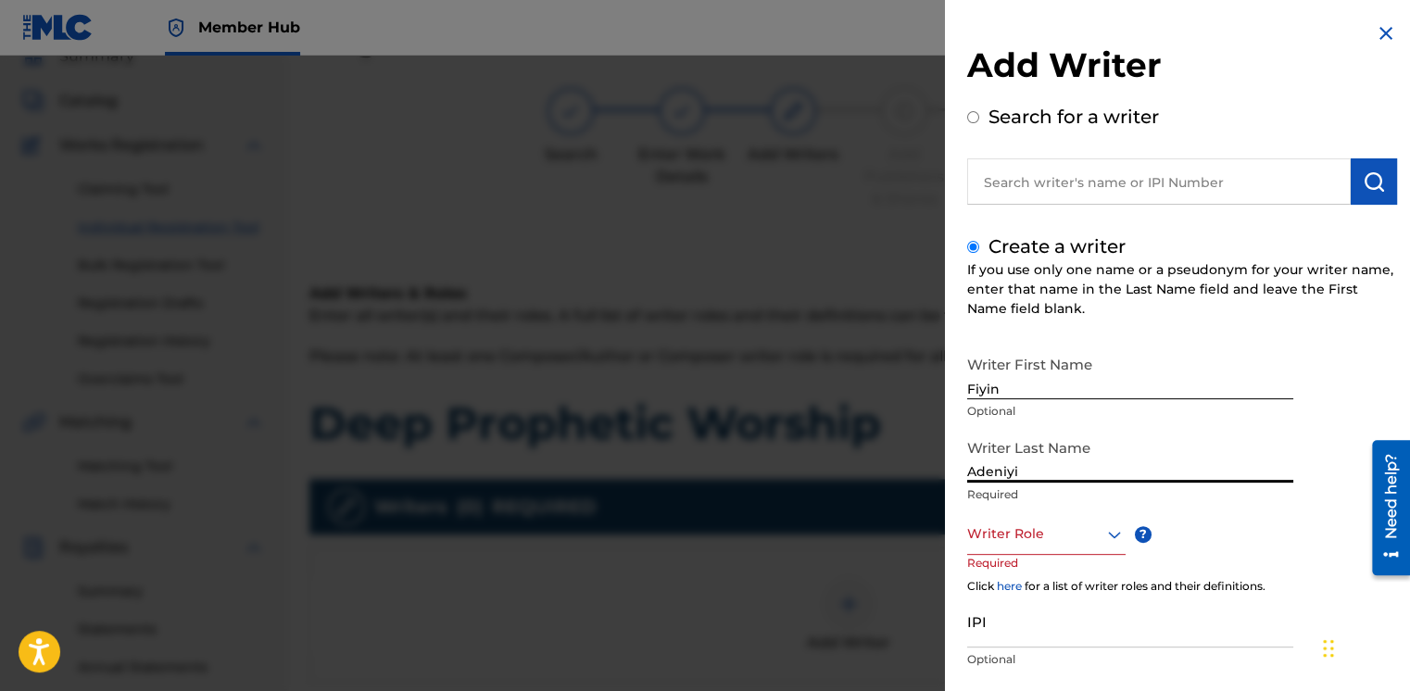
scroll to position [111, 0]
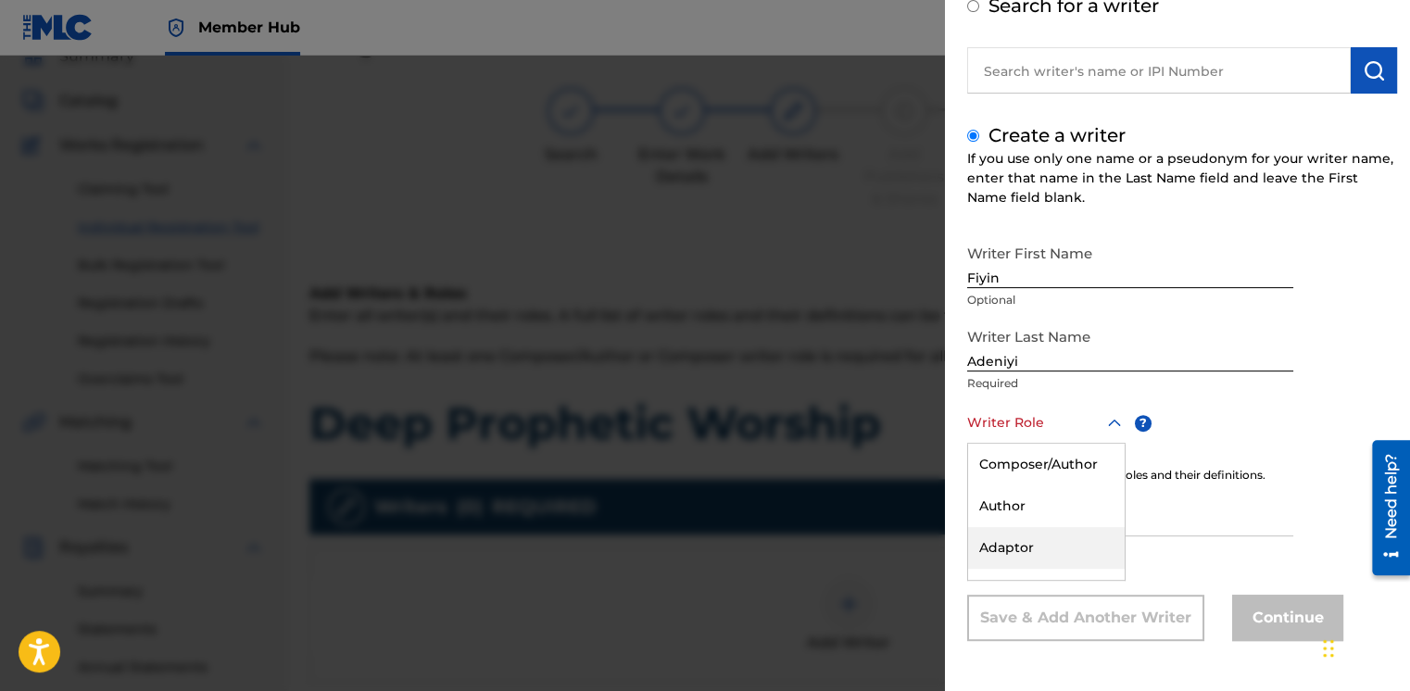
click at [1016, 444] on div "8 results available. Use Up and Down to choose options, press Enter to select t…" at bounding box center [1046, 423] width 158 height 42
click at [1024, 461] on div "Composer/Author" at bounding box center [1046, 465] width 157 height 42
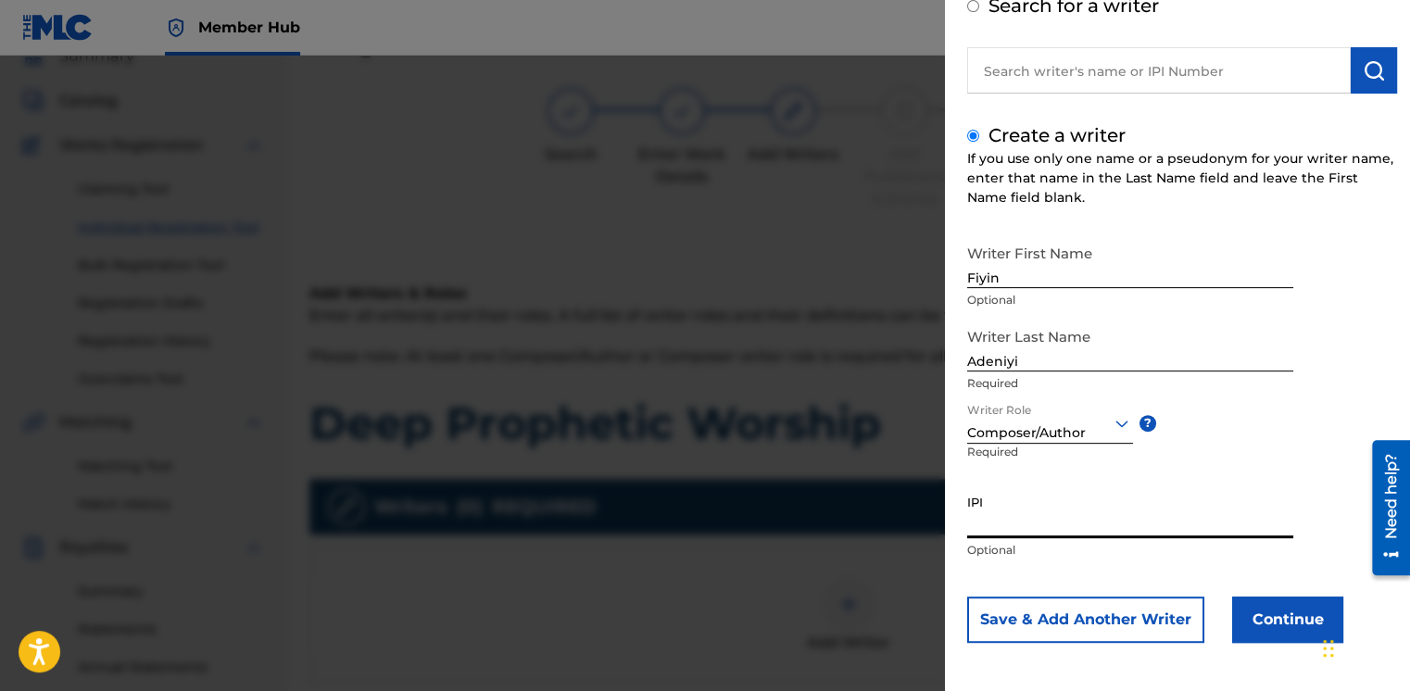
click at [998, 526] on input "IPI" at bounding box center [1130, 512] width 326 height 53
paste input "01308178456"
click at [1264, 614] on button "Continue" at bounding box center [1287, 620] width 111 height 46
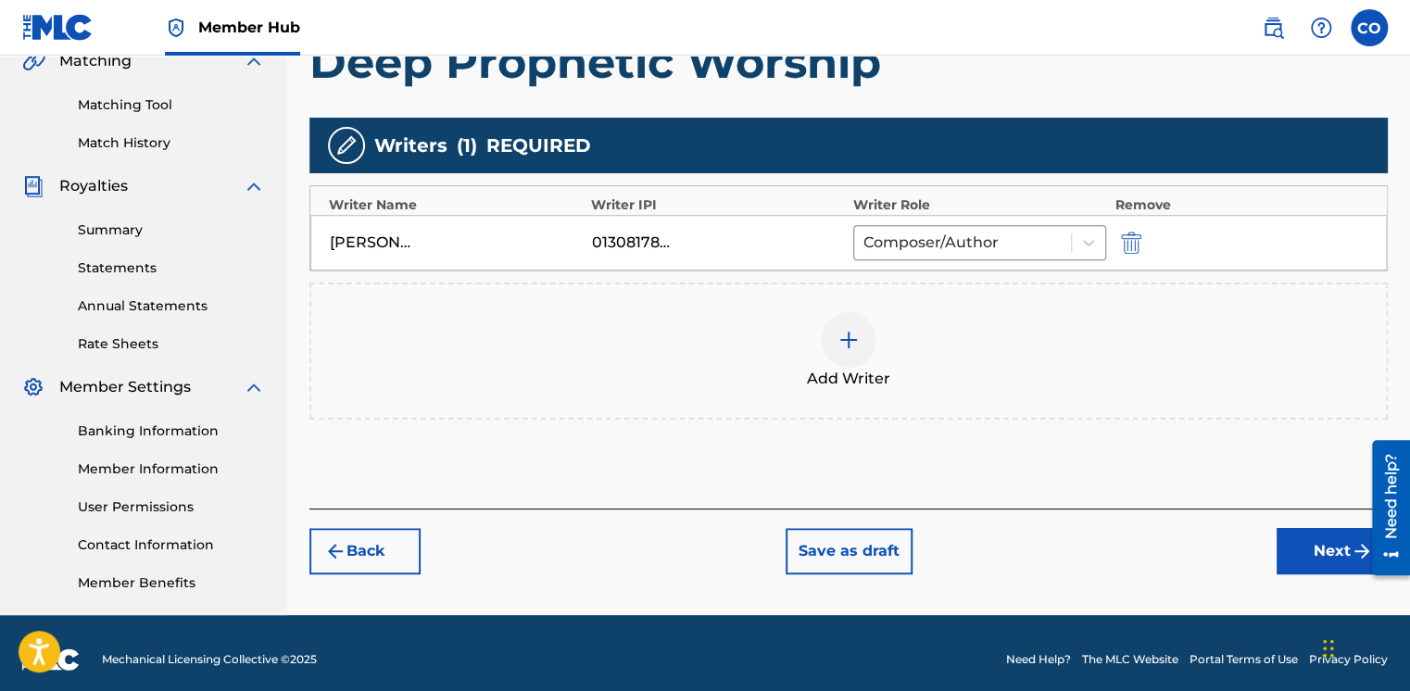
scroll to position [457, 0]
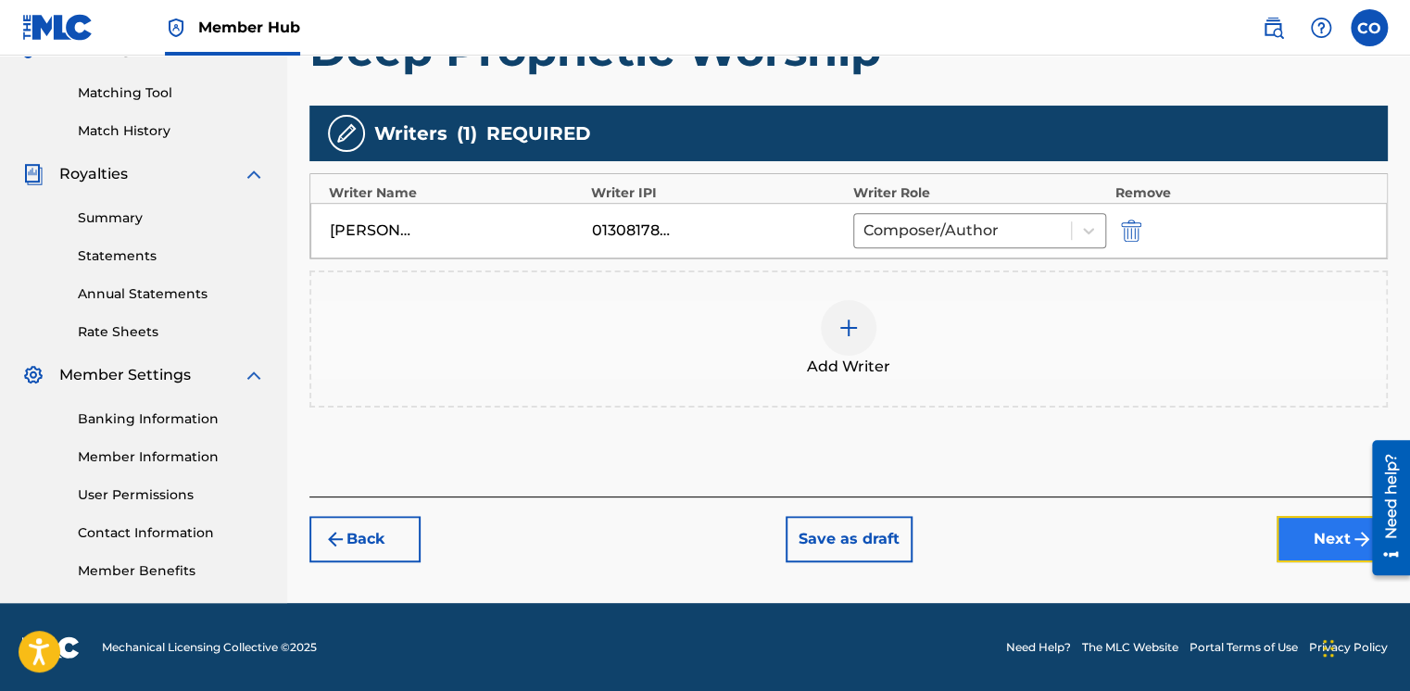
click at [1278, 523] on button "Next" at bounding box center [1332, 539] width 111 height 46
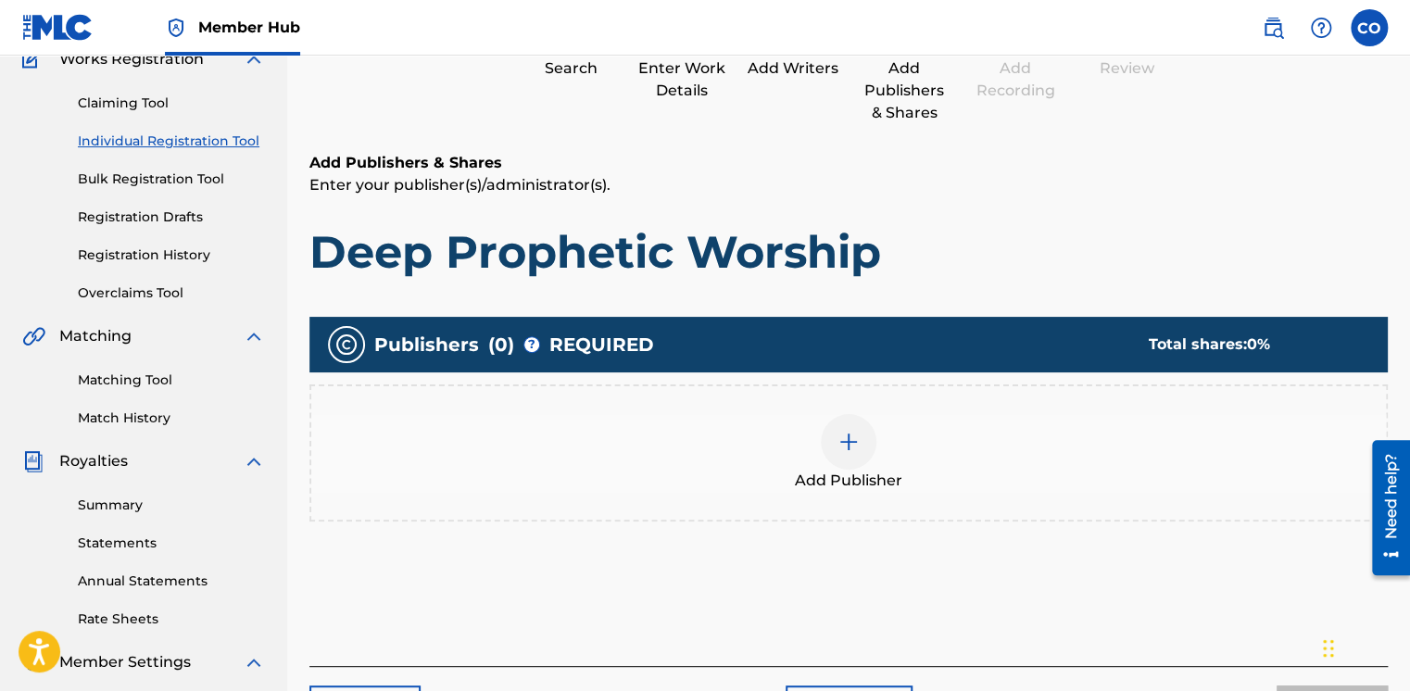
scroll to position [83, 0]
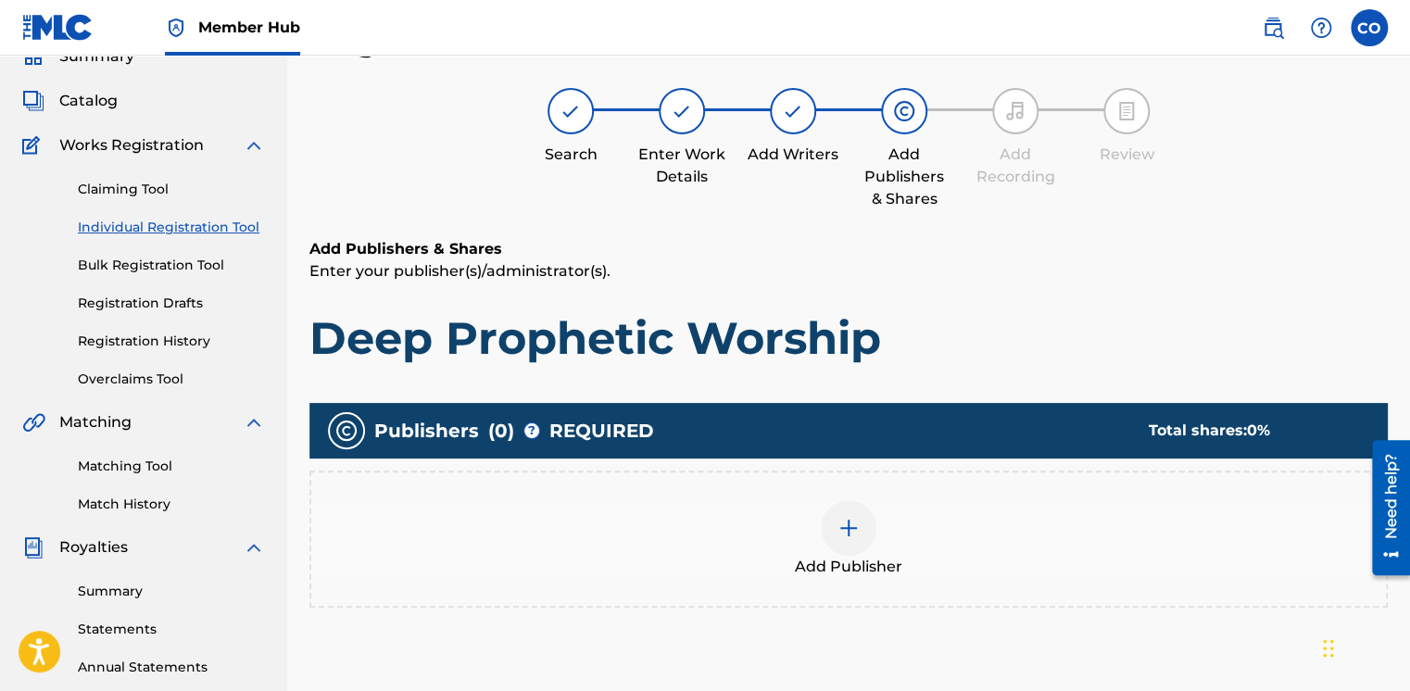
click at [868, 524] on div at bounding box center [849, 528] width 56 height 56
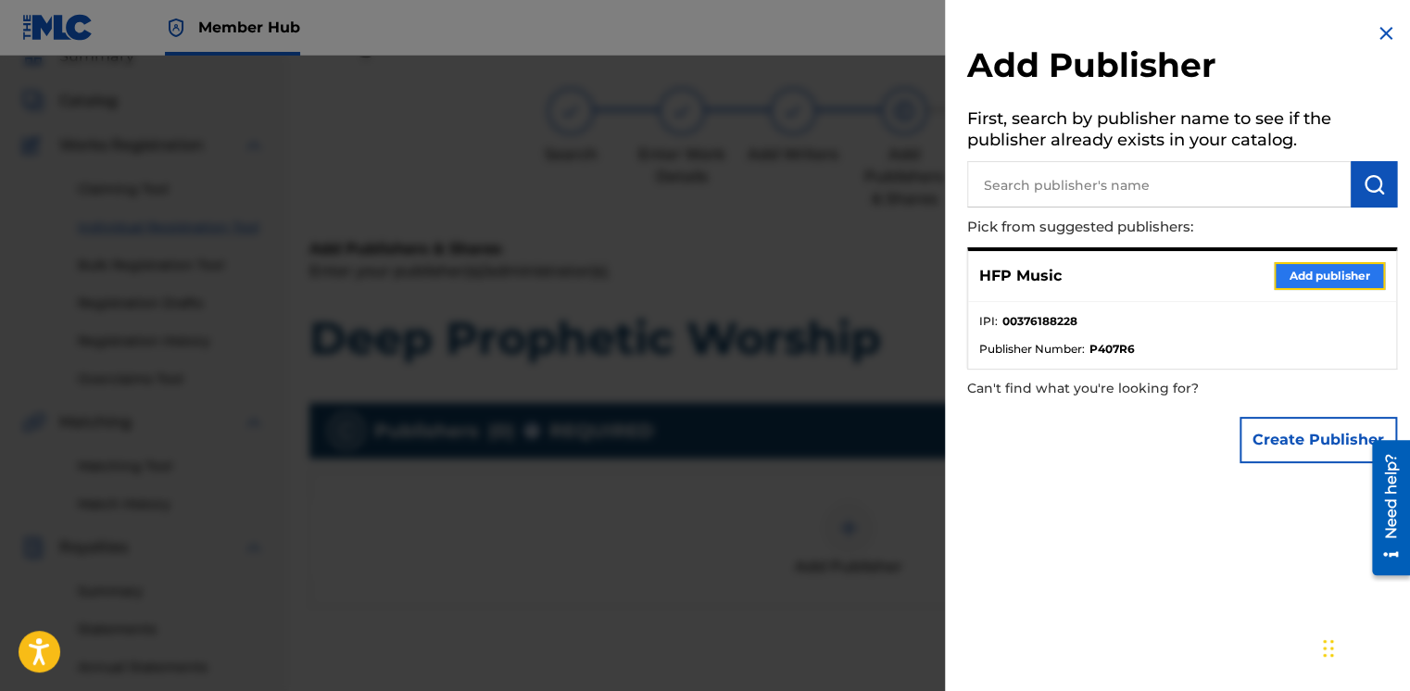
click at [1281, 265] on button "Add publisher" at bounding box center [1329, 276] width 111 height 28
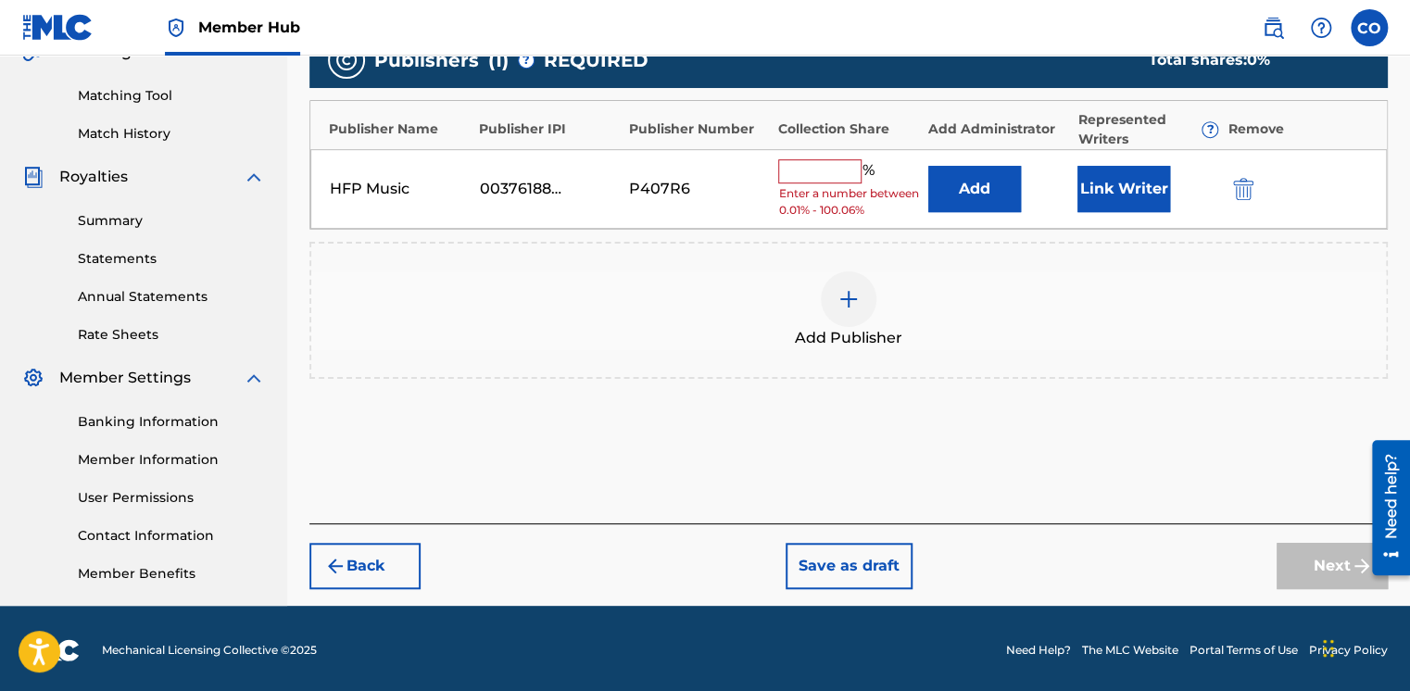
scroll to position [457, 0]
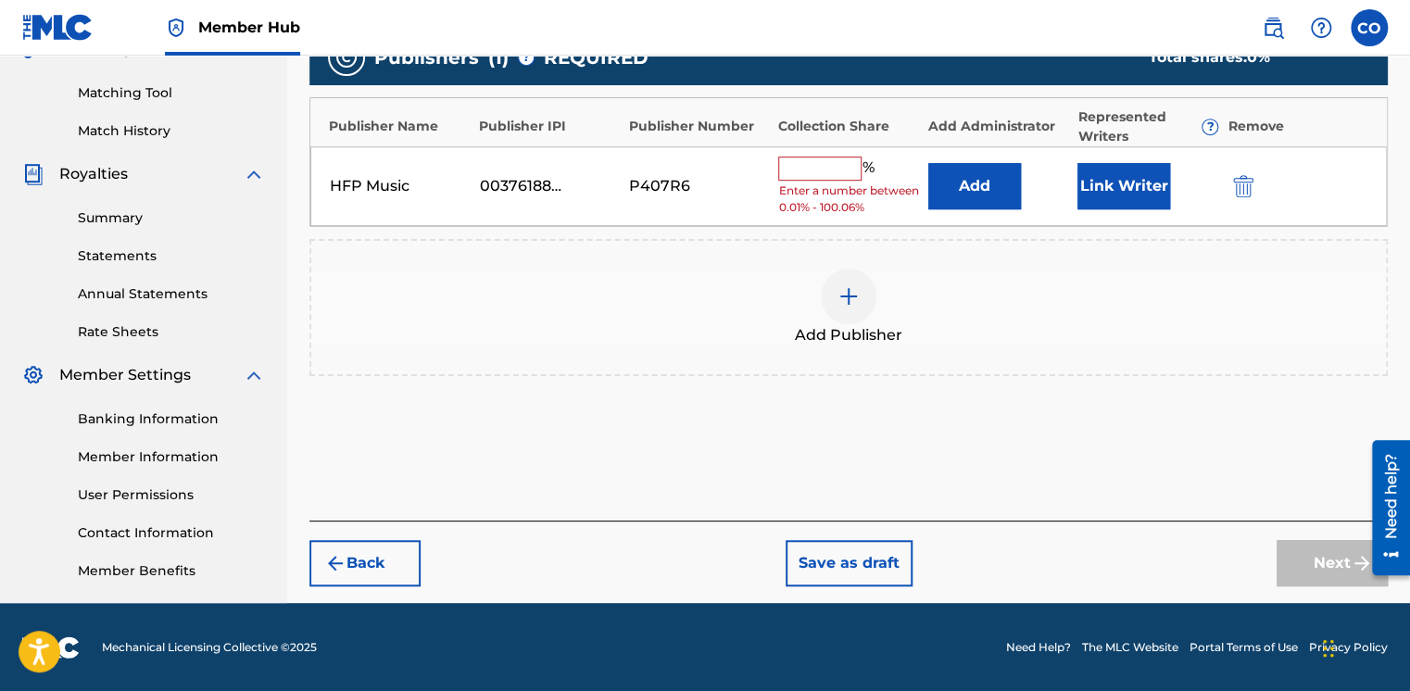
click at [851, 179] on div "% Enter a number between 0.01% - 100.06%" at bounding box center [848, 187] width 140 height 60
click at [749, 177] on div "P407R6" at bounding box center [699, 186] width 140 height 22
click at [825, 166] on input "text" at bounding box center [819, 169] width 83 height 24
click at [825, 168] on input "text" at bounding box center [819, 169] width 83 height 24
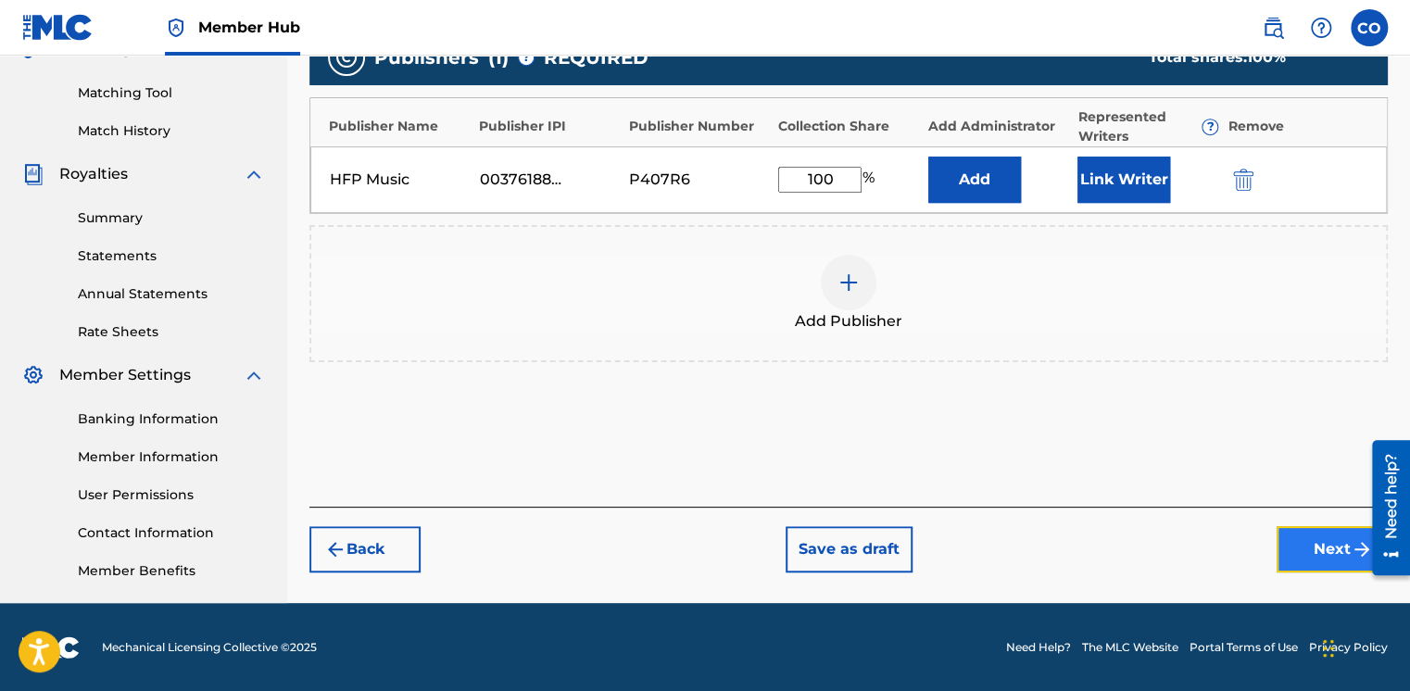
click at [1300, 533] on button "Next" at bounding box center [1332, 549] width 111 height 46
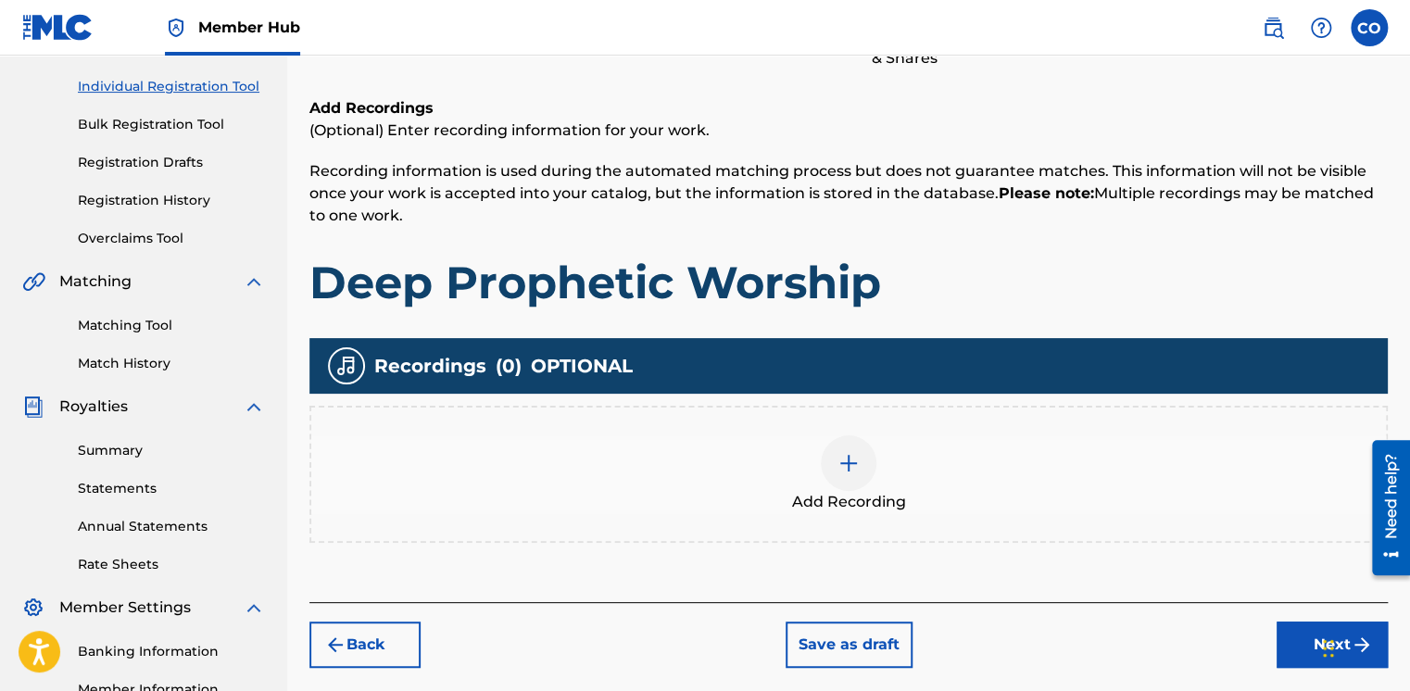
scroll to position [341, 0]
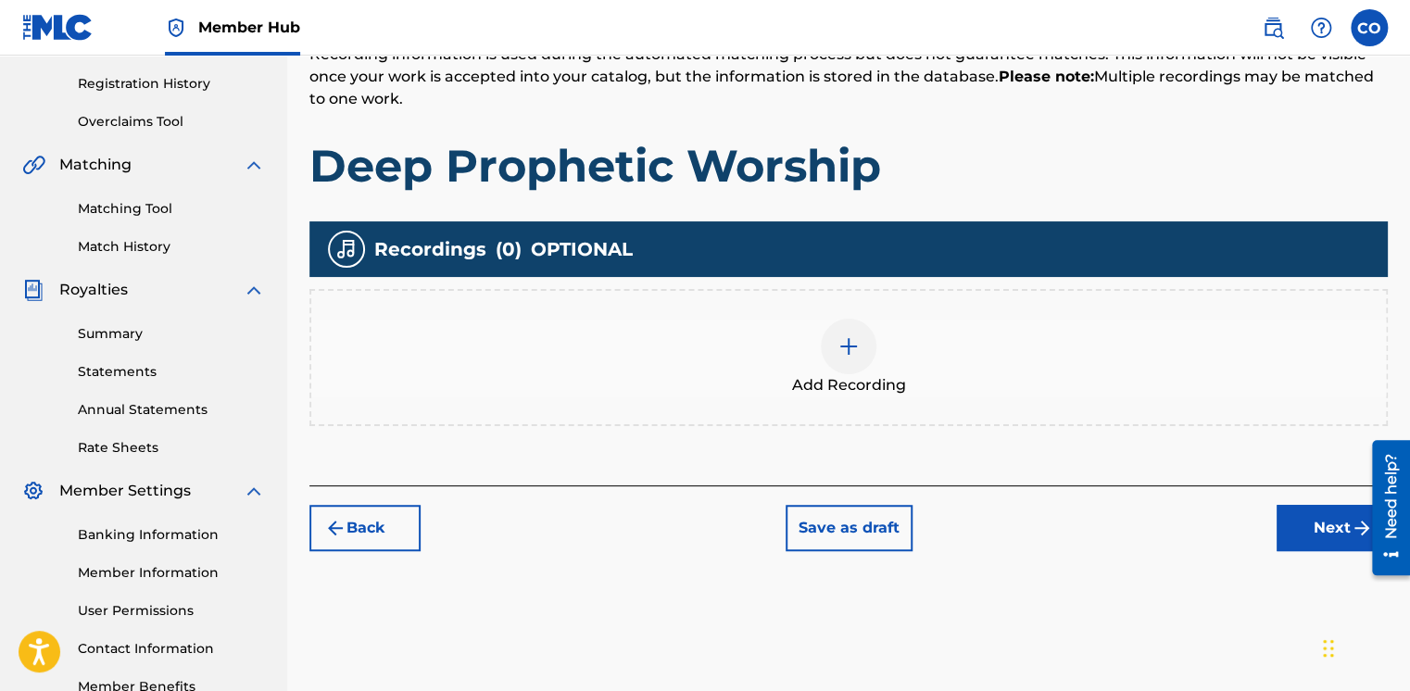
click at [881, 354] on div "Add Recording" at bounding box center [848, 358] width 1075 height 78
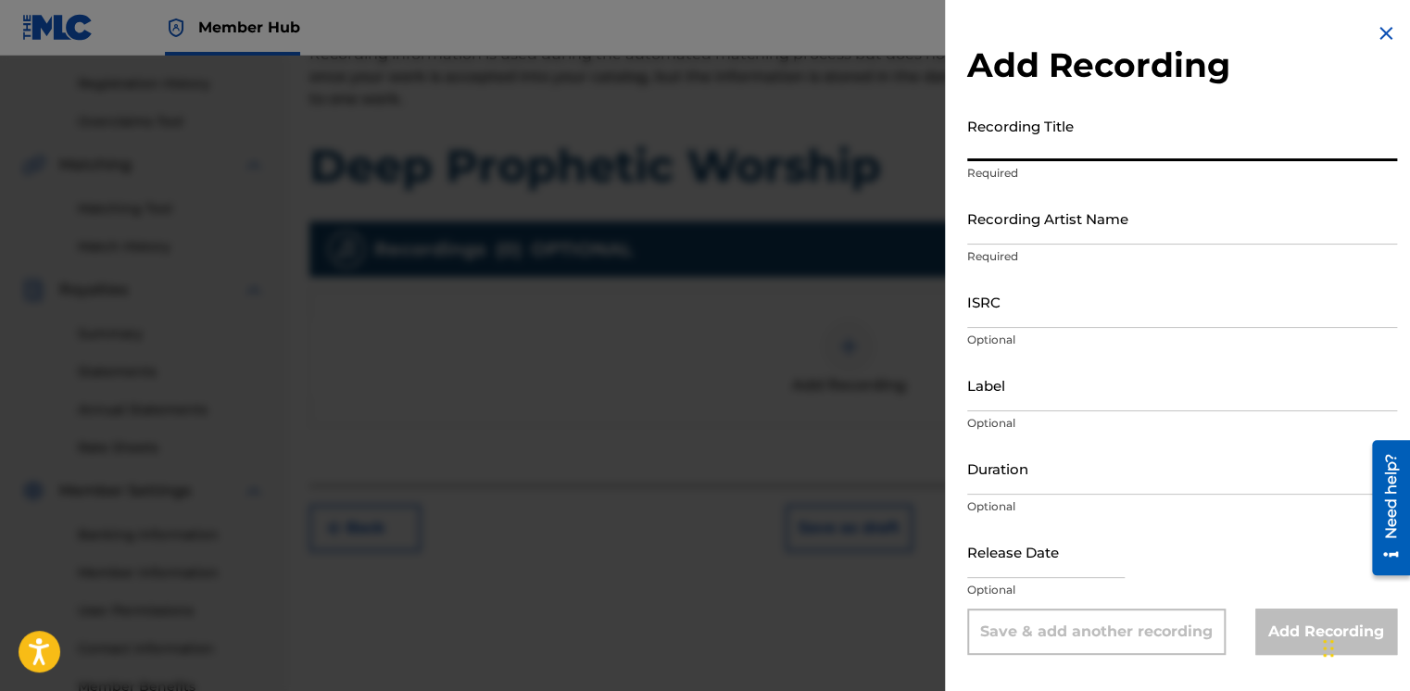
click at [1023, 159] on input "Recording Title" at bounding box center [1182, 134] width 430 height 53
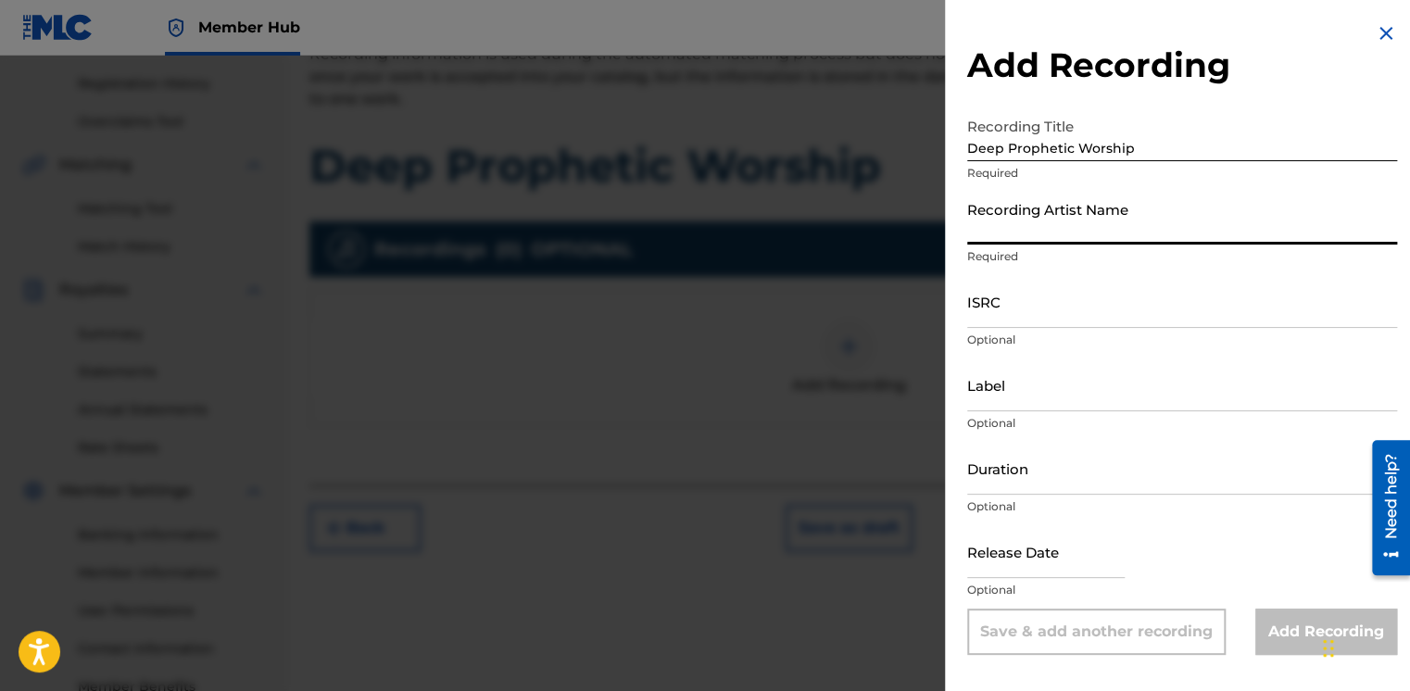
click at [991, 215] on input "Recording Artist Name" at bounding box center [1182, 218] width 430 height 53
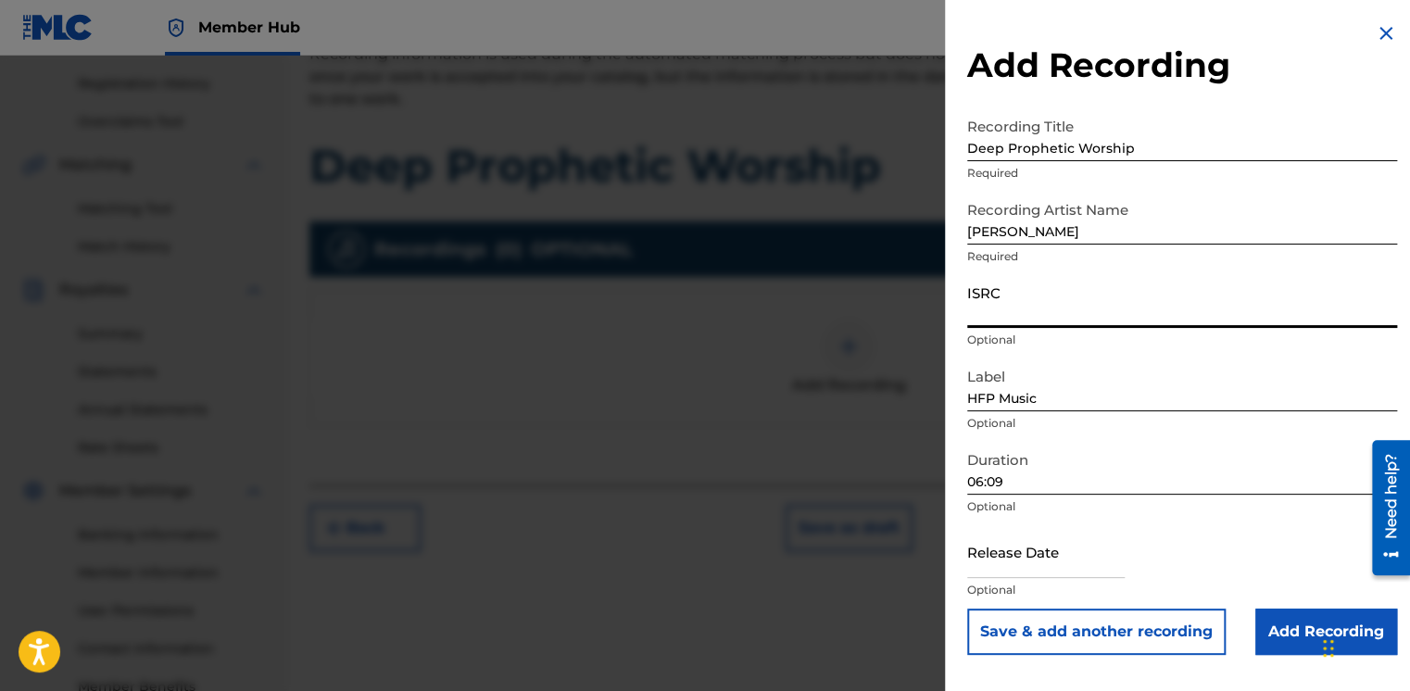
click at [1001, 313] on input "ISRC" at bounding box center [1182, 301] width 430 height 53
paste input "QZTB42284420"
drag, startPoint x: 1028, startPoint y: 478, endPoint x: 877, endPoint y: 484, distance: 150.2
click at [877, 484] on div "Add Recording Recording Title Deep Prophetic Worship Required Recording Artist …" at bounding box center [705, 374] width 1410 height 636
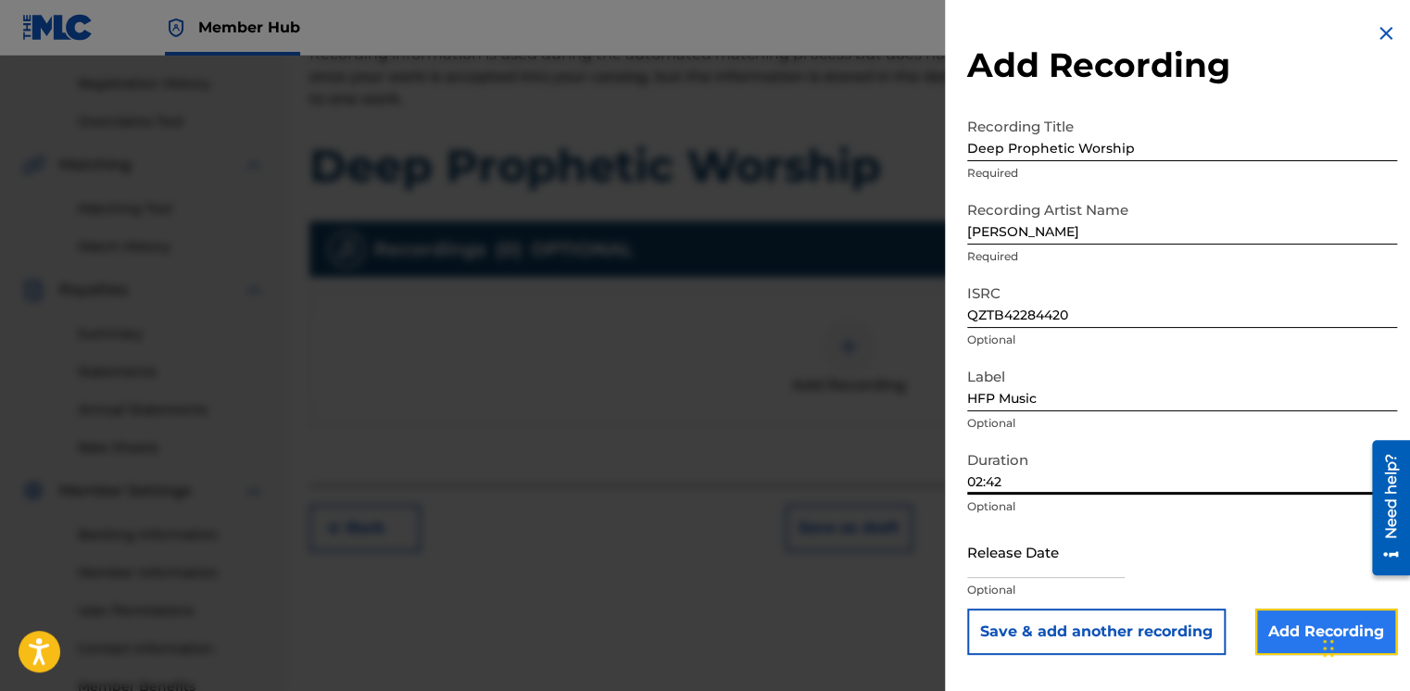
click at [1267, 613] on input "Add Recording" at bounding box center [1327, 632] width 142 height 46
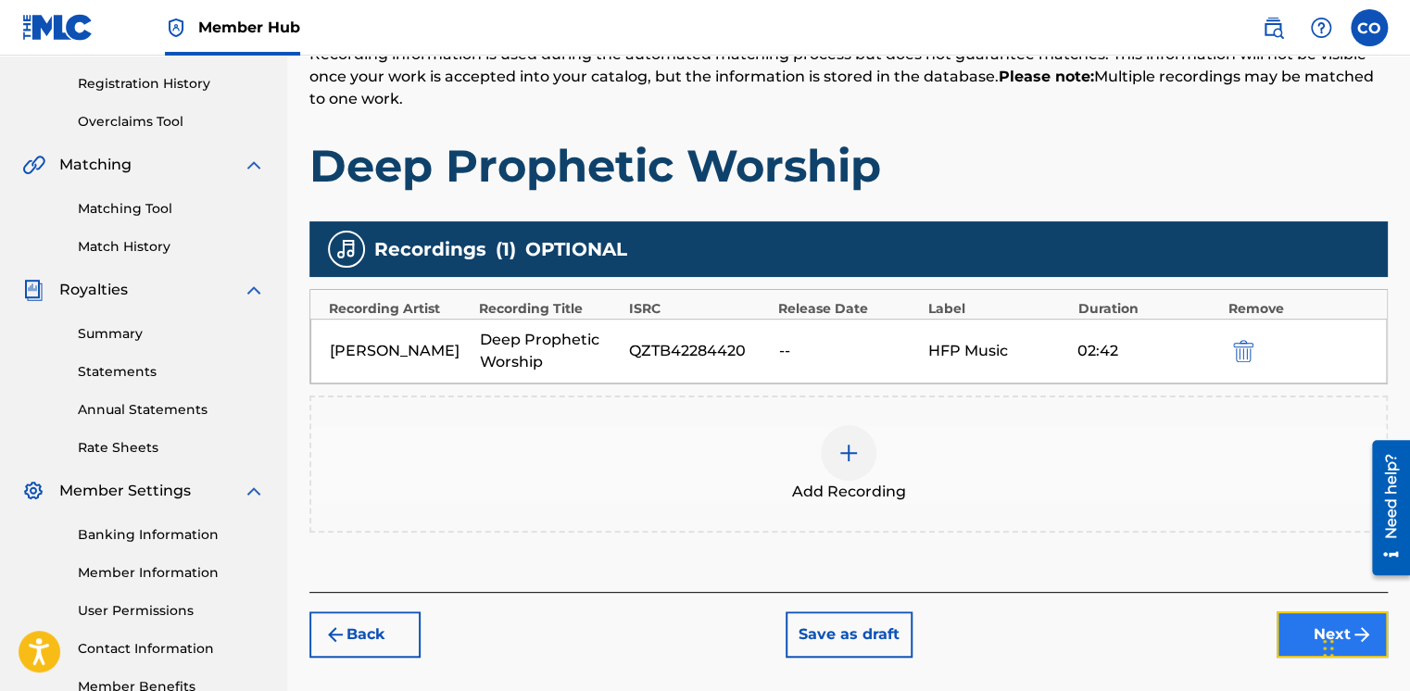
click at [1289, 625] on button "Next" at bounding box center [1332, 635] width 111 height 46
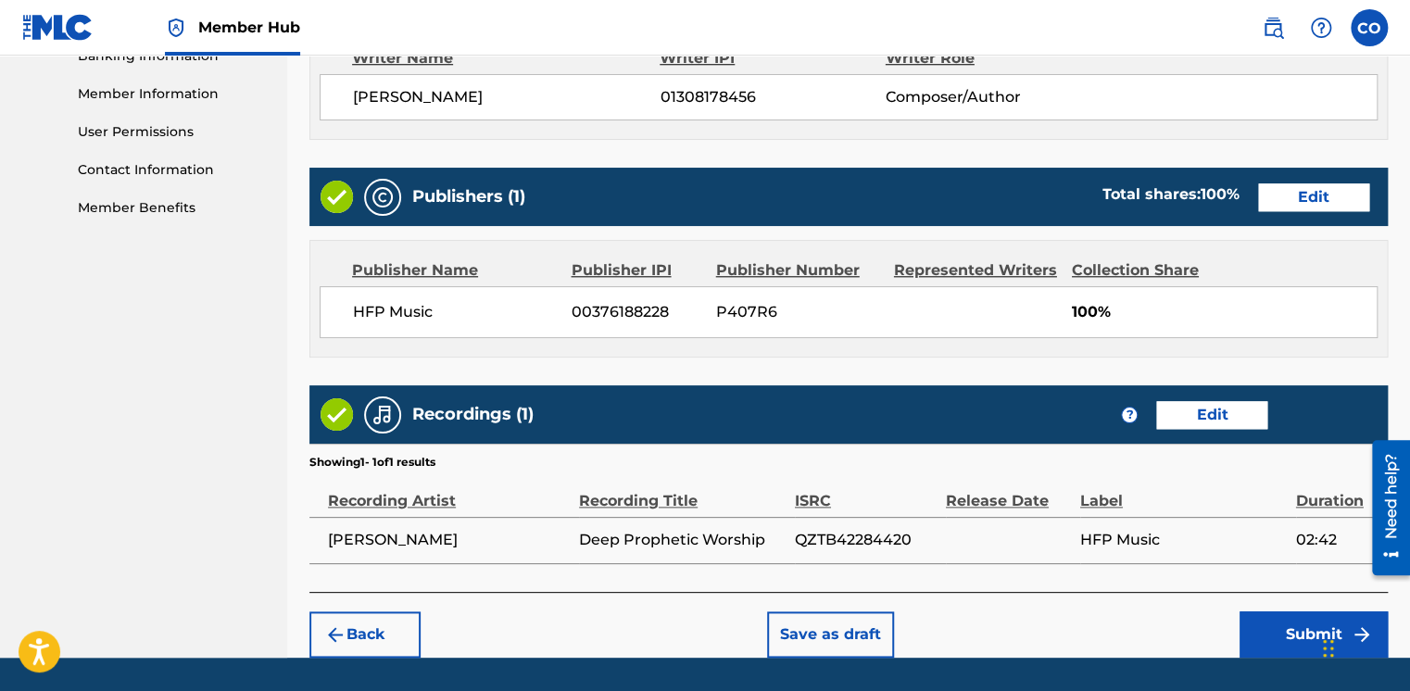
scroll to position [873, 0]
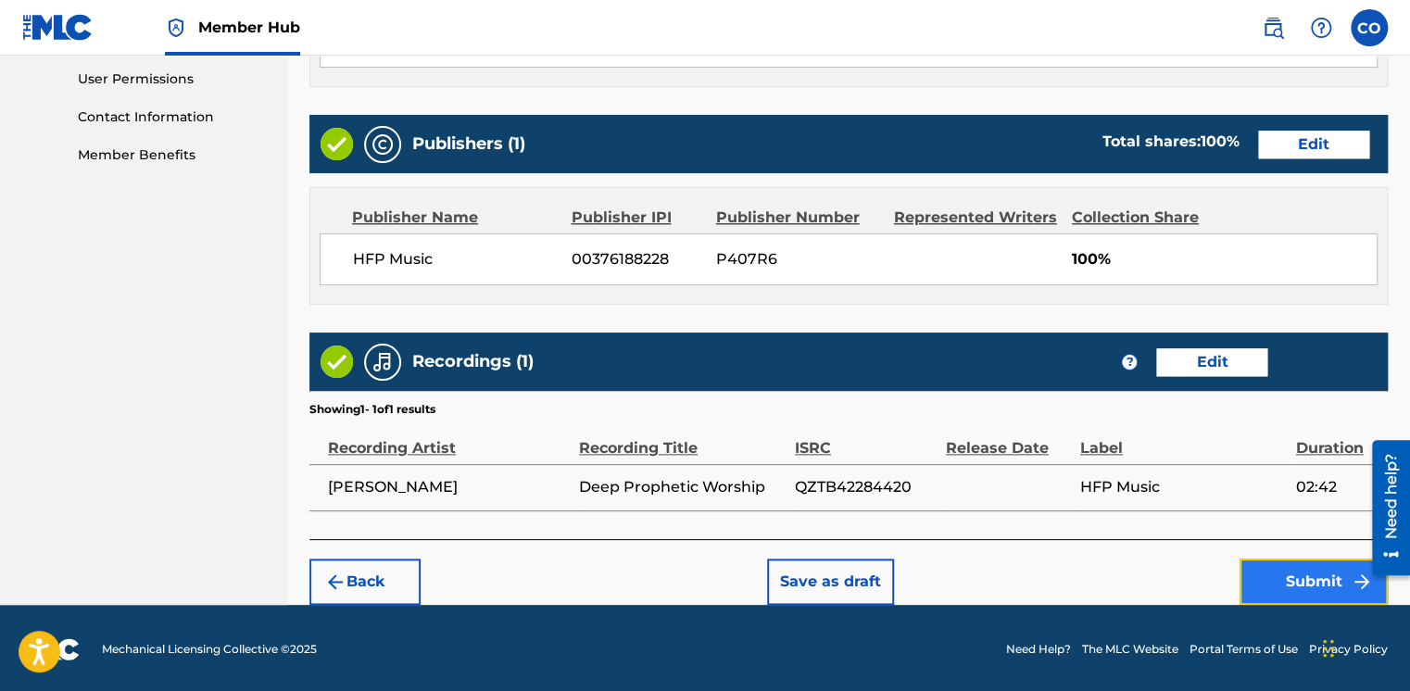
click at [1255, 562] on button "Submit" at bounding box center [1314, 582] width 148 height 46
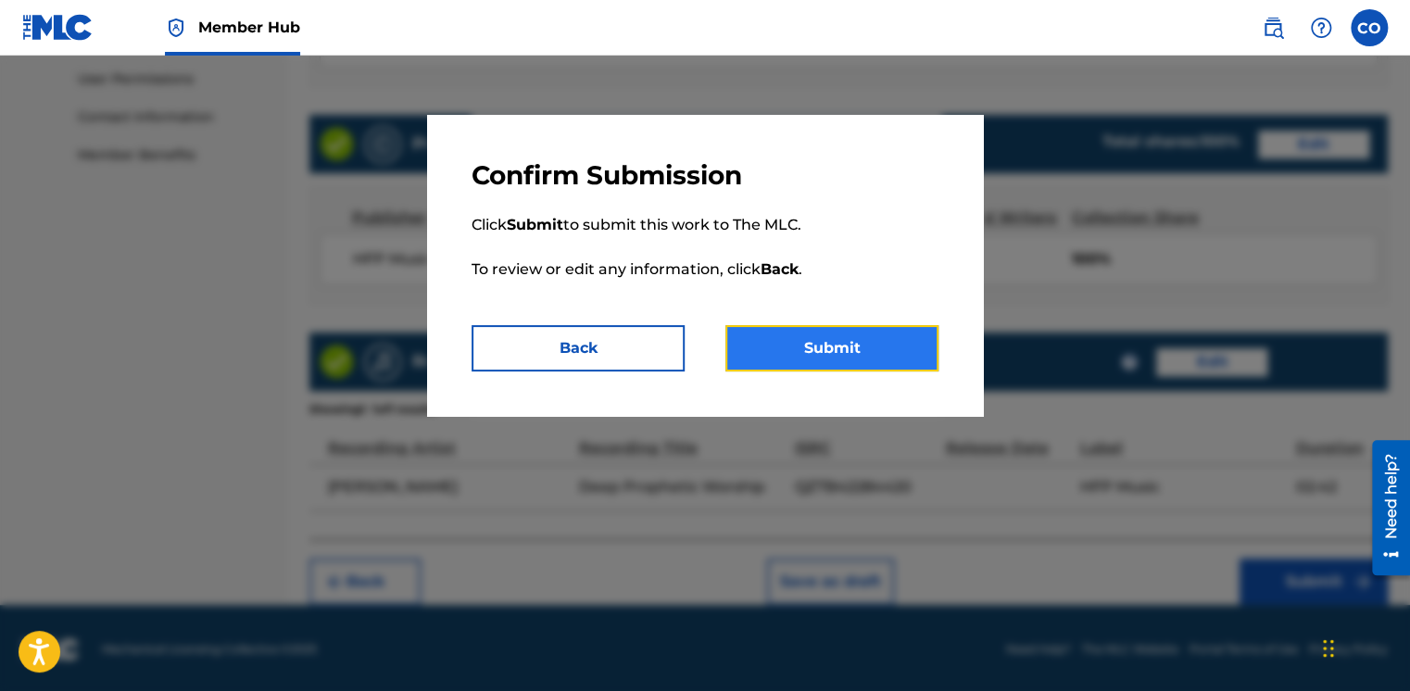
click at [844, 358] on button "Submit" at bounding box center [832, 348] width 213 height 46
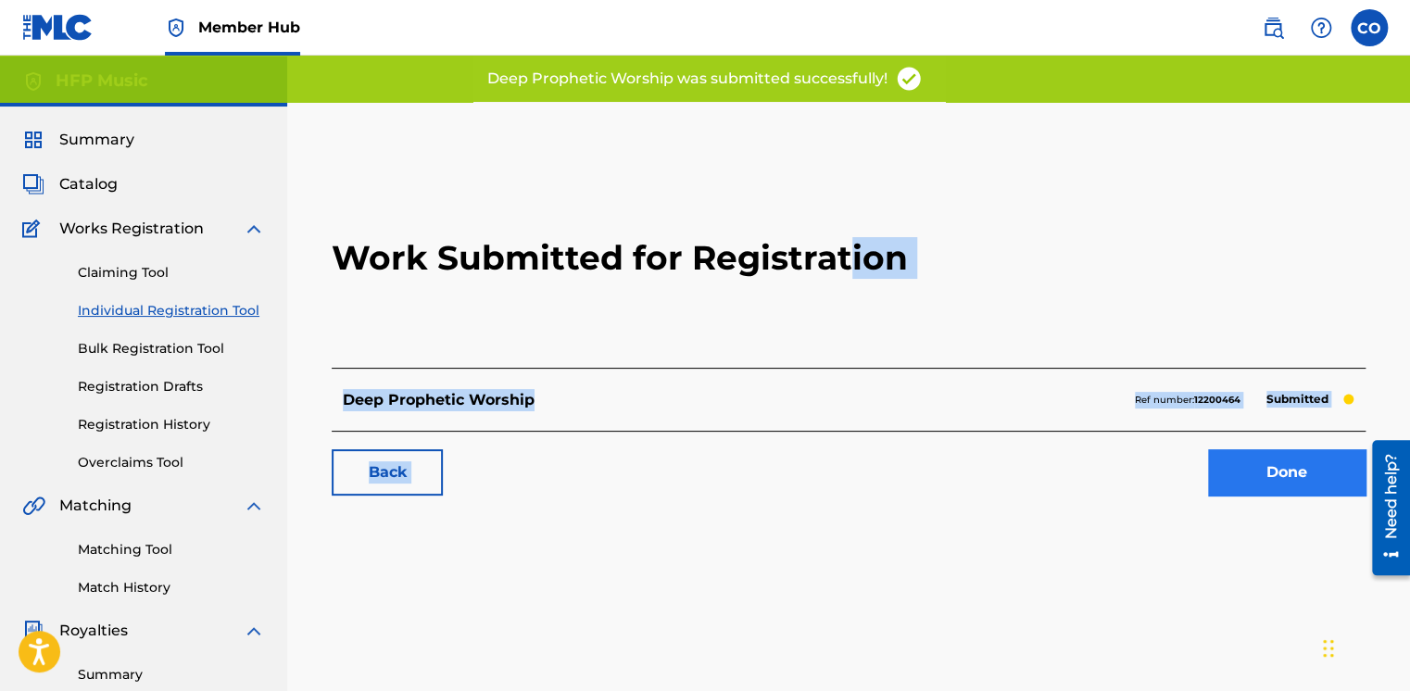
click at [1230, 472] on div "Work Submitted for Registration Deep Prophetic Worship Ref number: 12200464 Sub…" at bounding box center [848, 331] width 1079 height 366
click at [1230, 472] on link "Done" at bounding box center [1287, 472] width 158 height 46
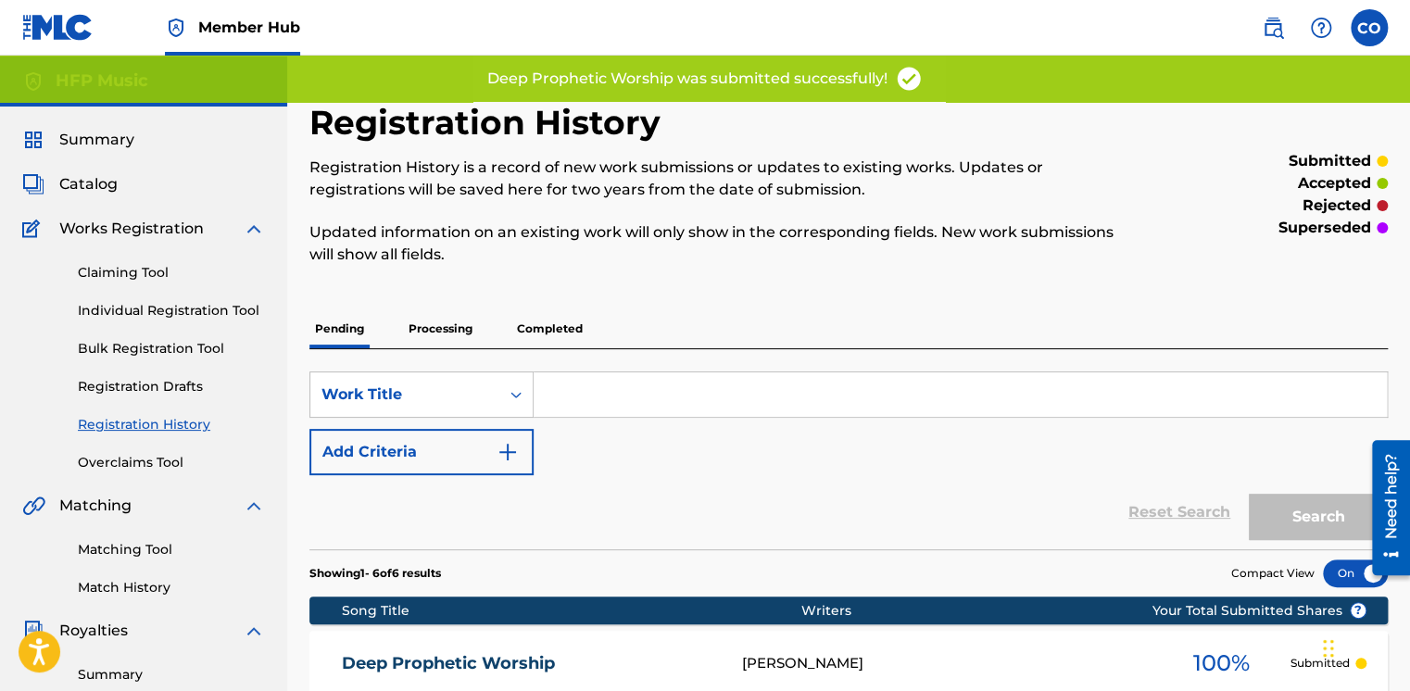
click at [732, 402] on input "Search Form" at bounding box center [960, 394] width 853 height 44
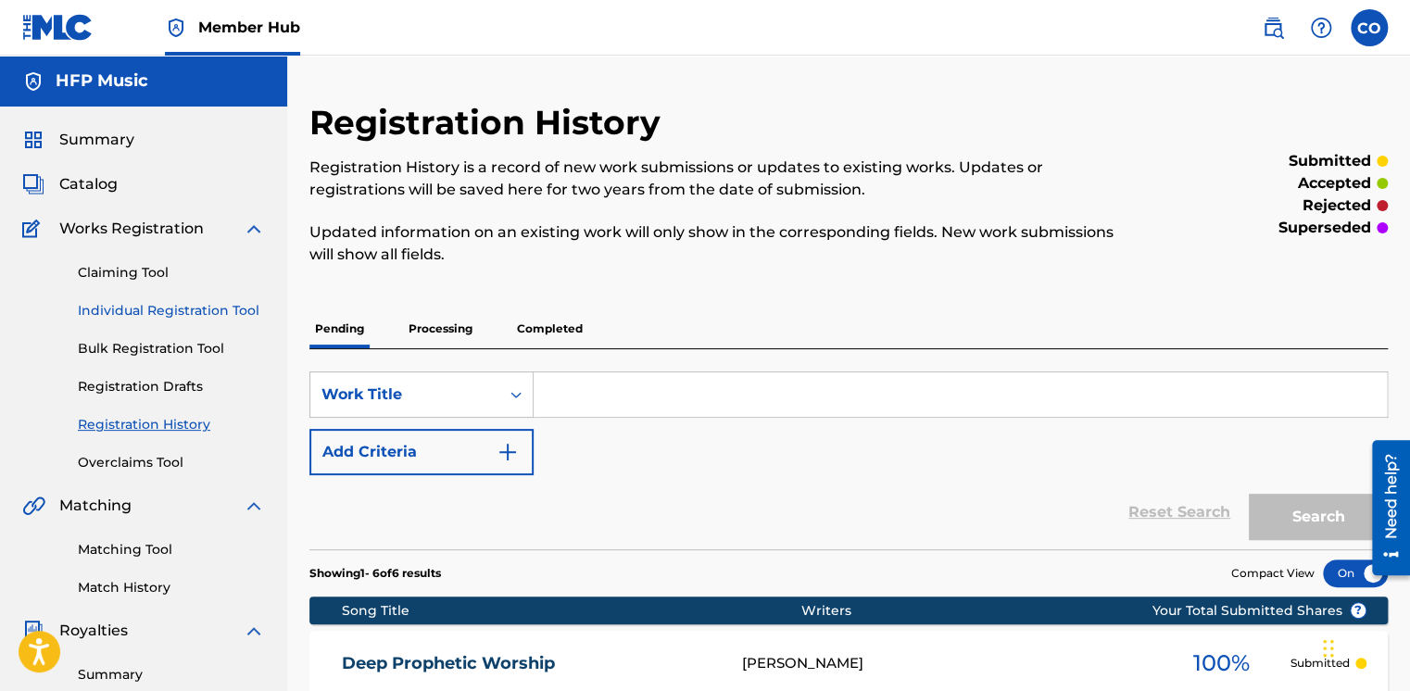
click at [197, 311] on link "Individual Registration Tool" at bounding box center [171, 310] width 187 height 19
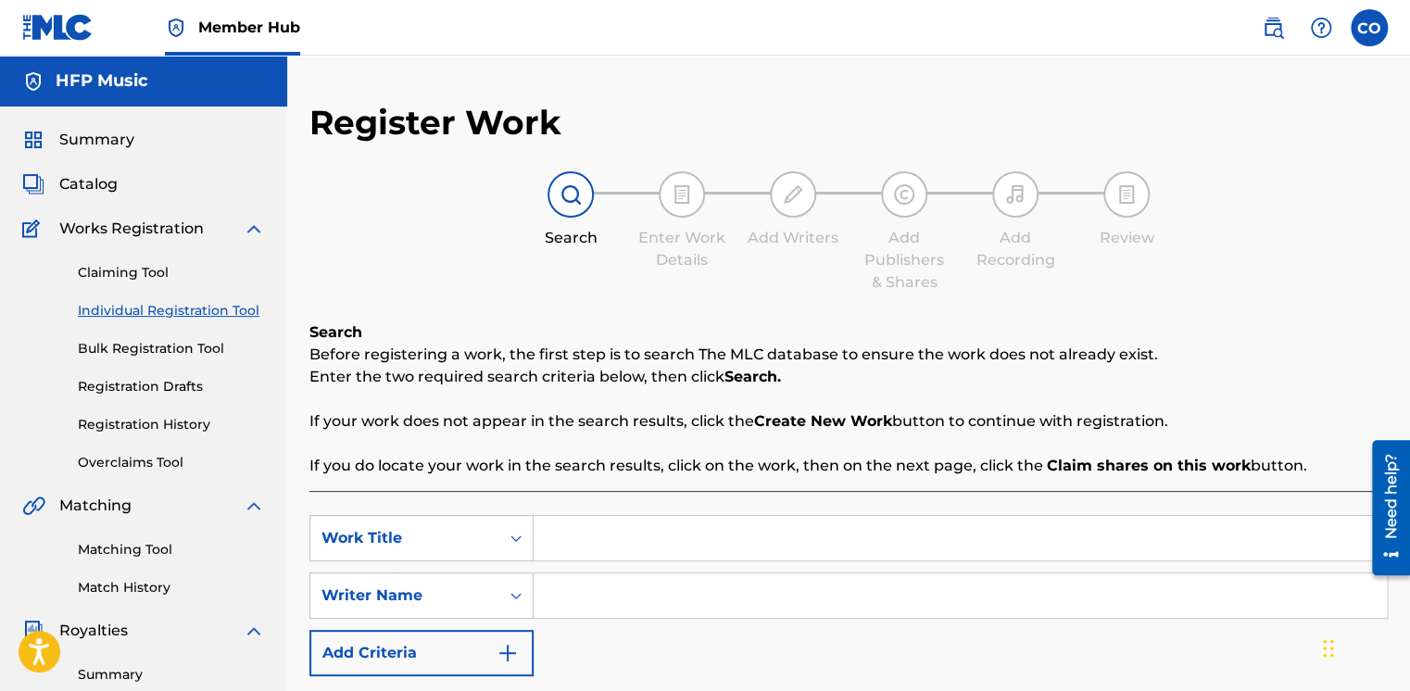
click at [615, 549] on input "Search Form" at bounding box center [960, 538] width 853 height 44
paste input "Sing Halleluyah (You Are Good)"
click at [593, 595] on input "Search Form" at bounding box center [960, 596] width 853 height 44
click at [645, 540] on input "Sing Halleluyah (You Are Good)" at bounding box center [960, 538] width 853 height 44
click at [689, 584] on input "Search Form" at bounding box center [960, 596] width 853 height 44
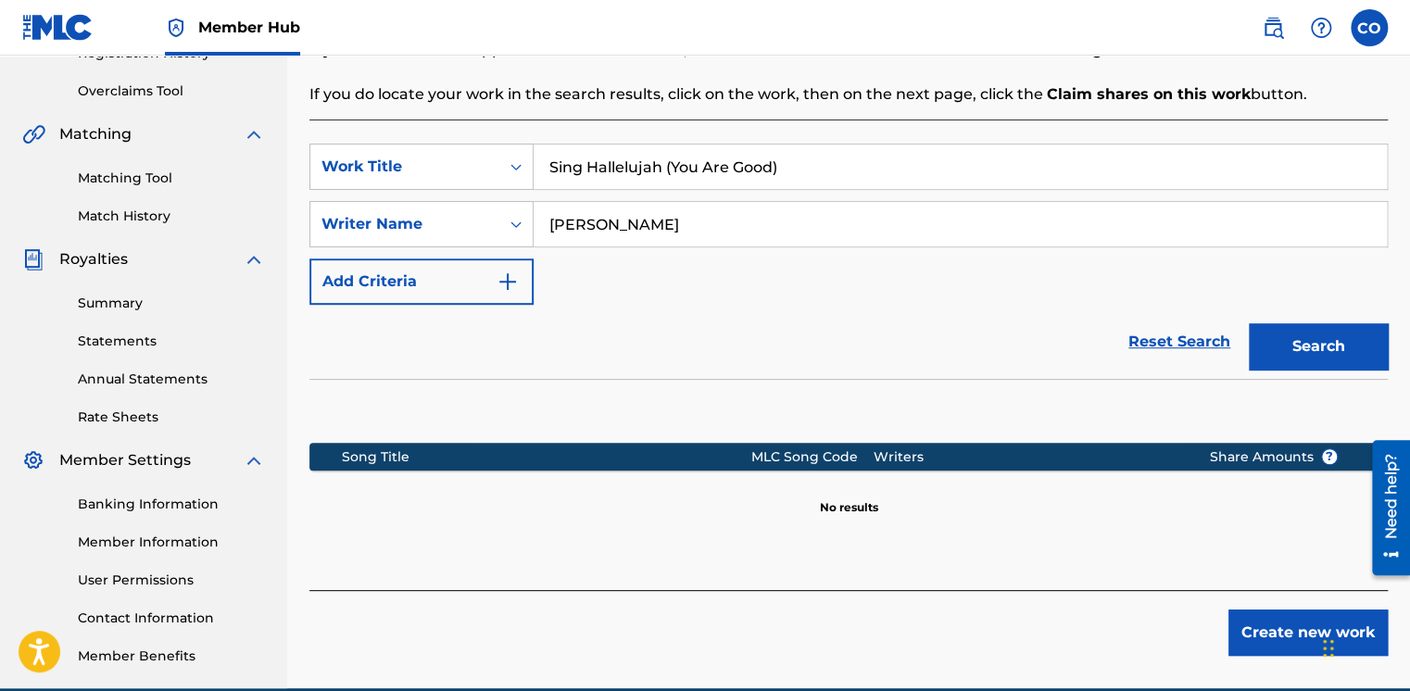
scroll to position [457, 0]
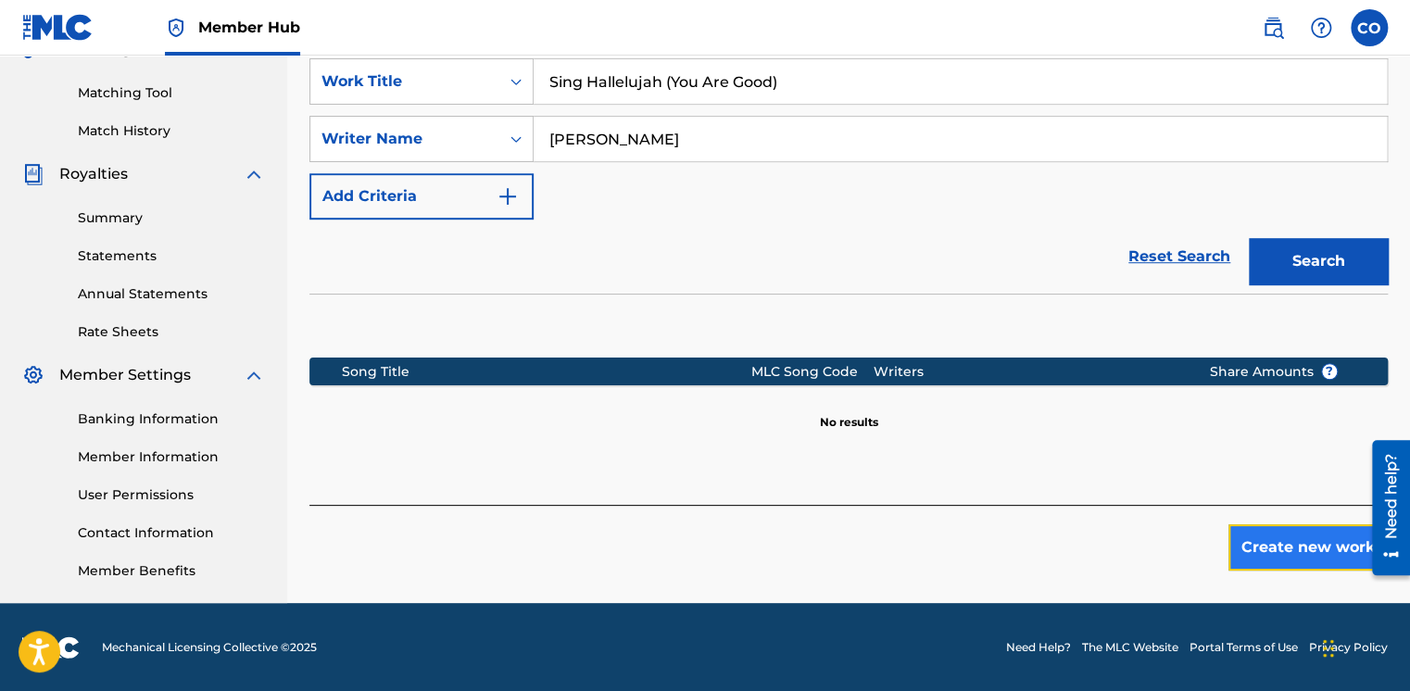
click at [1282, 558] on button "Create new work" at bounding box center [1308, 547] width 159 height 46
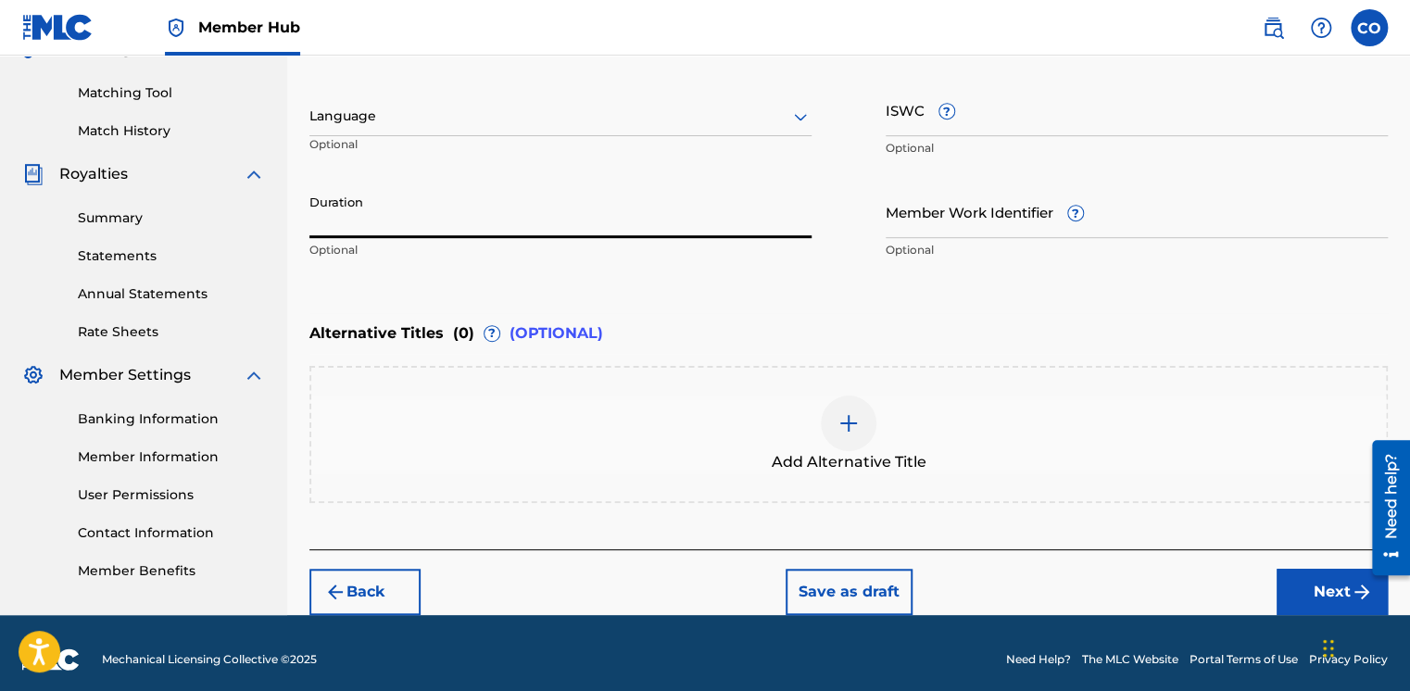
click at [638, 222] on input "Duration" at bounding box center [560, 211] width 502 height 53
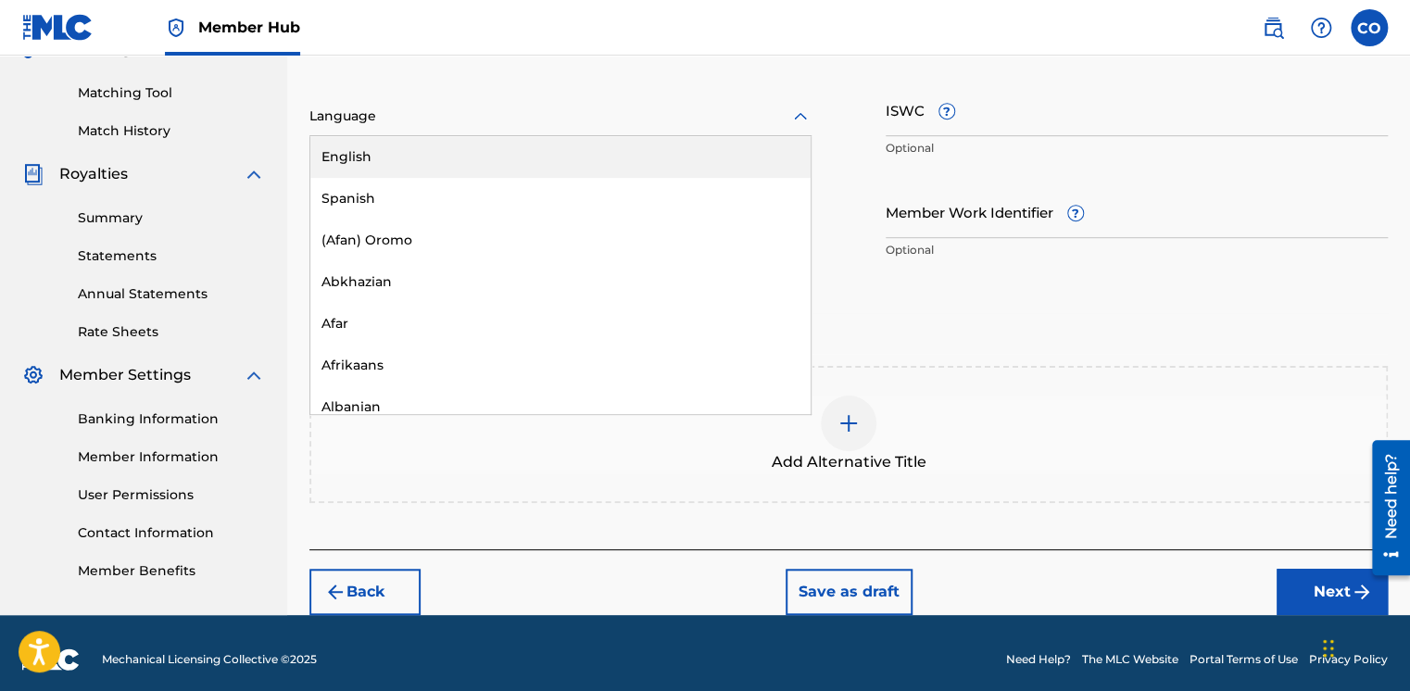
click at [782, 124] on div at bounding box center [560, 116] width 502 height 23
click at [727, 150] on div "English" at bounding box center [560, 157] width 500 height 42
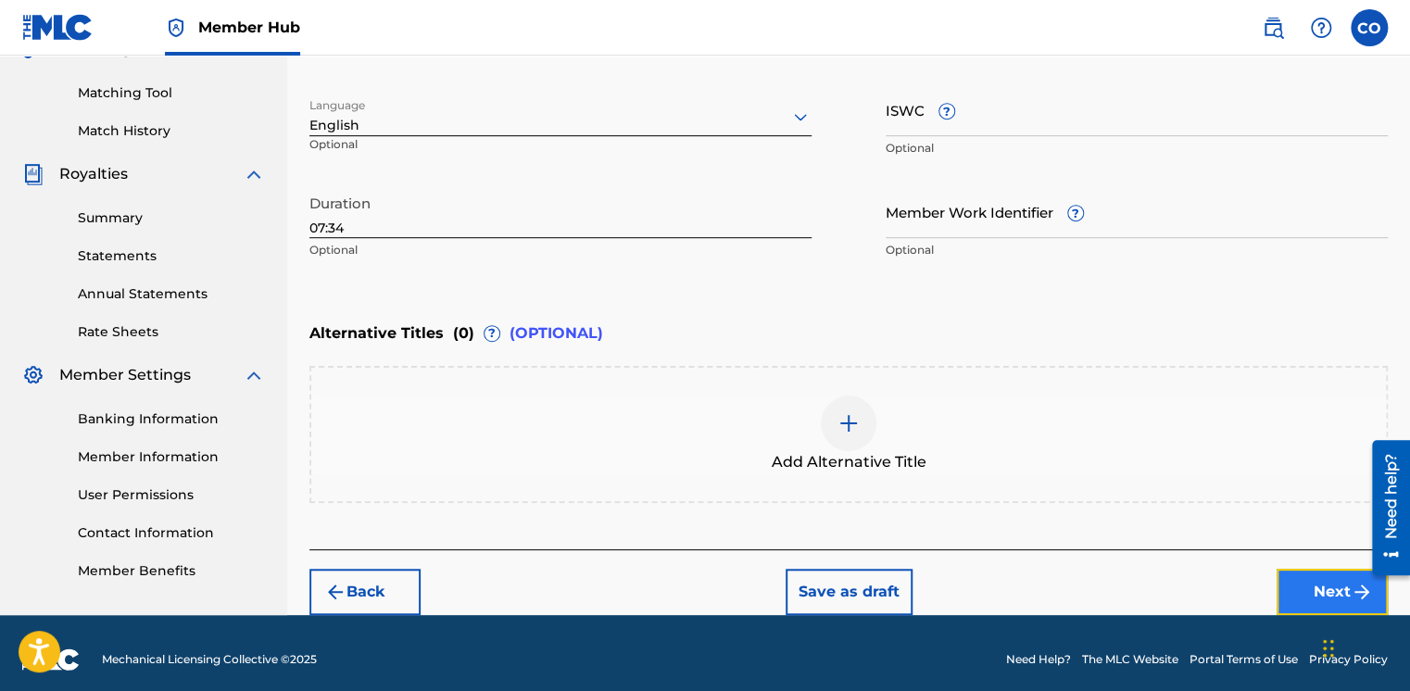
click at [1296, 584] on button "Next" at bounding box center [1332, 592] width 111 height 46
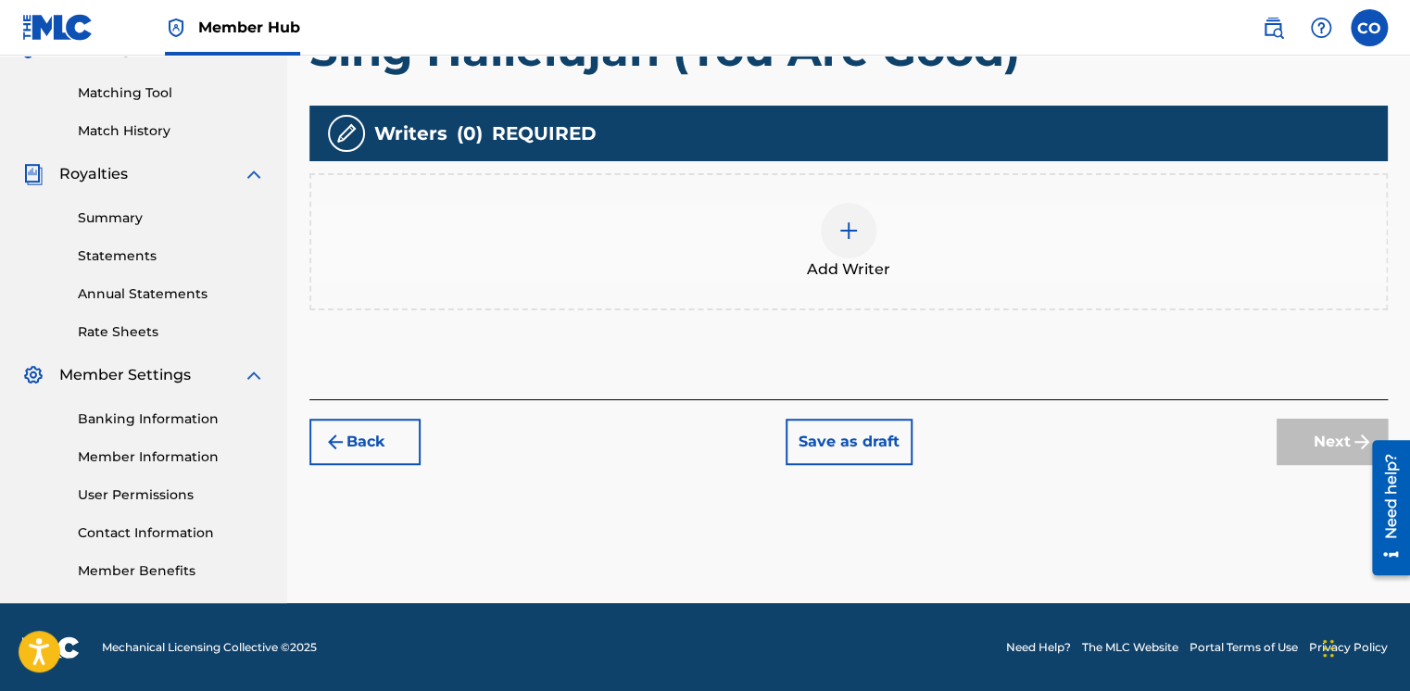
click at [890, 244] on div "Add Writer" at bounding box center [848, 242] width 1075 height 78
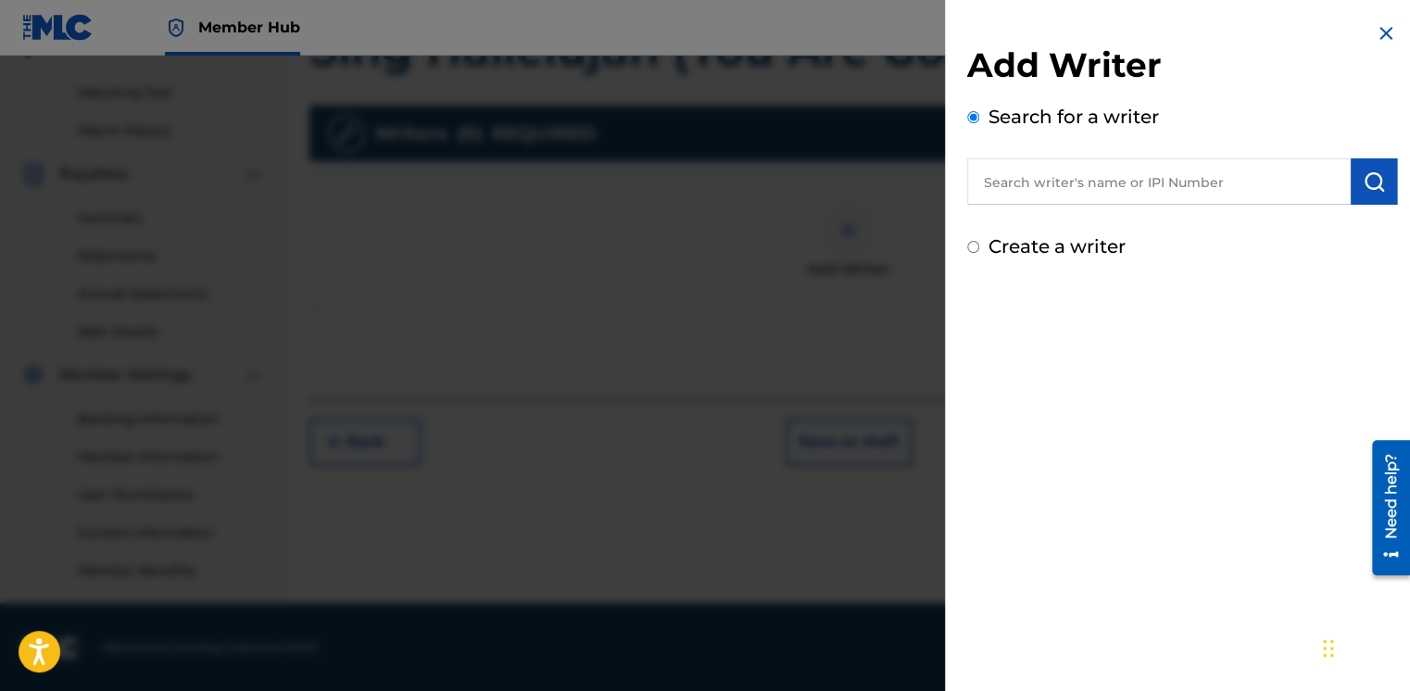
click at [1041, 198] on input "text" at bounding box center [1159, 181] width 384 height 46
click at [975, 243] on input "Create a writer" at bounding box center [973, 247] width 12 height 12
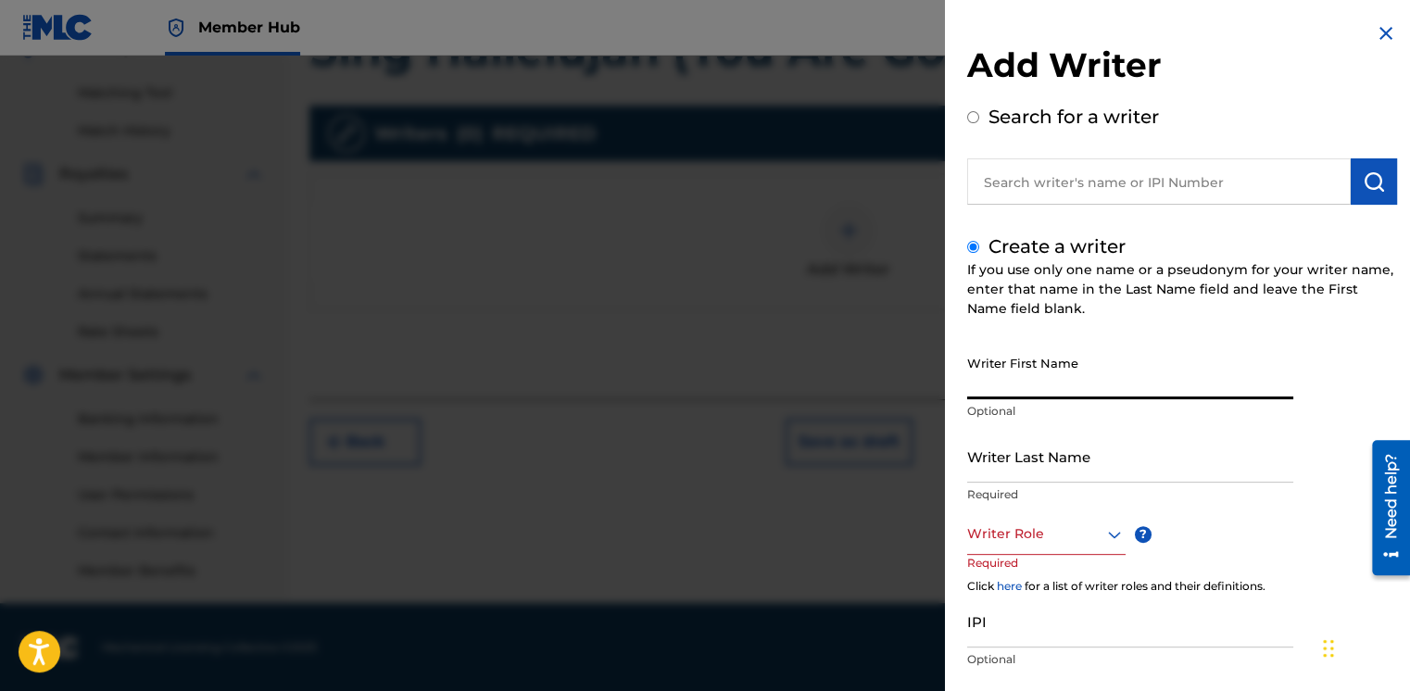
click at [1016, 394] on input "Writer First Name" at bounding box center [1130, 373] width 326 height 53
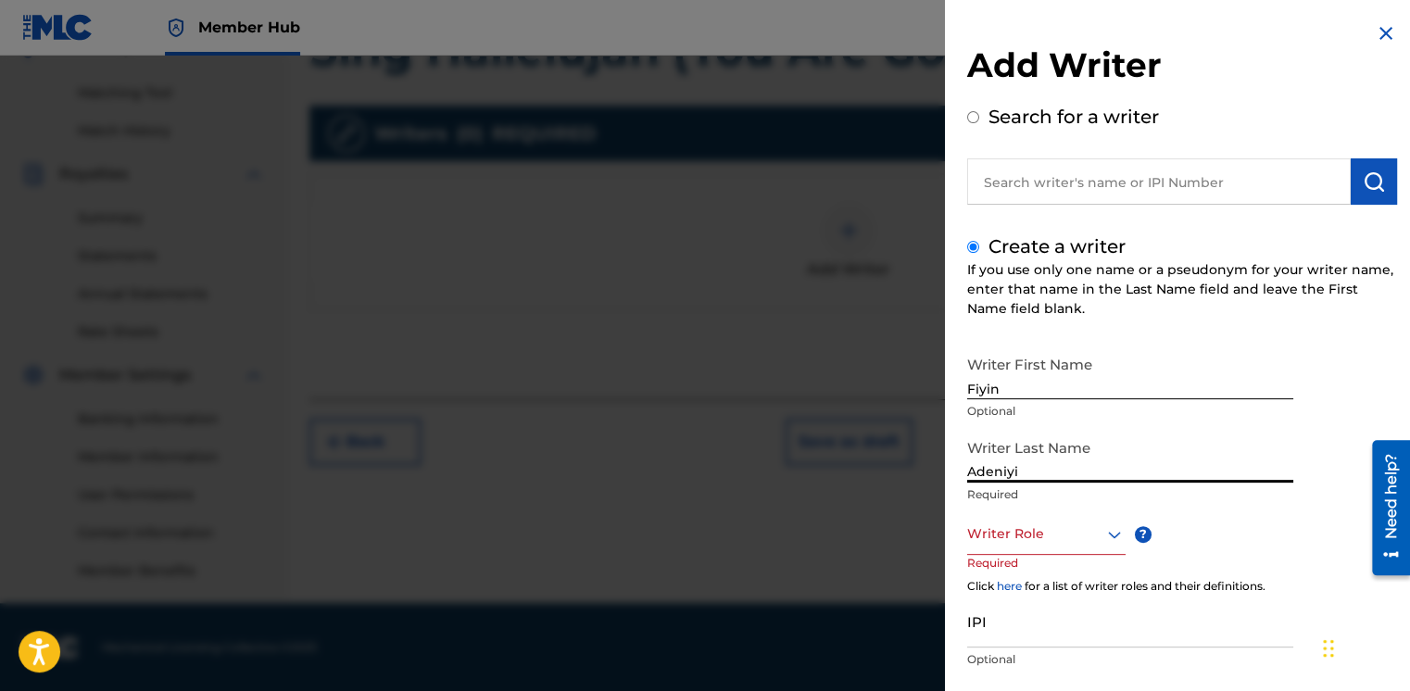
click at [997, 528] on div "Writer Role" at bounding box center [1046, 534] width 158 height 42
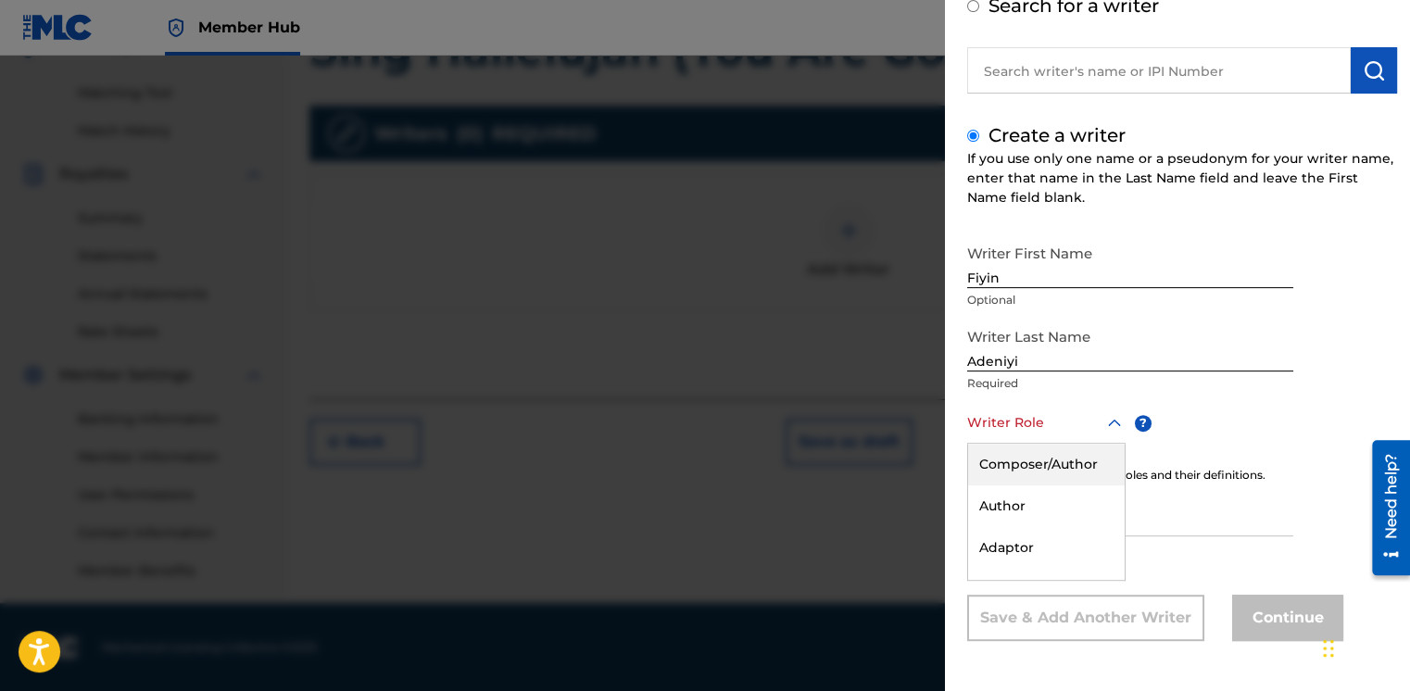
click at [1005, 473] on div "Composer/Author" at bounding box center [1046, 465] width 157 height 42
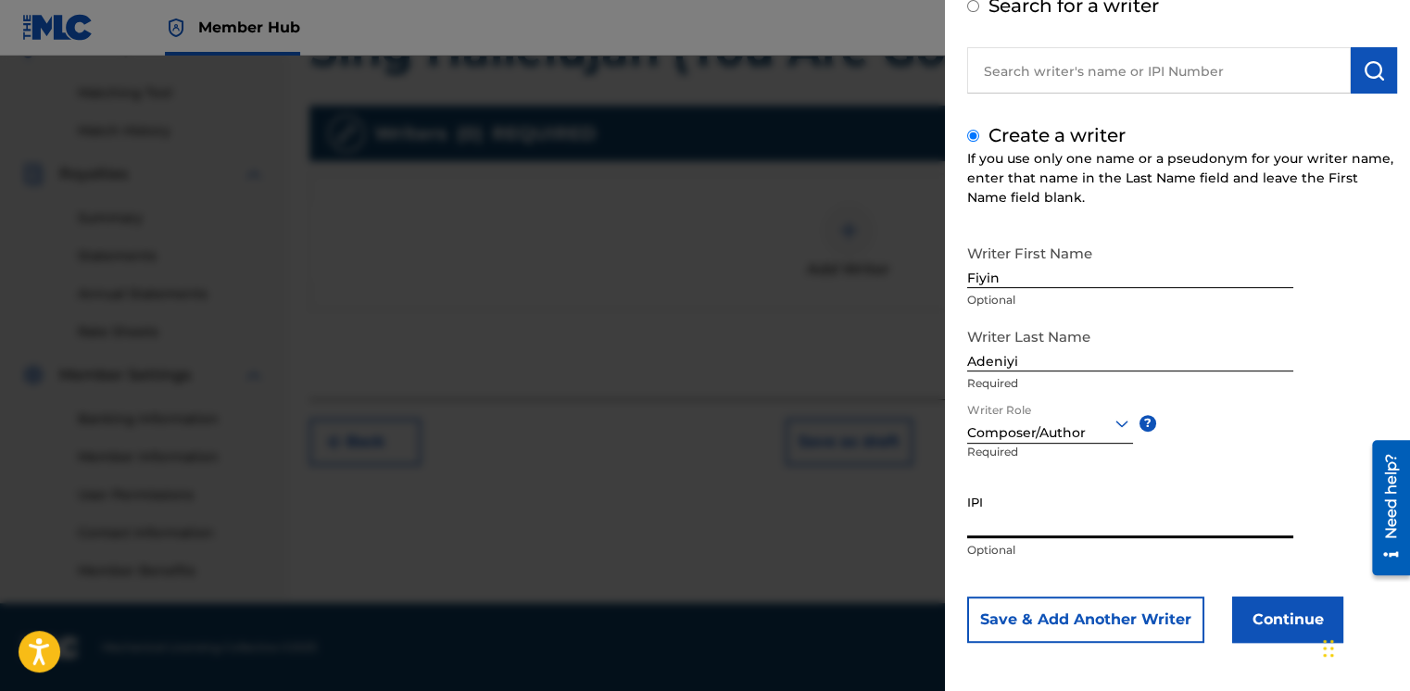
click at [1045, 528] on input "IPI" at bounding box center [1130, 512] width 326 height 53
paste input "01308178456"
click at [1236, 612] on button "Continue" at bounding box center [1287, 620] width 111 height 46
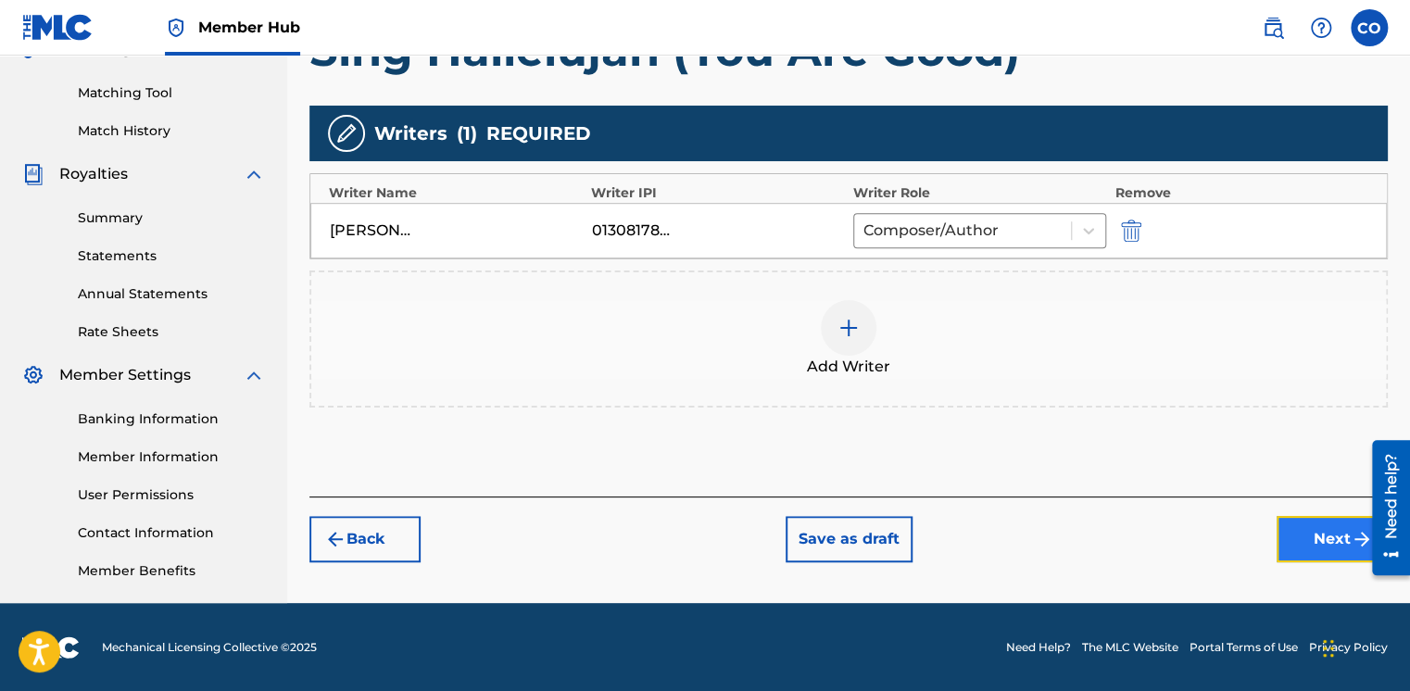
click at [1290, 532] on button "Next" at bounding box center [1332, 539] width 111 height 46
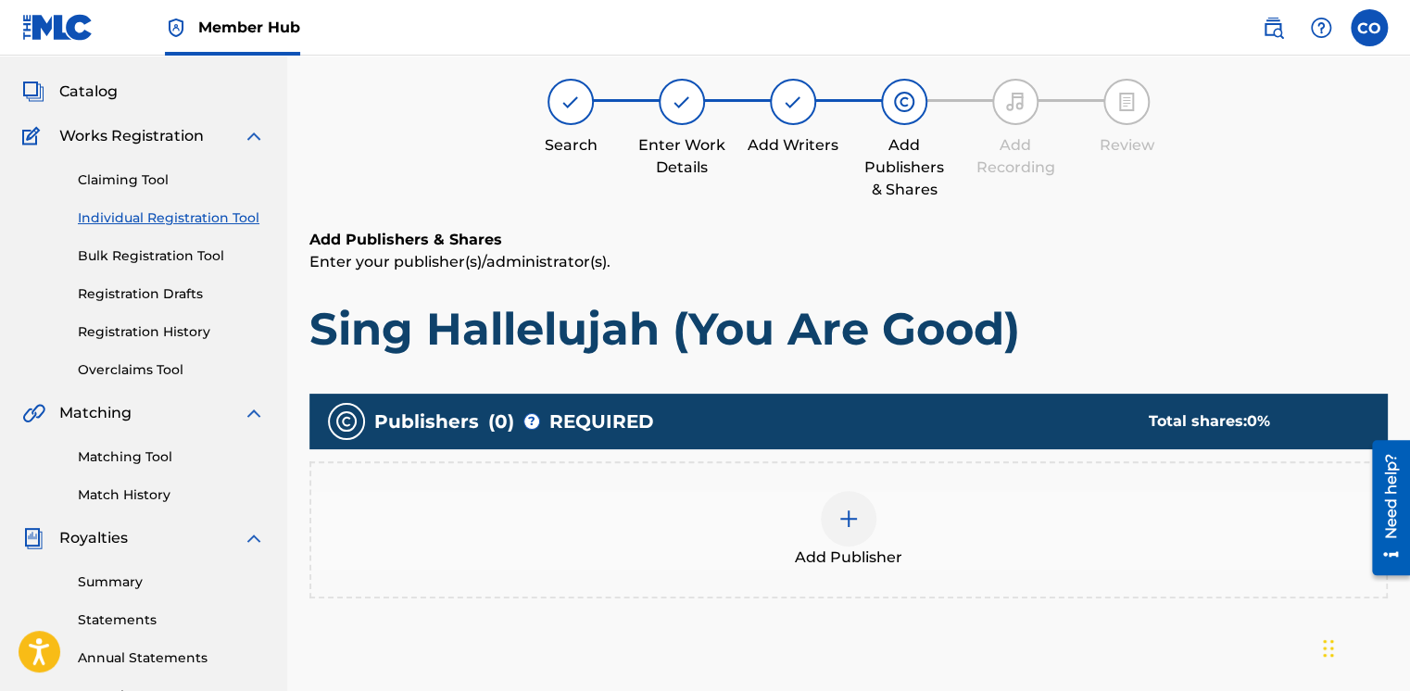
scroll to position [83, 0]
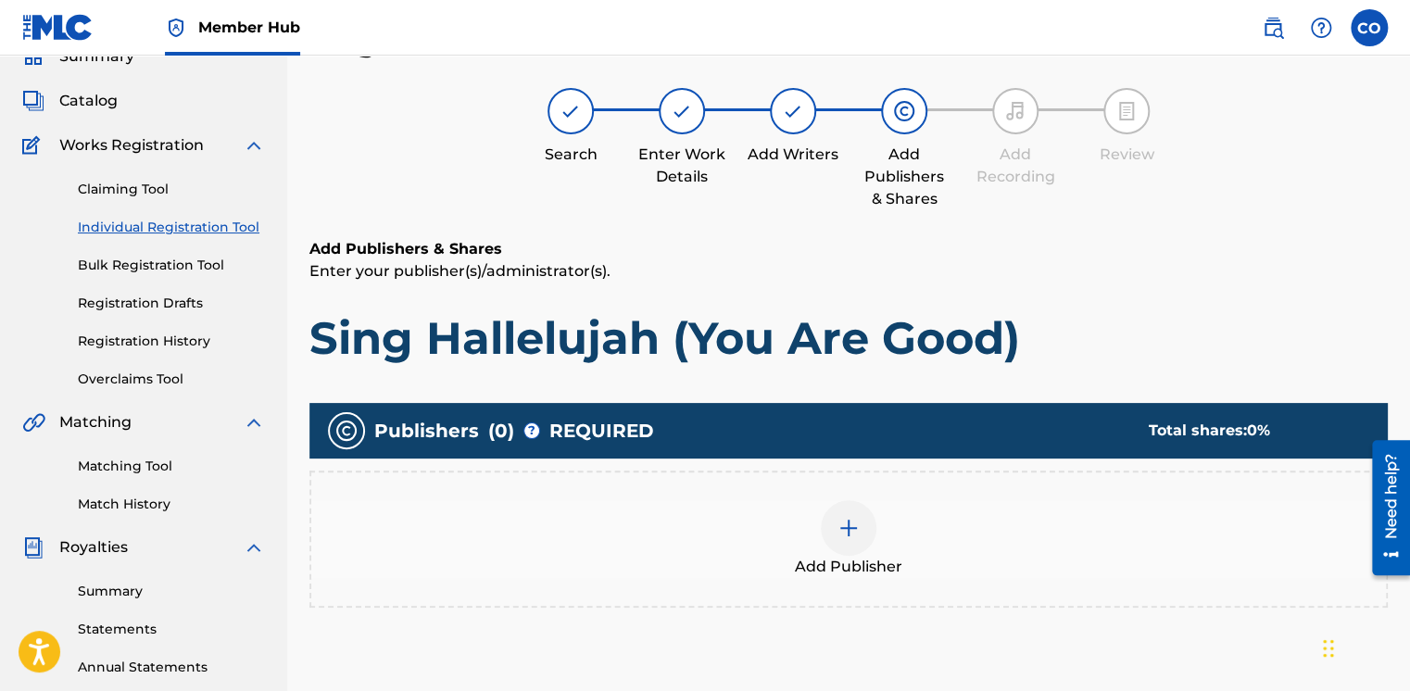
click at [831, 515] on div at bounding box center [849, 528] width 56 height 56
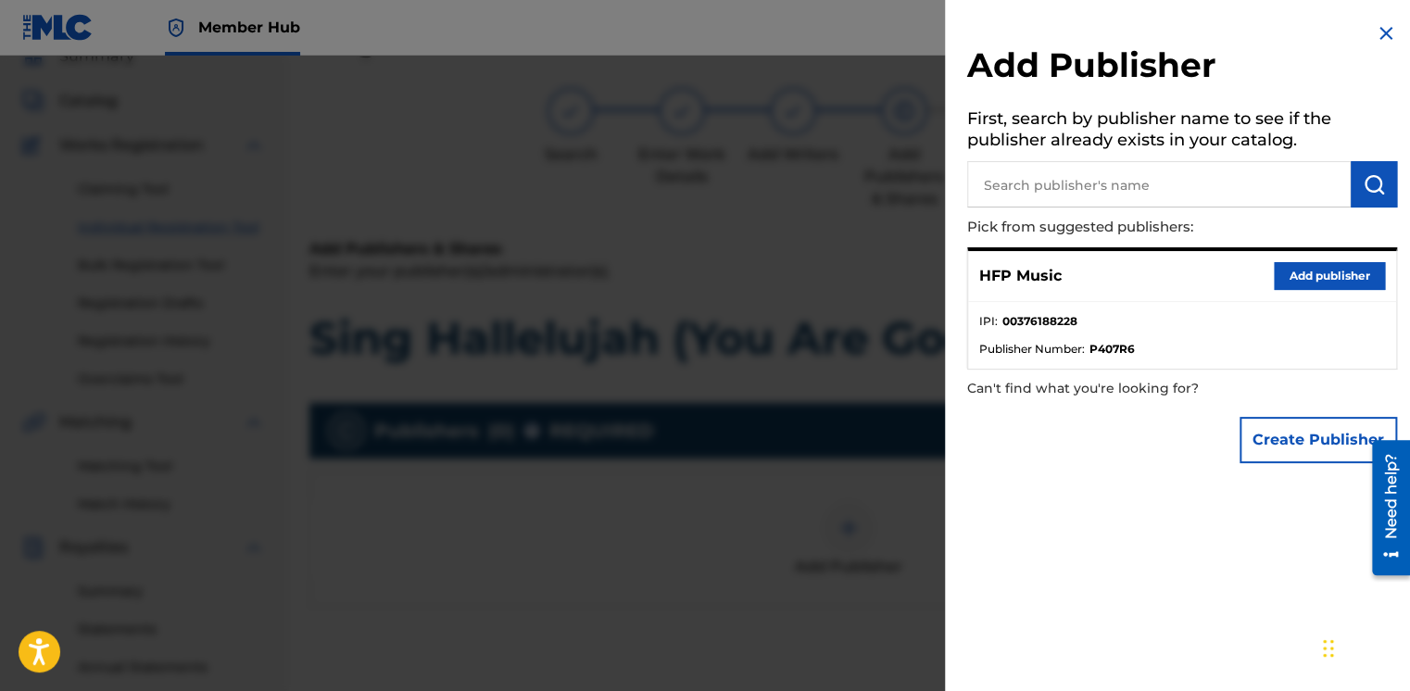
click at [1022, 183] on input "text" at bounding box center [1159, 184] width 384 height 46
click at [1302, 275] on button "Add publisher" at bounding box center [1329, 276] width 111 height 28
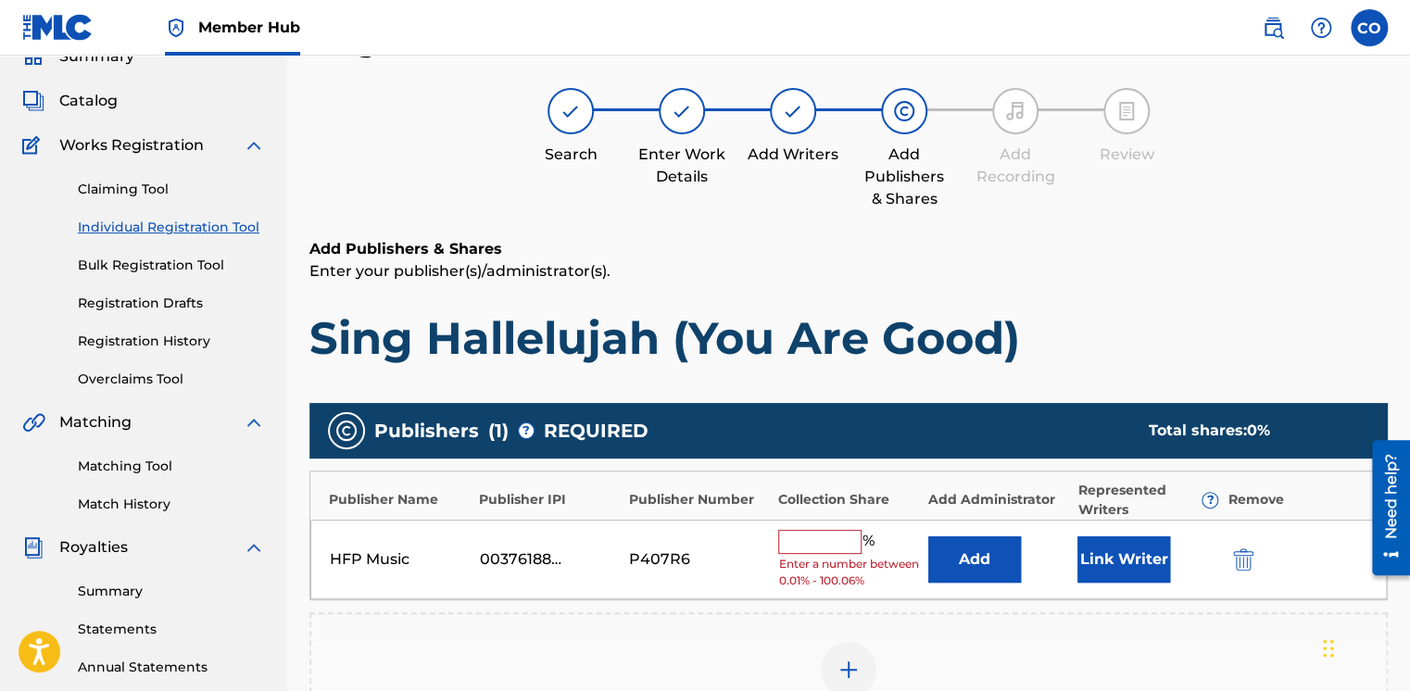
click at [819, 532] on input "text" at bounding box center [819, 542] width 83 height 24
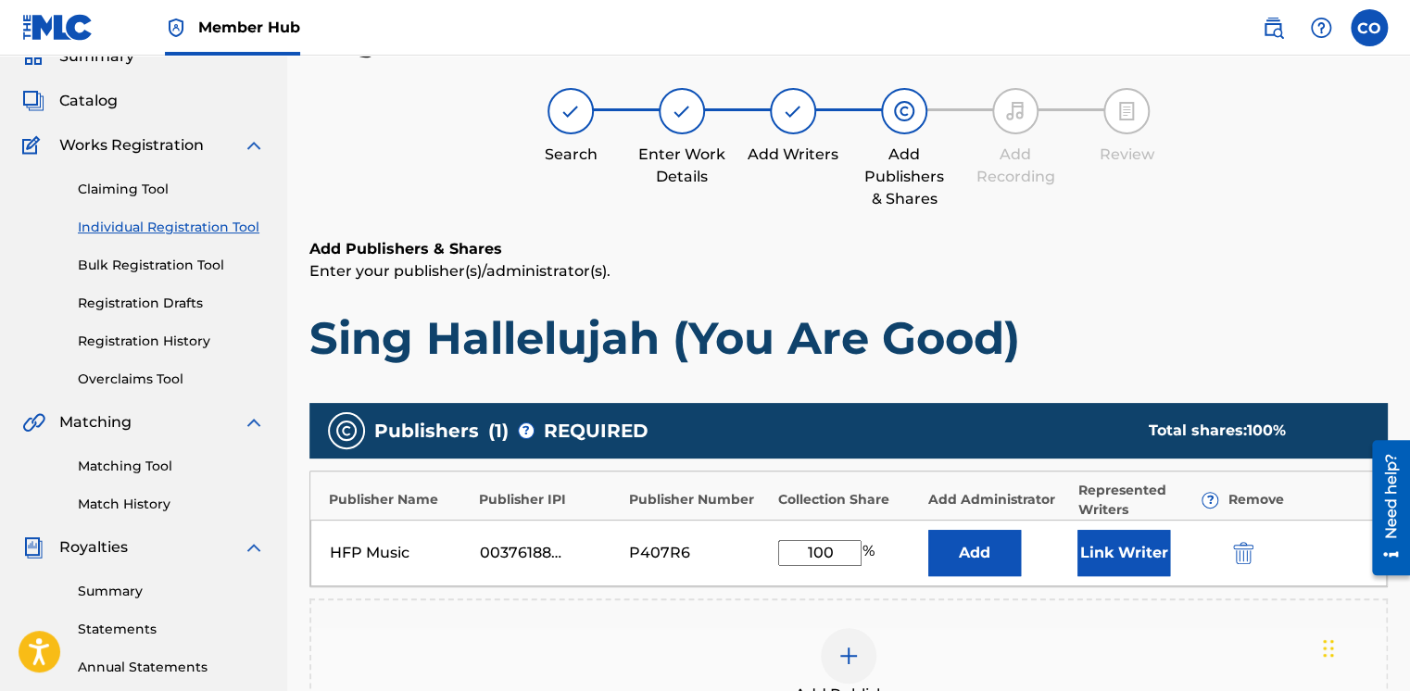
click at [928, 530] on button "Add" at bounding box center [974, 553] width 93 height 46
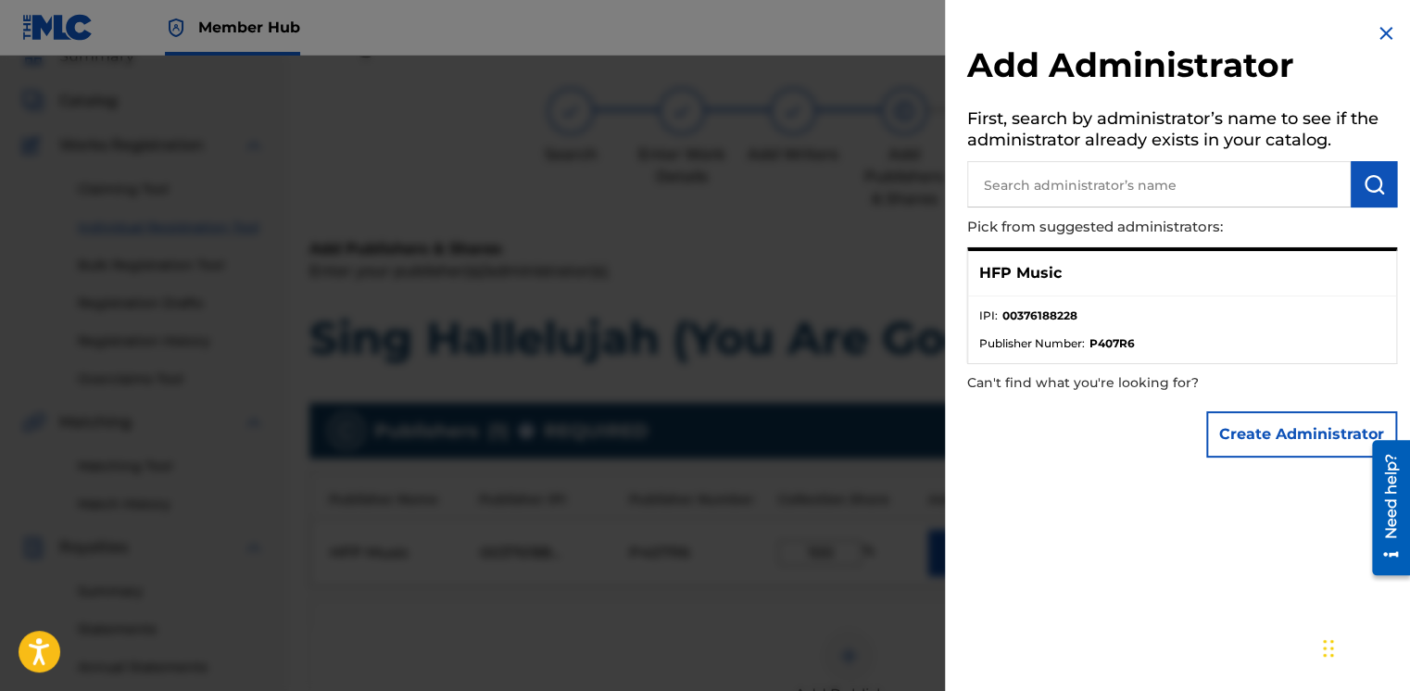
drag, startPoint x: 819, startPoint y: 528, endPoint x: 844, endPoint y: 444, distance: 88.0
click at [844, 444] on div at bounding box center [705, 401] width 1410 height 691
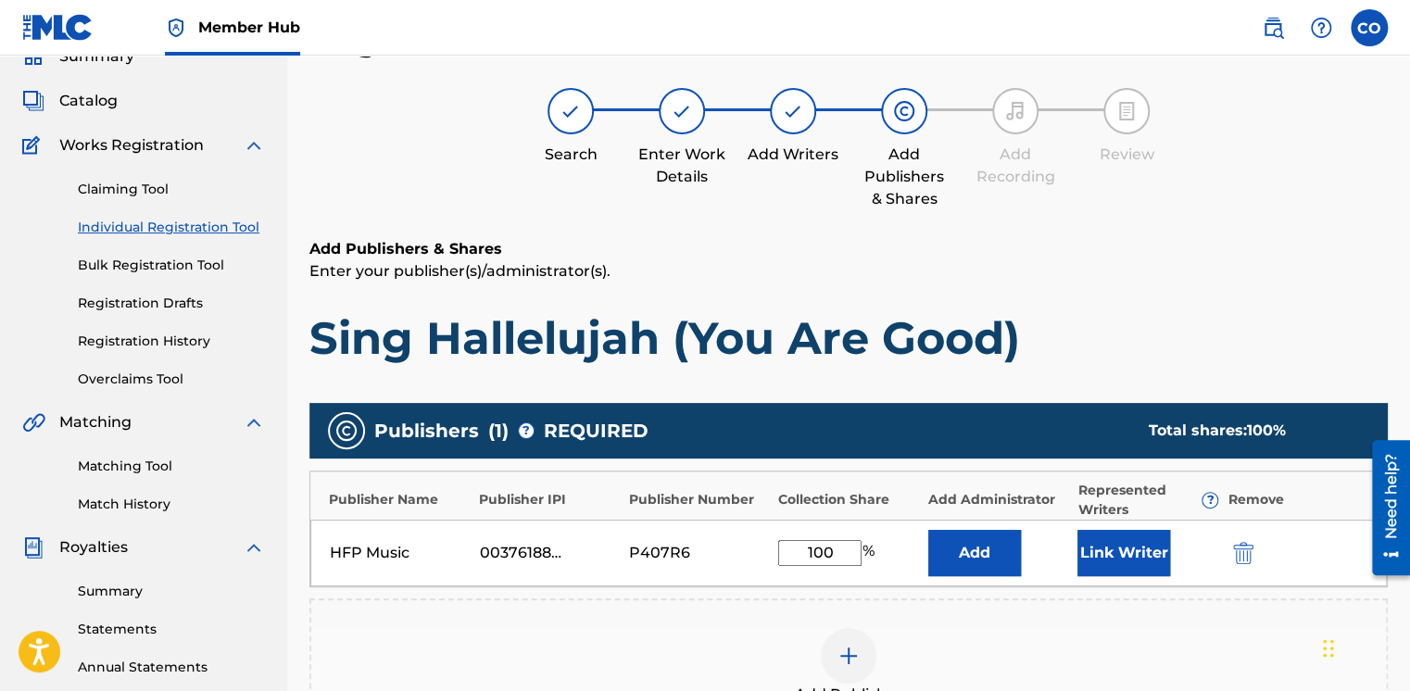
scroll to position [457, 0]
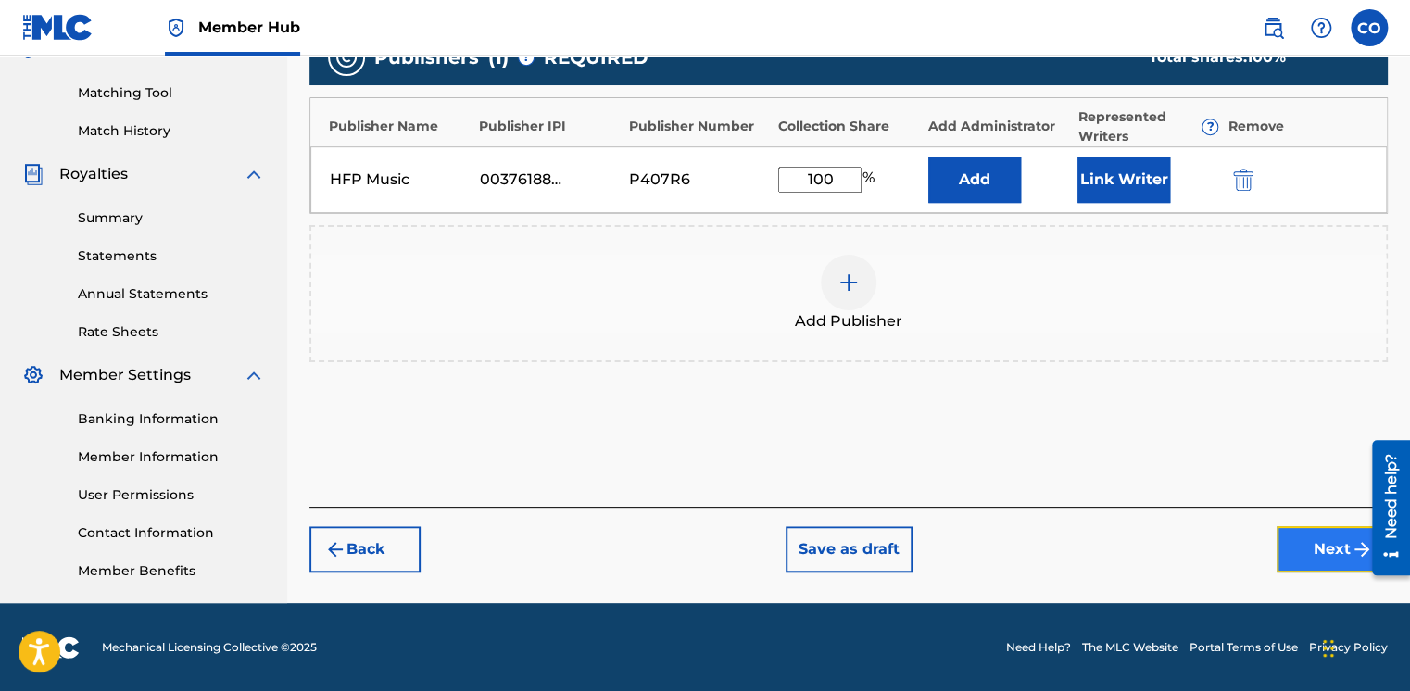
click at [1328, 529] on button "Next" at bounding box center [1332, 549] width 111 height 46
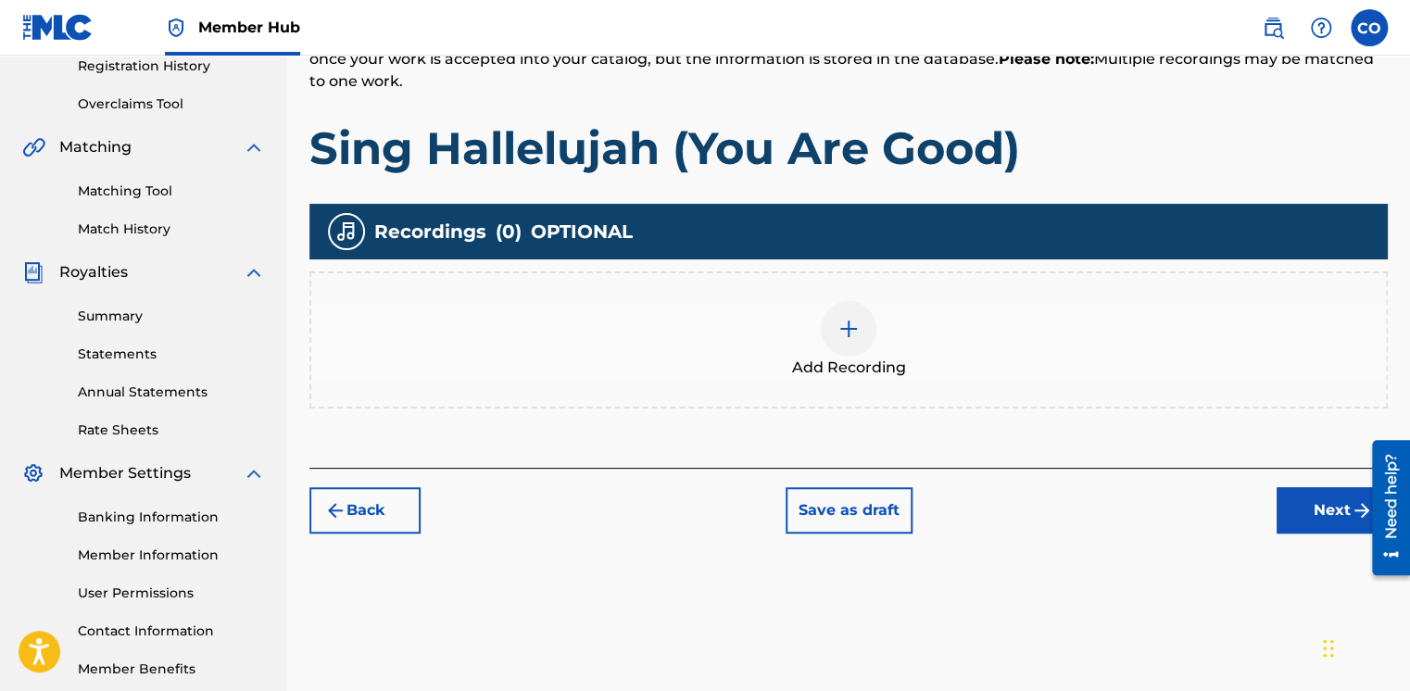
scroll to position [83, 0]
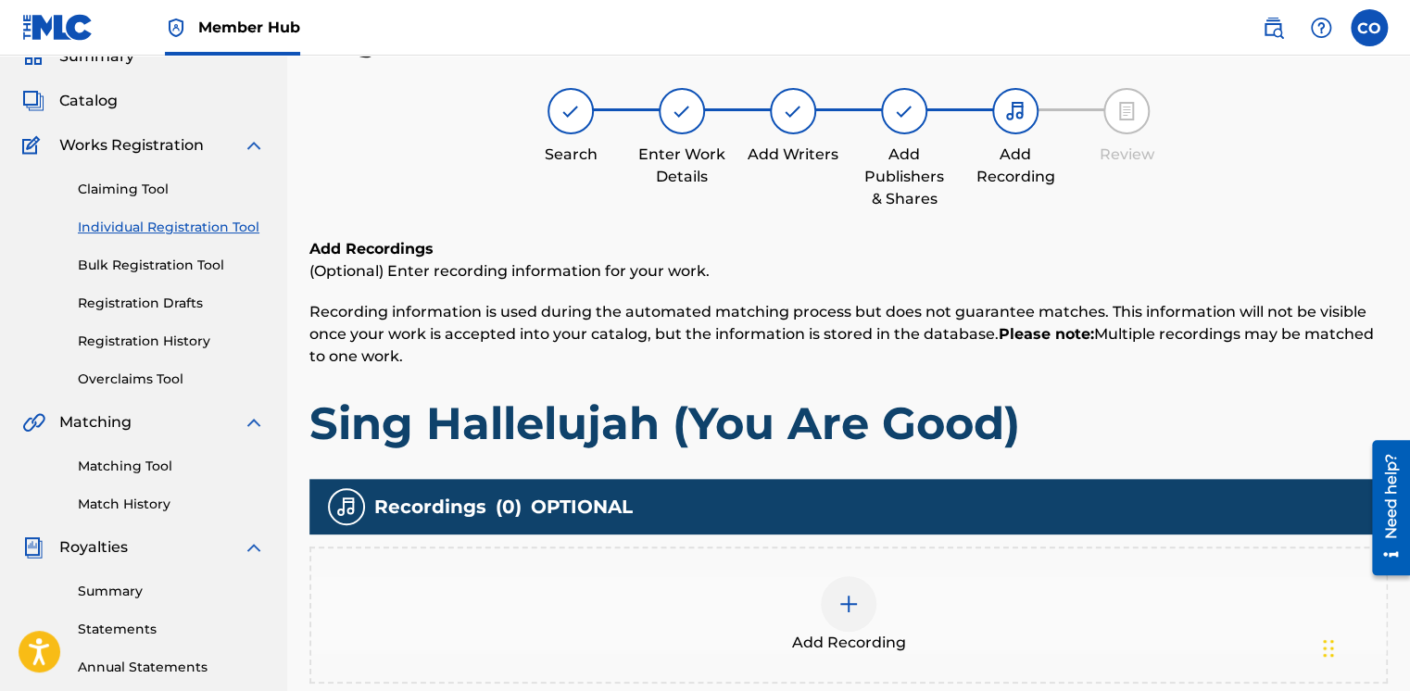
click at [848, 602] on img at bounding box center [849, 604] width 22 height 22
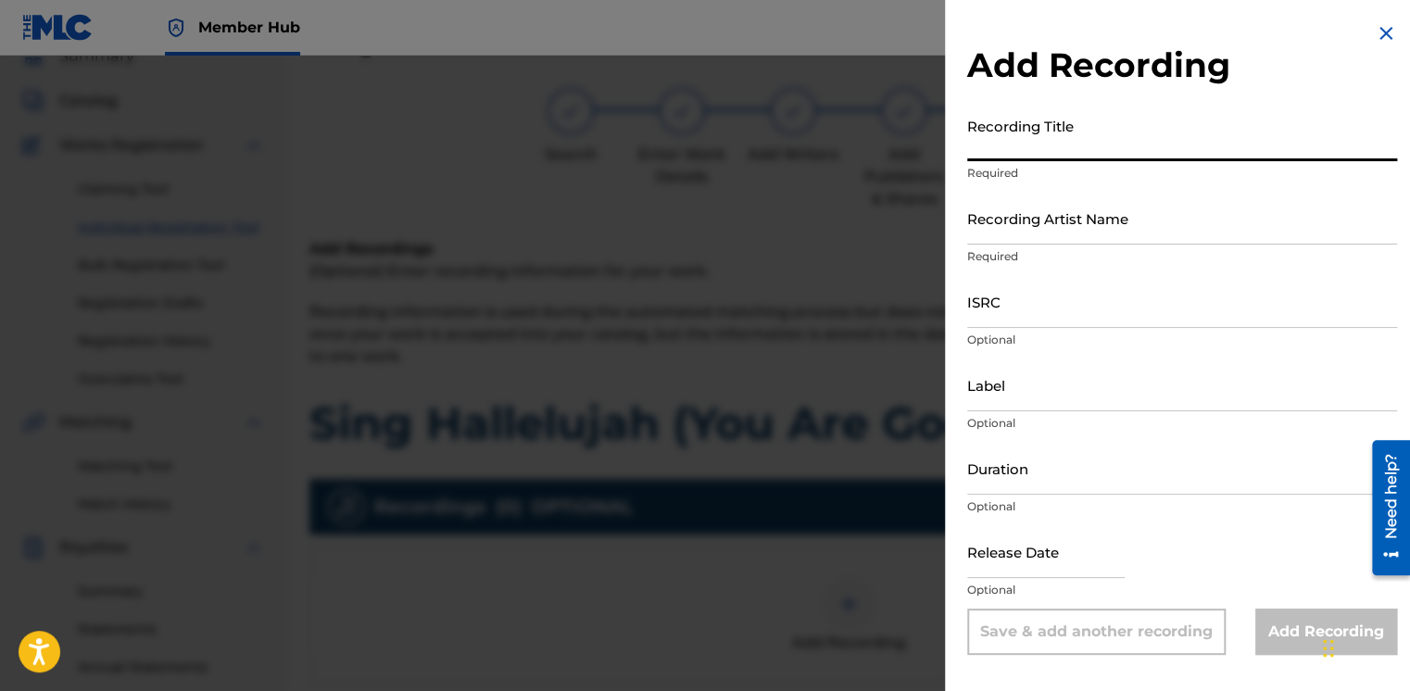
click at [1073, 142] on input "Recording Title" at bounding box center [1182, 134] width 430 height 53
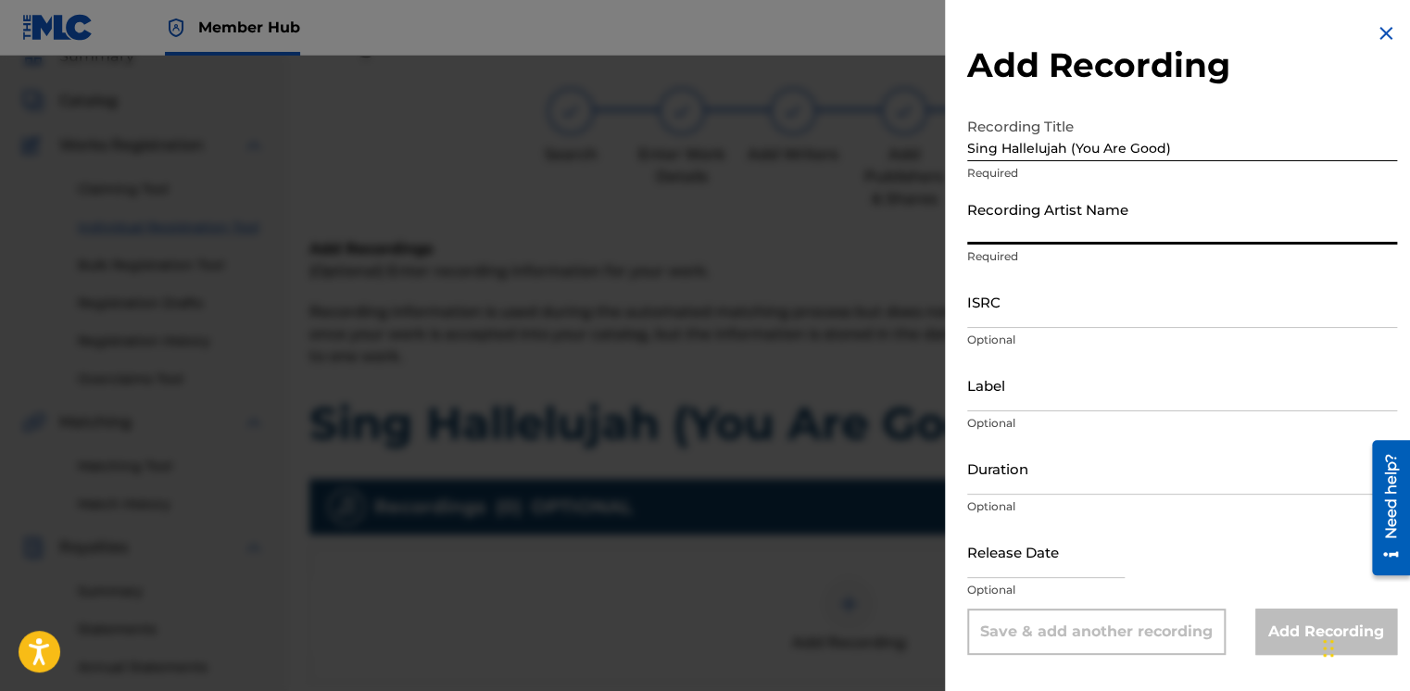
click at [1041, 230] on input "Recording Artist Name" at bounding box center [1182, 218] width 430 height 53
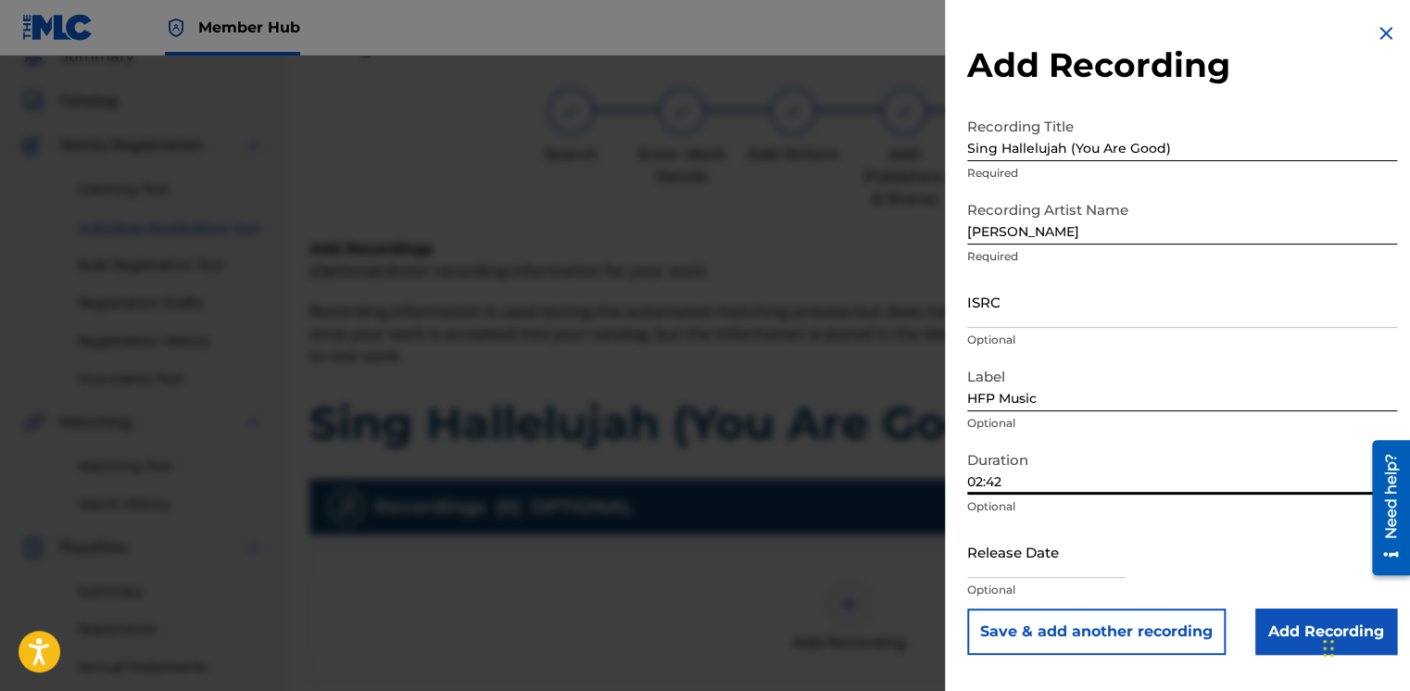
drag, startPoint x: 1012, startPoint y: 491, endPoint x: 868, endPoint y: 505, distance: 144.3
click at [868, 504] on div "Add Recording Recording Title Sing Hallelujah (You Are Good) Required Recording…" at bounding box center [705, 374] width 1410 height 636
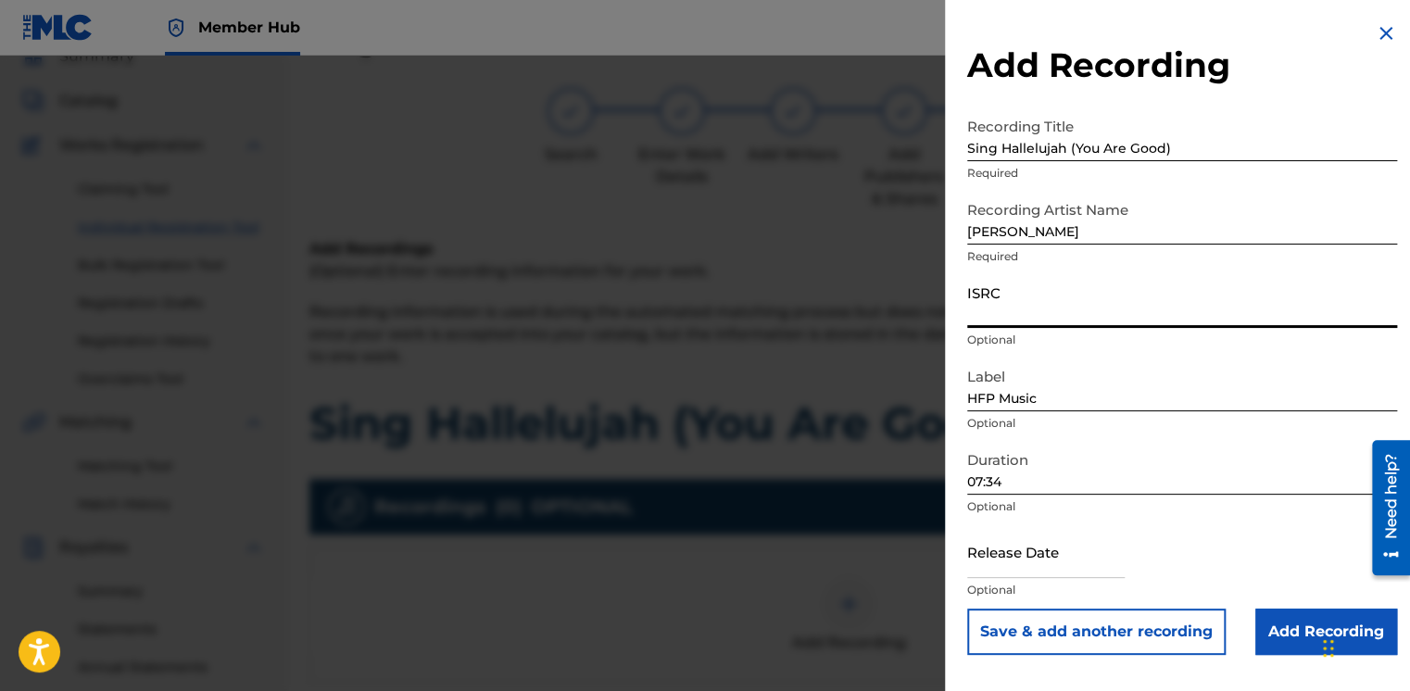
click at [1007, 318] on input "ISRC" at bounding box center [1182, 301] width 430 height 53
paste input "QZNWR2341855"
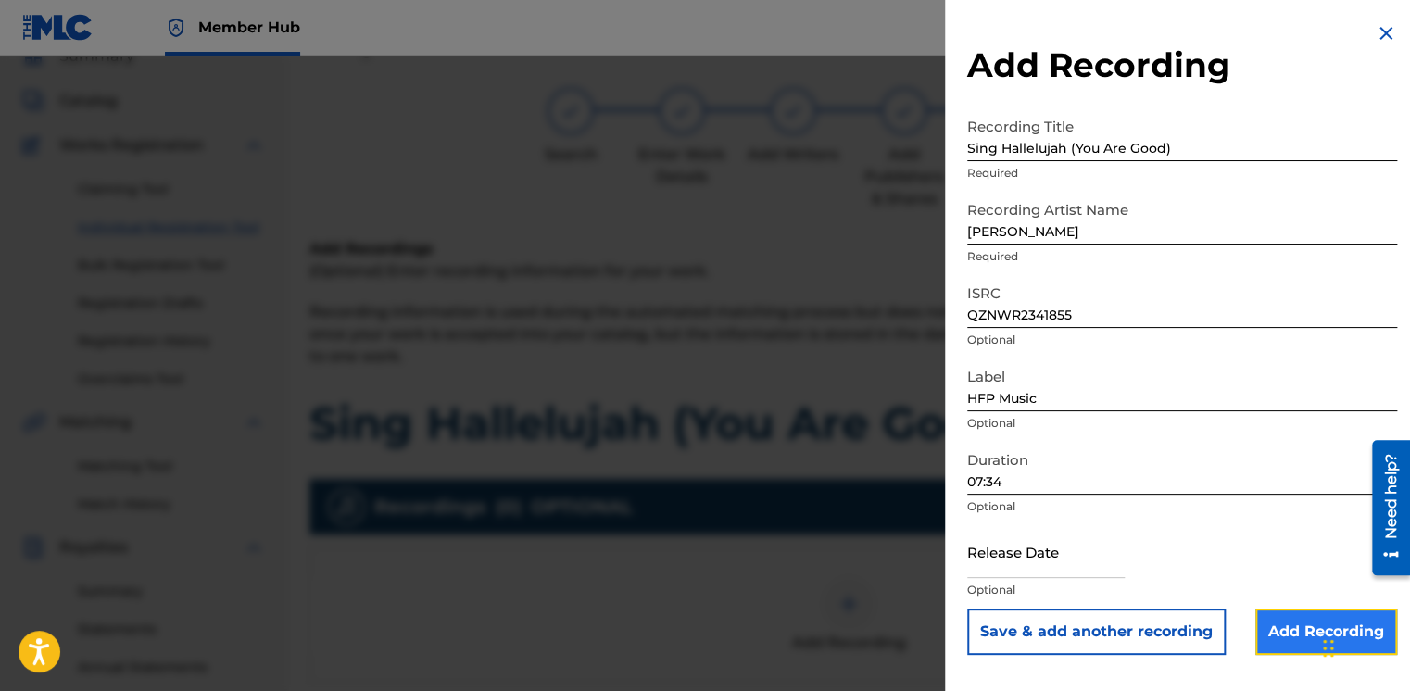
click at [1273, 618] on input "Add Recording" at bounding box center [1327, 632] width 142 height 46
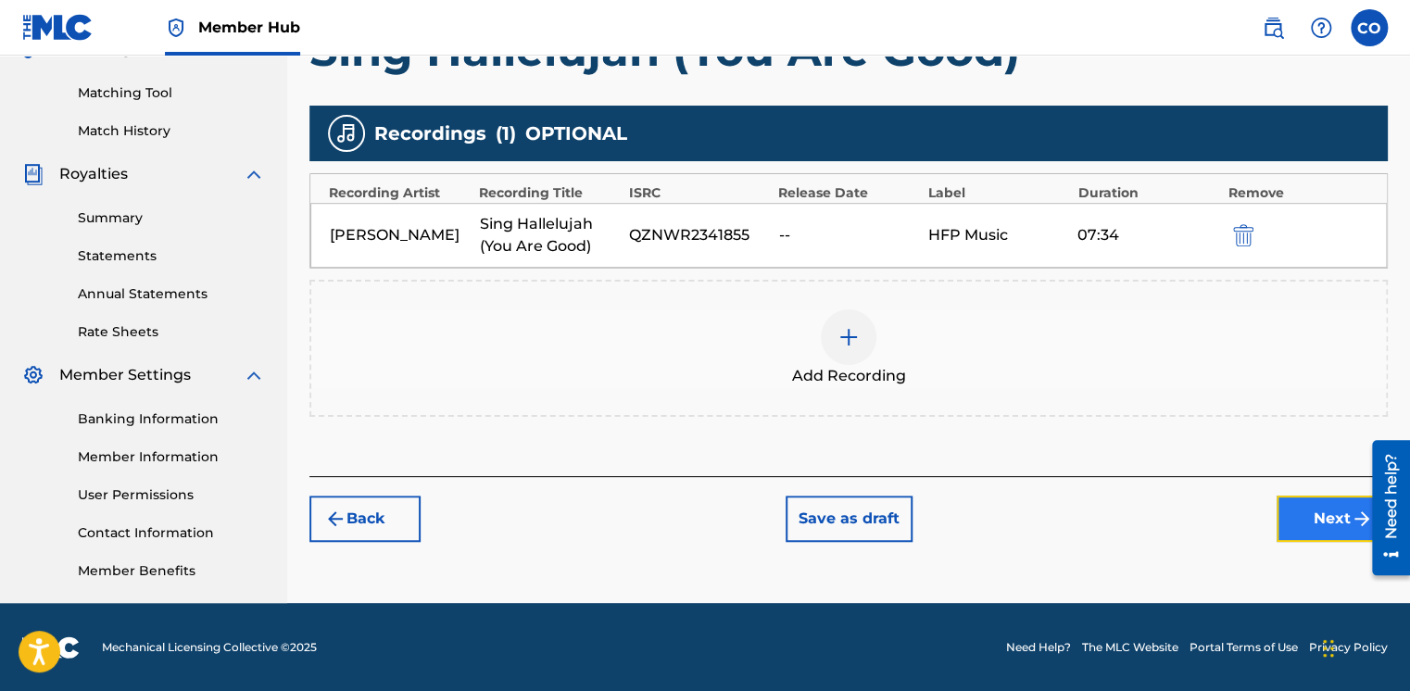
click at [1326, 500] on button "Next" at bounding box center [1332, 519] width 111 height 46
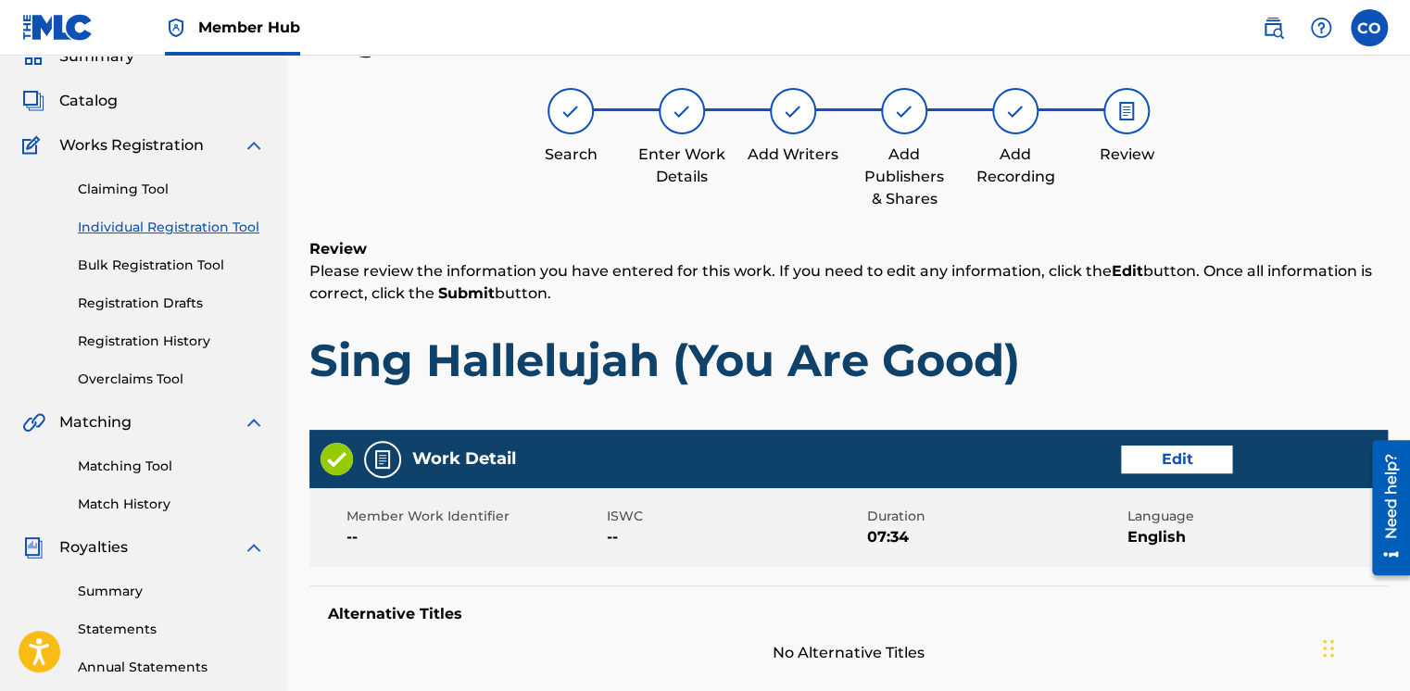
scroll to position [873, 0]
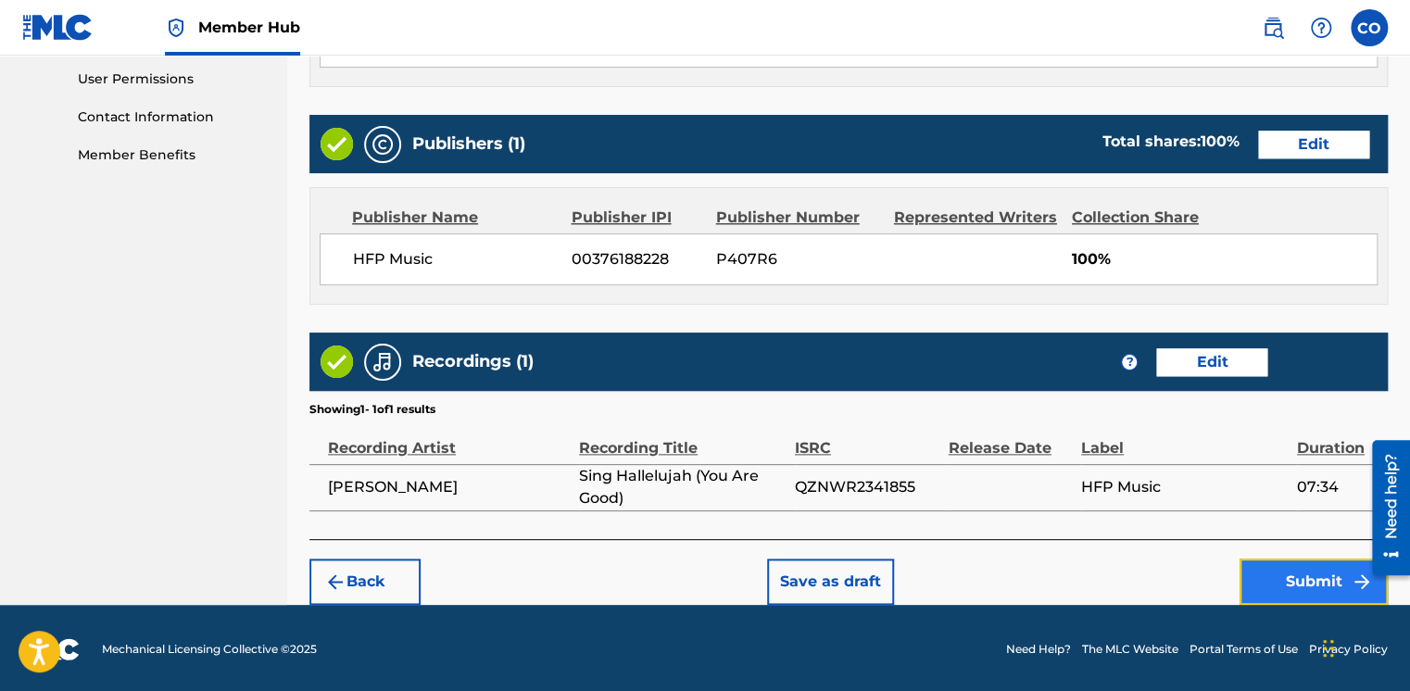
click at [1271, 566] on button "Submit" at bounding box center [1314, 582] width 148 height 46
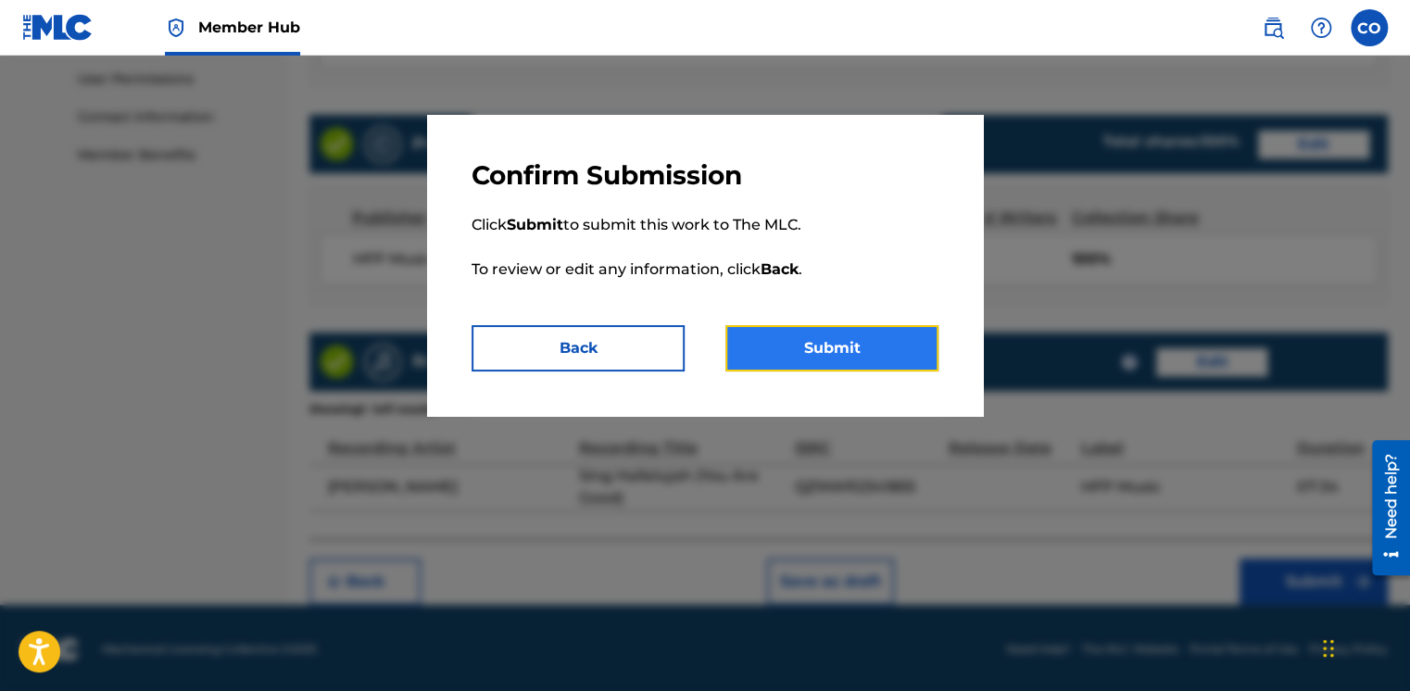
click at [843, 354] on button "Submit" at bounding box center [832, 348] width 213 height 46
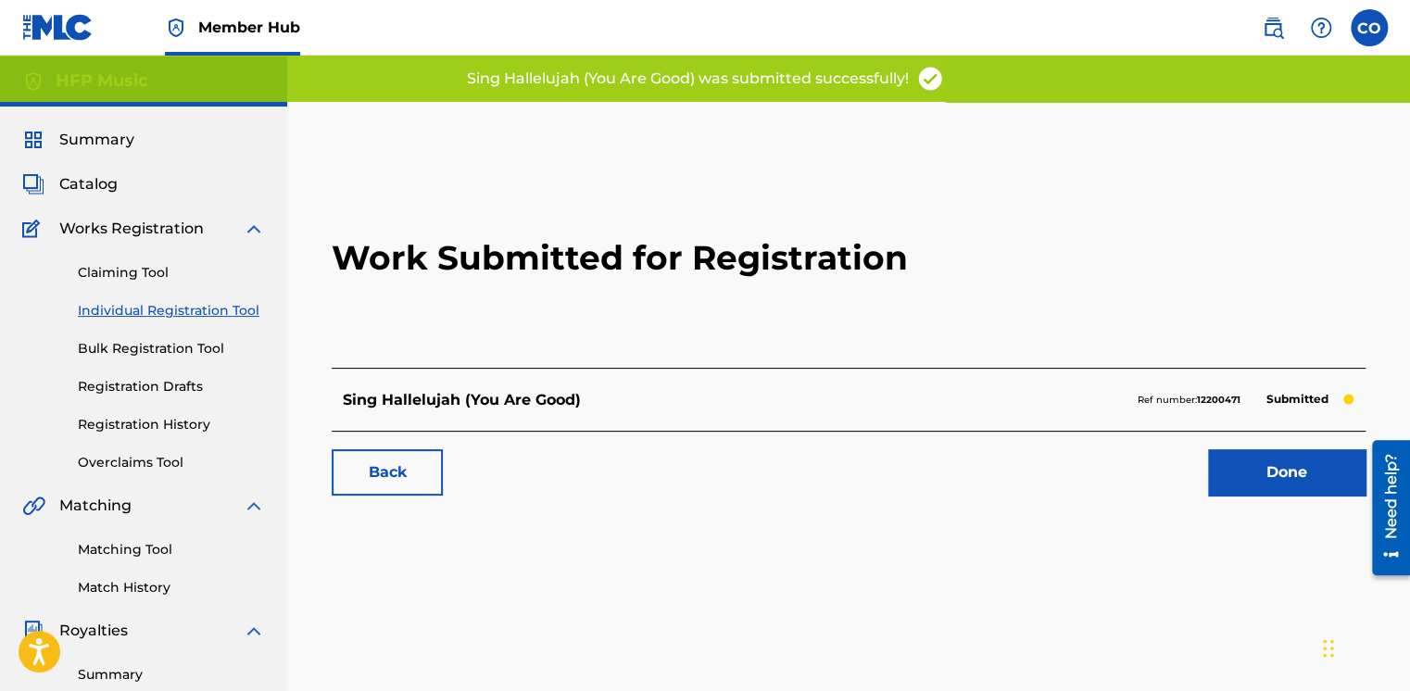
click at [202, 313] on link "Individual Registration Tool" at bounding box center [171, 310] width 187 height 19
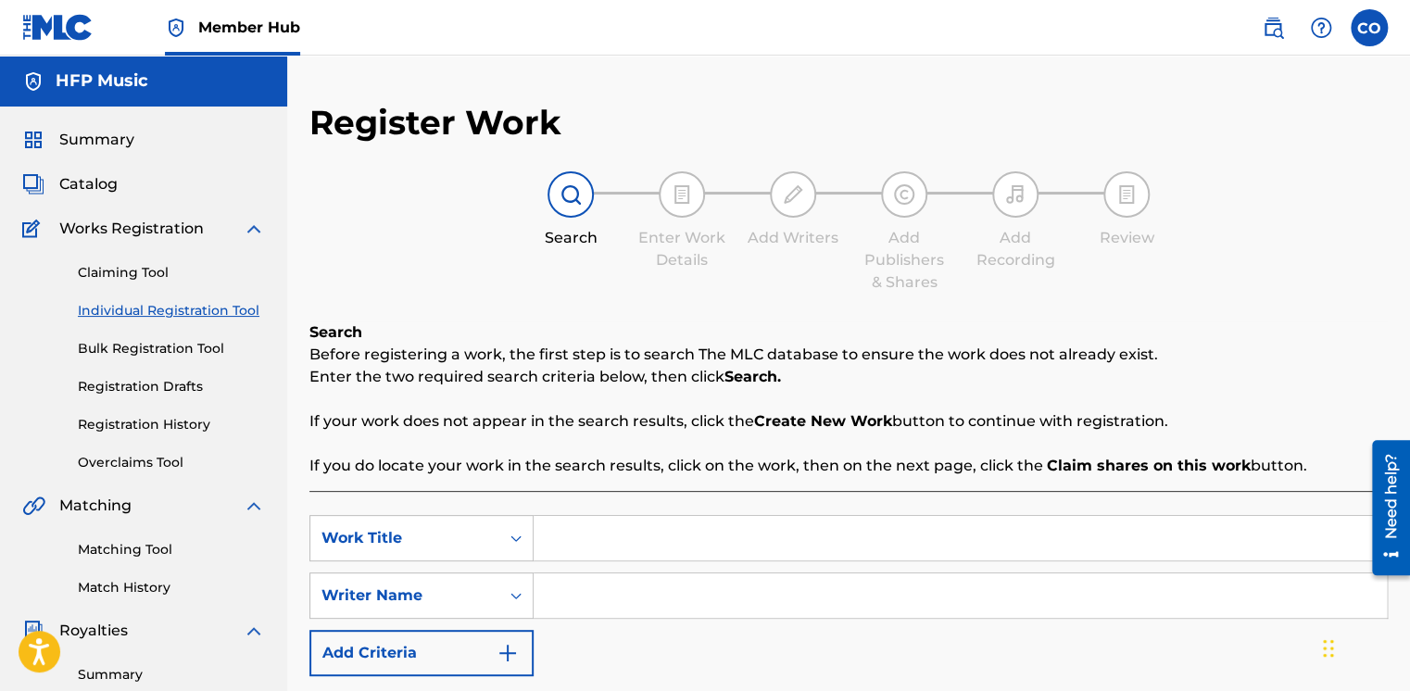
click at [569, 539] on input "Search Form" at bounding box center [960, 538] width 853 height 44
paste input "Jọmílójú"
click at [567, 610] on input "Search Form" at bounding box center [960, 596] width 853 height 44
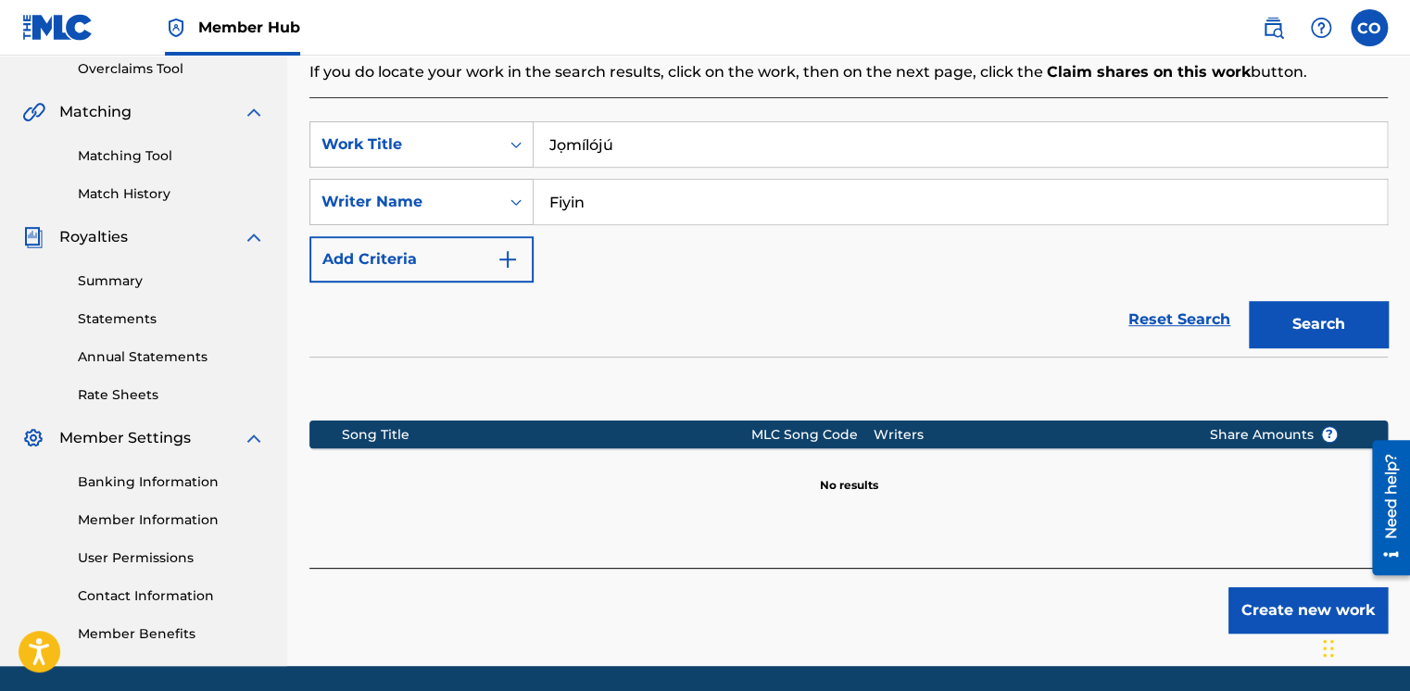
scroll to position [457, 0]
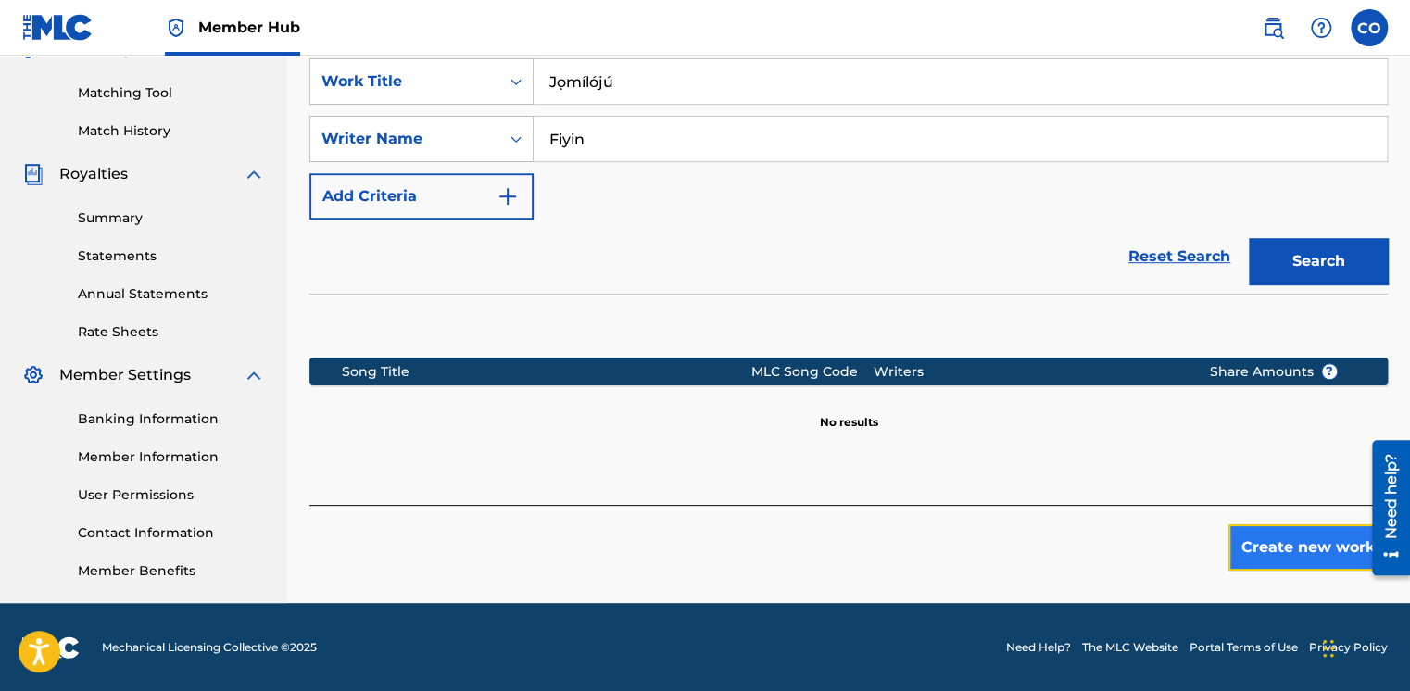
click at [1243, 536] on button "Create new work" at bounding box center [1308, 547] width 159 height 46
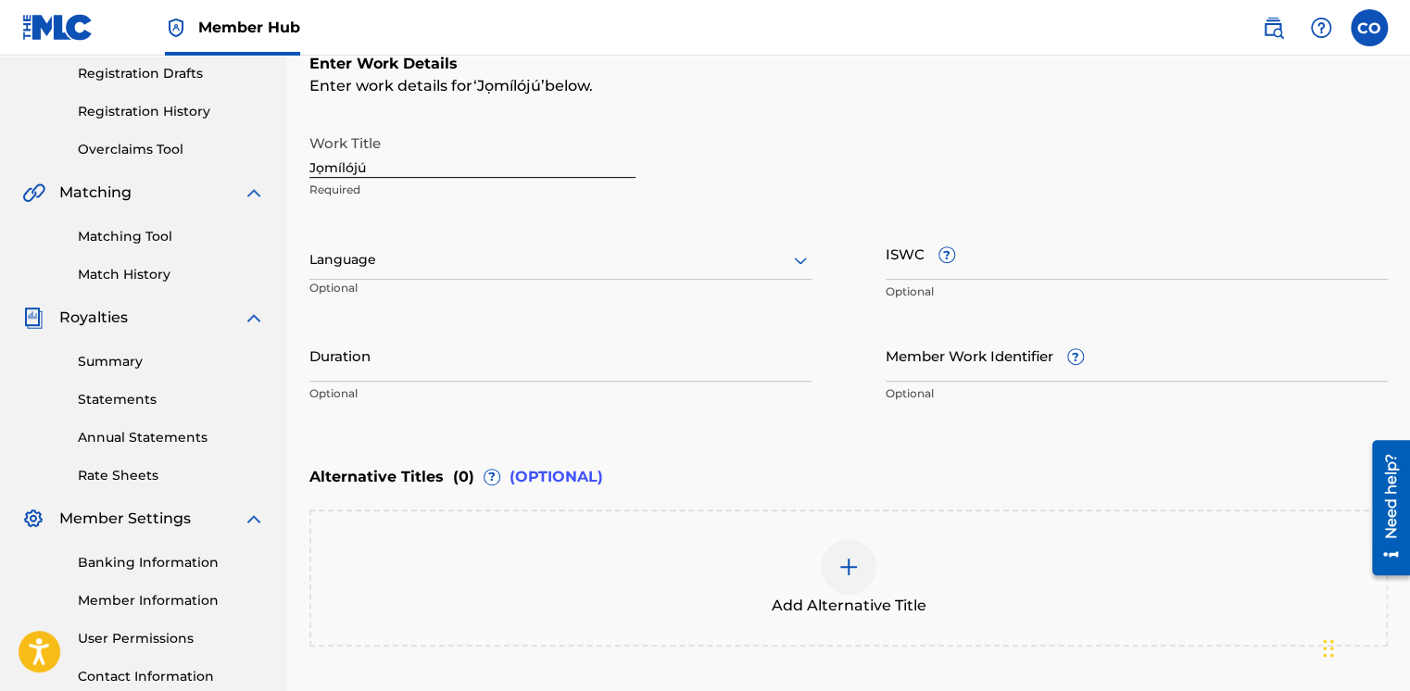
scroll to position [303, 0]
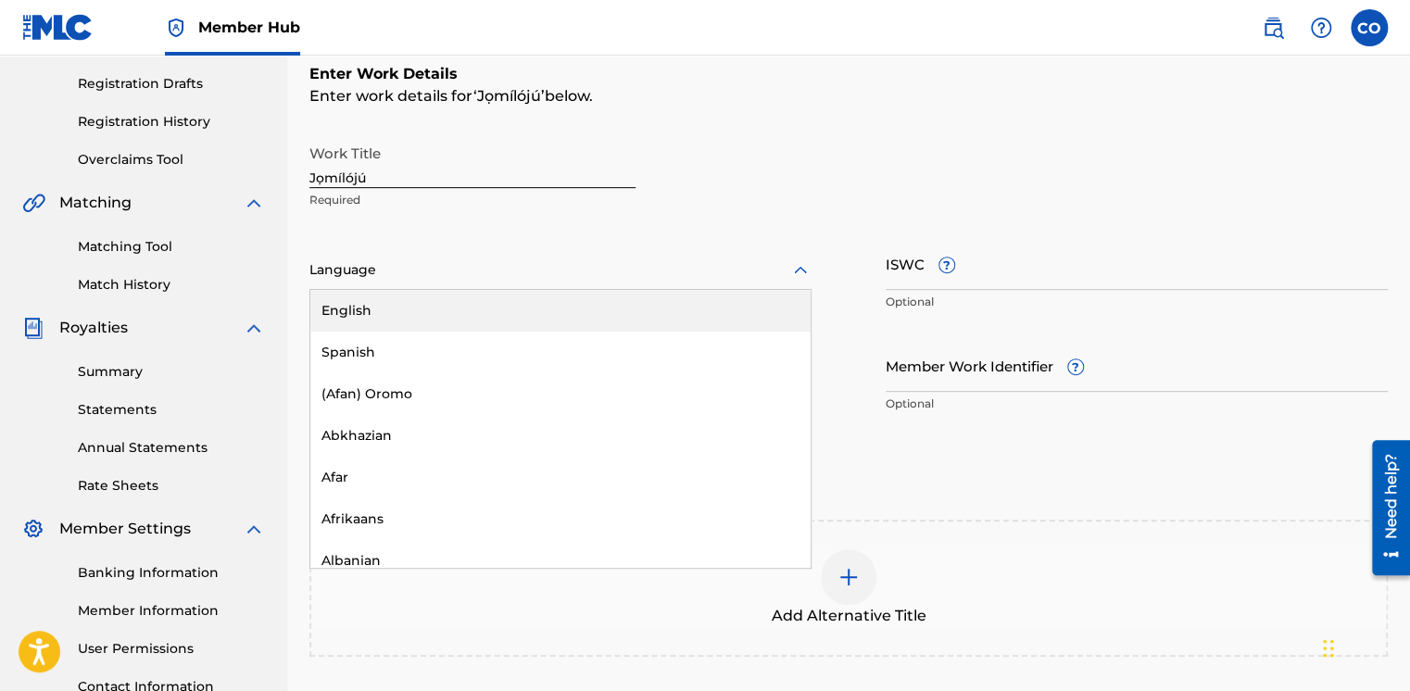
click at [454, 252] on div "Language" at bounding box center [560, 270] width 502 height 39
click at [401, 328] on div "English" at bounding box center [560, 311] width 500 height 42
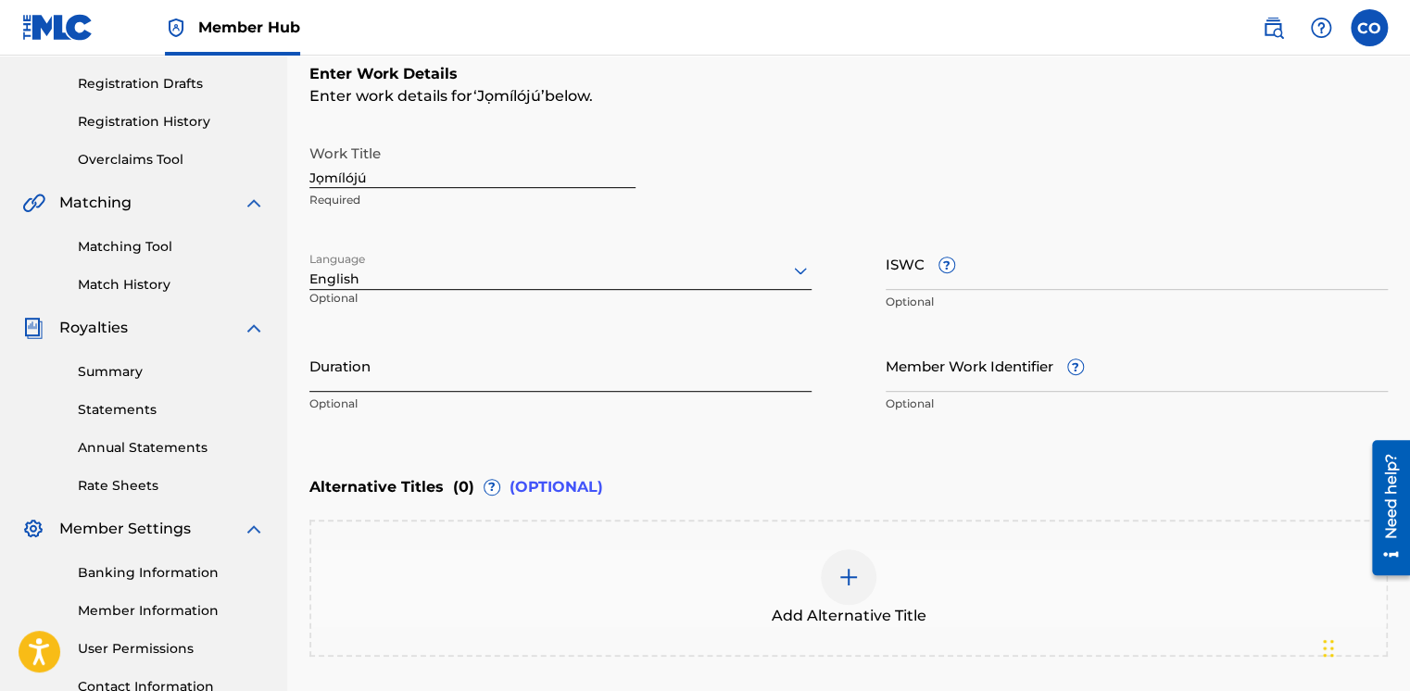
click at [448, 369] on input "Duration" at bounding box center [560, 365] width 502 height 53
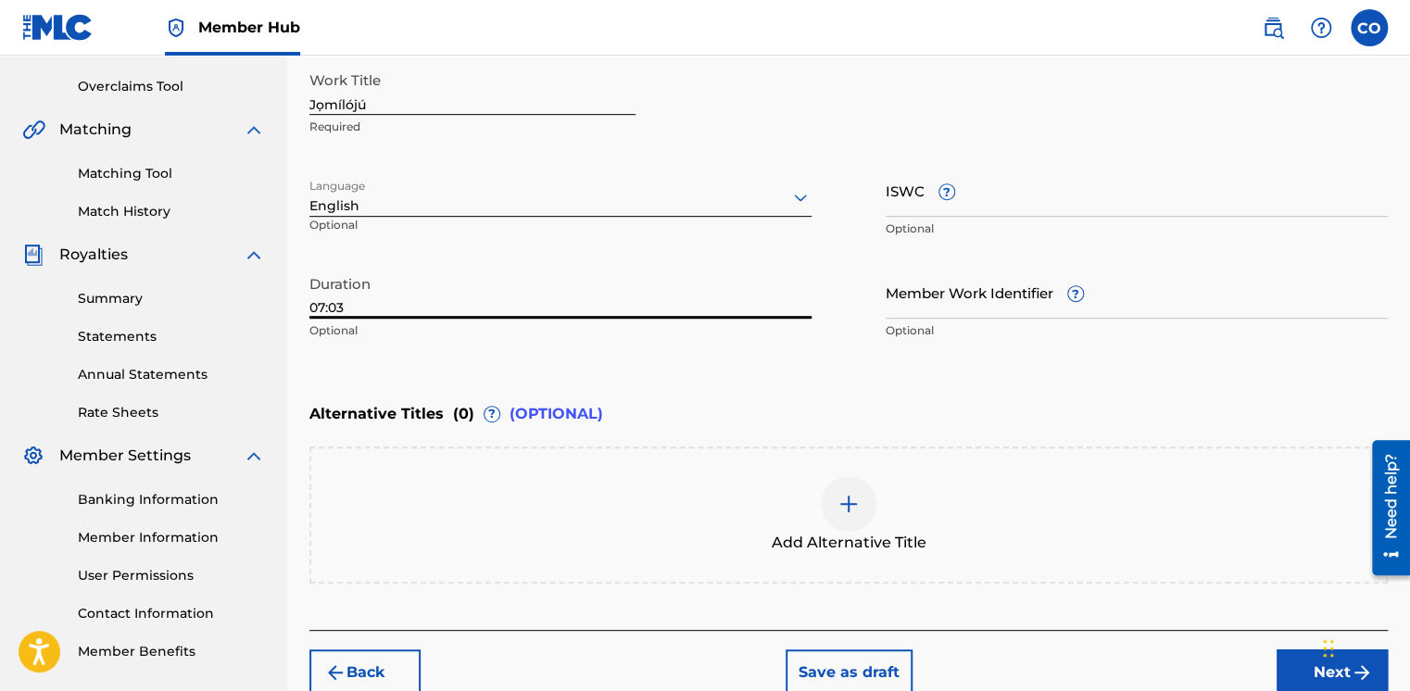
scroll to position [467, 0]
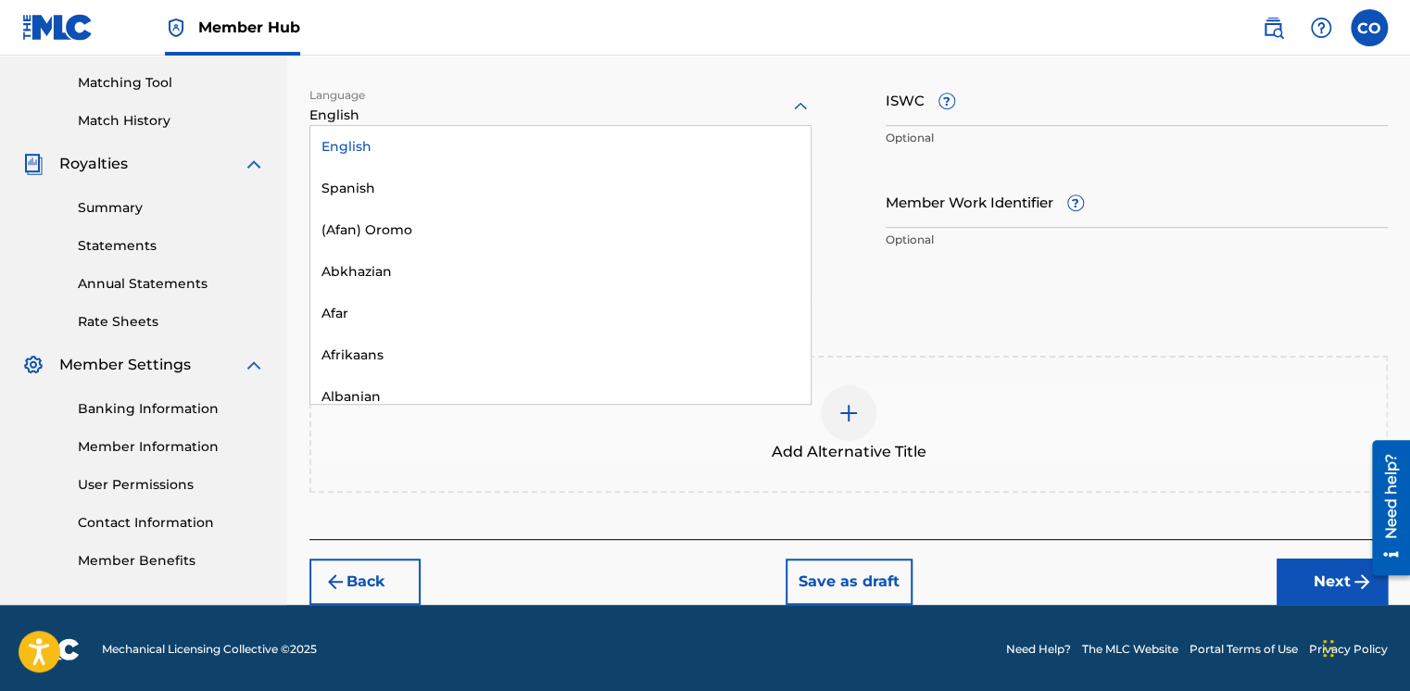
click at [662, 115] on div at bounding box center [560, 106] width 502 height 23
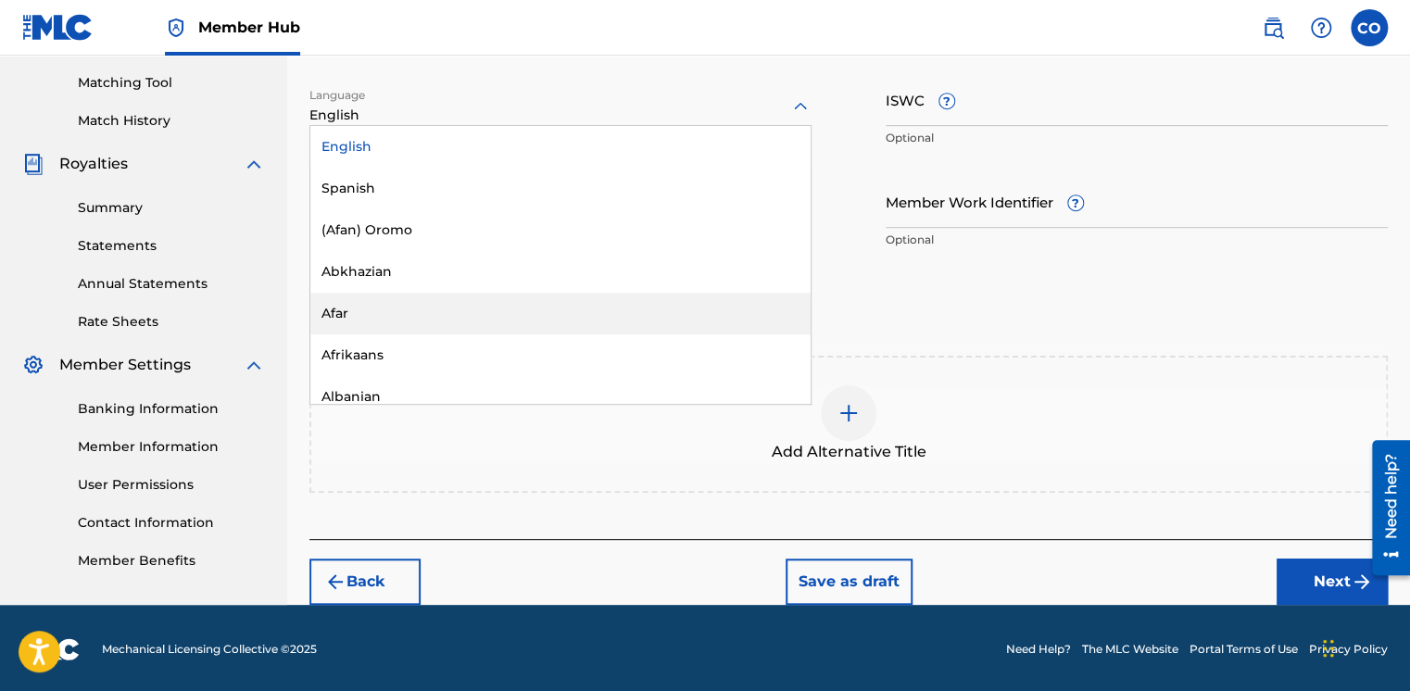
scroll to position [6101, 0]
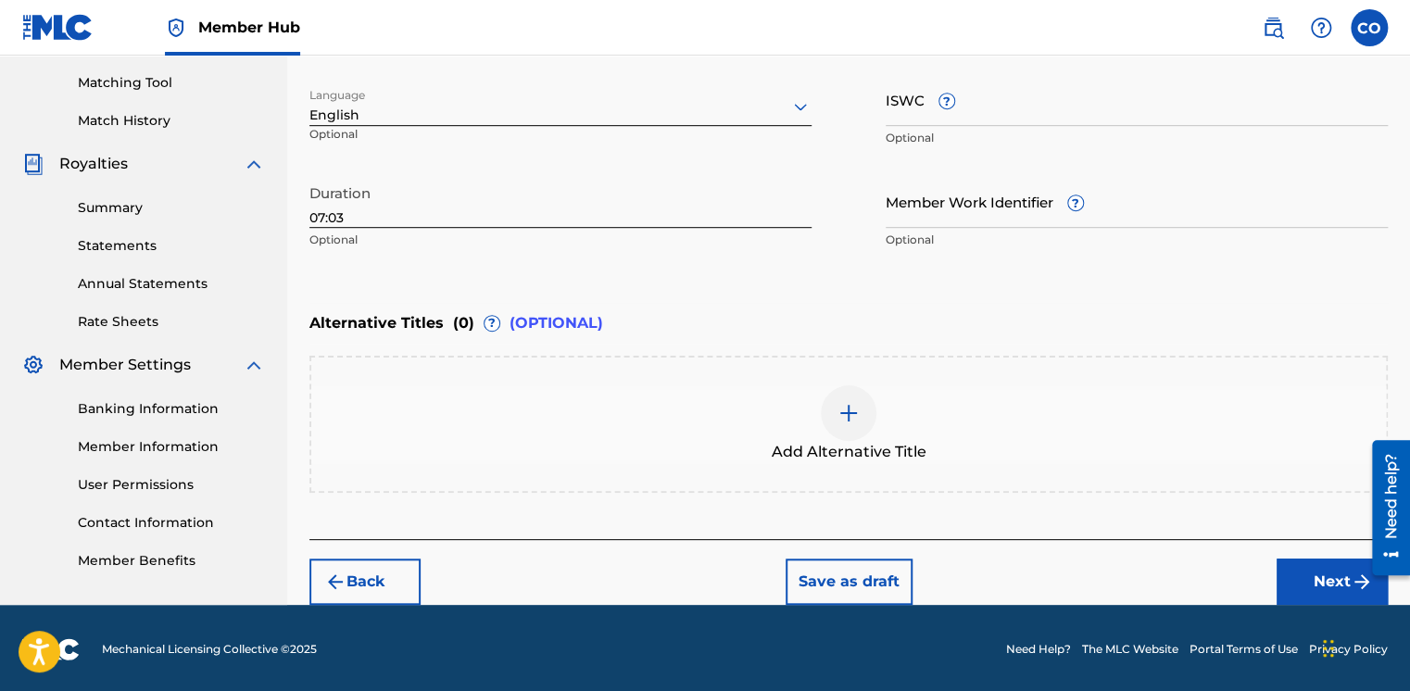
click at [1113, 372] on div "Add Alternative Title" at bounding box center [848, 424] width 1079 height 137
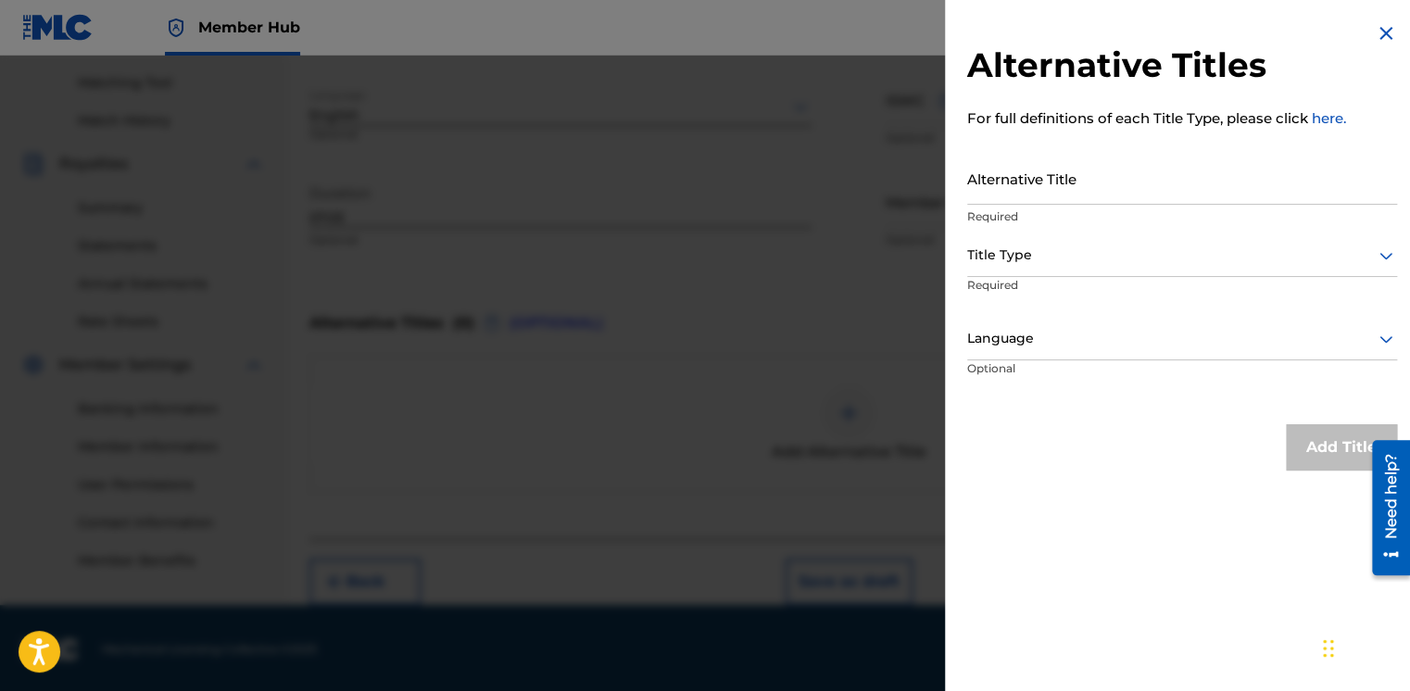
click at [928, 442] on div at bounding box center [705, 401] width 1410 height 691
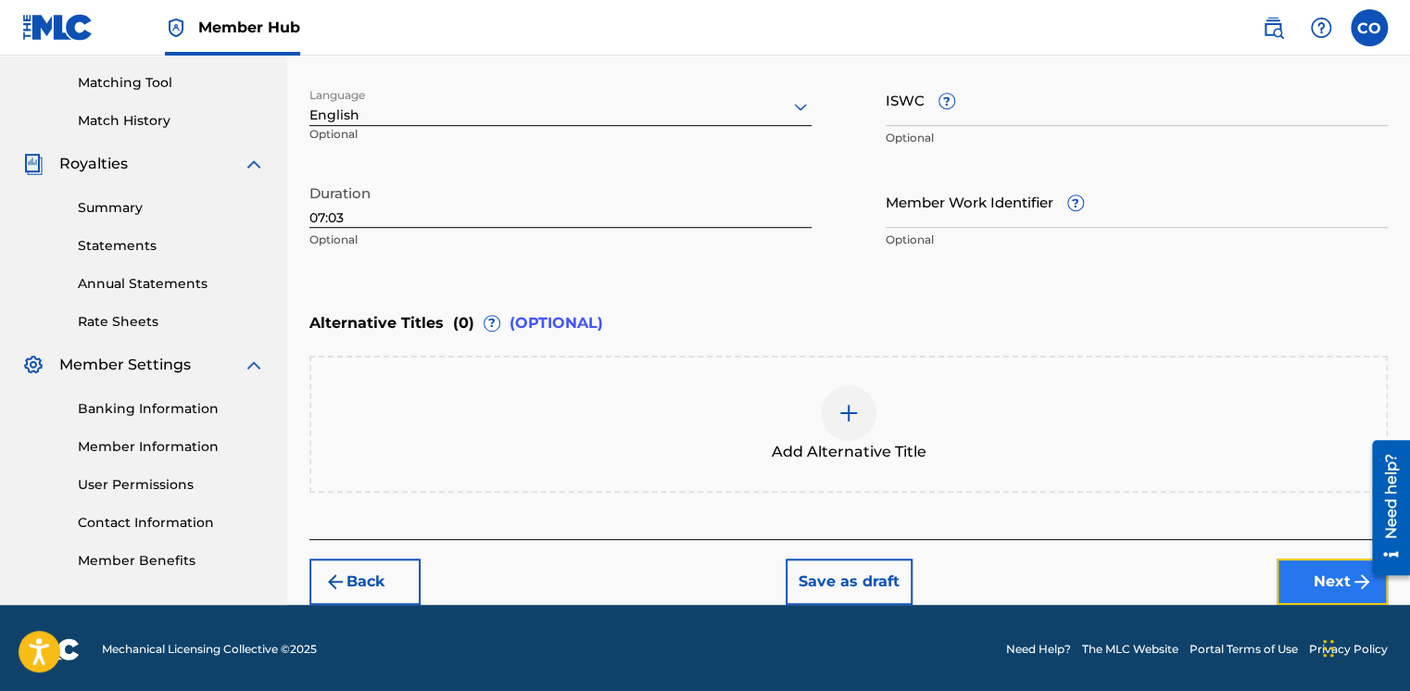
click at [1334, 573] on button "Next" at bounding box center [1332, 582] width 111 height 46
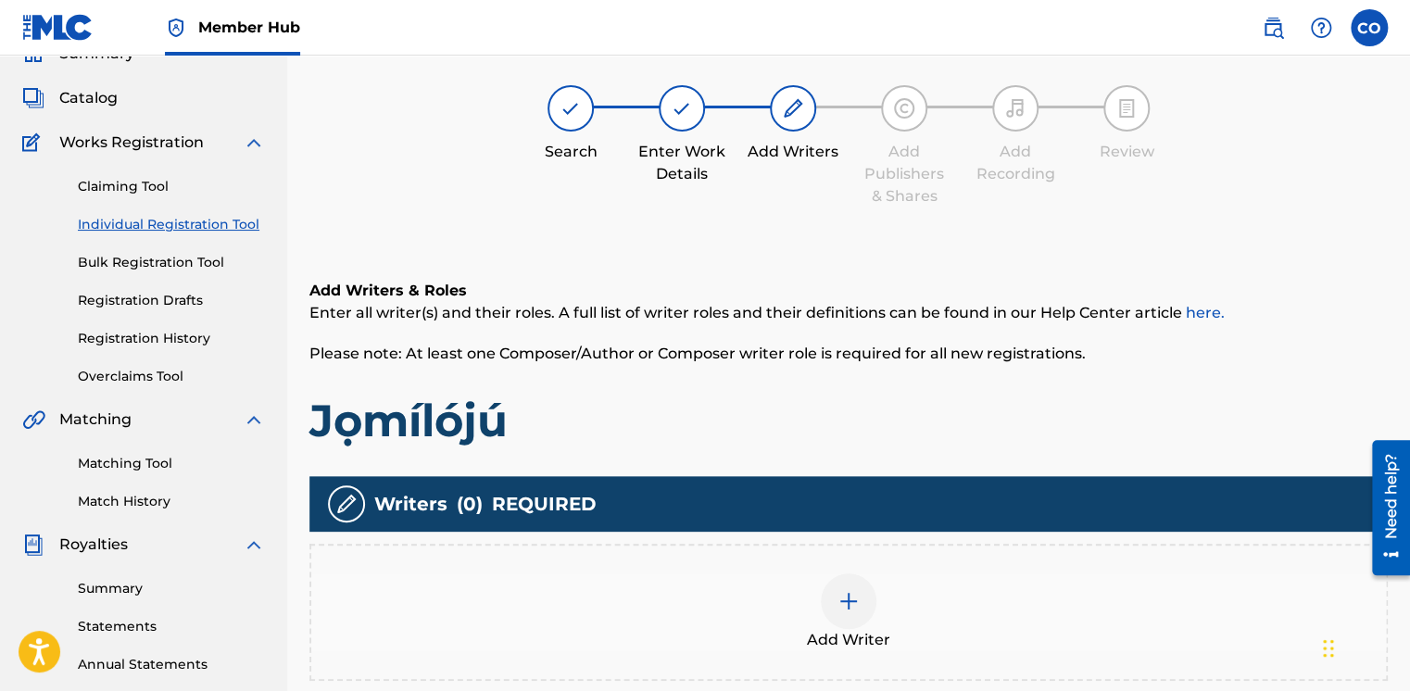
scroll to position [83, 0]
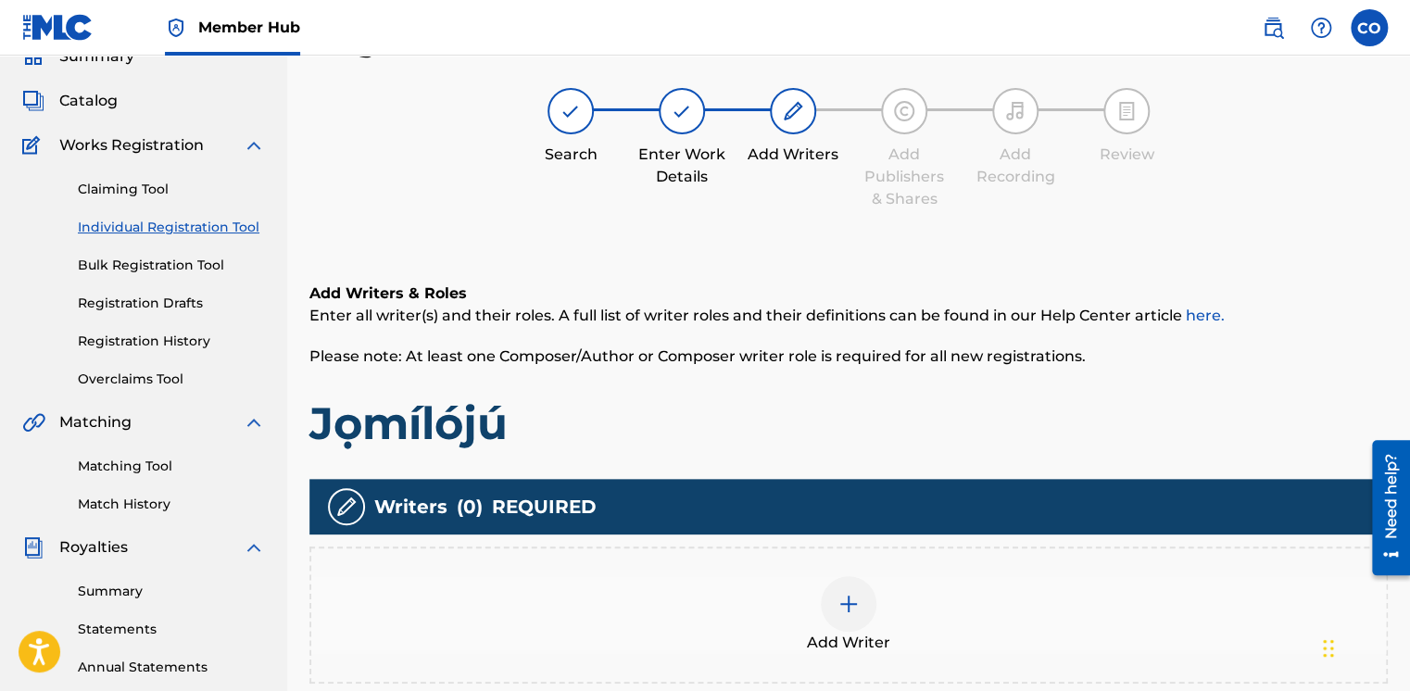
click at [838, 594] on img at bounding box center [849, 604] width 22 height 22
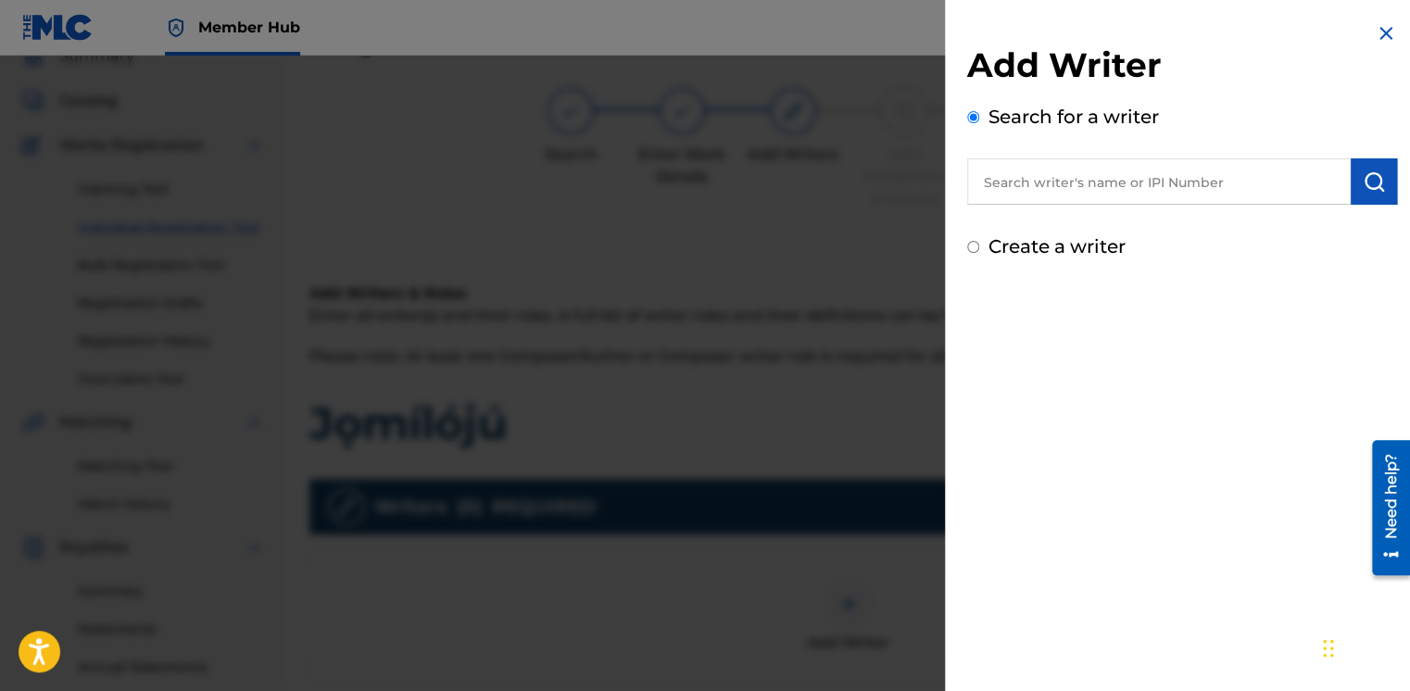
click at [1028, 188] on input "text" at bounding box center [1159, 181] width 384 height 46
click at [978, 250] on input "Create a writer" at bounding box center [973, 247] width 12 height 12
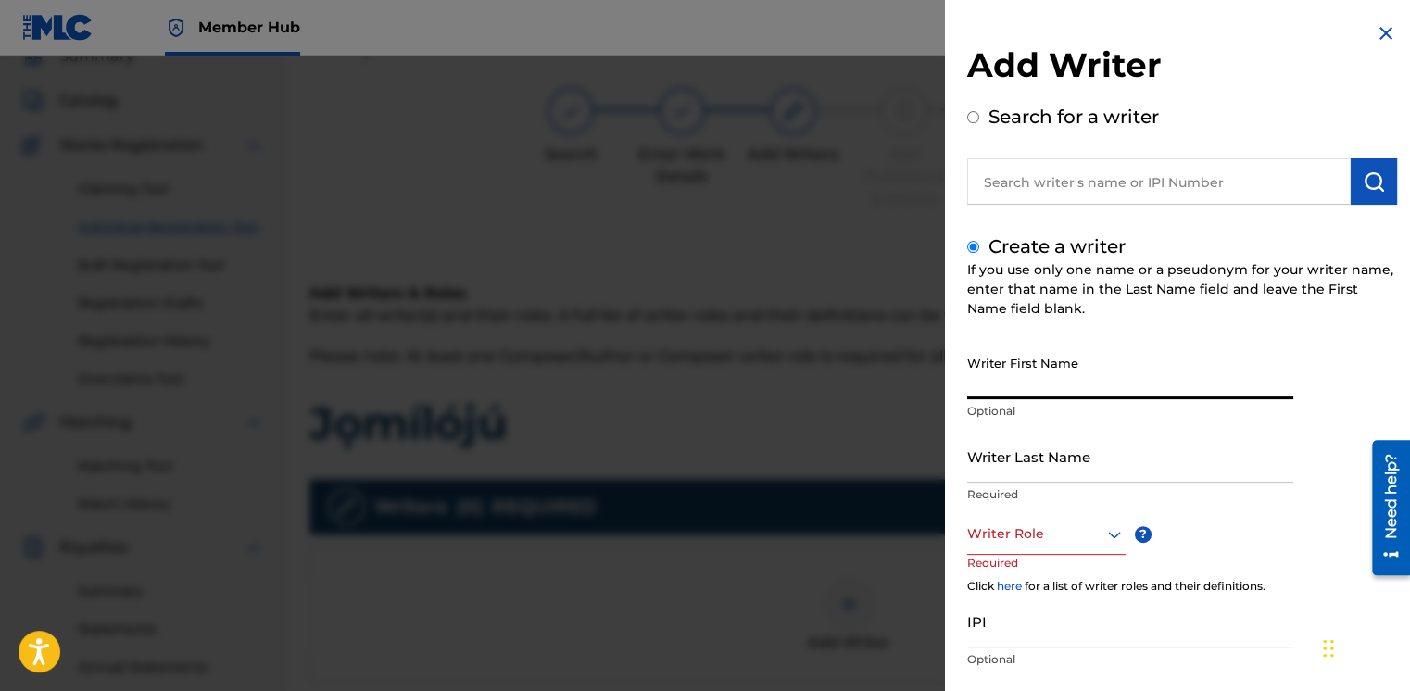
click at [1041, 385] on input "Writer First Name" at bounding box center [1130, 373] width 326 height 53
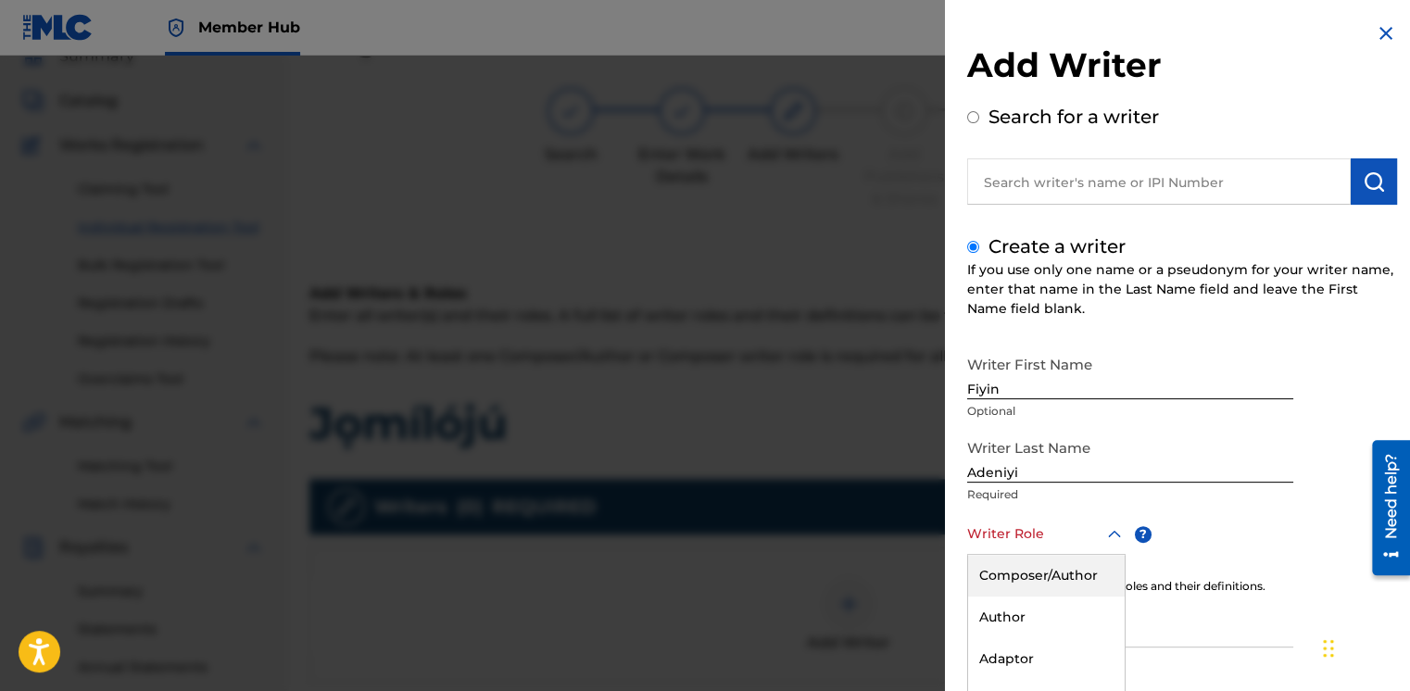
scroll to position [111, 0]
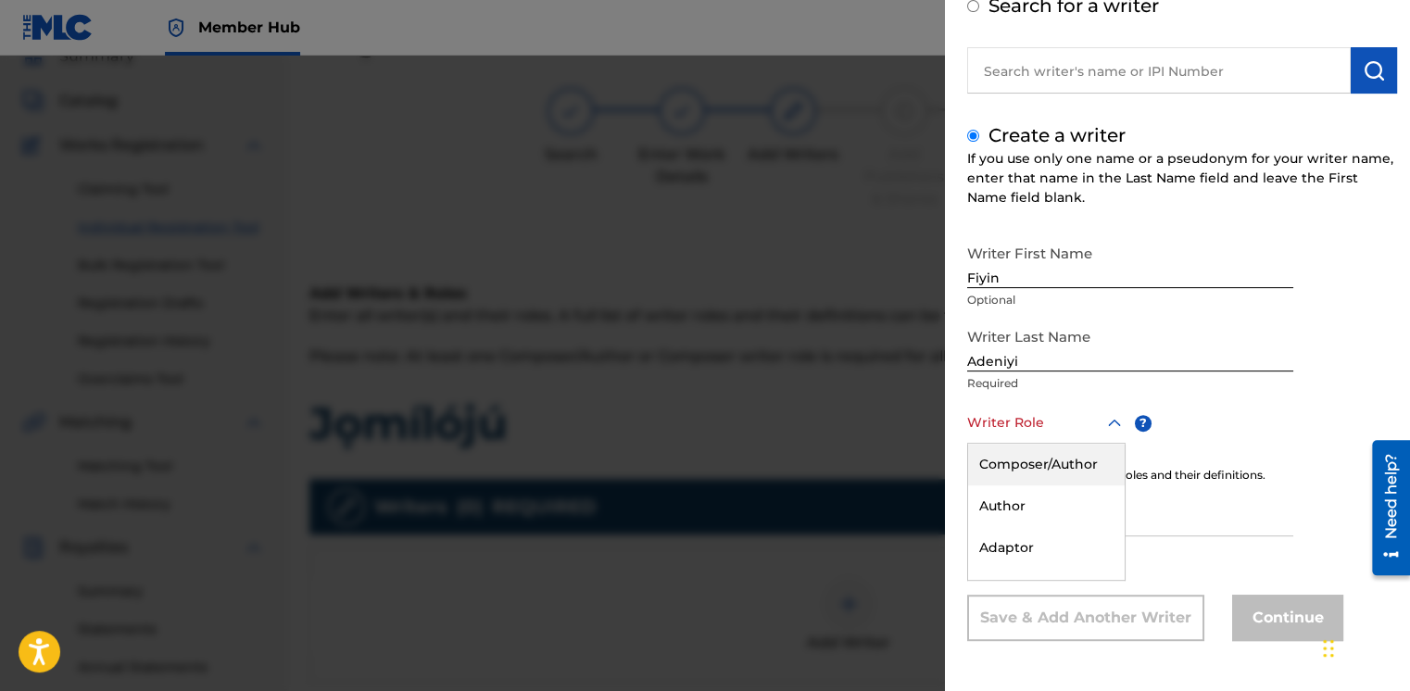
click at [1016, 444] on div "8 results available. Use Up and Down to choose options, press Enter to select t…" at bounding box center [1046, 423] width 158 height 42
click at [1019, 470] on div "Composer/Author" at bounding box center [1046, 465] width 157 height 42
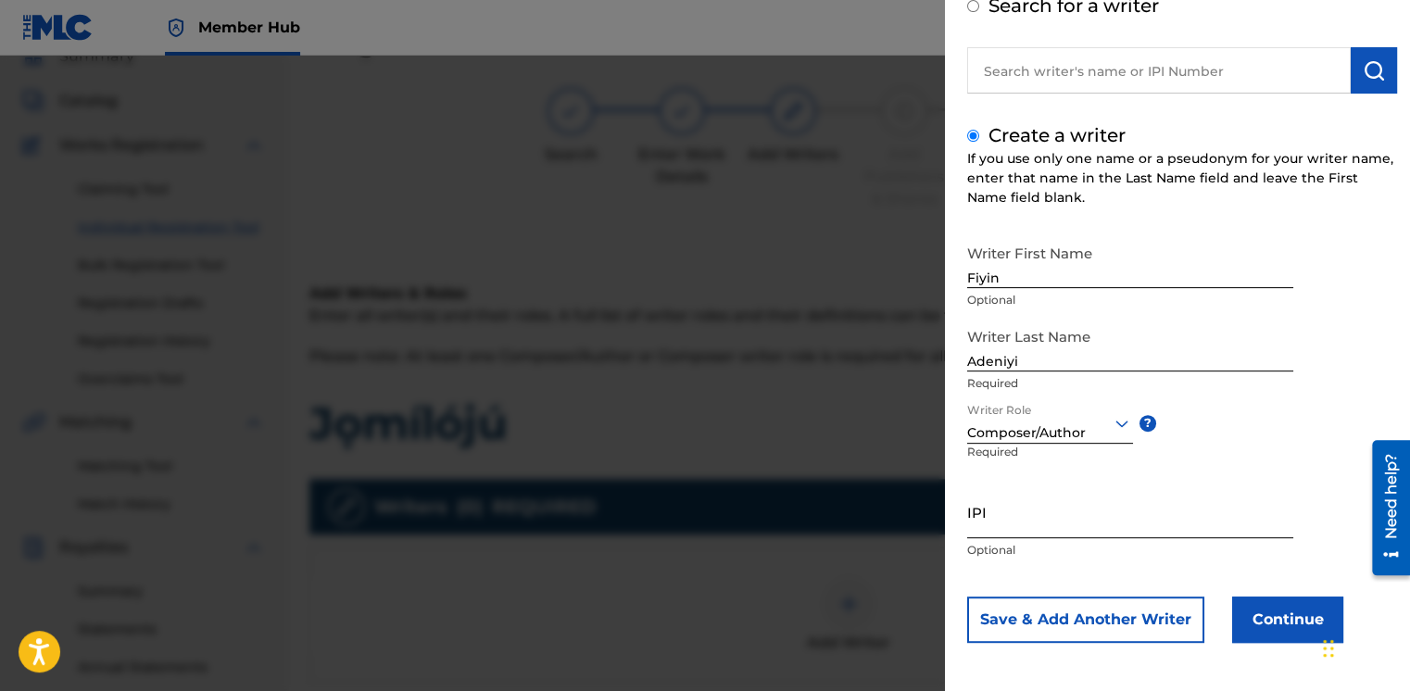
click at [1013, 502] on input "IPI" at bounding box center [1130, 512] width 326 height 53
paste input "01308178456"
click at [1271, 612] on button "Continue" at bounding box center [1287, 620] width 111 height 46
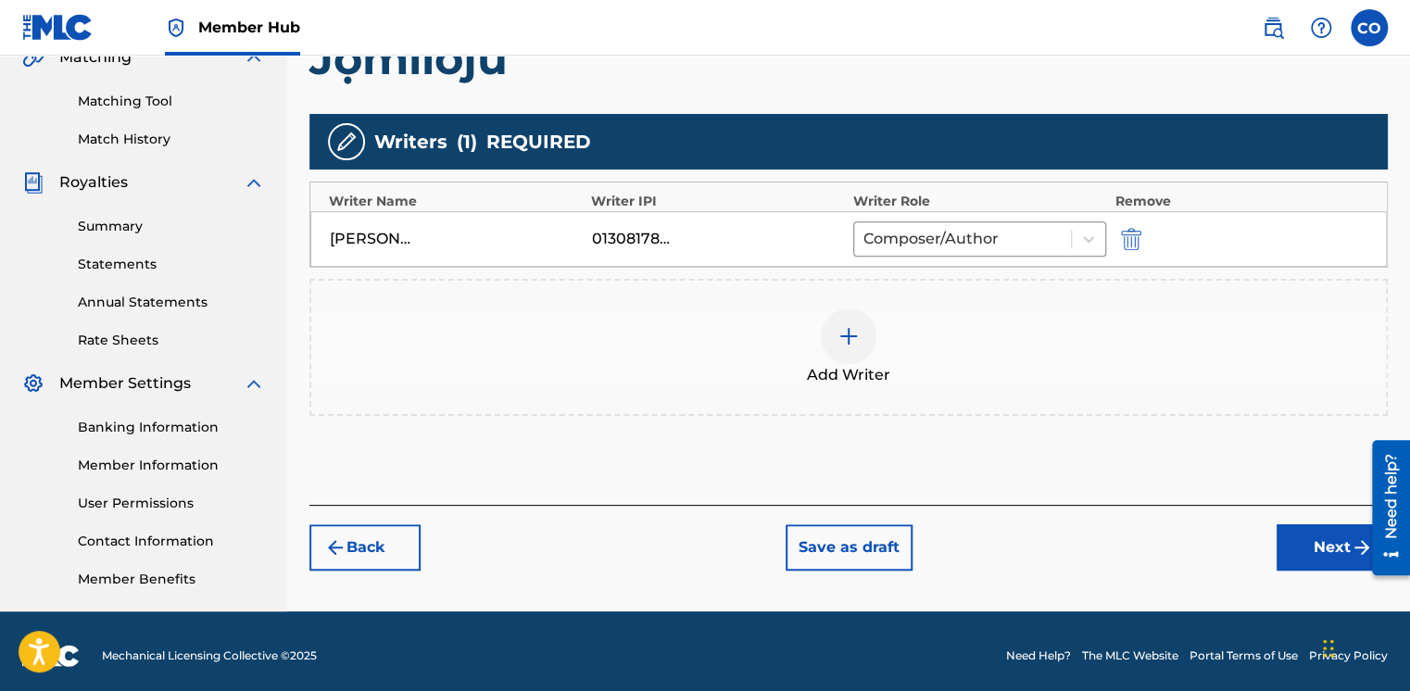
scroll to position [457, 0]
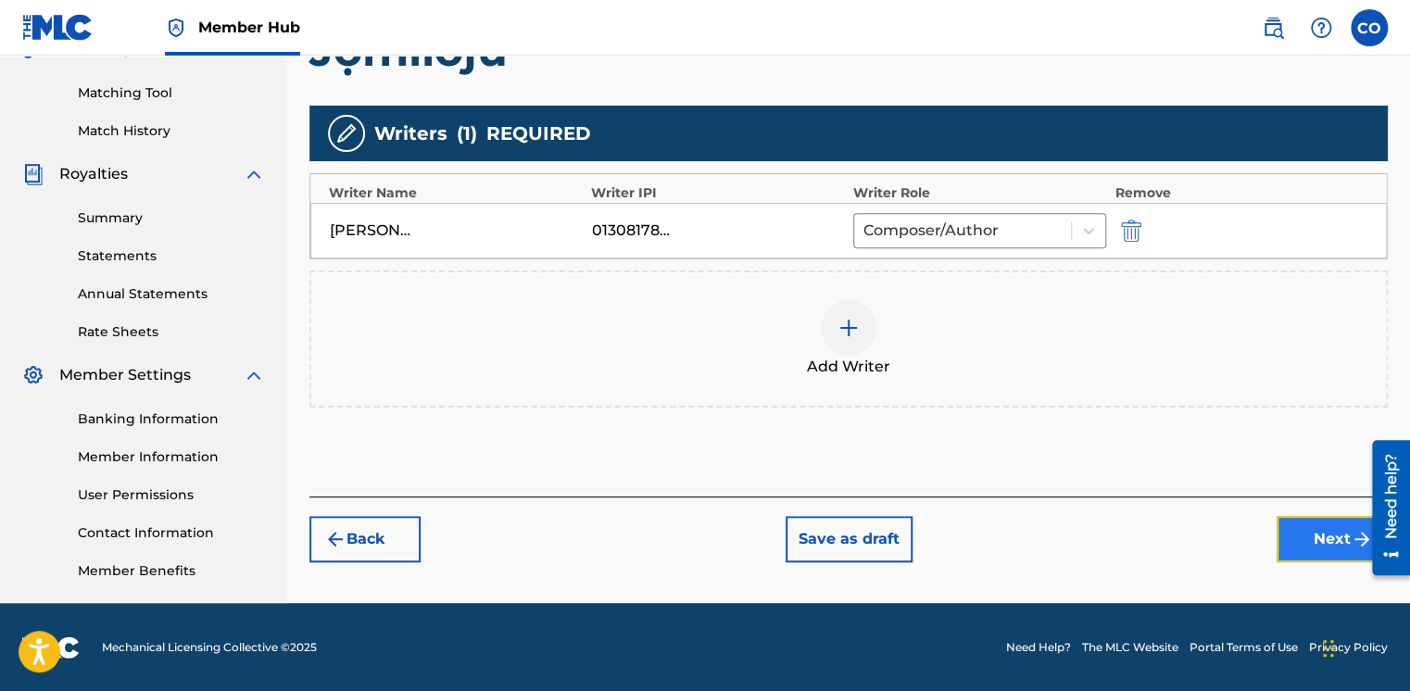
click at [1291, 533] on button "Next" at bounding box center [1332, 539] width 111 height 46
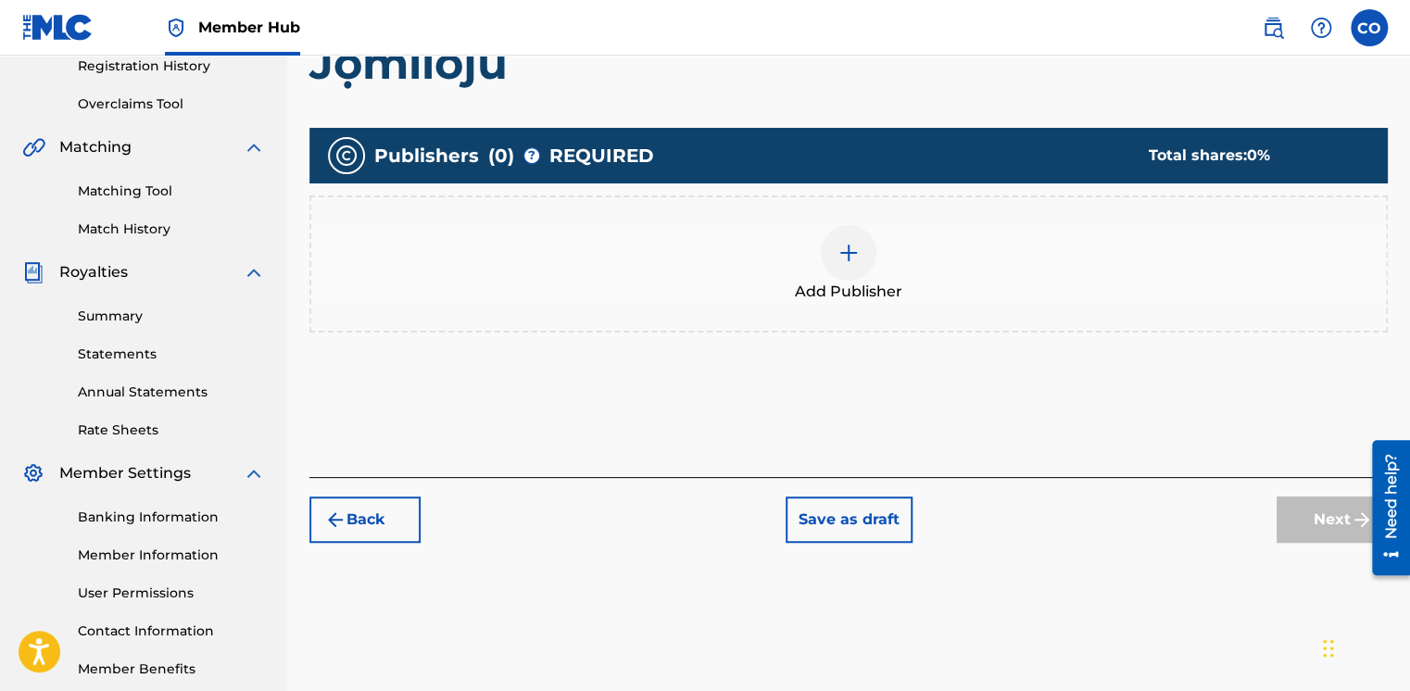
scroll to position [83, 0]
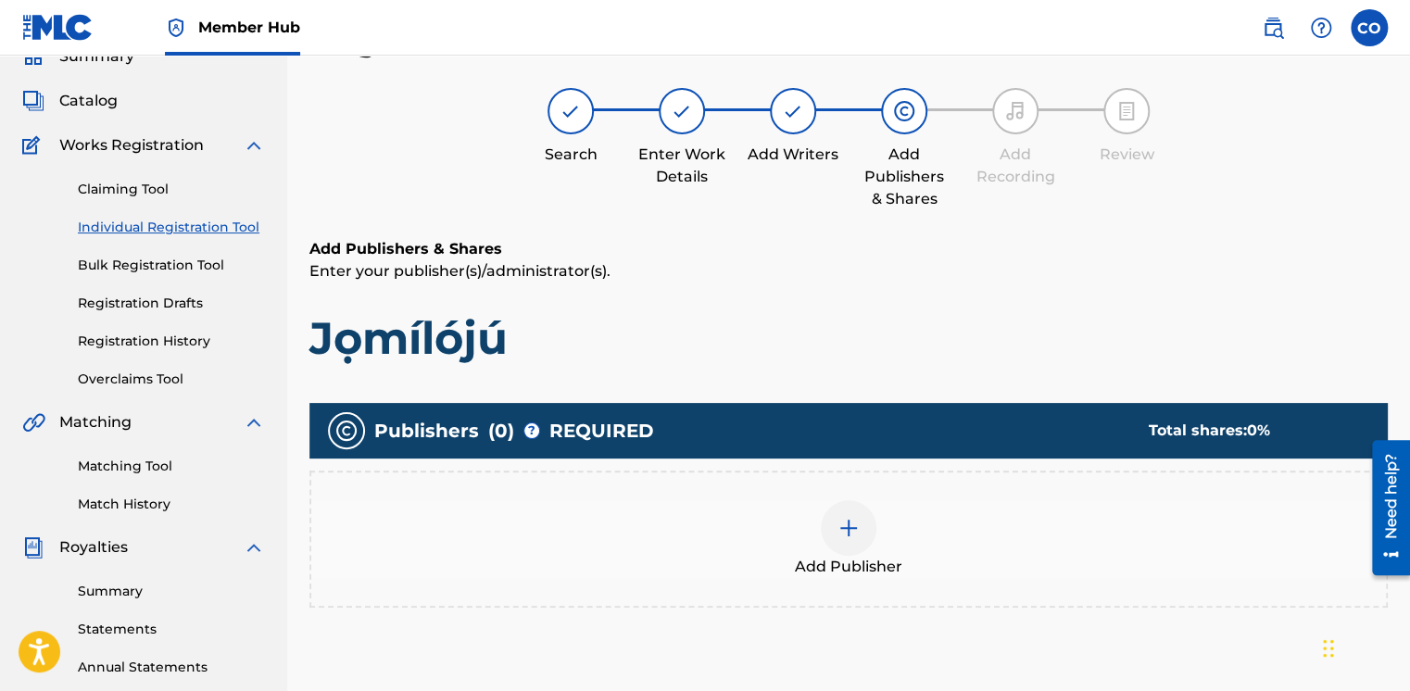
click at [834, 531] on div at bounding box center [849, 528] width 56 height 56
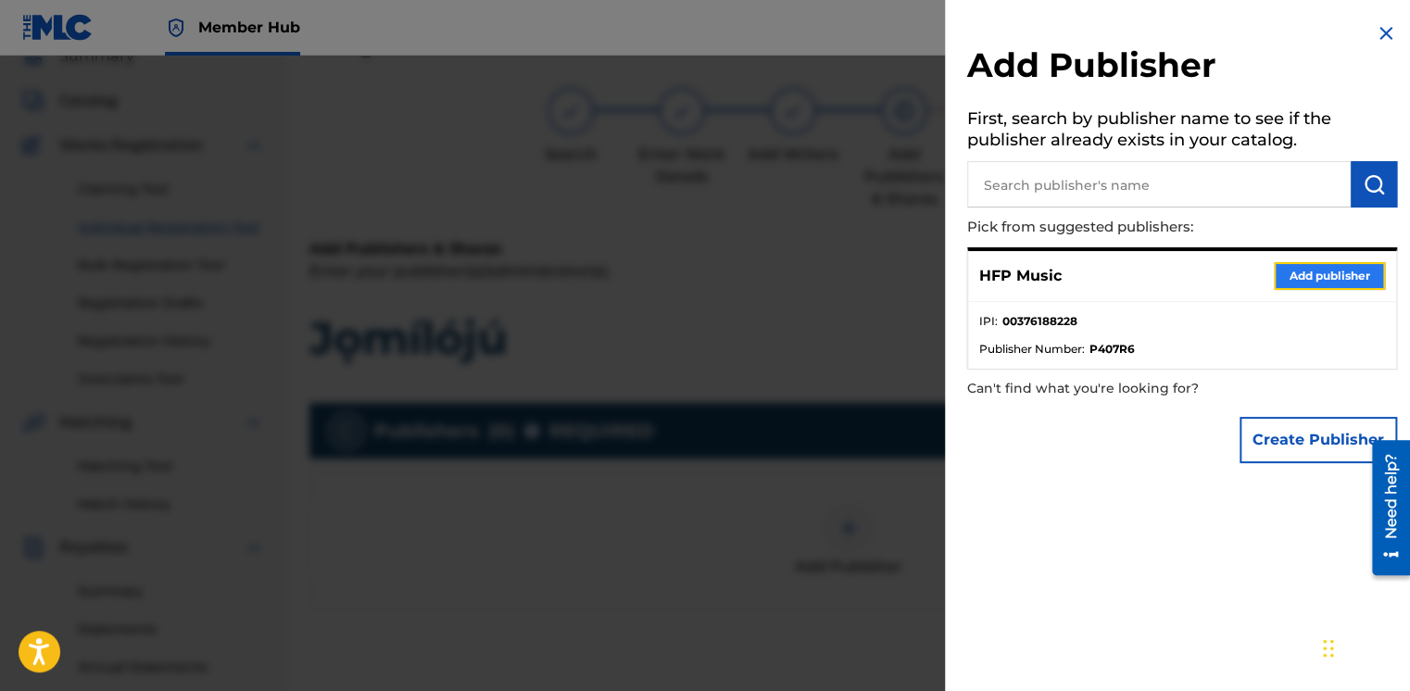
click at [1344, 272] on button "Add publisher" at bounding box center [1329, 276] width 111 height 28
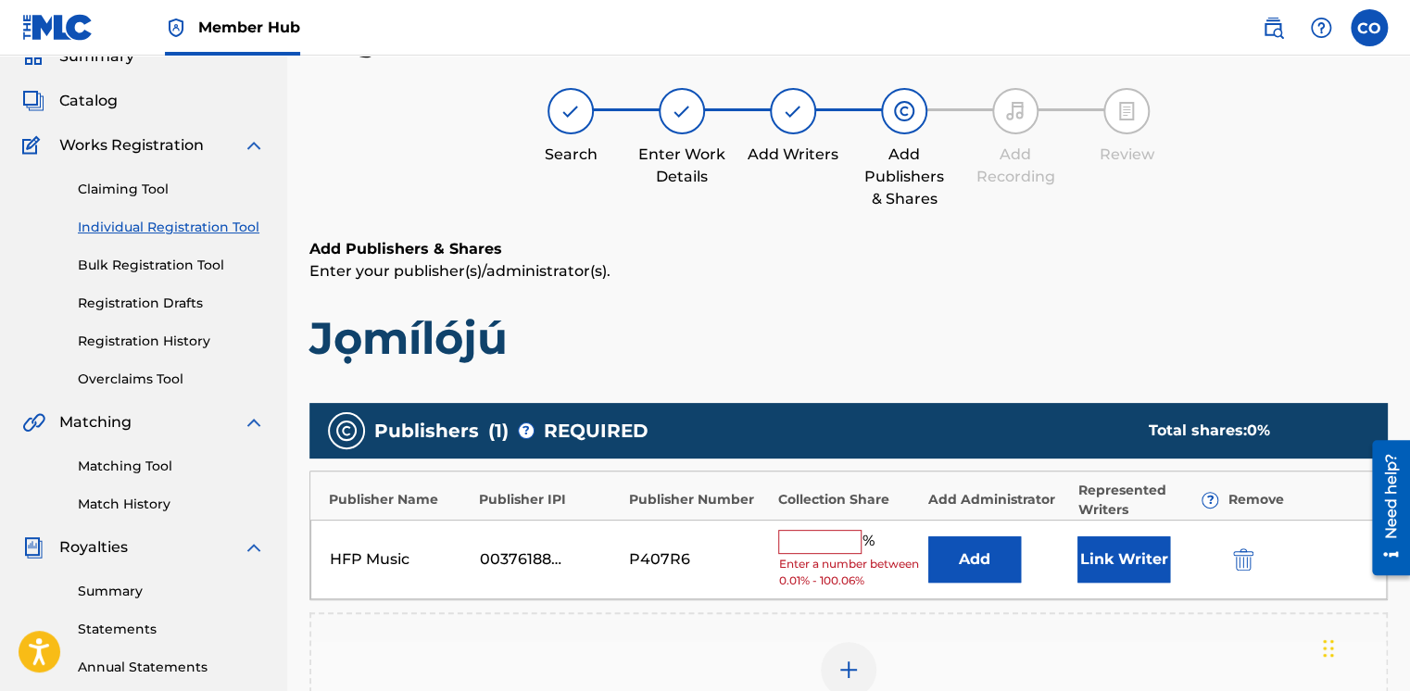
click at [798, 544] on input "text" at bounding box center [819, 542] width 83 height 24
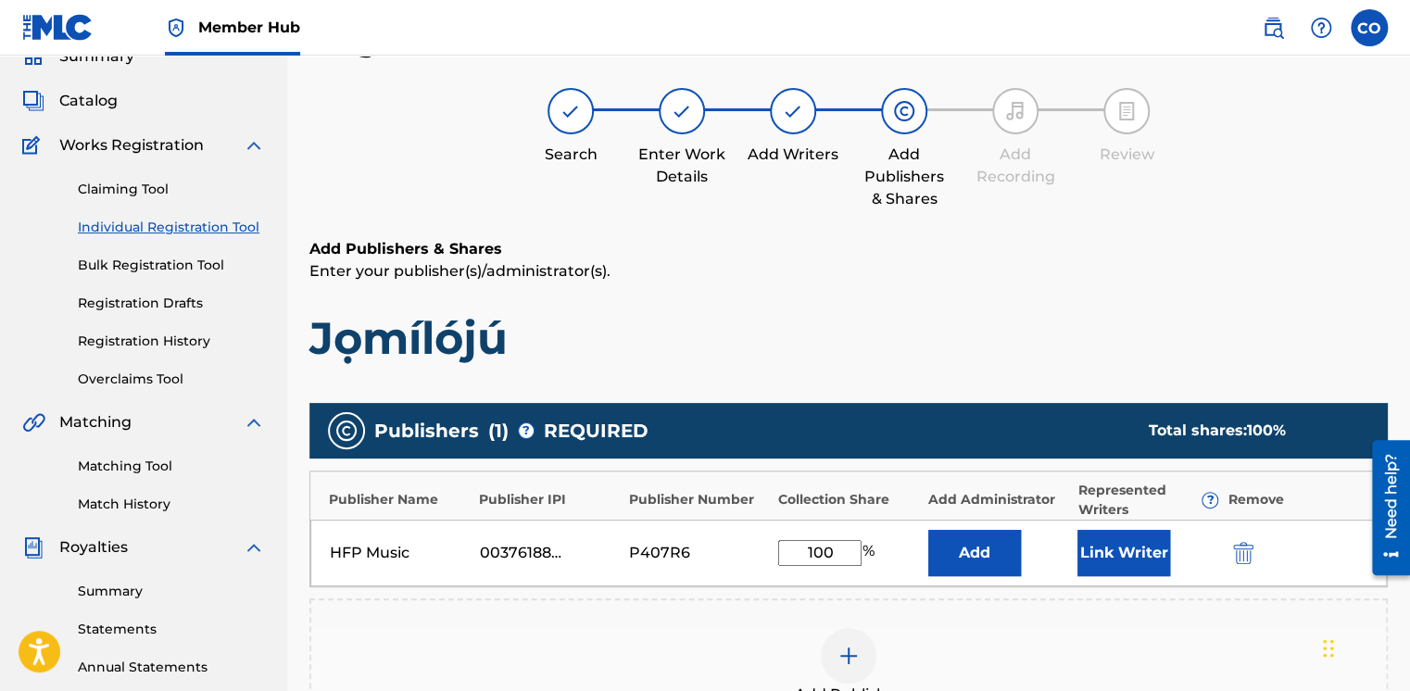
click at [928, 530] on button "Add" at bounding box center [974, 553] width 93 height 46
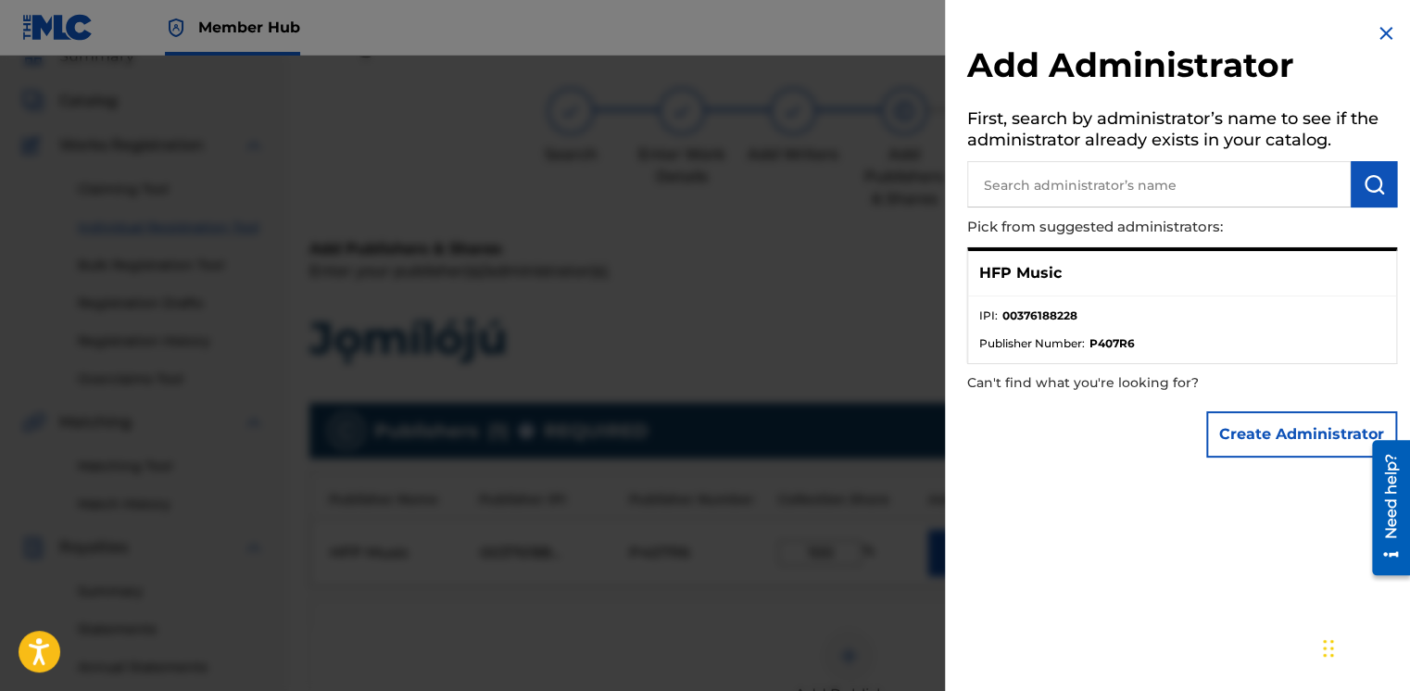
click at [838, 322] on div at bounding box center [705, 401] width 1410 height 691
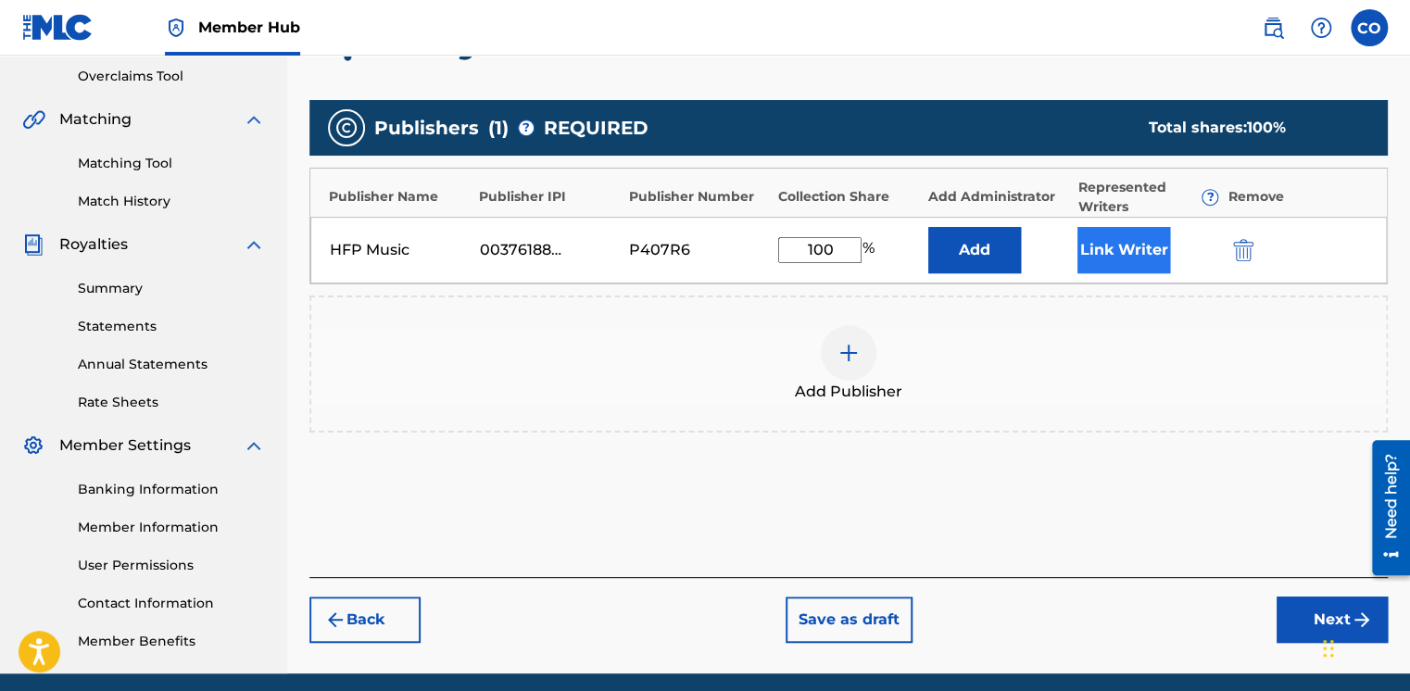
scroll to position [457, 0]
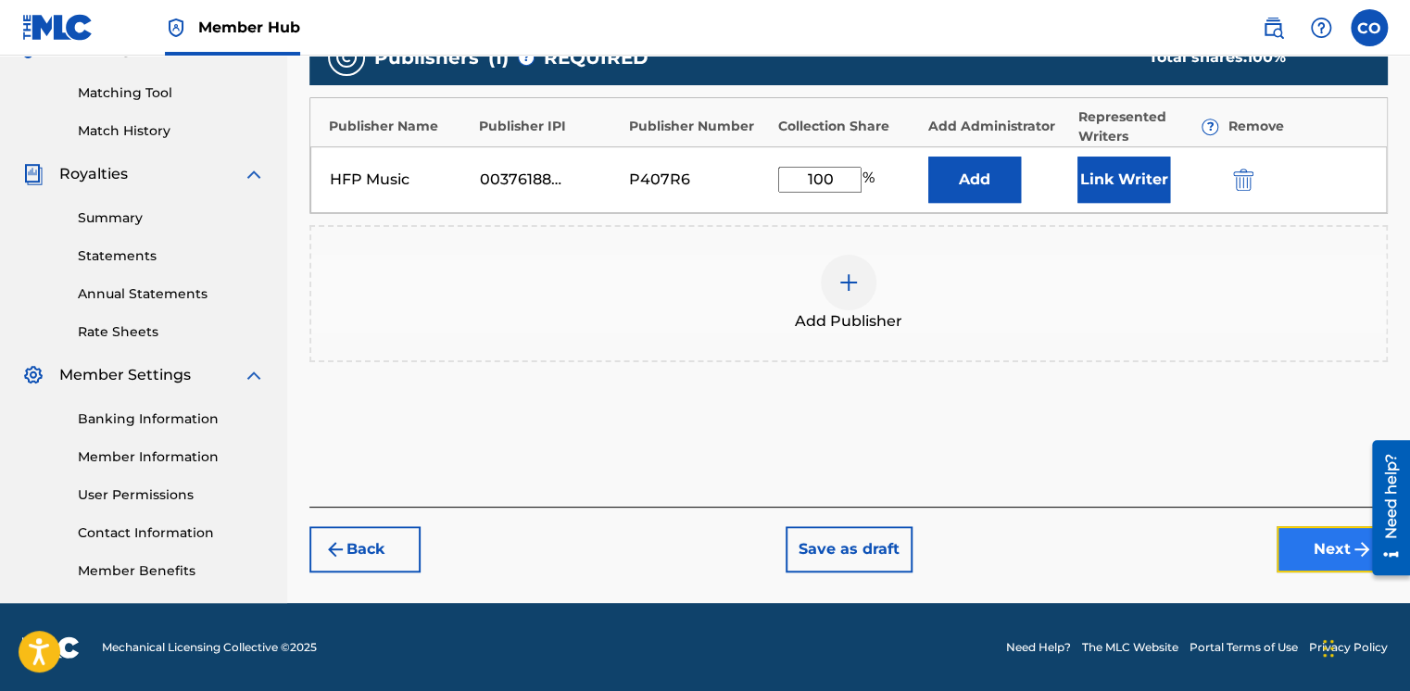
click at [1280, 528] on button "Next" at bounding box center [1332, 549] width 111 height 46
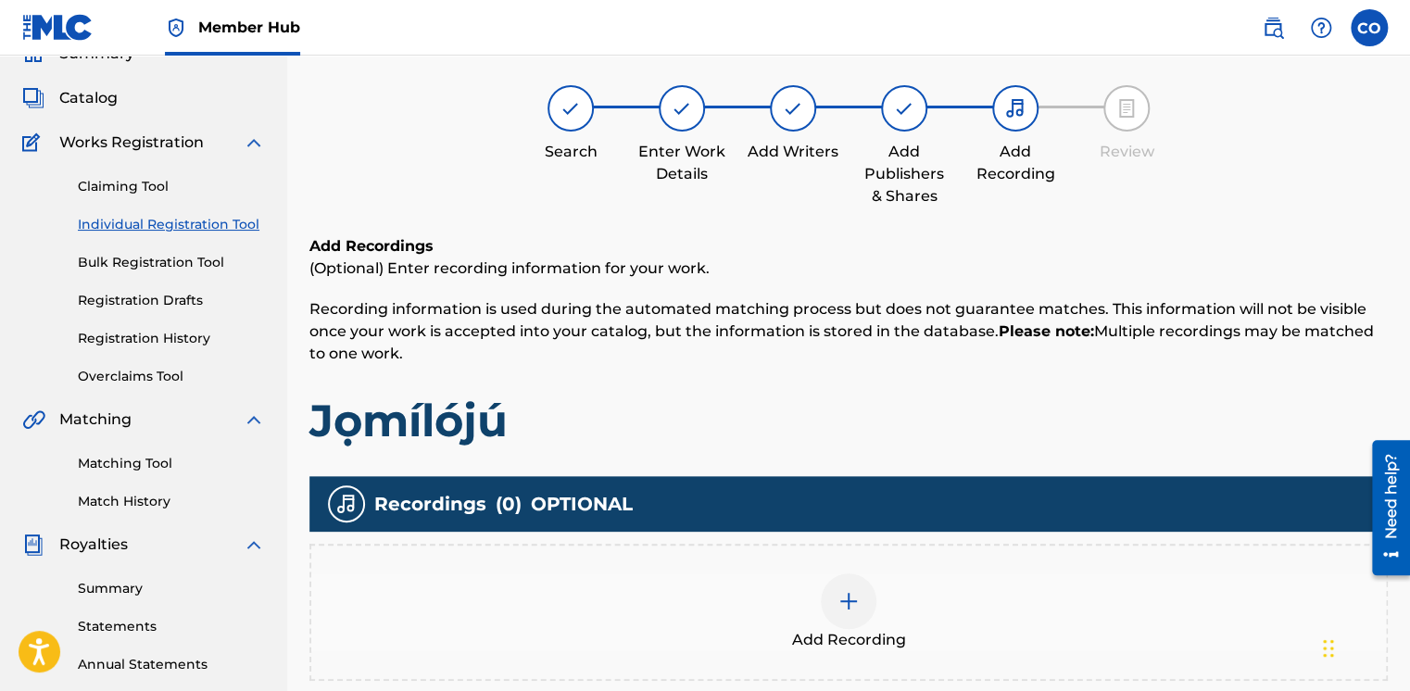
scroll to position [83, 0]
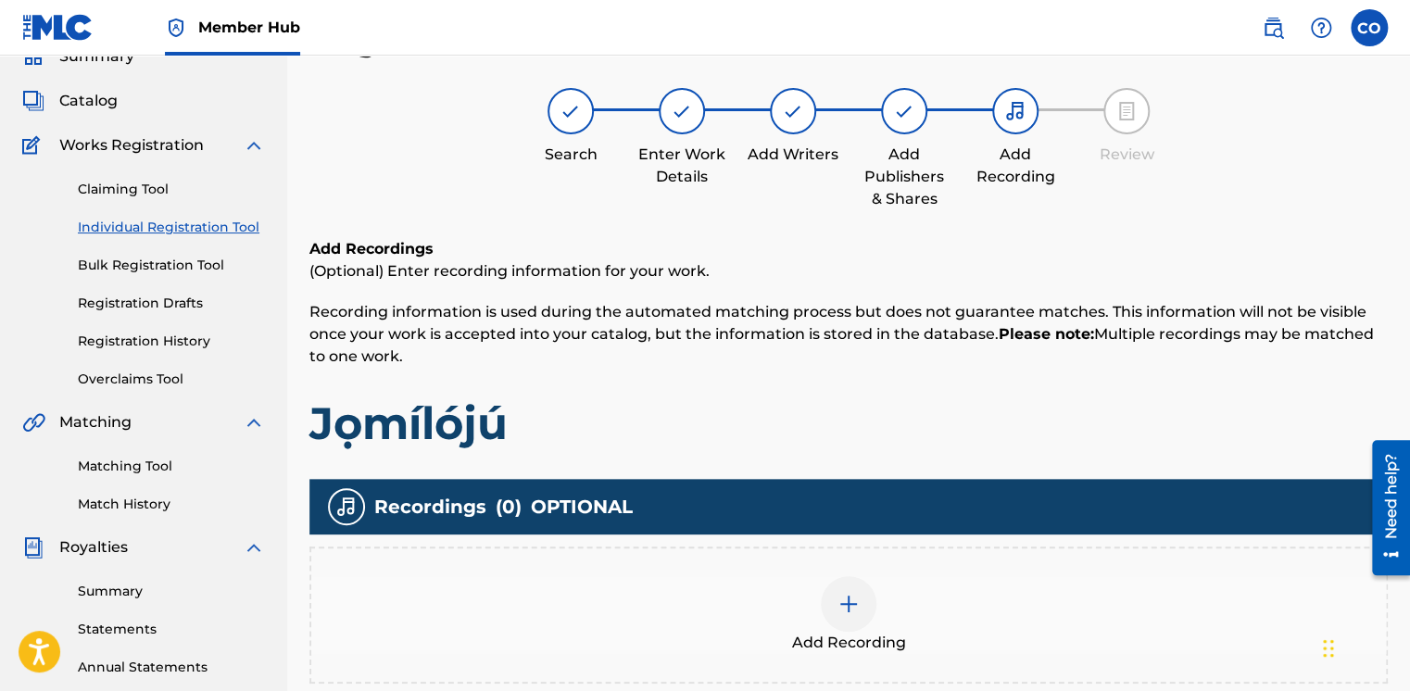
click at [851, 612] on img at bounding box center [849, 604] width 22 height 22
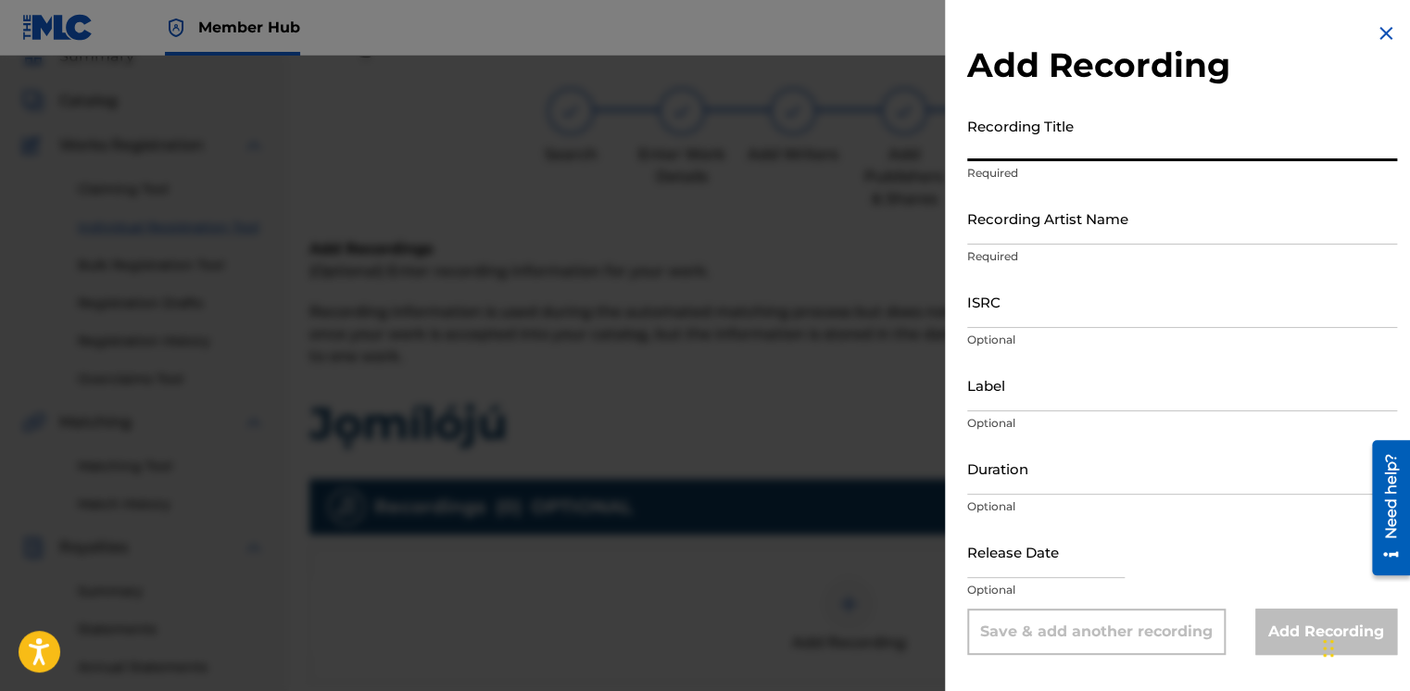
click at [1004, 146] on input "Recording Title" at bounding box center [1182, 134] width 430 height 53
click at [547, 369] on div at bounding box center [705, 401] width 1410 height 691
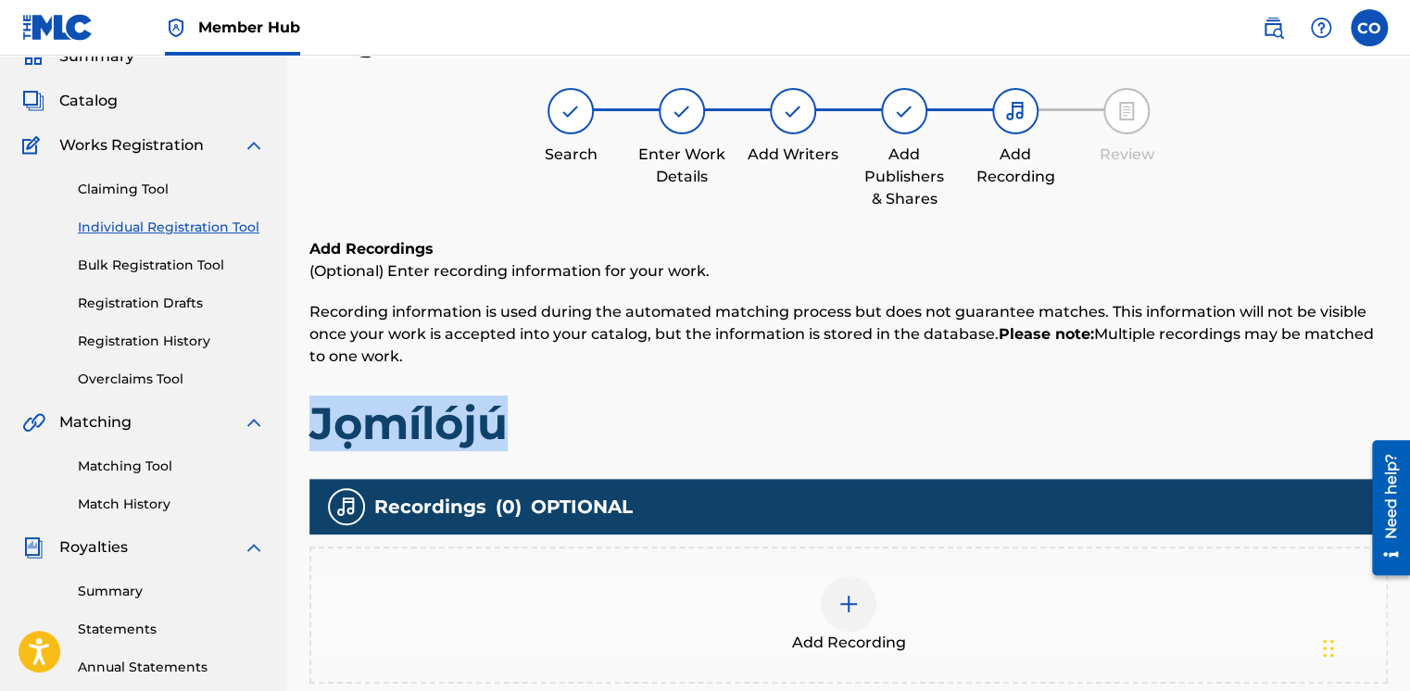
drag, startPoint x: 509, startPoint y: 438, endPoint x: 300, endPoint y: 434, distance: 208.5
click at [300, 434] on div "Register Work Search Enter Work Details Add Writers Add Publishers & Shares Add…" at bounding box center [848, 498] width 1123 height 958
copy h1 "Jọmílójú"
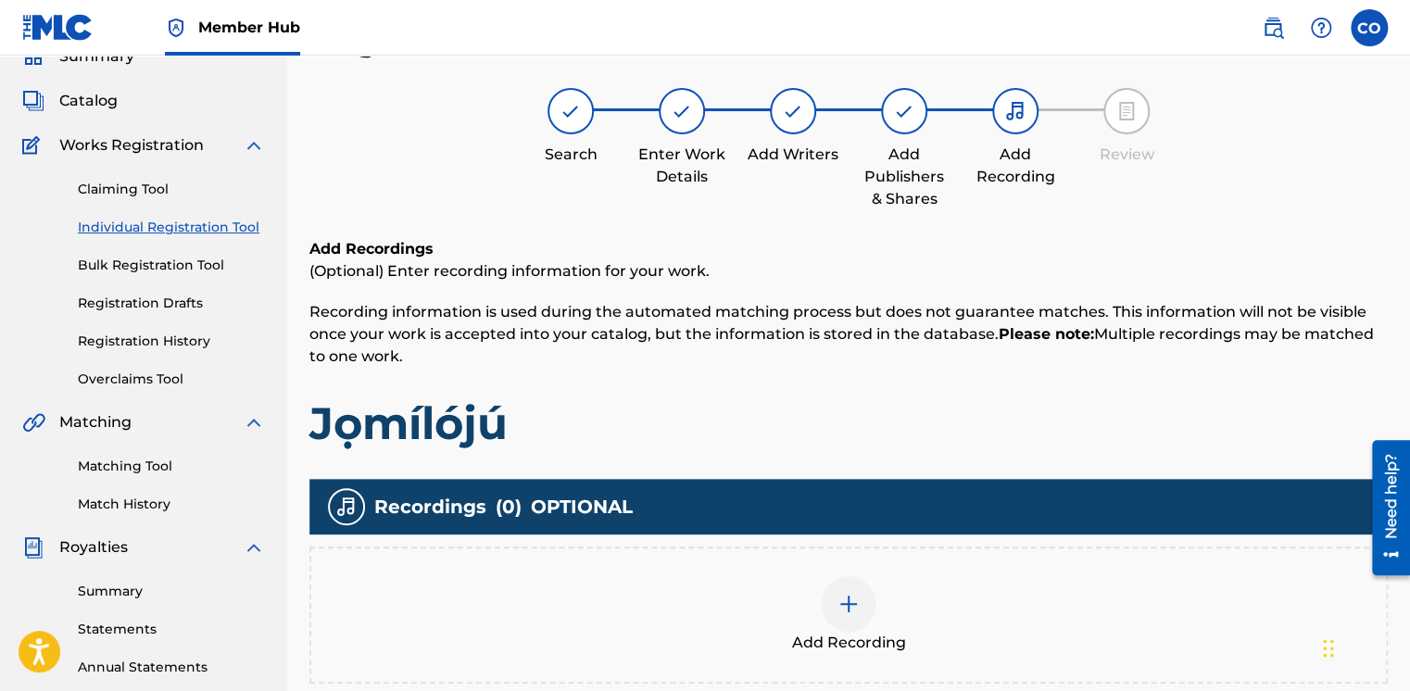
click at [826, 587] on div at bounding box center [849, 604] width 56 height 56
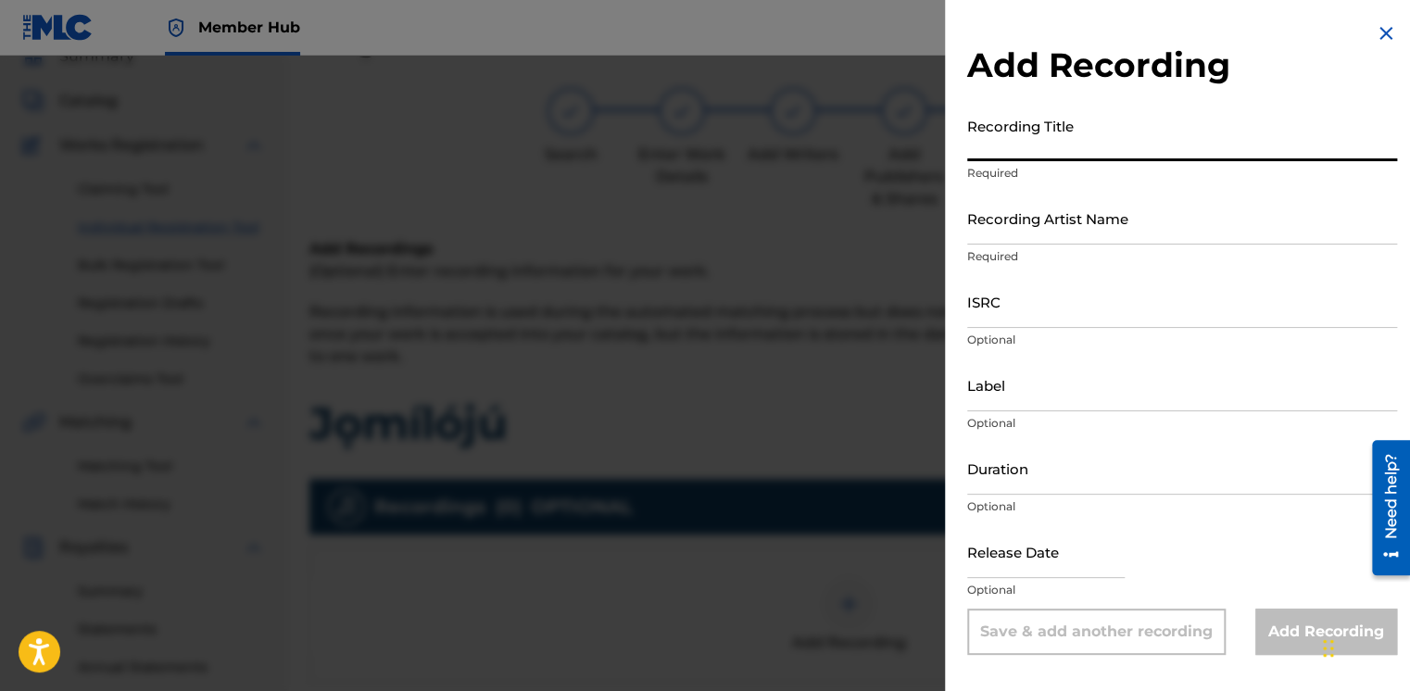
click at [1060, 147] on input "Recording Title" at bounding box center [1182, 134] width 430 height 53
paste input "Jọmílójú"
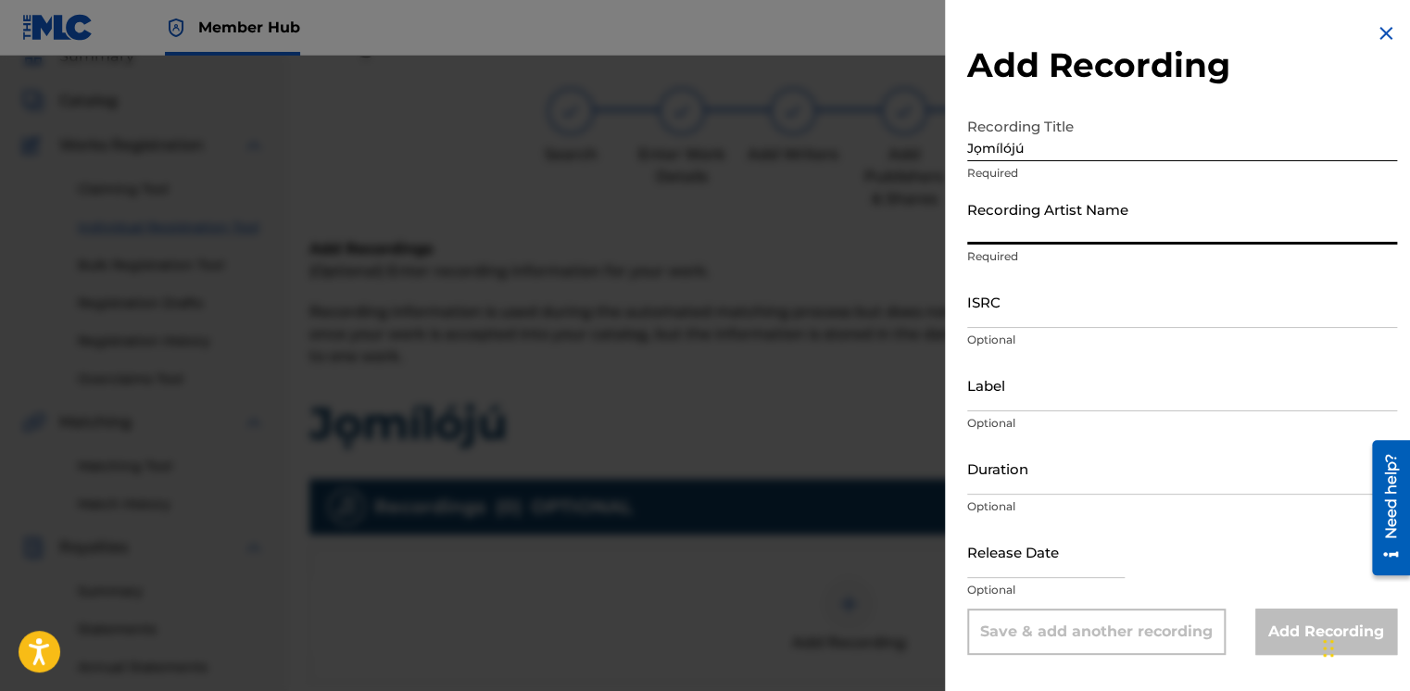
click at [1008, 232] on input "Recording Artist Name" at bounding box center [1182, 218] width 430 height 53
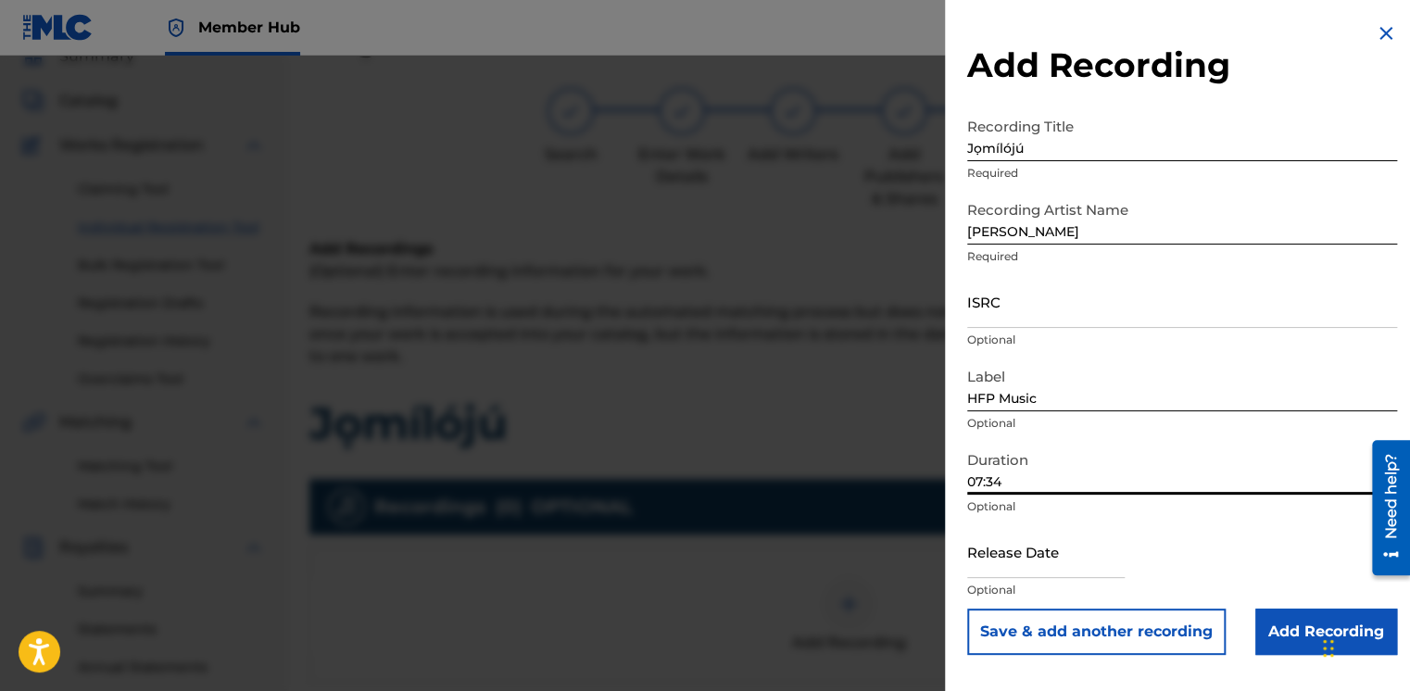
click at [1017, 480] on input "07:34" at bounding box center [1182, 468] width 430 height 53
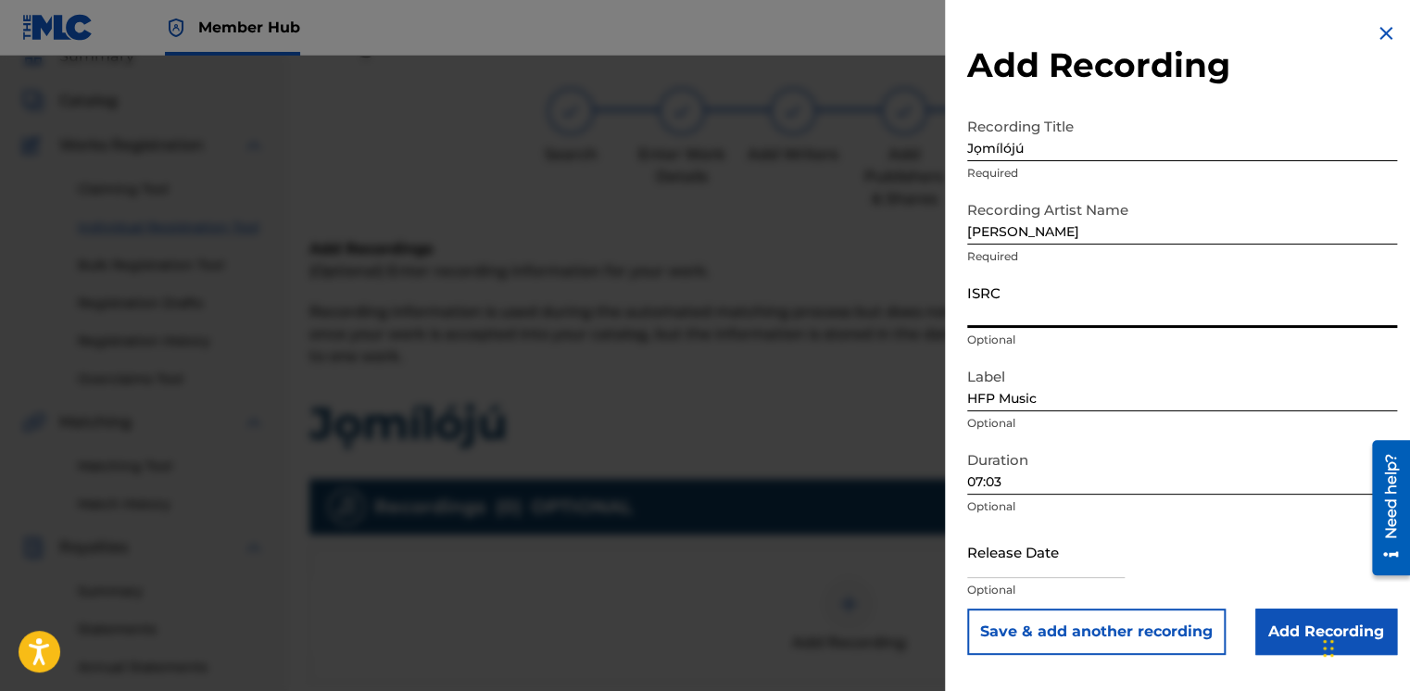
click at [1090, 322] on input "ISRC" at bounding box center [1182, 301] width 430 height 53
paste input "QZWFM2350938"
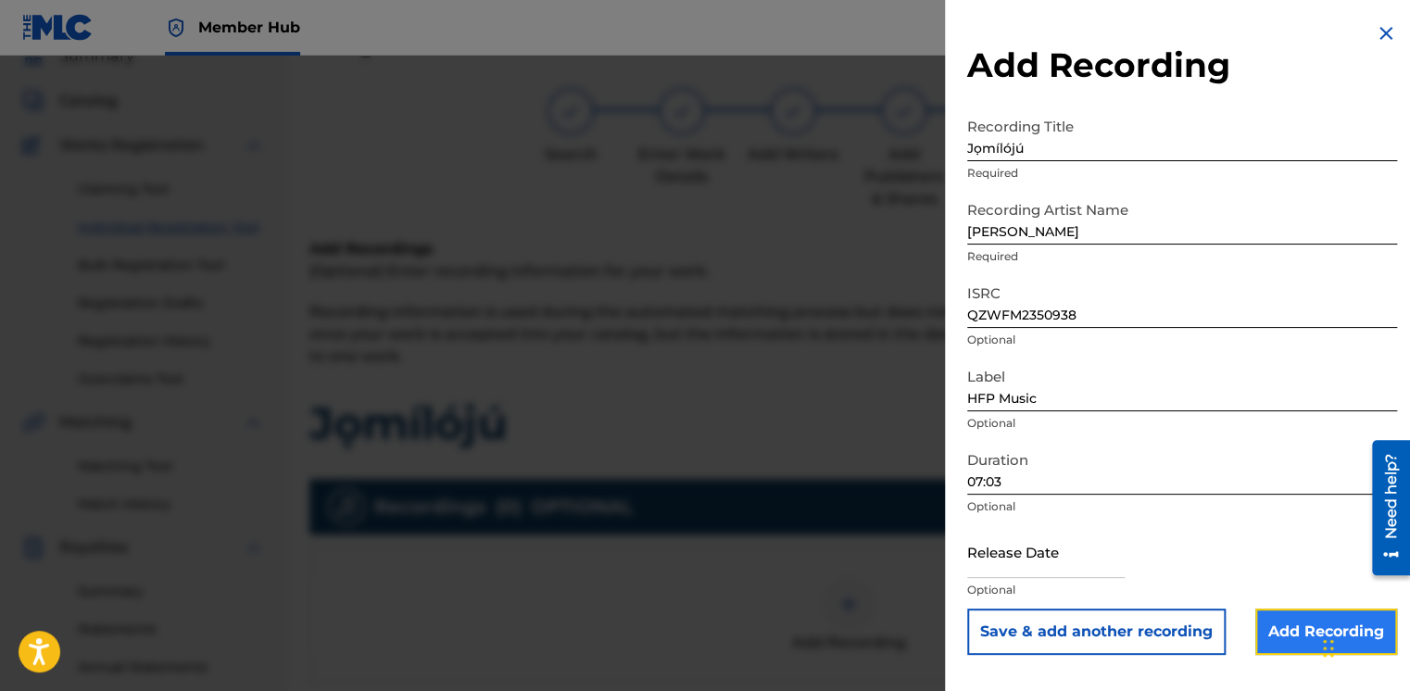
click at [1298, 636] on input "Add Recording" at bounding box center [1327, 632] width 142 height 46
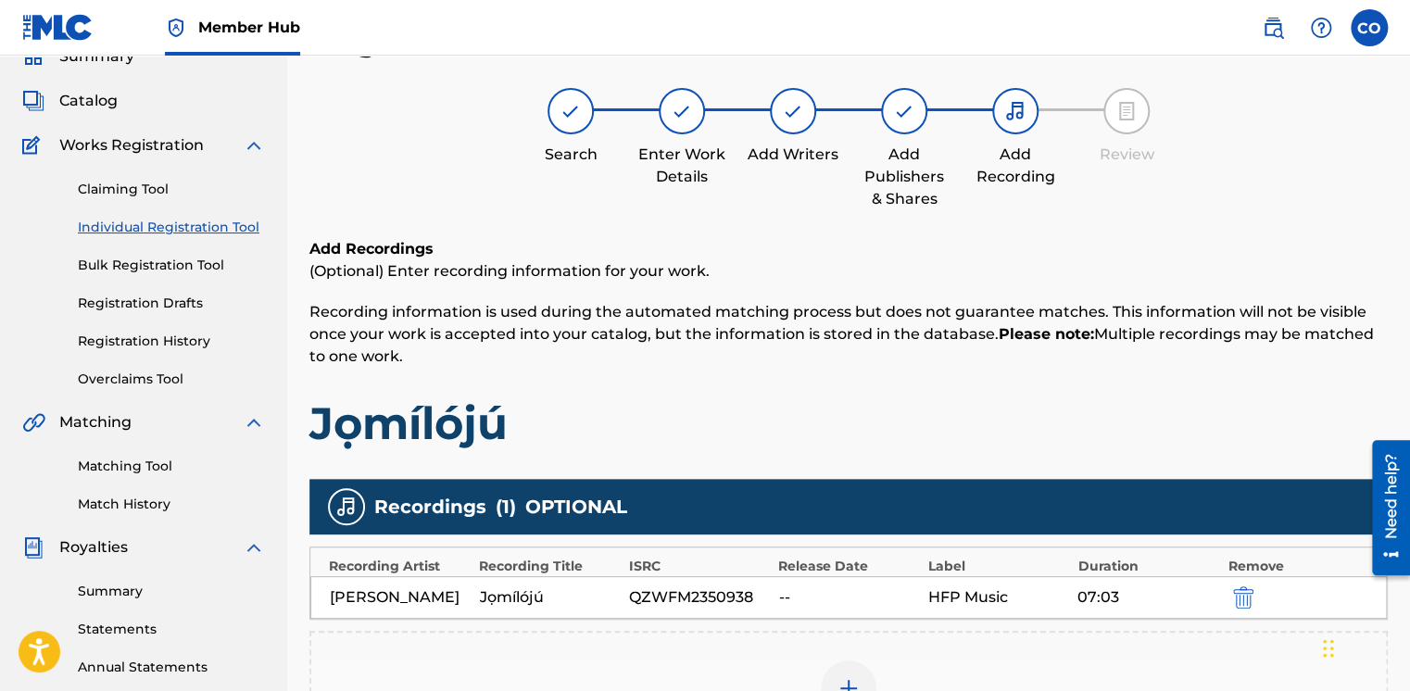
scroll to position [457, 0]
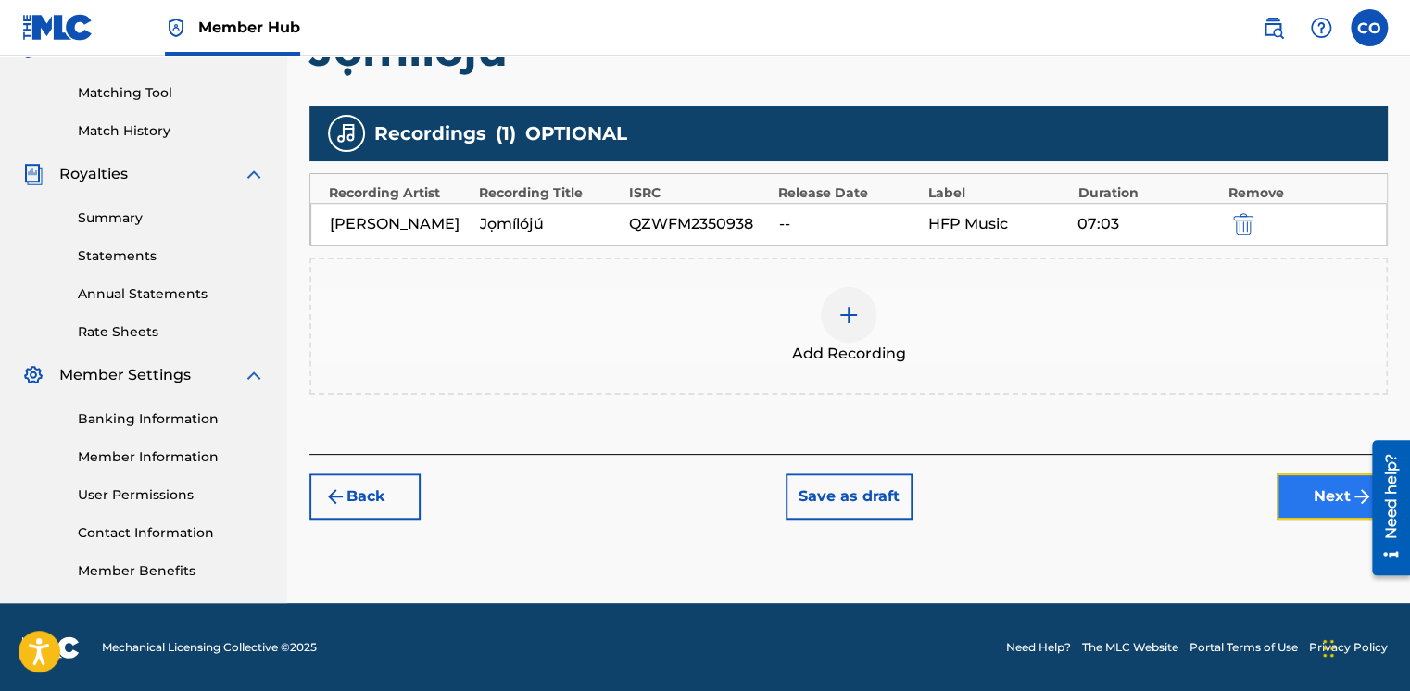
click at [1345, 510] on button "Next" at bounding box center [1332, 496] width 111 height 46
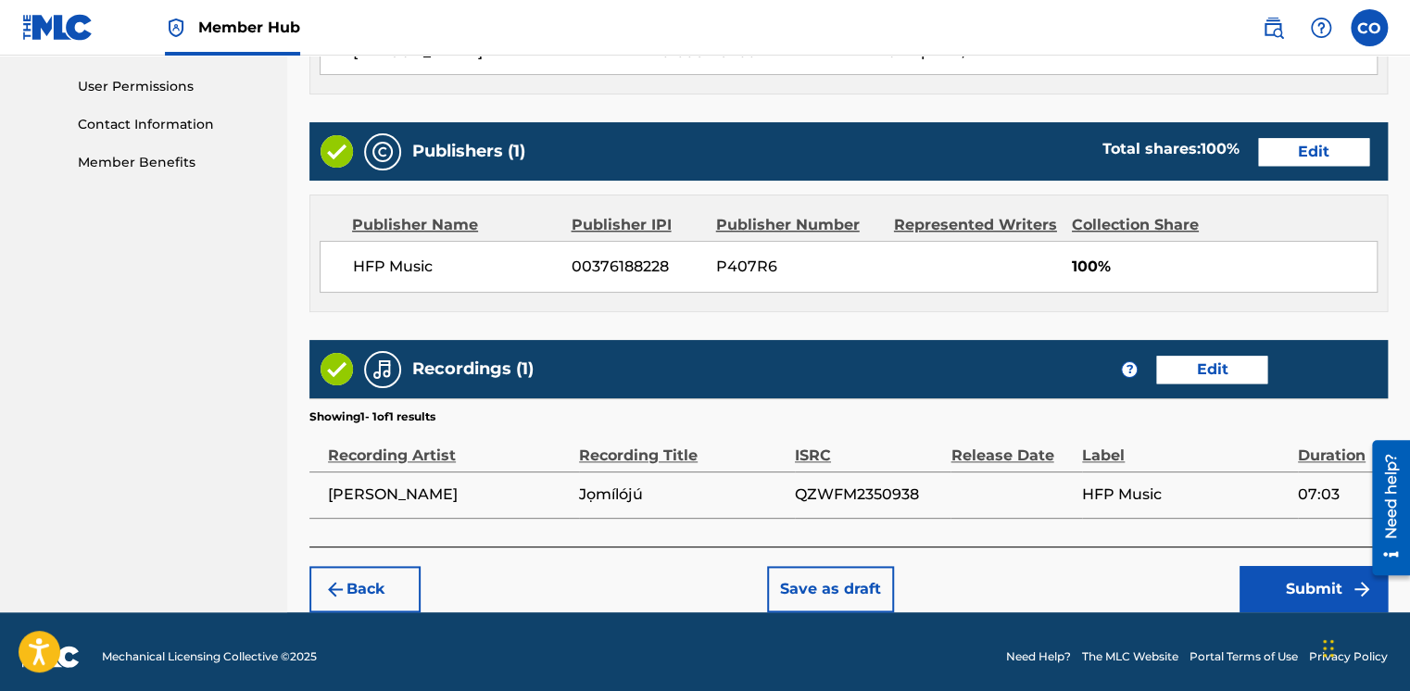
scroll to position [873, 0]
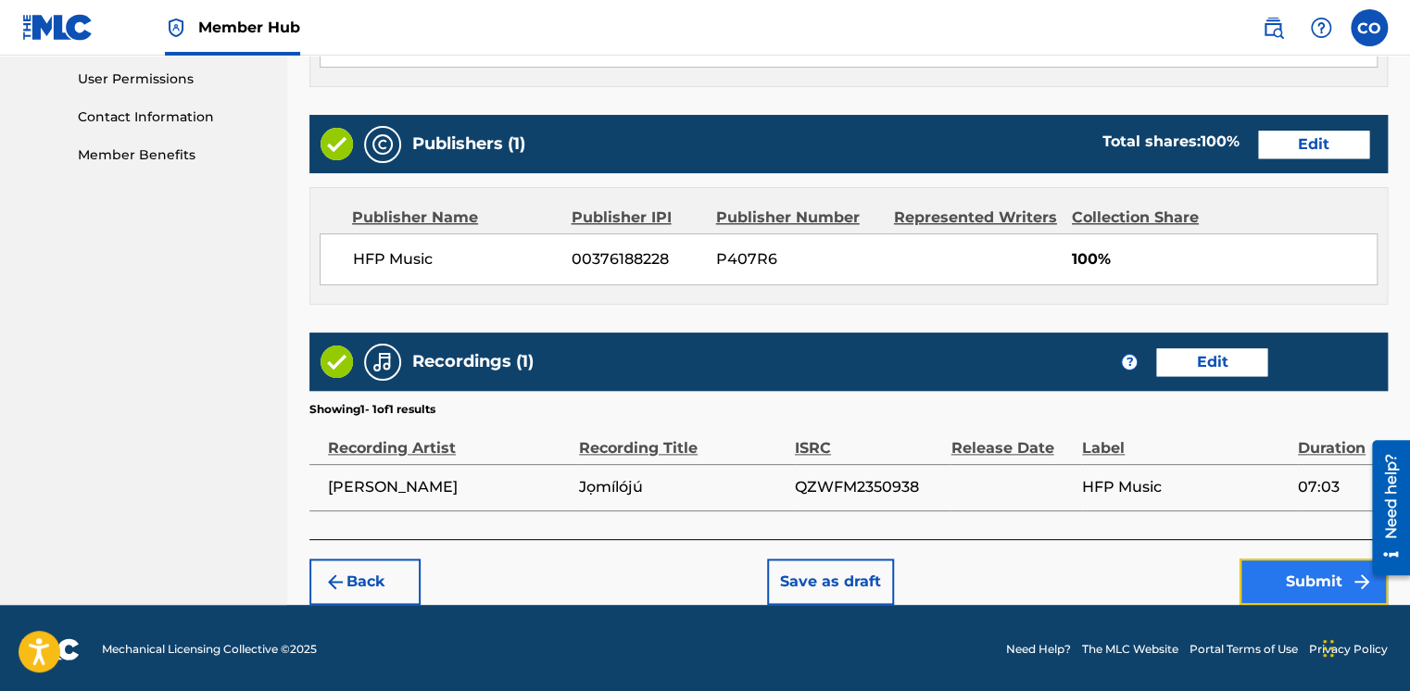
click at [1258, 584] on button "Submit" at bounding box center [1314, 582] width 148 height 46
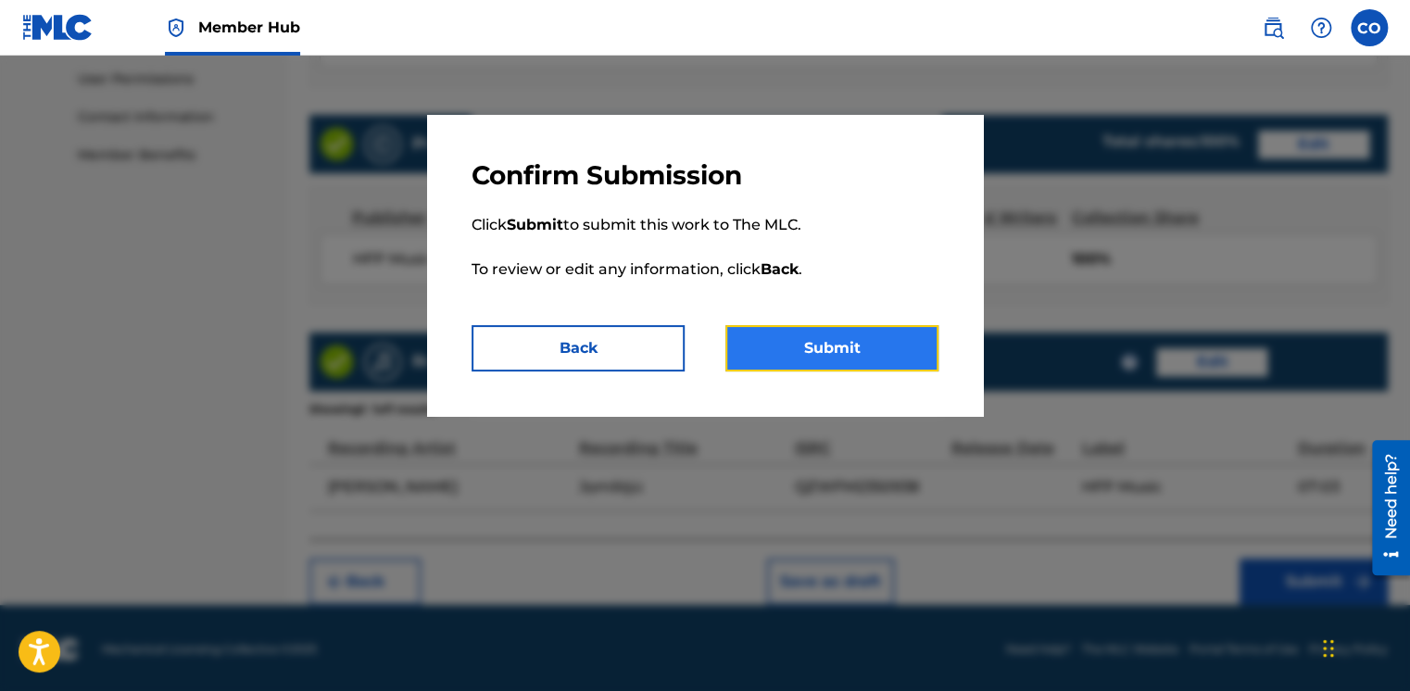
click at [851, 356] on button "Submit" at bounding box center [832, 348] width 213 height 46
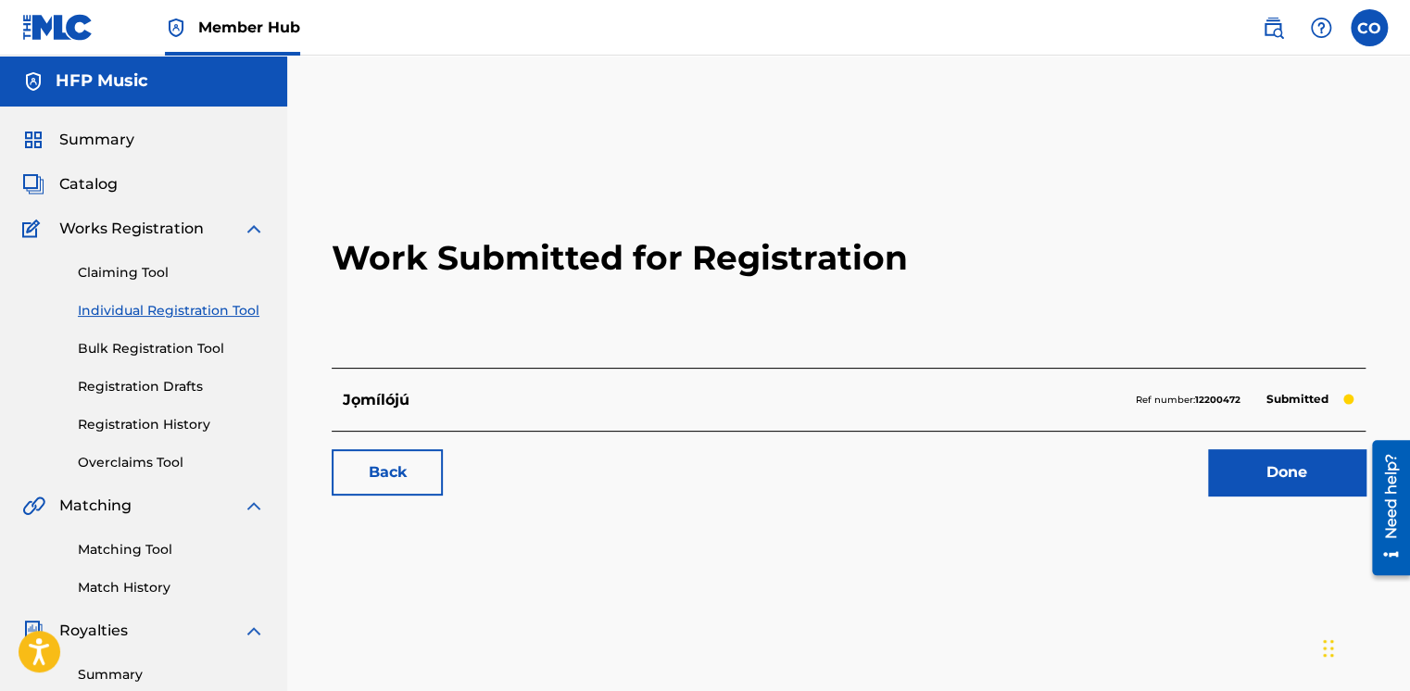
click at [174, 311] on link "Individual Registration Tool" at bounding box center [171, 310] width 187 height 19
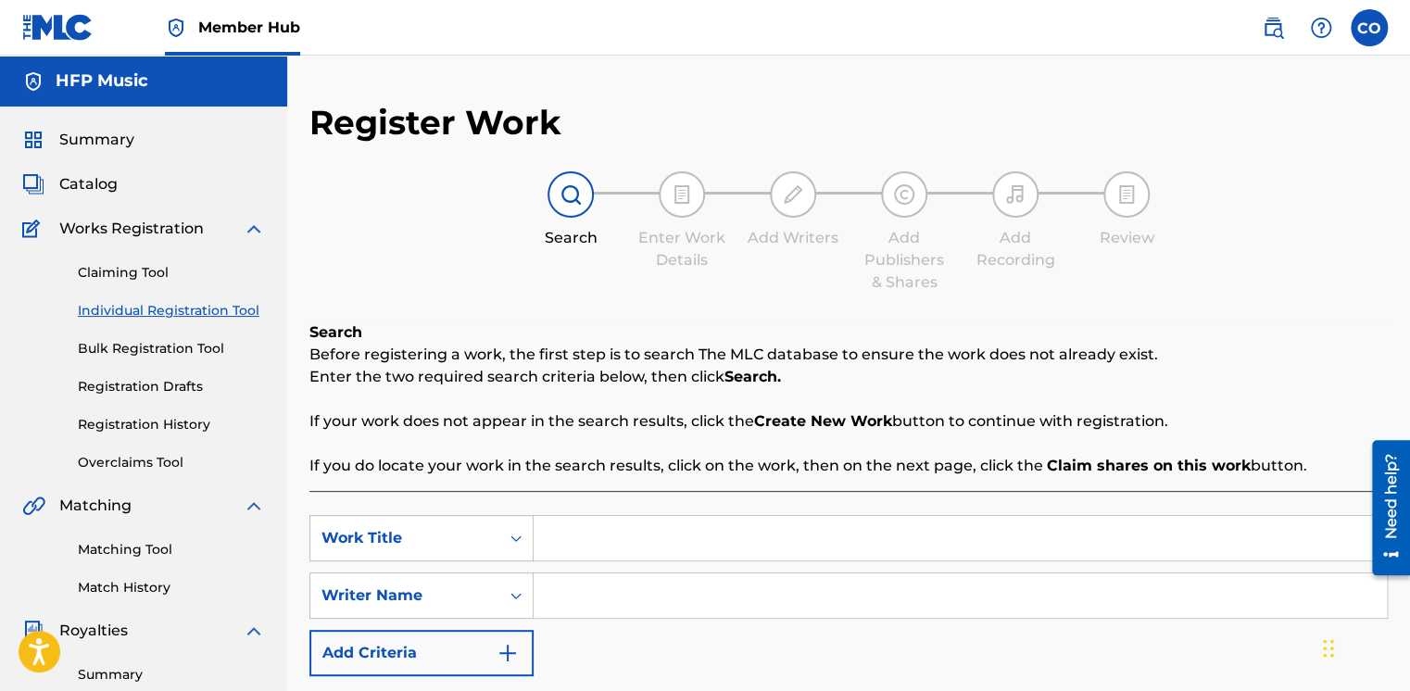
click at [582, 543] on input "Search Form" at bounding box center [960, 538] width 853 height 44
paste input "Your Grace (Jọmílójú Reprise)"
click at [637, 609] on input "Search Form" at bounding box center [960, 596] width 853 height 44
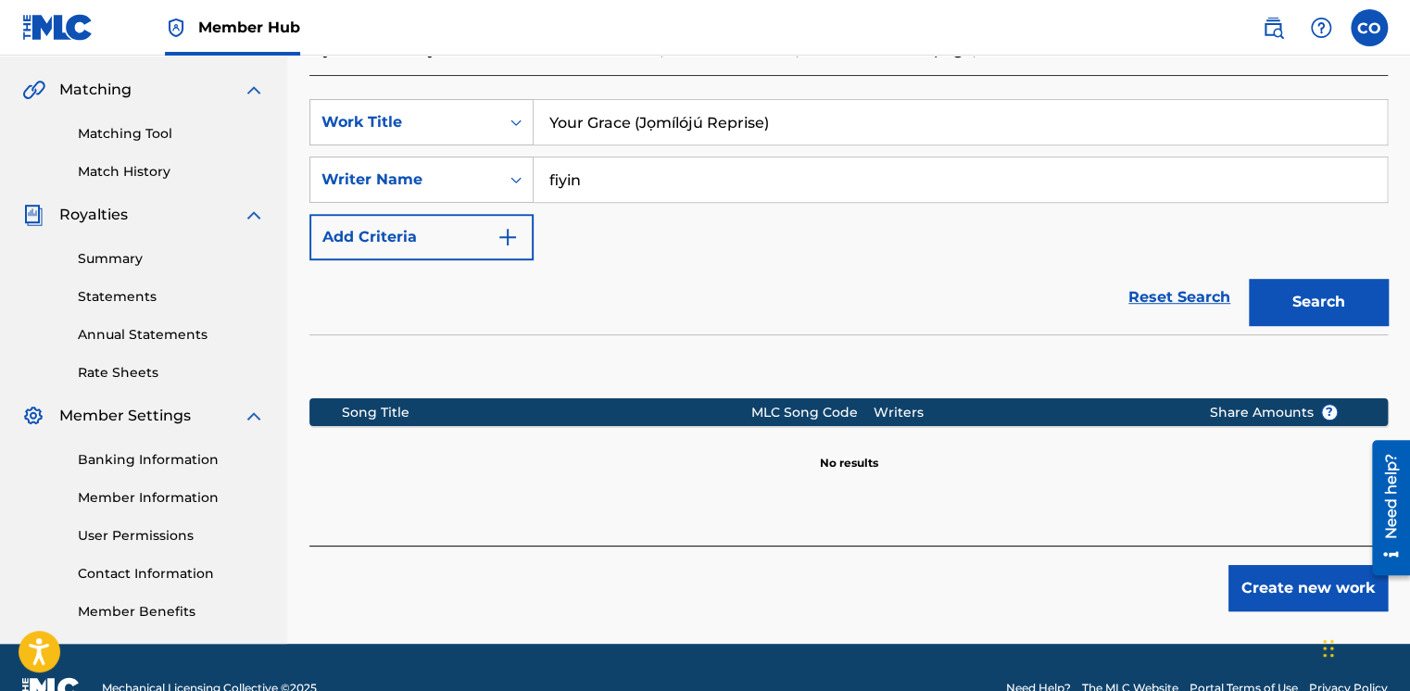
scroll to position [457, 0]
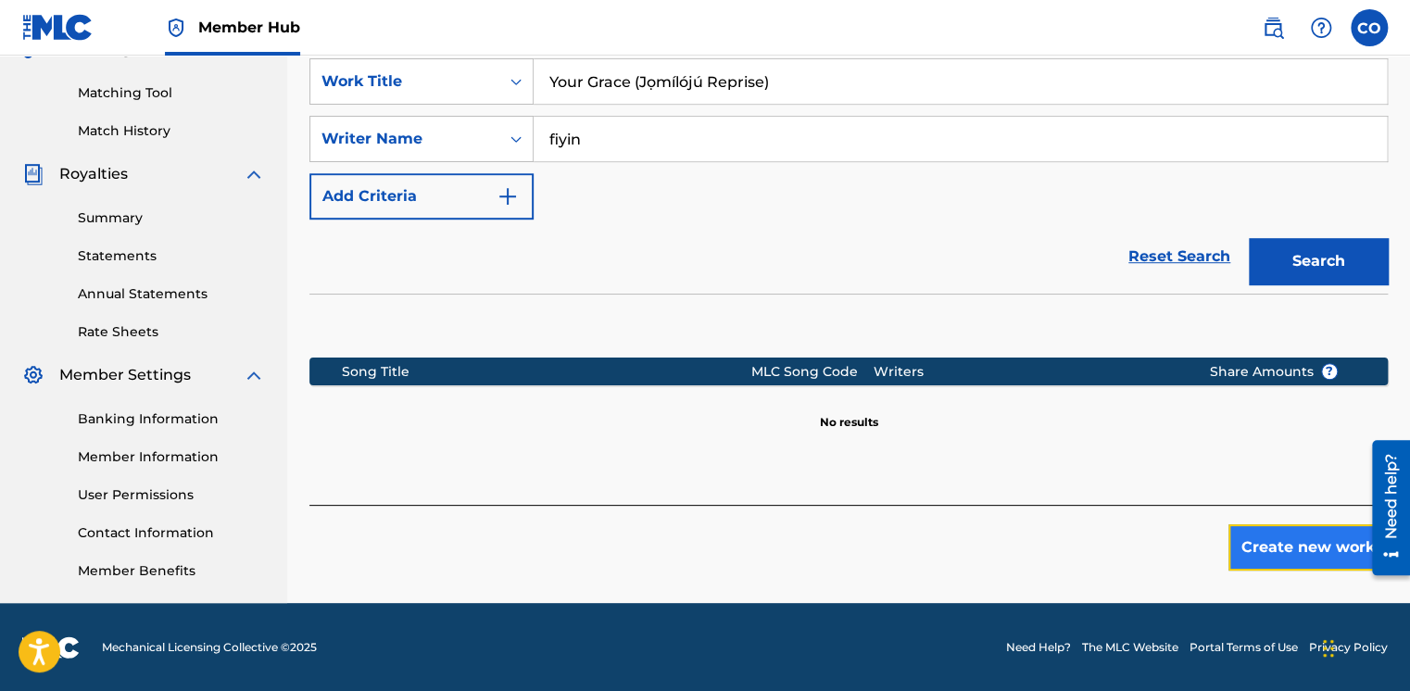
click at [1294, 532] on button "Create new work" at bounding box center [1308, 547] width 159 height 46
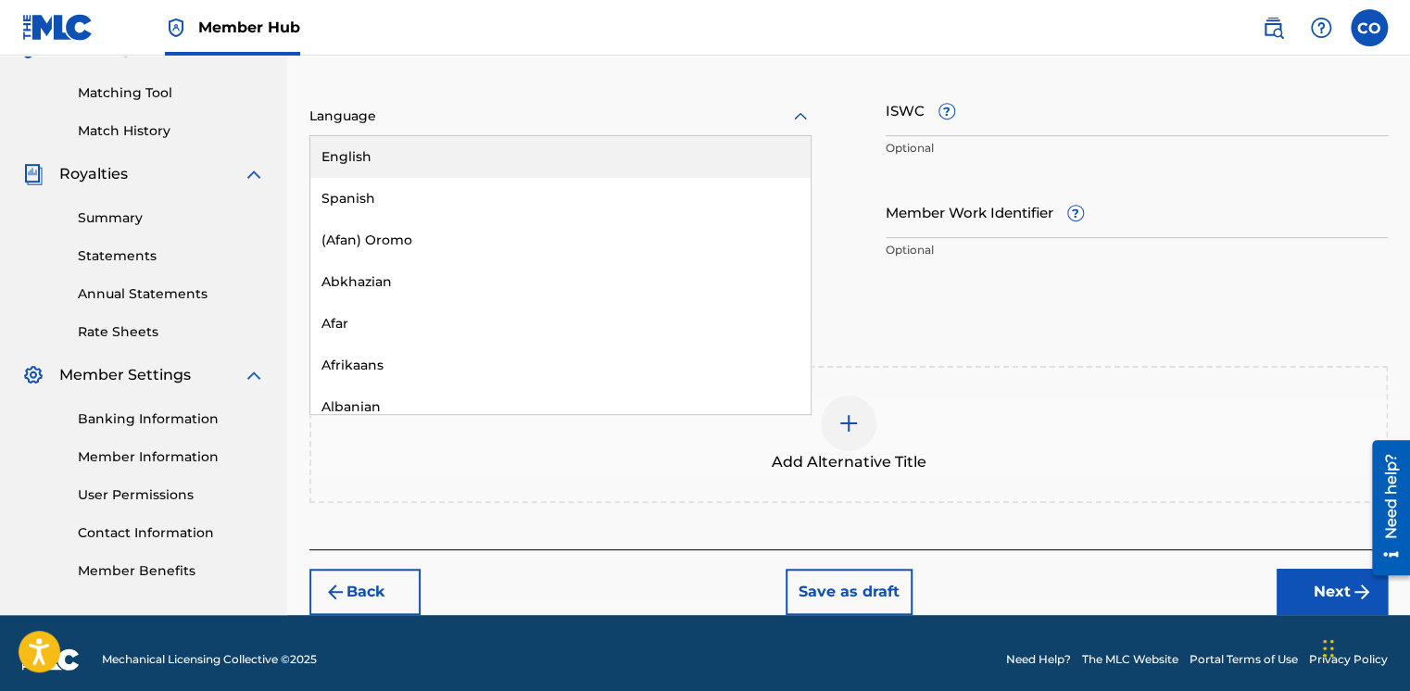
click at [598, 134] on div "Language" at bounding box center [560, 116] width 502 height 39
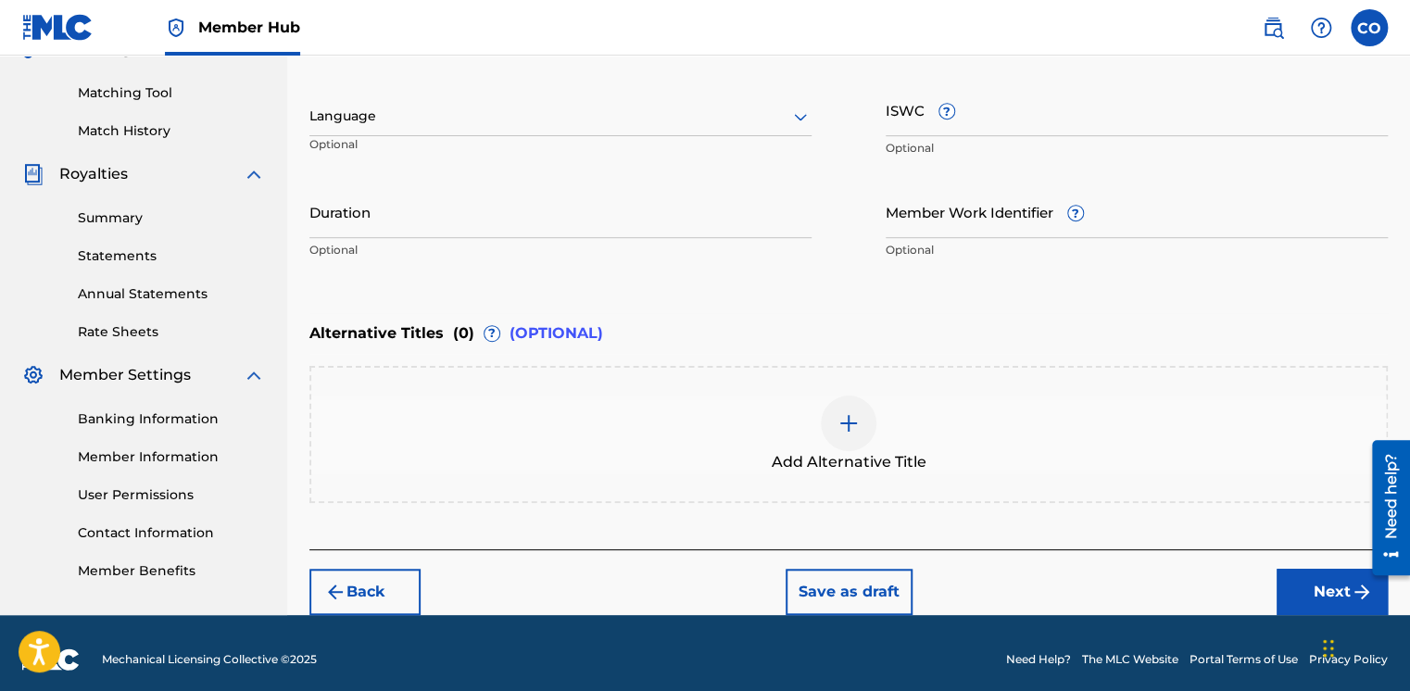
click at [538, 87] on div "Language Optional" at bounding box center [560, 124] width 502 height 83
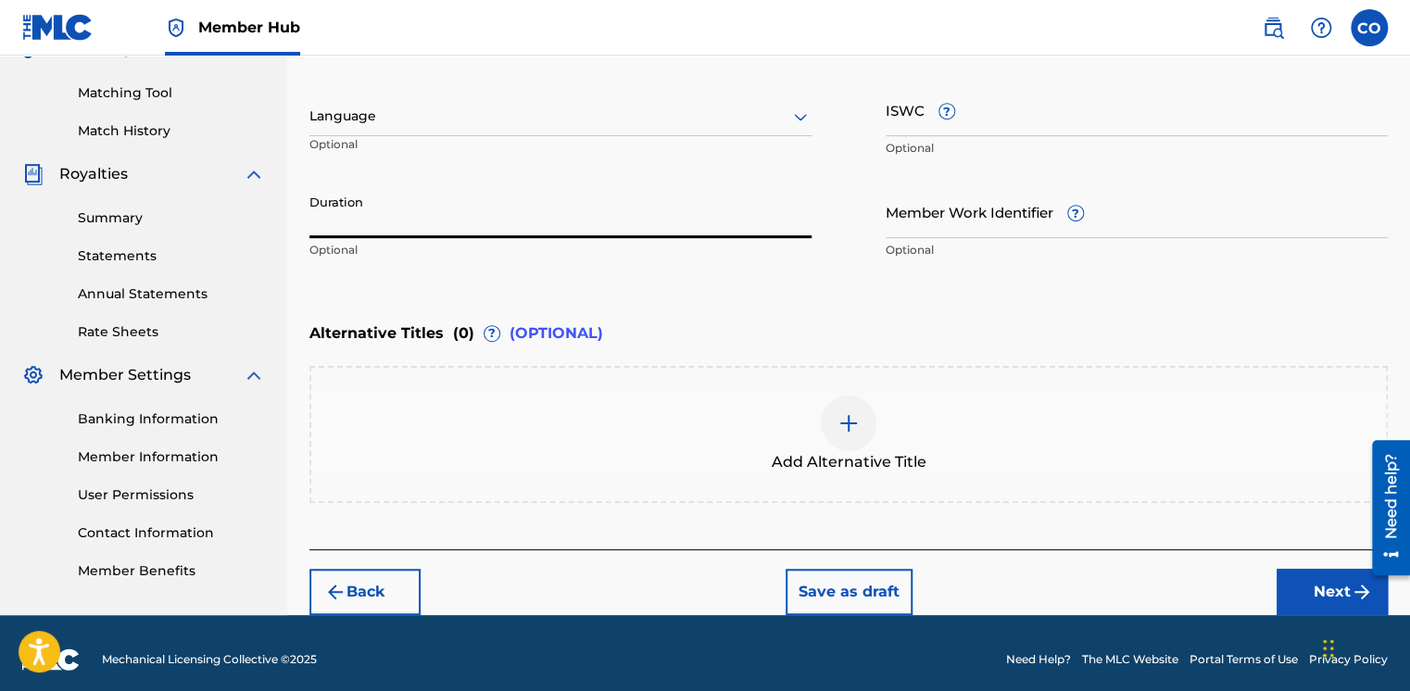
click at [484, 209] on input "Duration" at bounding box center [560, 211] width 502 height 53
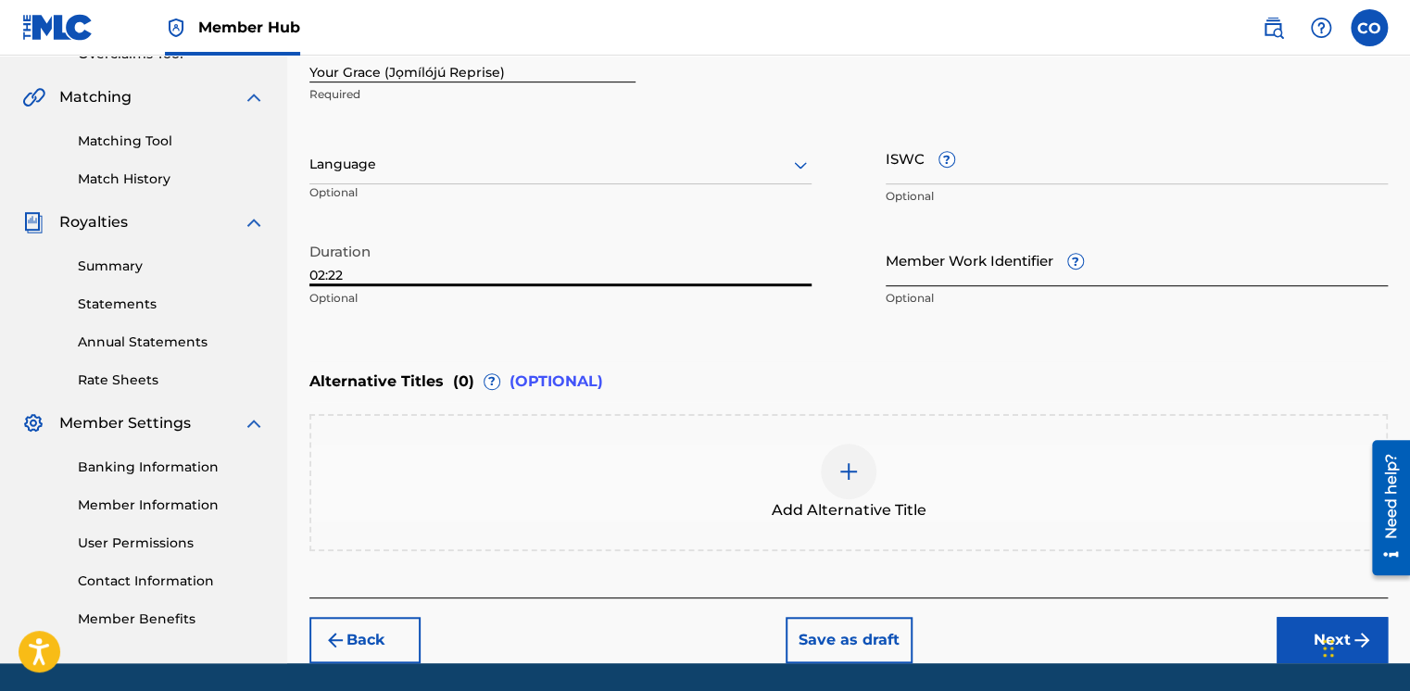
scroll to position [467, 0]
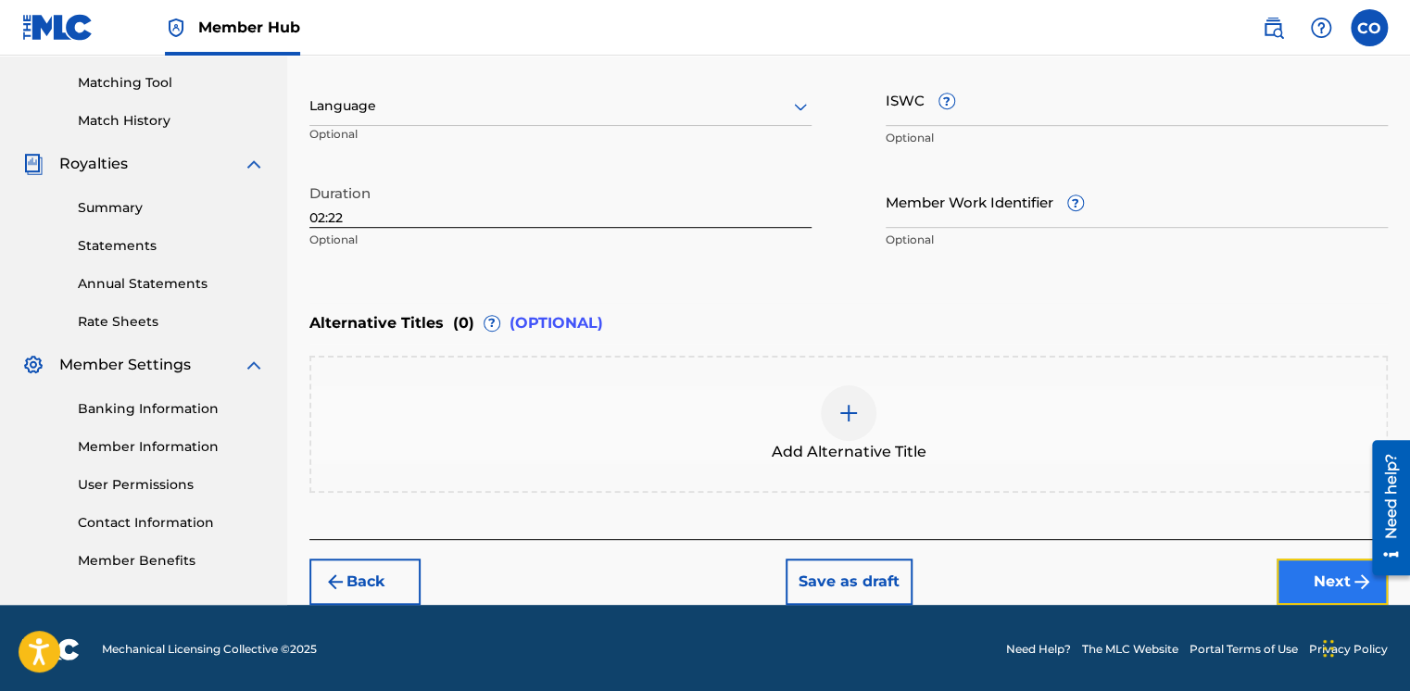
click at [1300, 571] on button "Next" at bounding box center [1332, 582] width 111 height 46
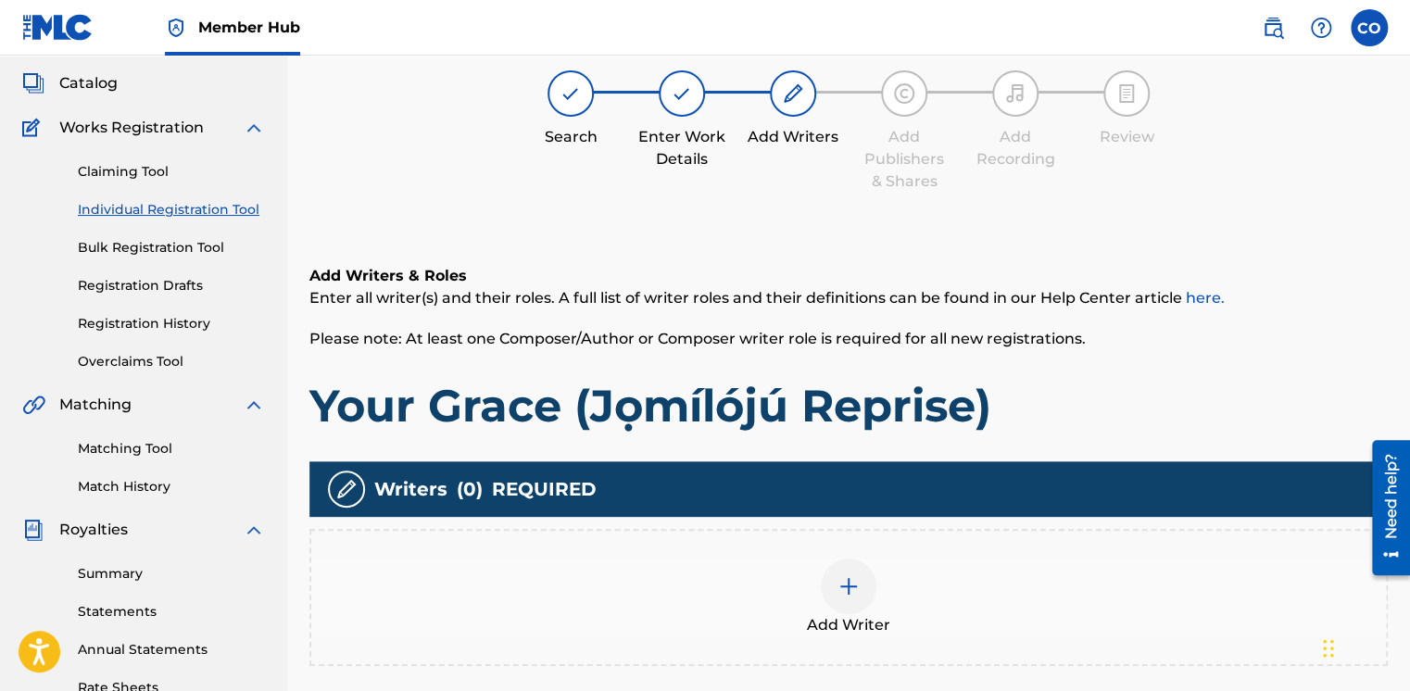
scroll to position [83, 0]
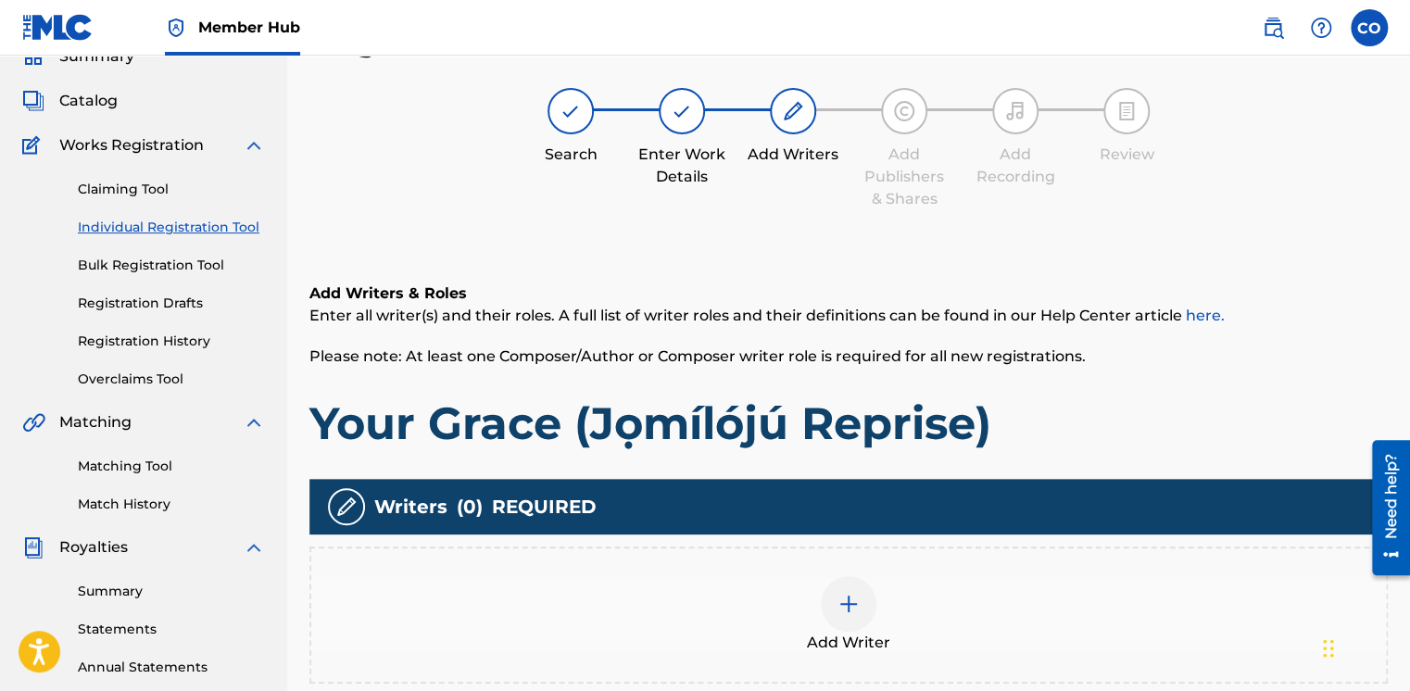
click at [857, 618] on div at bounding box center [849, 604] width 56 height 56
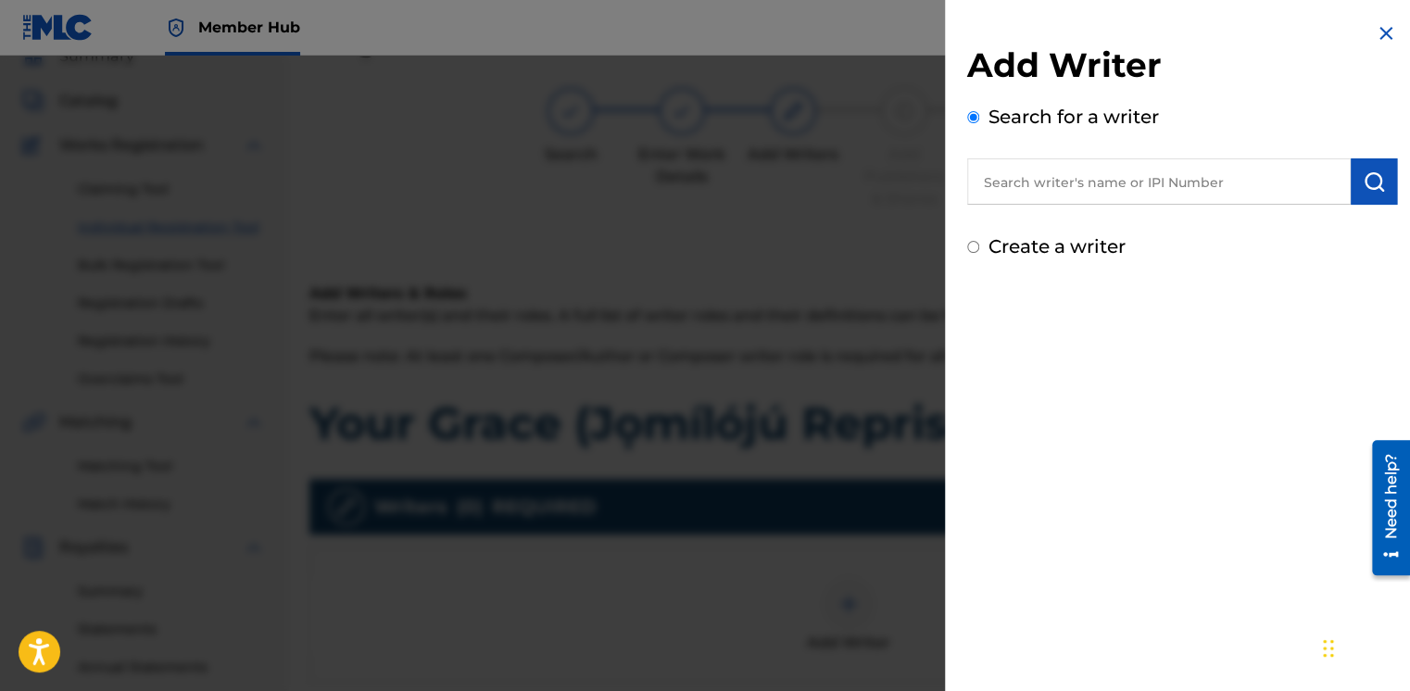
click at [969, 243] on div "Create a writer" at bounding box center [1182, 247] width 430 height 28
click at [969, 243] on input "Create a writer" at bounding box center [973, 247] width 12 height 12
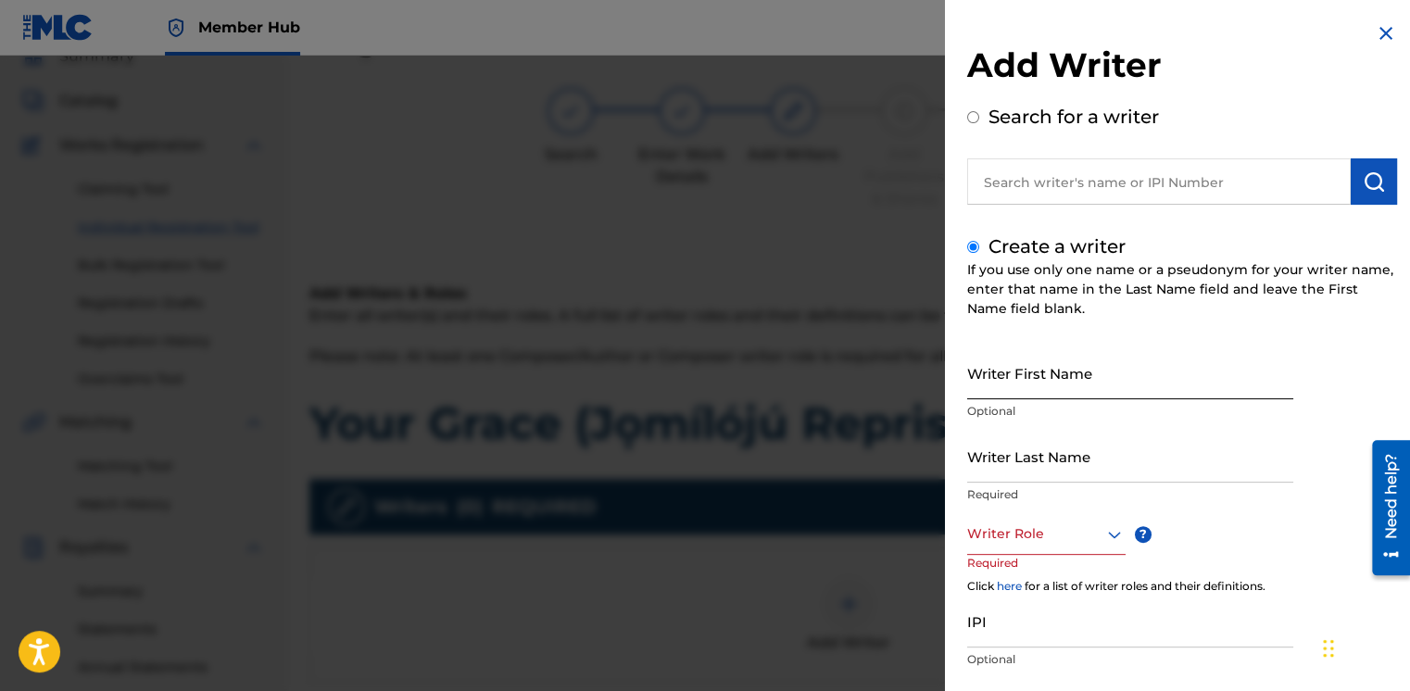
click at [1021, 384] on input "Writer First Name" at bounding box center [1130, 373] width 326 height 53
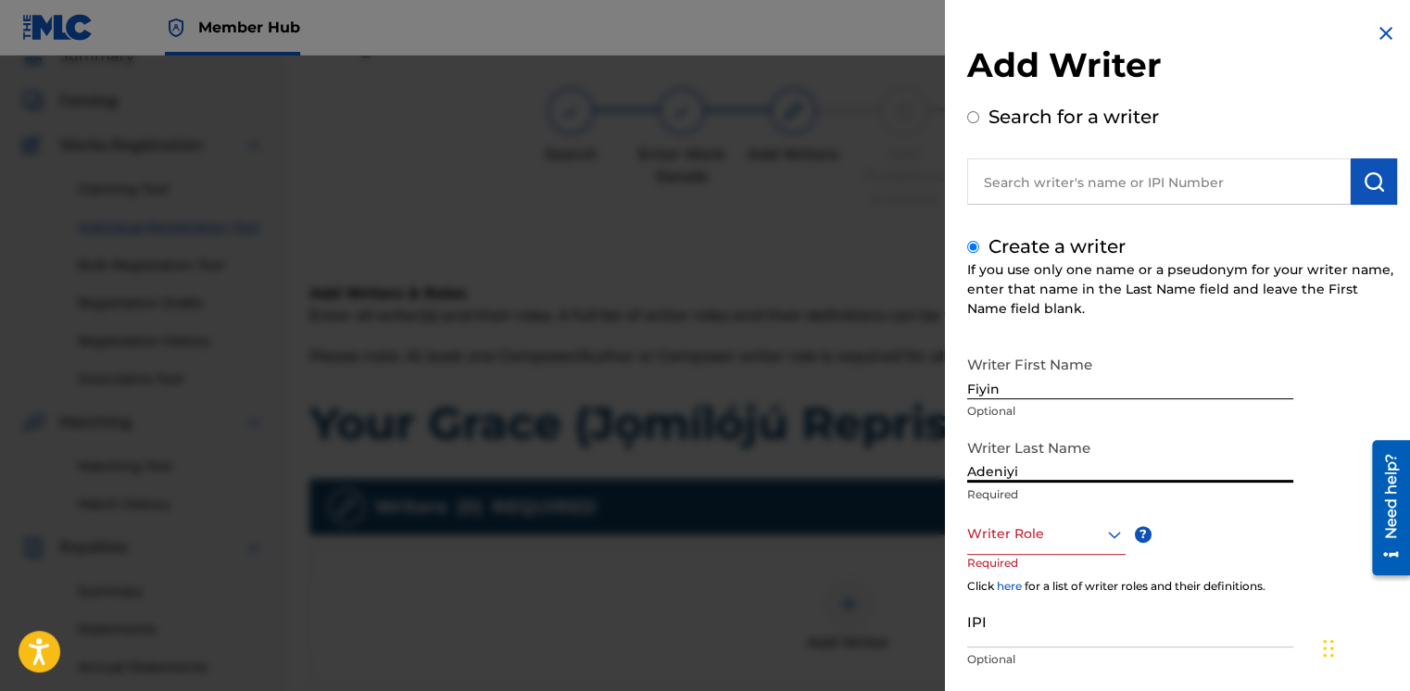
click at [1003, 538] on div "Writer Role" at bounding box center [1046, 534] width 158 height 42
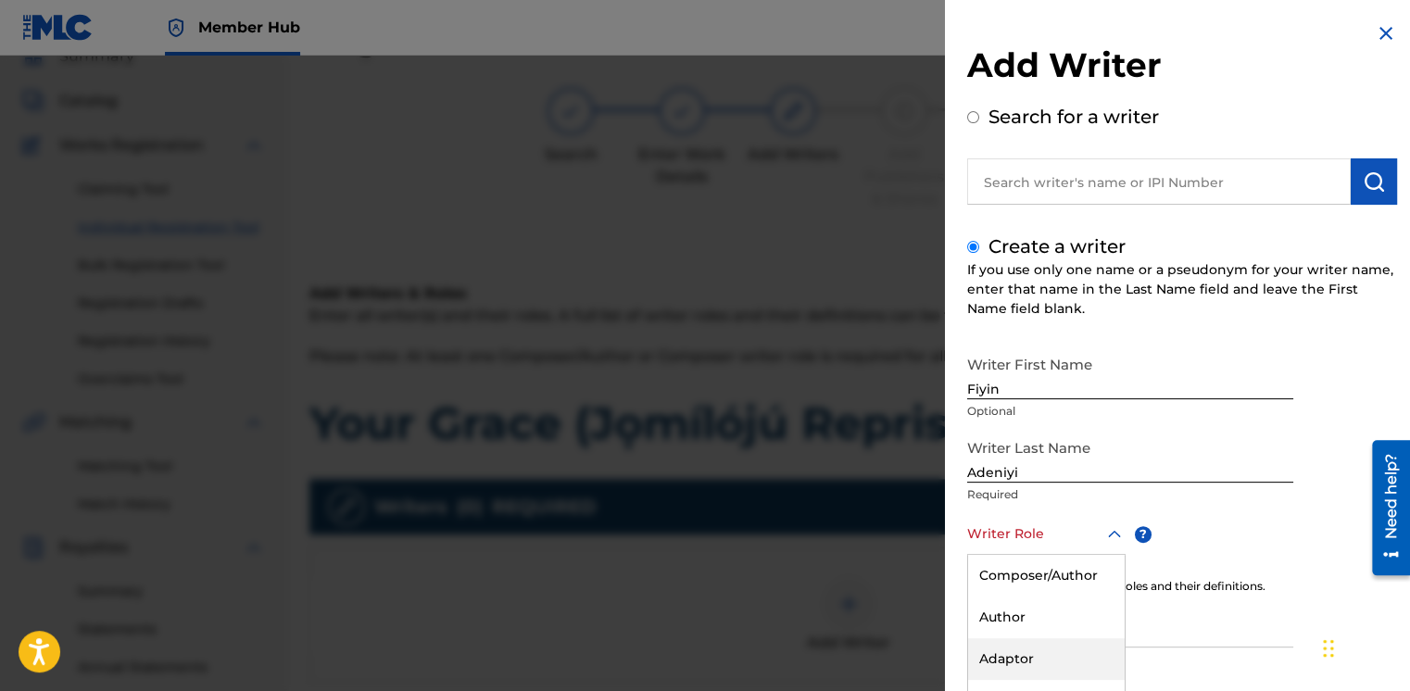
scroll to position [111, 0]
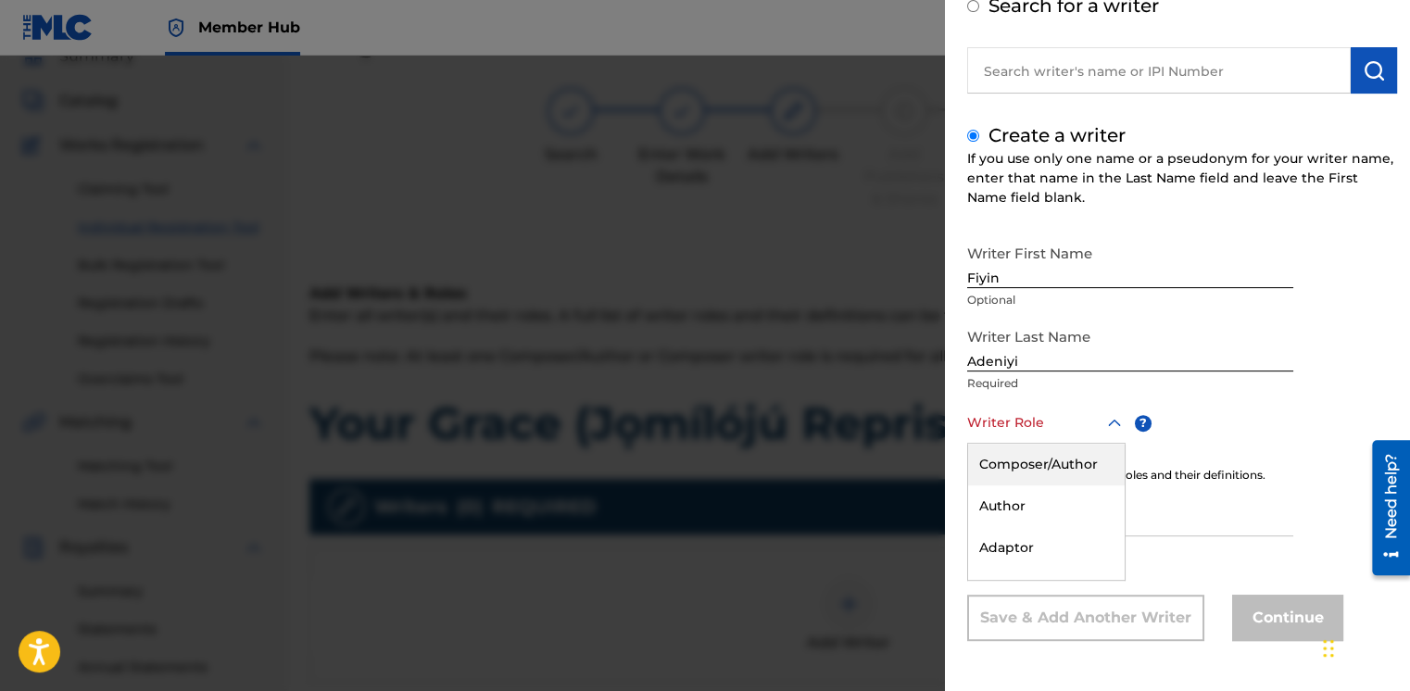
click at [994, 461] on div "Composer/Author" at bounding box center [1046, 465] width 157 height 42
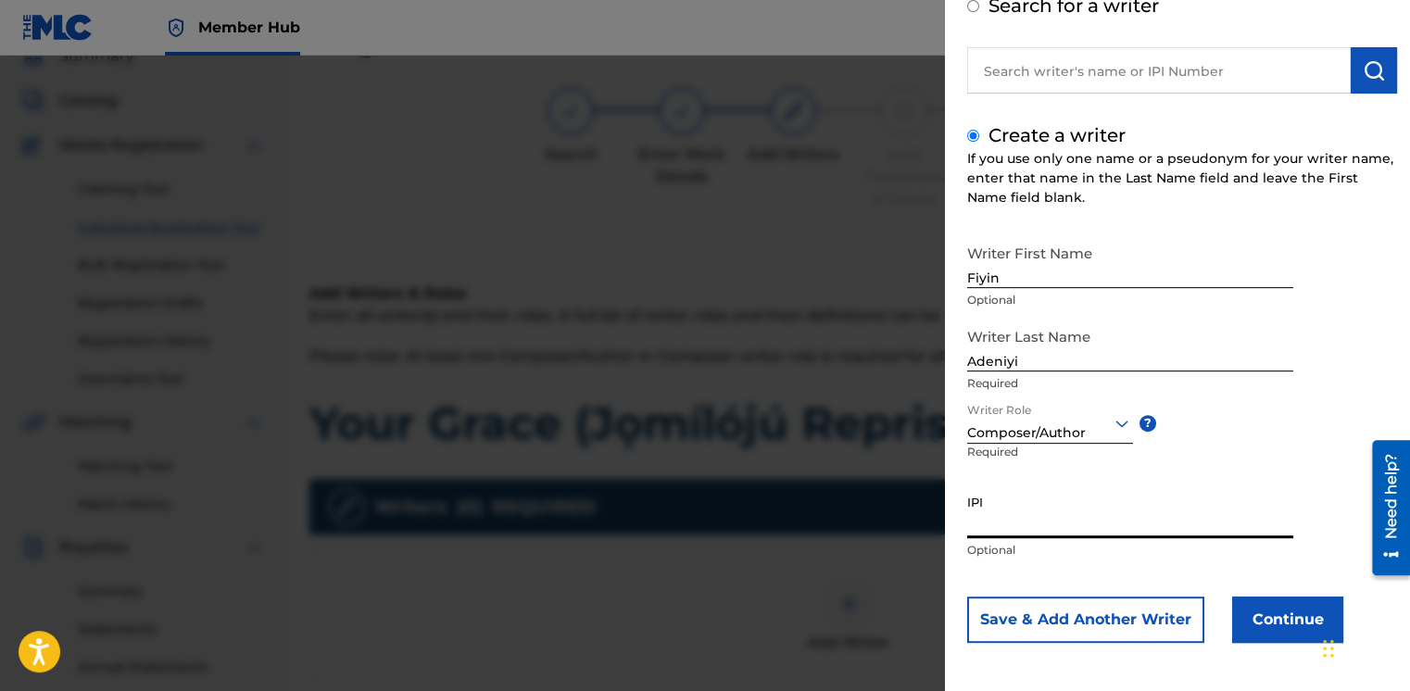
click at [1050, 513] on input "IPI" at bounding box center [1130, 512] width 326 height 53
paste input "01308178456"
click at [1233, 613] on button "Continue" at bounding box center [1287, 620] width 111 height 46
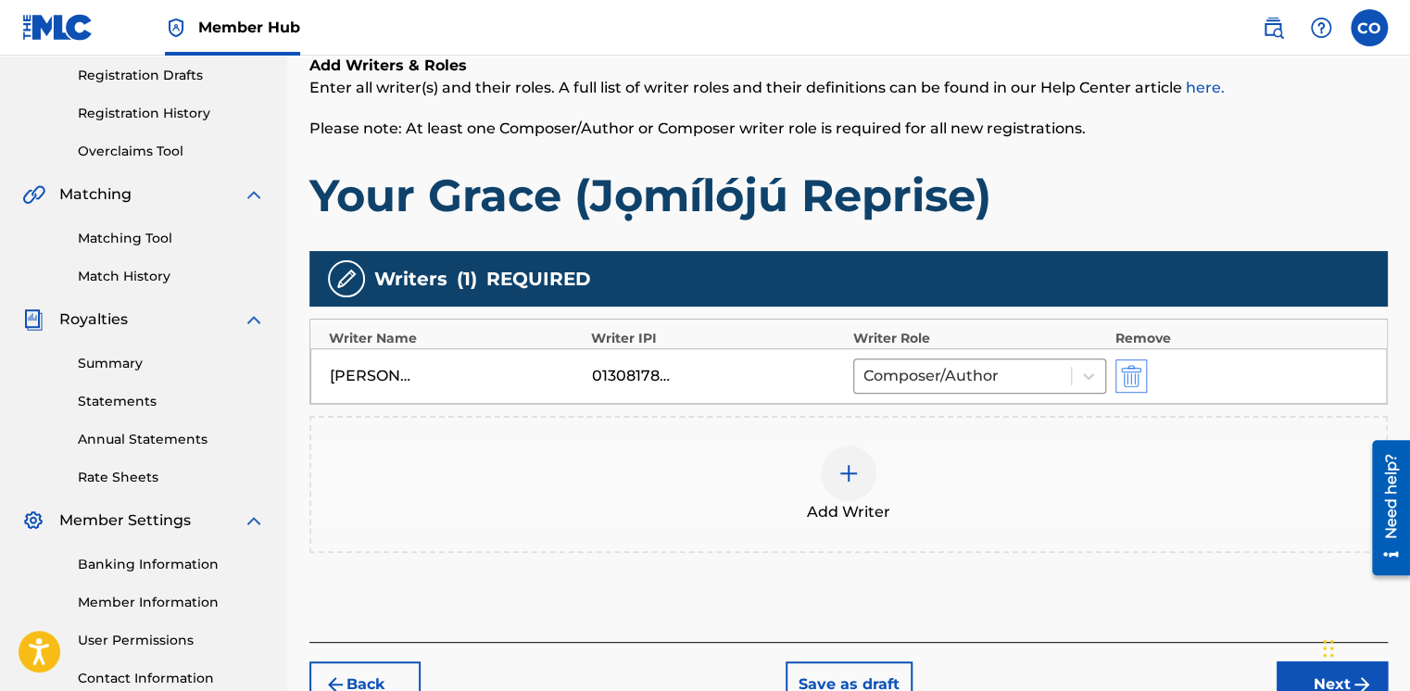
scroll to position [320, 0]
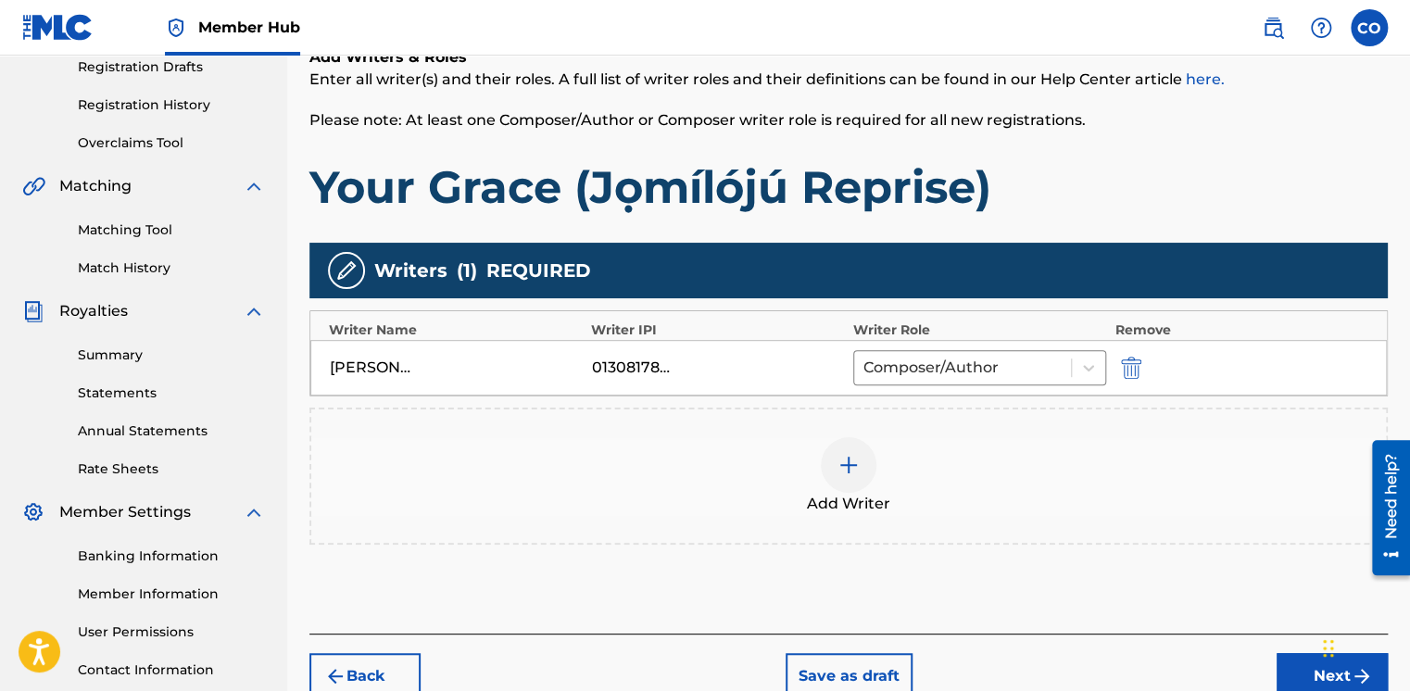
click at [1281, 650] on div "Back Save as draft Next" at bounding box center [848, 667] width 1079 height 66
click at [1281, 659] on button "Next" at bounding box center [1332, 676] width 111 height 46
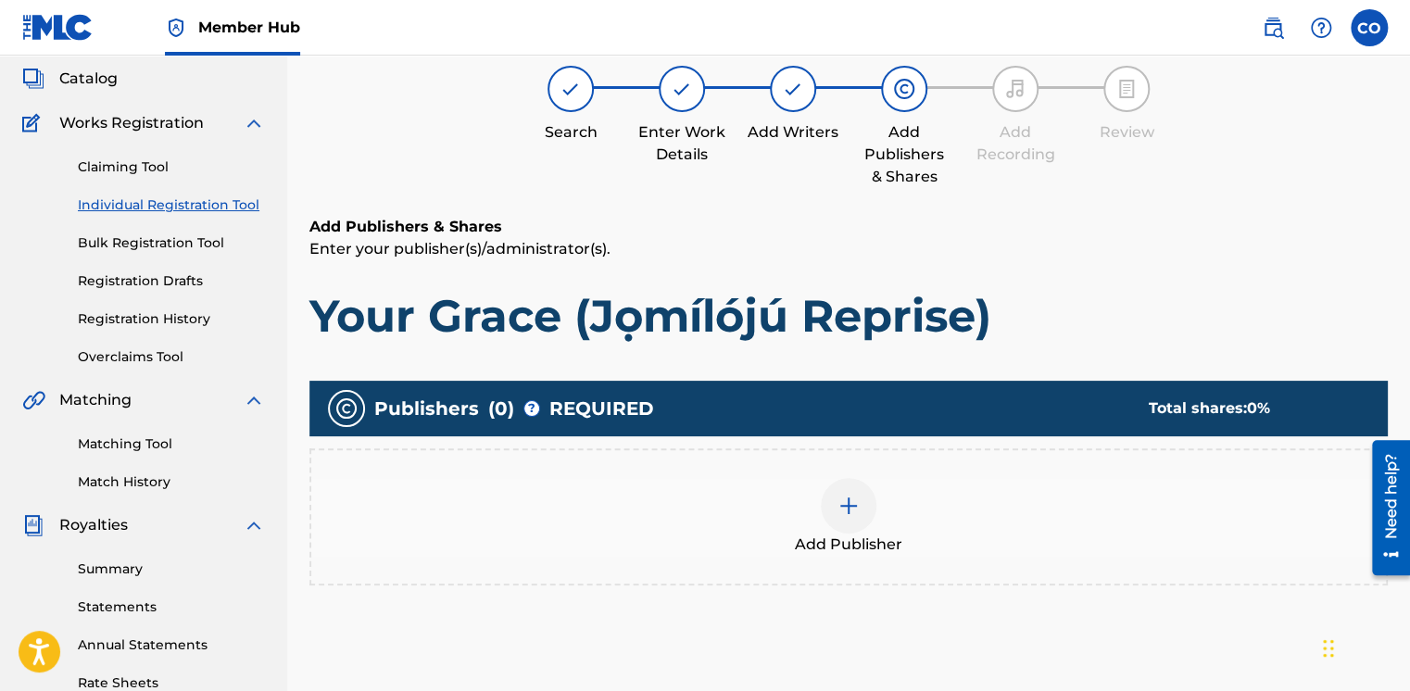
scroll to position [83, 0]
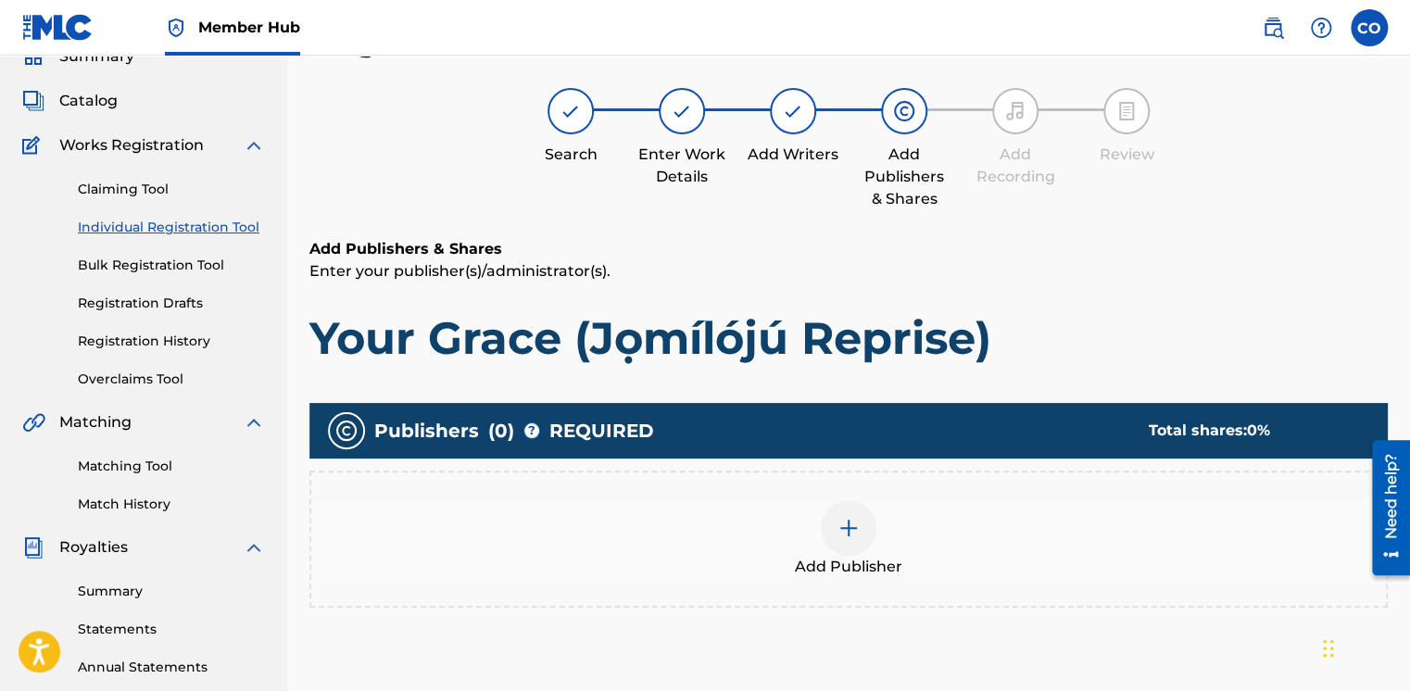
click at [862, 524] on div at bounding box center [849, 528] width 56 height 56
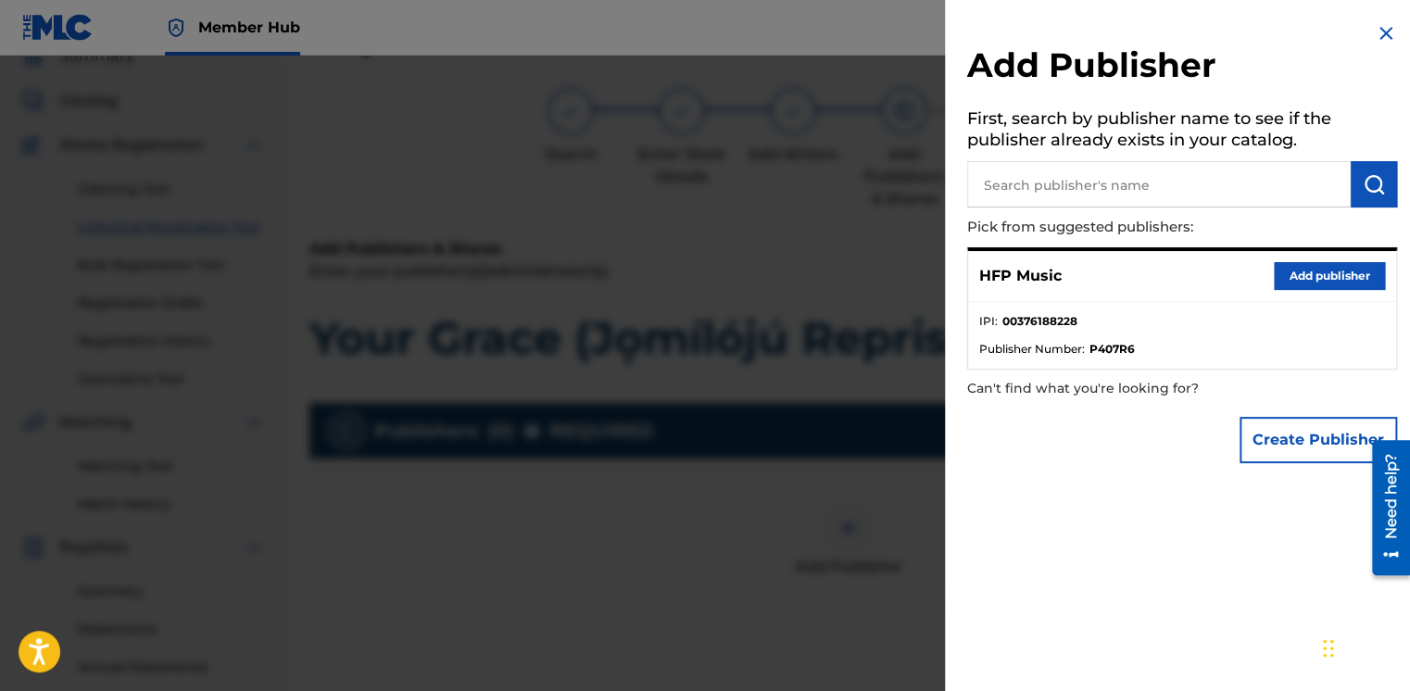
click at [1081, 196] on input "text" at bounding box center [1159, 184] width 384 height 46
click at [1274, 282] on button "Add publisher" at bounding box center [1329, 276] width 111 height 28
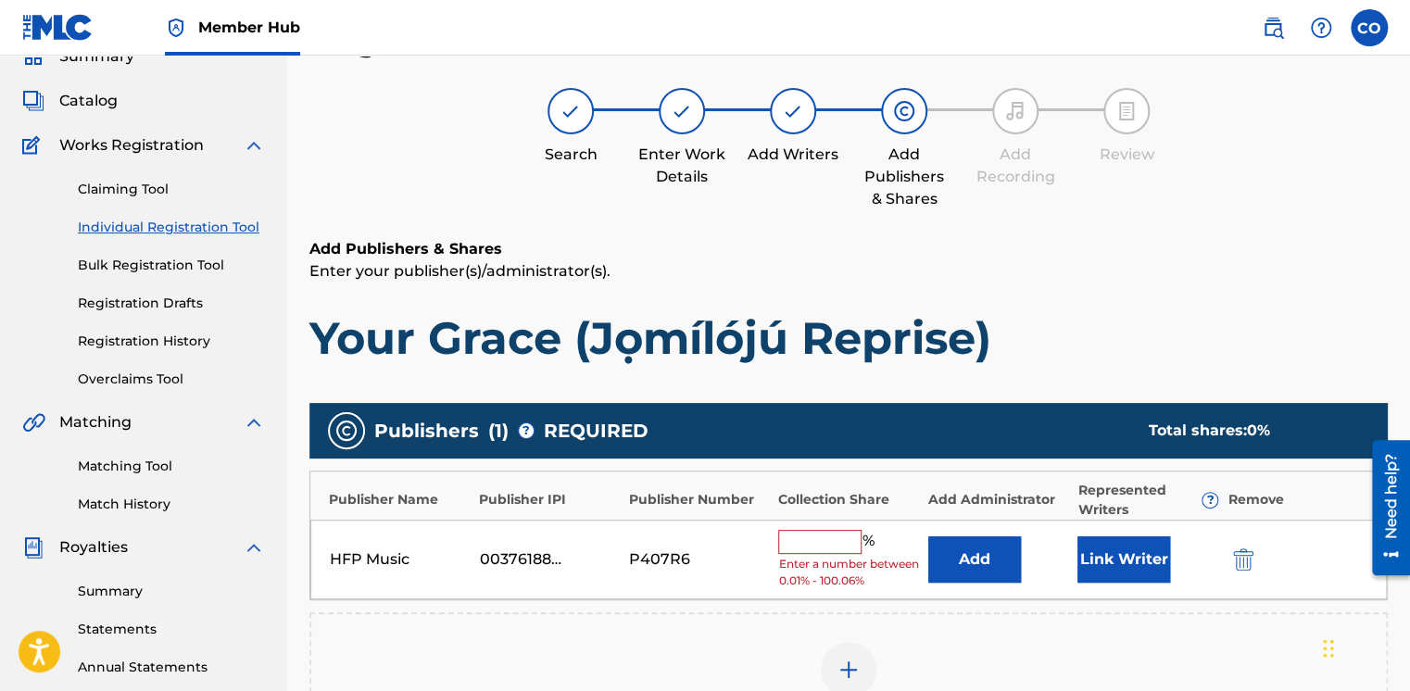
scroll to position [94, 0]
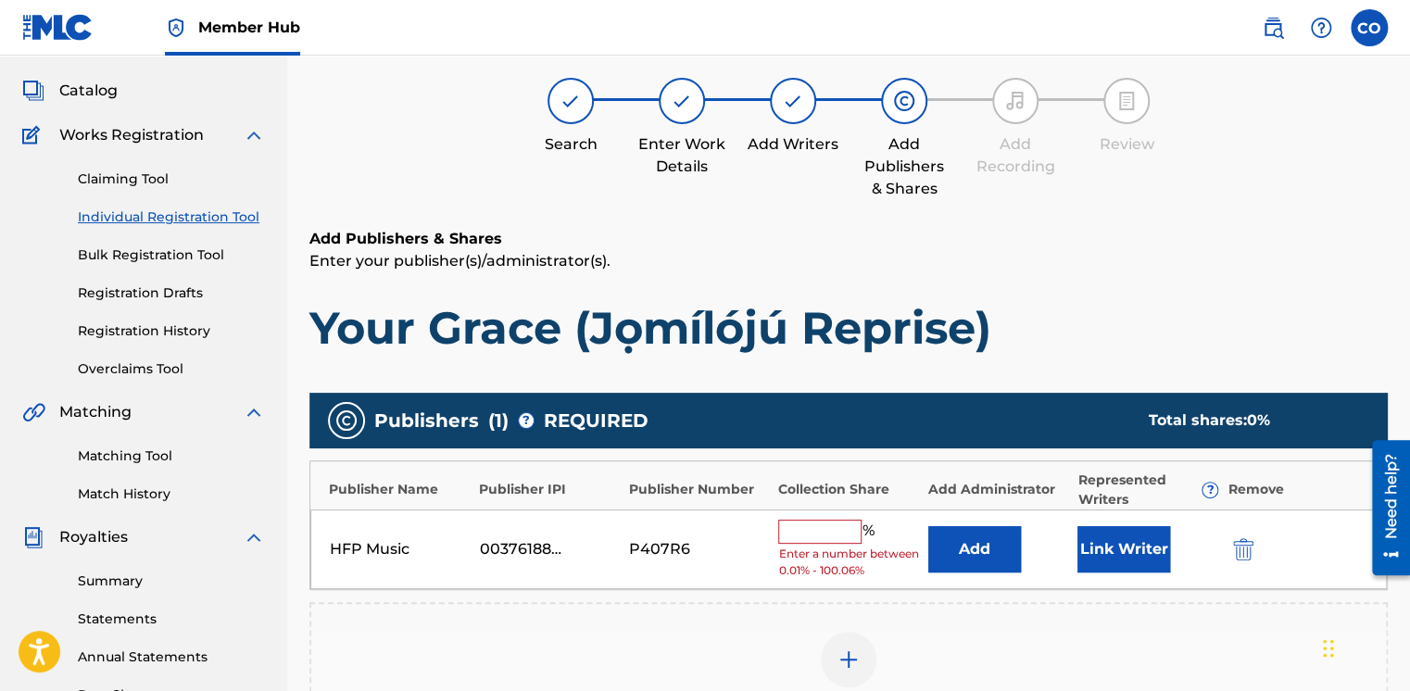
click at [798, 536] on input "text" at bounding box center [819, 532] width 83 height 24
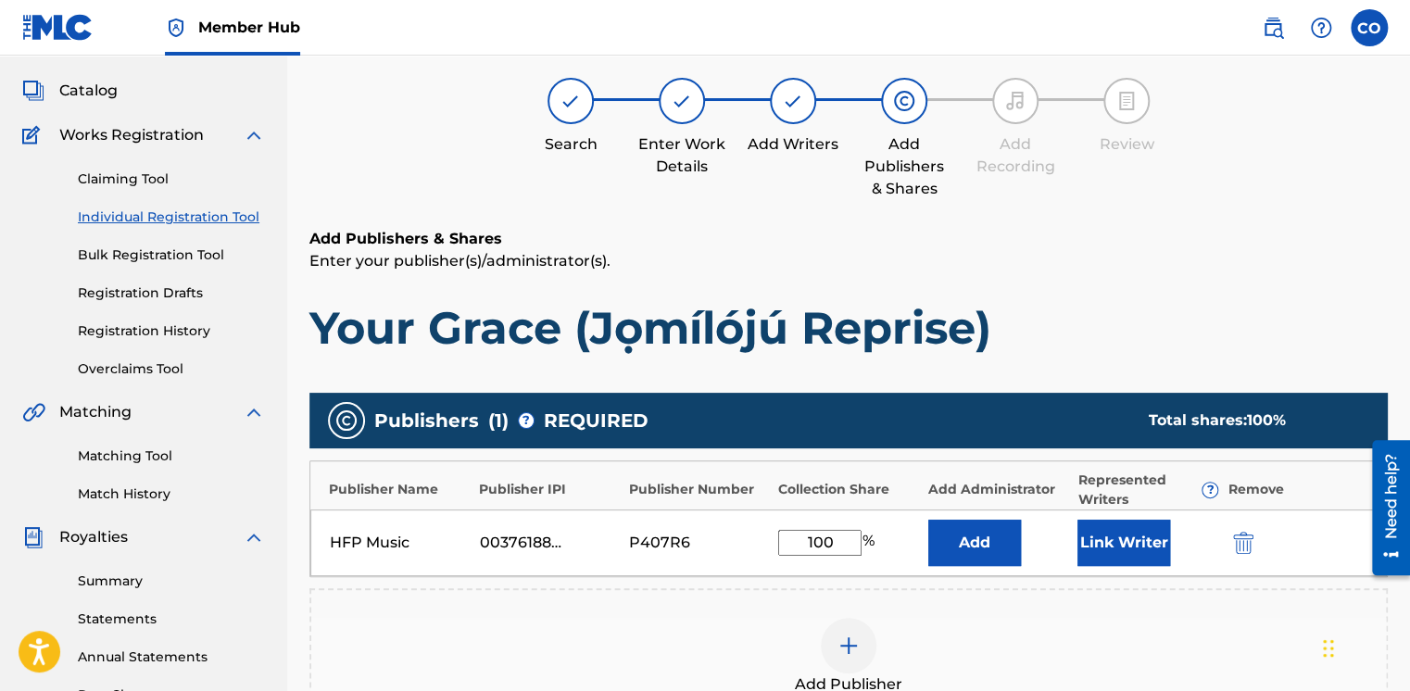
scroll to position [457, 0]
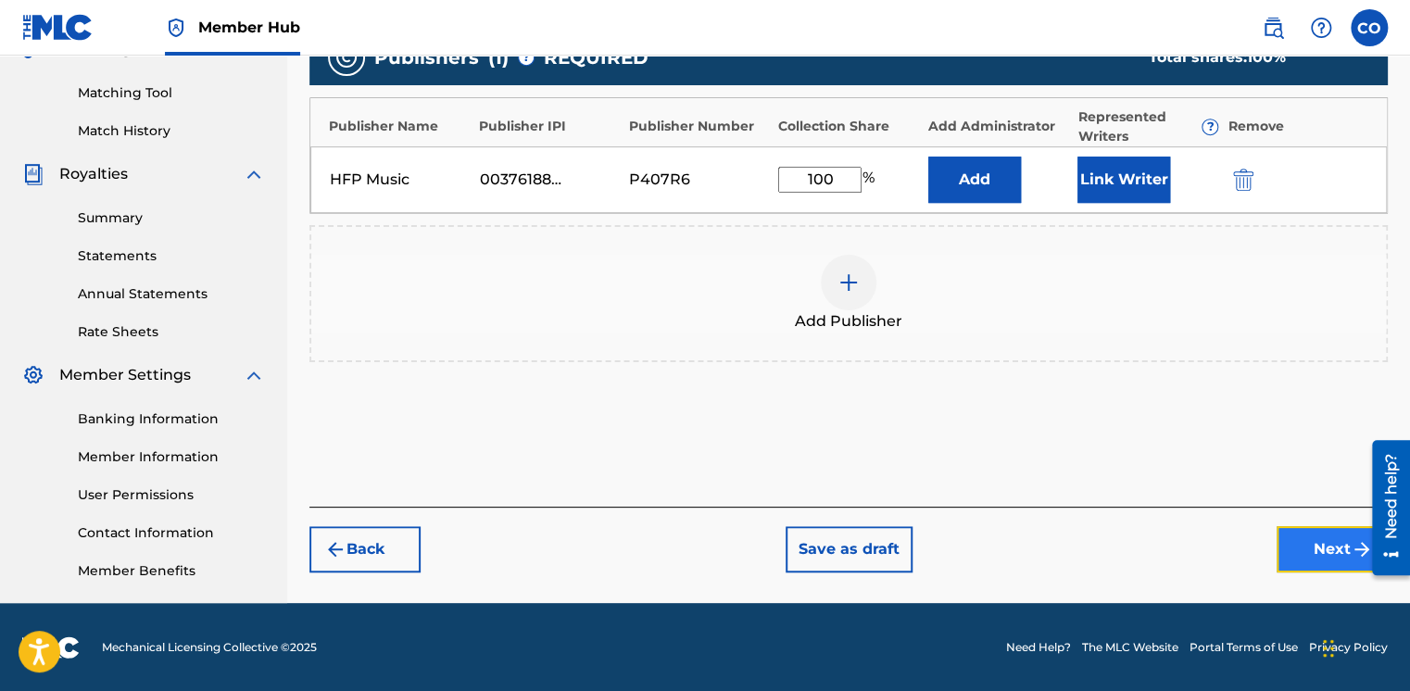
click at [1282, 539] on button "Next" at bounding box center [1332, 549] width 111 height 46
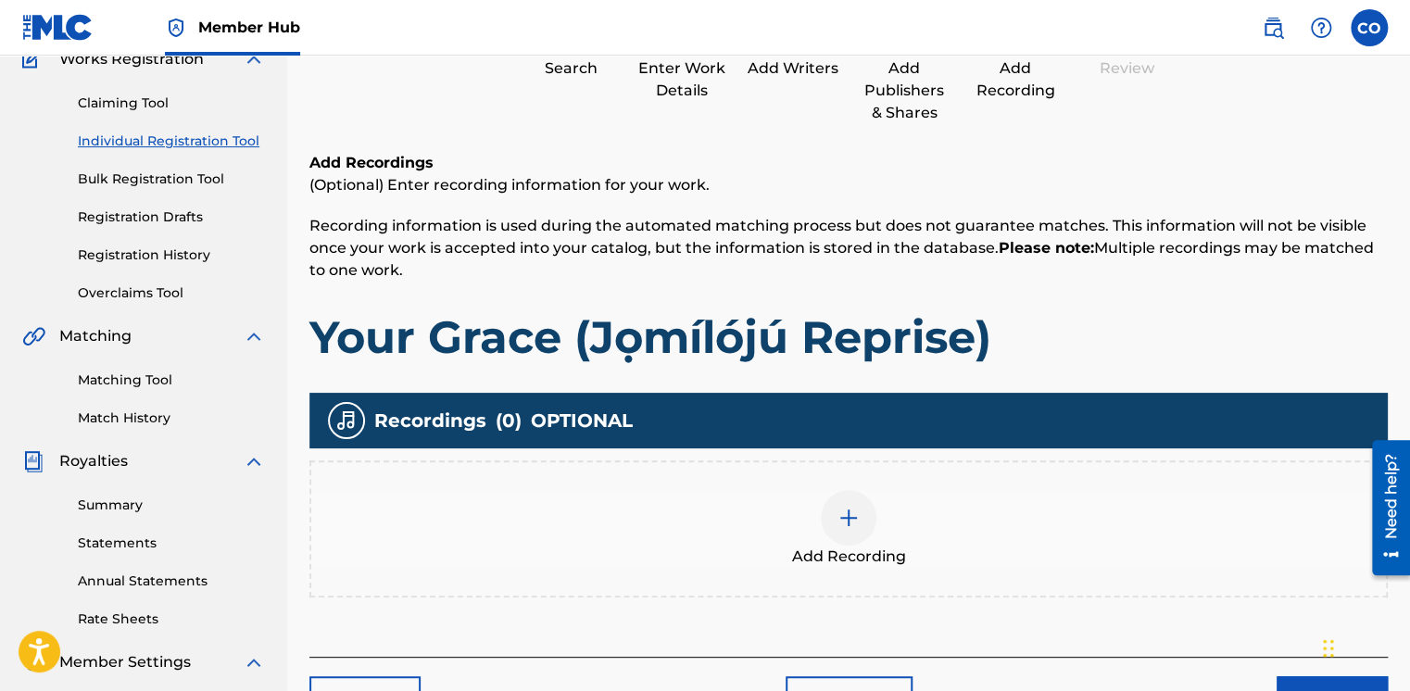
scroll to position [83, 0]
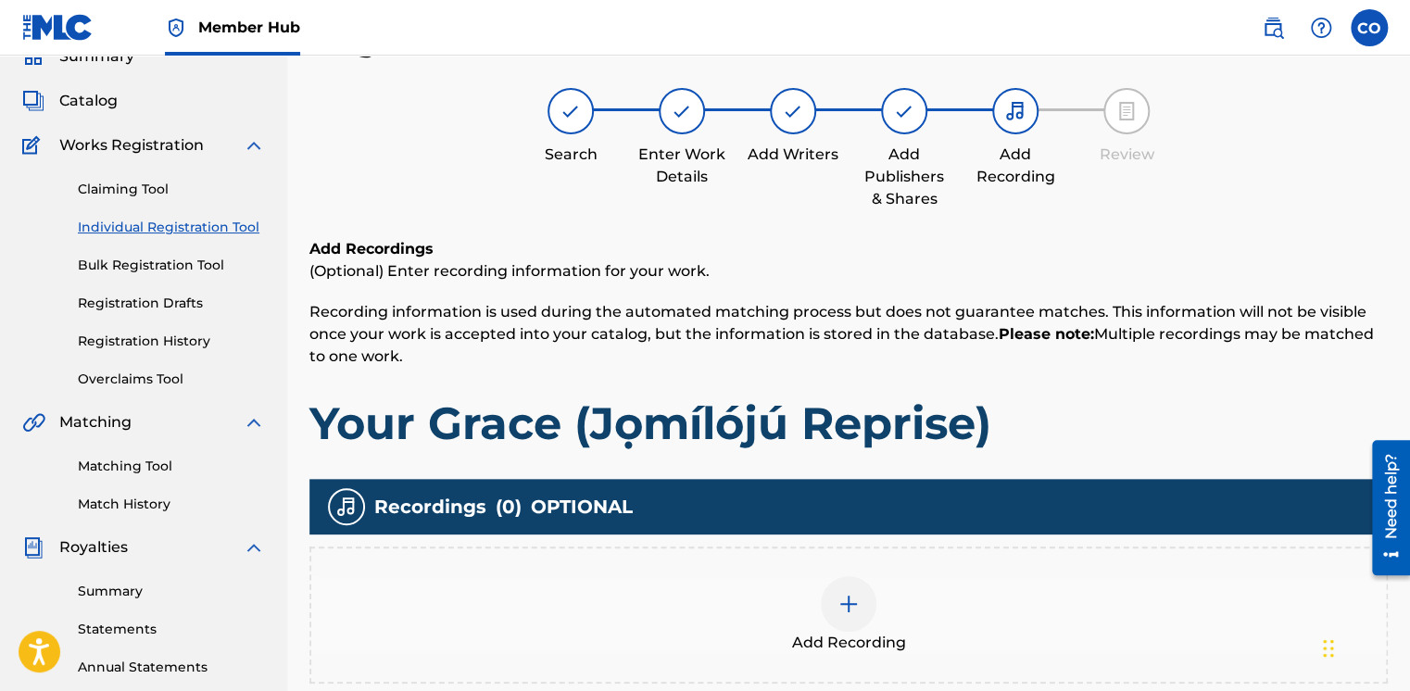
click at [835, 606] on div at bounding box center [849, 604] width 56 height 56
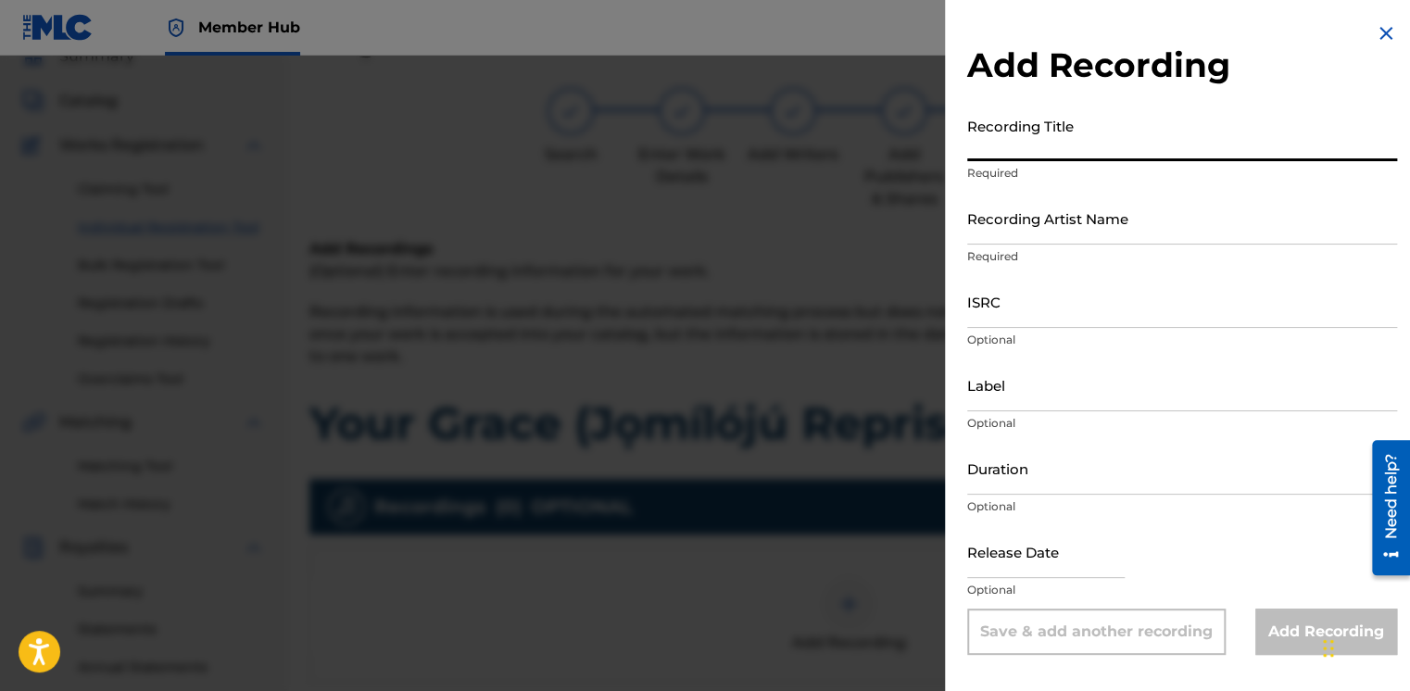
click at [1038, 135] on input "Recording Title" at bounding box center [1182, 134] width 430 height 53
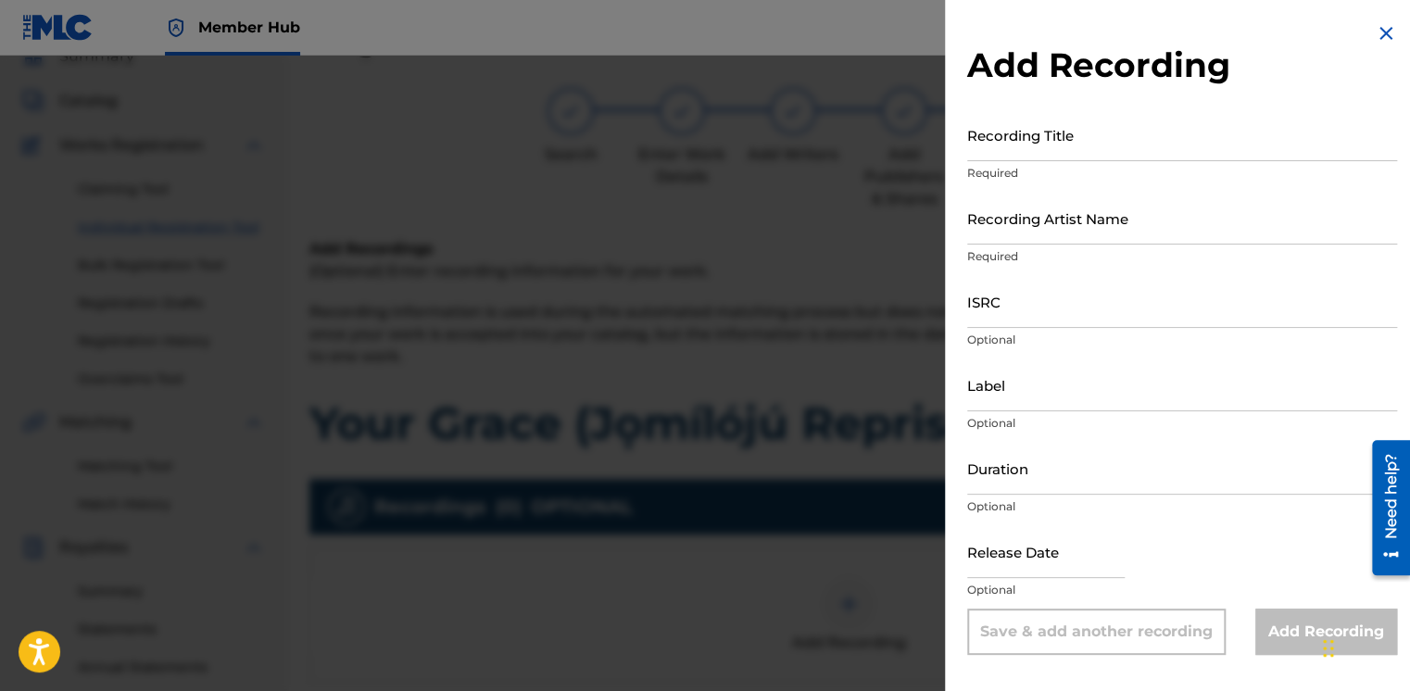
click at [745, 306] on div at bounding box center [705, 401] width 1410 height 691
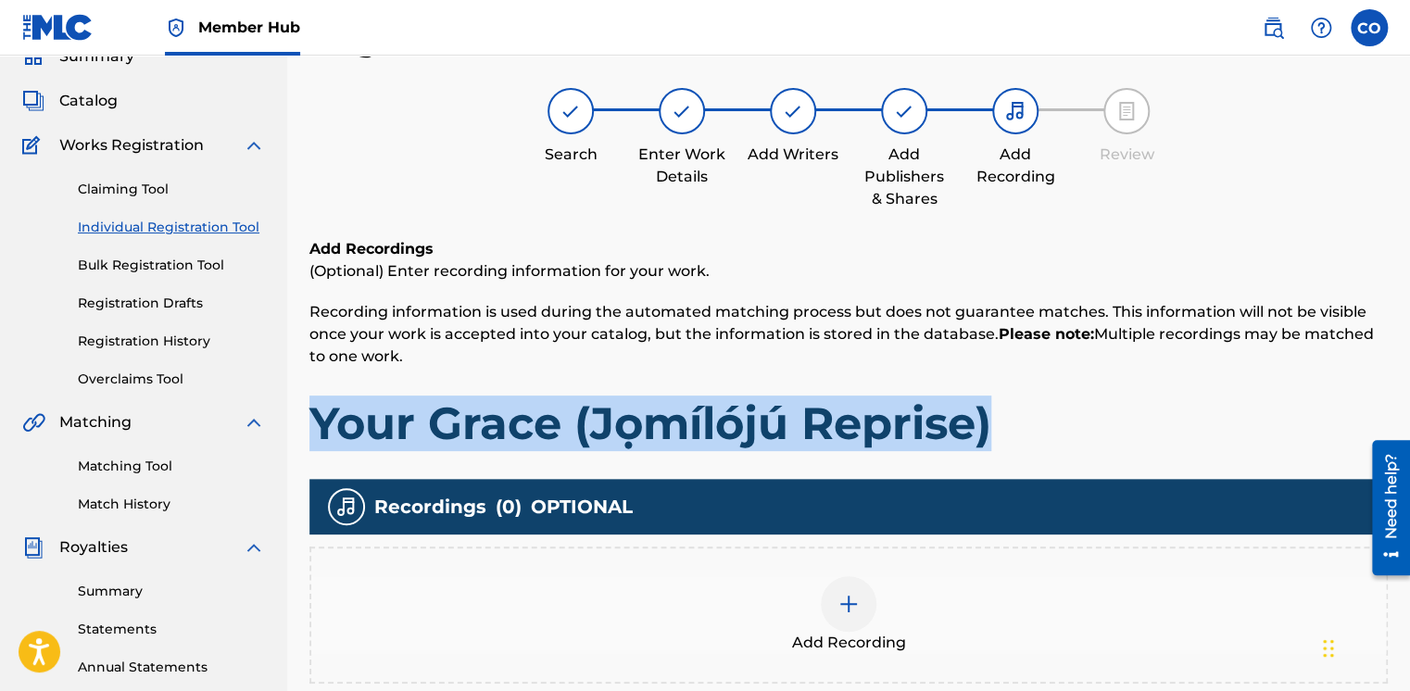
drag, startPoint x: 308, startPoint y: 423, endPoint x: 1024, endPoint y: 412, distance: 716.3
click at [1024, 412] on div "Register Work Search Enter Work Details Add Writers Add Publishers & Shares Add…" at bounding box center [848, 498] width 1123 height 958
copy h1 "Your Grace (Jọmílójú Reprise)"
click at [839, 604] on img at bounding box center [849, 604] width 22 height 22
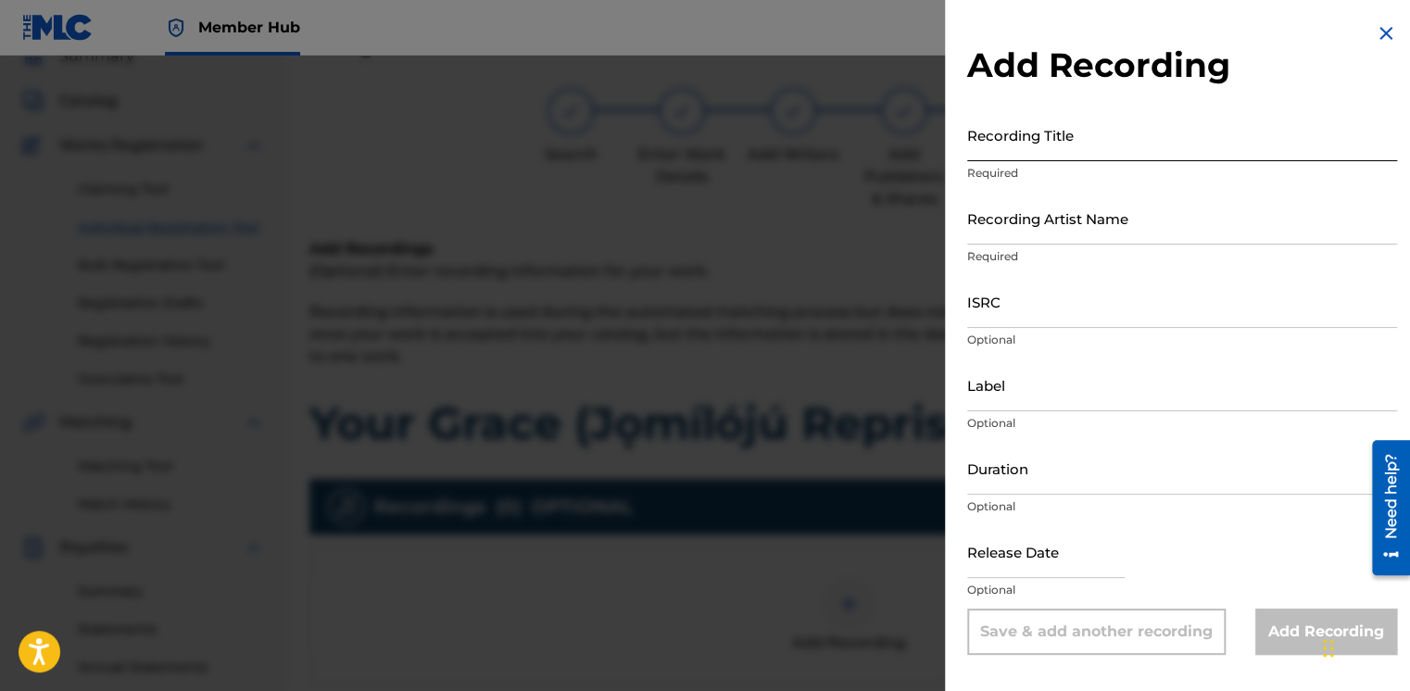
click at [1039, 157] on input "Recording Title" at bounding box center [1182, 134] width 430 height 53
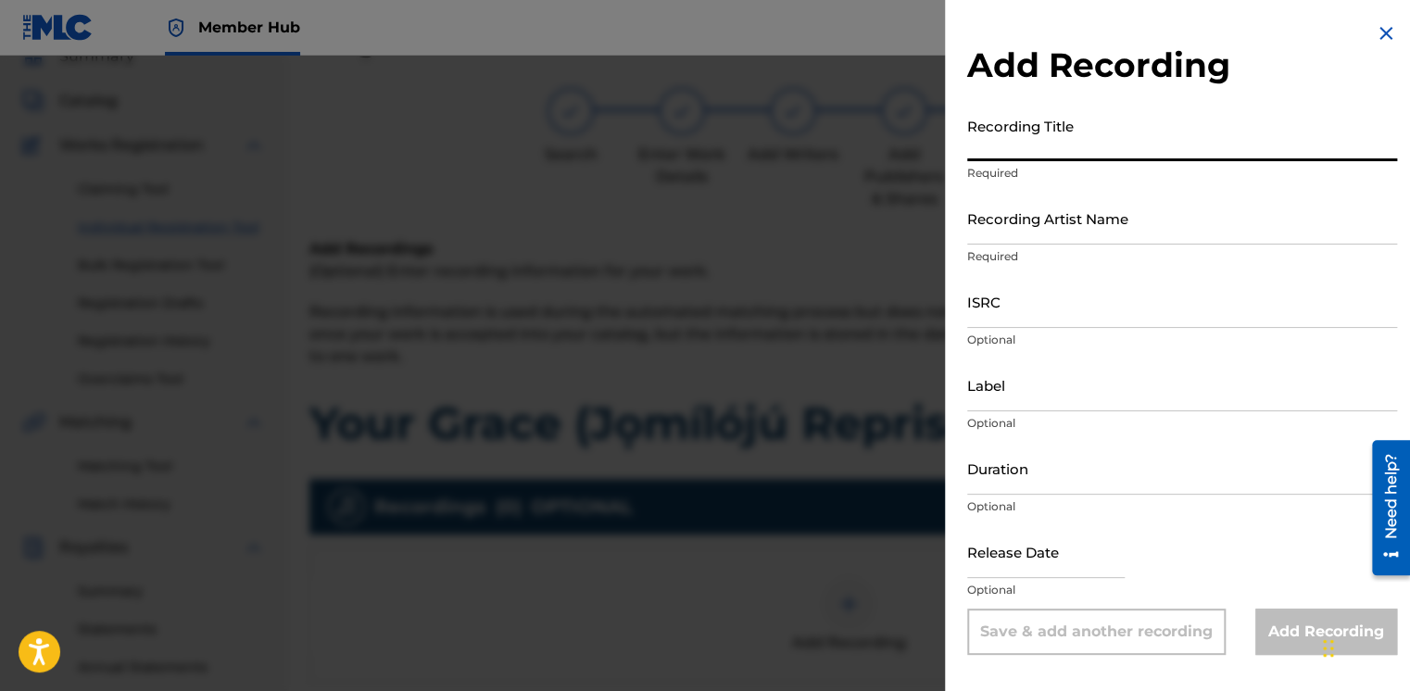
paste input "Your Grace (Jọmílójú Reprise)"
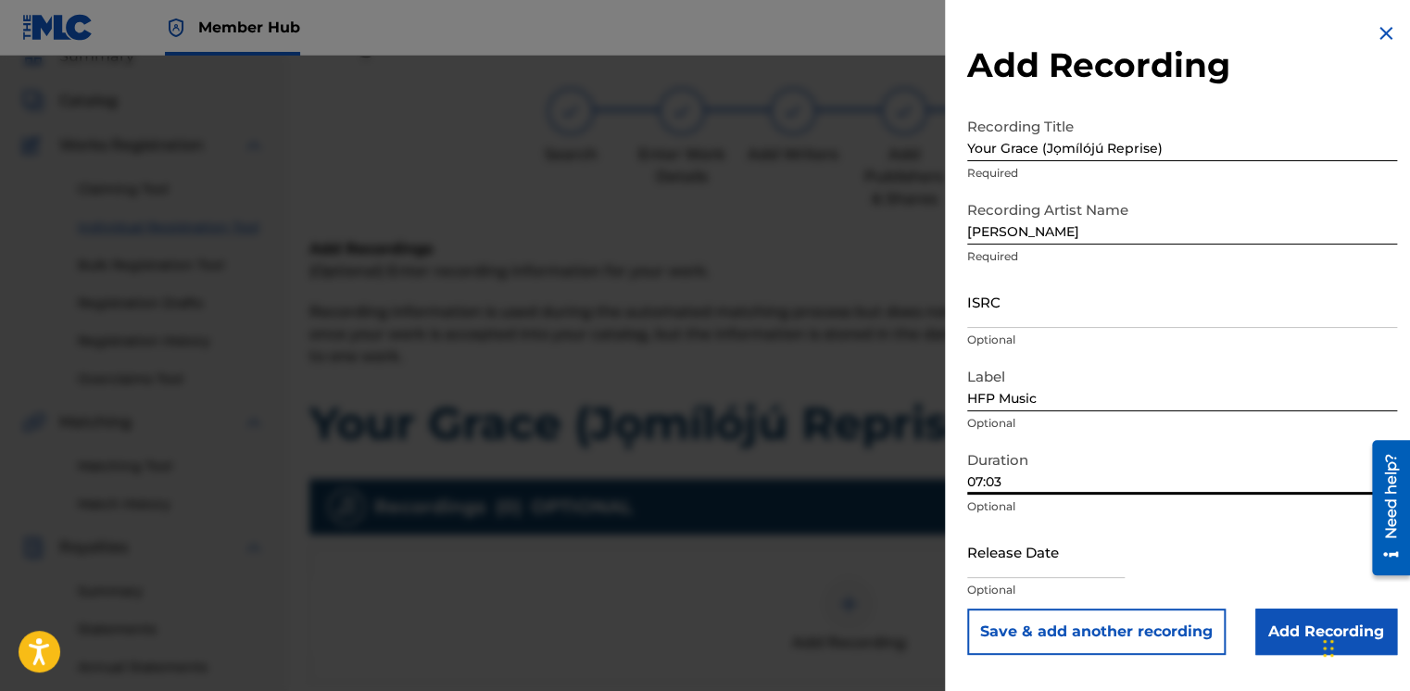
drag, startPoint x: 1013, startPoint y: 469, endPoint x: 912, endPoint y: 479, distance: 101.5
click at [912, 479] on div "Add Recording Recording Title Your Grace (Jọmílójú Reprise) Required Recording …" at bounding box center [705, 374] width 1410 height 636
click at [1007, 309] on input "ISRC" at bounding box center [1182, 301] width 430 height 53
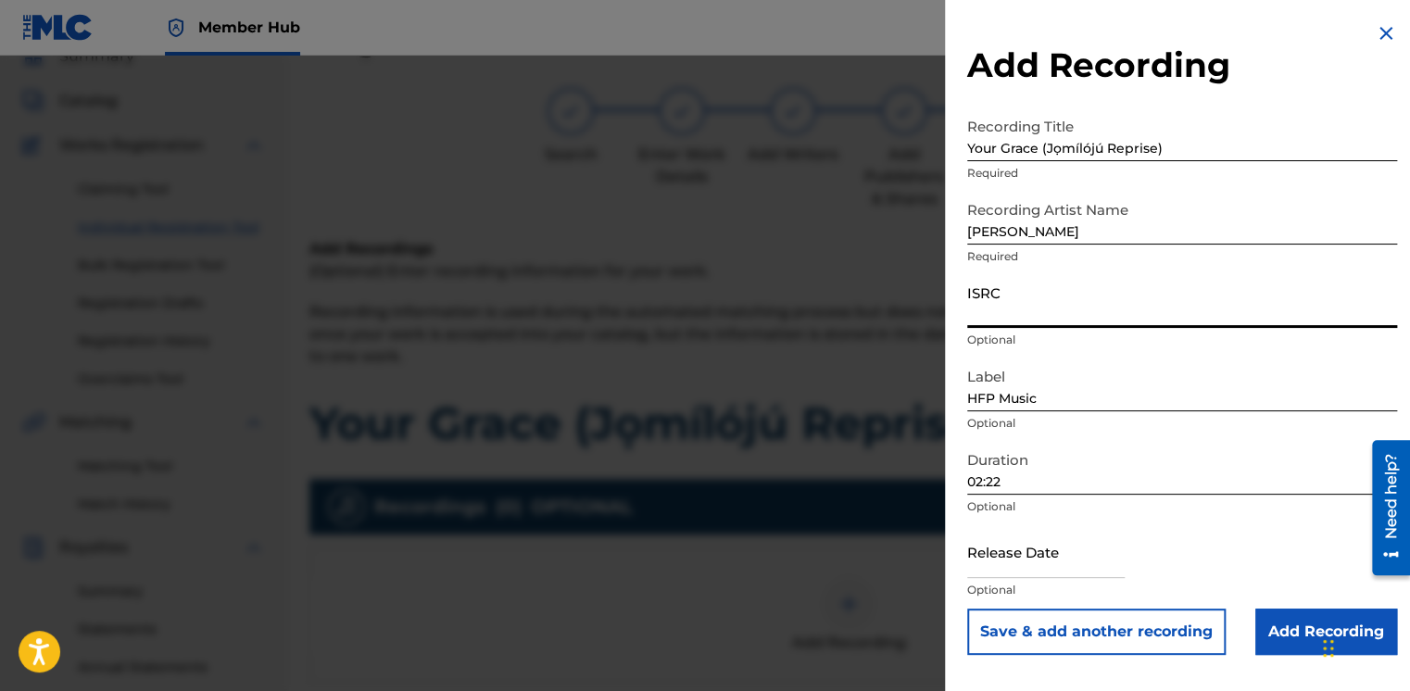
paste input "QZWFM2349322"
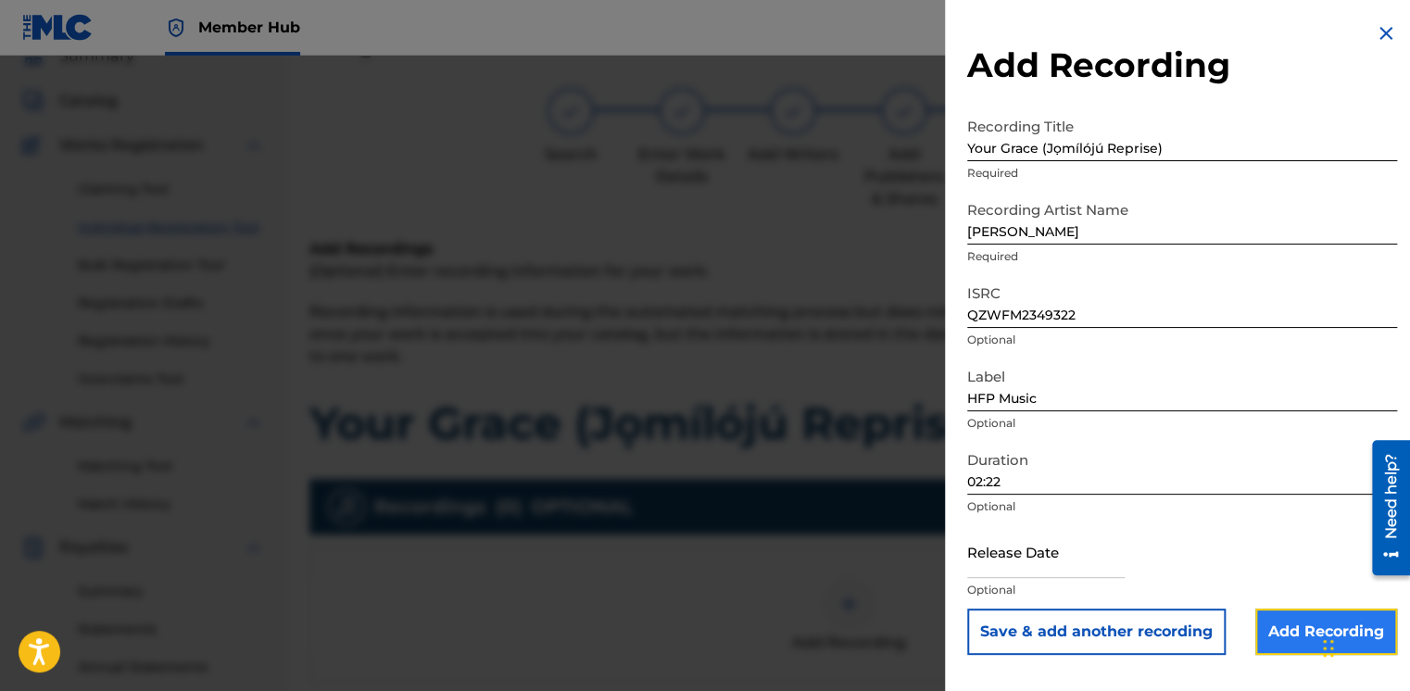
click at [1294, 635] on input "Add Recording" at bounding box center [1327, 632] width 142 height 46
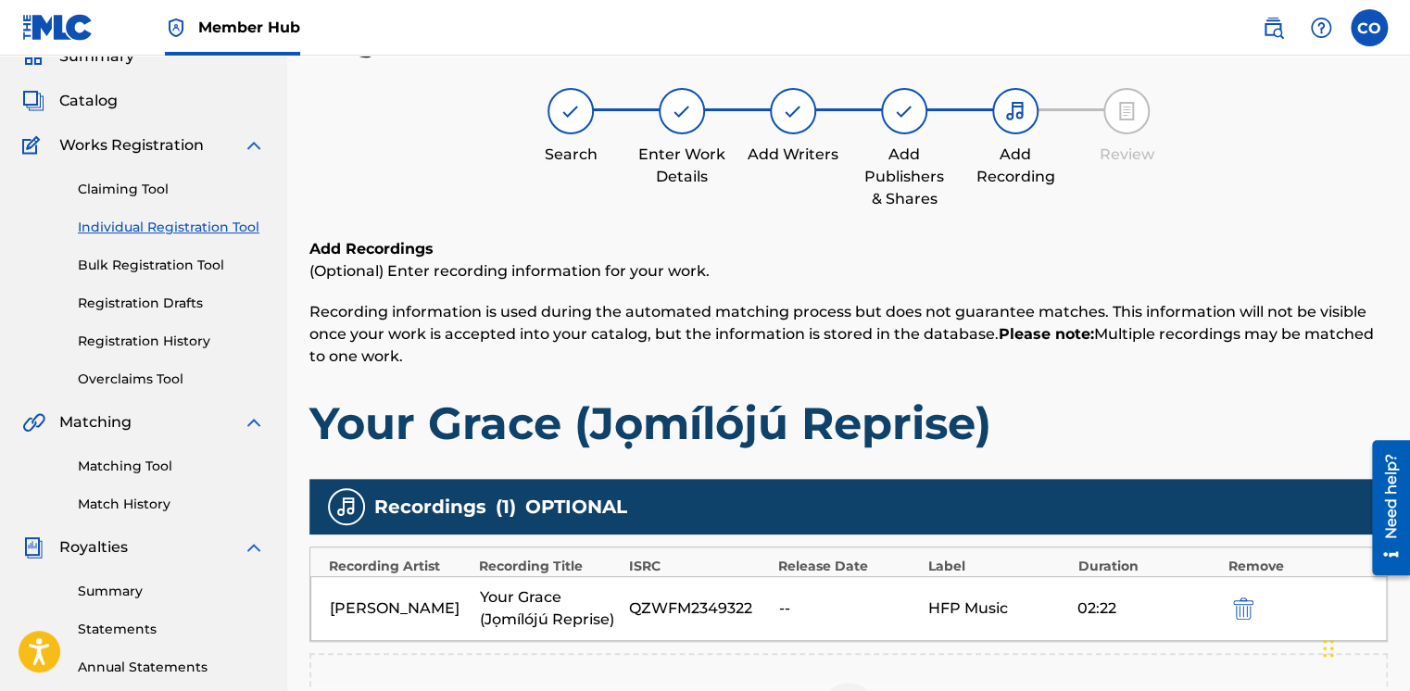
scroll to position [457, 0]
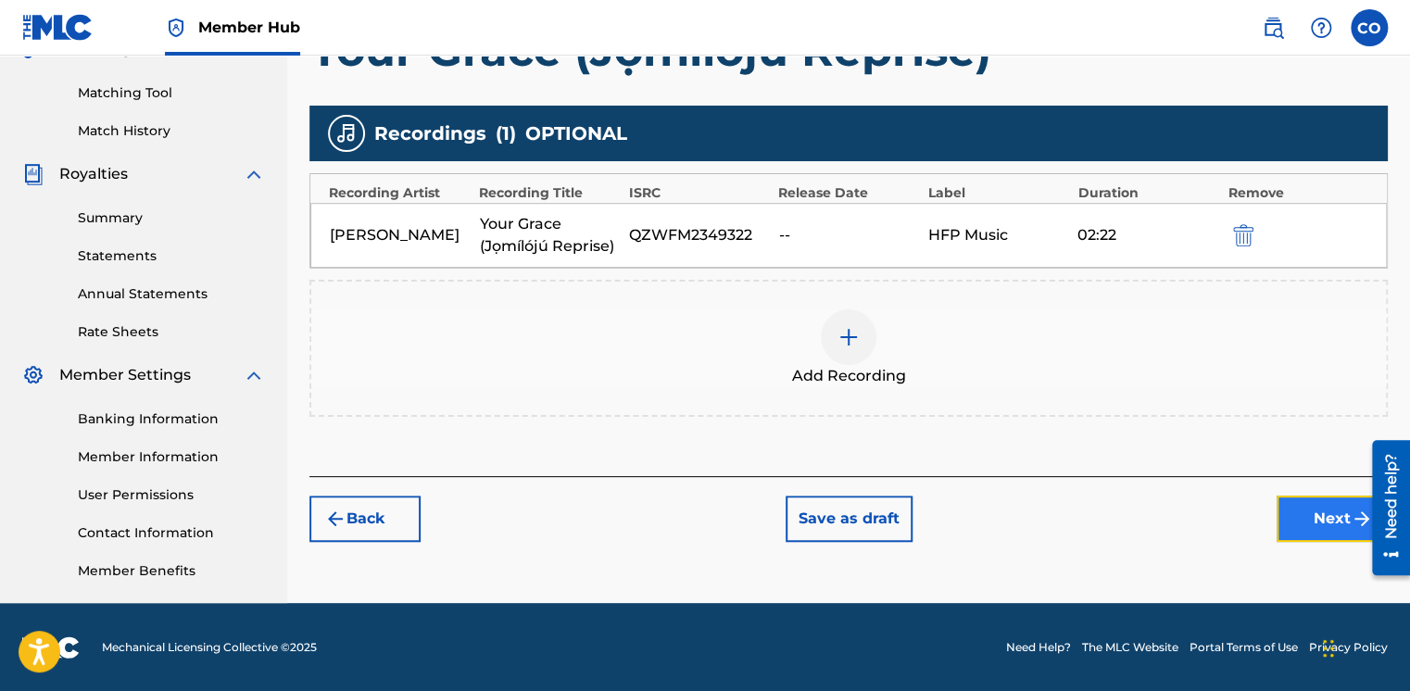
click at [1318, 496] on button "Next" at bounding box center [1332, 519] width 111 height 46
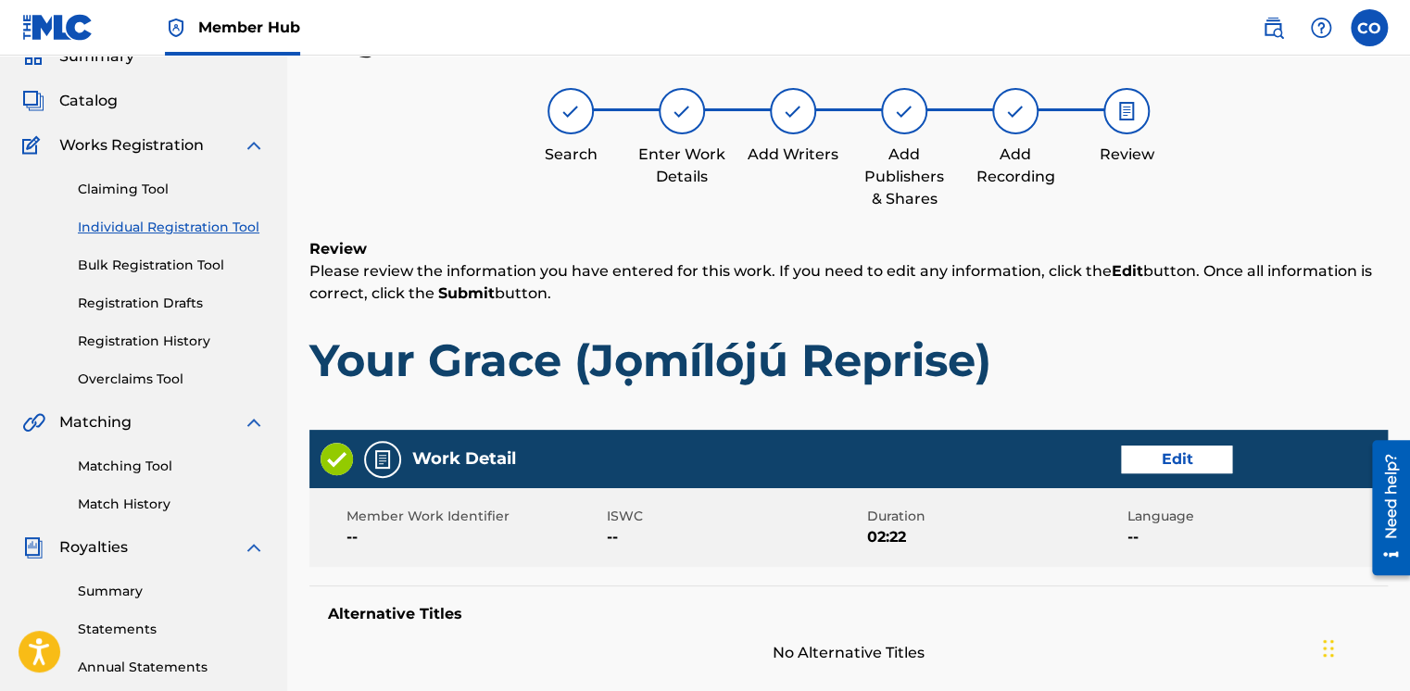
scroll to position [873, 0]
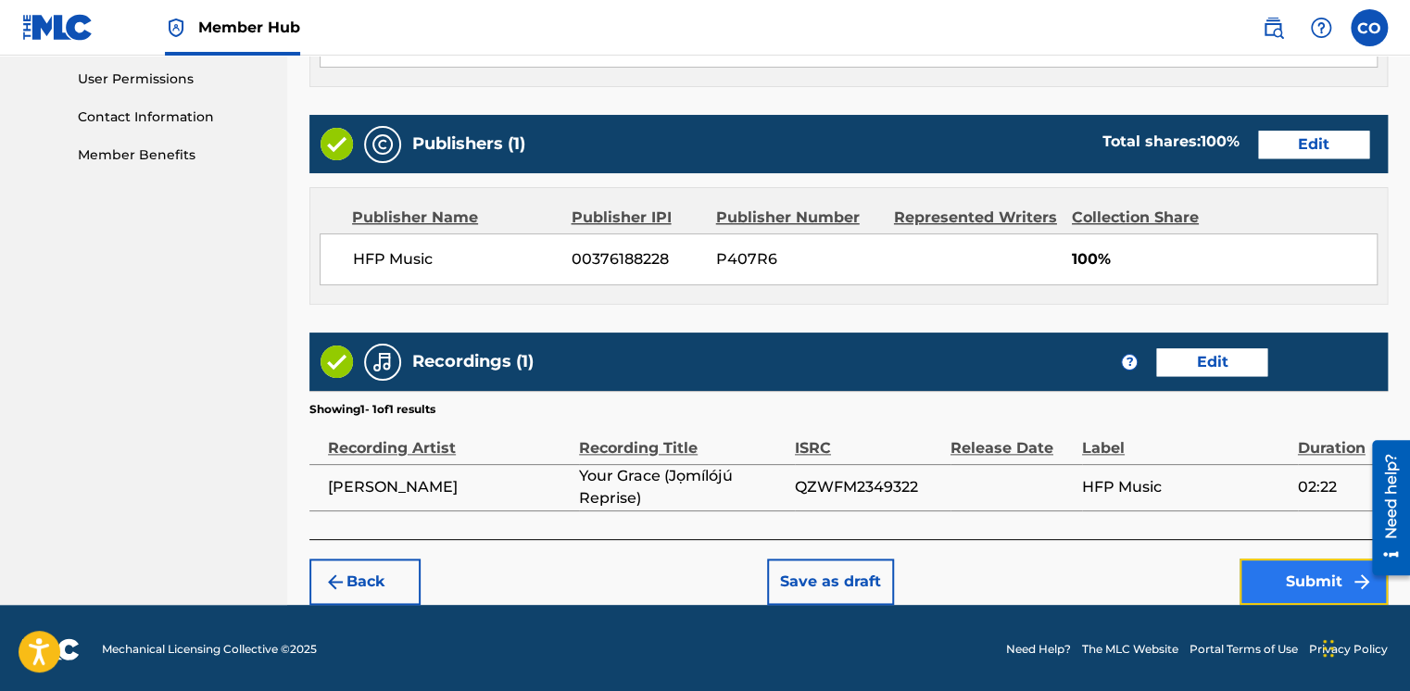
click at [1323, 580] on button "Submit" at bounding box center [1314, 582] width 148 height 46
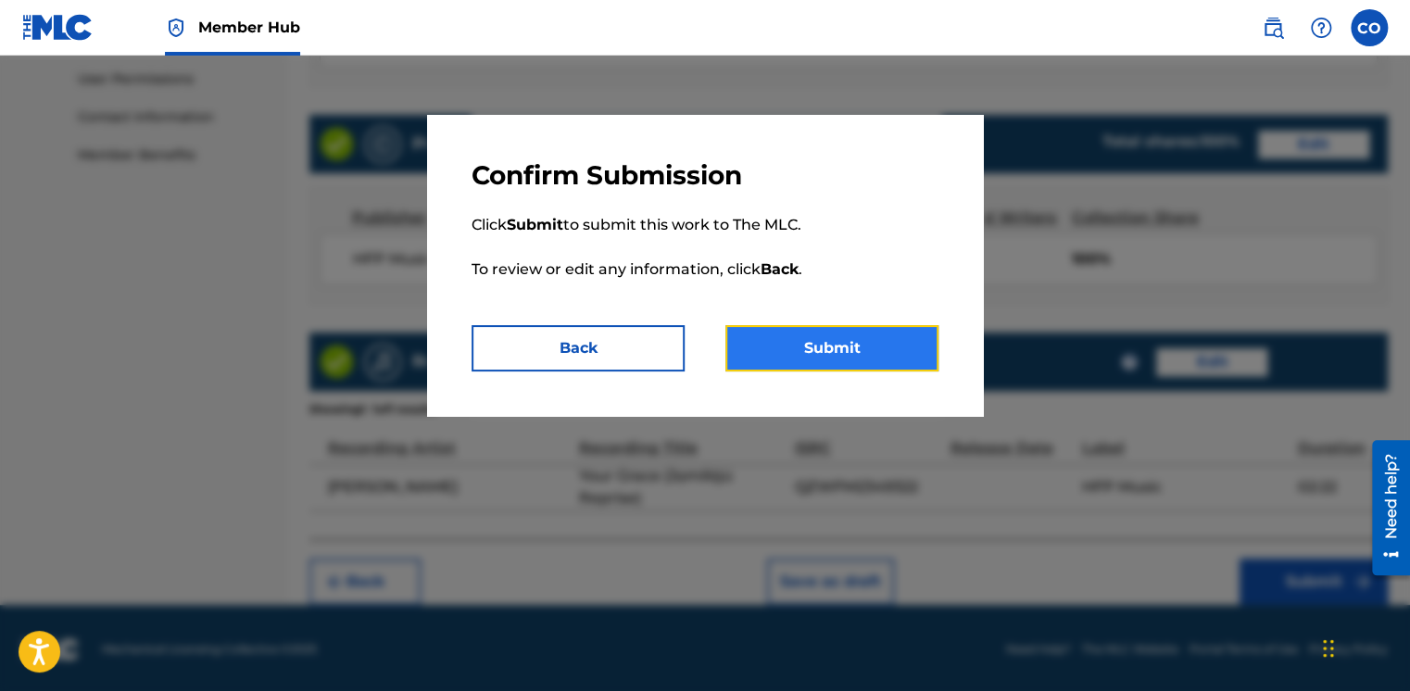
click at [906, 361] on button "Submit" at bounding box center [832, 348] width 213 height 46
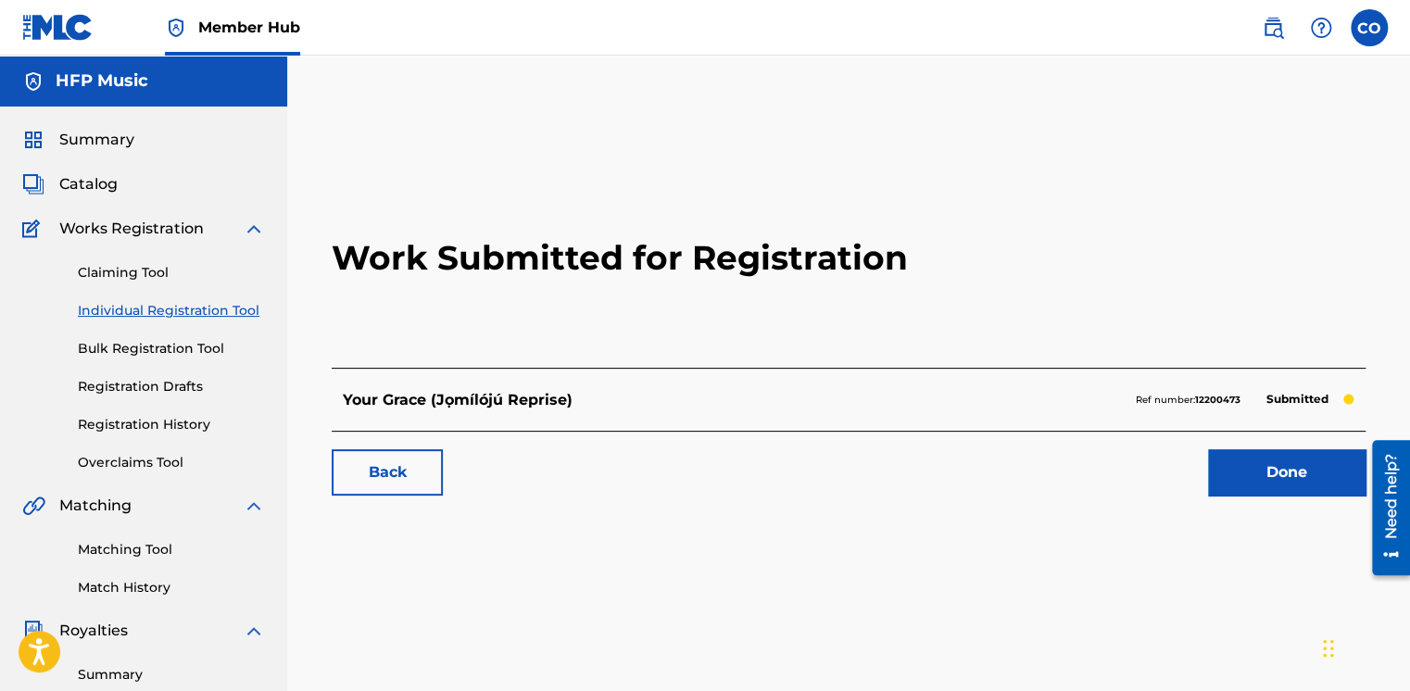
click at [906, 361] on h2 "Work Submitted for Registration" at bounding box center [849, 258] width 1034 height 220
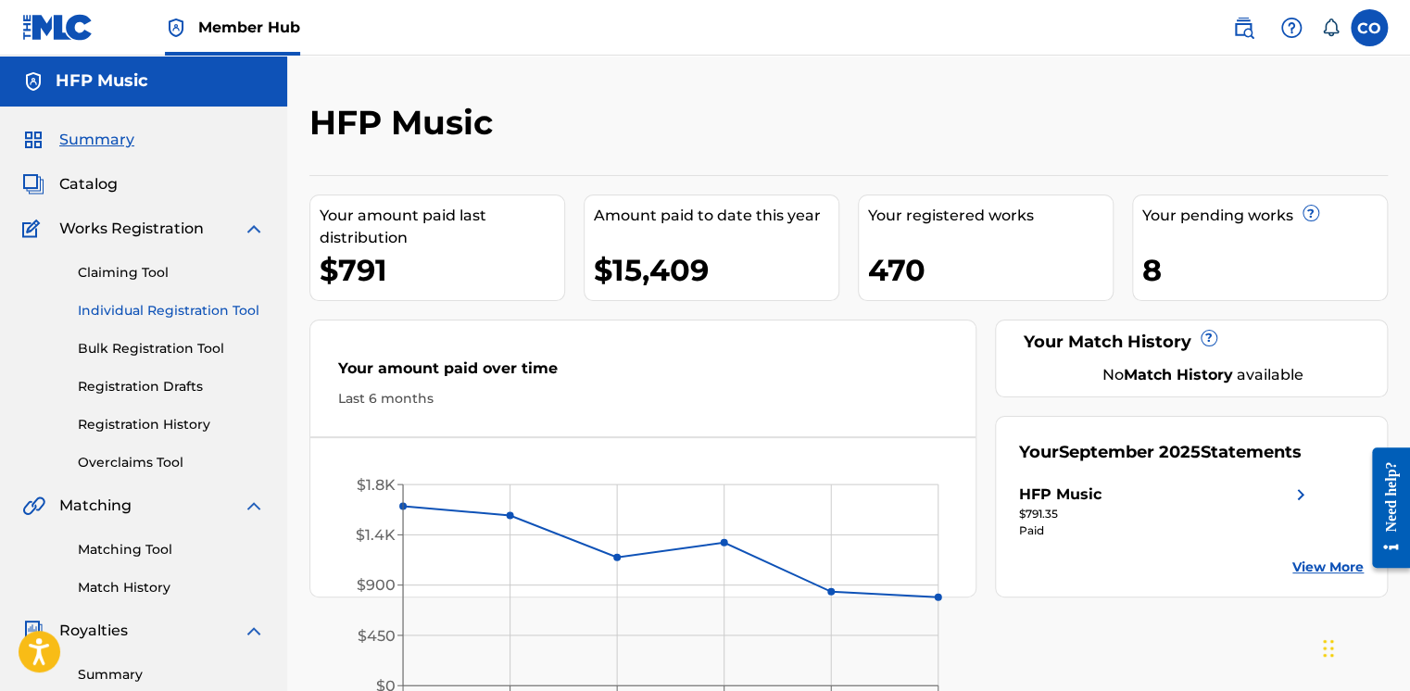
click at [128, 309] on link "Individual Registration Tool" at bounding box center [171, 310] width 187 height 19
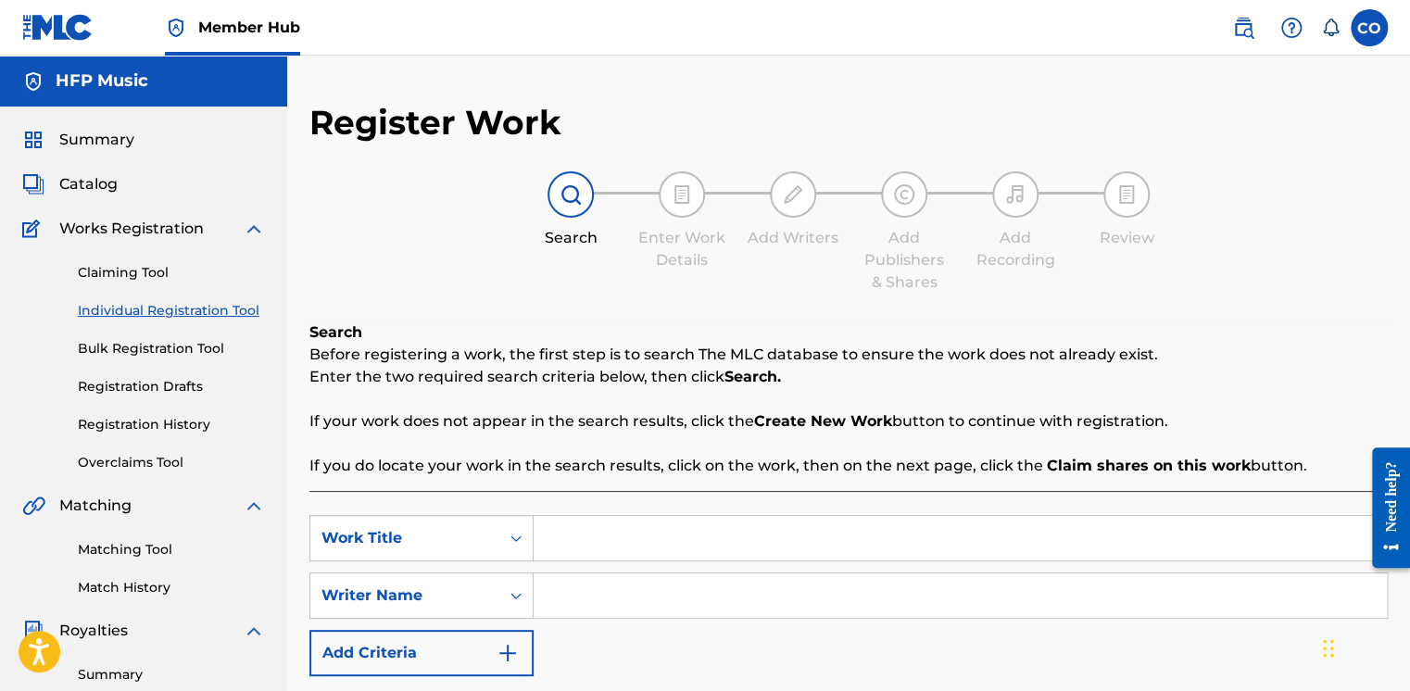
click at [560, 536] on input "Search Form" at bounding box center [960, 538] width 853 height 44
type input "The Name Of the lord"
click at [562, 595] on input "Search Form" at bounding box center [960, 596] width 853 height 44
type input "fiyin adeniyi"
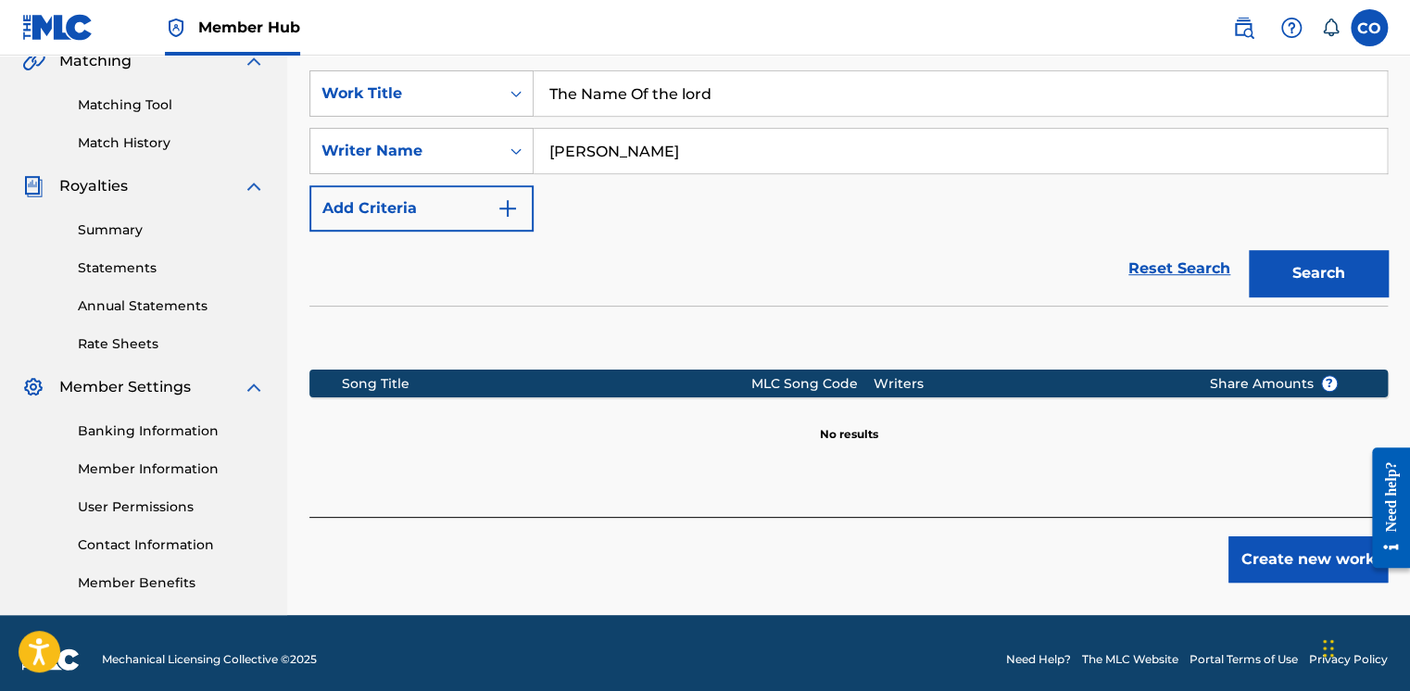
scroll to position [457, 0]
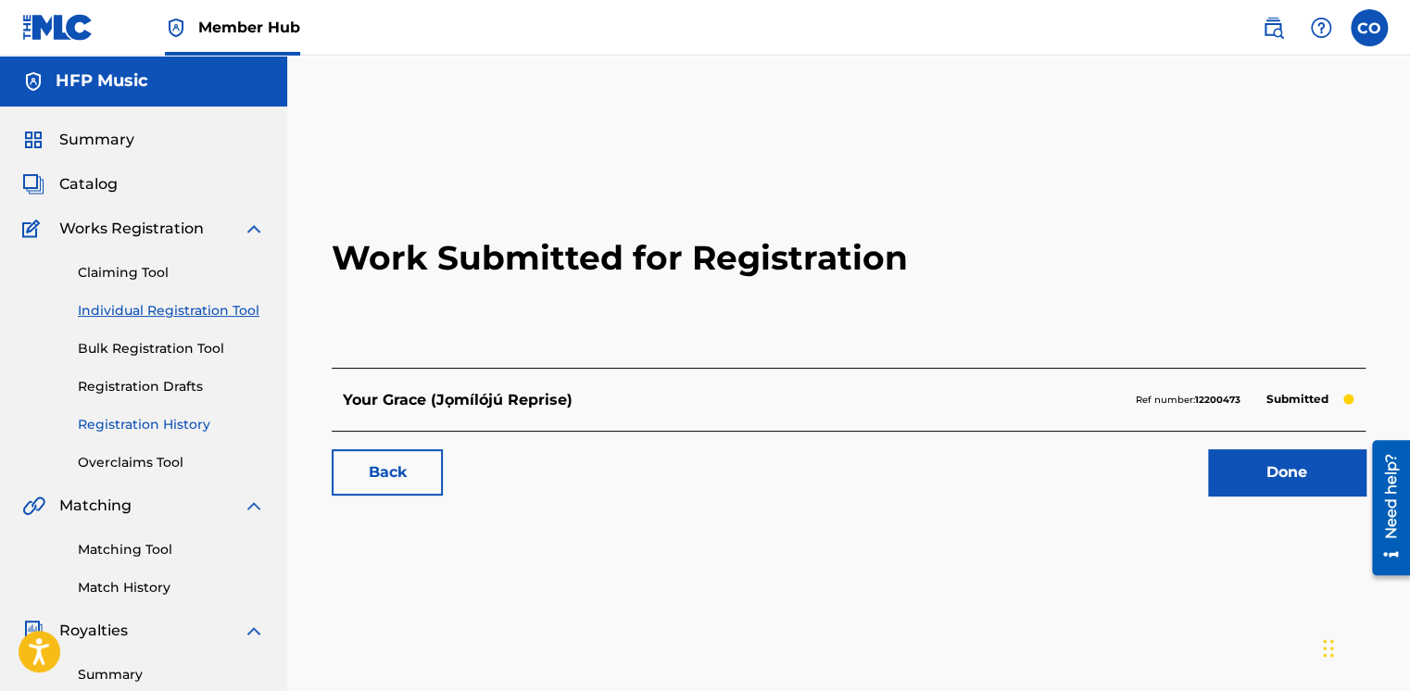
click at [145, 425] on link "Registration History" at bounding box center [171, 424] width 187 height 19
